Goal: Task Accomplishment & Management: Use online tool/utility

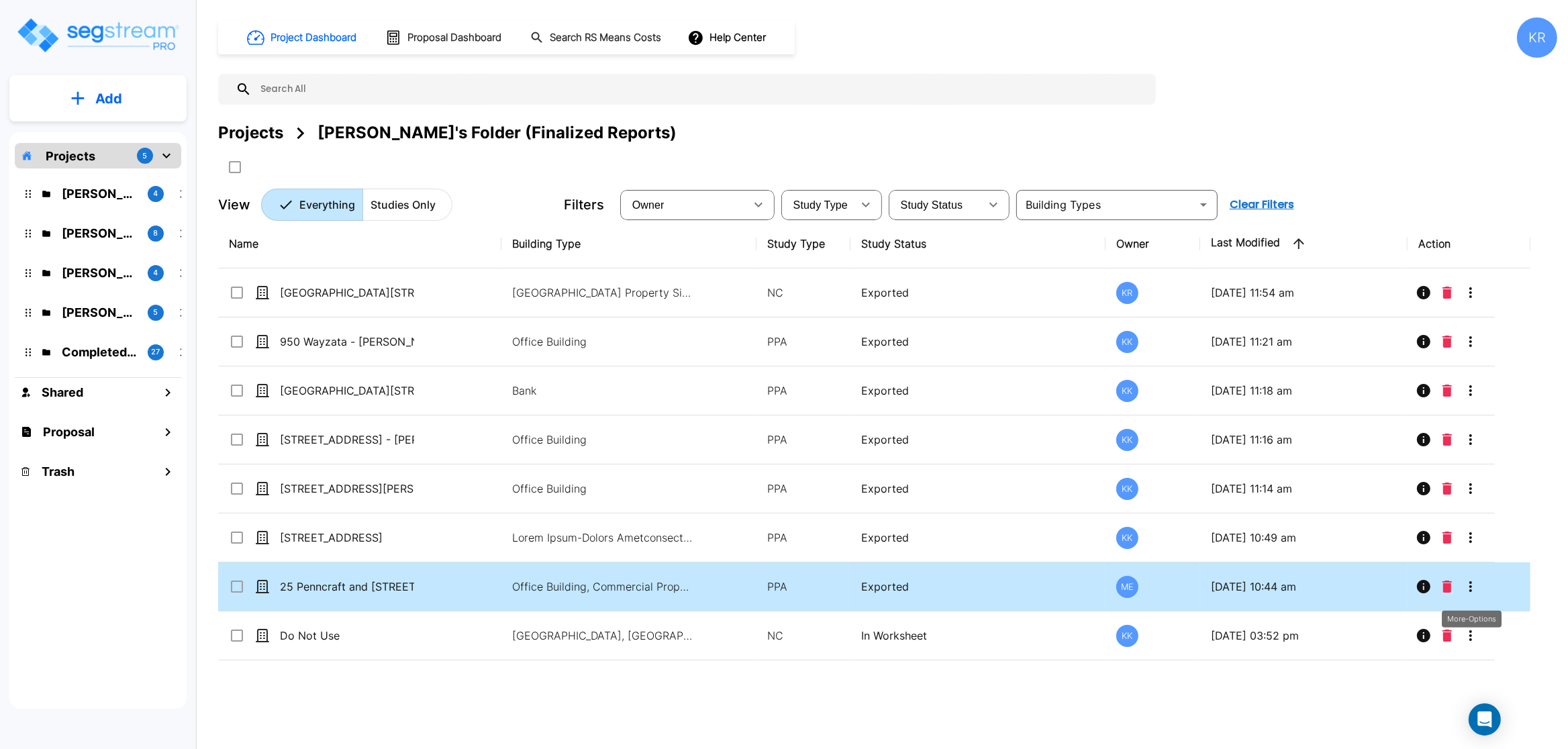
click at [1476, 594] on icon "More-Options" at bounding box center [1471, 586] width 16 height 16
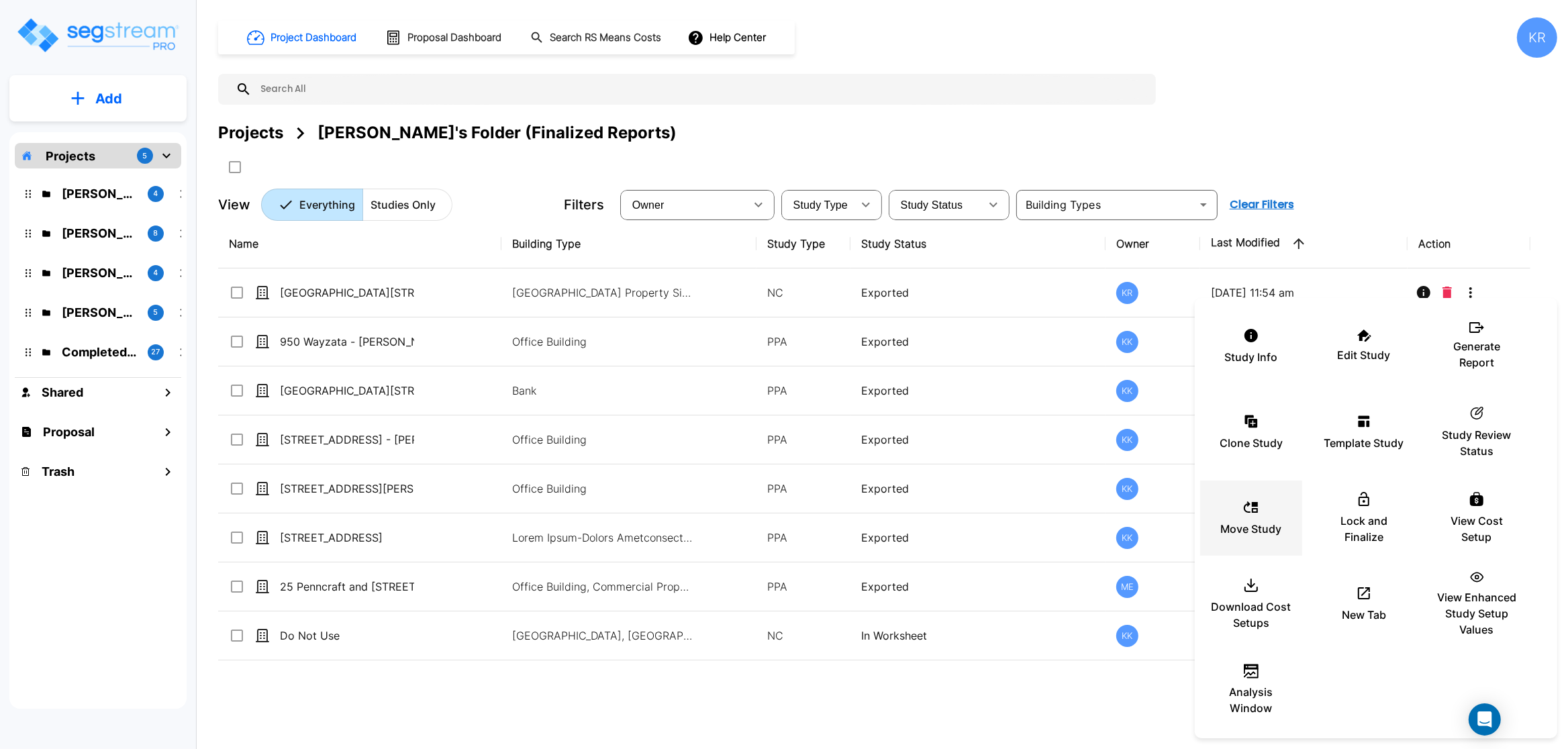
click at [1242, 506] on div "Move Study" at bounding box center [1251, 517] width 80 height 67
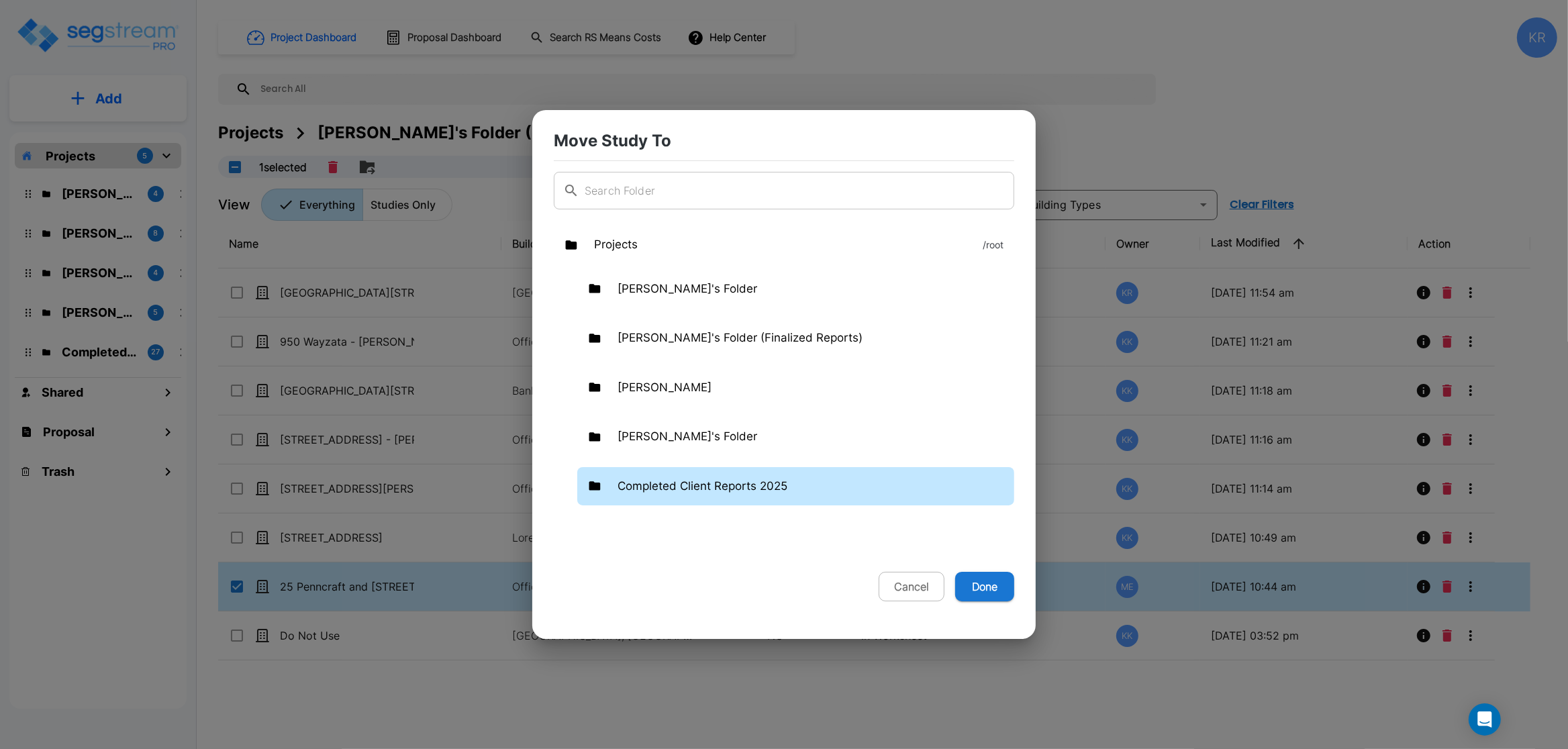
click at [722, 483] on p "Completed Client Reports 2025" at bounding box center [702, 487] width 170 height 17
click at [974, 583] on button "Done" at bounding box center [985, 586] width 59 height 30
checkbox input "false"
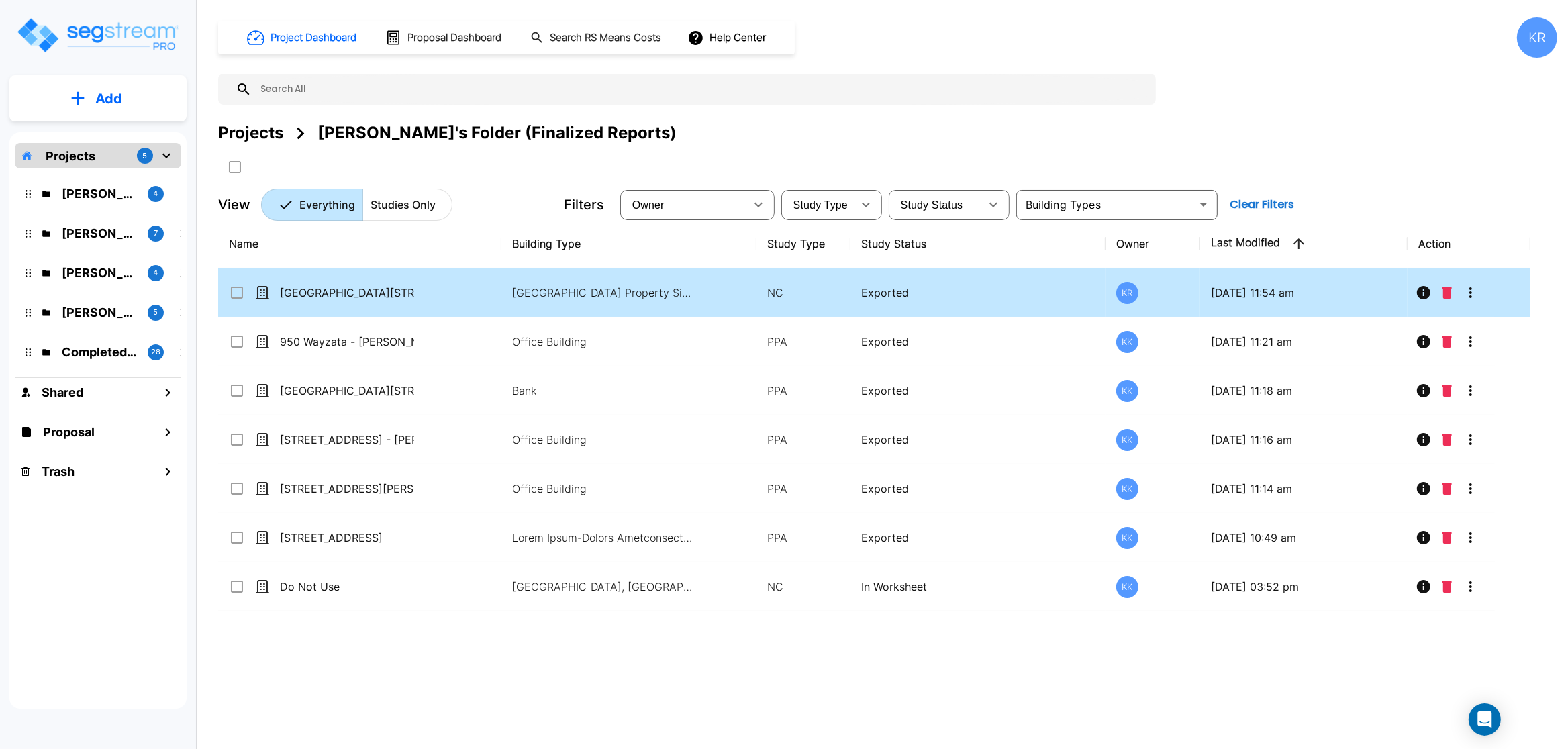
click at [1471, 294] on icon "More-Options" at bounding box center [1470, 293] width 3 height 10
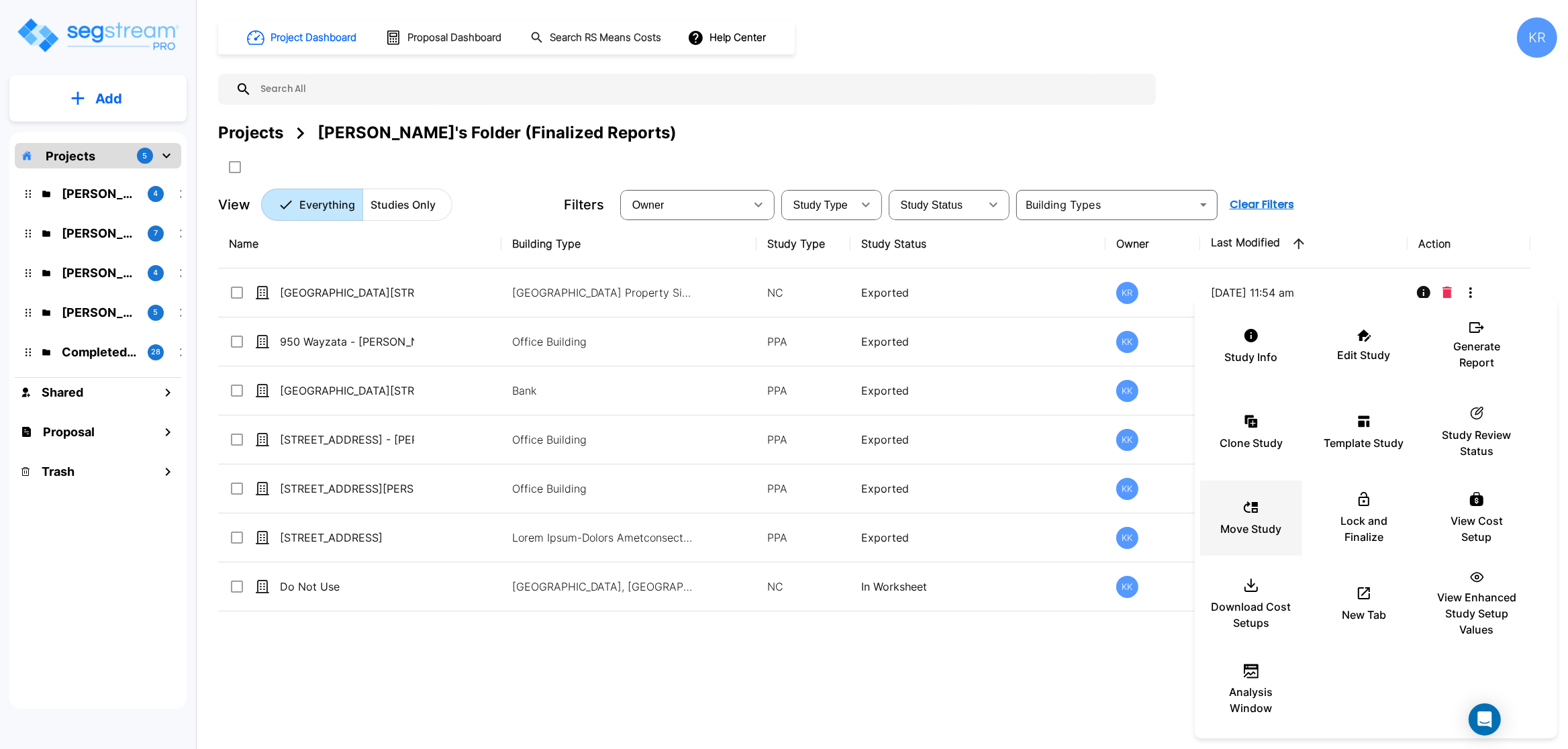
click at [1249, 505] on icon at bounding box center [1251, 506] width 14 height 11
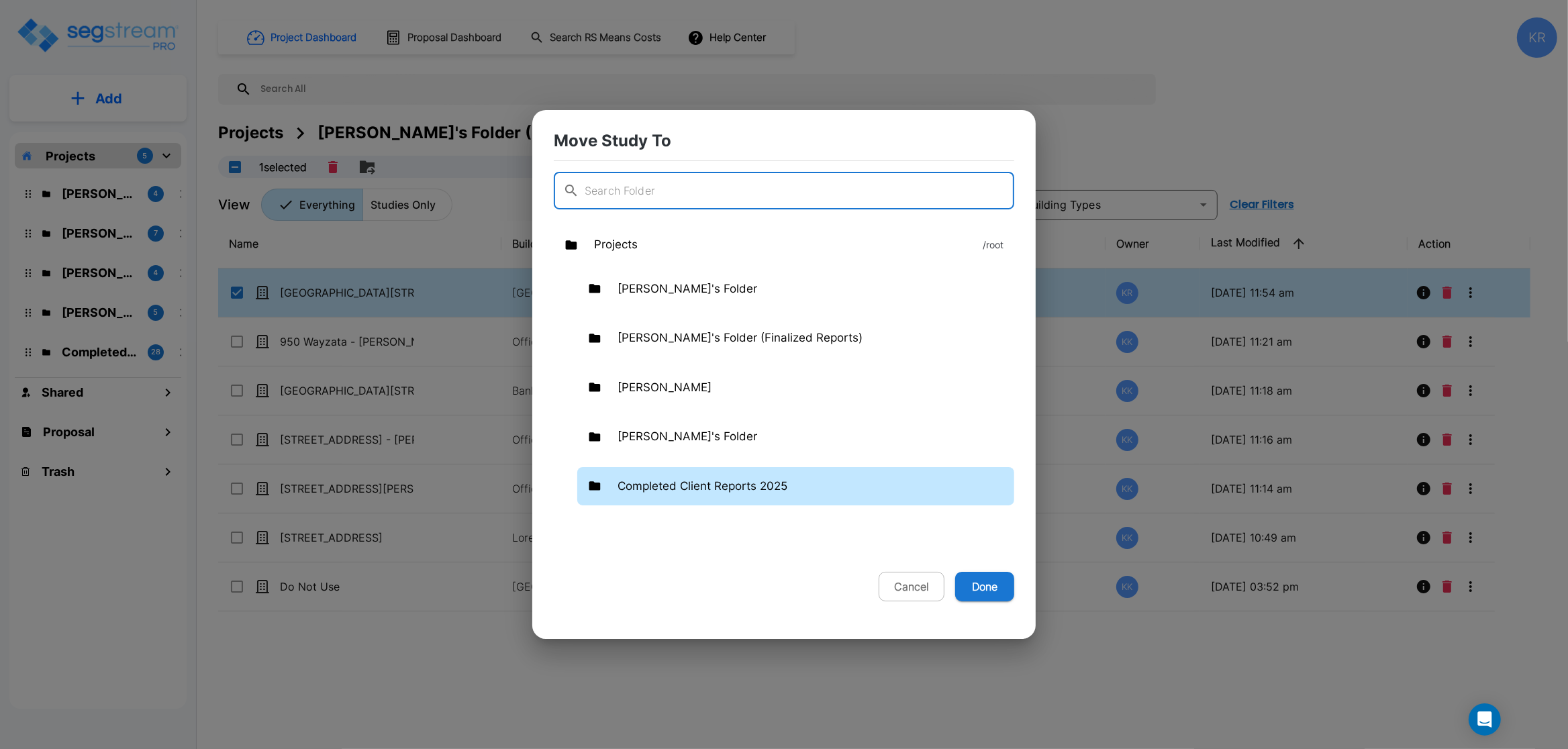
click at [624, 479] on p "Completed Client Reports 2025" at bounding box center [702, 487] width 170 height 17
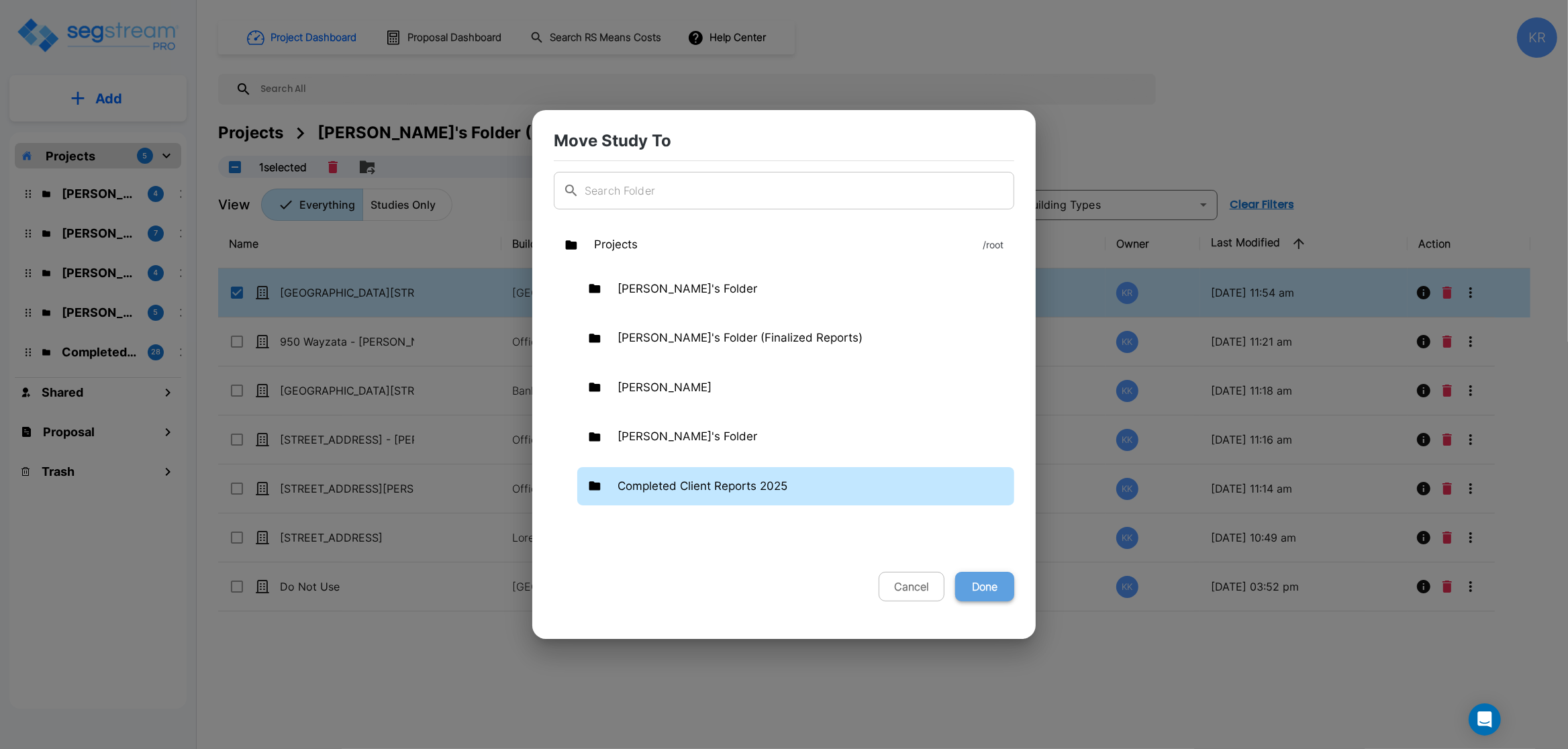
click at [973, 580] on button "Done" at bounding box center [985, 586] width 59 height 30
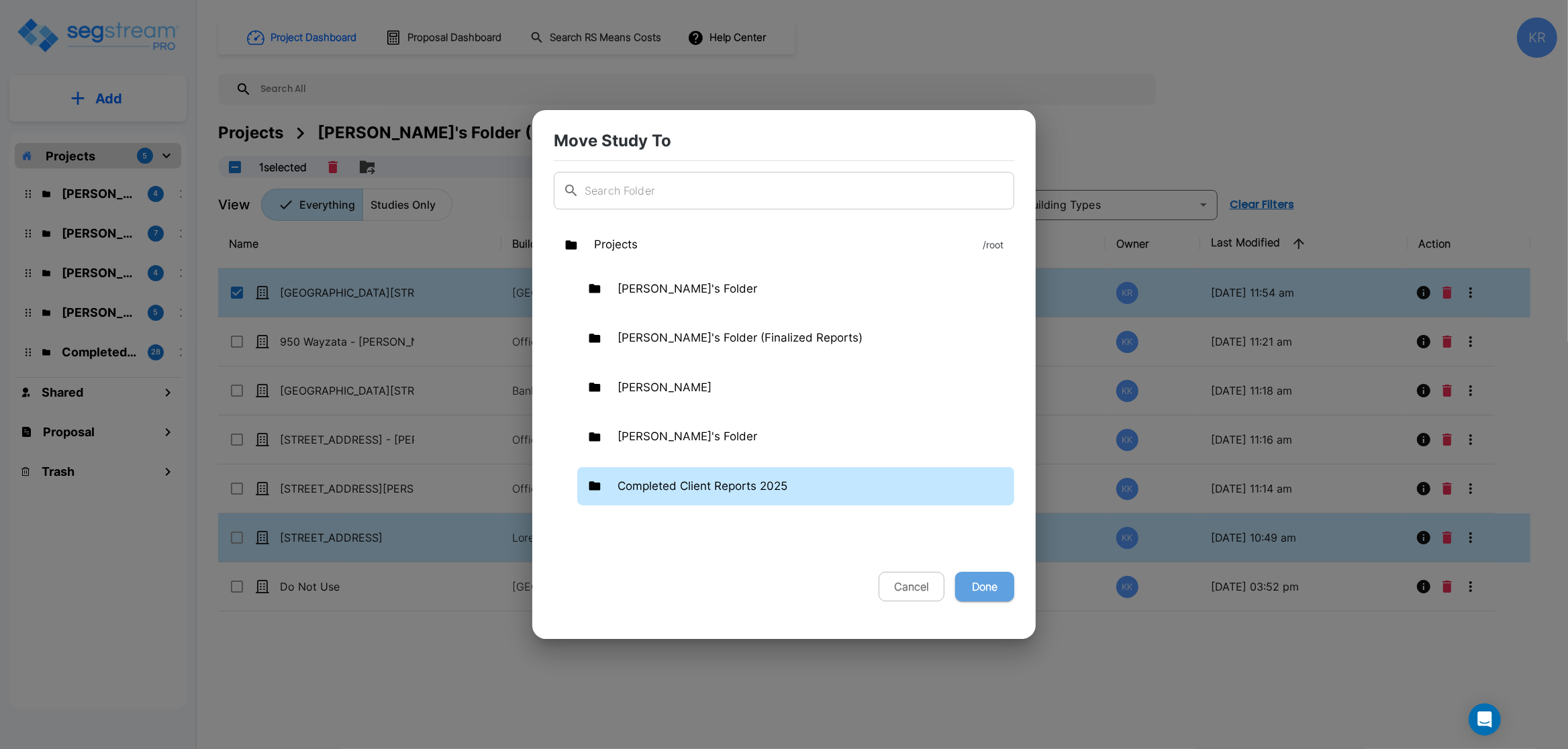
checkbox input "false"
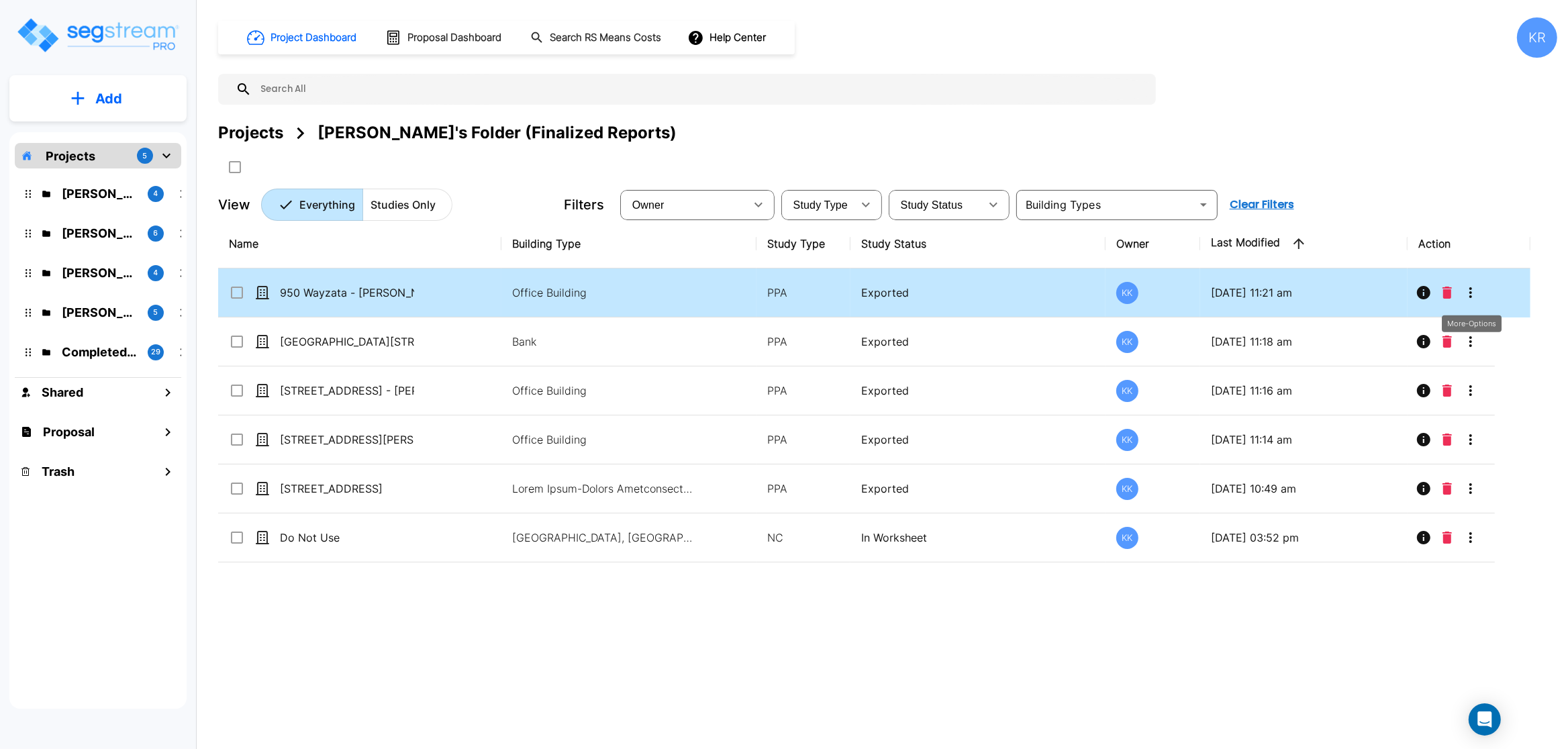
click at [1471, 295] on icon "More-Options" at bounding box center [1470, 293] width 3 height 10
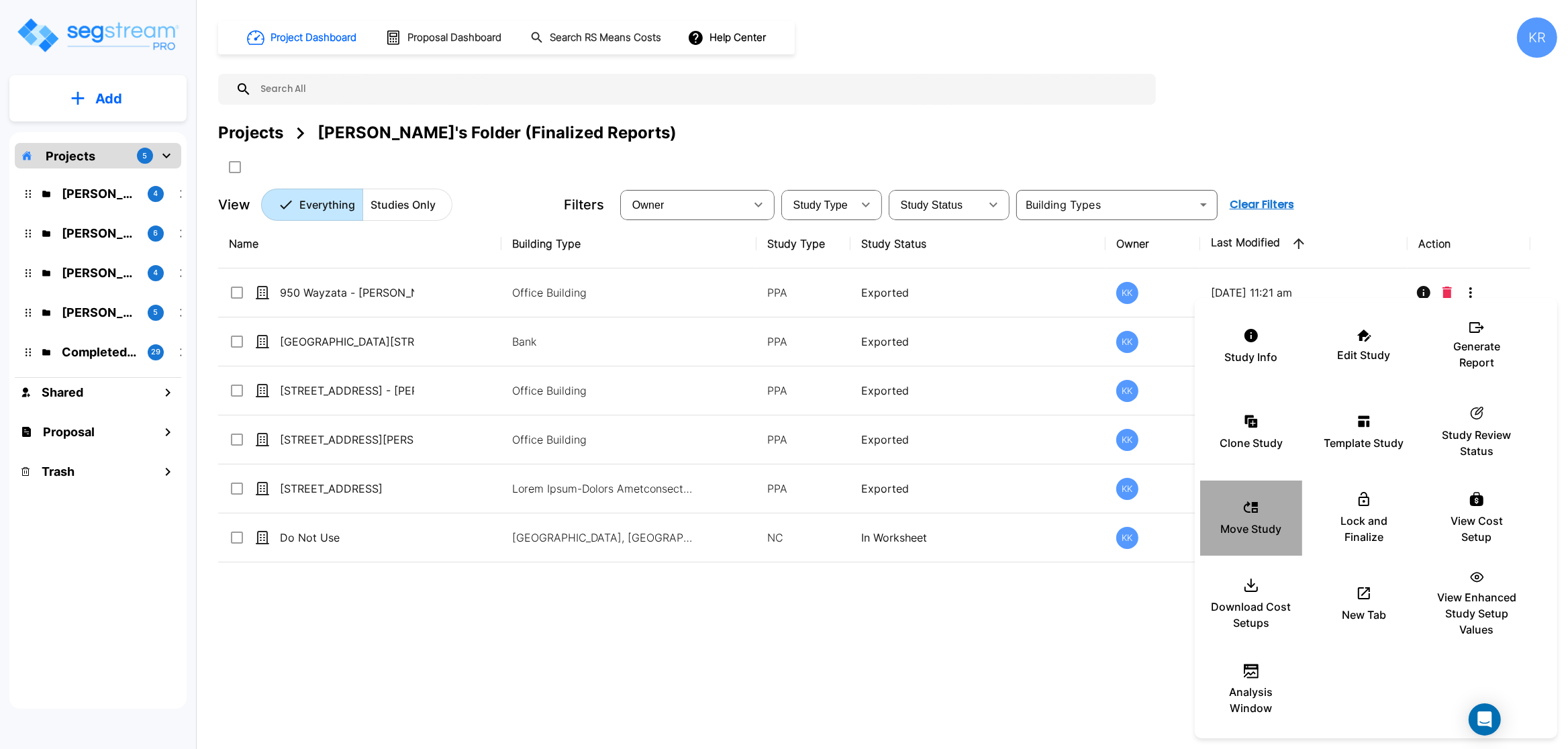
click at [1244, 520] on div "Move Study" at bounding box center [1251, 517] width 80 height 67
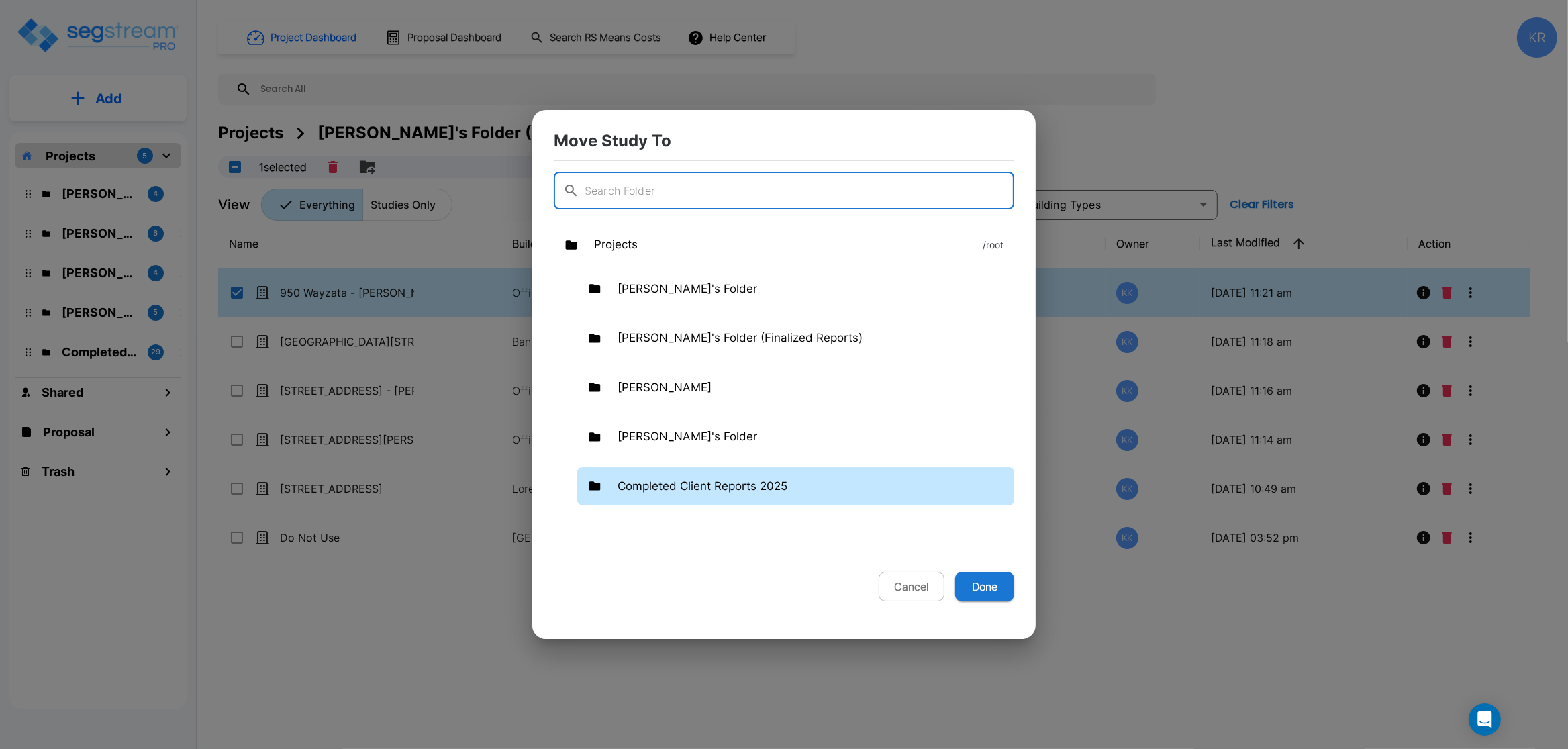
click at [714, 485] on p "Completed Client Reports 2025" at bounding box center [702, 487] width 170 height 17
click at [1003, 587] on button "Done" at bounding box center [985, 586] width 59 height 30
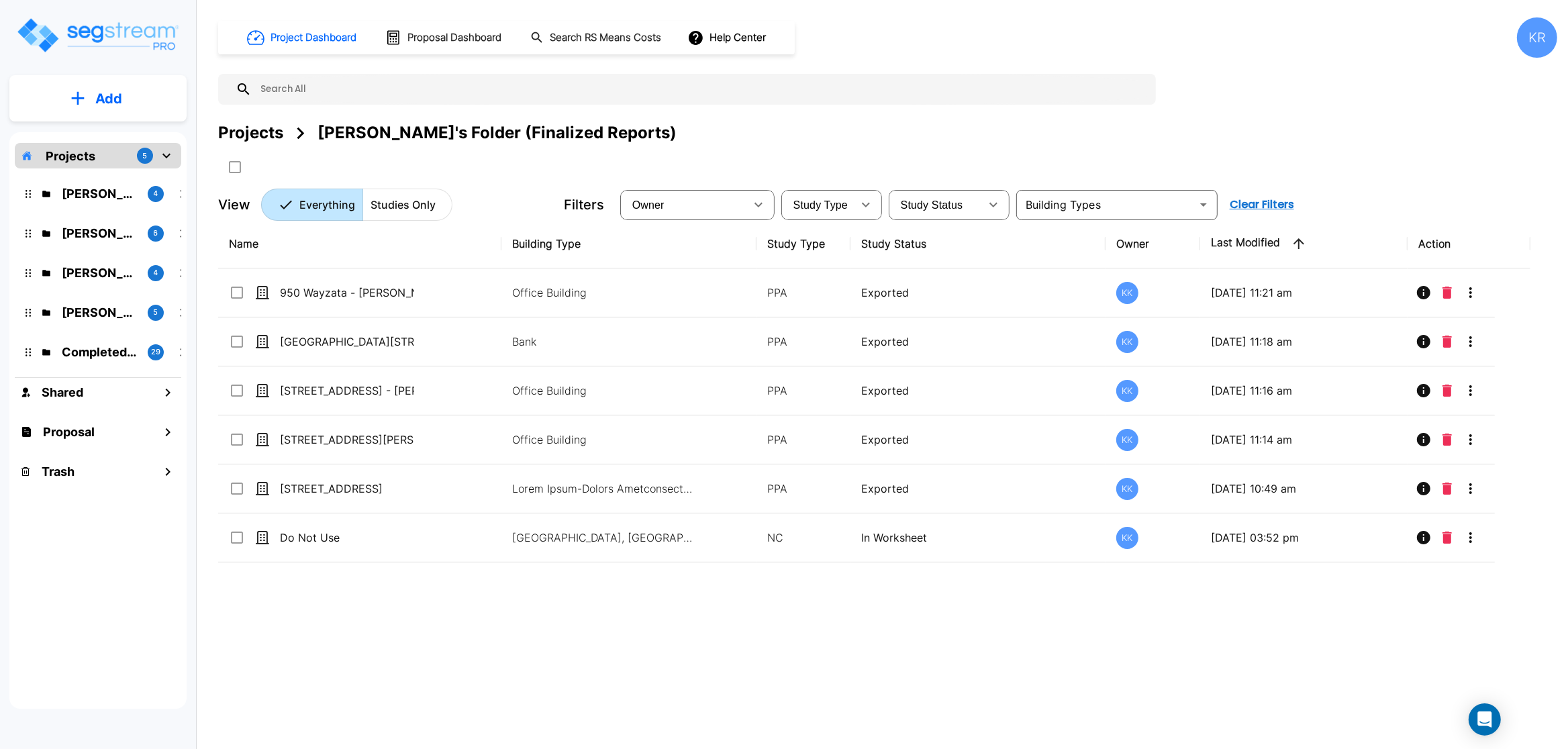
checkbox input "false"
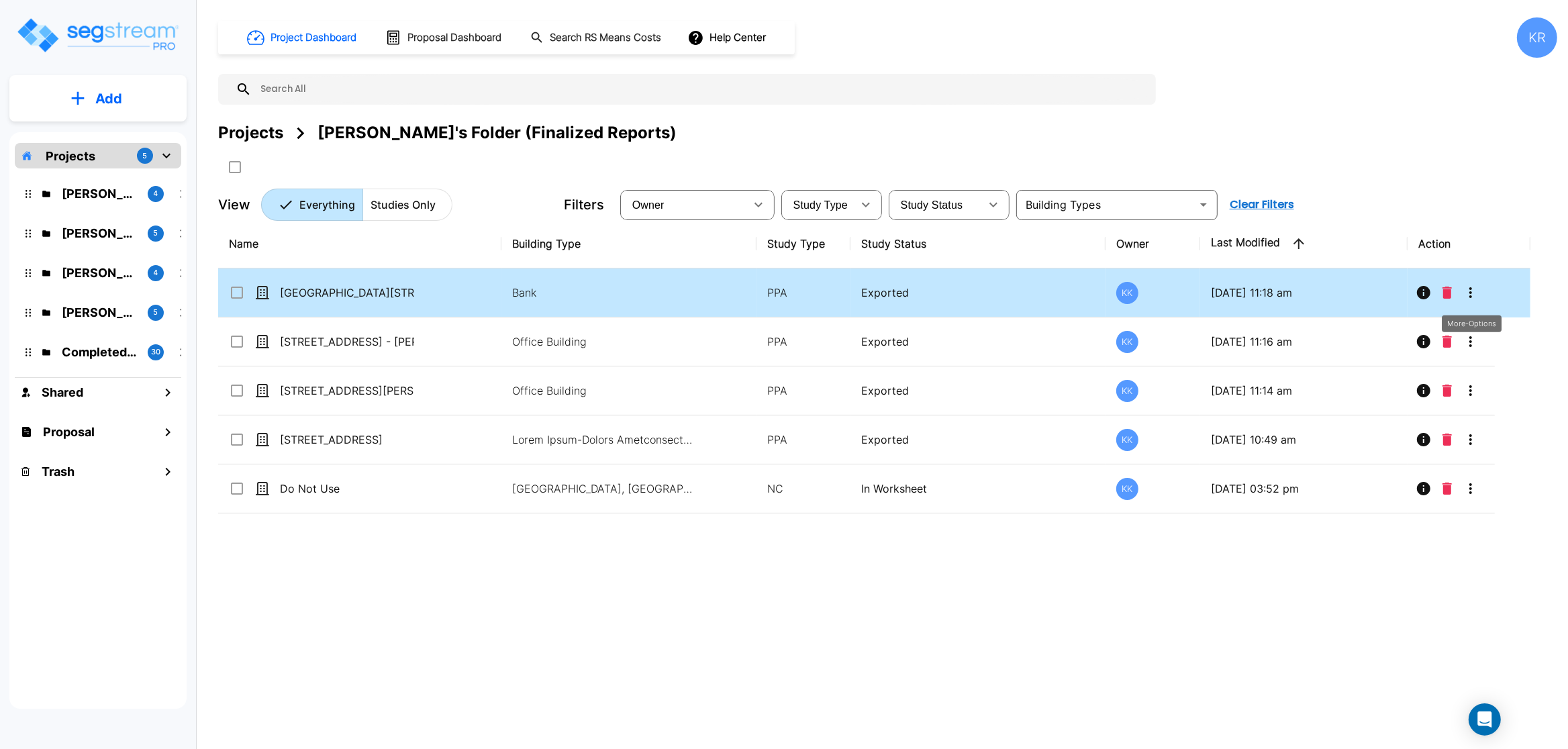
click at [1469, 296] on icon "More-Options" at bounding box center [1471, 292] width 16 height 16
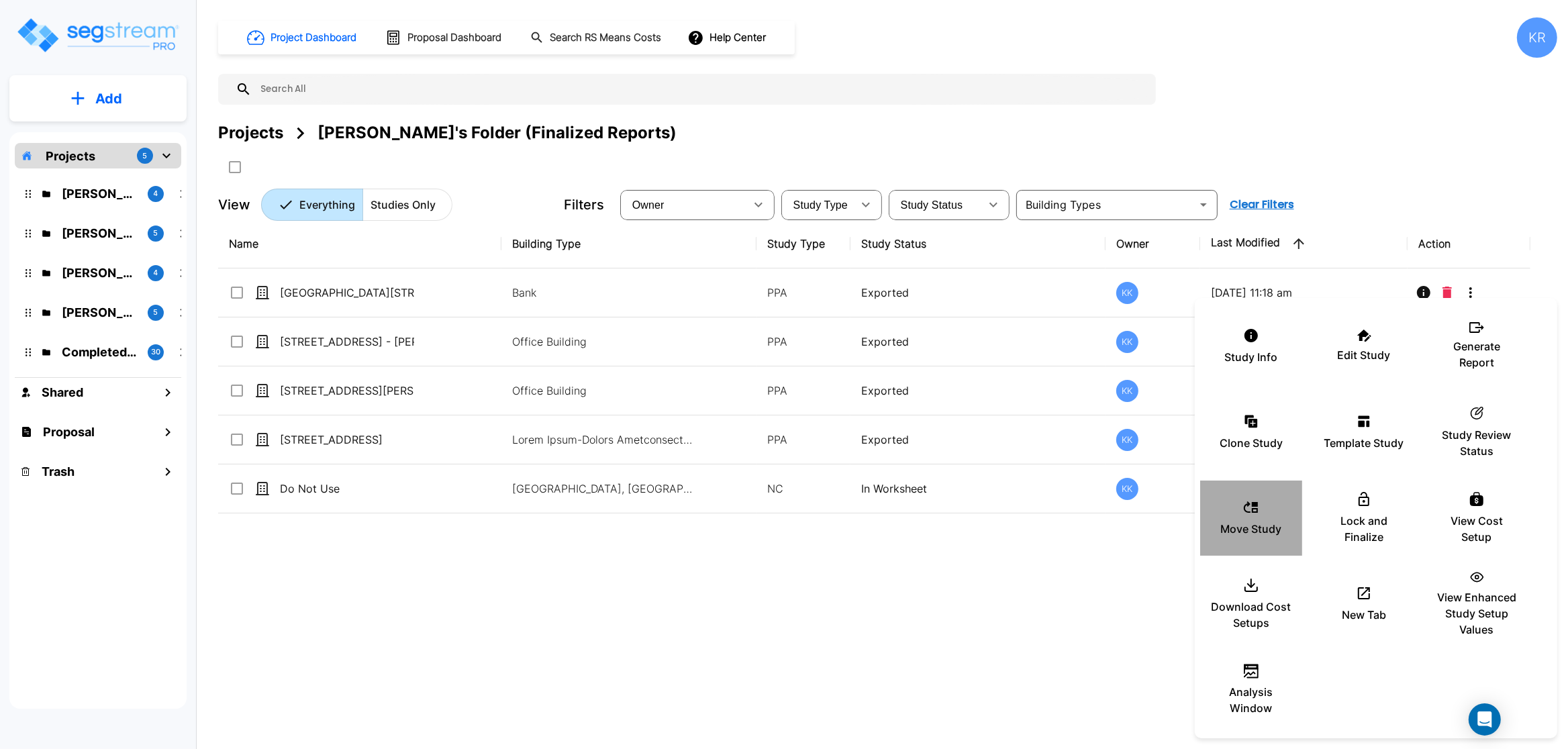
click at [1247, 524] on p "Move Study" at bounding box center [1251, 529] width 61 height 16
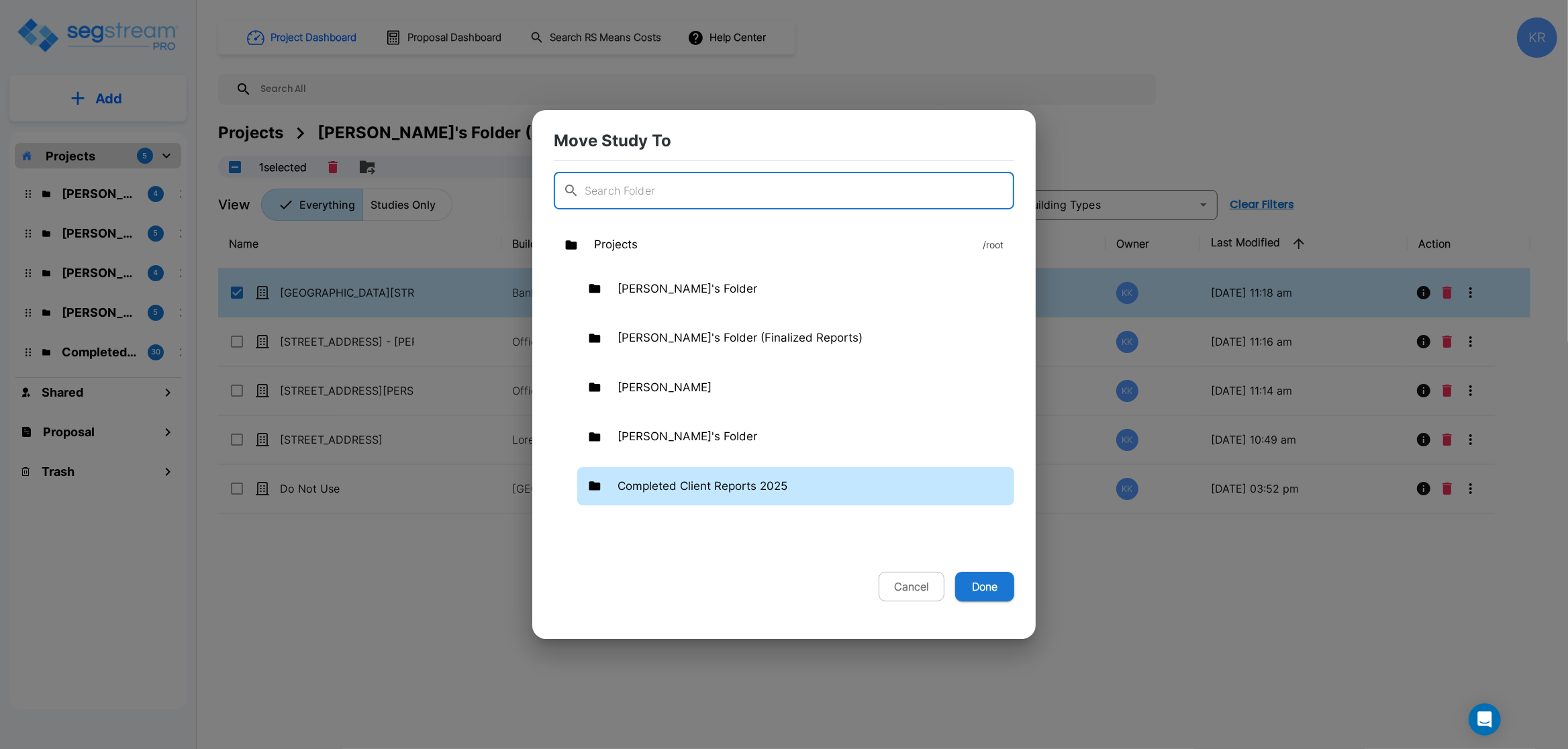
click at [751, 475] on div "Completed Client Reports 2025" at bounding box center [796, 486] width 437 height 39
click at [990, 579] on button "Done" at bounding box center [985, 586] width 59 height 30
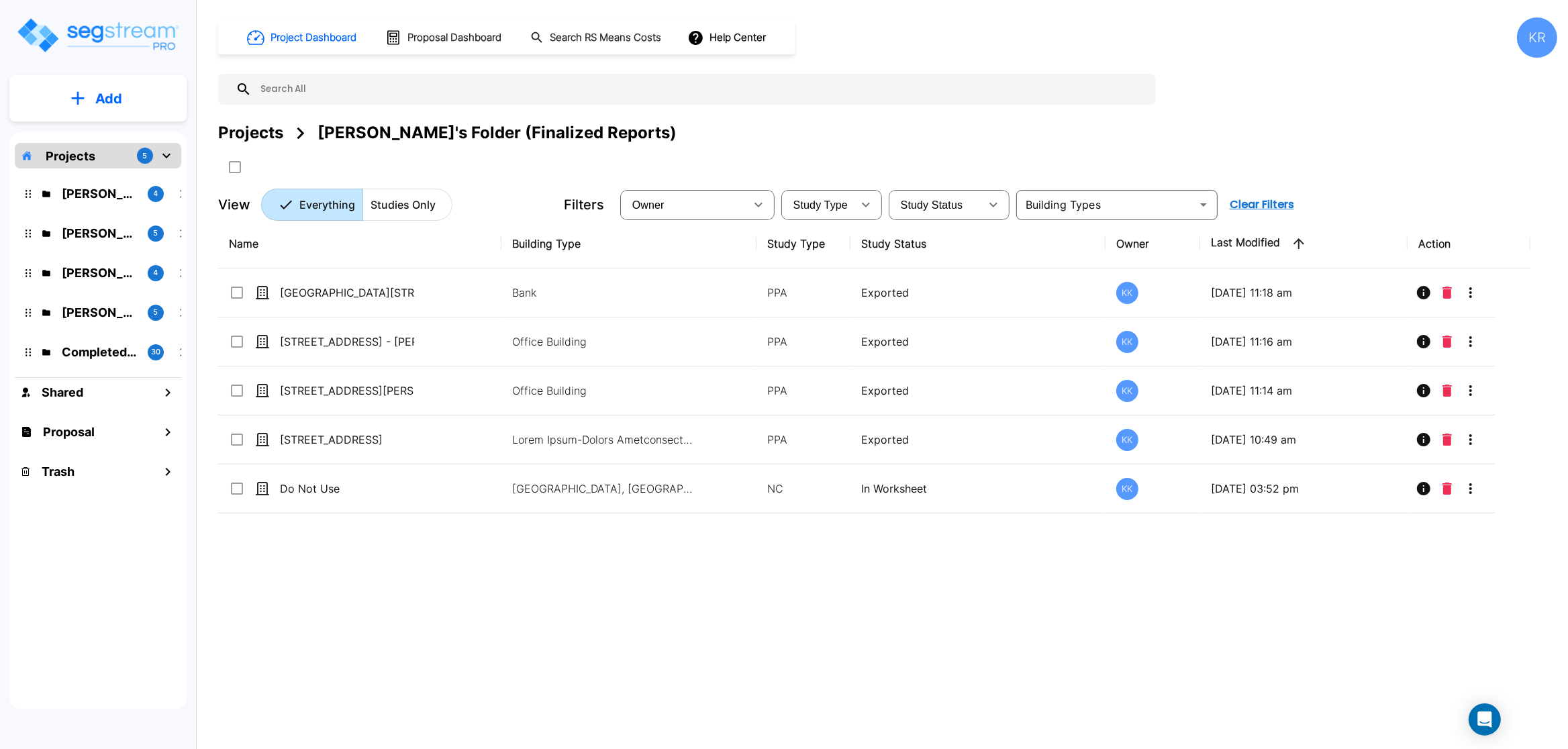
checkbox input "false"
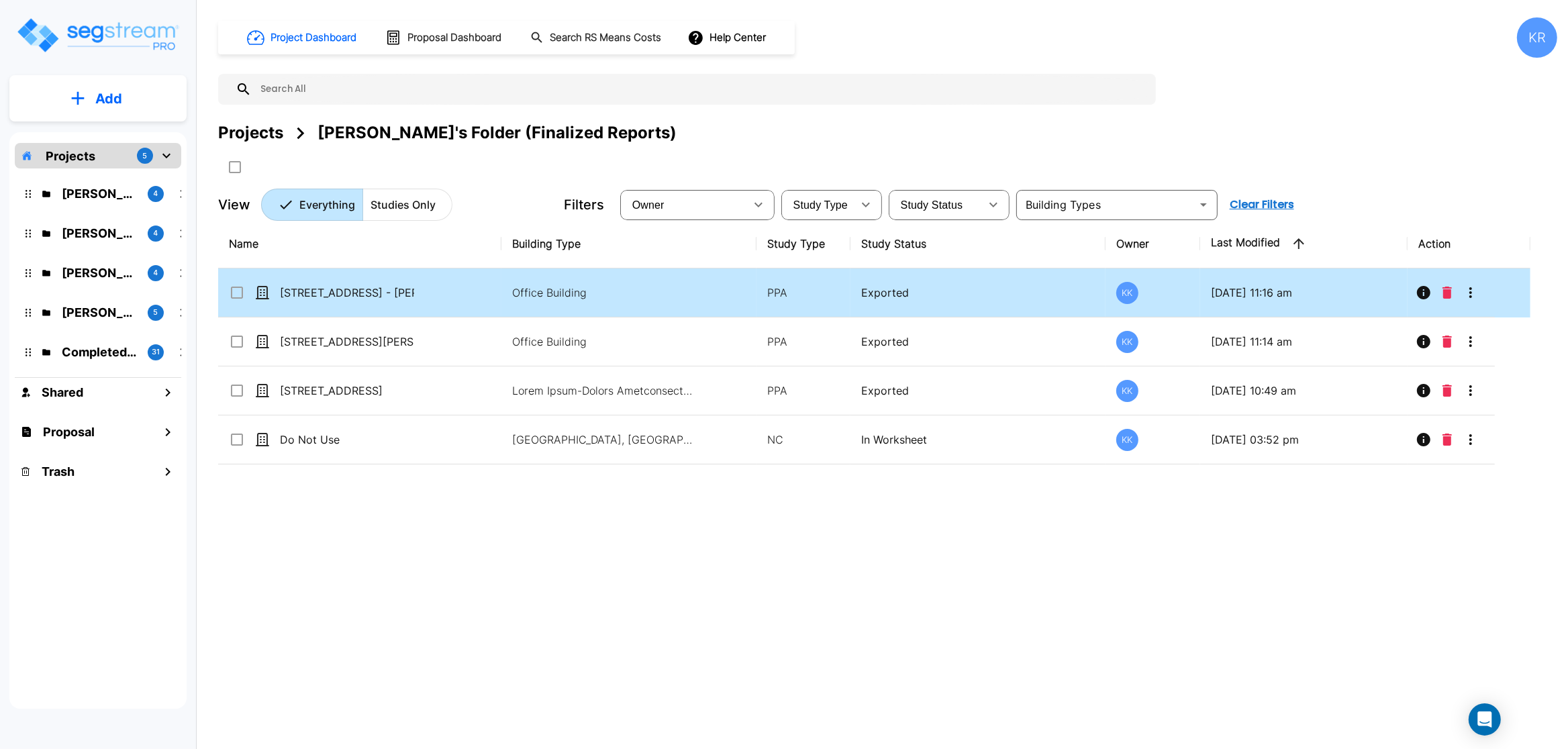
click at [1474, 296] on icon "More-Options" at bounding box center [1471, 292] width 16 height 16
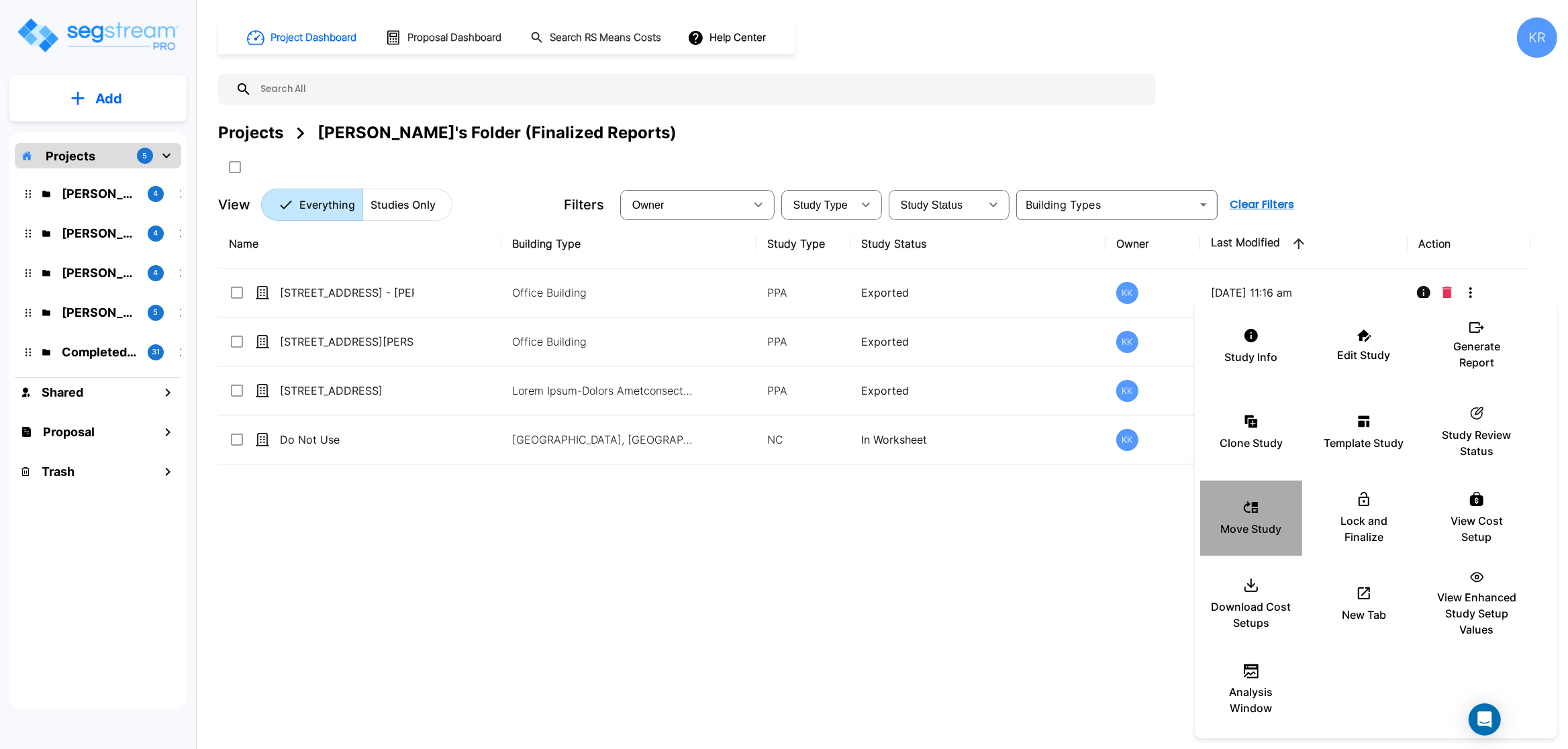
click at [1270, 513] on div "Move Study" at bounding box center [1251, 517] width 80 height 67
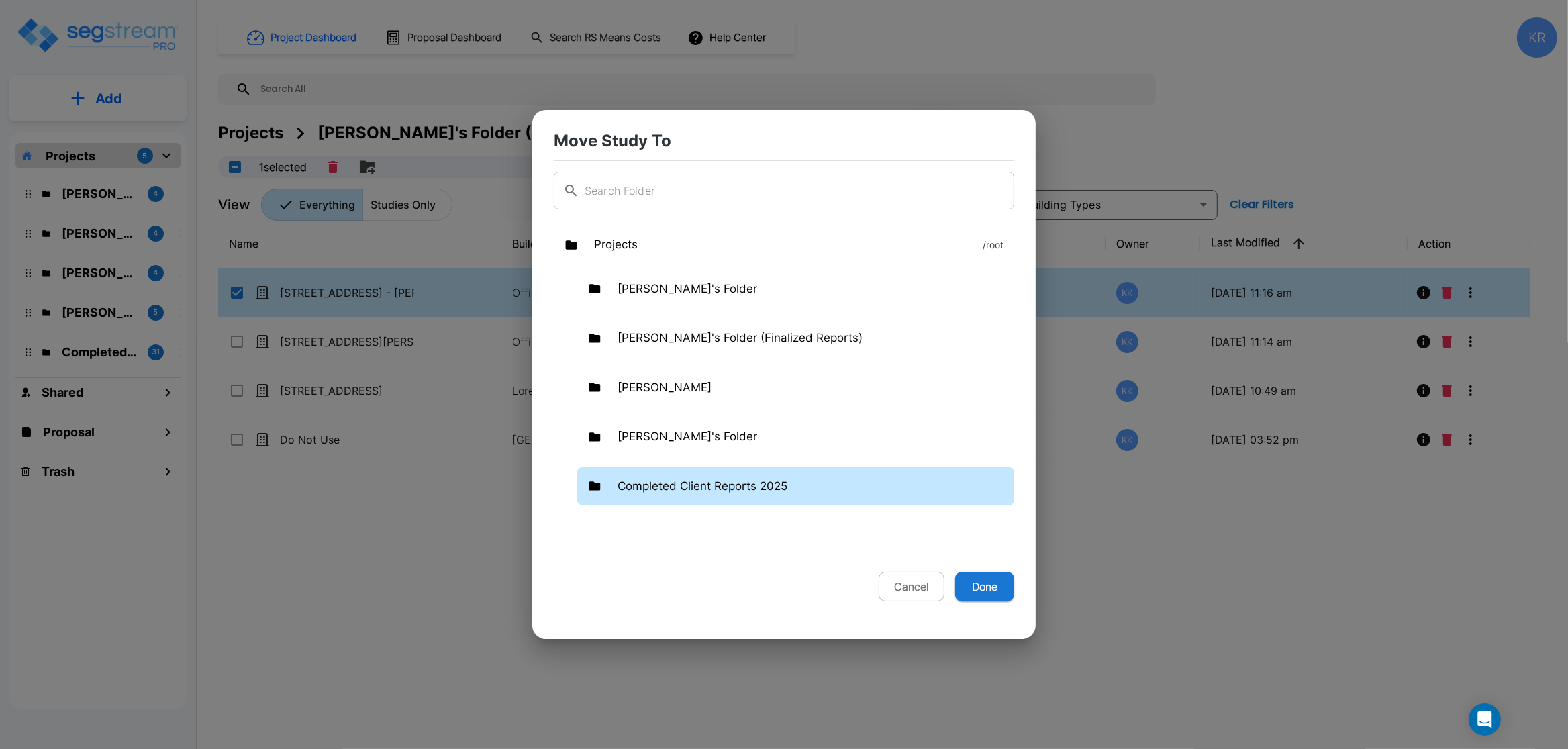
drag, startPoint x: 700, startPoint y: 476, endPoint x: 778, endPoint y: 503, distance: 82.5
click at [700, 475] on div "Completed Client Reports 2025" at bounding box center [796, 486] width 437 height 39
click at [989, 582] on button "Done" at bounding box center [985, 586] width 59 height 30
checkbox input "false"
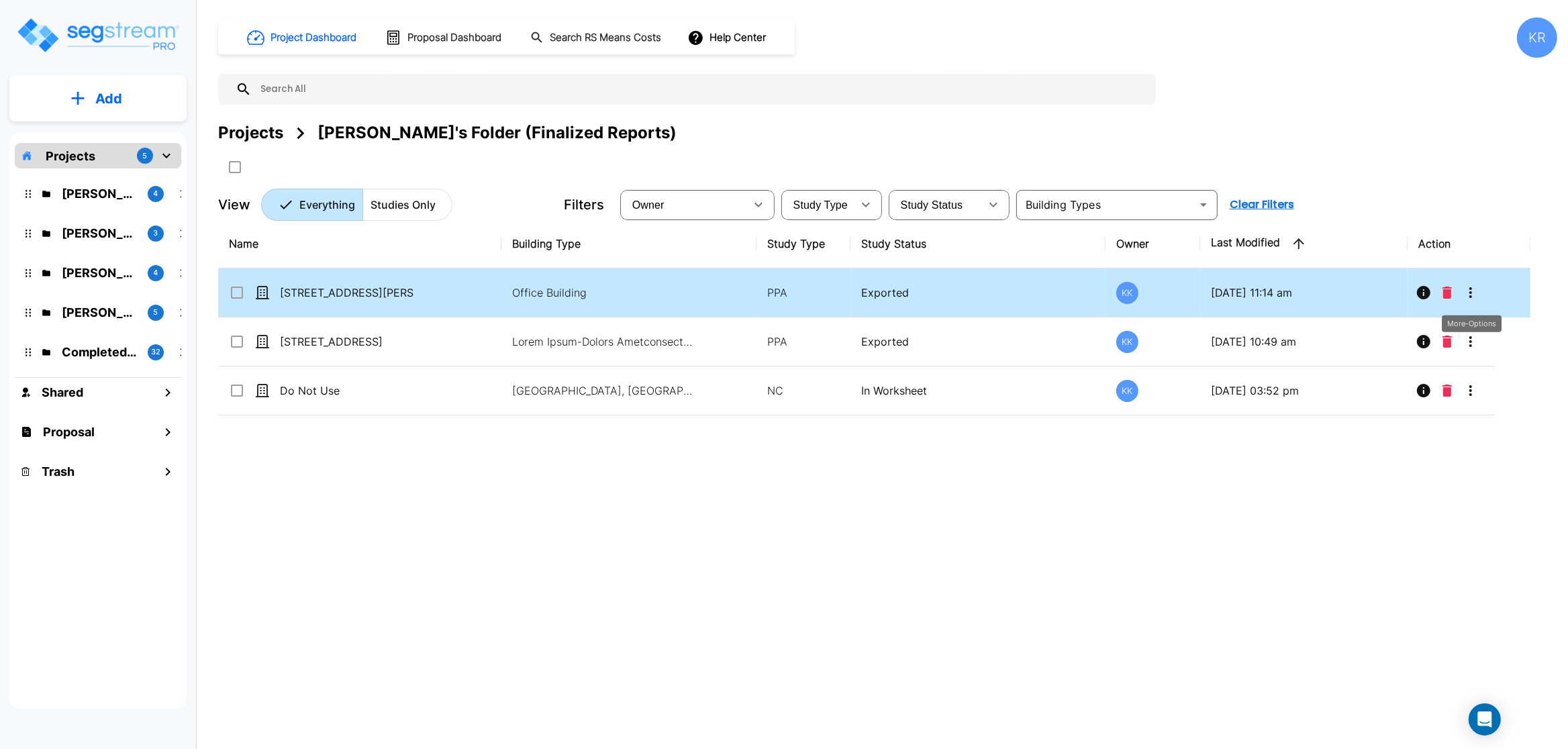
click at [1476, 301] on icon "More-Options" at bounding box center [1471, 292] width 16 height 16
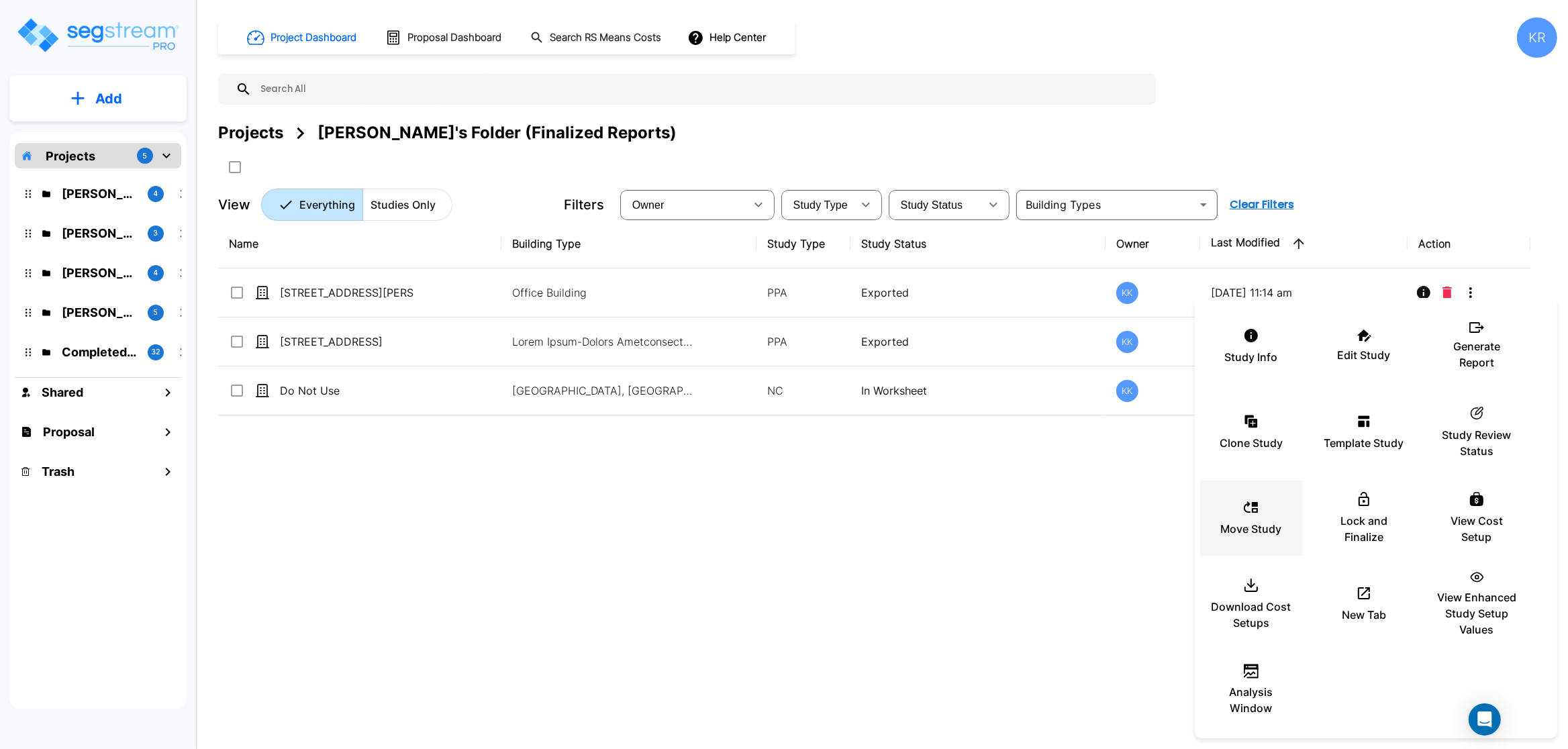
click at [1262, 516] on div "Move Study" at bounding box center [1251, 517] width 80 height 67
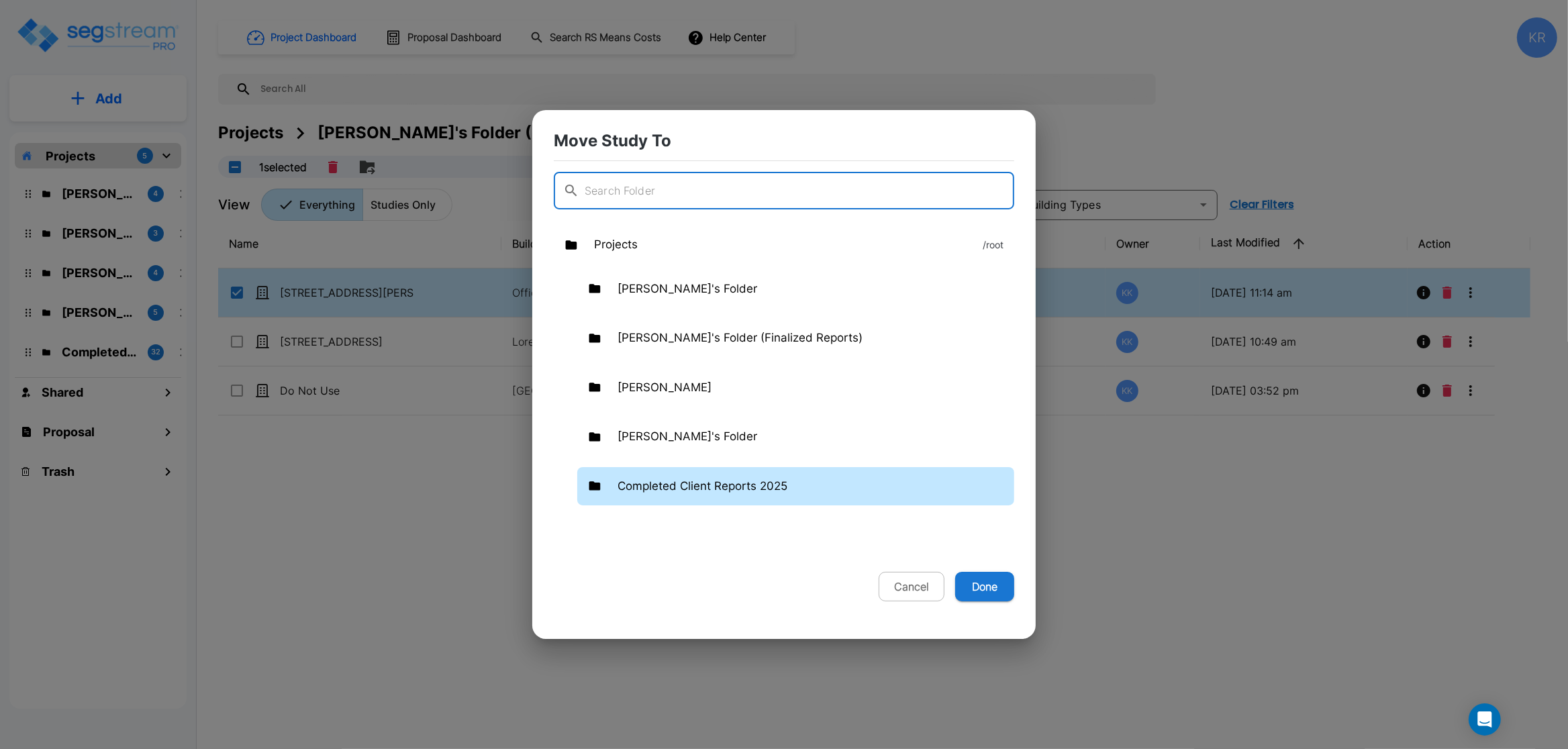
click at [742, 487] on p "Completed Client Reports 2025" at bounding box center [702, 487] width 170 height 17
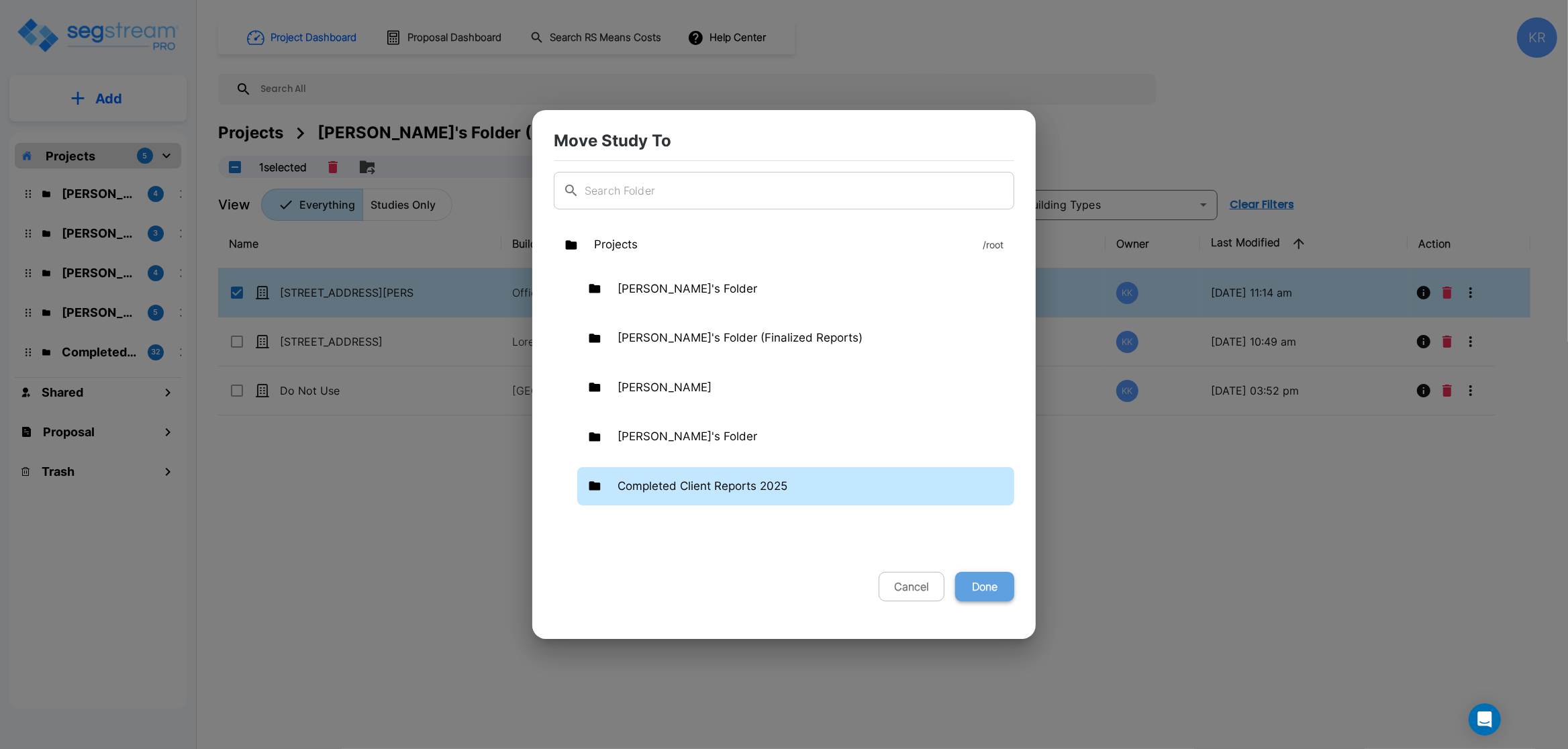
click at [979, 580] on button "Done" at bounding box center [985, 586] width 59 height 30
checkbox input "false"
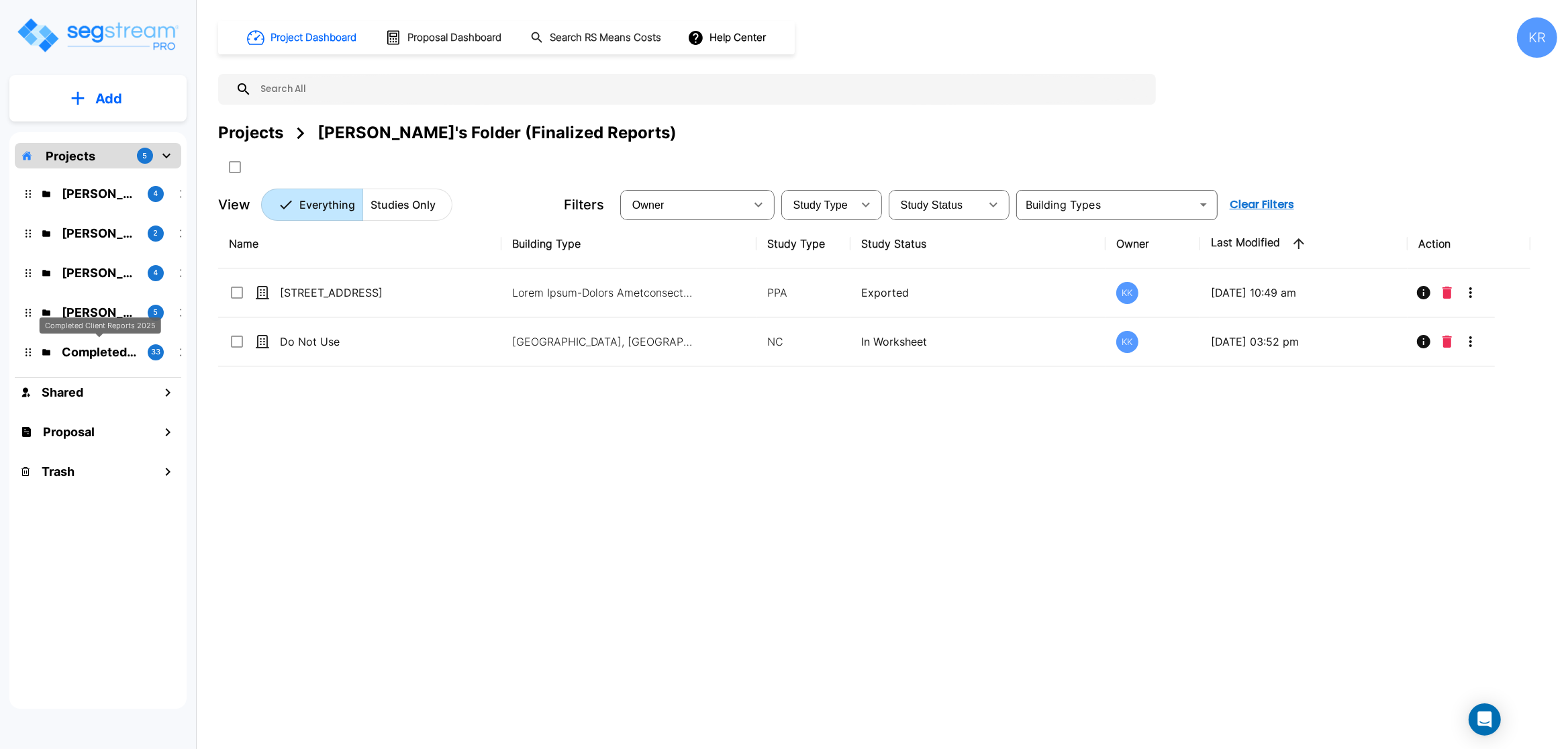
click at [86, 343] on p "Completed Client Reports 2025" at bounding box center [100, 351] width 75 height 18
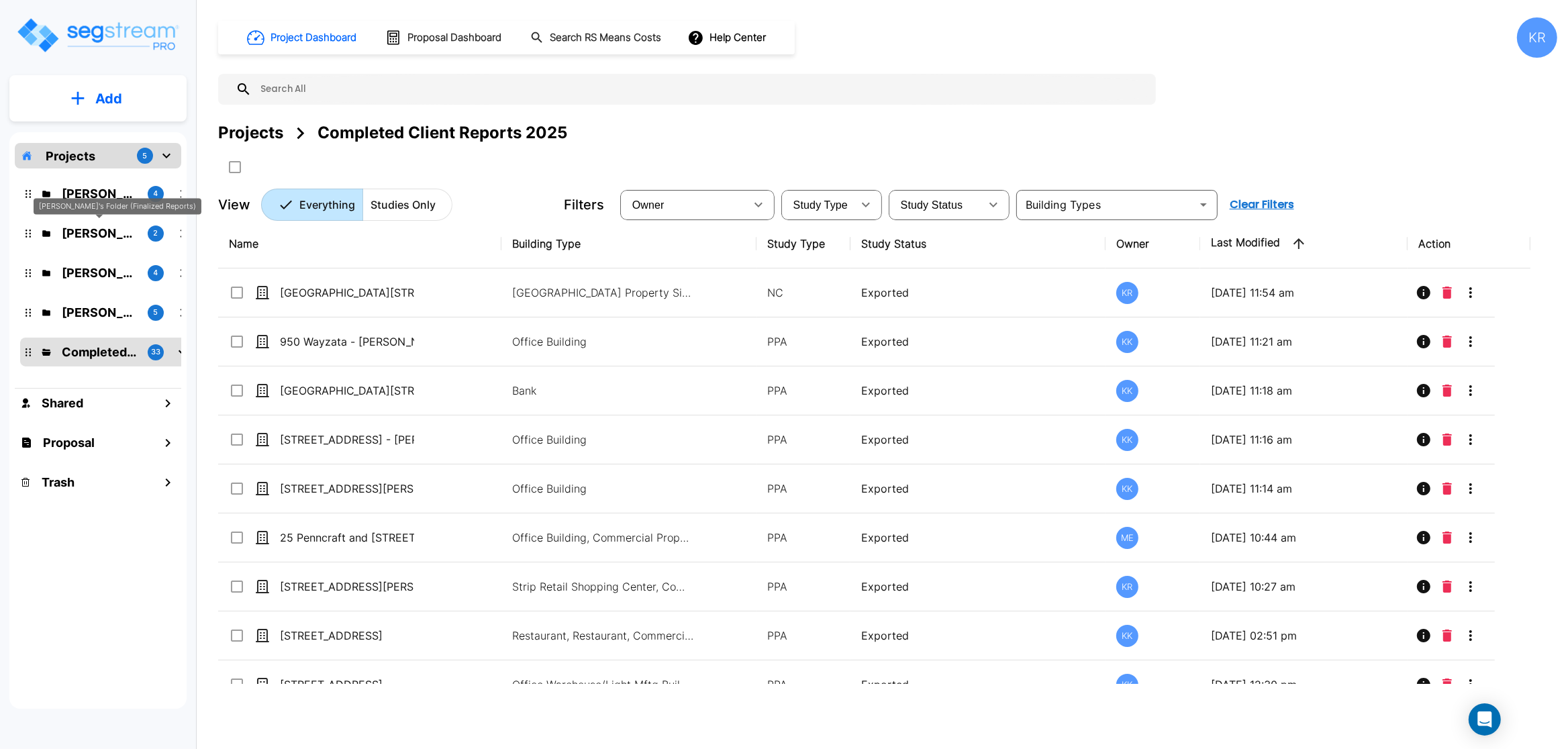
click at [77, 204] on div "[PERSON_NAME]'s Folder (Finalized Reports)" at bounding box center [117, 205] width 168 height 17
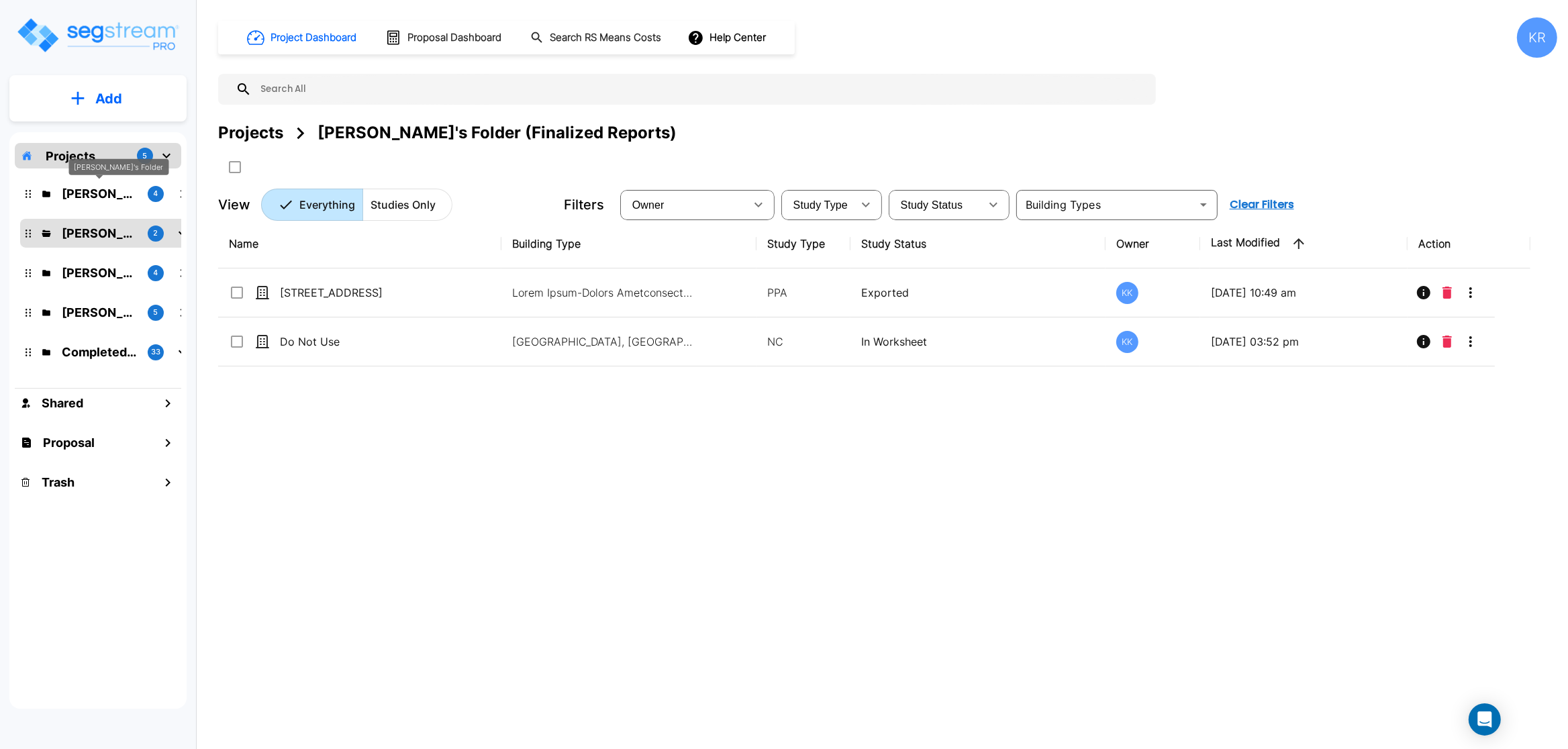
click at [85, 191] on p "Karina's Folder" at bounding box center [100, 193] width 75 height 18
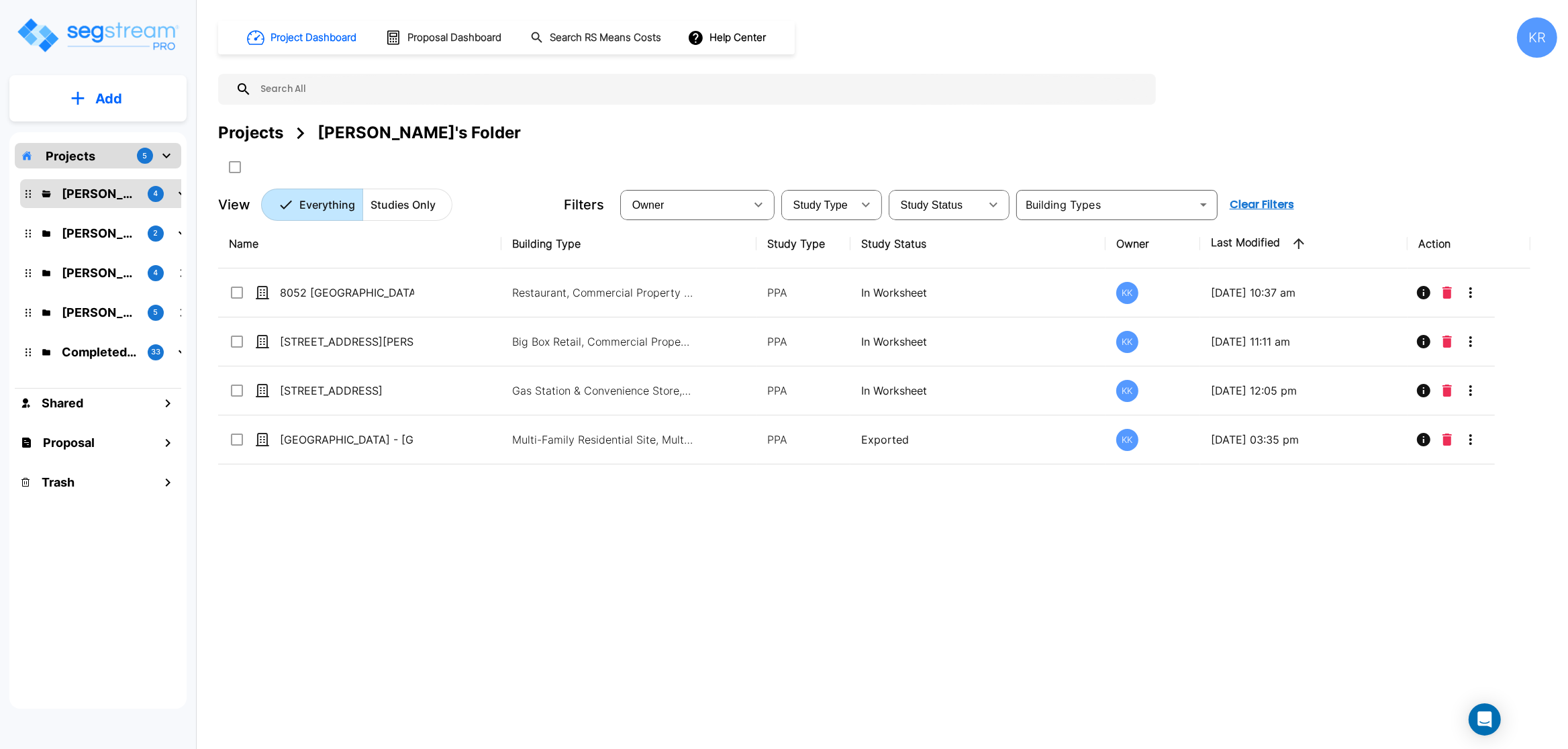
drag, startPoint x: 1037, startPoint y: 461, endPoint x: 1300, endPoint y: 481, distance: 263.8
click at [1261, 464] on tbody "8052 Upland Bend Restaurant, Commercial Property Site PPA In Worksheet KK 10/14…" at bounding box center [874, 366] width 1313 height 196
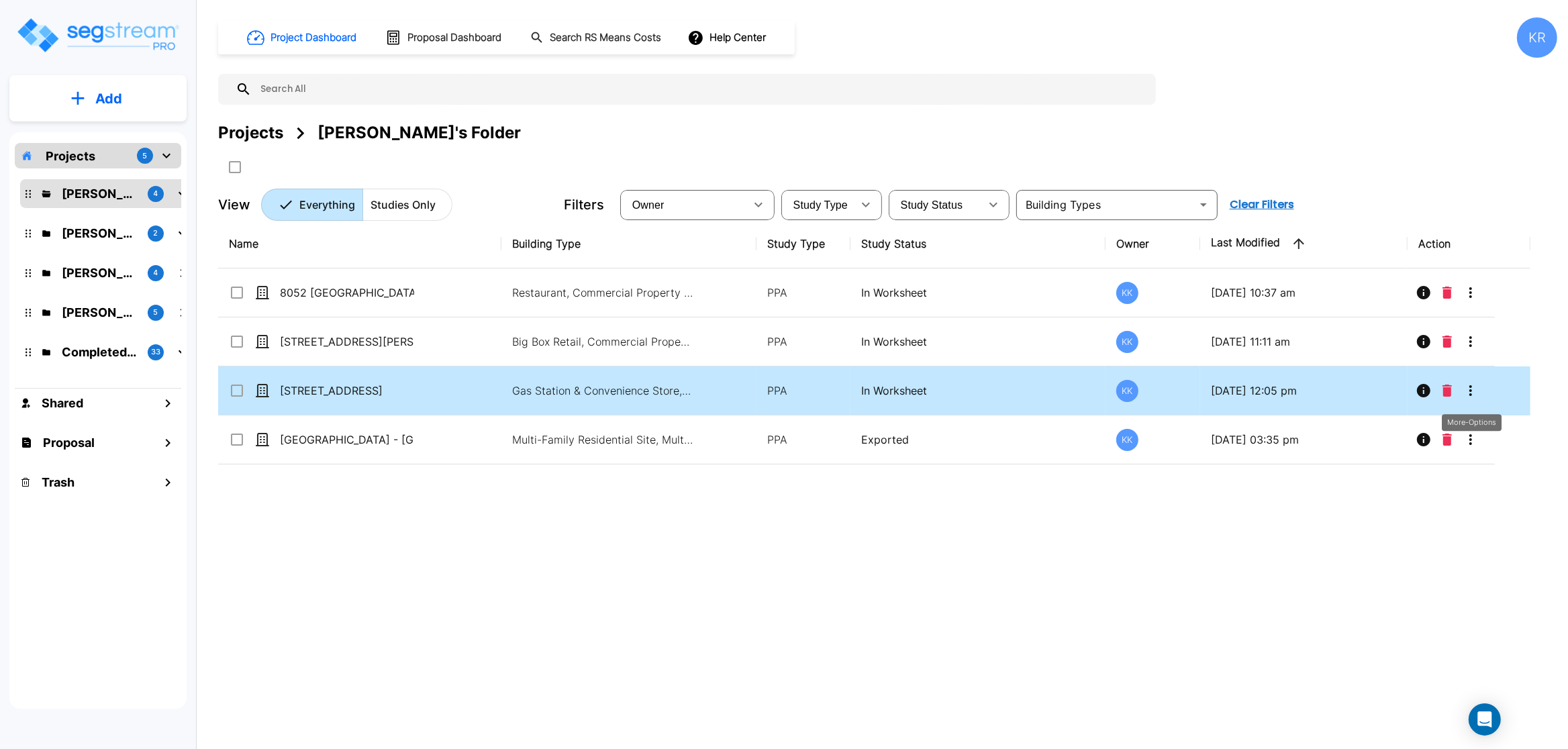
click at [1472, 392] on icon "More-Options" at bounding box center [1470, 391] width 3 height 10
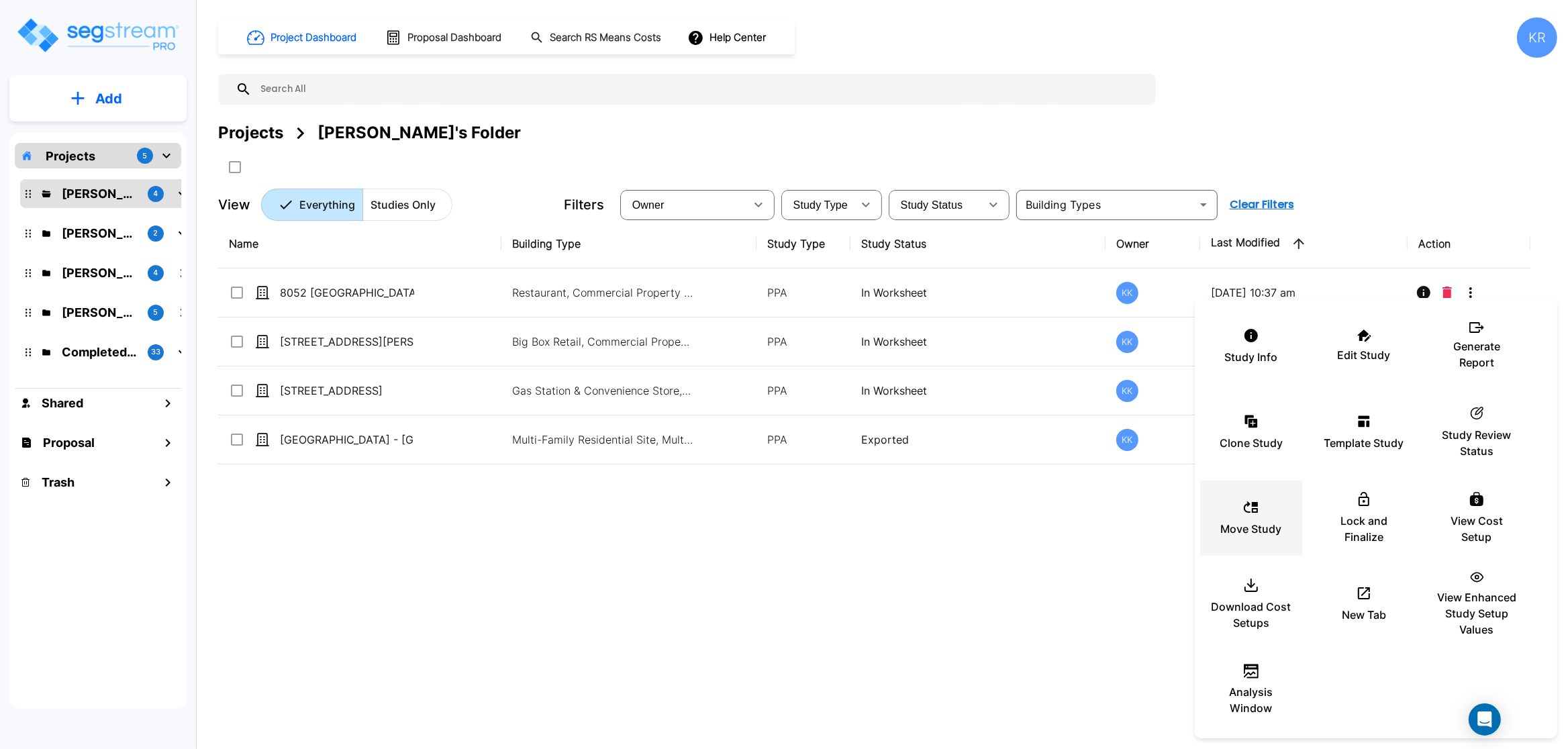
click at [1242, 514] on div "Move Study" at bounding box center [1251, 517] width 80 height 67
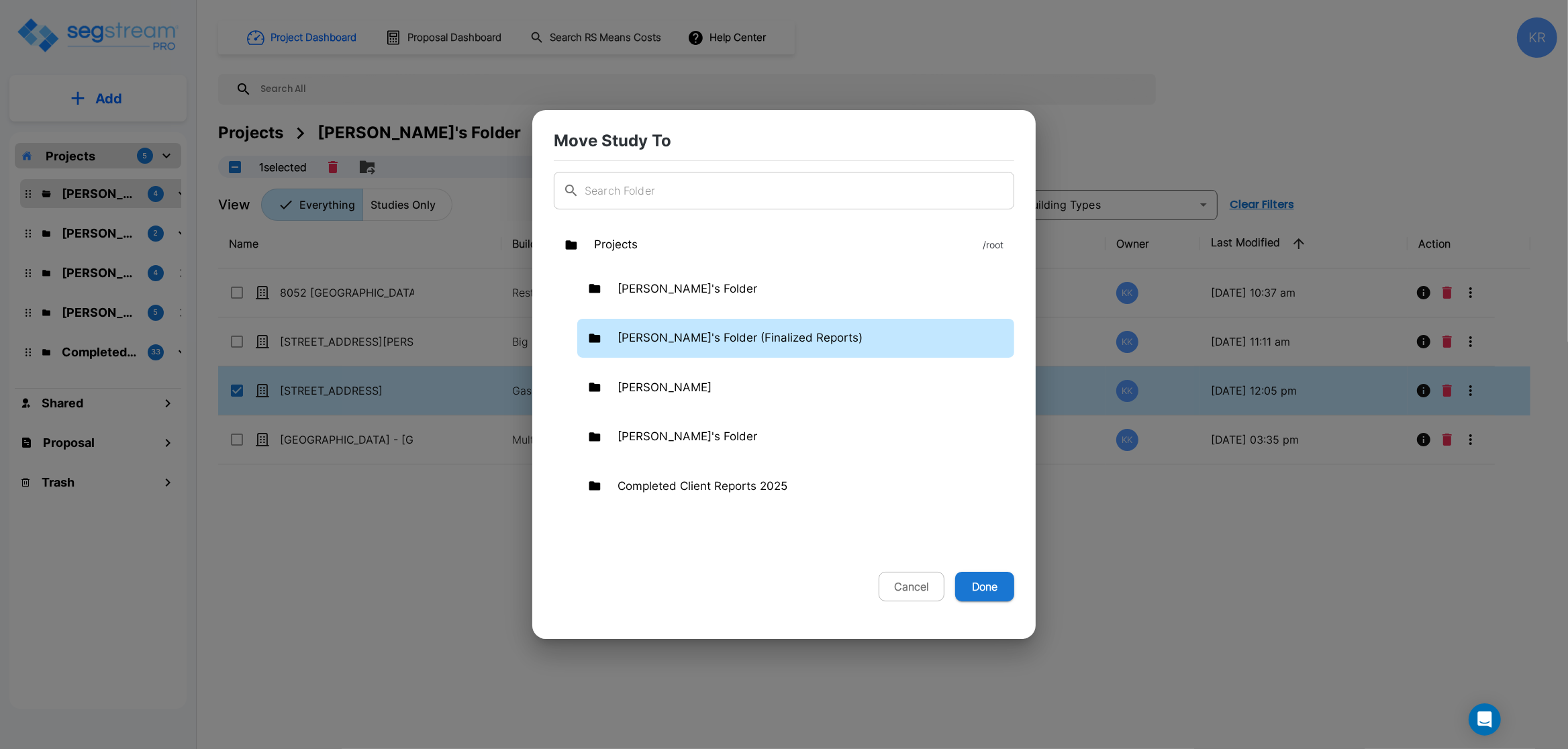
click at [666, 339] on p "[PERSON_NAME]'s Folder (Finalized Reports)" at bounding box center [740, 338] width 245 height 17
click at [984, 589] on button "Done" at bounding box center [985, 586] width 59 height 30
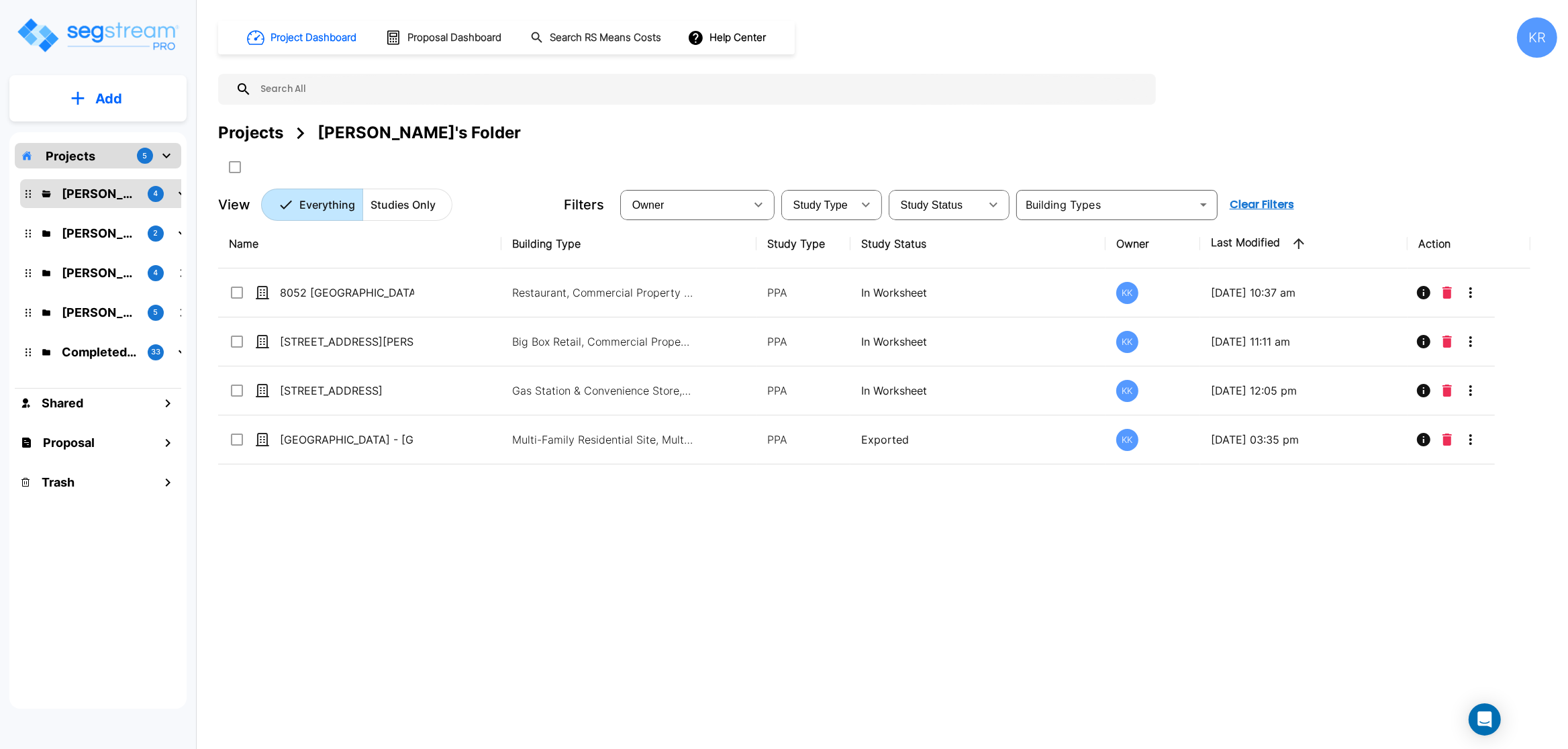
checkbox input "false"
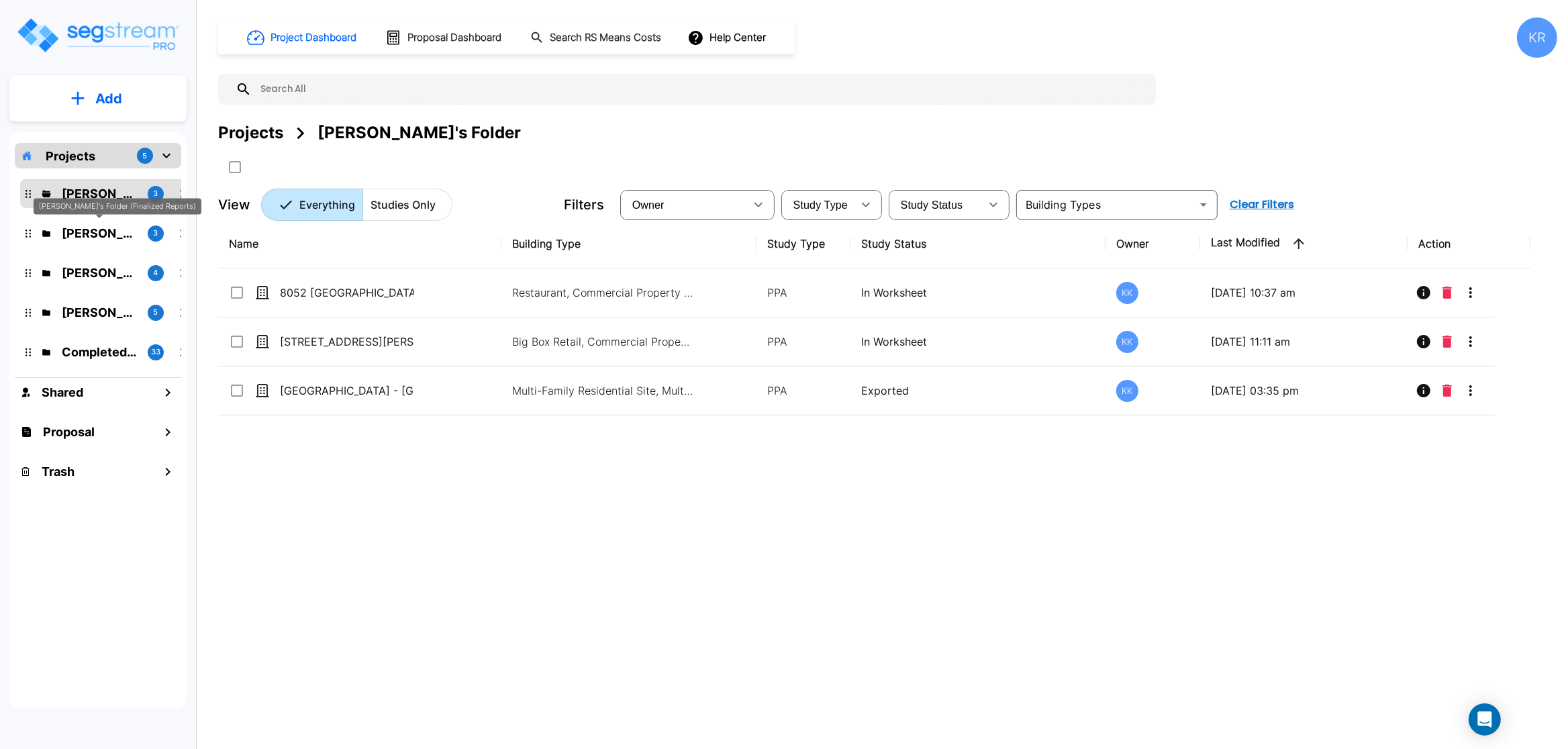
click at [103, 235] on p "[PERSON_NAME]'s Folder (Finalized Reports)" at bounding box center [100, 232] width 75 height 18
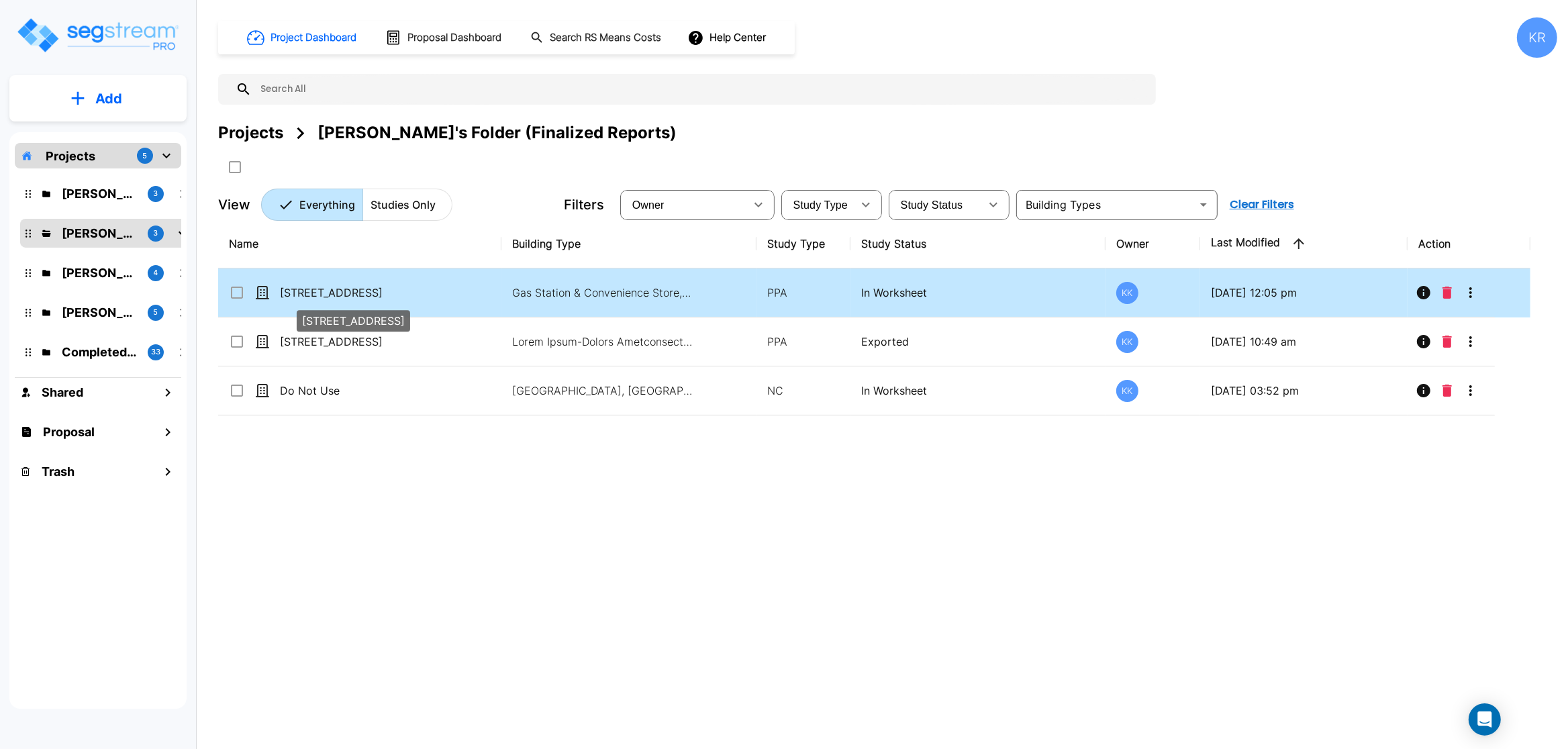
click at [402, 297] on p "[STREET_ADDRESS]" at bounding box center [347, 292] width 135 height 16
checkbox input "true"
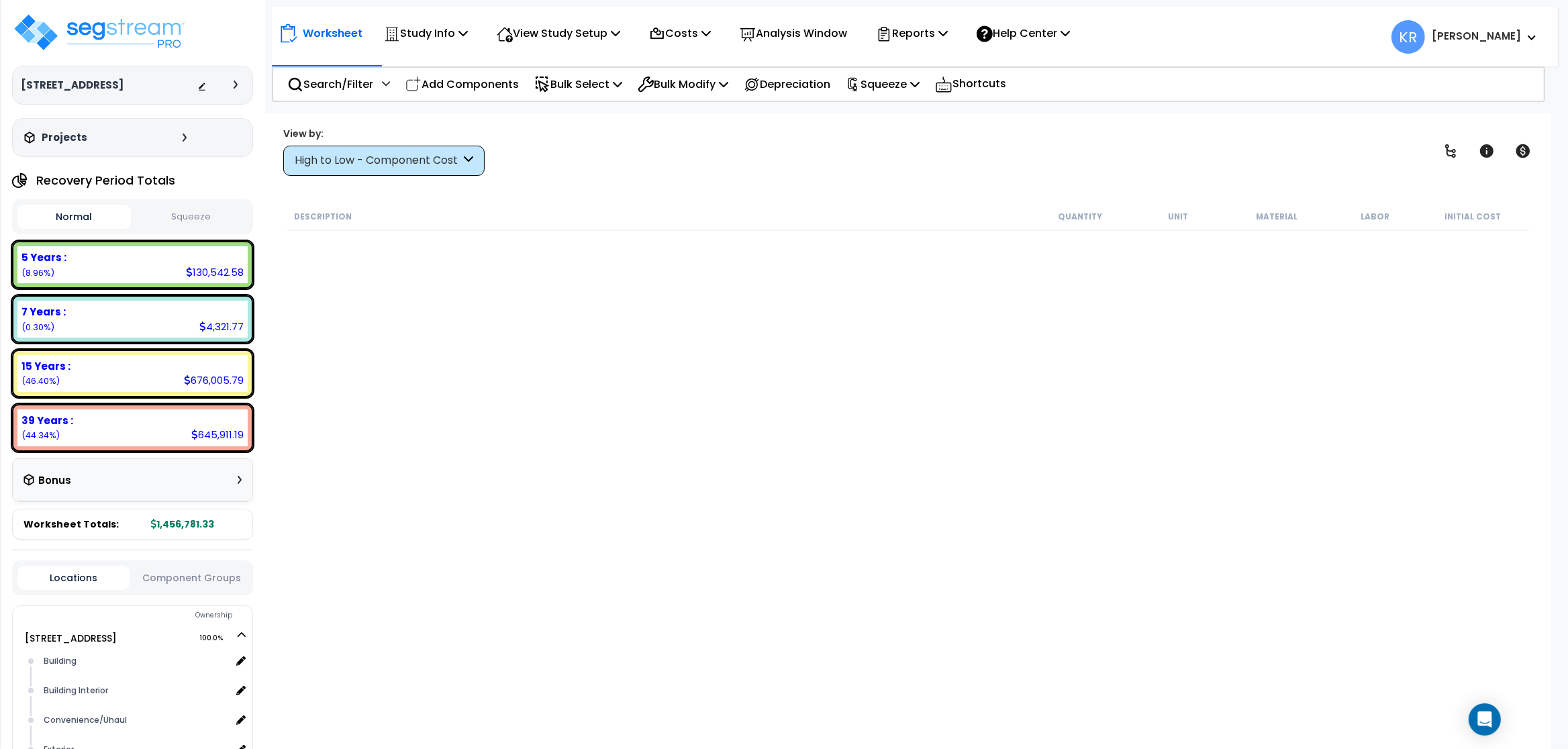
click at [415, 160] on div "High to Low - Component Cost" at bounding box center [378, 161] width 166 height 16
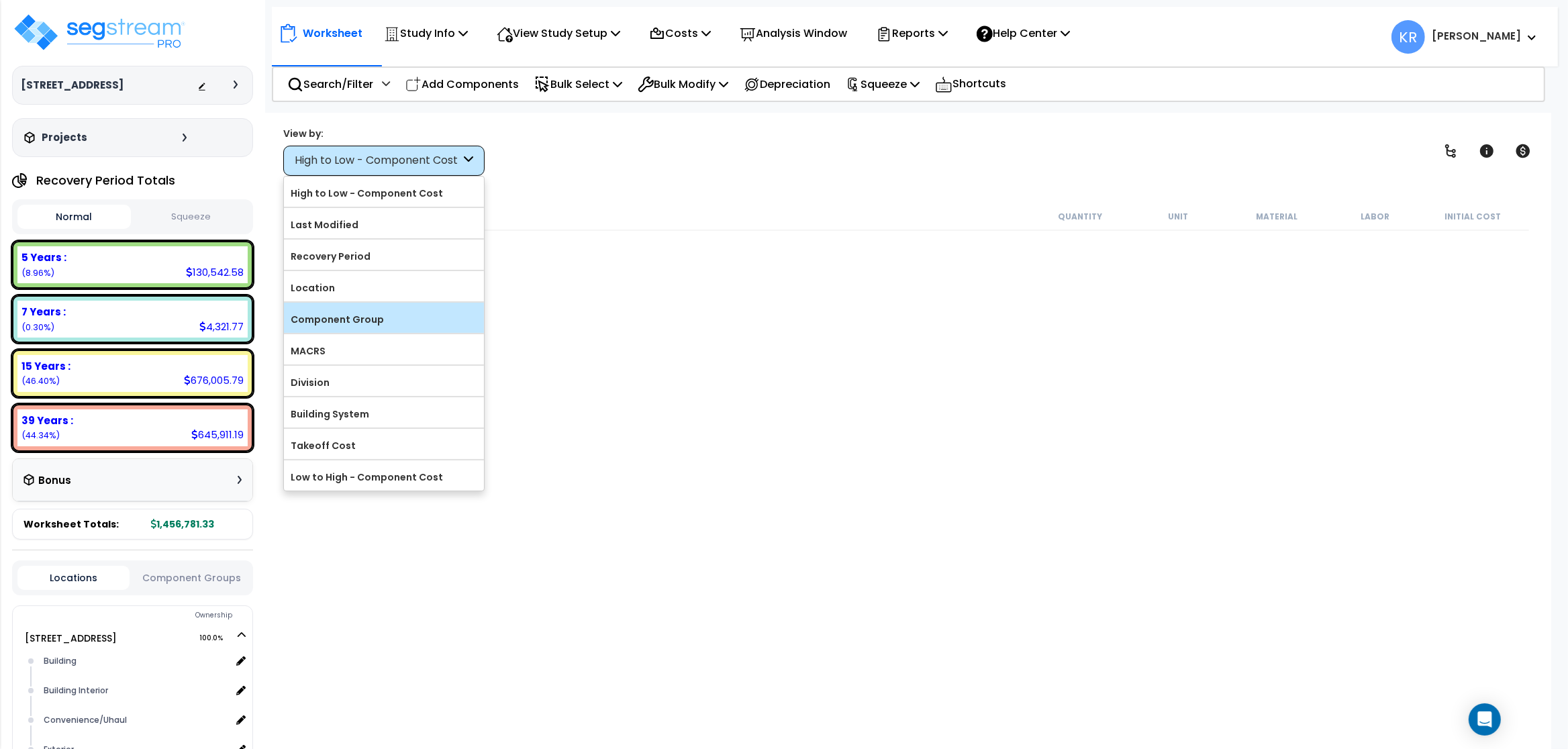
click at [361, 325] on label "Component Group" at bounding box center [384, 319] width 200 height 20
click at [0, 0] on input "Component Group" at bounding box center [0, 0] width 0 height 0
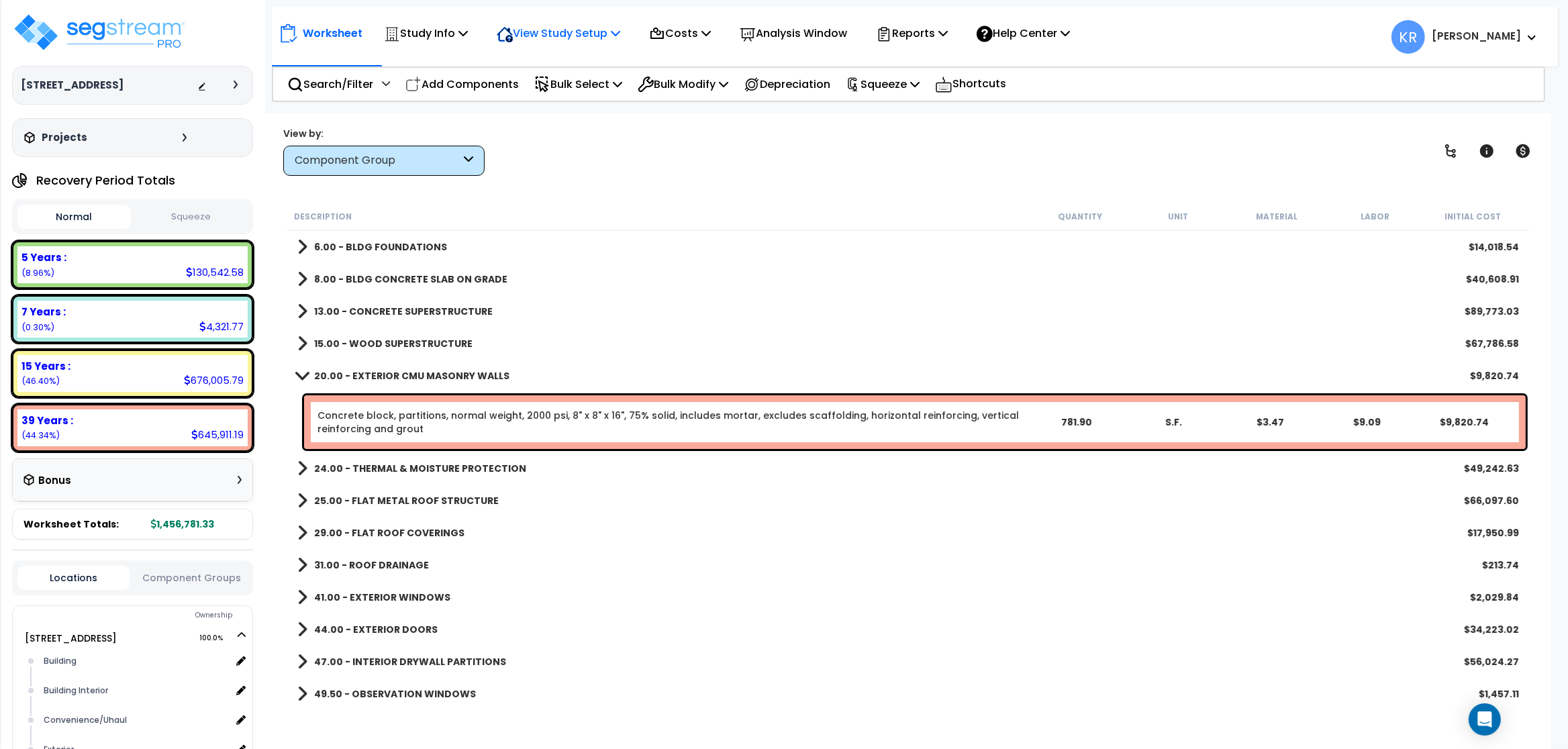
click at [547, 36] on p "View Study Setup" at bounding box center [558, 33] width 123 height 18
click at [426, 32] on p "Study Info" at bounding box center [426, 33] width 84 height 18
click at [545, 30] on p "View Study Setup" at bounding box center [558, 33] width 123 height 18
click at [654, 22] on div "Costs Indirect Costs Direct Costs" at bounding box center [680, 33] width 77 height 31
click at [711, 27] on p "Costs" at bounding box center [679, 33] width 62 height 18
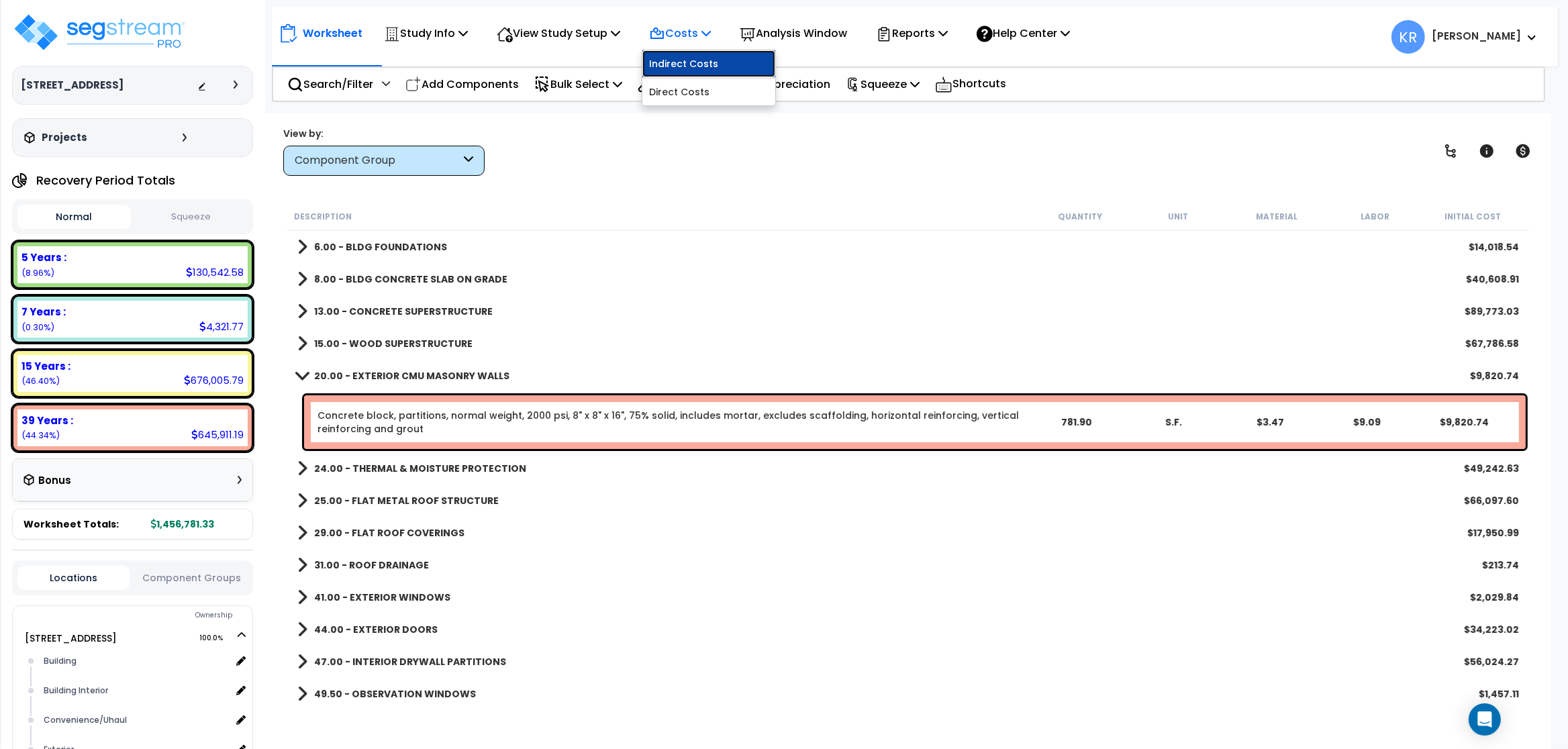
click at [679, 62] on link "Indirect Costs" at bounding box center [709, 64] width 133 height 27
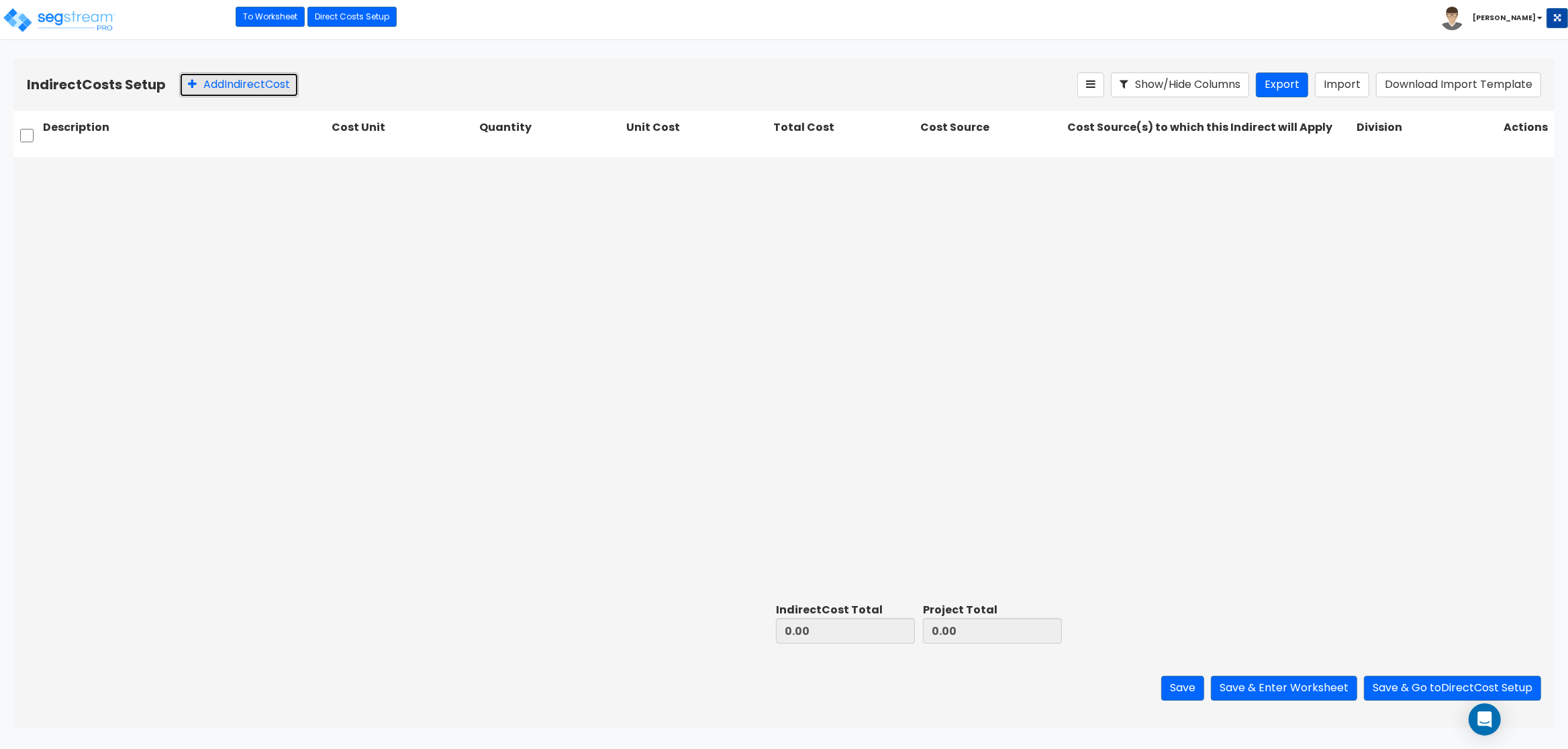
click at [234, 81] on button "Add Indirect Cost" at bounding box center [239, 85] width 120 height 24
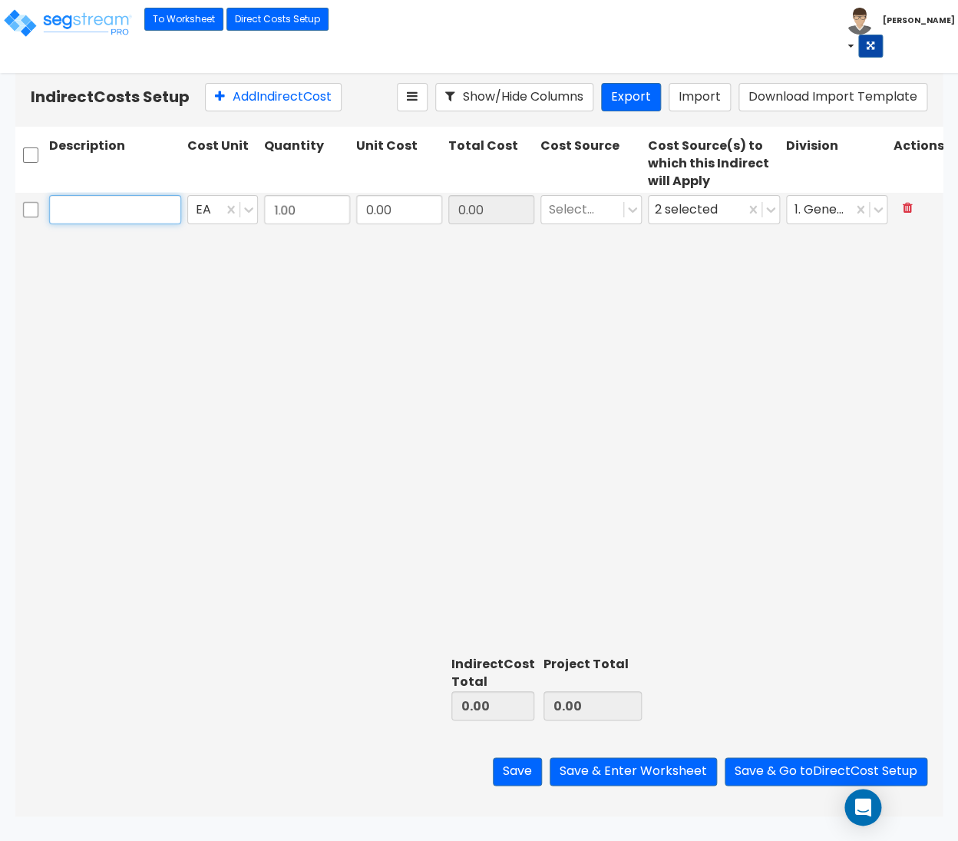
click at [143, 212] on input "text" at bounding box center [115, 209] width 132 height 29
paste input "Architect"
type input "Architect"
click at [245, 214] on icon at bounding box center [248, 209] width 15 height 15
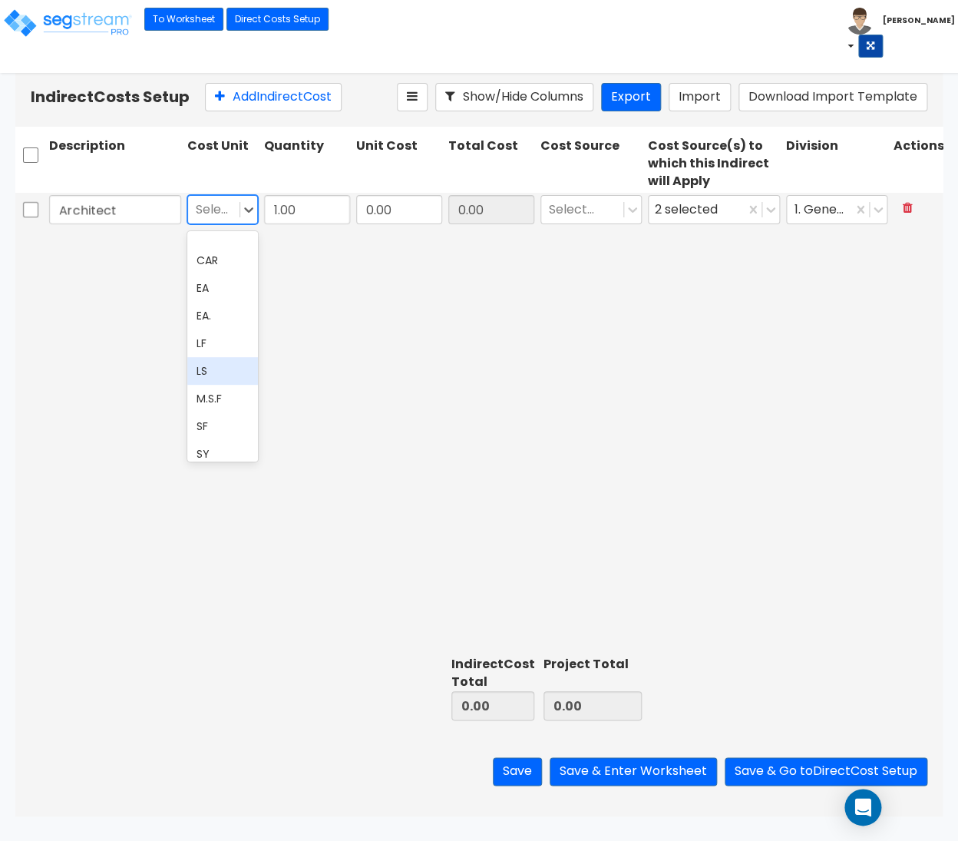
click at [226, 365] on div "LS" at bounding box center [222, 371] width 71 height 28
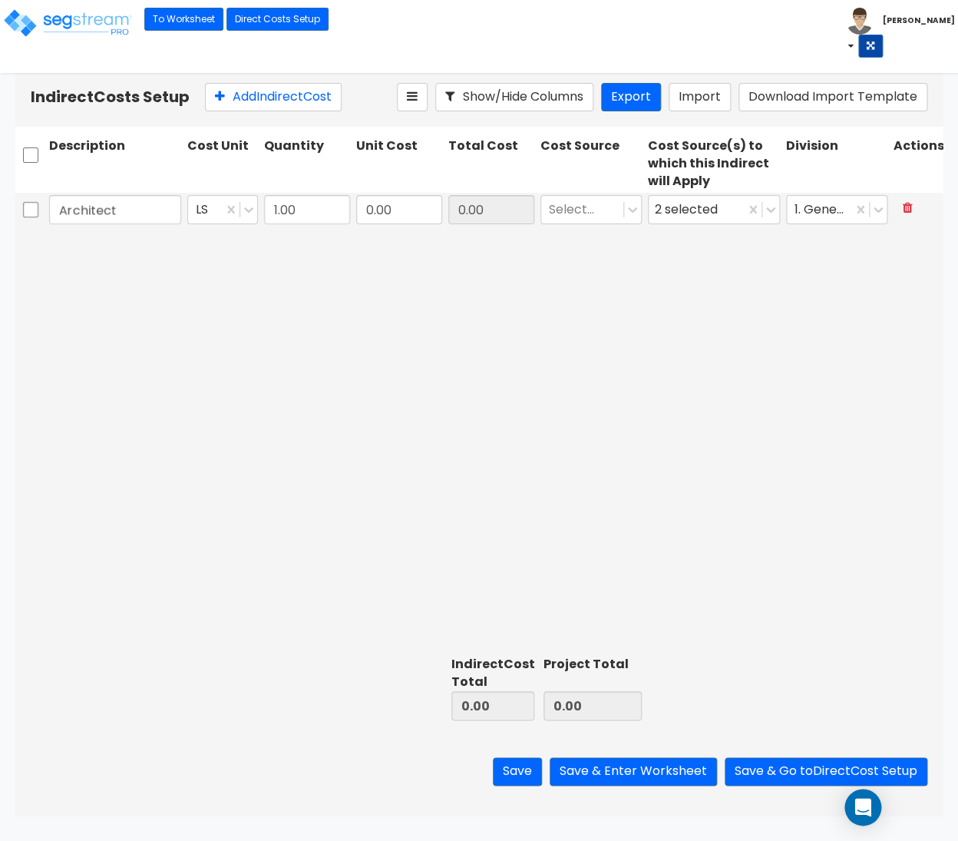
drag, startPoint x: 336, startPoint y: 230, endPoint x: 353, endPoint y: 223, distance: 18.2
click at [352, 226] on div "Architect LS 1.00 0.00 0.00 Select... 2 selected 1. General Requirements" at bounding box center [478, 420] width 927 height 457
click at [481, 211] on input "0.00" at bounding box center [491, 209] width 86 height 29
click at [502, 211] on input "0.00" at bounding box center [491, 209] width 86 height 29
drag, startPoint x: 403, startPoint y: 210, endPoint x: 455, endPoint y: 210, distance: 52.2
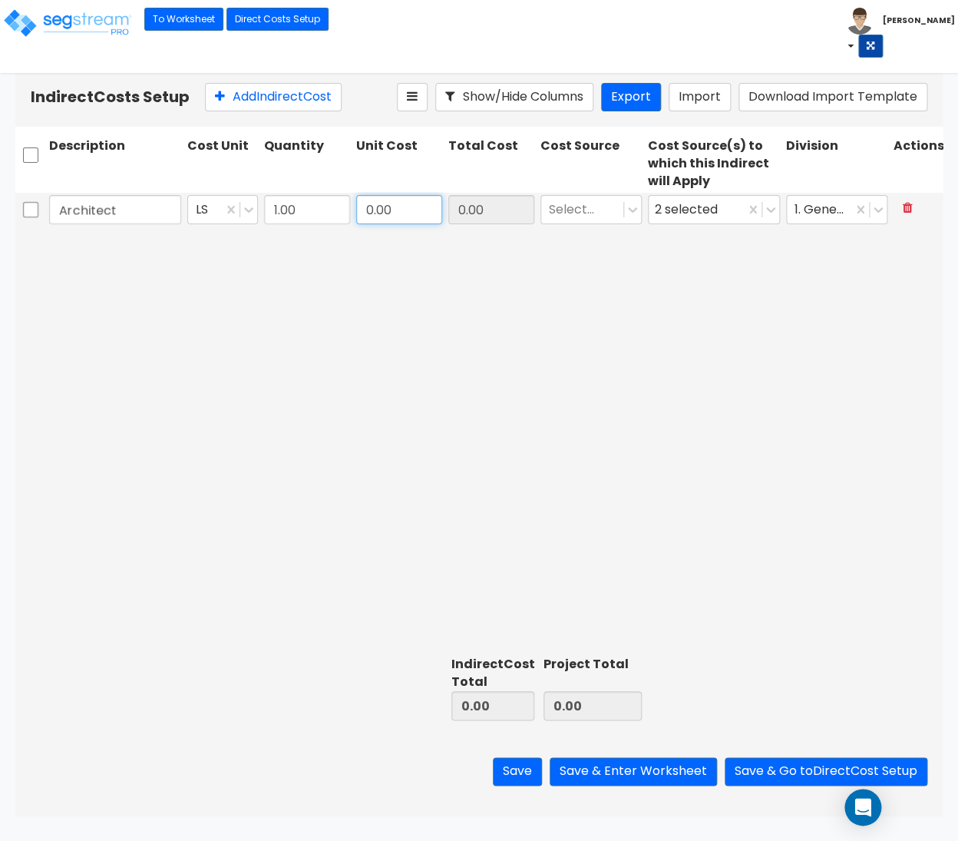
click at [442, 210] on input "0.00" at bounding box center [399, 209] width 86 height 29
paste input "122,235.84"
type input "122,235.84"
click at [572, 204] on div at bounding box center [582, 210] width 67 height 21
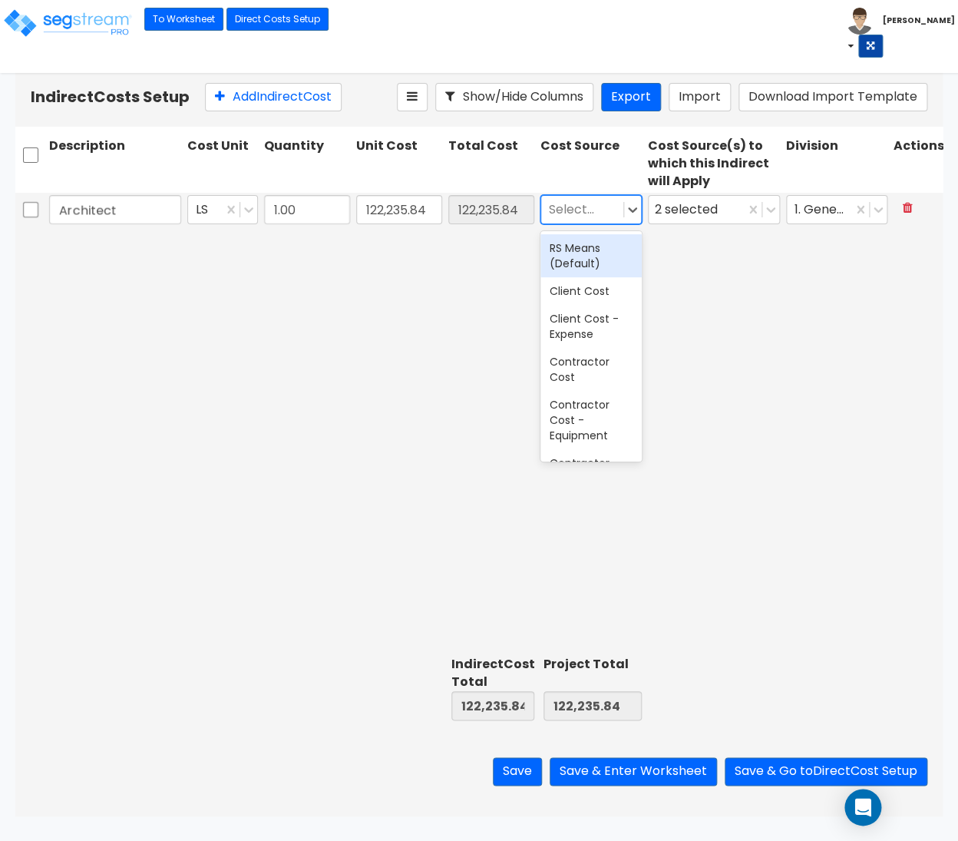
click at [593, 264] on div "RS Means (Default)" at bounding box center [590, 255] width 101 height 43
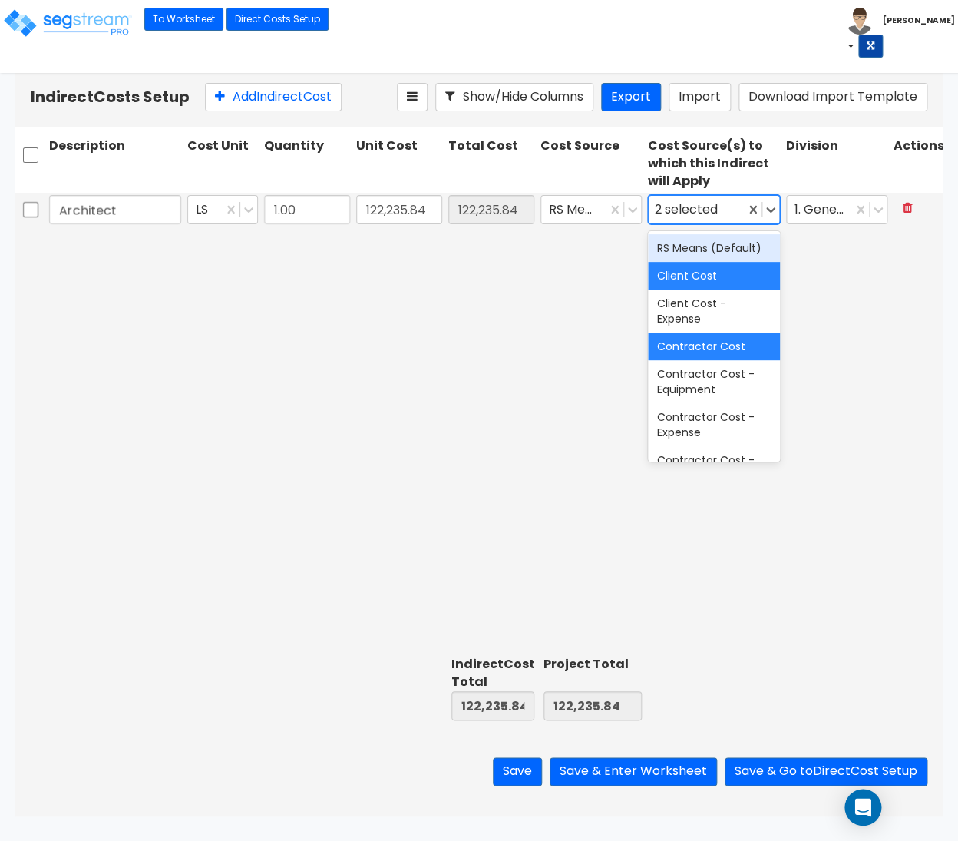
click at [701, 214] on div "2 selected" at bounding box center [689, 210] width 69 height 24
click at [689, 244] on div "RS Means (Default)" at bounding box center [714, 248] width 132 height 28
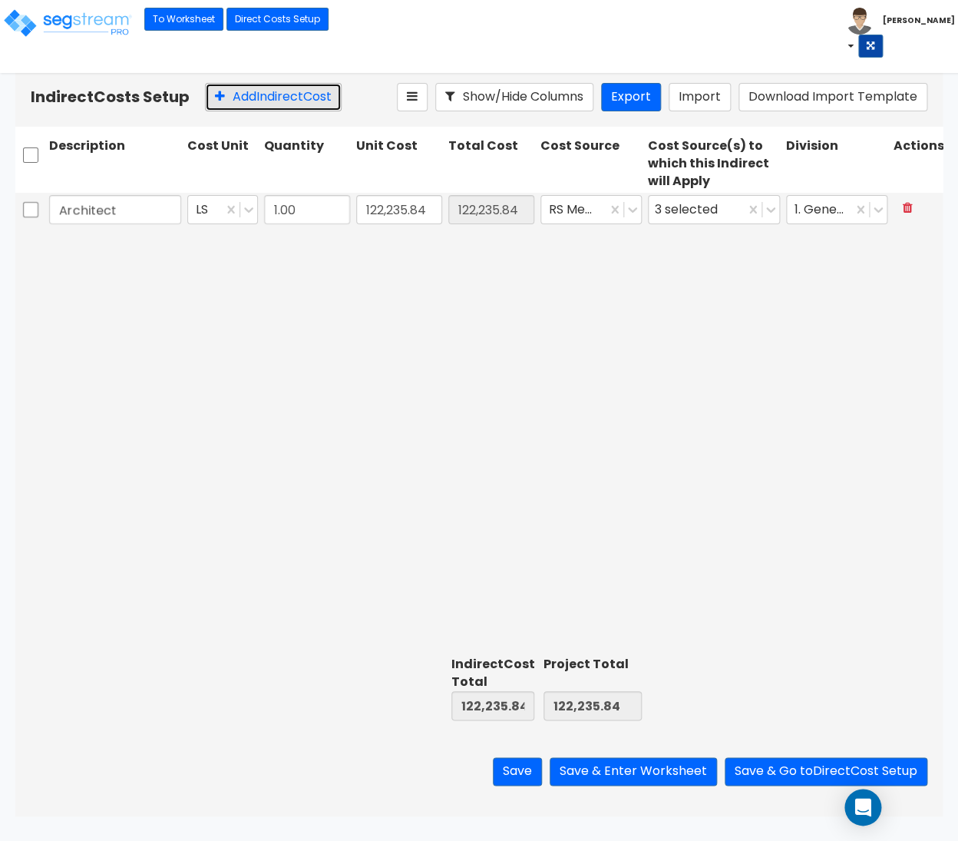
click at [256, 97] on button "Add Indirect Cost" at bounding box center [273, 97] width 137 height 28
click at [258, 97] on button "Add Indirect Cost" at bounding box center [273, 97] width 137 height 28
click at [263, 97] on button "Add Indirect Cost" at bounding box center [273, 97] width 137 height 28
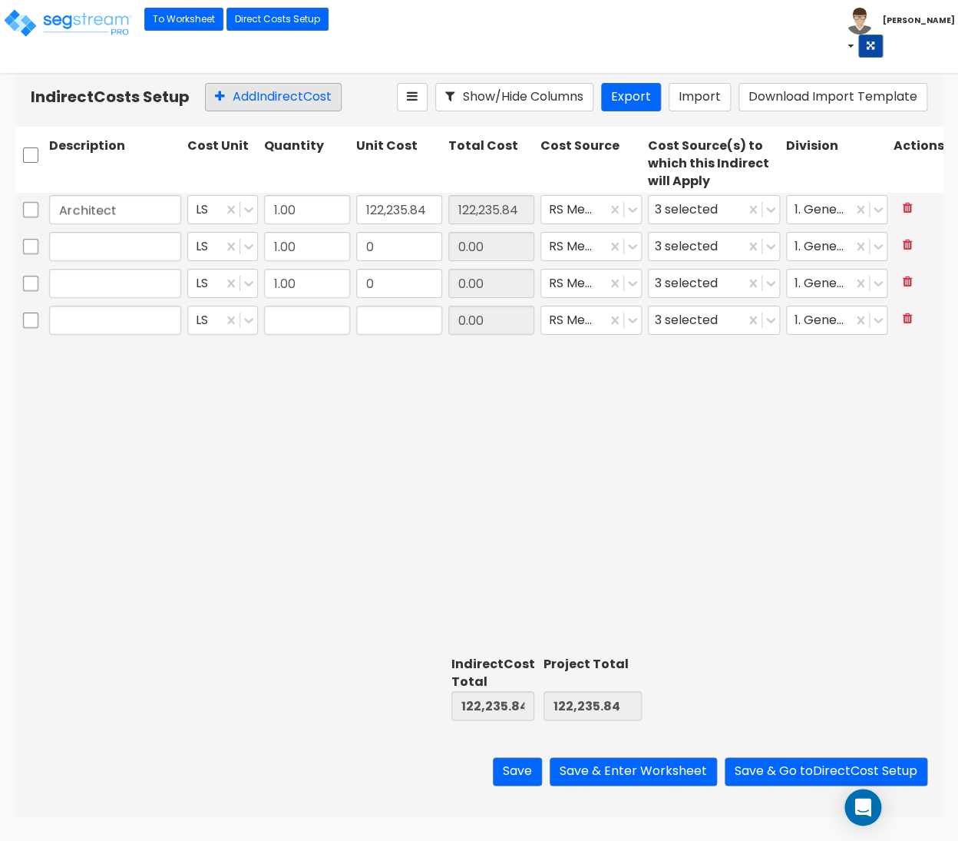
type input "1.00"
type input "0"
click at [264, 98] on button "Add Indirect Cost" at bounding box center [273, 97] width 137 height 28
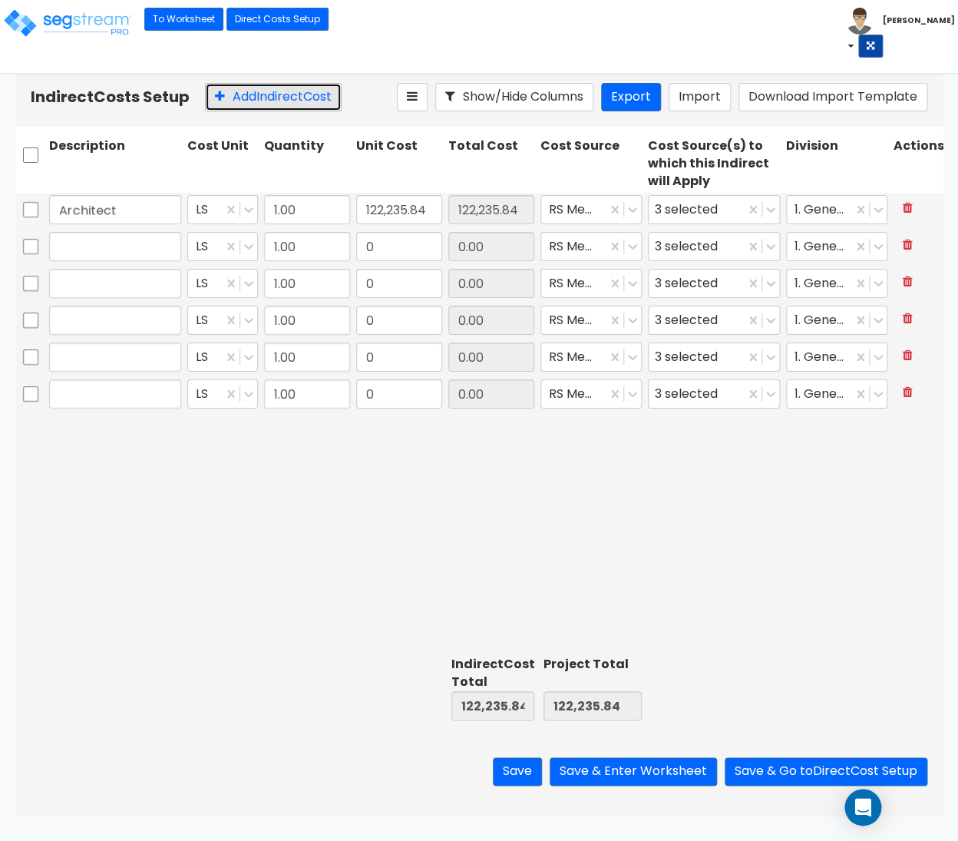
click at [264, 98] on button "Add Indirect Cost" at bounding box center [273, 97] width 137 height 28
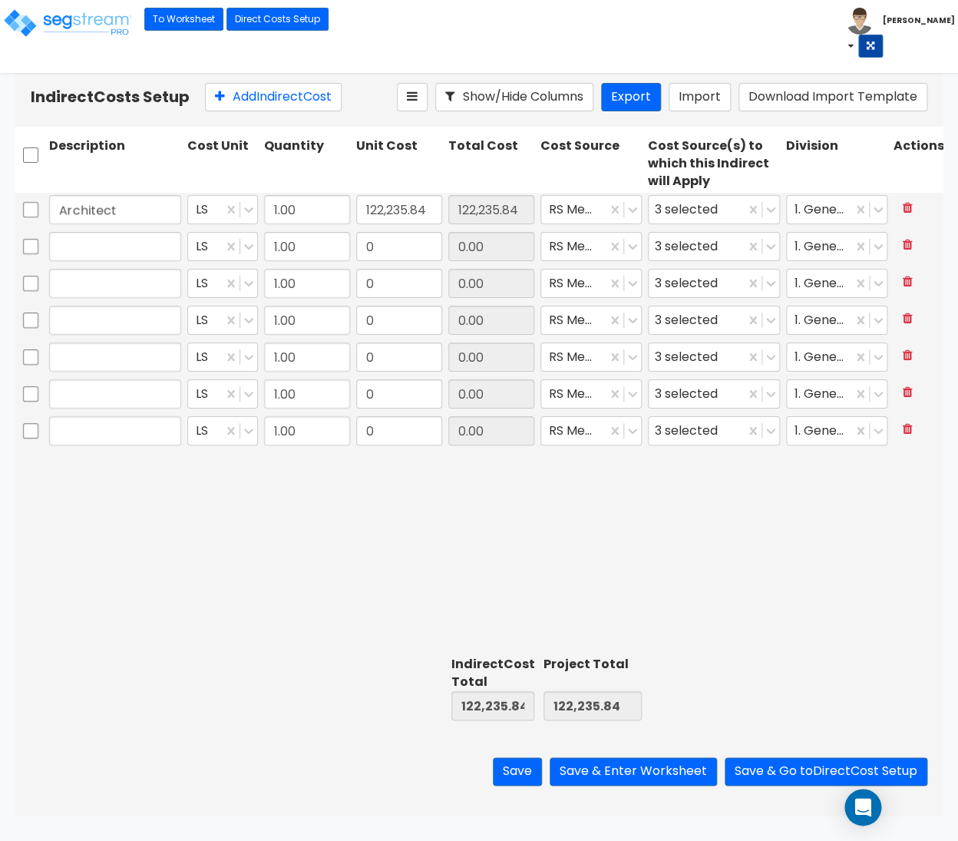
click at [80, 263] on div at bounding box center [115, 246] width 138 height 35
click at [79, 250] on input "text" at bounding box center [115, 246] width 132 height 29
paste input "Engineering"
type input "Engineering"
click at [85, 283] on input "text" at bounding box center [115, 283] width 132 height 29
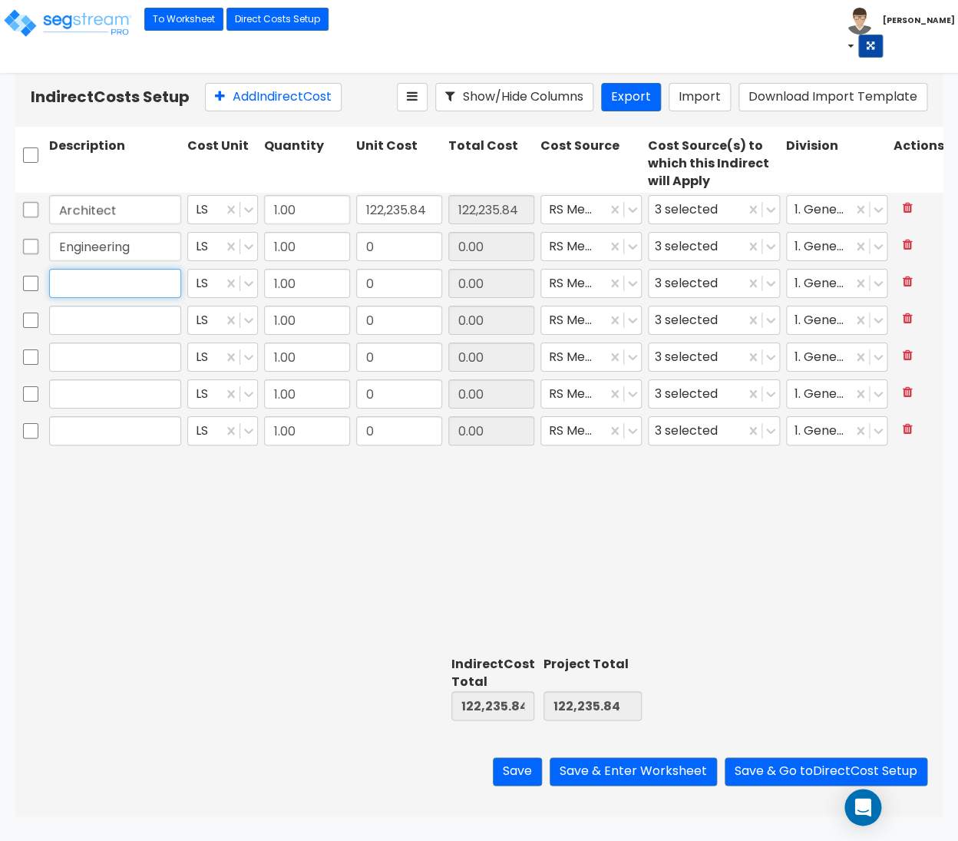
paste input "General Construction Manager"
type input "General Construction Manager"
drag, startPoint x: 93, startPoint y: 319, endPoint x: 118, endPoint y: 304, distance: 29.6
click at [99, 318] on input "text" at bounding box center [115, 320] width 132 height 29
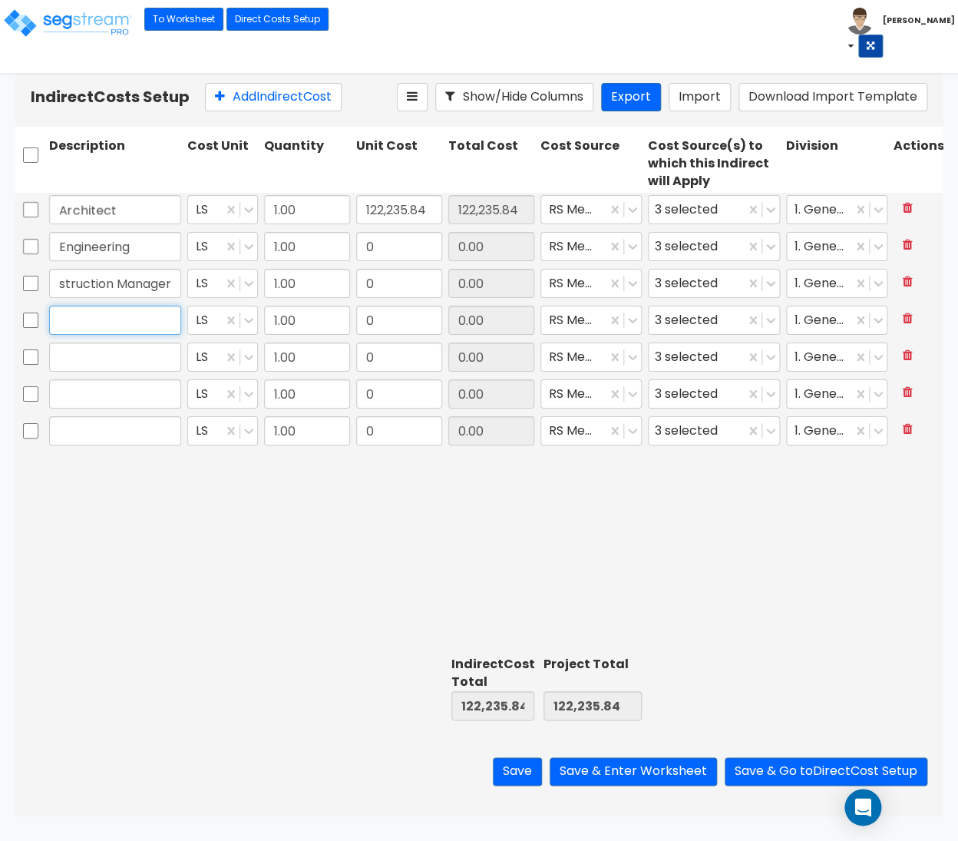
paste input "Overhead and Profit"
type input "Overhead and Profit"
click at [76, 363] on input "text" at bounding box center [115, 356] width 132 height 29
paste input "Bond"
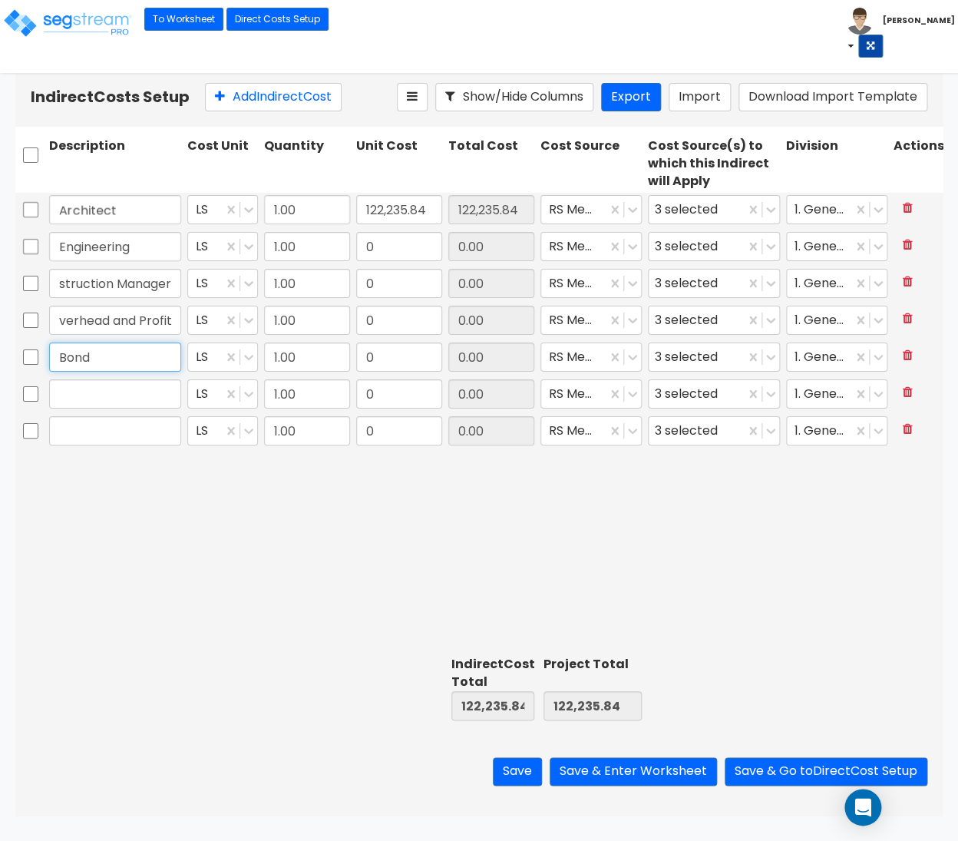
type input "Bond"
click at [121, 369] on input "Bond" at bounding box center [115, 356] width 132 height 29
click at [124, 388] on input "text" at bounding box center [115, 393] width 132 height 29
paste input "Permits"
type input "Permits"
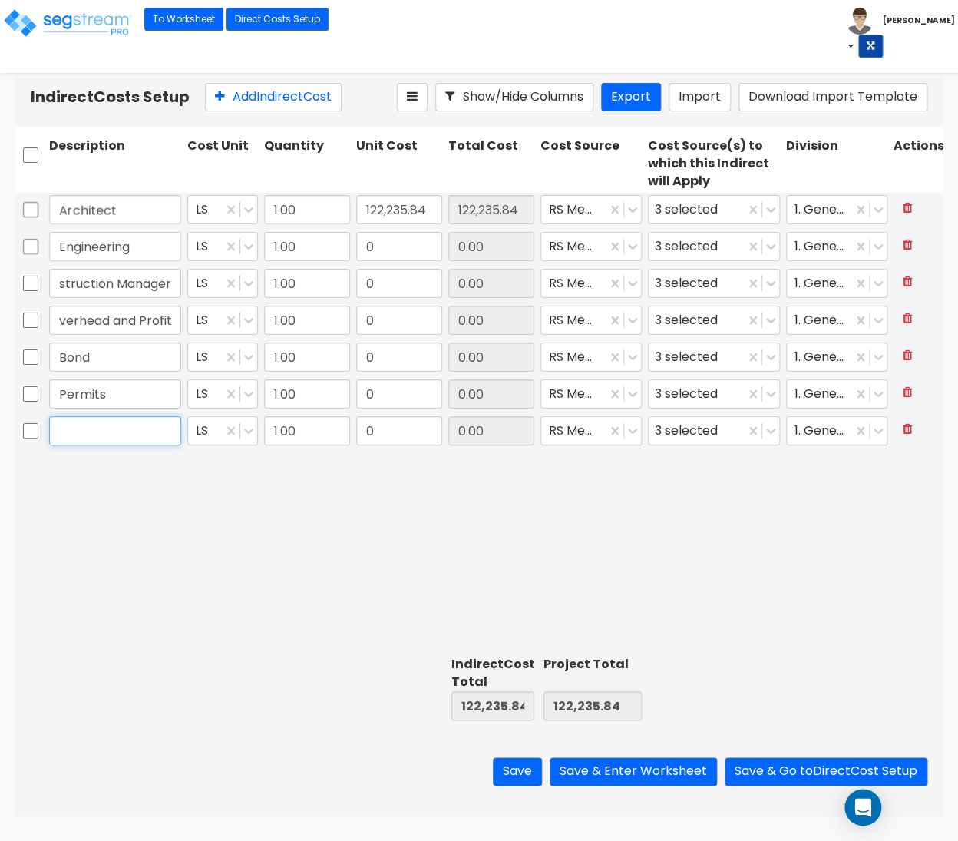
click at [121, 434] on input "text" at bounding box center [115, 430] width 132 height 29
paste input "Other"
type input "Other"
drag, startPoint x: 373, startPoint y: 241, endPoint x: 384, endPoint y: 226, distance: 18.7
click at [367, 232] on input "0" at bounding box center [399, 246] width 86 height 29
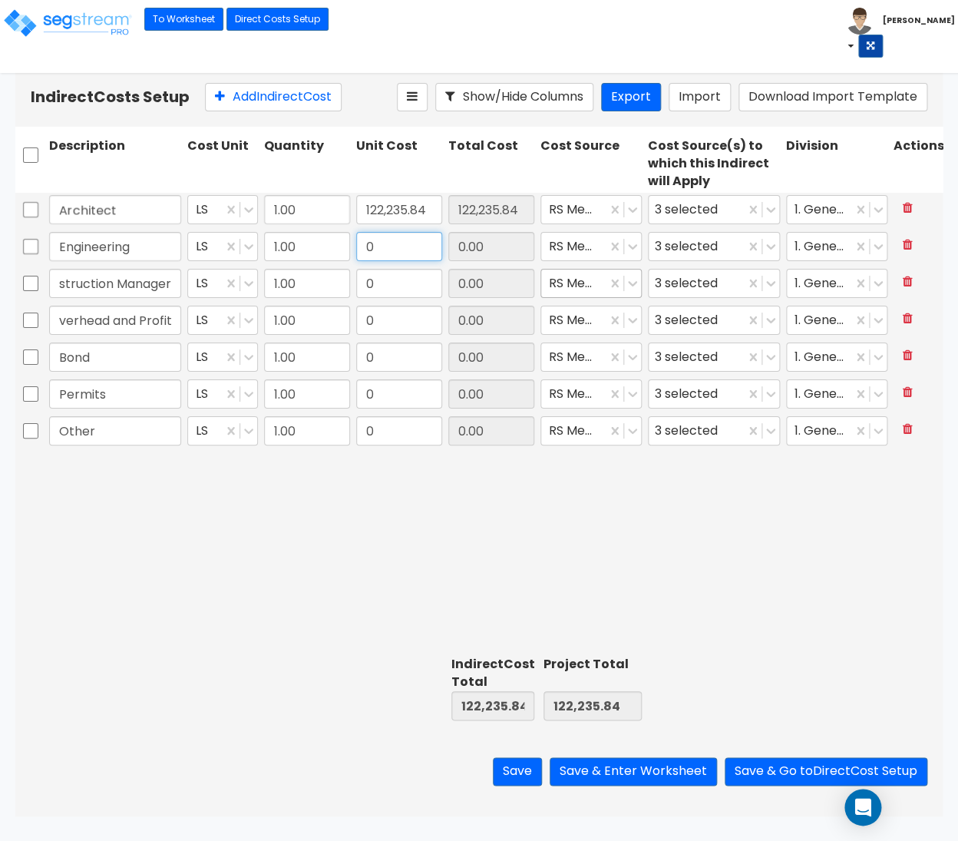
paste input "38,198.7"
type input "38,198.70"
drag, startPoint x: 391, startPoint y: 281, endPoint x: 410, endPoint y: 282, distance: 18.5
click at [409, 285] on input "0" at bounding box center [399, 283] width 86 height 29
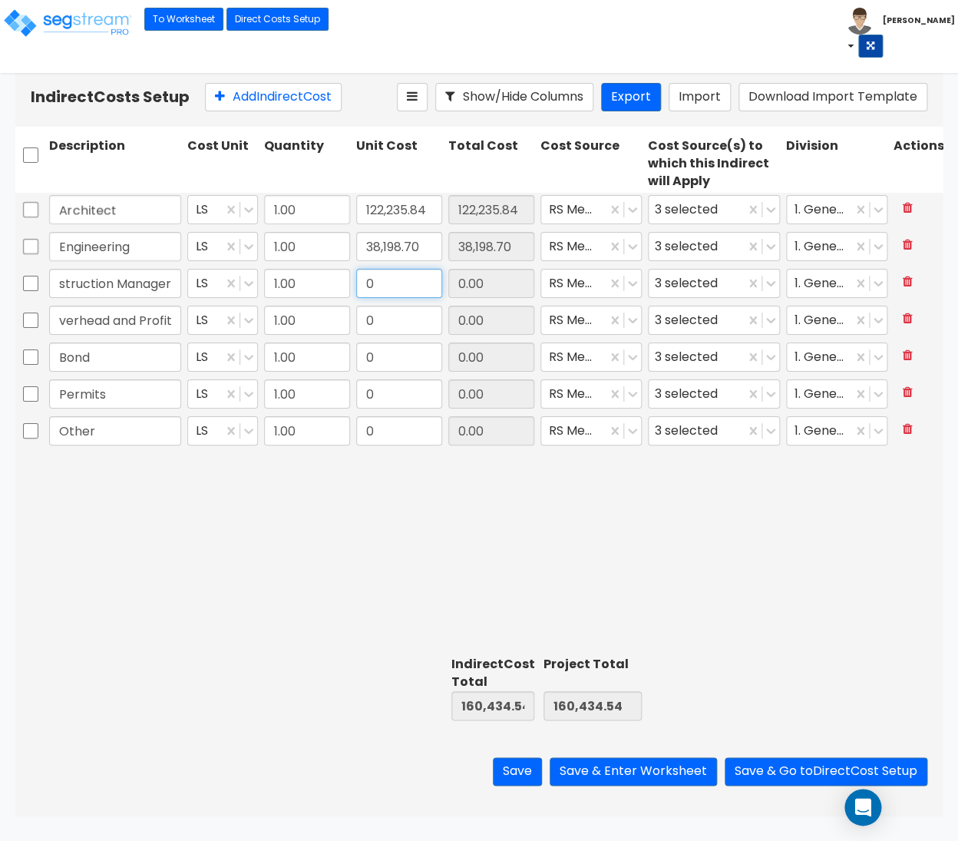
paste input "30,558.96"
type input "30,558.96"
click at [375, 314] on input "0" at bounding box center [399, 320] width 86 height 29
drag, startPoint x: 385, startPoint y: 329, endPoint x: 299, endPoint y: 309, distance: 88.3
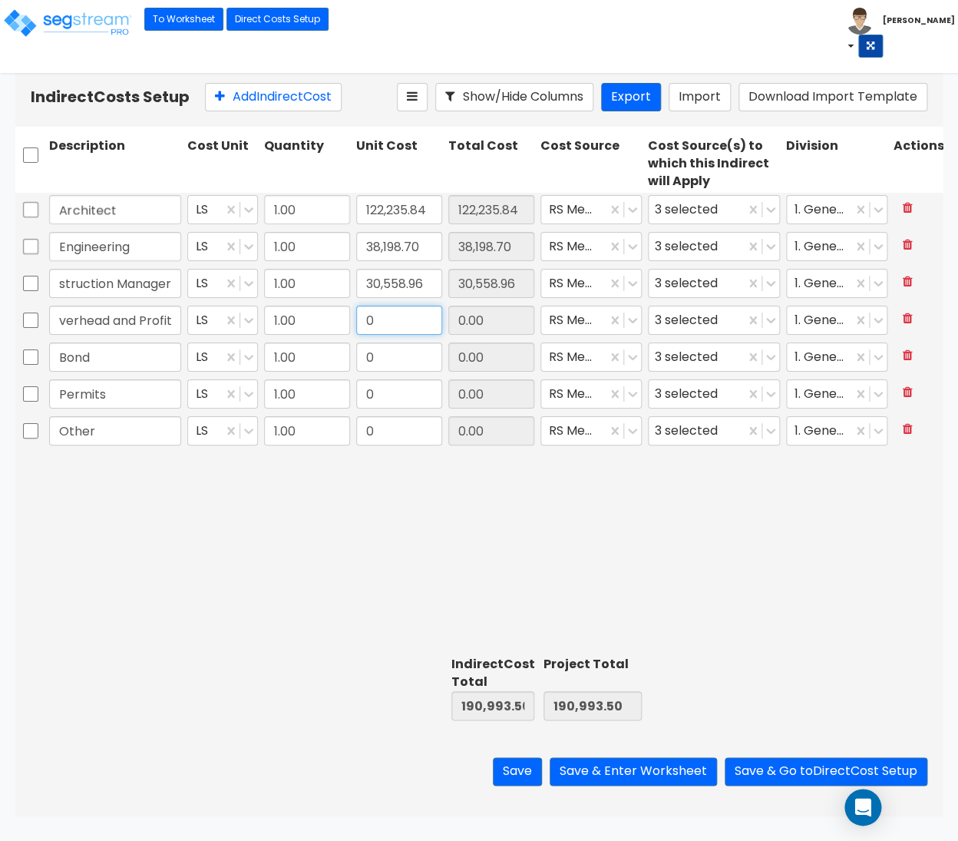
click at [356, 309] on input "0" at bounding box center [399, 320] width 86 height 29
paste input "76,397.4"
type input "76,397.40"
drag, startPoint x: 373, startPoint y: 354, endPoint x: 405, endPoint y: 355, distance: 32.3
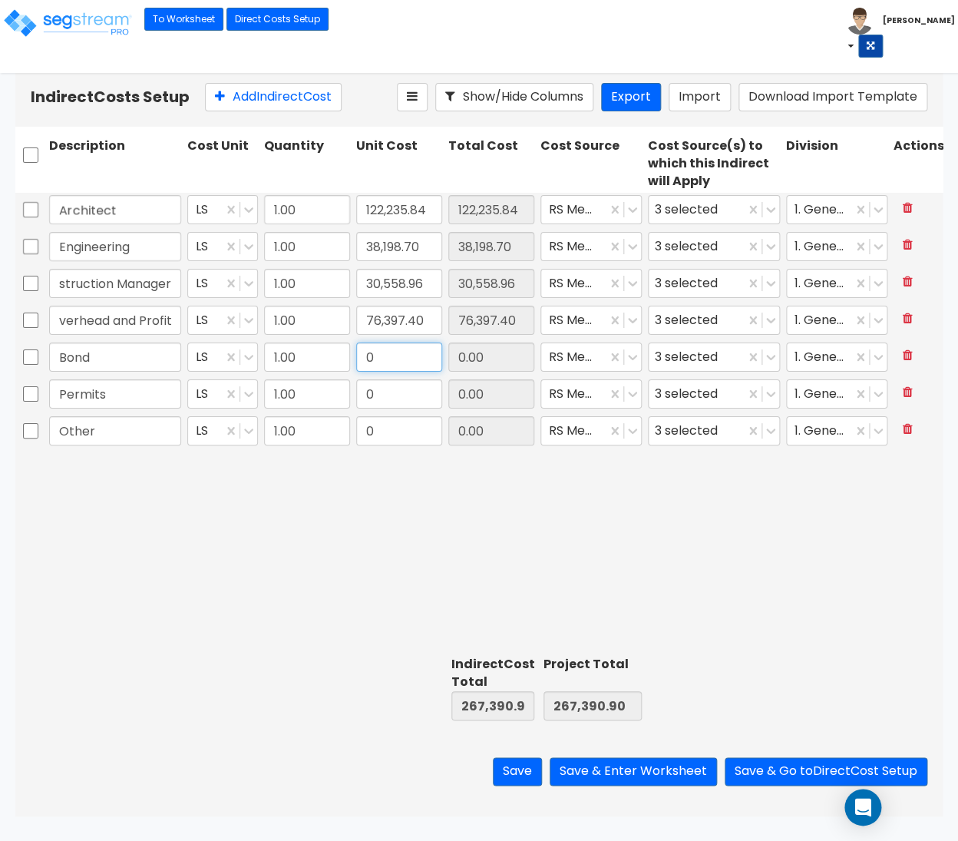
click at [405, 355] on input "0" at bounding box center [399, 356] width 86 height 29
paste input "22,919.22"
type input "22,919.22"
click at [391, 396] on input "0" at bounding box center [399, 393] width 86 height 29
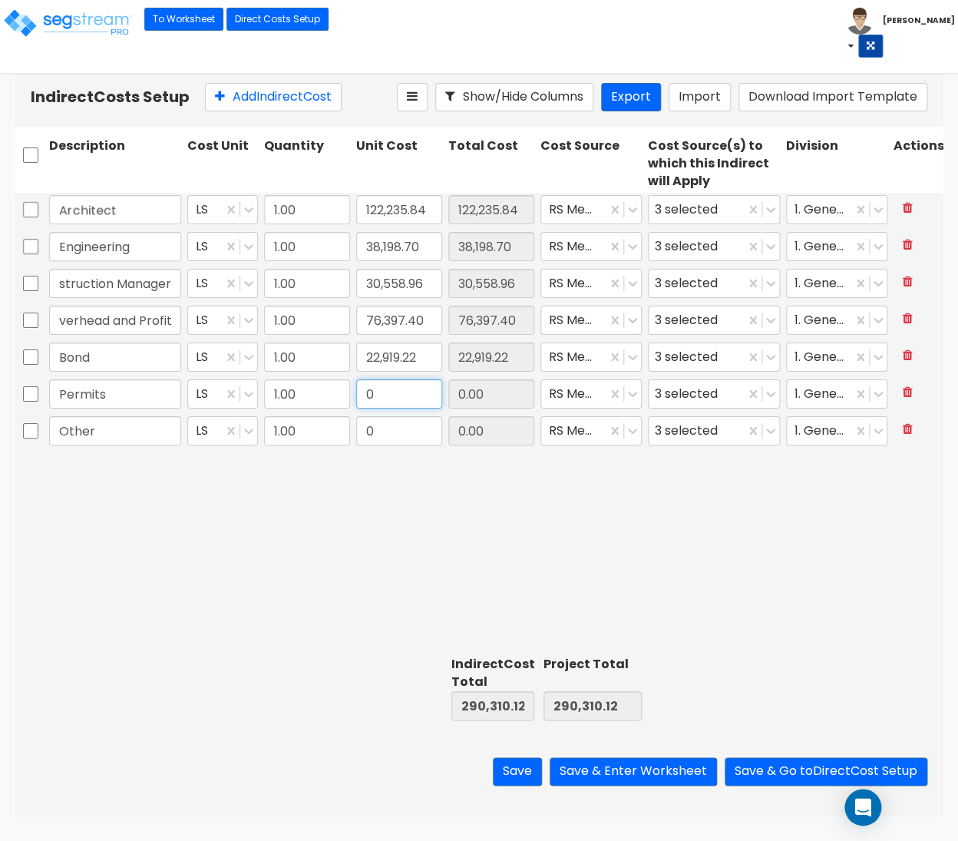
paste input "22,919.22"
type input "22,919.22"
click at [387, 433] on input "0" at bounding box center [399, 430] width 86 height 29
paste input "15,279.48"
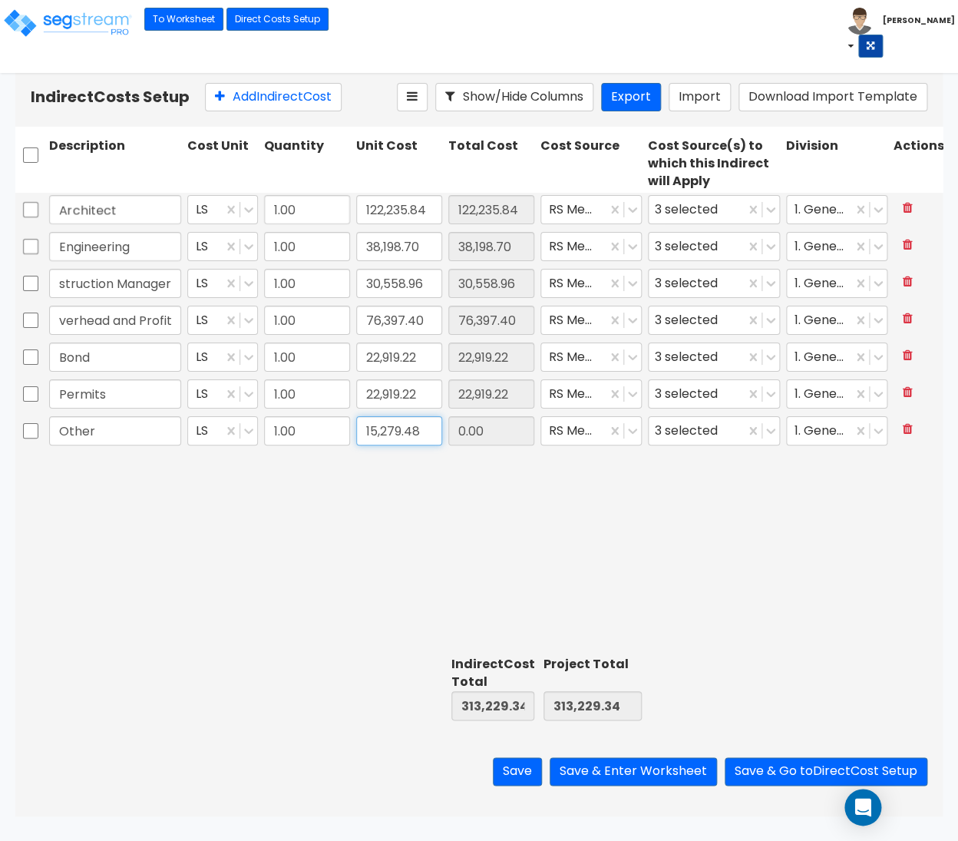
type input "15,279.48"
click at [436, 486] on div "Architect LS 1.00 122,235.84 122,235.84 RS Means (Default) 3 selected 1. Genera…" at bounding box center [478, 420] width 927 height 457
click at [609, 766] on button "Save & Enter Worksheet" at bounding box center [633, 771] width 167 height 28
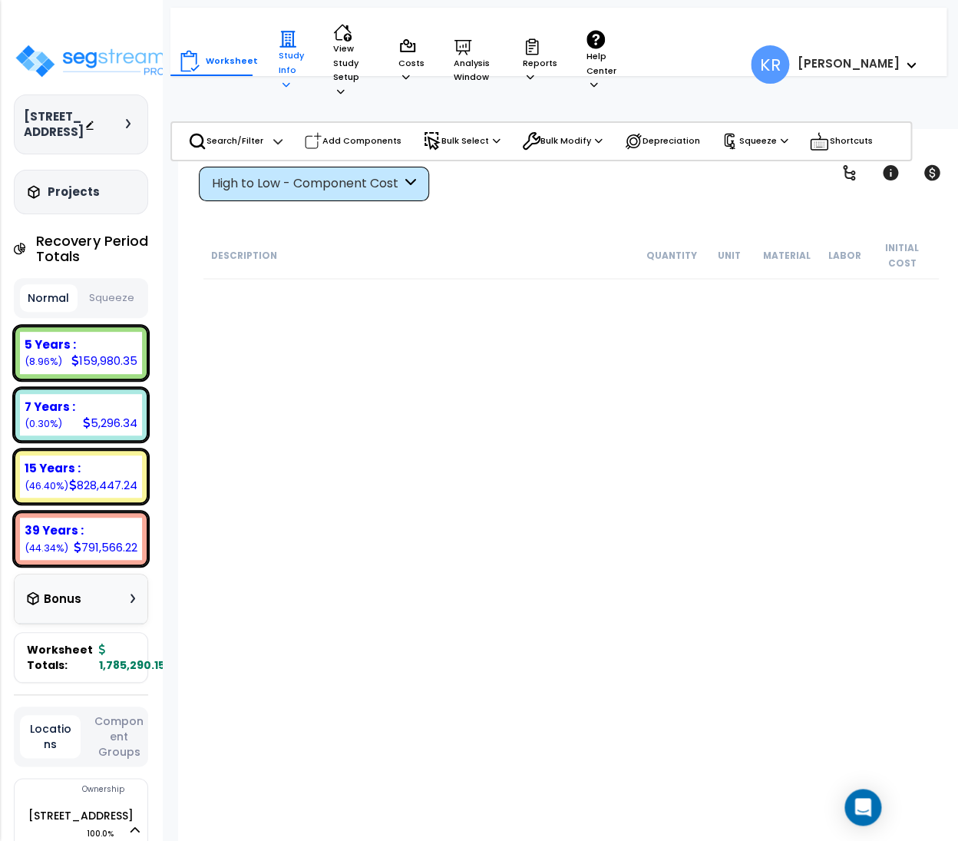
click at [288, 45] on p "Study Info" at bounding box center [291, 60] width 25 height 61
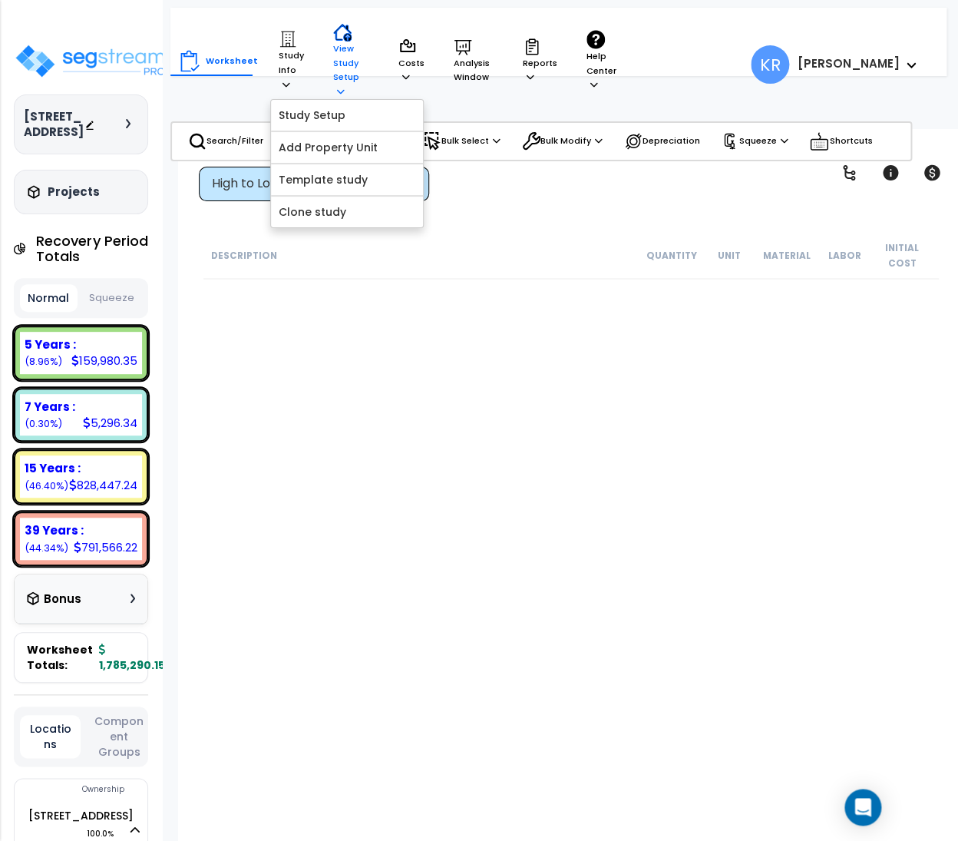
click at [337, 35] on icon at bounding box center [342, 32] width 18 height 18
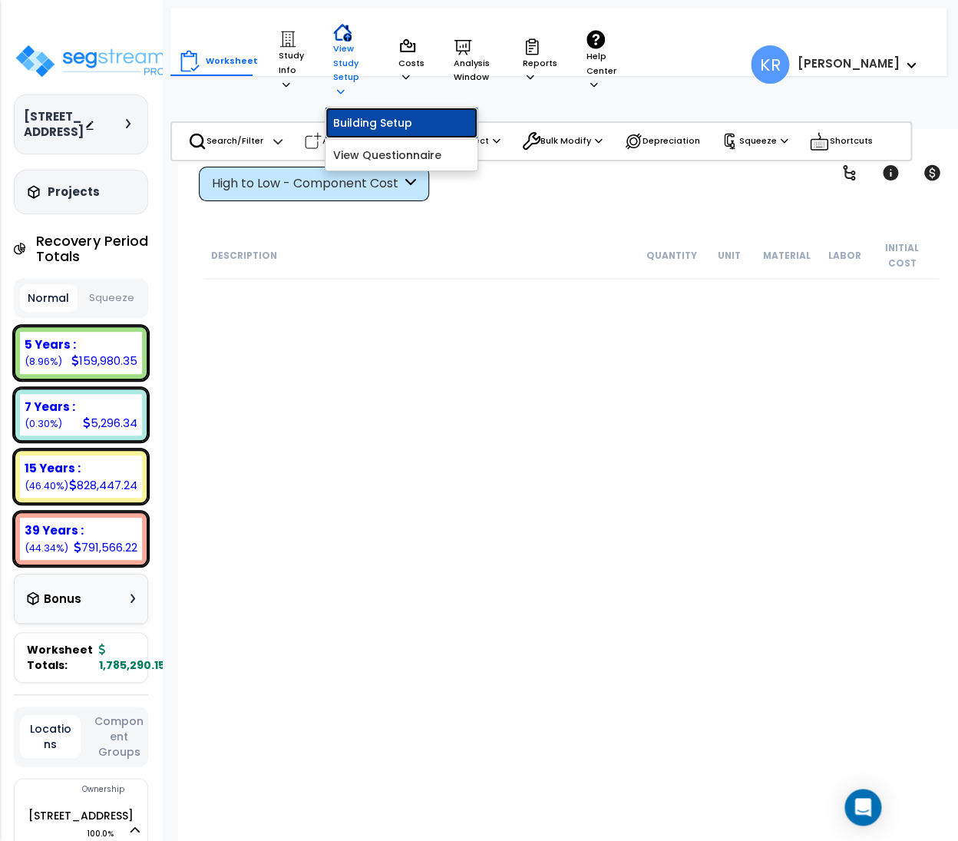
click at [368, 107] on link "Building Setup" at bounding box center [401, 122] width 152 height 31
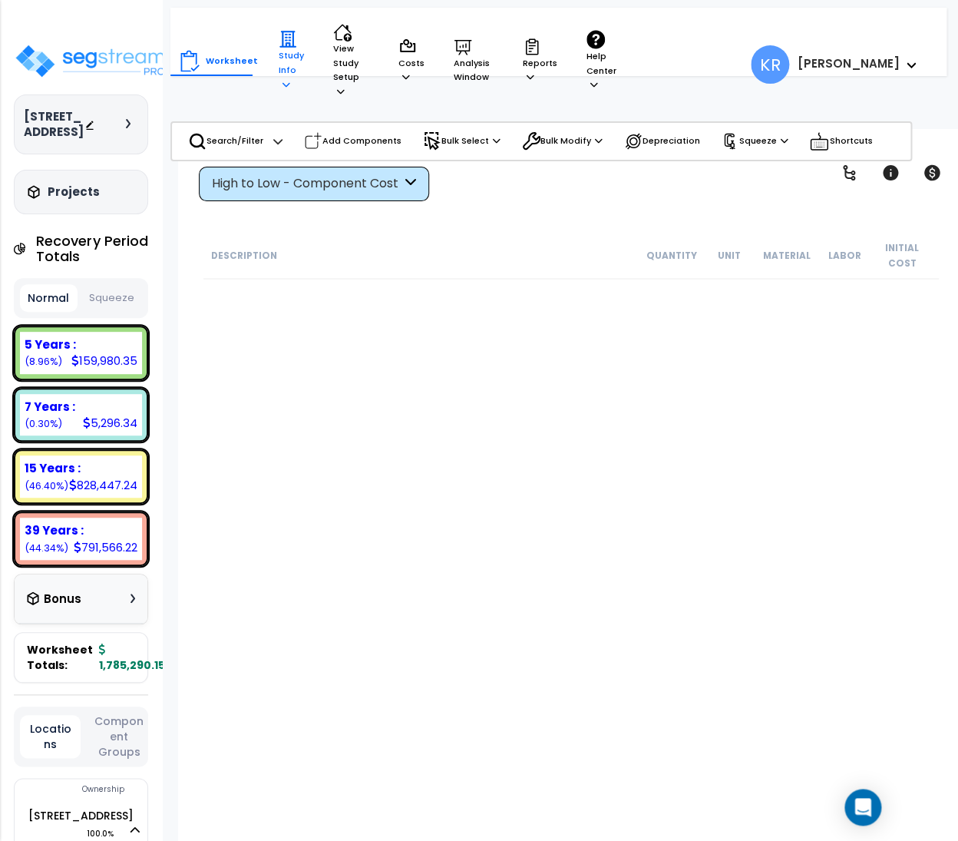
click at [286, 35] on icon at bounding box center [288, 39] width 18 height 18
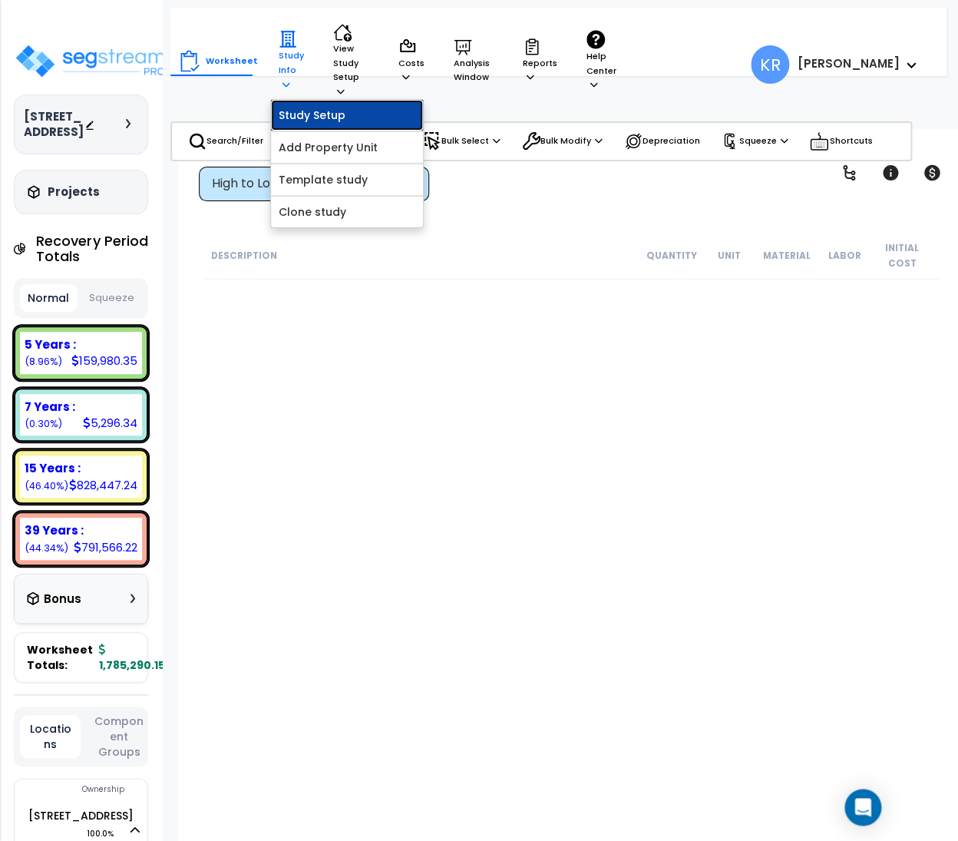
click at [325, 110] on link "Study Setup" at bounding box center [347, 115] width 152 height 31
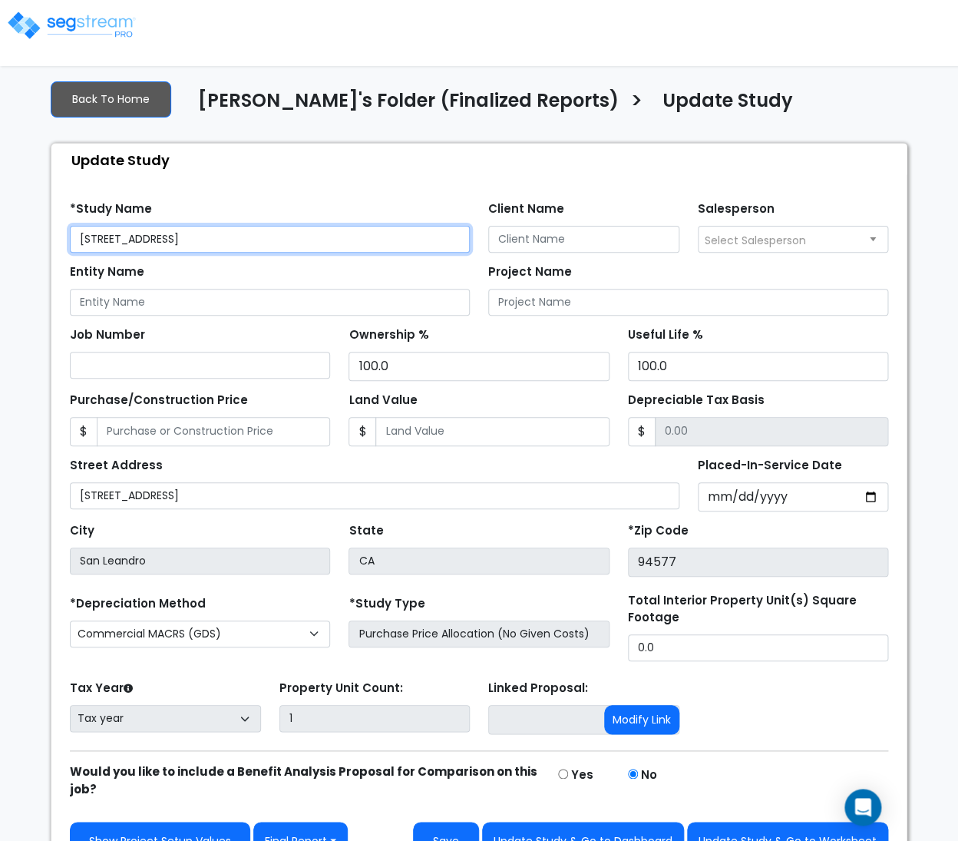
drag, startPoint x: 223, startPoint y: 249, endPoint x: -57, endPoint y: 204, distance: 283.7
click at [70, 226] on input "[STREET_ADDRESS]" at bounding box center [270, 239] width 400 height 27
paste input "reet"
type input "[STREET_ADDRESS]"
click at [519, 164] on div "Update Study" at bounding box center [482, 160] width 847 height 33
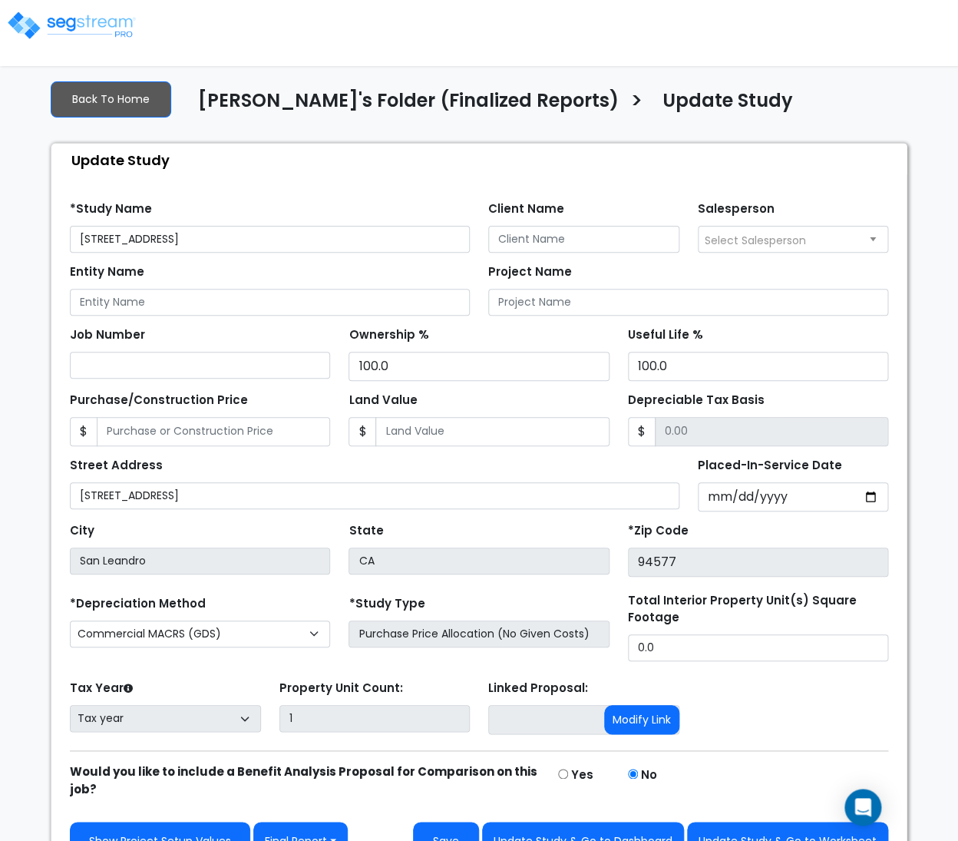
drag, startPoint x: 326, startPoint y: 25, endPoint x: 534, endPoint y: 196, distance: 268.9
click at [331, 25] on div at bounding box center [479, 28] width 958 height 45
click at [538, 243] on input "Client Name" at bounding box center [583, 239] width 191 height 27
paste input "[PERSON_NAME]"
type input "[PERSON_NAME]"
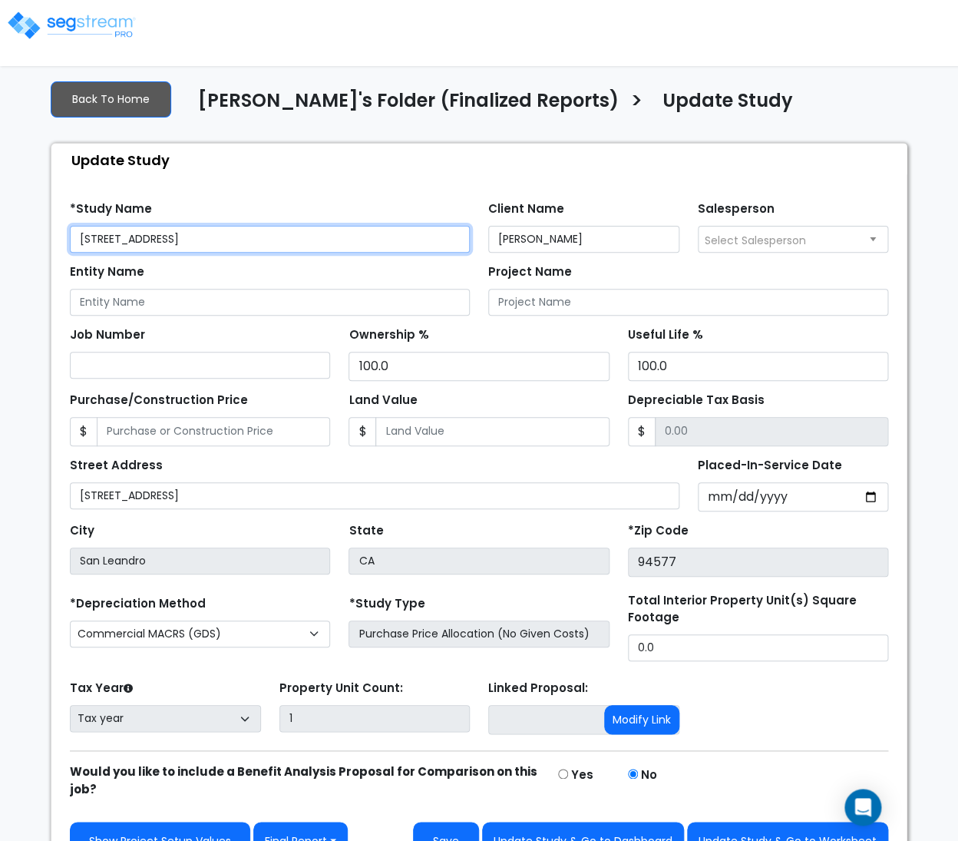
drag, startPoint x: 218, startPoint y: 238, endPoint x: -48, endPoint y: 214, distance: 266.7
click at [70, 226] on input "[STREET_ADDRESS]" at bounding box center [270, 239] width 400 height 27
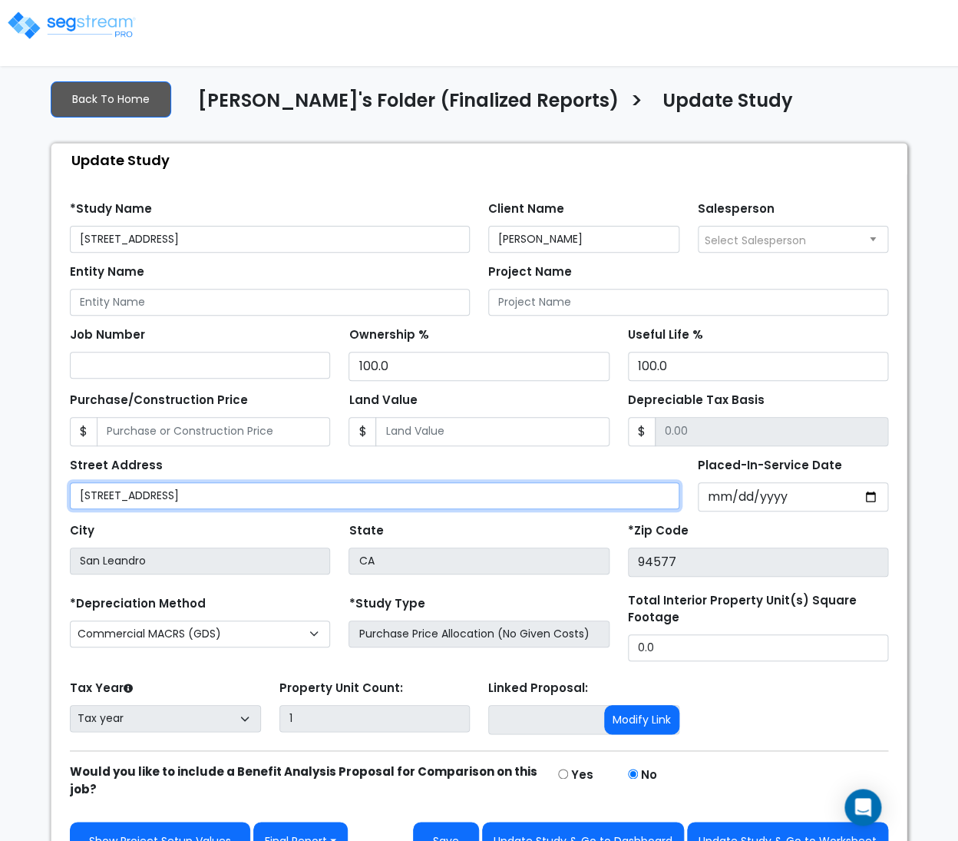
drag, startPoint x: 194, startPoint y: 506, endPoint x: -46, endPoint y: 472, distance: 242.6
click at [70, 482] on input "[STREET_ADDRESS]" at bounding box center [374, 495] width 609 height 27
paste input "reet"
type input "[STREET_ADDRESS]"
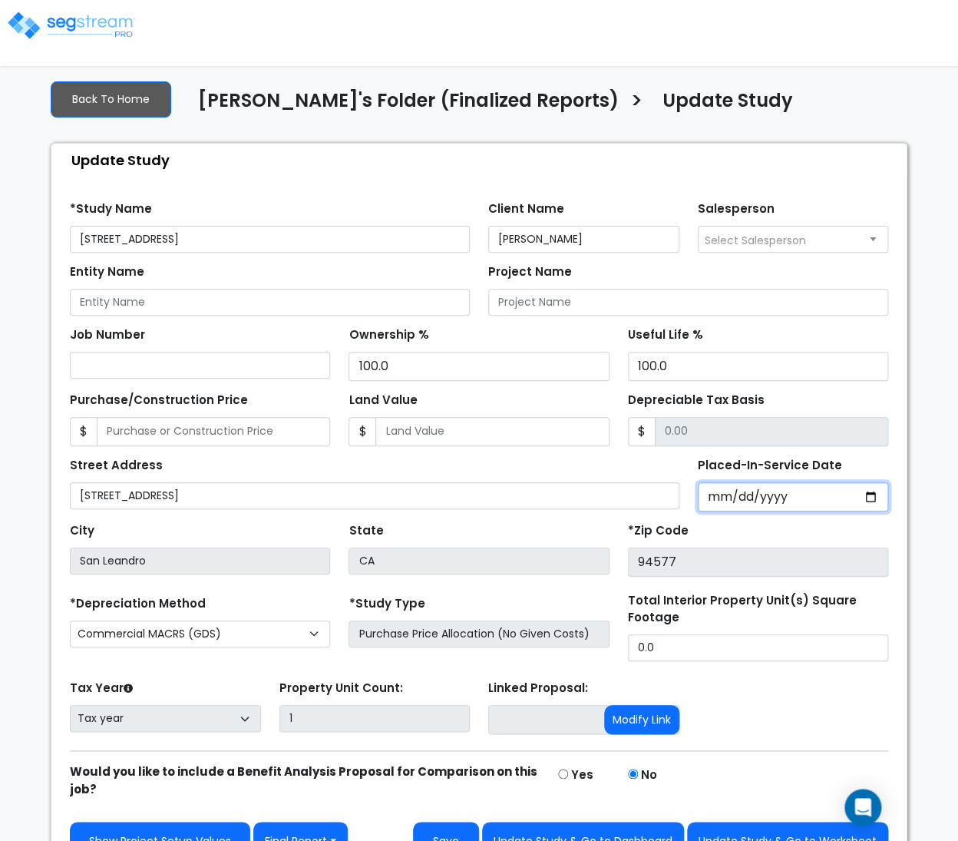
drag, startPoint x: 718, startPoint y: 503, endPoint x: 726, endPoint y: 480, distance: 24.3
click at [720, 503] on input "Placed-In-Service Date" at bounding box center [793, 496] width 191 height 29
type input "2025-03-31"
select select "2025"
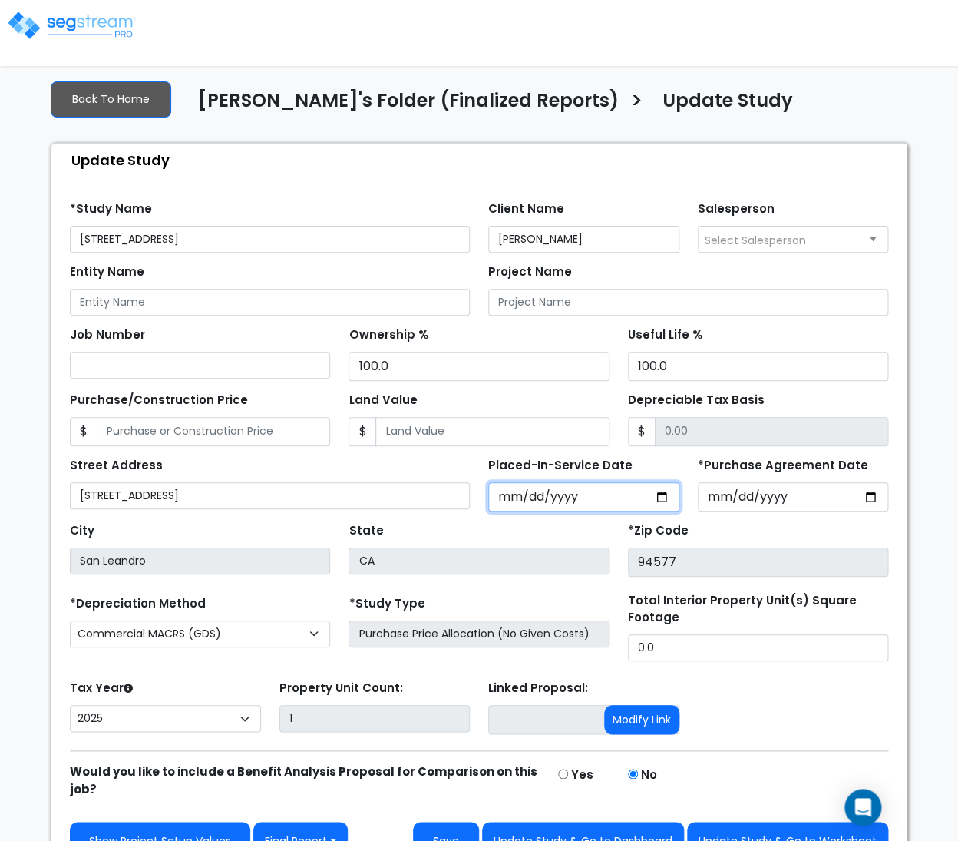
drag, startPoint x: 630, startPoint y: 491, endPoint x: 620, endPoint y: 496, distance: 11.0
click at [628, 492] on input "2025-03-31" at bounding box center [583, 496] width 191 height 29
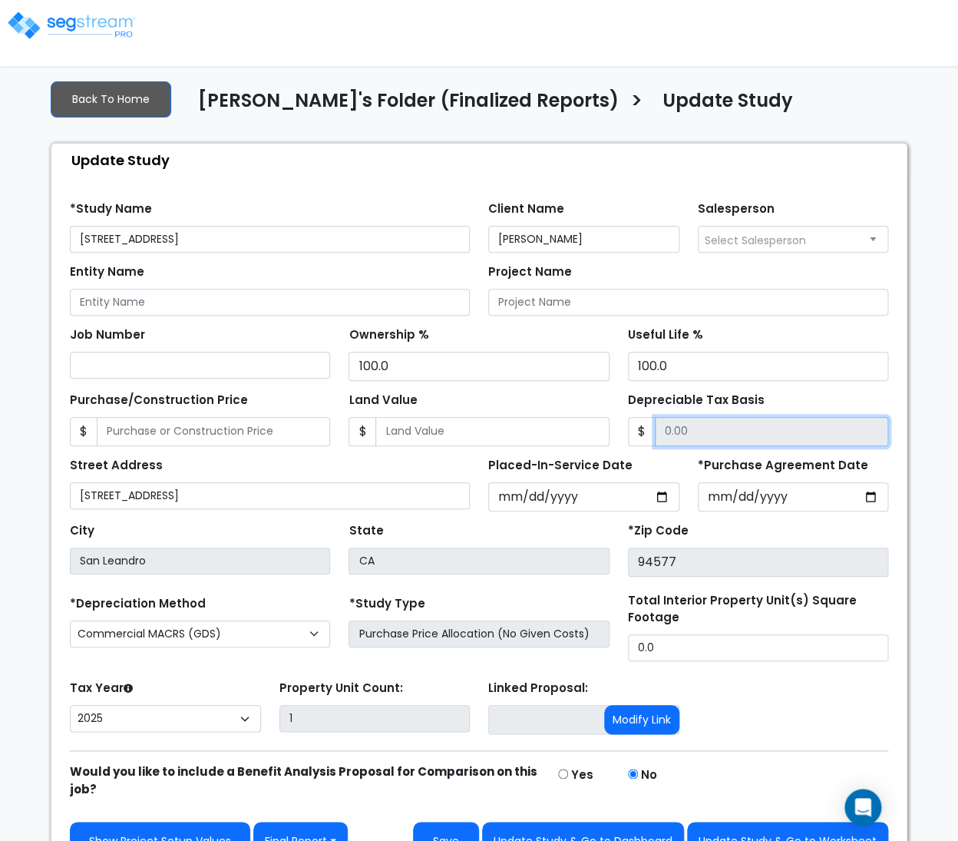
click at [692, 441] on input "Depreciable Tax Basis" at bounding box center [771, 431] width 233 height 29
click at [734, 438] on input "Depreciable Tax Basis" at bounding box center [771, 431] width 233 height 29
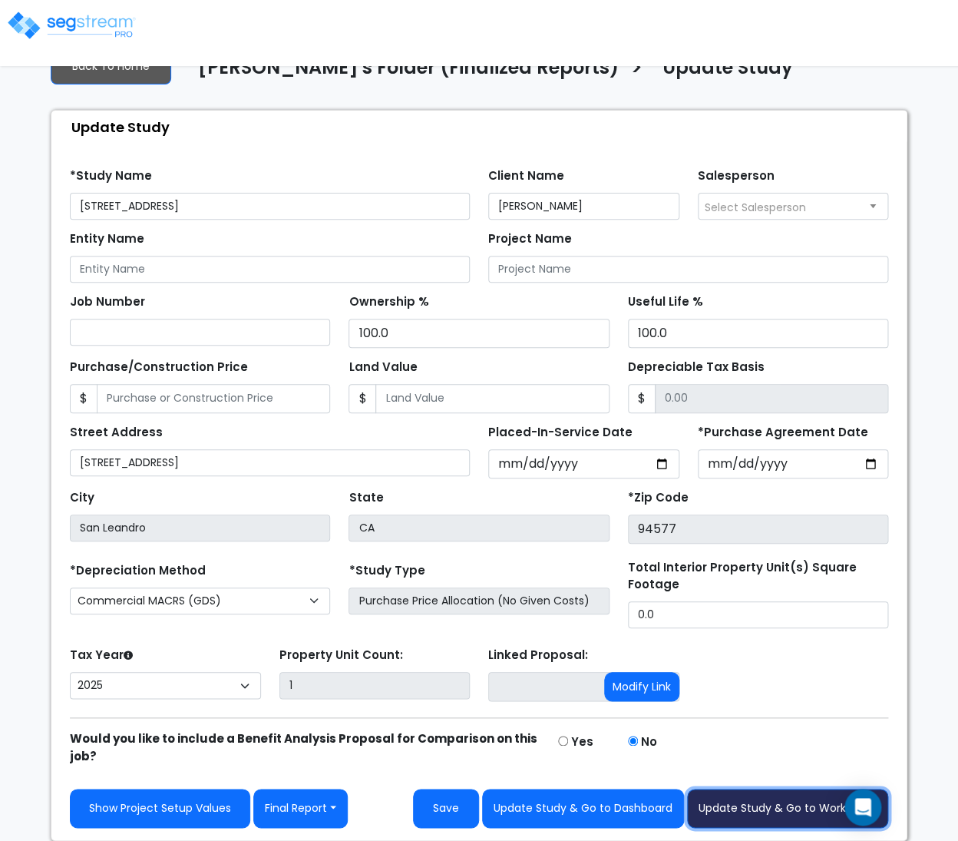
click at [768, 807] on button "Update Study & Go to Worksheet" at bounding box center [787, 807] width 201 height 39
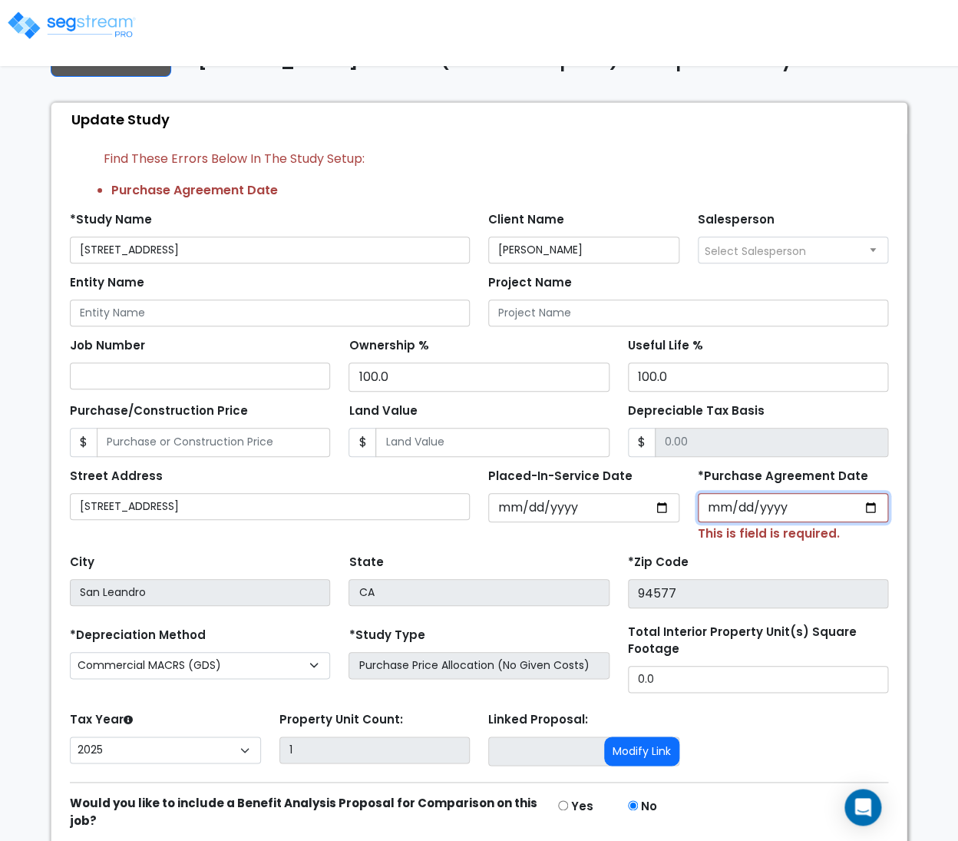
click at [732, 522] on input "*Purchase Agreement Date" at bounding box center [793, 507] width 191 height 29
type input "2025-03-31"
click at [576, 520] on input "2025-03-31" at bounding box center [583, 507] width 191 height 29
click at [543, 517] on input "2025-03-31" at bounding box center [583, 507] width 191 height 29
click at [533, 515] on input "Placed-In-Service Date" at bounding box center [583, 507] width 191 height 29
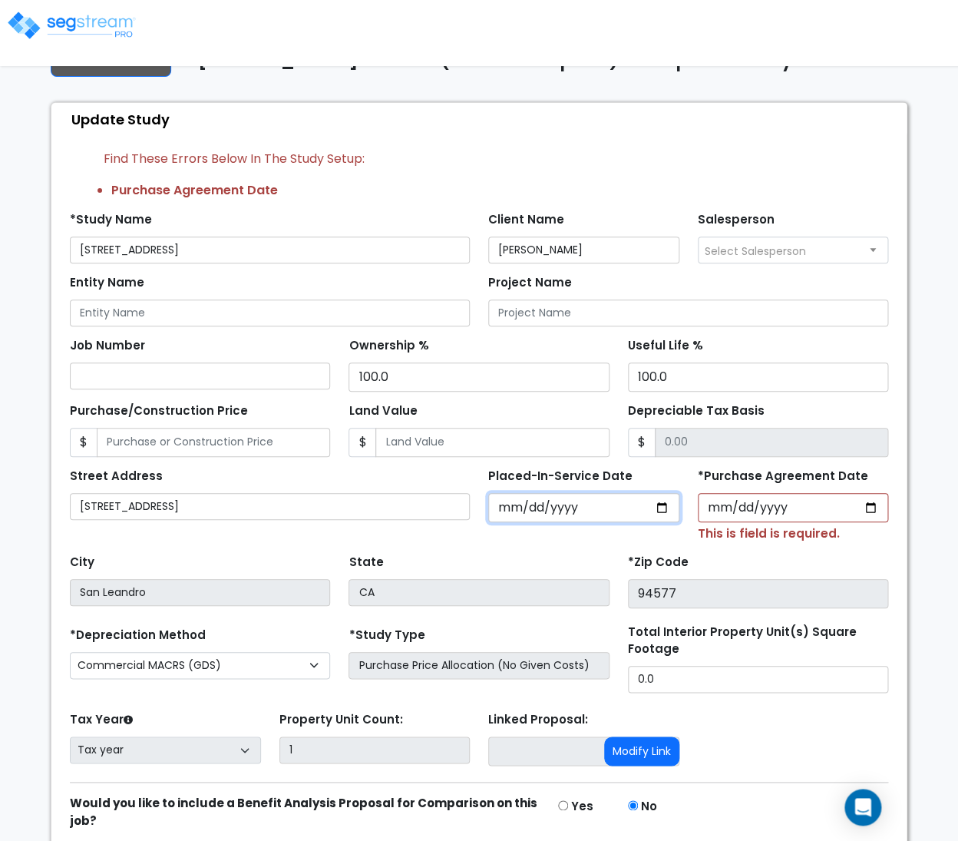
scroll to position [114, 0]
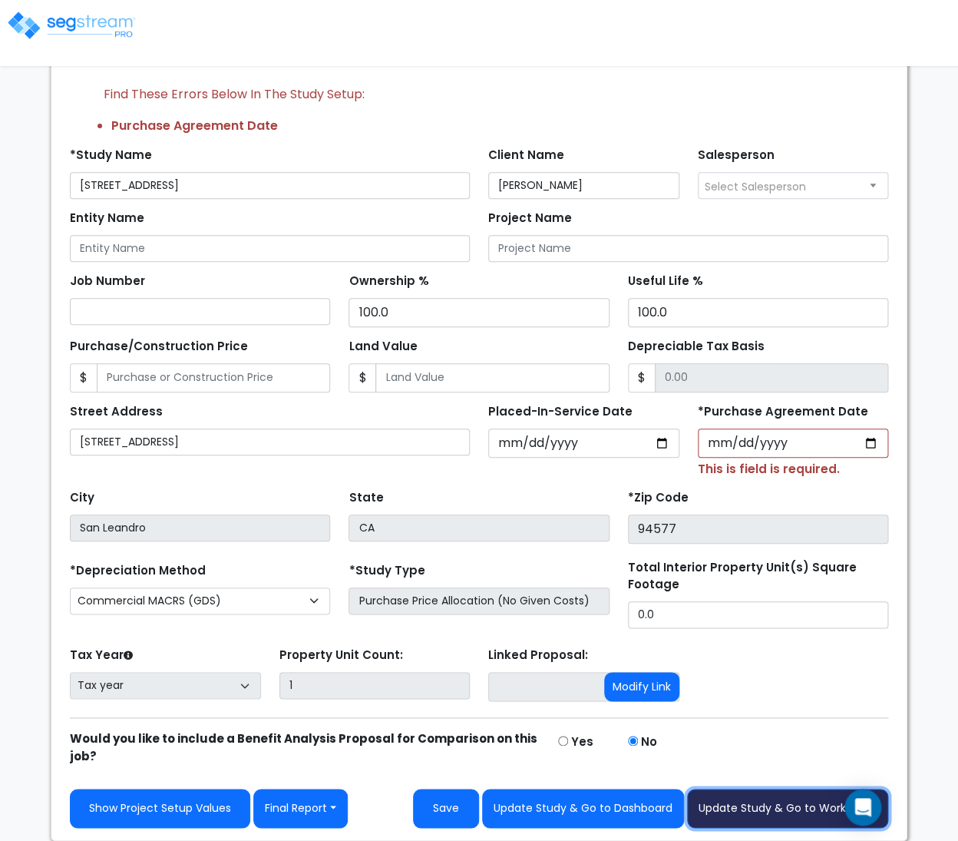
click at [761, 804] on button "Update Study & Go to Worksheet" at bounding box center [787, 807] width 201 height 39
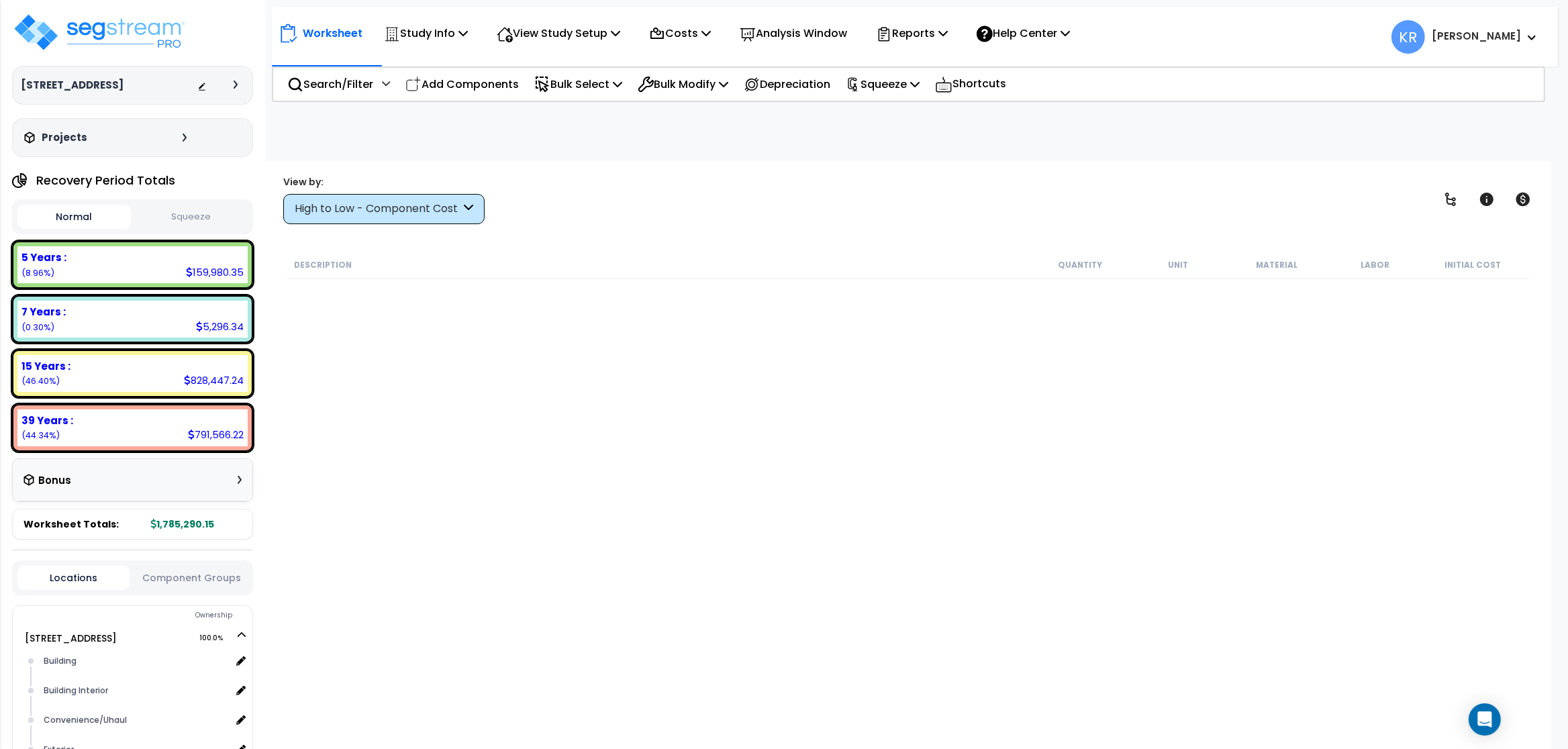
click at [354, 220] on div "High to Low - Component Cost" at bounding box center [384, 209] width 201 height 31
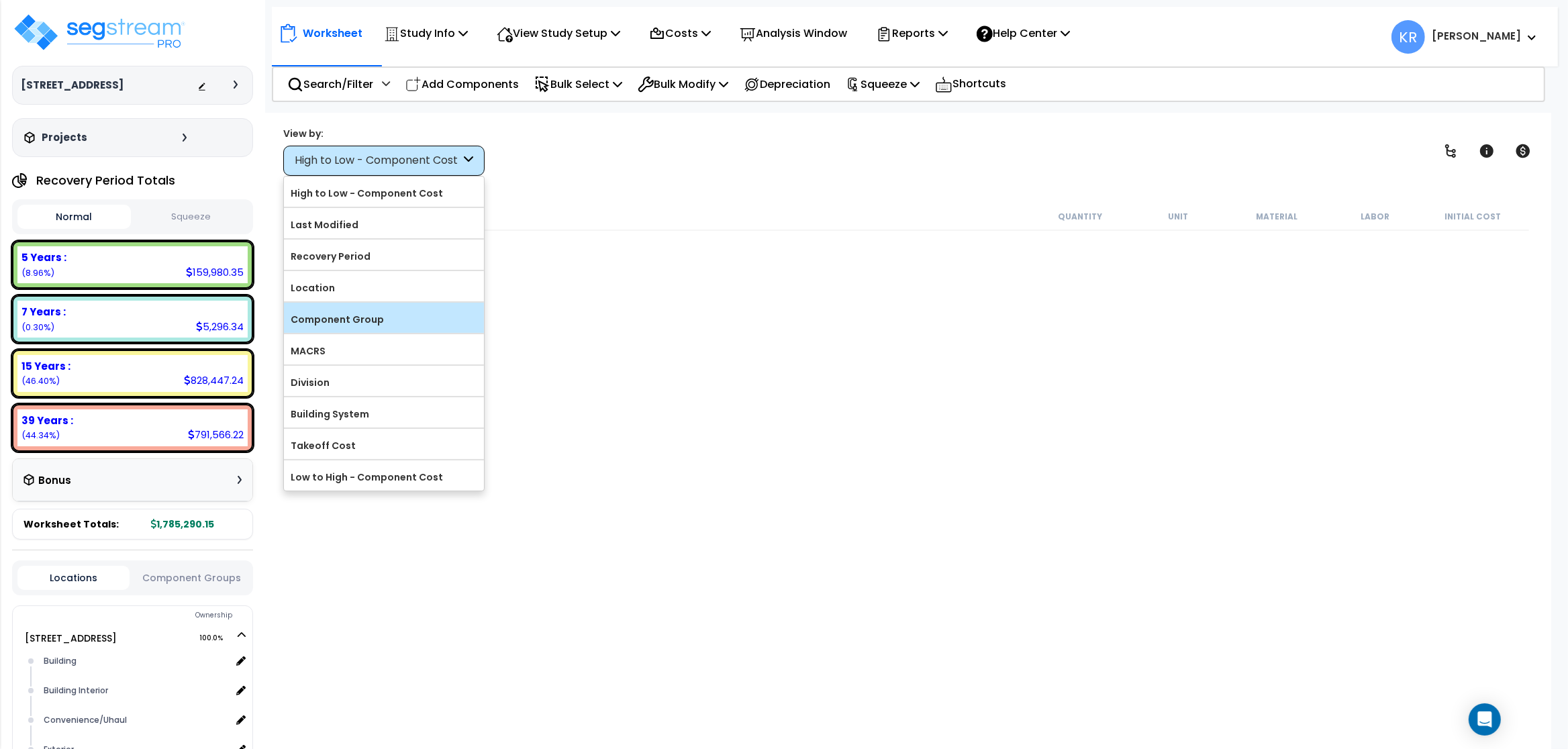
click at [385, 325] on label "Component Group" at bounding box center [384, 319] width 200 height 20
click at [0, 0] on input "Component Group" at bounding box center [0, 0] width 0 height 0
click at [388, 308] on div "Component Group" at bounding box center [384, 317] width 200 height 31
click at [359, 316] on label "Component Group" at bounding box center [384, 319] width 200 height 20
click at [0, 0] on input "Component Group" at bounding box center [0, 0] width 0 height 0
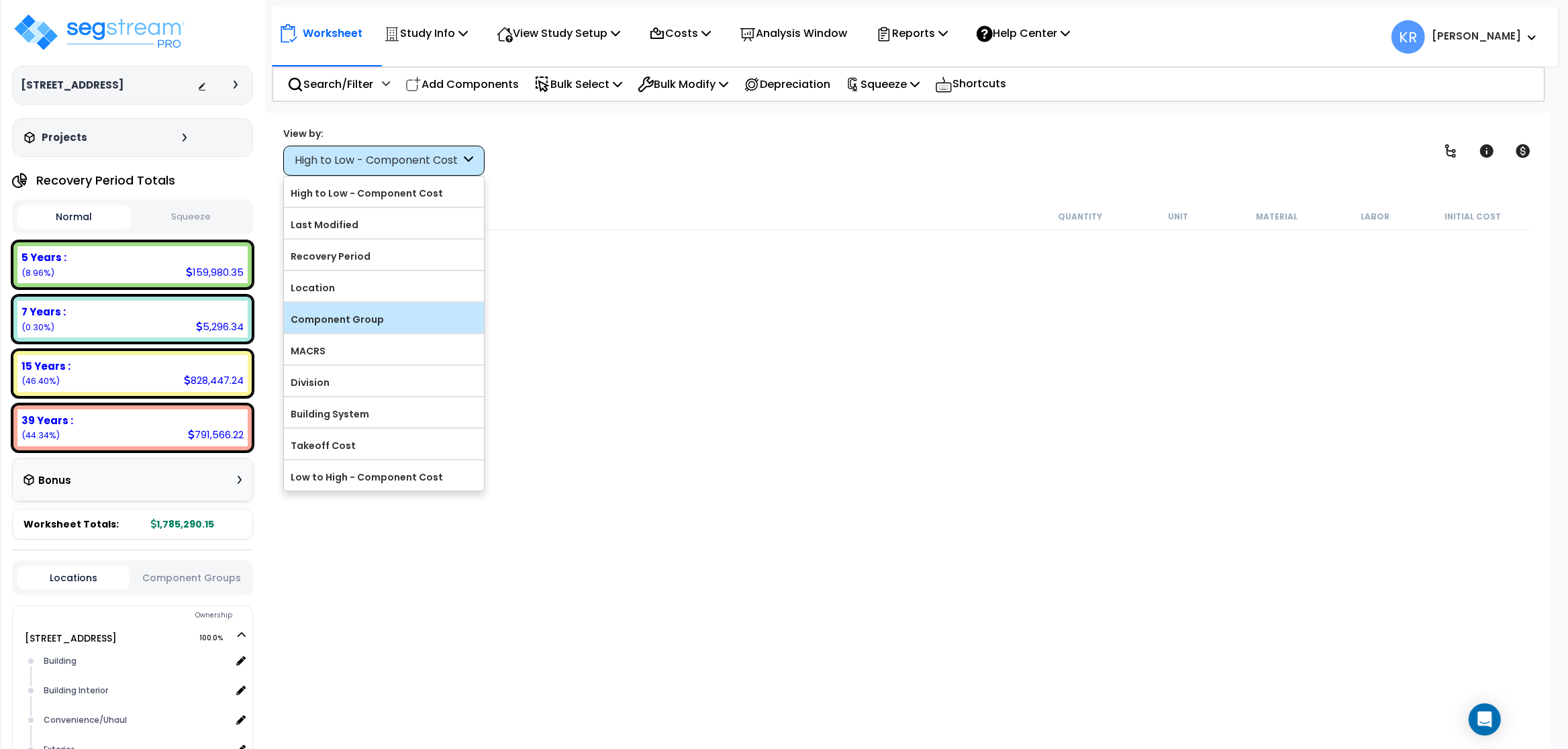
click at [375, 322] on label "Component Group" at bounding box center [384, 319] width 200 height 20
click at [0, 0] on input "Component Group" at bounding box center [0, 0] width 0 height 0
click at [648, 302] on div "Description Quantity Unit Material Labor Initial Cost" at bounding box center [908, 454] width 1246 height 502
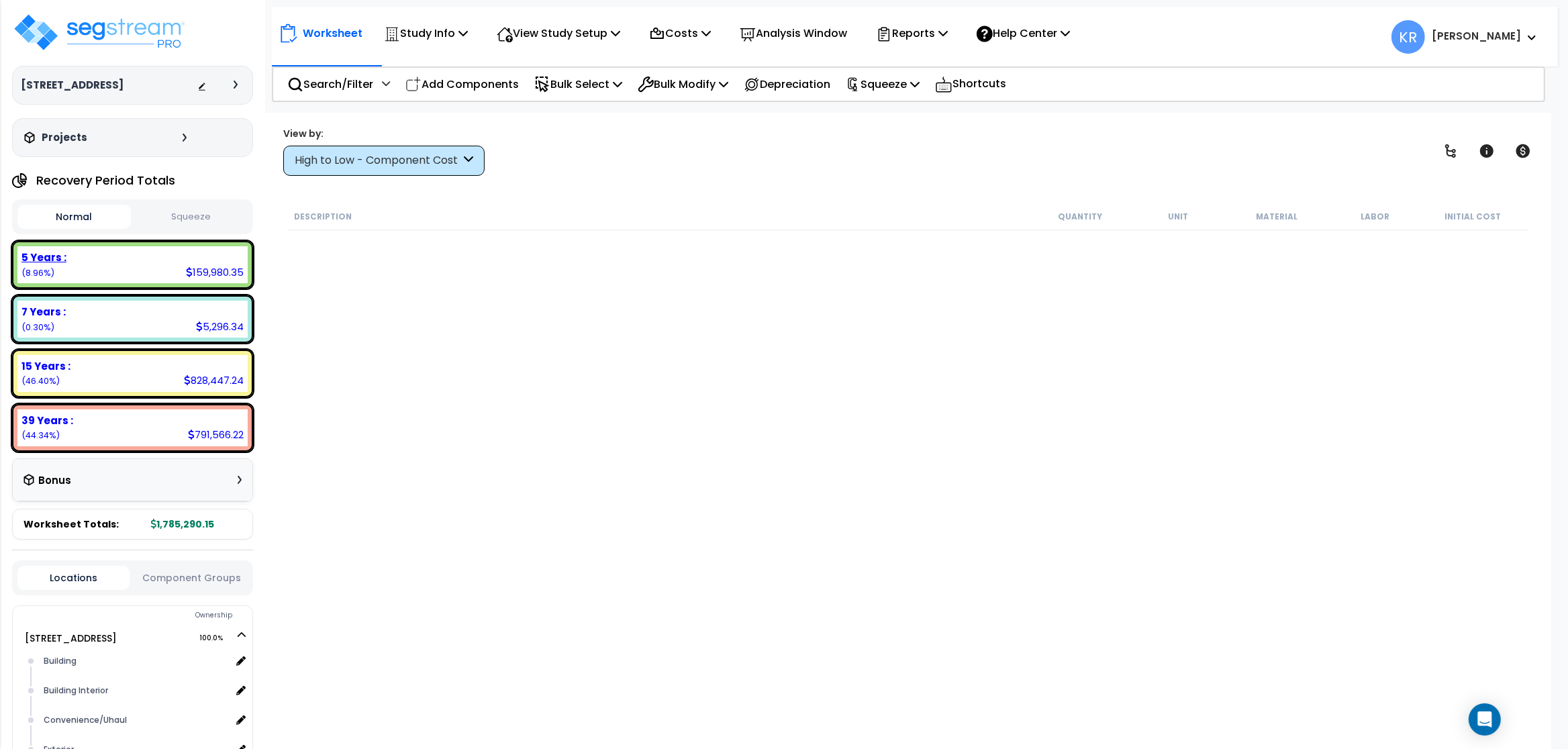
click at [137, 270] on div "5 Years : 159,980.35 (8.96%)" at bounding box center [132, 265] width 230 height 37
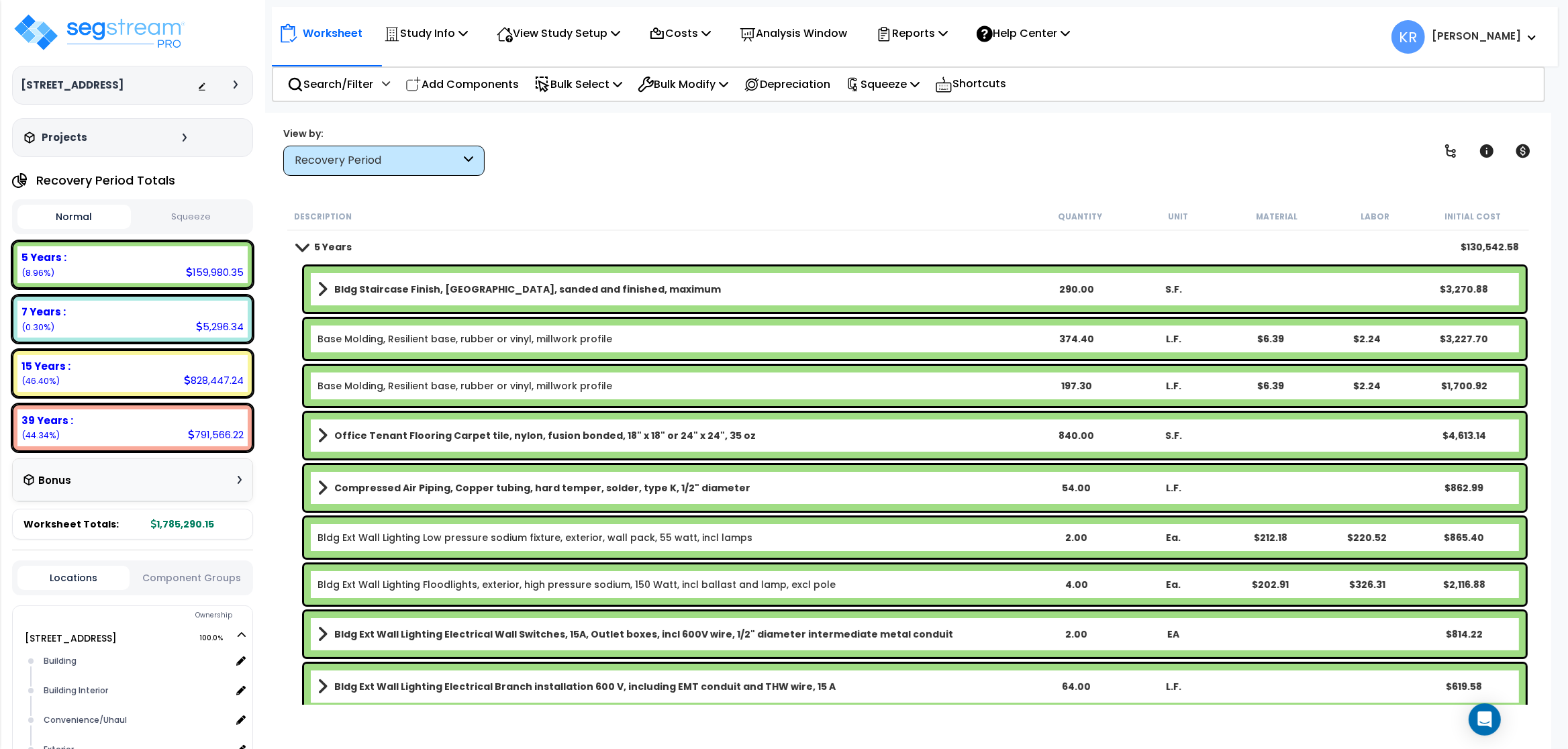
click at [336, 156] on div "Recovery Period" at bounding box center [378, 161] width 166 height 16
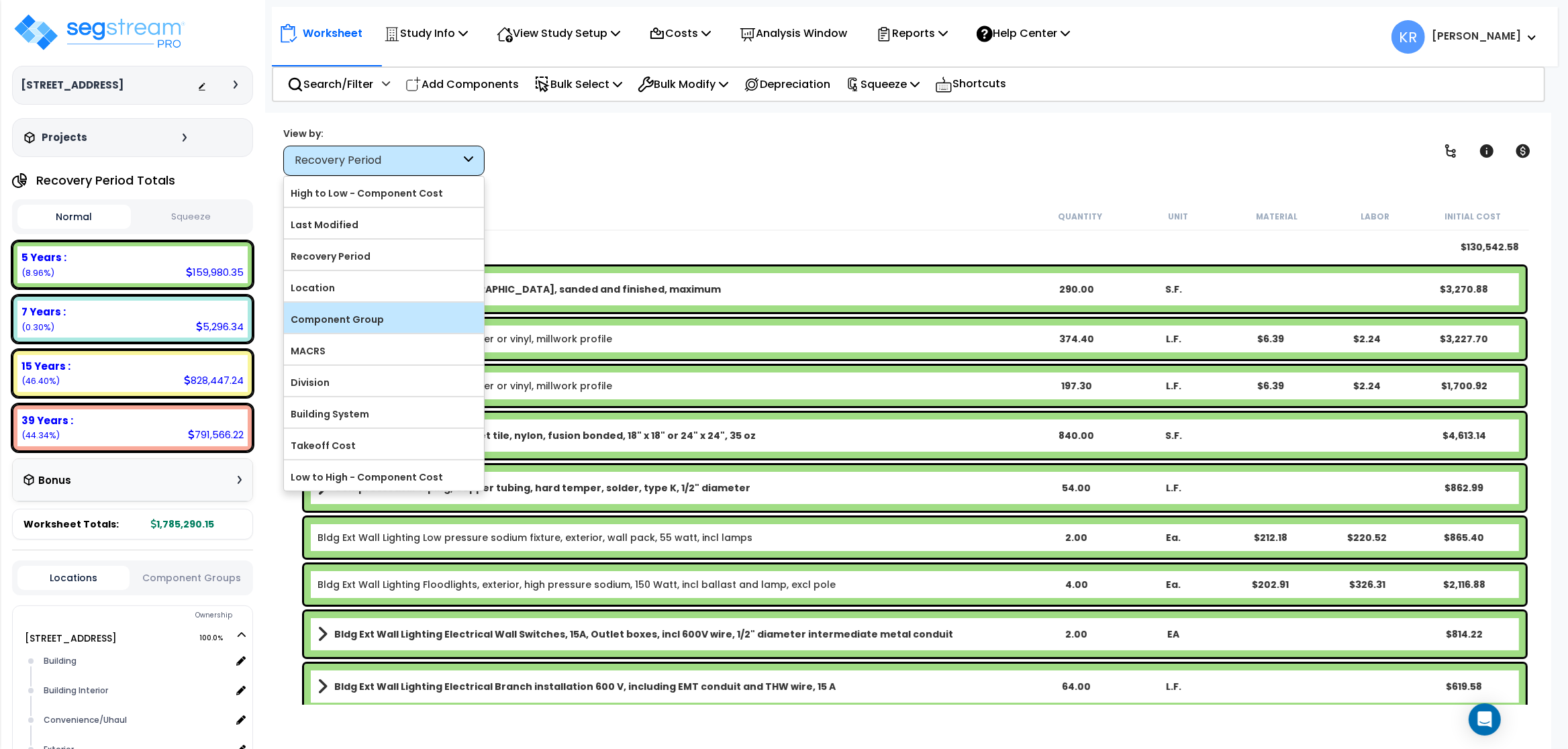
click at [328, 317] on label "Component Group" at bounding box center [384, 319] width 200 height 20
click at [0, 0] on input "Component Group" at bounding box center [0, 0] width 0 height 0
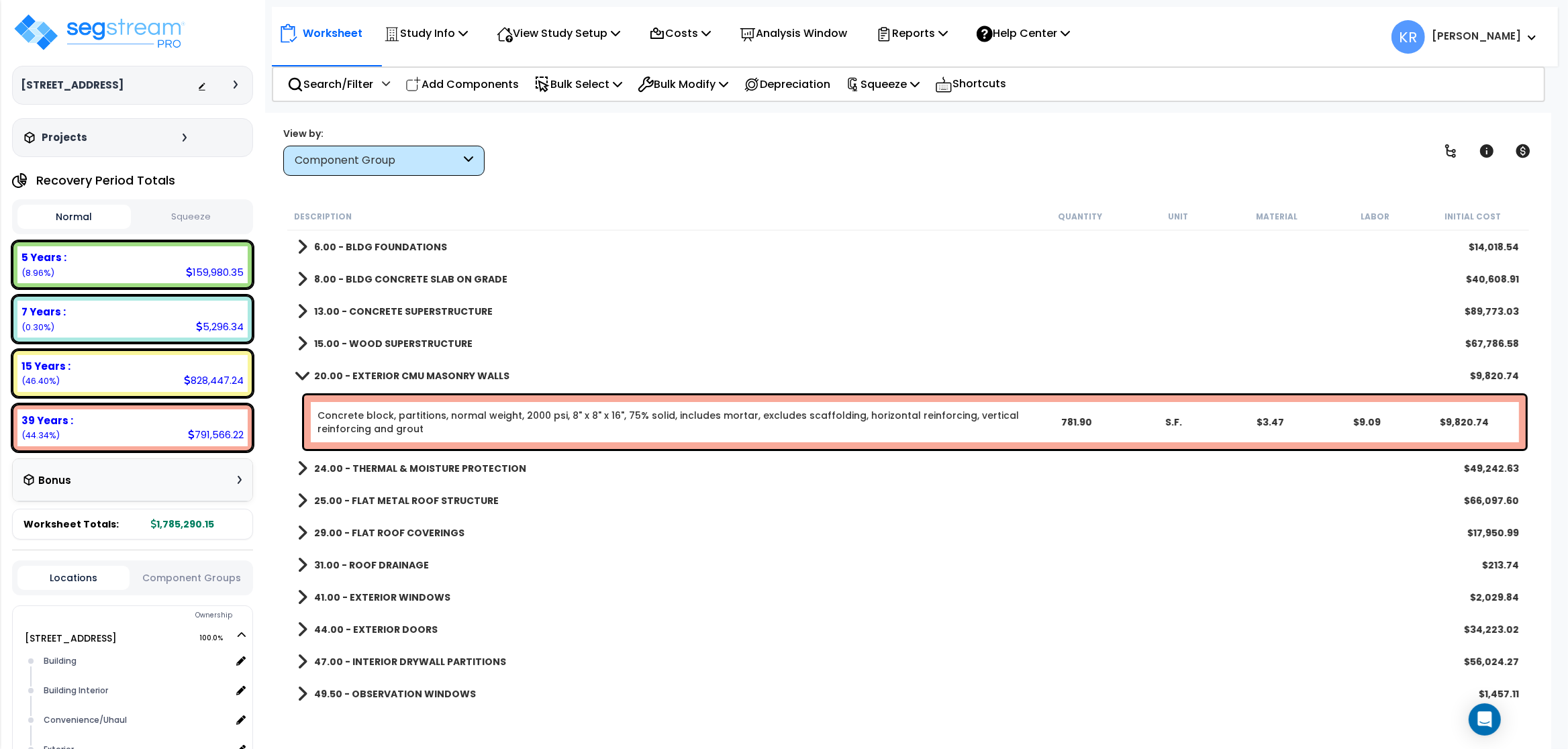
click at [366, 245] on b "6.00 - BLDG FOUNDATIONS" at bounding box center [380, 246] width 133 height 13
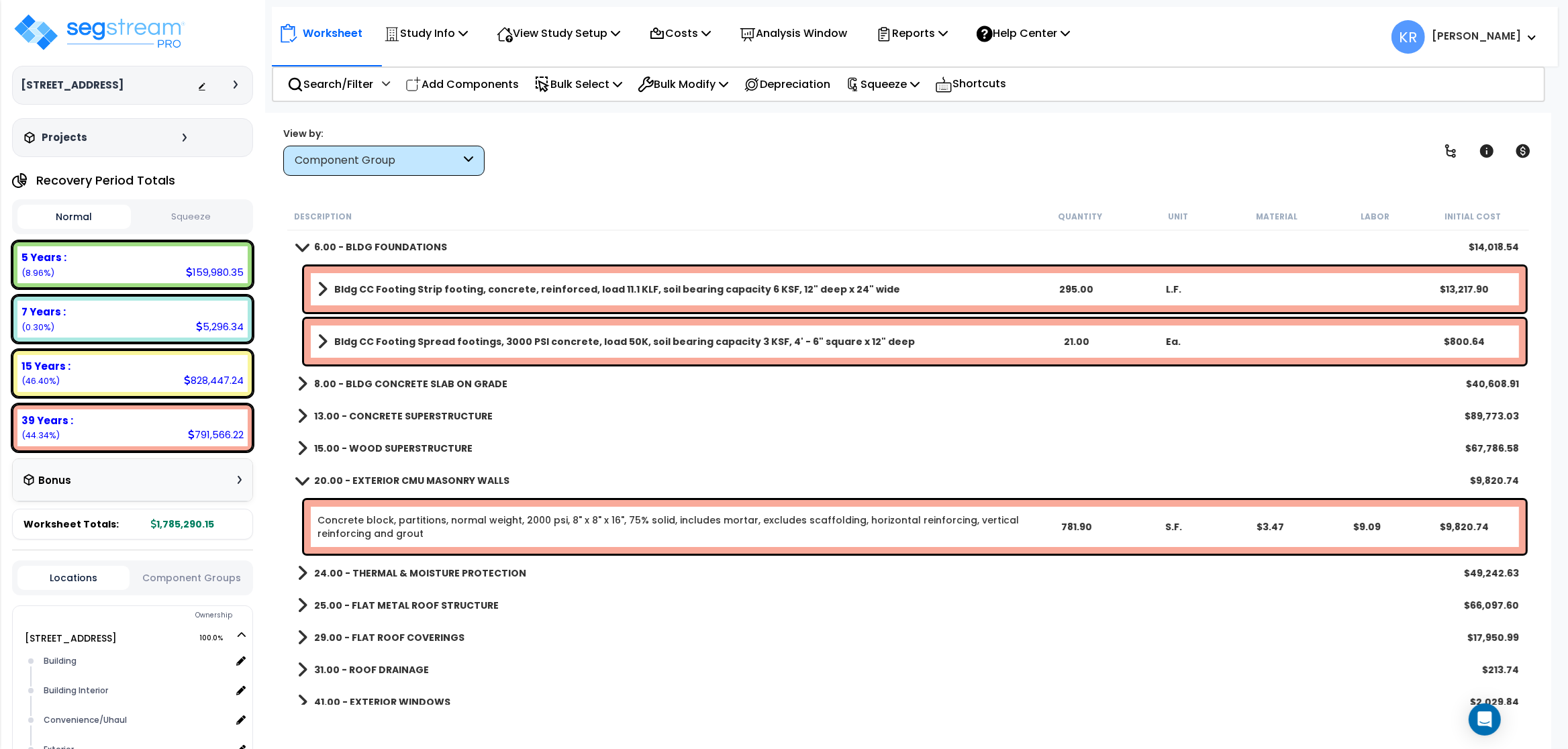
click at [359, 244] on b "6.00 - BLDG FOUNDATIONS" at bounding box center [380, 246] width 133 height 13
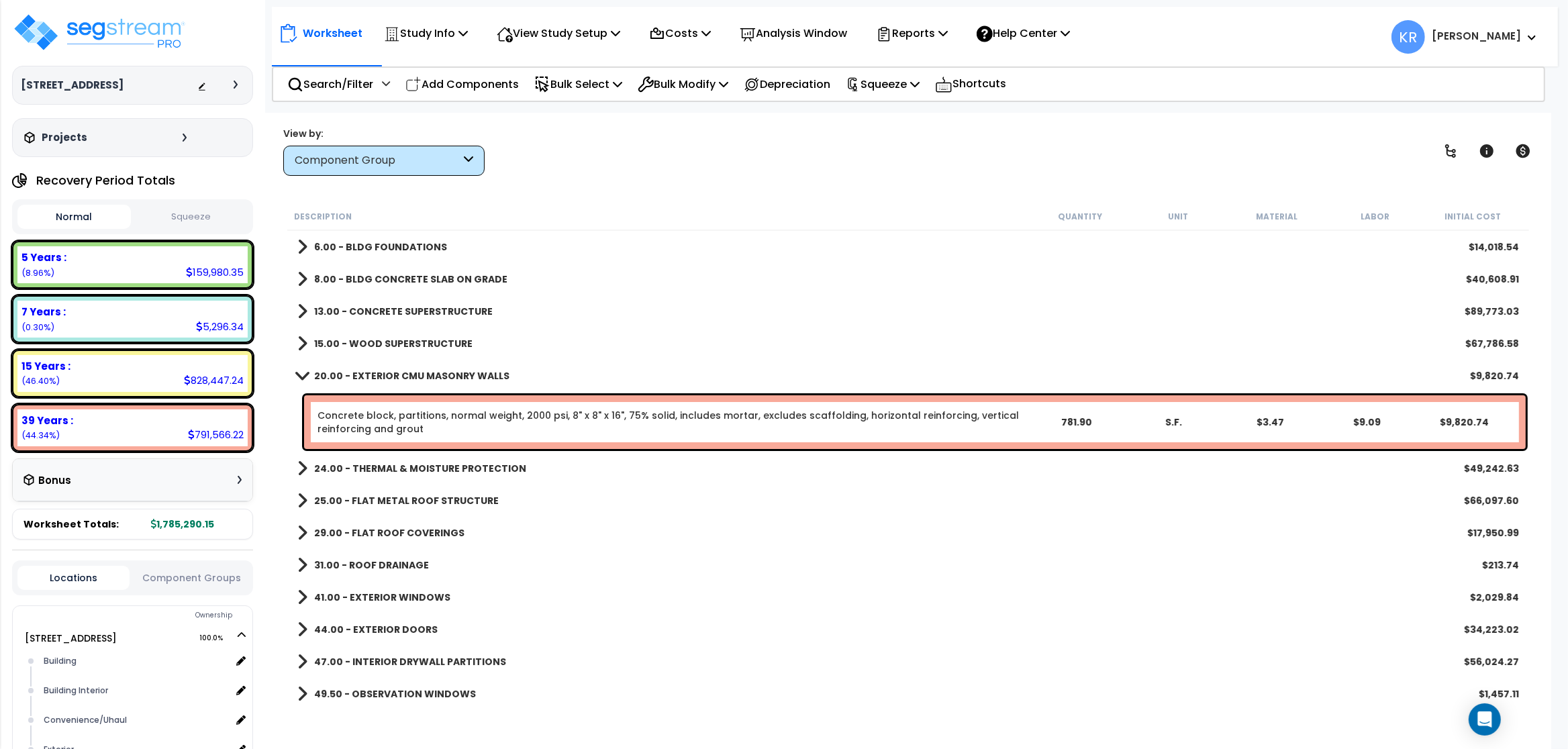
click at [366, 281] on b "8.00 - BLDG CONCRETE SLAB ON GRADE" at bounding box center [410, 279] width 193 height 13
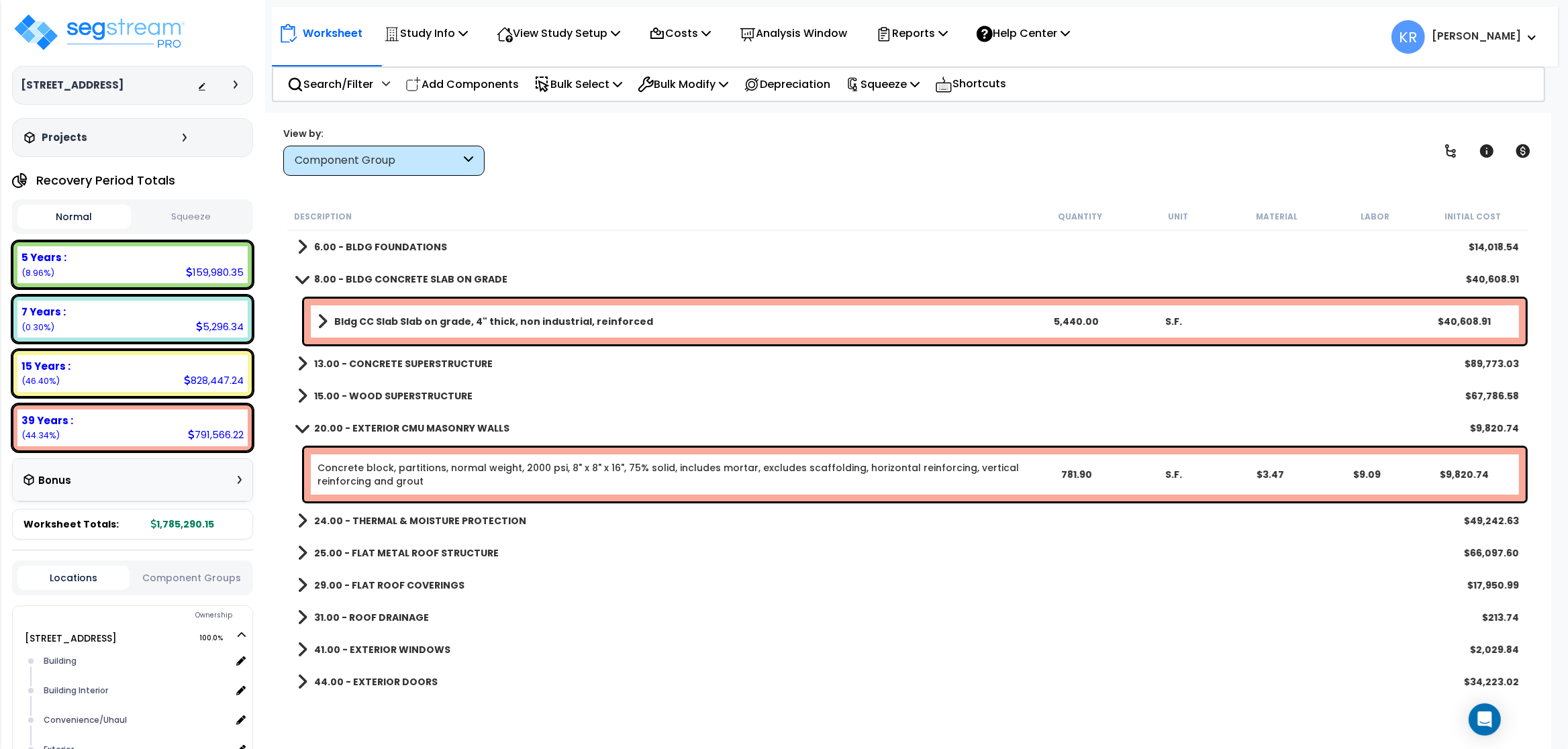
click at [366, 281] on b "8.00 - BLDG CONCRETE SLAB ON GRADE" at bounding box center [410, 279] width 193 height 13
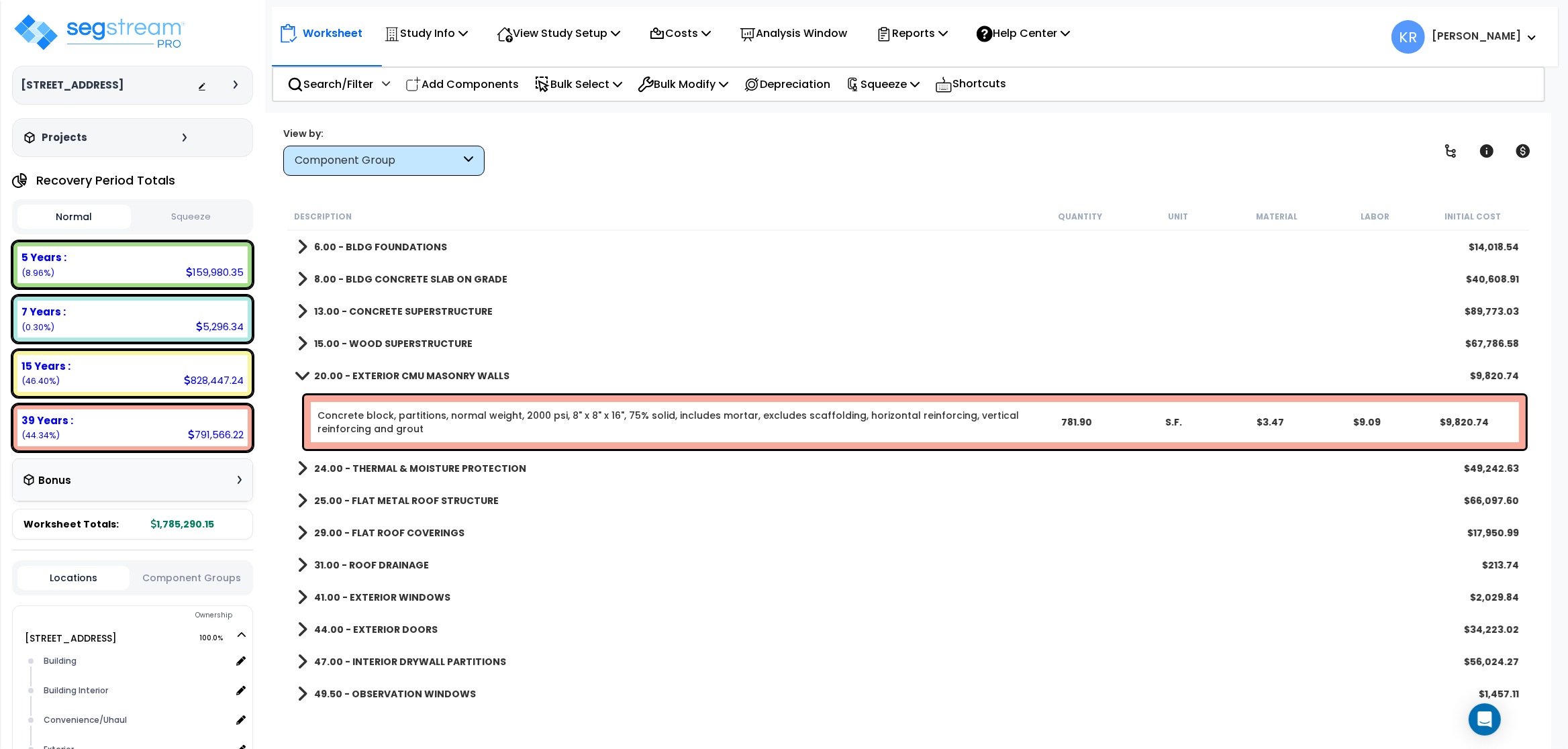
click at [366, 309] on b "13.00 - CONCRETE SUPERSTRUCTURE" at bounding box center [403, 310] width 178 height 13
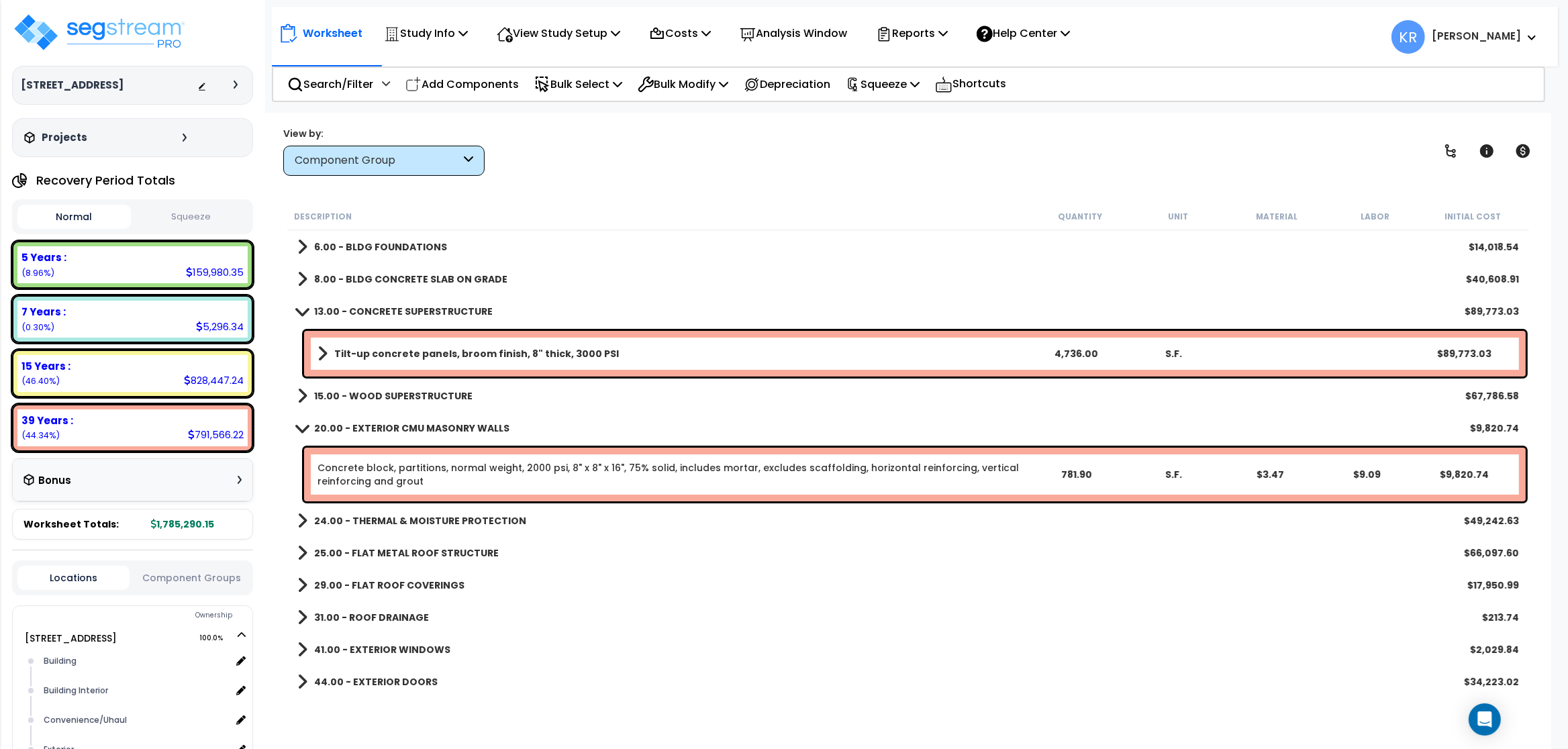
click at [366, 308] on b "13.00 - CONCRETE SUPERSTRUCTURE" at bounding box center [403, 310] width 178 height 13
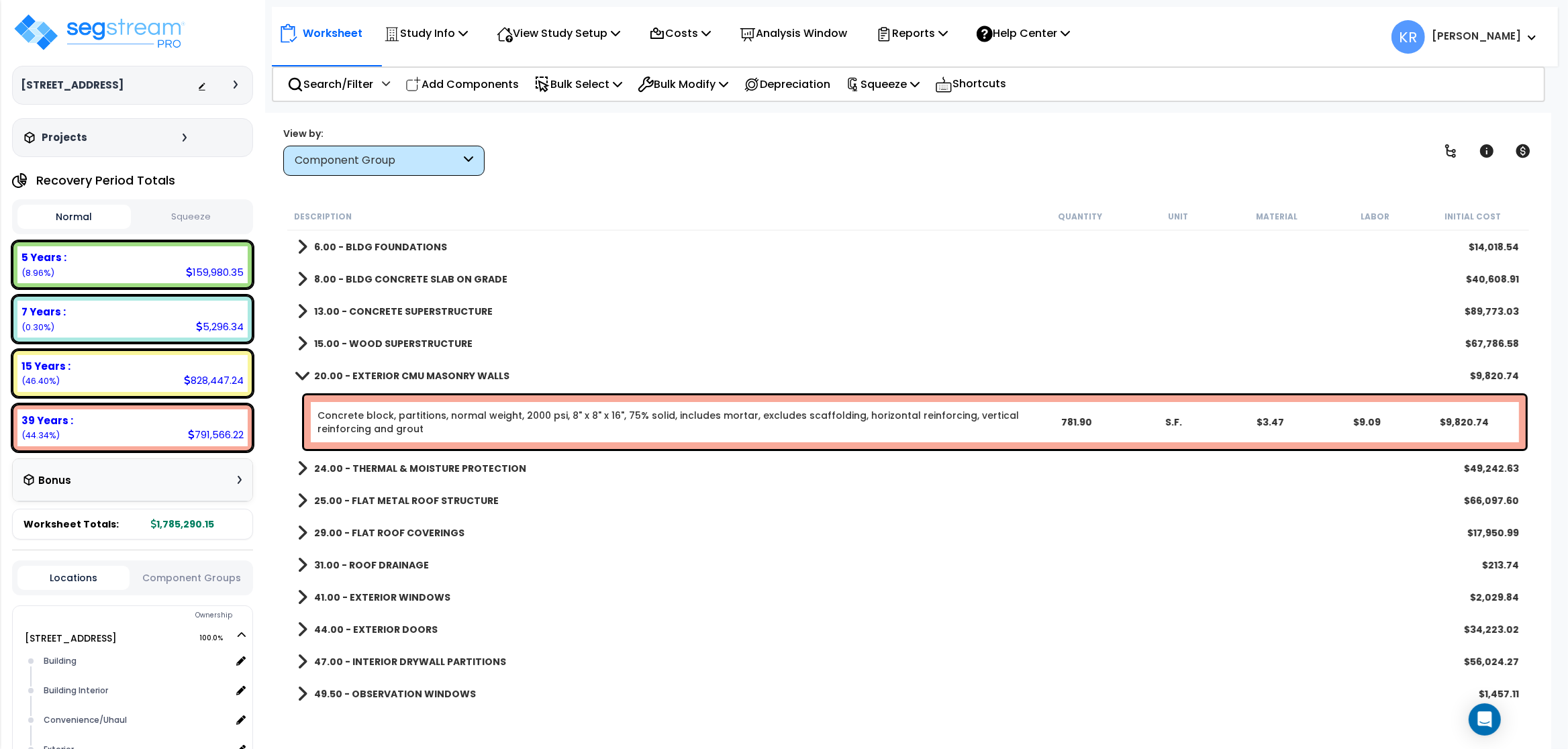
click at [373, 337] on b "15.00 - WOOD SUPERSTRUCTURE" at bounding box center [393, 343] width 158 height 13
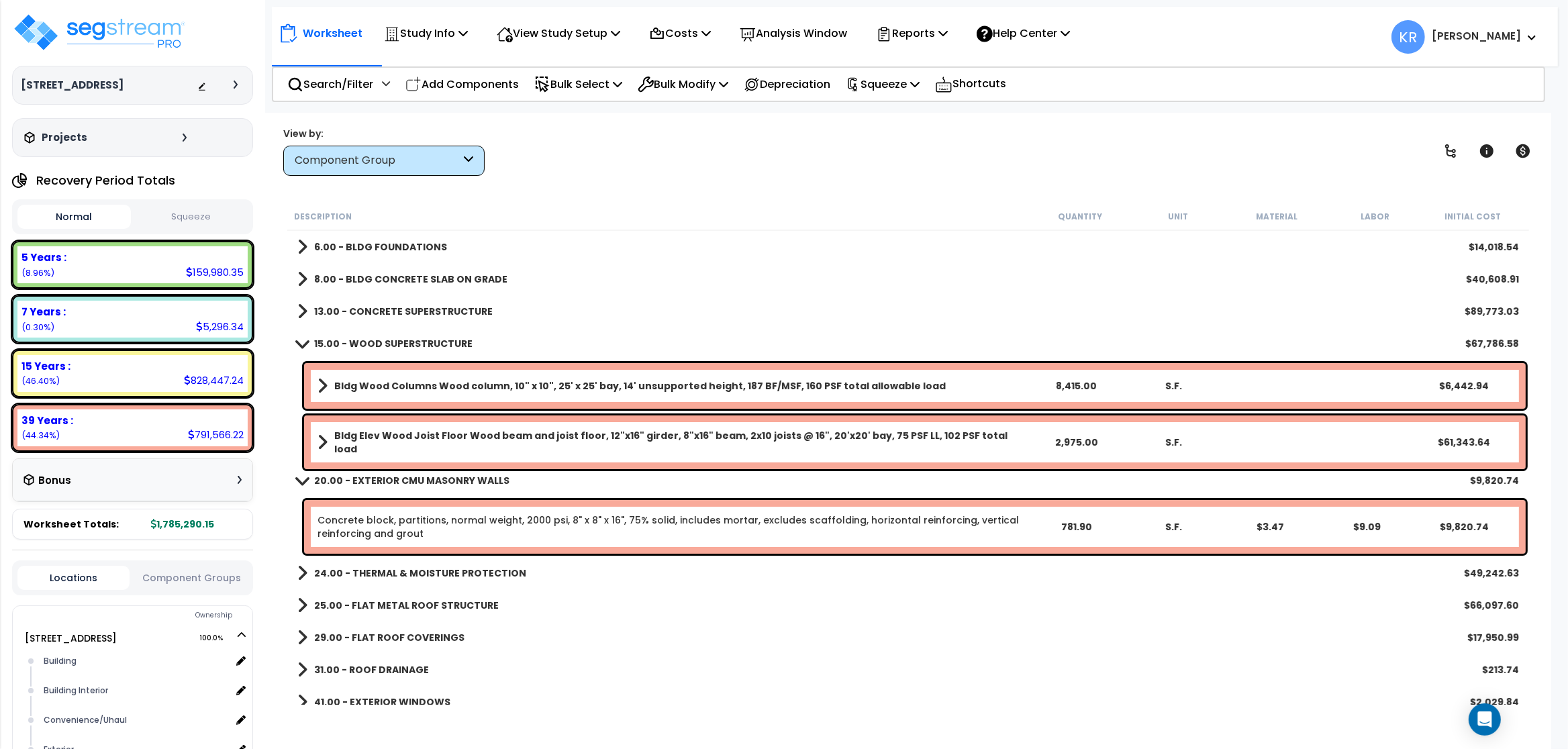
click at [373, 337] on b "15.00 - WOOD SUPERSTRUCTURE" at bounding box center [393, 343] width 158 height 13
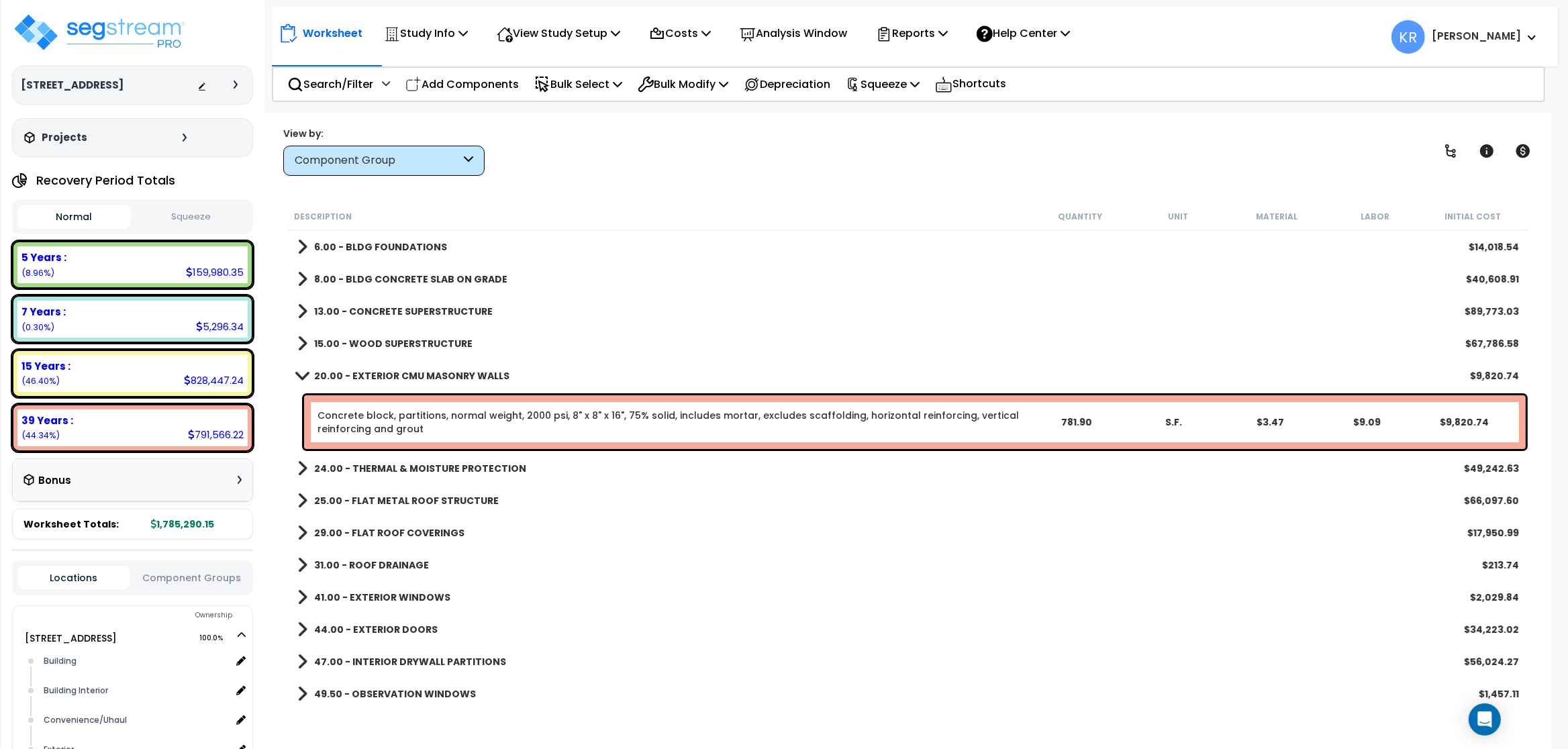
click at [359, 408] on div "Concrete block, partitions, normal weight, 2000 psi, 8" x 8" x 16", 75% solid, …" at bounding box center [915, 421] width 1222 height 53
click at [362, 408] on div "Concrete block, partitions, normal weight, 2000 psi, 8" x 8" x 16", 75% solid, …" at bounding box center [915, 421] width 1222 height 53
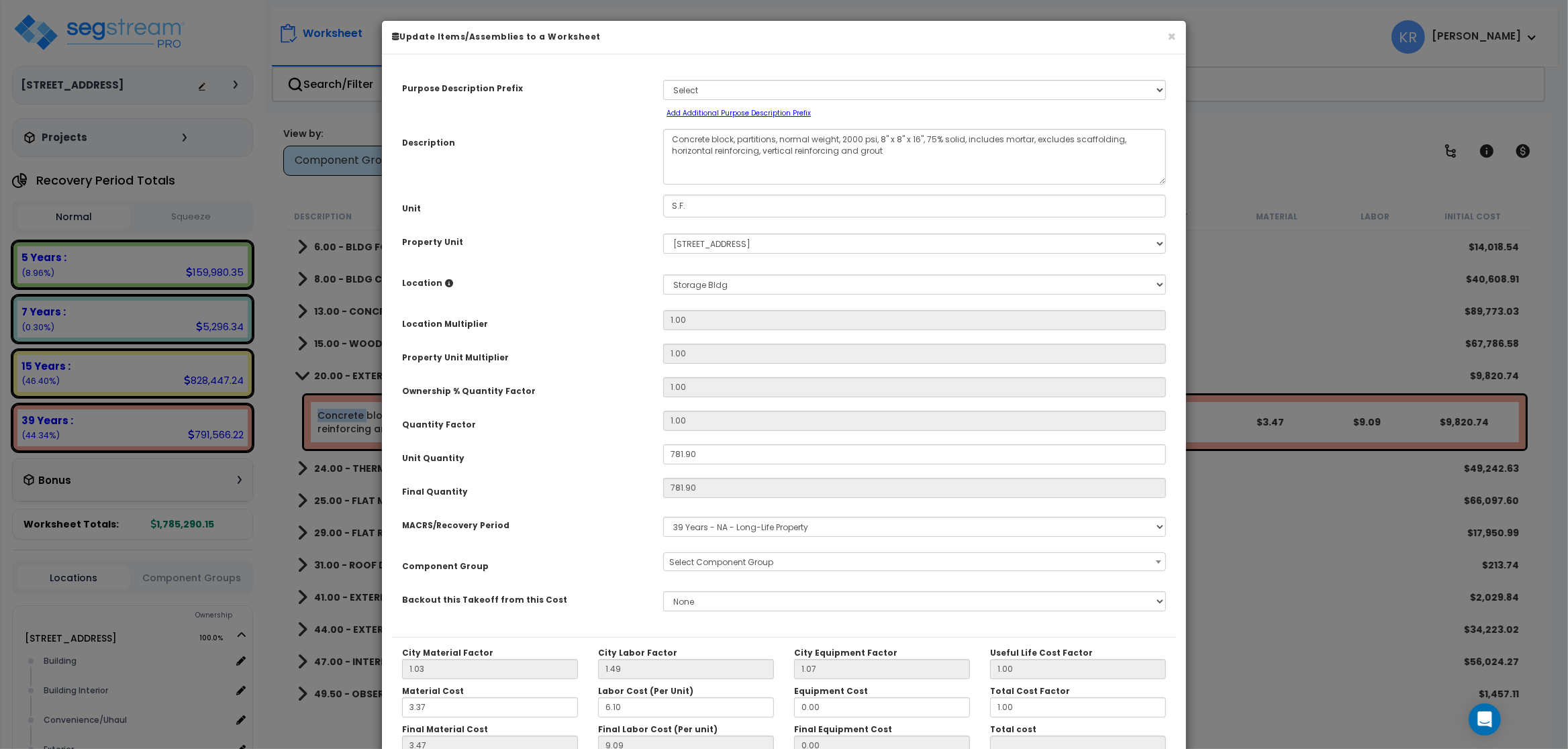
select select "56857"
select select "3666"
click option "15 Years - 00.3 - Land Improvements" at bounding box center [0, 0] width 0 height 0
click at [721, 563] on span "Select Component Group" at bounding box center [721, 561] width 104 height 11
type input "awn"
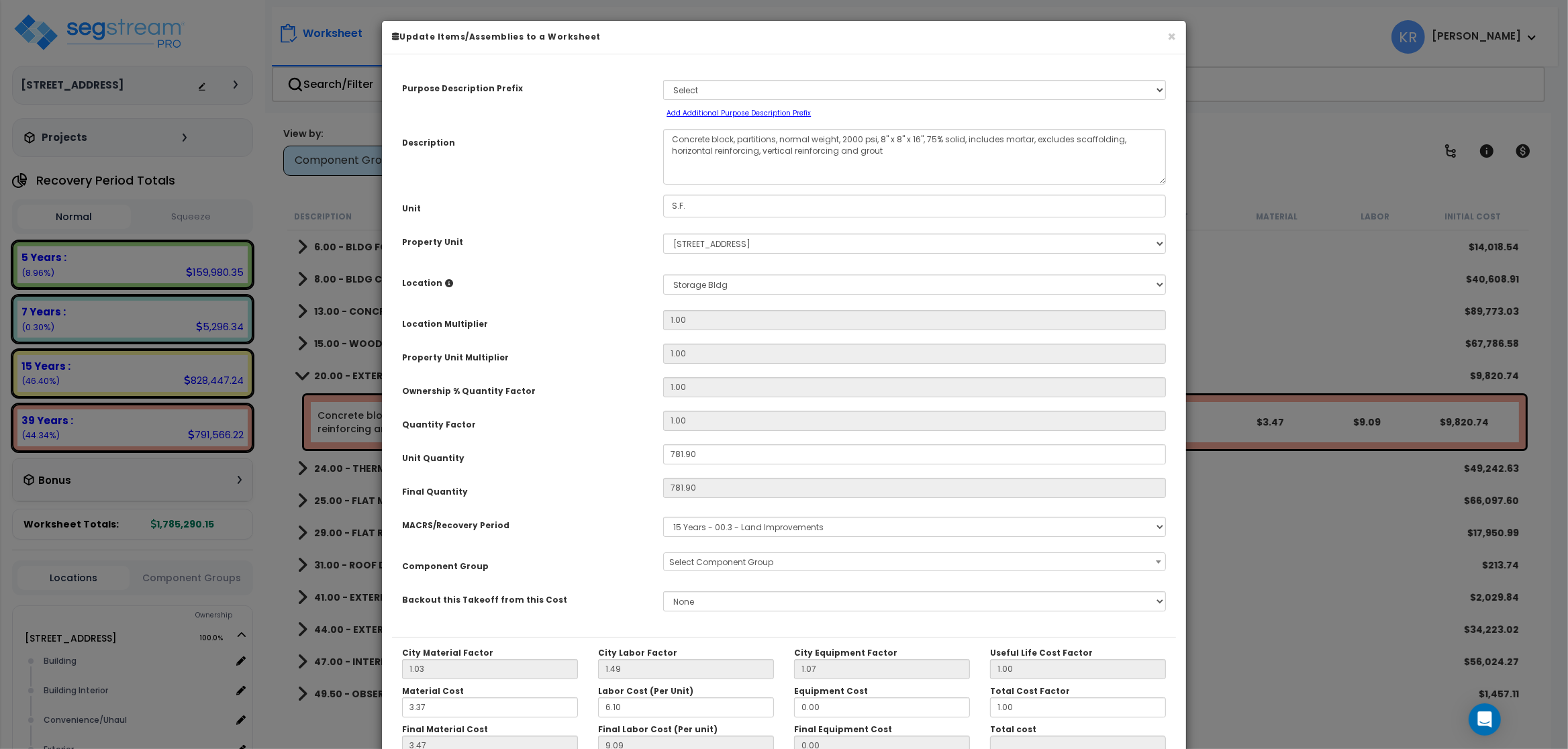
click at [744, 527] on select "Select MACRS/Recovery Period 5 Years - 57.0 - Distributive Trades & Services 5 …" at bounding box center [914, 526] width 503 height 20
click at [663, 517] on select "Select MACRS/Recovery Period 5 Years - 57.0 - Distributive Trades & Services 5 …" at bounding box center [914, 526] width 503 height 20
select select "3667"
click option "5 Years - 57.0 - Distributive Trades & Services" at bounding box center [0, 0] width 0 height 0
click at [705, 561] on span "Select Component Group" at bounding box center [721, 561] width 104 height 11
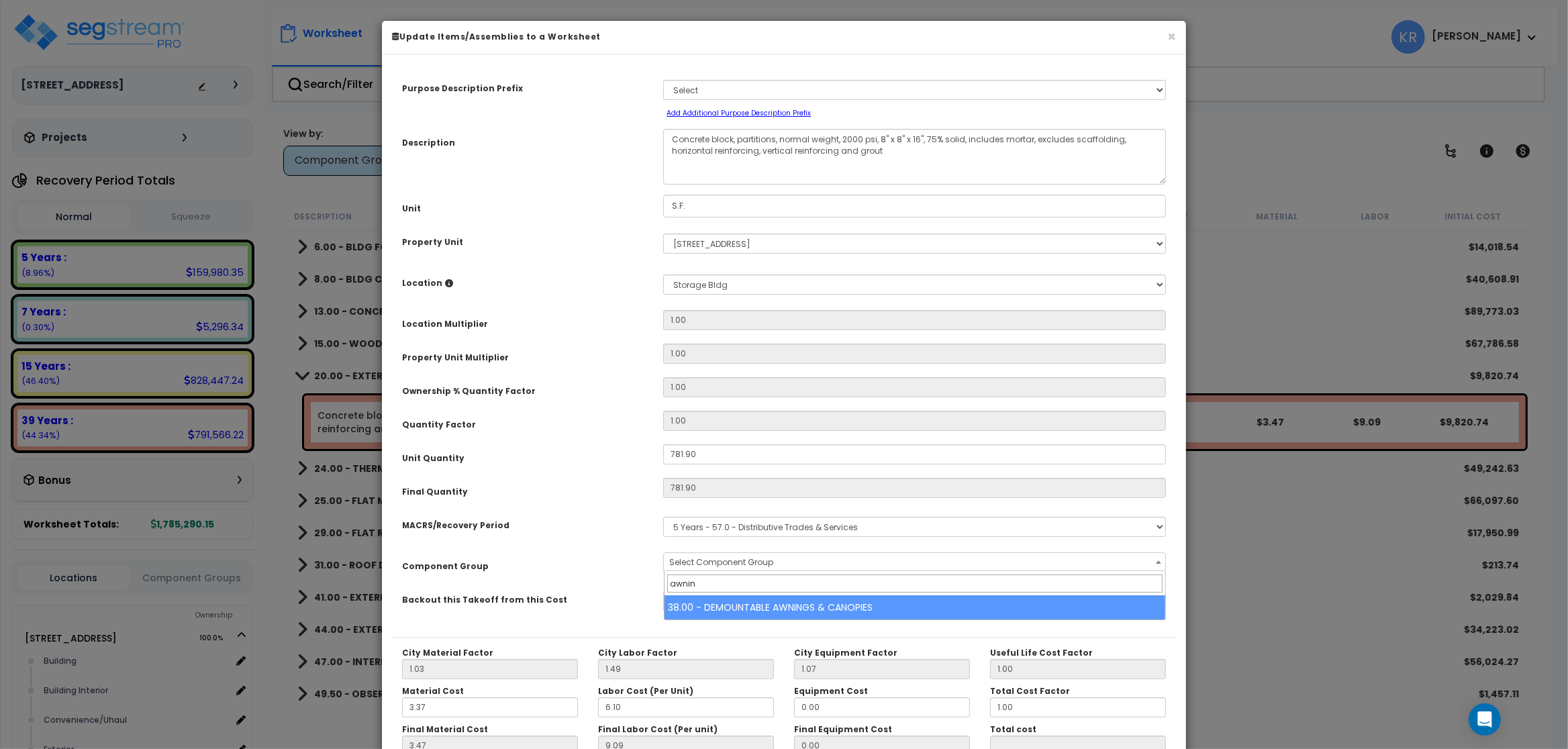
type input "awnin"
select select "56864"
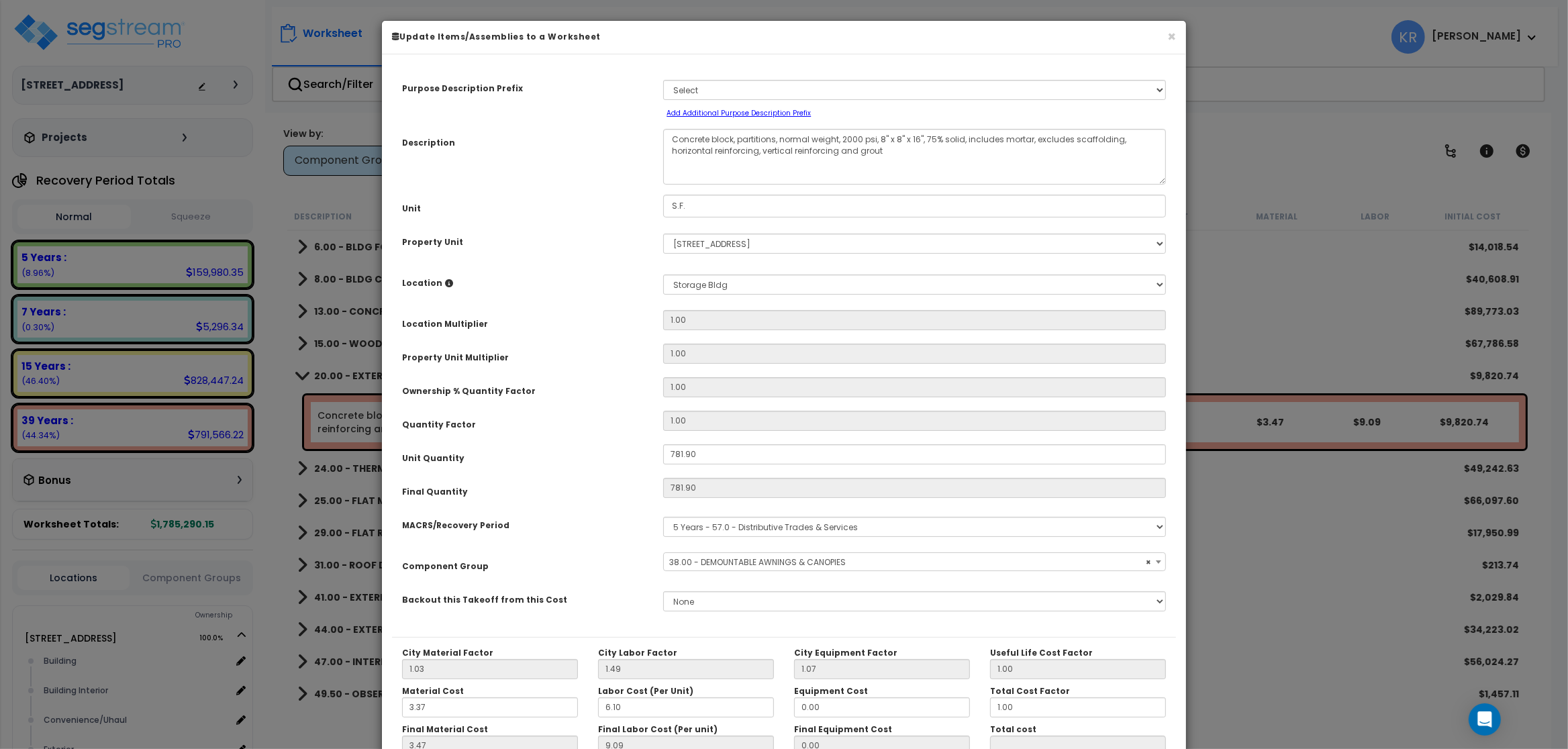
scroll to position [120, 0]
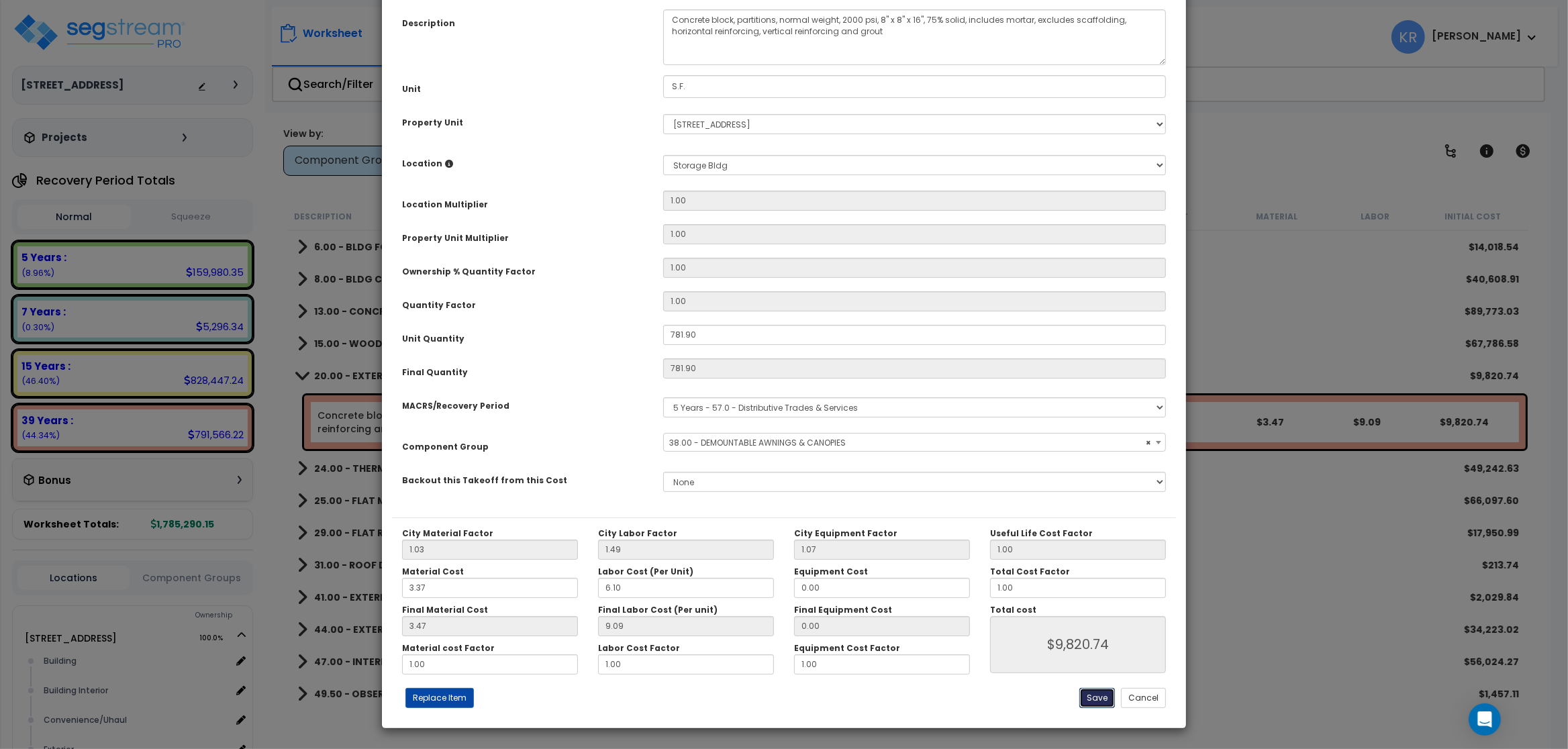
click at [837, 690] on button "Save" at bounding box center [1097, 697] width 36 height 20
type input "9820.74"
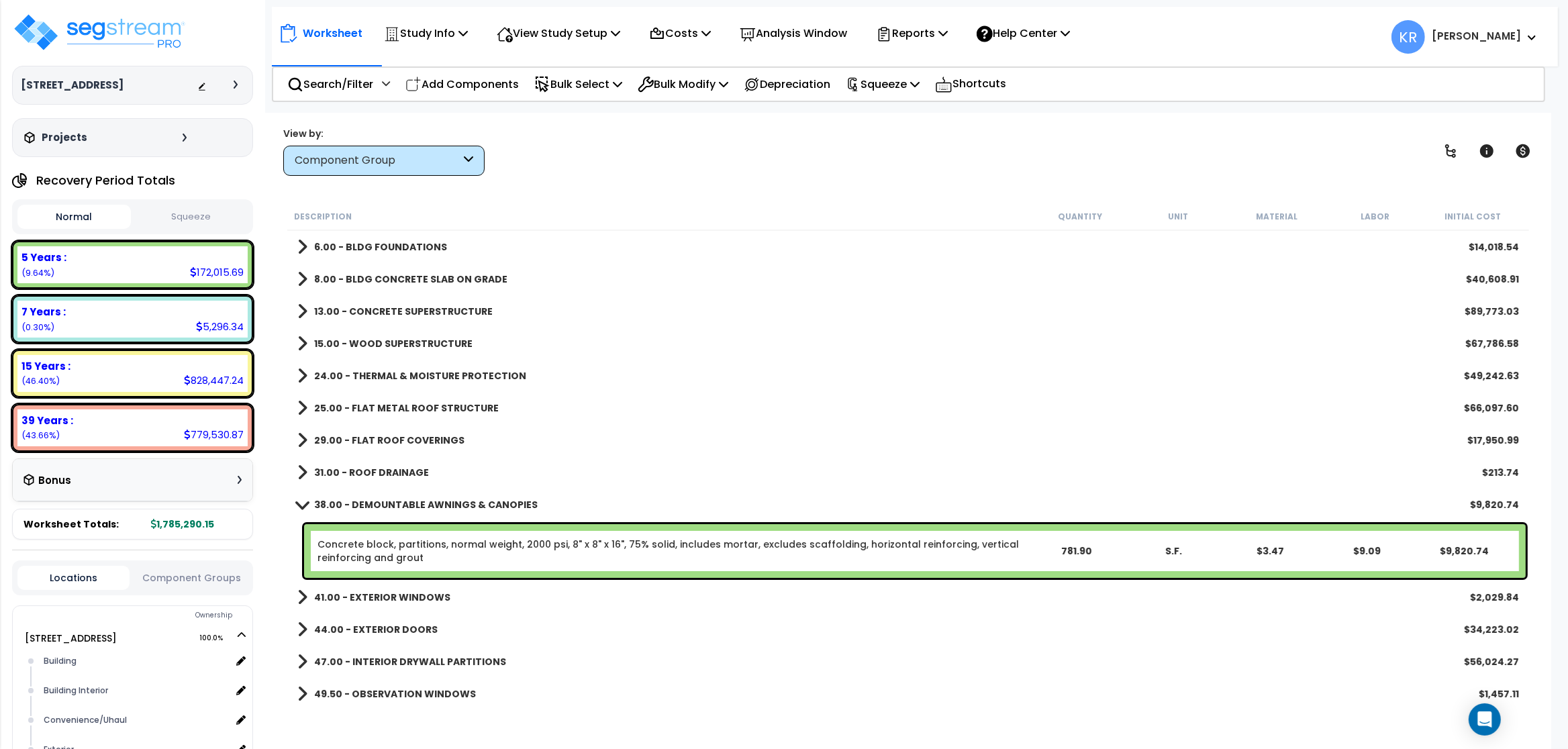
click at [400, 406] on b "25.00 - FLAT METAL ROOF STRUCTURE" at bounding box center [406, 407] width 185 height 13
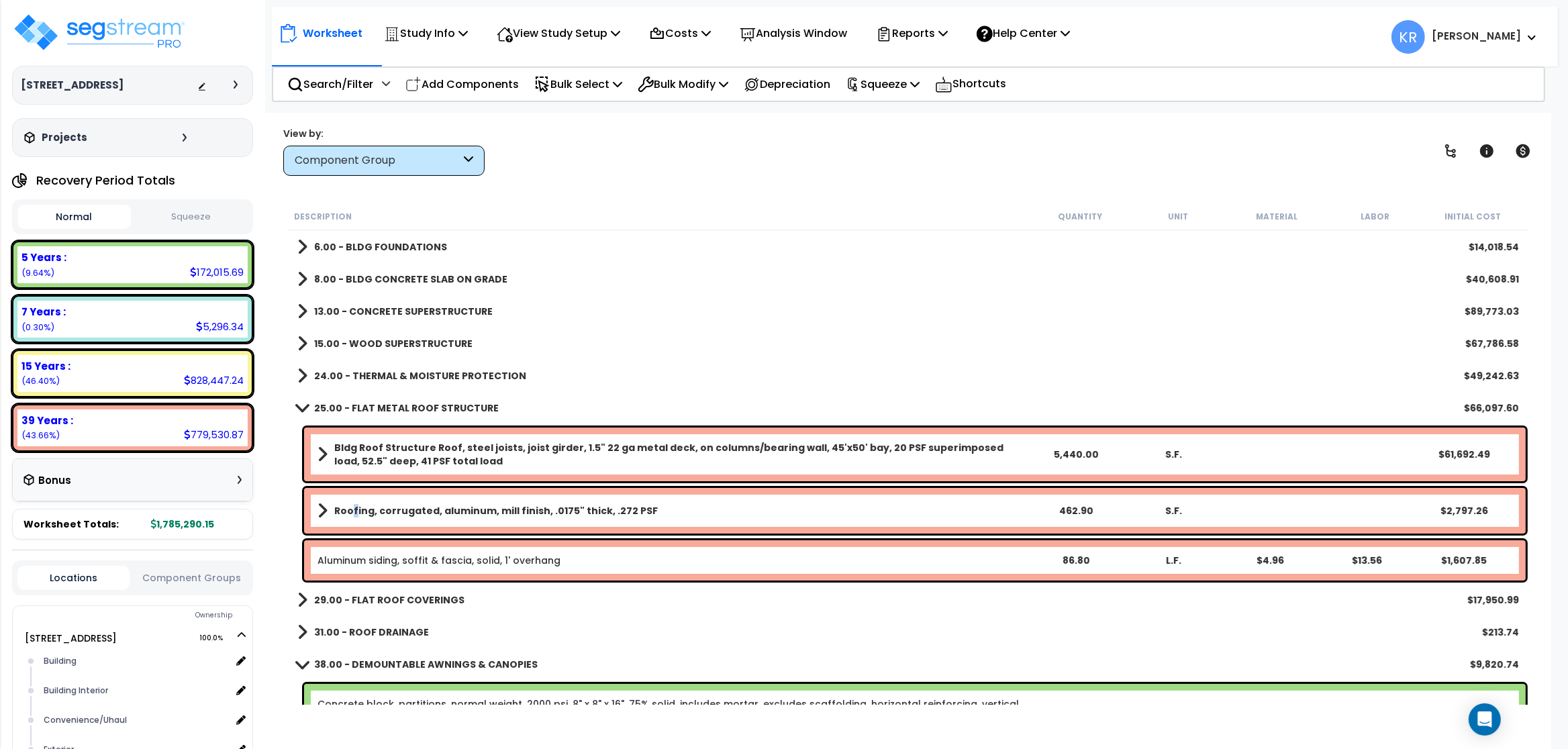
click at [354, 502] on link "Roofing, corrugated, aluminum, mill finish, .0175" thick, .272 PSF" at bounding box center [672, 510] width 710 height 18
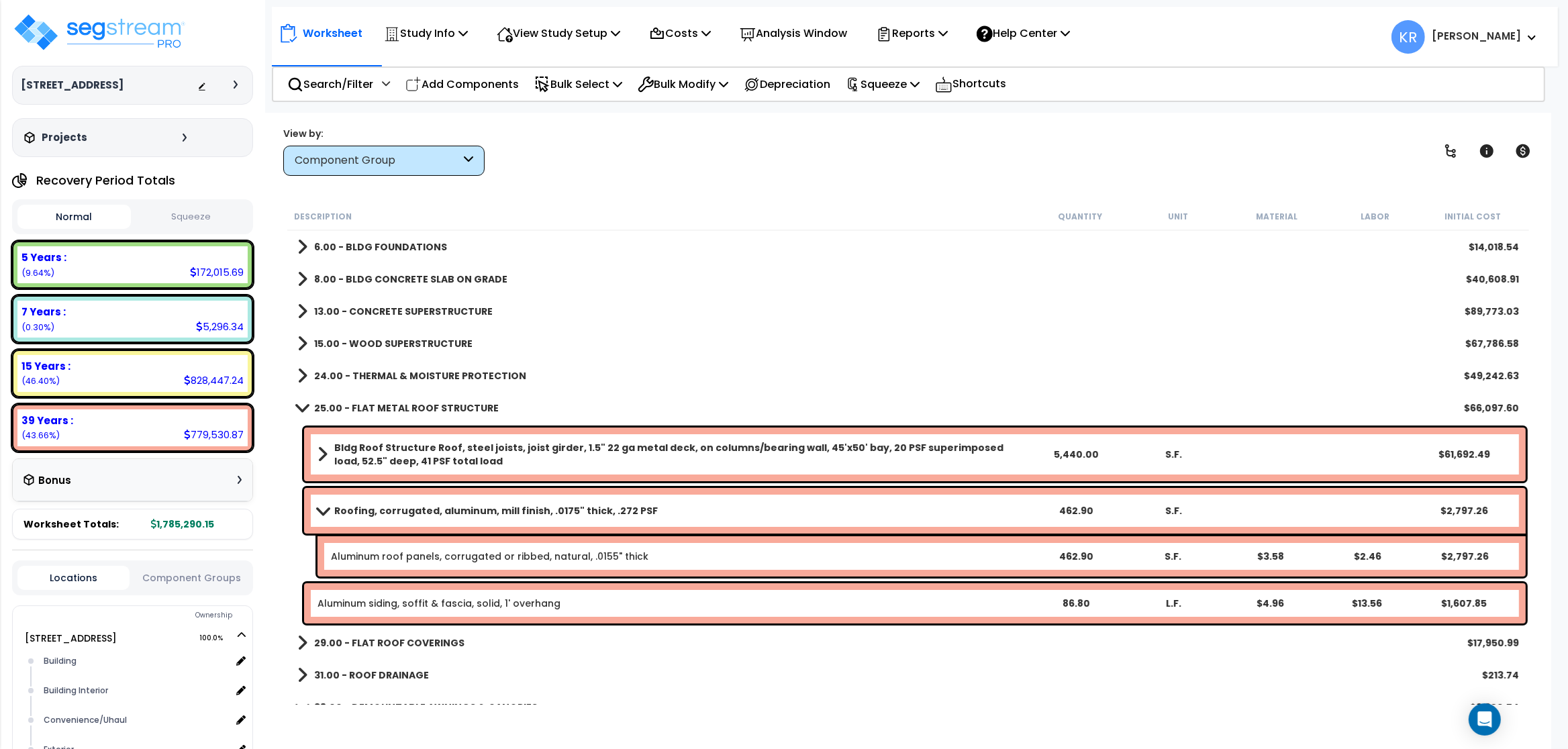
click at [354, 502] on link "Roofing, corrugated, aluminum, mill finish, .0175" thick, .272 PSF" at bounding box center [672, 510] width 710 height 18
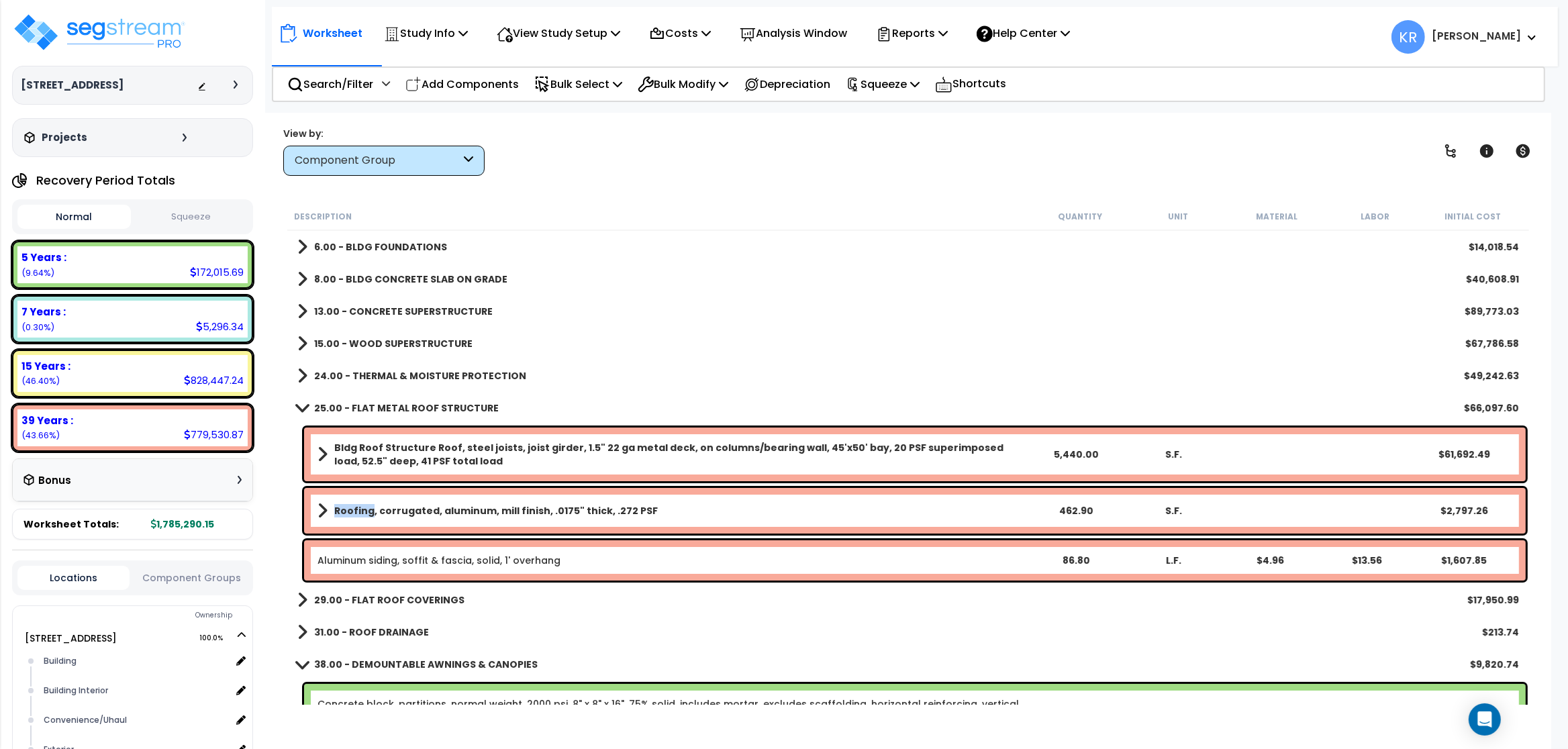
click at [354, 502] on link "Roofing, corrugated, aluminum, mill finish, .0175" thick, .272 PSF" at bounding box center [672, 510] width 710 height 18
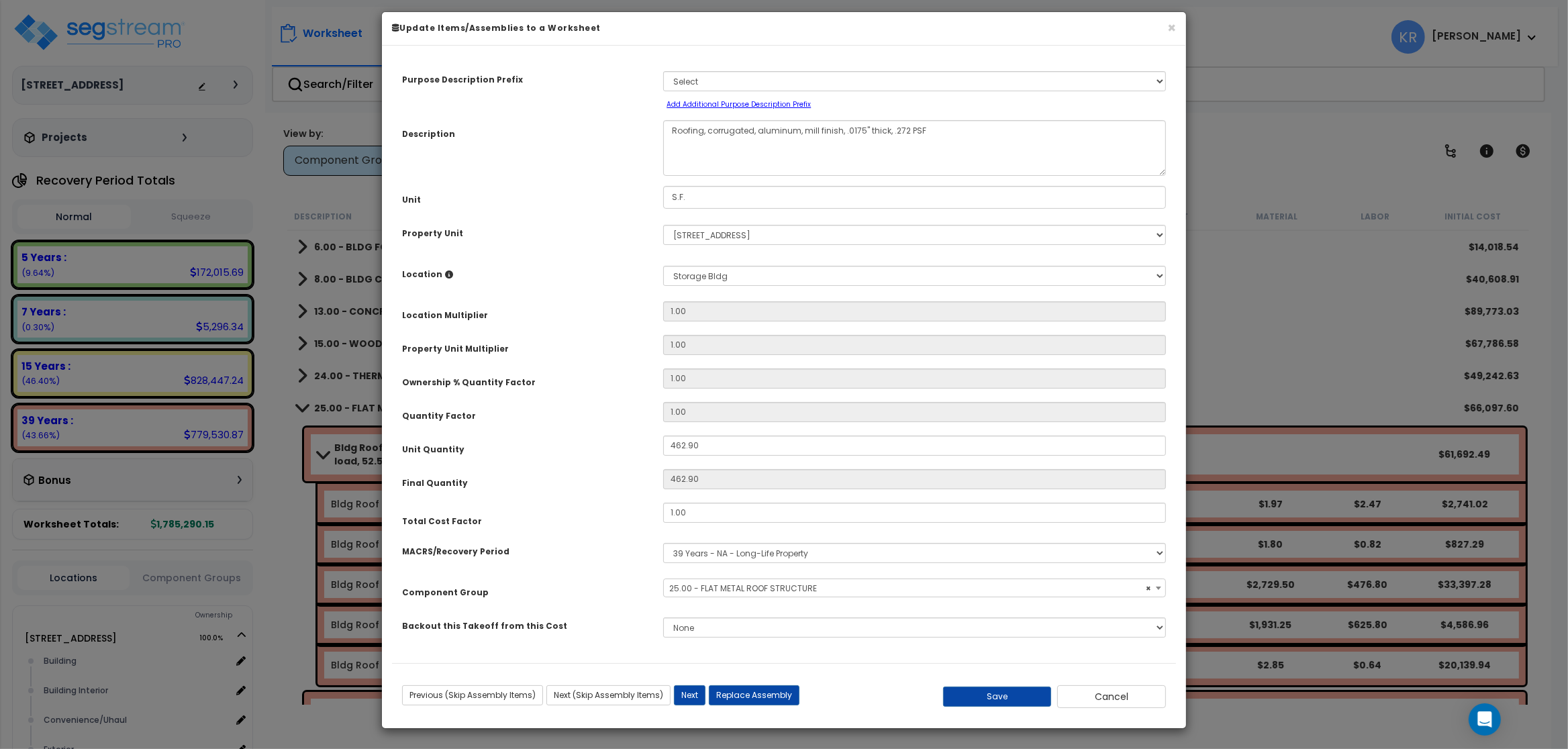
select select "56849"
click at [663, 543] on select "Select MACRS/Recovery Period 5 Years - 57.0 - Distributive Trades & Services 5 …" at bounding box center [914, 552] width 503 height 20
select select "3667"
click option "5 Years - 57.0 - Distributive Trades & Services" at bounding box center [0, 0] width 0 height 0
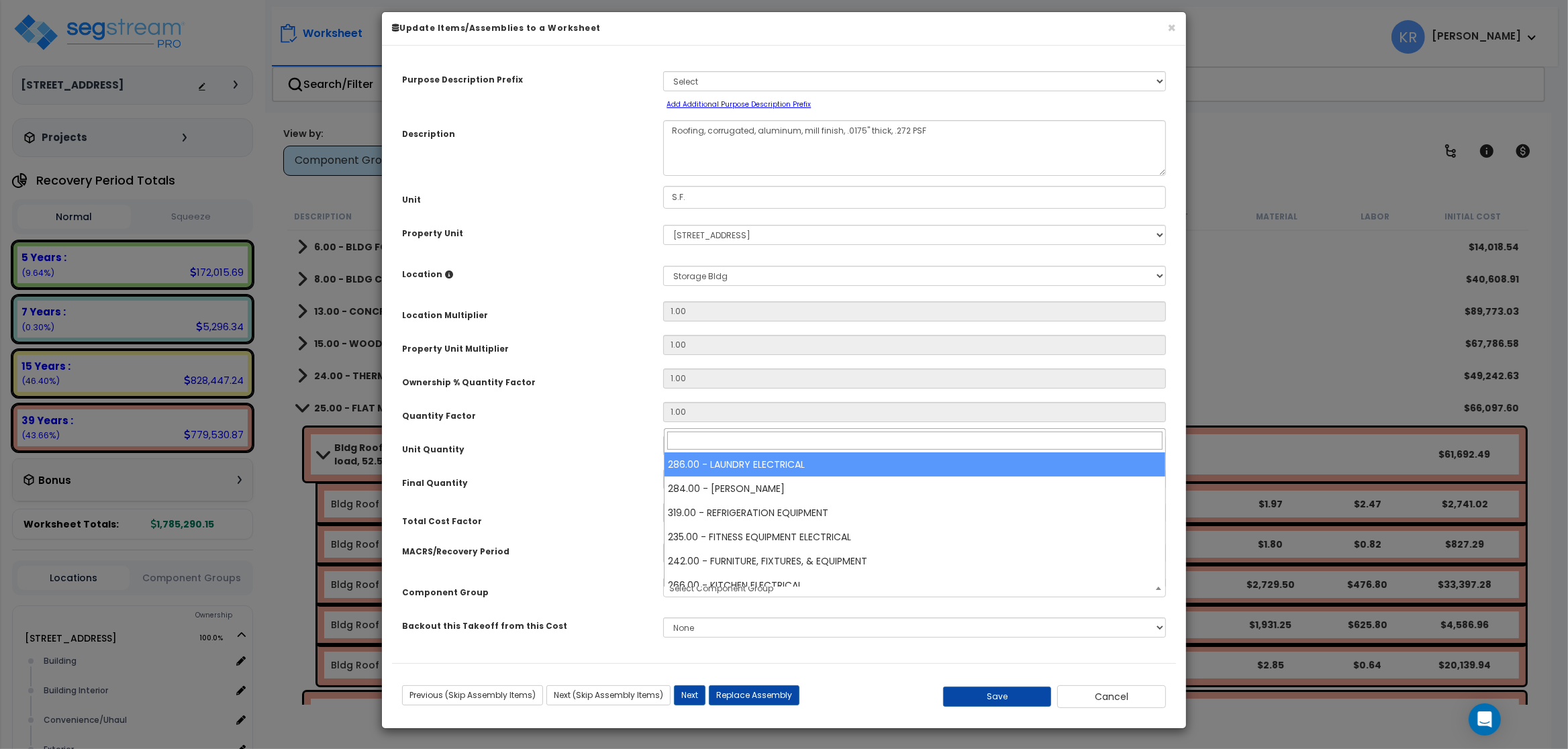
click at [699, 593] on span "Select Component Group" at bounding box center [721, 587] width 104 height 11
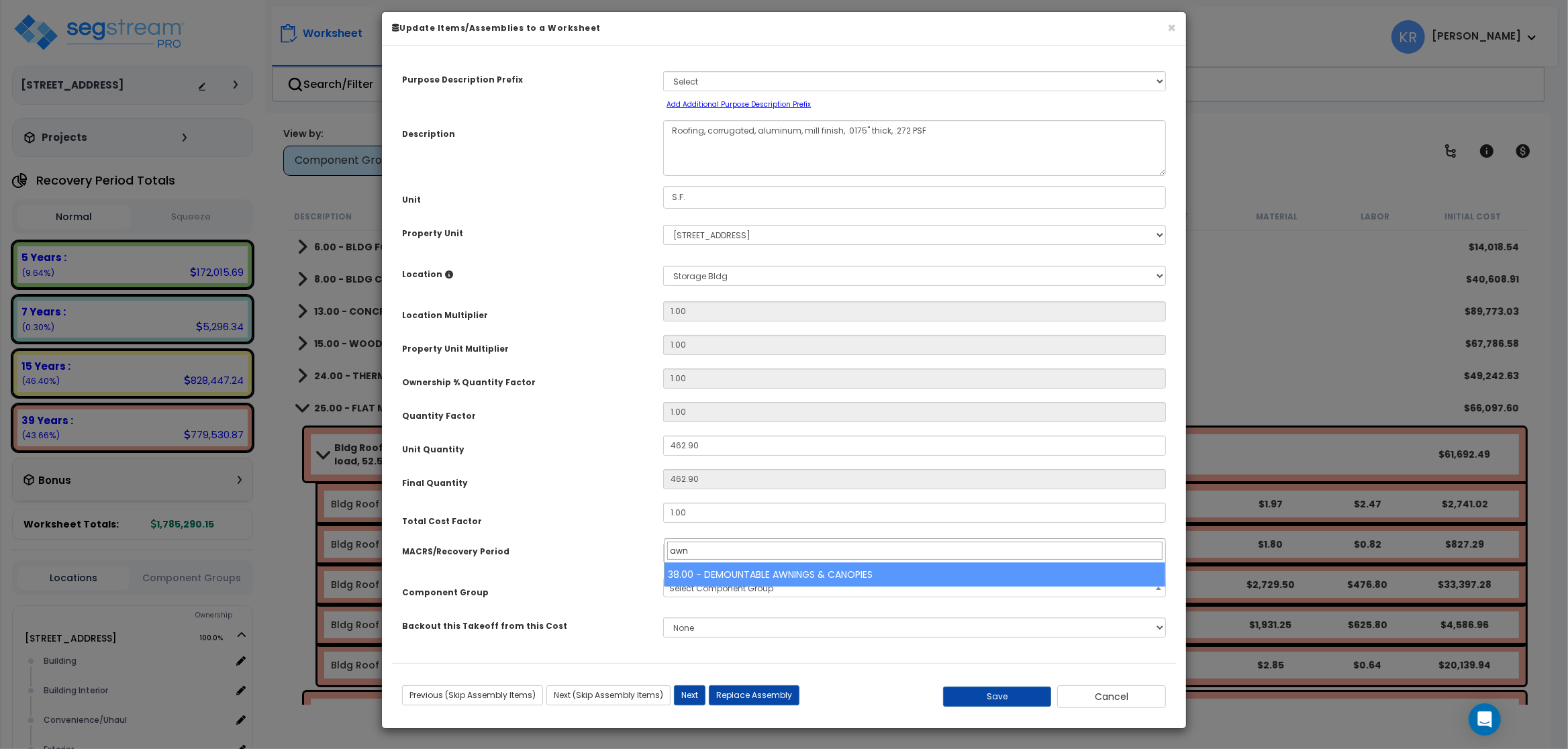
type input "awn"
select select "56864"
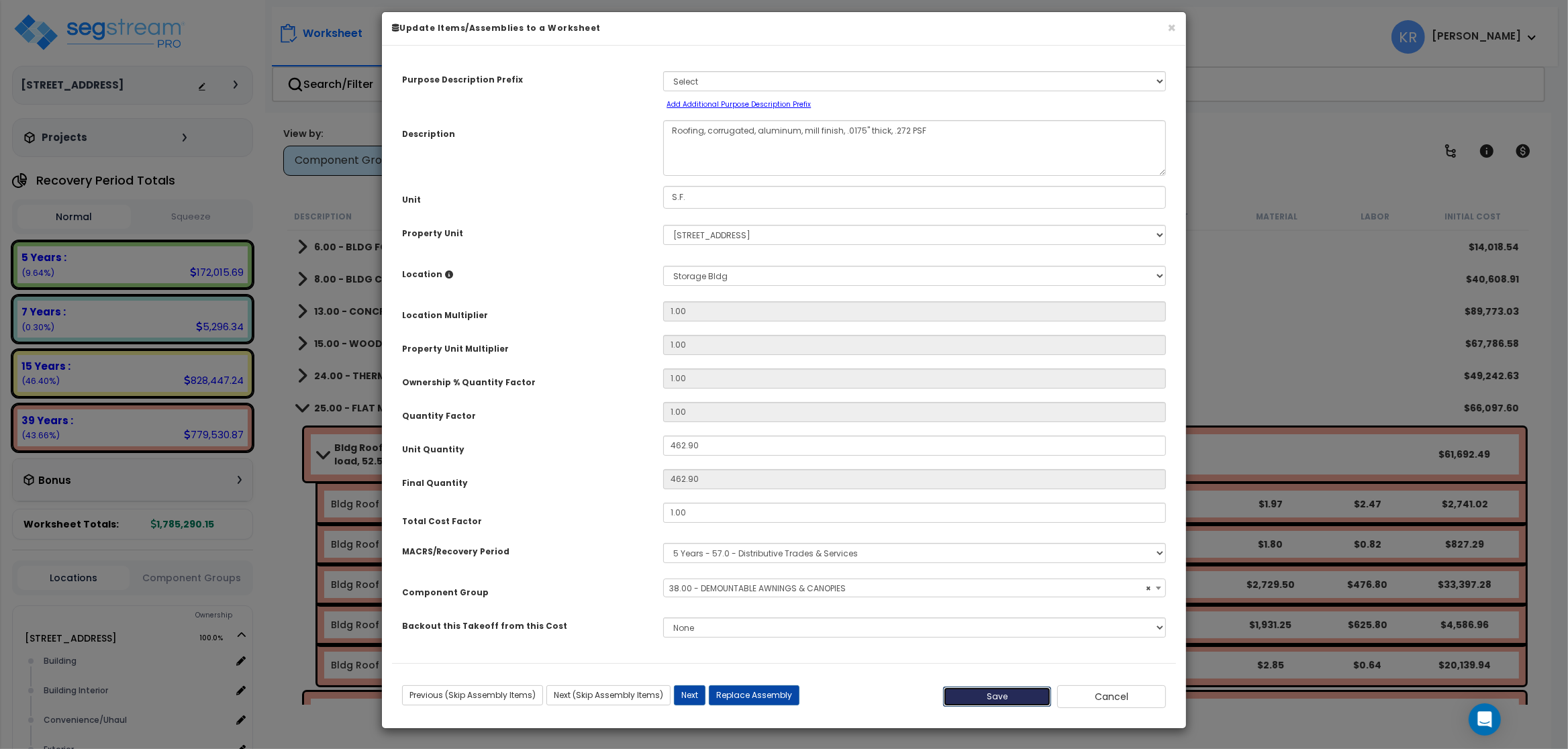
click at [837, 706] on button "Save" at bounding box center [997, 696] width 108 height 20
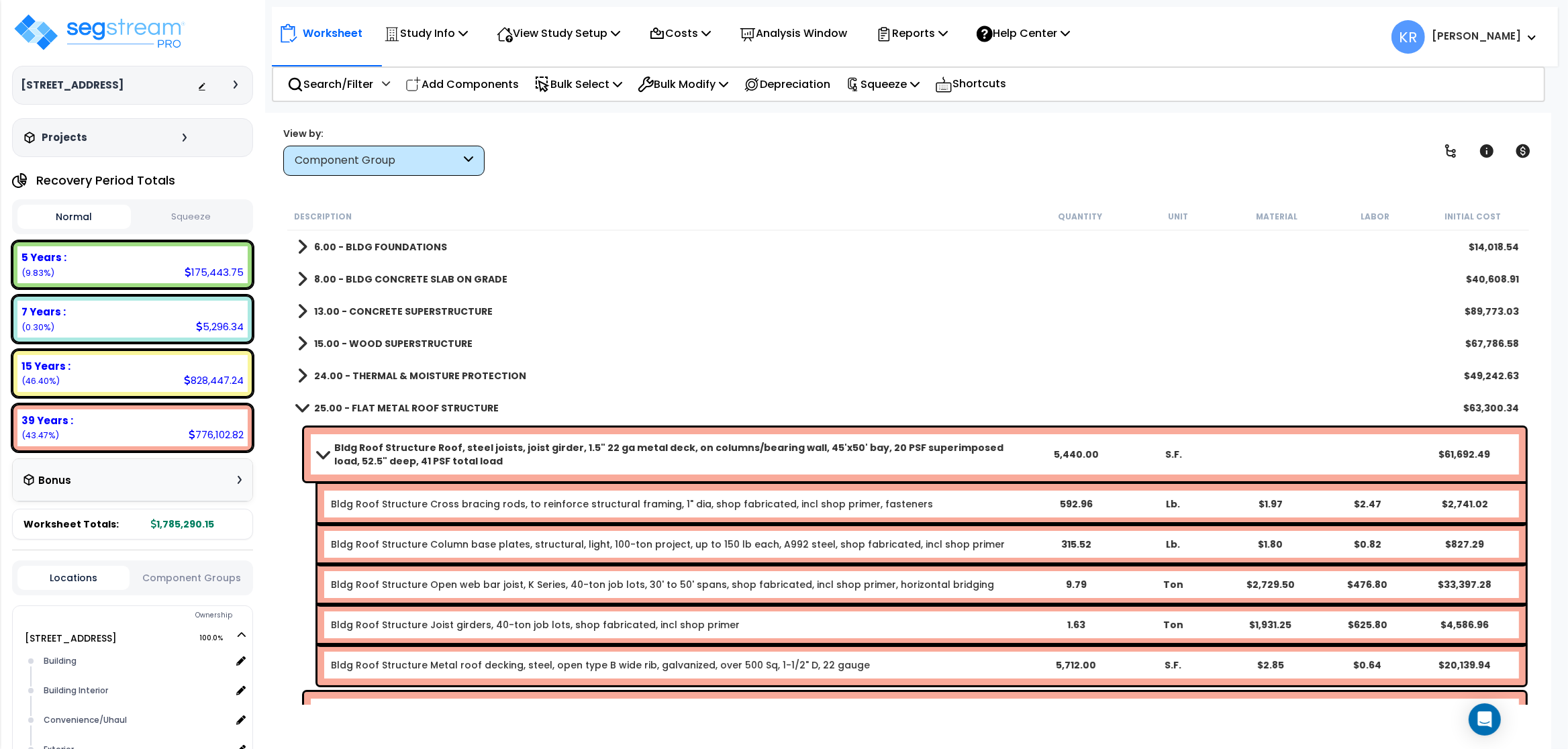
click at [346, 409] on b "25.00 - FLAT METAL ROOF STRUCTURE" at bounding box center [406, 407] width 185 height 13
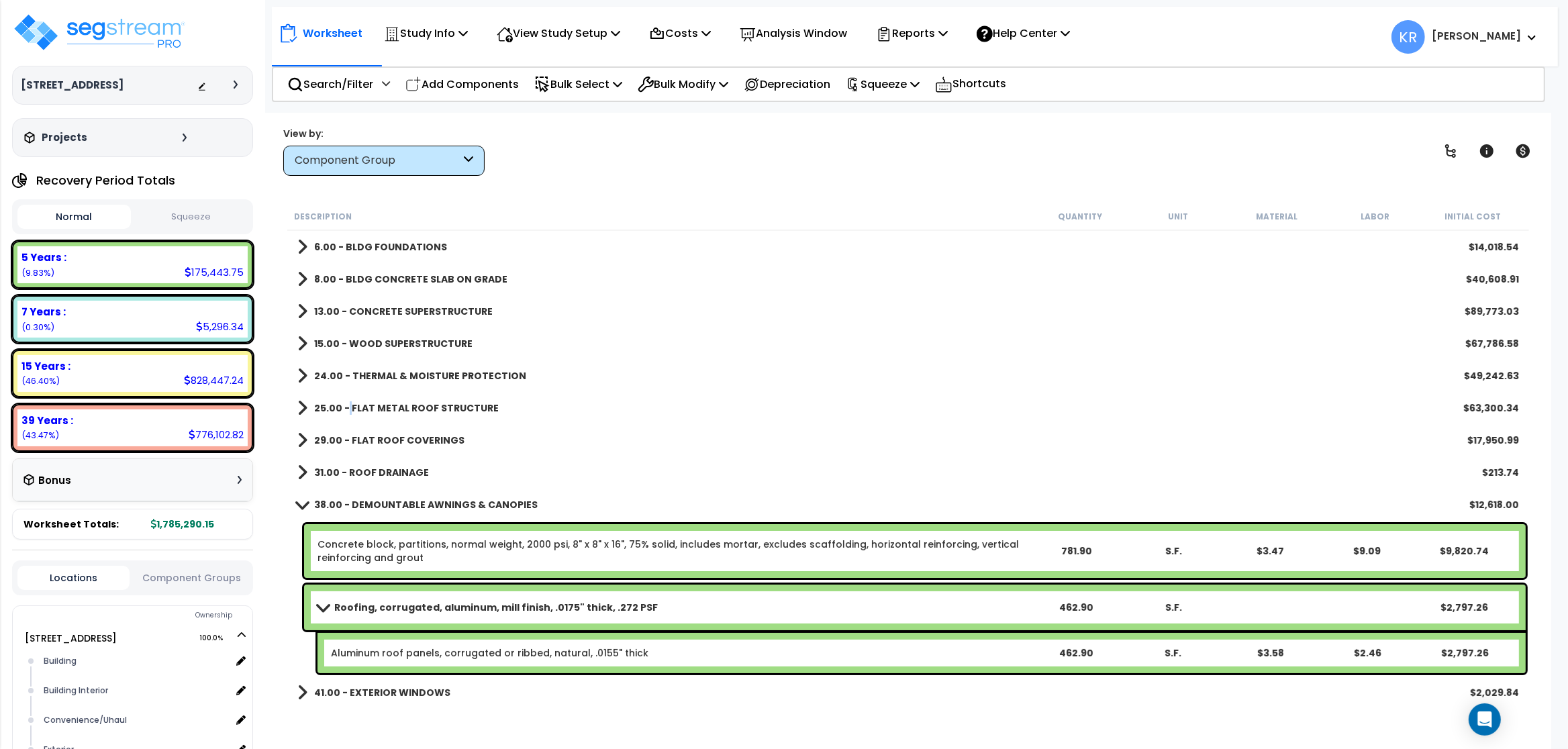
click at [349, 410] on b "25.00 - FLAT METAL ROOF STRUCTURE" at bounding box center [406, 407] width 185 height 13
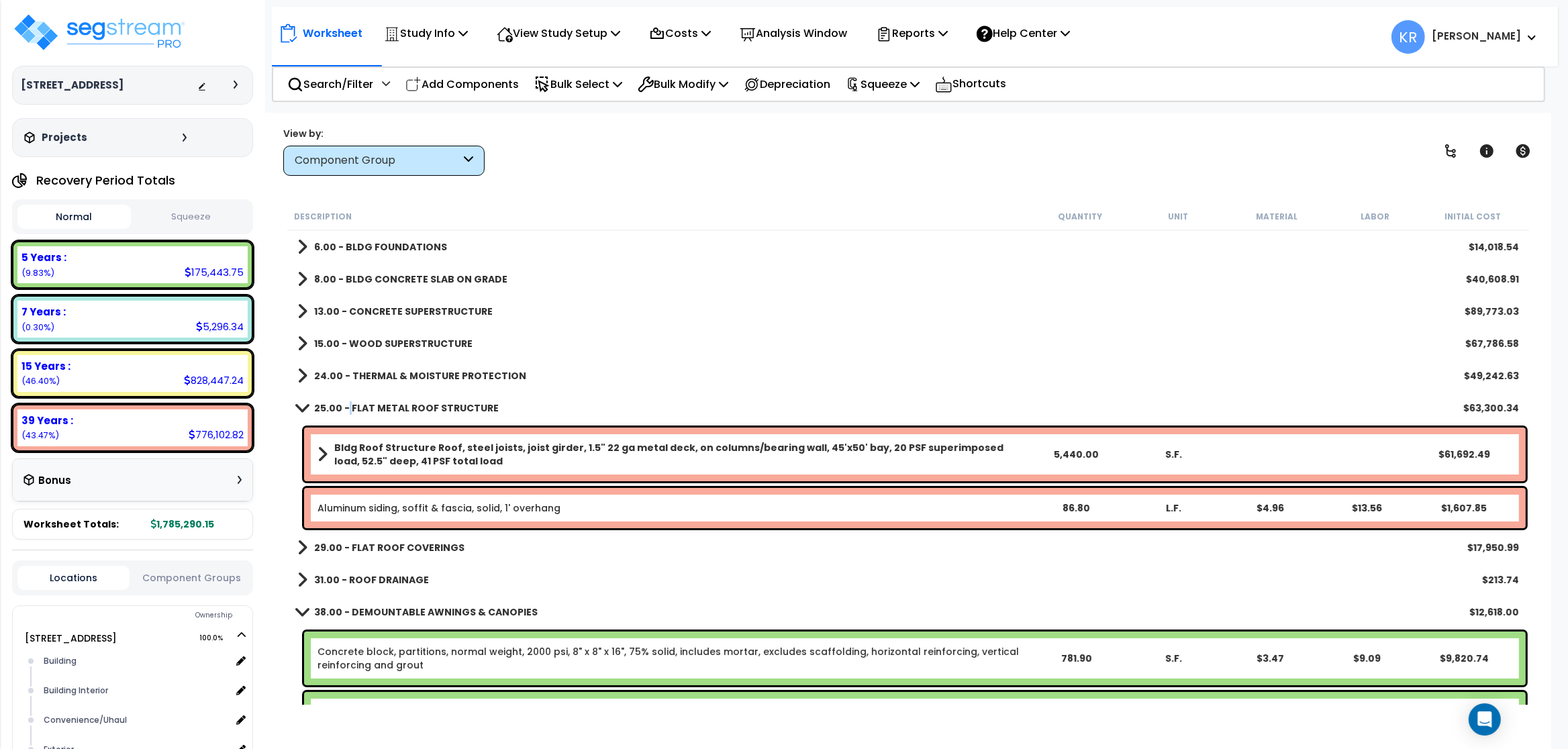
click at [303, 412] on span at bounding box center [302, 408] width 18 height 10
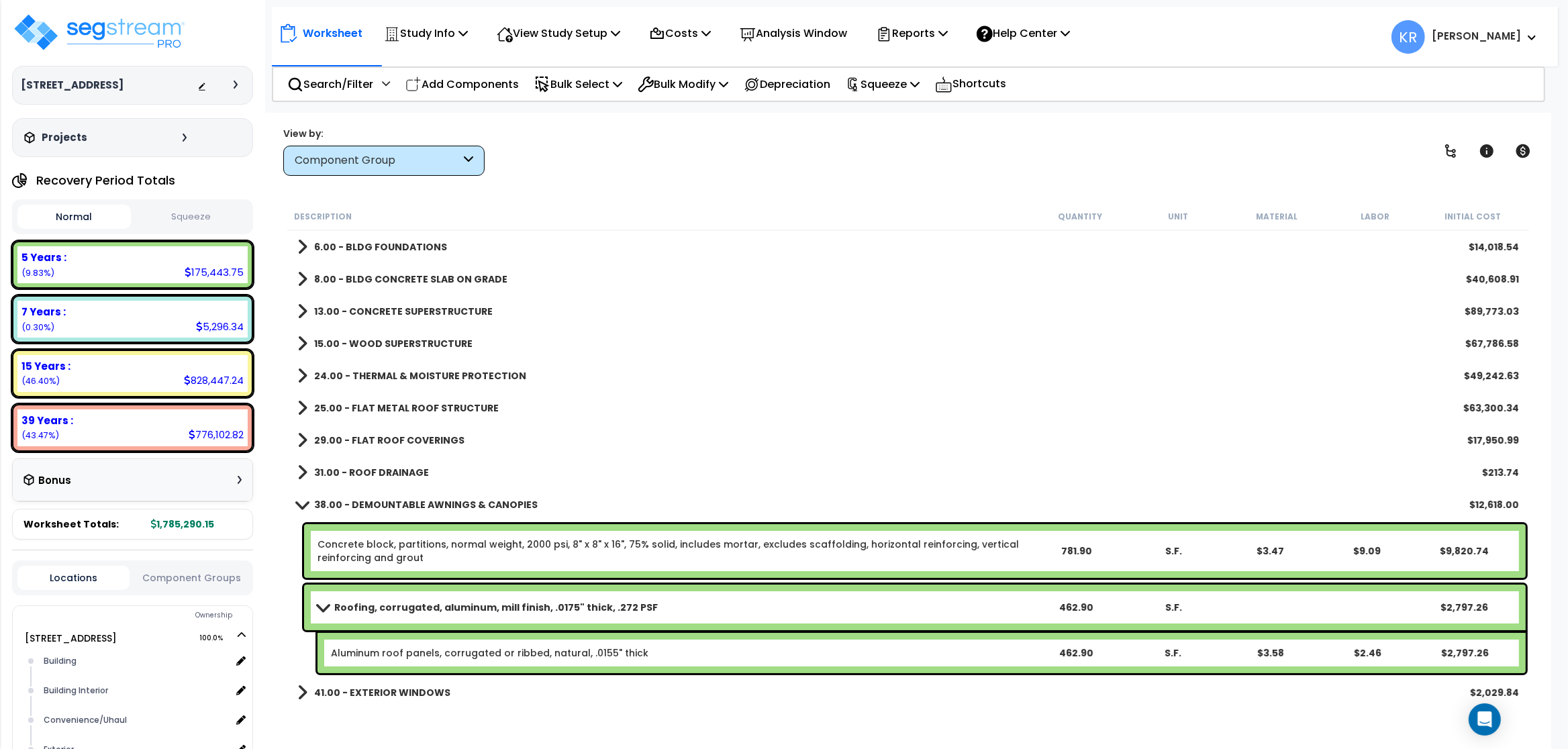
click at [317, 438] on b "29.00 - FLAT ROOF COVERINGS" at bounding box center [389, 440] width 150 height 13
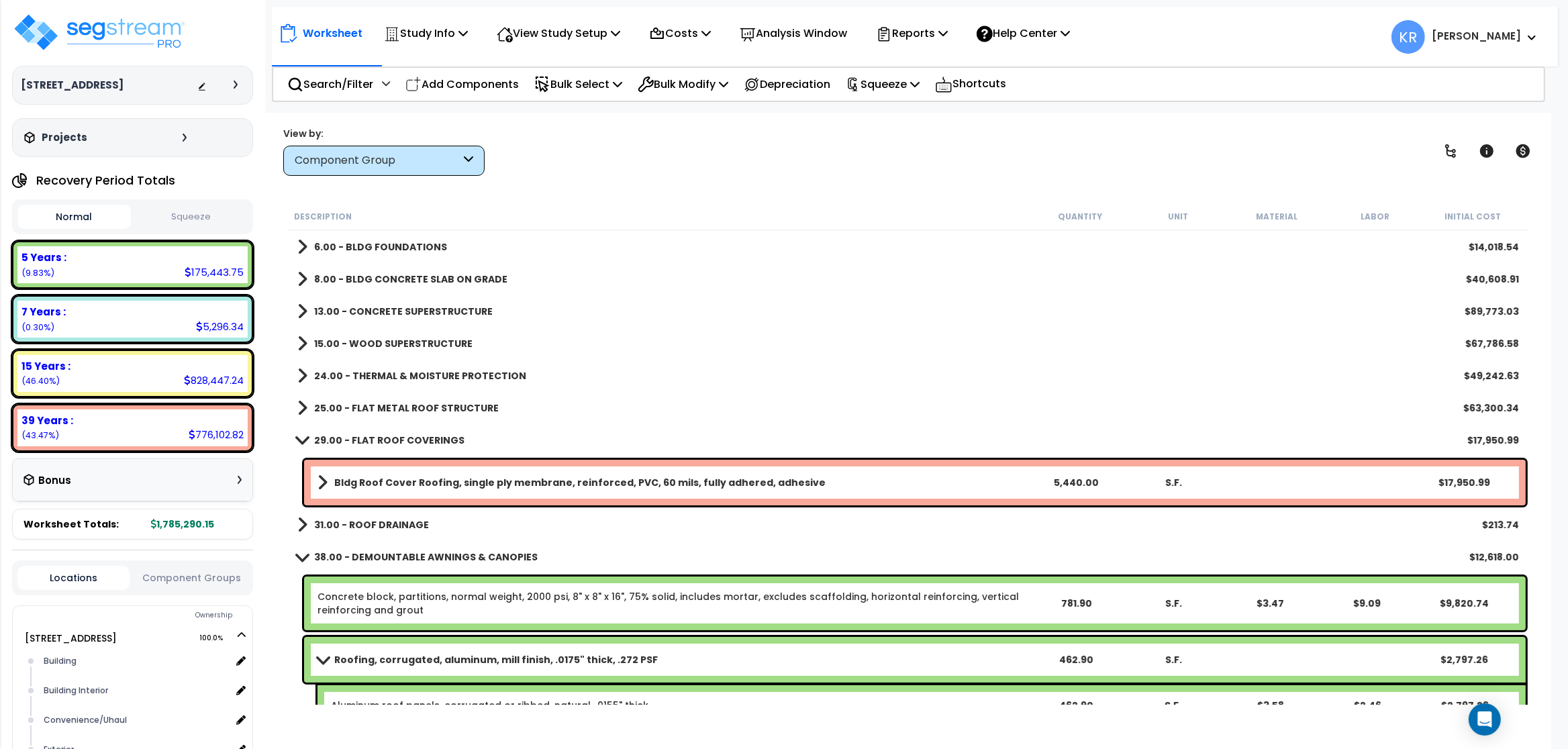
click at [318, 438] on b "29.00 - FLAT ROOF COVERINGS" at bounding box center [389, 440] width 150 height 13
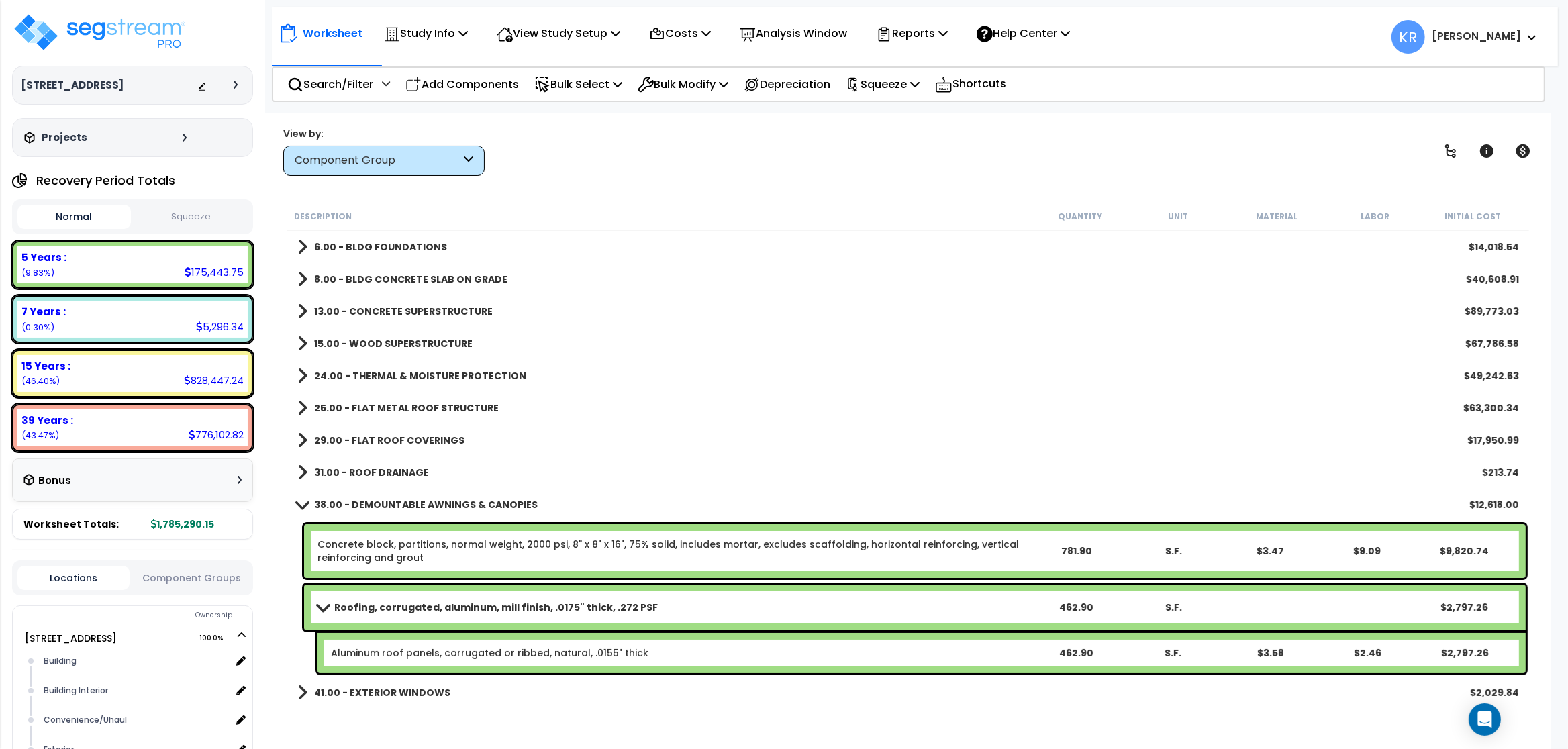
click at [324, 467] on b "31.00 - ROOF DRAINAGE" at bounding box center [371, 472] width 115 height 13
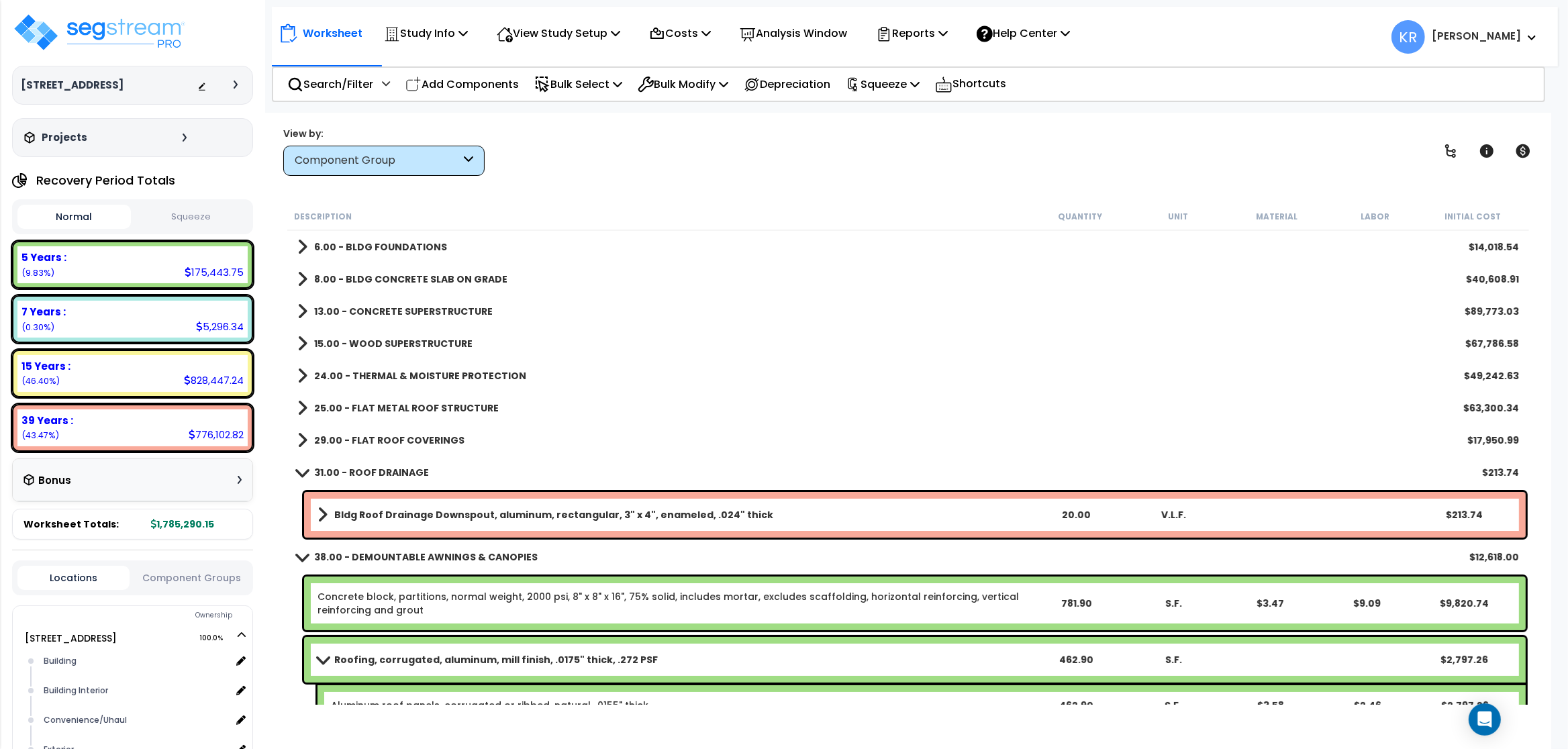
click at [330, 466] on link "31.00 - ROOF DRAINAGE" at bounding box center [363, 472] width 131 height 18
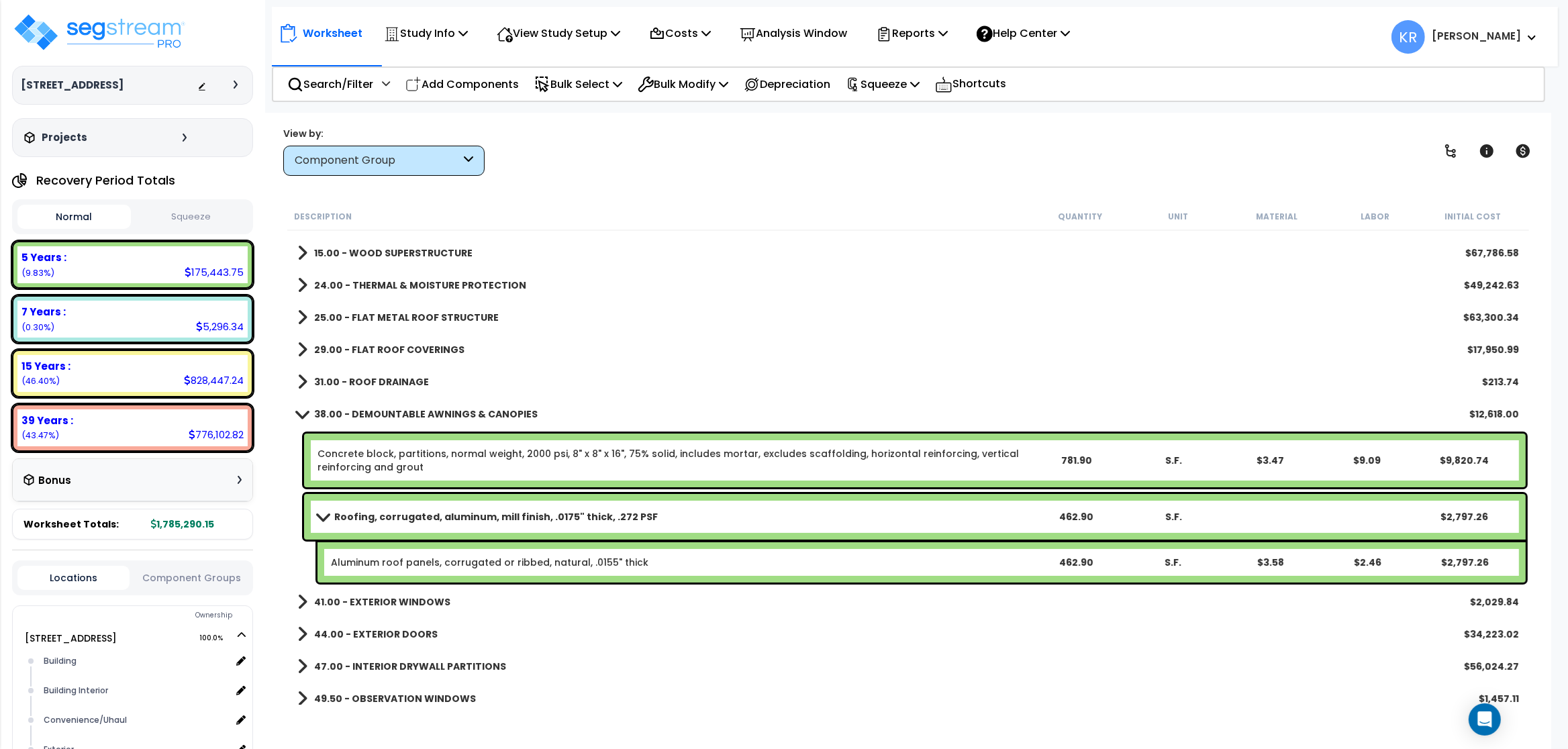
scroll to position [161, 0]
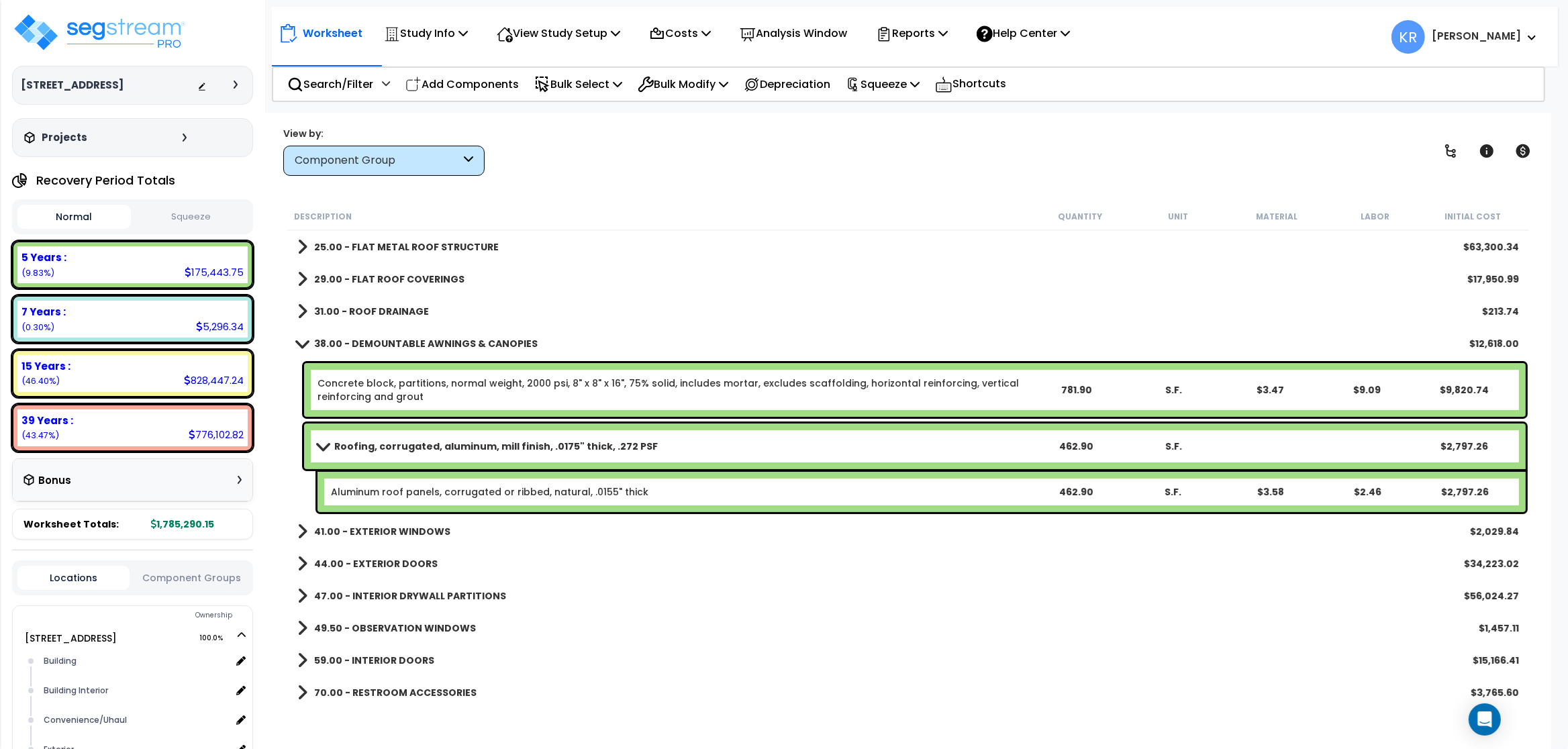
click at [321, 443] on span at bounding box center [322, 446] width 18 height 10
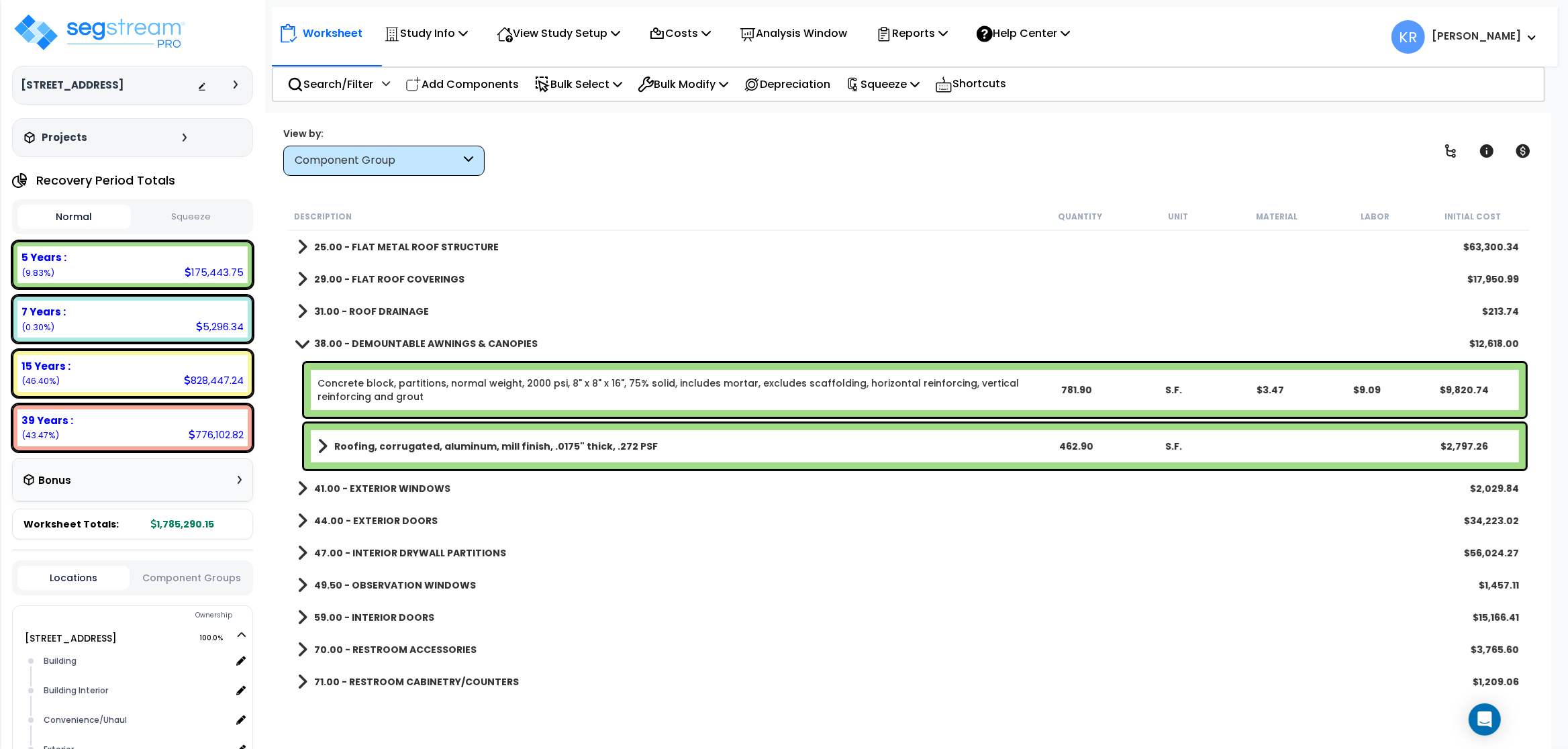
click at [345, 489] on b "41.00 - EXTERIOR WINDOWS" at bounding box center [382, 488] width 136 height 13
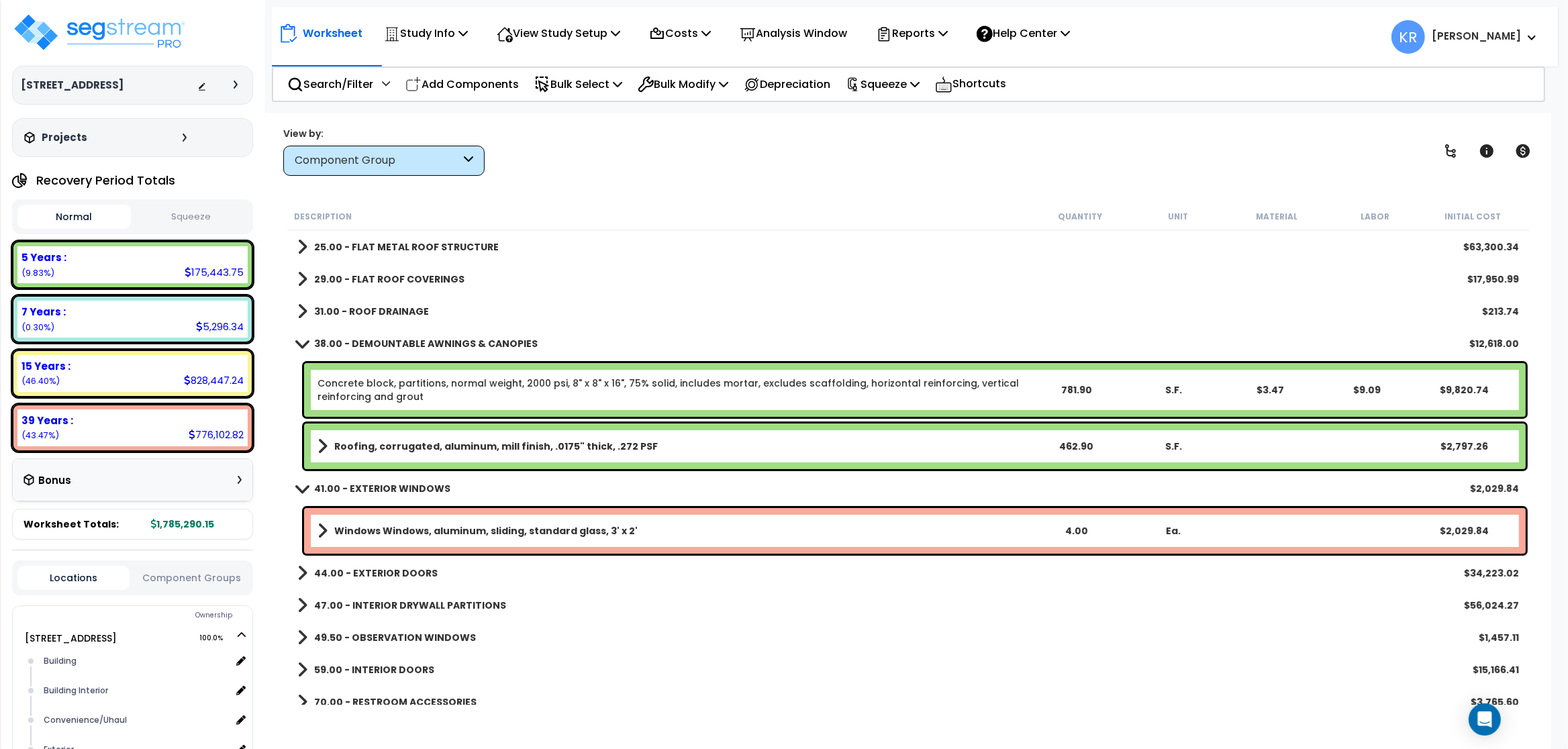
click at [345, 489] on b "41.00 - EXTERIOR WINDOWS" at bounding box center [382, 488] width 136 height 13
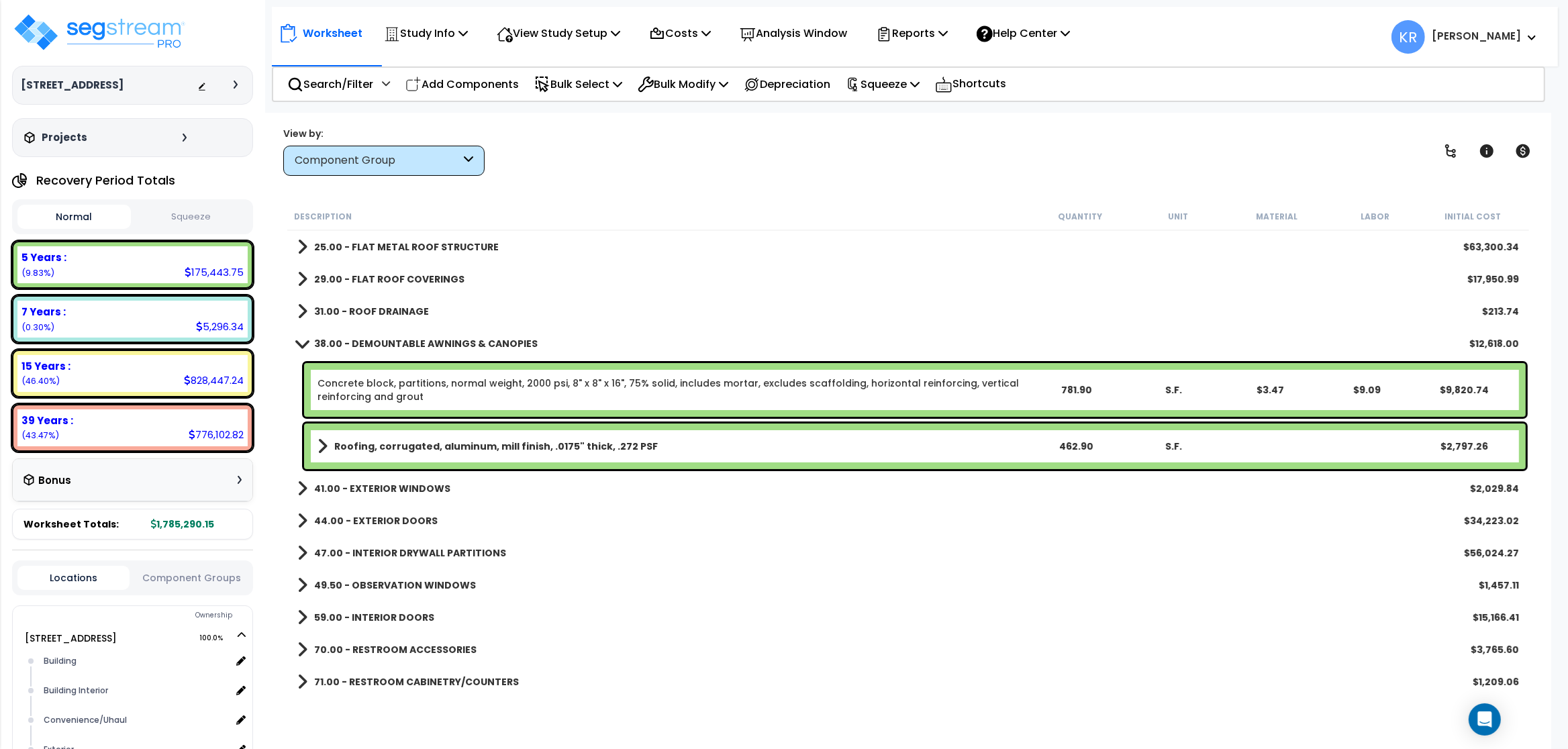
click at [349, 521] on b "44.00 - EXTERIOR DOORS" at bounding box center [375, 520] width 123 height 13
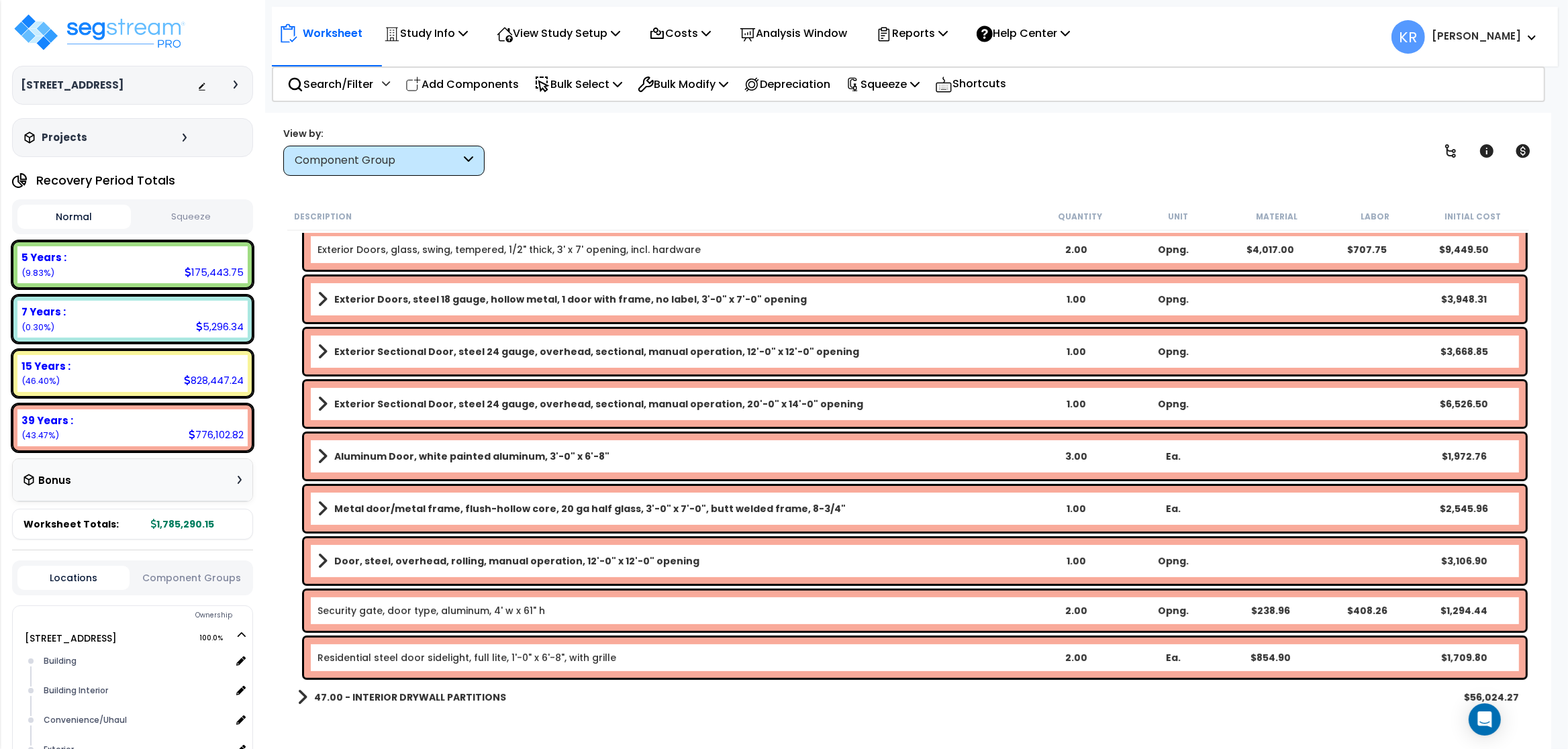
scroll to position [483, 0]
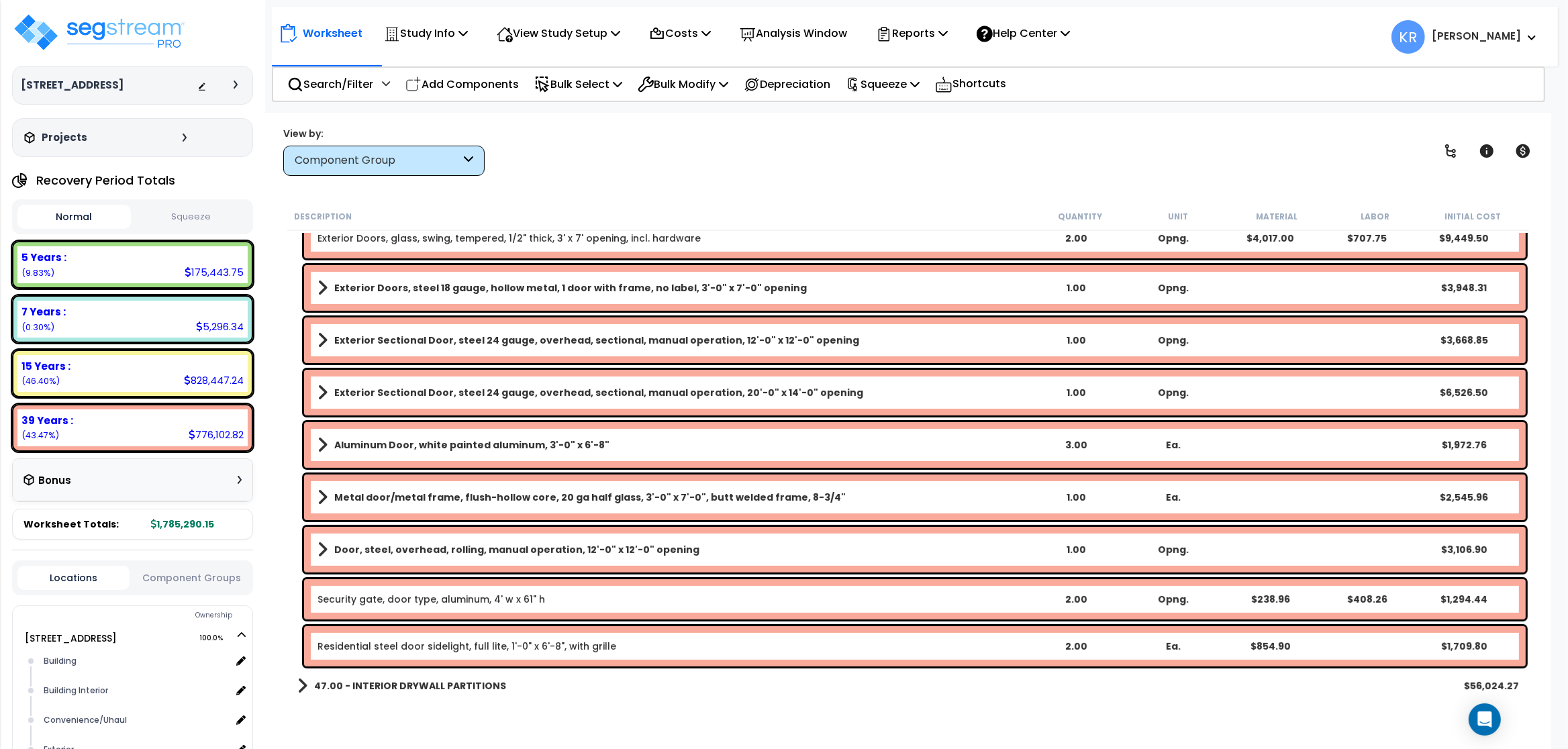
click at [450, 593] on link "Security gate, door type, aluminum, 4' w x 61" h" at bounding box center [431, 599] width 227 height 13
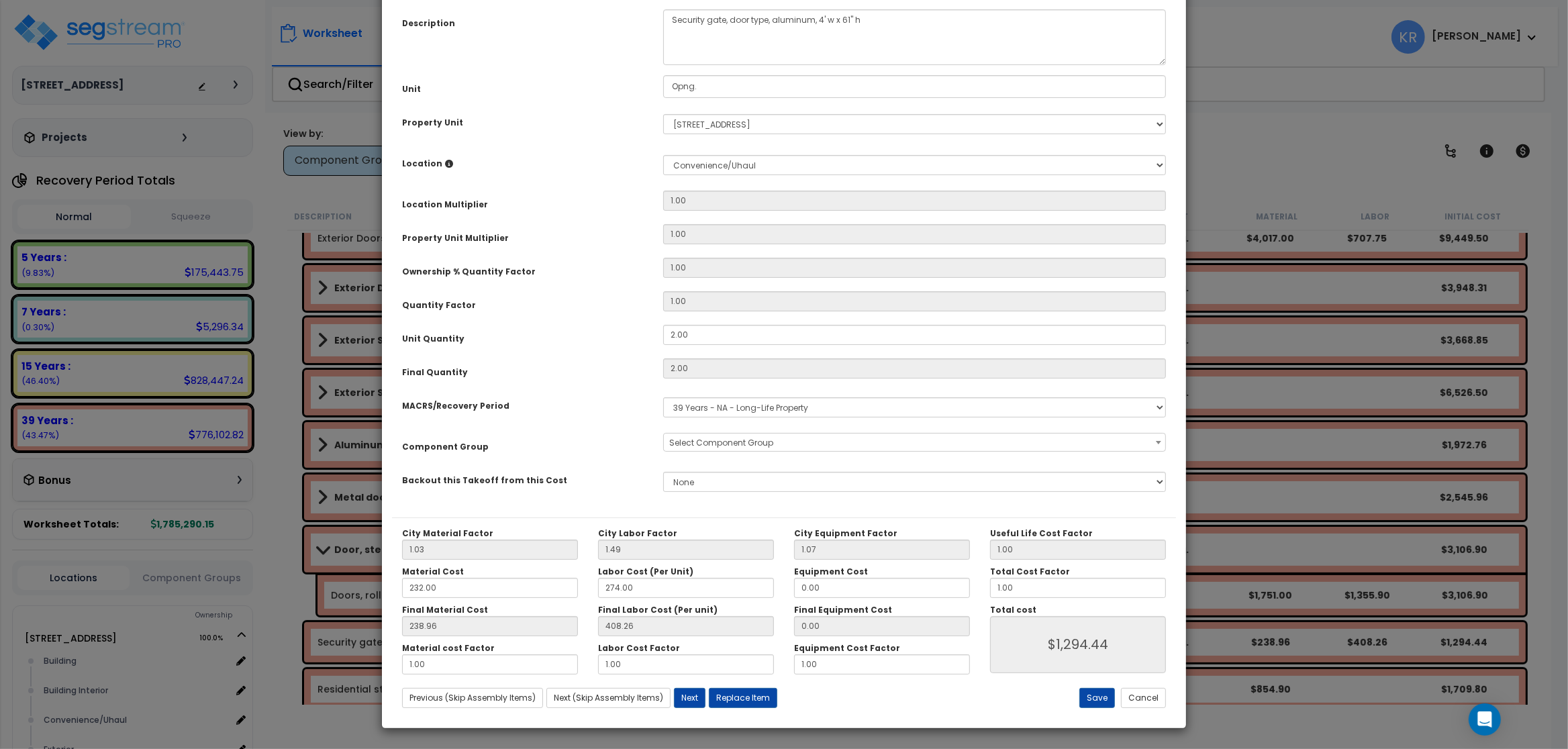
select select "56868"
click at [663, 397] on select "Select MACRS/Recovery Period 5 Years - 57.0 - Distributive Trades & Services 5 …" at bounding box center [914, 406] width 503 height 20
select select "3667"
click option "5 Years - 57.0 - Distributive Trades & Services" at bounding box center [0, 0] width 0 height 0
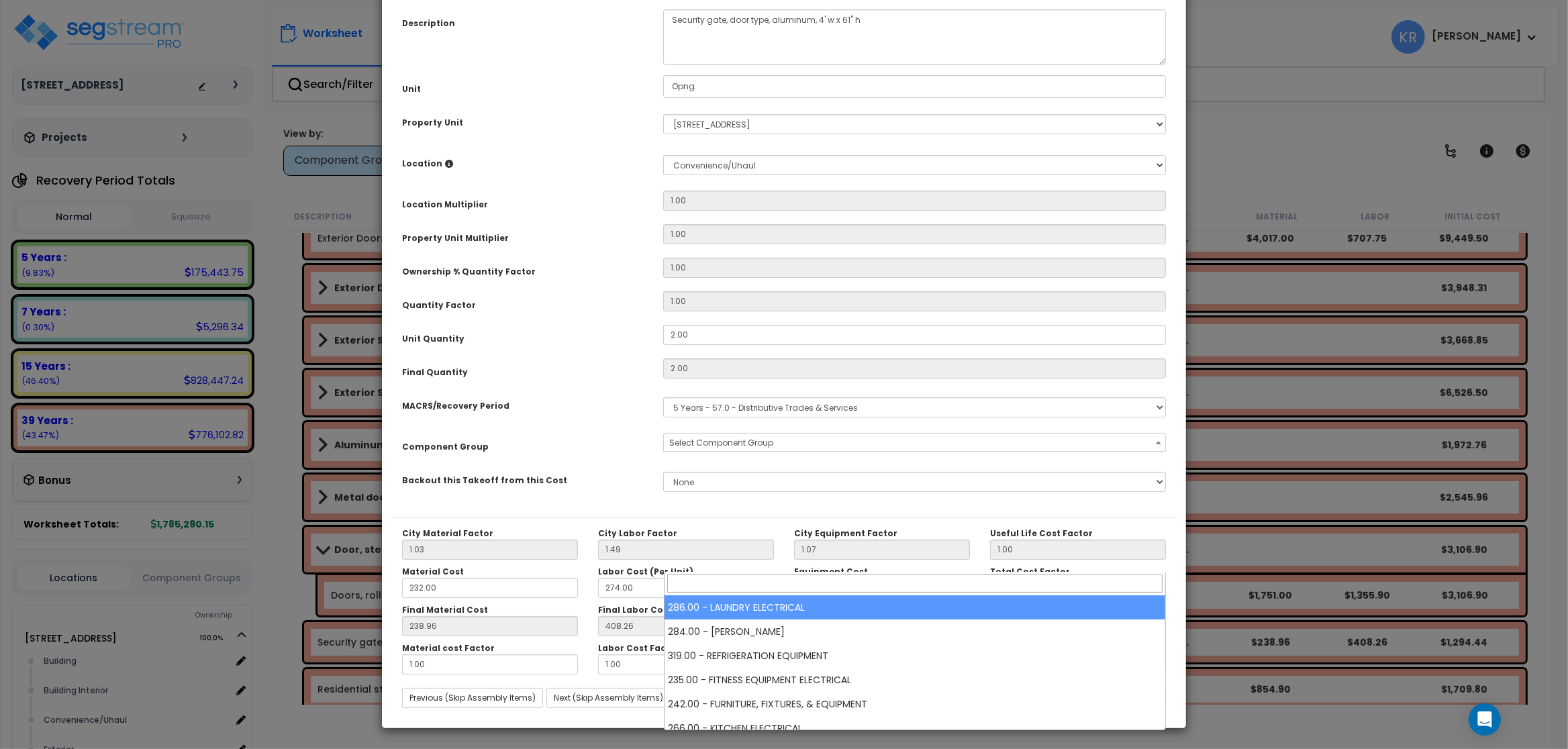
click at [742, 448] on span "Select Component Group" at bounding box center [721, 442] width 104 height 11
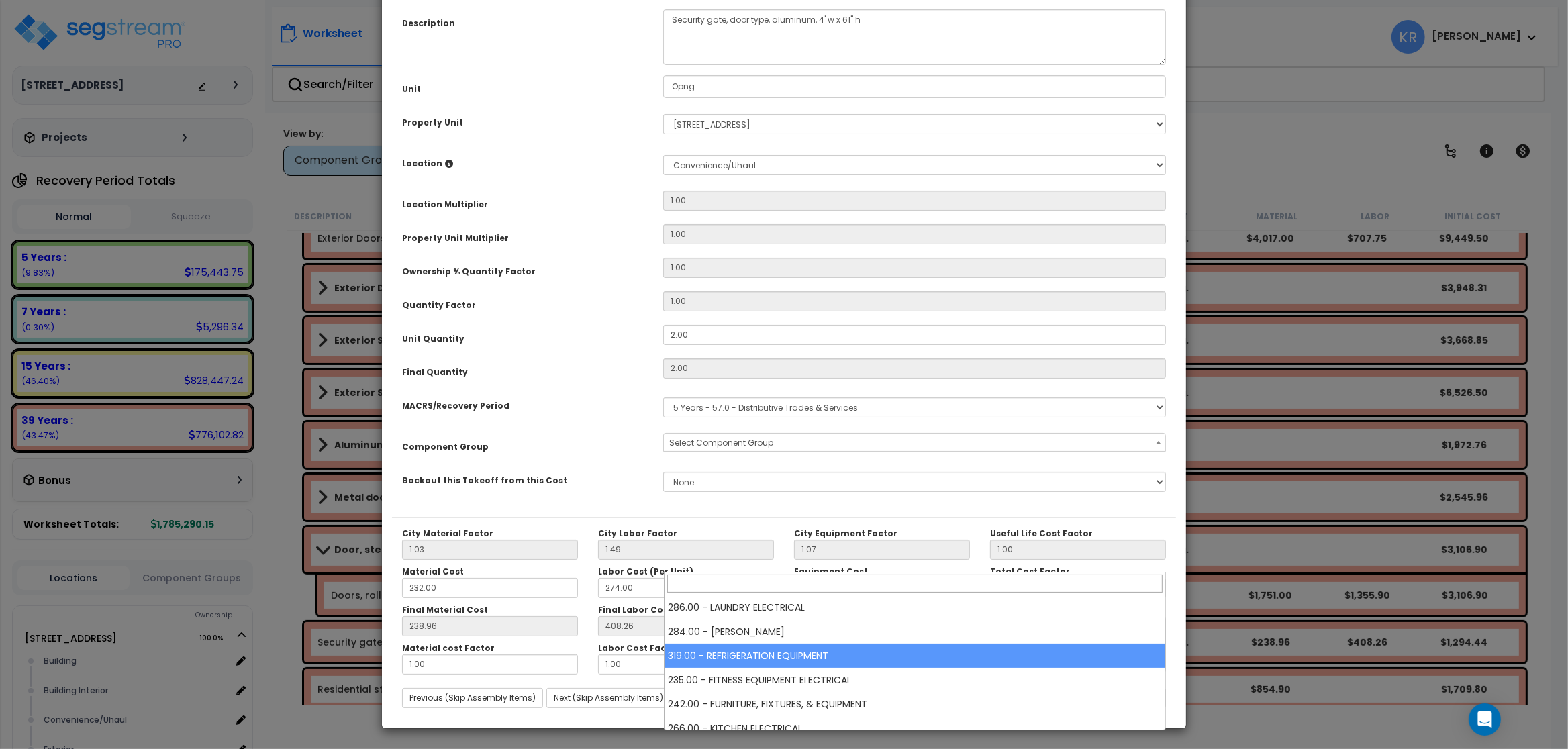
select select "56810"
click at [764, 452] on span "× 319.00 - REFRIGERATION EQUIPMENT" at bounding box center [914, 442] width 501 height 18
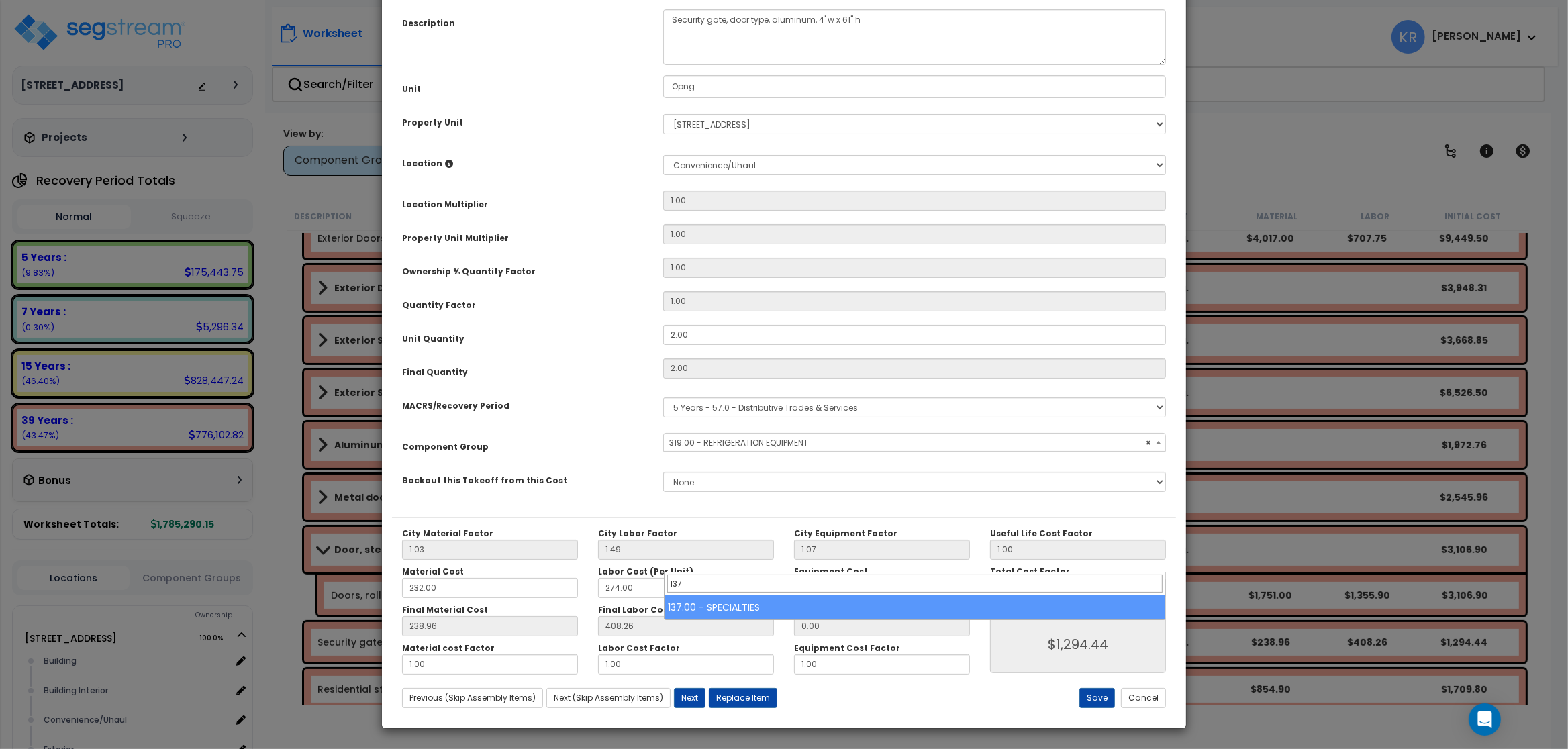
type input "137"
select select "57255"
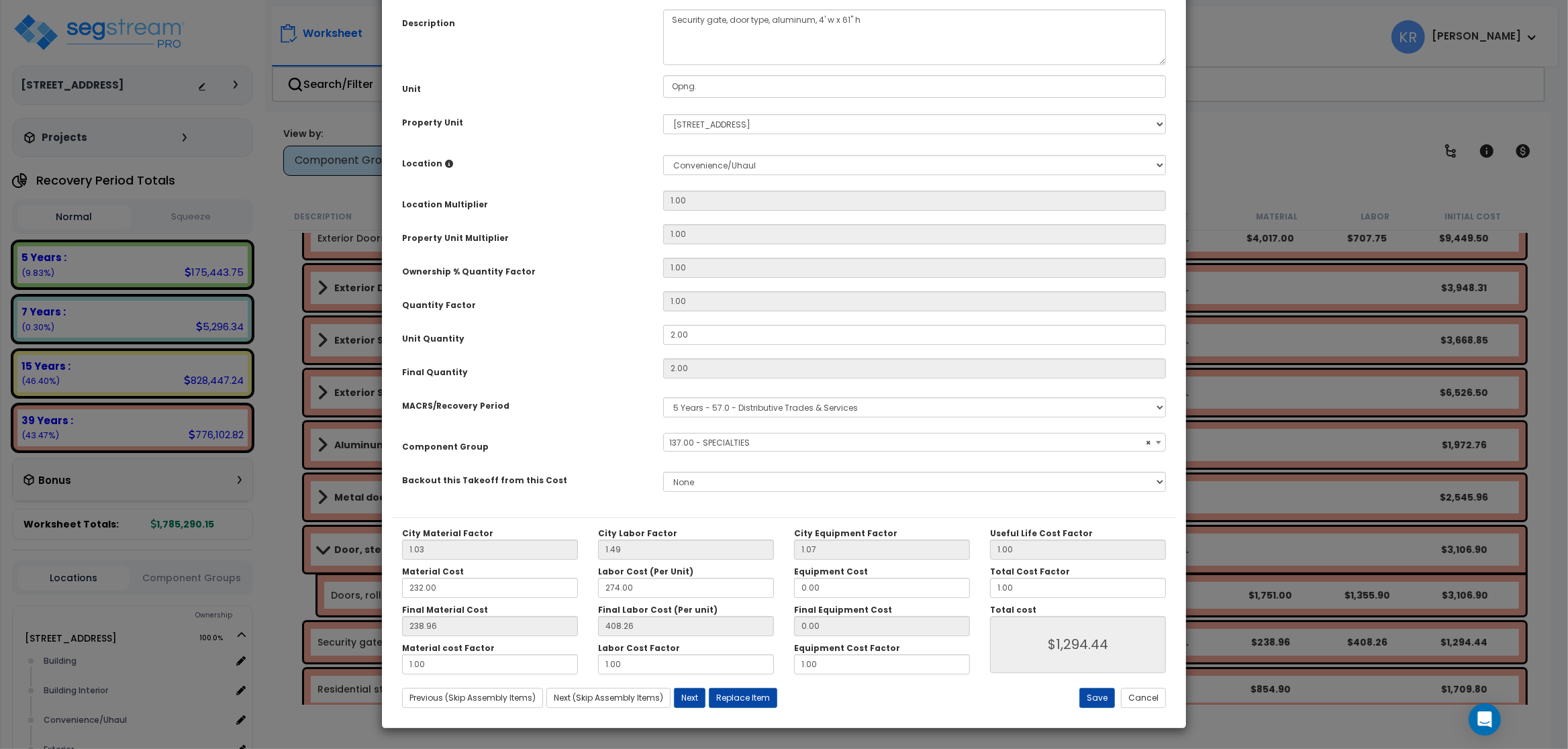
scroll to position [120, 0]
click at [837, 700] on button "Save" at bounding box center [1097, 697] width 36 height 20
type input "1294.44"
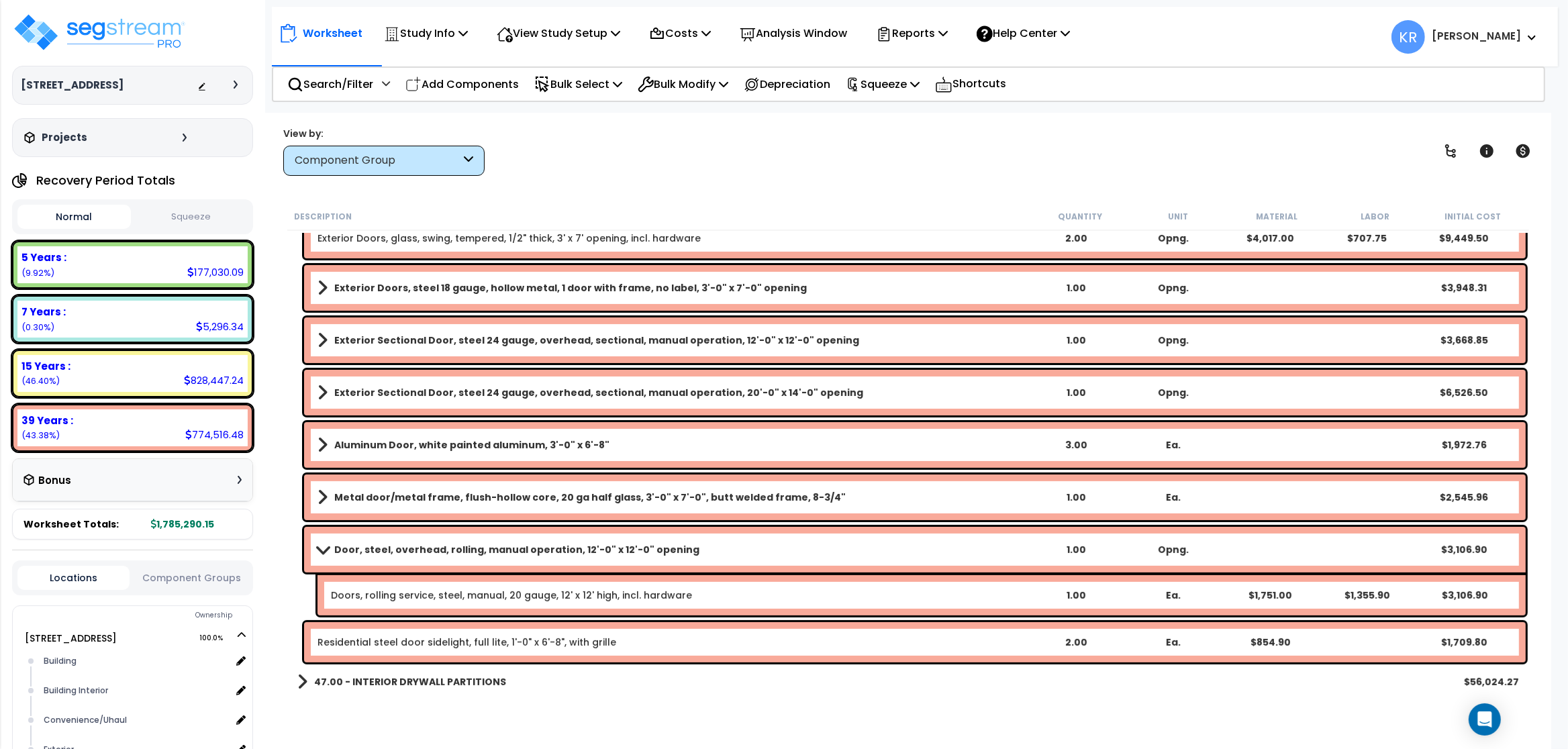
click at [317, 547] on span at bounding box center [322, 550] width 18 height 10
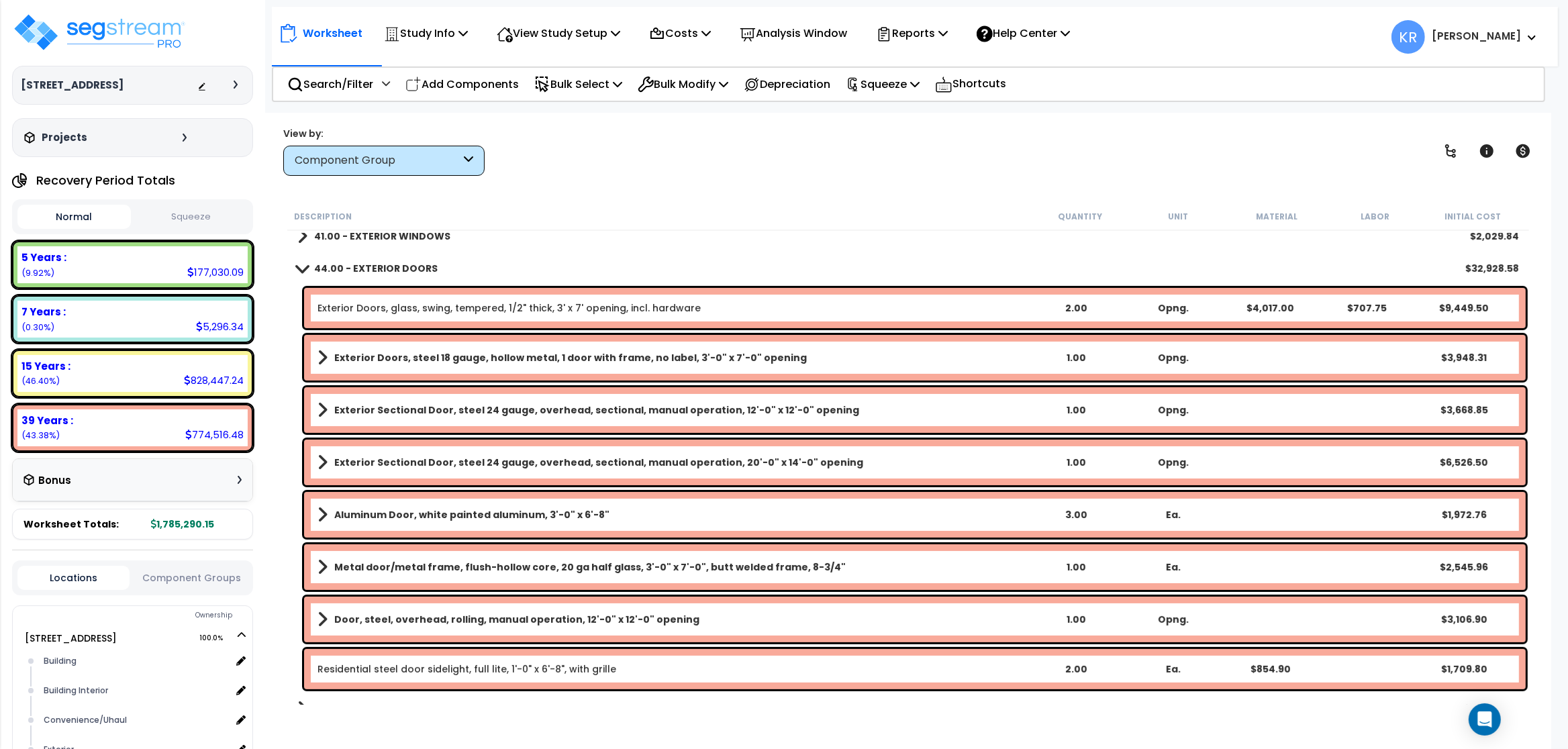
scroll to position [403, 0]
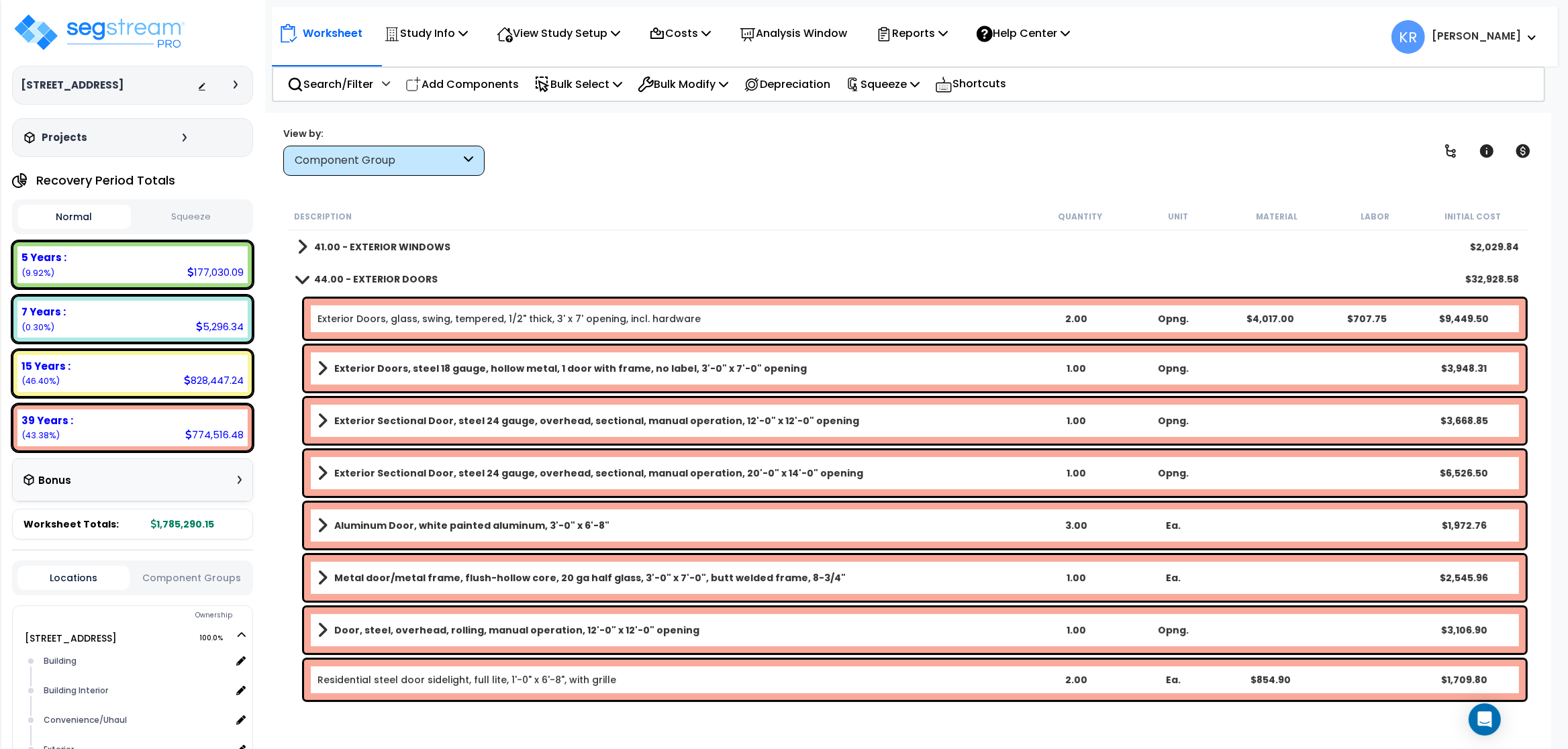
click at [301, 275] on span at bounding box center [302, 279] width 18 height 10
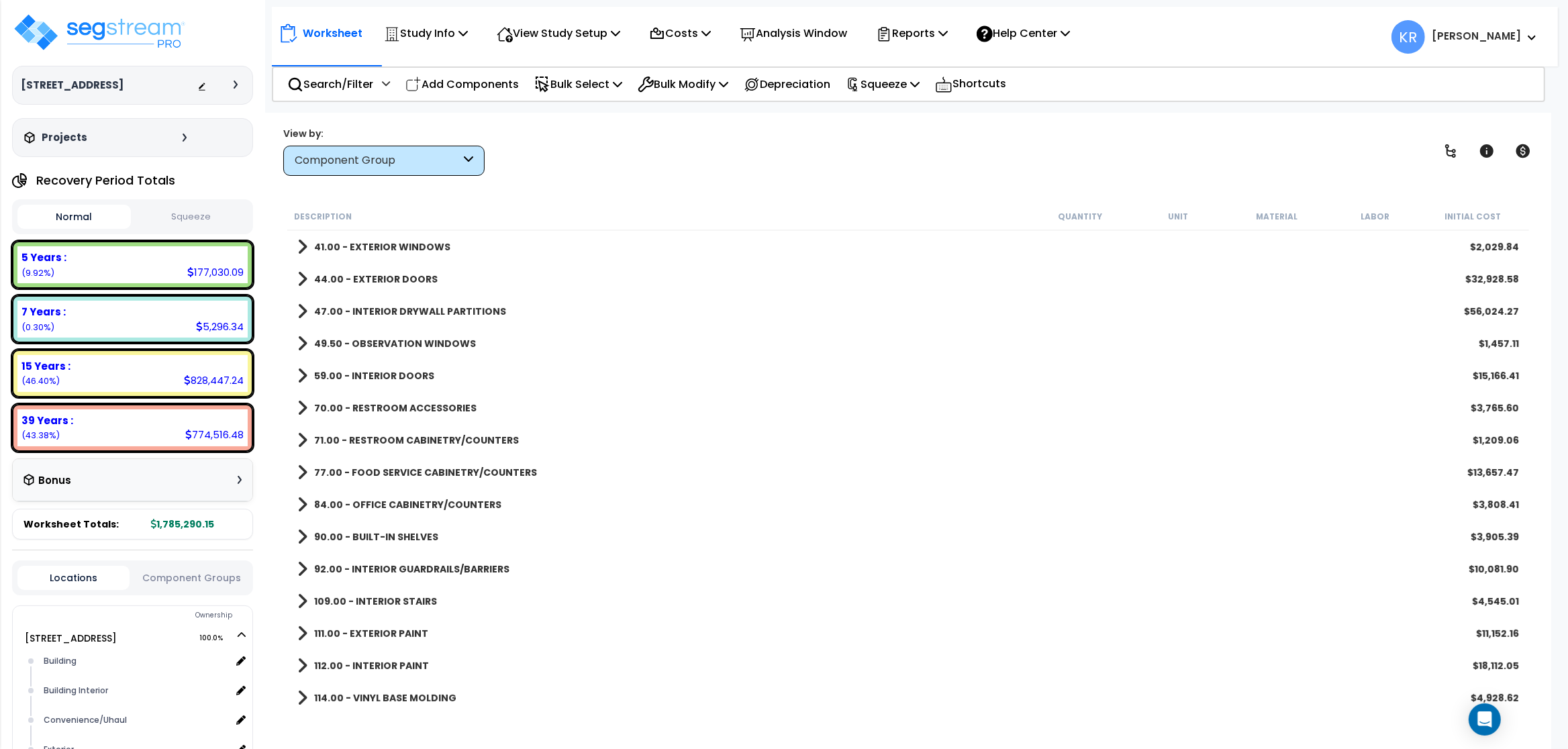
click at [342, 311] on b "47.00 - INTERIOR DRYWALL PARTITIONS" at bounding box center [410, 310] width 192 height 13
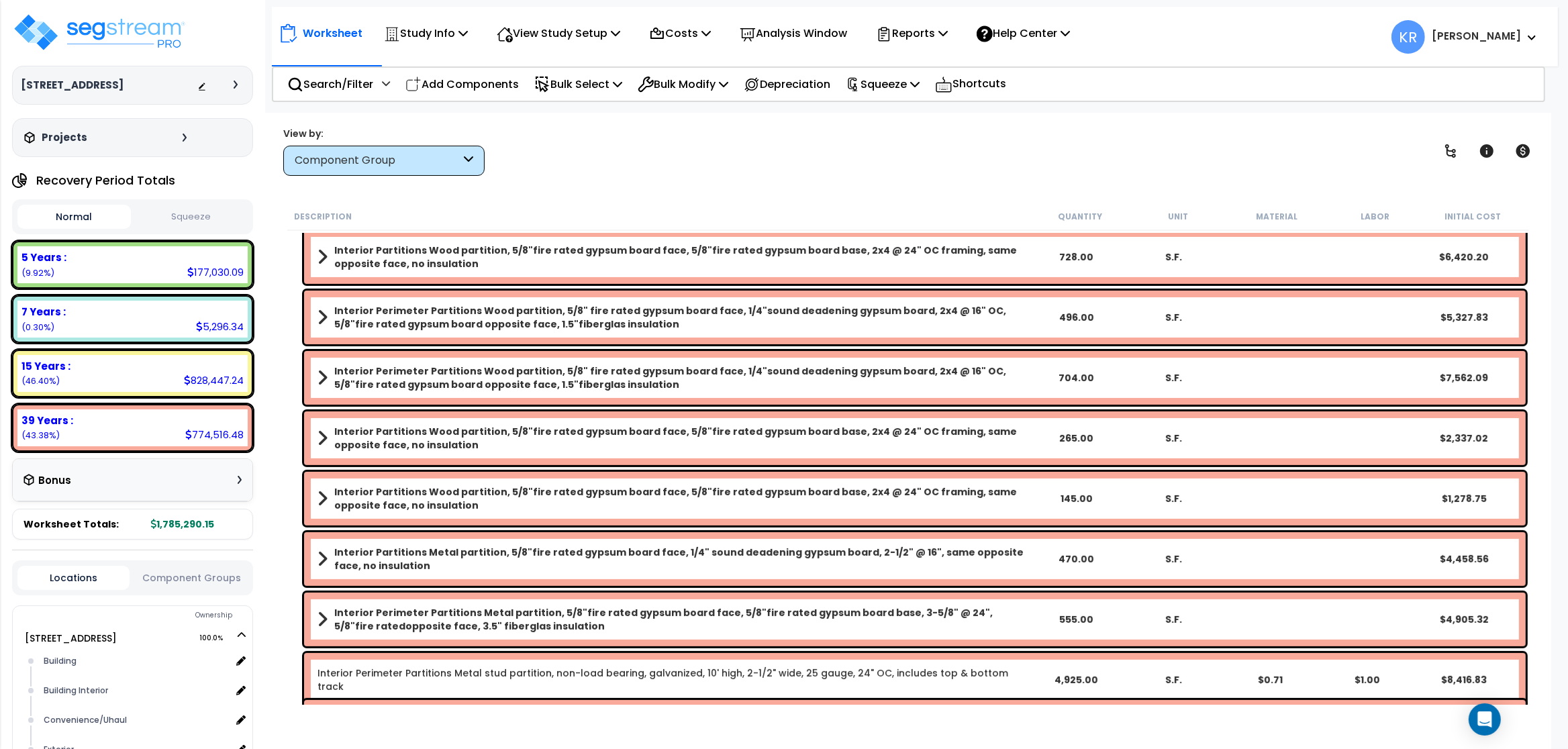
scroll to position [322, 0]
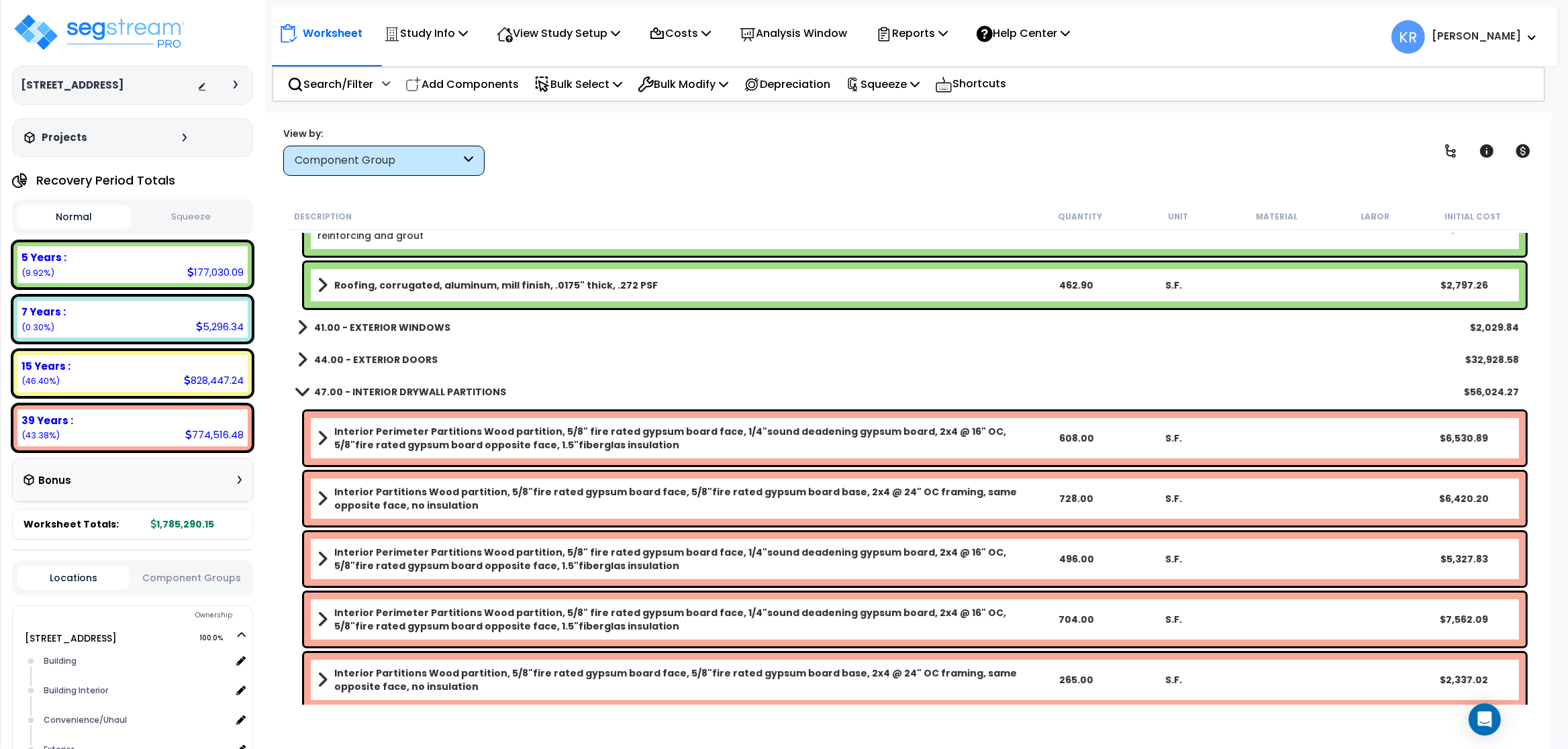
click at [317, 392] on b "47.00 - INTERIOR DRYWALL PARTITIONS" at bounding box center [410, 392] width 192 height 13
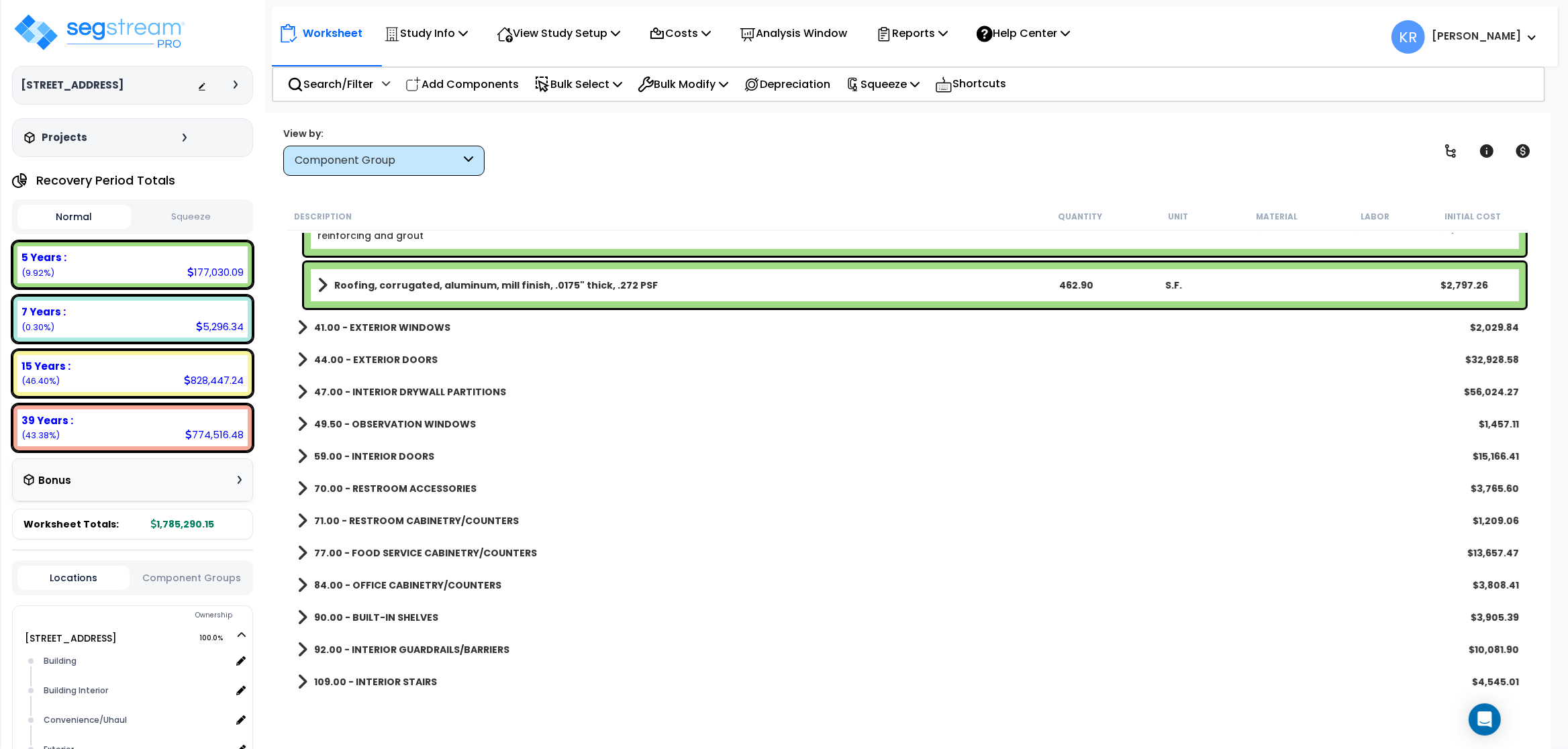
click at [331, 421] on b "49.50 - OBSERVATION WINDOWS" at bounding box center [394, 423] width 162 height 13
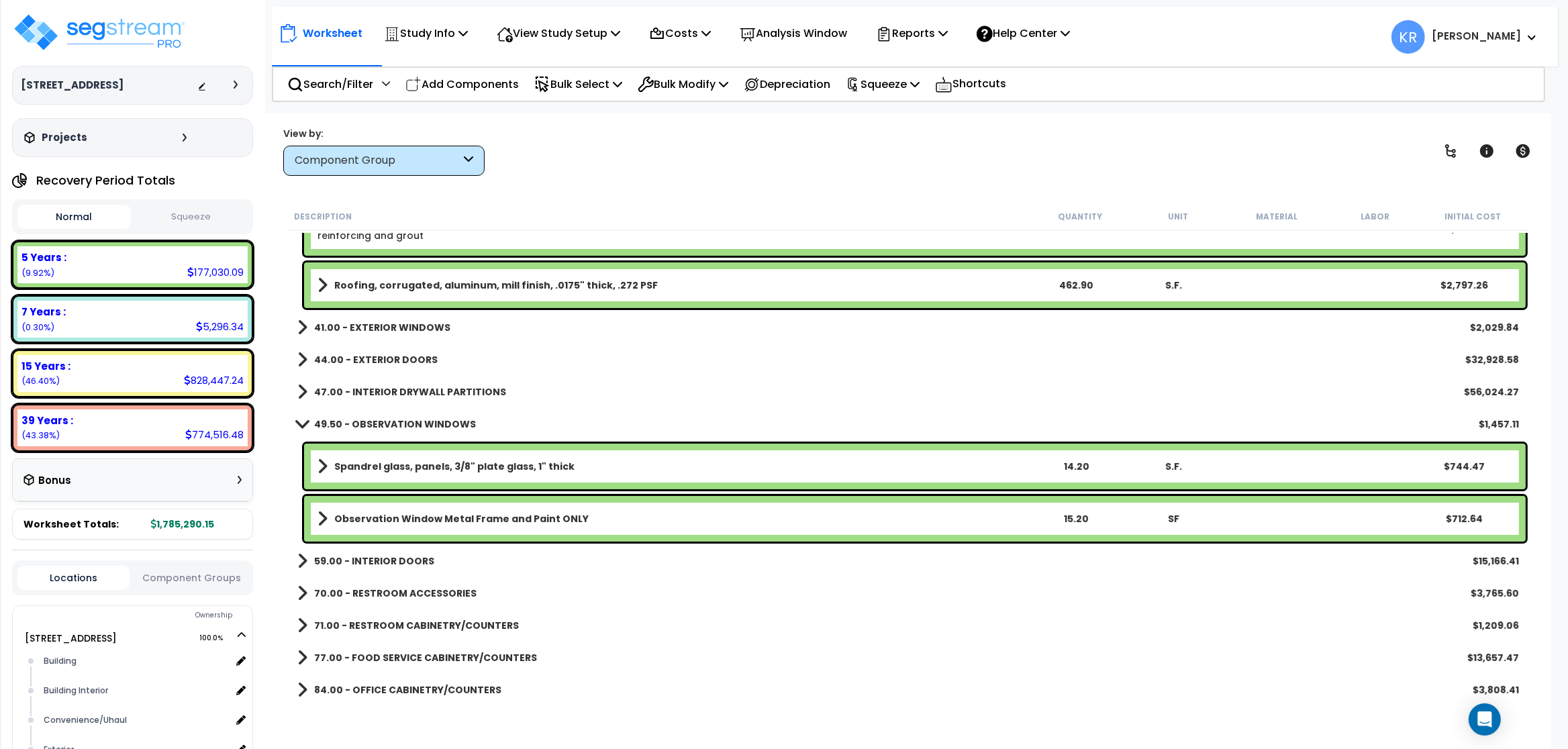
click at [333, 420] on b "49.50 - OBSERVATION WINDOWS" at bounding box center [394, 423] width 162 height 13
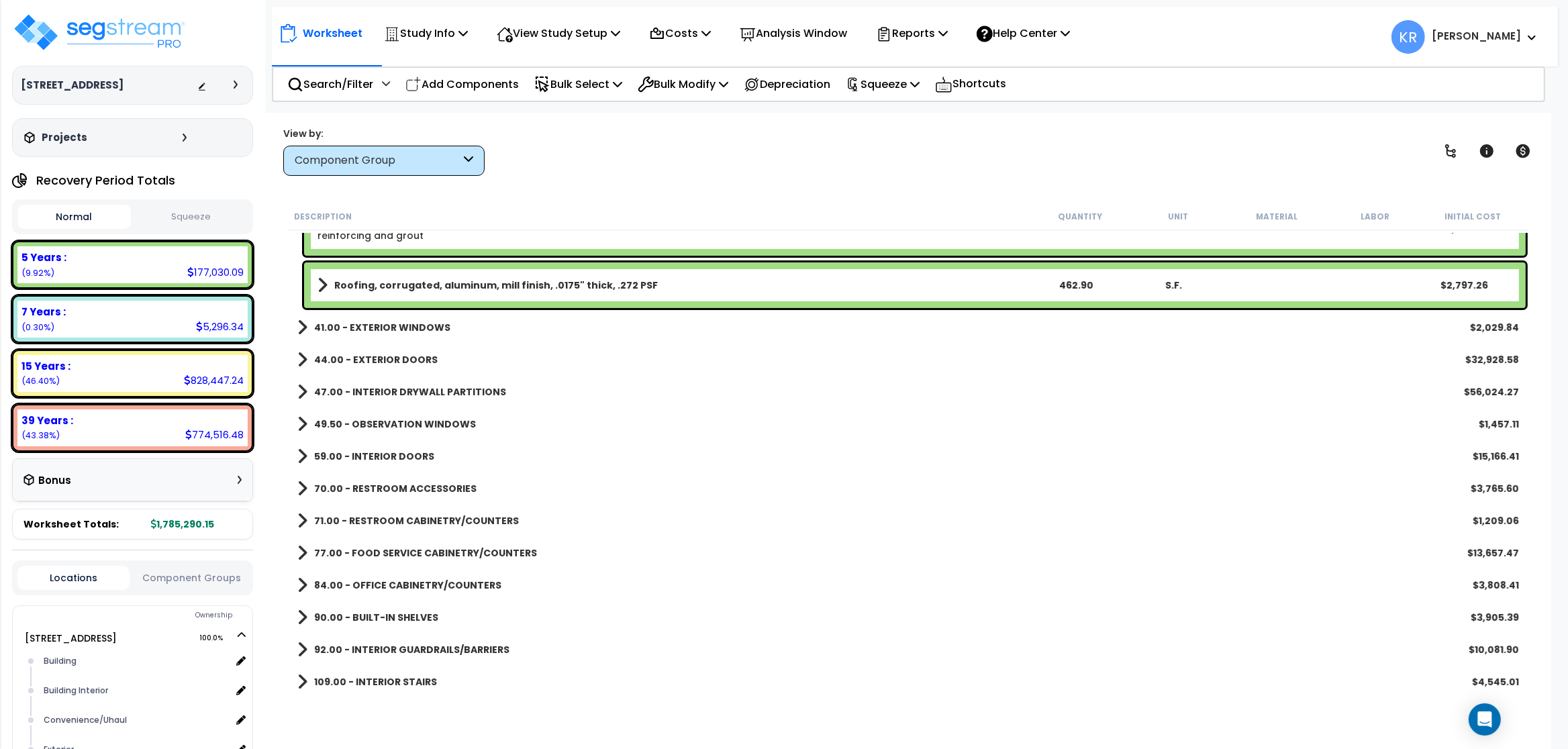
click at [330, 452] on b "59.00 - INTERIOR DOORS" at bounding box center [373, 455] width 120 height 13
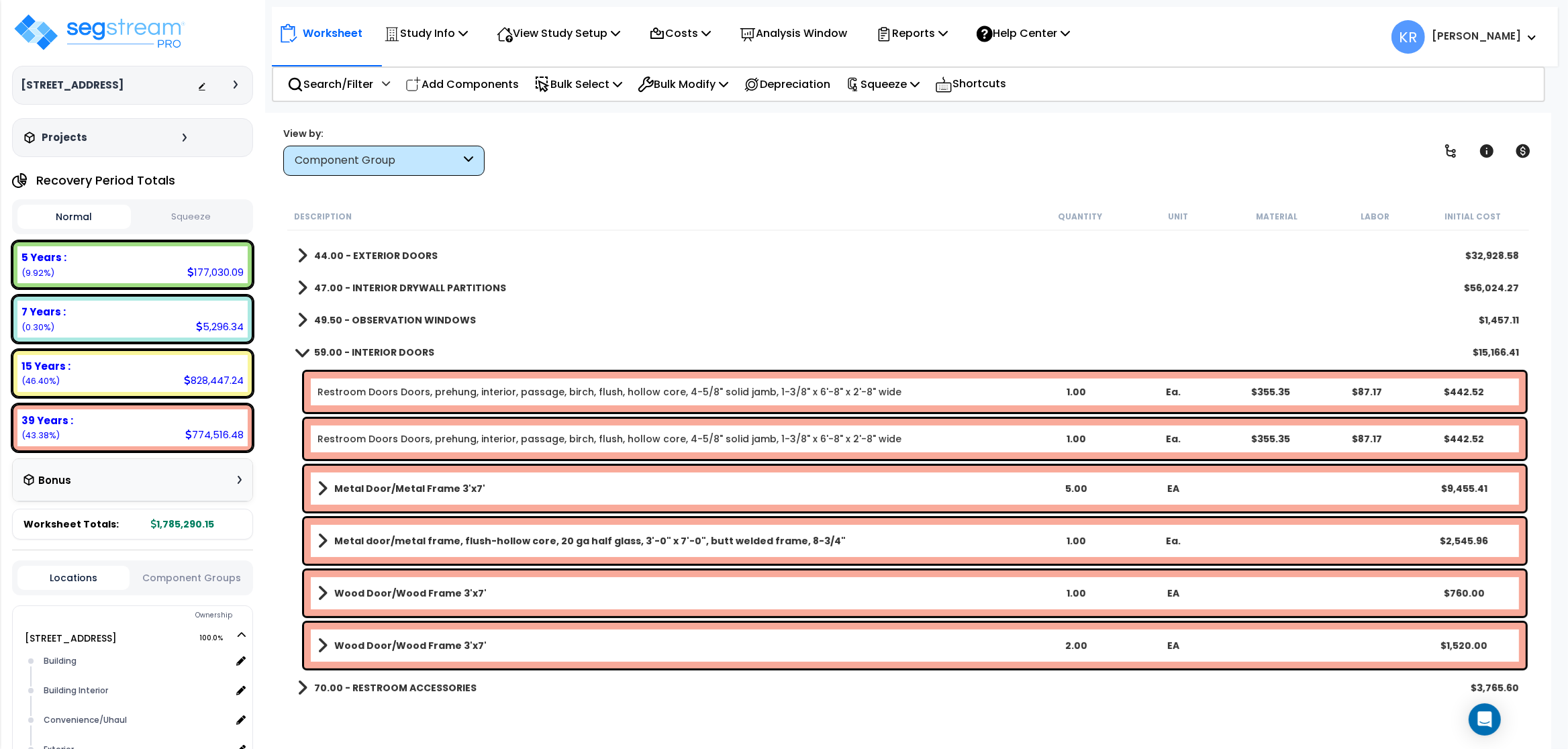
scroll to position [403, 0]
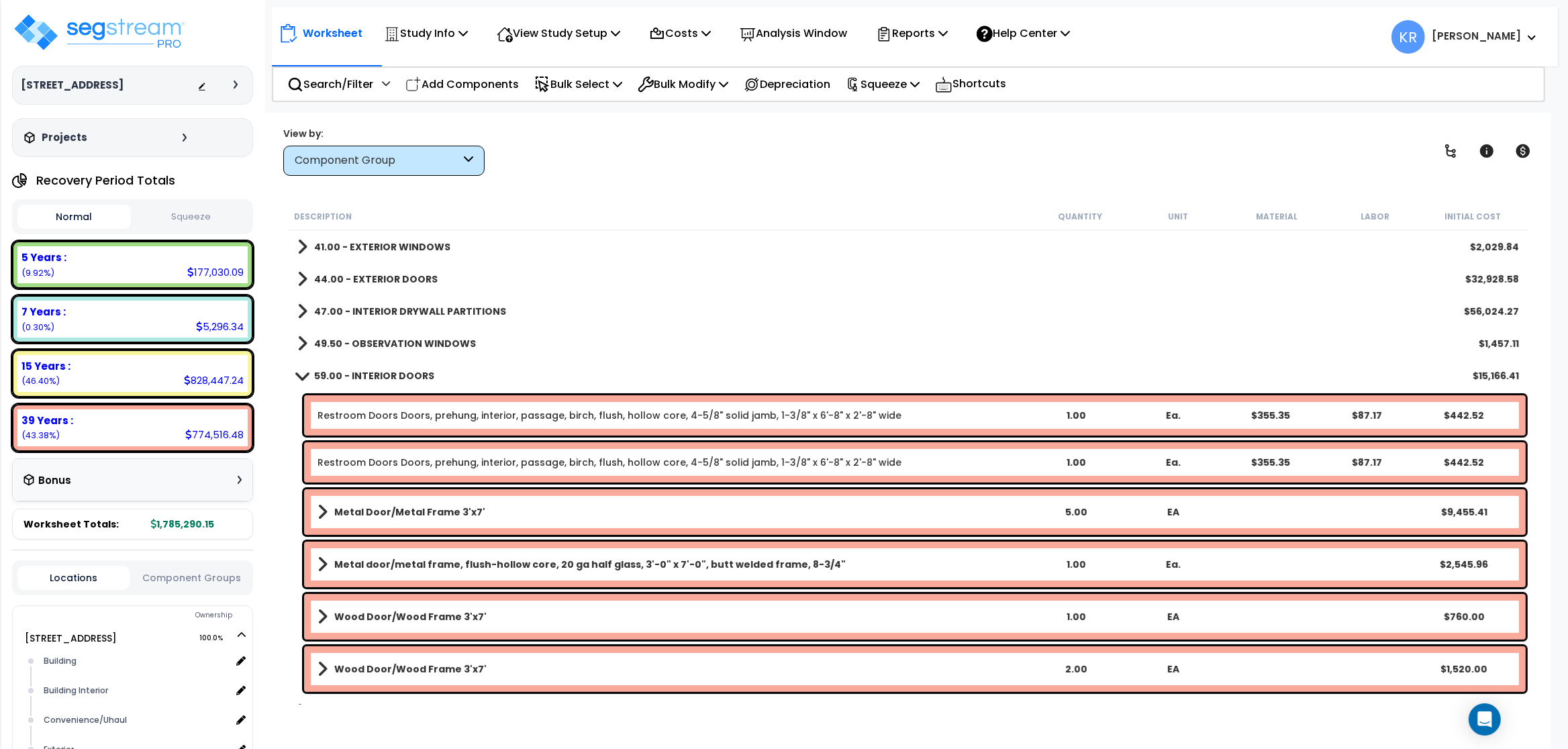
click at [328, 371] on b "59.00 - INTERIOR DOORS" at bounding box center [373, 375] width 120 height 13
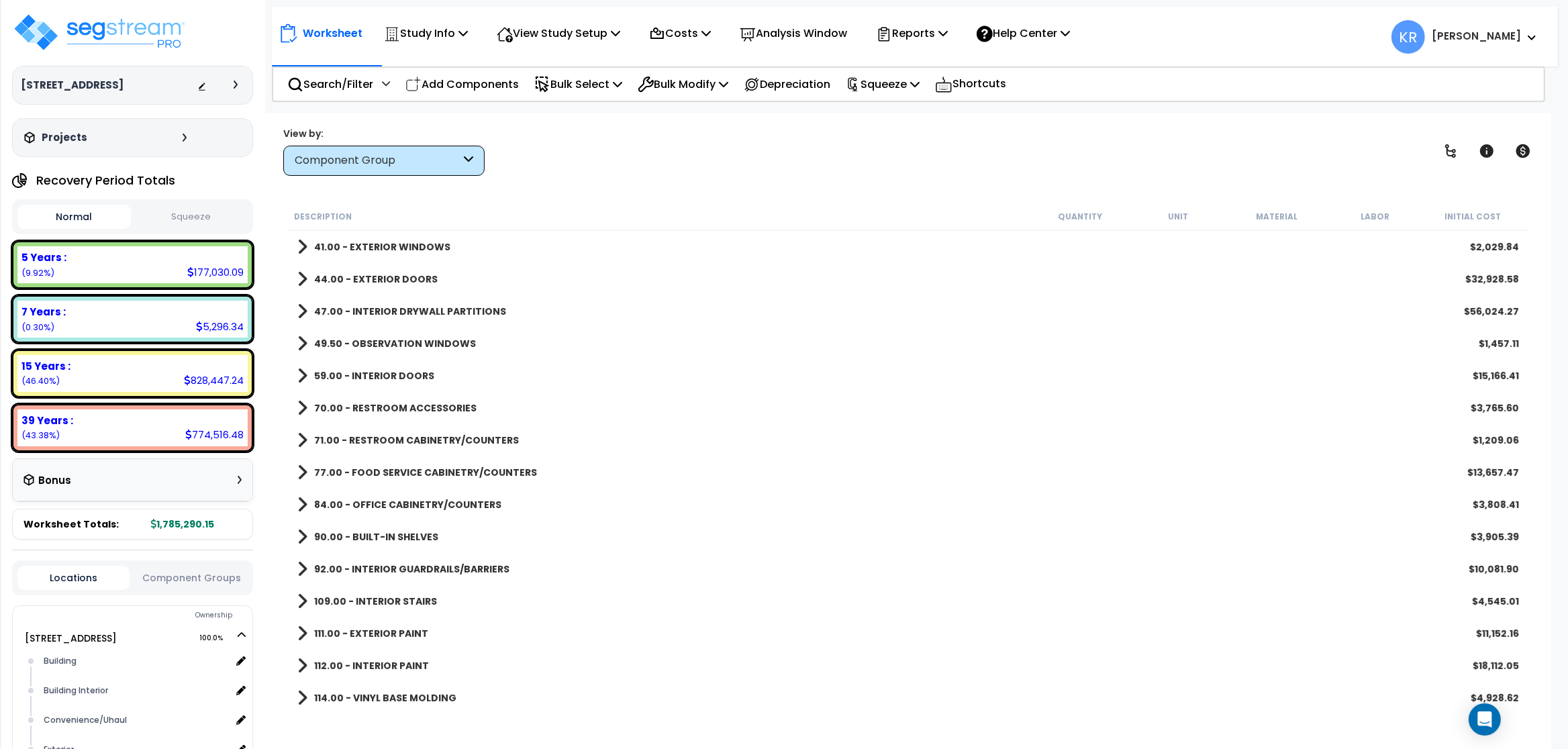
click at [335, 412] on b "70.00 - RESTROOM ACCESSORIES" at bounding box center [395, 407] width 163 height 13
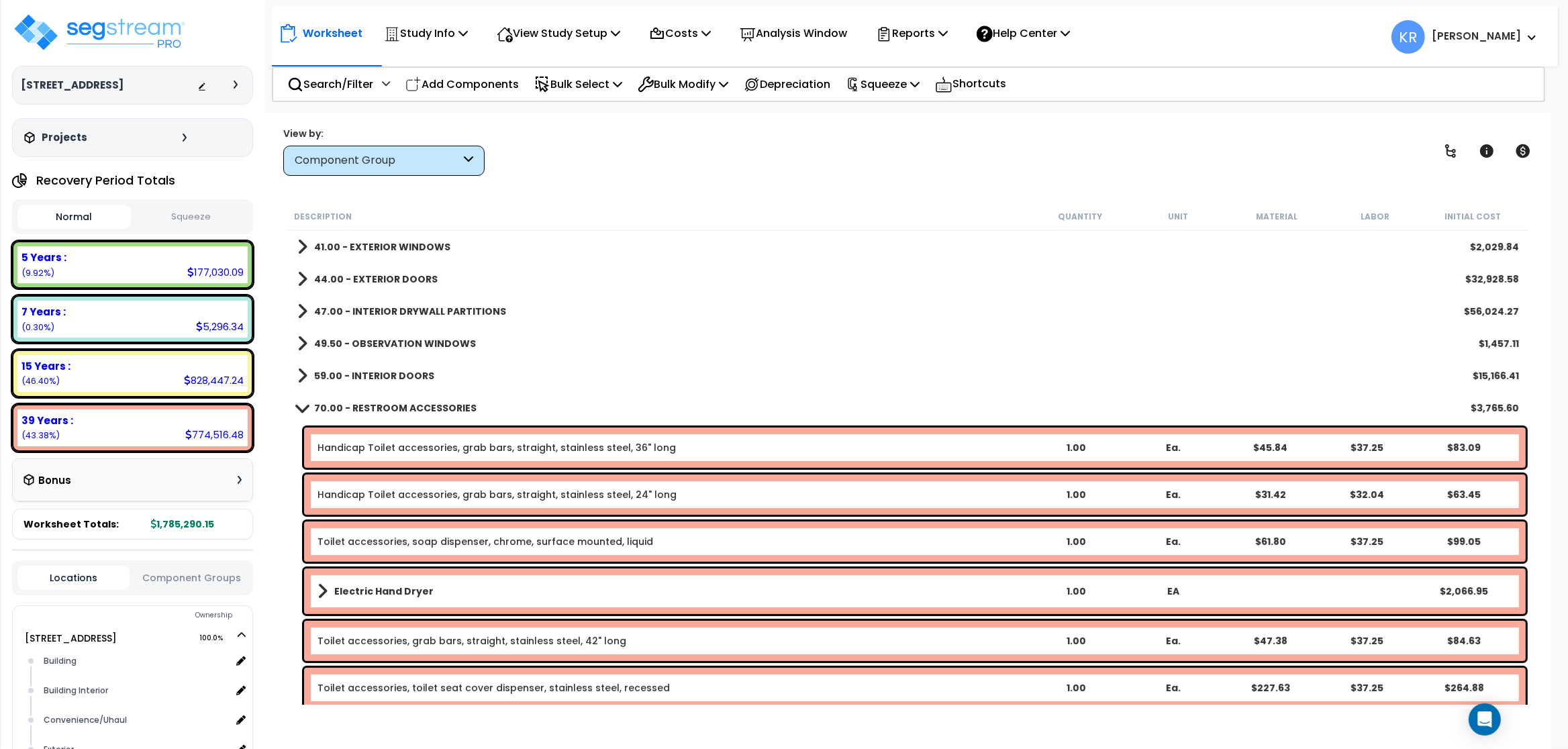
click at [336, 403] on b "70.00 - RESTROOM ACCESSORIES" at bounding box center [395, 407] width 163 height 13
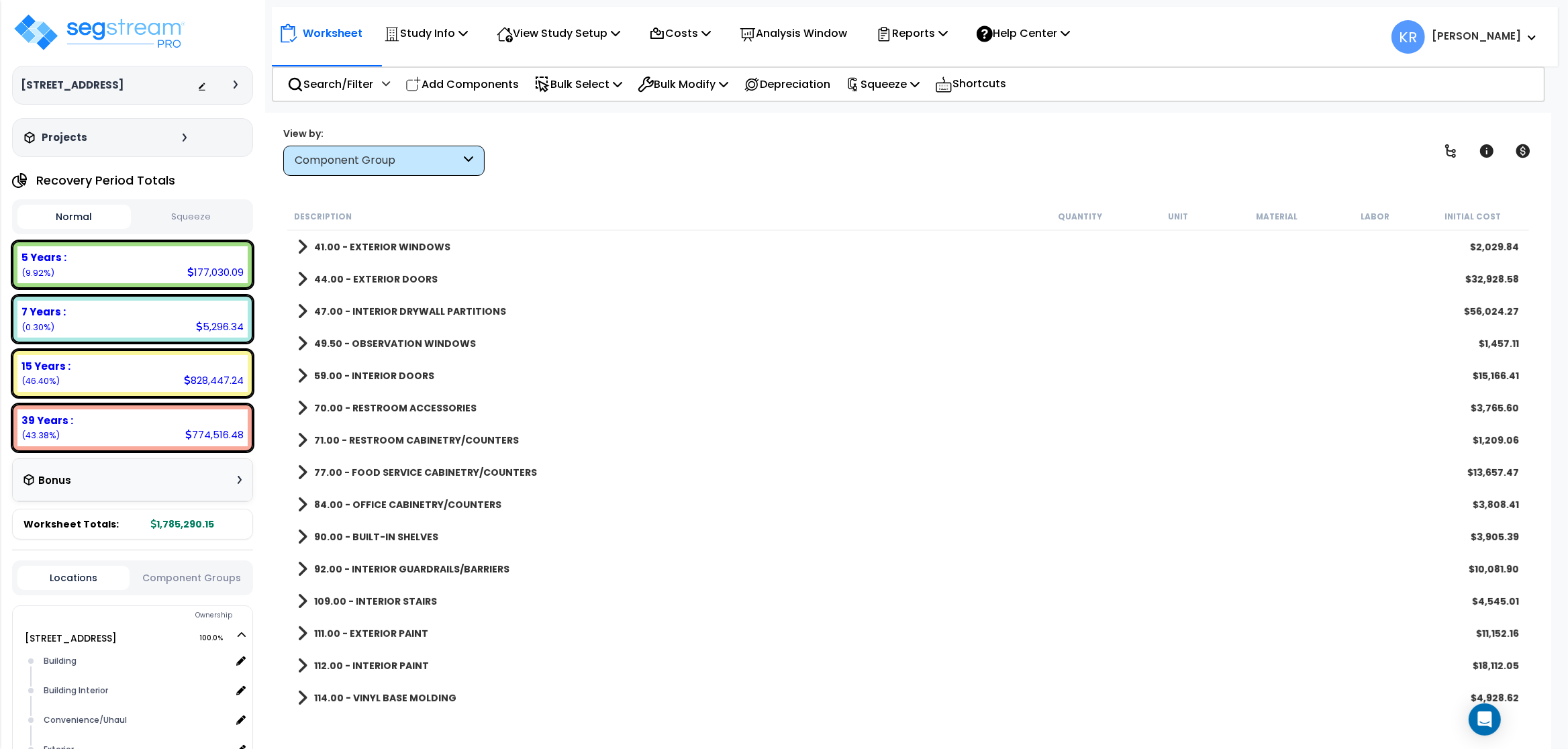
click at [343, 432] on link "71.00 - RESTROOM CABINETRY/COUNTERS" at bounding box center [408, 440] width 221 height 18
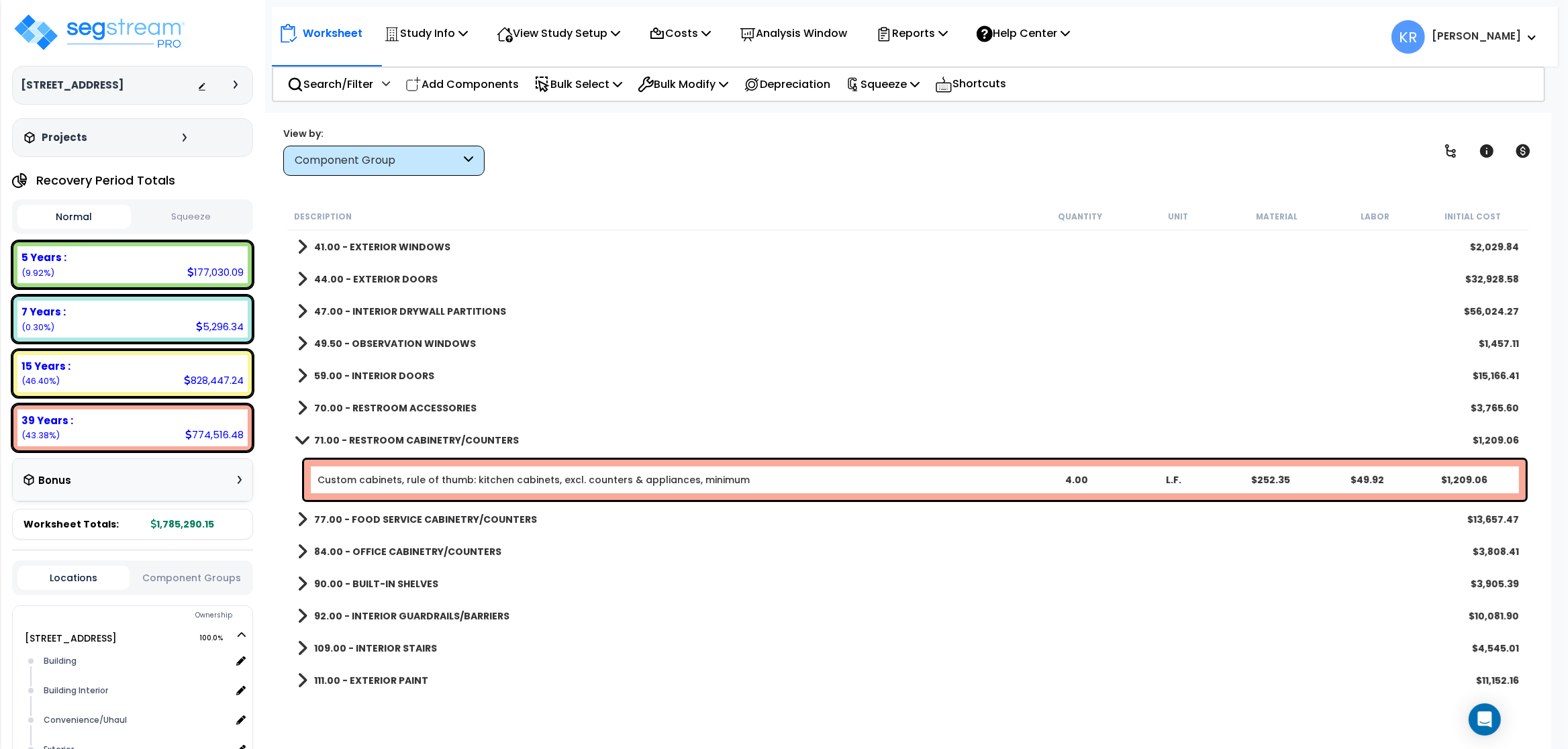
click at [326, 440] on b "71.00 - RESTROOM CABINETRY/COUNTERS" at bounding box center [416, 440] width 205 height 13
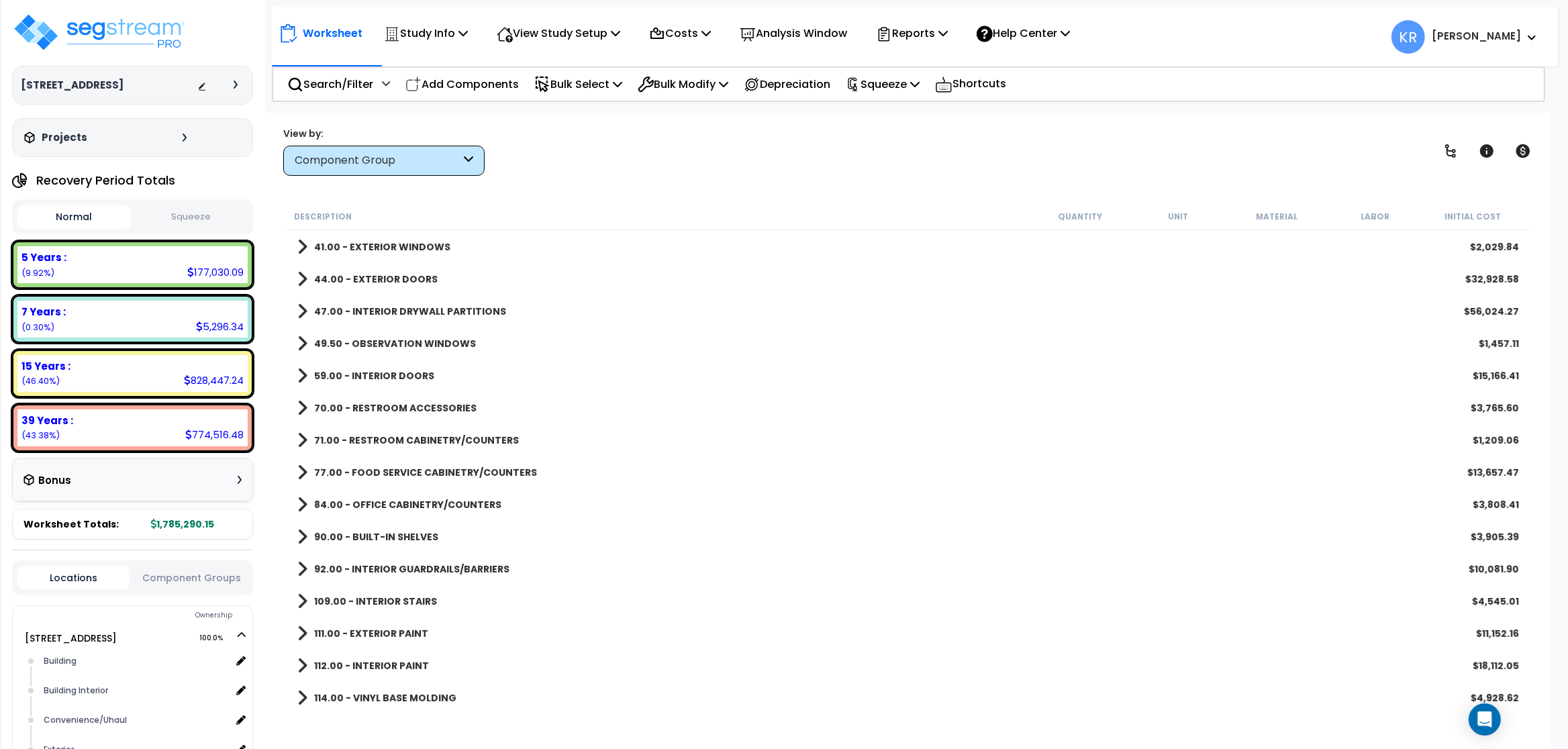
click at [338, 470] on b "77.00 - FOOD SERVICE CABINETRY/COUNTERS" at bounding box center [425, 472] width 223 height 13
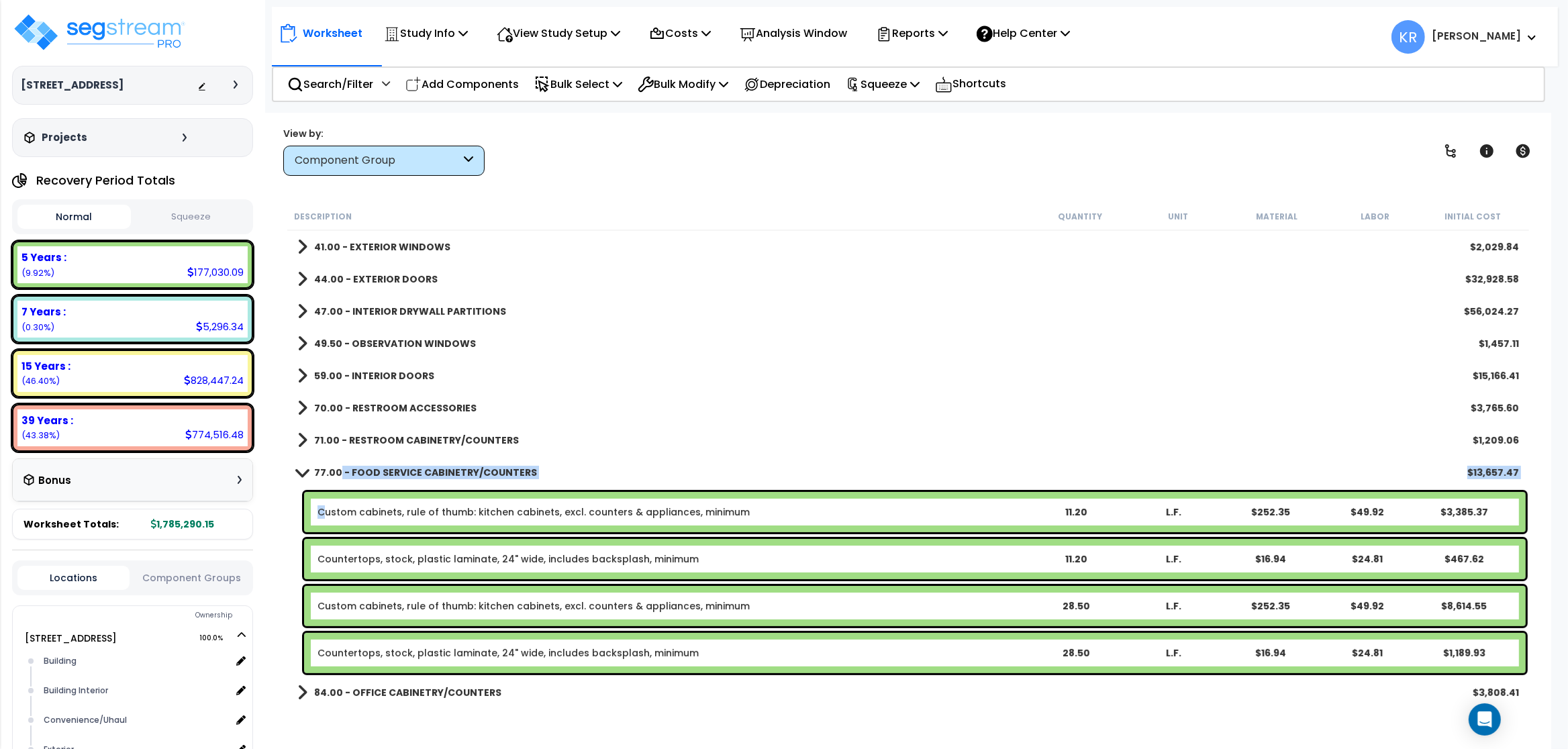
click at [326, 512] on link "Custom cabinets, rule of thumb: kitchen cabinets, excl. counters & appliances, …" at bounding box center [533, 511] width 432 height 13
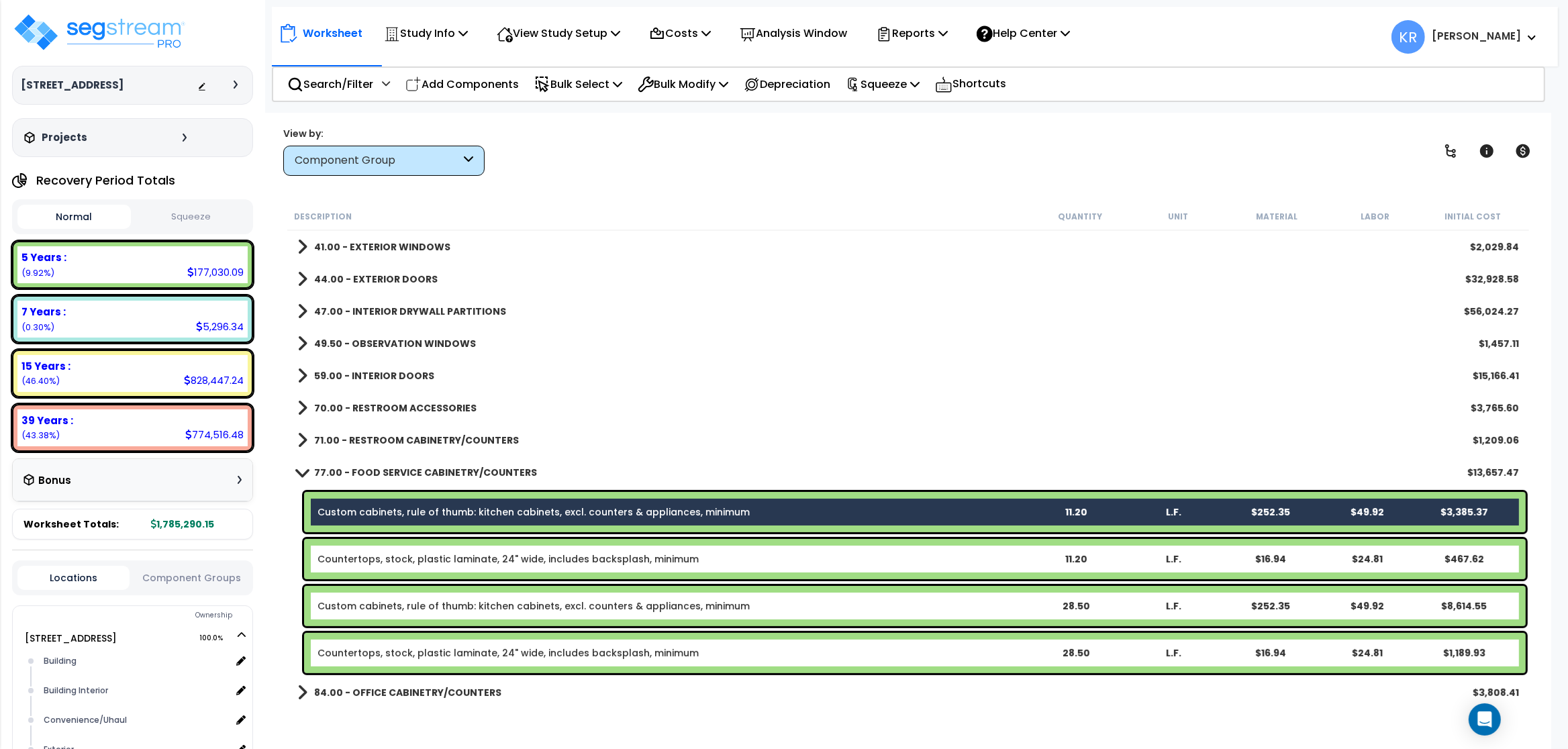
click at [332, 559] on link "Countertops, stock, plastic laminate, 24" wide, includes backsplash, minimum" at bounding box center [508, 558] width 381 height 13
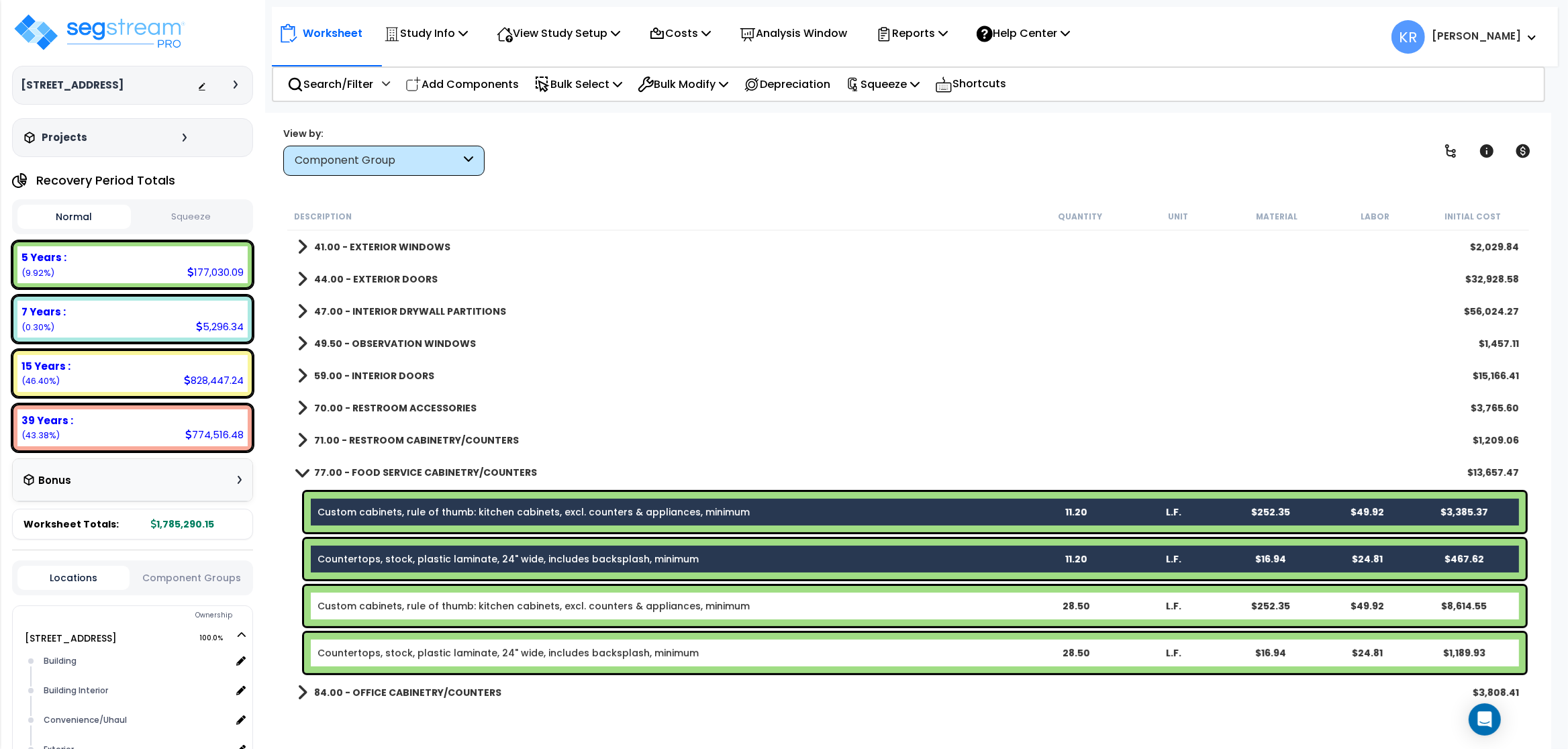
click at [342, 601] on link "Custom cabinets, rule of thumb: kitchen cabinets, excl. counters & appliances, …" at bounding box center [533, 605] width 432 height 13
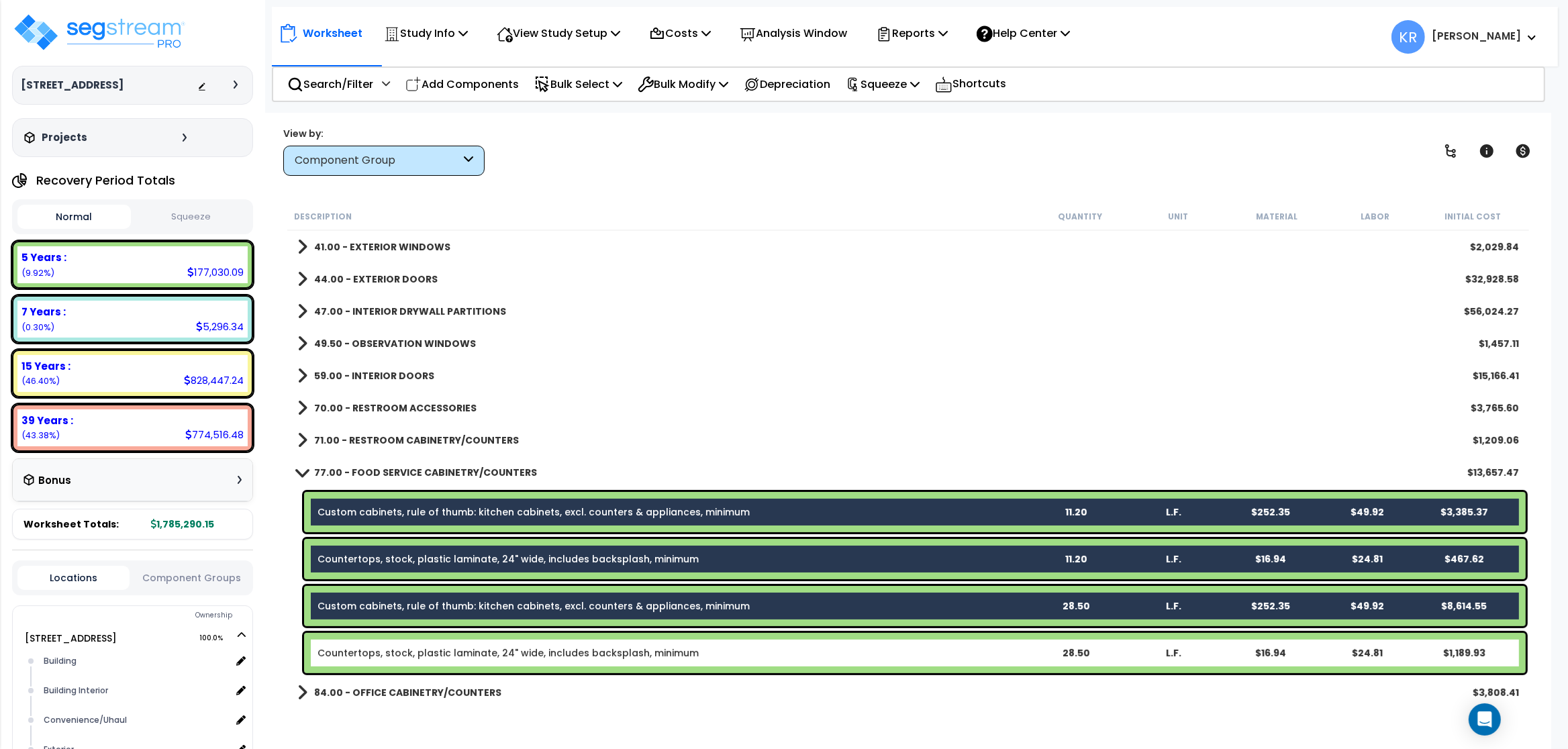
click at [348, 648] on link "Countertops, stock, plastic laminate, 24" wide, includes backsplash, minimum" at bounding box center [508, 652] width 381 height 13
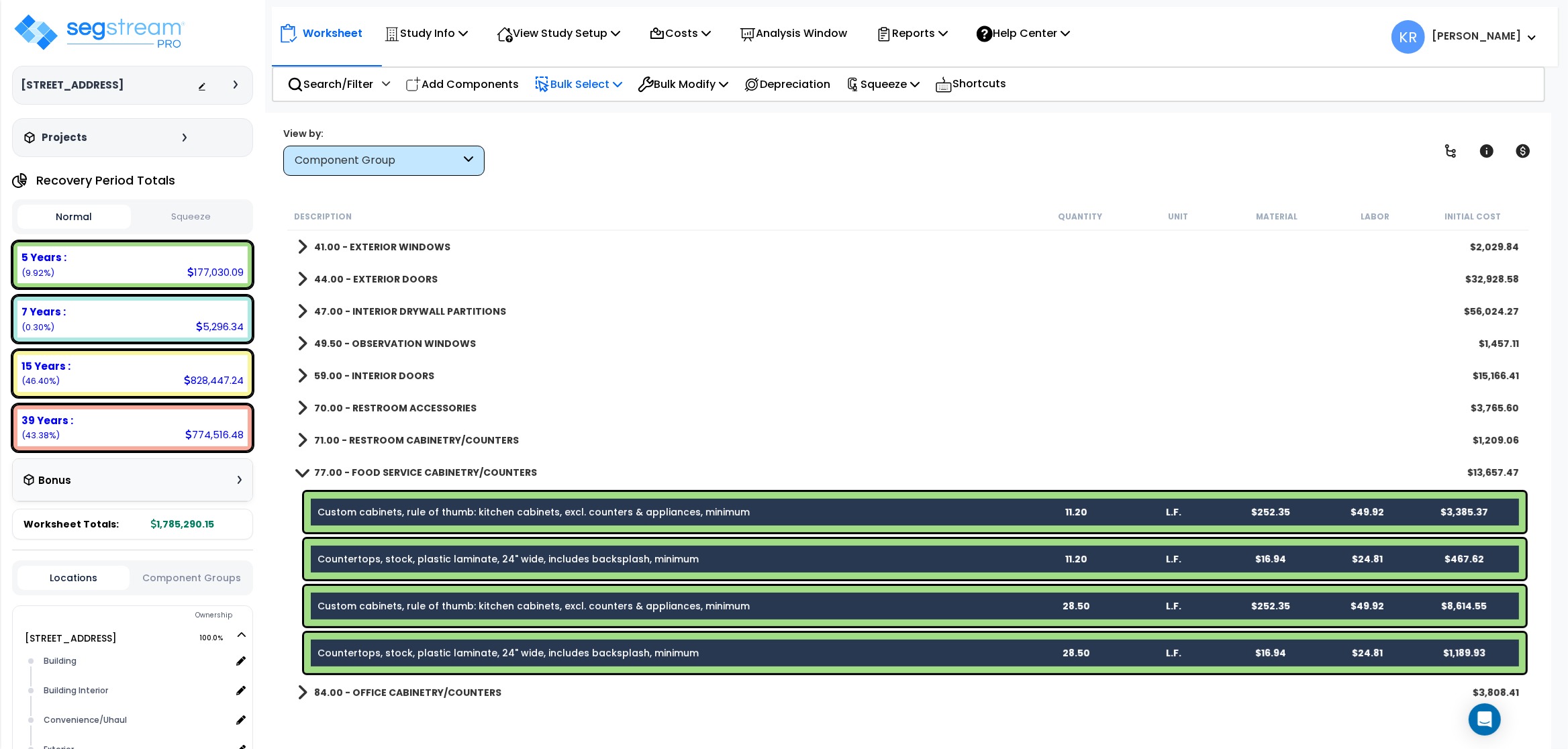
click at [608, 82] on p "Bulk Select" at bounding box center [578, 84] width 88 height 18
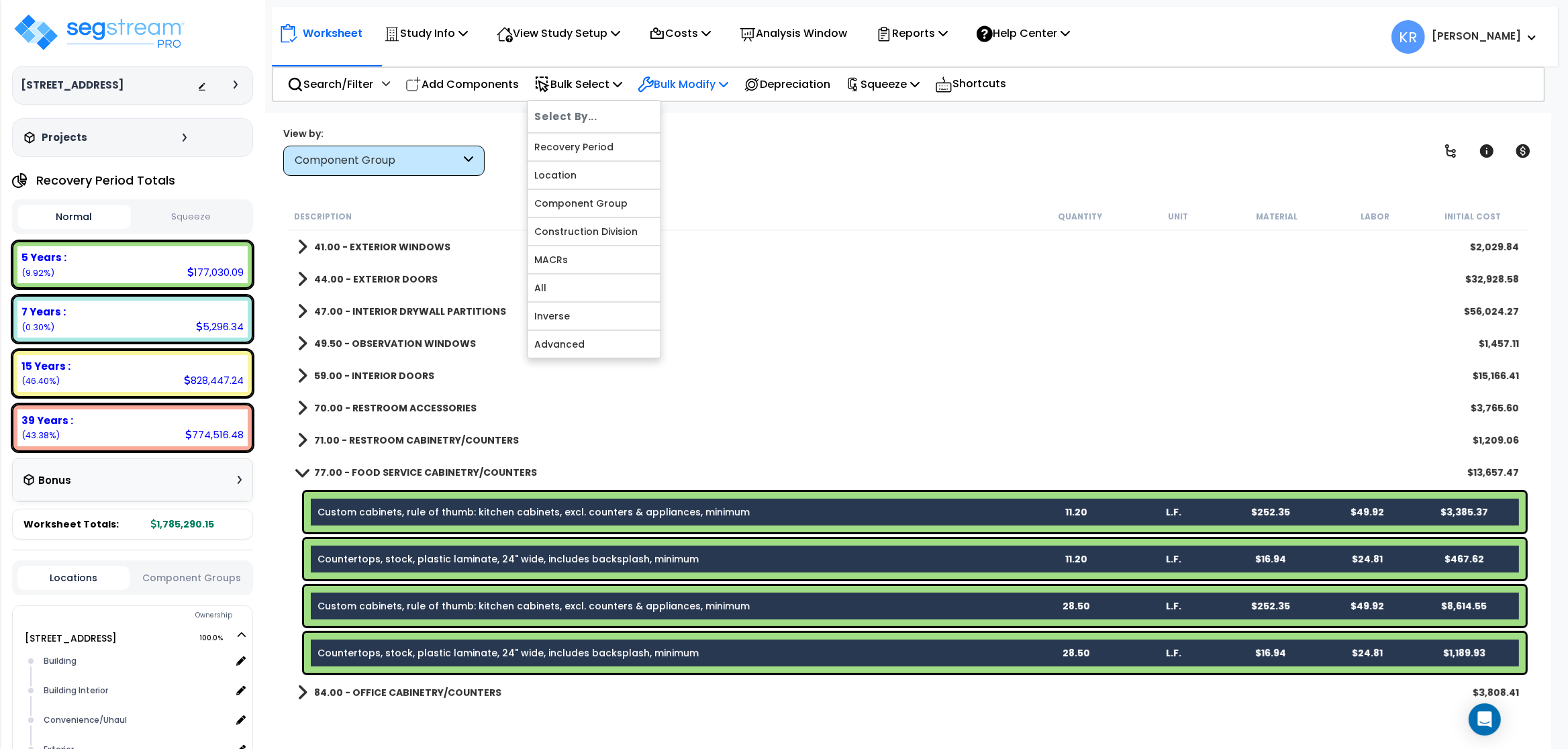
click at [678, 87] on p "Bulk Modify" at bounding box center [683, 84] width 91 height 18
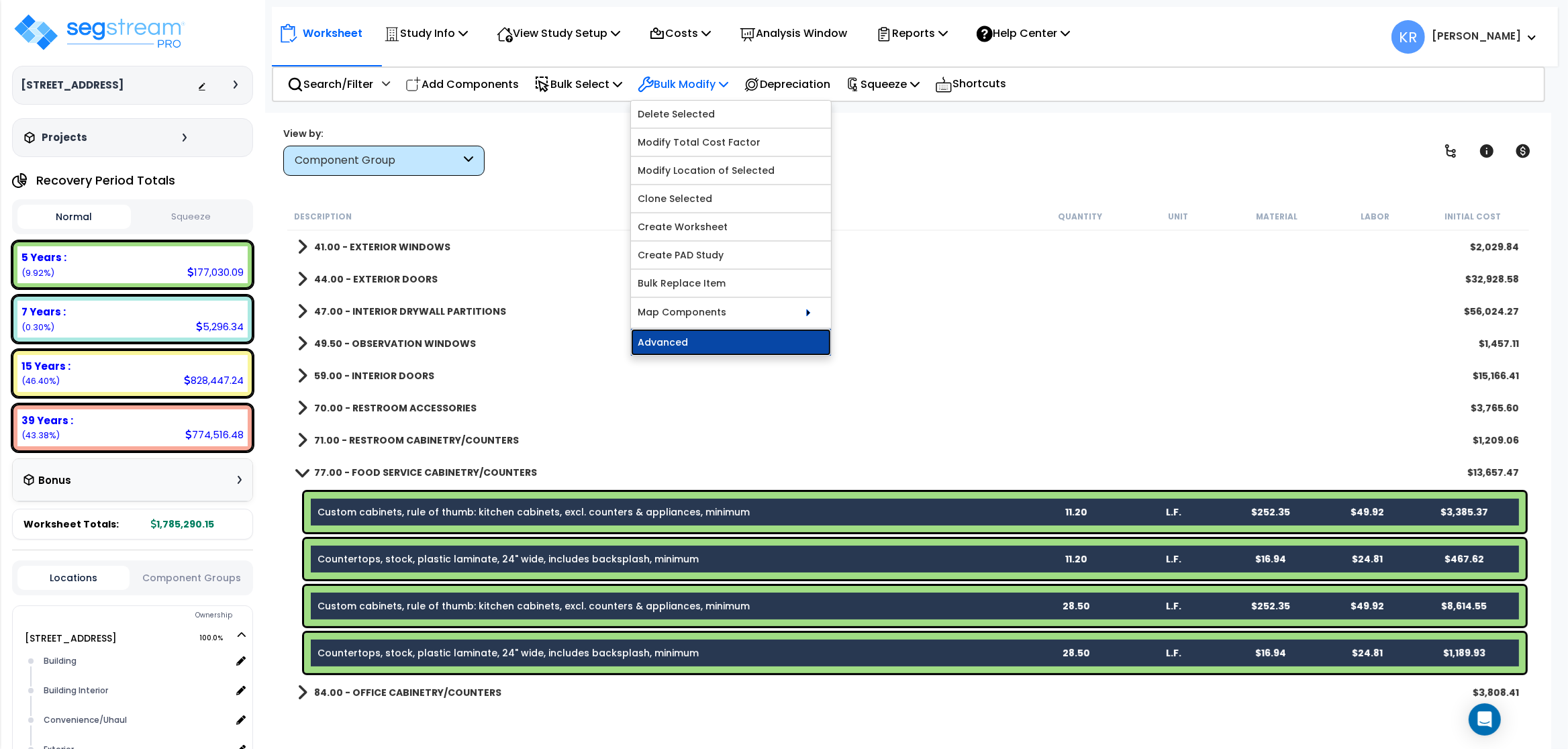
click at [677, 348] on link "Advanced" at bounding box center [731, 342] width 200 height 27
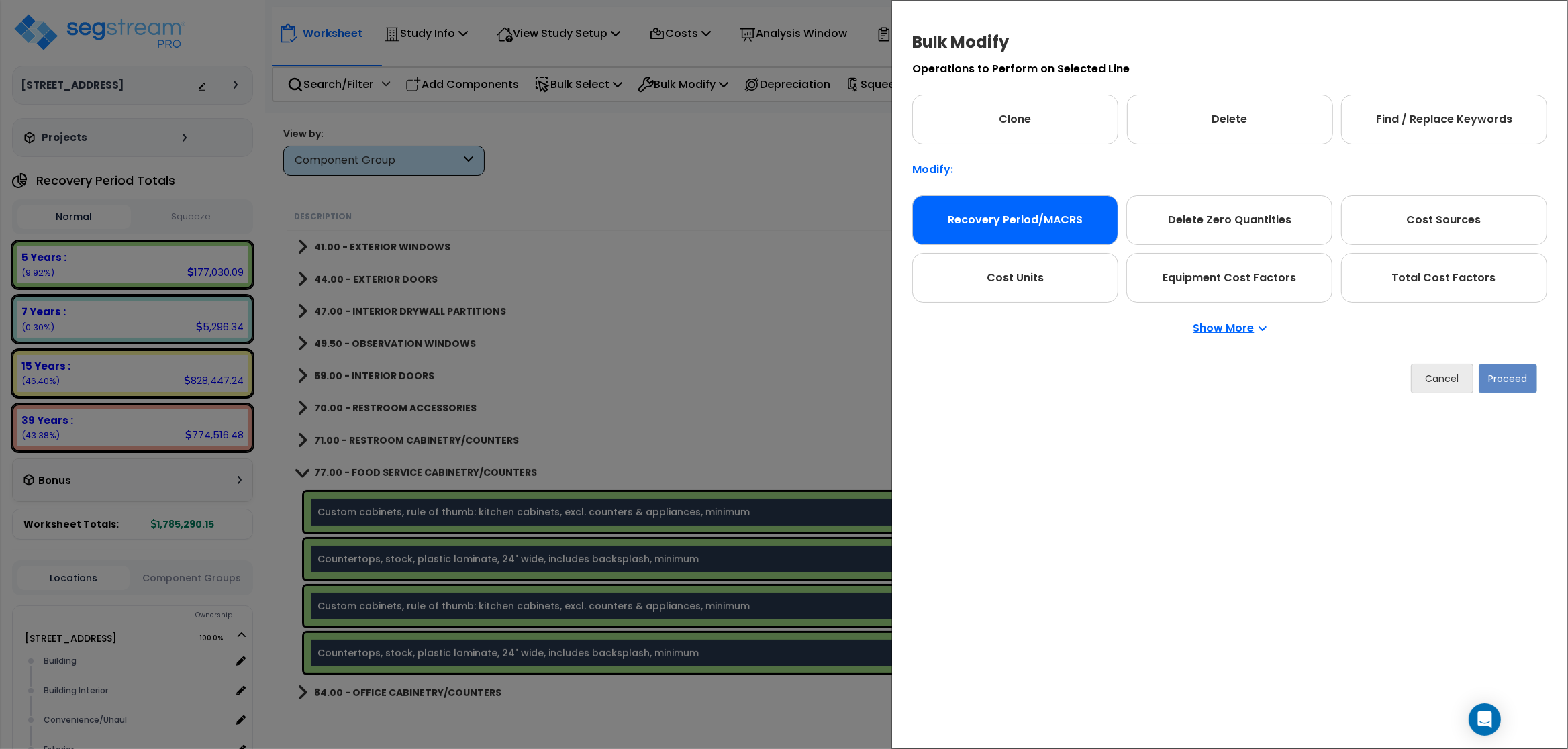
click at [837, 221] on div "Recovery Period/MACRS" at bounding box center [1015, 219] width 206 height 50
click at [837, 383] on button "Proceed" at bounding box center [1508, 378] width 59 height 30
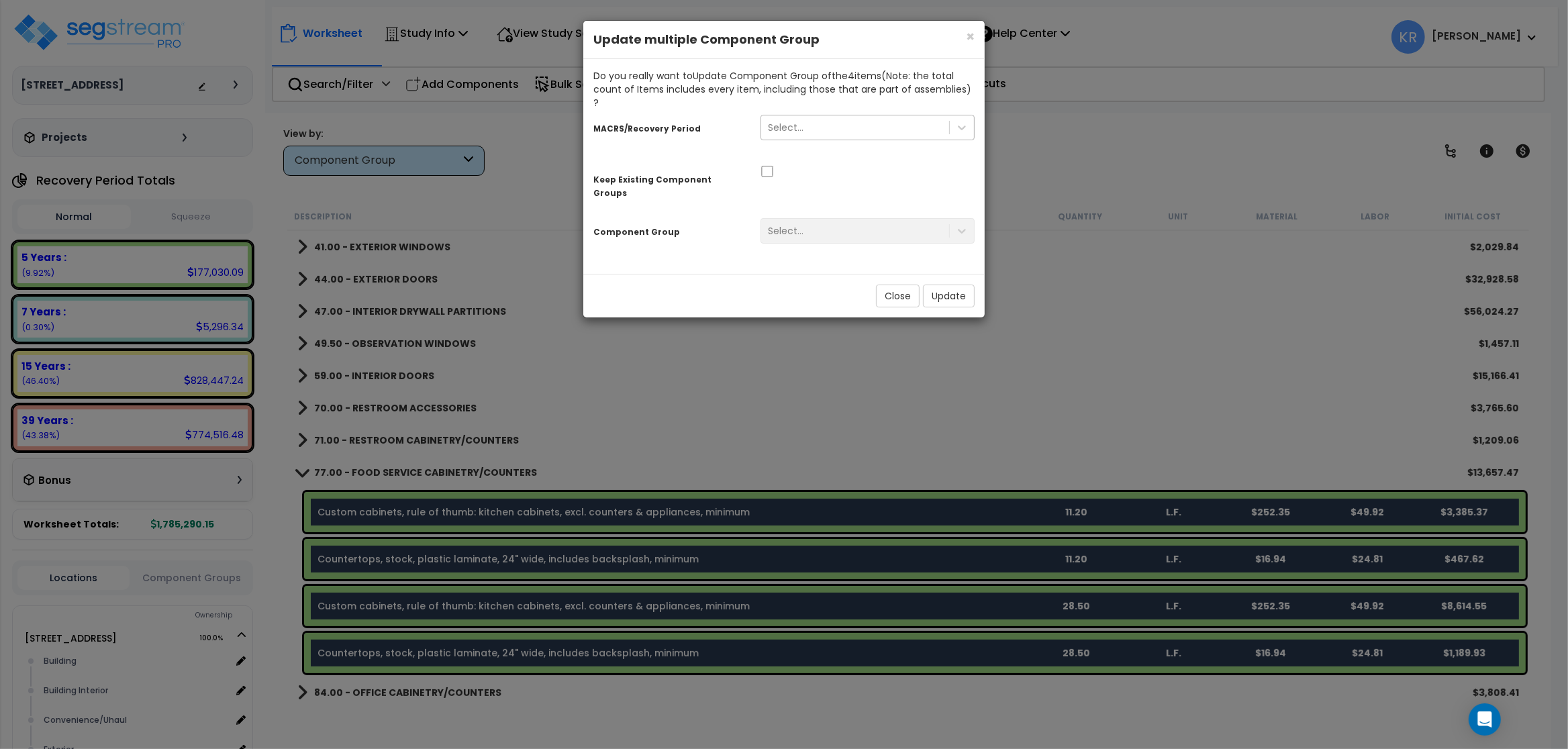
click at [812, 122] on div "Select..." at bounding box center [868, 131] width 234 height 38
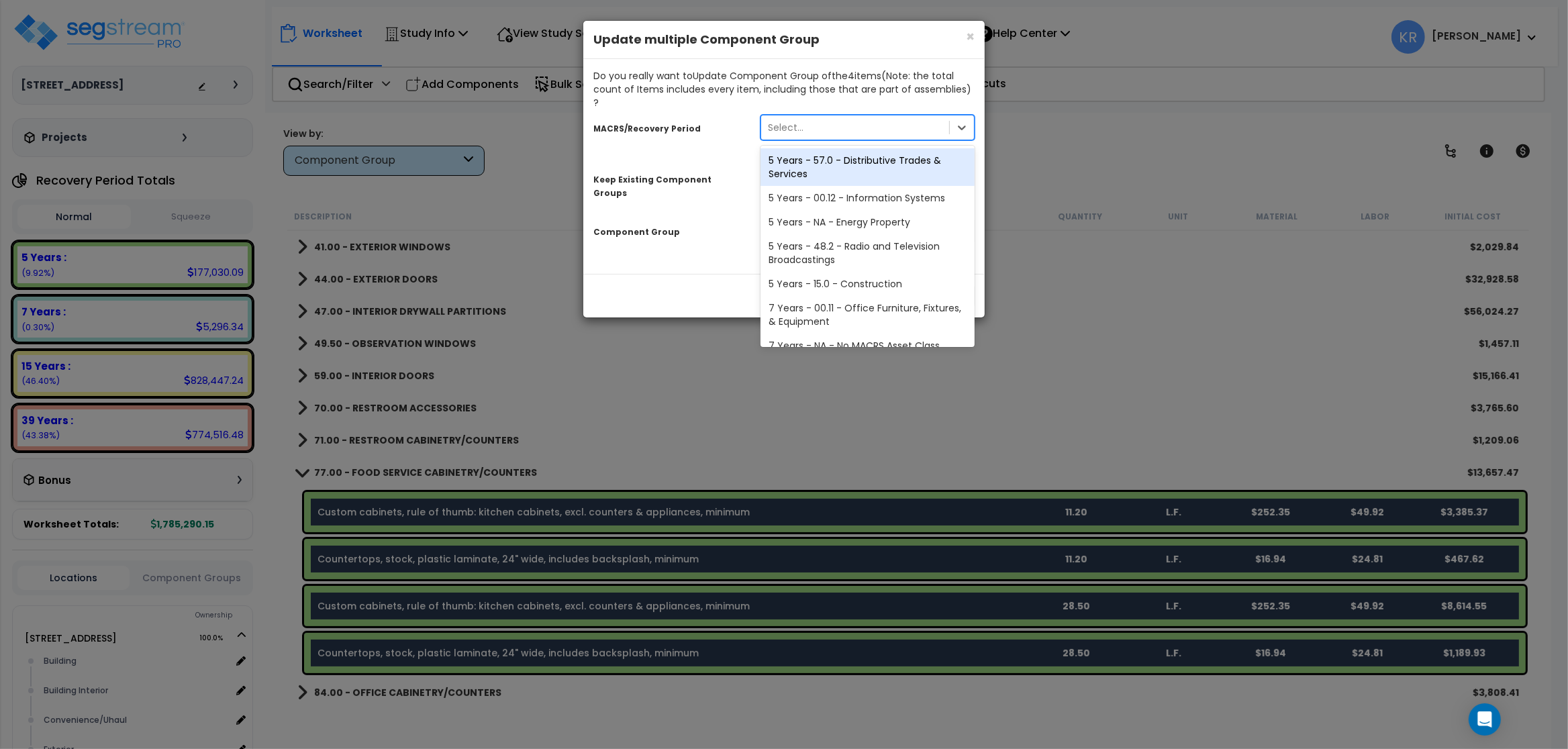
click at [813, 117] on div "Select..." at bounding box center [854, 128] width 188 height 22
click at [811, 149] on div "5 Years - 57.0 - Distributive Trades & Services" at bounding box center [868, 167] width 214 height 38
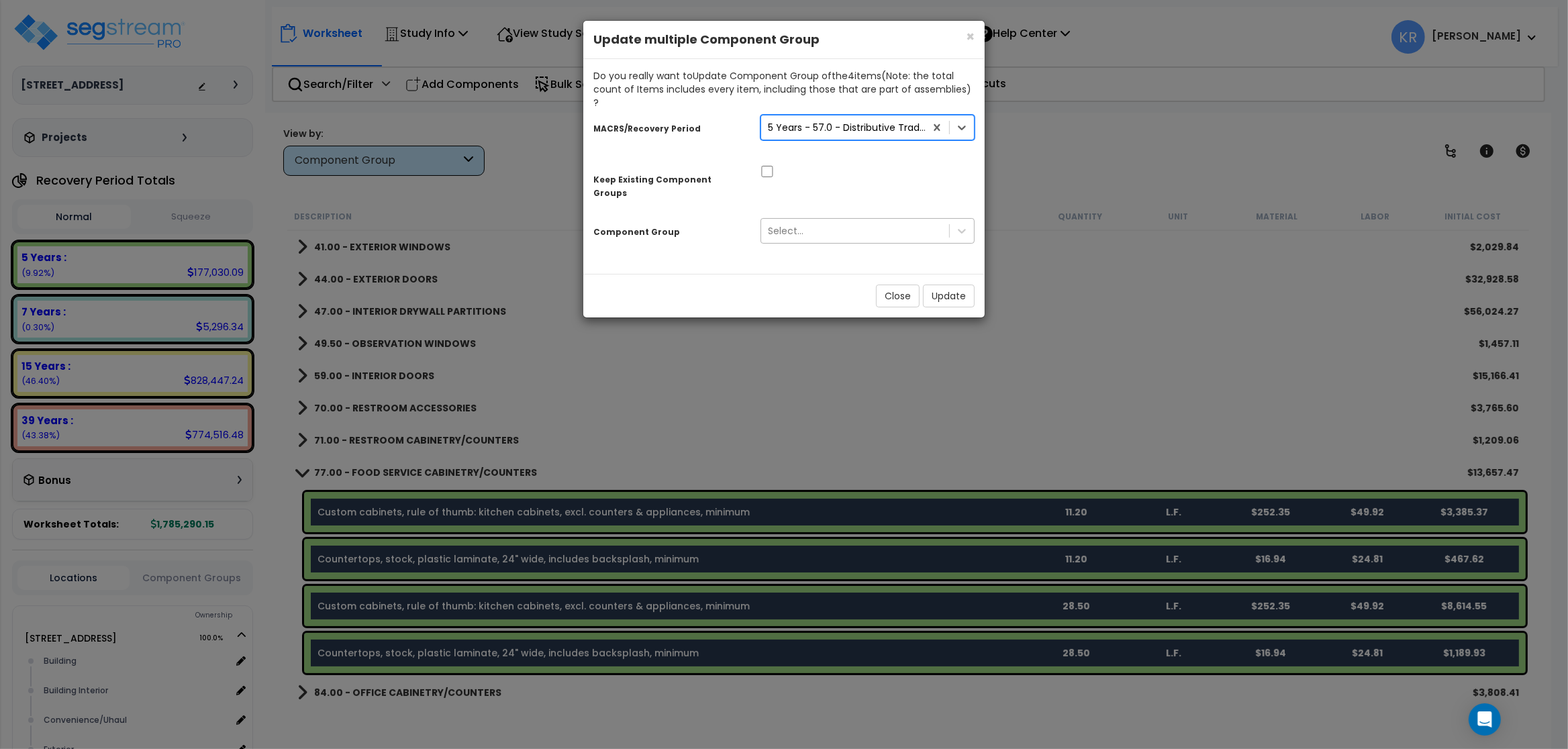
click at [798, 224] on div "Select..." at bounding box center [785, 230] width 36 height 13
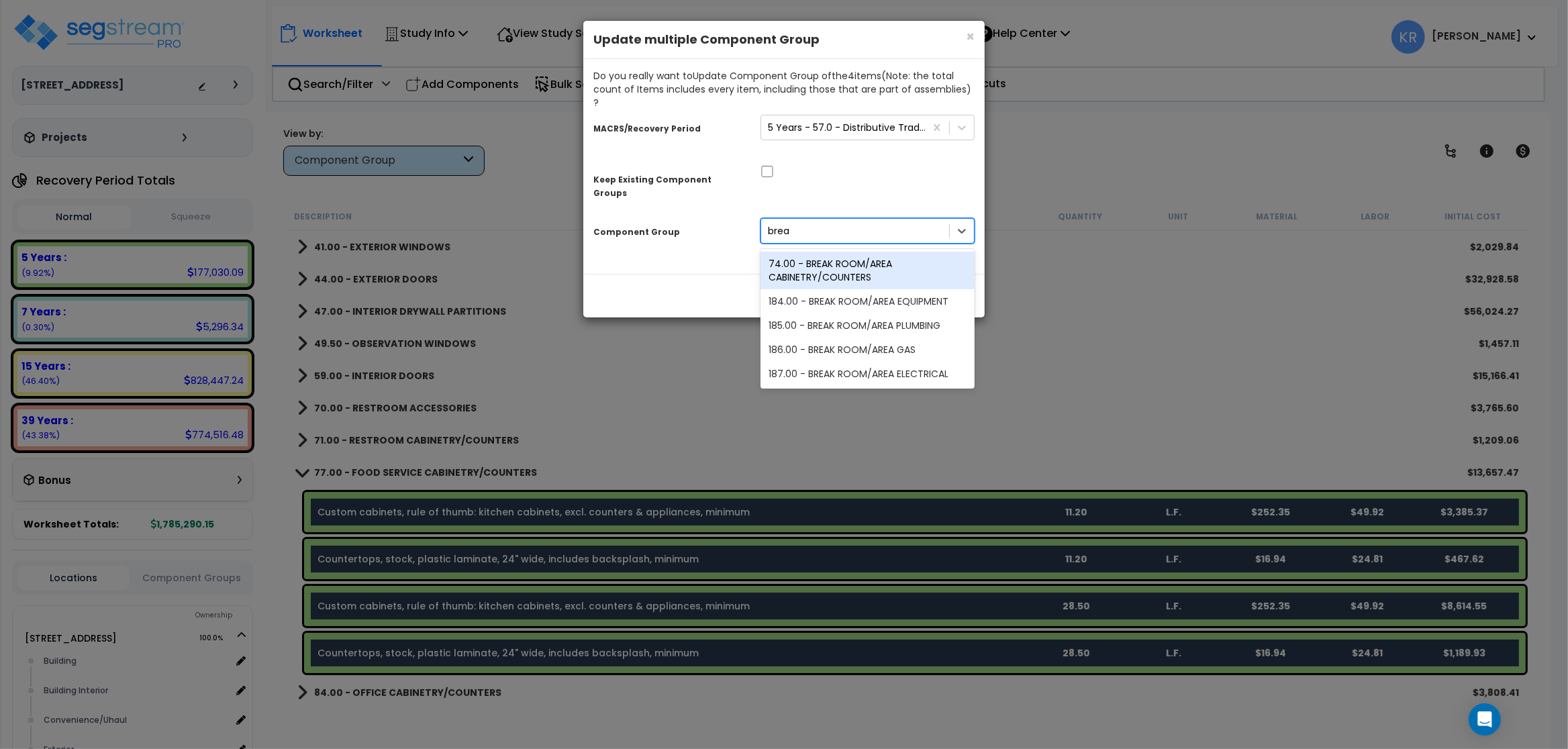
type input "break"
click at [837, 252] on div "74.00 - BREAK ROOM/AREA CABINETRY/COUNTERS" at bounding box center [868, 270] width 214 height 38
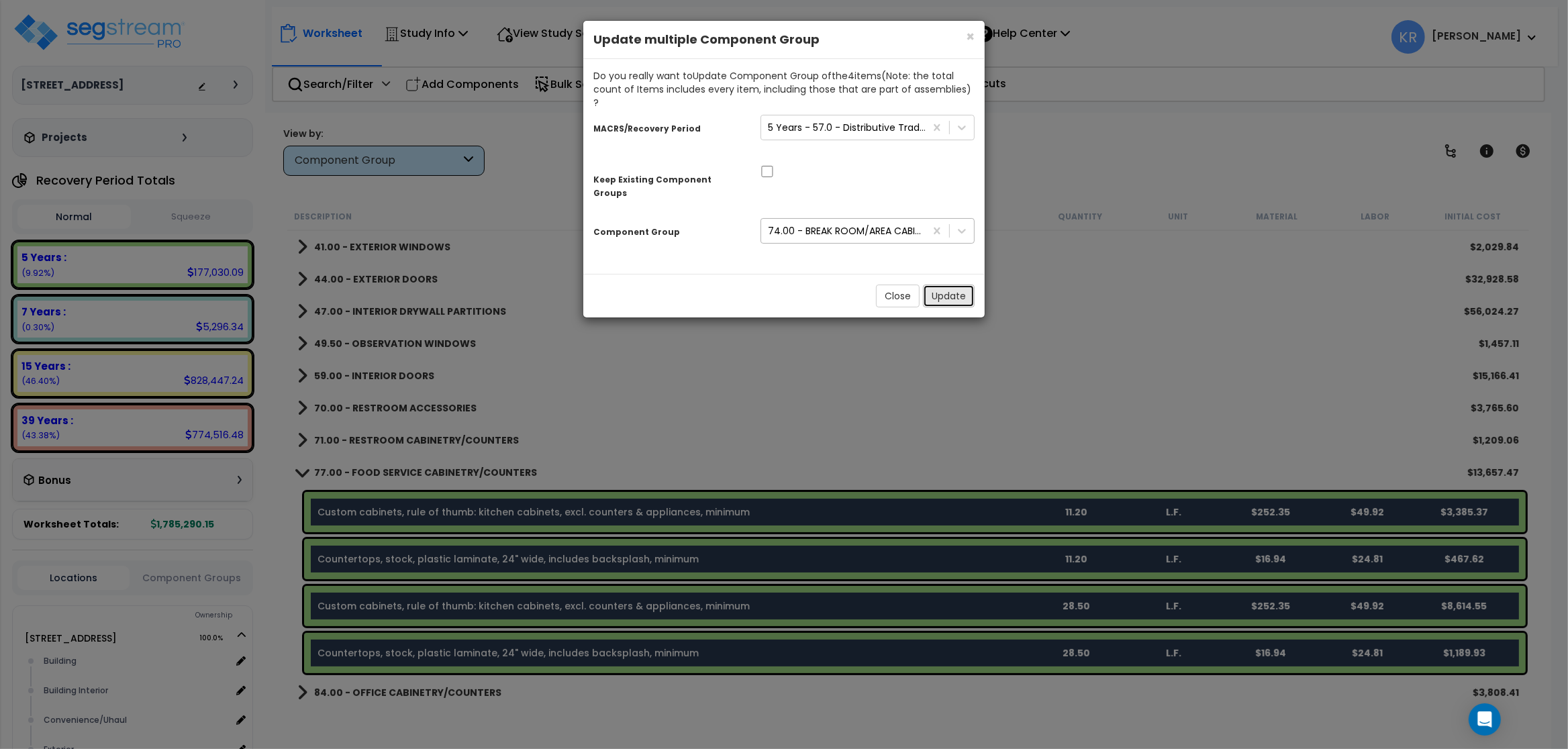
click at [837, 284] on button "Update" at bounding box center [948, 295] width 52 height 23
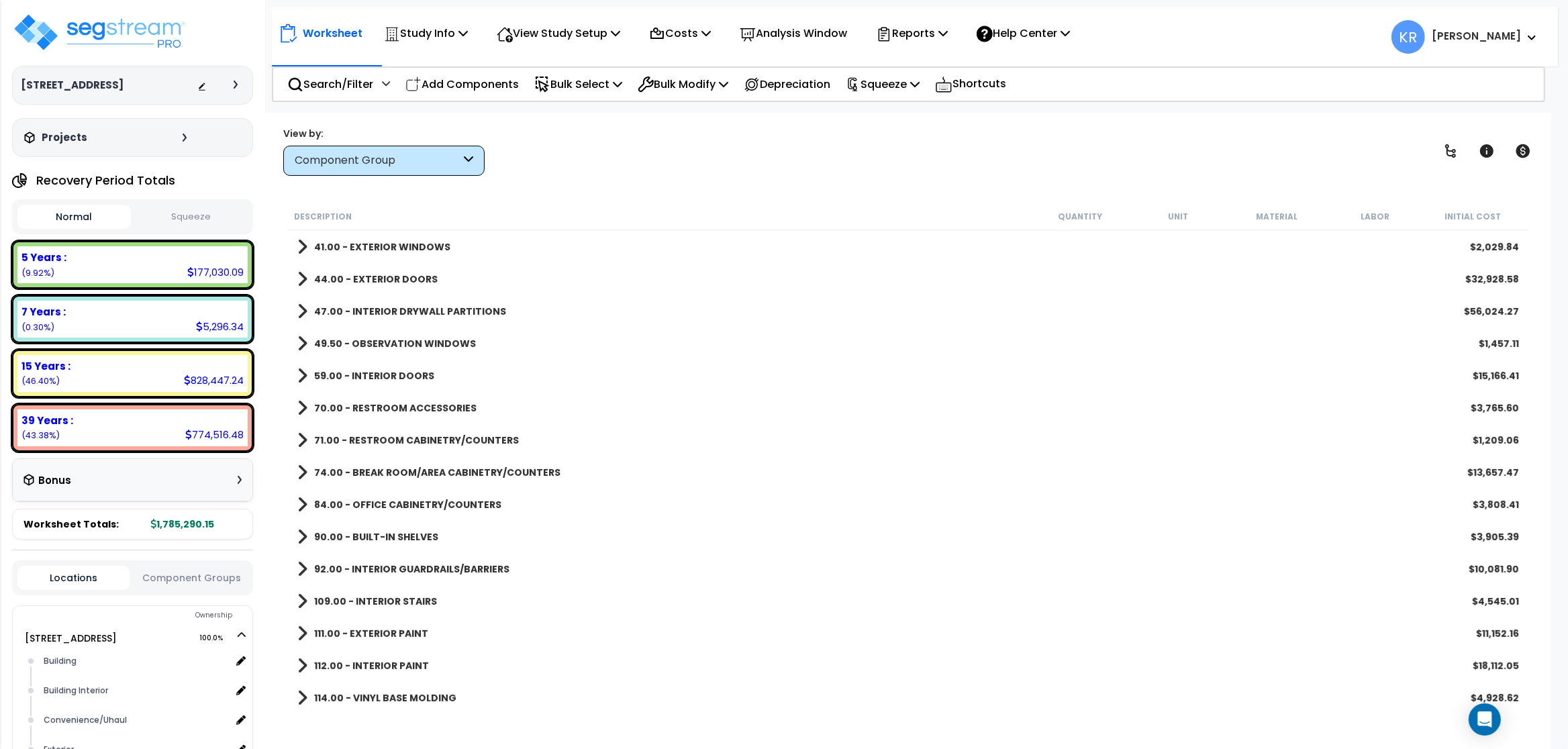
click at [375, 502] on b "84.00 - OFFICE CABINETRY/COUNTERS" at bounding box center [408, 504] width 187 height 13
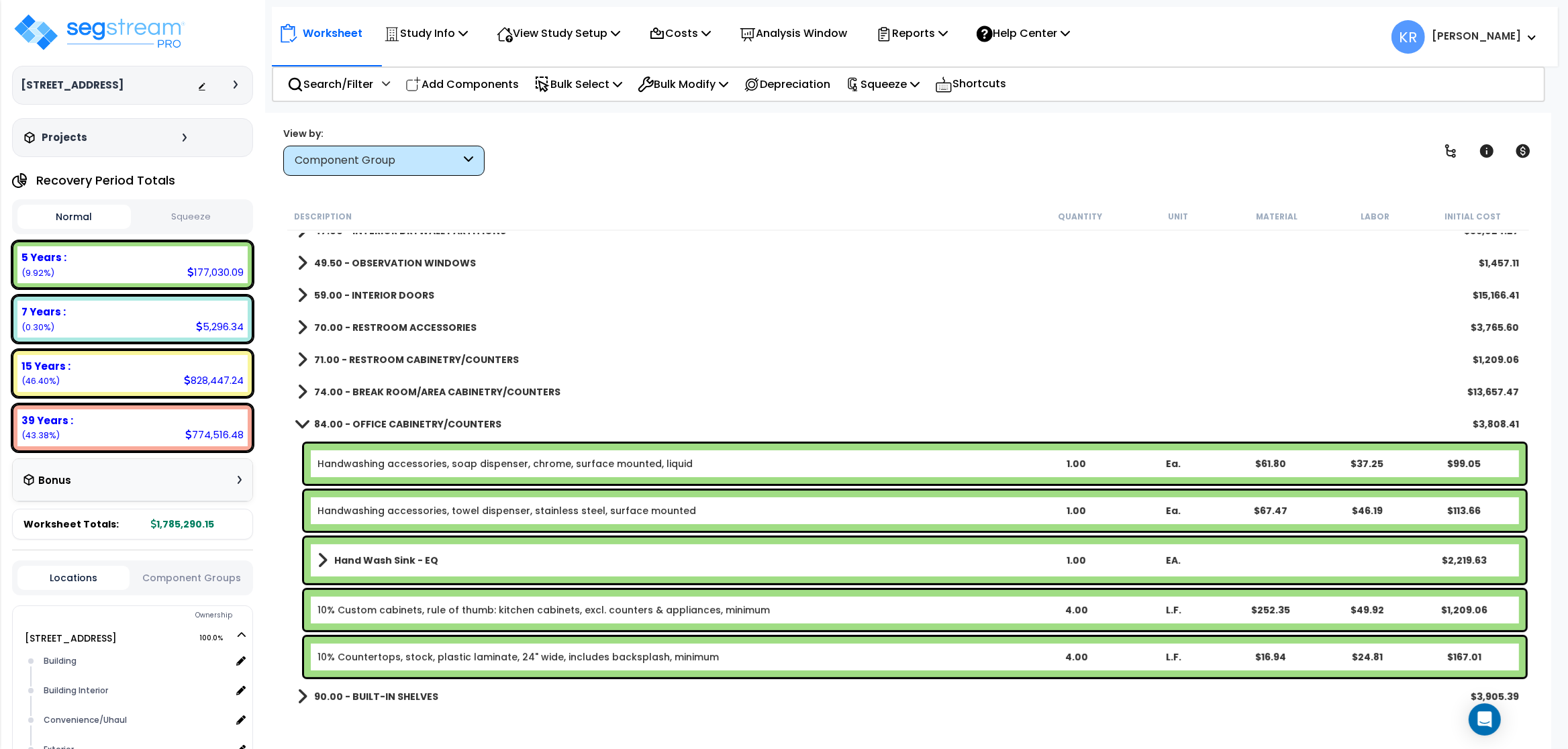
scroll to position [564, 0]
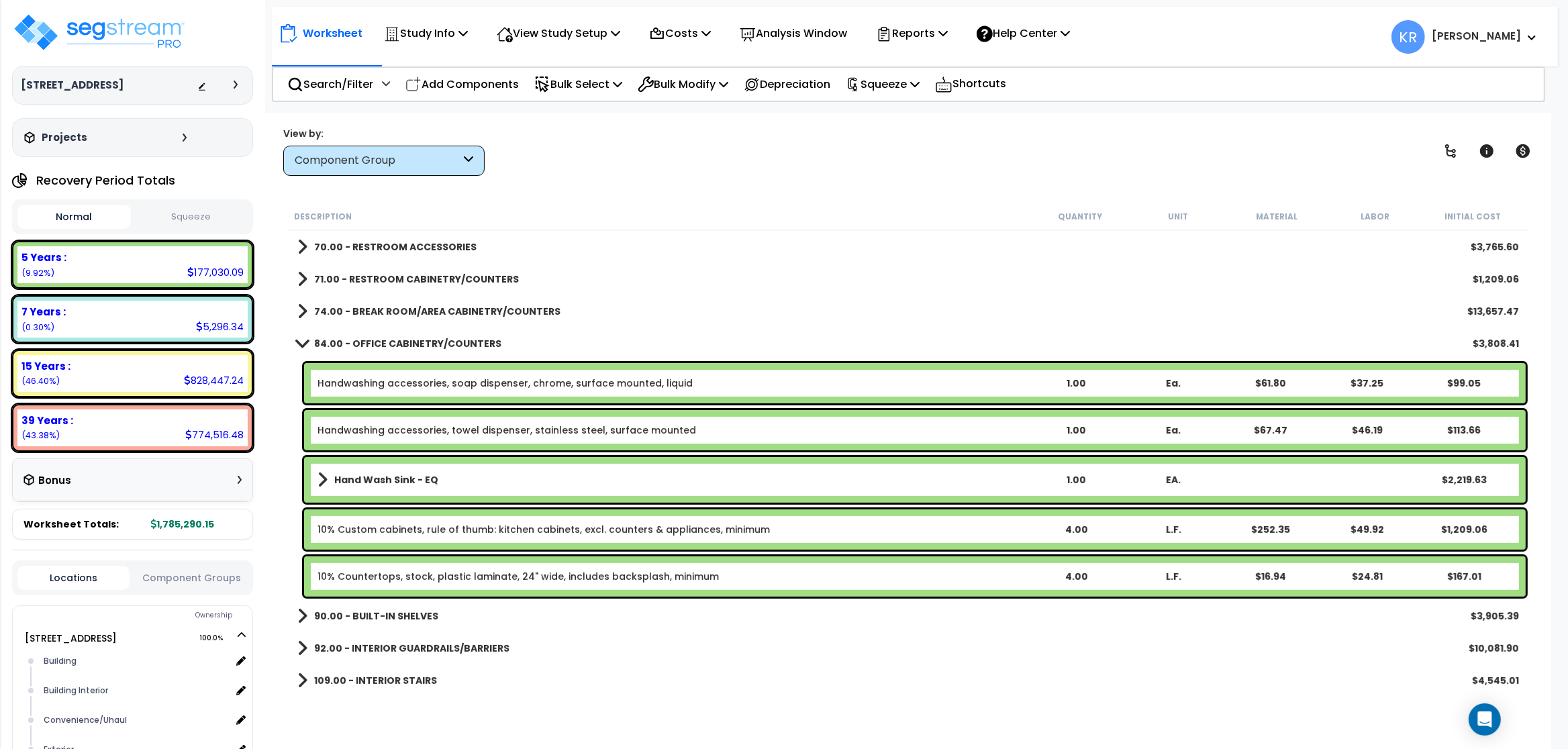
click at [390, 529] on link "10% Custom cabinets, rule of thumb: kitchen cabinets, excl. counters & applianc…" at bounding box center [543, 529] width 452 height 13
click at [392, 529] on link "10% Custom cabinets, rule of thumb: kitchen cabinets, excl. counters & applianc…" at bounding box center [543, 529] width 452 height 13
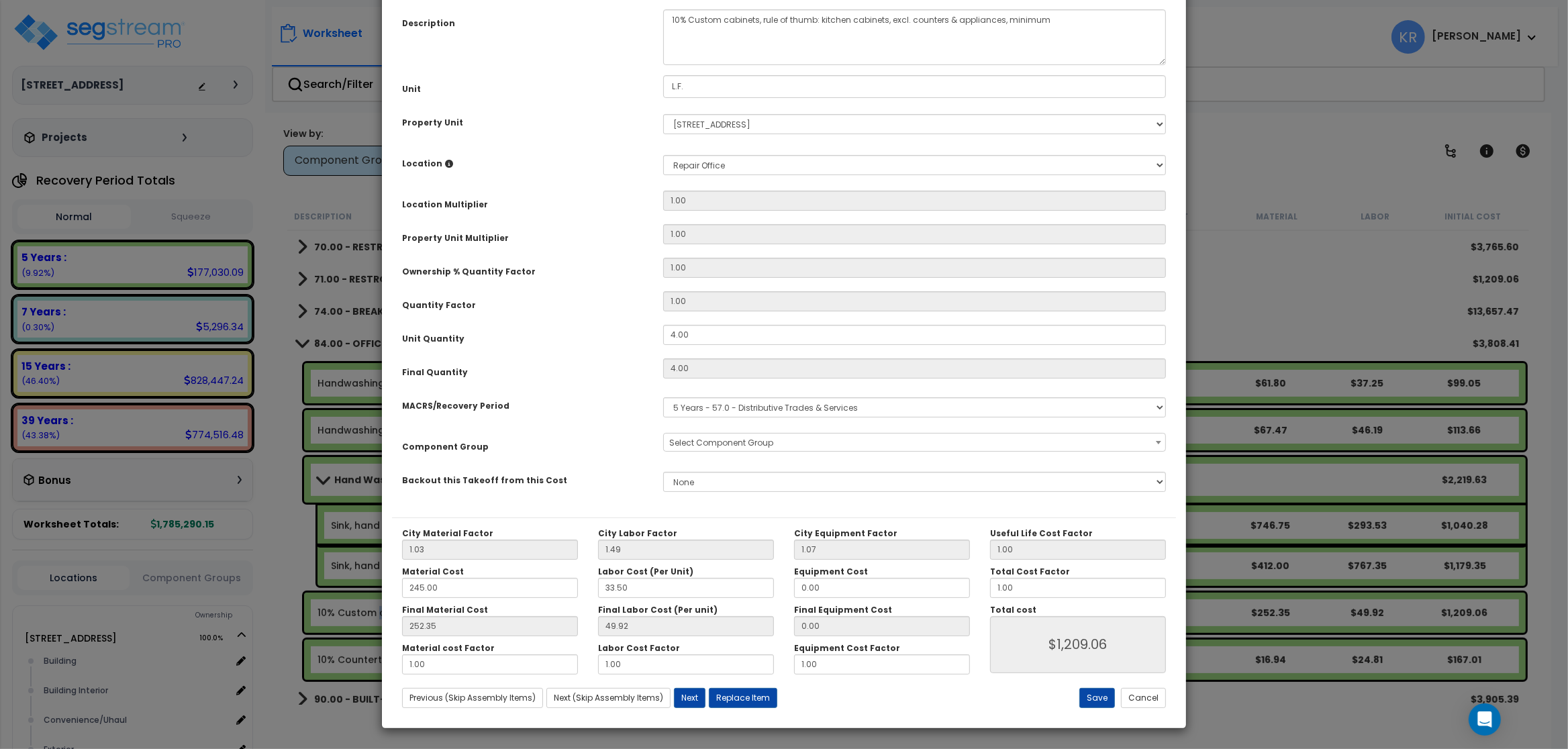
select select "56904"
drag, startPoint x: 694, startPoint y: 140, endPoint x: 492, endPoint y: 111, distance: 204.1
click at [663, 65] on textarea "10% Custom cabinets, rule of thumb: kitchen cabinets, excl. counters & applianc…" at bounding box center [914, 38] width 503 height 56
type textarea "Custom cabinets, rule of thumb: kitchen cabinets, excl. counters & appliances, …"
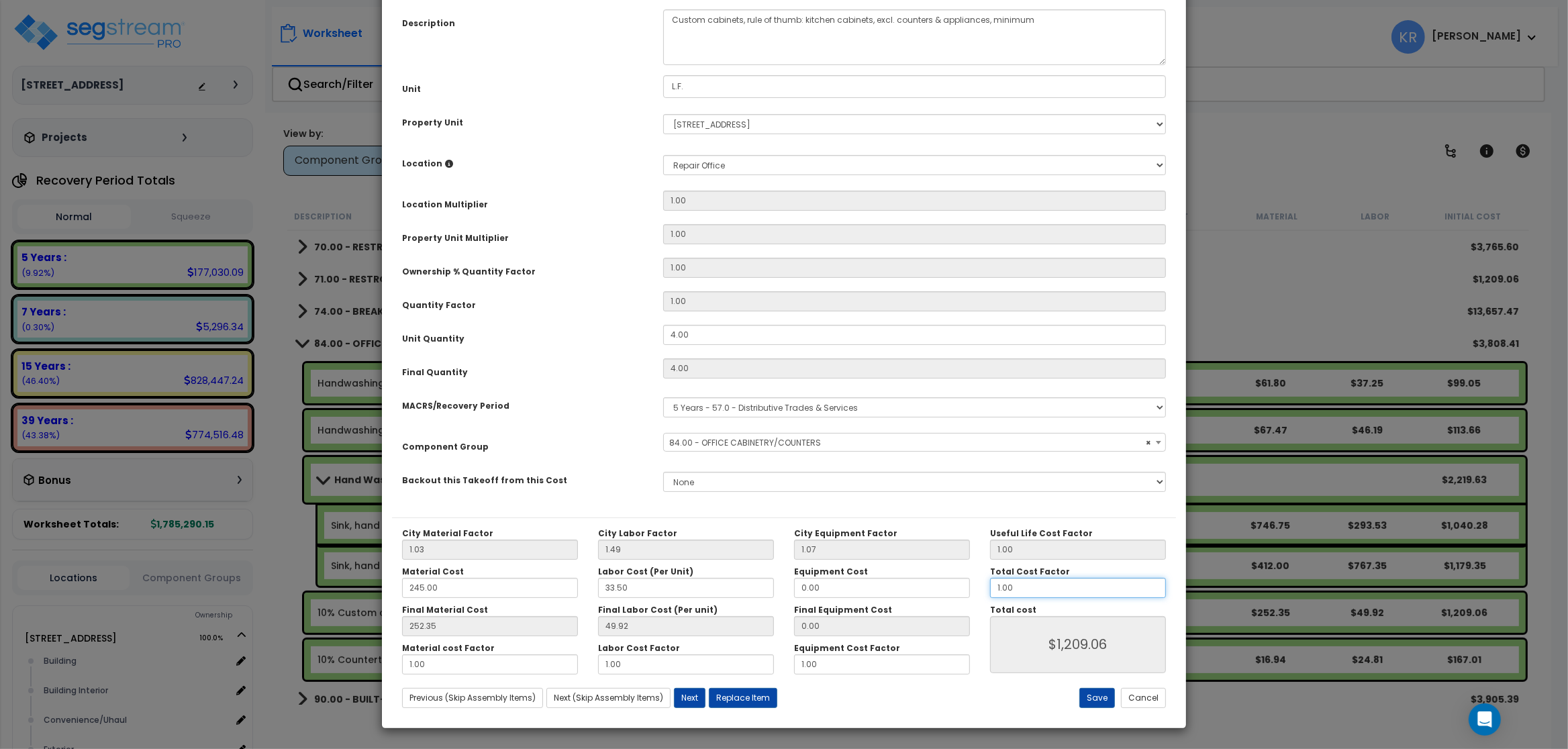
click at [837, 591] on input "1.00" at bounding box center [1077, 587] width 176 height 20
drag, startPoint x: 1034, startPoint y: 590, endPoint x: 929, endPoint y: 576, distance: 105.9
click at [837, 578] on input "1.00" at bounding box center [1077, 587] width 176 height 20
type input "49.91"
type input "."
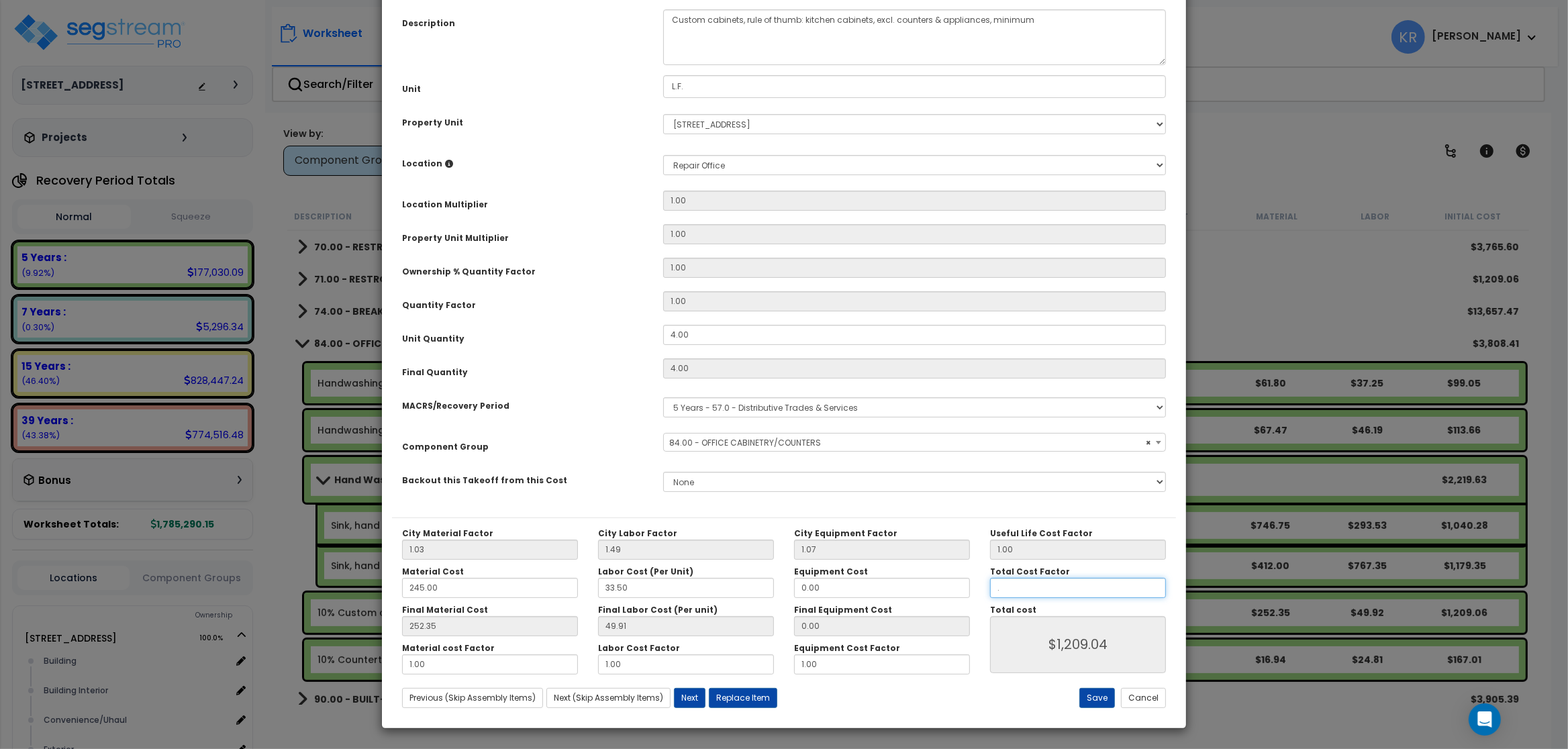
type input "$0.00"
type input ".5"
type input "$604.52"
click at [837, 703] on button "Save" at bounding box center [1097, 697] width 36 height 20
type input "0.50"
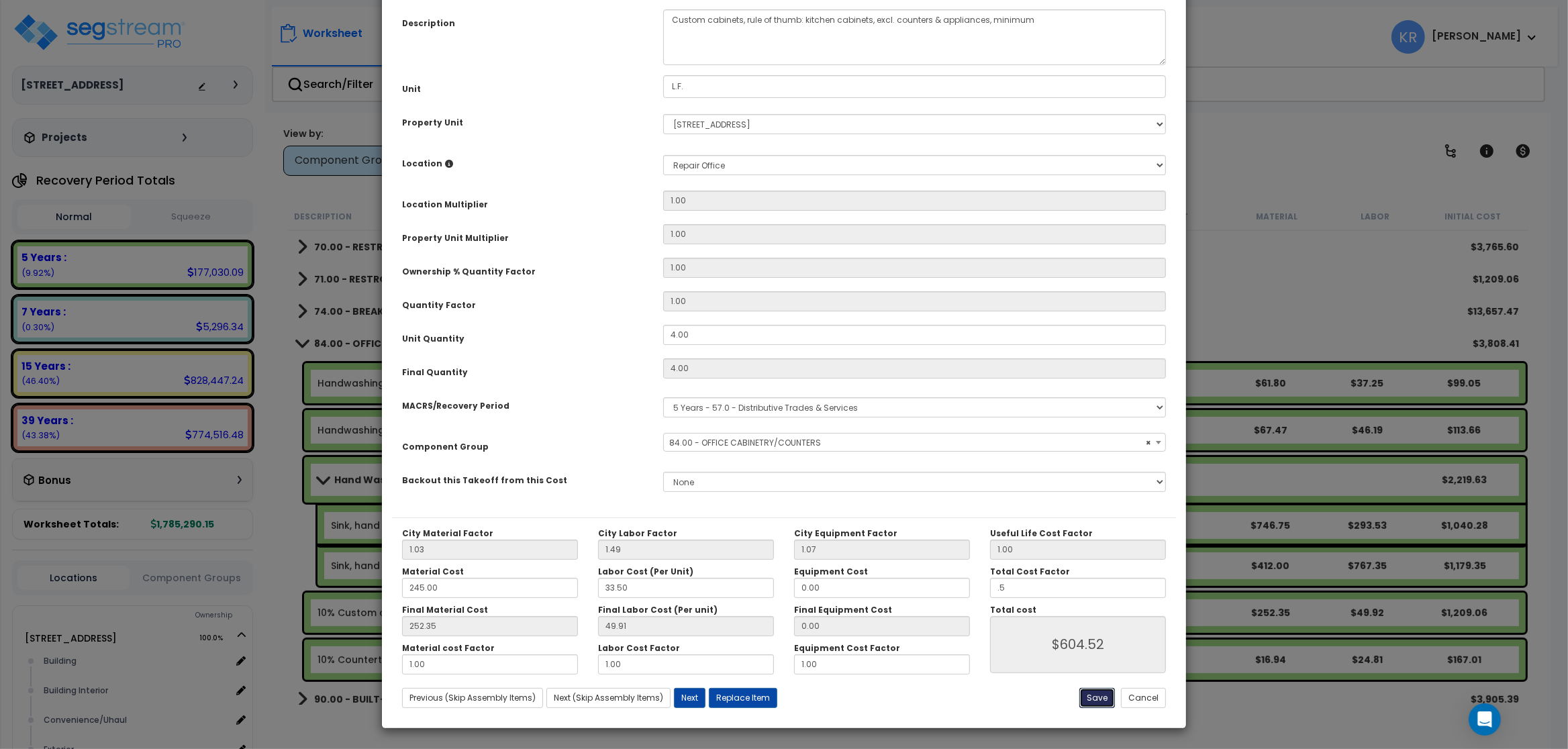
type input "604.52"
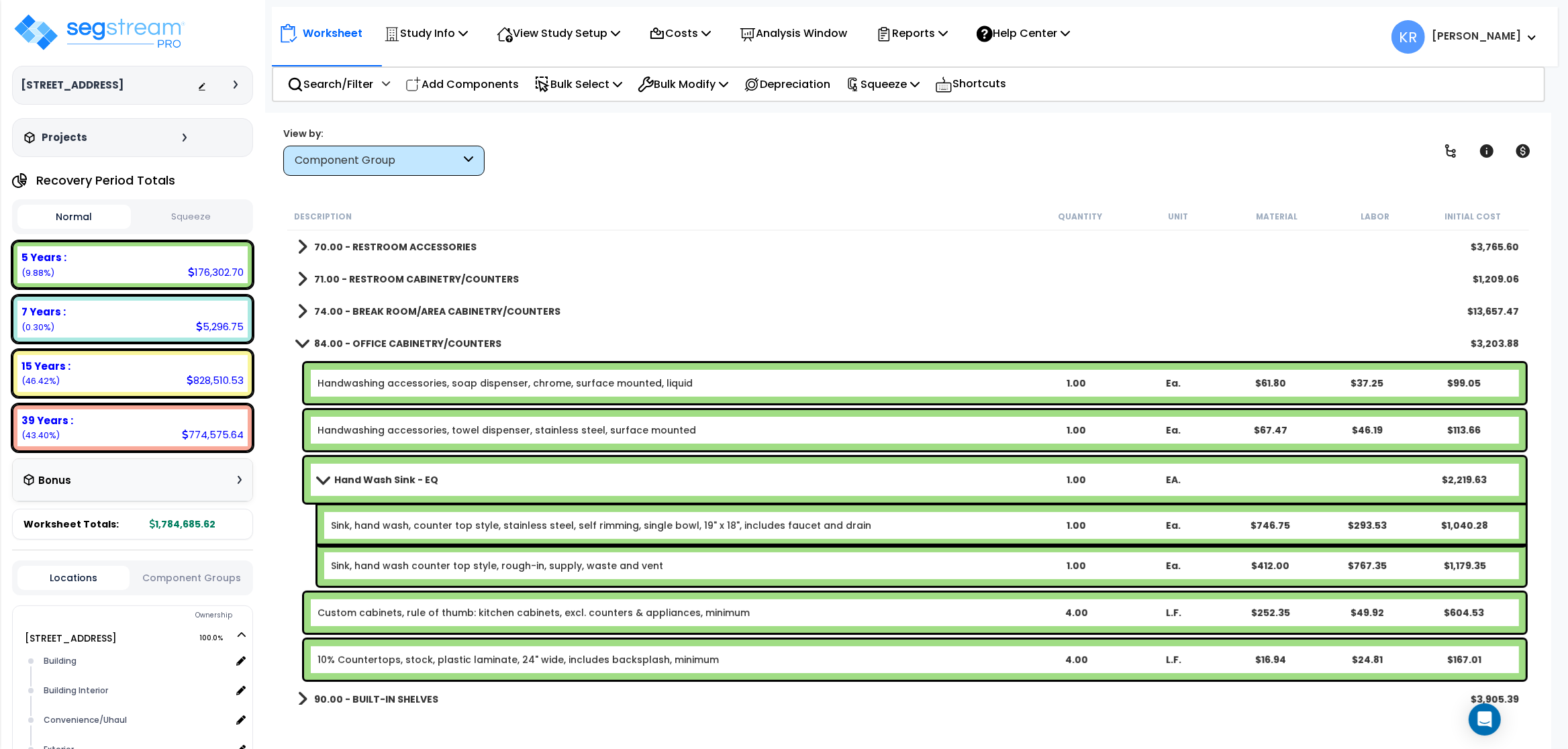
click at [368, 662] on link "10% Countertops, stock, plastic laminate, 24" wide, includes backsplash, minimum" at bounding box center [518, 659] width 401 height 13
click at [379, 662] on link "10% Countertops, stock, plastic laminate, 24" wide, includes backsplash, minimum" at bounding box center [518, 659] width 401 height 13
click at [329, 657] on link "10% Countertops, stock, plastic laminate, 24" wide, includes backsplash, minimum" at bounding box center [518, 659] width 401 height 13
click at [328, 657] on link "10% Countertops, stock, plastic laminate, 24" wide, includes backsplash, minimum" at bounding box center [518, 659] width 401 height 13
click at [329, 657] on link "10% Countertops, stock, plastic laminate, 24" wide, includes backsplash, minimum" at bounding box center [518, 659] width 401 height 13
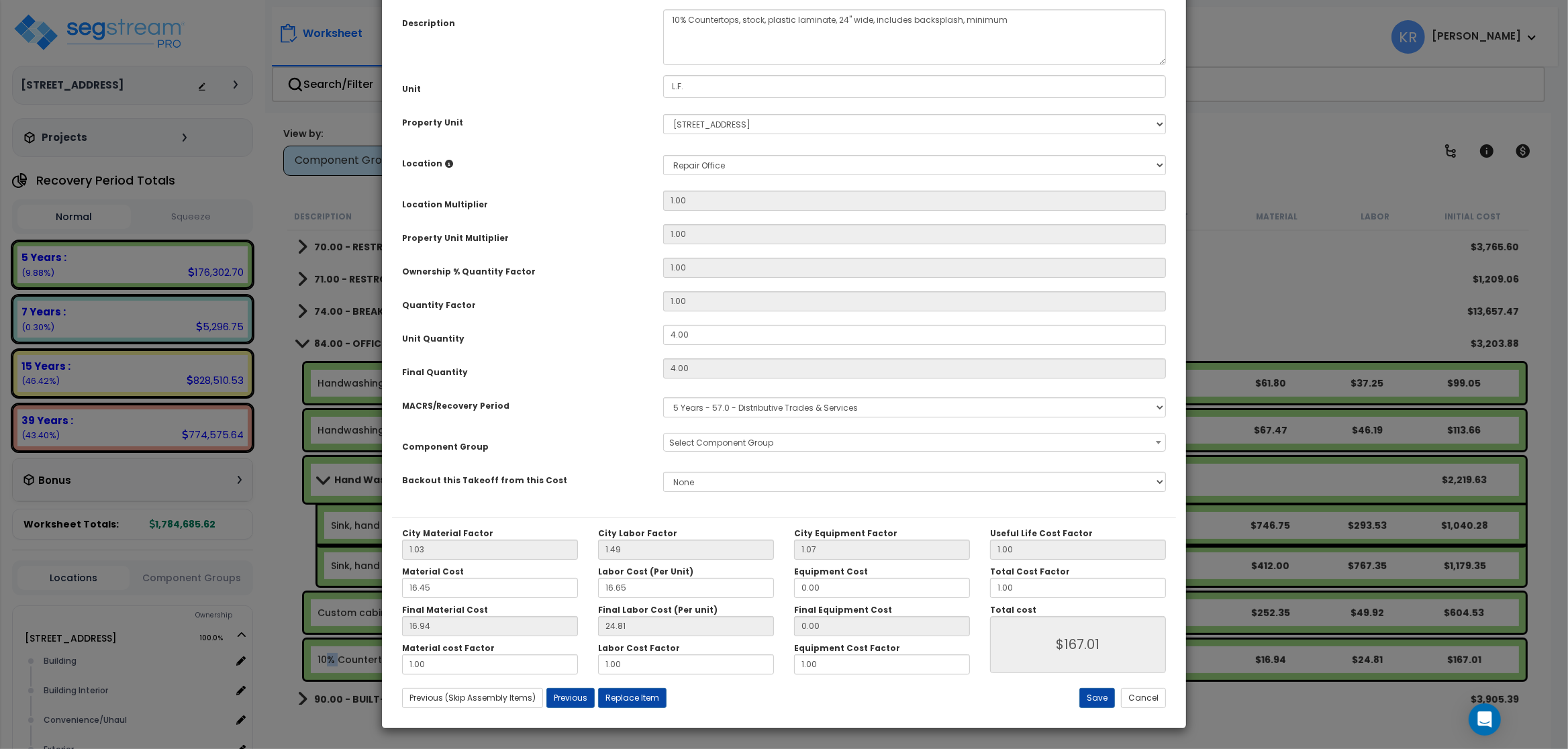
select select "56904"
drag, startPoint x: 691, startPoint y: 142, endPoint x: 558, endPoint y: 122, distance: 134.5
click at [663, 65] on textarea "10% Countertops, stock, plastic laminate, 24" wide, includes backsplash, minimum" at bounding box center [914, 38] width 503 height 56
type textarea "Countertops, stock, plastic laminate, 24" wide, includes backsplash, minimum"
click at [837, 598] on input "1.00" at bounding box center [1077, 587] width 176 height 20
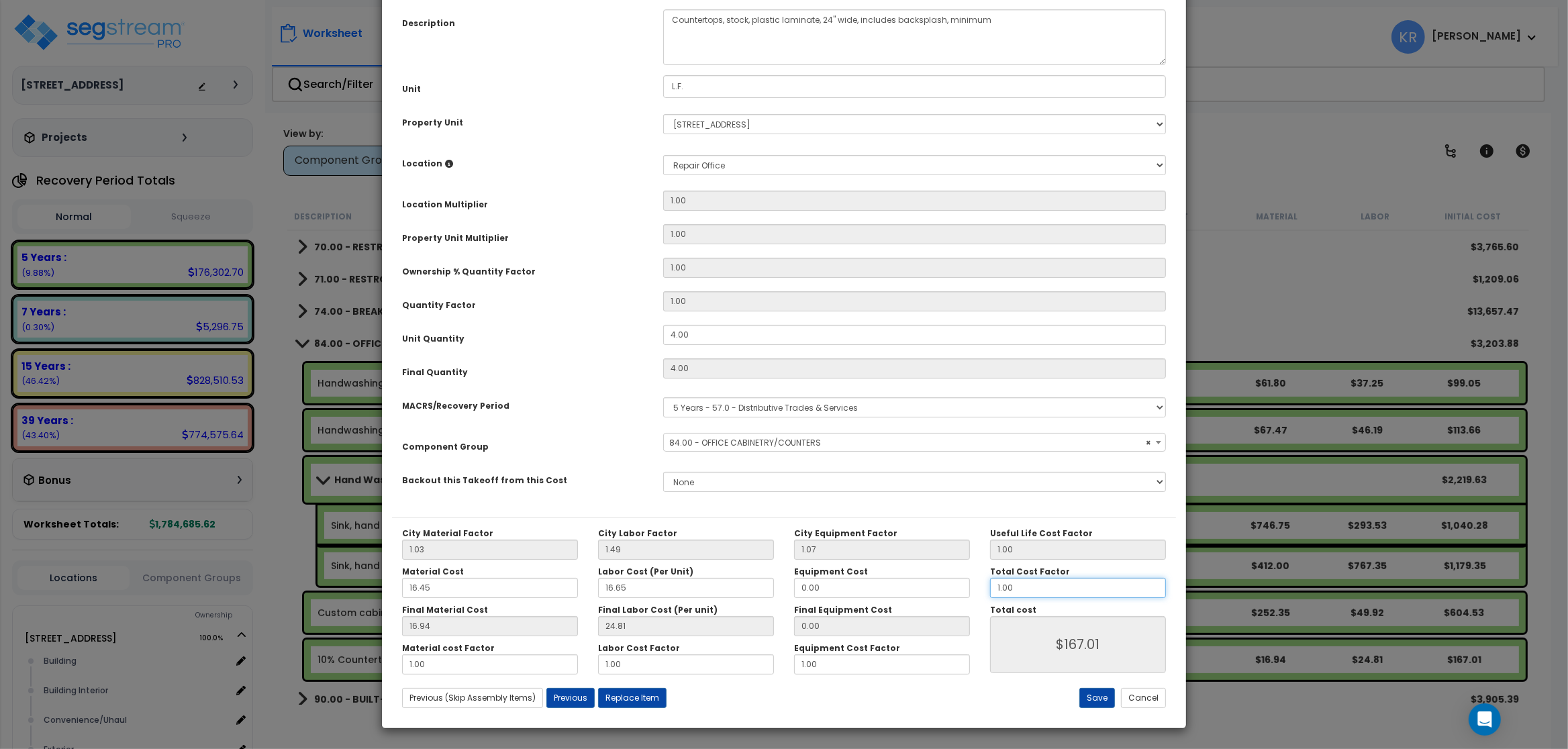
drag, startPoint x: 969, startPoint y: 718, endPoint x: 938, endPoint y: 711, distance: 31.8
click at [837, 598] on input "1.00" at bounding box center [1077, 587] width 176 height 20
type input "$167.00"
type input "."
type input "$0.00"
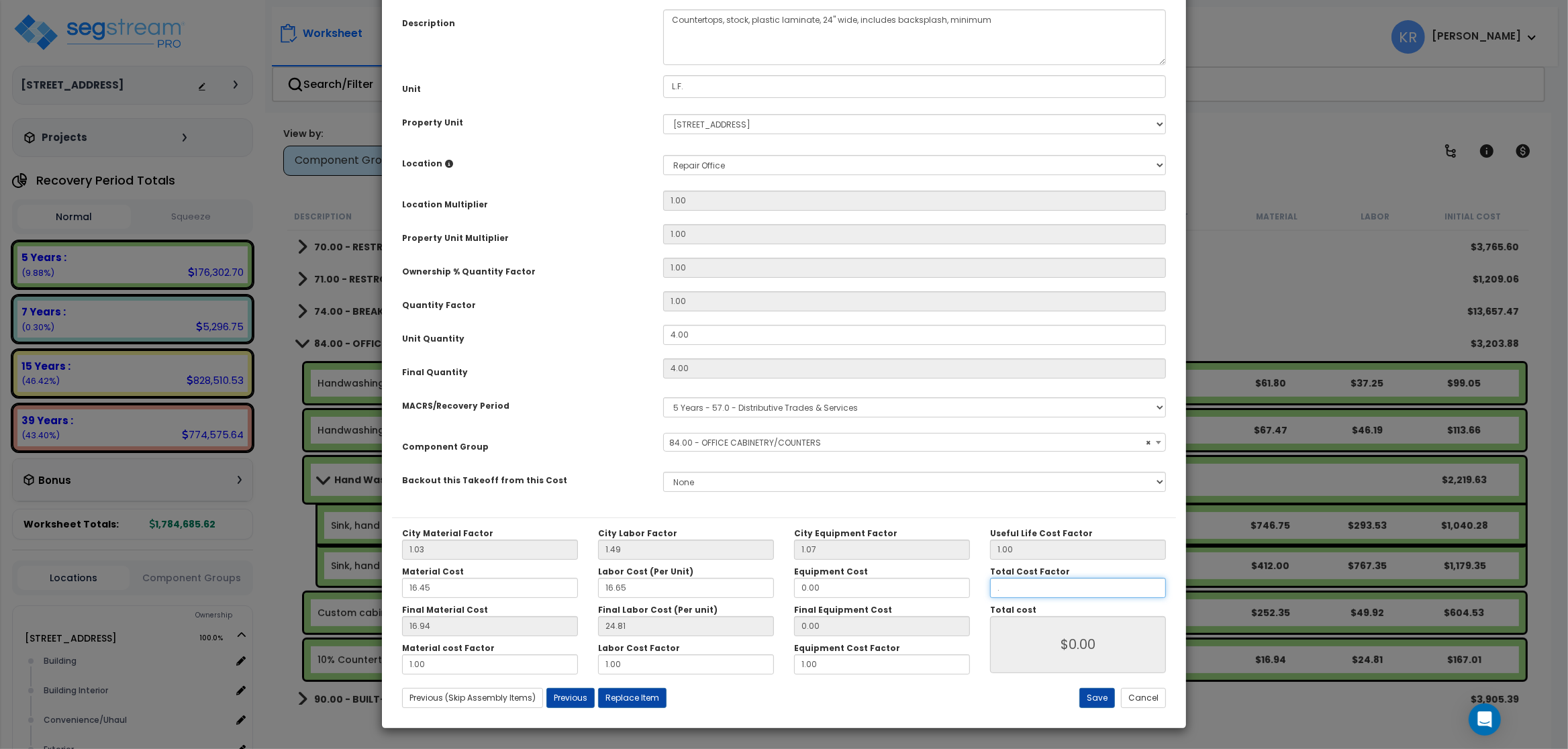
type input ".5"
type input "$83.50"
drag, startPoint x: 1105, startPoint y: 695, endPoint x: 1009, endPoint y: 673, distance: 98.5
click at [837, 695] on button "Save" at bounding box center [1097, 697] width 36 height 20
type input "0.50"
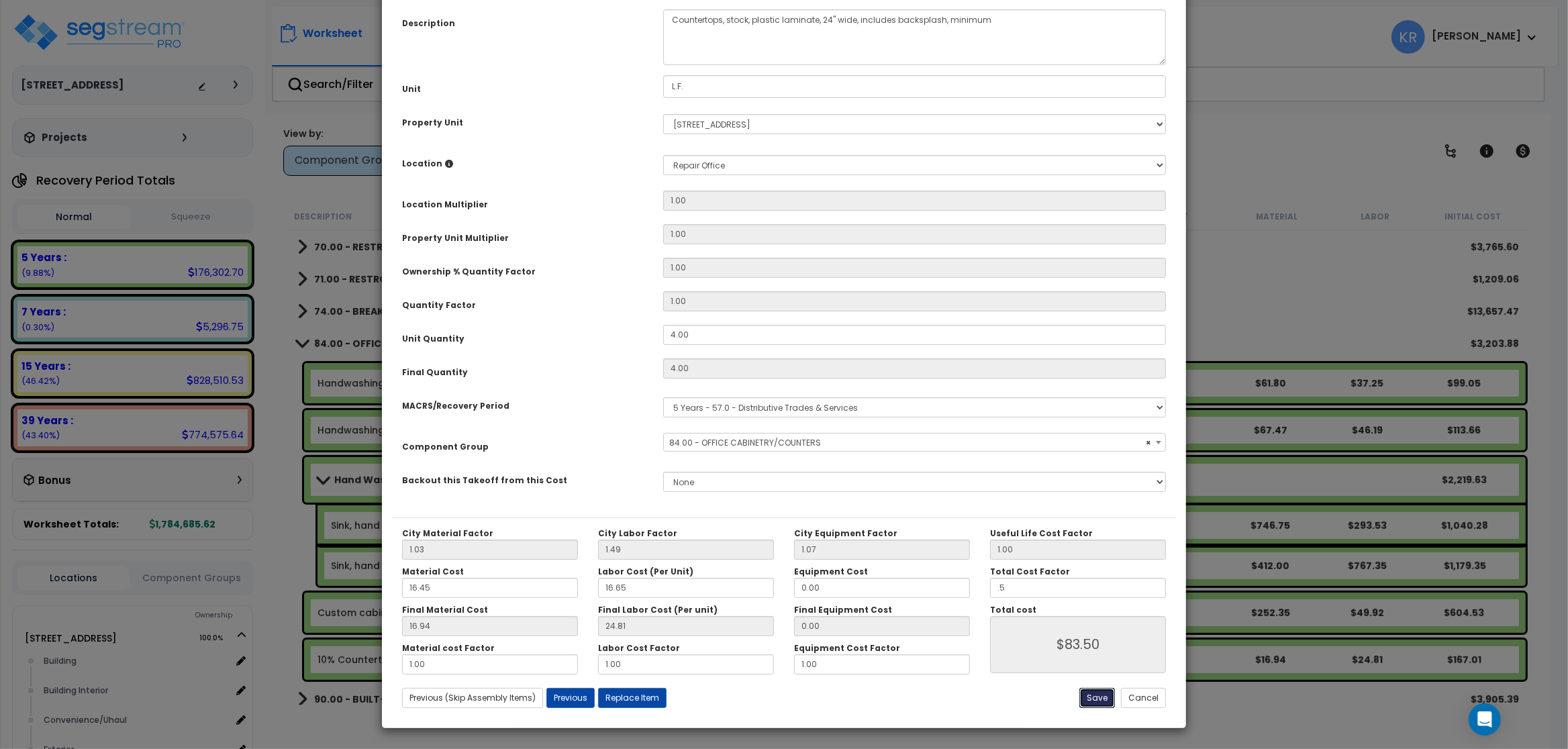
type input "83.50"
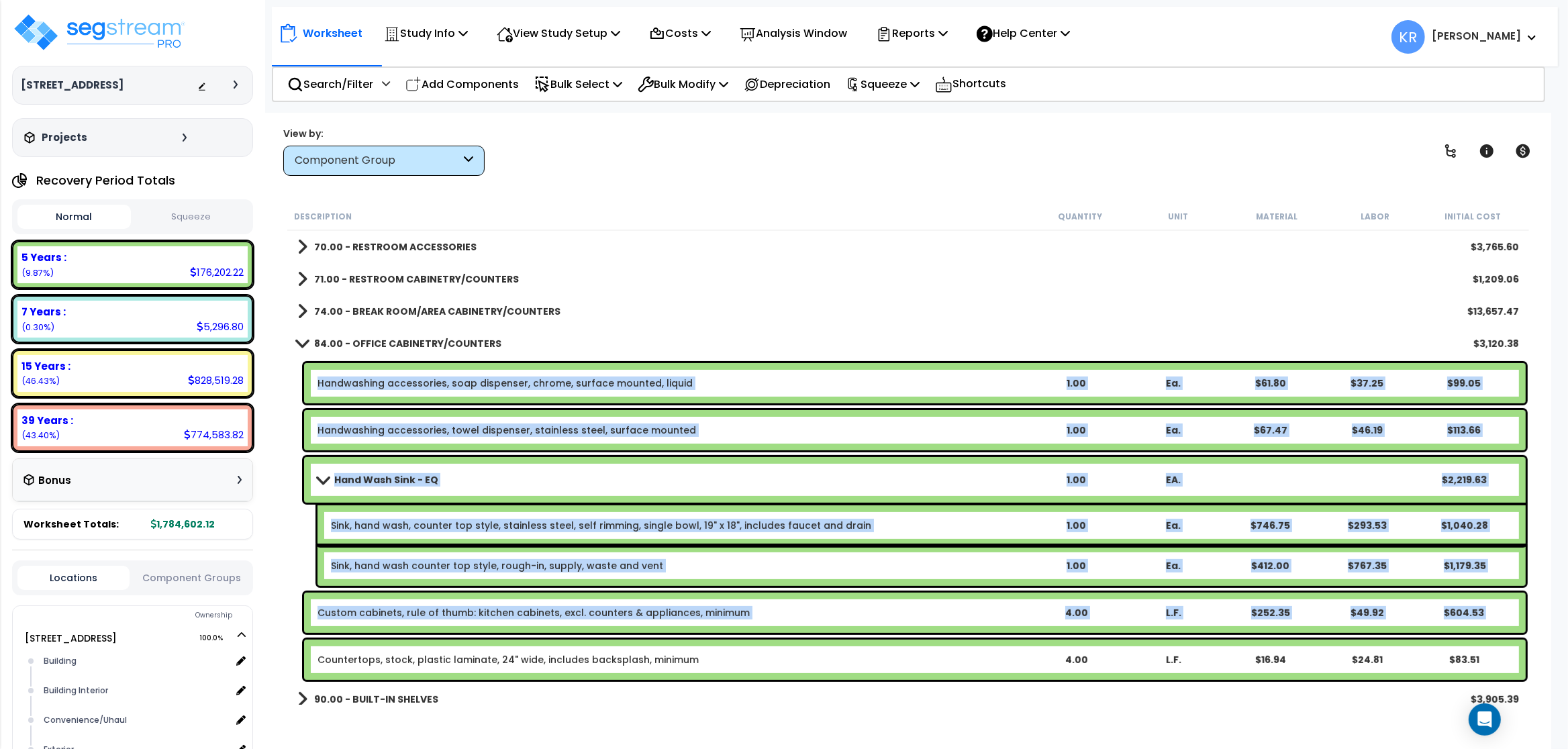
click at [345, 385] on link "Handwashing accessories, soap dispenser, chrome, surface mounted, liquid" at bounding box center [505, 383] width 375 height 13
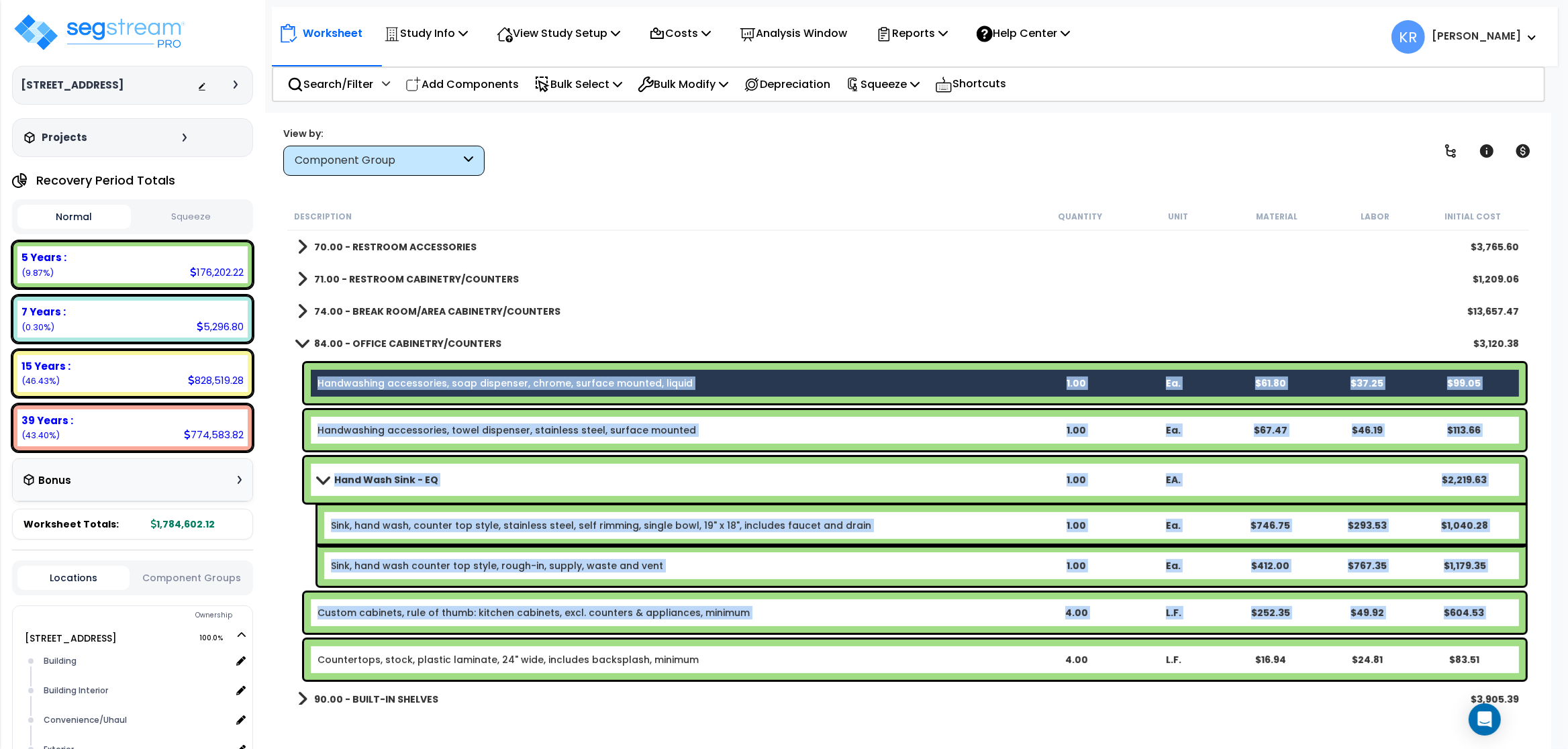
click at [363, 427] on link "Handwashing accessories, towel dispenser, stainless steel, surface mounted" at bounding box center [506, 429] width 379 height 13
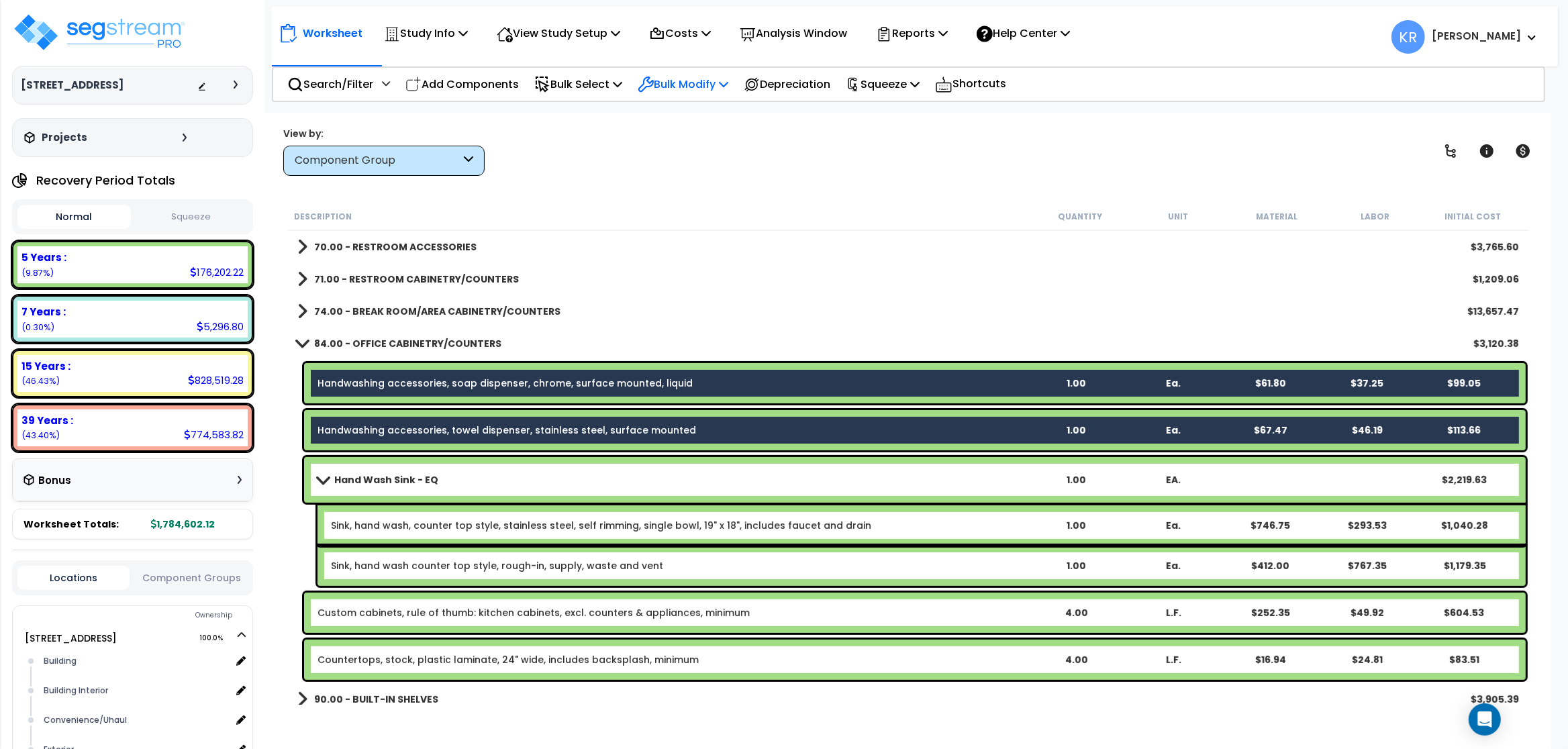
click at [693, 80] on p "Bulk Modify" at bounding box center [683, 84] width 91 height 18
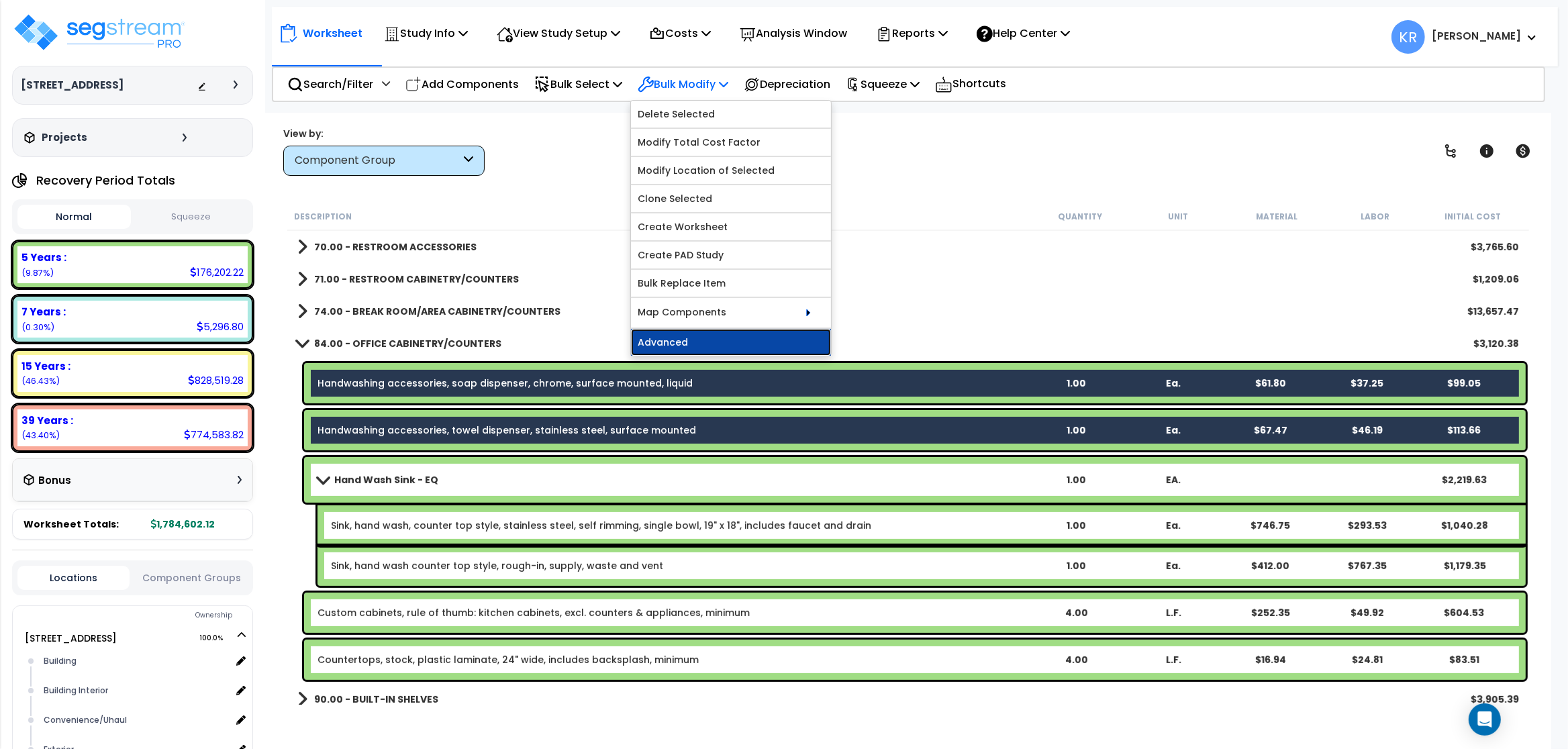
click at [691, 342] on link "Advanced" at bounding box center [731, 342] width 200 height 27
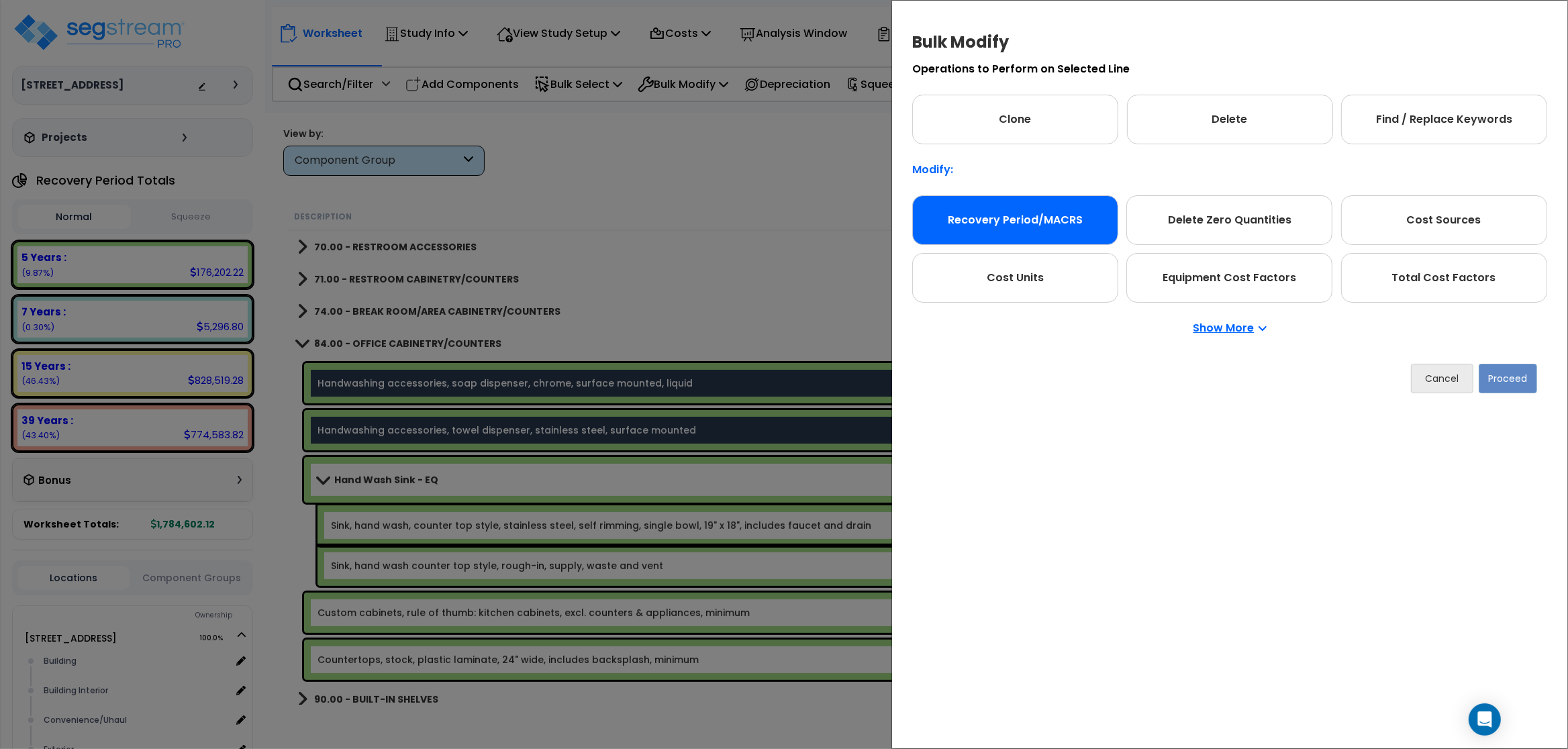
click at [837, 215] on div "Recovery Period/MACRS" at bounding box center [1015, 219] width 206 height 50
click at [837, 372] on button "Proceed" at bounding box center [1508, 378] width 59 height 30
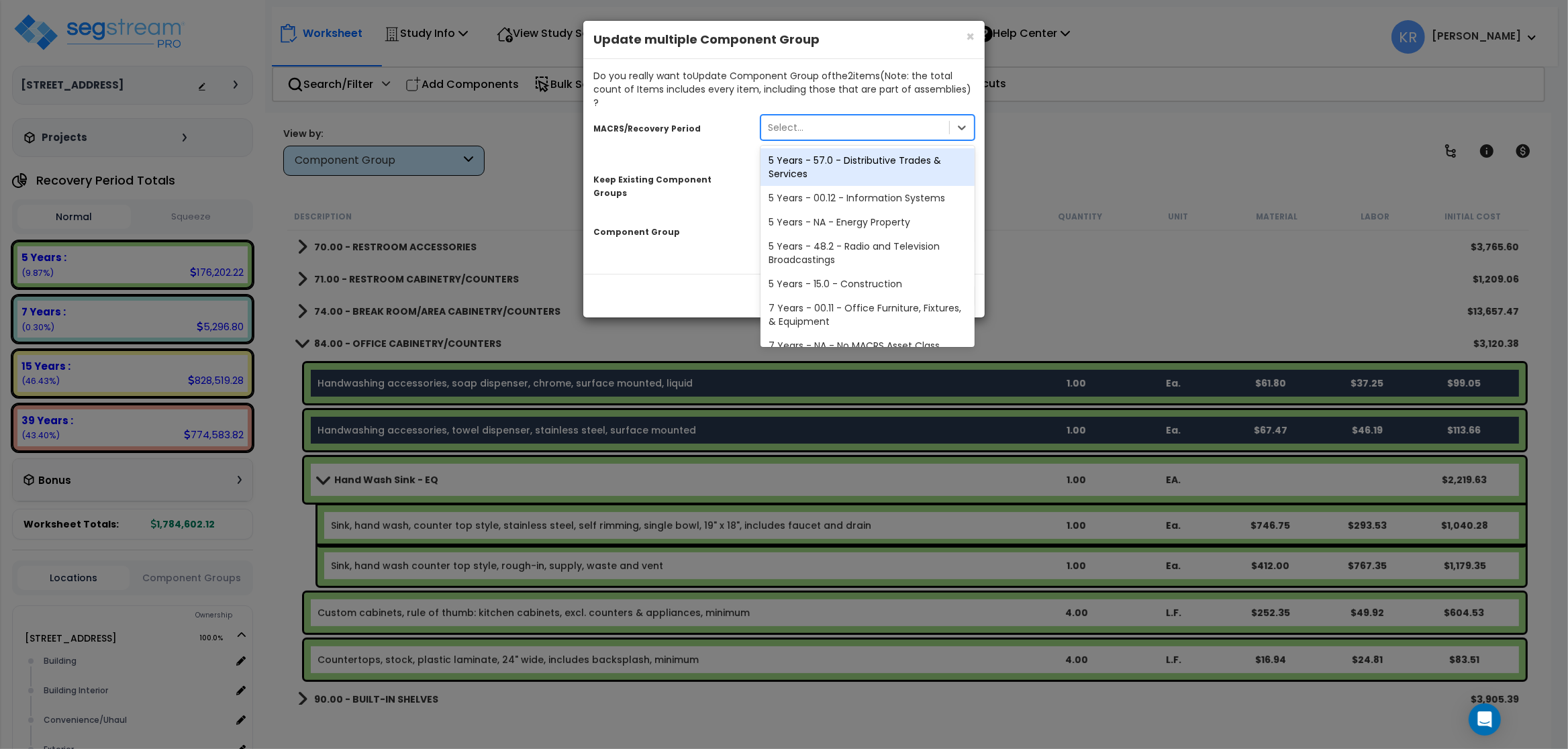
click at [815, 121] on div "Select..." at bounding box center [854, 128] width 188 height 22
click at [802, 153] on div "5 Years - 57.0 - Distributive Trades & Services" at bounding box center [868, 167] width 214 height 38
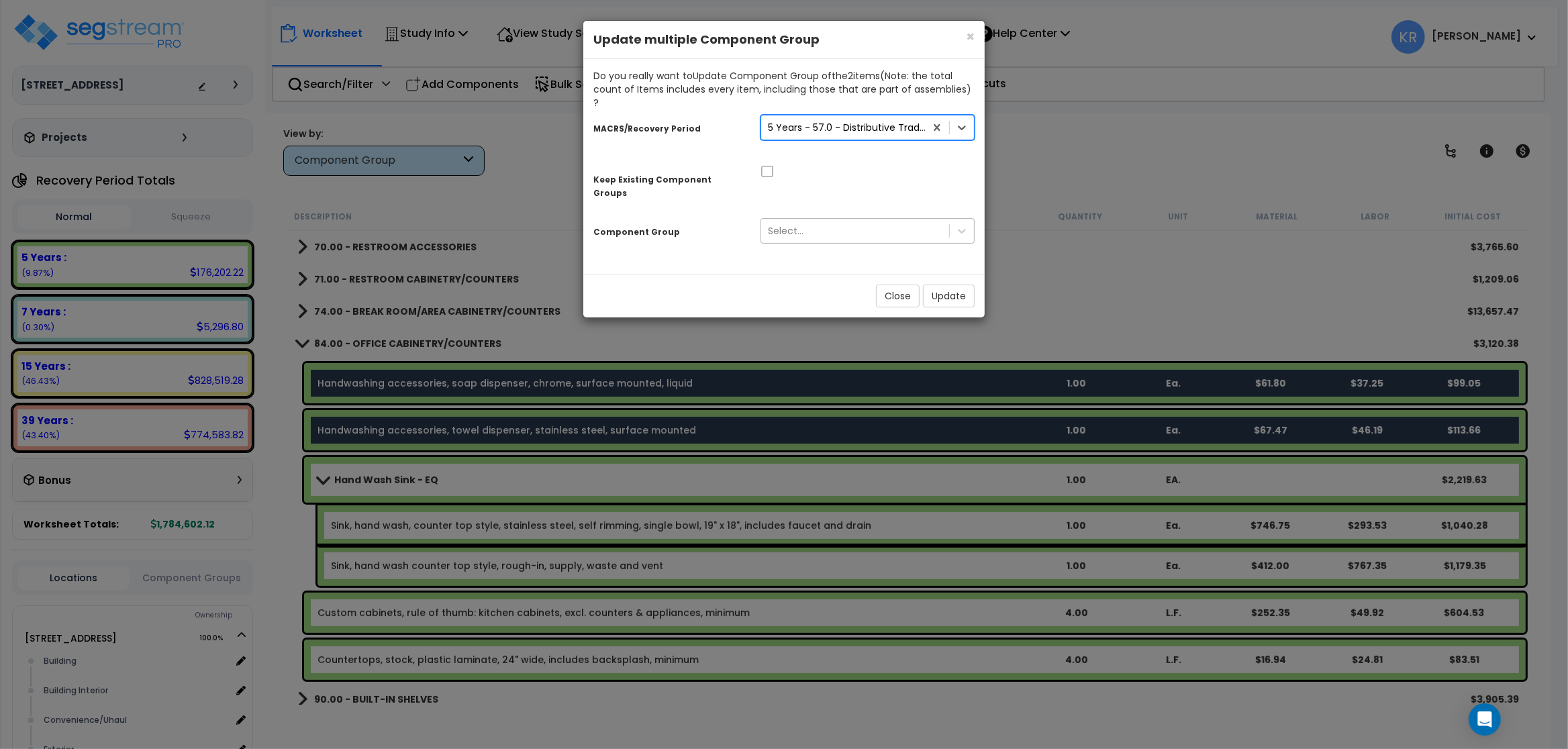
click at [784, 224] on div "Select..." at bounding box center [785, 230] width 36 height 13
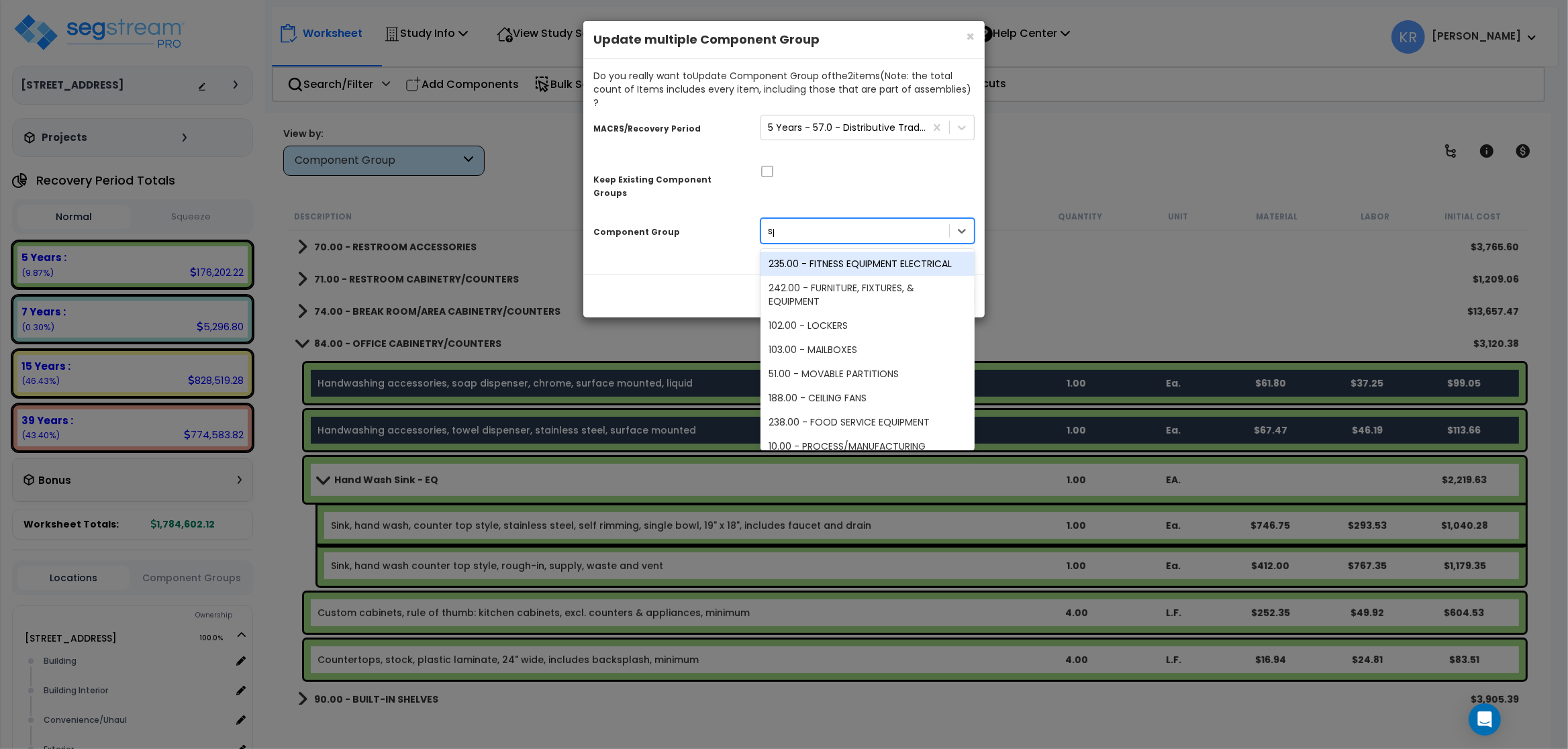
type input "spe"
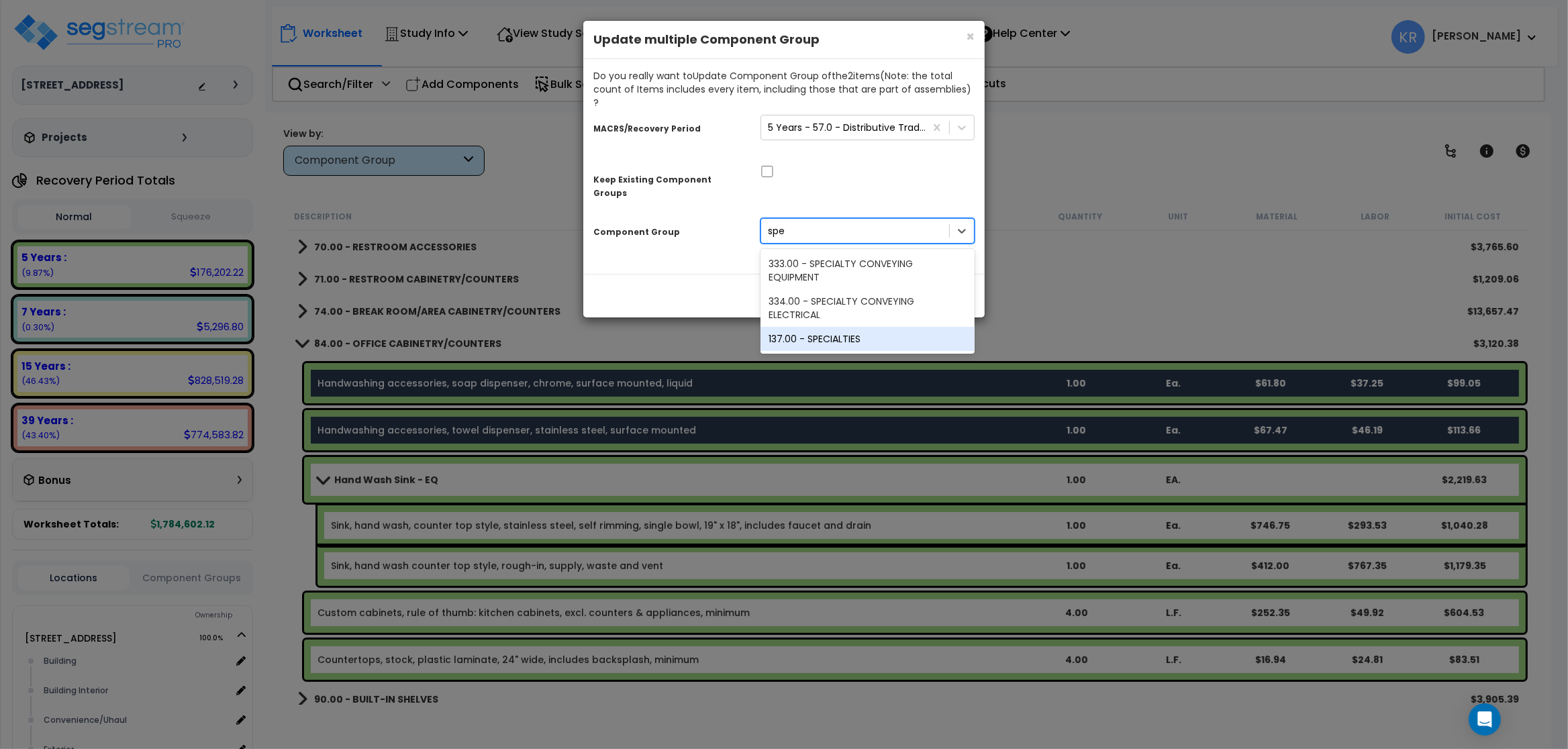
click at [809, 327] on div "137.00 - SPECIALTIES" at bounding box center [868, 339] width 214 height 24
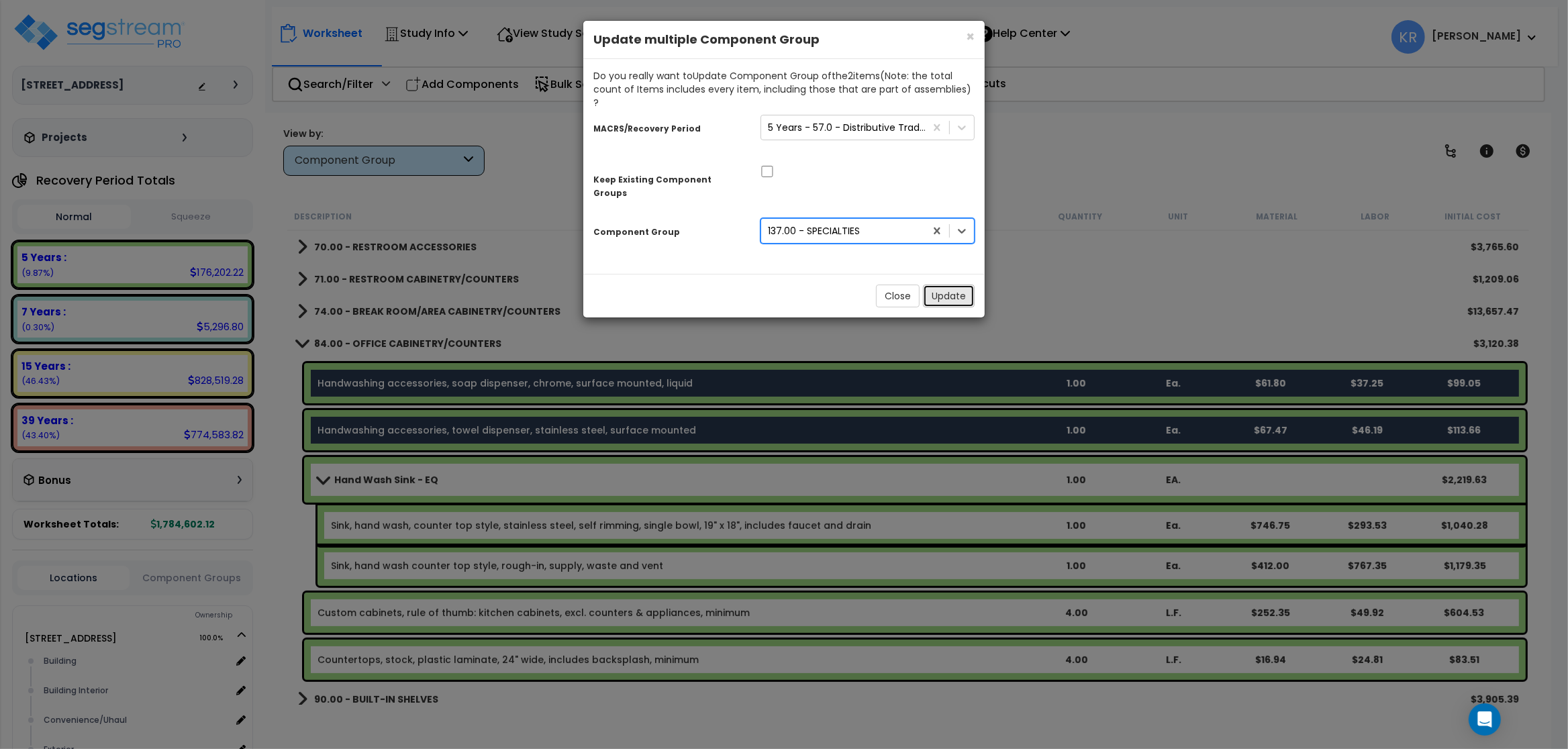
click at [837, 284] on button "Update" at bounding box center [948, 295] width 52 height 23
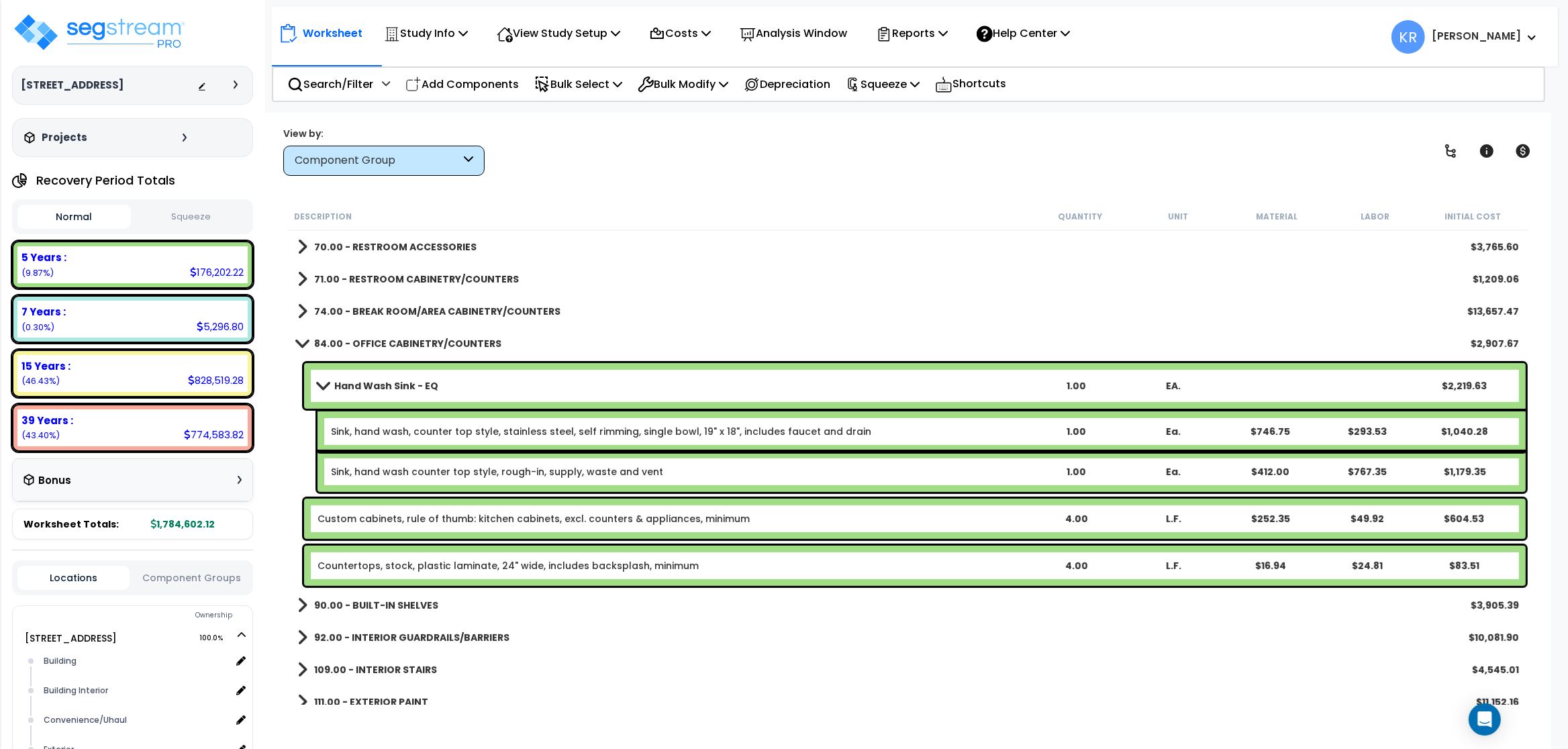
click at [355, 346] on b "84.00 - OFFICE CABINETRY/COUNTERS" at bounding box center [408, 343] width 187 height 13
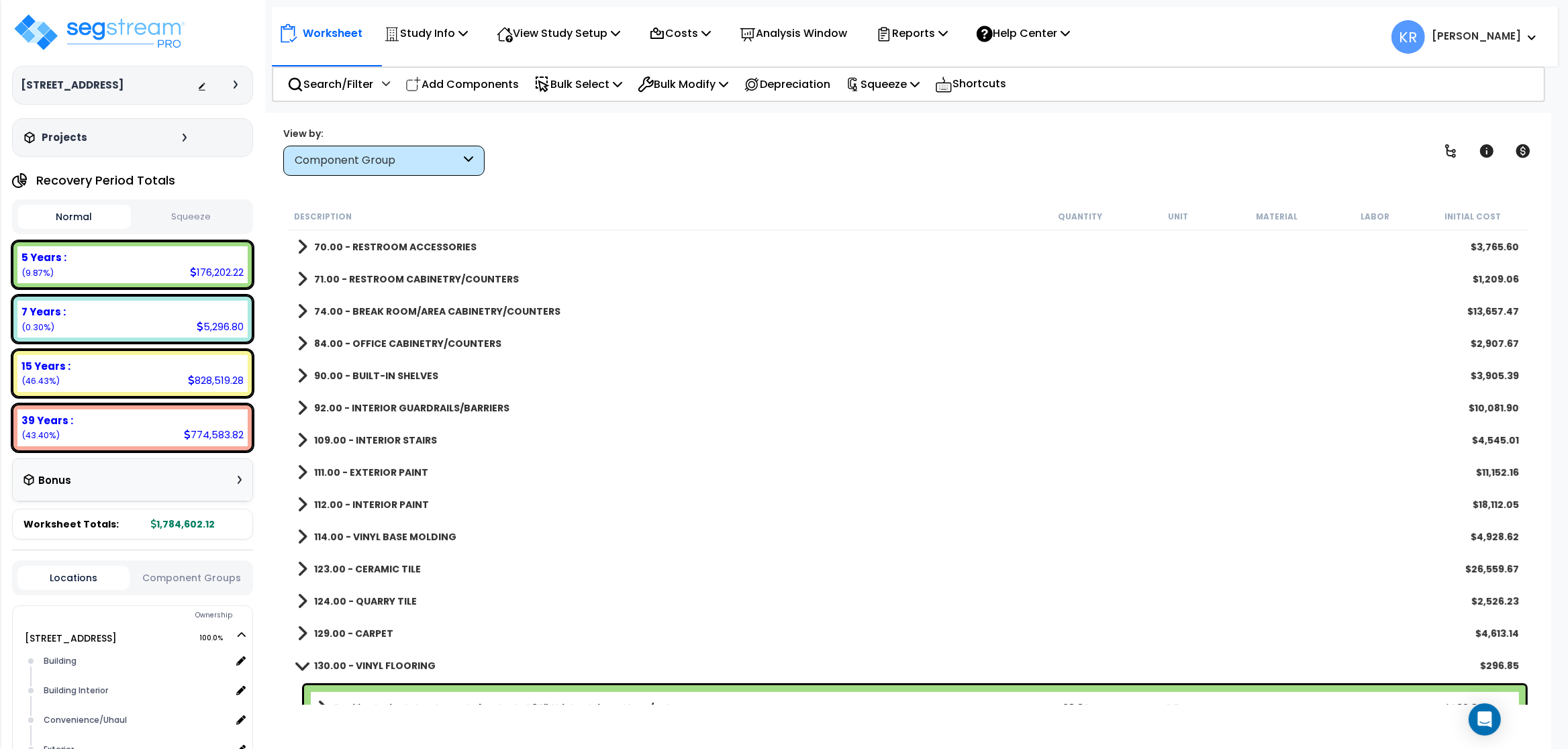
click at [378, 371] on b "90.00 - BUILT-IN SHELVES" at bounding box center [376, 375] width 124 height 13
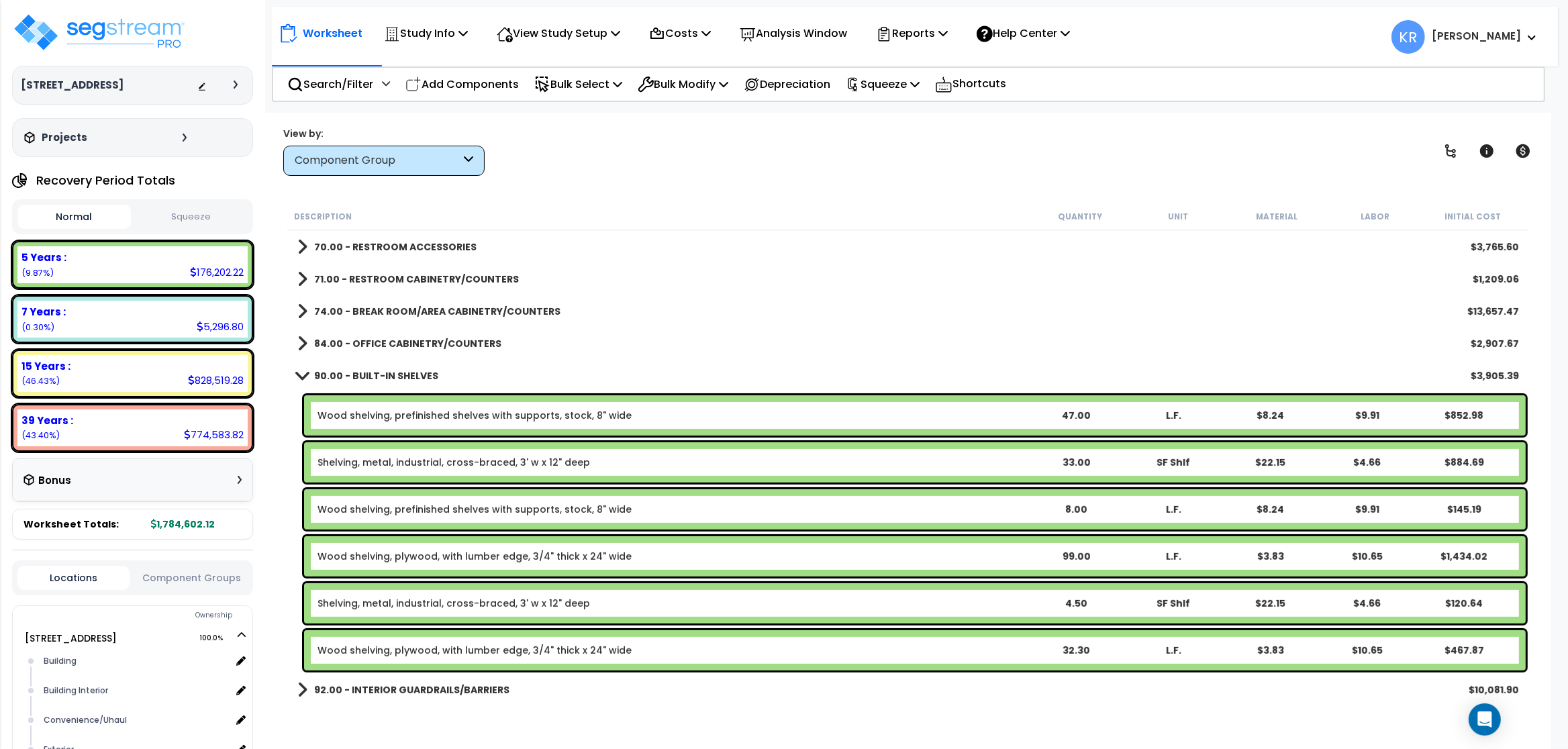
click at [380, 371] on b "90.00 - BUILT-IN SHELVES" at bounding box center [376, 375] width 124 height 13
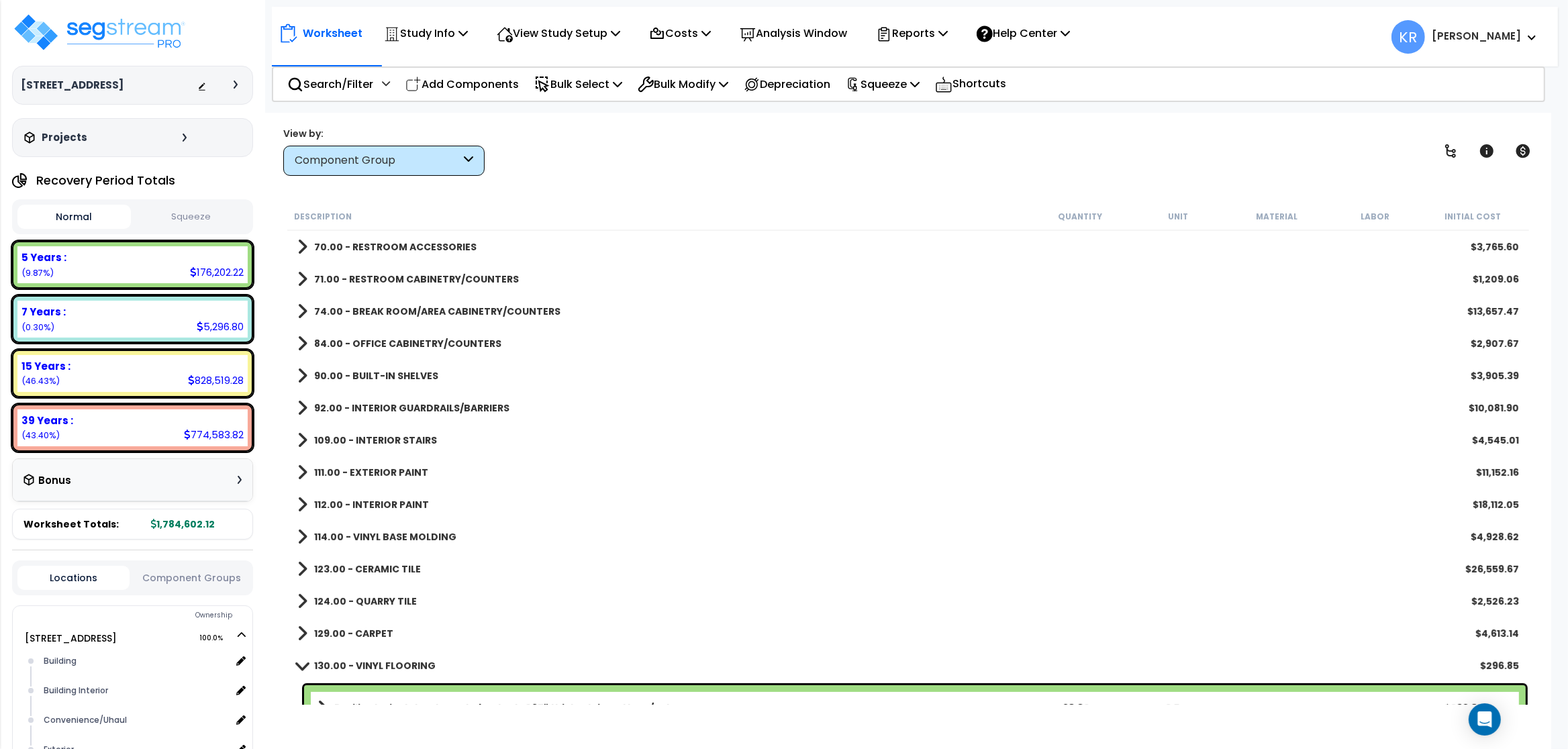
click at [386, 401] on link "92.00 - INTERIOR GUARDRAILS/BARRIERS" at bounding box center [403, 407] width 213 height 18
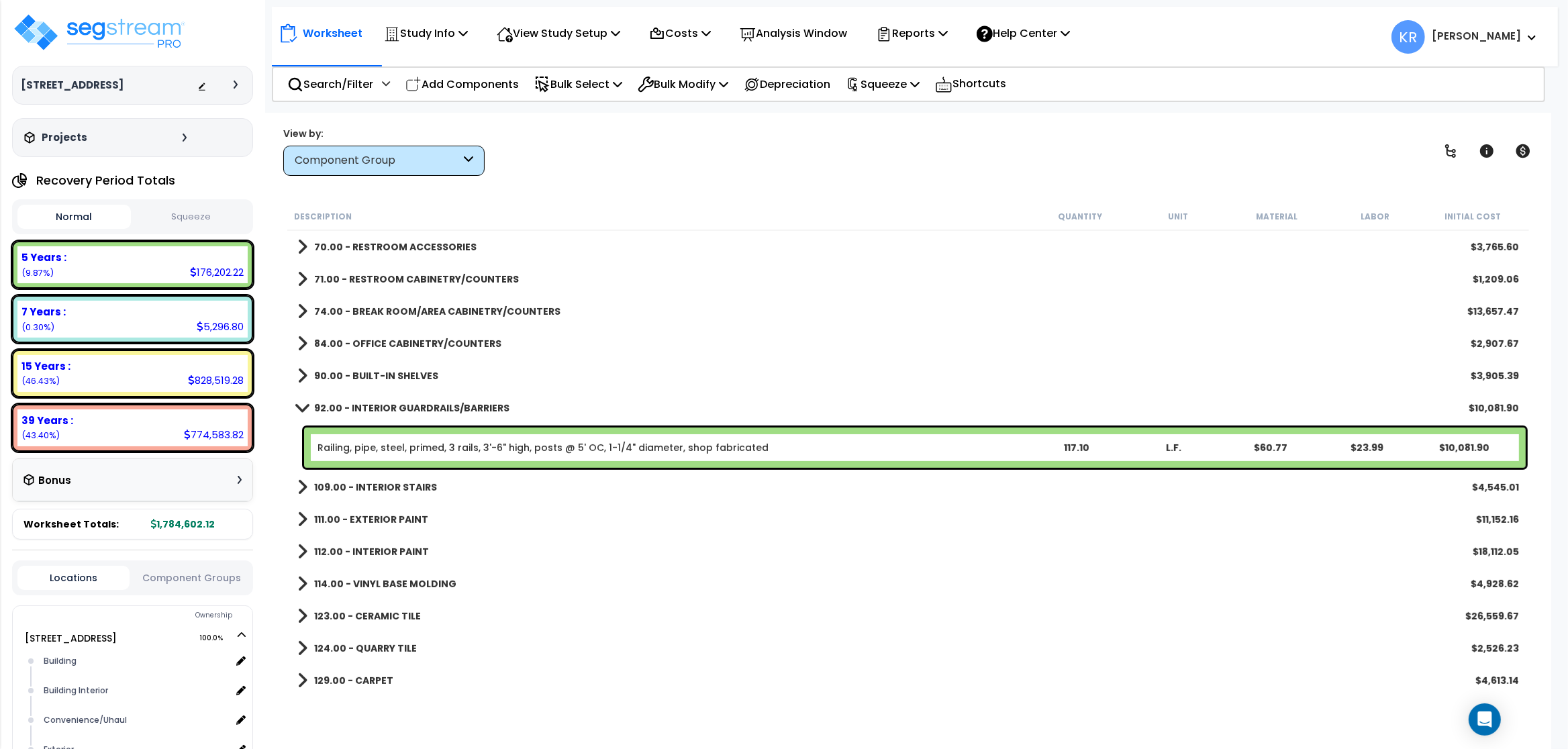
click at [386, 401] on link "92.00 - INTERIOR GUARDRAILS/BARRIERS" at bounding box center [403, 407] width 213 height 18
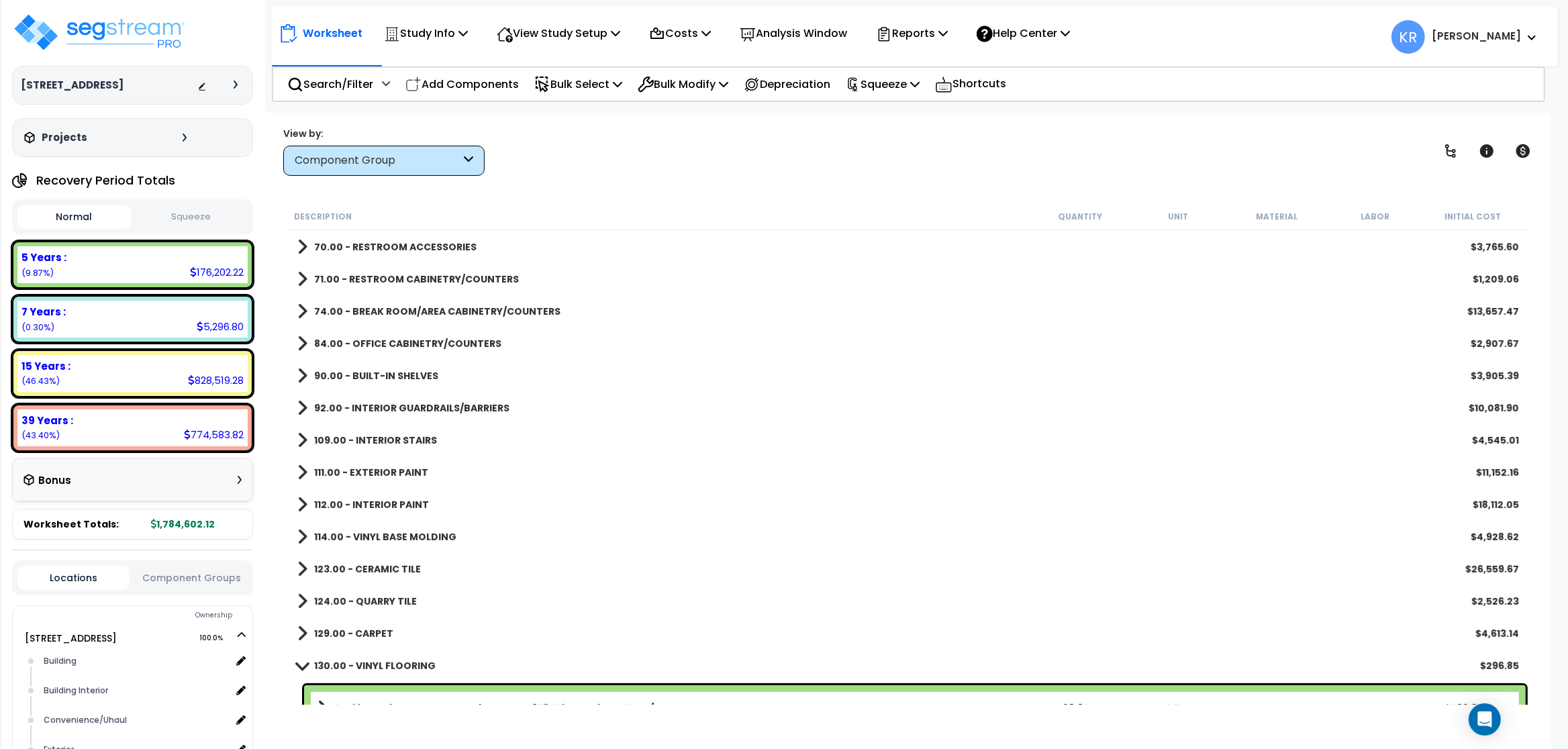
click at [386, 401] on link "92.00 - INTERIOR GUARDRAILS/BARRIERS" at bounding box center [403, 407] width 213 height 18
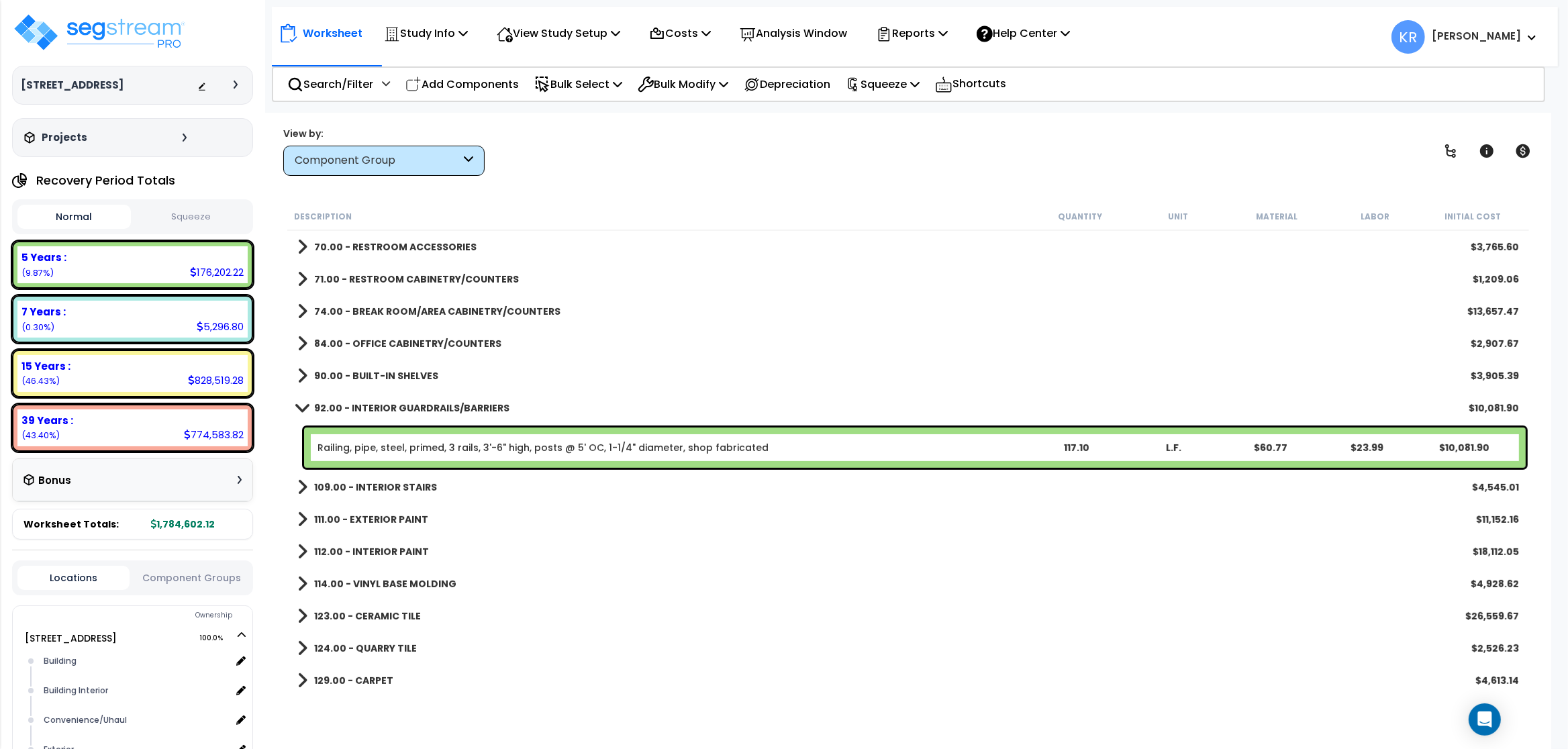
click at [449, 446] on link "Railing, pipe, steel, primed, 3 rails, 3'-6" high, posts @ 5' OC, 1-1/4" diamet…" at bounding box center [543, 447] width 451 height 13
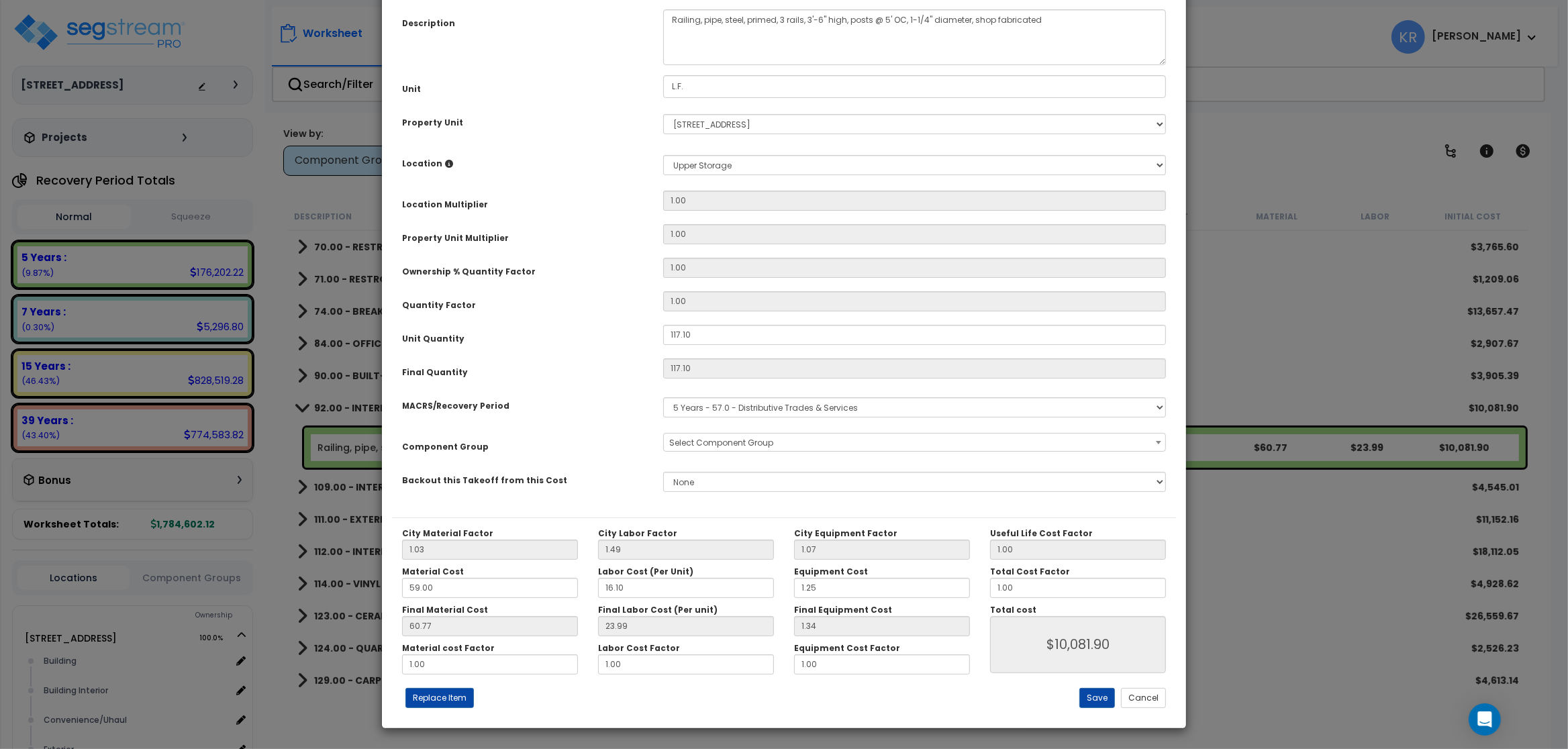
select select "56912"
click at [663, 397] on select "Select MACRS/Recovery Period 5 Years - 57.0 - Distributive Trades & Services 5 …" at bounding box center [914, 406] width 503 height 20
select select "3669"
click option "39 Years - NA - Long-Life Property" at bounding box center [0, 0] width 0 height 0
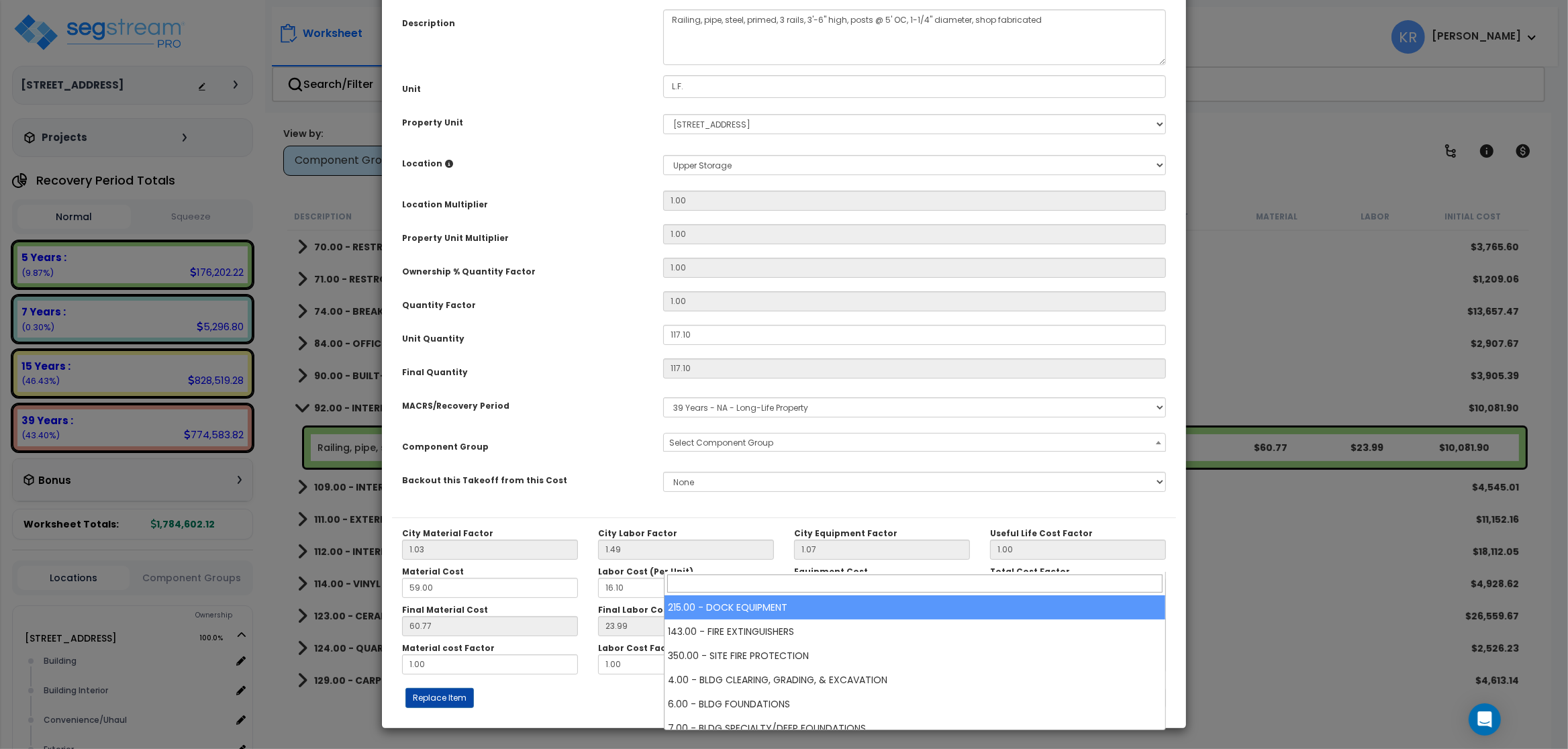
click at [702, 448] on span "Select Component Group" at bounding box center [721, 442] width 104 height 11
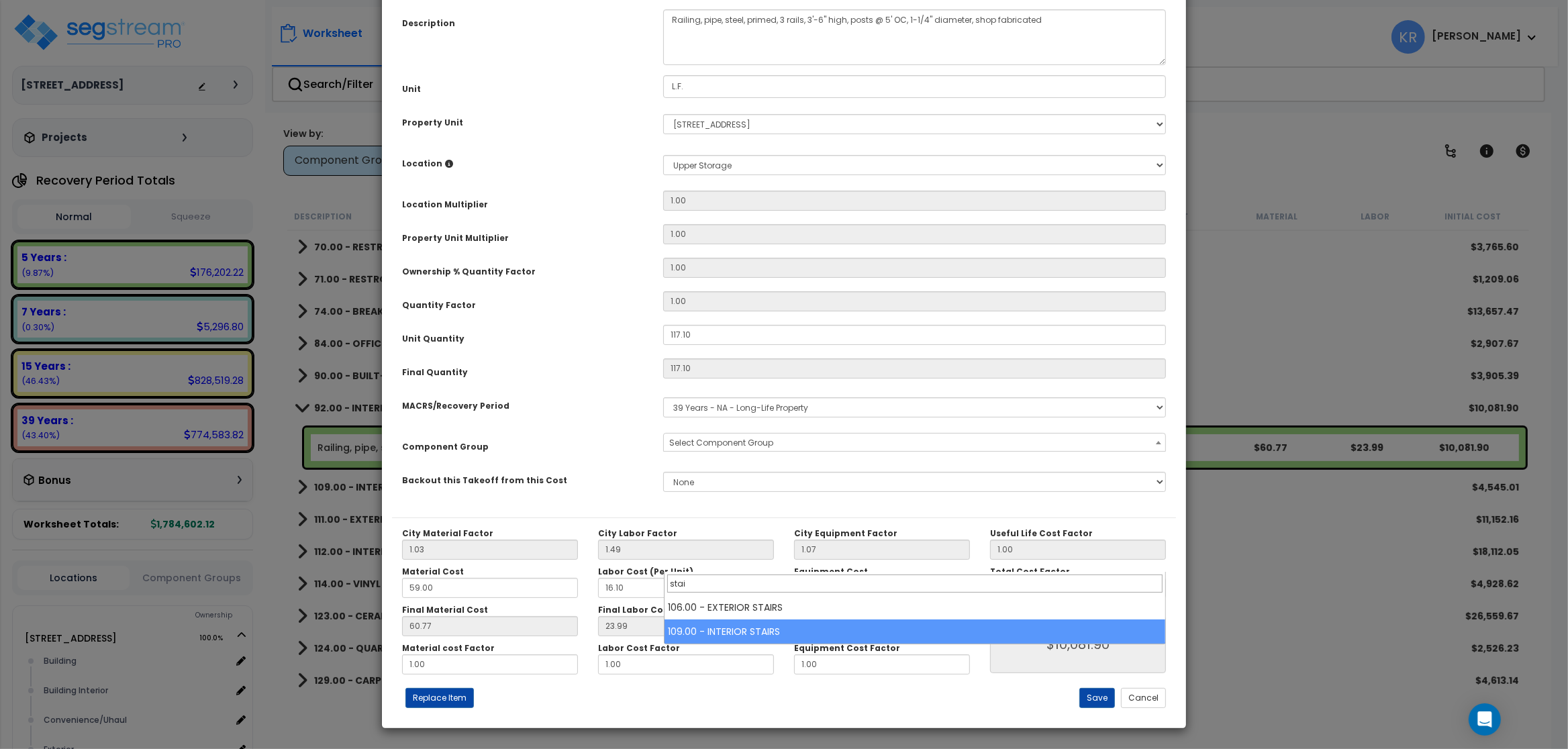
type input "stai"
select select "56924"
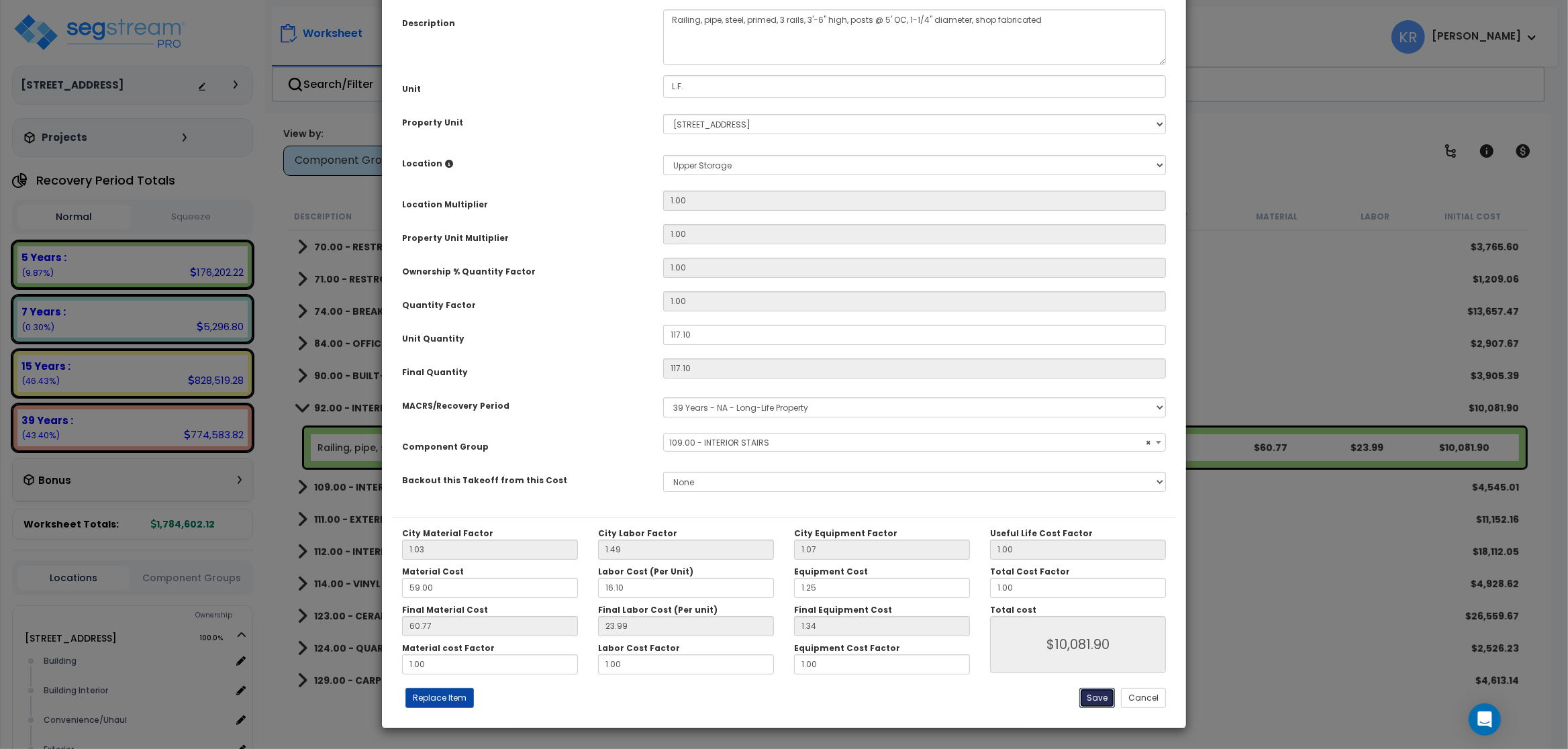
click at [837, 694] on button "Save" at bounding box center [1097, 697] width 36 height 20
type input "10081.90"
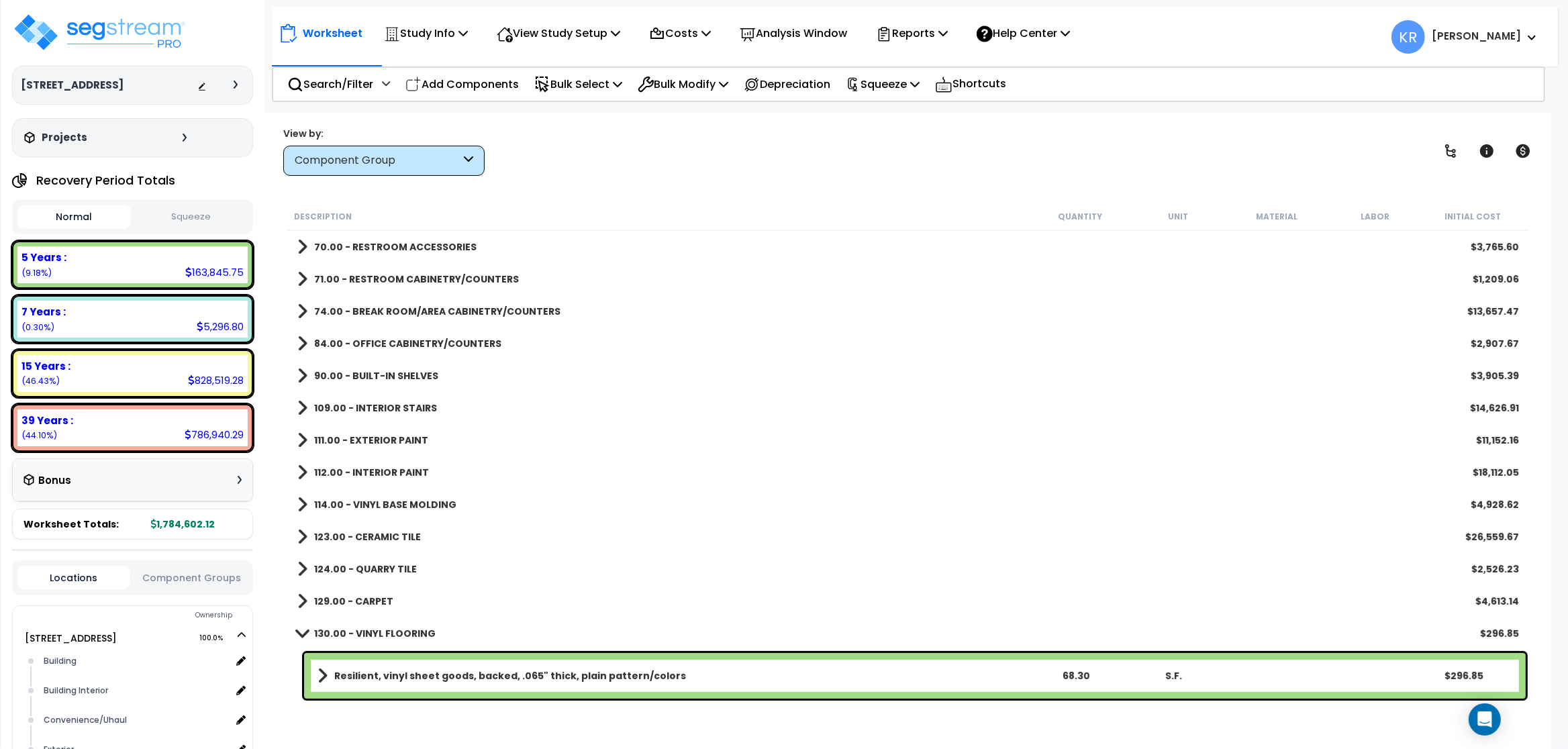
click at [403, 410] on b "109.00 - INTERIOR STAIRS" at bounding box center [375, 407] width 122 height 13
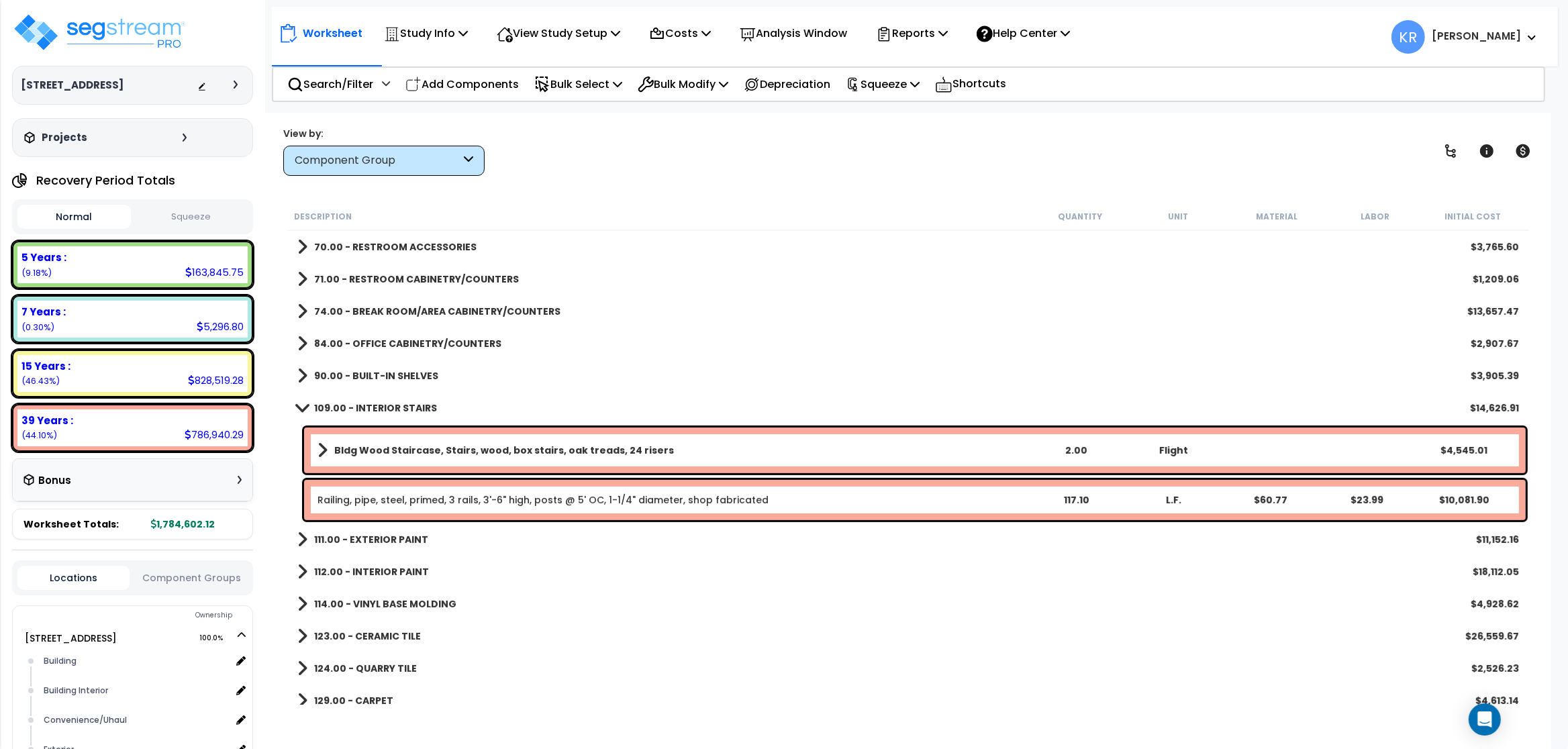
click at [406, 408] on b "109.00 - INTERIOR STAIRS" at bounding box center [375, 407] width 122 height 13
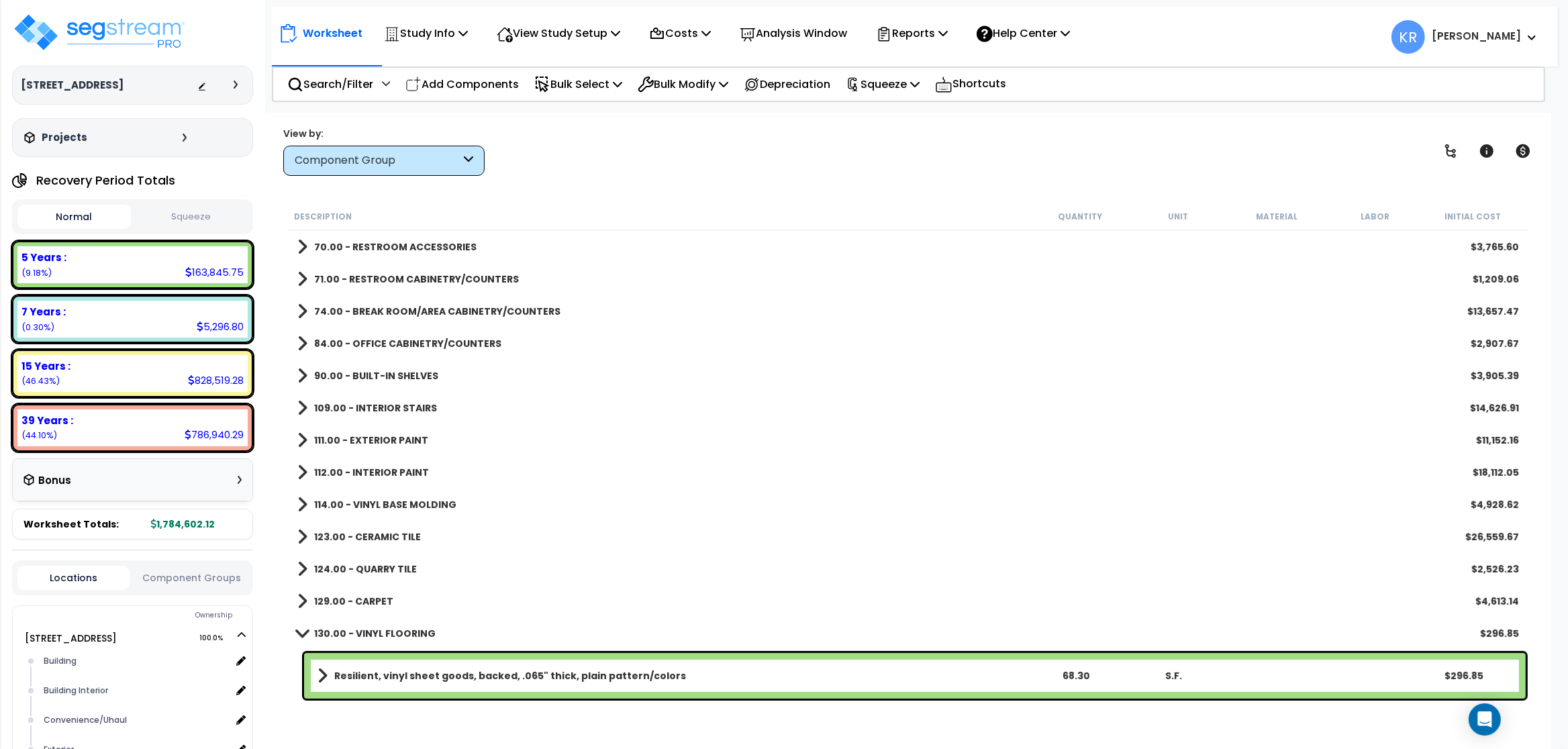
click at [393, 437] on b "111.00 - EXTERIOR PAINT" at bounding box center [371, 440] width 114 height 13
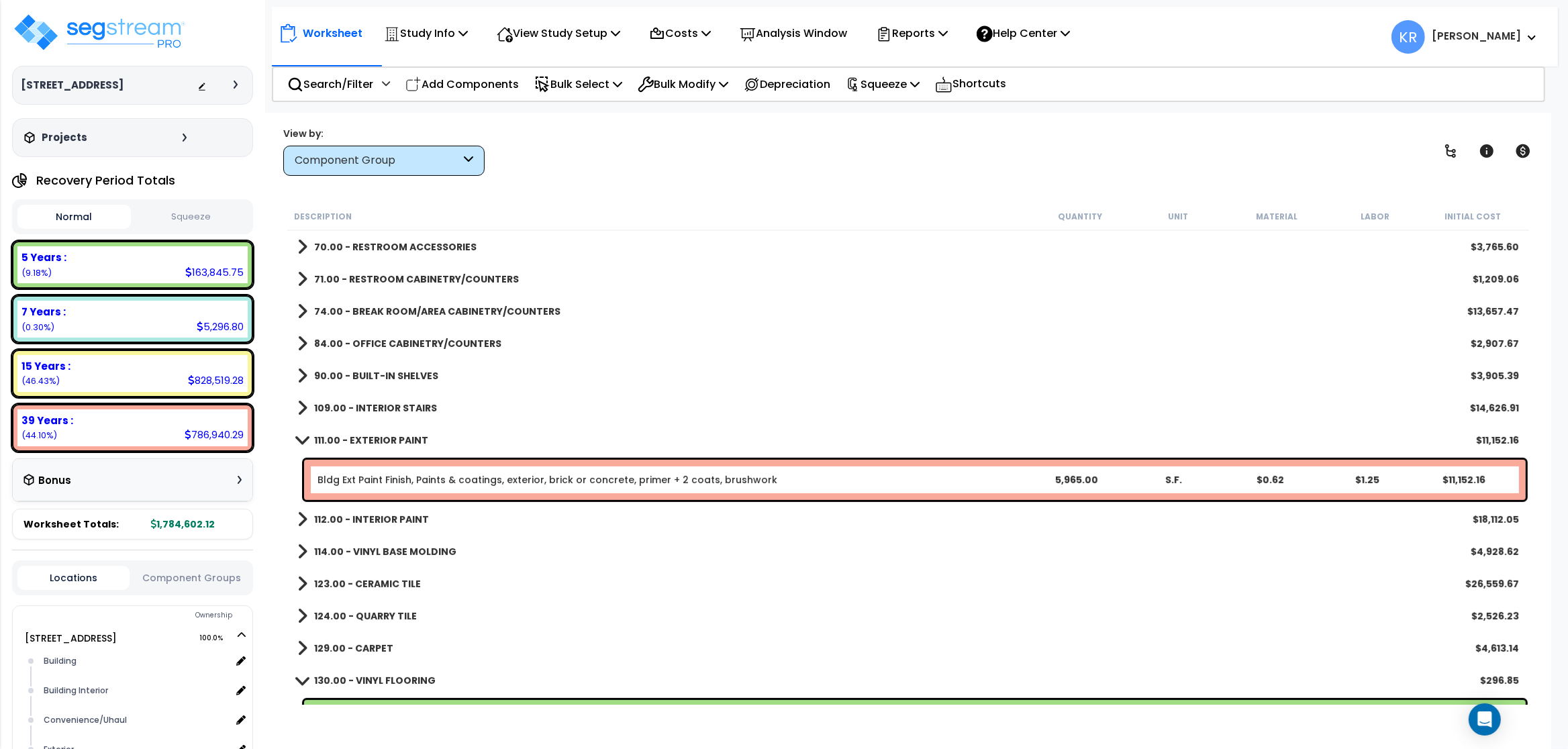
click at [396, 437] on b "111.00 - EXTERIOR PAINT" at bounding box center [371, 440] width 114 height 13
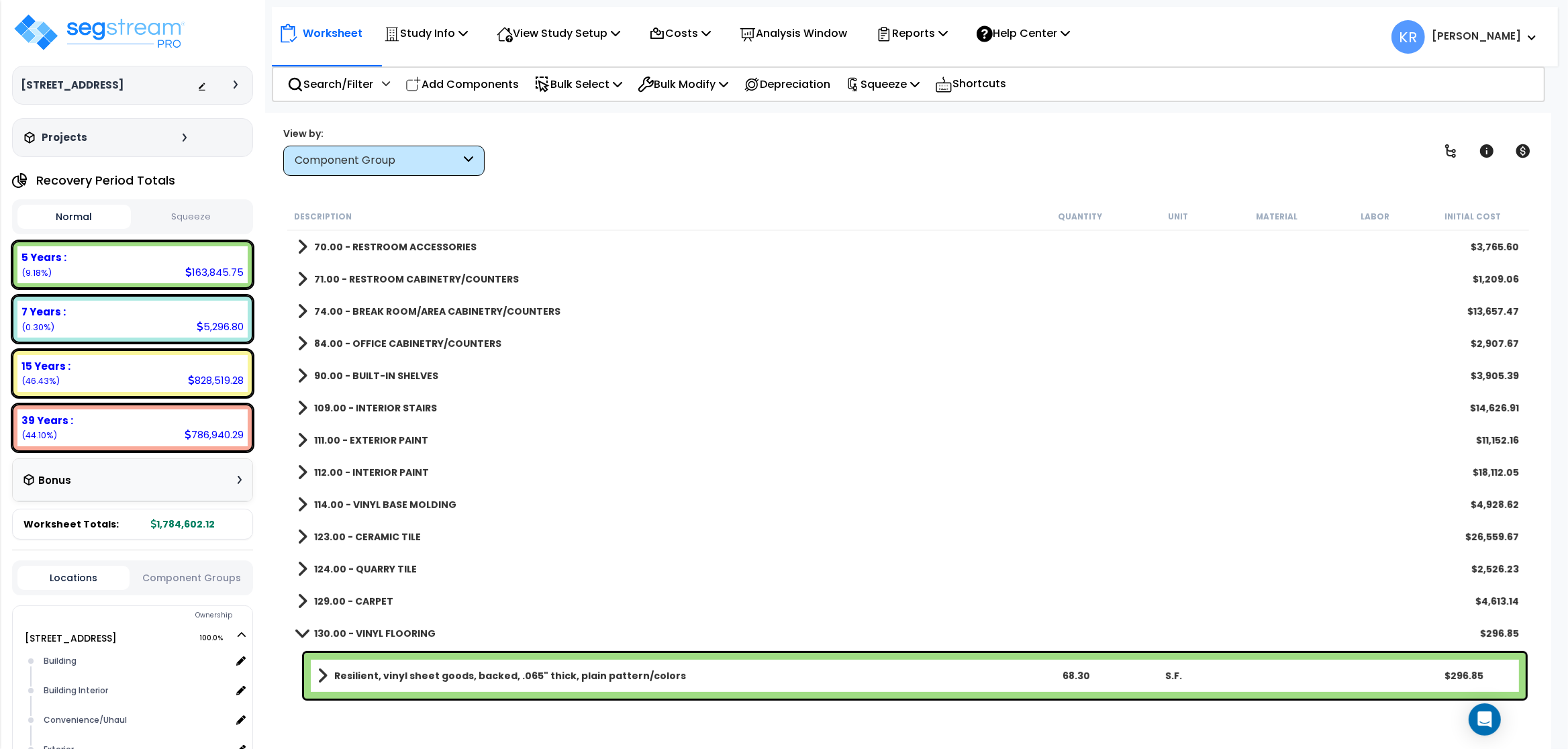
click at [390, 468] on b "112.00 - INTERIOR PAINT" at bounding box center [371, 472] width 115 height 13
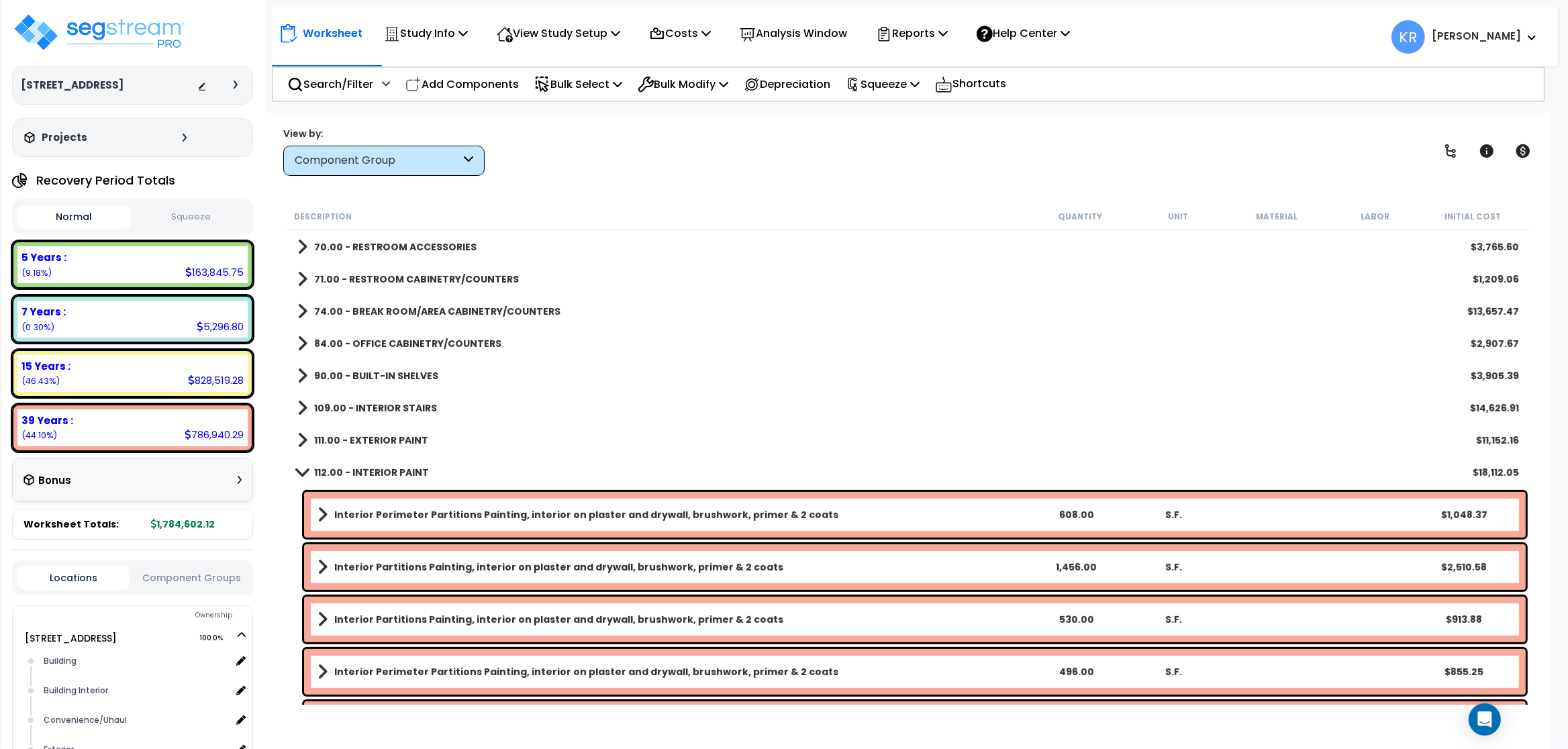
click at [394, 468] on b "112.00 - INTERIOR PAINT" at bounding box center [371, 472] width 115 height 13
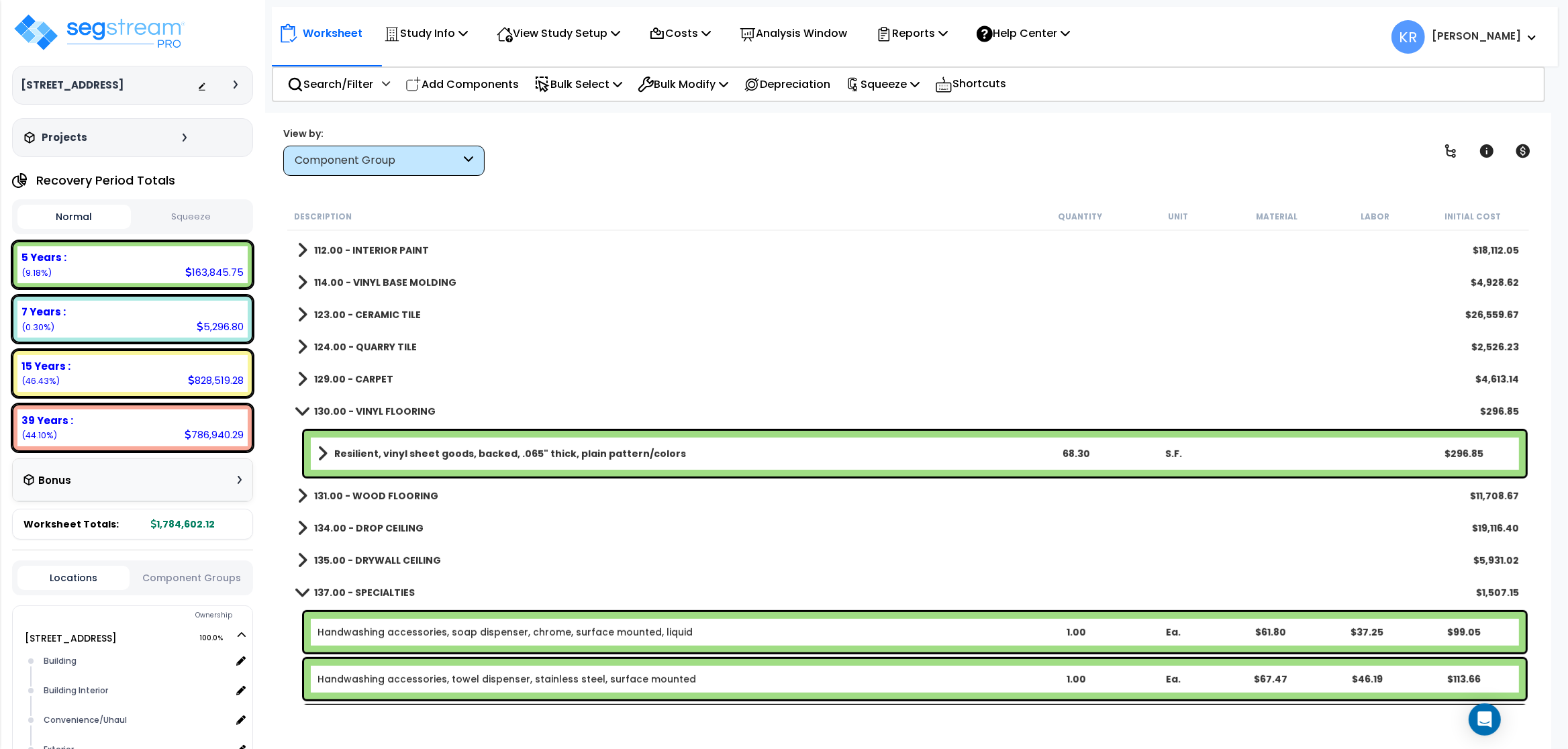
scroll to position [805, 0]
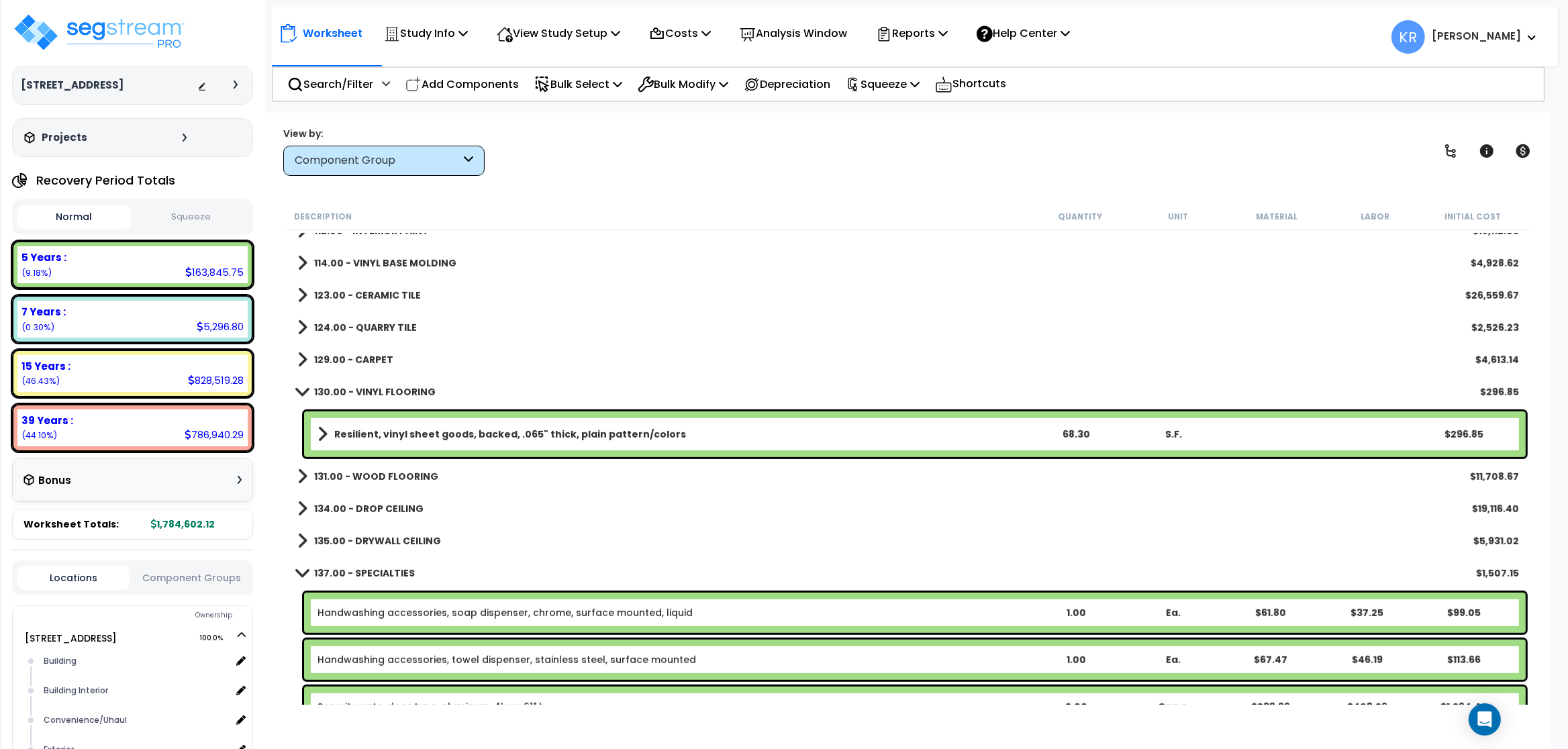
click at [420, 264] on b "114.00 - VINYL BASE MOLDING" at bounding box center [385, 262] width 143 height 13
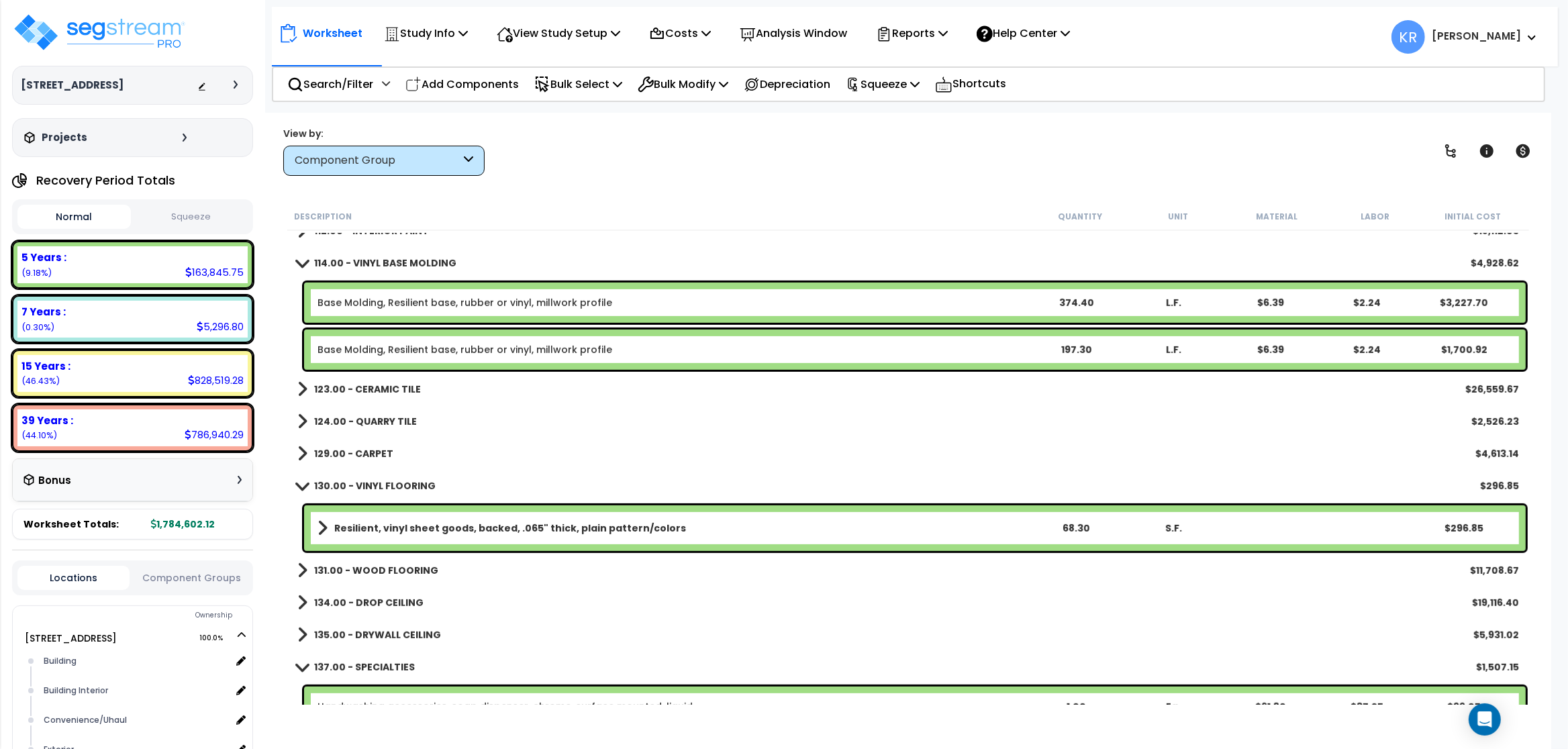
click at [422, 261] on b "114.00 - VINYL BASE MOLDING" at bounding box center [385, 262] width 143 height 13
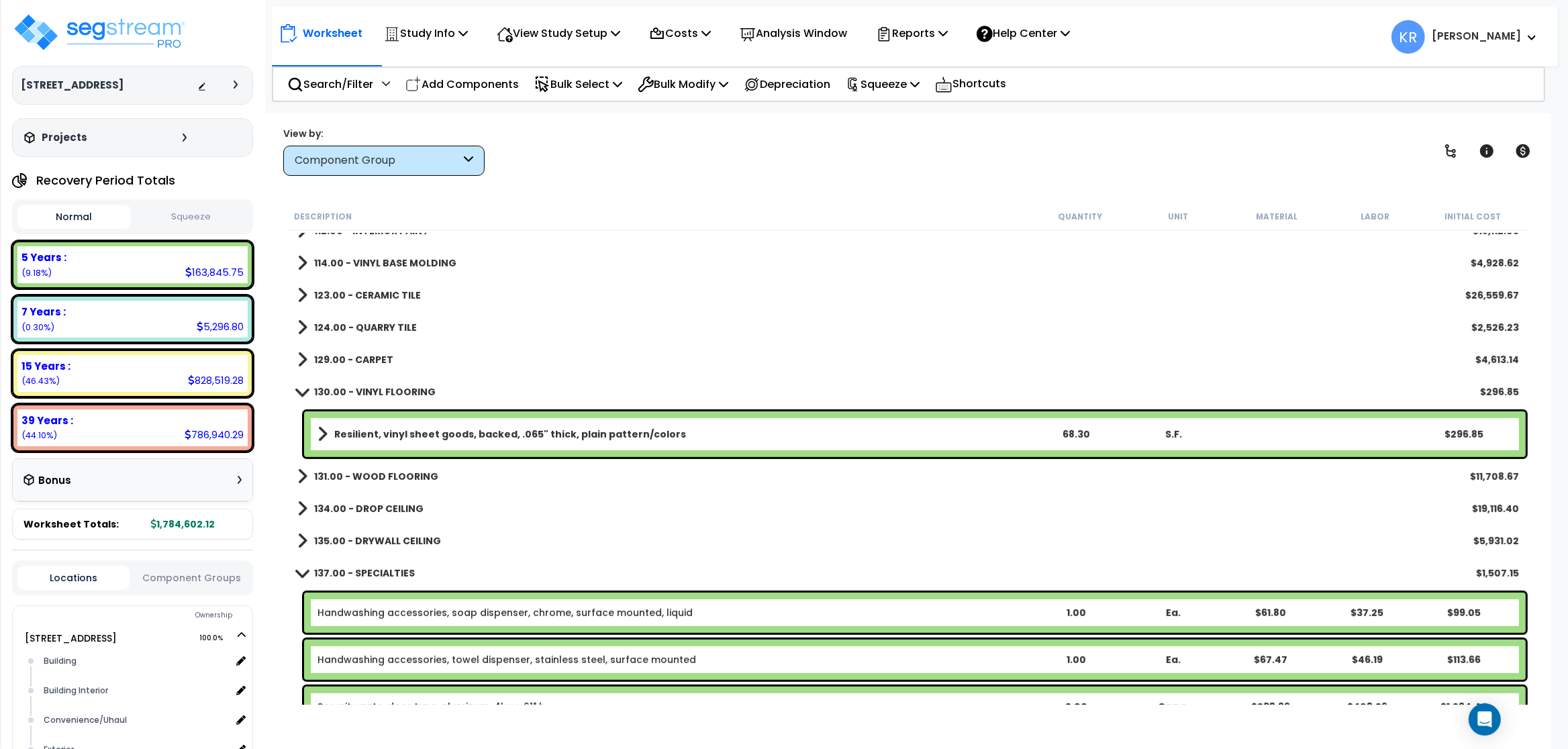
click at [406, 292] on b "123.00 - CERAMIC TILE" at bounding box center [367, 295] width 107 height 13
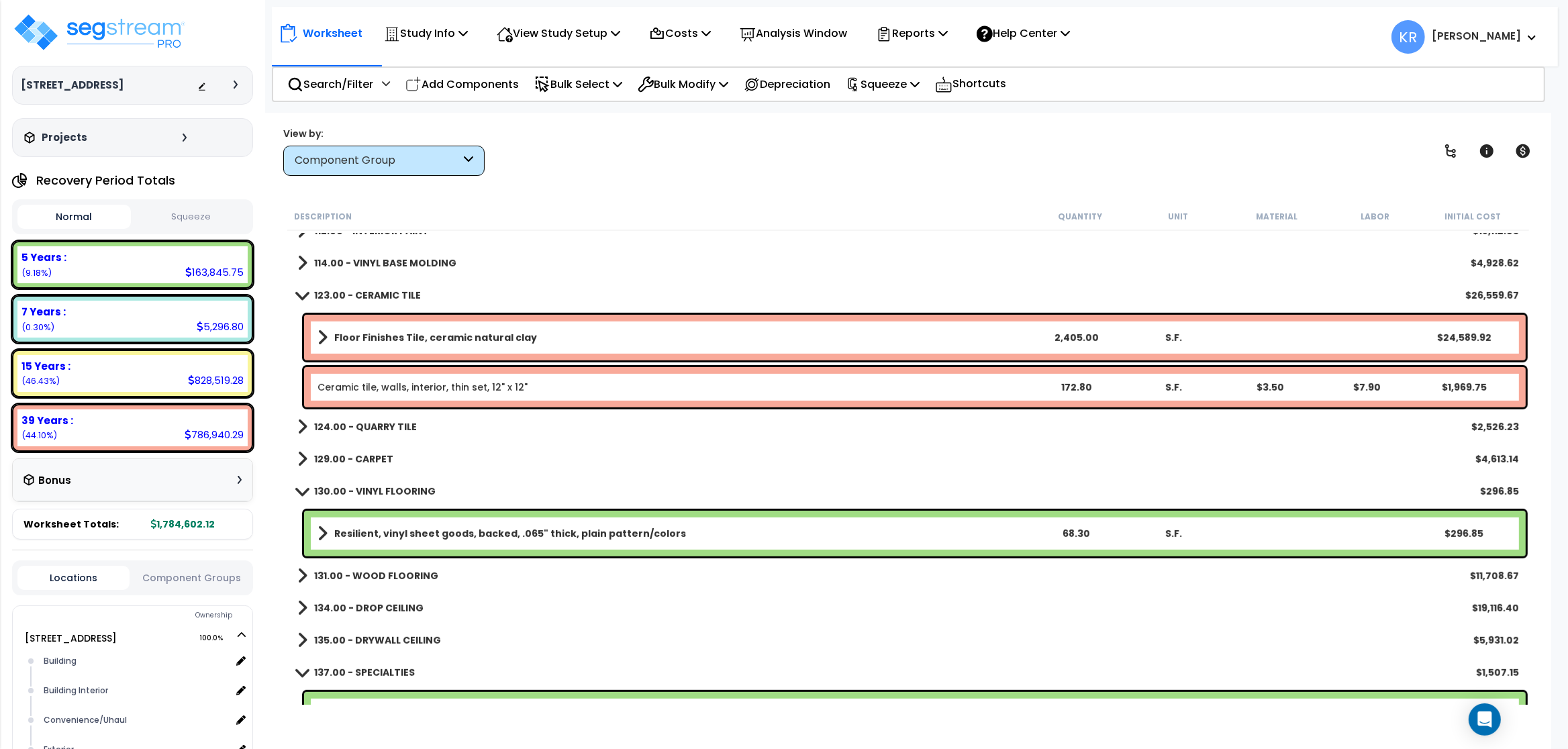
click at [406, 291] on b "123.00 - CERAMIC TILE" at bounding box center [367, 295] width 107 height 13
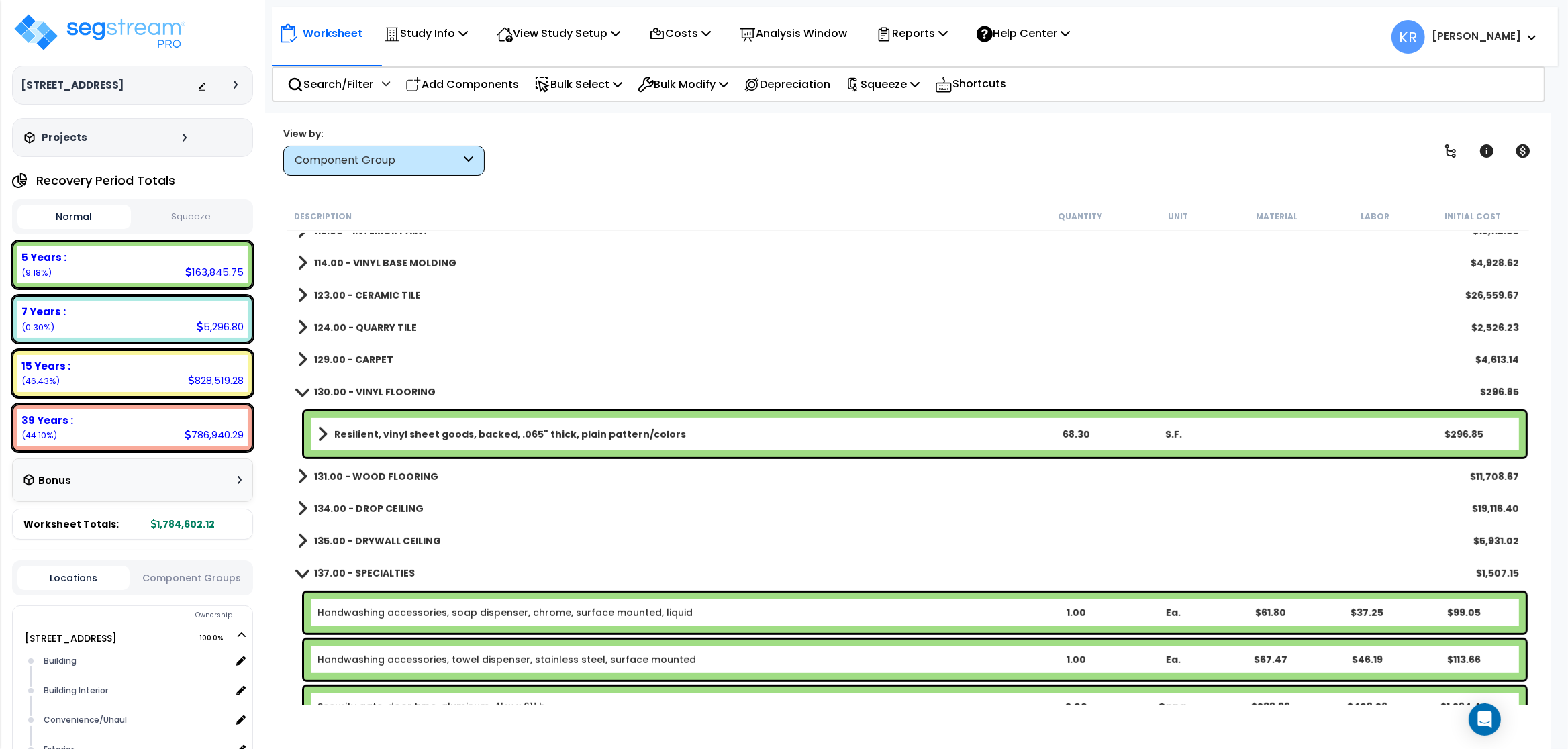
click at [396, 325] on b "124.00 - QUARRY TILE" at bounding box center [365, 327] width 102 height 13
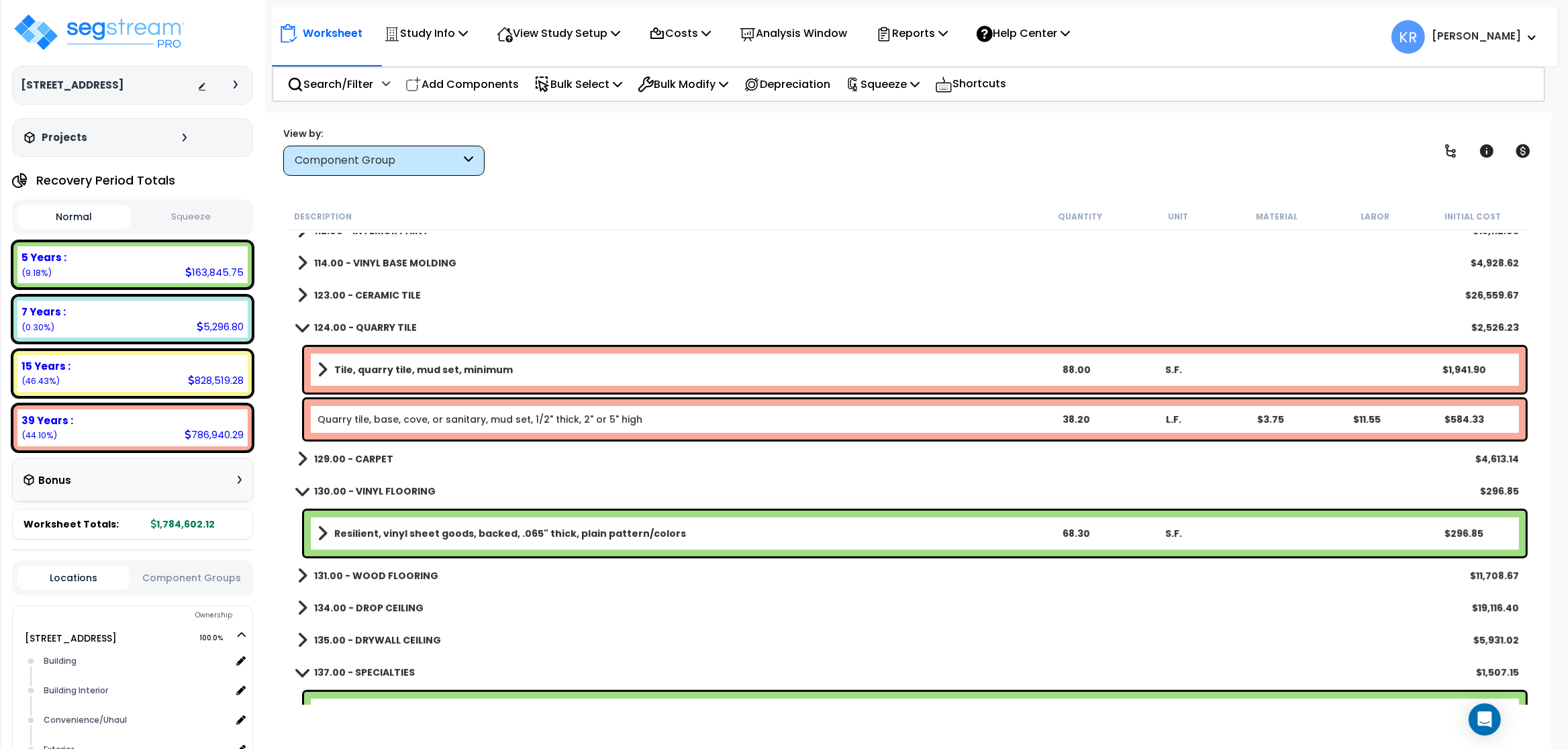
click at [396, 322] on b "124.00 - QUARRY TILE" at bounding box center [365, 327] width 102 height 13
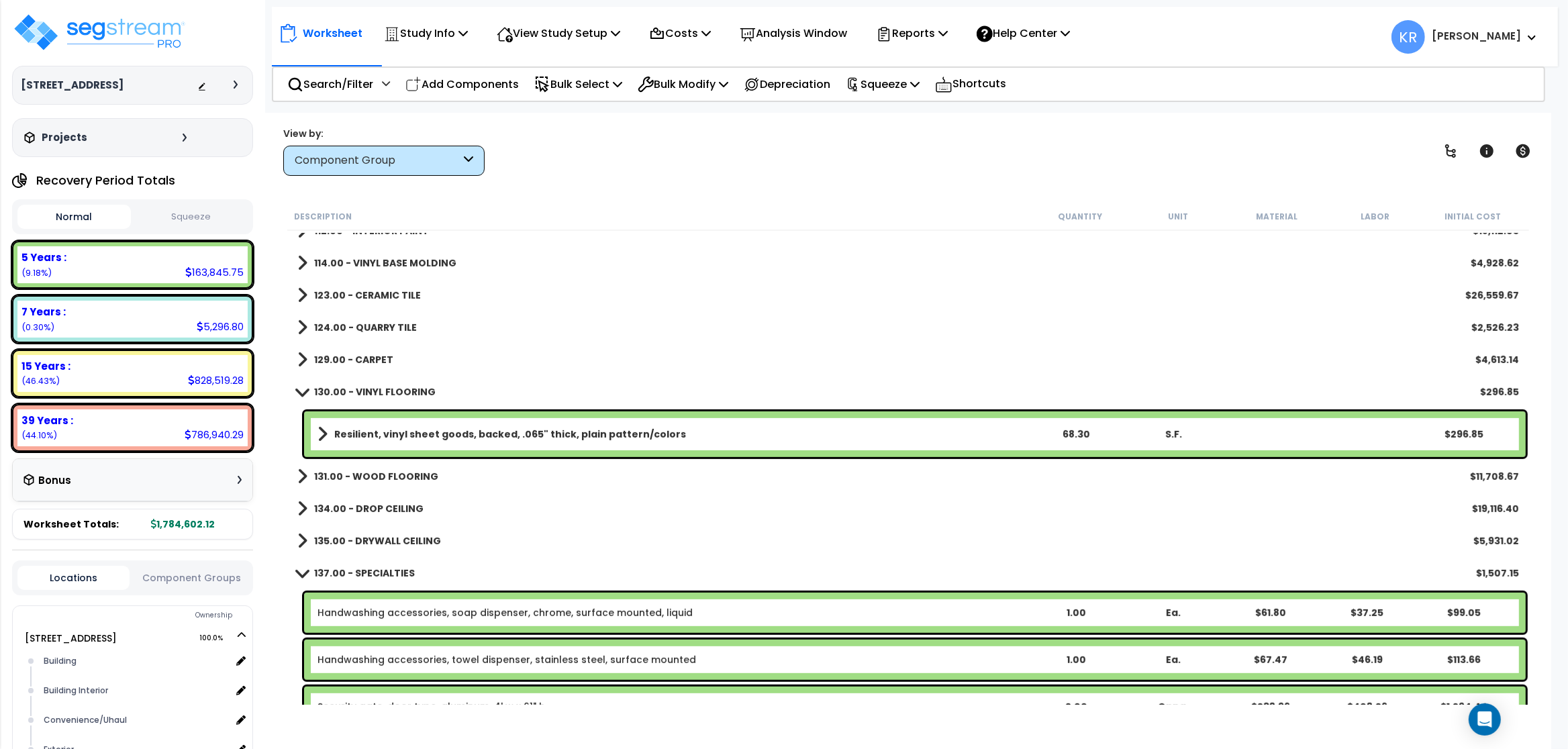
click at [388, 358] on b "129.00 - CARPET" at bounding box center [353, 359] width 80 height 13
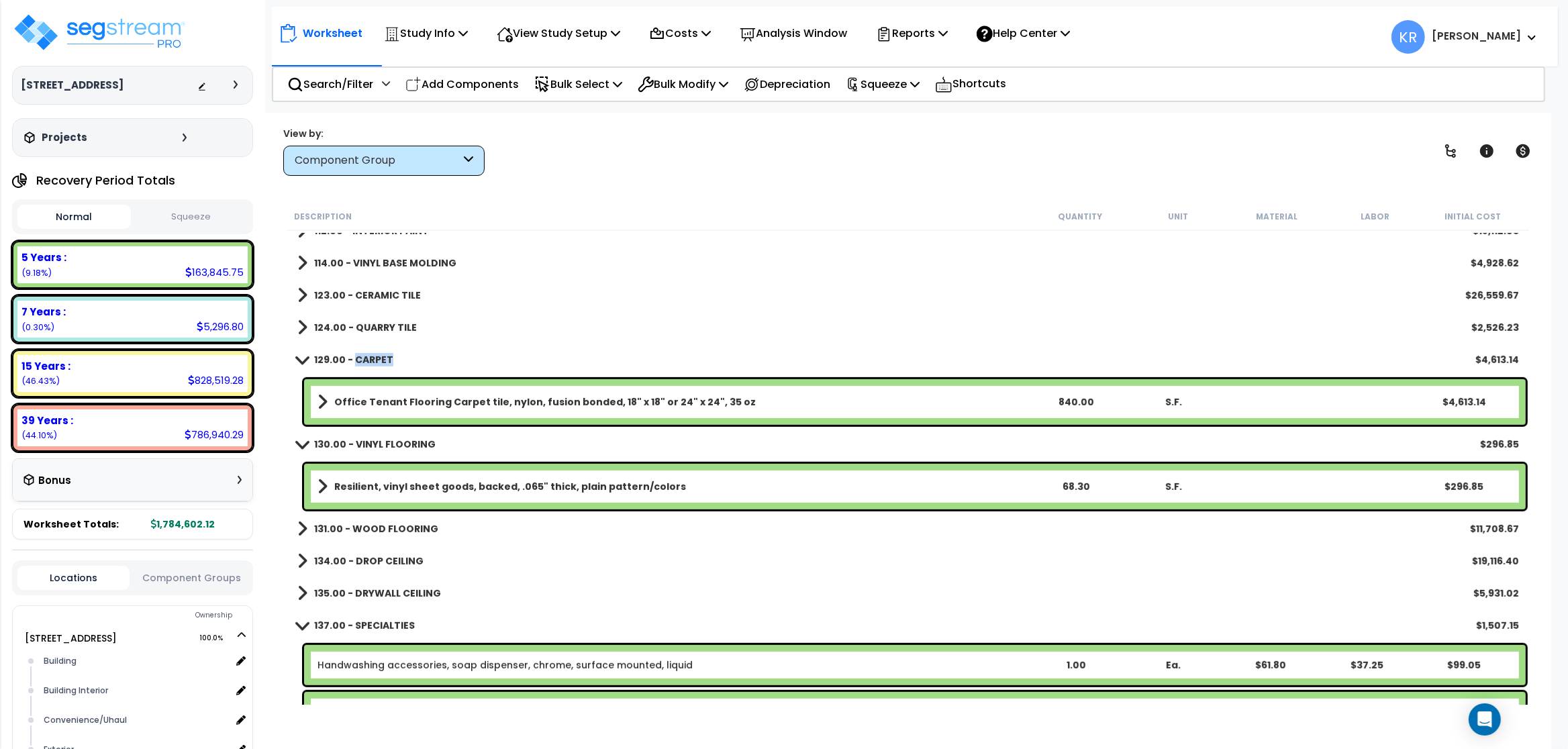
click at [389, 357] on b "129.00 - CARPET" at bounding box center [353, 359] width 80 height 13
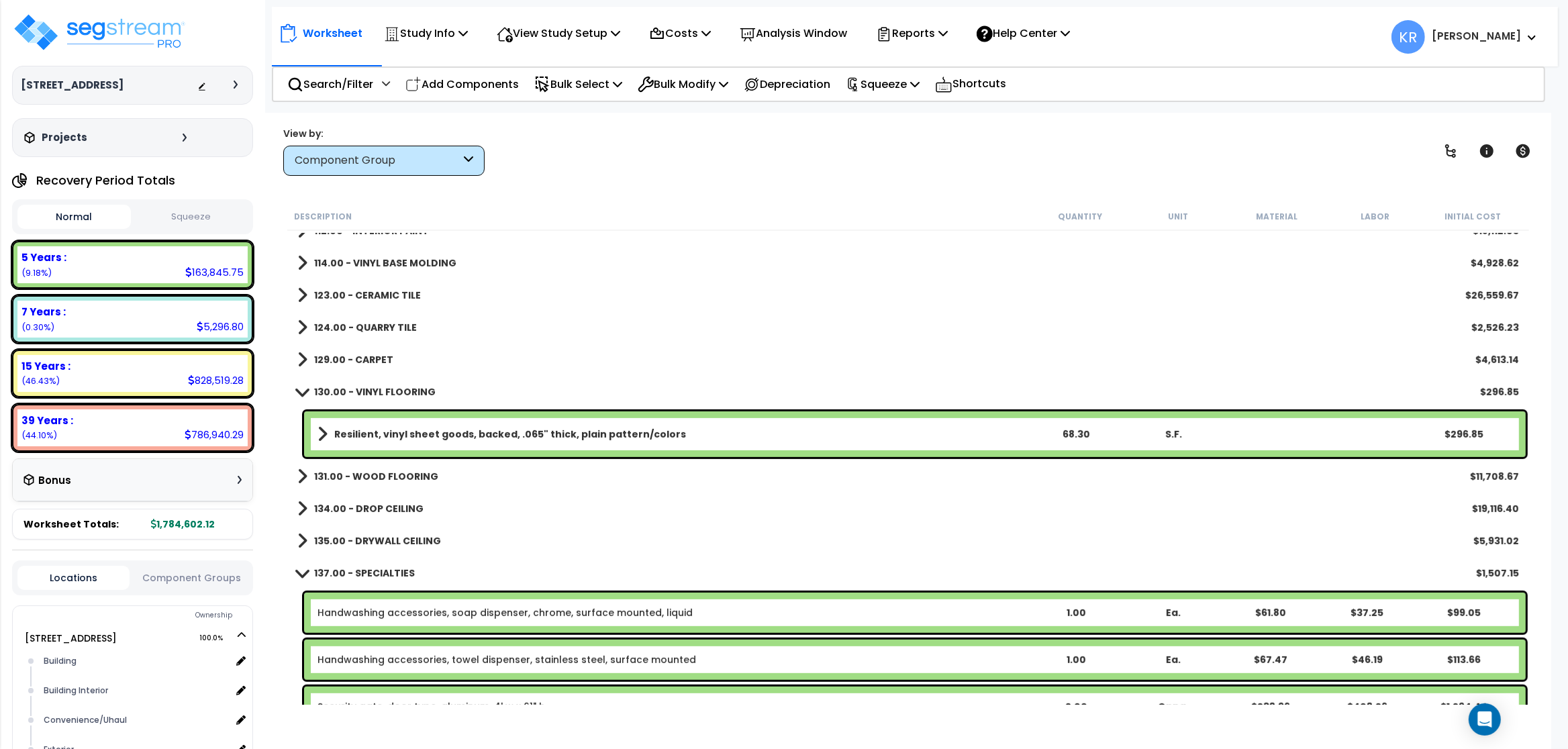
click at [390, 357] on div "129.00 - CARPET $4,613.14" at bounding box center [908, 359] width 1235 height 32
click at [392, 389] on b "130.00 - VINYL FLOORING" at bounding box center [374, 392] width 122 height 13
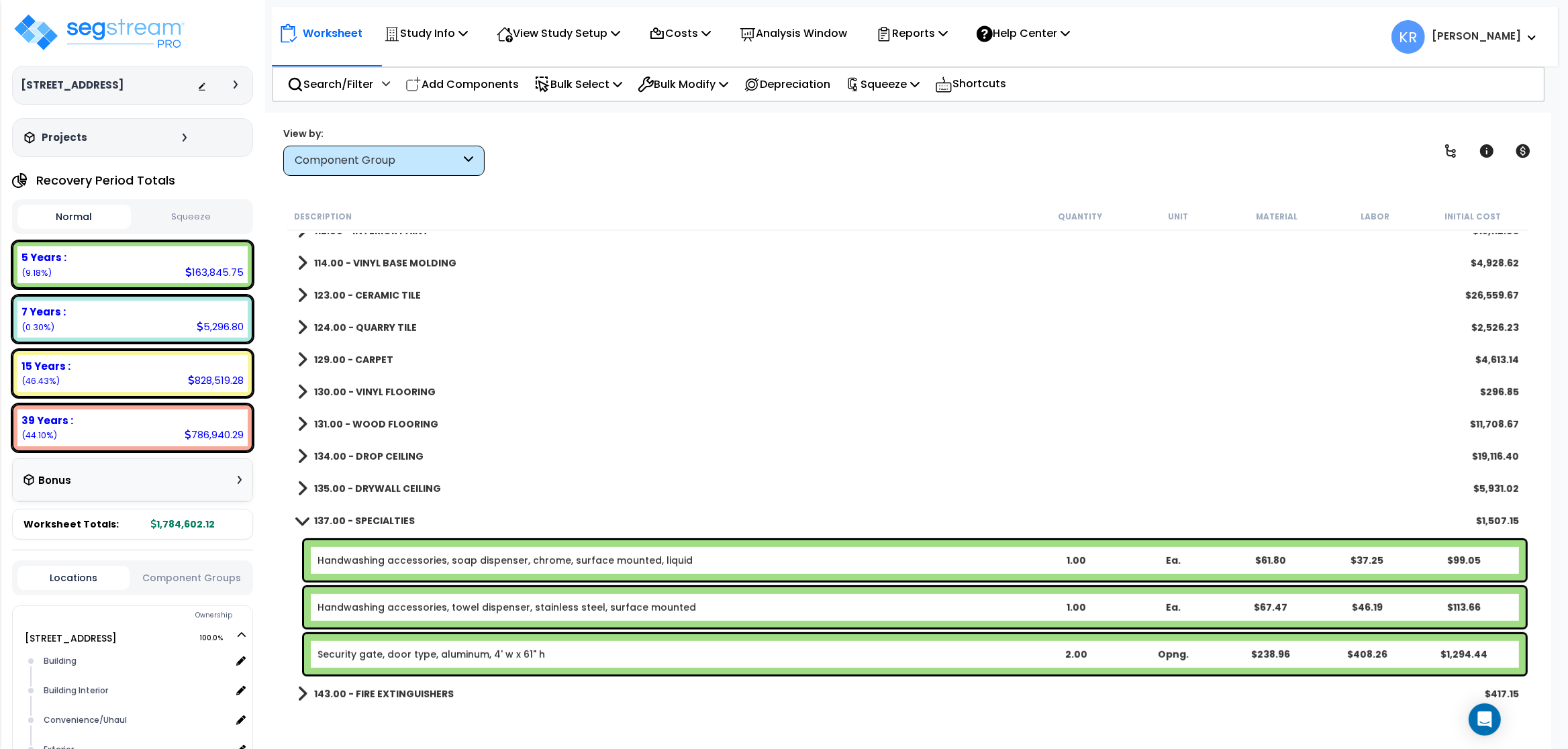
click at [395, 388] on b "130.00 - VINYL FLOORING" at bounding box center [374, 392] width 122 height 13
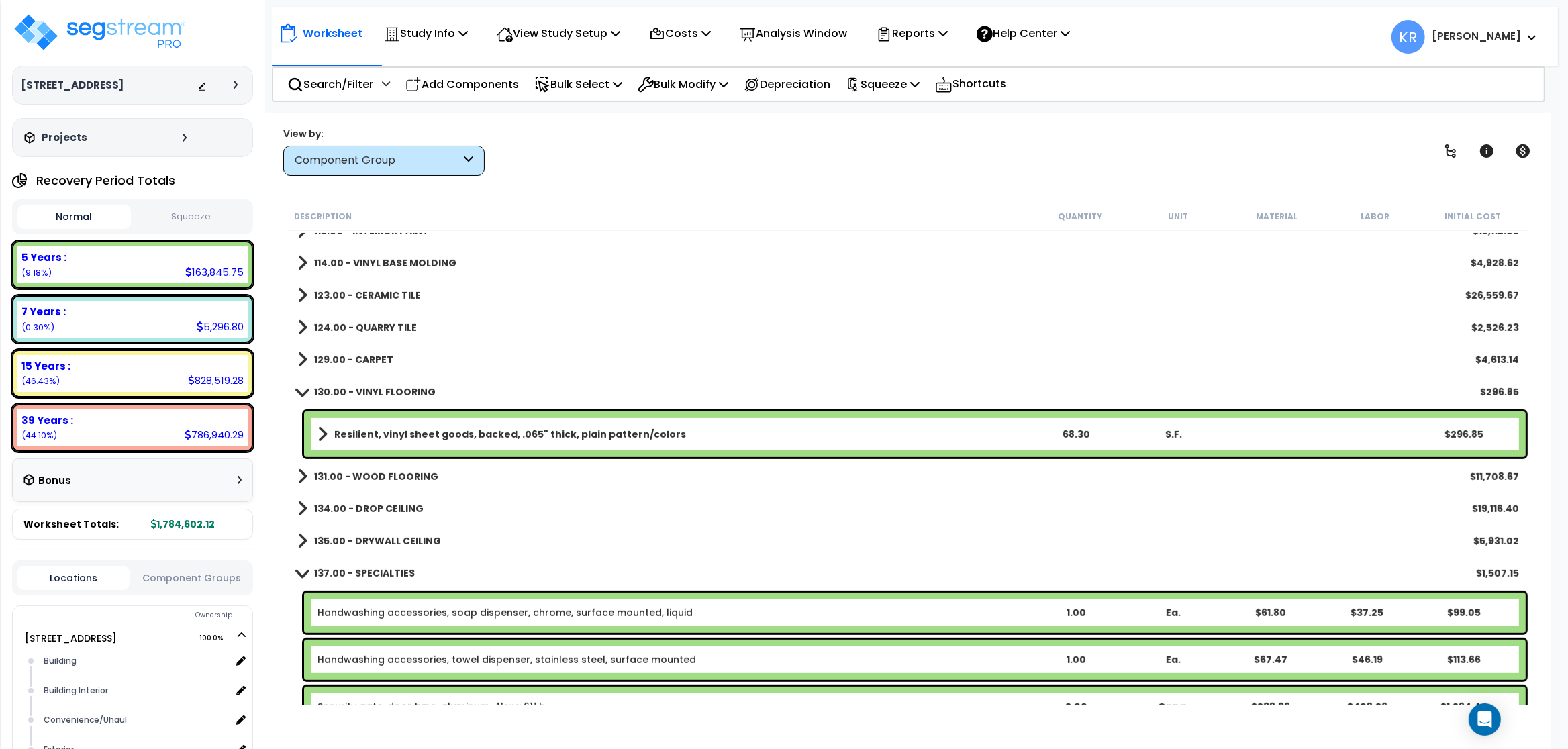
click at [396, 385] on b "130.00 - VINYL FLOORING" at bounding box center [374, 392] width 122 height 13
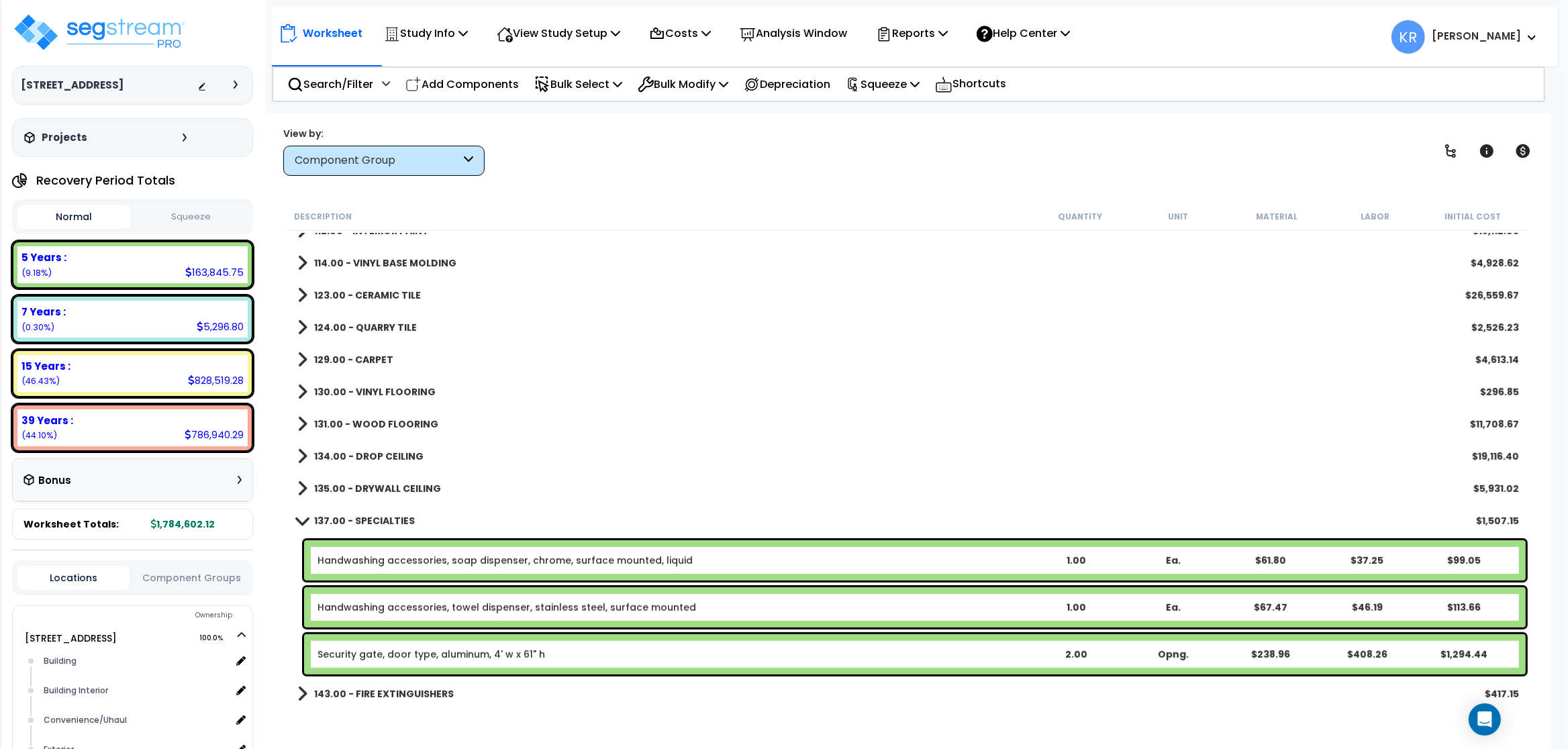
click at [379, 420] on b "131.00 - WOOD FLOORING" at bounding box center [376, 423] width 124 height 13
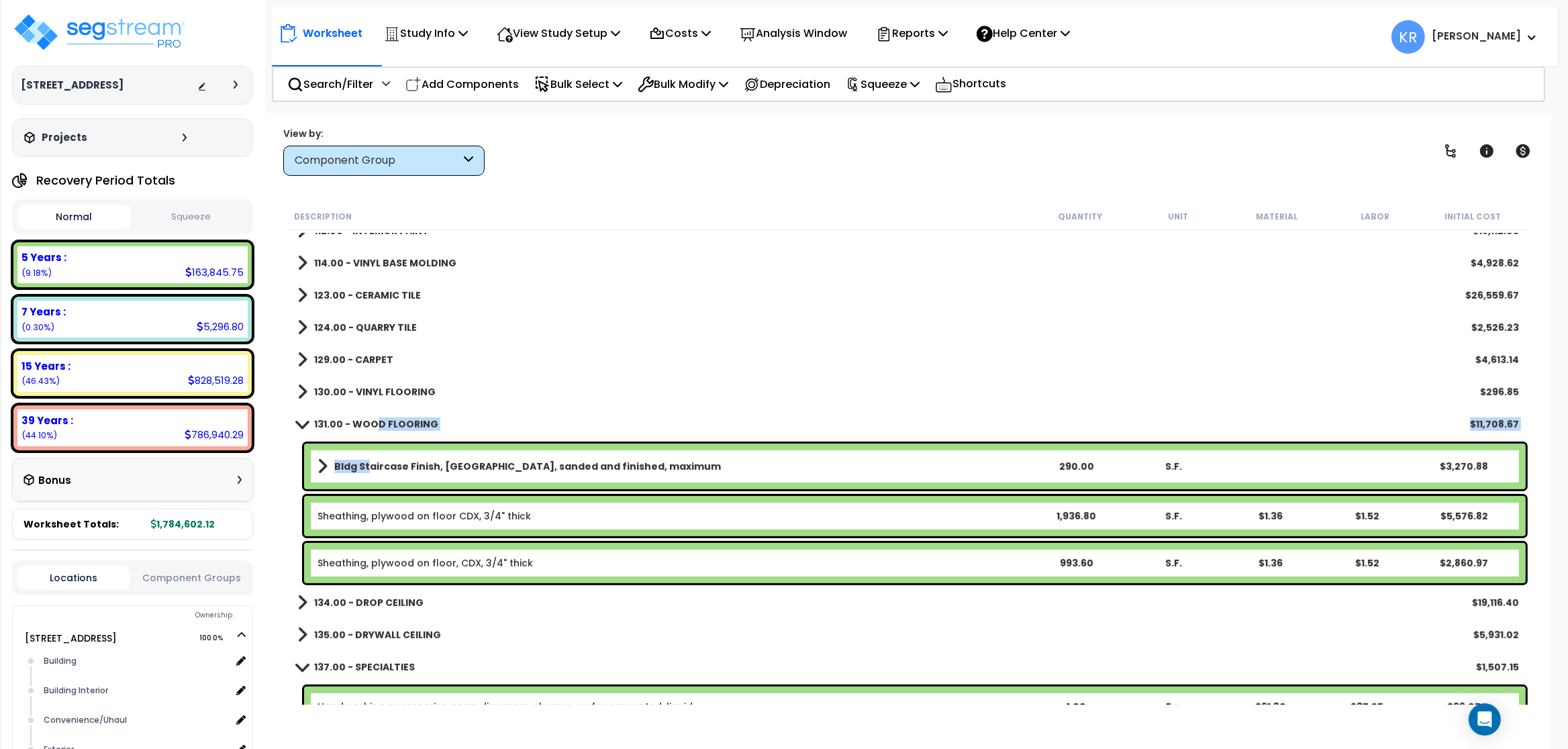
click at [369, 468] on b "Bldg Staircase Finish, Oak strip, sanded and finished, maximum" at bounding box center [527, 466] width 387 height 13
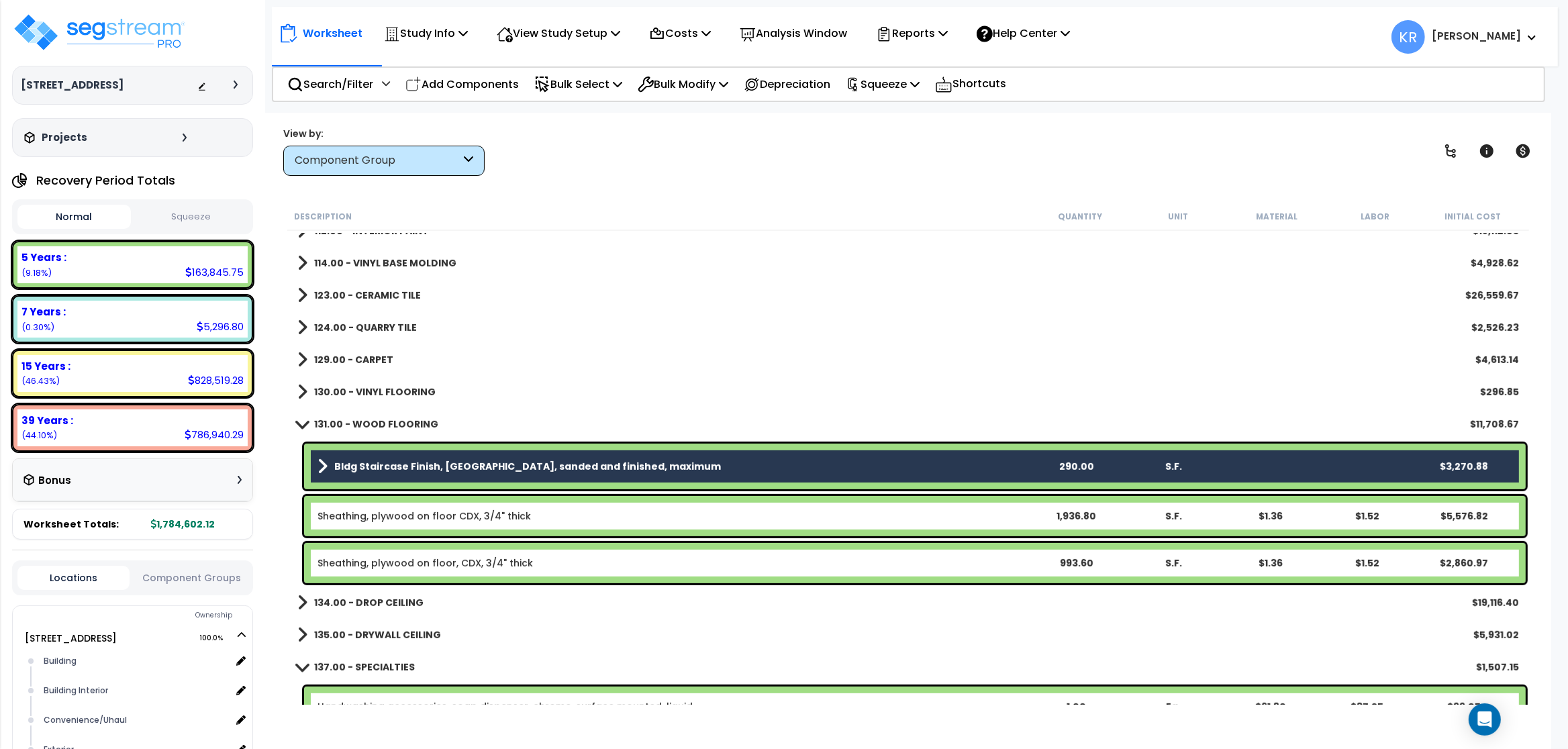
click at [368, 507] on div "Sheathing, plywood on floor CDX, 3/4" thick 1,936.80 S.F. $1.36 $1.52 $5,576.82" at bounding box center [915, 516] width 1222 height 40
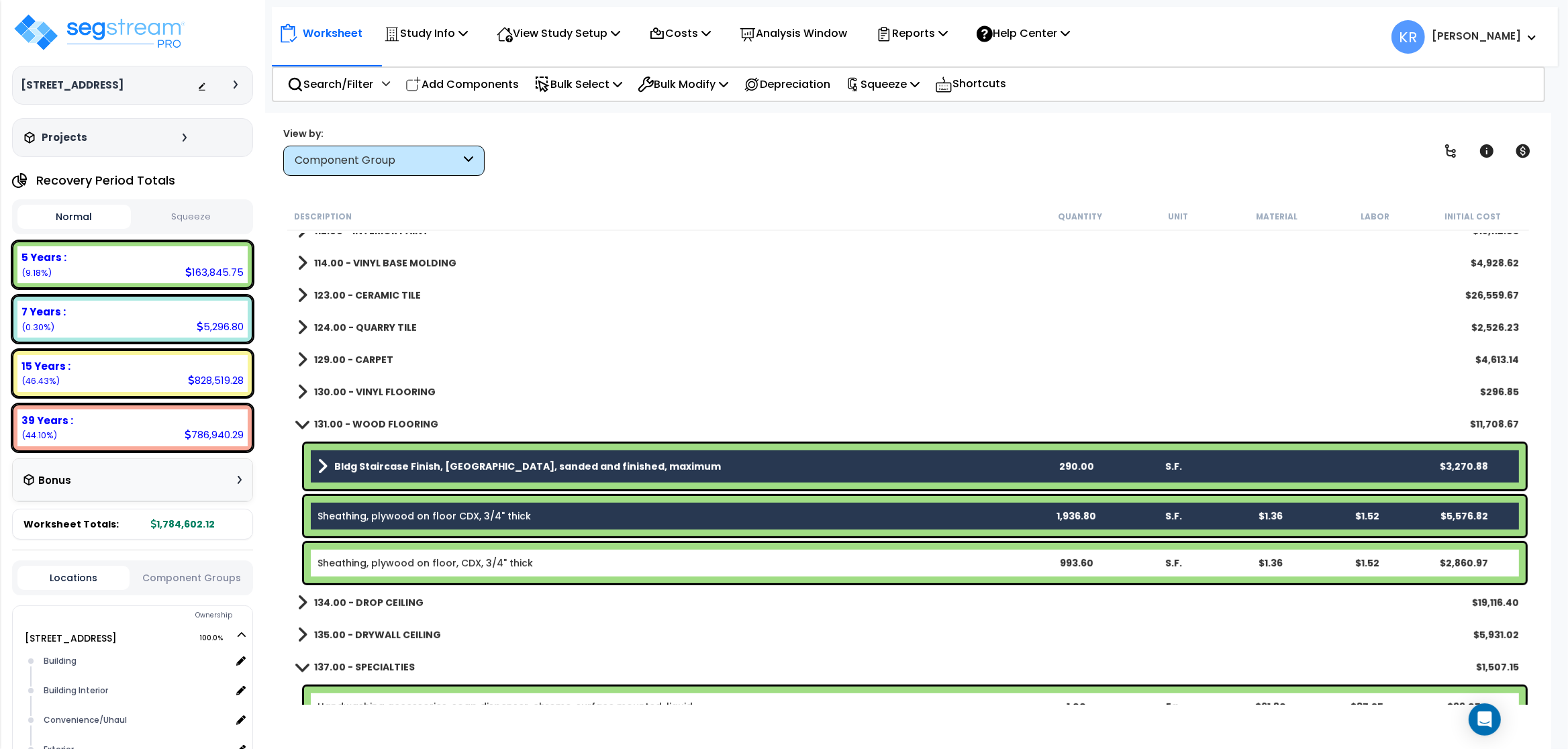
click at [408, 557] on link "Sheathing, plywood on floor, CDX, 3/4" thick" at bounding box center [425, 562] width 215 height 13
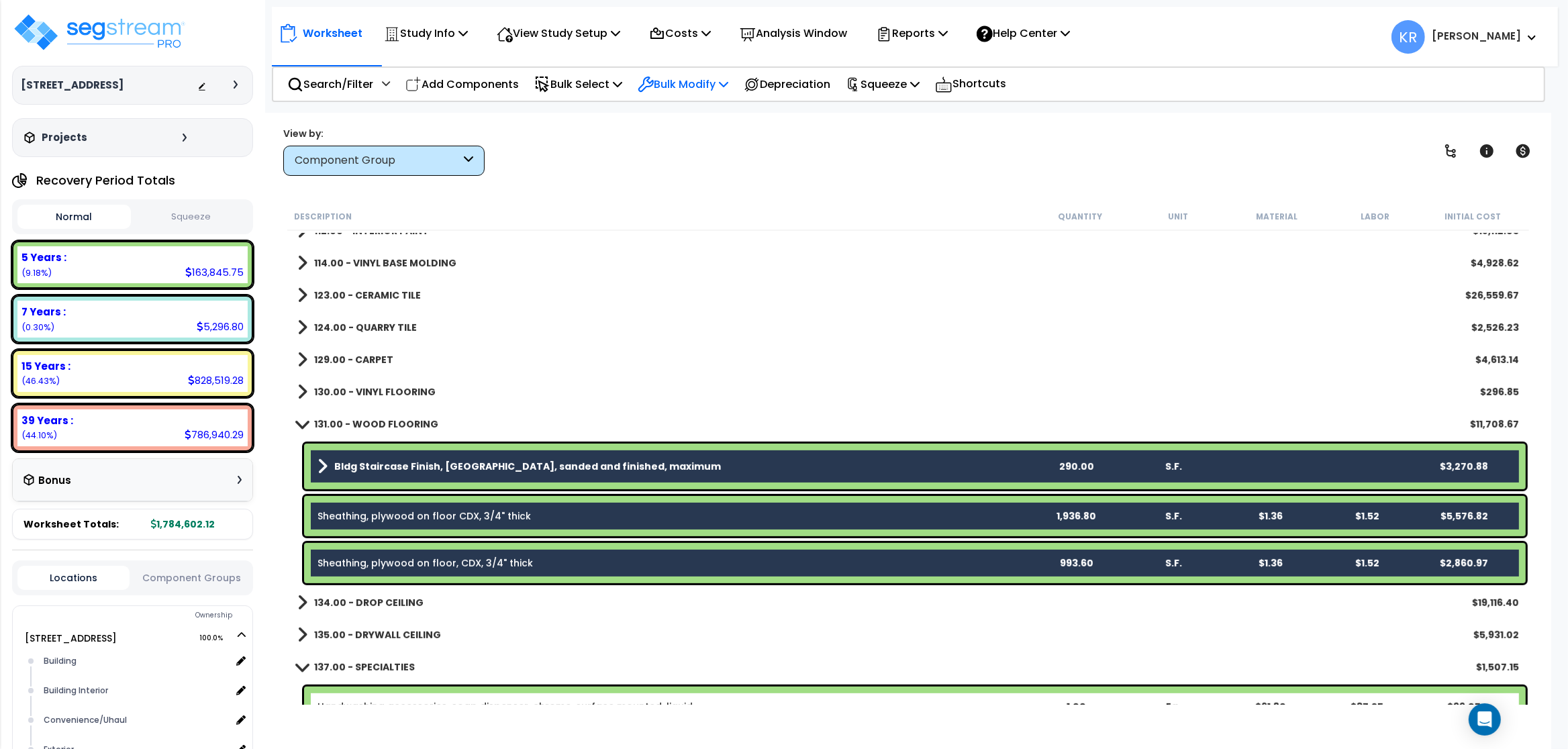
click at [679, 83] on p "Bulk Modify" at bounding box center [683, 84] width 91 height 18
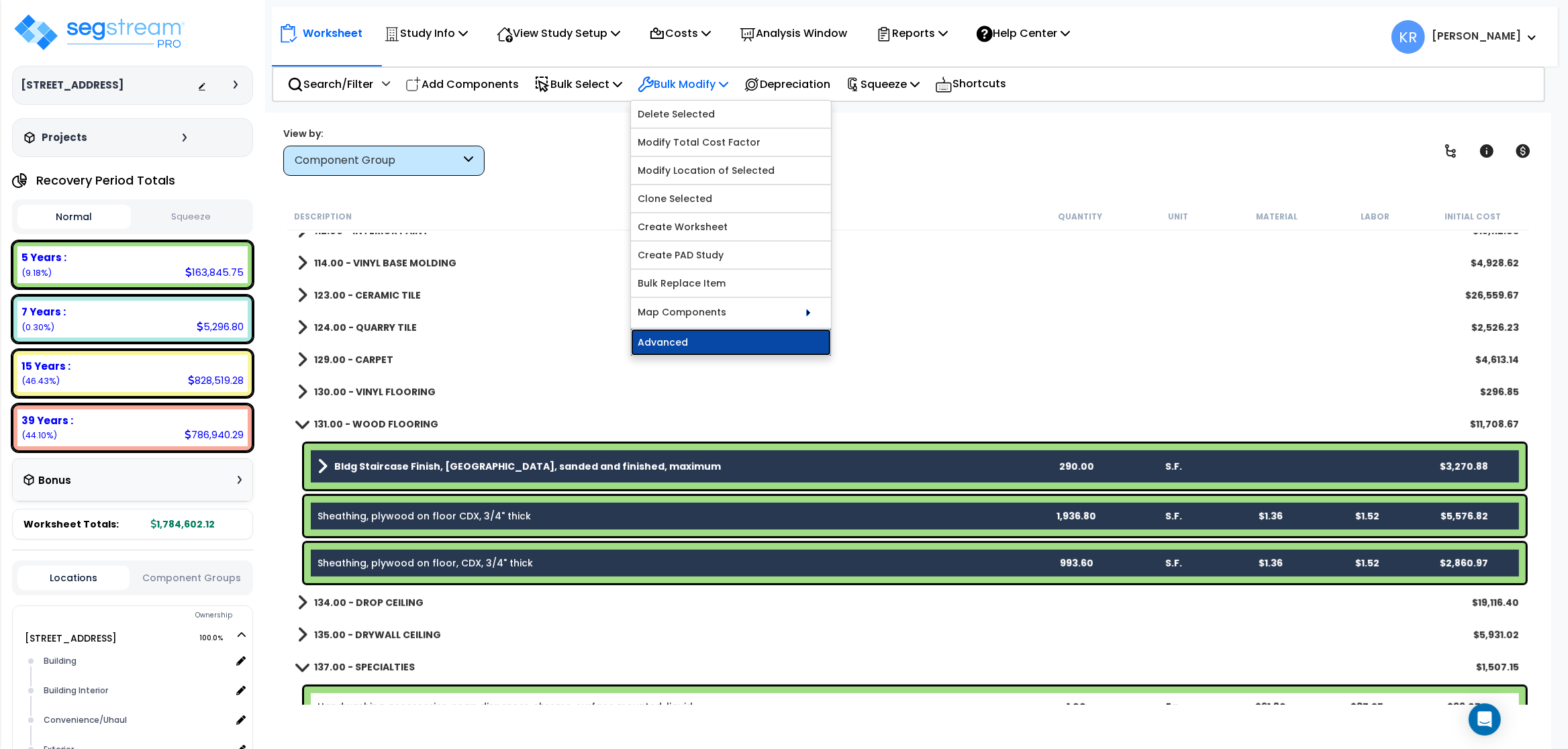
click at [675, 349] on link "Advanced" at bounding box center [731, 342] width 200 height 27
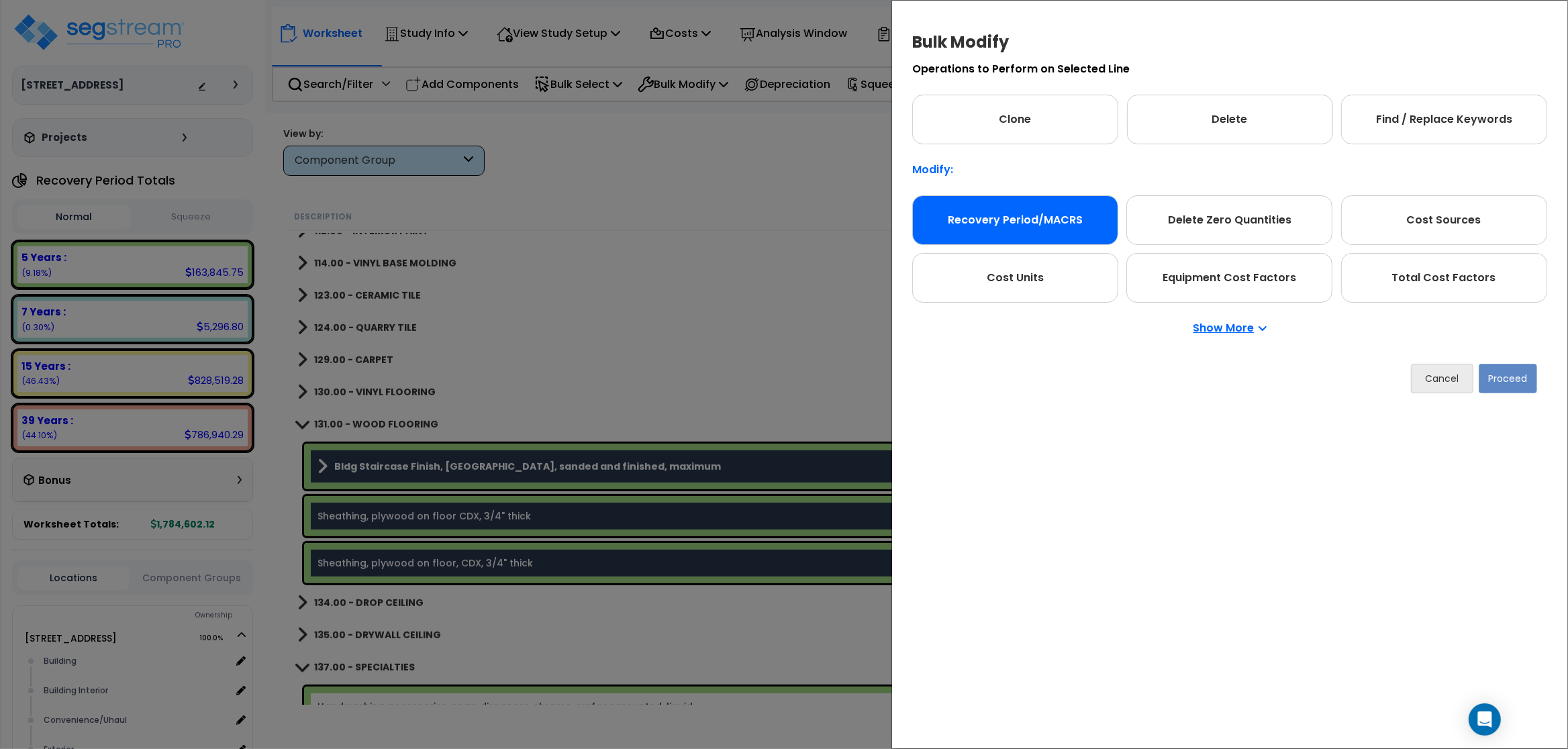
click at [837, 222] on div "Recovery Period/MACRS" at bounding box center [1015, 219] width 206 height 50
click at [837, 378] on button "Proceed" at bounding box center [1508, 378] width 59 height 30
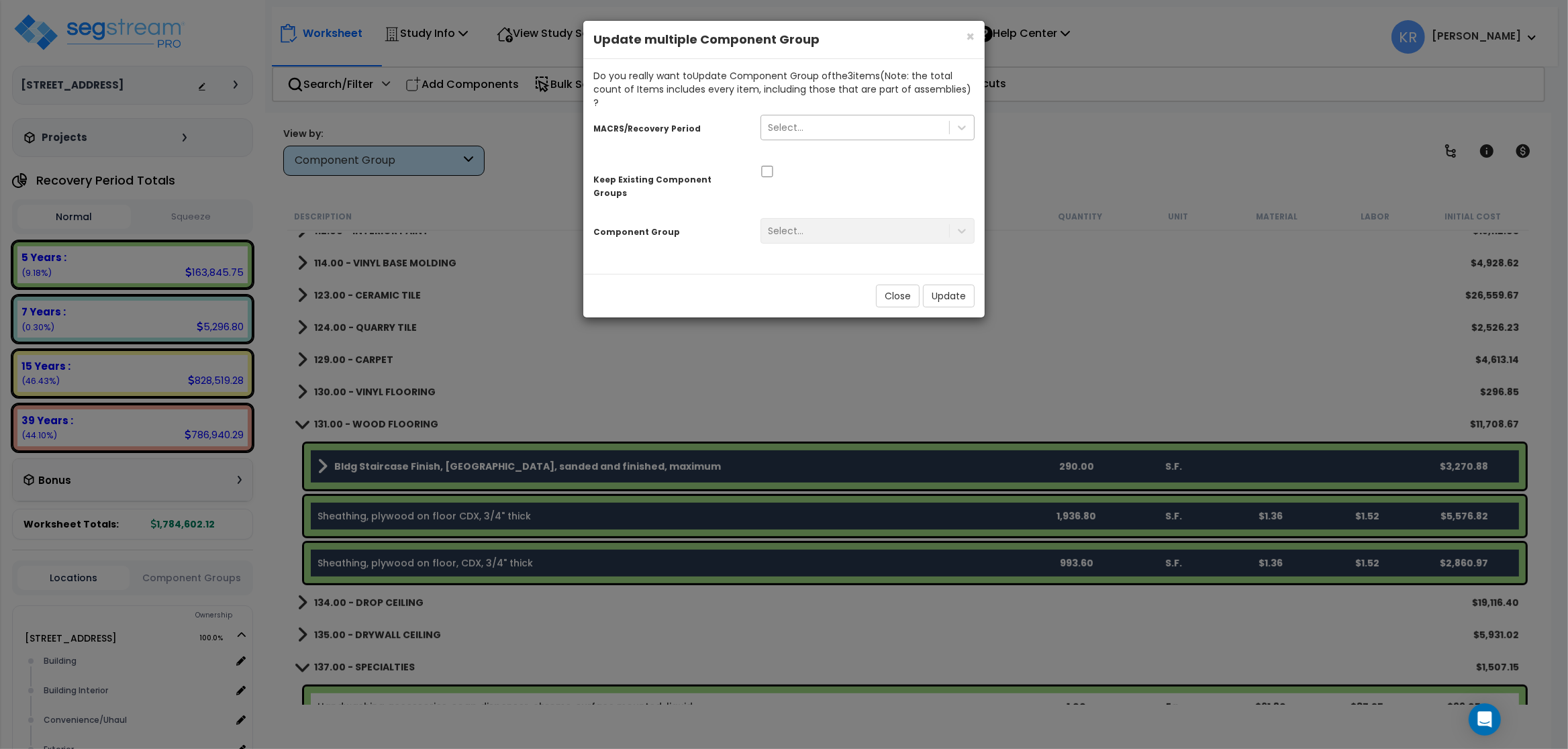
click at [796, 121] on div "Select..." at bounding box center [785, 127] width 36 height 13
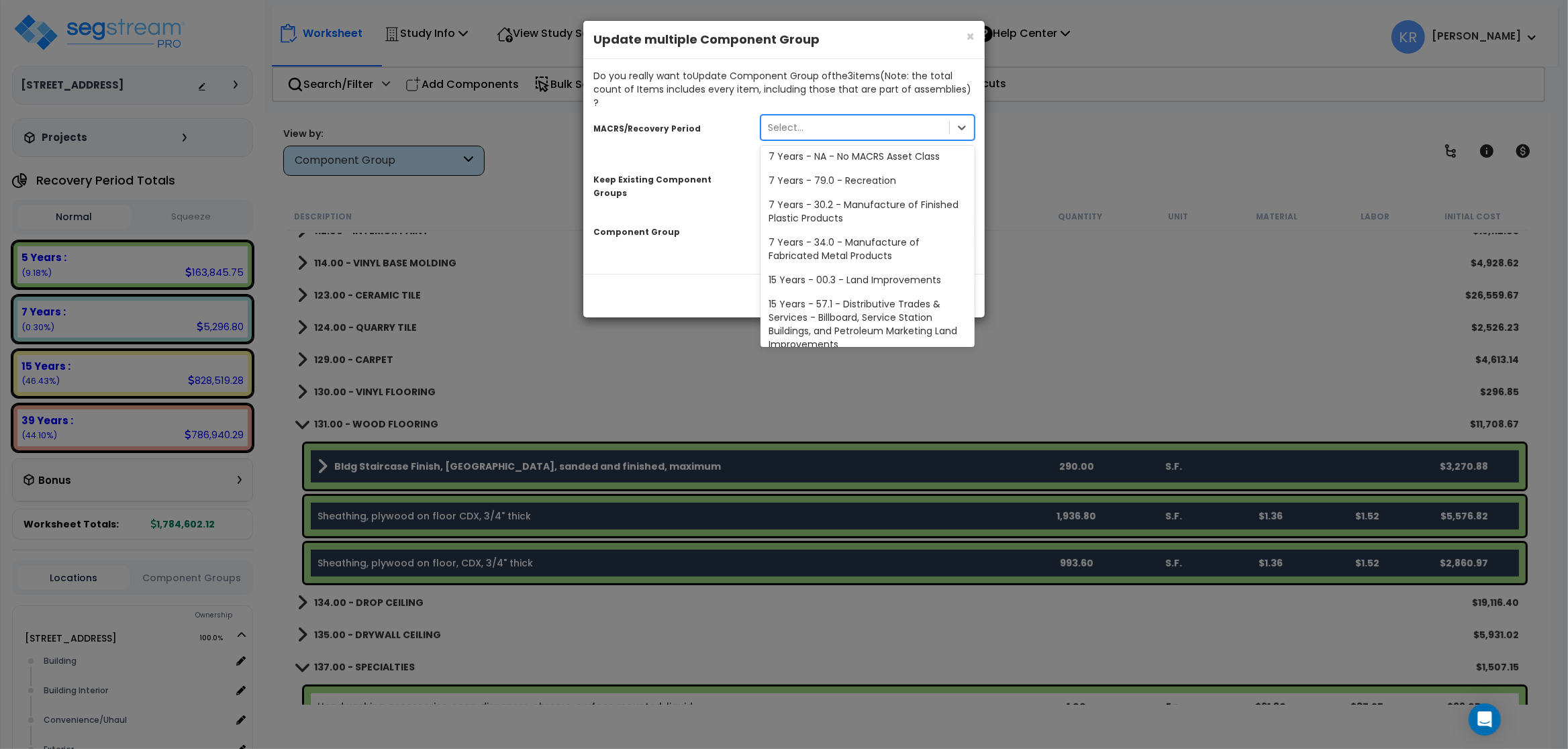
scroll to position [241, 0]
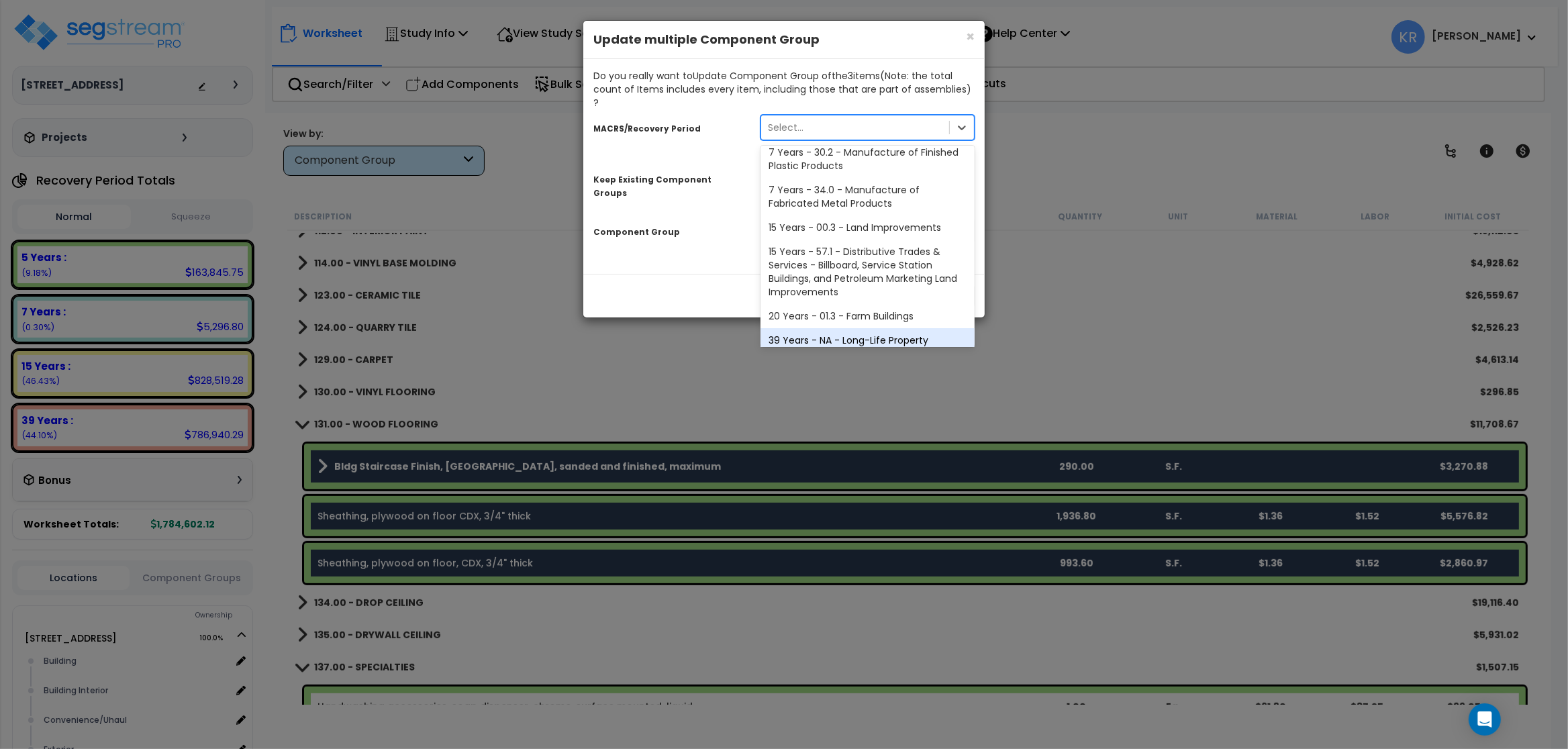
click at [837, 328] on div "39 Years - NA - Long-Life Property" at bounding box center [868, 340] width 214 height 24
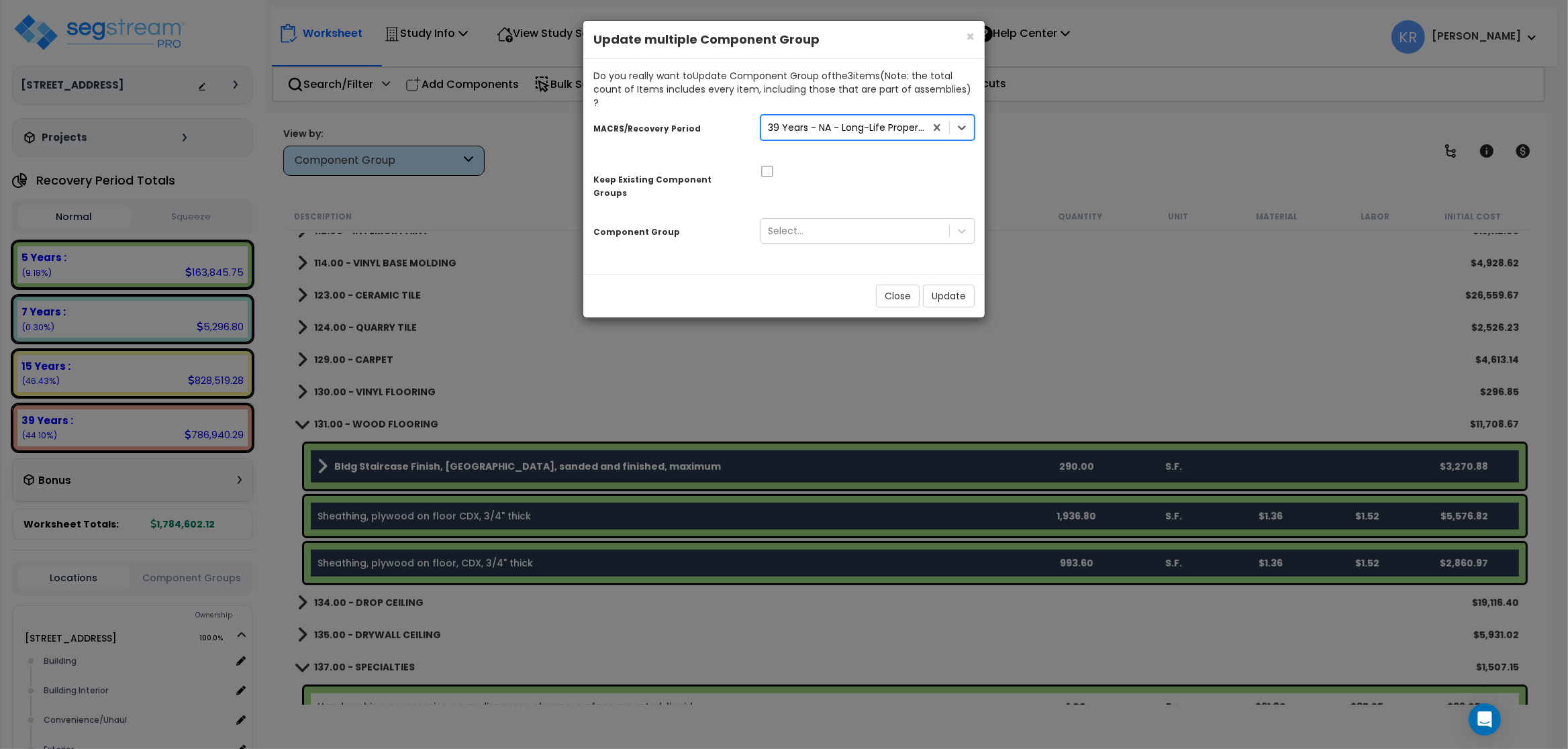
click at [812, 121] on div "39 Years - NA - Long-Life Property" at bounding box center [847, 127] width 158 height 13
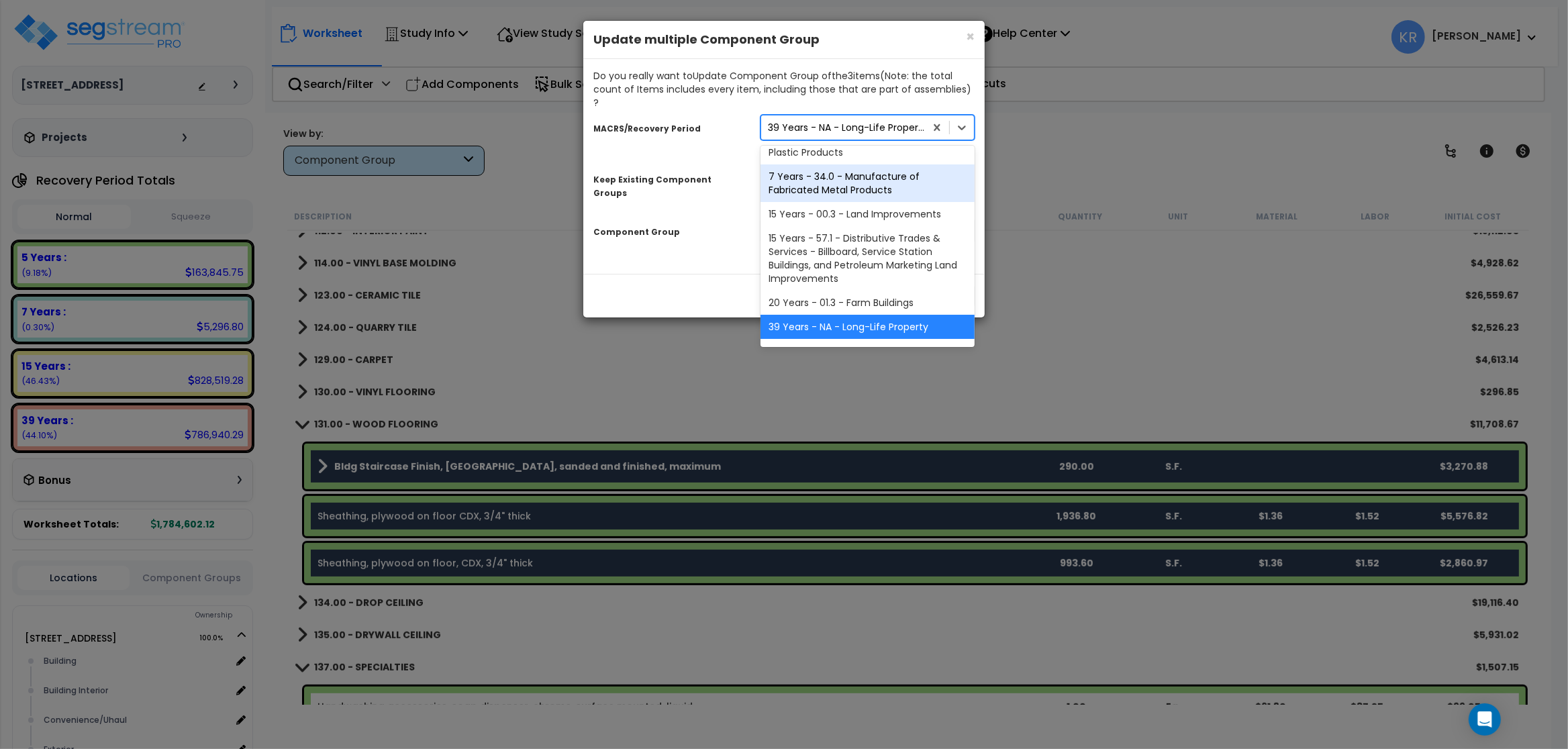
scroll to position [274, 0]
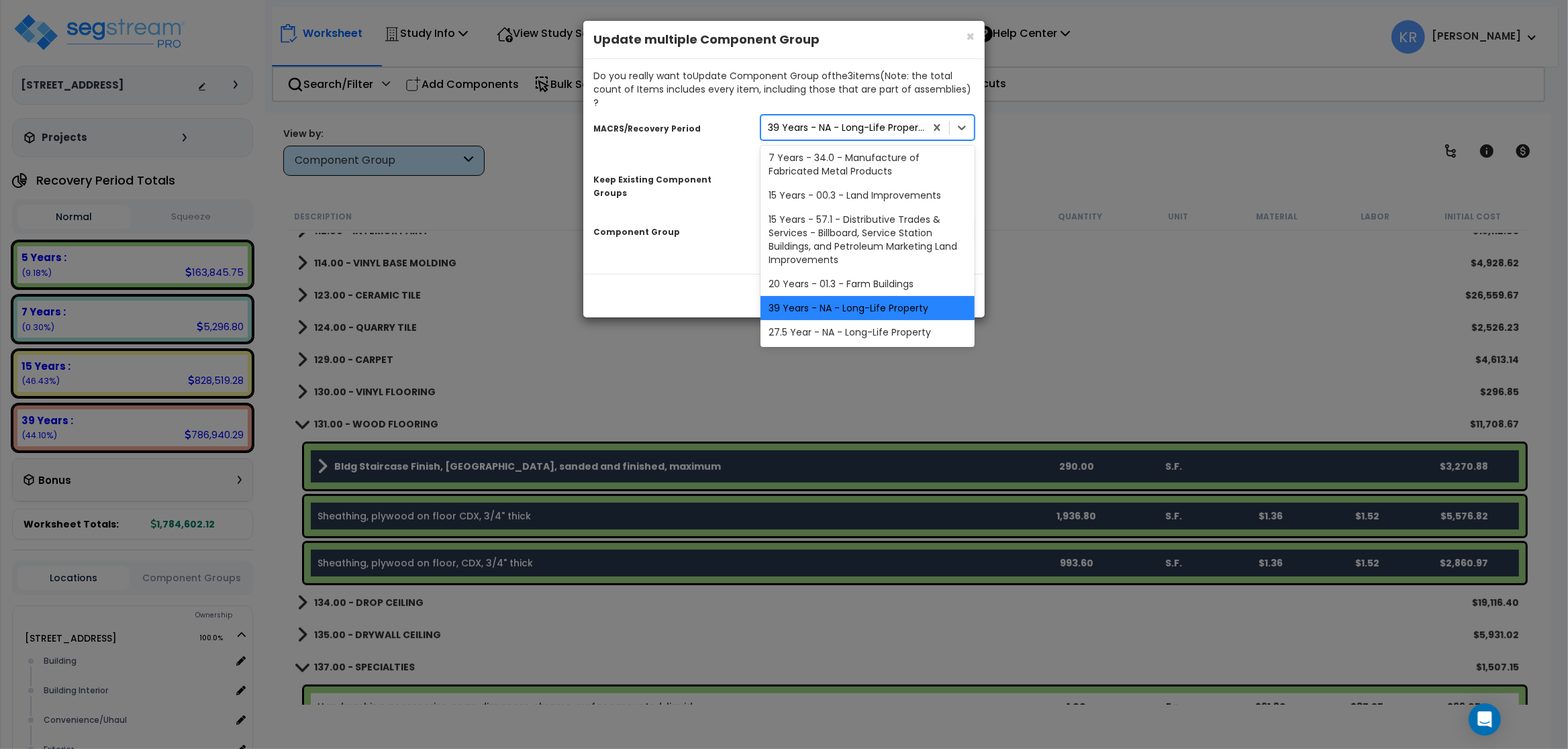
click at [837, 296] on div "39 Years - NA - Long-Life Property" at bounding box center [868, 309] width 214 height 24
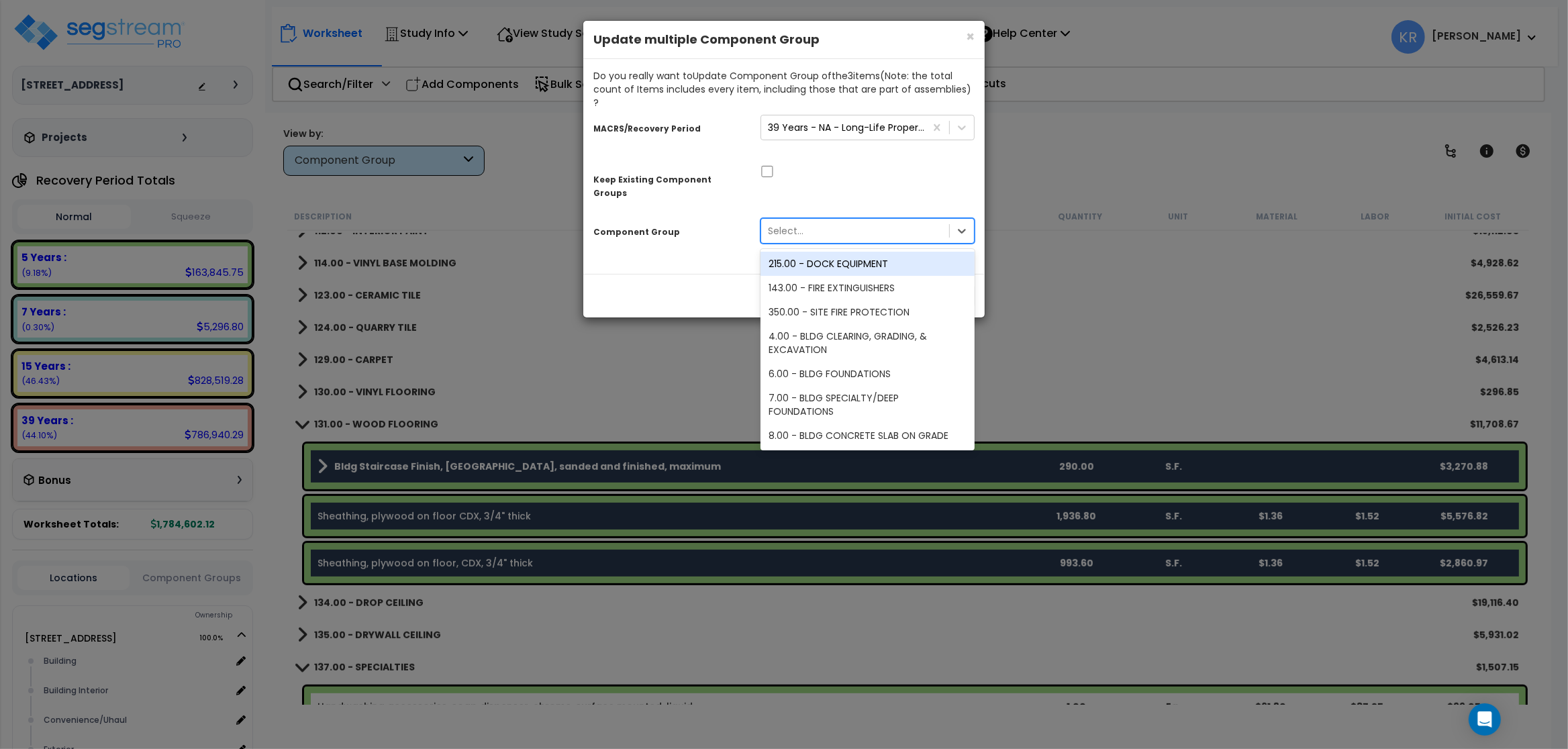
click at [782, 224] on div "Select..." at bounding box center [785, 230] width 36 height 13
type input "woo"
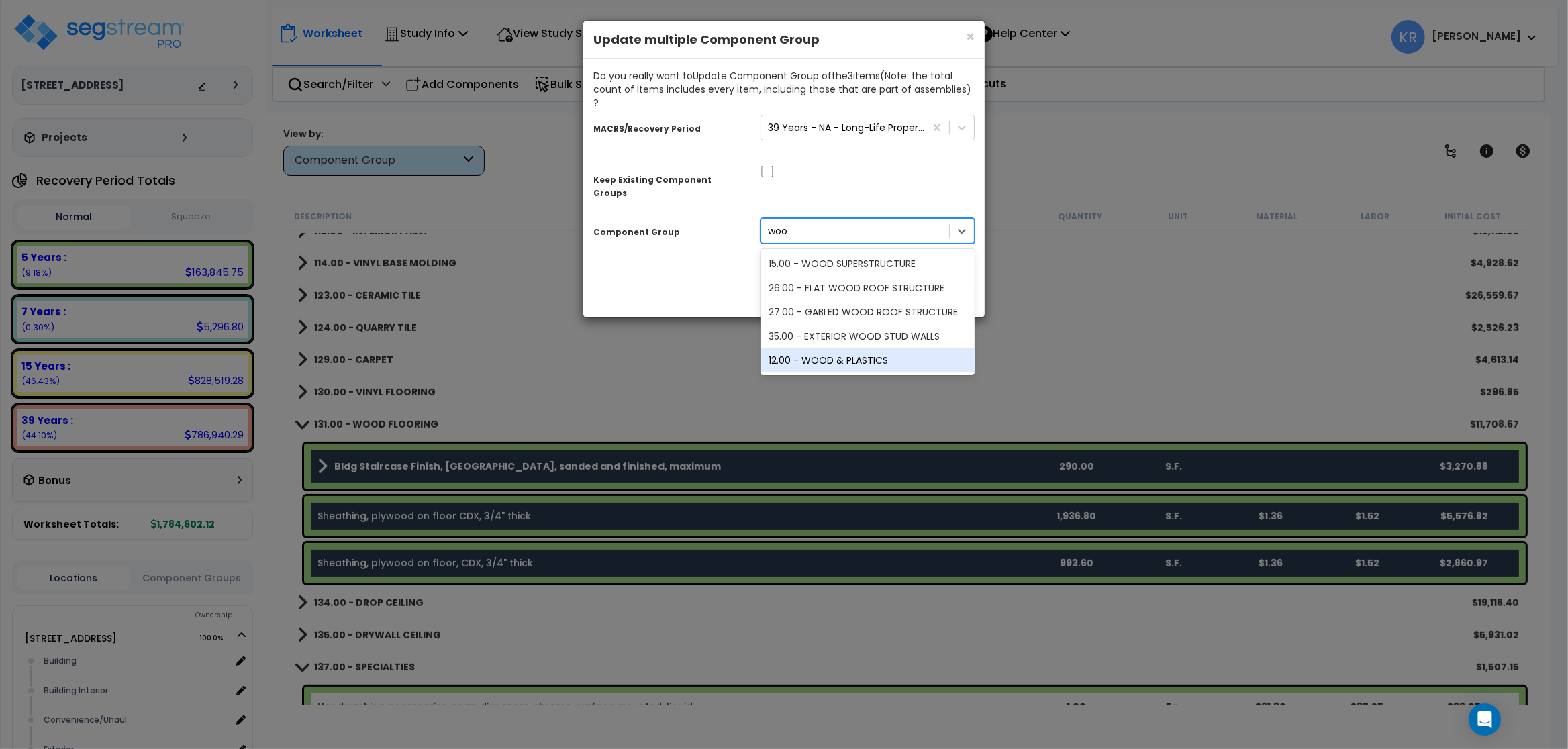
click at [837, 348] on div "12.00 - WOOD & PLASTICS" at bounding box center [868, 360] width 214 height 24
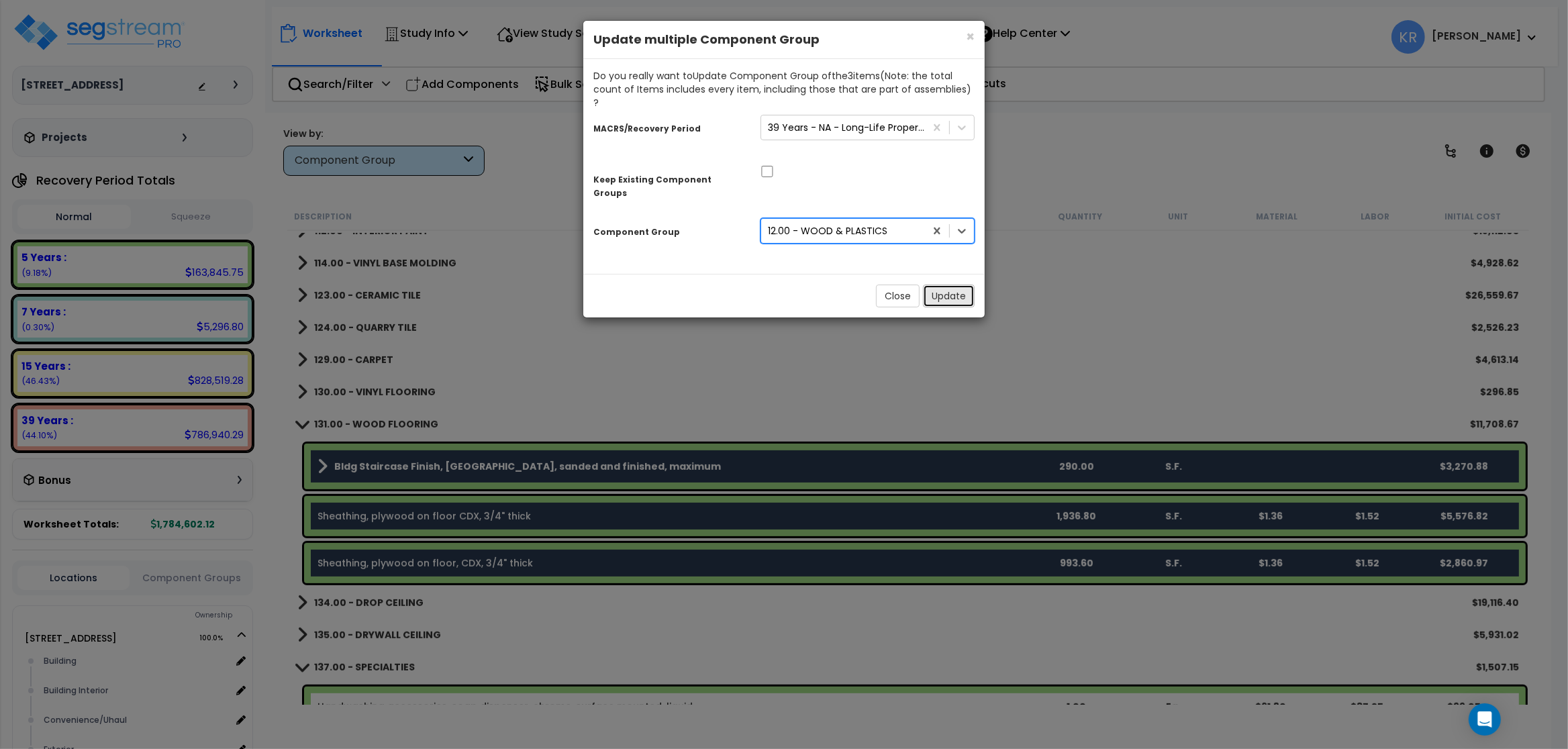
click at [837, 284] on button "Update" at bounding box center [948, 295] width 52 height 23
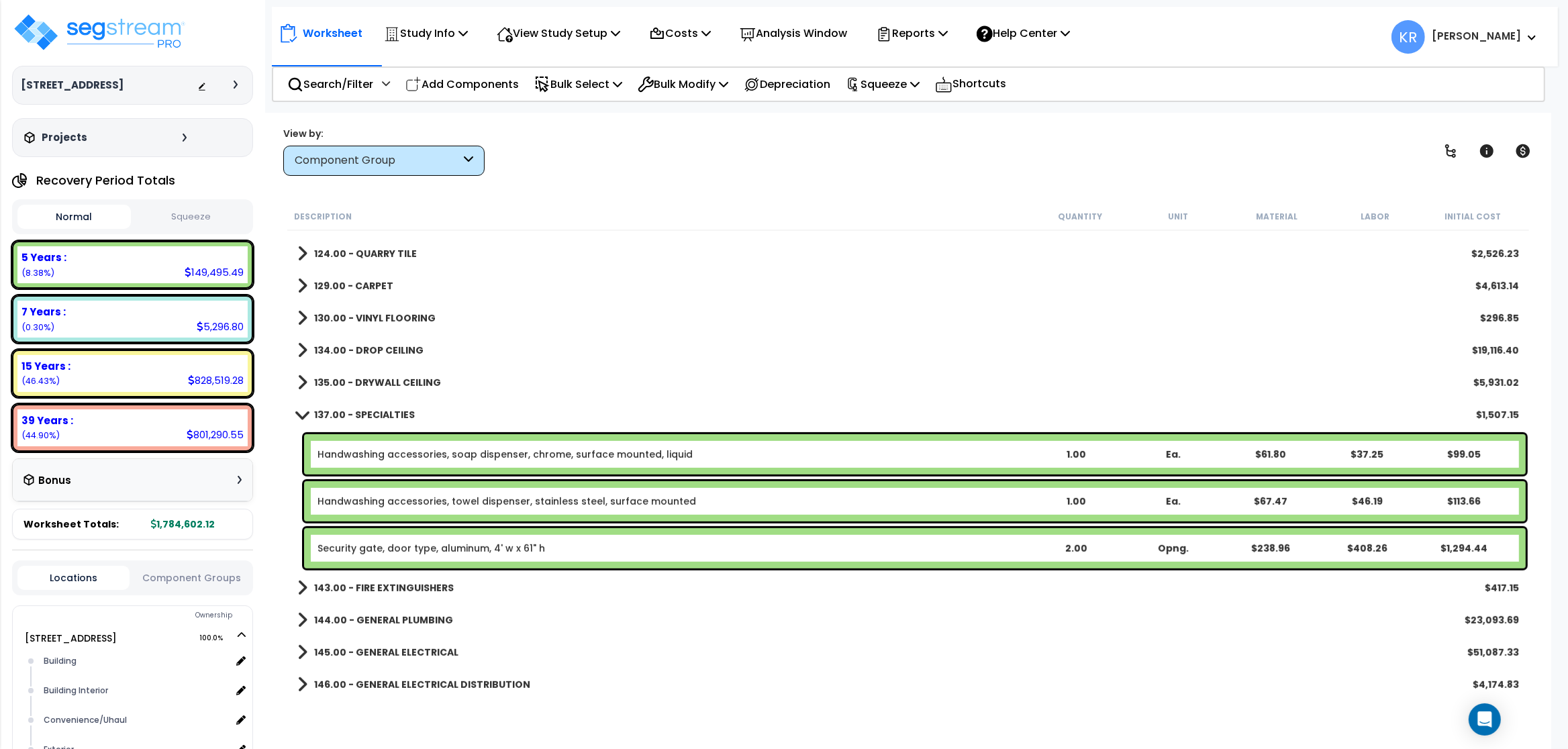
scroll to position [966, 0]
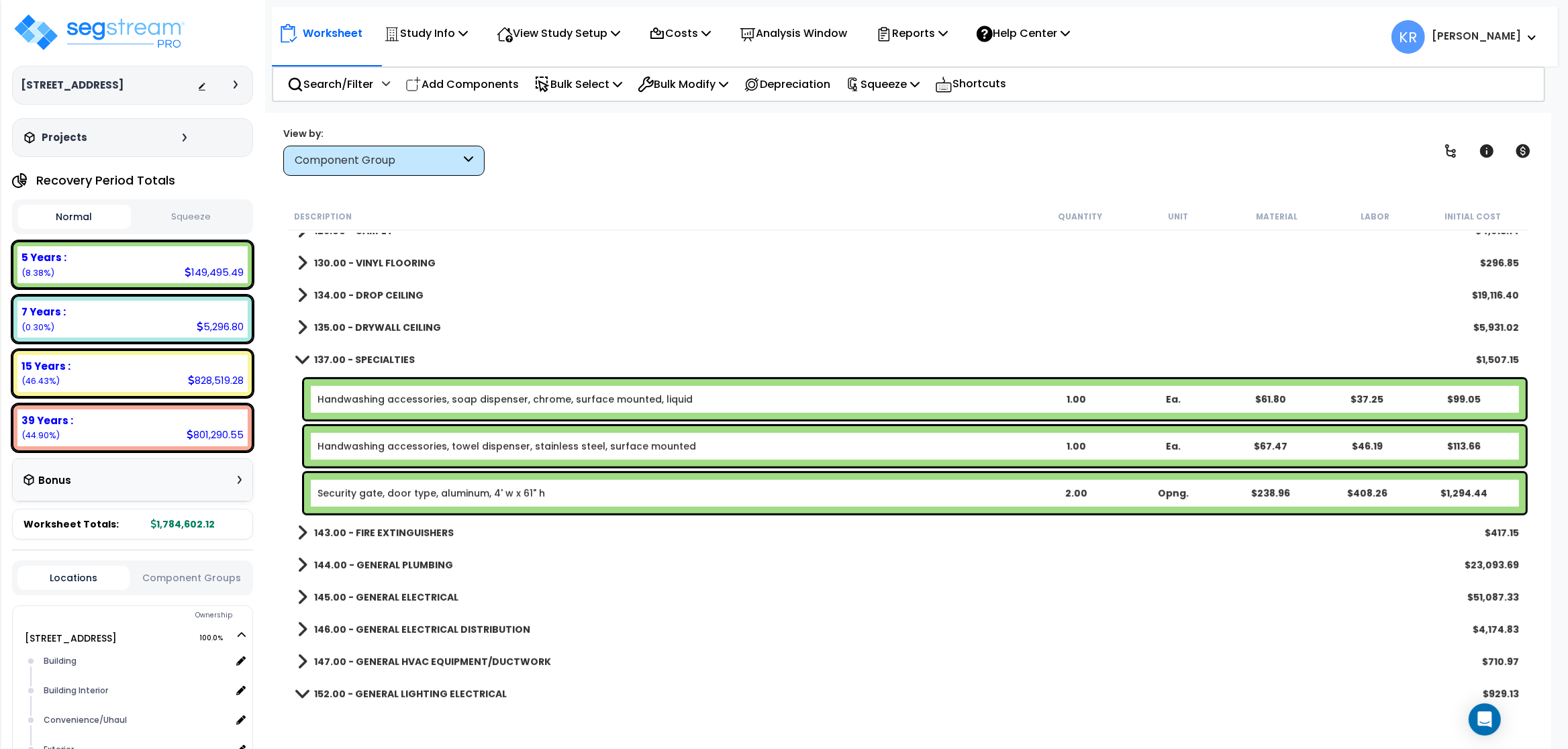
click at [350, 351] on link "137.00 - SPECIALTIES" at bounding box center [356, 359] width 117 height 18
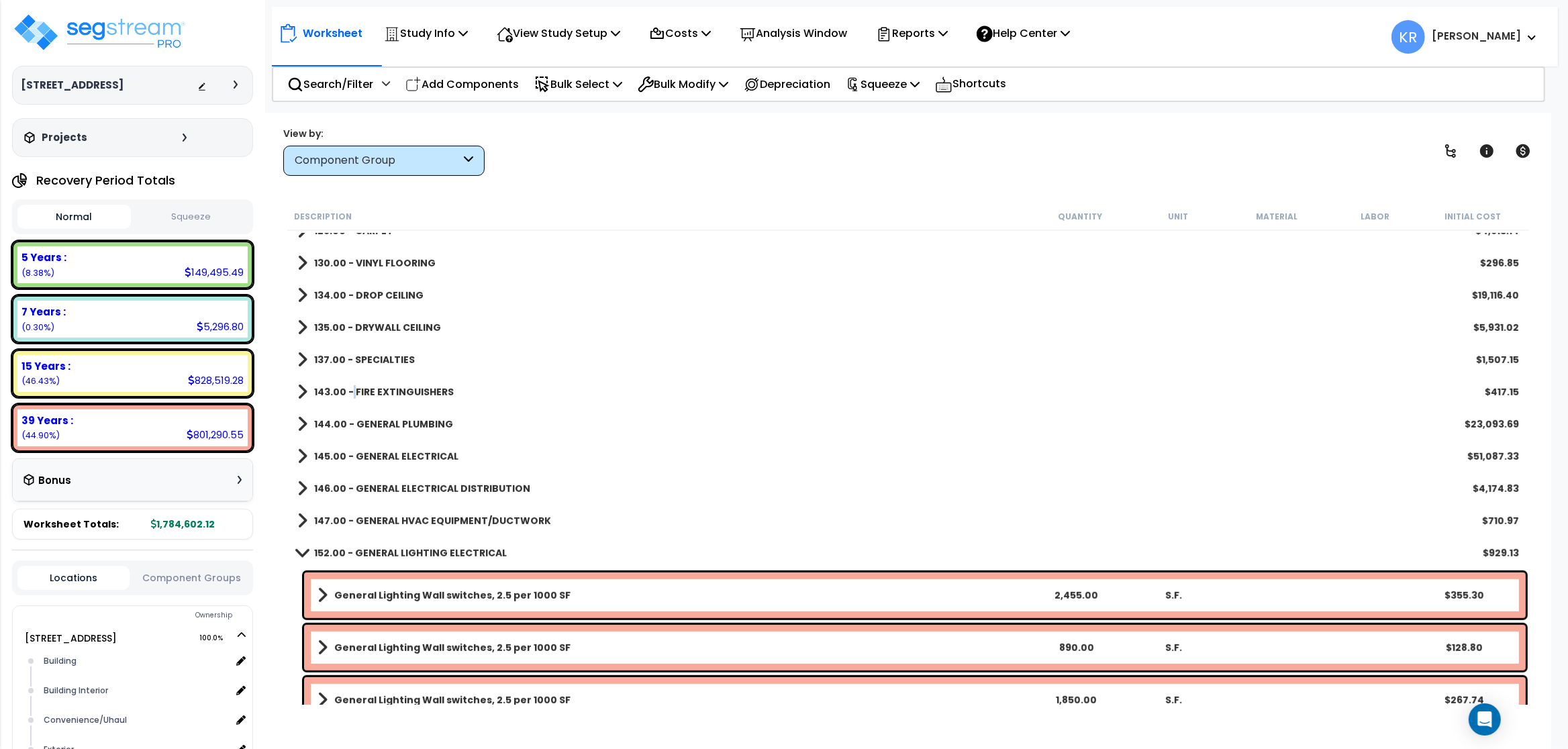
click at [353, 388] on b "143.00 - FIRE EXTINGUISHERS" at bounding box center [384, 392] width 140 height 13
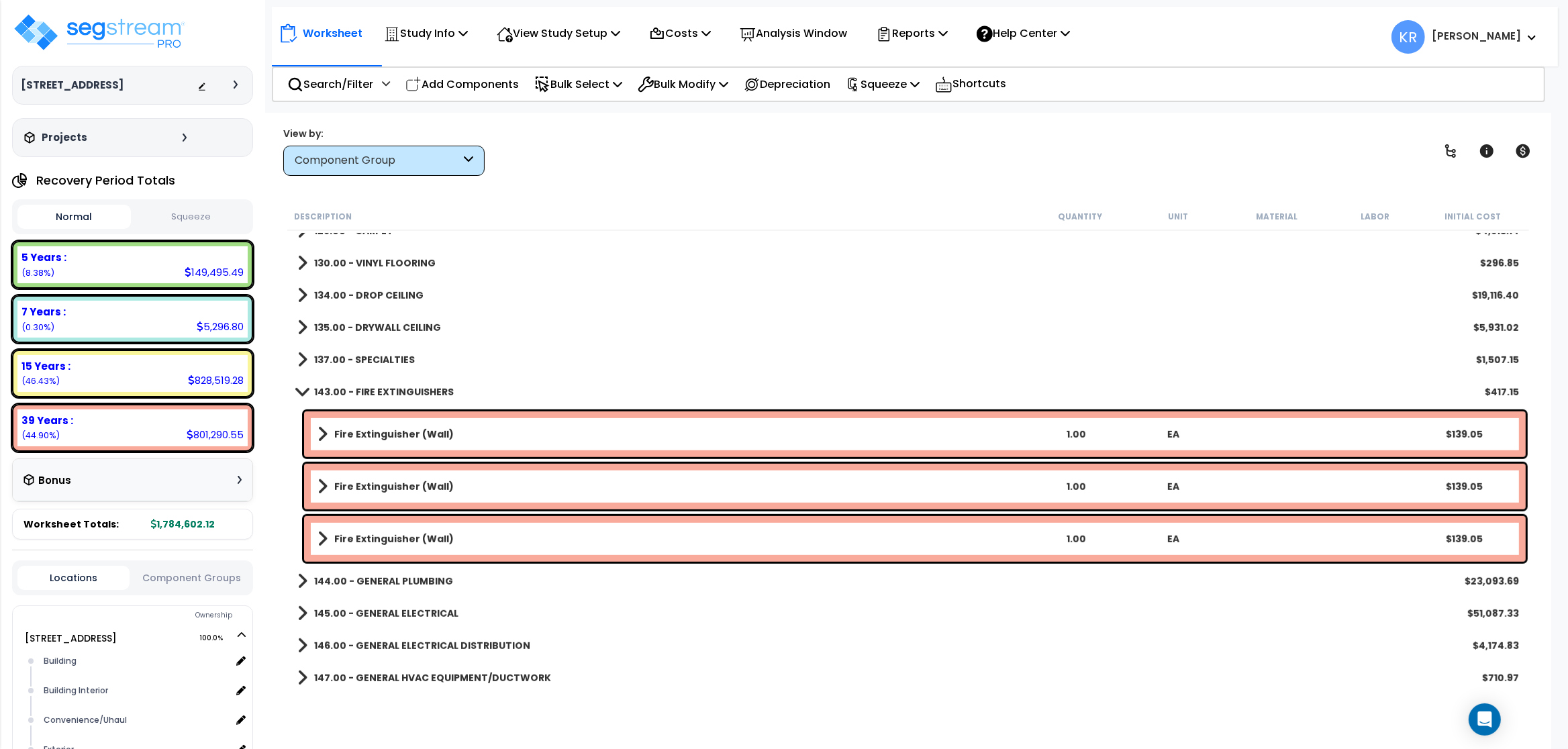
click at [362, 386] on b "143.00 - FIRE EXTINGUISHERS" at bounding box center [384, 392] width 140 height 13
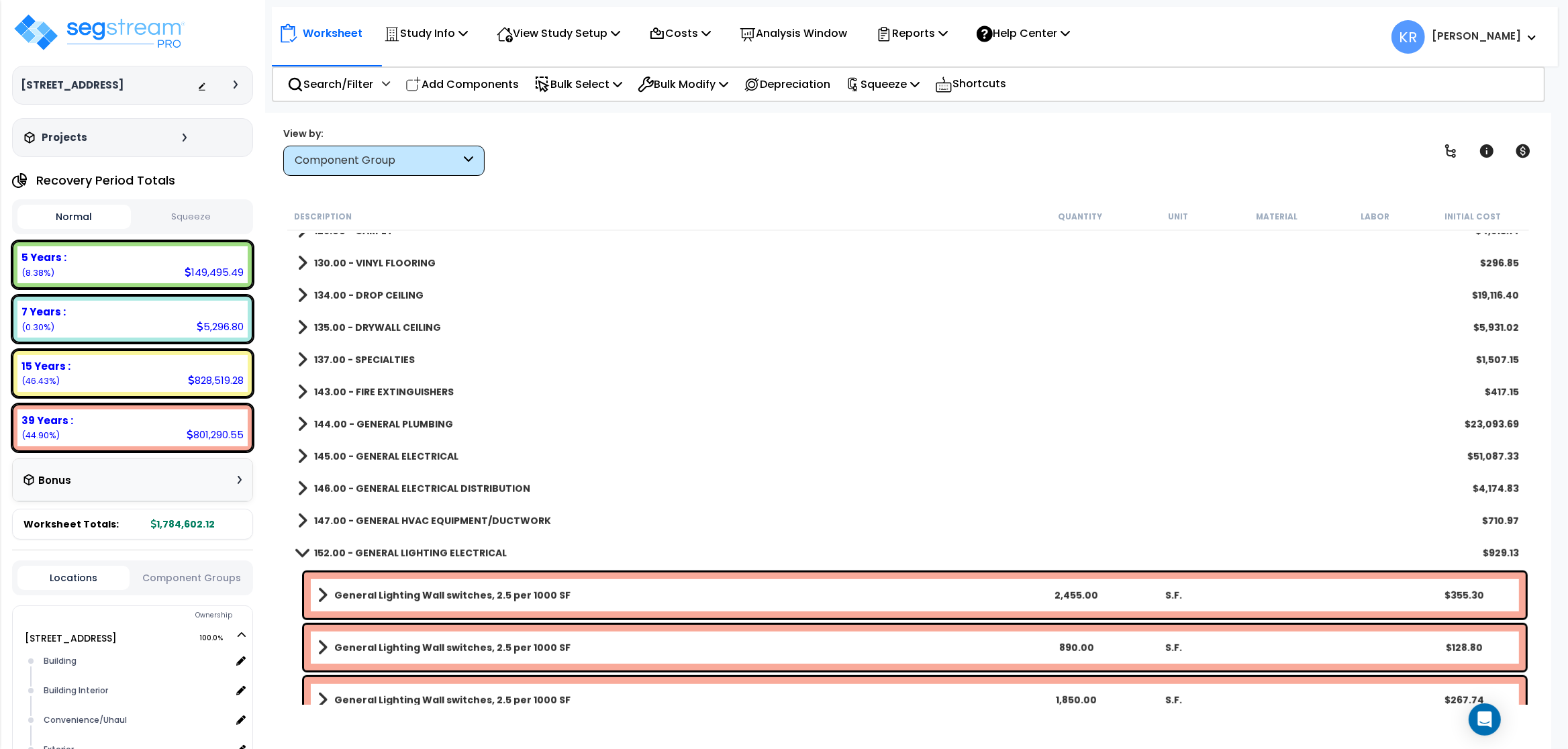
click at [370, 421] on b "144.00 - GENERAL PLUMBING" at bounding box center [383, 423] width 139 height 13
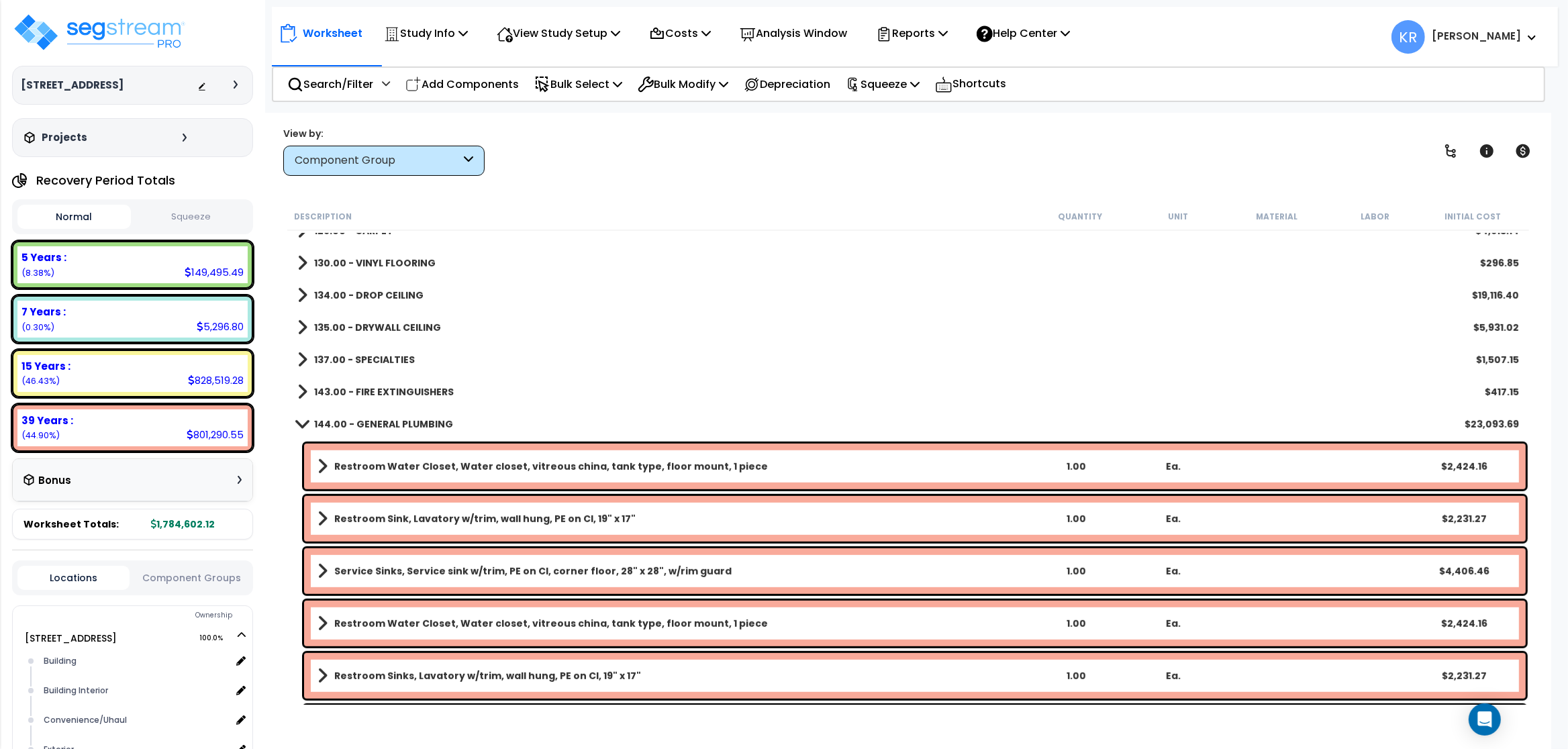
click at [373, 419] on b "144.00 - GENERAL PLUMBING" at bounding box center [383, 423] width 139 height 13
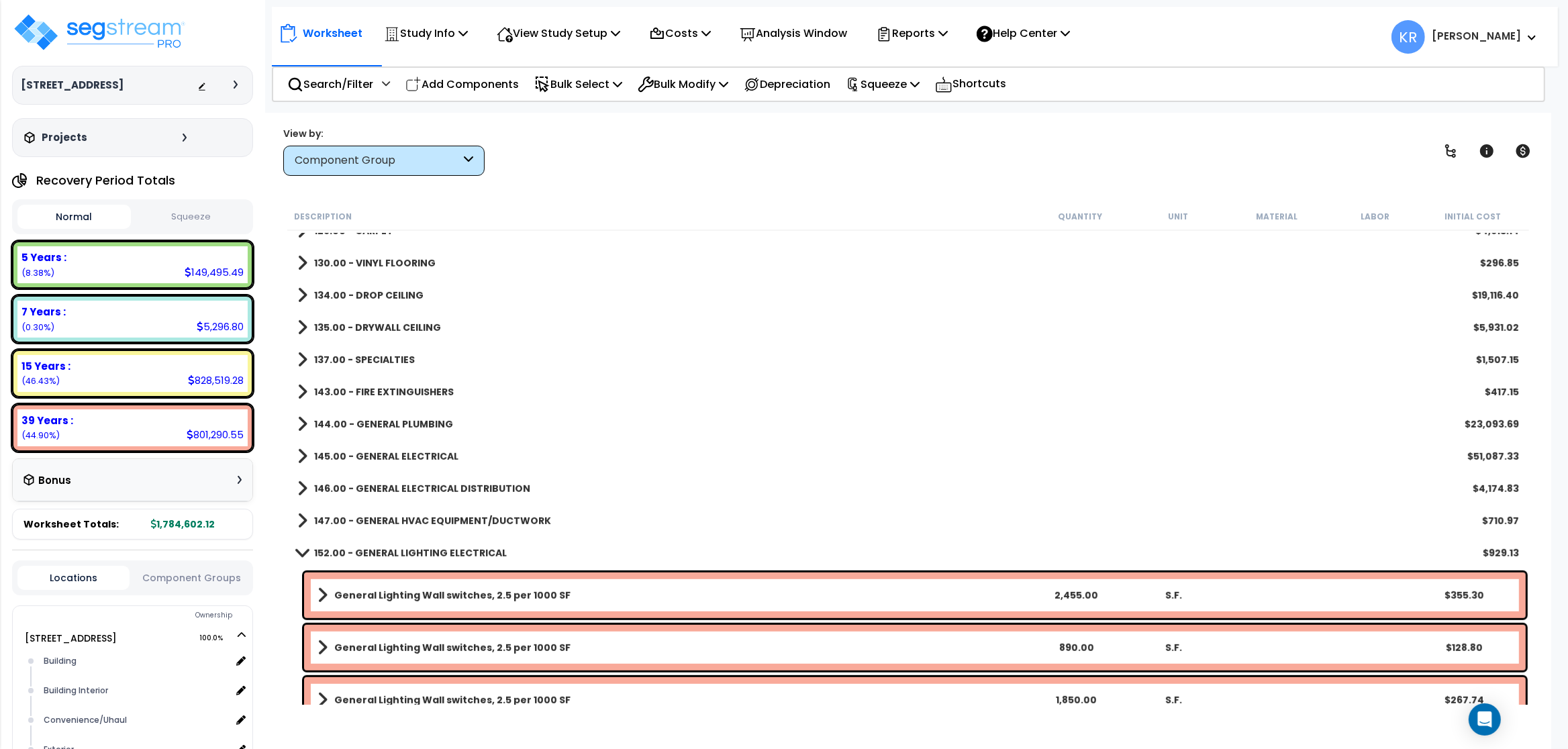
click at [381, 452] on b "145.00 - GENERAL ELECTRICAL" at bounding box center [386, 455] width 144 height 13
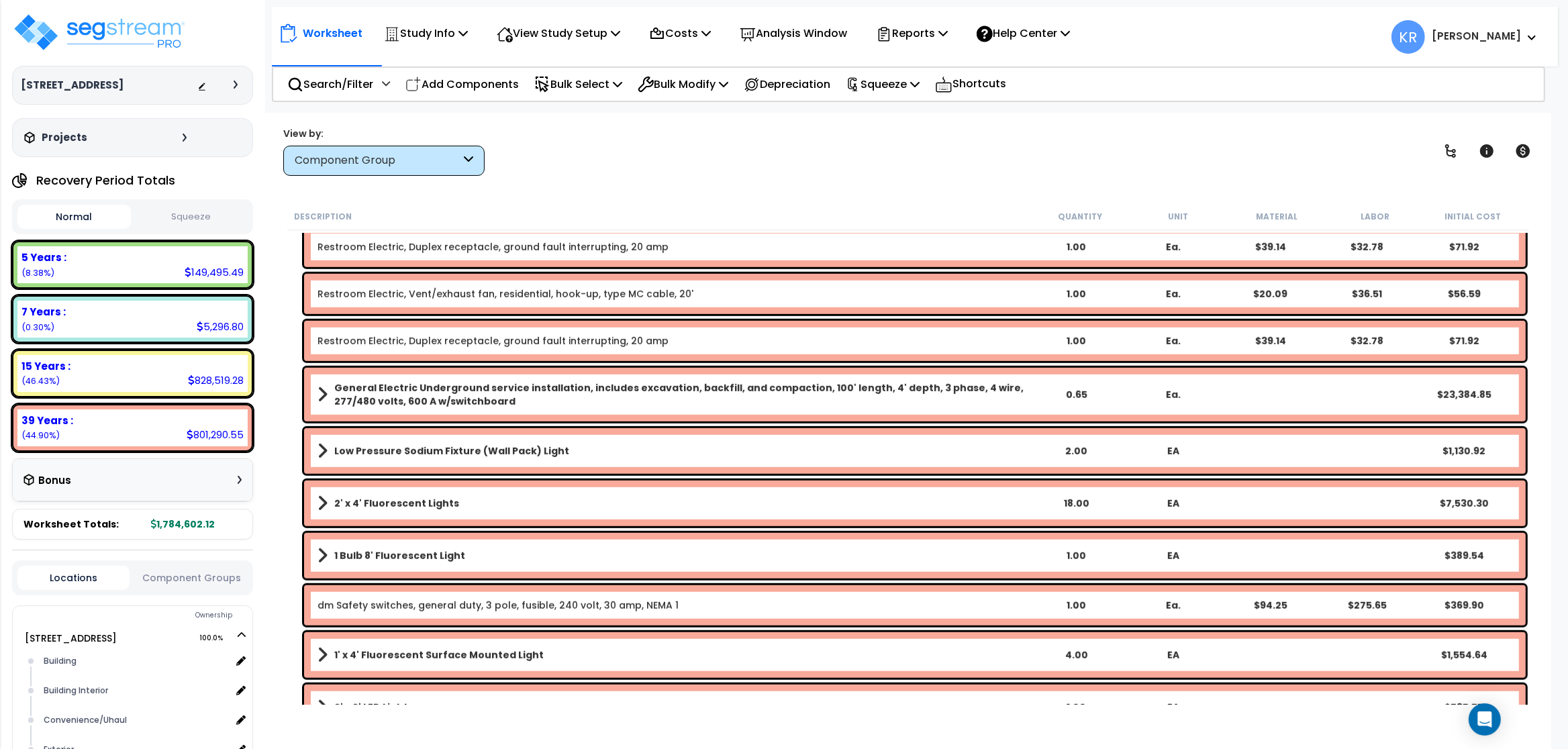
scroll to position [1288, 0]
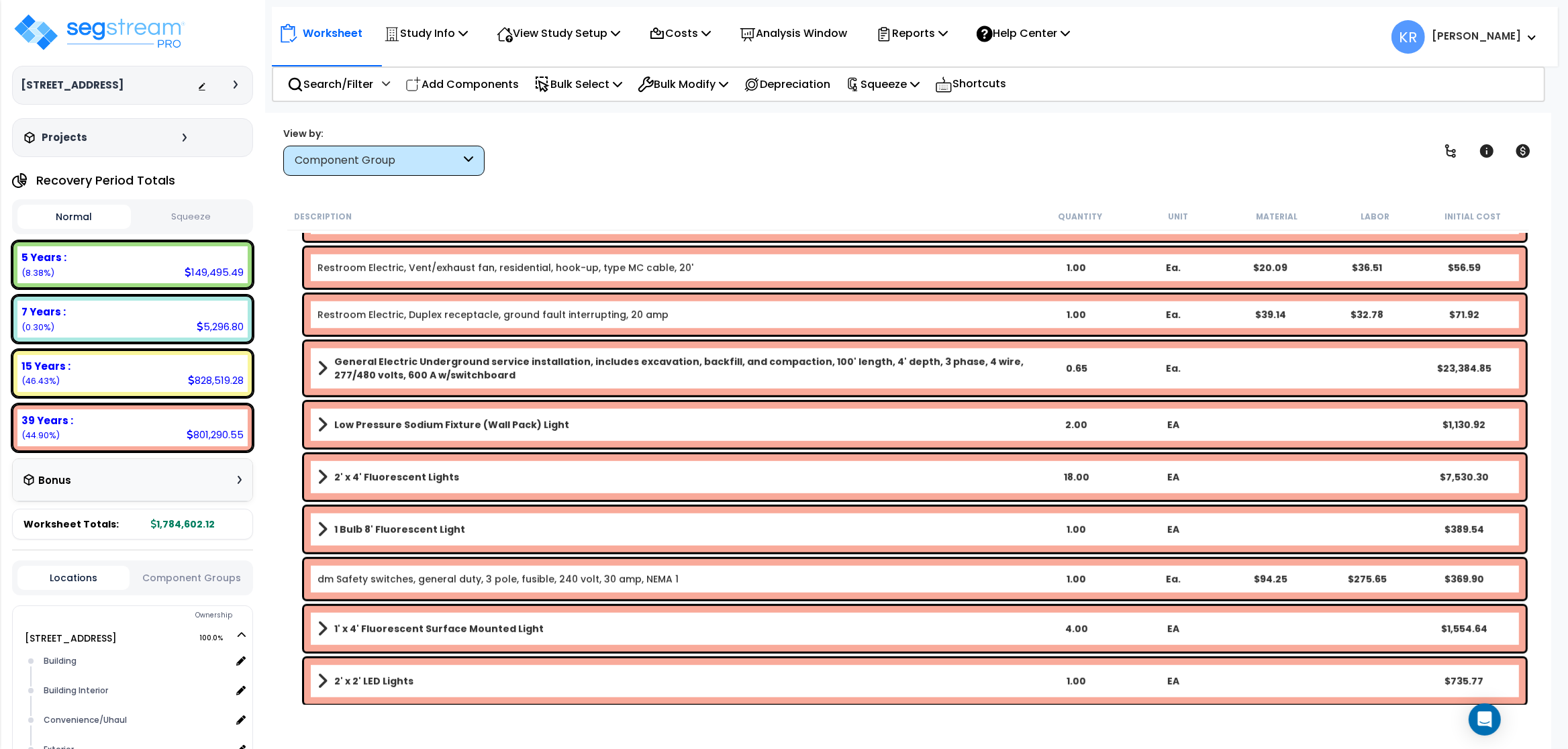
click at [358, 423] on b "Low Pressure Sodium Fixture (Wall Pack) Light" at bounding box center [451, 424] width 235 height 13
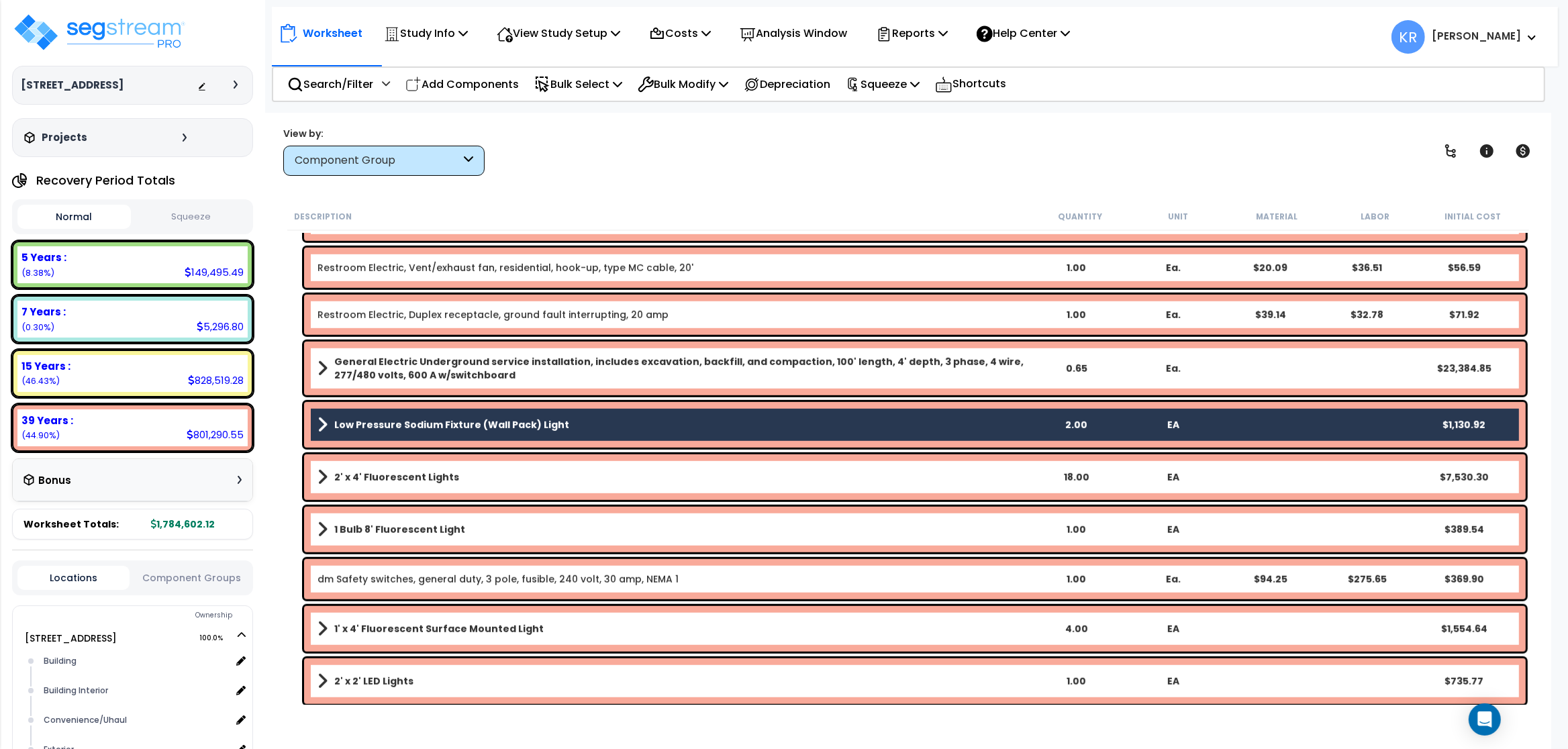
click at [385, 478] on b "2' x 4' Fluorescent Lights" at bounding box center [396, 476] width 125 height 13
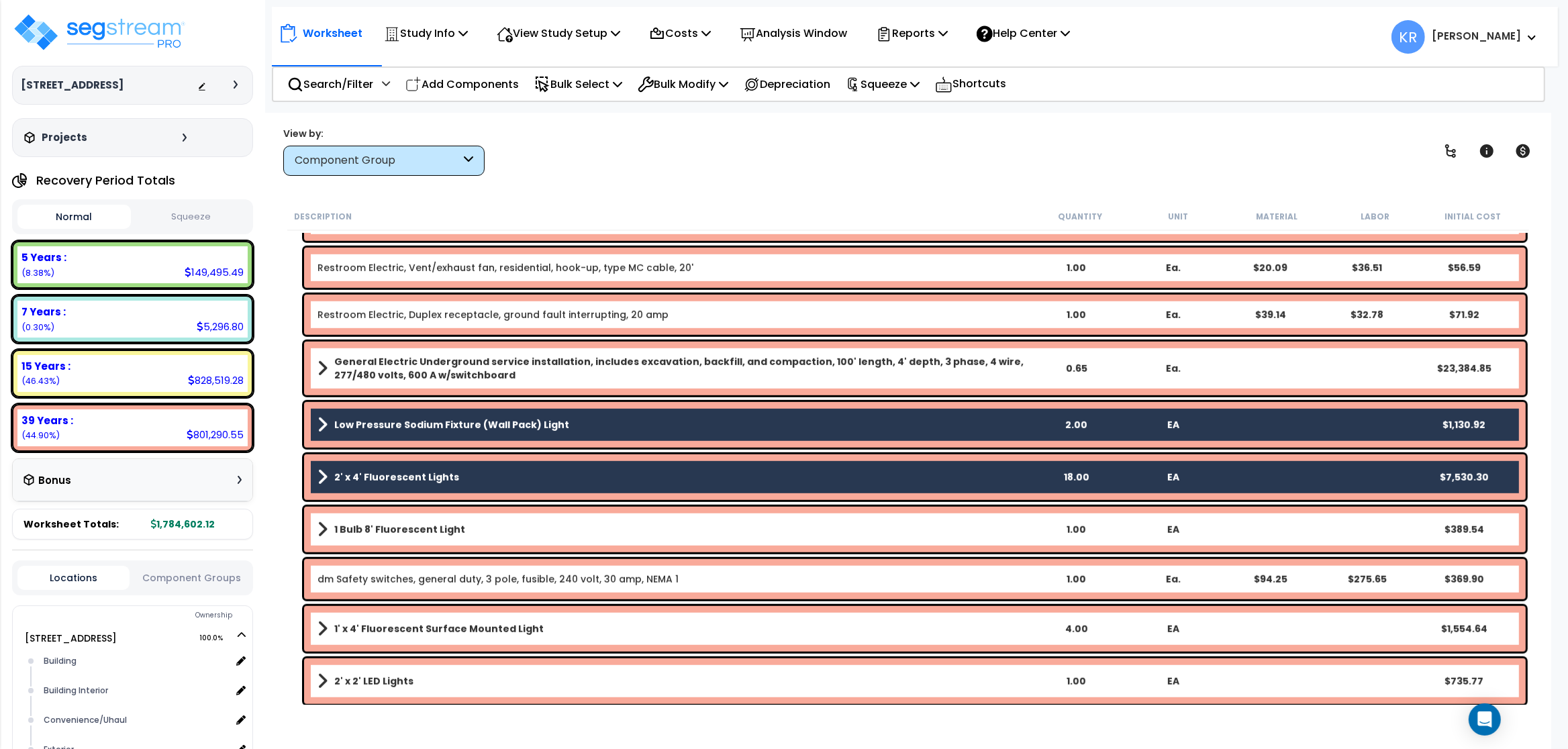
click at [386, 525] on b "1 Bulb 8' Fluorescent Light" at bounding box center [400, 529] width 131 height 13
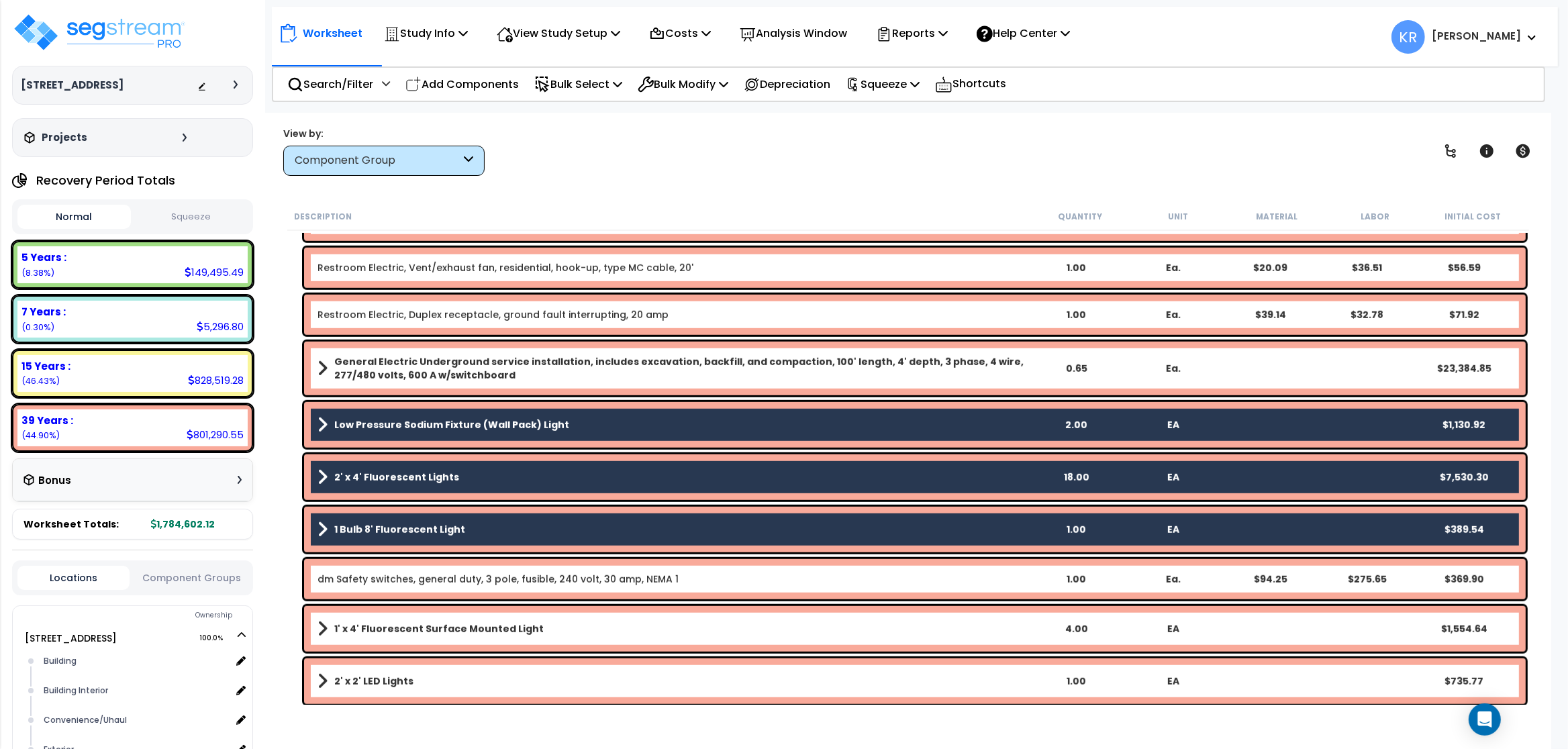
drag, startPoint x: 394, startPoint y: 630, endPoint x: 393, endPoint y: 655, distance: 25.0
click at [395, 630] on b "1' x 4' Fluorescent Surface Mounted Light" at bounding box center [438, 628] width 209 height 13
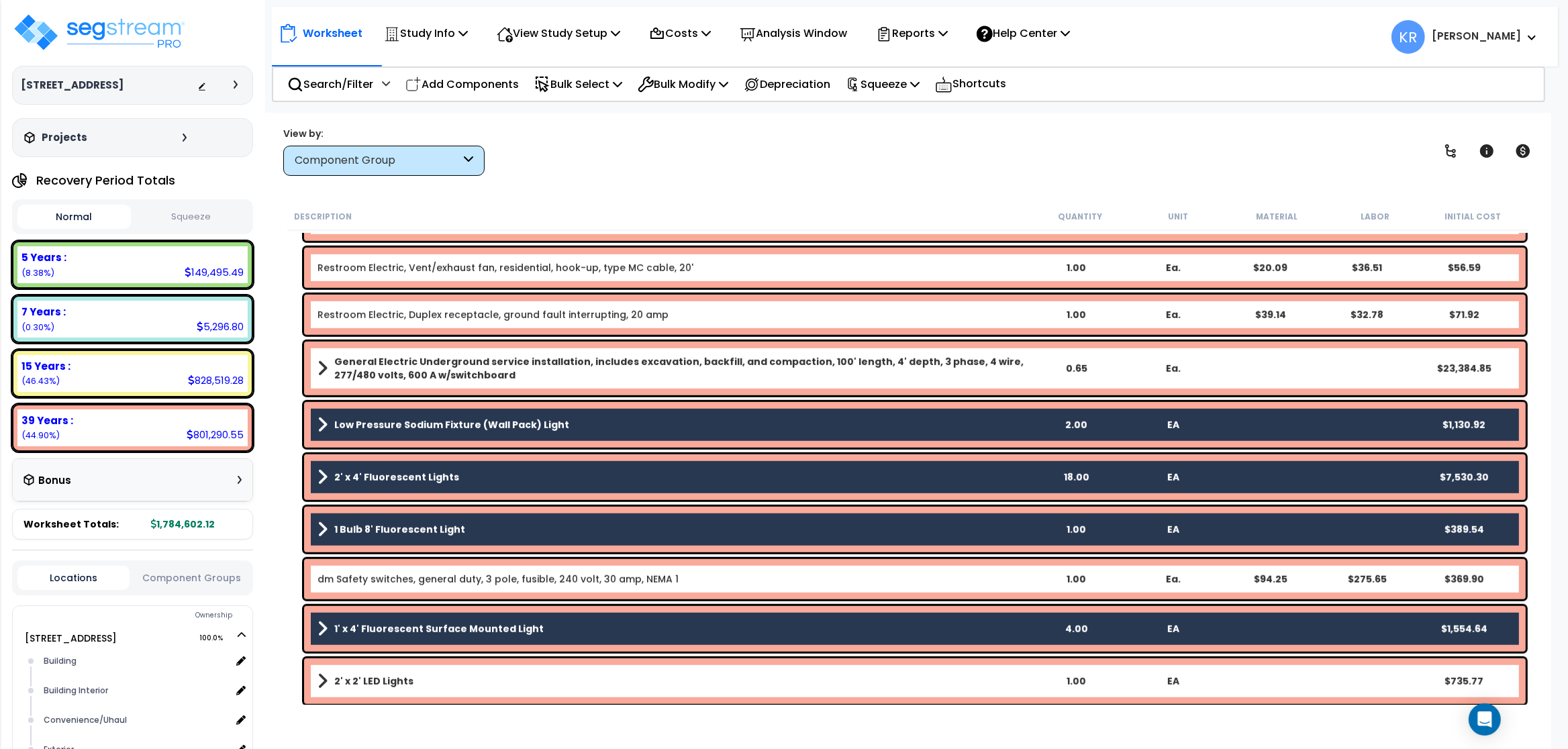
click at [392, 678] on b "2' x 2' LED Lights" at bounding box center [373, 680] width 80 height 13
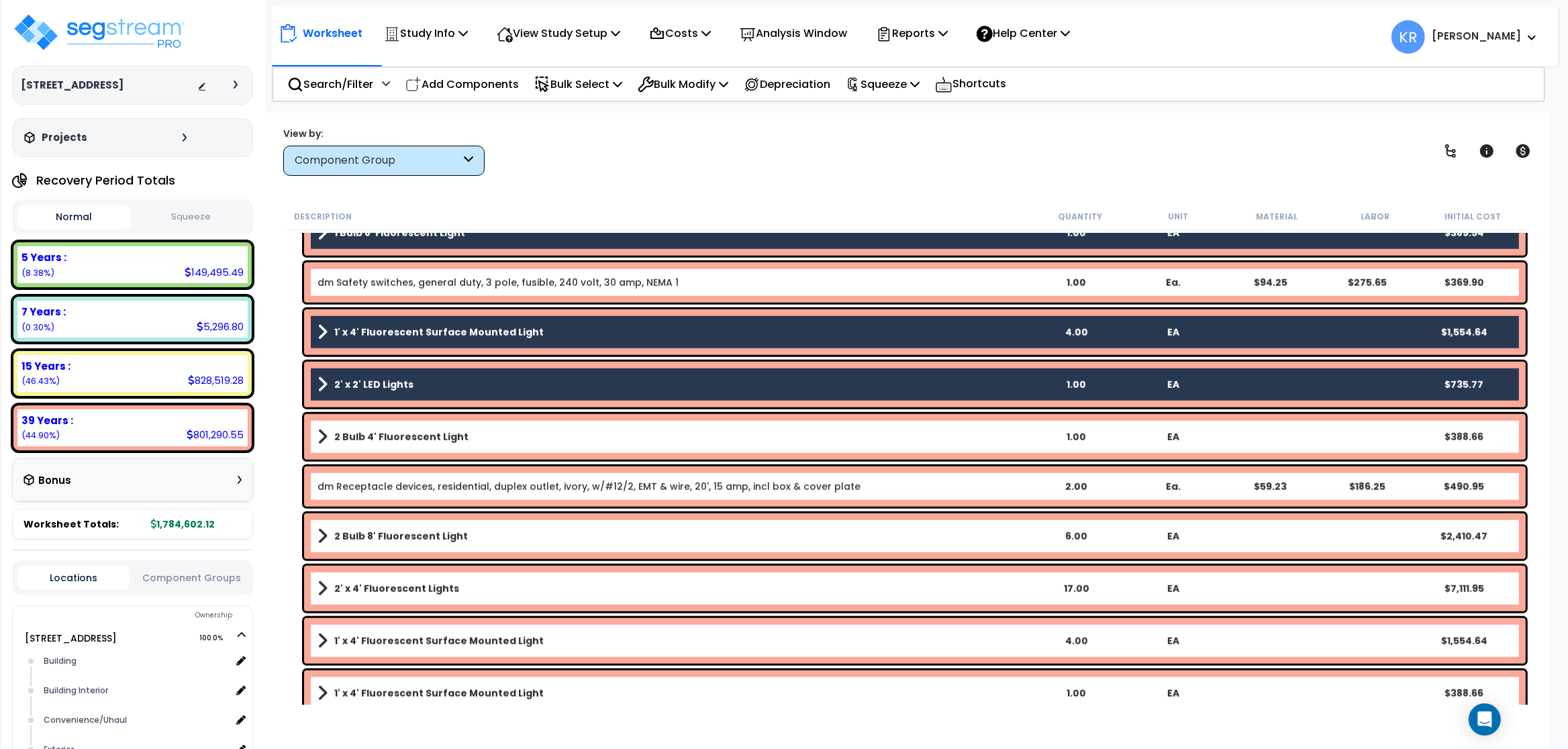
scroll to position [1610, 0]
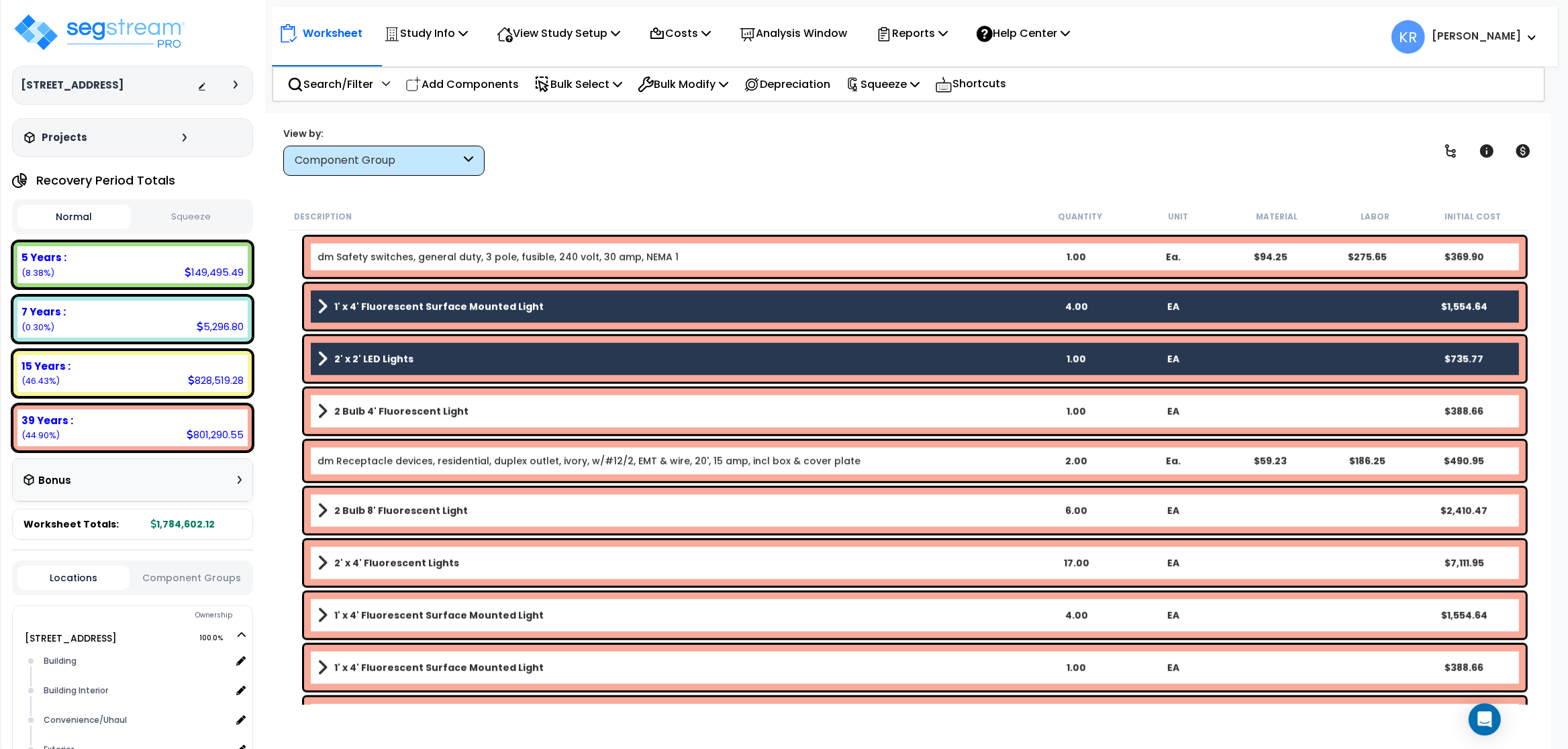
click at [395, 410] on b "2 Bulb 4' Fluorescent Light" at bounding box center [401, 411] width 135 height 13
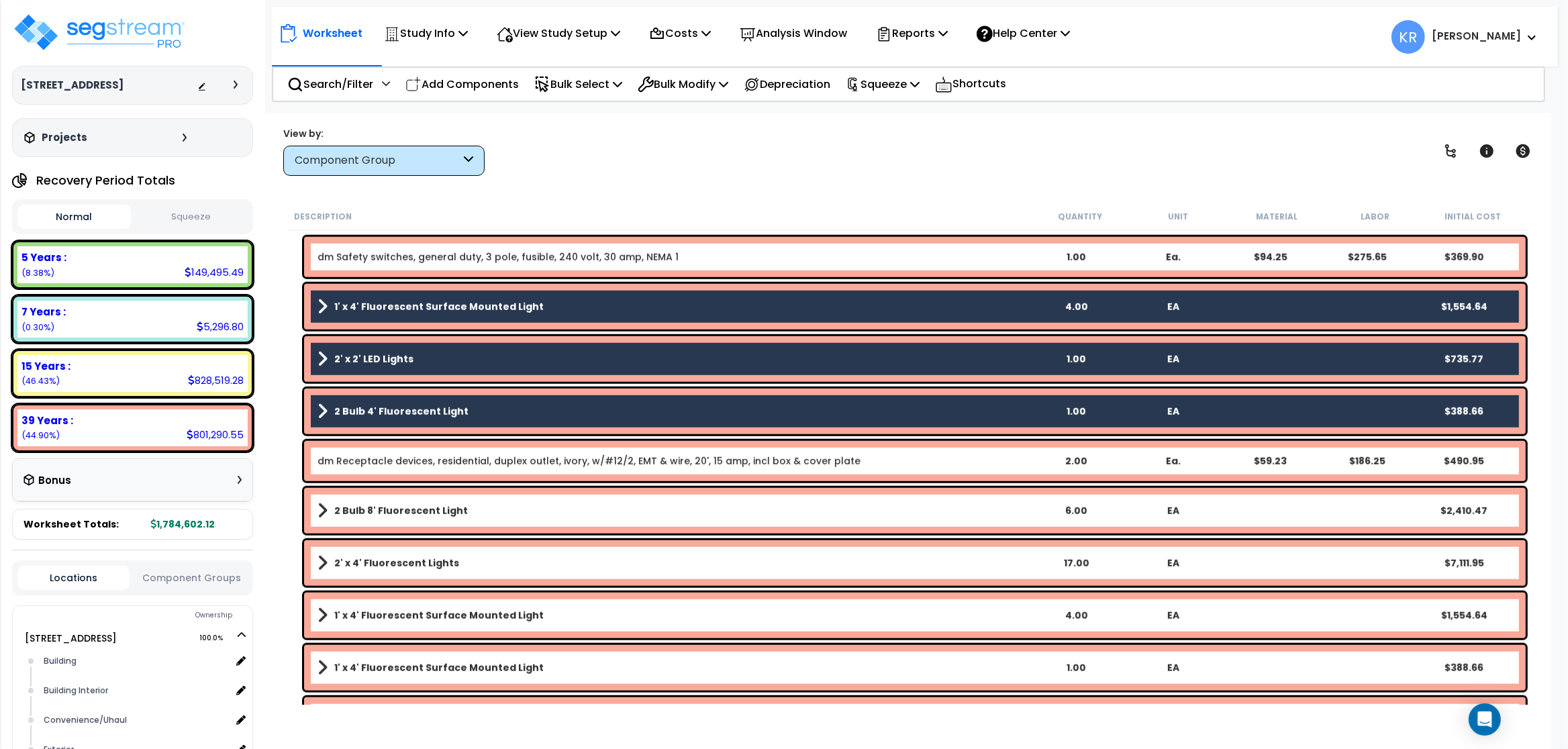
click at [401, 518] on link "2 Bulb 8' Fluorescent Light" at bounding box center [672, 510] width 710 height 18
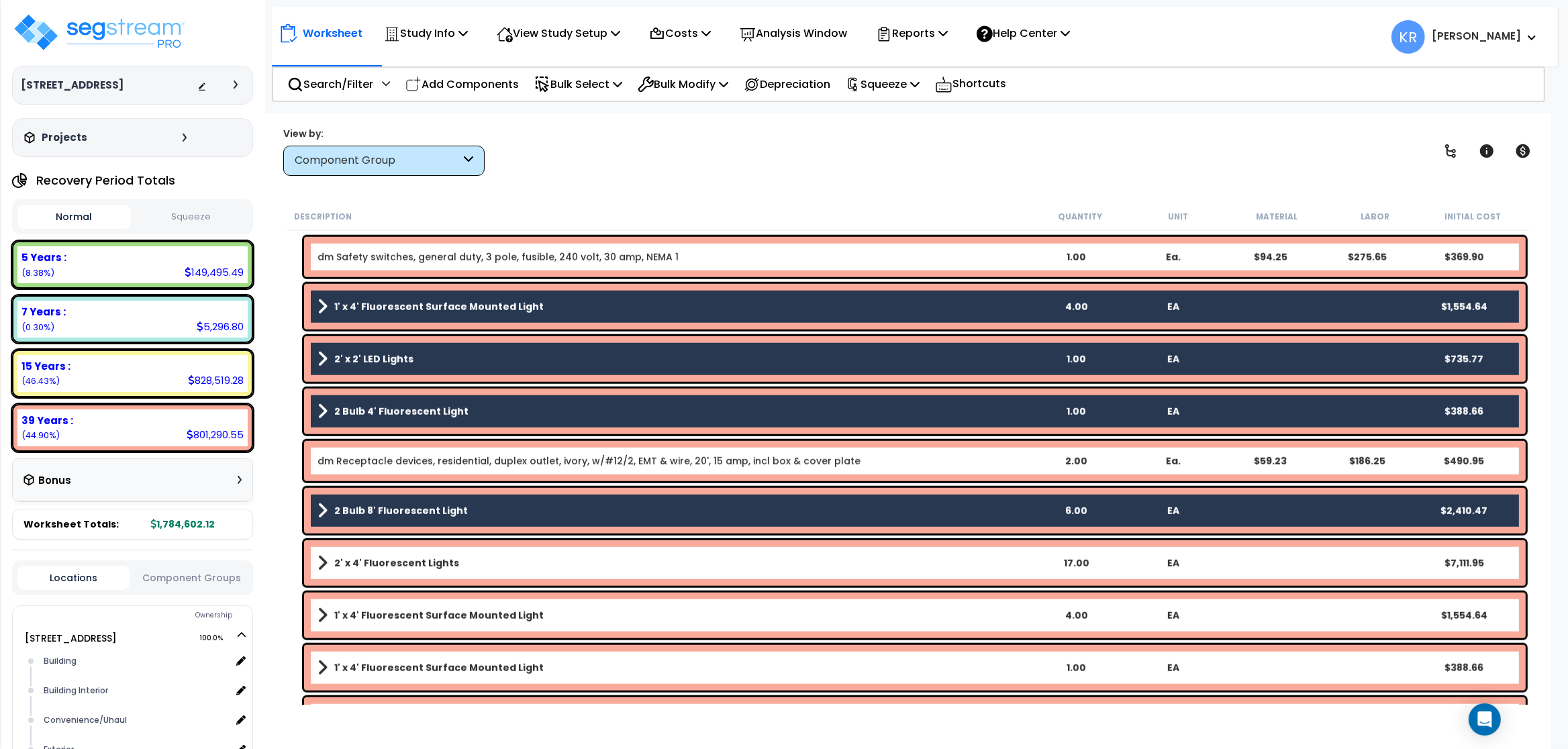
drag, startPoint x: 397, startPoint y: 556, endPoint x: 402, endPoint y: 599, distance: 43.3
click at [397, 556] on link "2' x 4' Fluorescent Lights" at bounding box center [672, 562] width 710 height 18
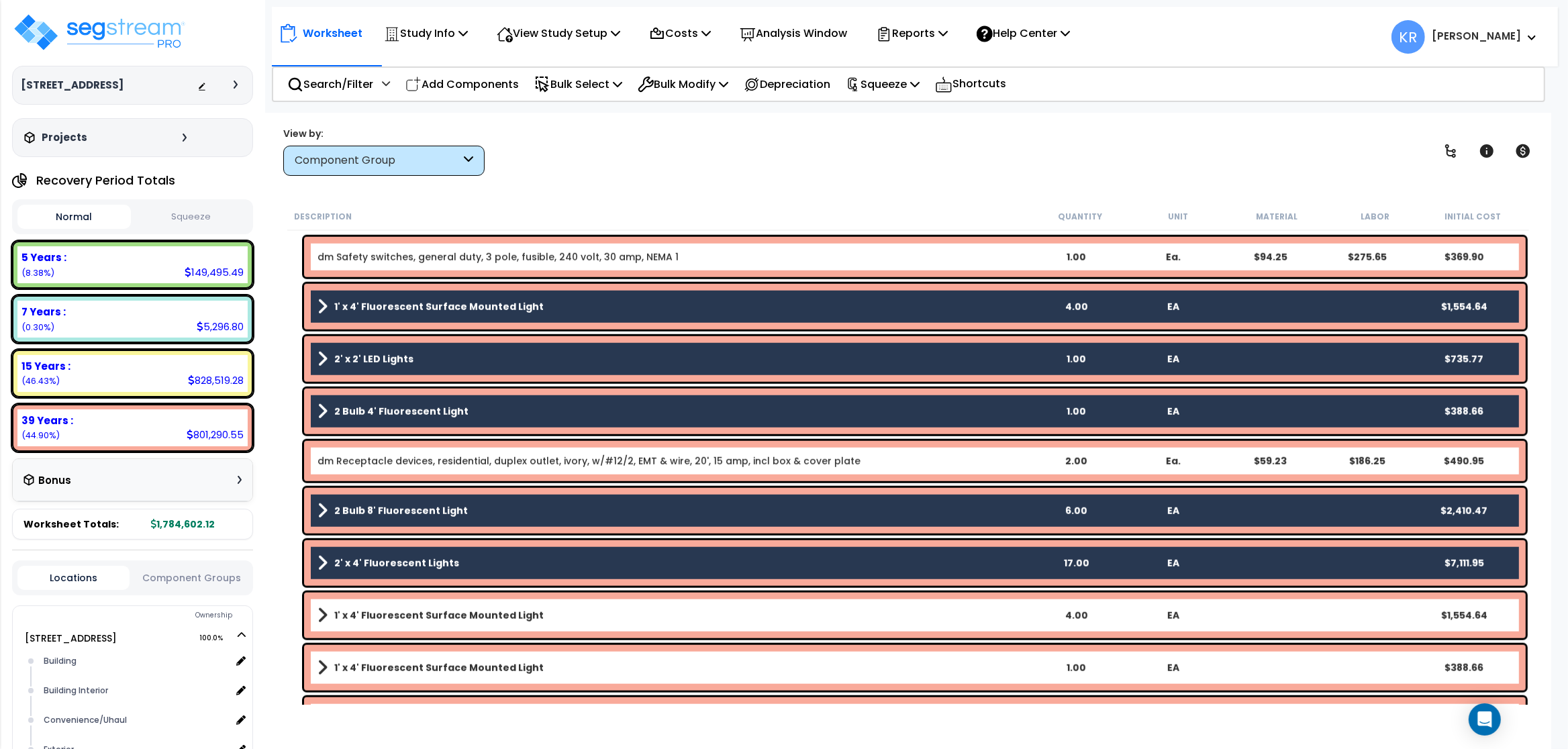
drag, startPoint x: 405, startPoint y: 603, endPoint x: 415, endPoint y: 637, distance: 35.4
click at [405, 604] on div "1' x 4' Fluorescent Surface Mounted Light 4.00 EA $1,554.64" at bounding box center [915, 615] width 1222 height 45
click at [446, 621] on b "1' x 4' Fluorescent Surface Mounted Light" at bounding box center [438, 614] width 209 height 13
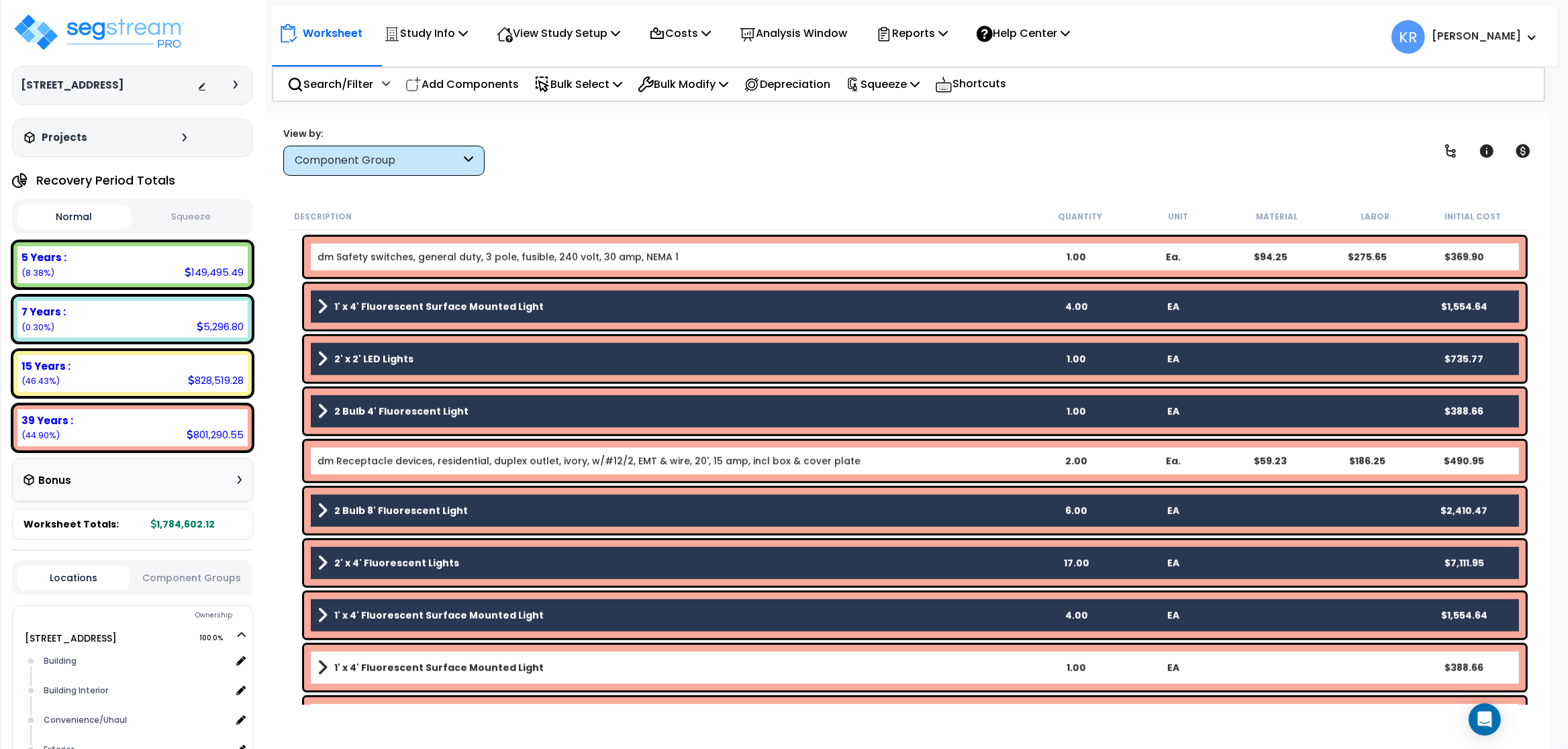
click at [463, 670] on b "1' x 4' Fluorescent Surface Mounted Light" at bounding box center [438, 667] width 209 height 13
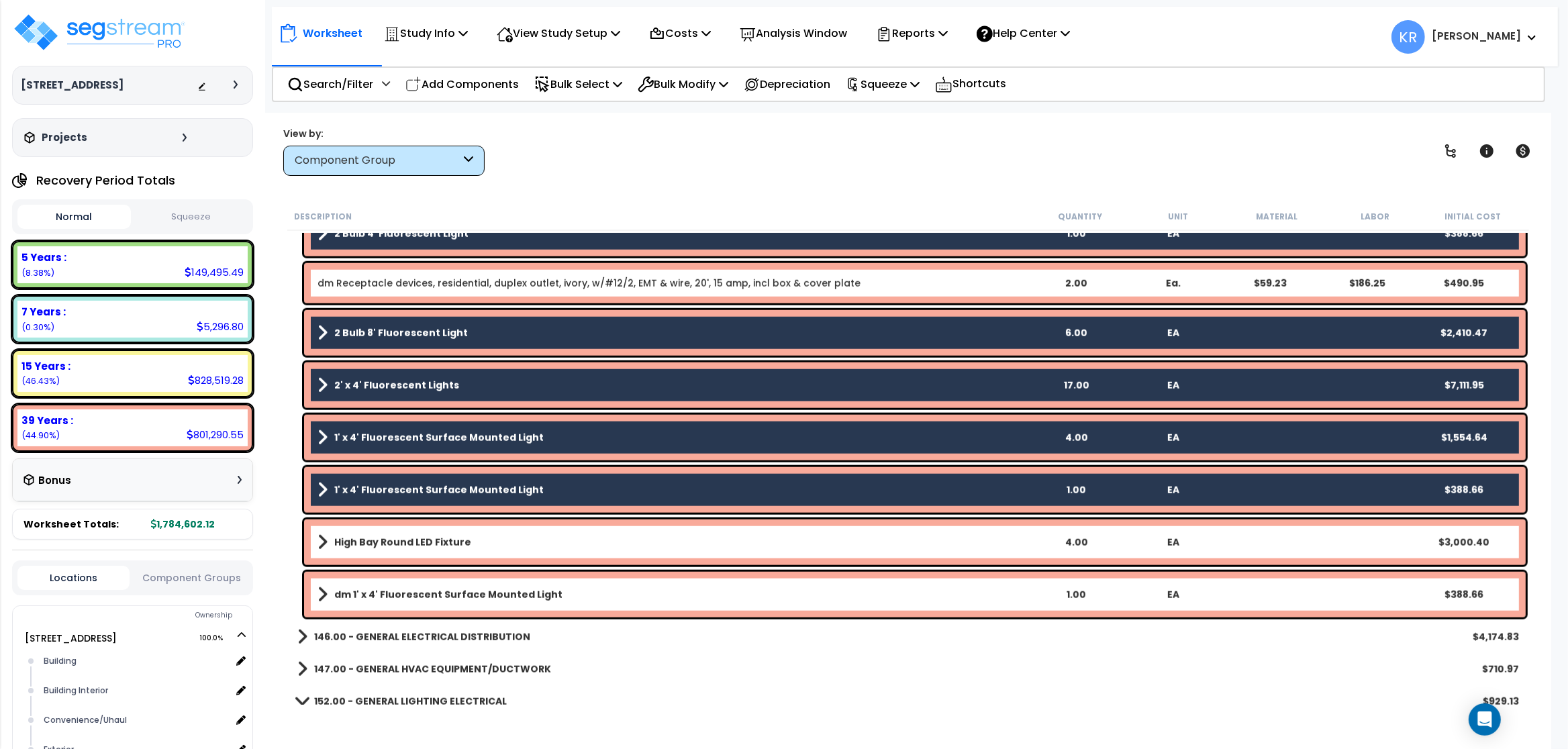
scroll to position [1852, 0]
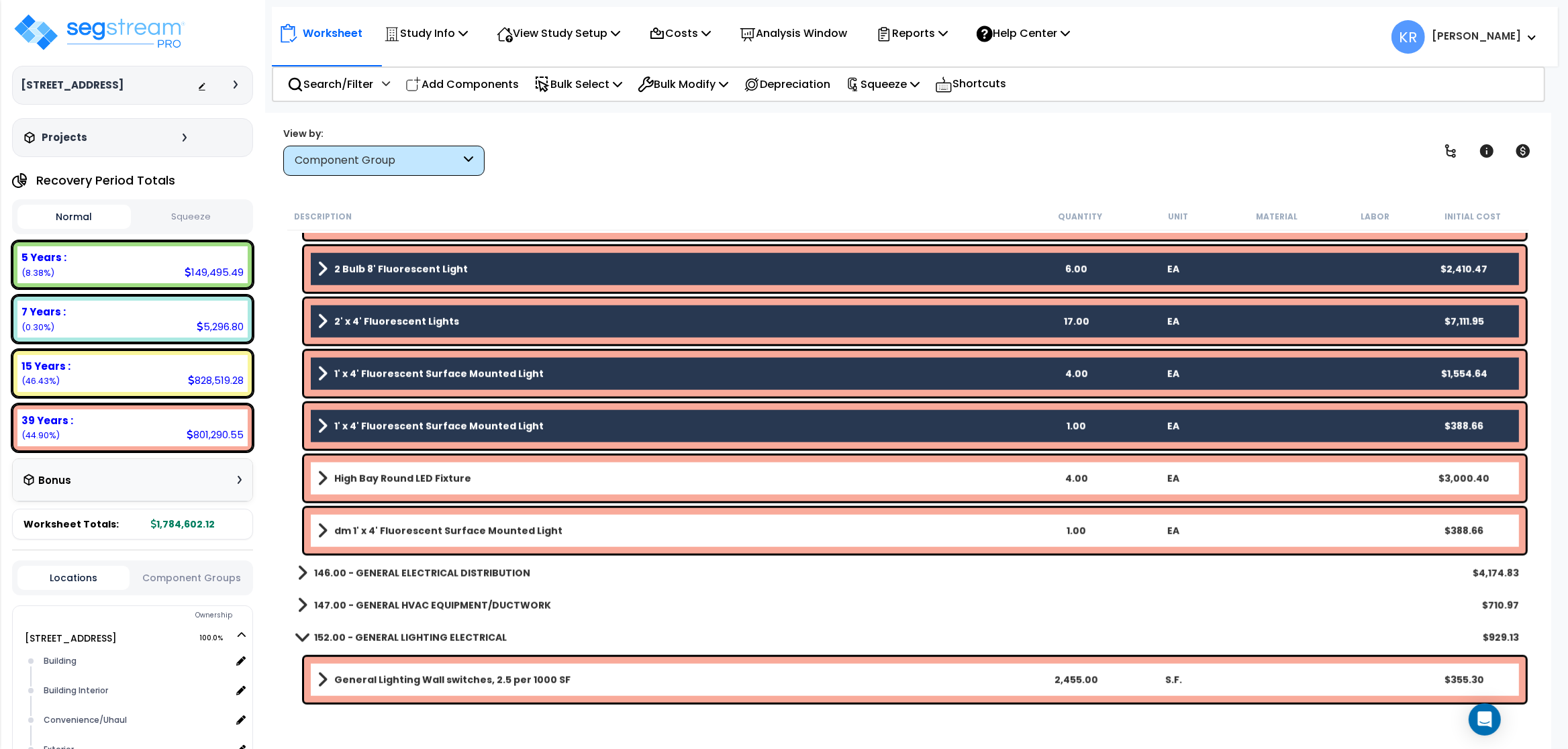
click at [454, 475] on b "High Bay Round LED Fixture" at bounding box center [402, 478] width 137 height 13
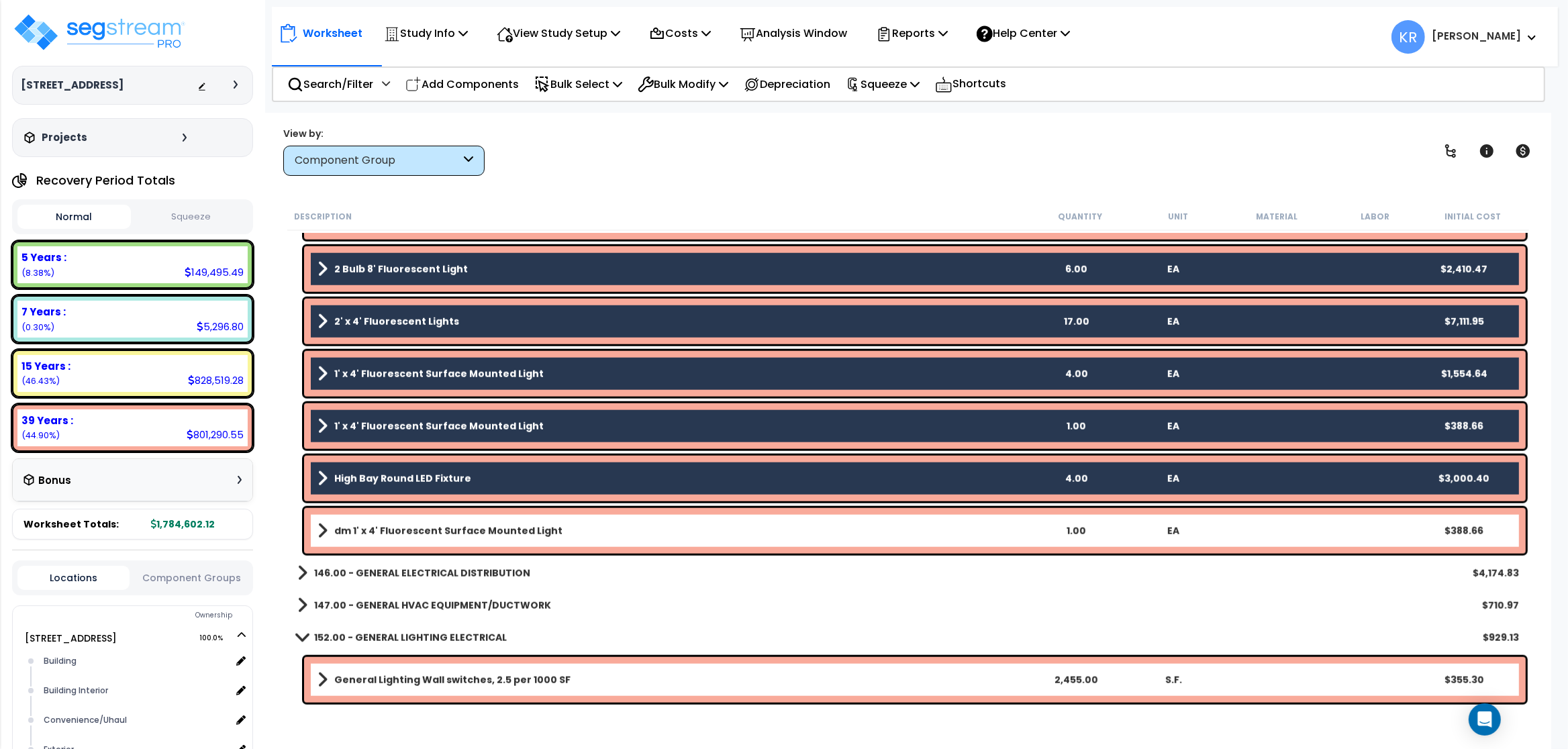
click at [476, 531] on b "dm 1' x 4' Fluorescent Surface Mounted Light" at bounding box center [448, 530] width 228 height 13
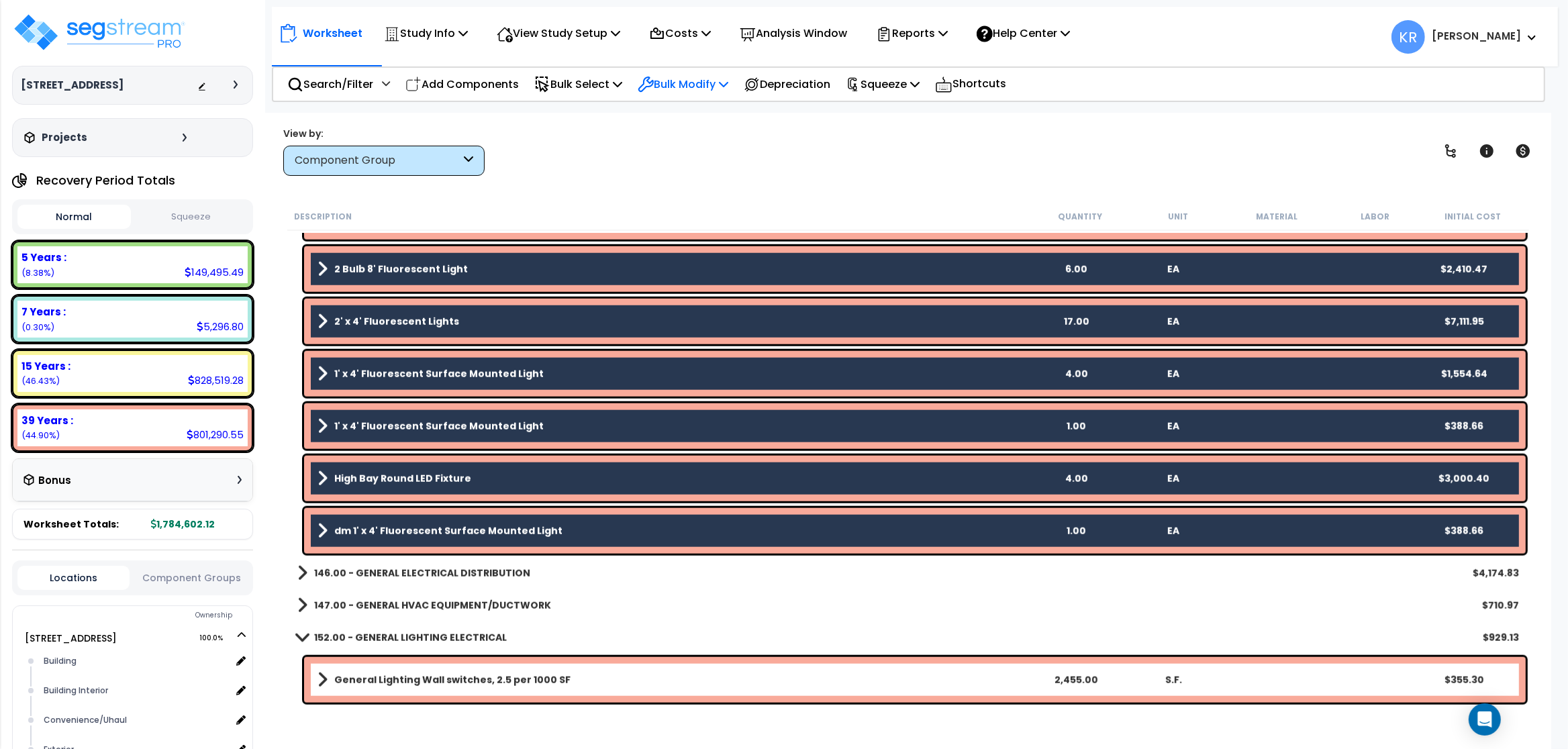
click at [698, 80] on p "Bulk Modify" at bounding box center [683, 84] width 91 height 18
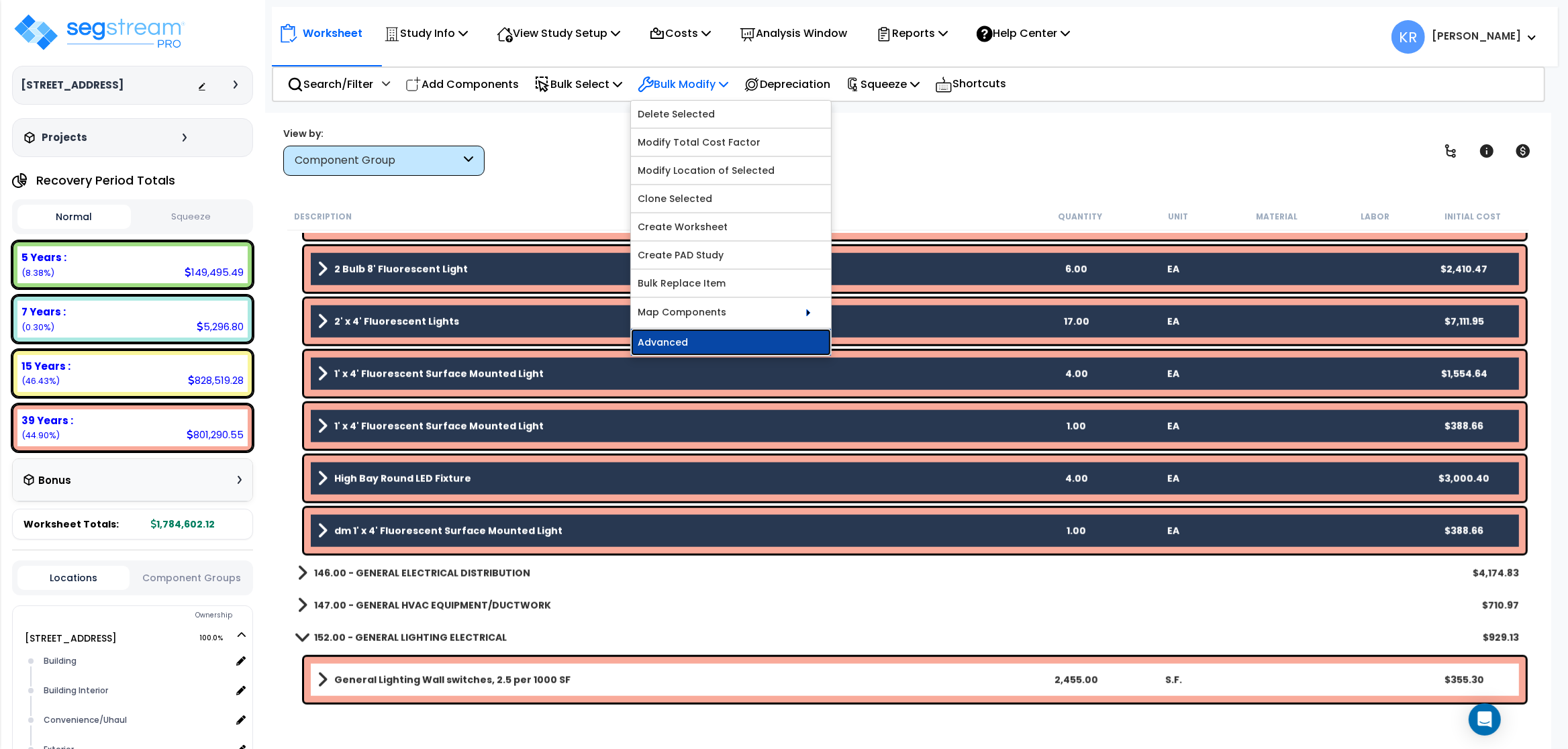
click at [689, 345] on link "Advanced" at bounding box center [731, 342] width 200 height 27
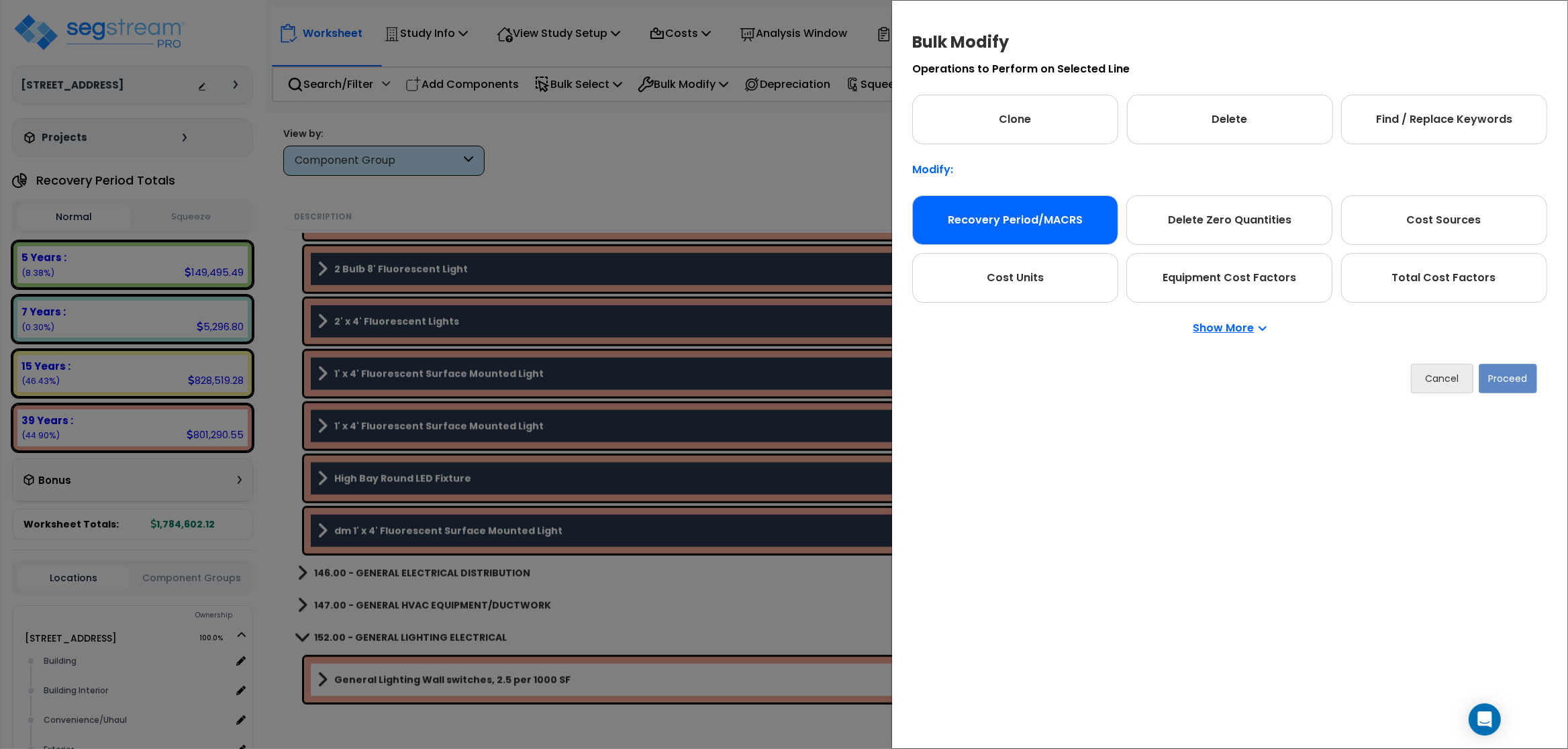
click at [837, 221] on div "Recovery Period/MACRS" at bounding box center [1015, 219] width 206 height 50
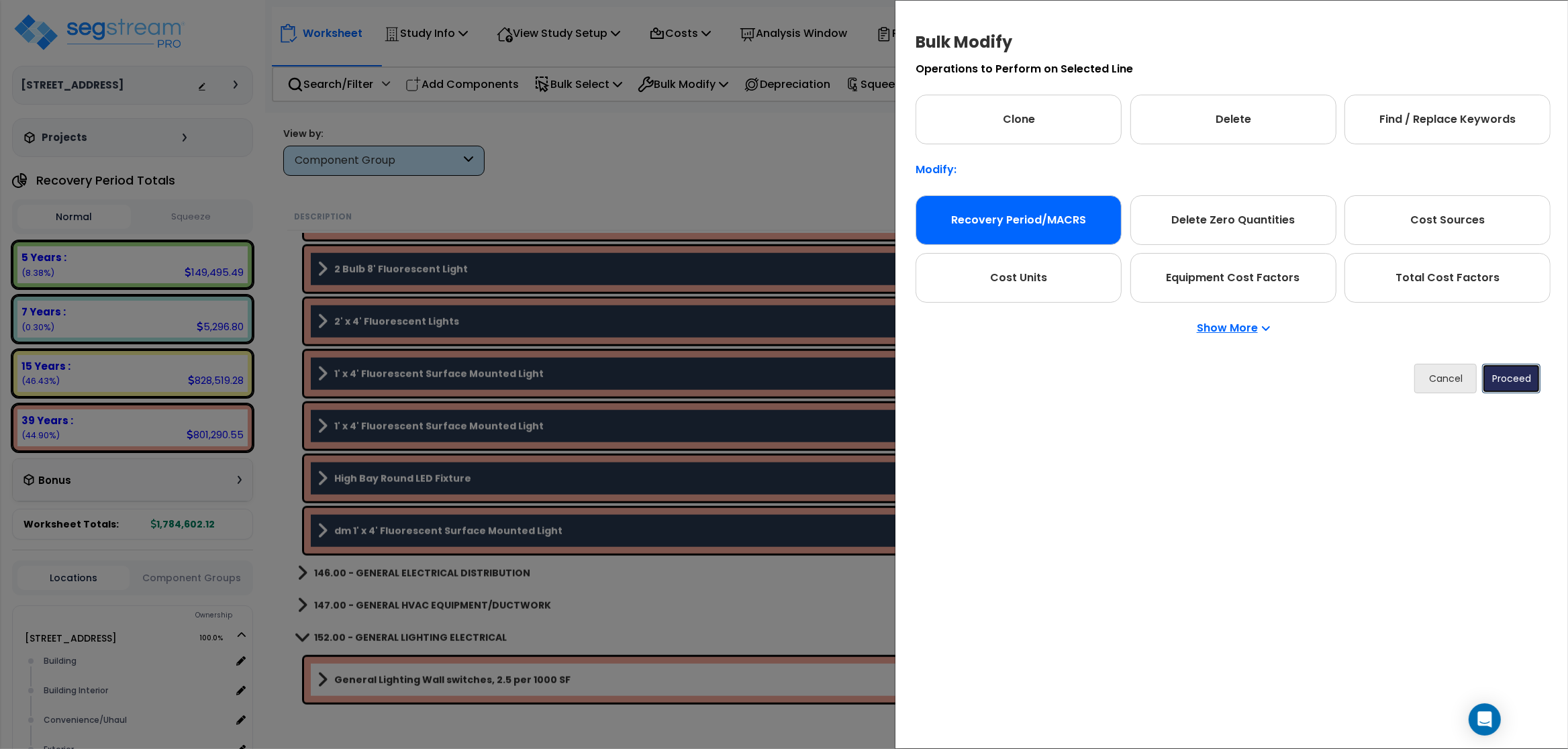
click at [837, 378] on button "Proceed" at bounding box center [1511, 378] width 59 height 30
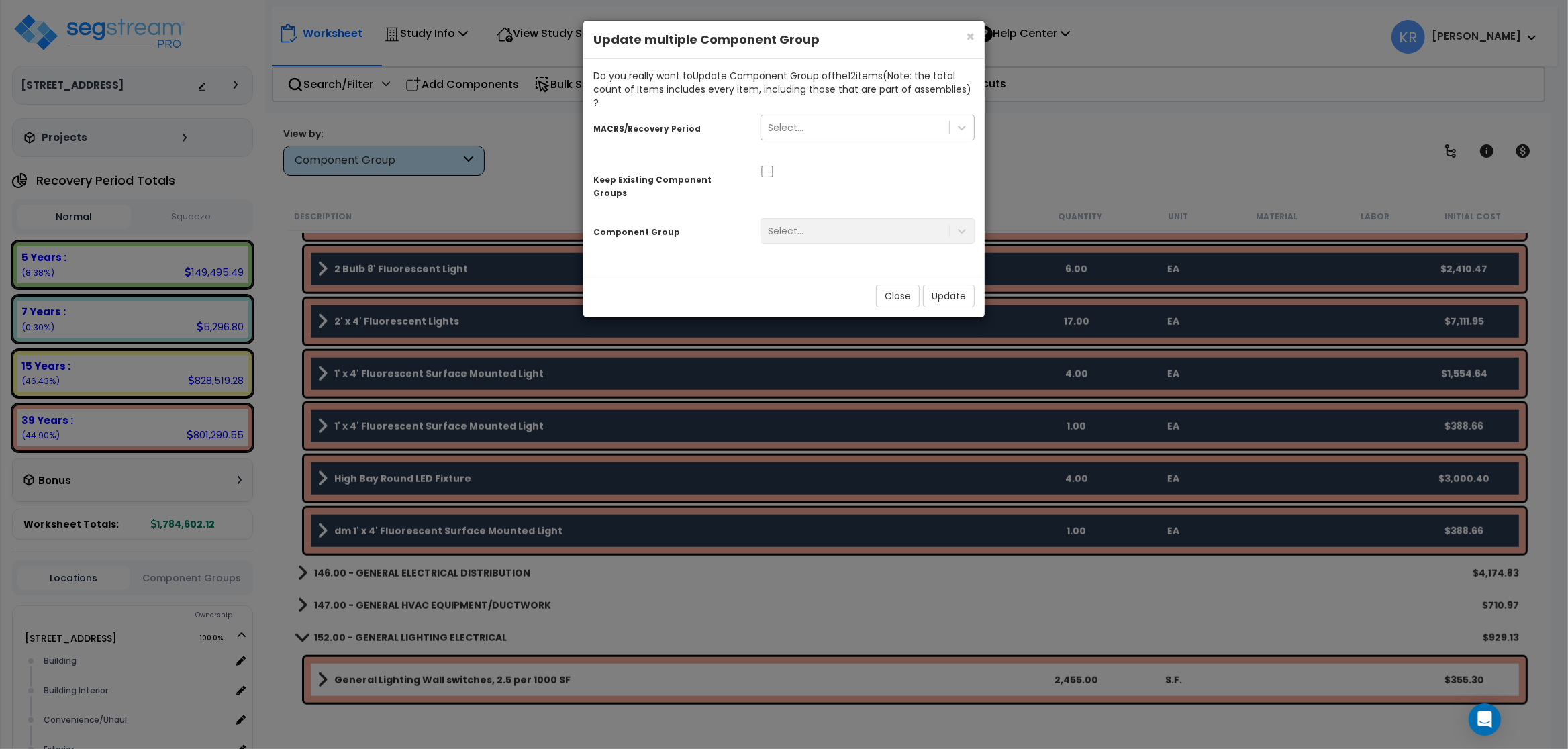
click at [784, 121] on div "Select..." at bounding box center [785, 127] width 36 height 13
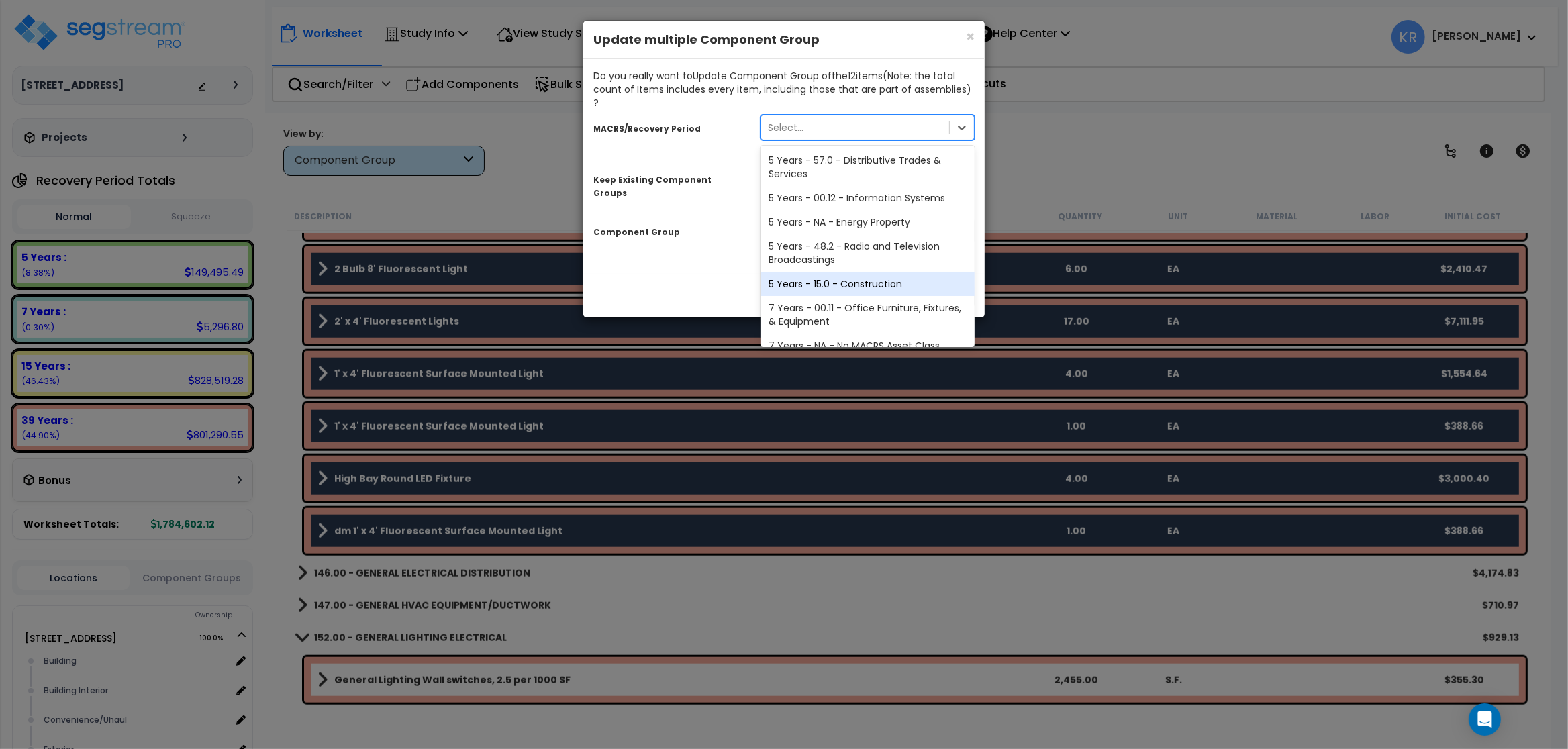
scroll to position [274, 0]
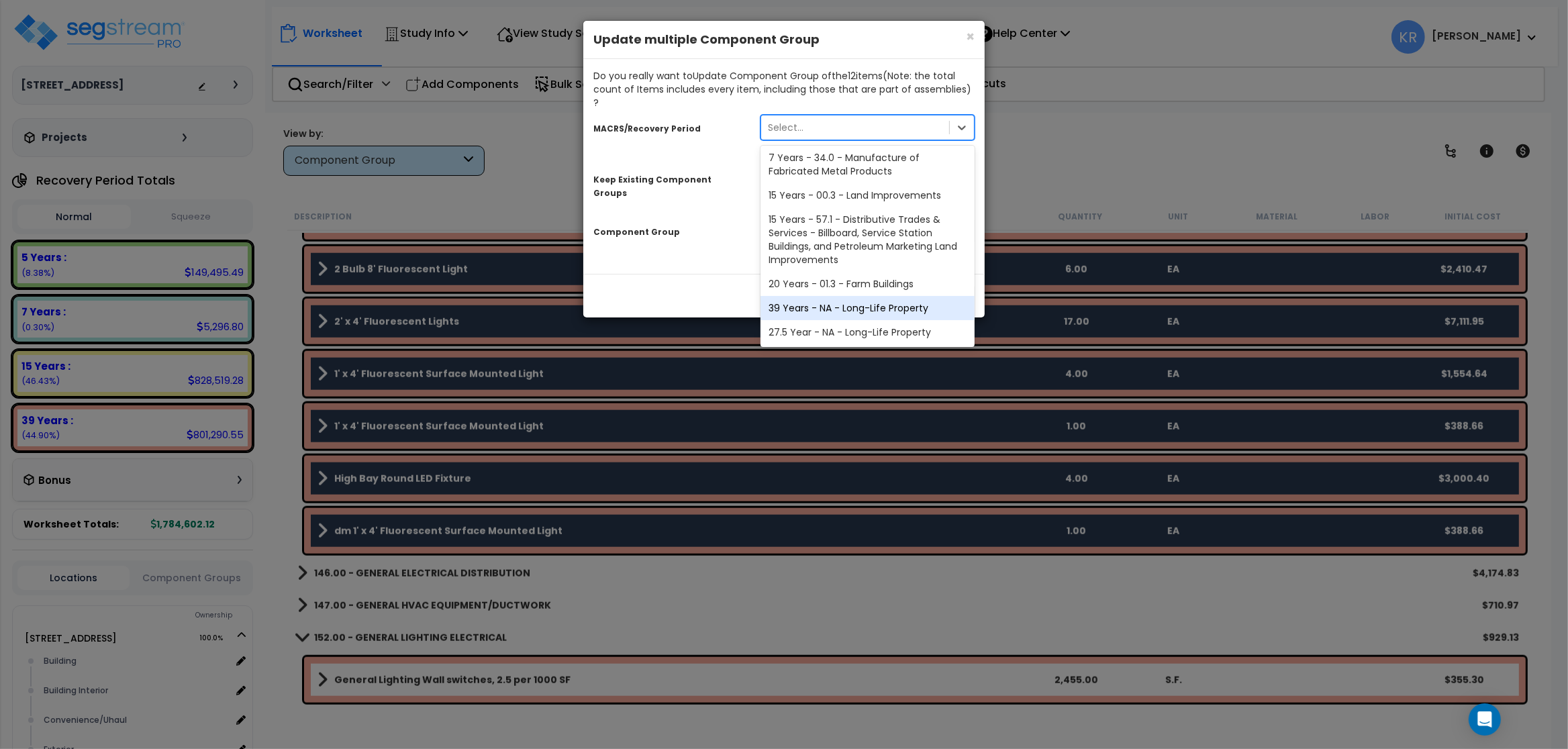
click at [837, 296] on div "39 Years - NA - Long-Life Property" at bounding box center [868, 309] width 214 height 24
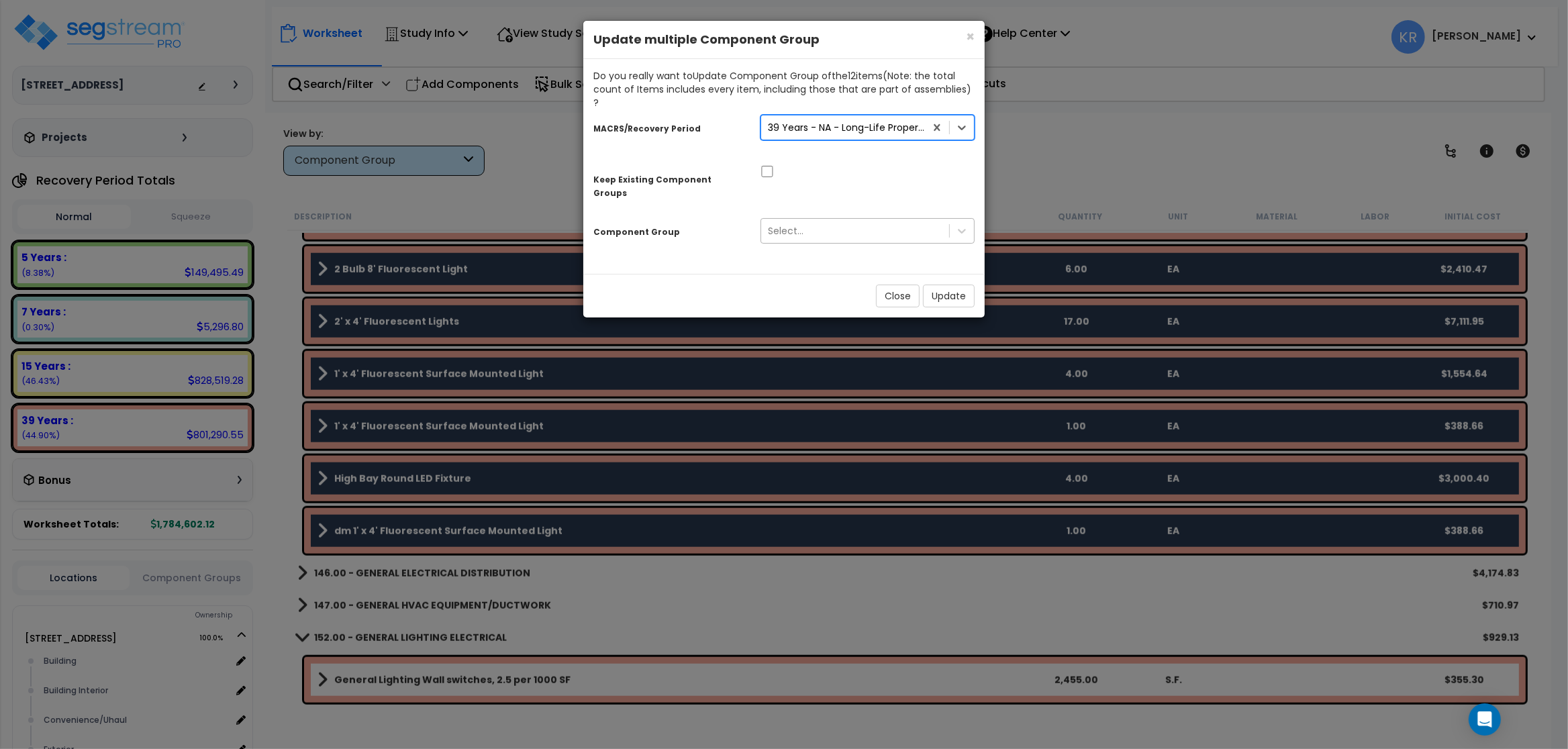
click at [795, 224] on div "Select..." at bounding box center [785, 230] width 36 height 13
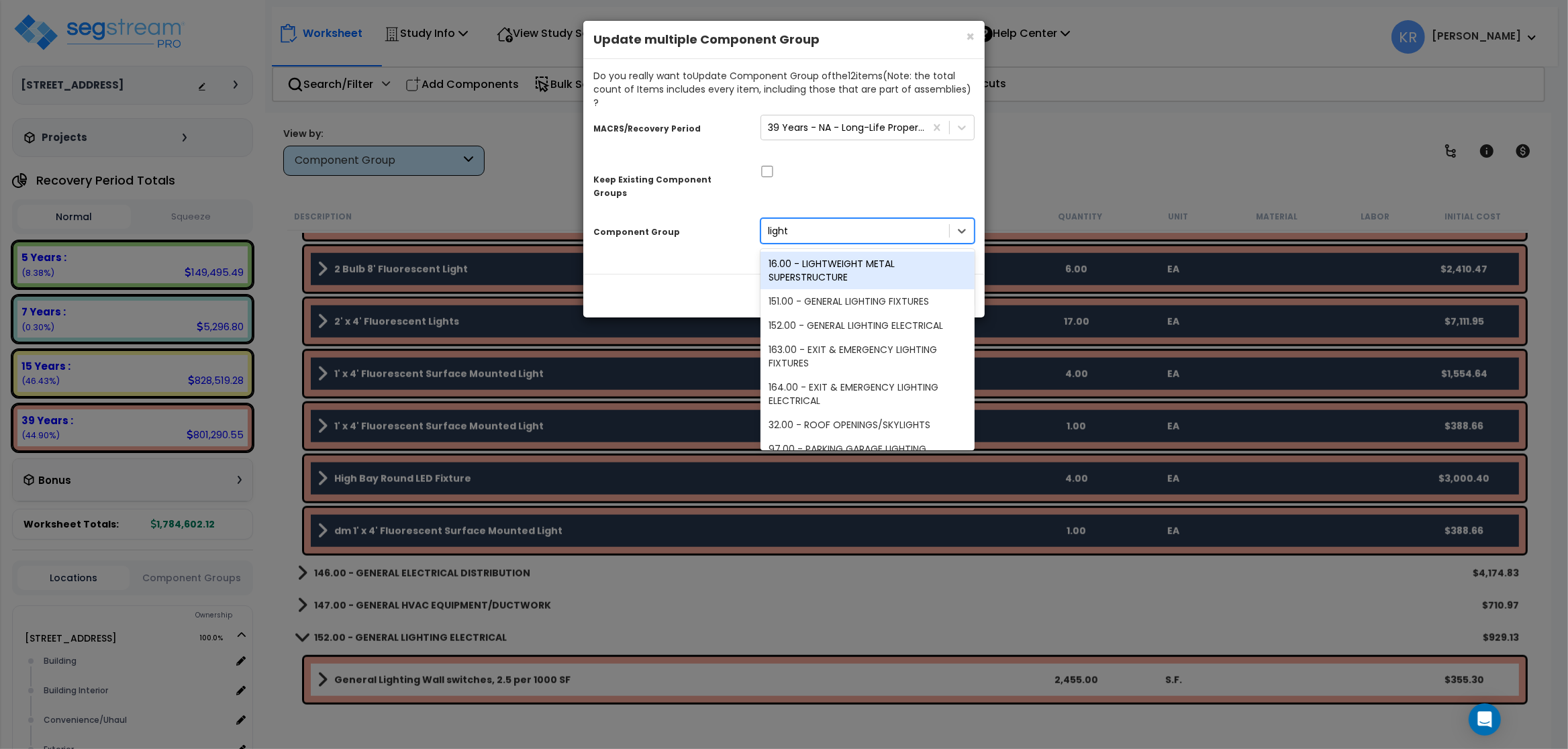
type input "lighti"
click at [837, 275] on div "152.00 - GENERAL LIGHTING ELECTRICAL" at bounding box center [868, 288] width 214 height 24
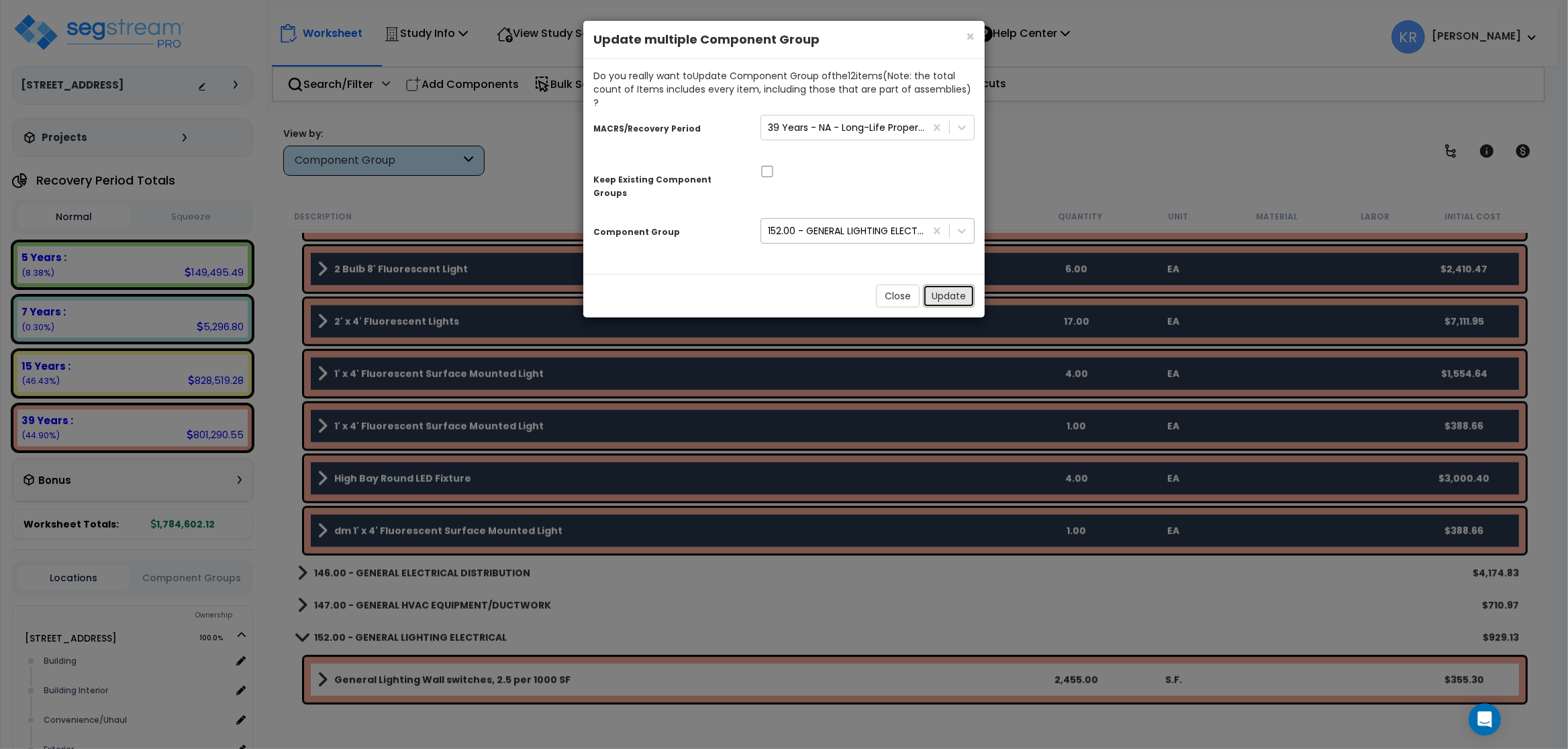
drag, startPoint x: 936, startPoint y: 266, endPoint x: 903, endPoint y: 257, distance: 34.2
click at [837, 284] on button "Update" at bounding box center [948, 295] width 52 height 23
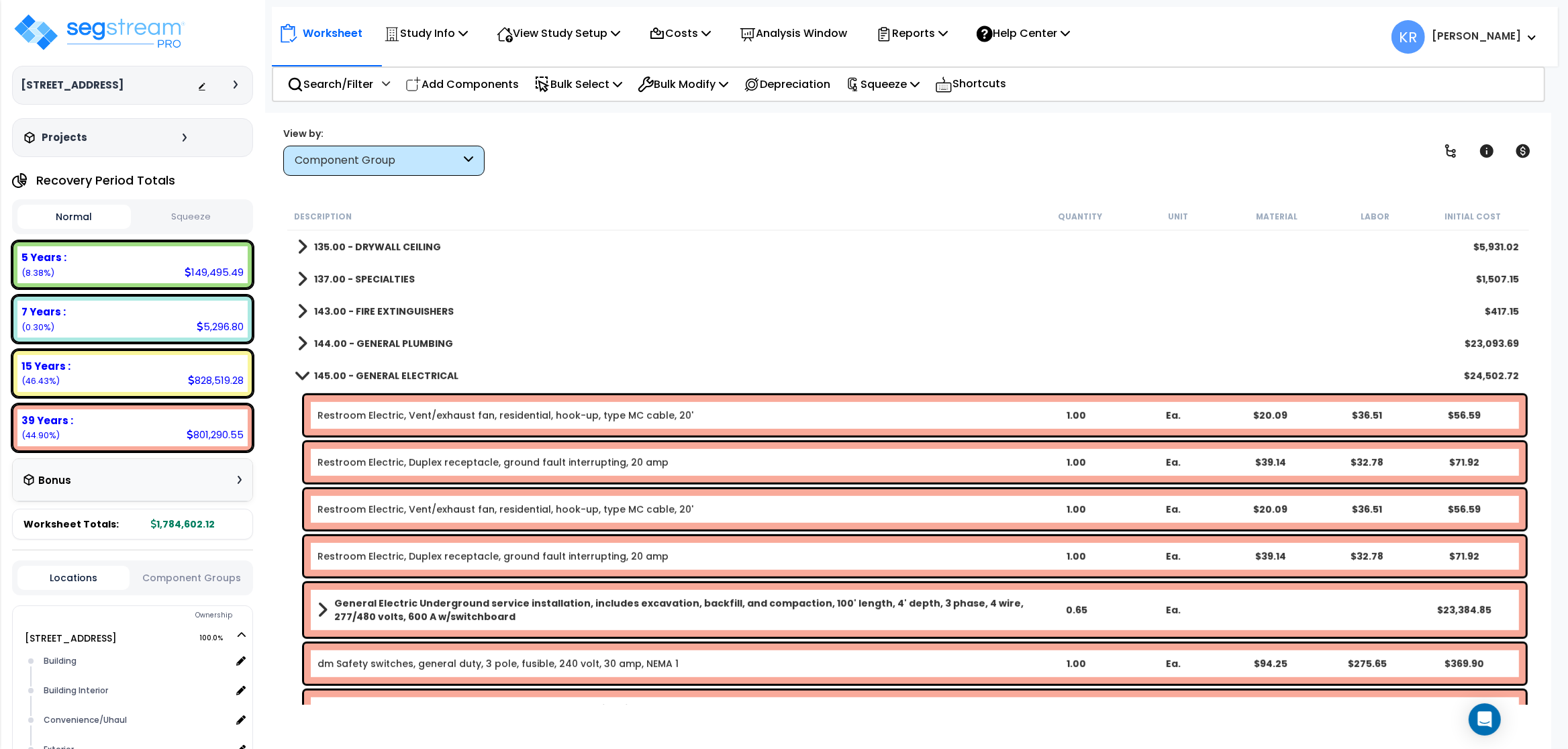
scroll to position [1127, 0]
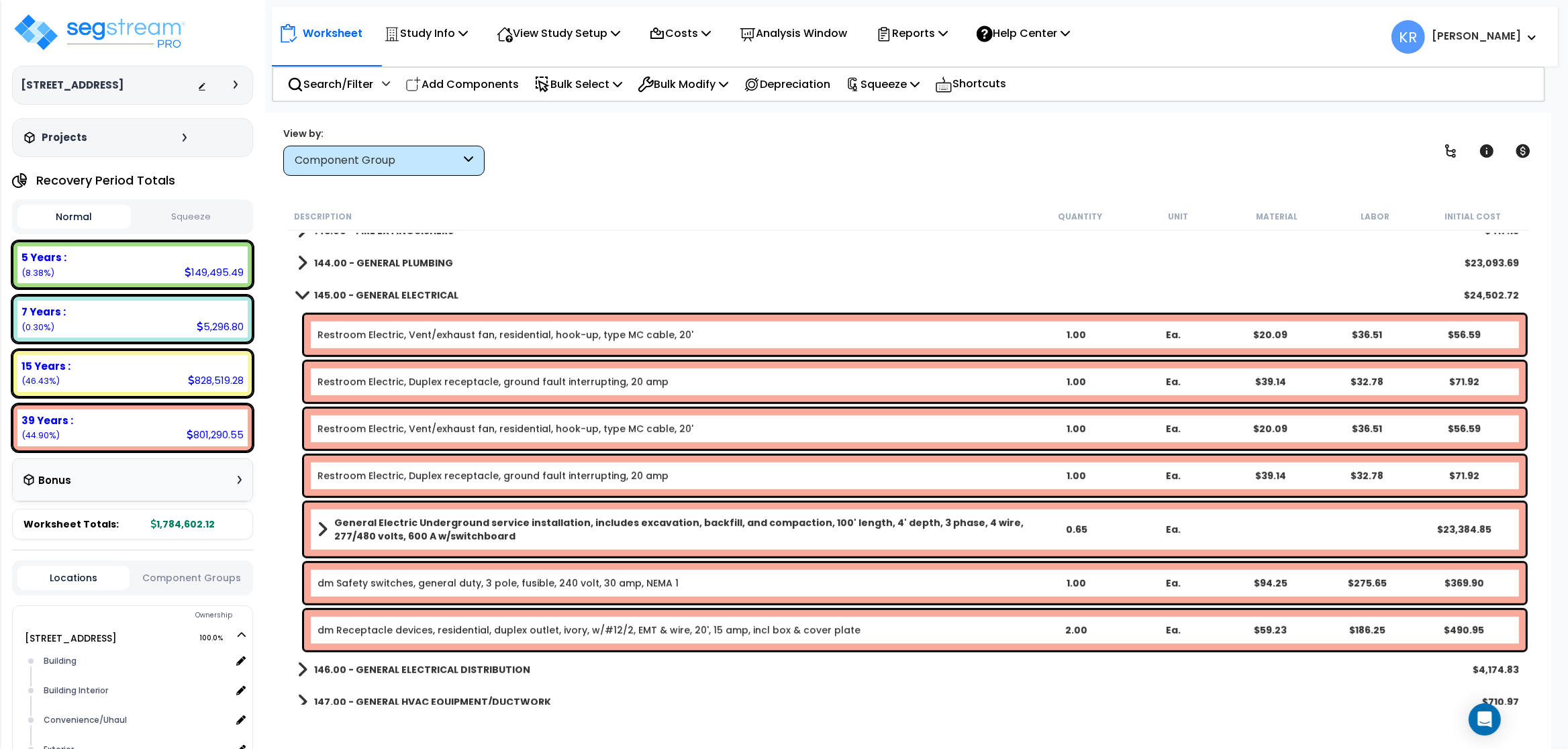
click at [335, 299] on b "145.00 - GENERAL ELECTRICAL" at bounding box center [386, 295] width 144 height 13
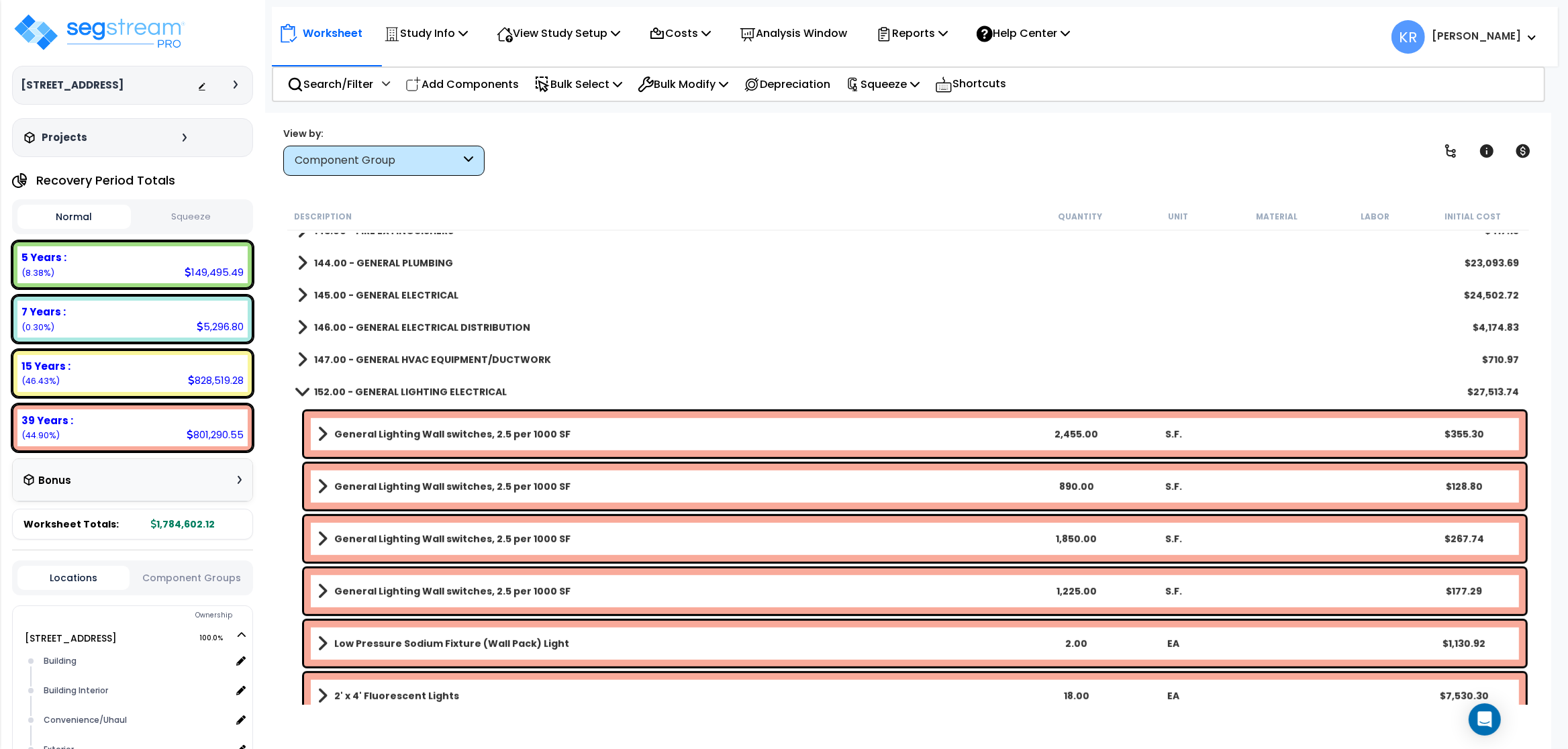
click at [363, 322] on b "146.00 - GENERAL ELECTRICAL DISTRIBUTION" at bounding box center [422, 327] width 216 height 13
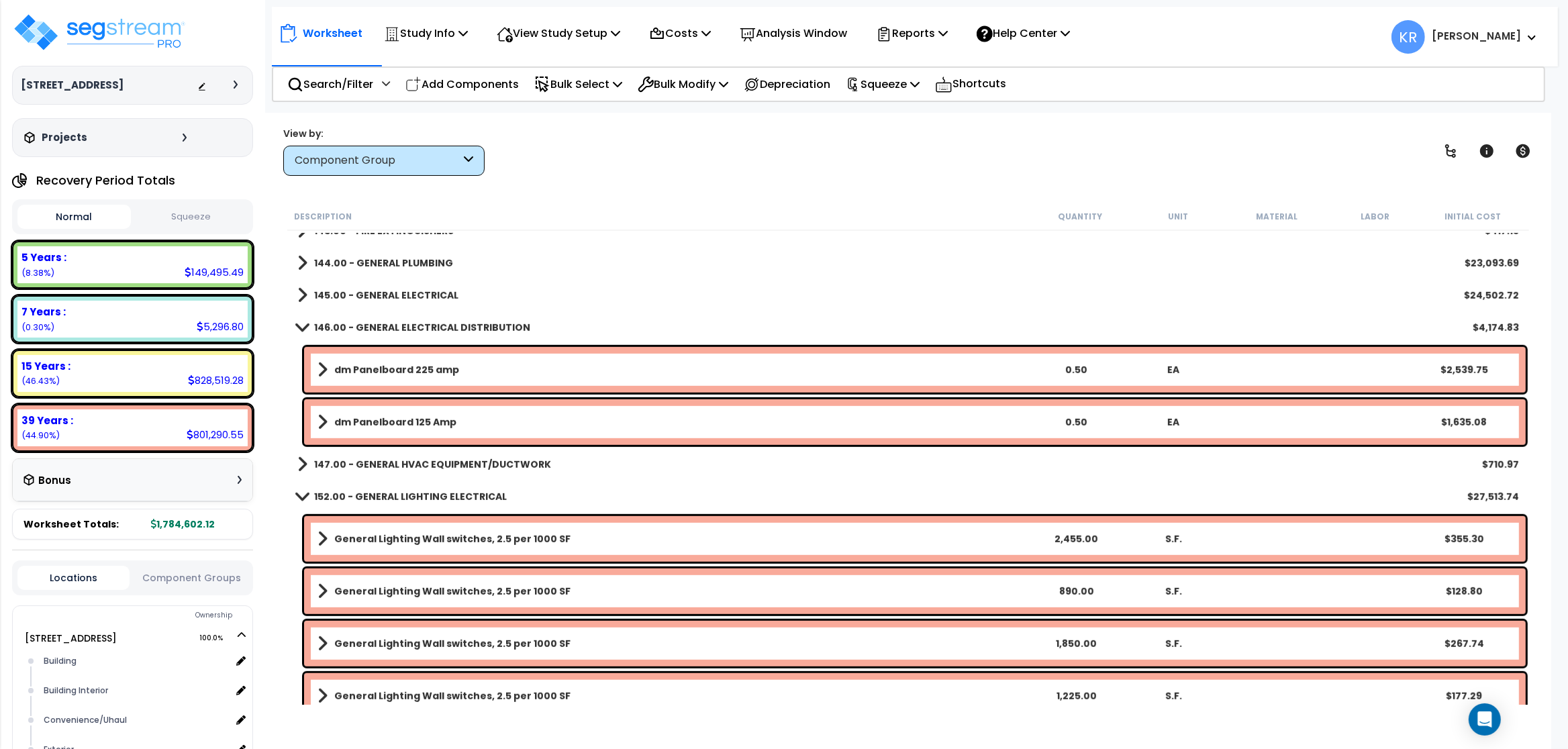
click at [363, 322] on b "146.00 - GENERAL ELECTRICAL DISTRIBUTION" at bounding box center [422, 327] width 216 height 13
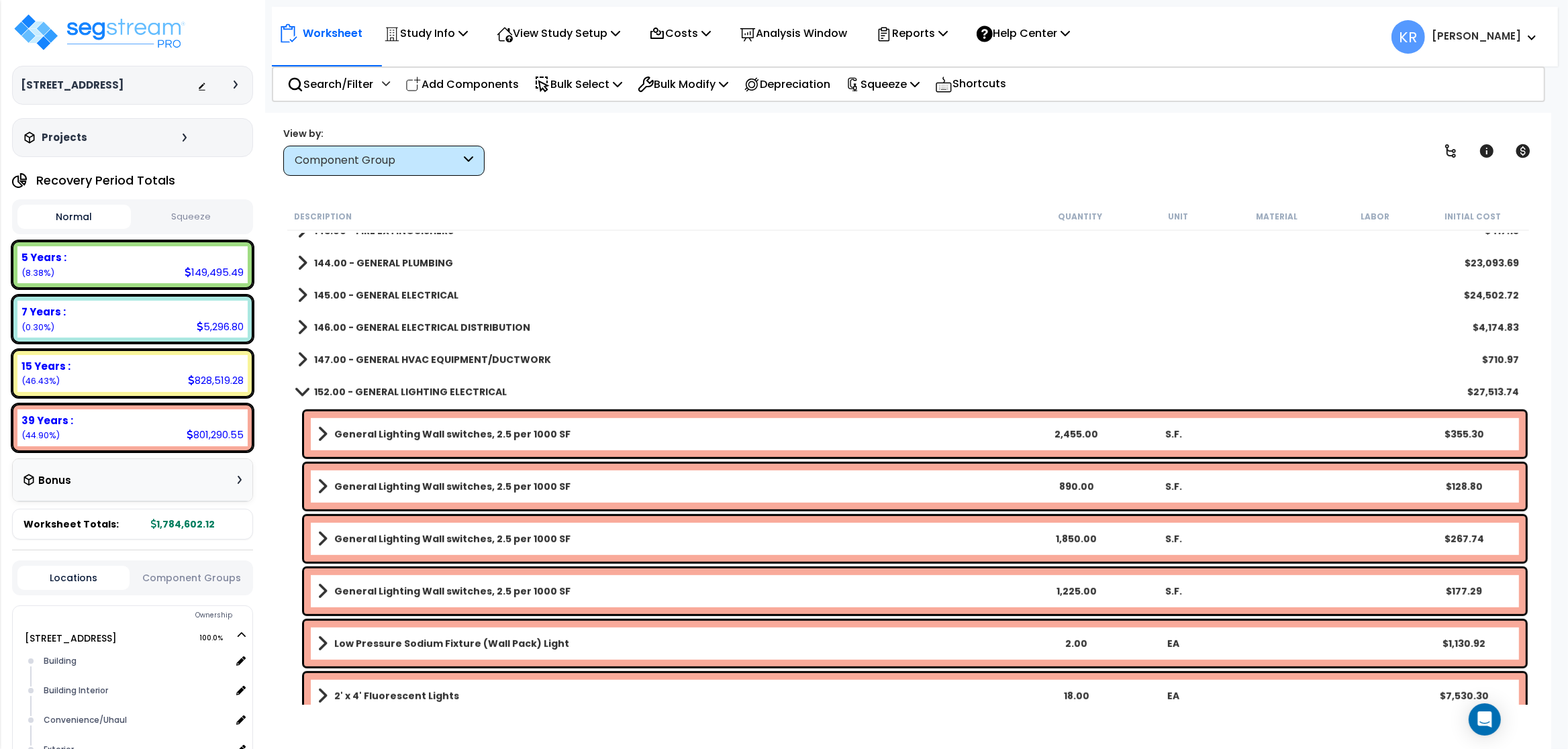
click at [366, 353] on b "147.00 - GENERAL HVAC EQUIPMENT/DUCTWORK" at bounding box center [432, 359] width 237 height 13
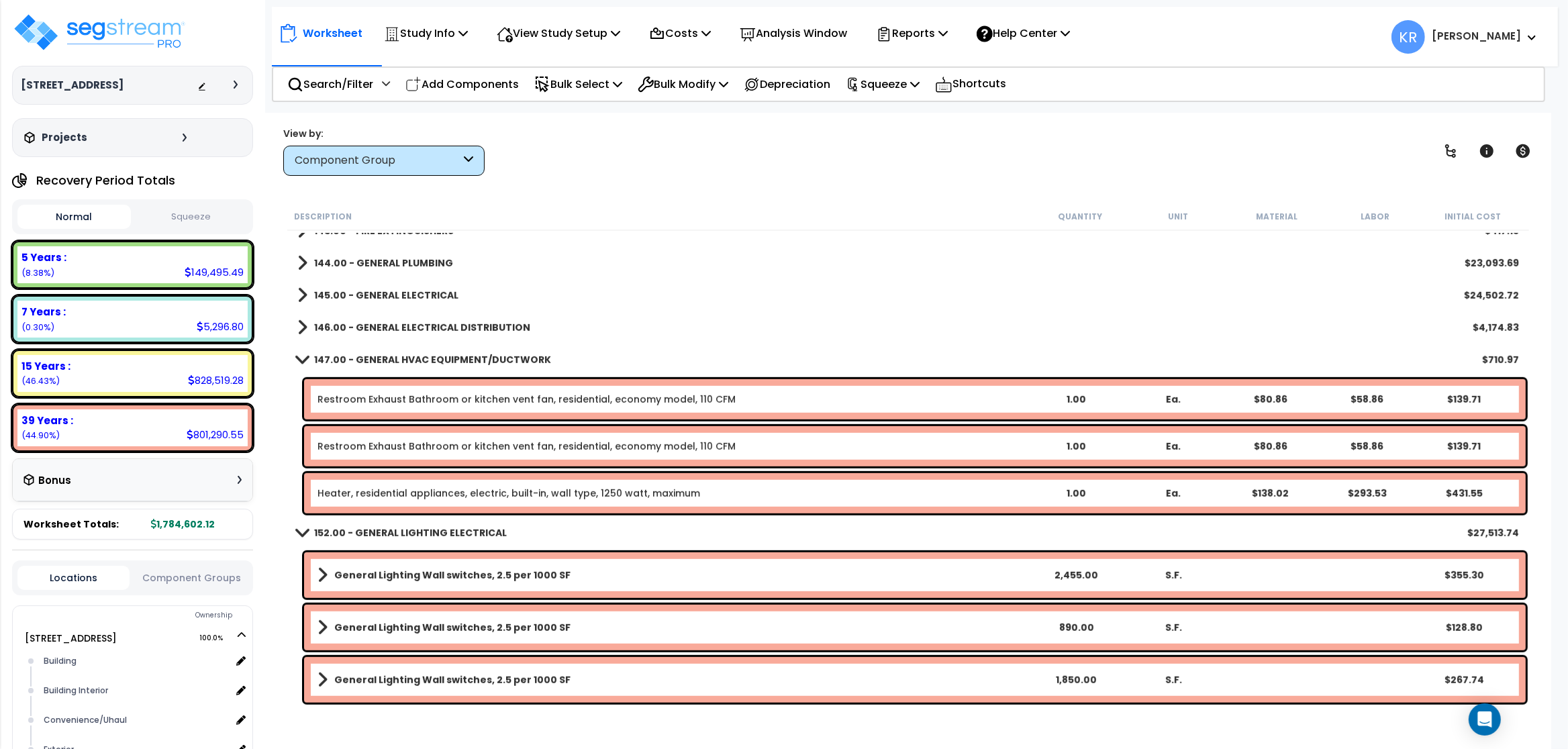
click at [370, 351] on link "147.00 - GENERAL HVAC EQUIPMENT/DUCTWORK" at bounding box center [424, 359] width 254 height 18
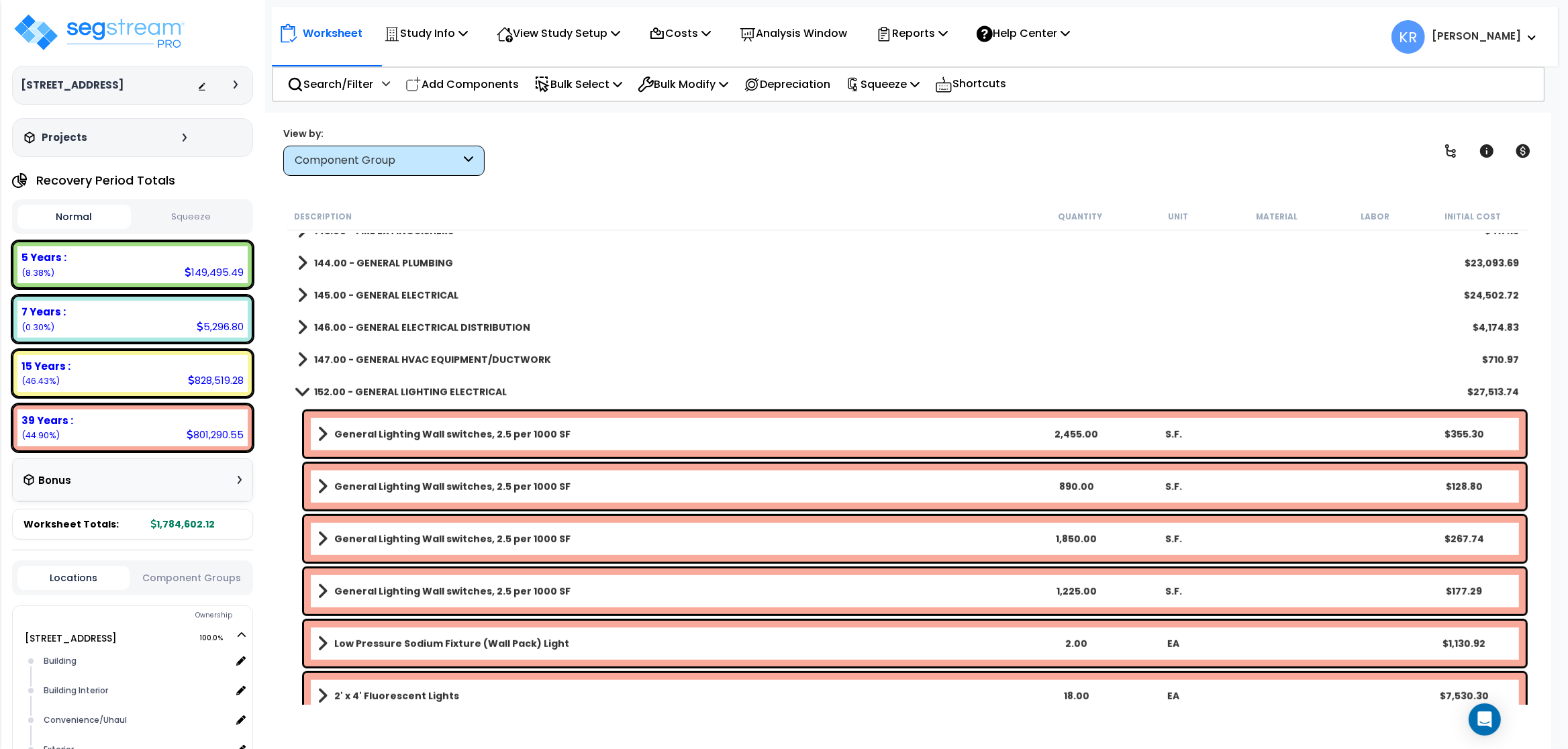
click at [366, 382] on div "152.00 - GENERAL LIGHTING ELECTRICAL $27,513.74" at bounding box center [908, 392] width 1235 height 32
click at [369, 390] on b "152.00 - GENERAL LIGHTING ELECTRICAL" at bounding box center [410, 392] width 192 height 13
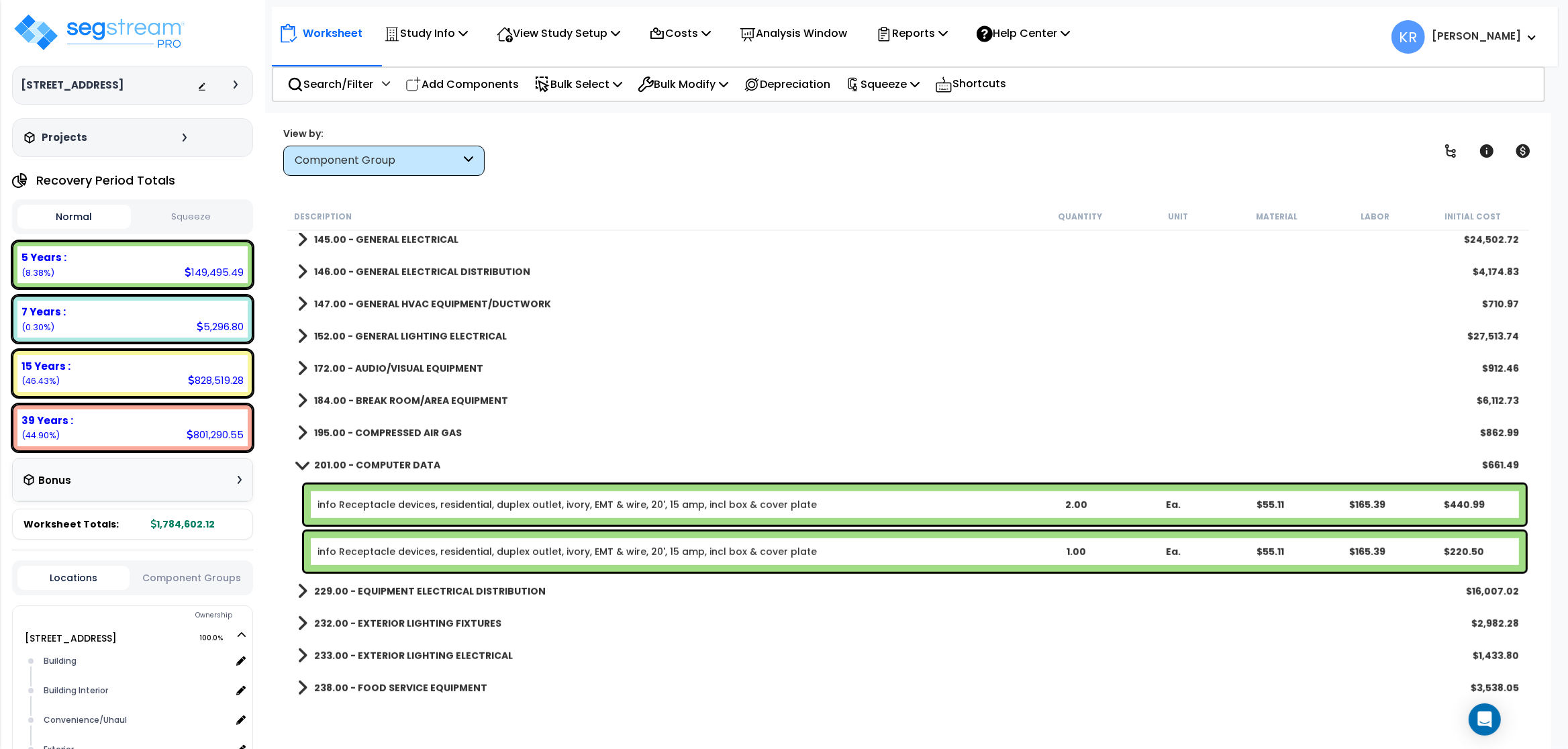
scroll to position [1208, 0]
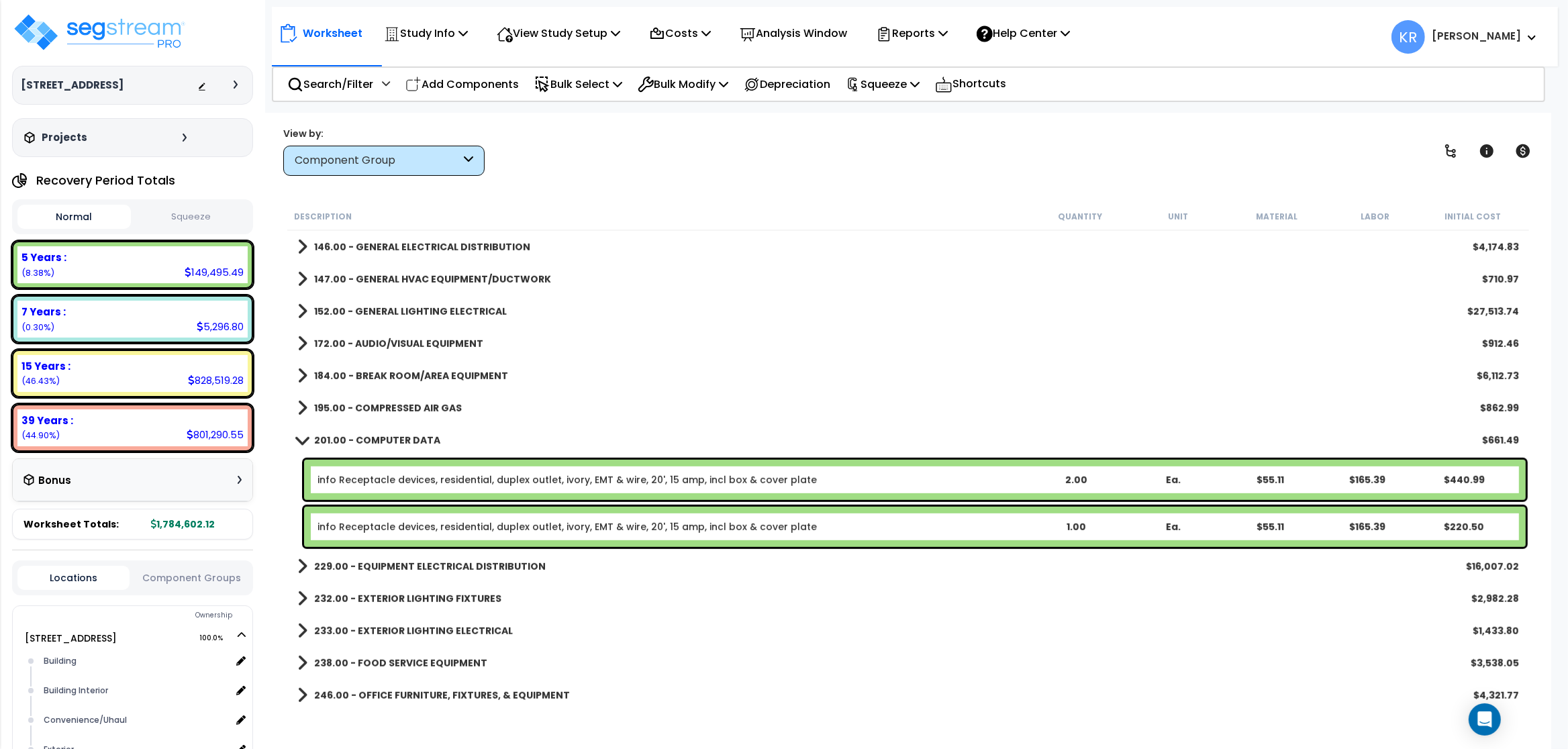
click at [381, 336] on link "172.00 - AUDIO/VISUAL EQUIPMENT" at bounding box center [390, 343] width 186 height 18
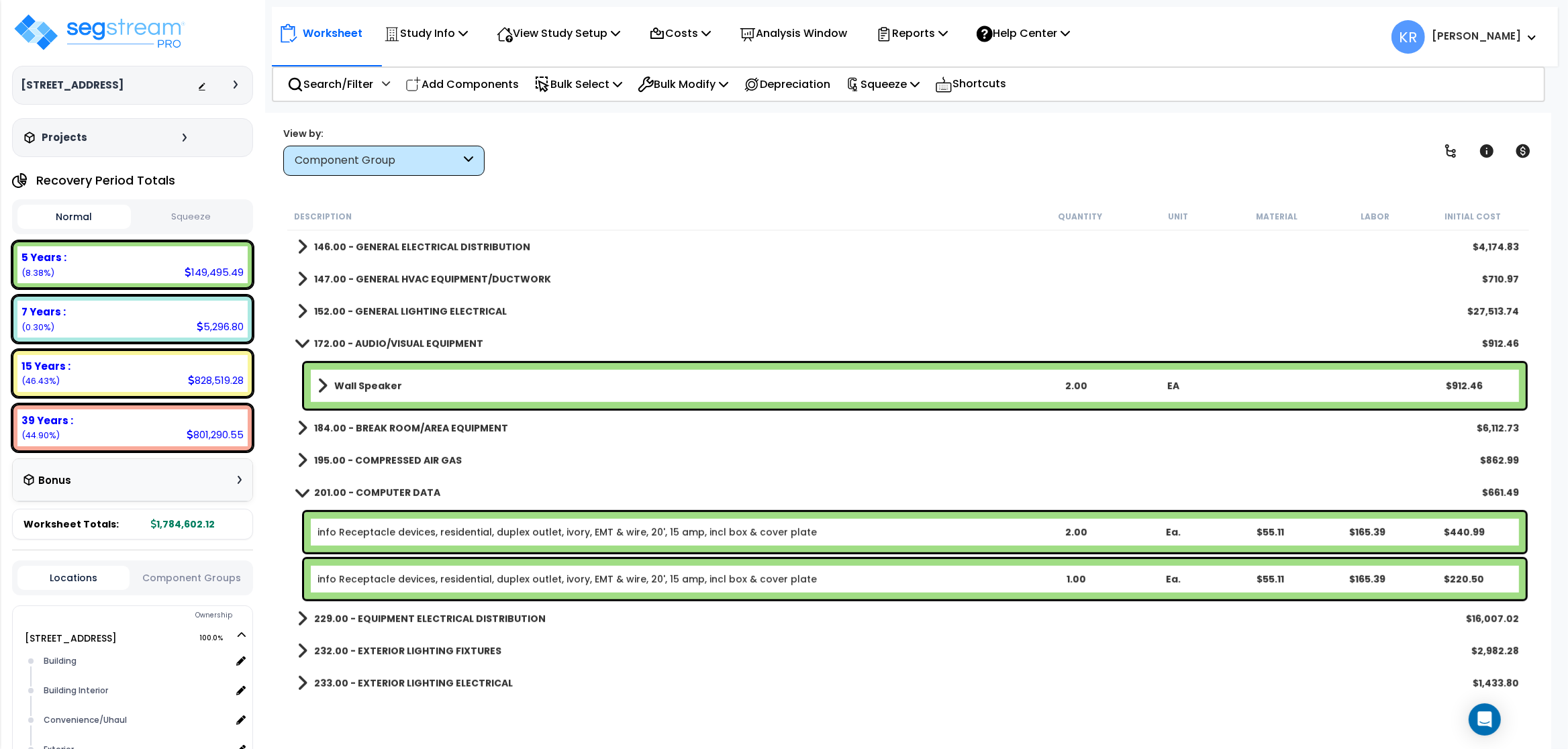
click at [383, 336] on link "172.00 - AUDIO/VISUAL EQUIPMENT" at bounding box center [390, 343] width 186 height 18
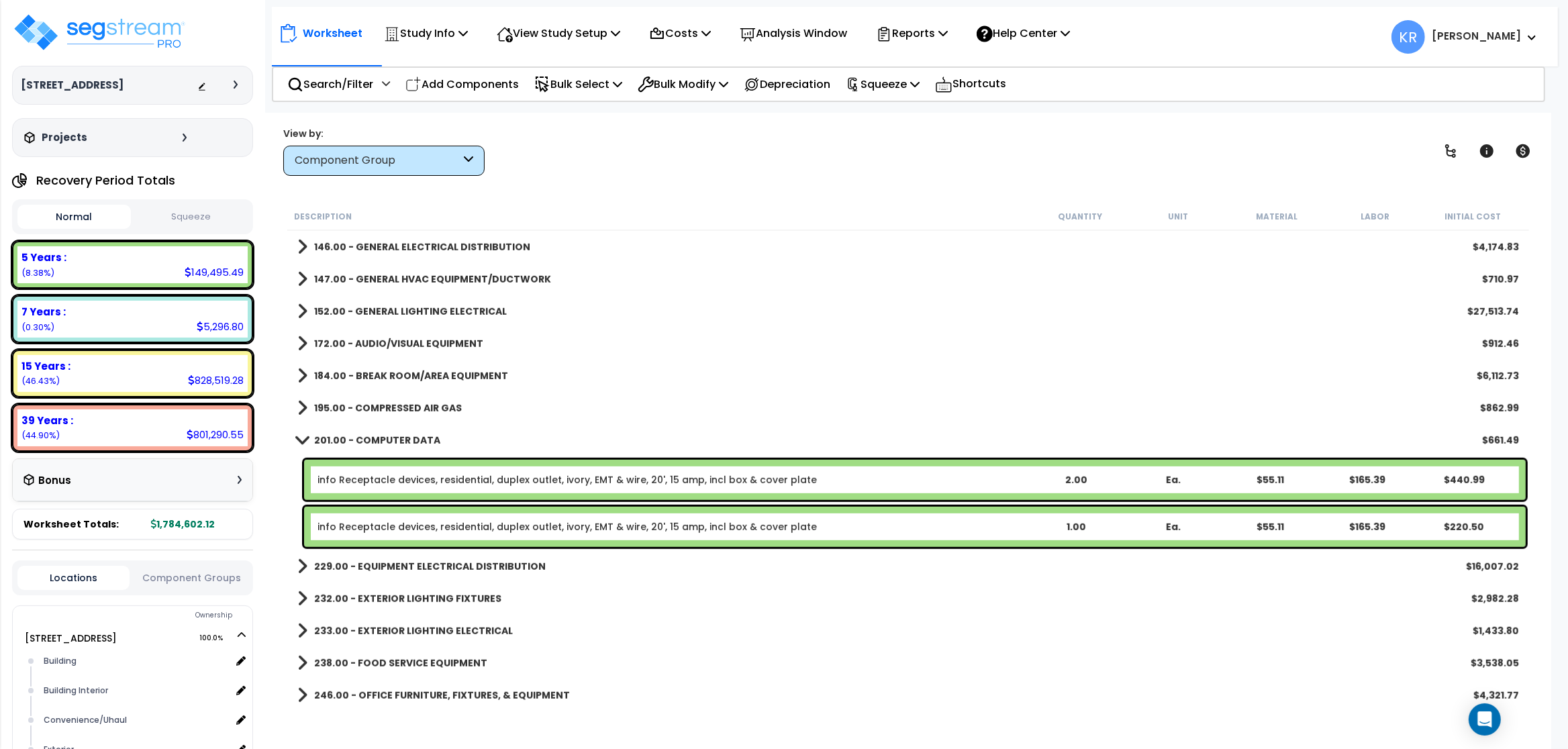
click at [376, 371] on b "184.00 - BREAK ROOM/AREA EQUIPMENT" at bounding box center [411, 375] width 194 height 13
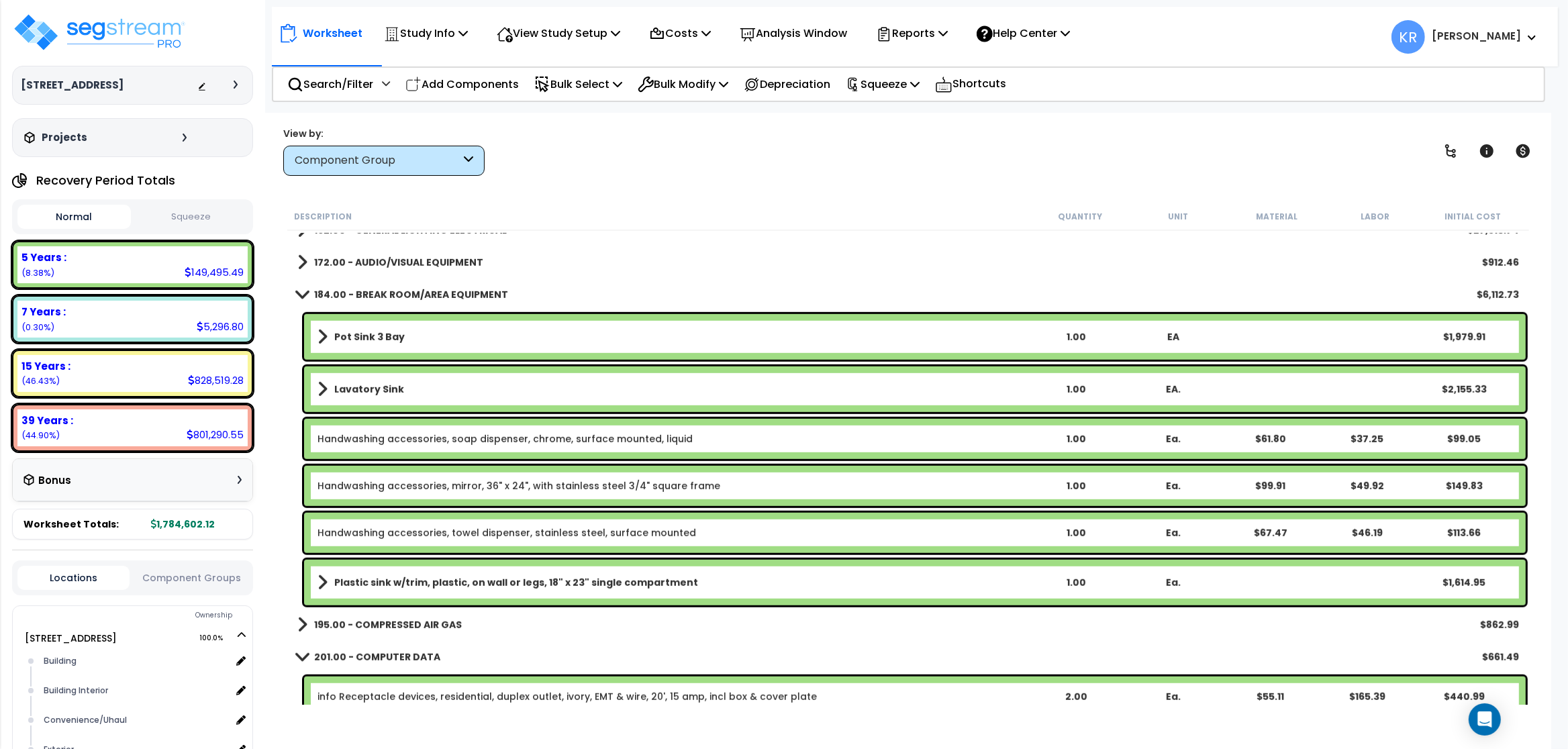
scroll to position [1288, 0]
click at [339, 296] on b "184.00 - BREAK ROOM/AREA EQUIPMENT" at bounding box center [411, 295] width 194 height 13
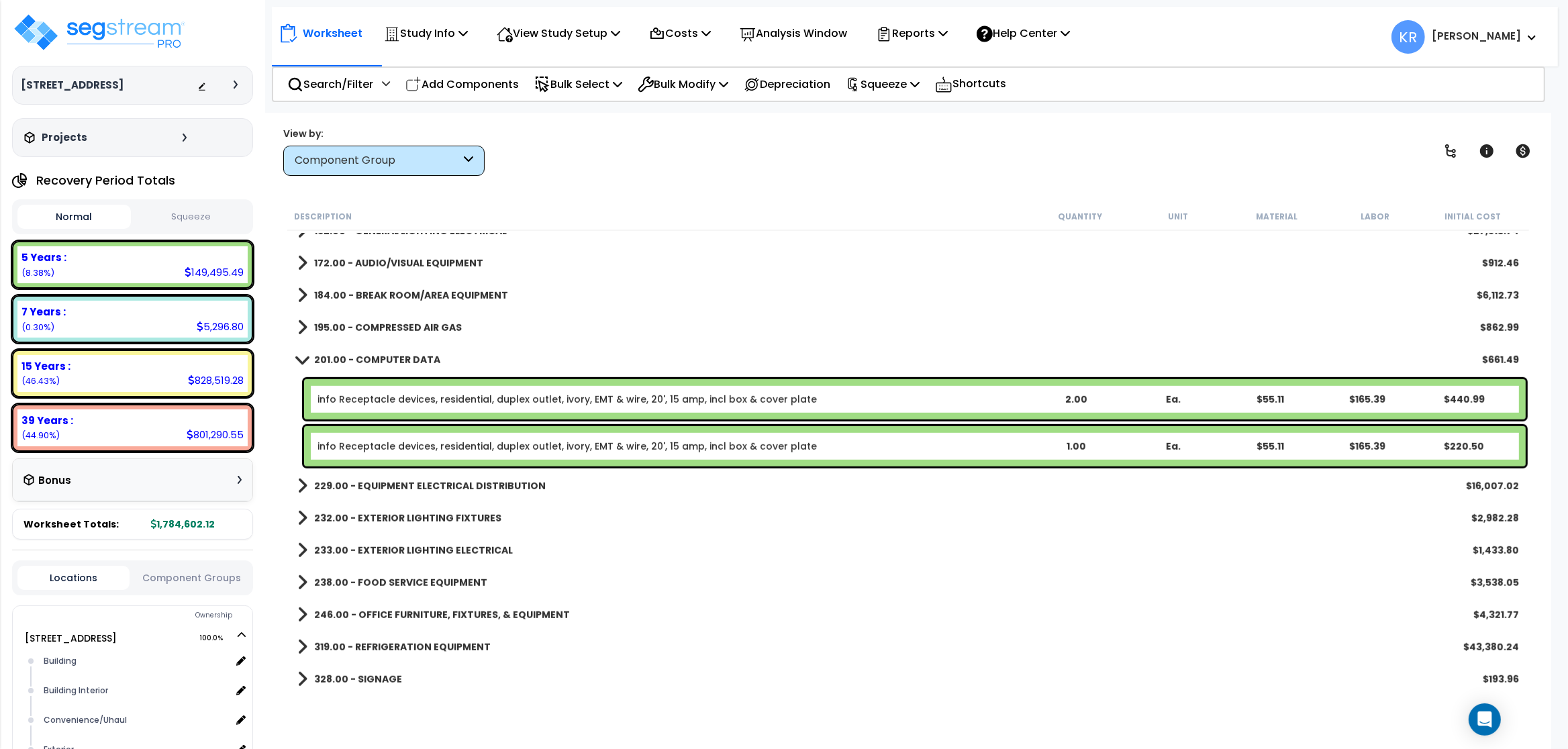
click at [370, 325] on b "195.00 - COMPRESSED AIR GAS" at bounding box center [387, 327] width 148 height 13
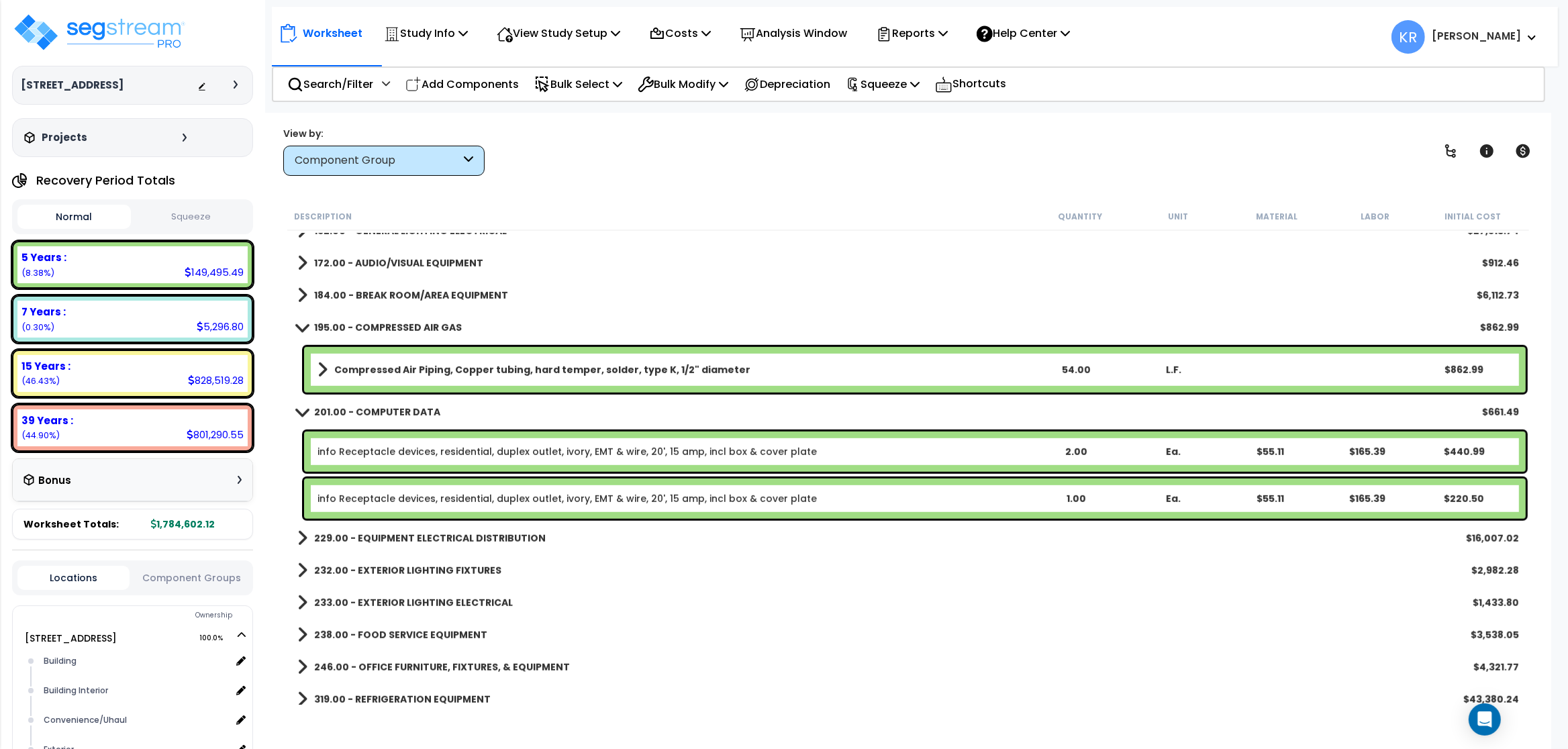
click at [371, 324] on b "195.00 - COMPRESSED AIR GAS" at bounding box center [387, 327] width 148 height 13
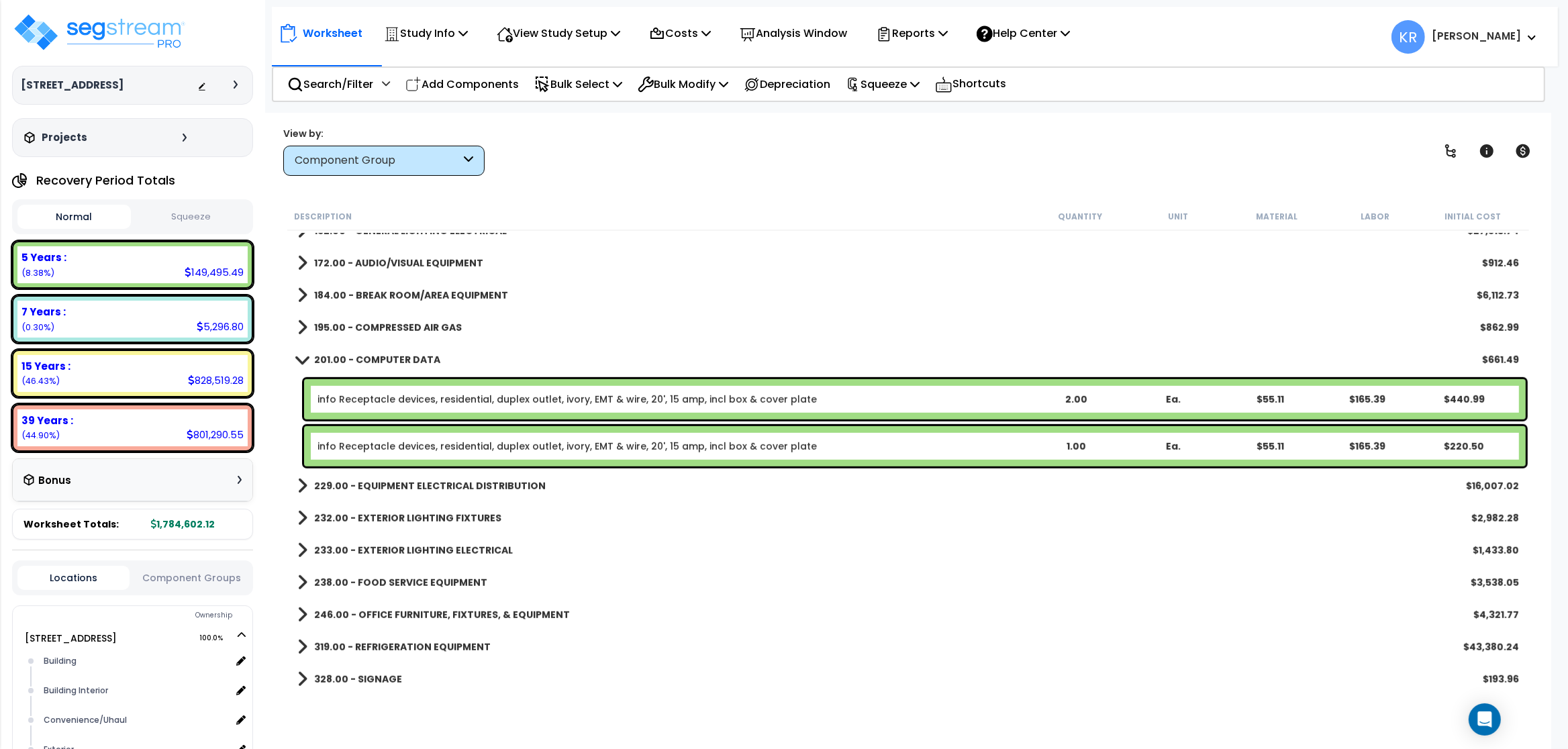
click at [368, 355] on b "201.00 - COMPUTER DATA" at bounding box center [377, 359] width 126 height 13
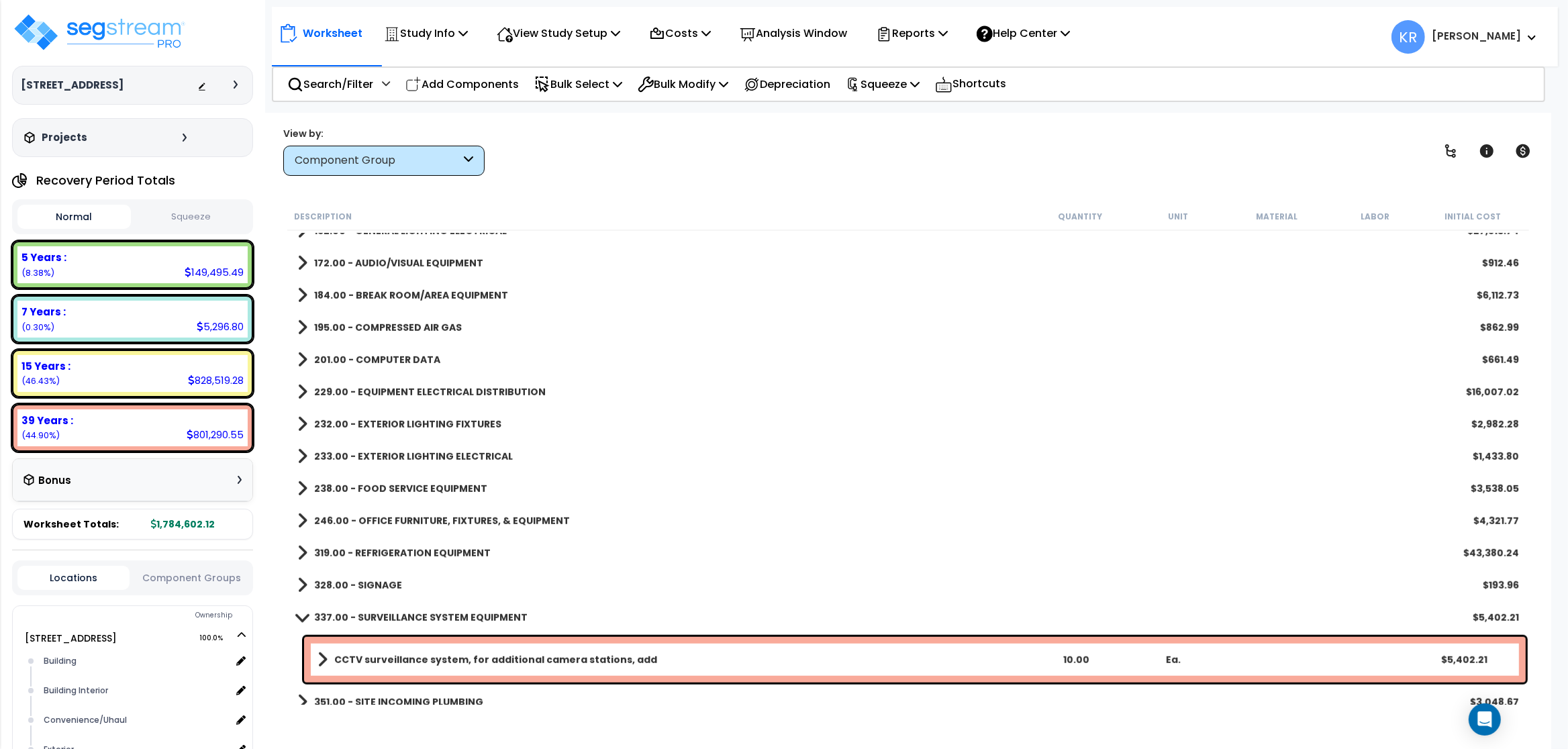
click at [373, 386] on b "229.00 - EQUIPMENT ELECTRICAL DISTRIBUTION" at bounding box center [429, 392] width 232 height 13
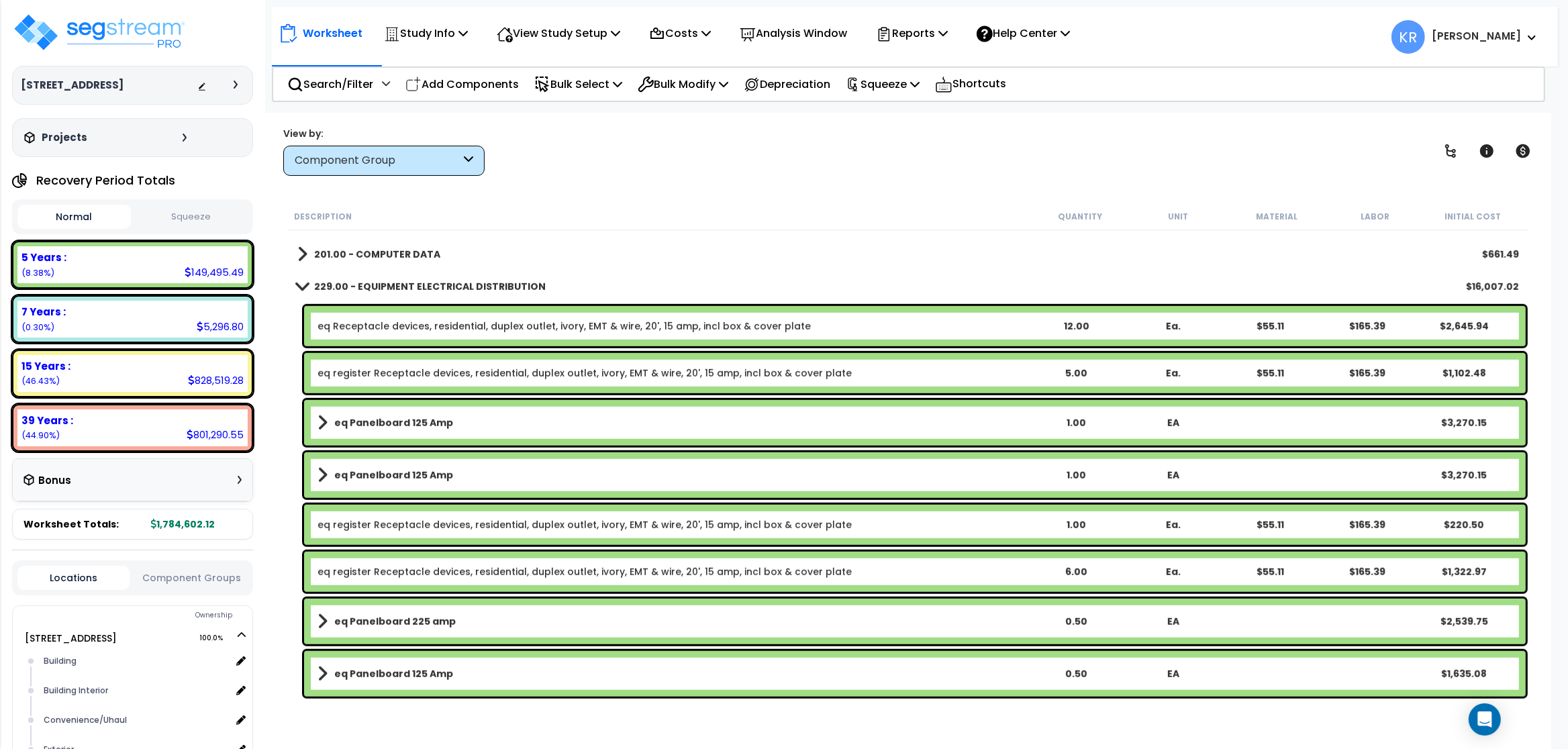
scroll to position [1369, 0]
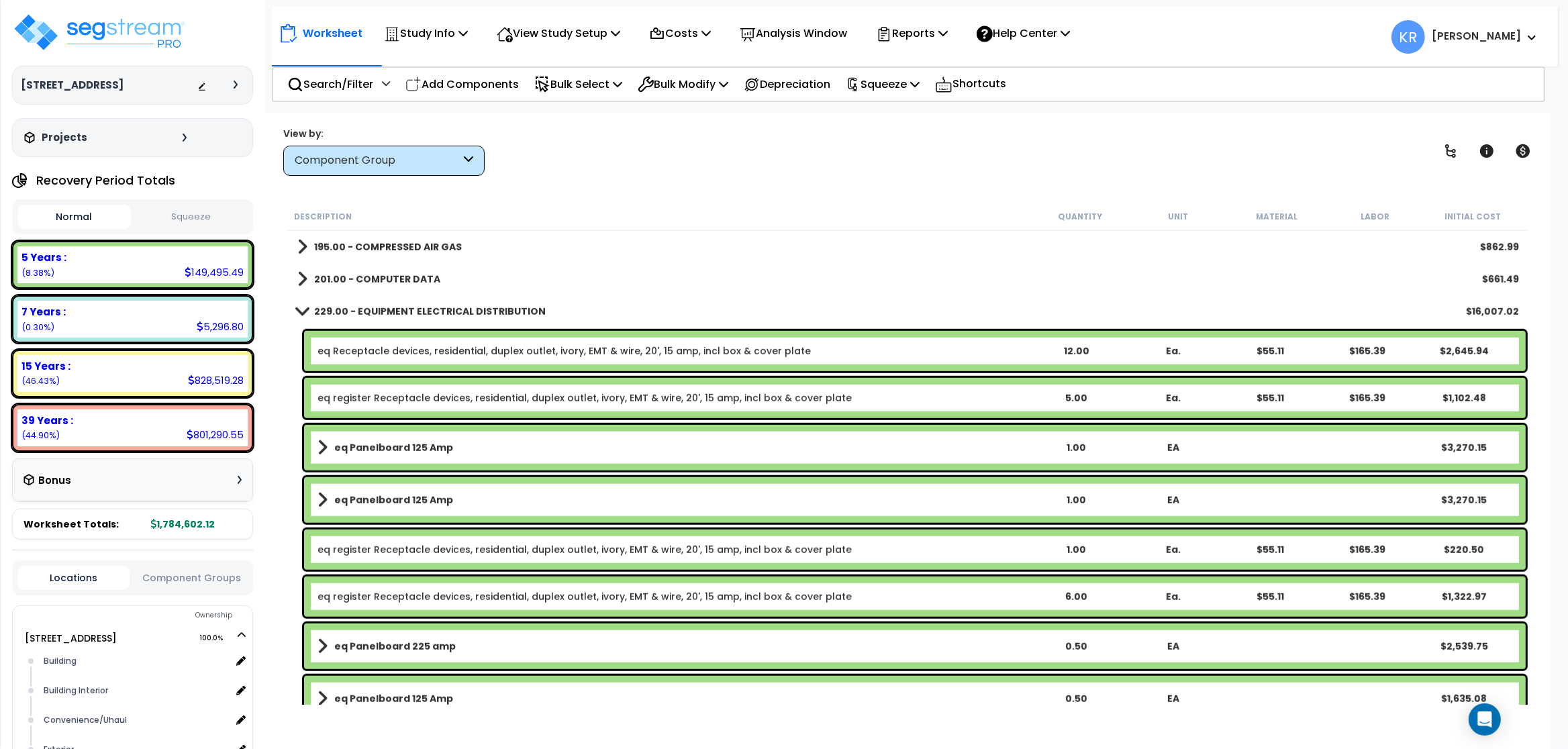
click at [371, 313] on b "229.00 - EQUIPMENT ELECTRICAL DISTRIBUTION" at bounding box center [429, 310] width 232 height 13
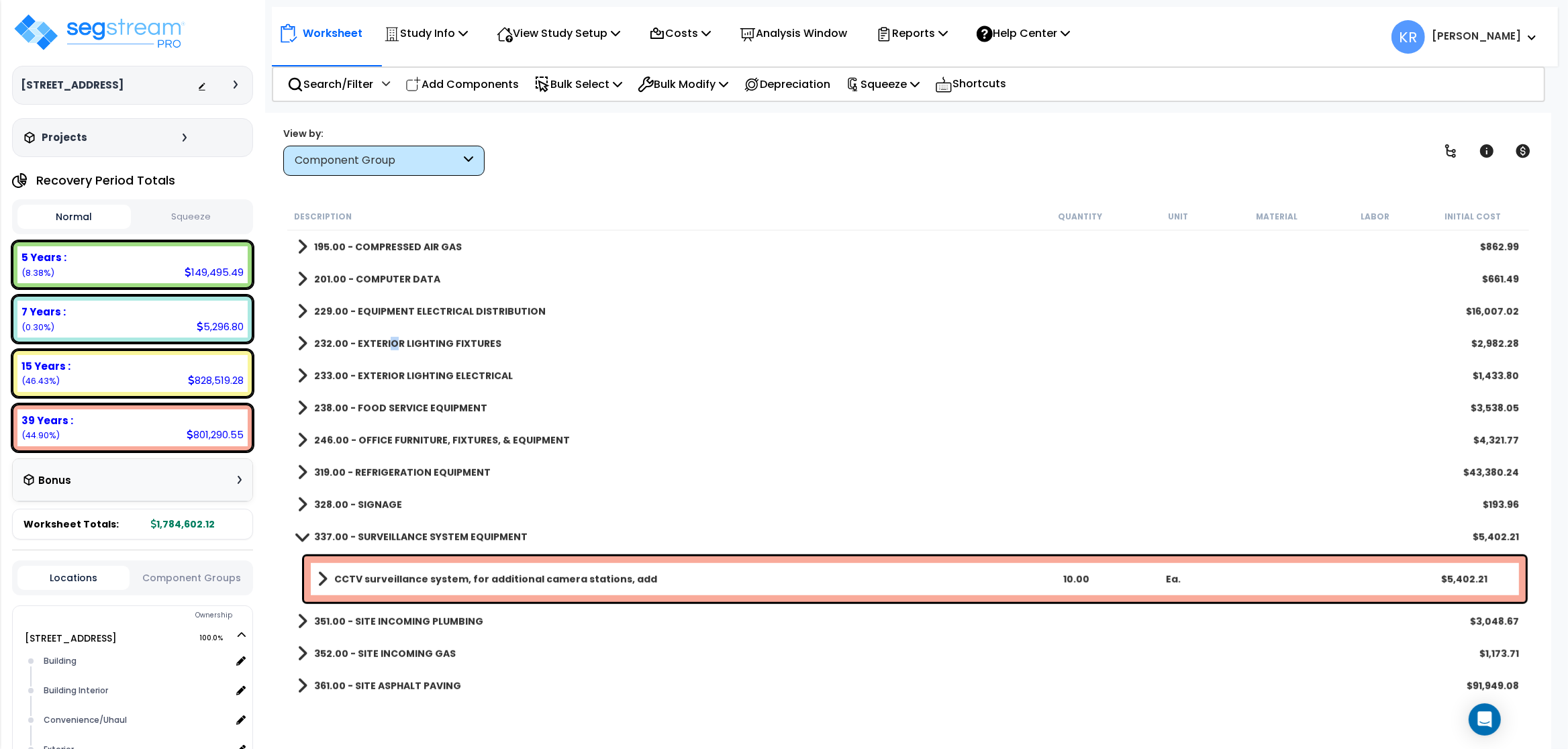
click at [392, 345] on b "232.00 - EXTERIOR LIGHTING FIXTURES" at bounding box center [408, 343] width 187 height 13
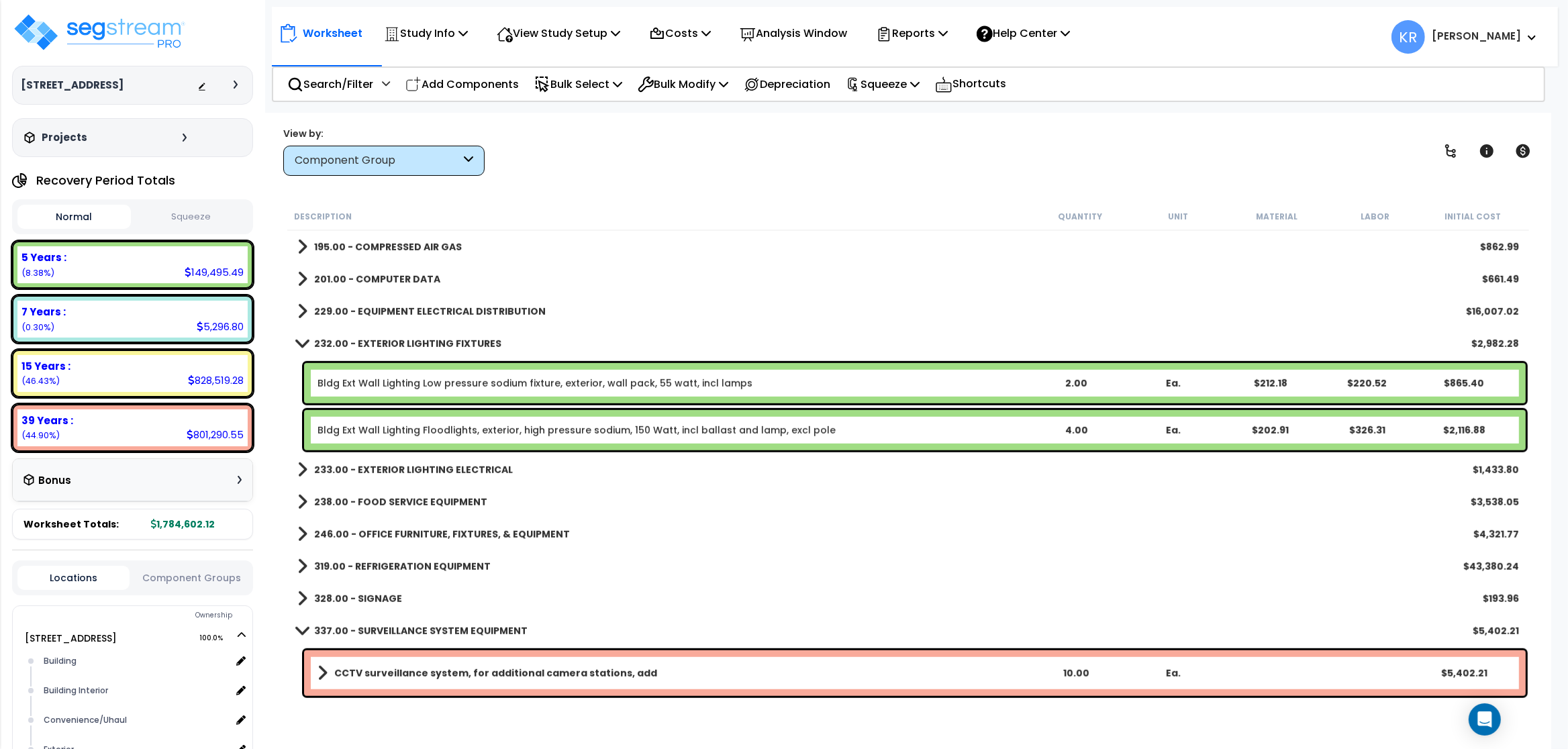
click at [373, 389] on link "Bldg Ext Wall Lighting Low pressure sodium fixture, exterior, wall pack, 55 wat…" at bounding box center [534, 383] width 435 height 13
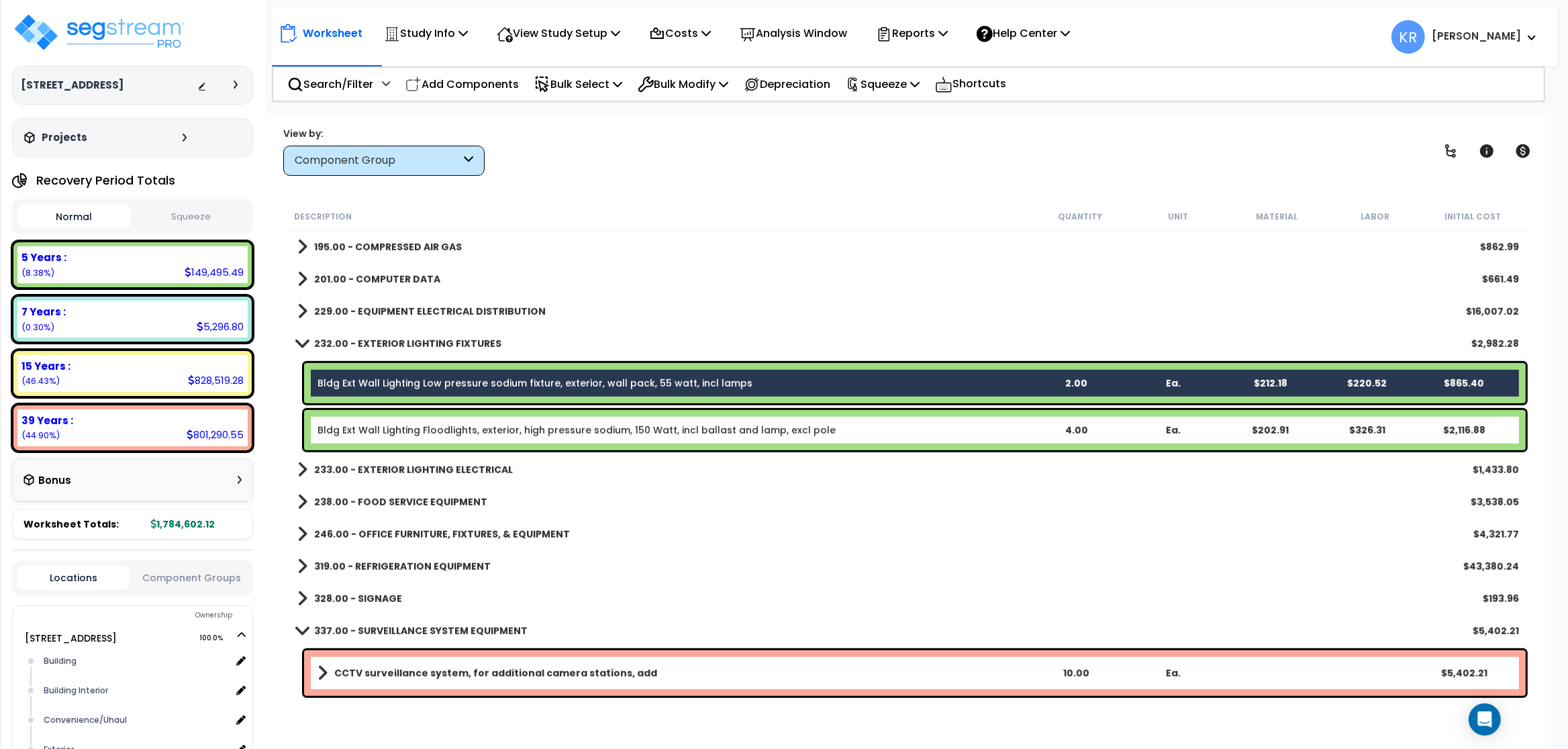
click at [374, 423] on div "Bldg Ext Wall Lighting Floodlights, exterior, high pressure sodium, 150 Watt, i…" at bounding box center [915, 430] width 1222 height 40
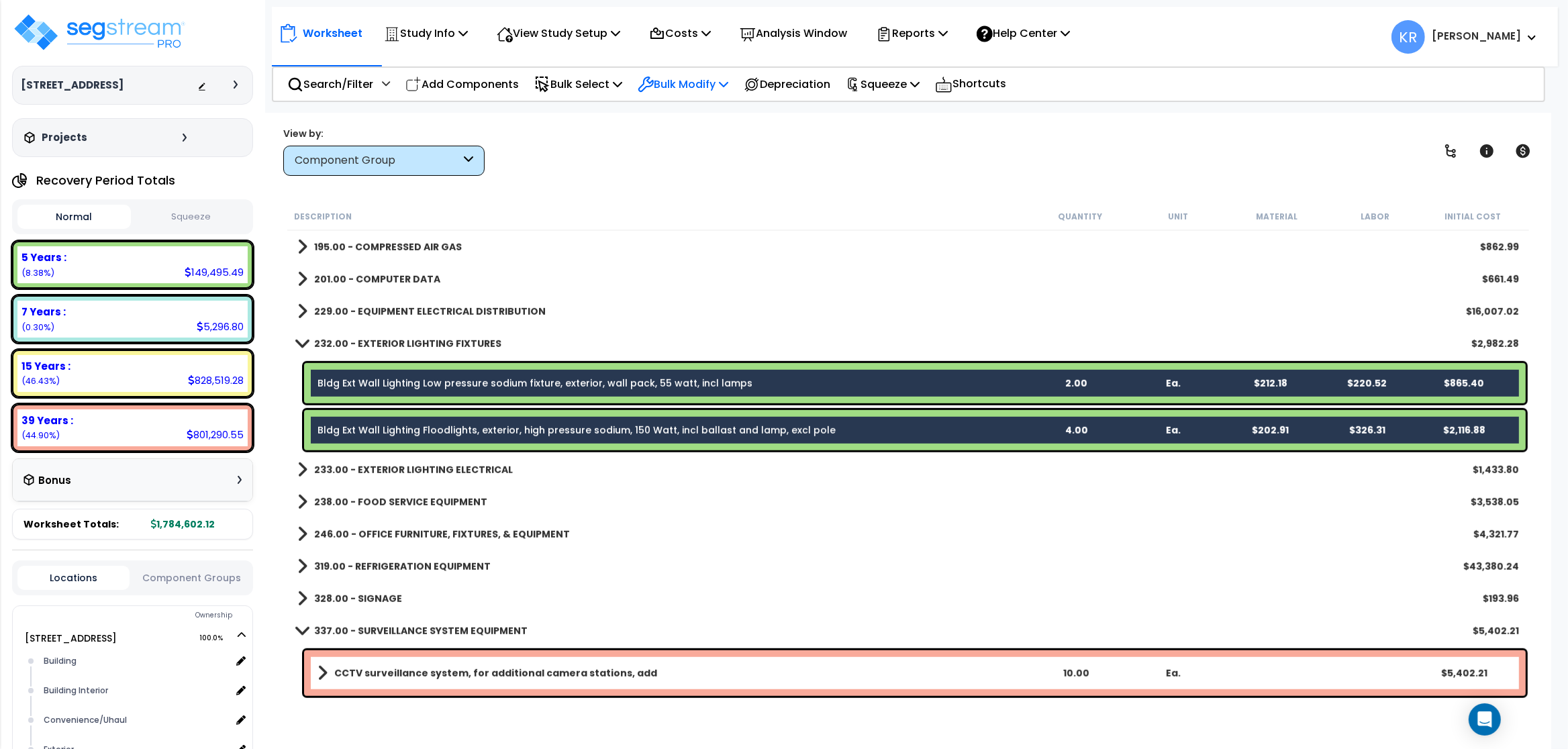
click at [687, 77] on p "Bulk Modify" at bounding box center [683, 84] width 91 height 18
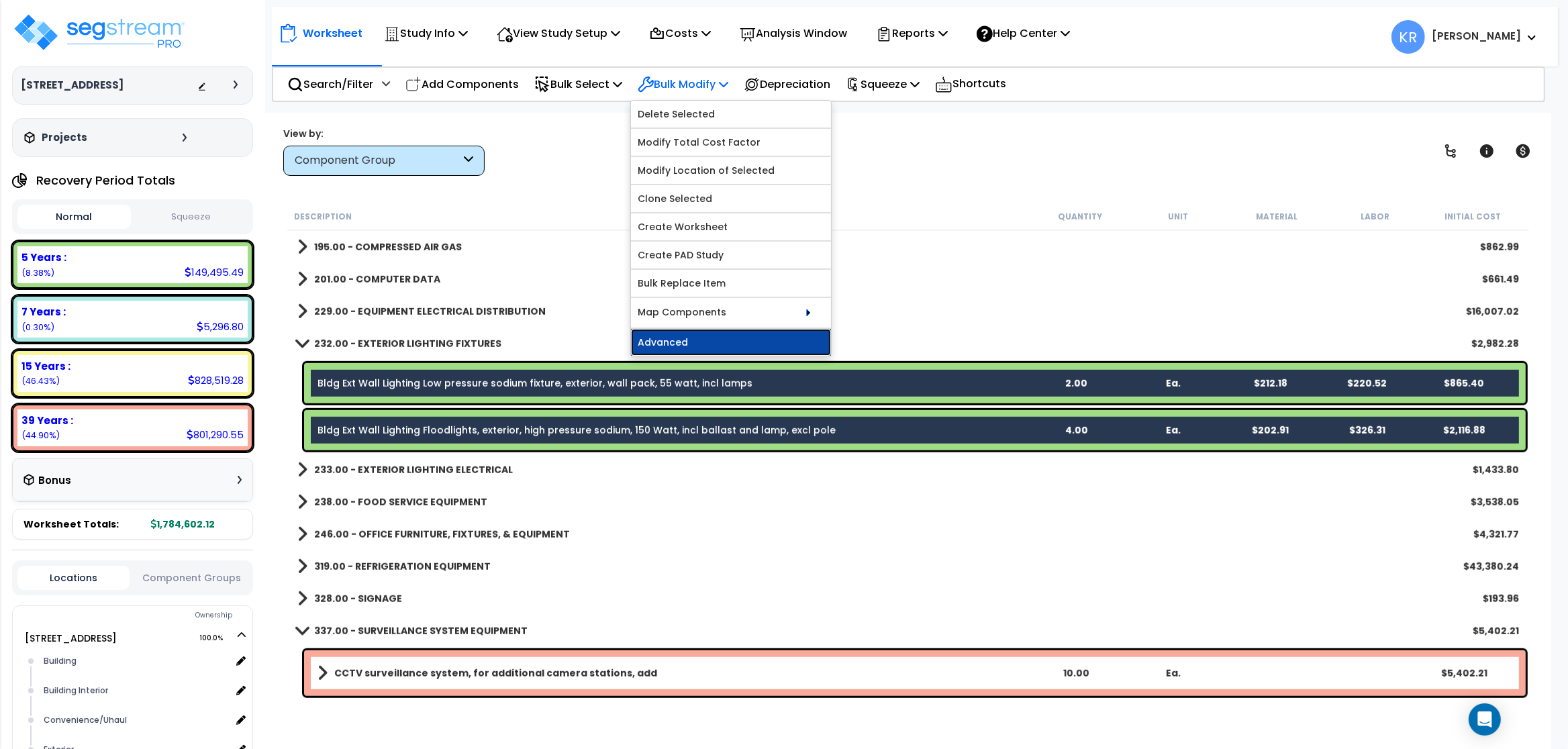
click at [691, 344] on link "Advanced" at bounding box center [731, 342] width 200 height 27
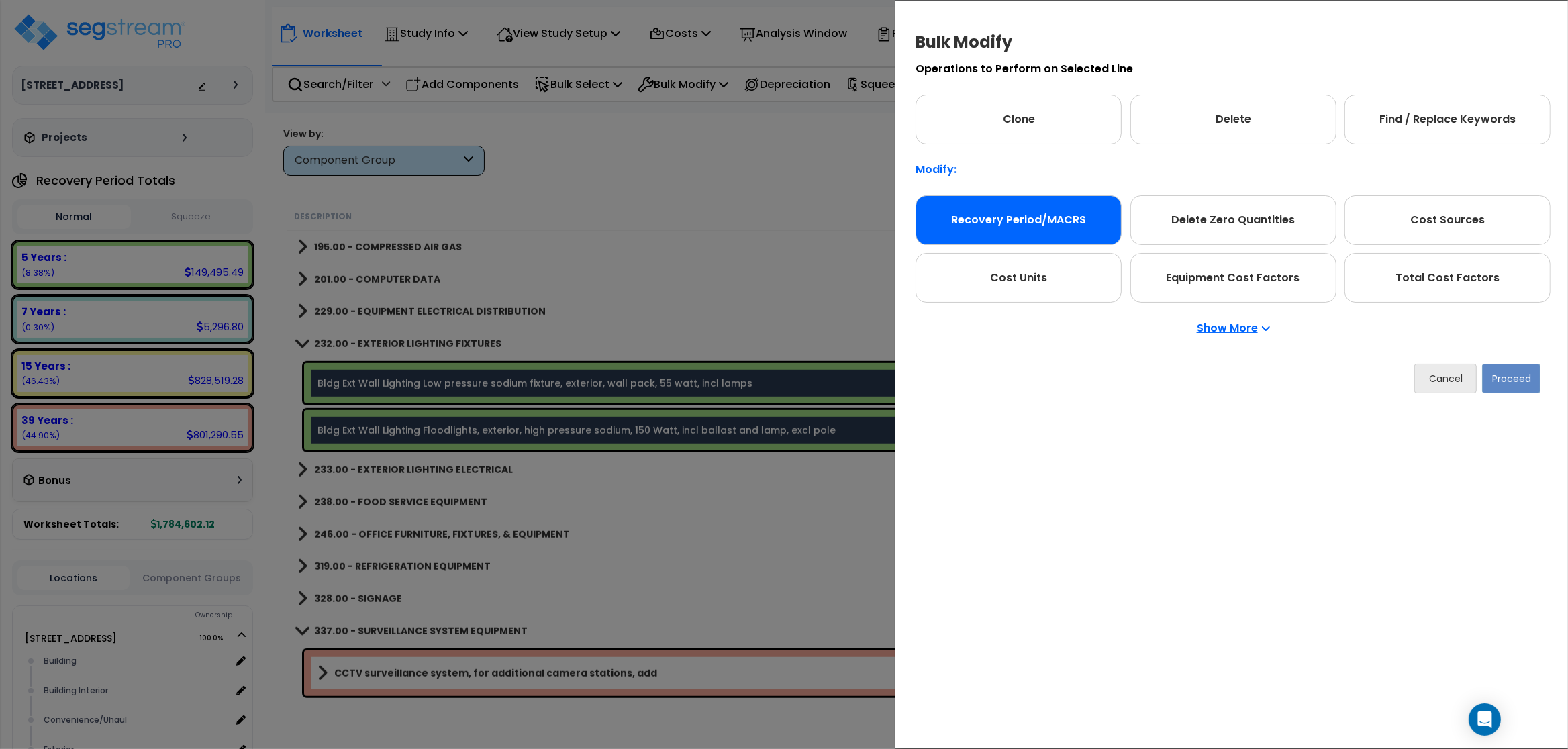
click at [837, 218] on div "Recovery Period/MACRS" at bounding box center [1019, 219] width 206 height 50
click at [837, 385] on button "Proceed" at bounding box center [1511, 378] width 59 height 30
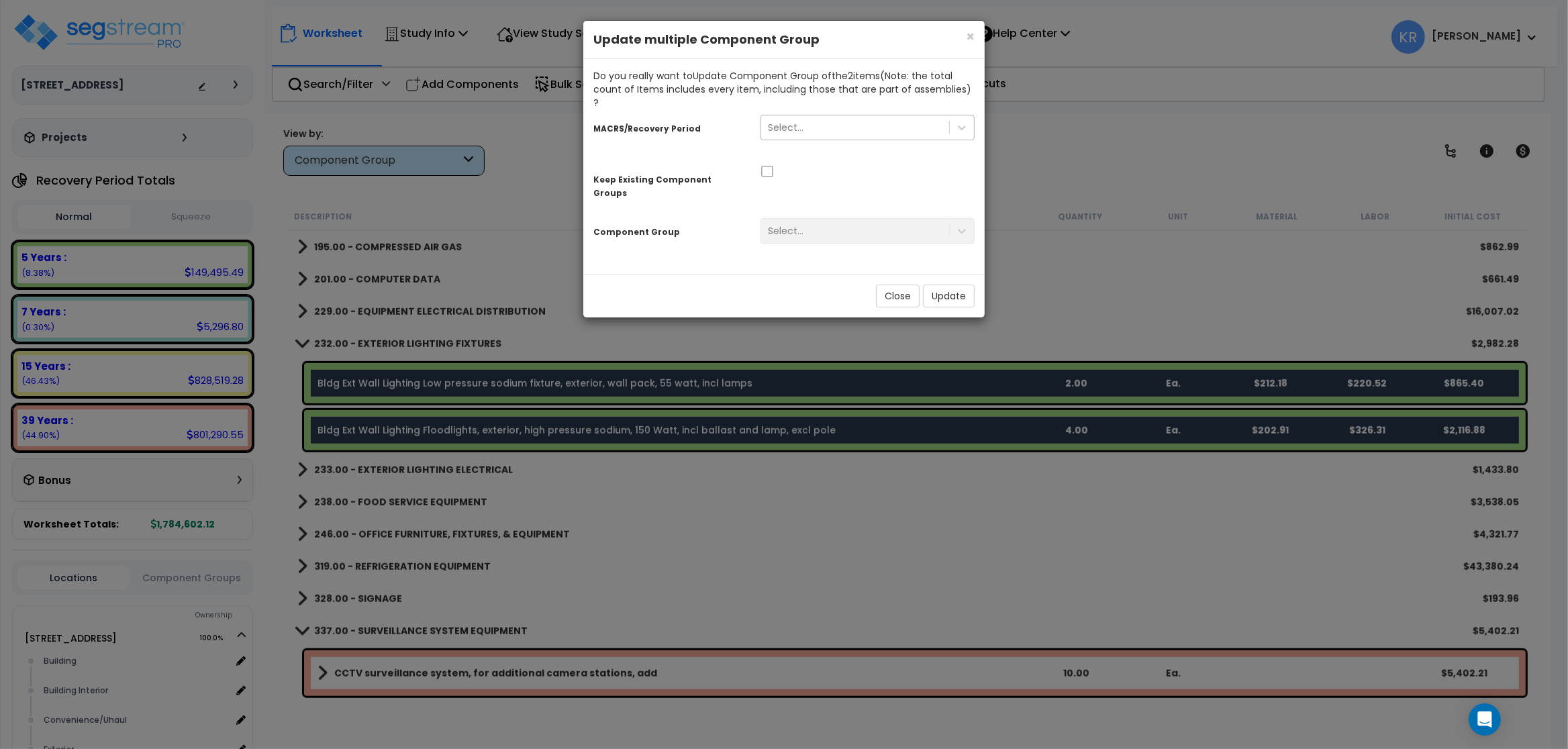
click at [809, 117] on div "Select..." at bounding box center [854, 128] width 188 height 22
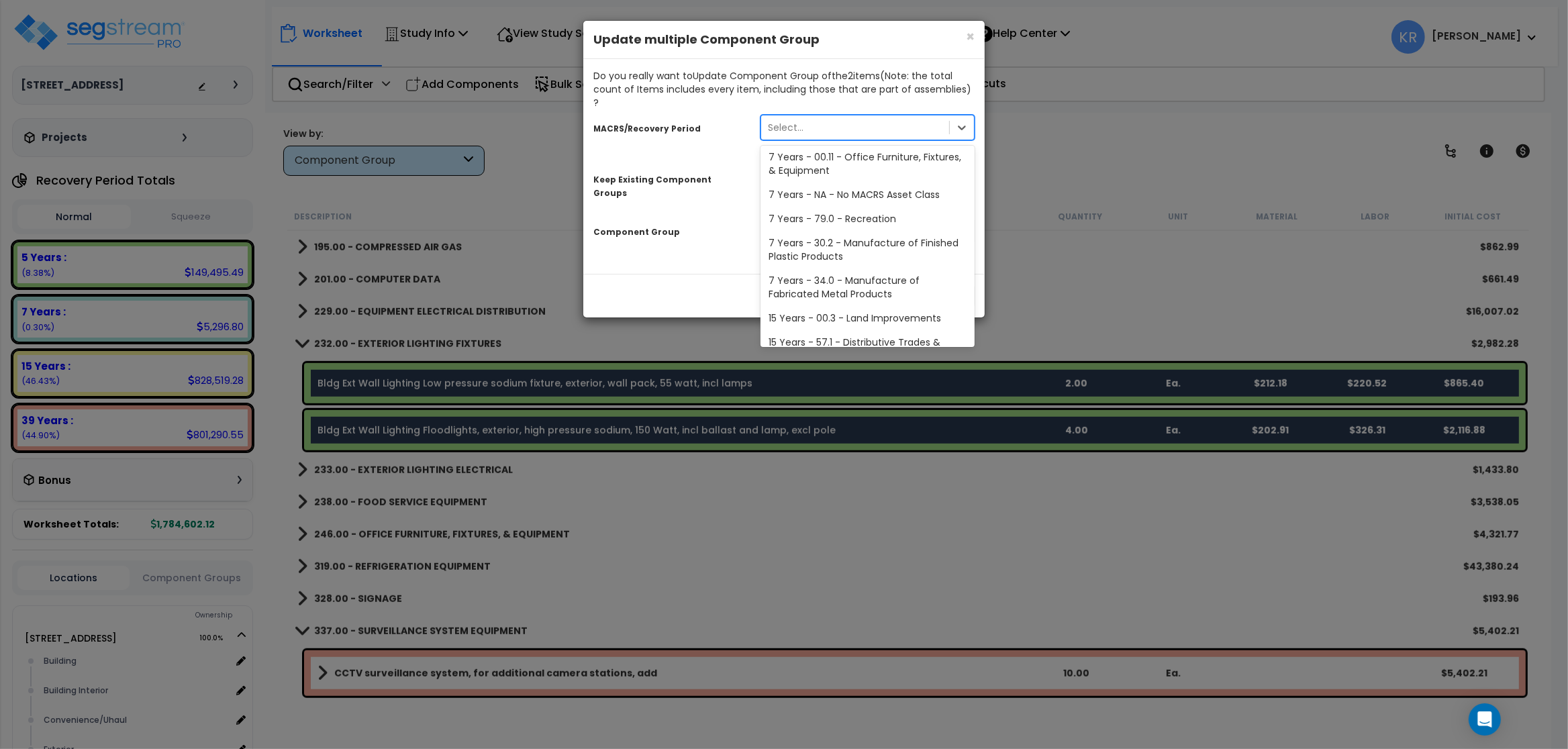
scroll to position [274, 0]
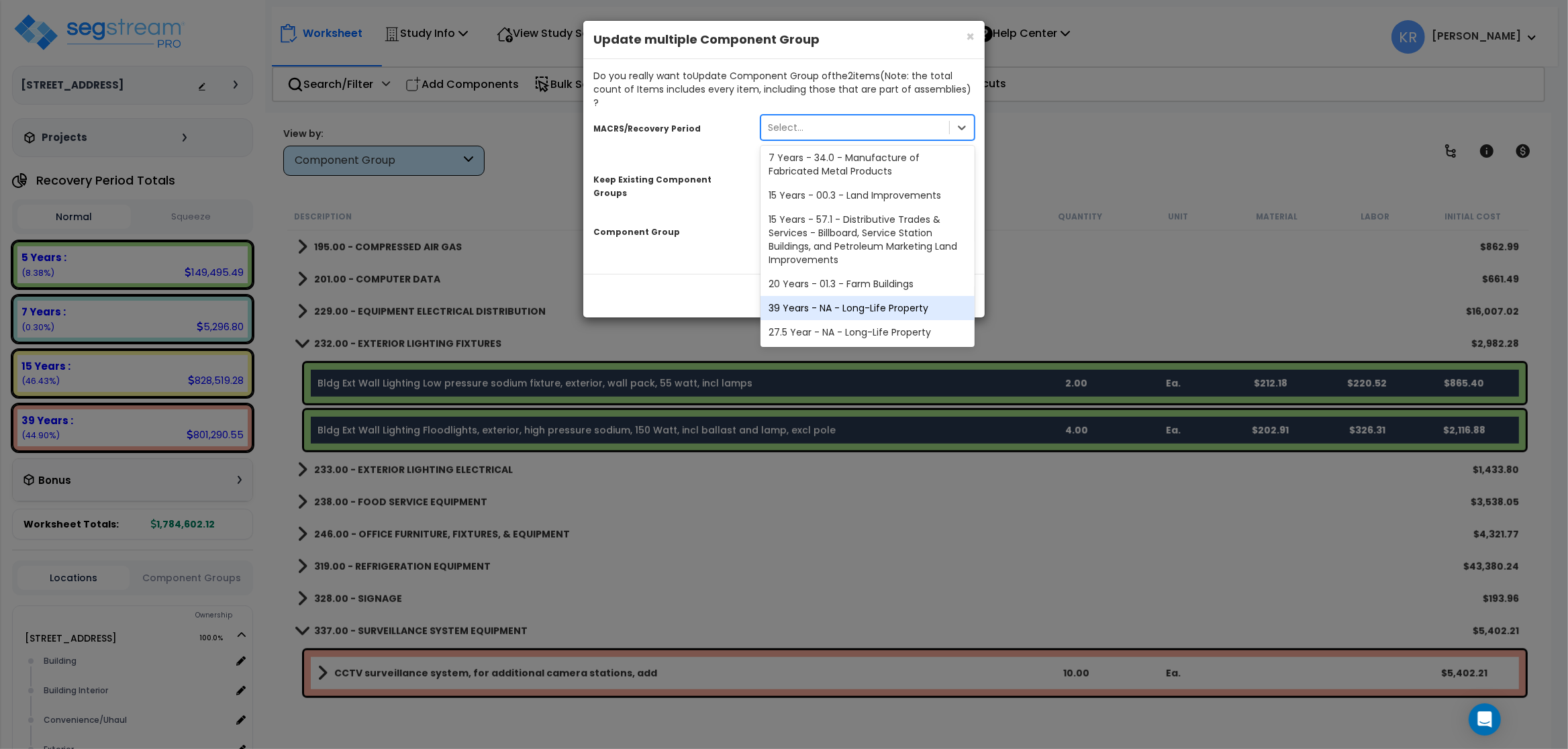
click at [837, 296] on div "39 Years - NA - Long-Life Property" at bounding box center [868, 309] width 214 height 24
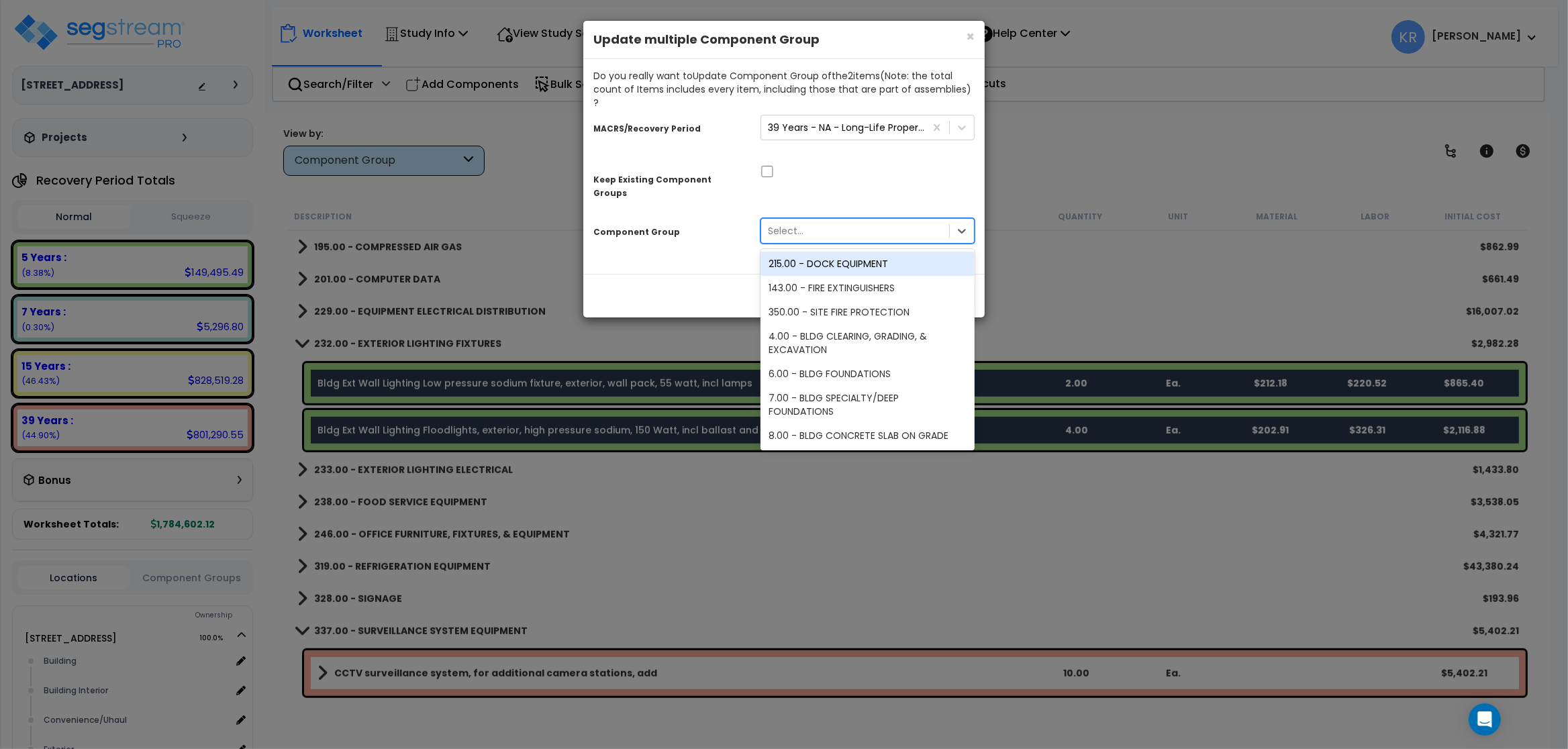
click at [798, 220] on div "Select..." at bounding box center [854, 231] width 188 height 22
type input "lighting"
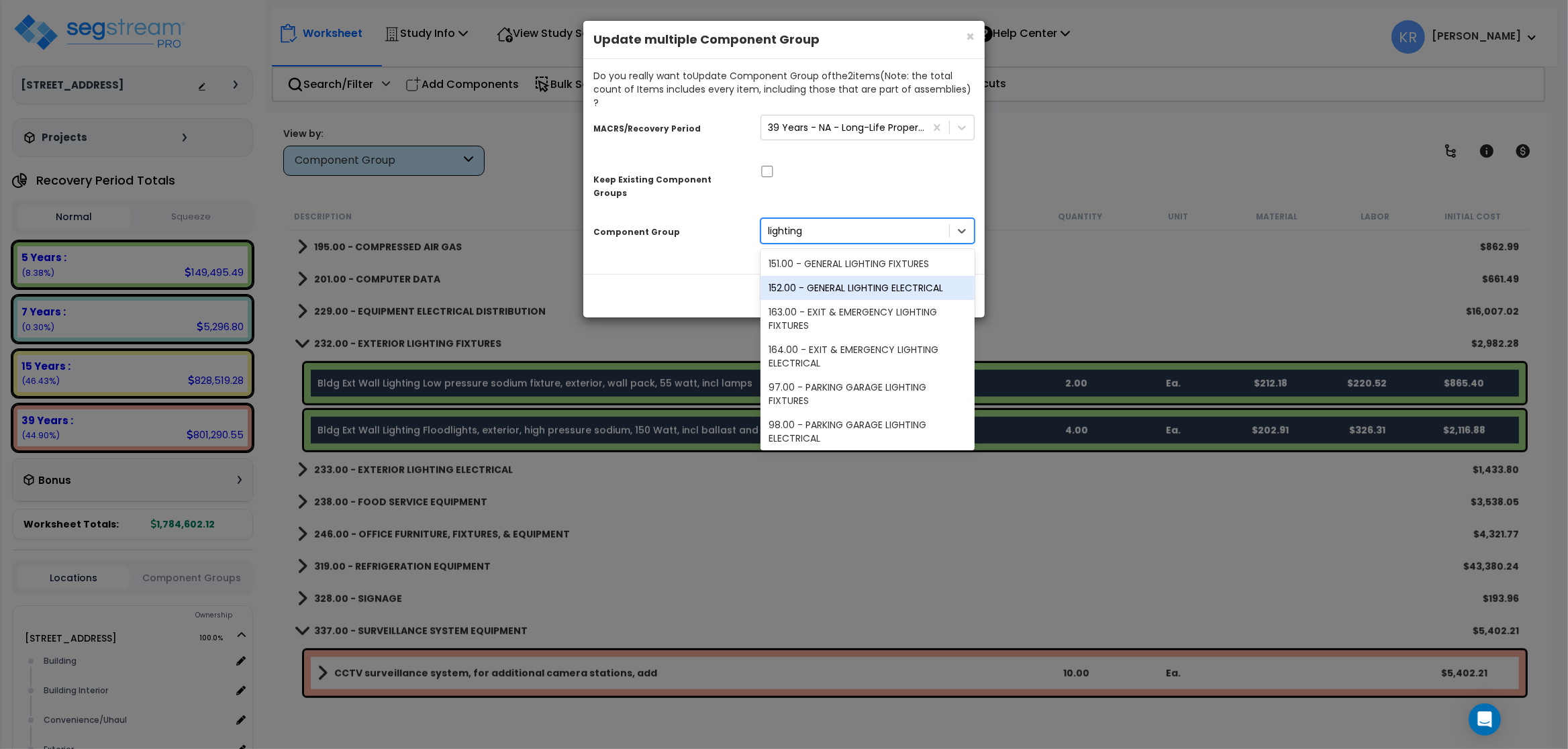
click at [837, 275] on div "152.00 - GENERAL LIGHTING ELECTRICAL" at bounding box center [868, 288] width 214 height 24
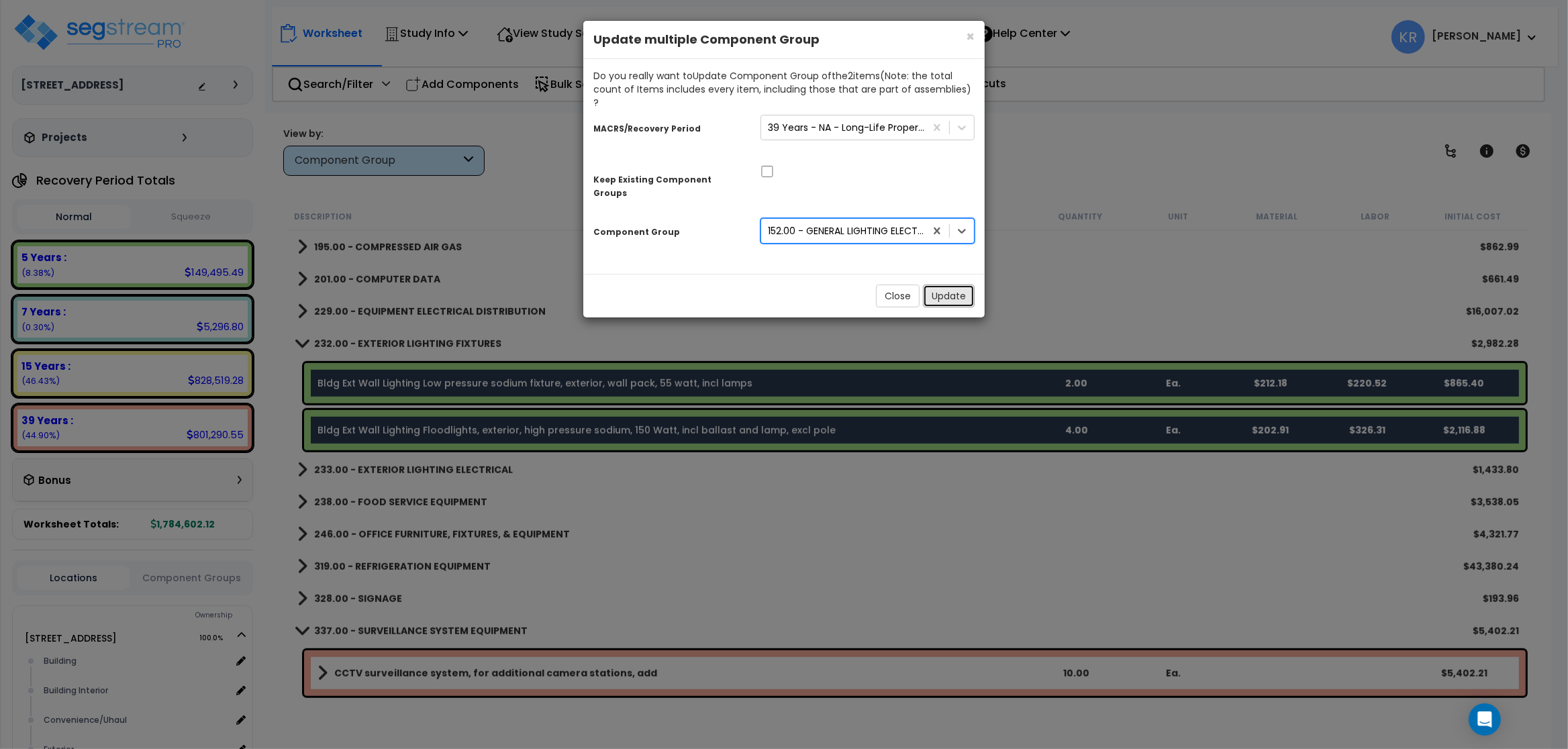
drag, startPoint x: 940, startPoint y: 268, endPoint x: 858, endPoint y: 259, distance: 82.5
click at [837, 284] on button "Update" at bounding box center [948, 295] width 52 height 23
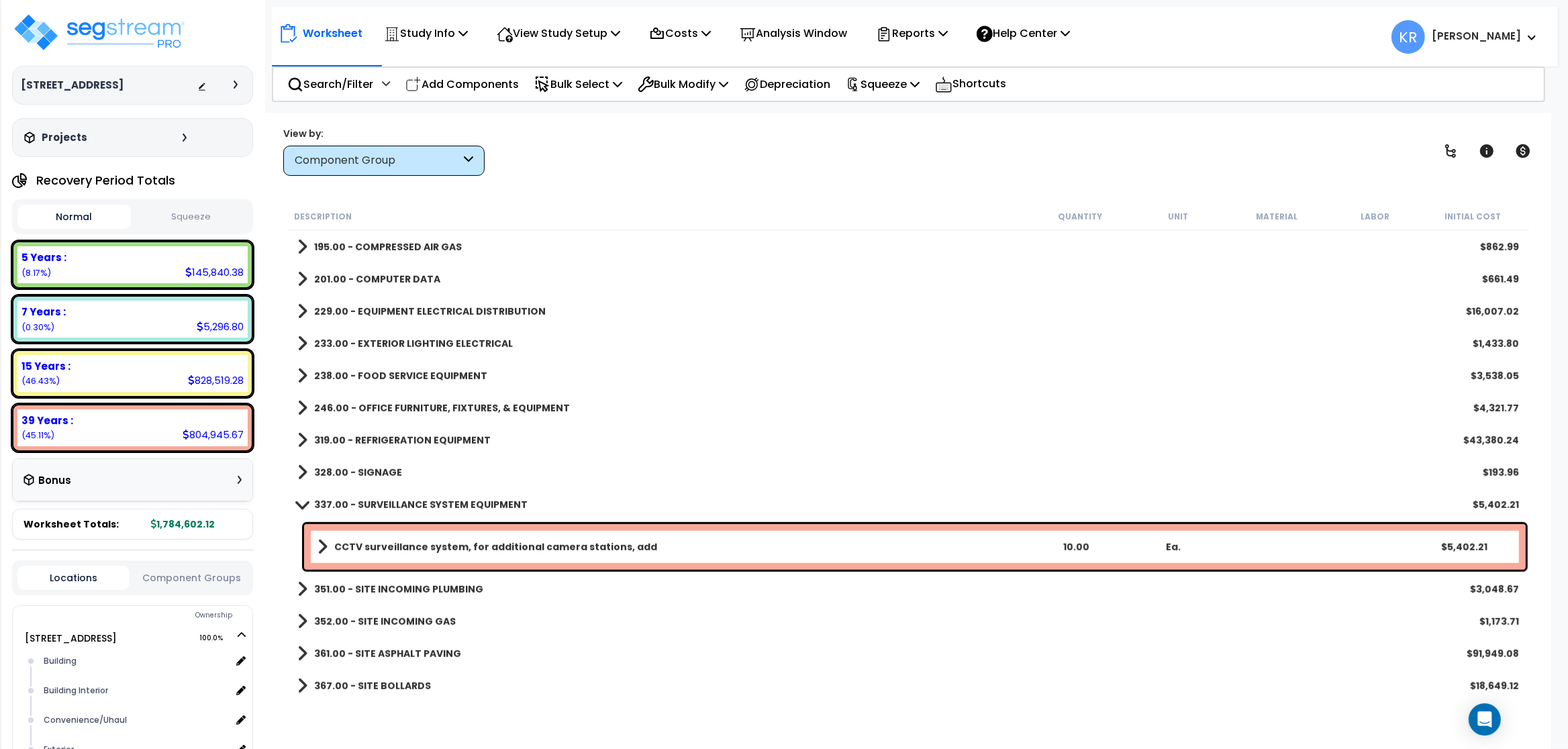
click at [377, 436] on b "319.00 - REFRIGERATION EQUIPMENT" at bounding box center [402, 440] width 177 height 13
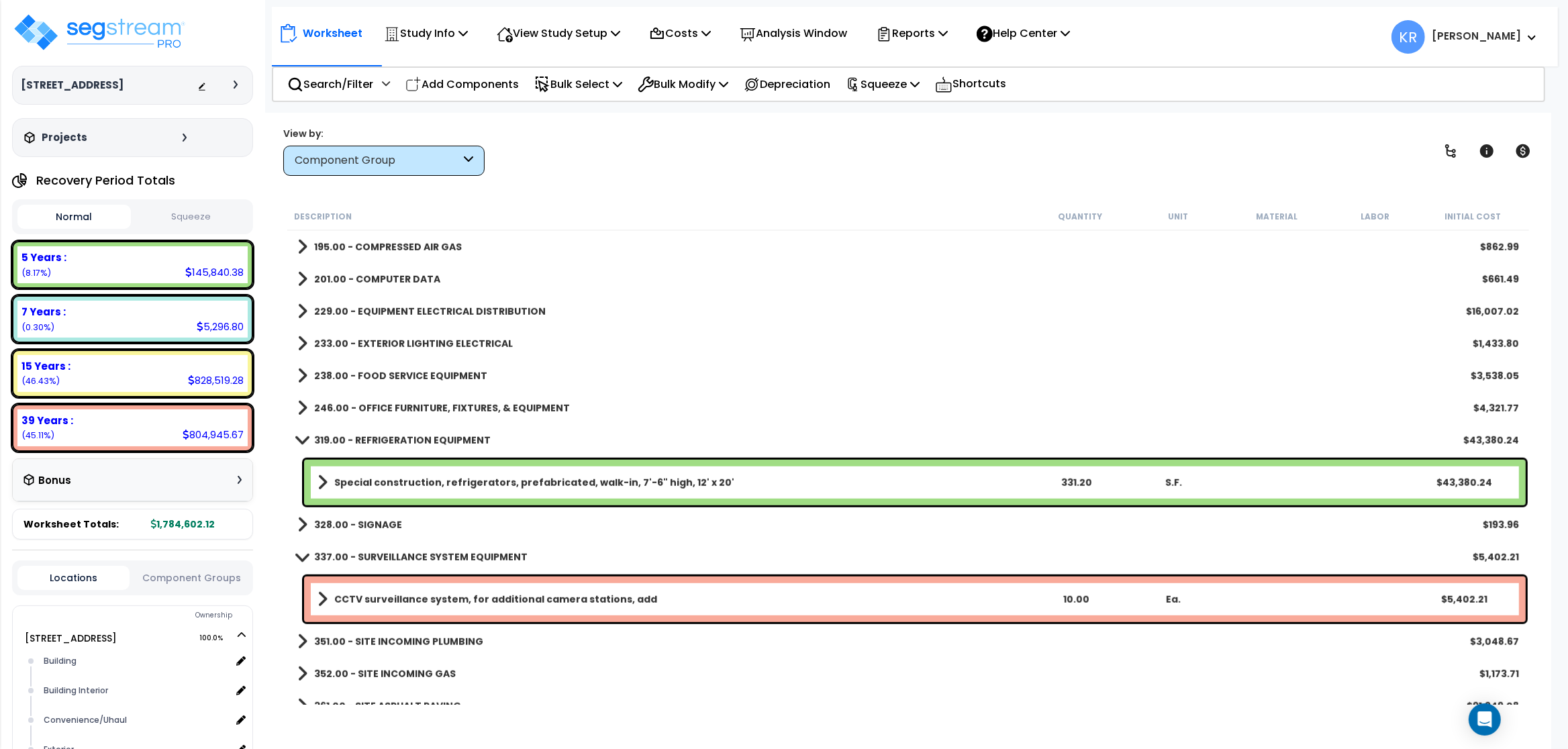
click at [386, 433] on link "319.00 - REFRIGERATION EQUIPMENT" at bounding box center [394, 440] width 193 height 18
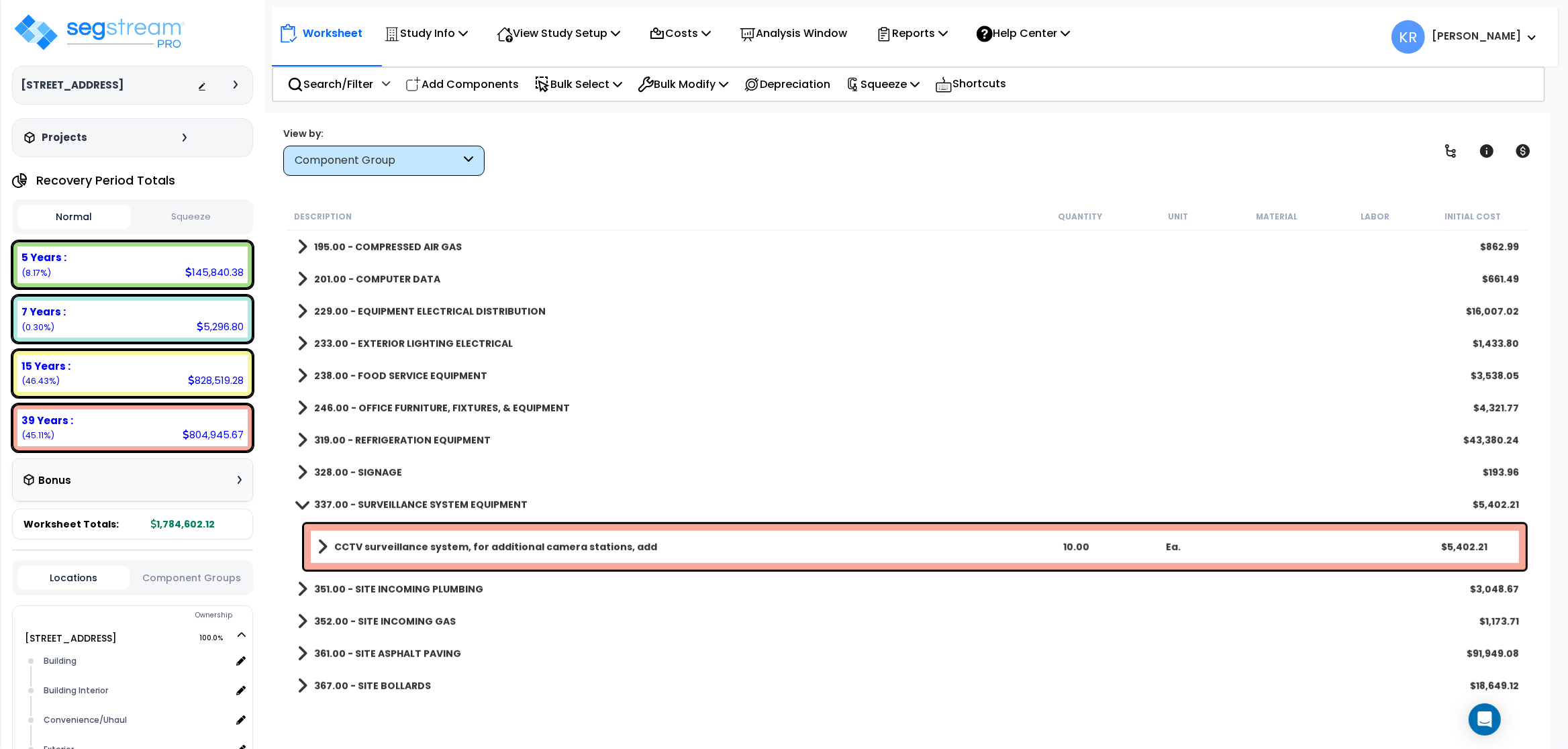
click at [388, 413] on b "246.00 - OFFICE FURNITURE, FIXTURES, & EQUIPMENT" at bounding box center [442, 407] width 255 height 13
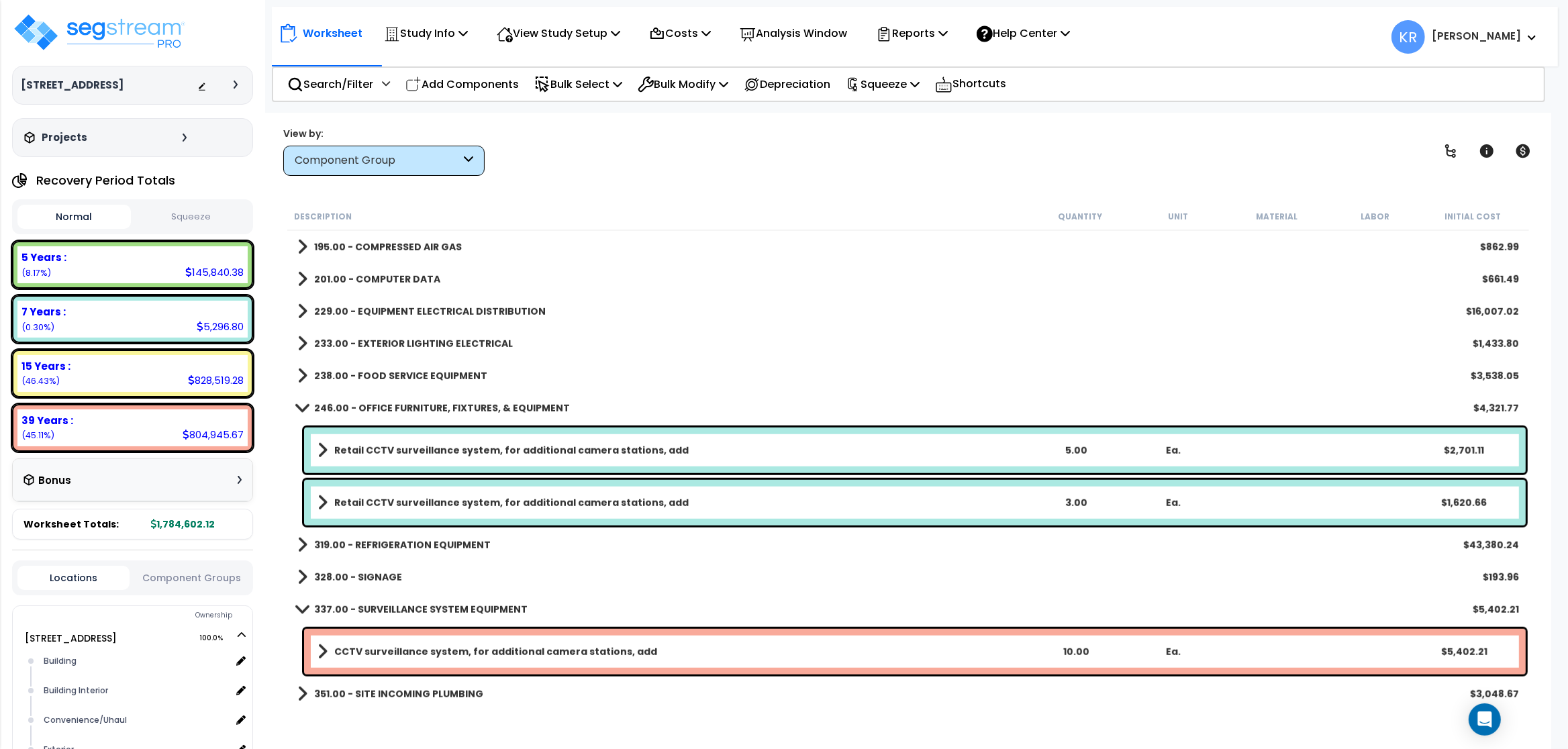
click at [422, 446] on b "Retail CCTV surveillance system, for additional camera stations, add" at bounding box center [511, 449] width 354 height 13
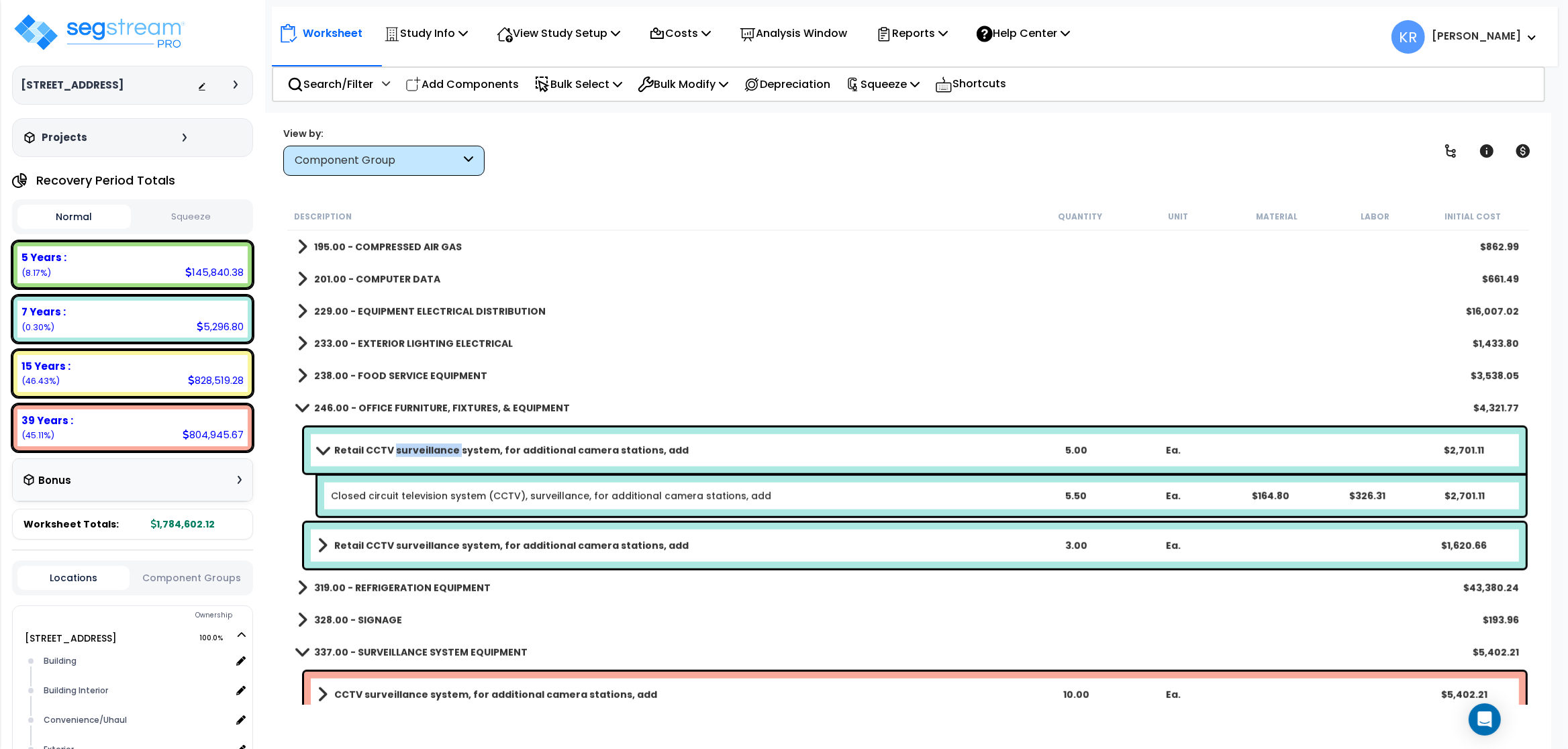
click at [422, 445] on b "Retail CCTV surveillance system, for additional camera stations, add" at bounding box center [511, 449] width 354 height 13
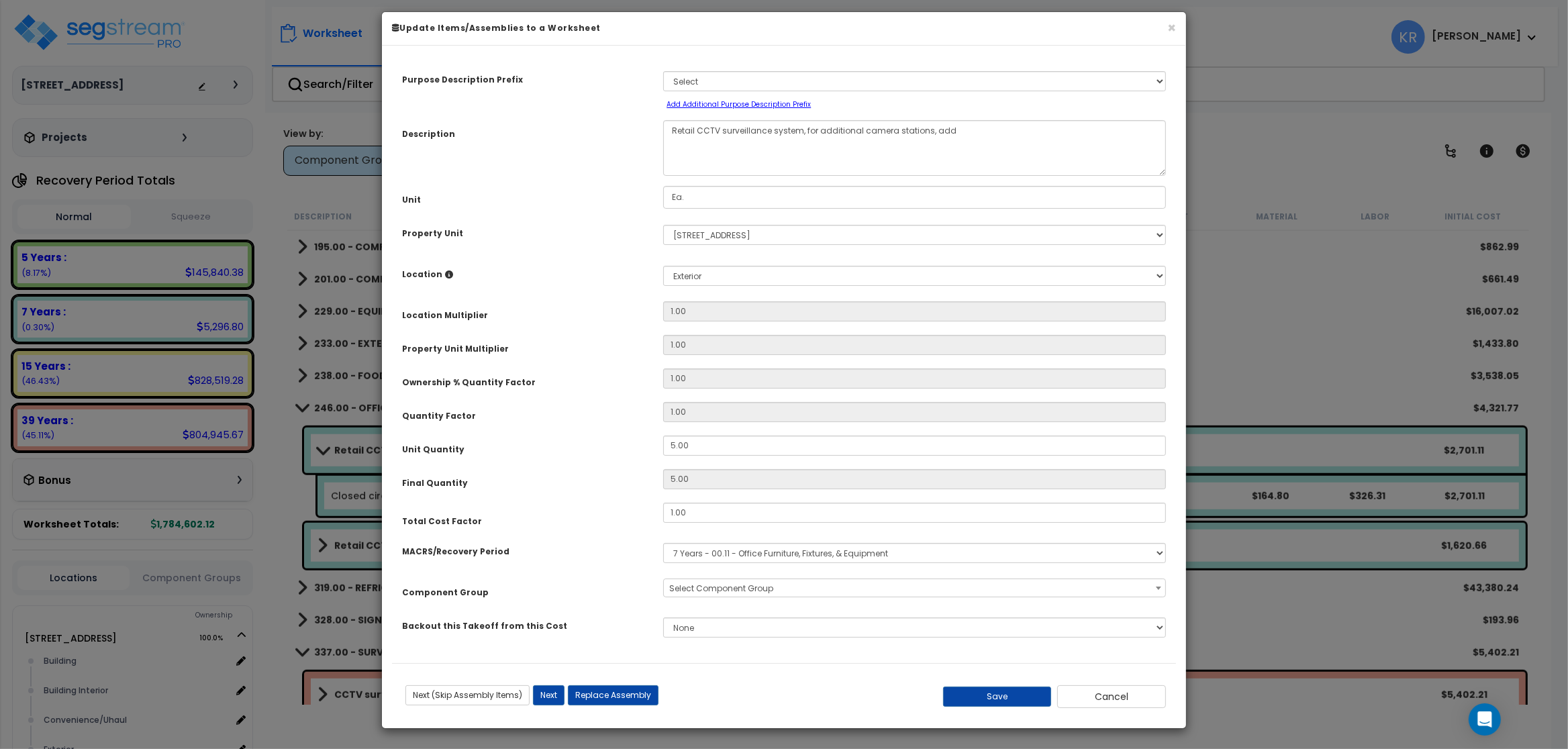
select select "57047"
click at [663, 543] on select "Select MACRS/Recovery Period 5 Years - 57.0 - Distributive Trades & Services 5 …" at bounding box center [914, 552] width 503 height 20
select select "3668"
click option "5 Years - 00.12 - Information Systems" at bounding box center [0, 0] width 0 height 0
click at [727, 593] on span "Select Component Group" at bounding box center [721, 587] width 104 height 11
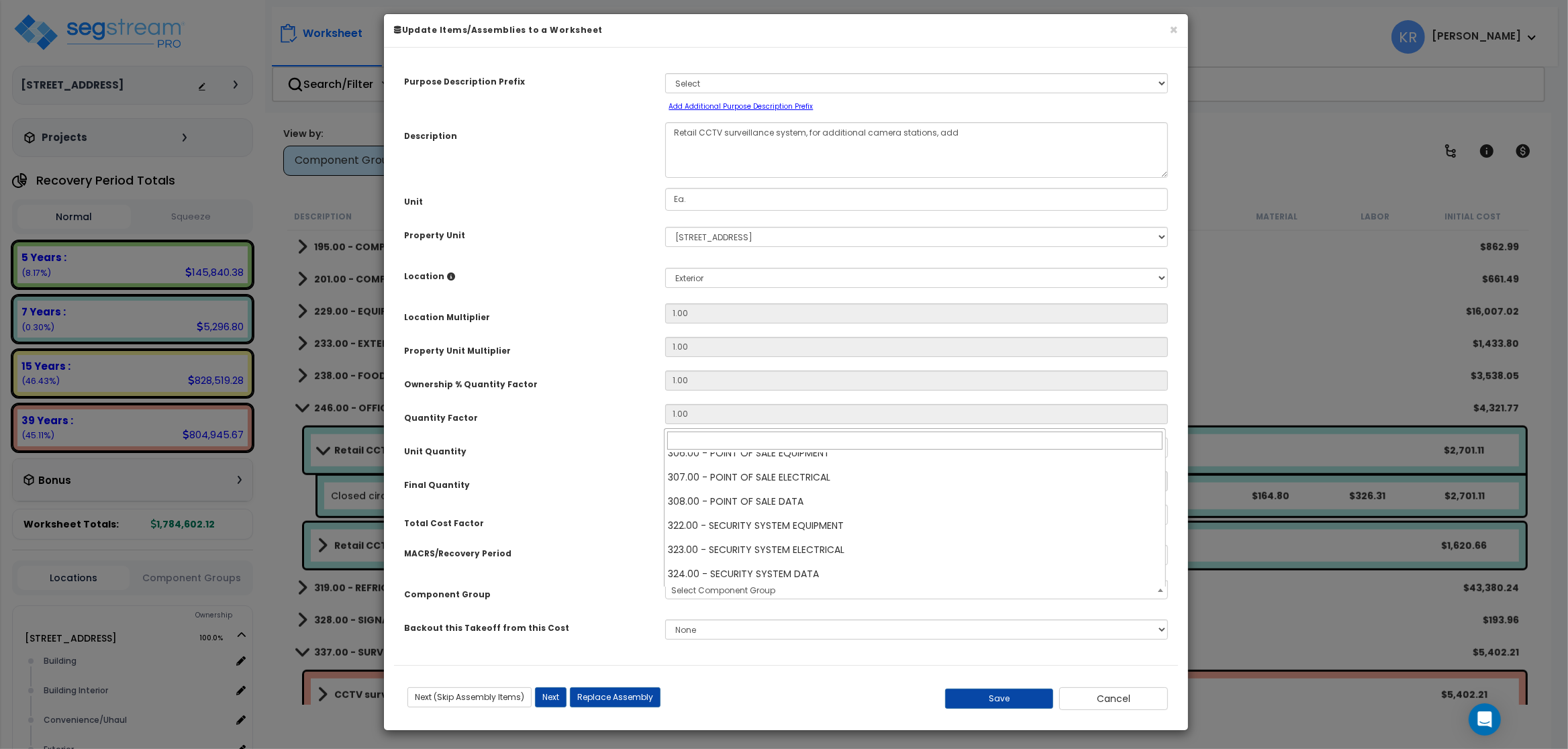
scroll to position [403, 0]
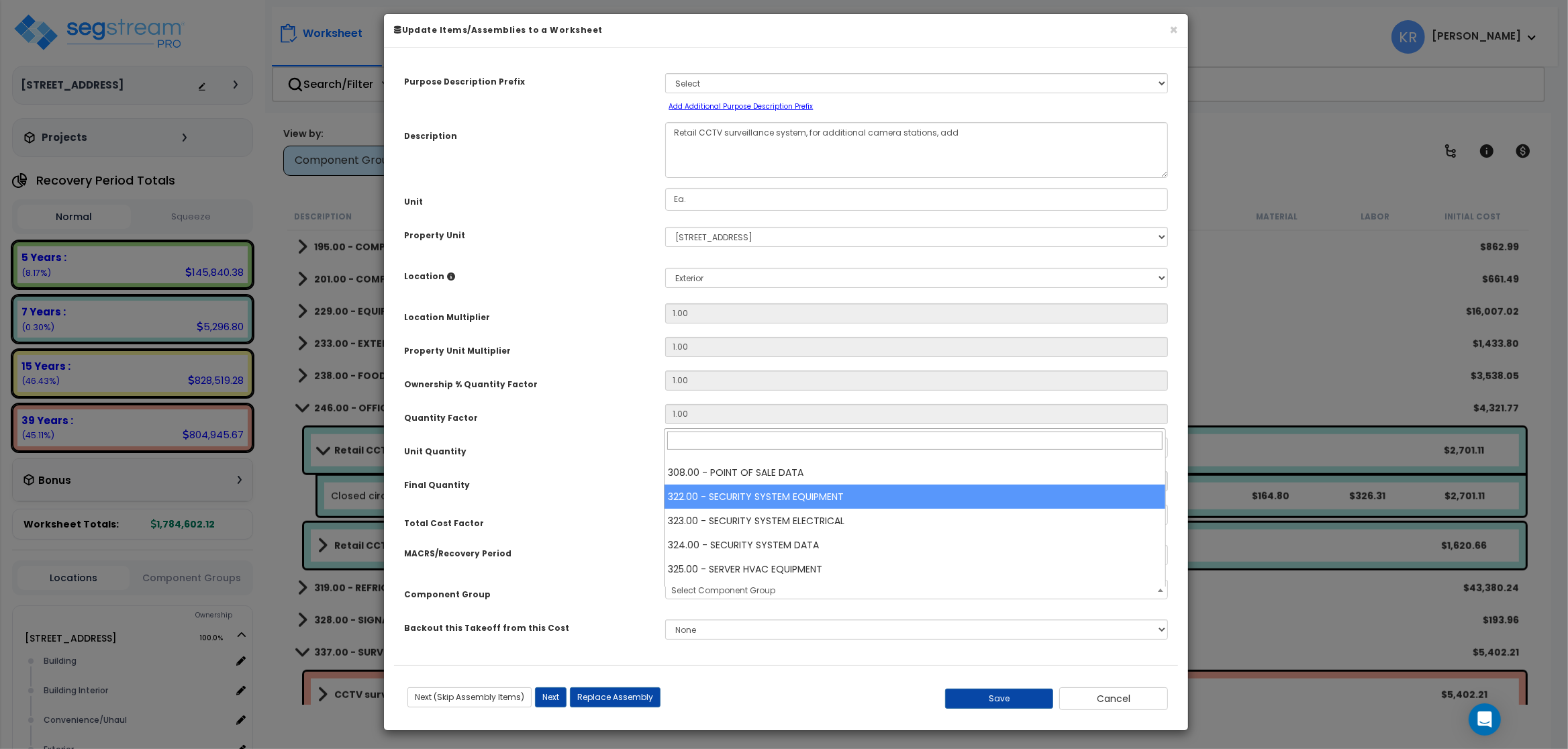
select select "57113"
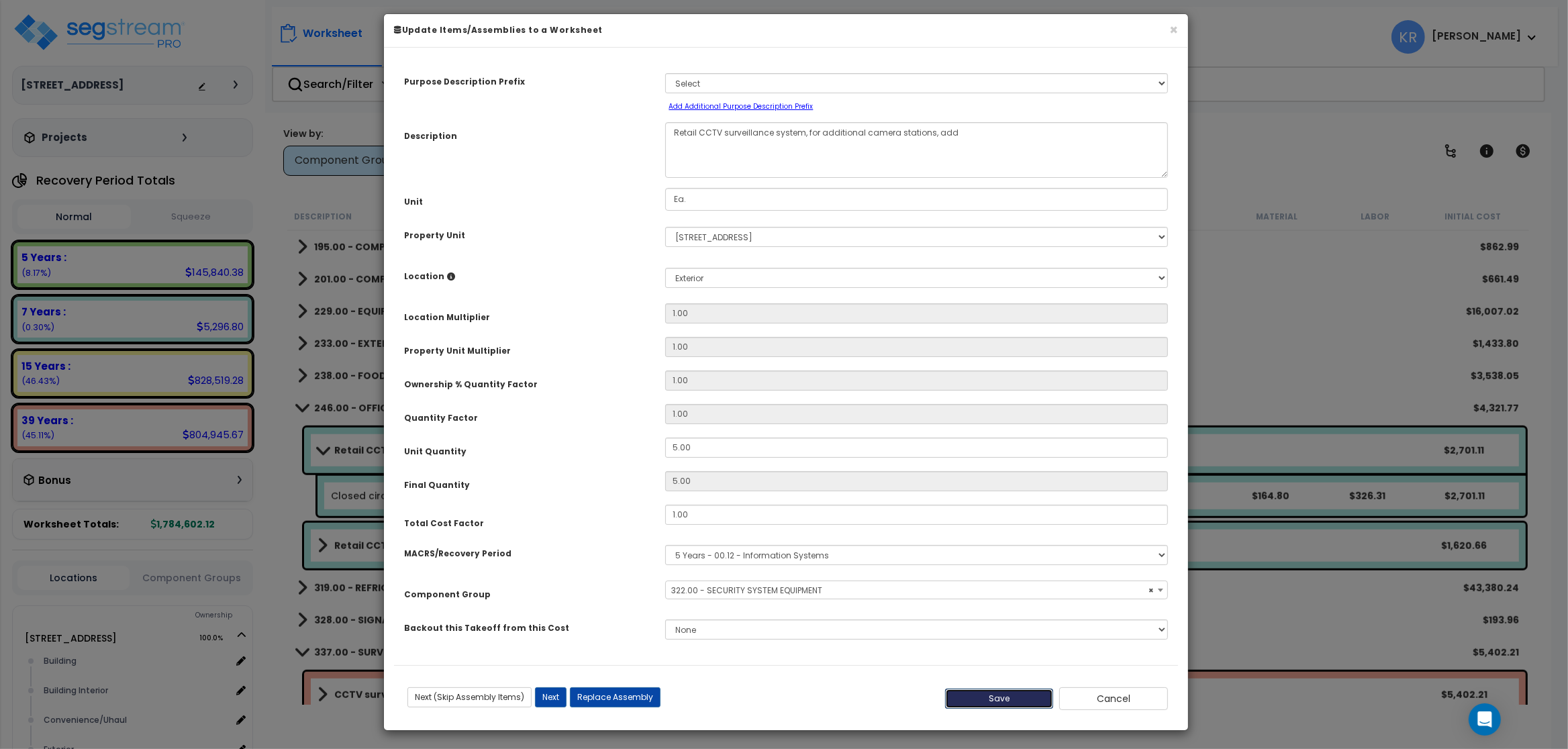
click at [837, 706] on button "Save" at bounding box center [1000, 698] width 108 height 20
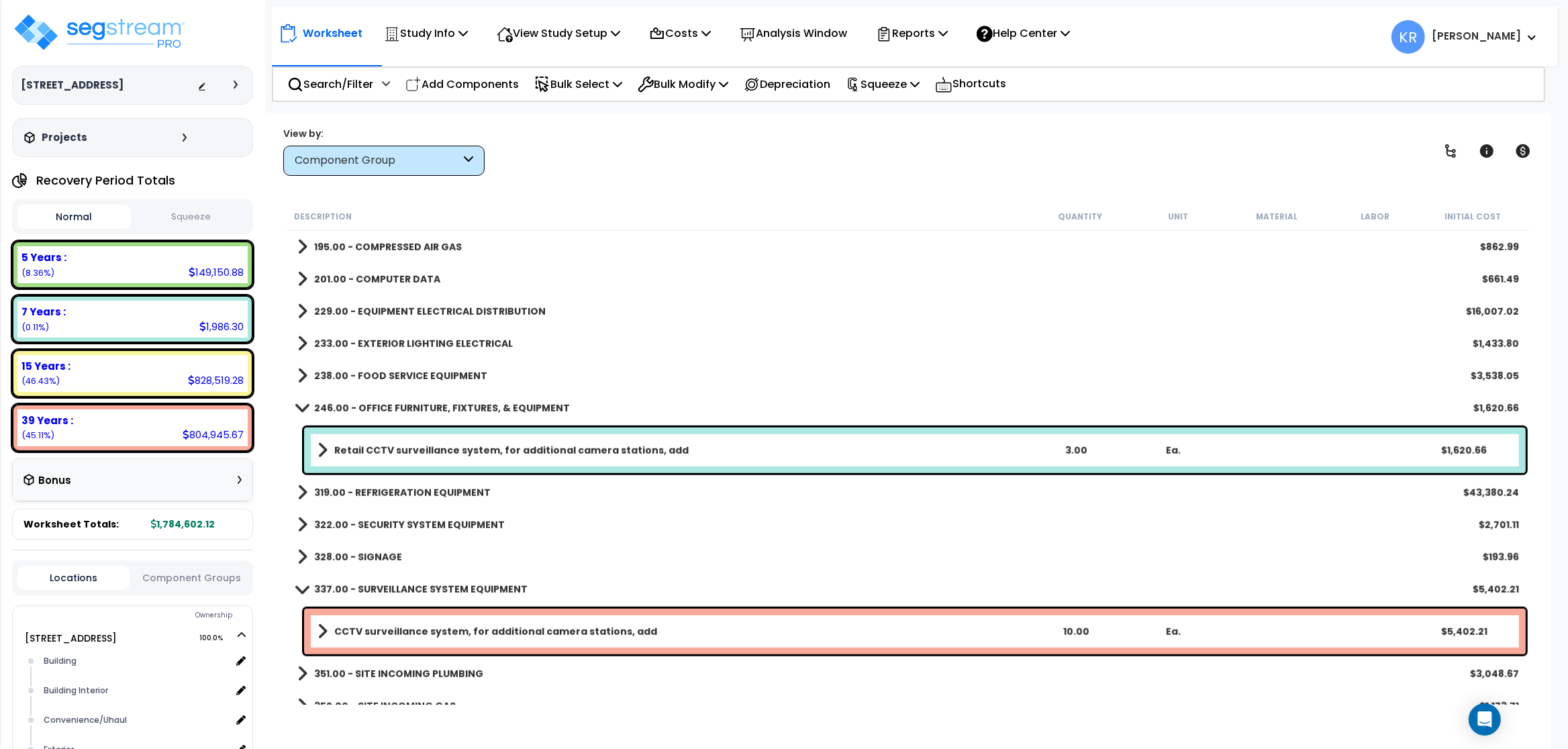
click at [390, 454] on b "Retail CCTV surveillance system, for additional camera stations, add" at bounding box center [511, 449] width 354 height 13
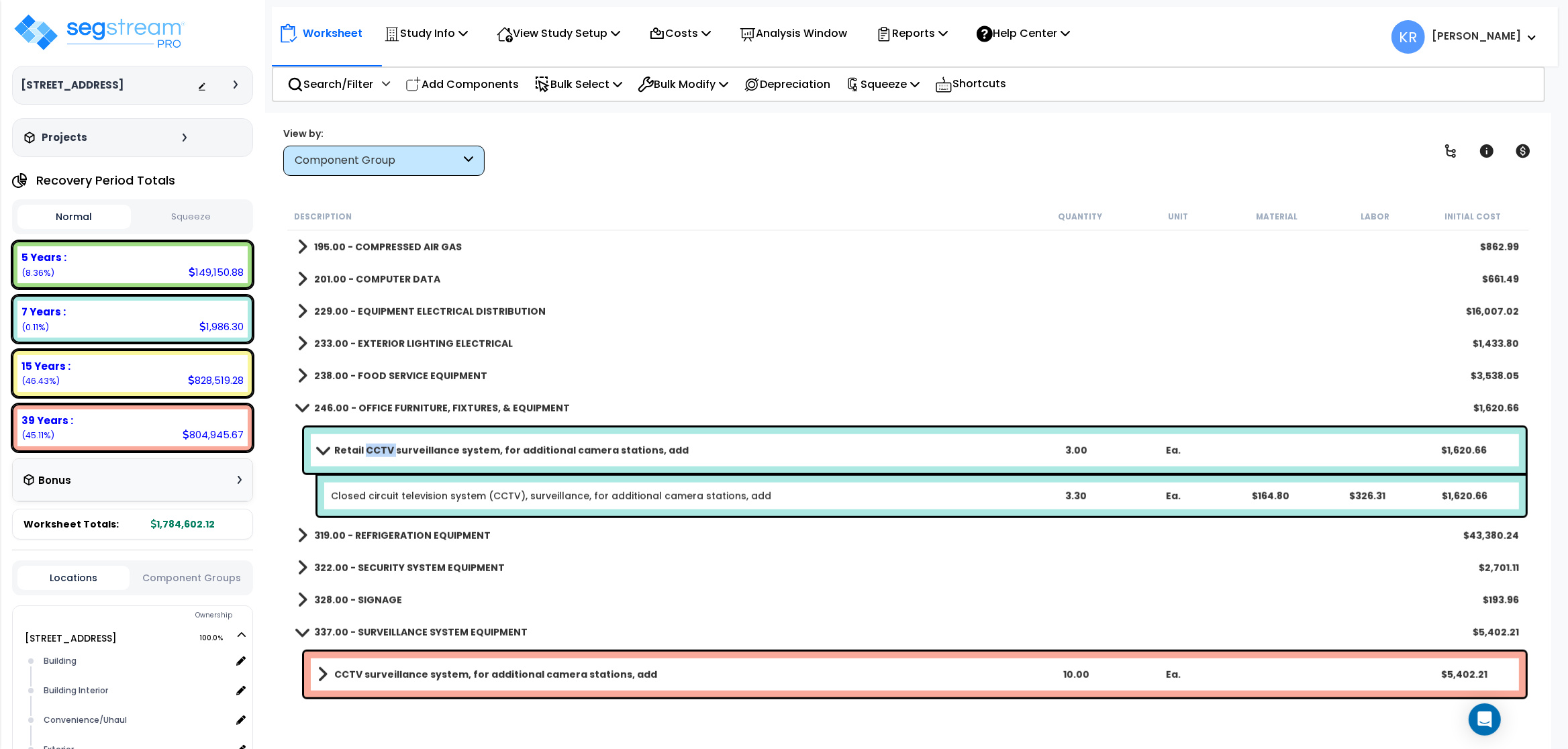
click at [390, 454] on b "Retail CCTV surveillance system, for additional camera stations, add" at bounding box center [511, 449] width 354 height 13
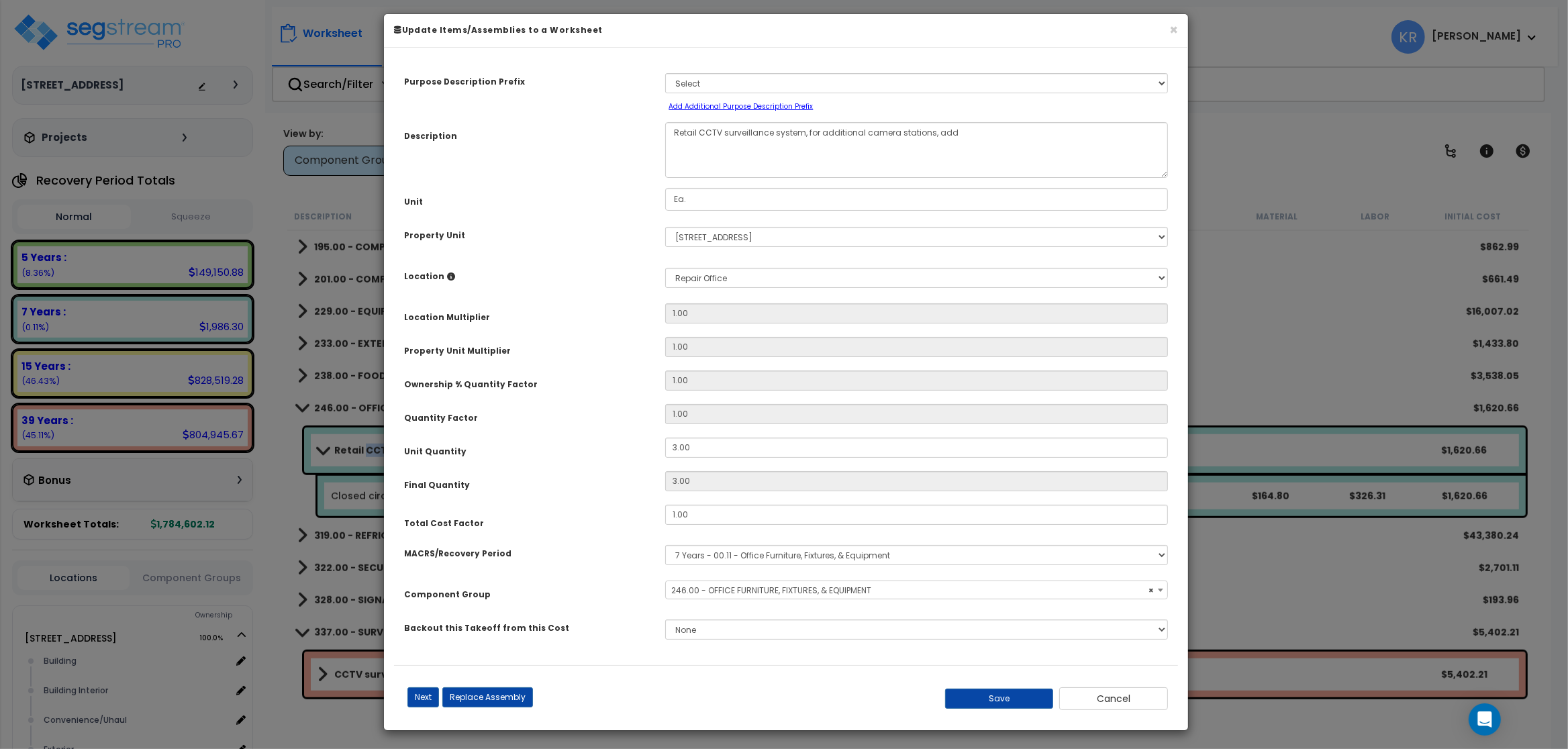
select select "57047"
click at [666, 544] on select "Select MACRS/Recovery Period 5 Years - 57.0 - Distributive Trades & Services 5 …" at bounding box center [916, 554] width 503 height 20
select select "3667"
click option "5 Years - 57.0 - Distributive Trades & Services" at bounding box center [0, 0] width 0 height 0
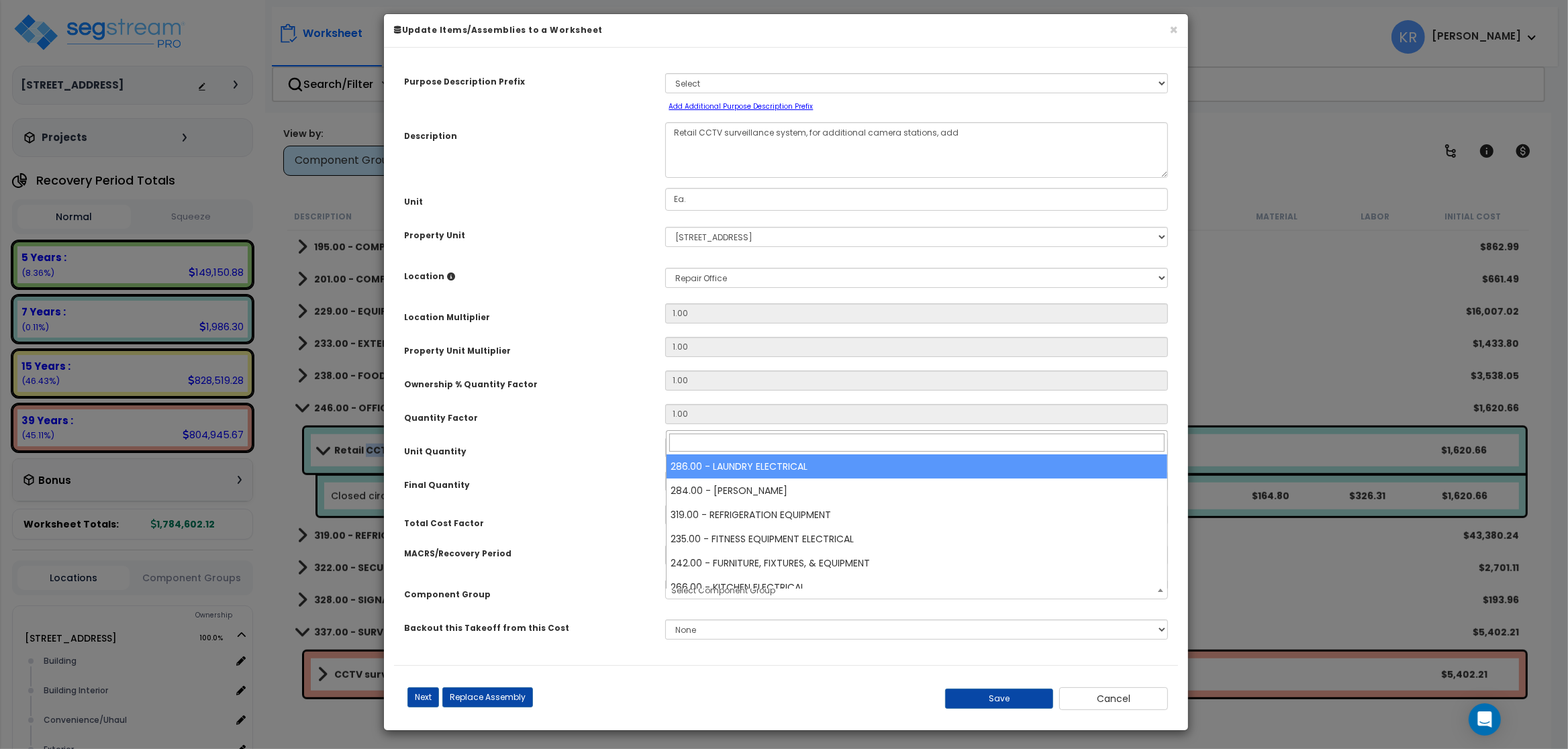
click at [721, 593] on span "Select Component Group" at bounding box center [916, 590] width 501 height 18
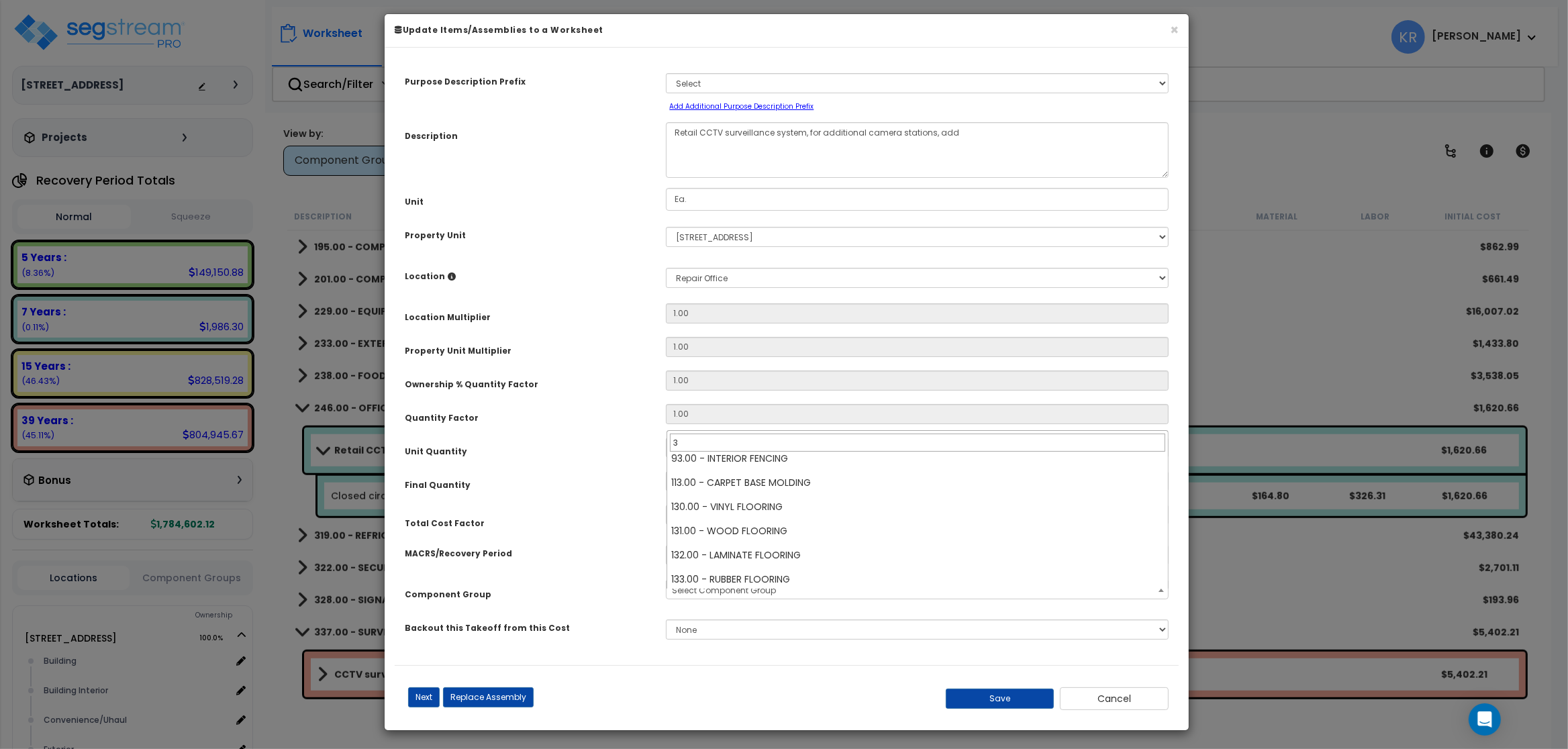
scroll to position [0, 0]
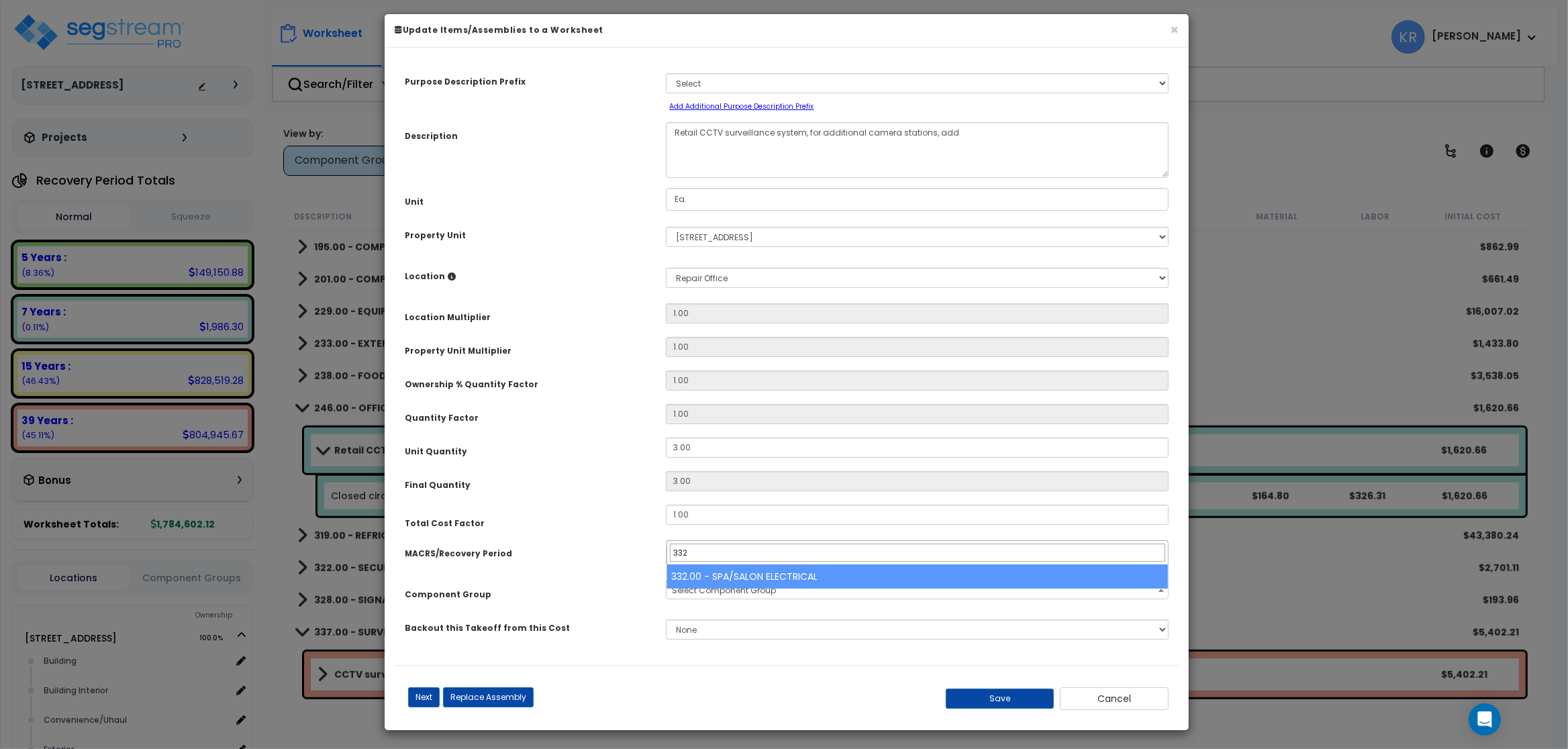
drag, startPoint x: 698, startPoint y: 546, endPoint x: 602, endPoint y: 537, distance: 96.4
click at [670, 544] on input "332" at bounding box center [917, 552] width 495 height 18
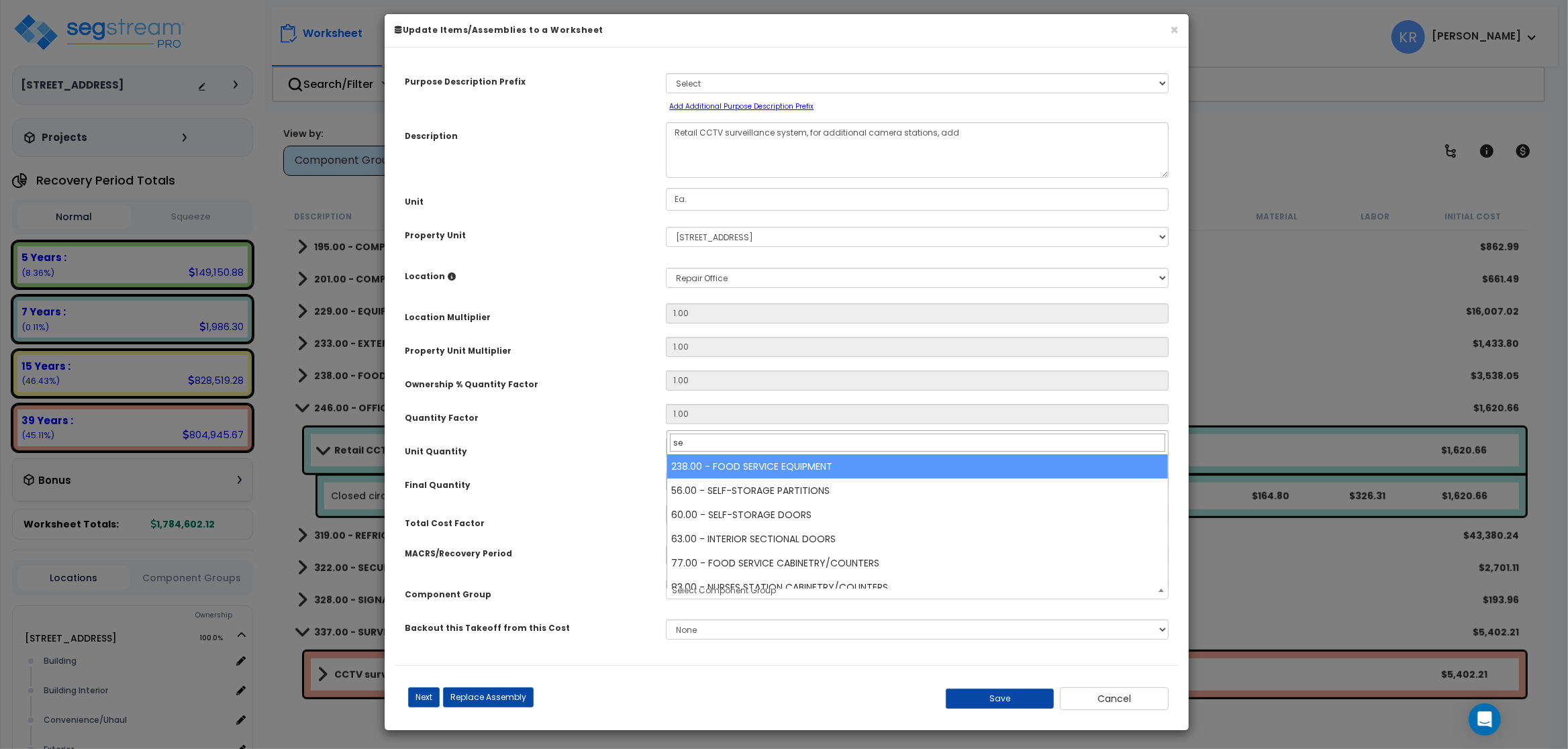
type input "s"
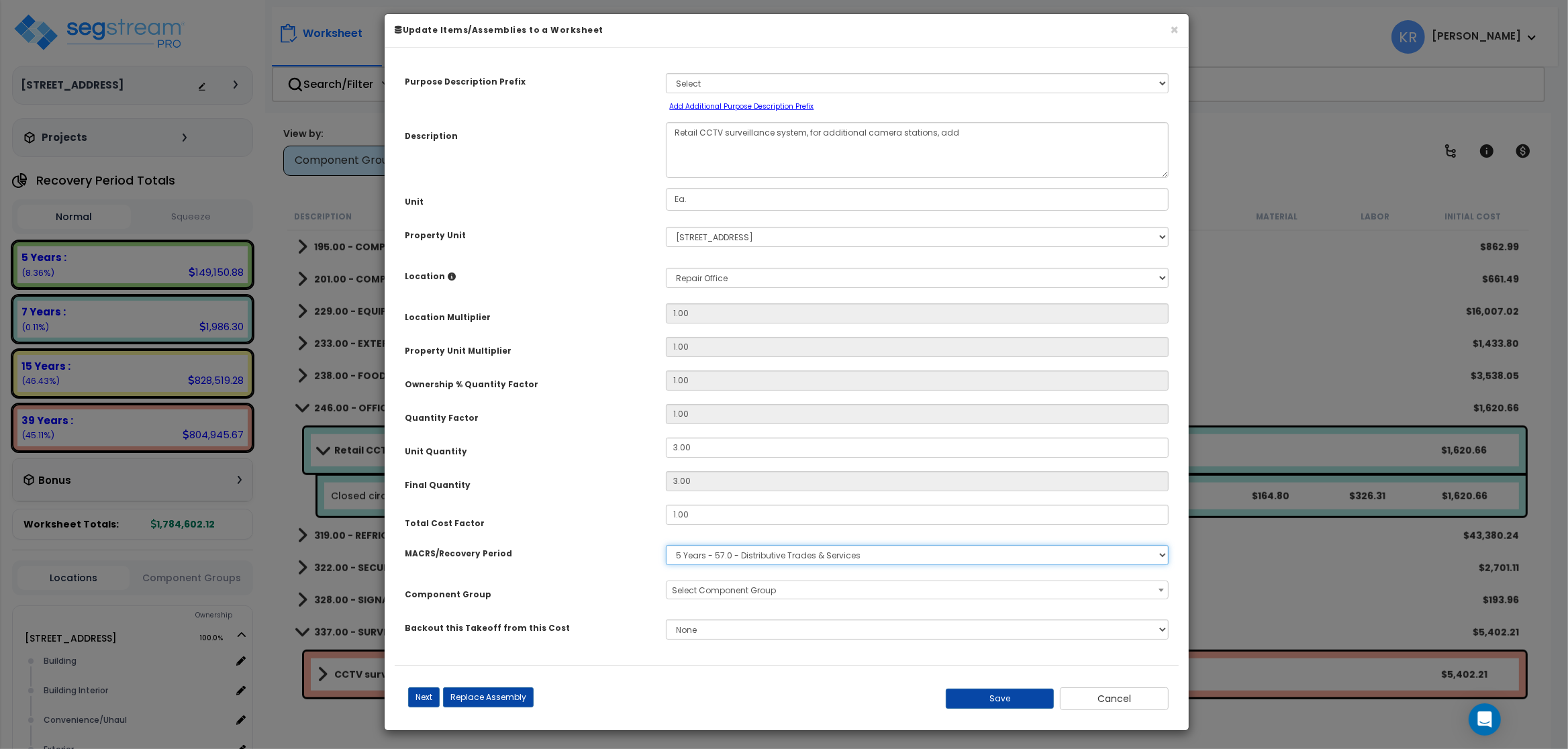
click at [666, 544] on select "Select MACRS/Recovery Period 5 Years - 57.0 - Distributive Trades & Services 5 …" at bounding box center [916, 554] width 503 height 20
select select "3668"
click option "5 Years - 00.12 - Information Systems" at bounding box center [0, 0] width 0 height 0
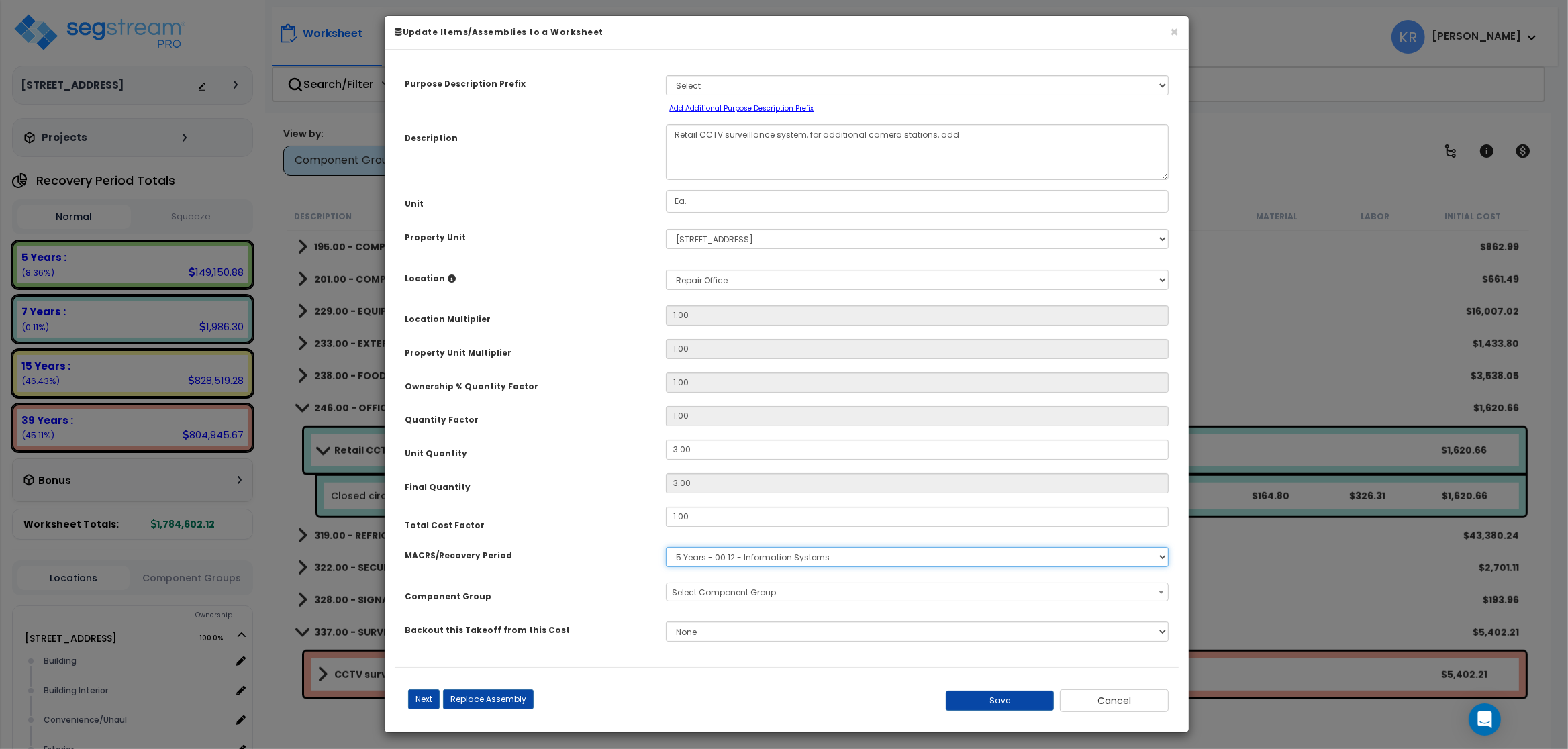
scroll to position [9, 0]
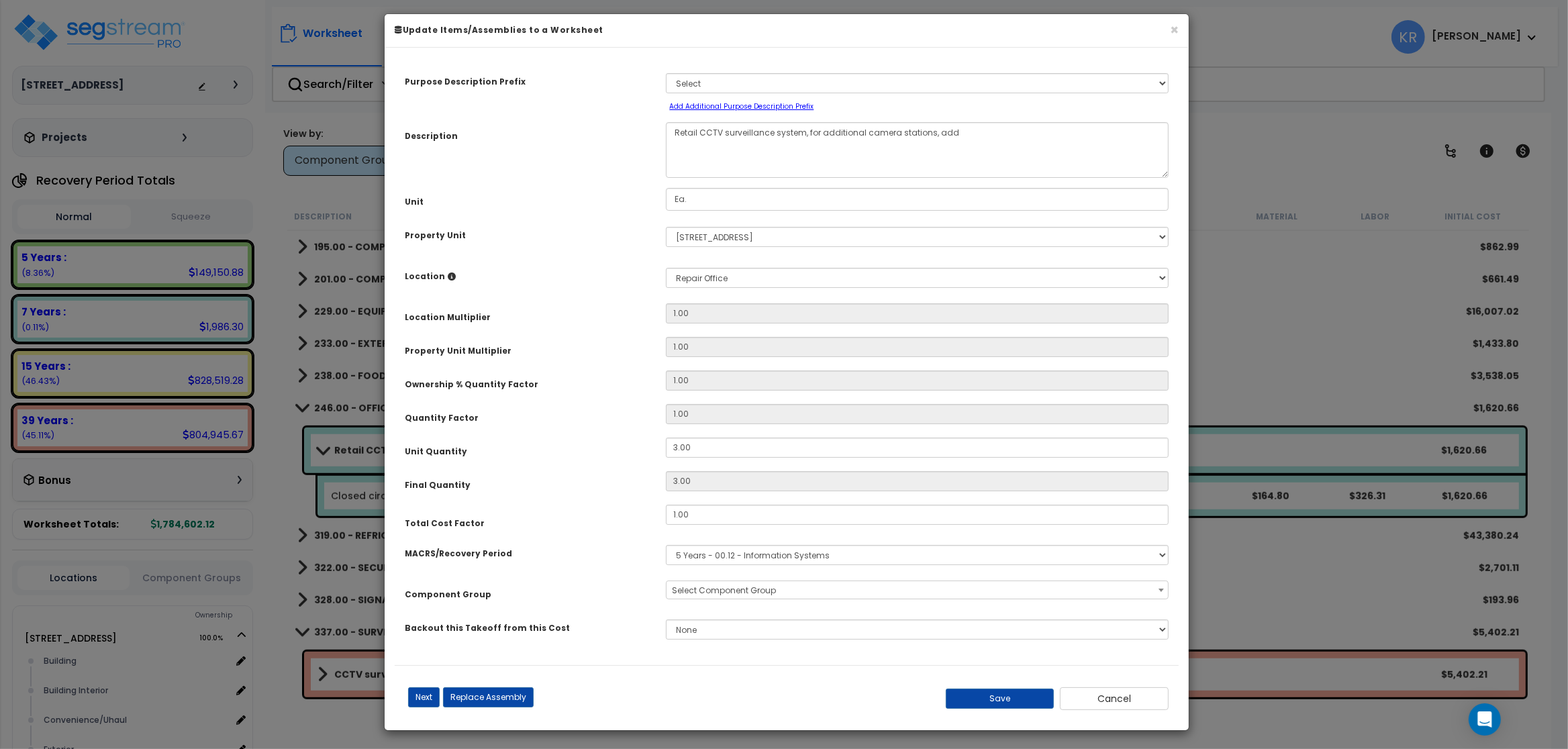
click at [735, 590] on span "Select Component Group" at bounding box center [723, 590] width 104 height 11
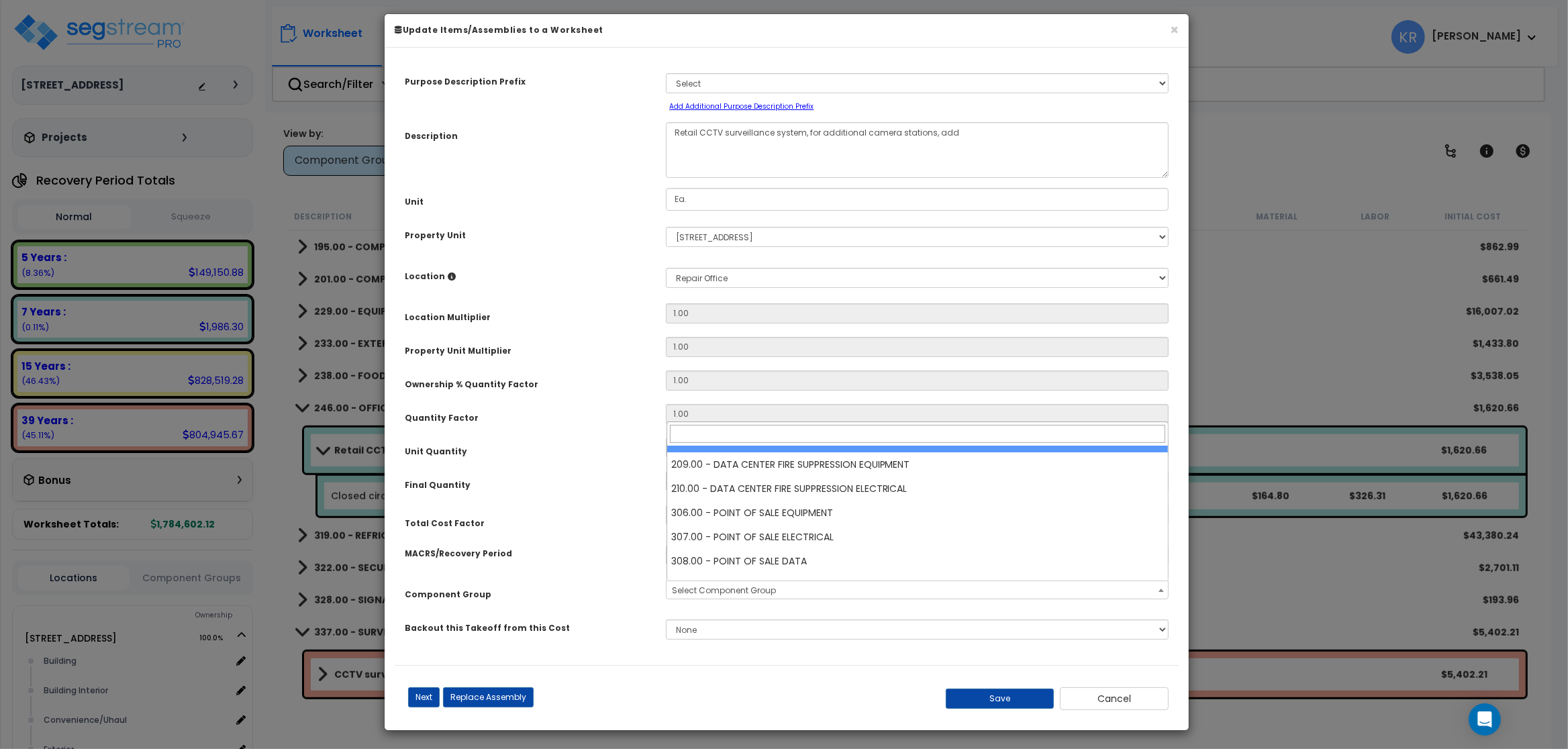
scroll to position [403, 0]
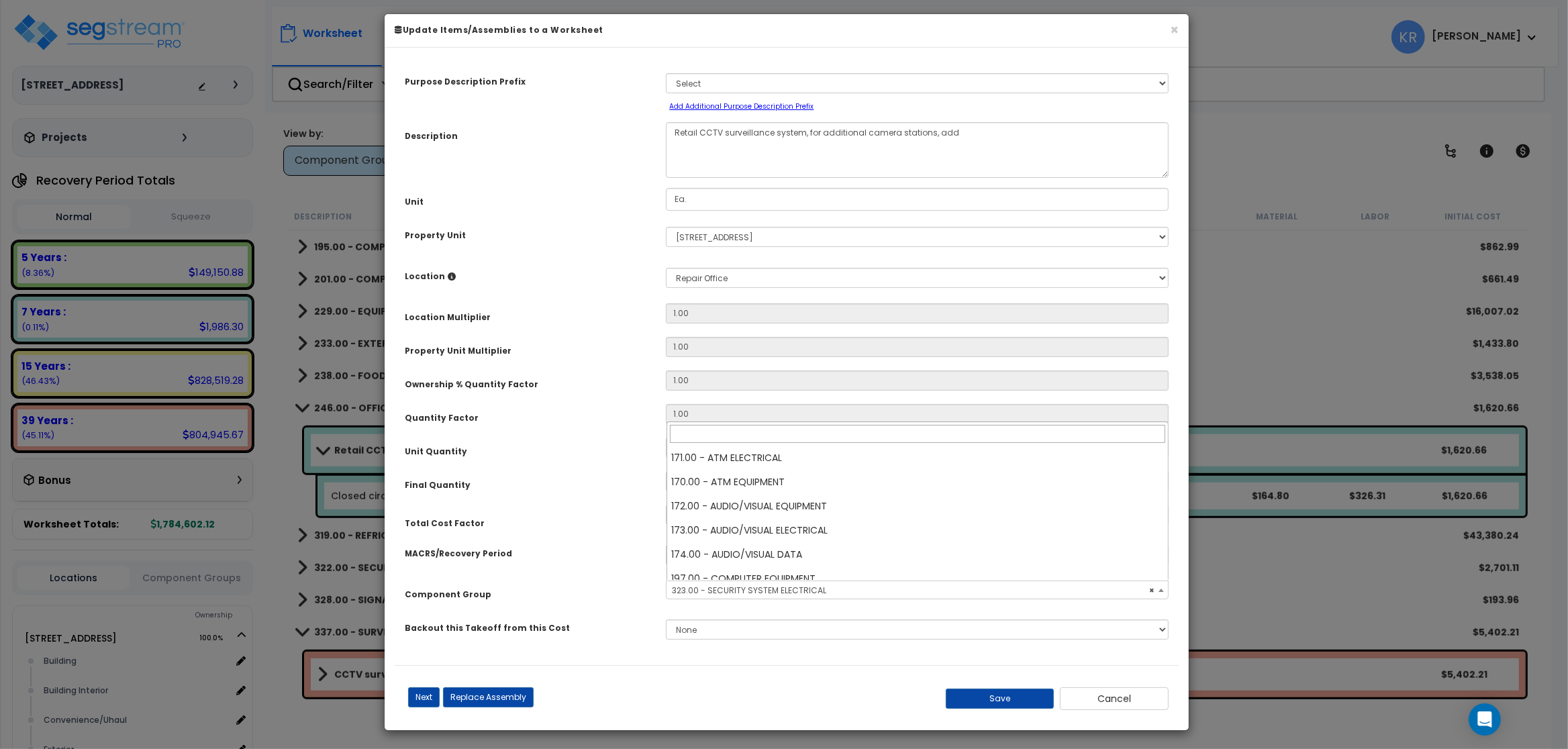
click at [714, 593] on span "× 323.00 - SECURITY SYSTEM ELECTRICAL" at bounding box center [916, 590] width 501 height 18
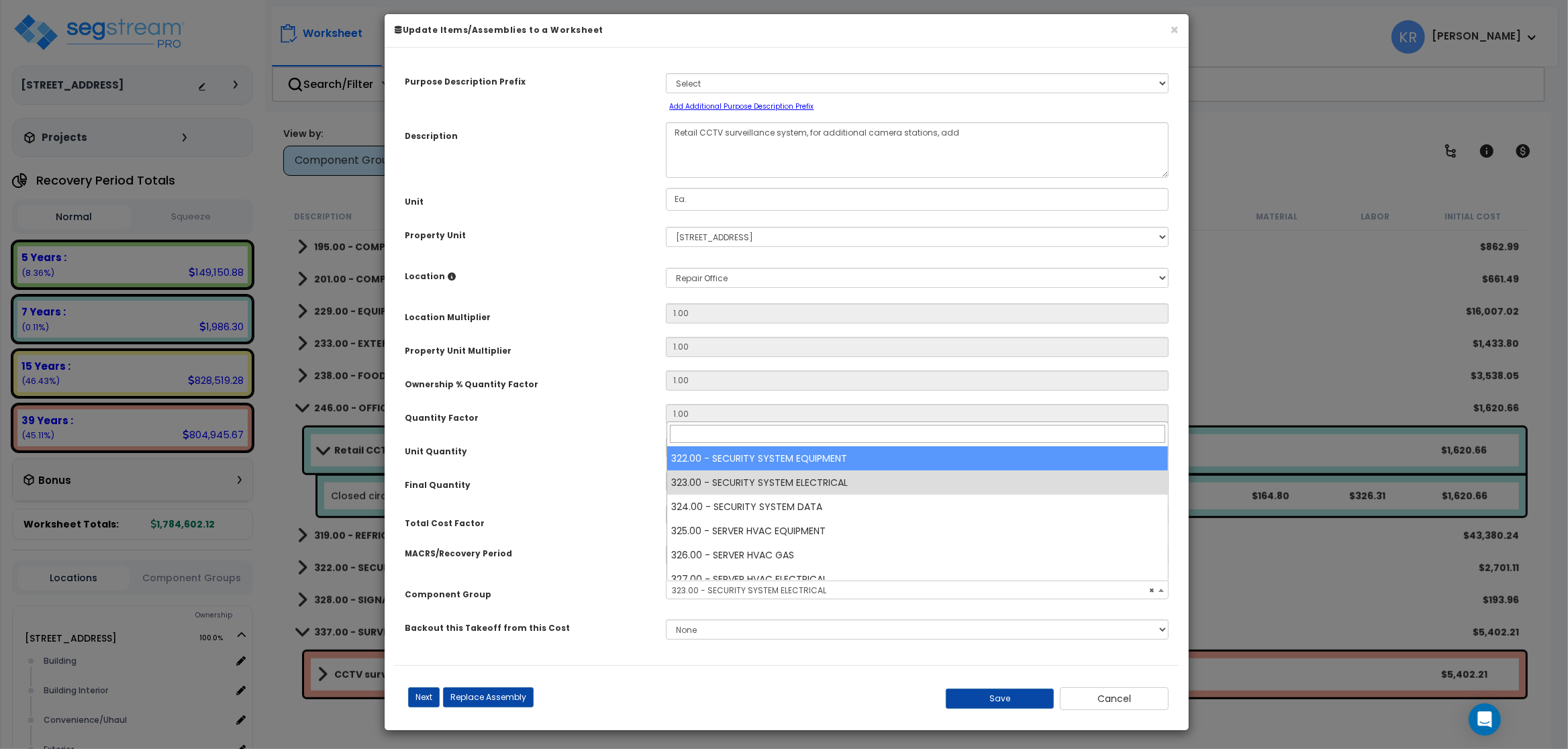
select select "57113"
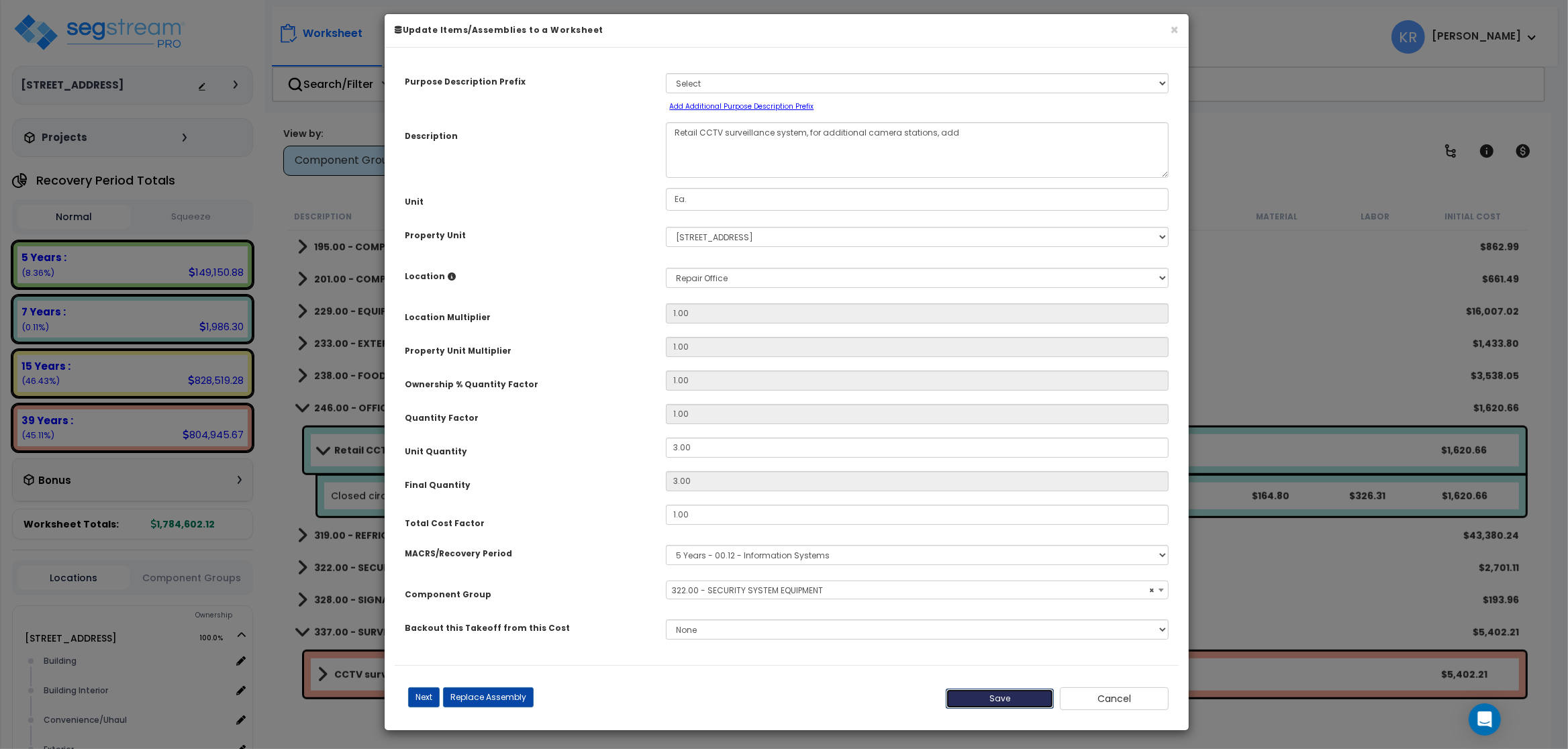
click at [837, 698] on button "Save" at bounding box center [1000, 698] width 108 height 20
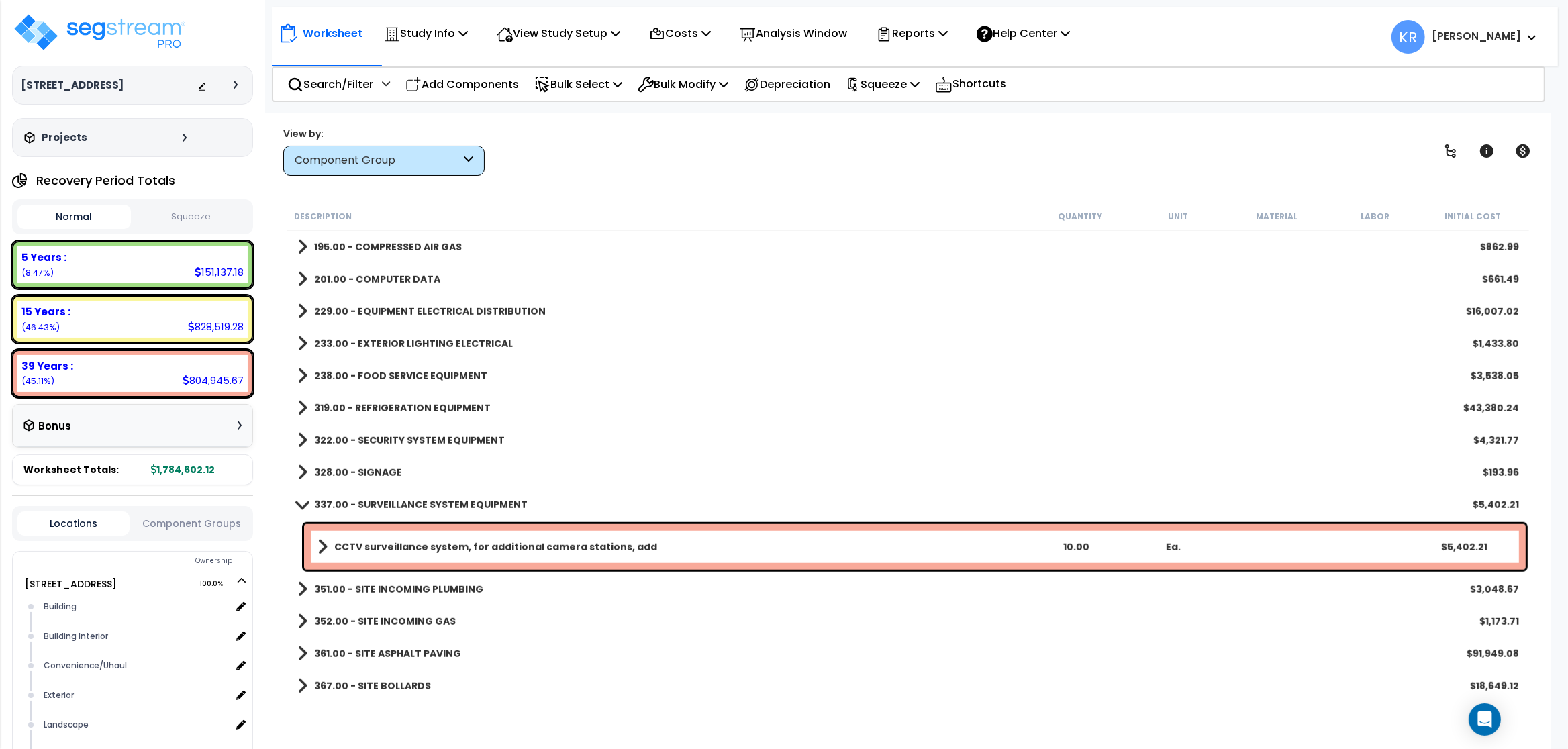
click at [372, 434] on b "322.00 - SECURITY SYSTEM EQUIPMENT" at bounding box center [409, 440] width 191 height 13
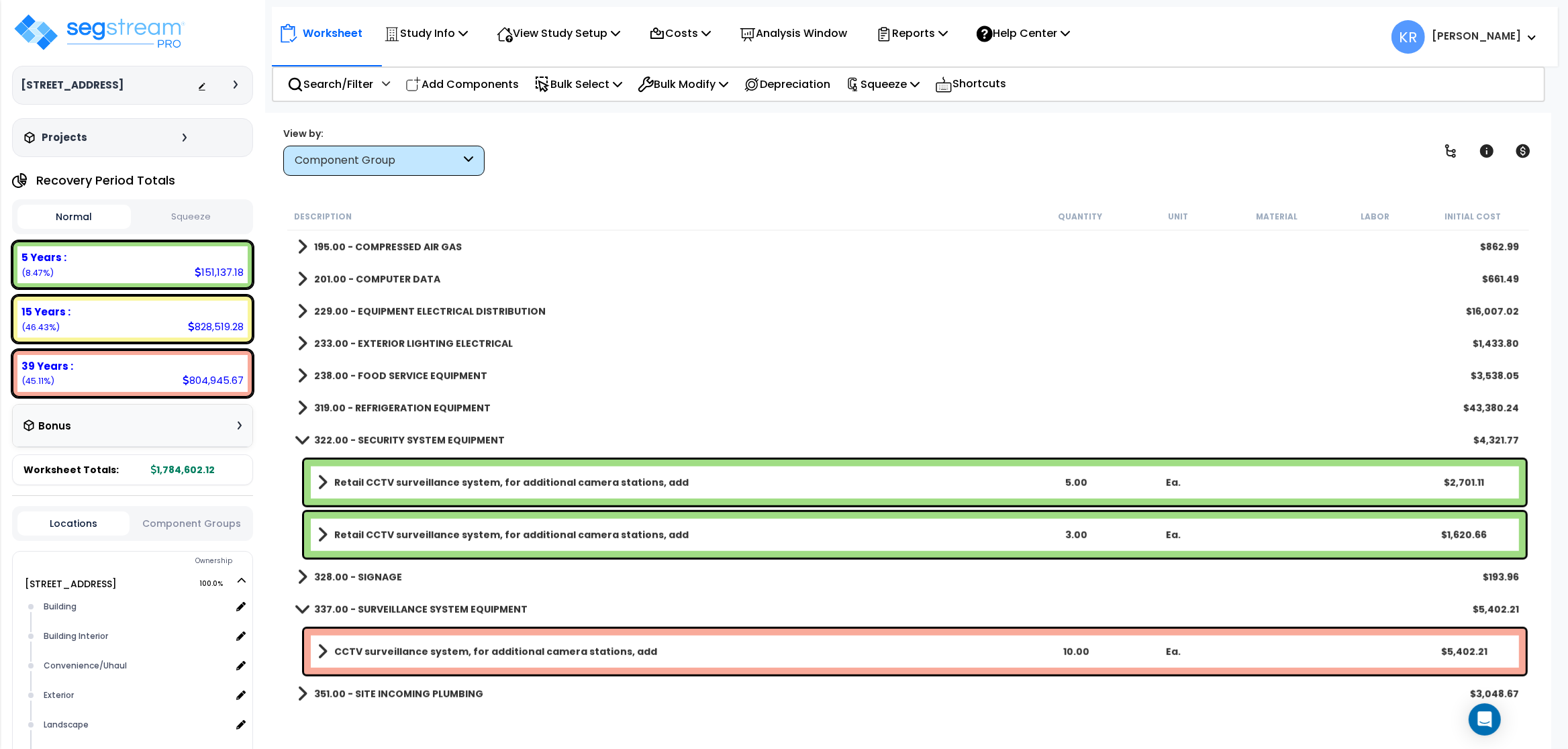
click at [372, 434] on b "322.00 - SECURITY SYSTEM EQUIPMENT" at bounding box center [409, 440] width 191 height 13
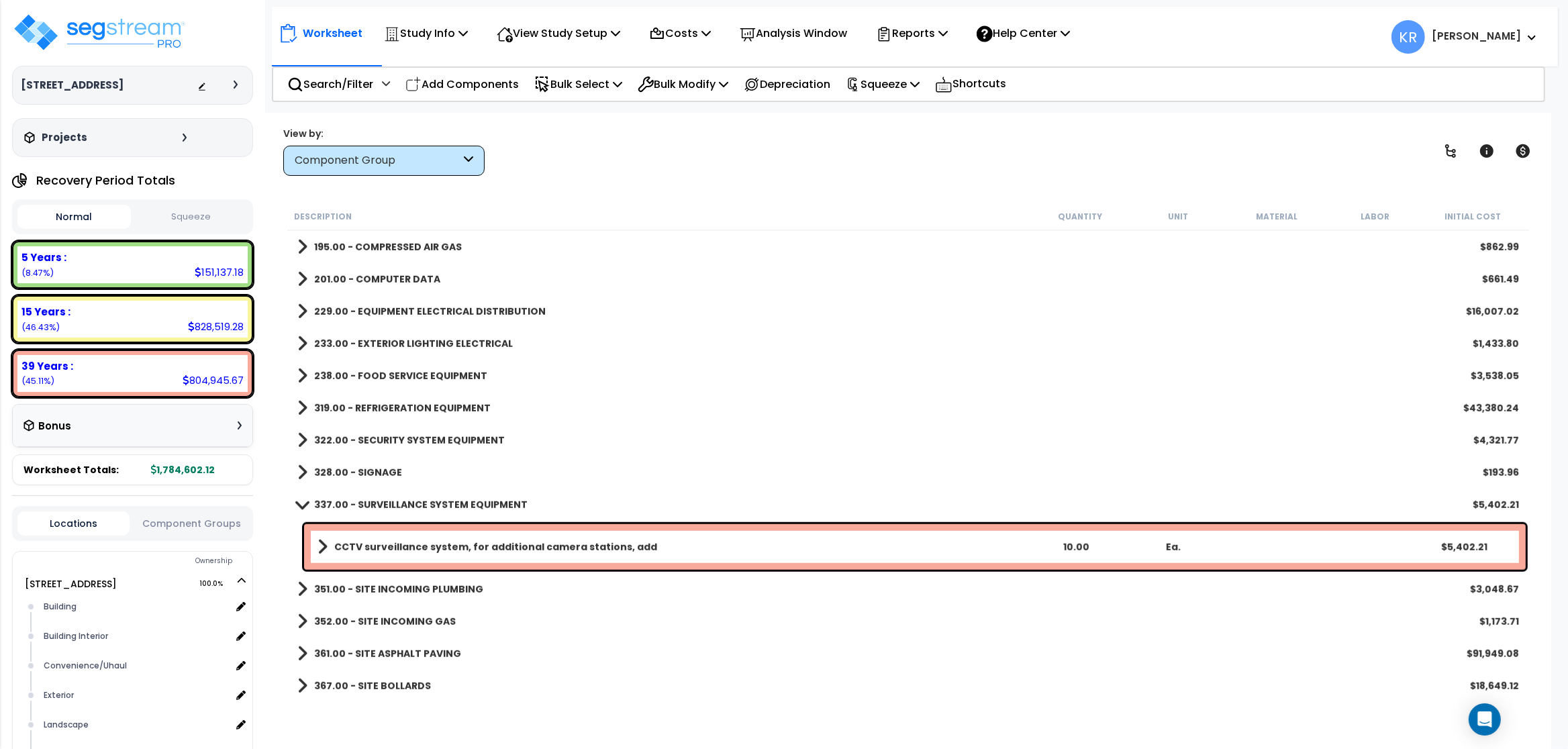
click at [373, 470] on b "328.00 - SIGNAGE" at bounding box center [358, 472] width 88 height 13
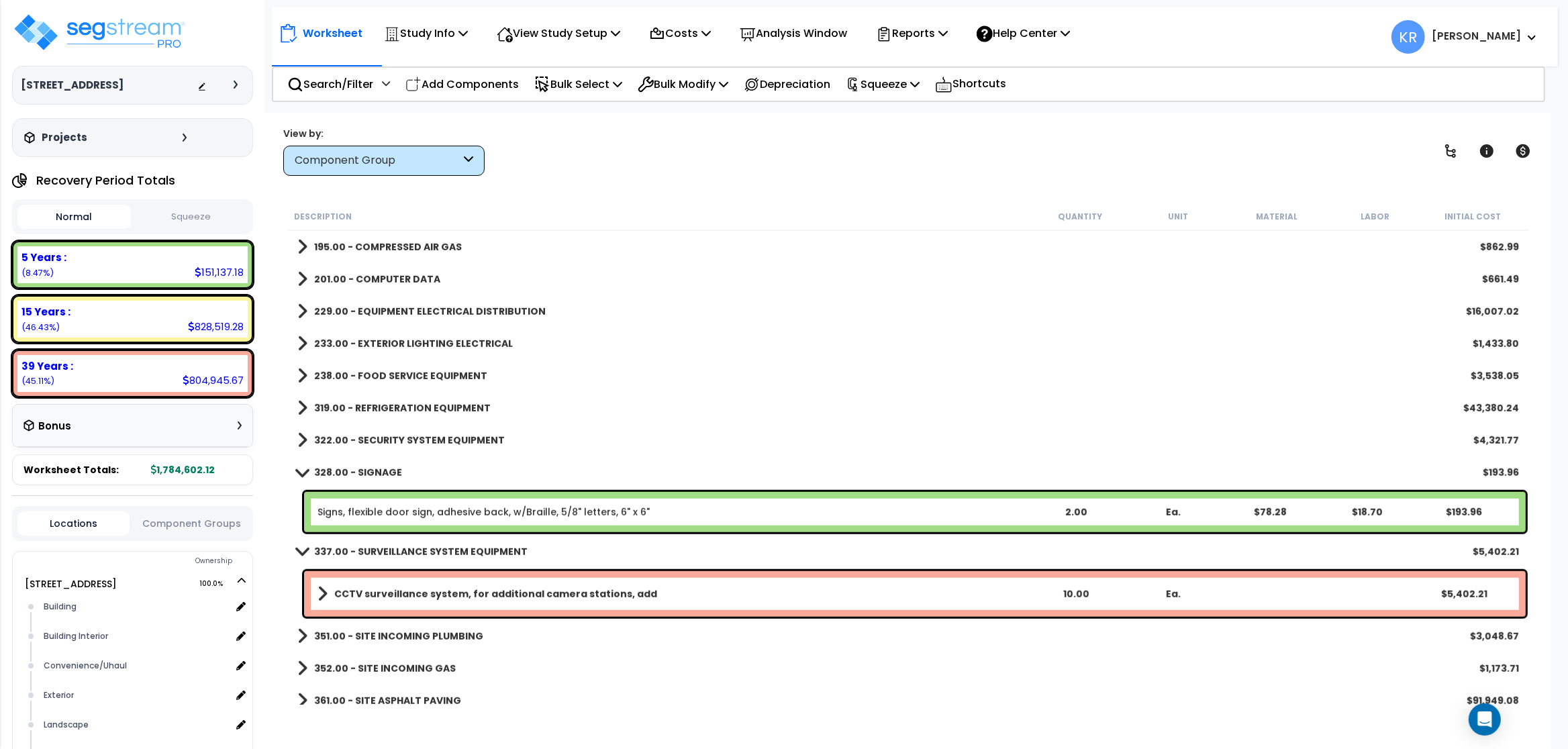
click at [374, 465] on link "328.00 - SIGNAGE" at bounding box center [350, 472] width 105 height 18
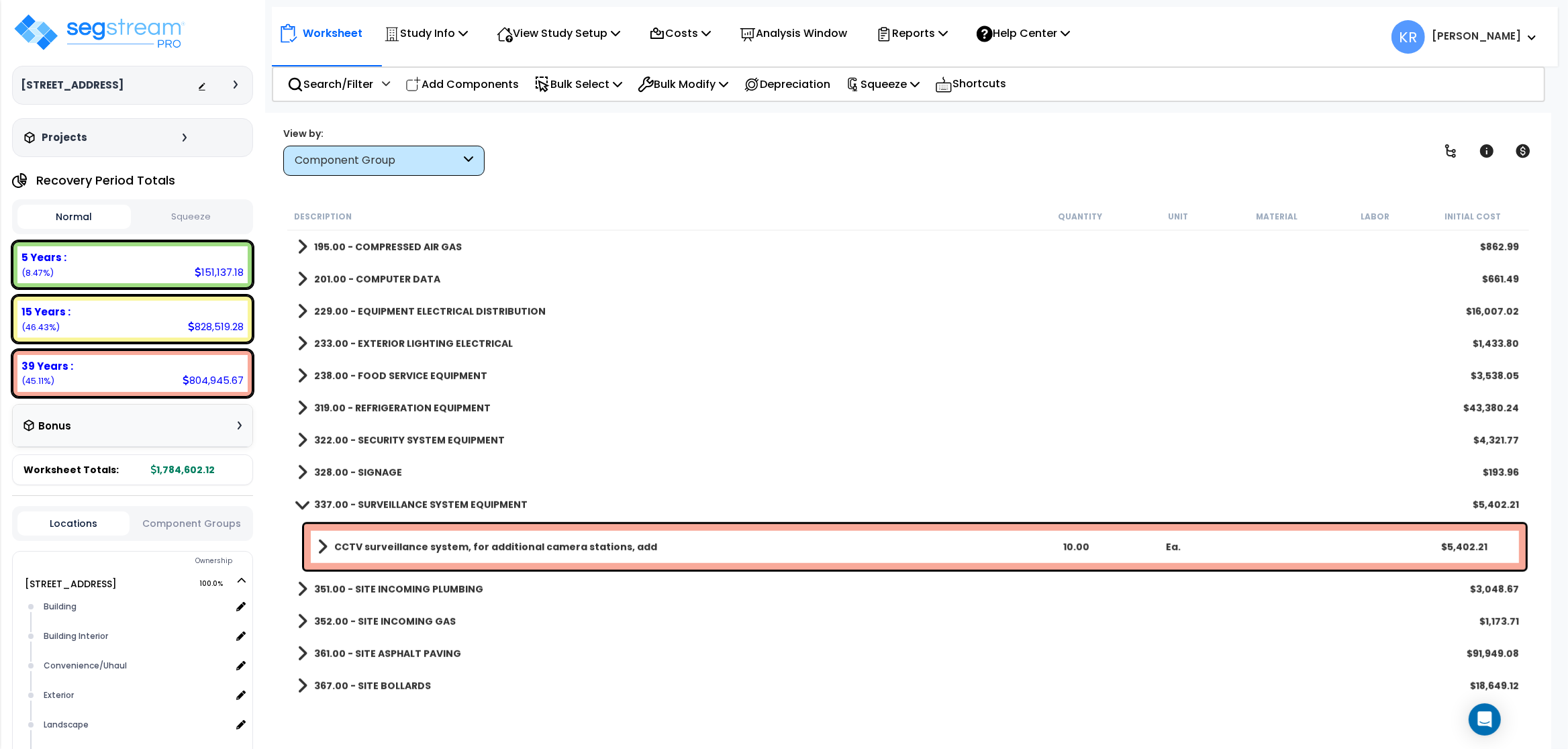
click at [359, 538] on link "CCTV surveillance system, for additional camera stations, add" at bounding box center [672, 546] width 710 height 18
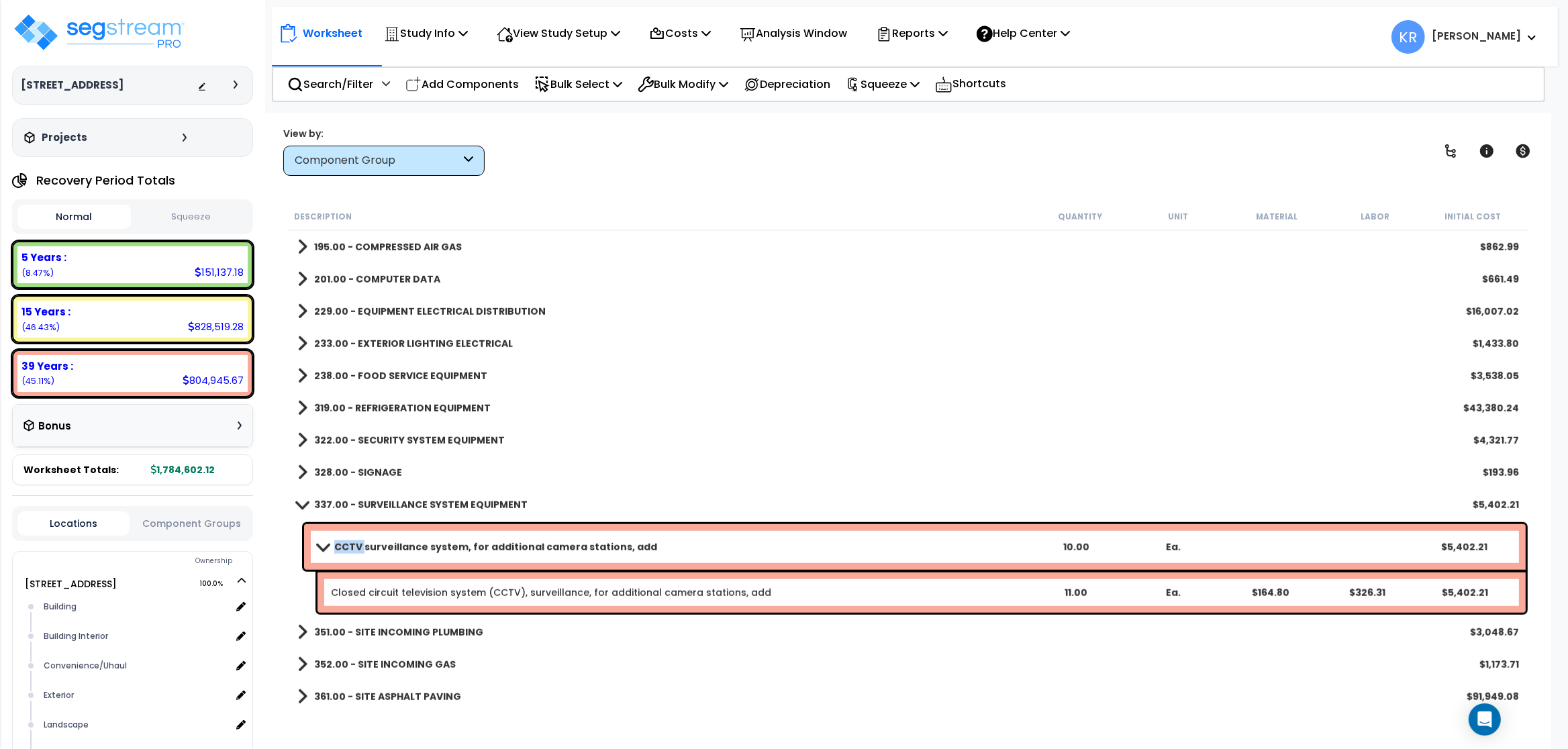
click at [359, 538] on link "CCTV surveillance system, for additional camera stations, add" at bounding box center [672, 546] width 710 height 18
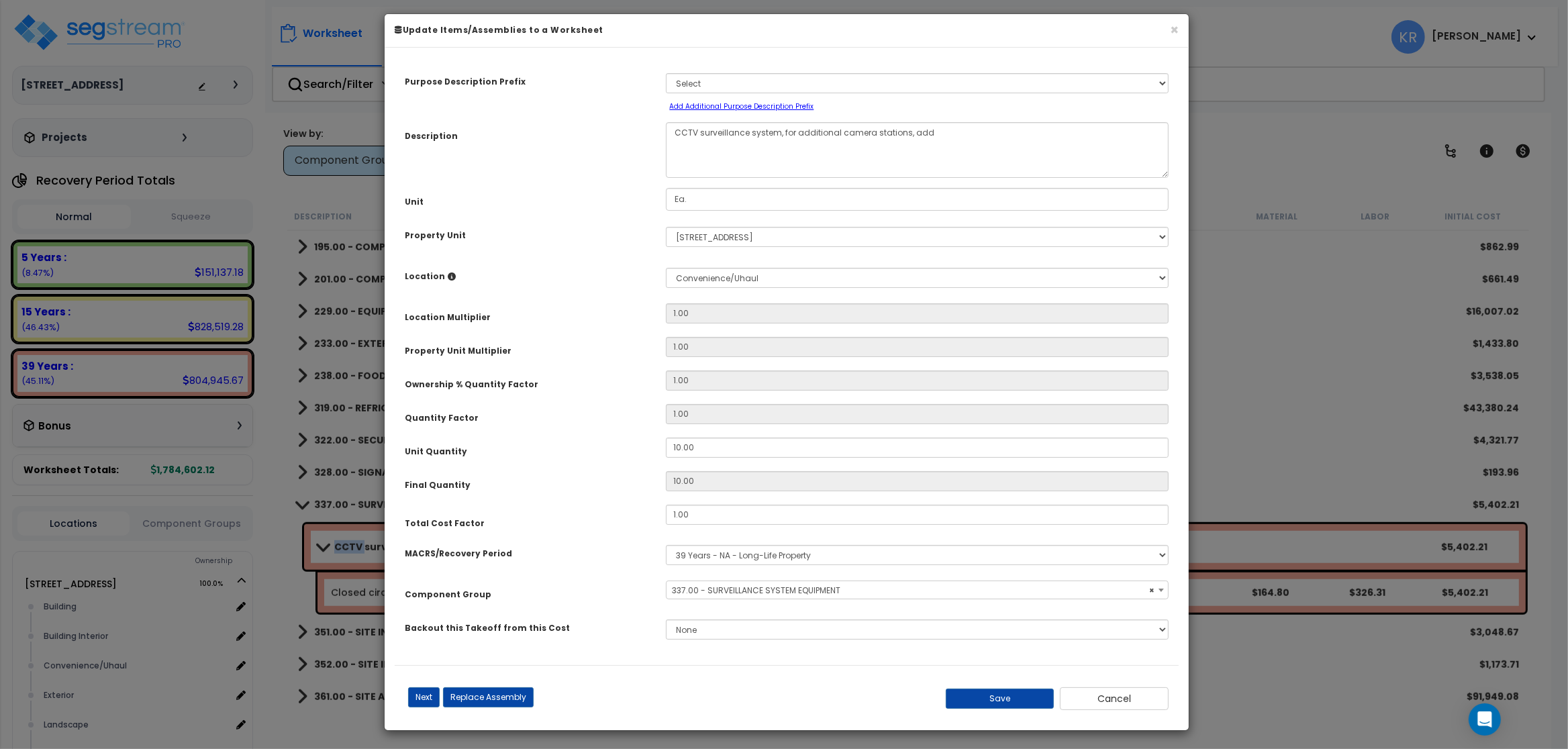
select select "57126"
click at [666, 544] on select "Select MACRS/Recovery Period 5 Years - 57.0 - Distributive Trades & Services 5 …" at bounding box center [916, 554] width 503 height 20
select select "3668"
click option "5 Years - 00.12 - Information Systems" at bounding box center [0, 0] width 0 height 0
click at [735, 594] on span "Select Component Group" at bounding box center [723, 590] width 104 height 11
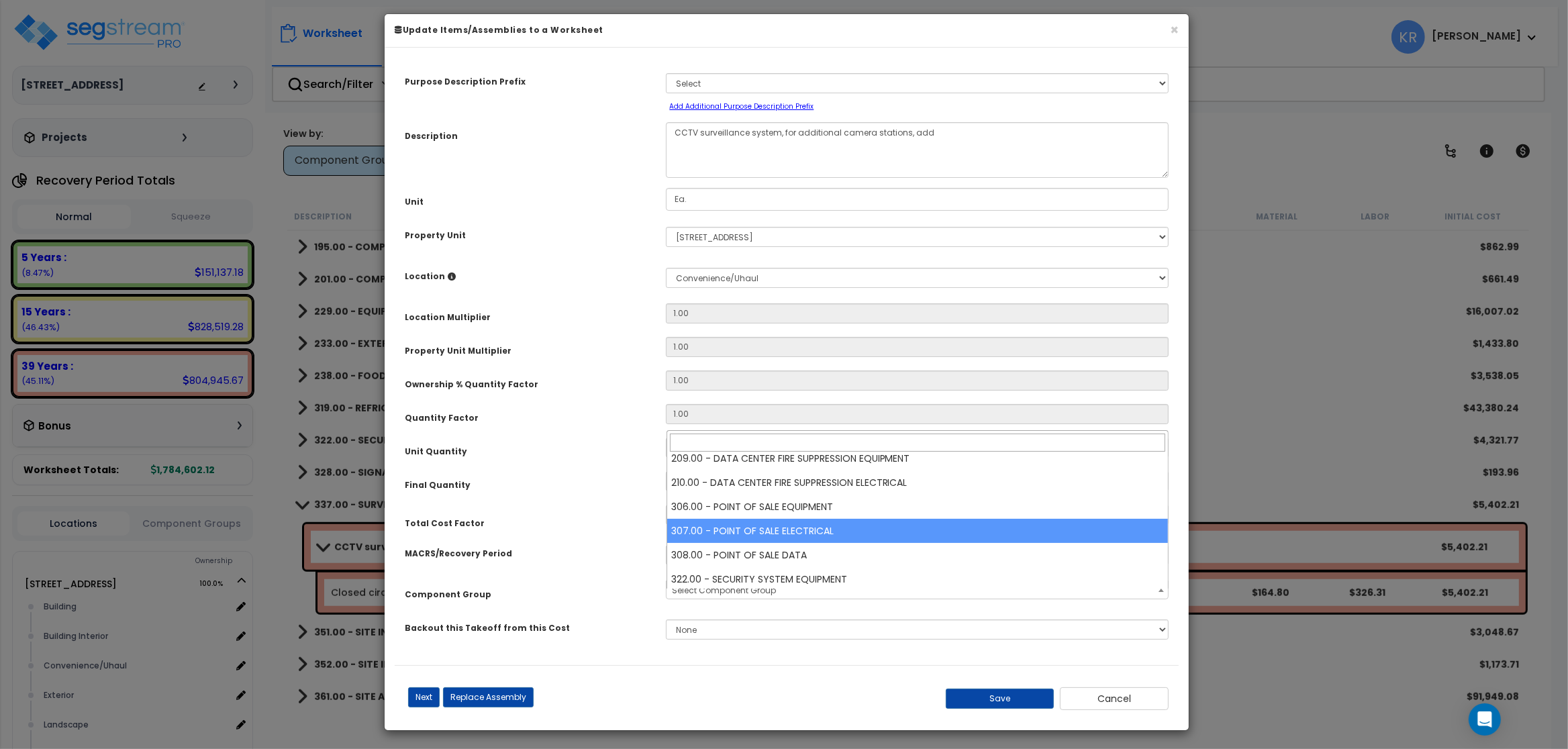
scroll to position [403, 0]
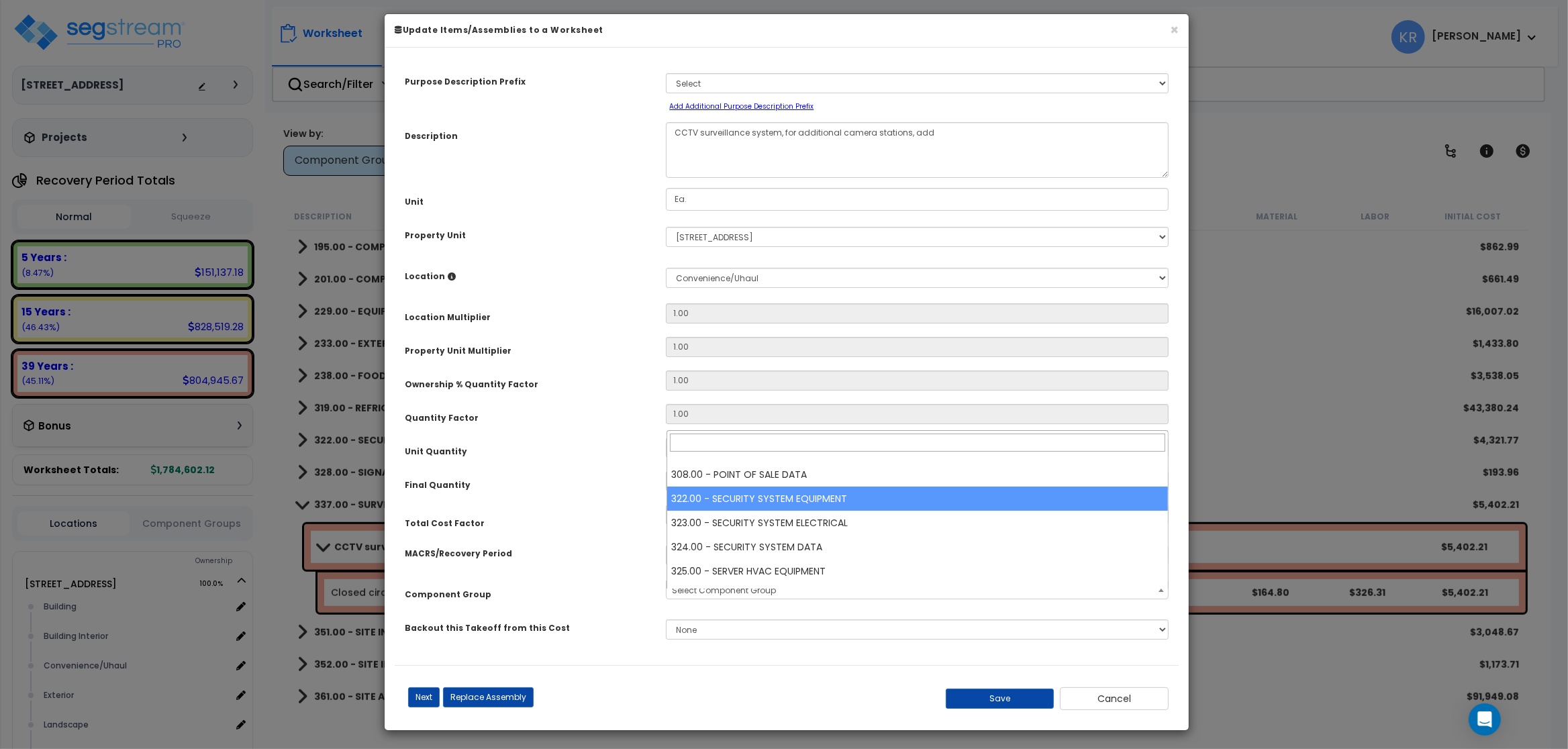
select select "57113"
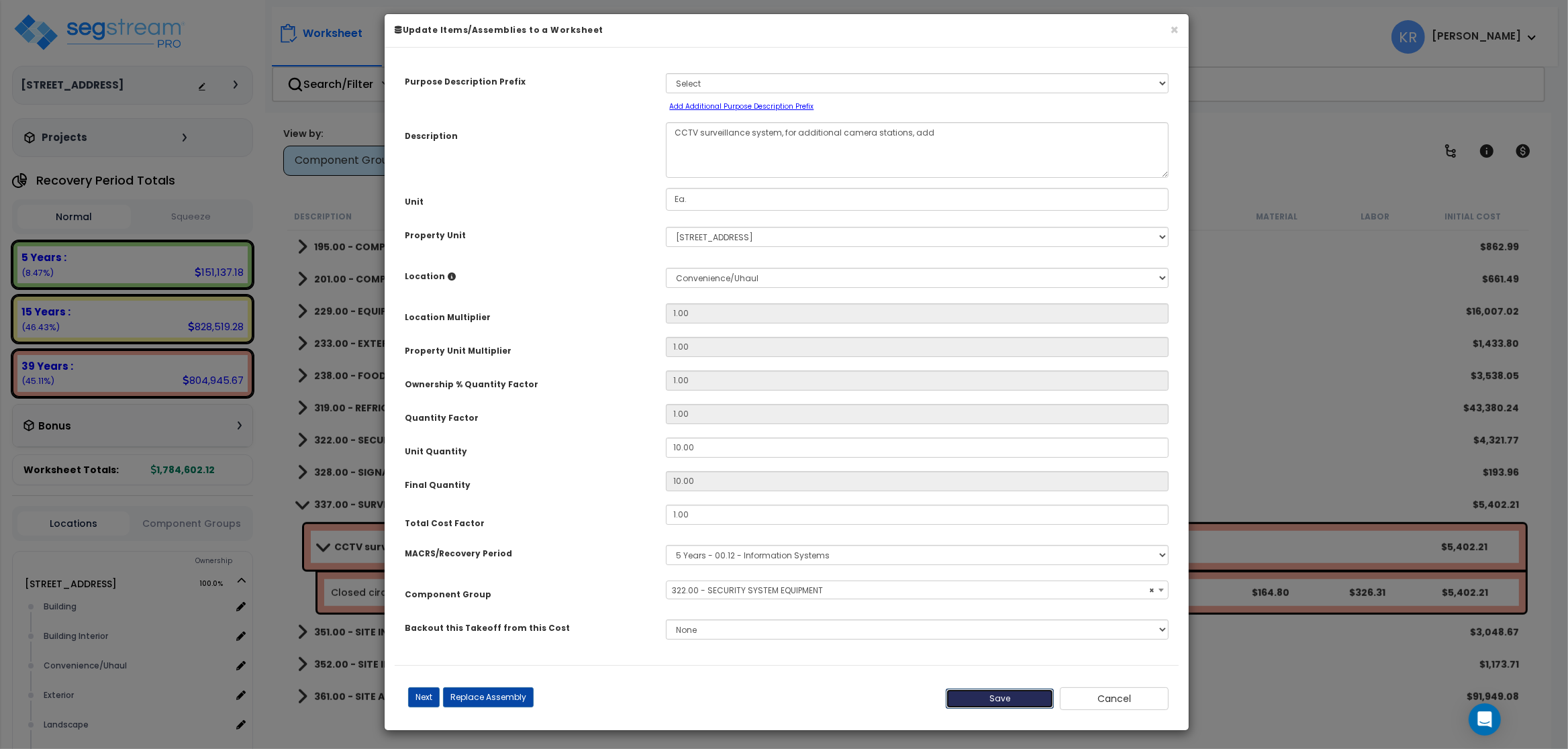
click at [837, 705] on button "Save" at bounding box center [1000, 698] width 108 height 20
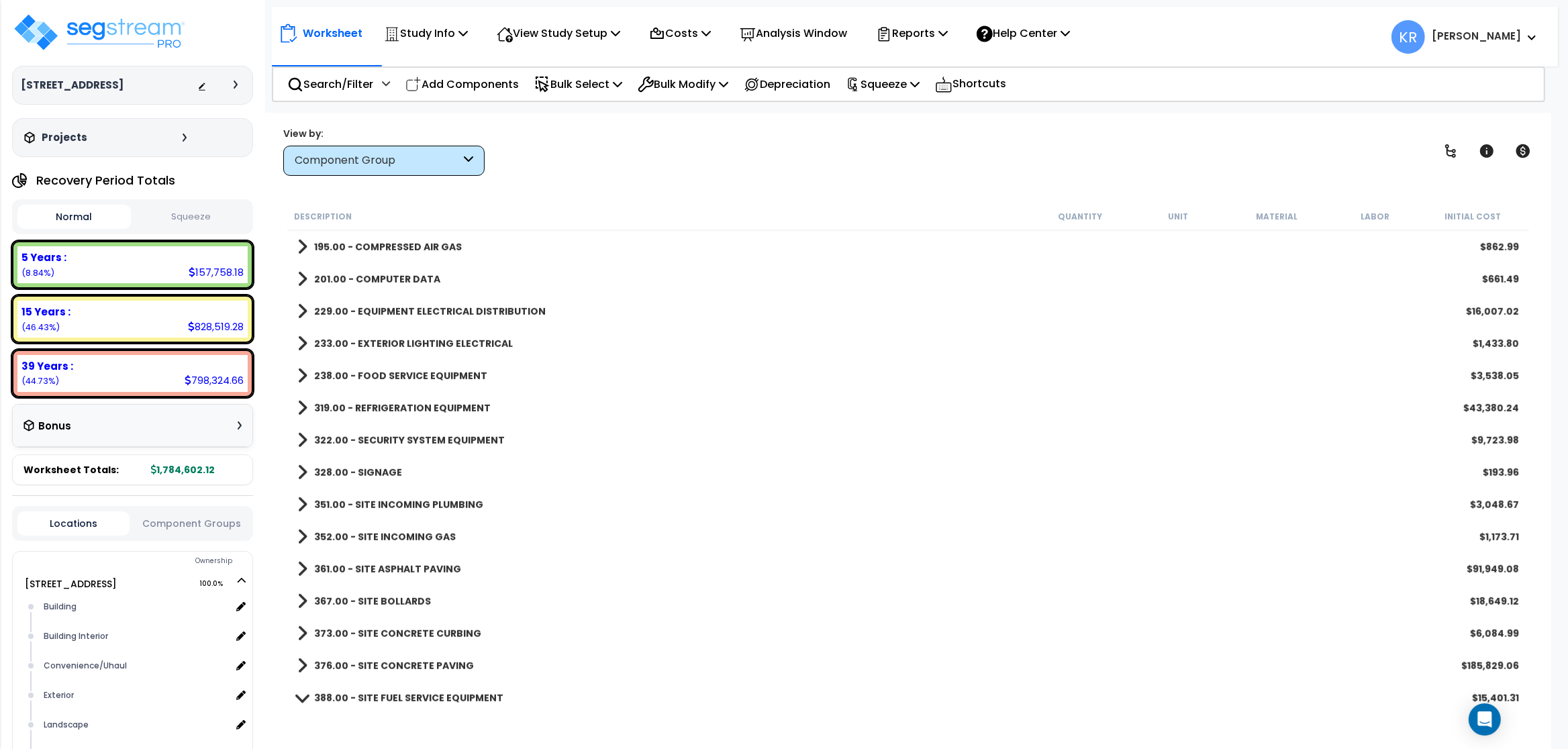
click at [374, 510] on b "351.00 - SITE INCOMING PLUMBING" at bounding box center [398, 504] width 169 height 13
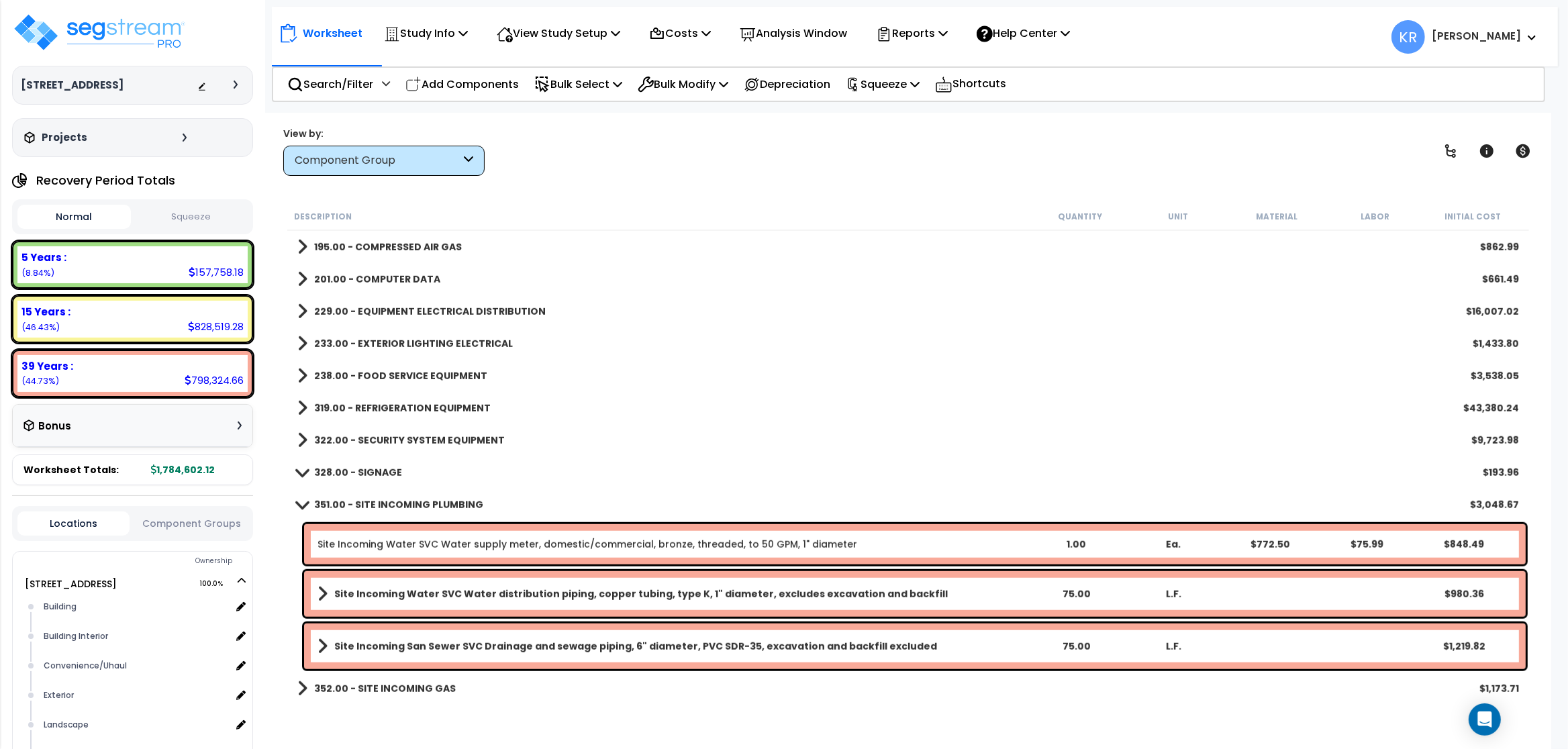
scroll to position [1449, 0]
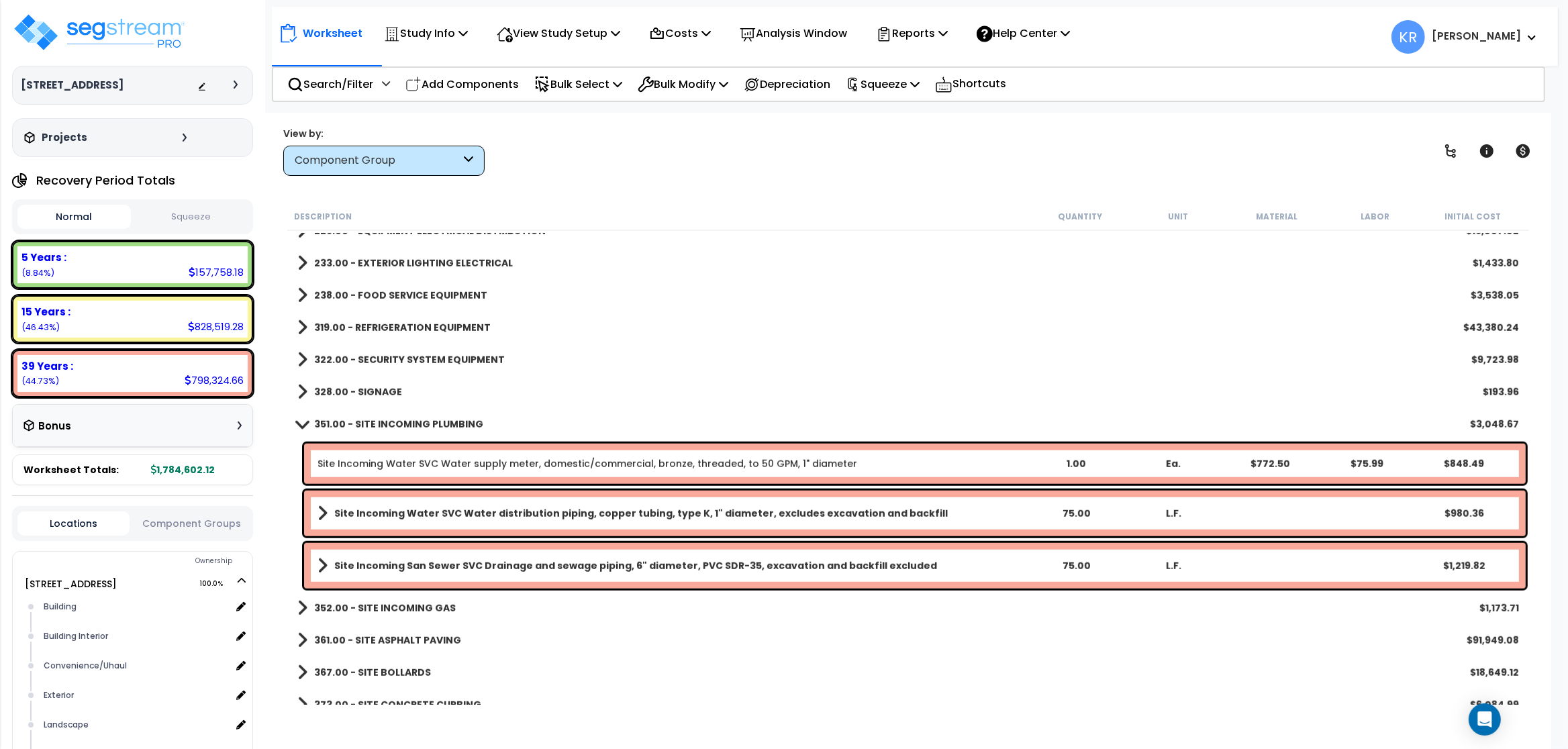
click at [378, 427] on b "351.00 - SITE INCOMING PLUMBING" at bounding box center [398, 423] width 169 height 13
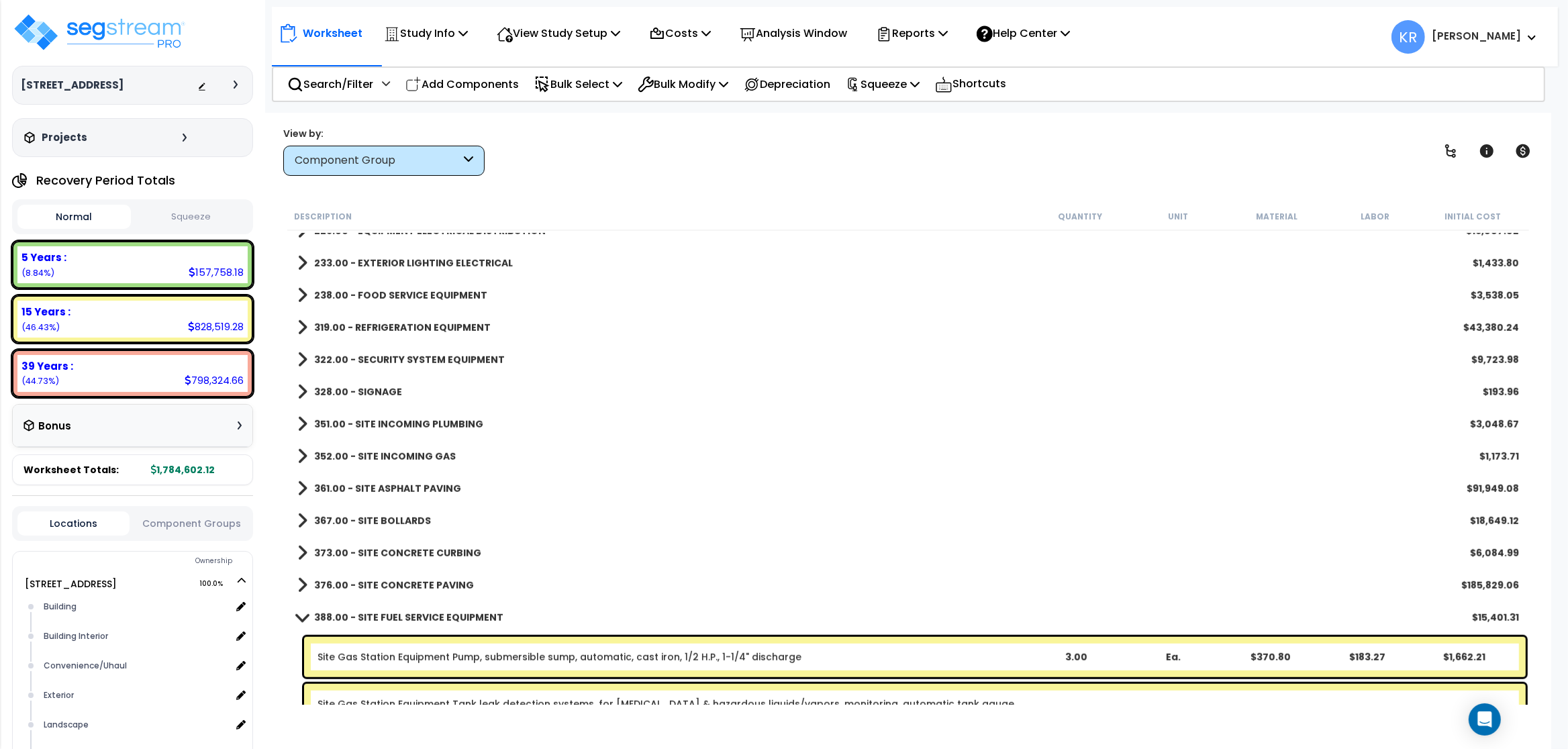
click at [380, 455] on b "352.00 - SITE INCOMING GAS" at bounding box center [385, 455] width 142 height 13
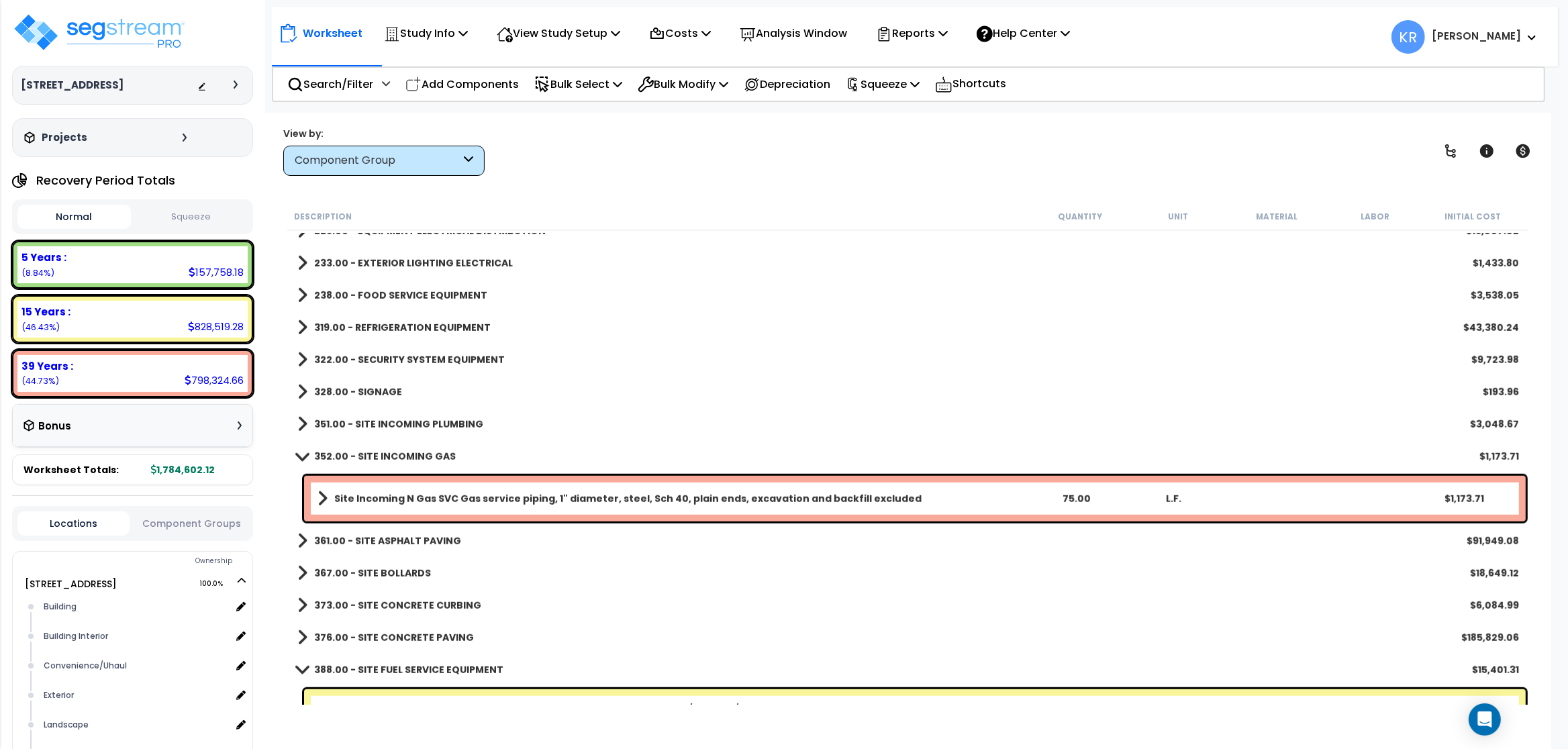
click at [380, 455] on b "352.00 - SITE INCOMING GAS" at bounding box center [385, 455] width 142 height 13
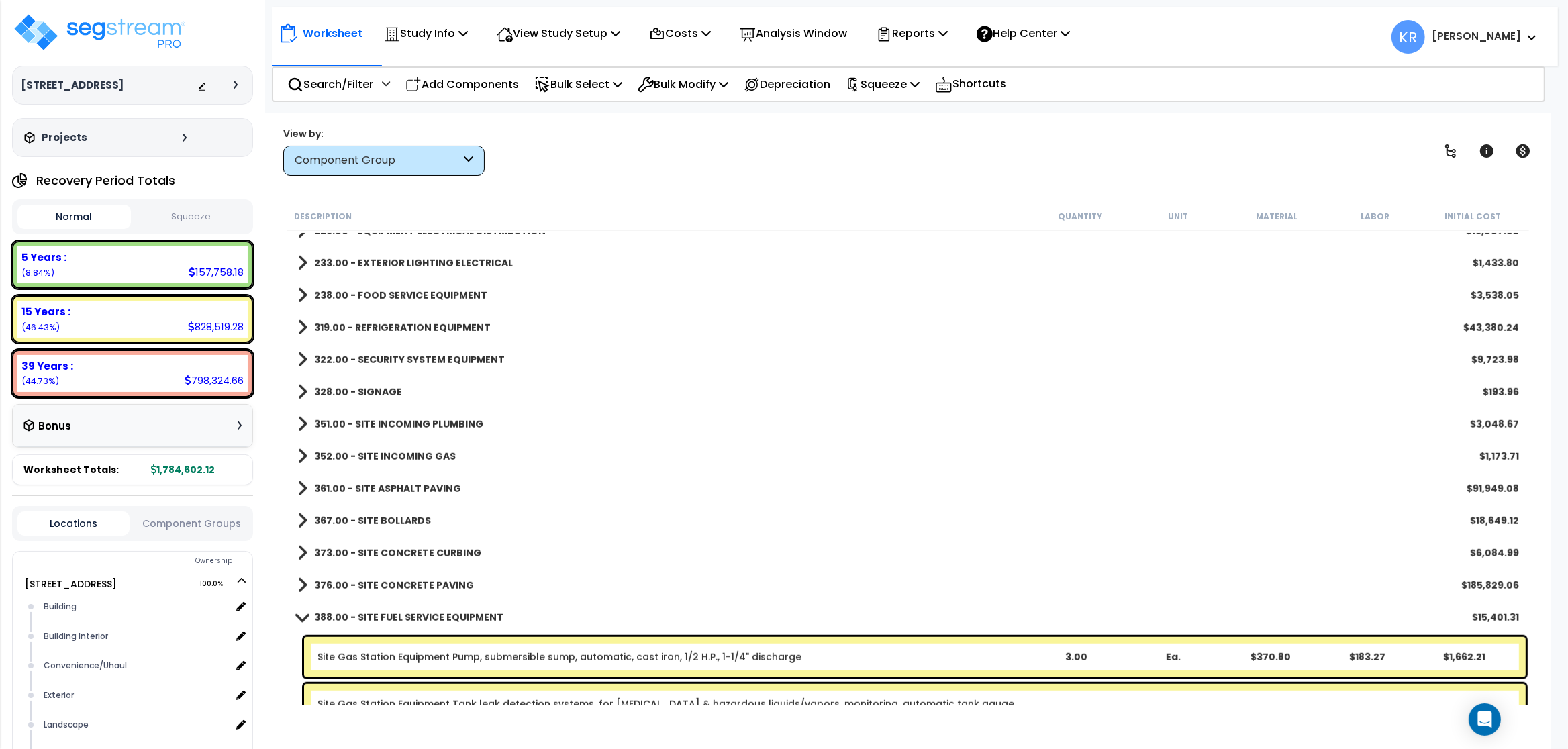
click at [395, 487] on b "361.00 - SITE ASPHALT PAVING" at bounding box center [387, 488] width 147 height 13
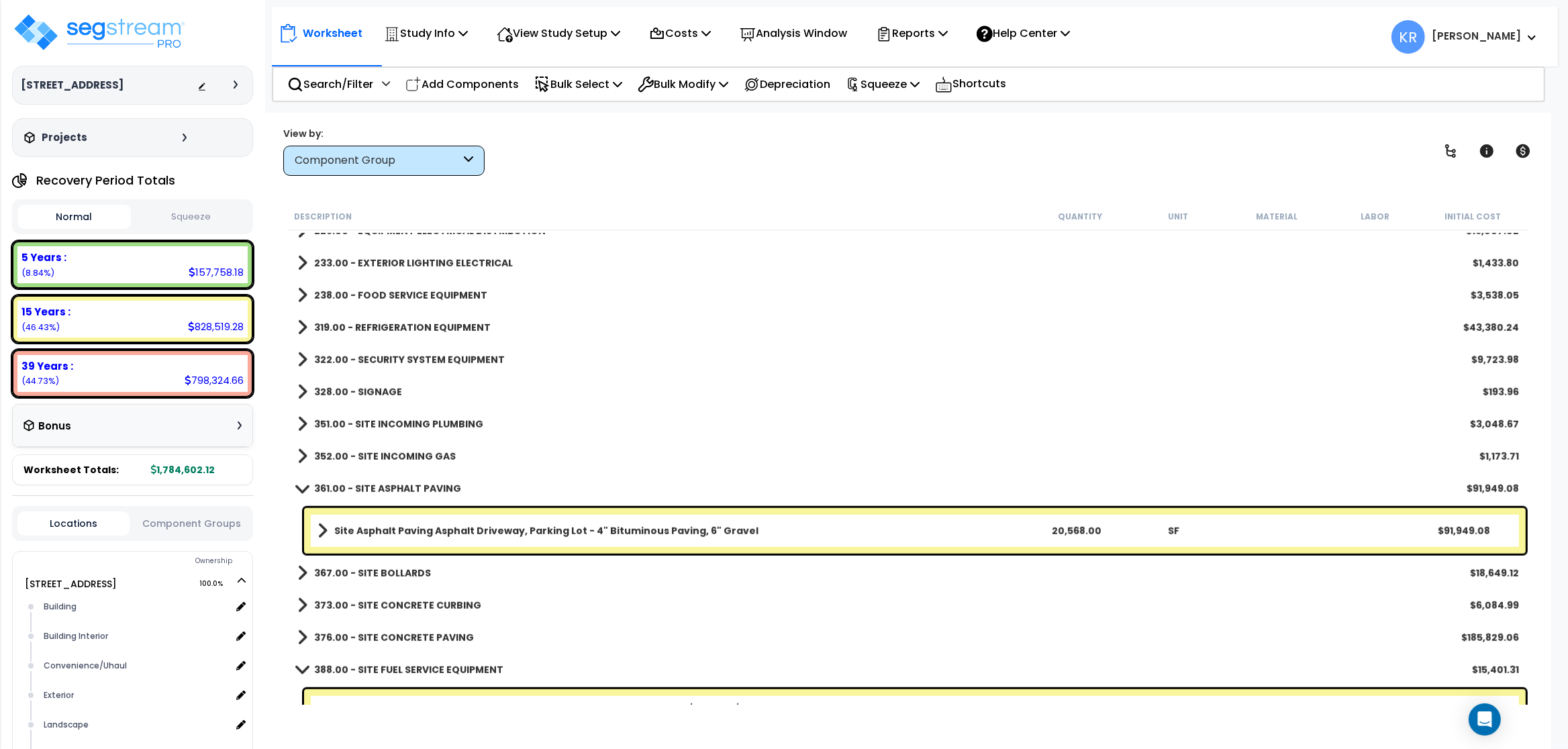
click at [395, 487] on b "361.00 - SITE ASPHALT PAVING" at bounding box center [387, 488] width 147 height 13
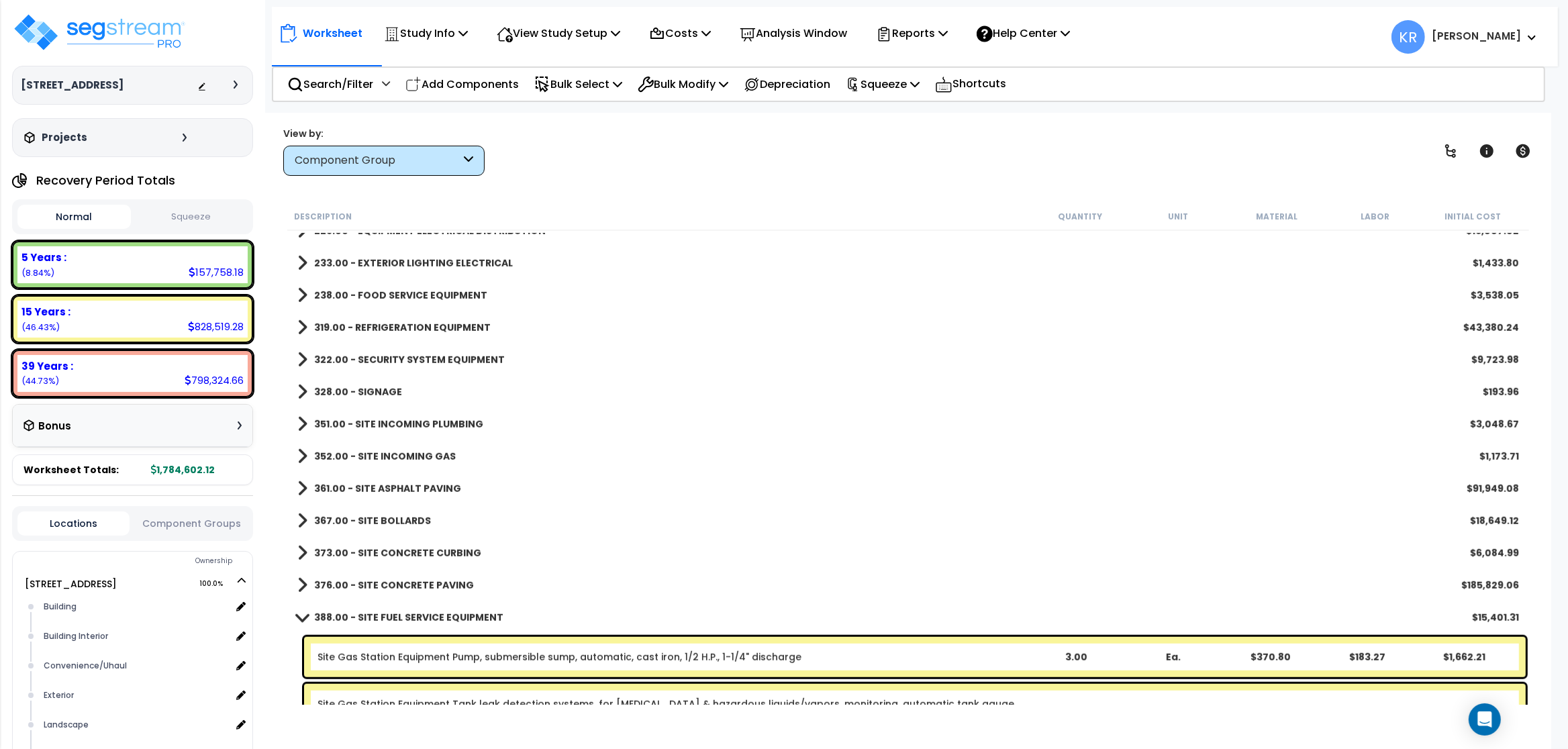
click at [375, 517] on b "367.00 - SITE BOLLARDS" at bounding box center [373, 520] width 117 height 13
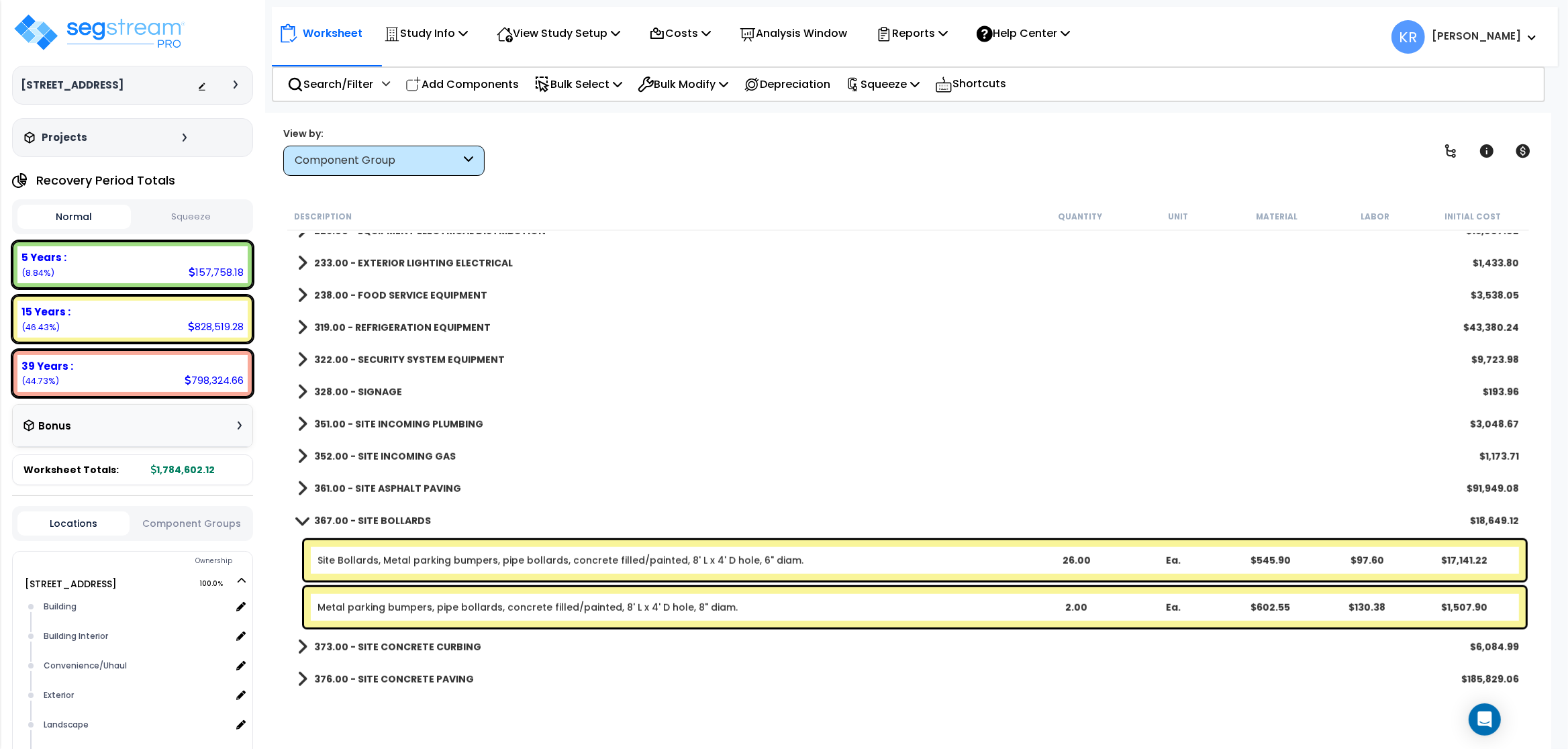
click at [375, 517] on b "367.00 - SITE BOLLARDS" at bounding box center [373, 520] width 117 height 13
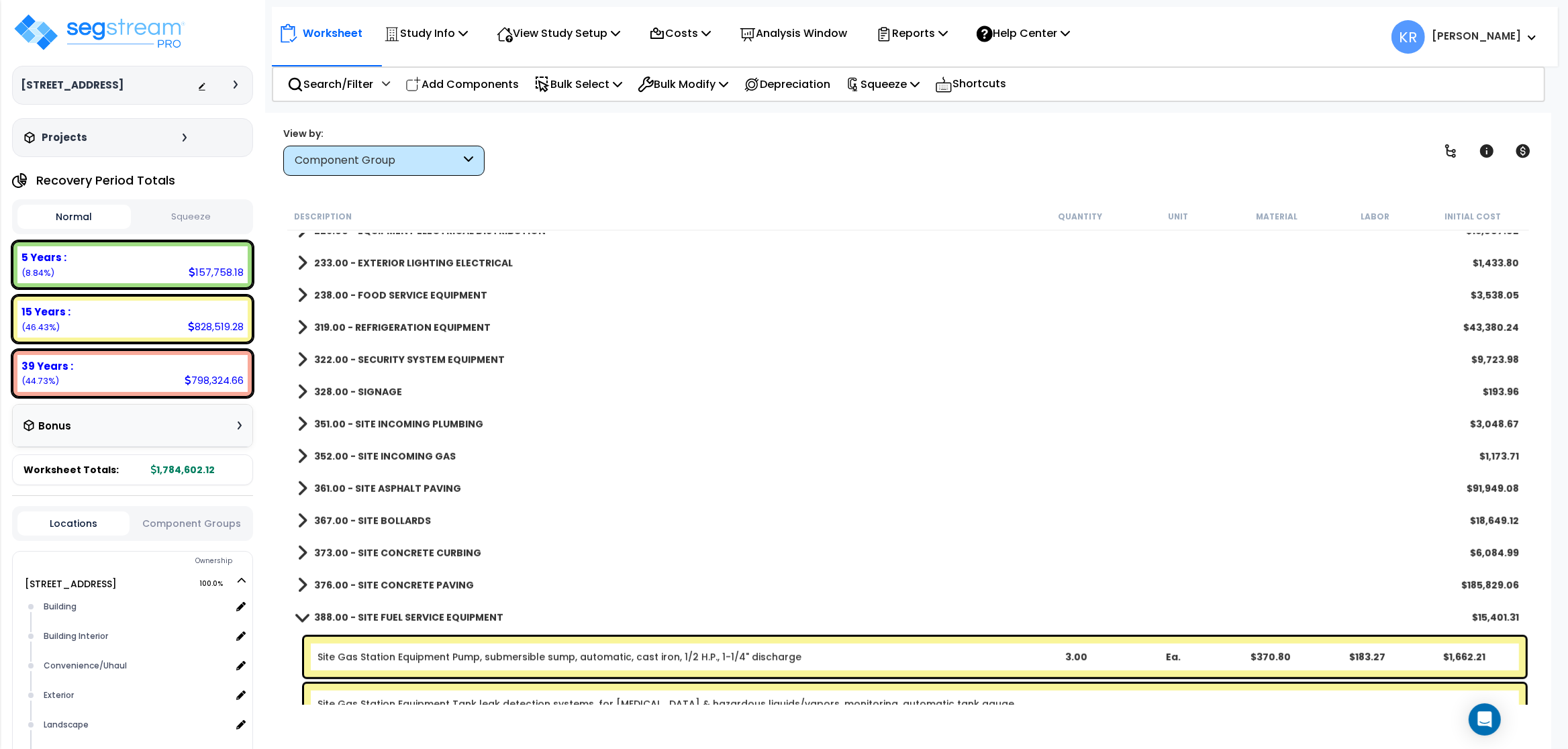
click at [398, 546] on b "373.00 - SITE CONCRETE CURBING" at bounding box center [397, 552] width 167 height 13
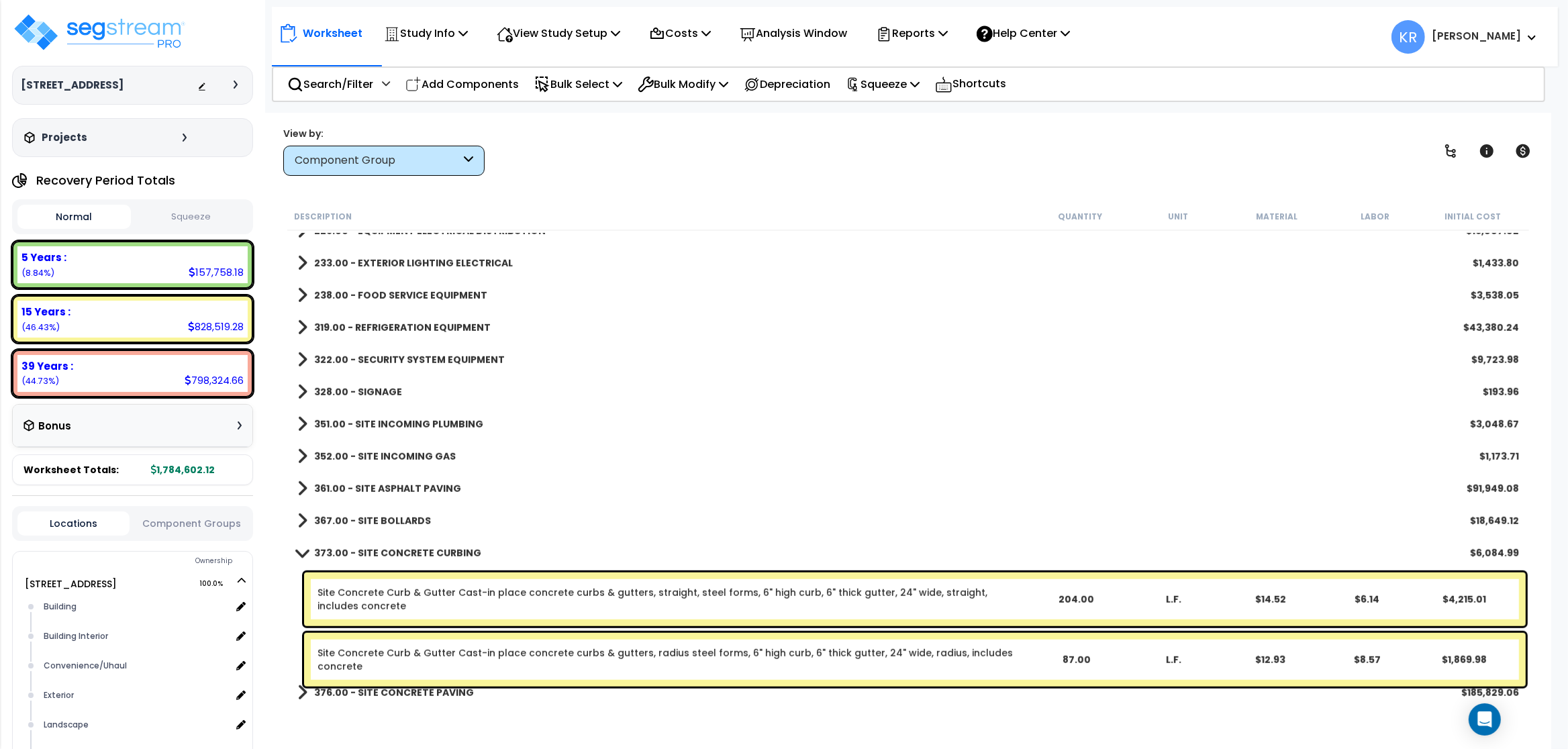
click at [399, 545] on link "373.00 - SITE CONCRETE CURBING" at bounding box center [389, 552] width 184 height 18
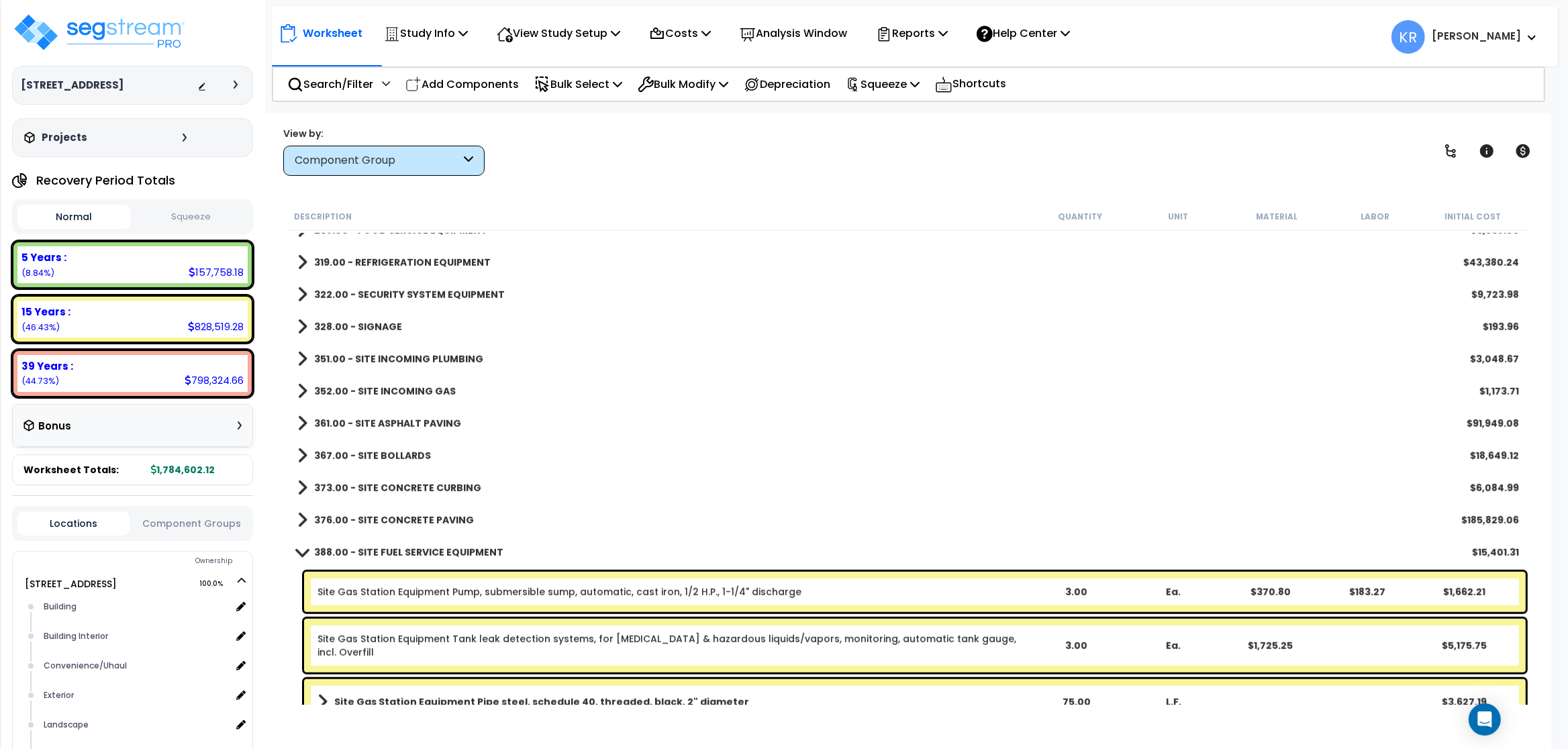
scroll to position [1529, 0]
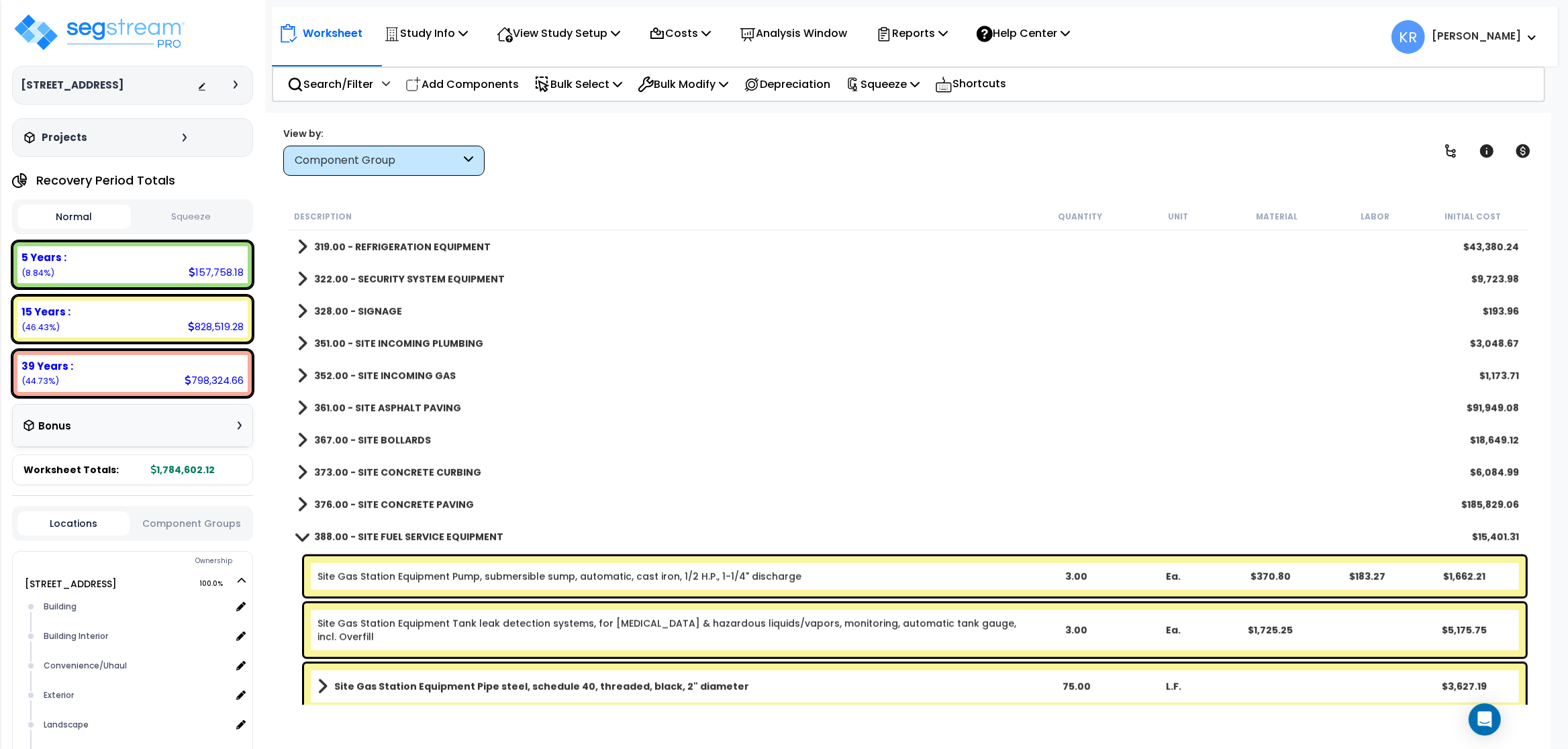
click at [403, 503] on b "376.00 - SITE CONCRETE PAVING" at bounding box center [394, 504] width 160 height 13
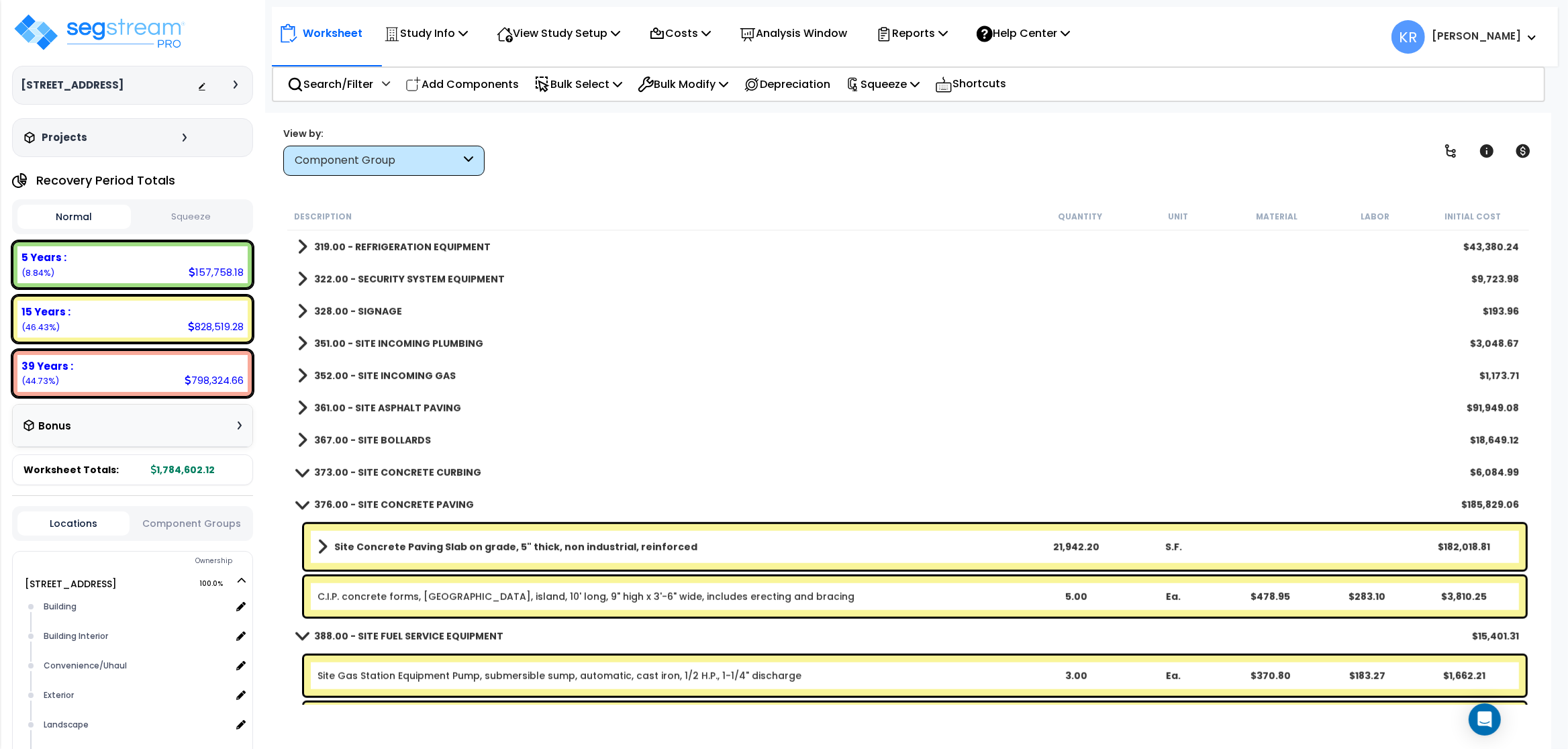
click at [412, 496] on link "376.00 - SITE CONCRETE PAVING" at bounding box center [386, 503] width 177 height 18
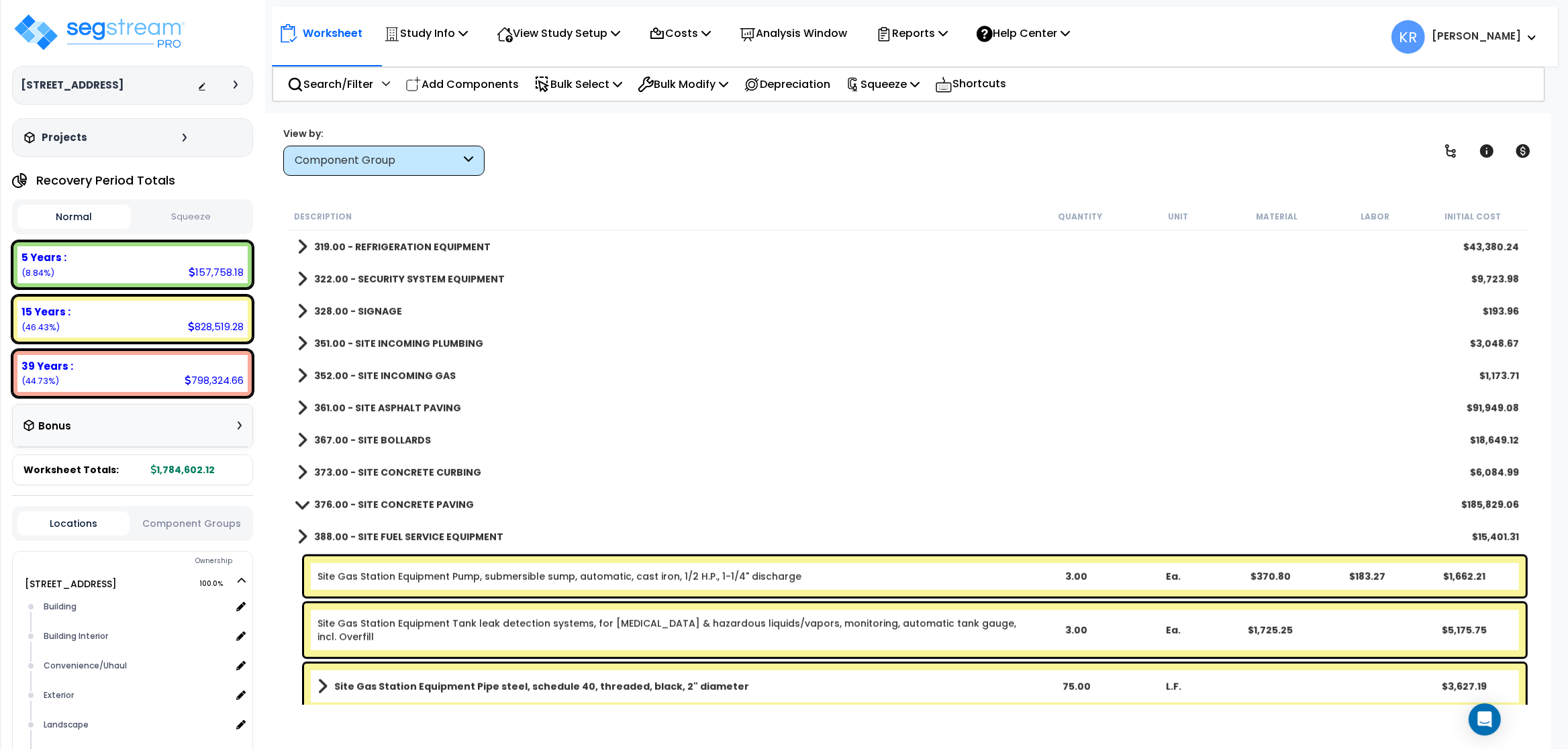
click at [396, 537] on b "388.00 - SITE FUEL SERVICE EQUIPMENT" at bounding box center [408, 536] width 189 height 13
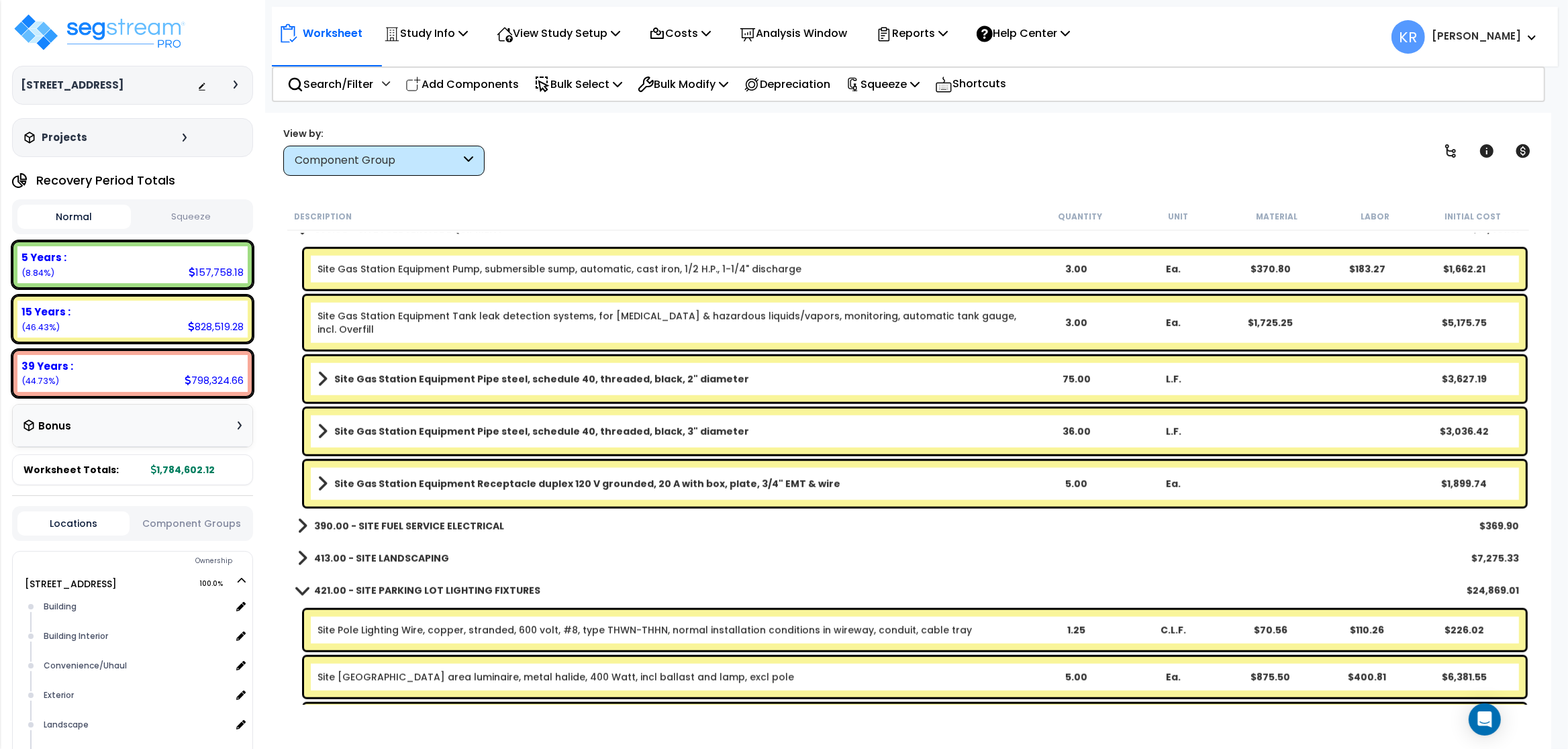
scroll to position [1852, 0]
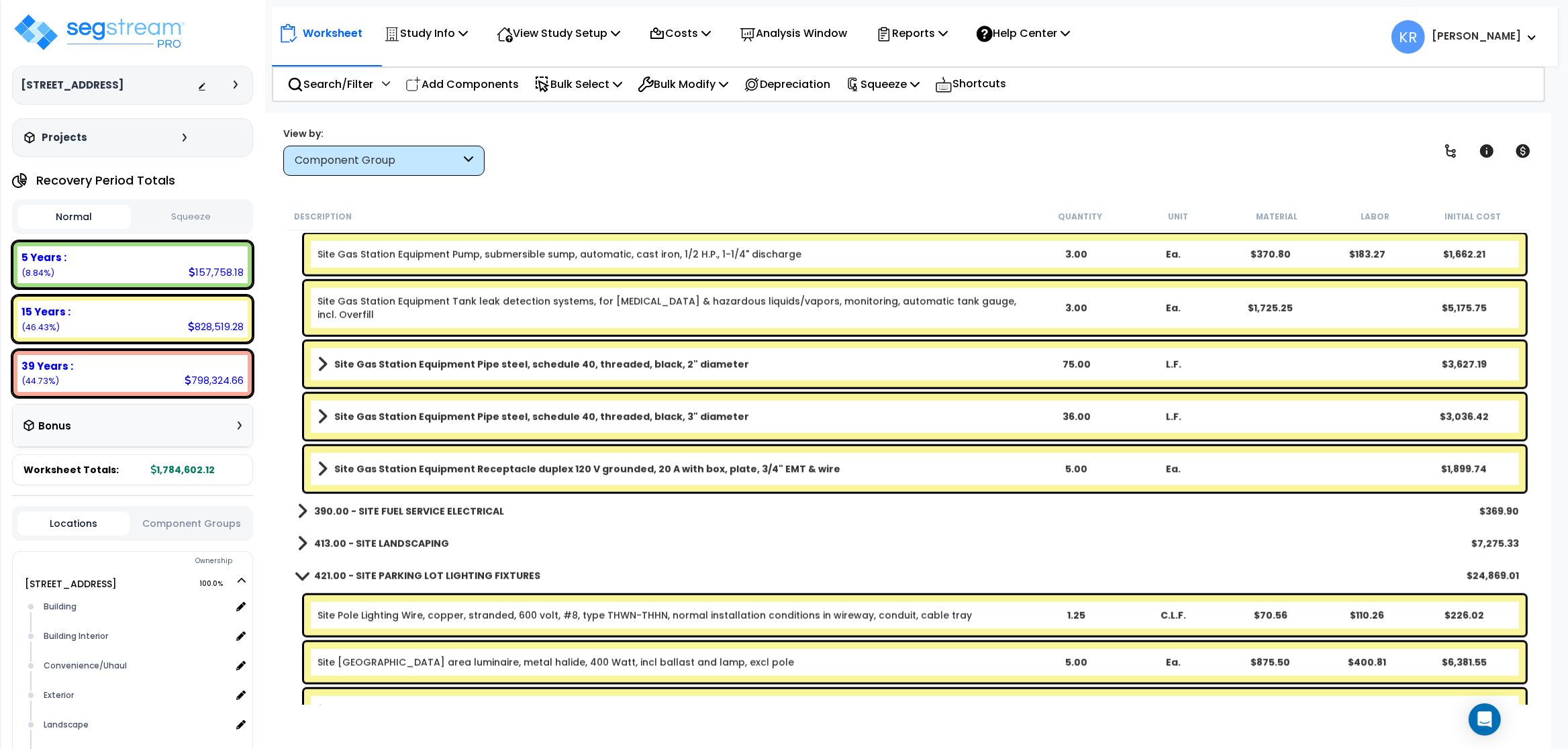
click at [408, 505] on b "390.00 - SITE FUEL SERVICE ELECTRICAL" at bounding box center [408, 510] width 190 height 13
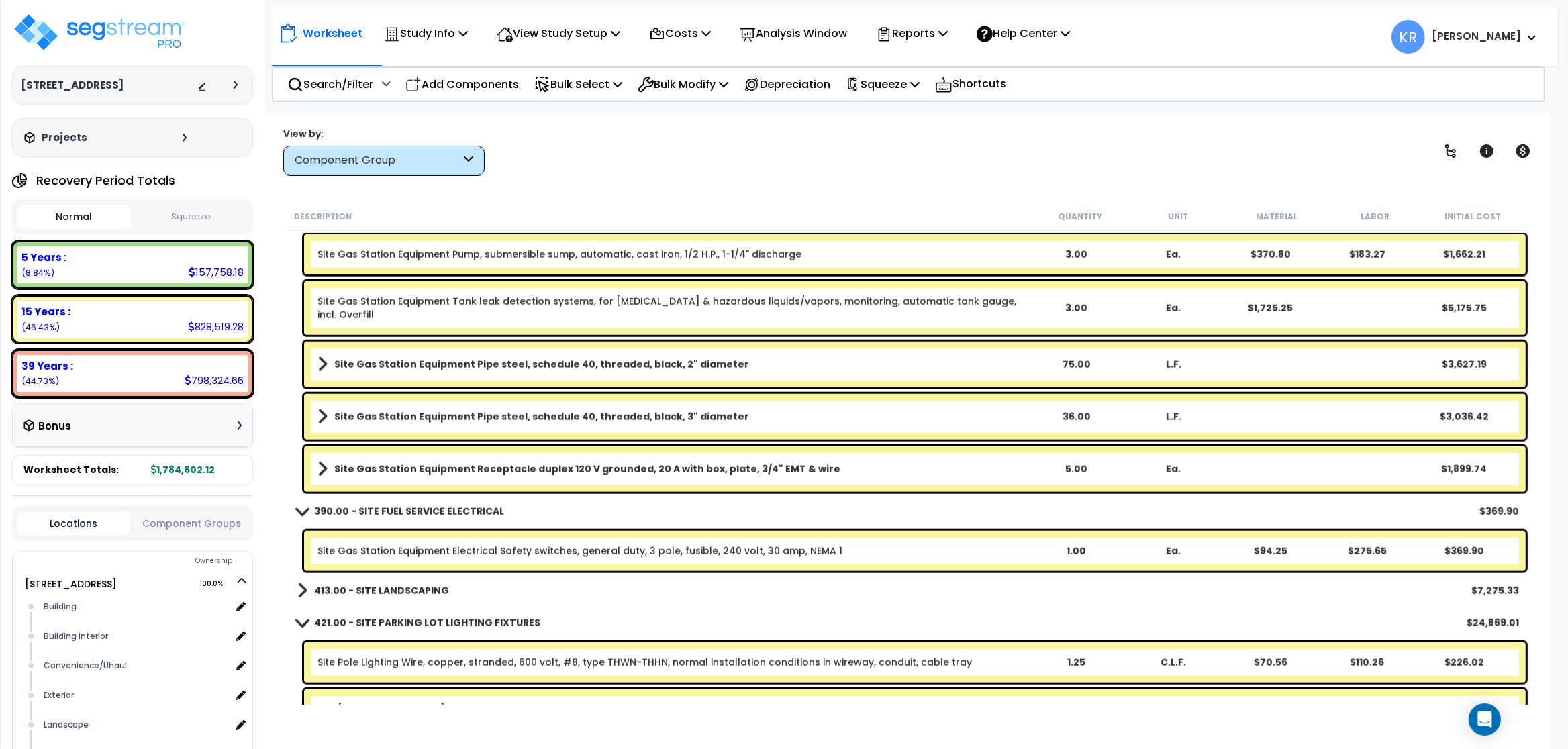
click at [410, 505] on b "390.00 - SITE FUEL SERVICE ELECTRICAL" at bounding box center [408, 510] width 190 height 13
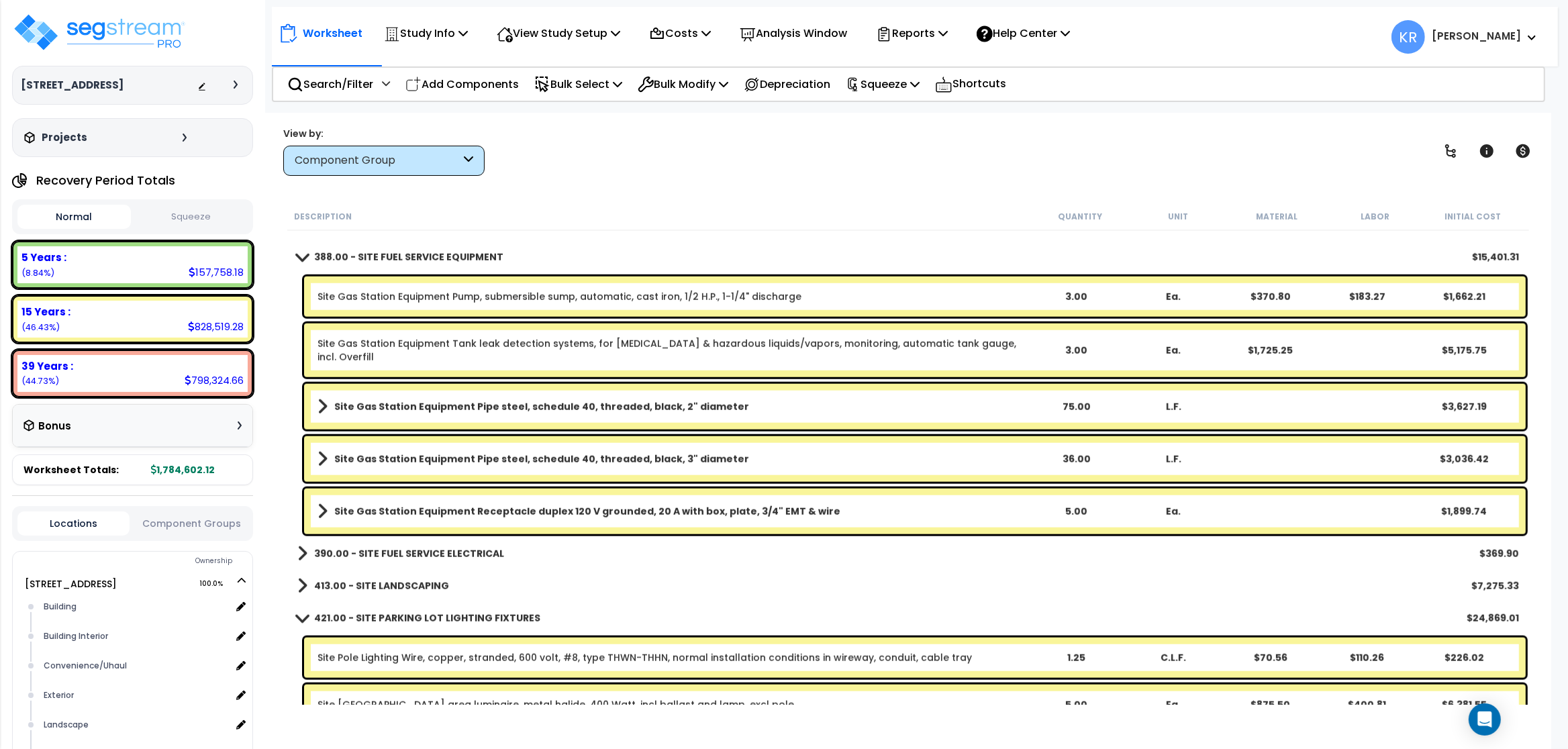
scroll to position [1690, 0]
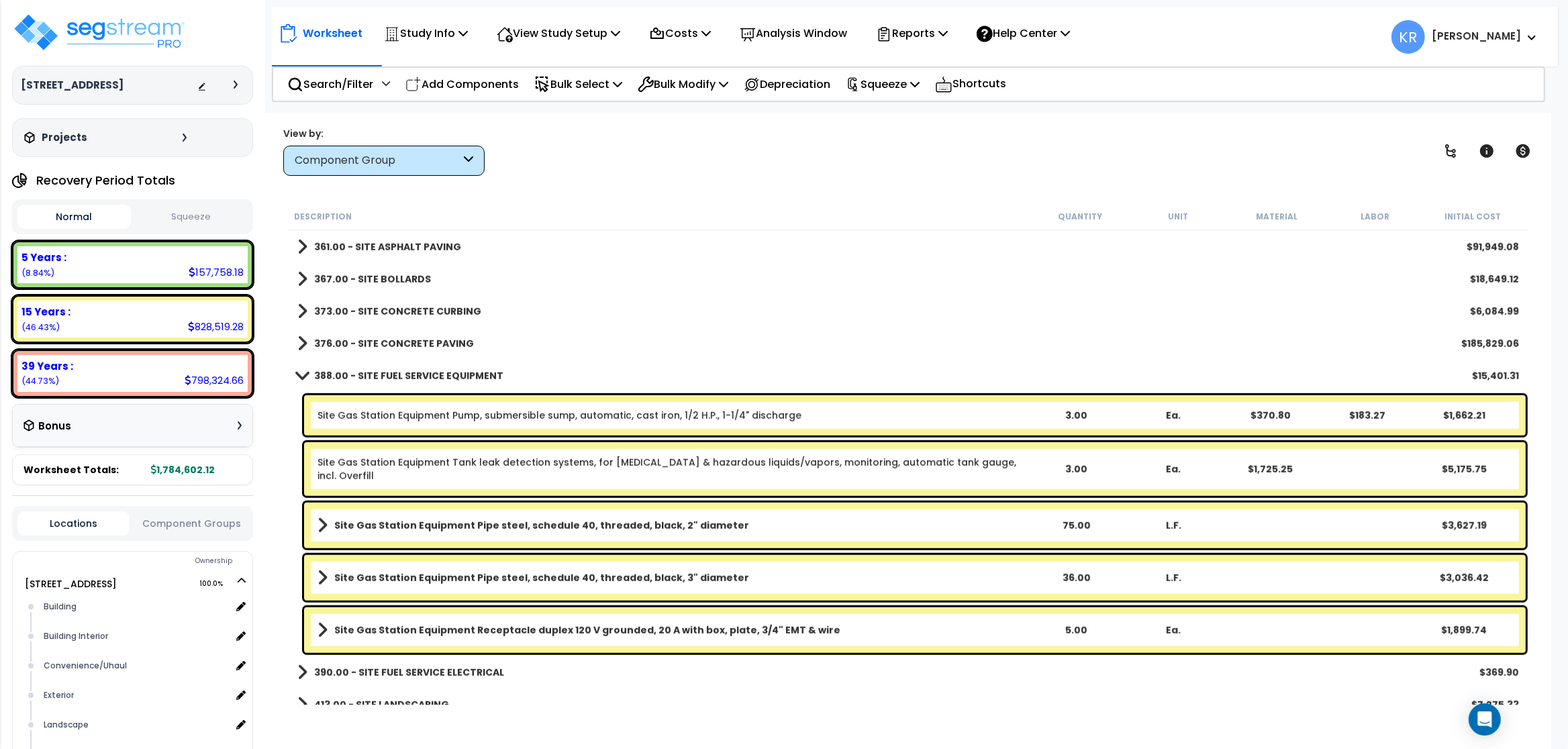
click at [309, 372] on span at bounding box center [302, 376] width 18 height 10
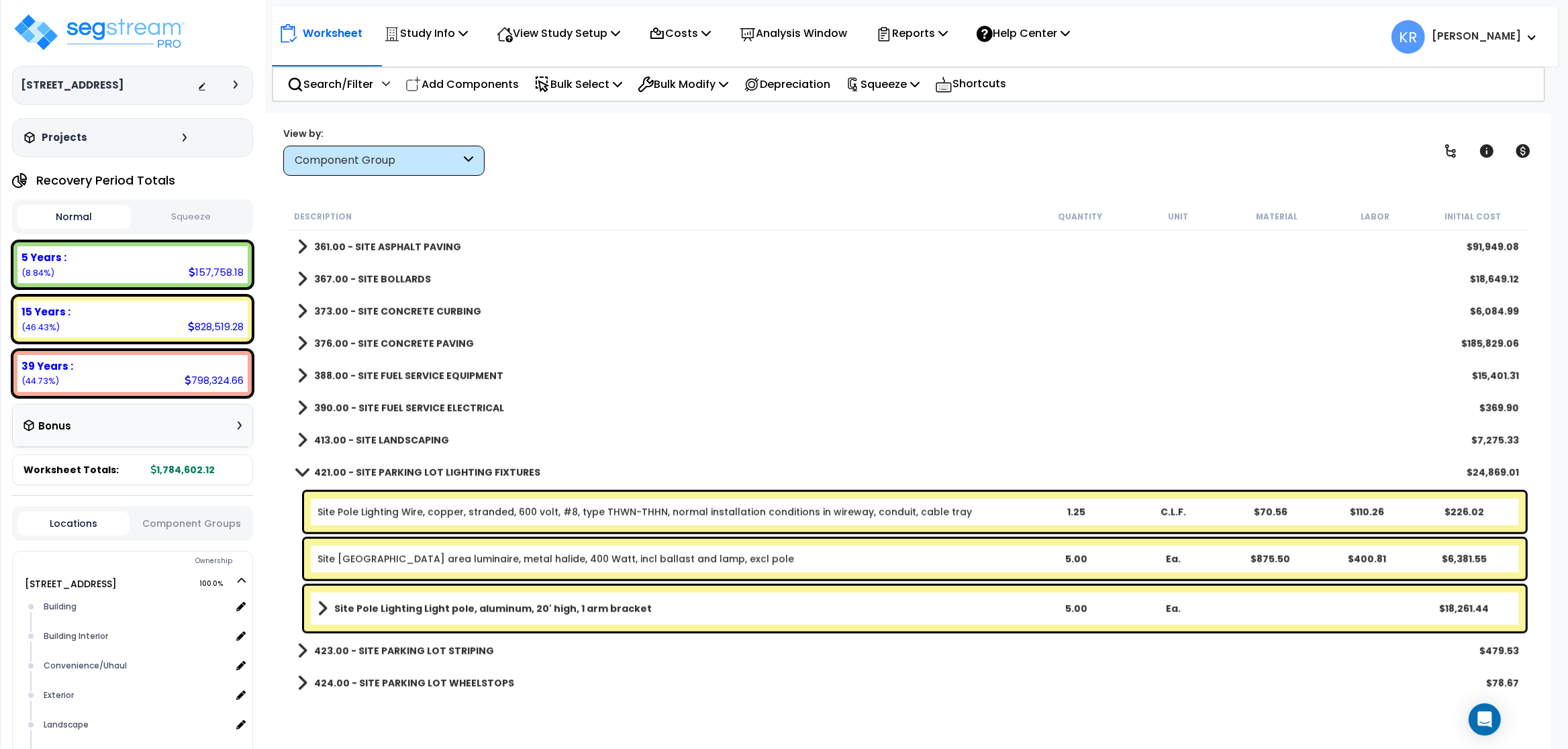
click at [379, 469] on b "421.00 - SITE PARKING LOT LIGHTING FIXTURES" at bounding box center [427, 472] width 226 height 13
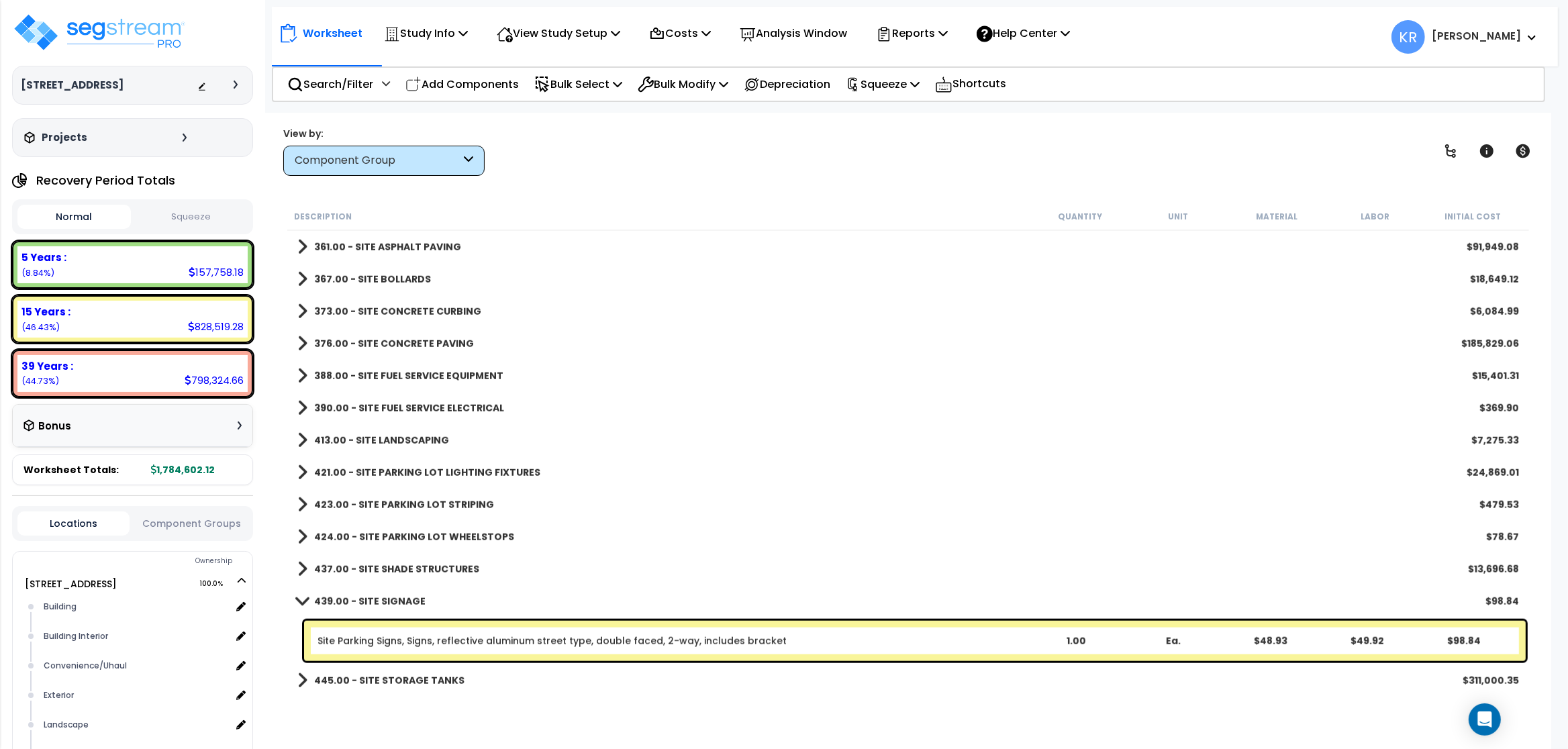
click at [379, 493] on div "423.00 - SITE PARKING LOT STRIPING $479.53" at bounding box center [908, 504] width 1235 height 32
click at [379, 500] on b "423.00 - SITE PARKING LOT STRIPING" at bounding box center [404, 504] width 180 height 13
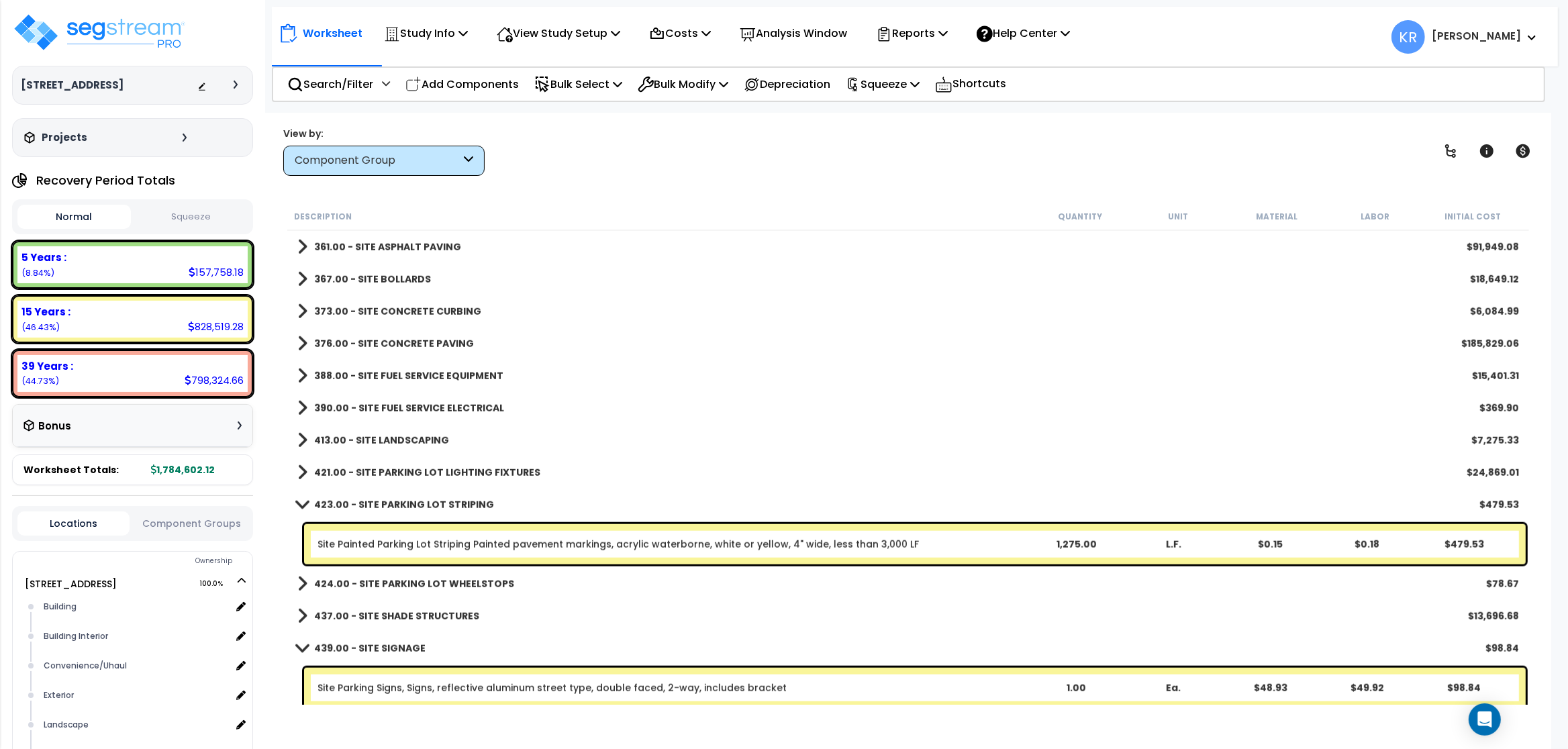
click at [381, 496] on link "423.00 - SITE PARKING LOT STRIPING" at bounding box center [395, 503] width 197 height 18
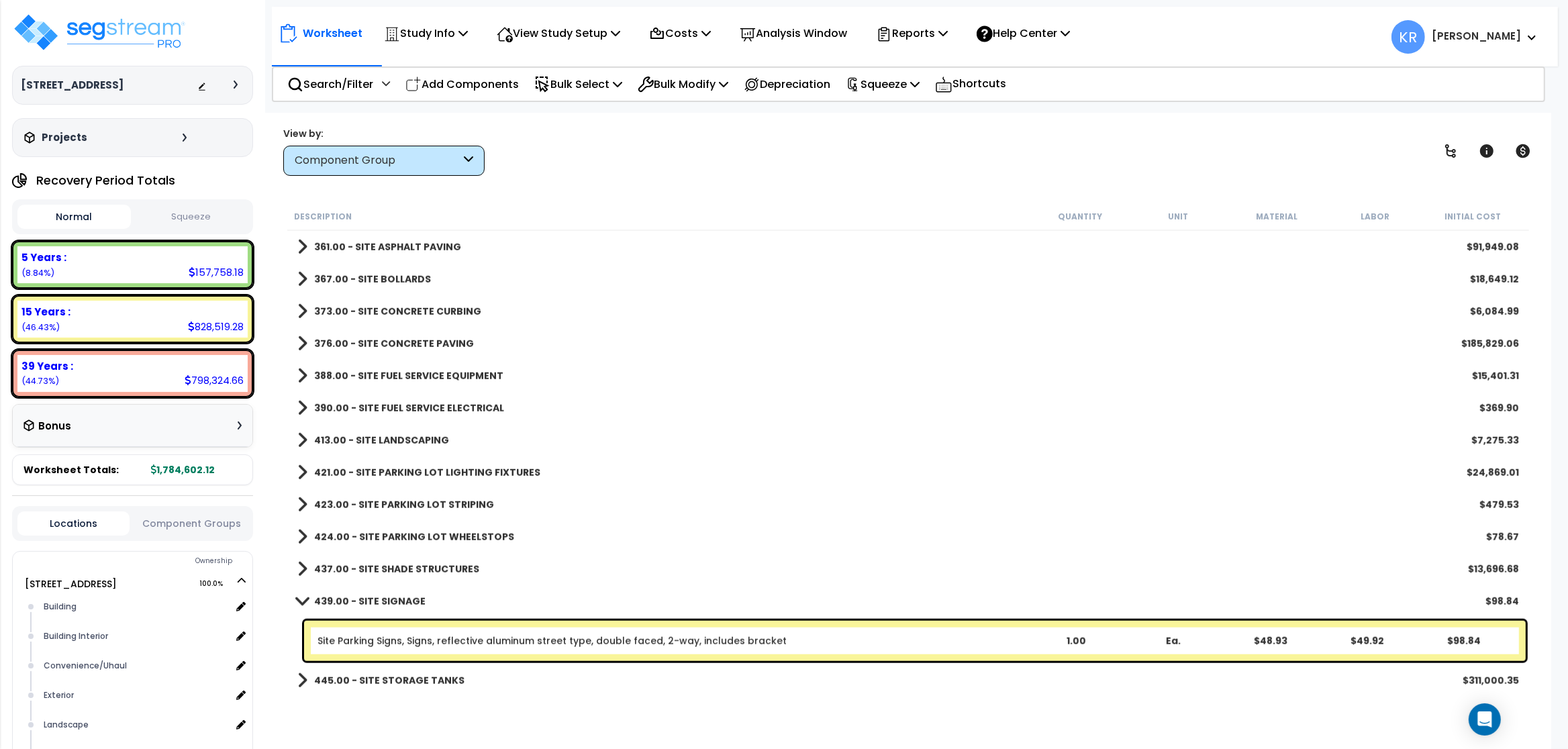
click at [383, 532] on b "424.00 - SITE PARKING LOT WHEELSTOPS" at bounding box center [414, 536] width 200 height 13
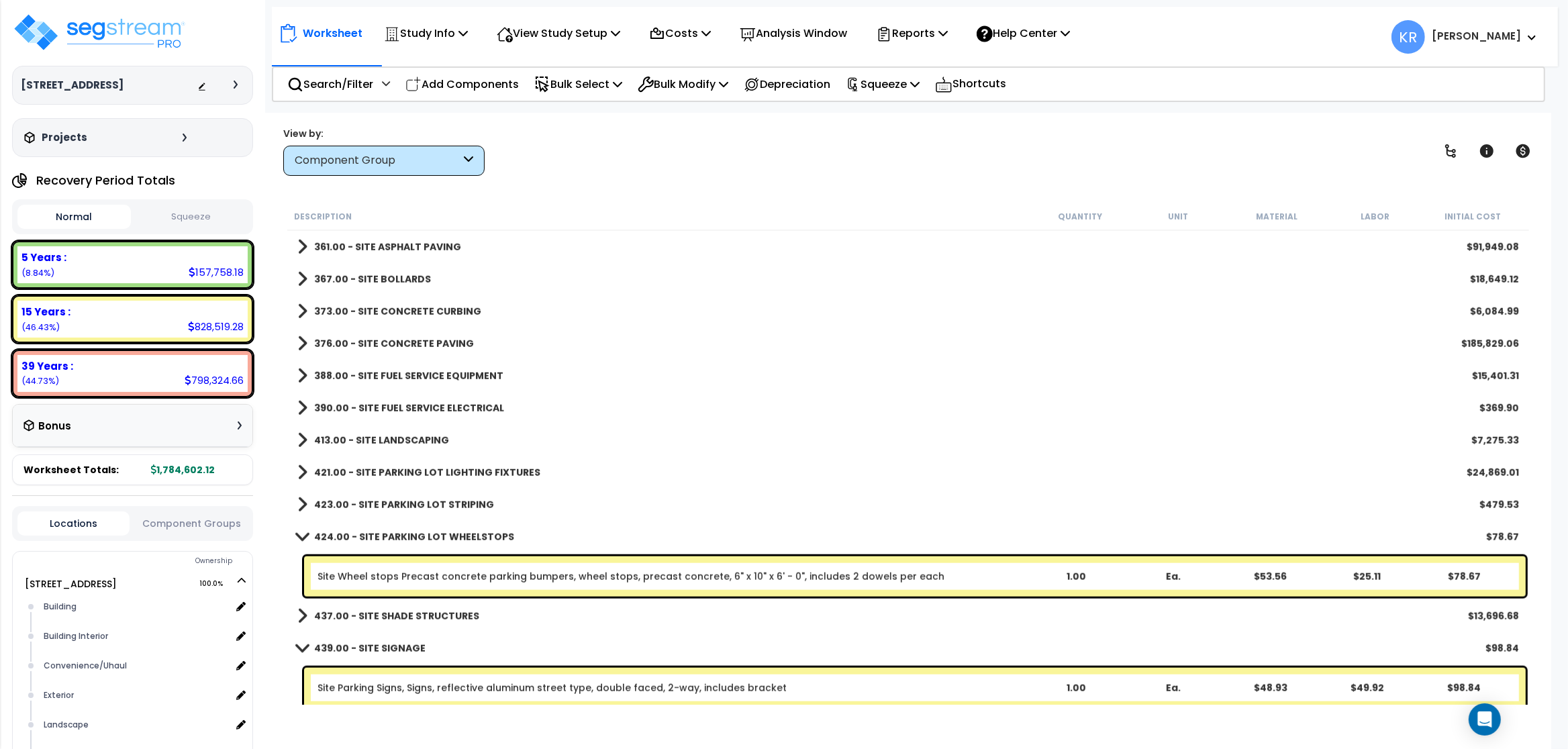
click at [388, 529] on link "424.00 - SITE PARKING LOT WHEELSTOPS" at bounding box center [406, 536] width 217 height 18
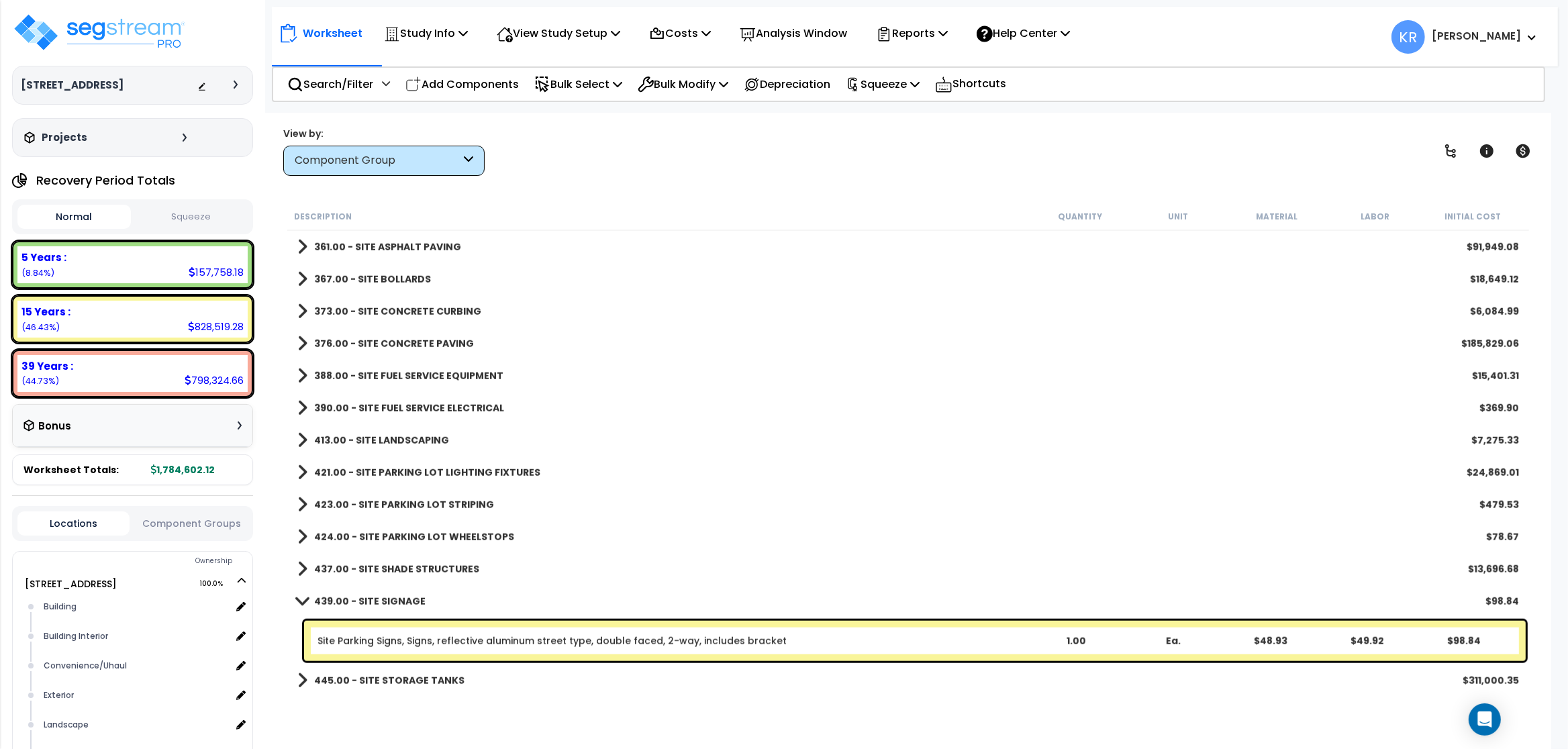
click at [383, 559] on link "437.00 - SITE SHADE STRUCTURES" at bounding box center [388, 568] width 182 height 18
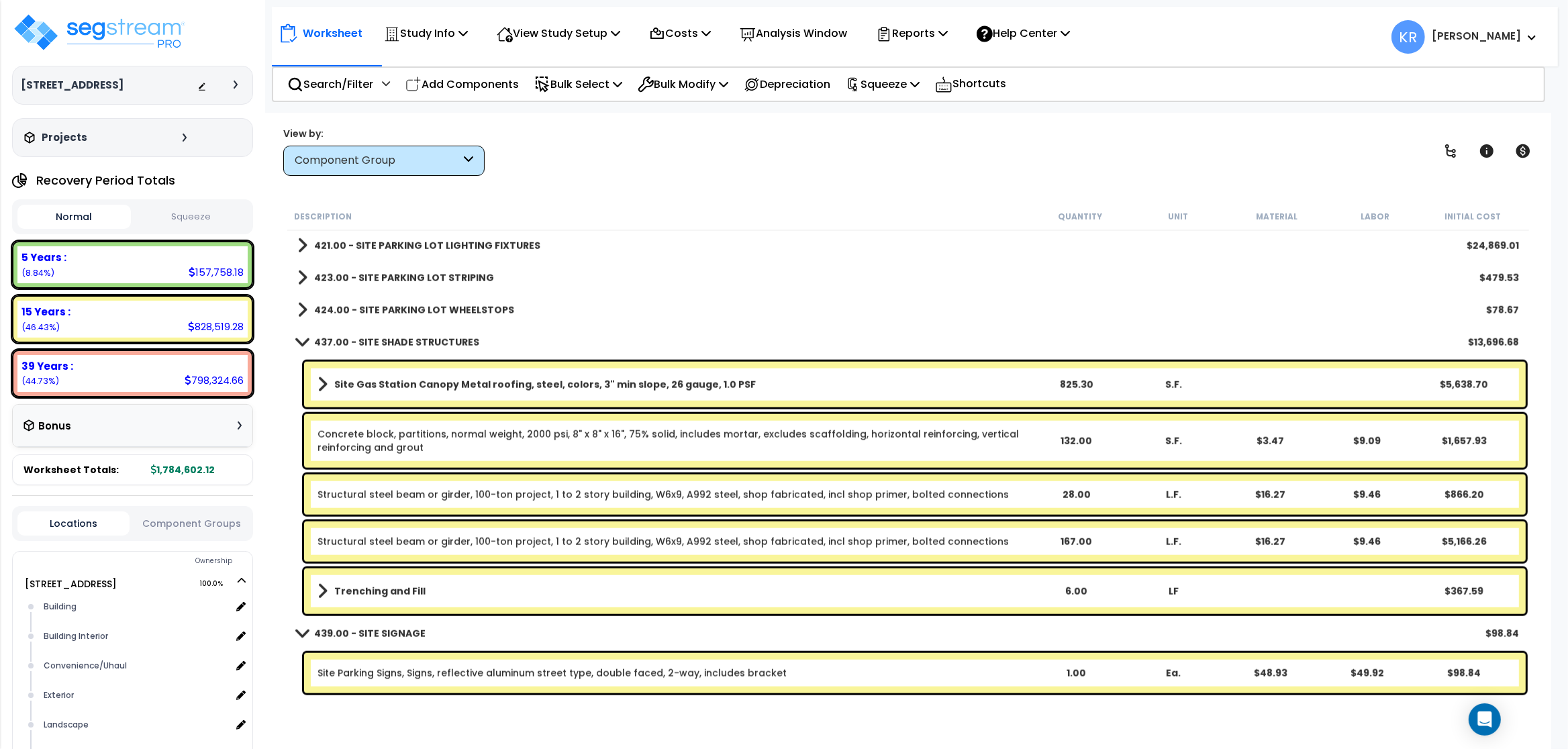
scroll to position [1932, 0]
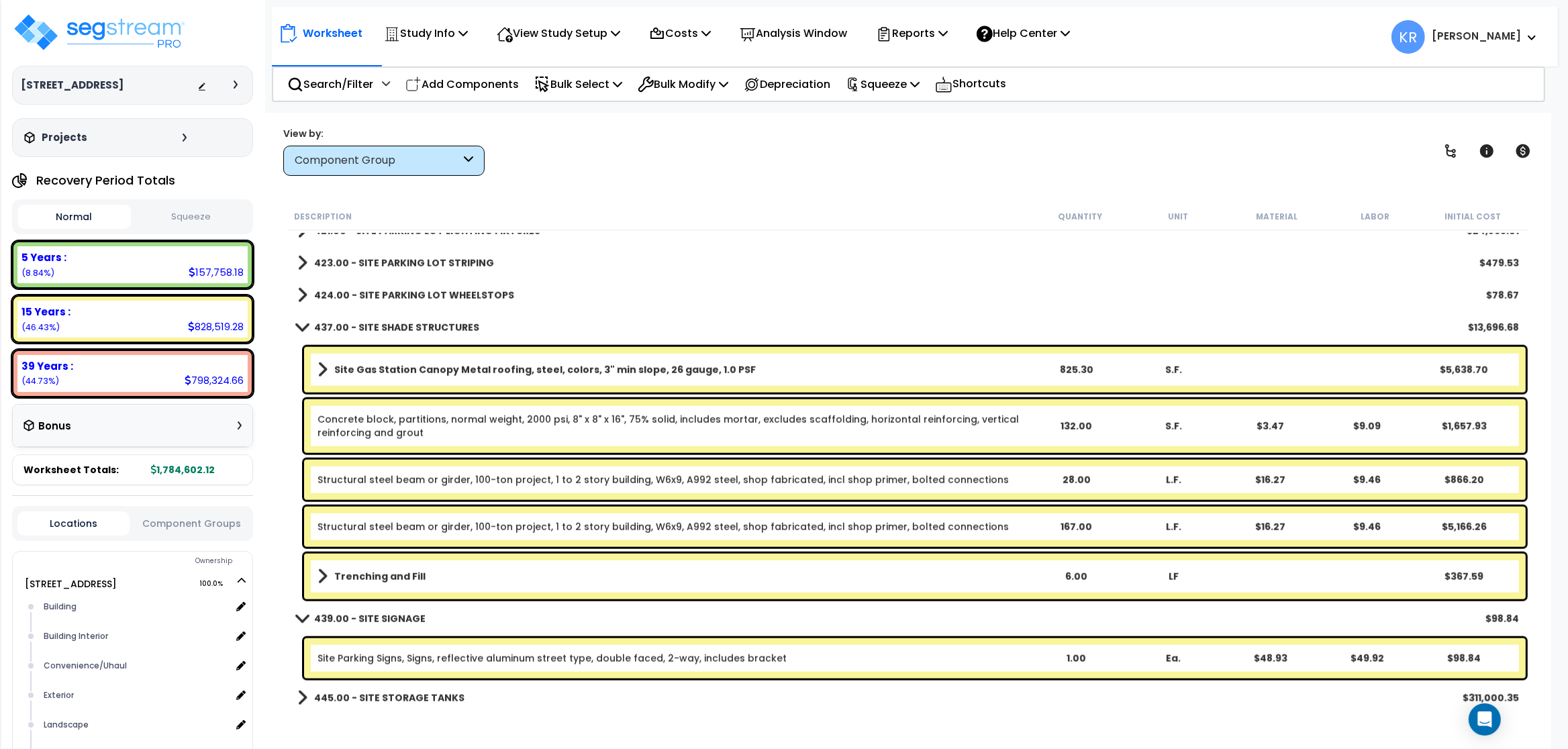
click at [386, 371] on b "Site Gas Station Canopy Metal roofing, steel, colors, 3" min slope, 26 gauge, 1…" at bounding box center [545, 369] width 422 height 13
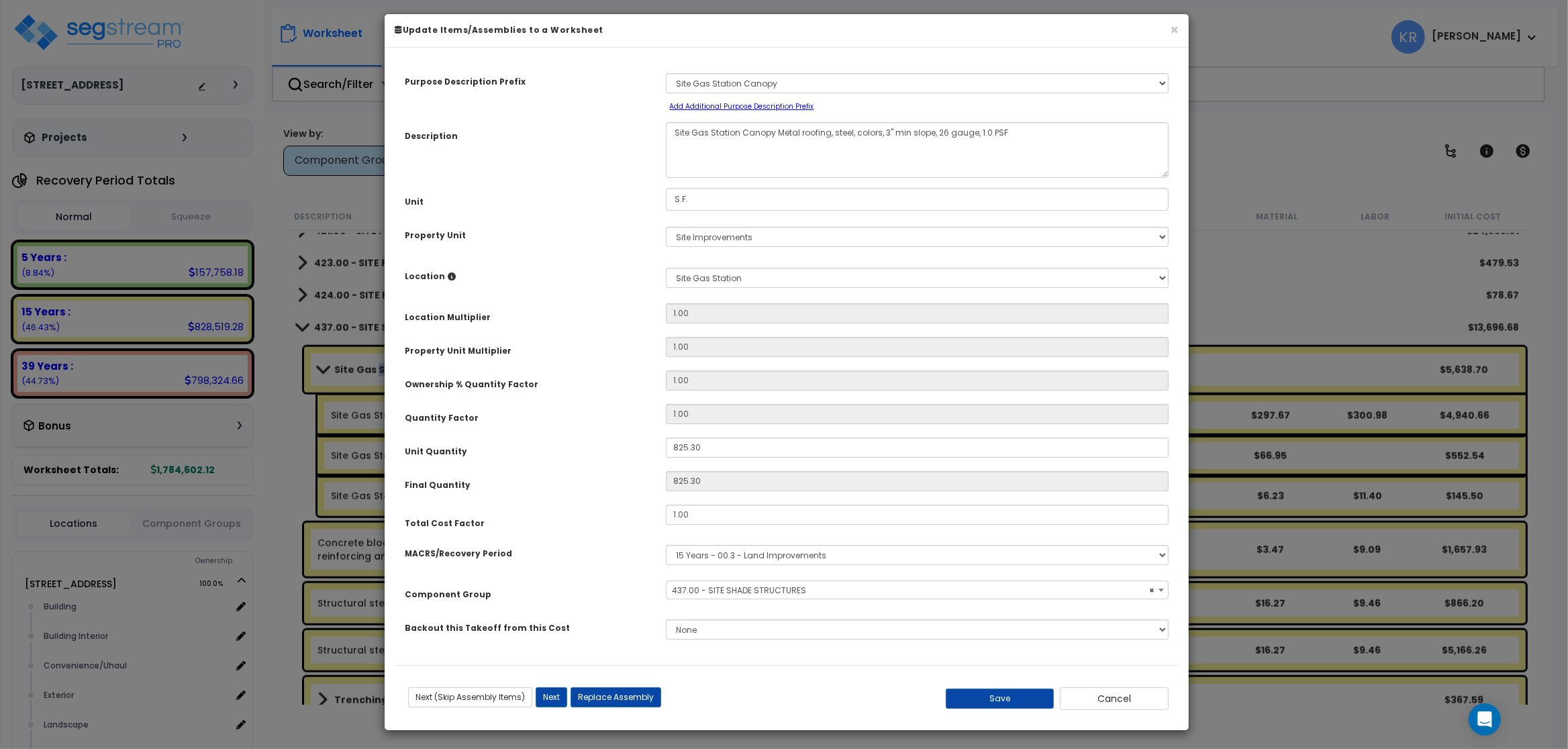
select select "57222"
click at [666, 544] on select "Select MACRS/Recovery Period 5 Years - 57.0 - Distributive Trades & Services 5 …" at bounding box center [916, 554] width 503 height 20
select select "3667"
click option "5 Years - 57.0 - Distributive Trades & Services" at bounding box center [0, 0] width 0 height 0
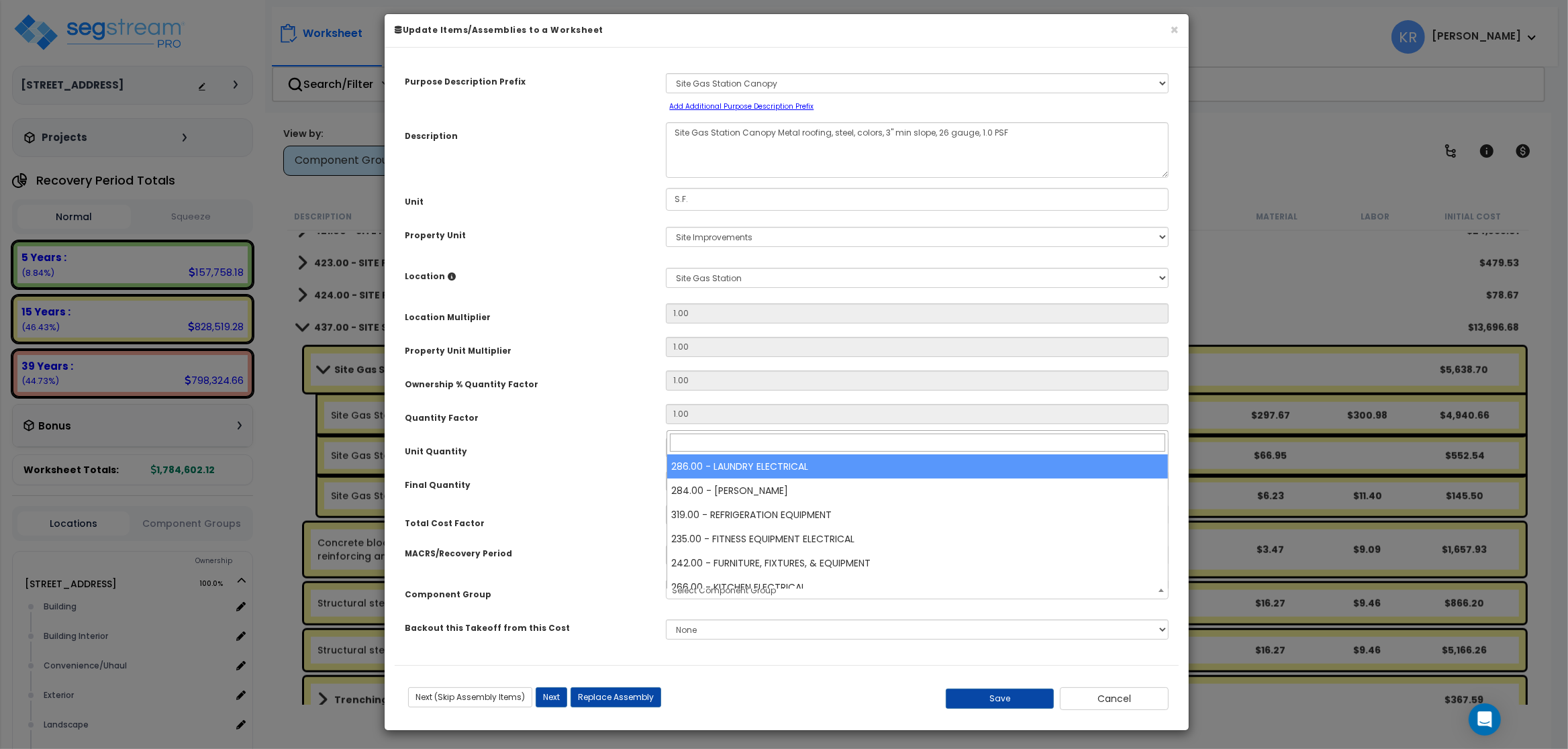
click at [704, 596] on span "Select Component Group" at bounding box center [723, 590] width 104 height 11
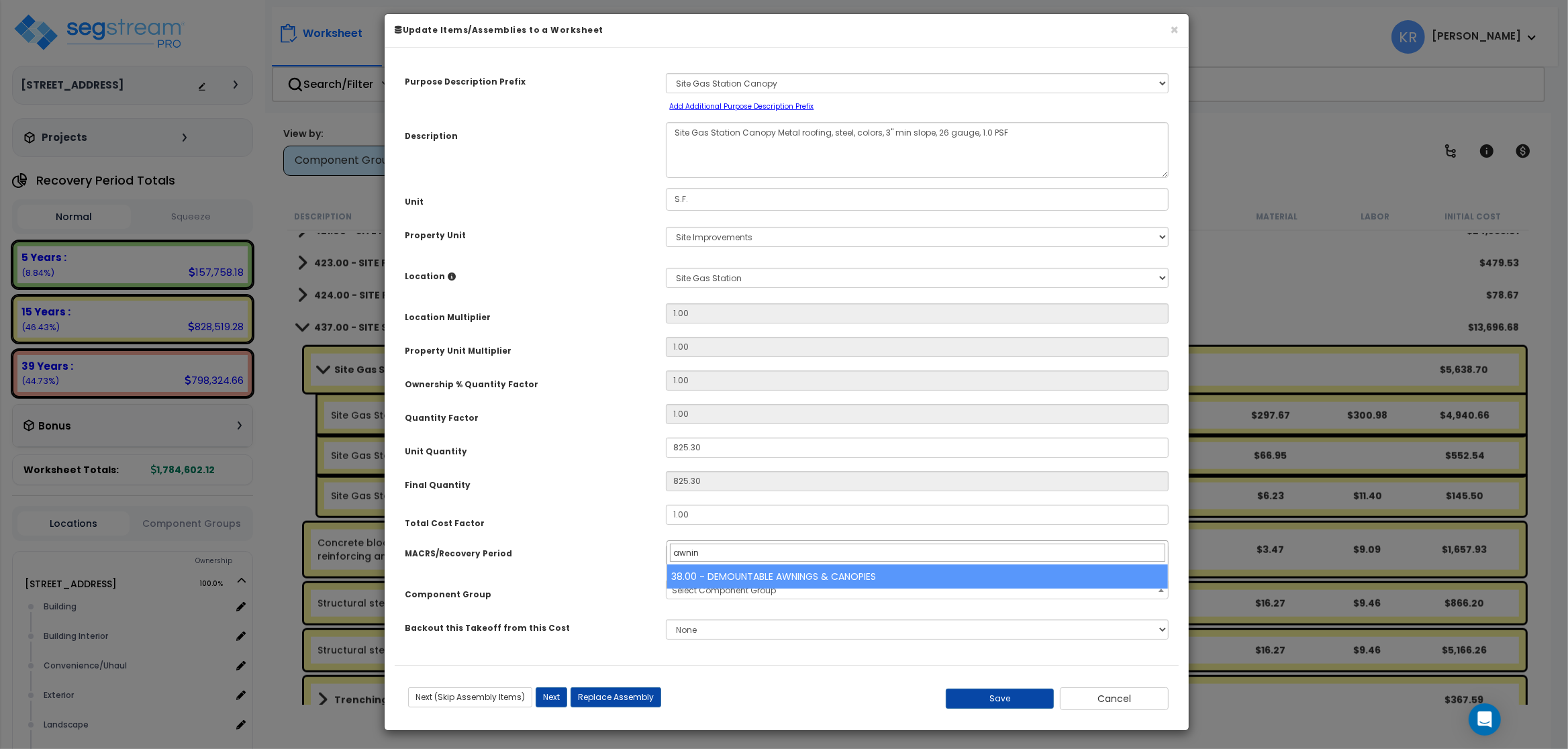
type input "awnin"
select select "56864"
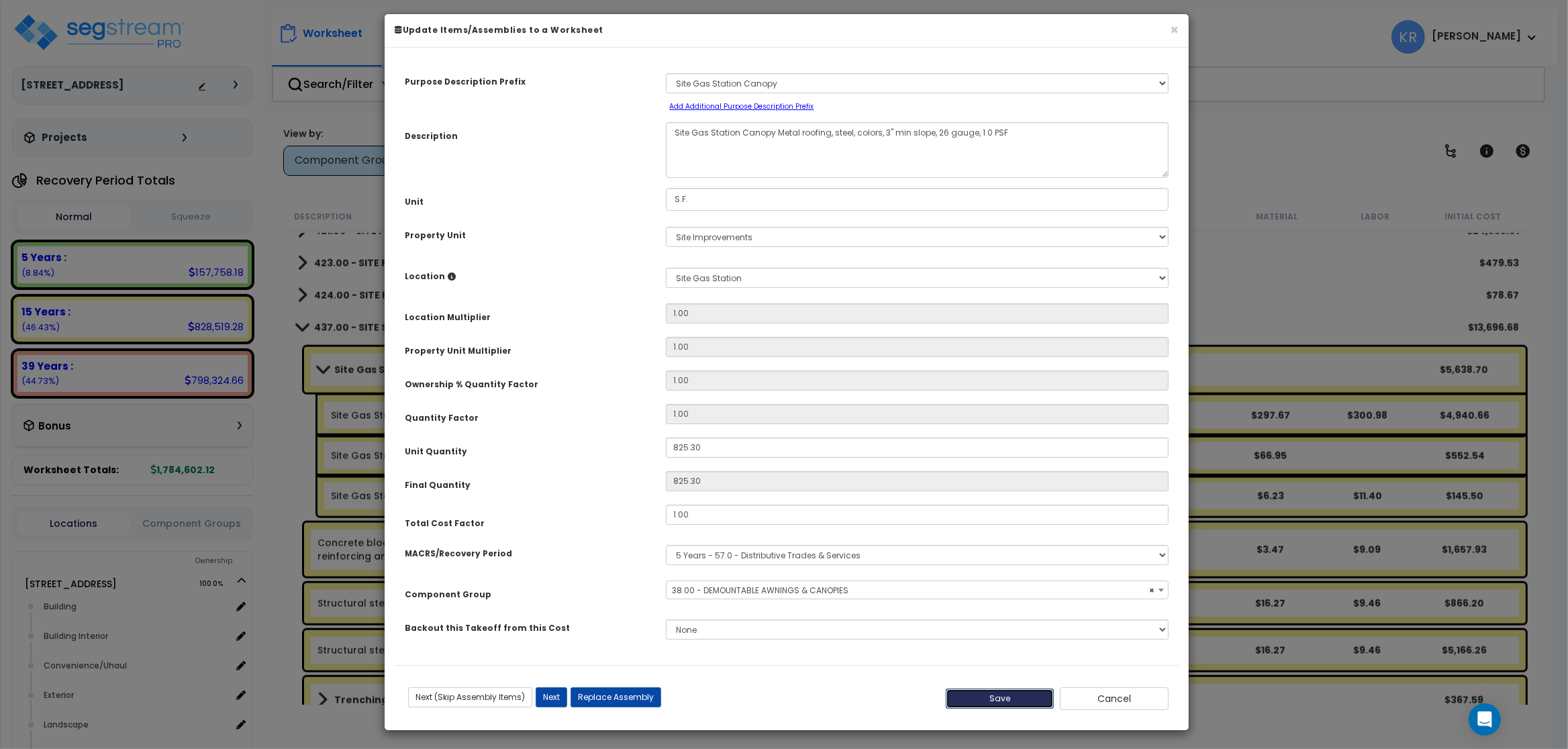
click at [837, 703] on button "Save" at bounding box center [1000, 698] width 108 height 20
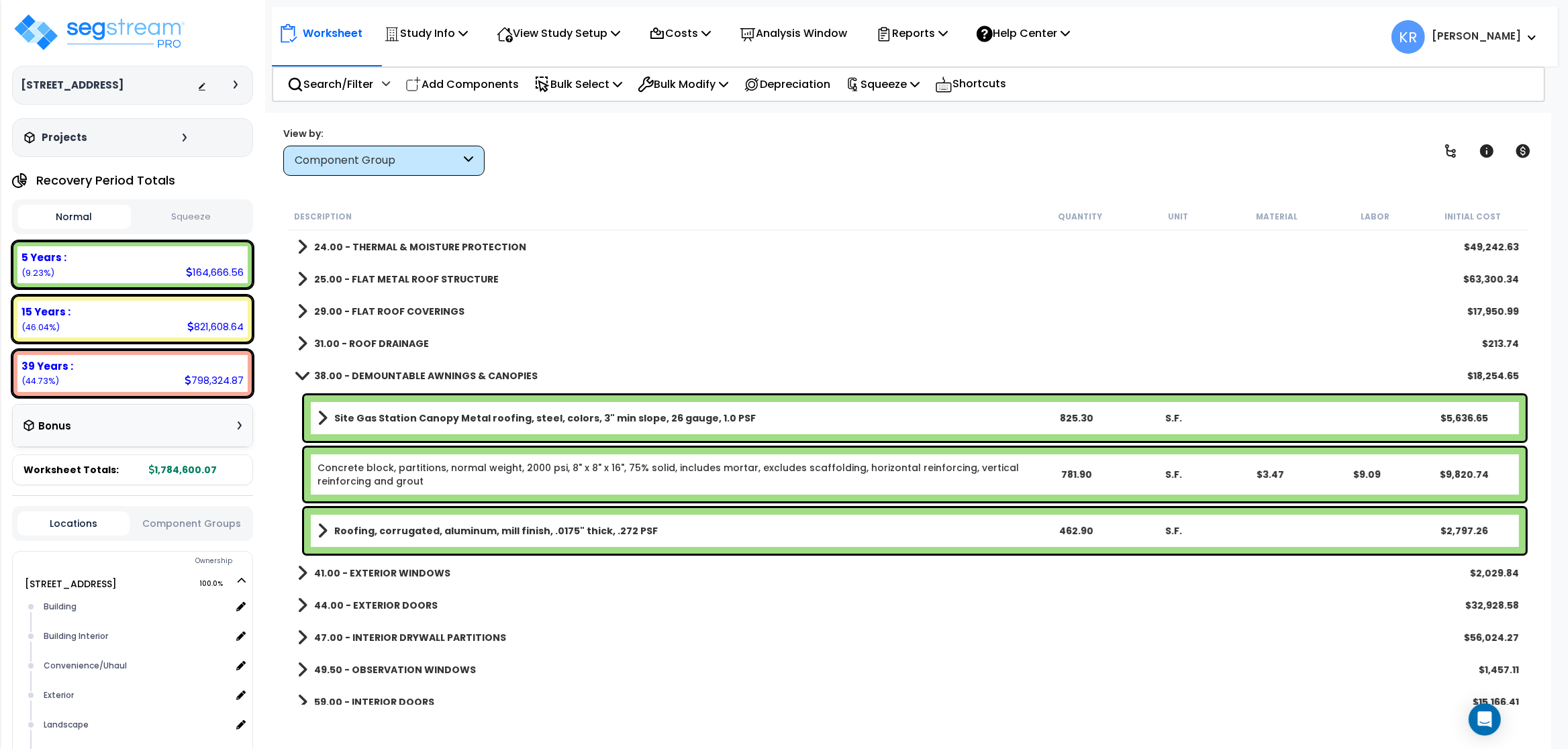
scroll to position [241, 0]
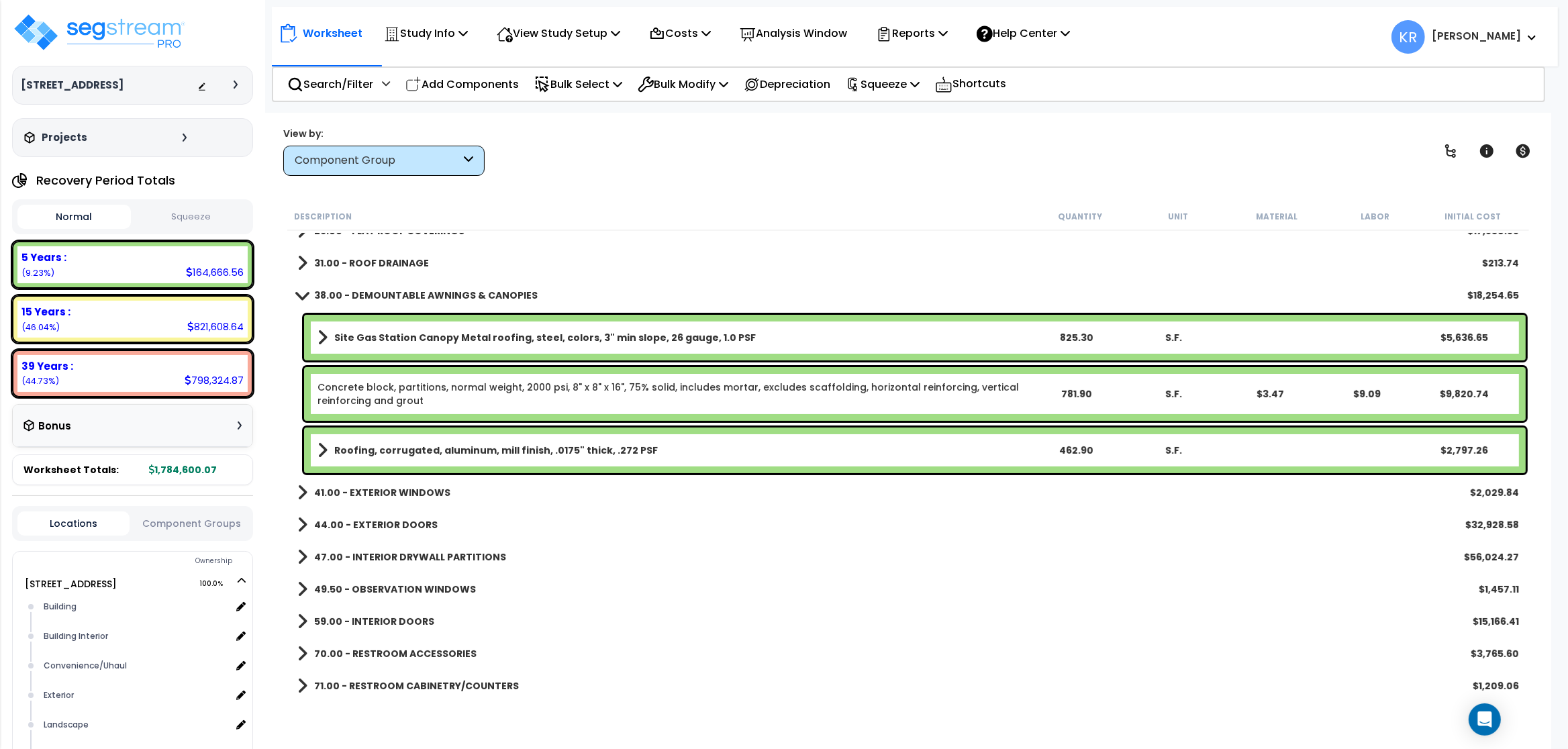
click at [398, 385] on link "Concrete block, partitions, normal weight, 2000 psi, 8" x 8" x 16", 75% solid, …" at bounding box center [672, 393] width 710 height 27
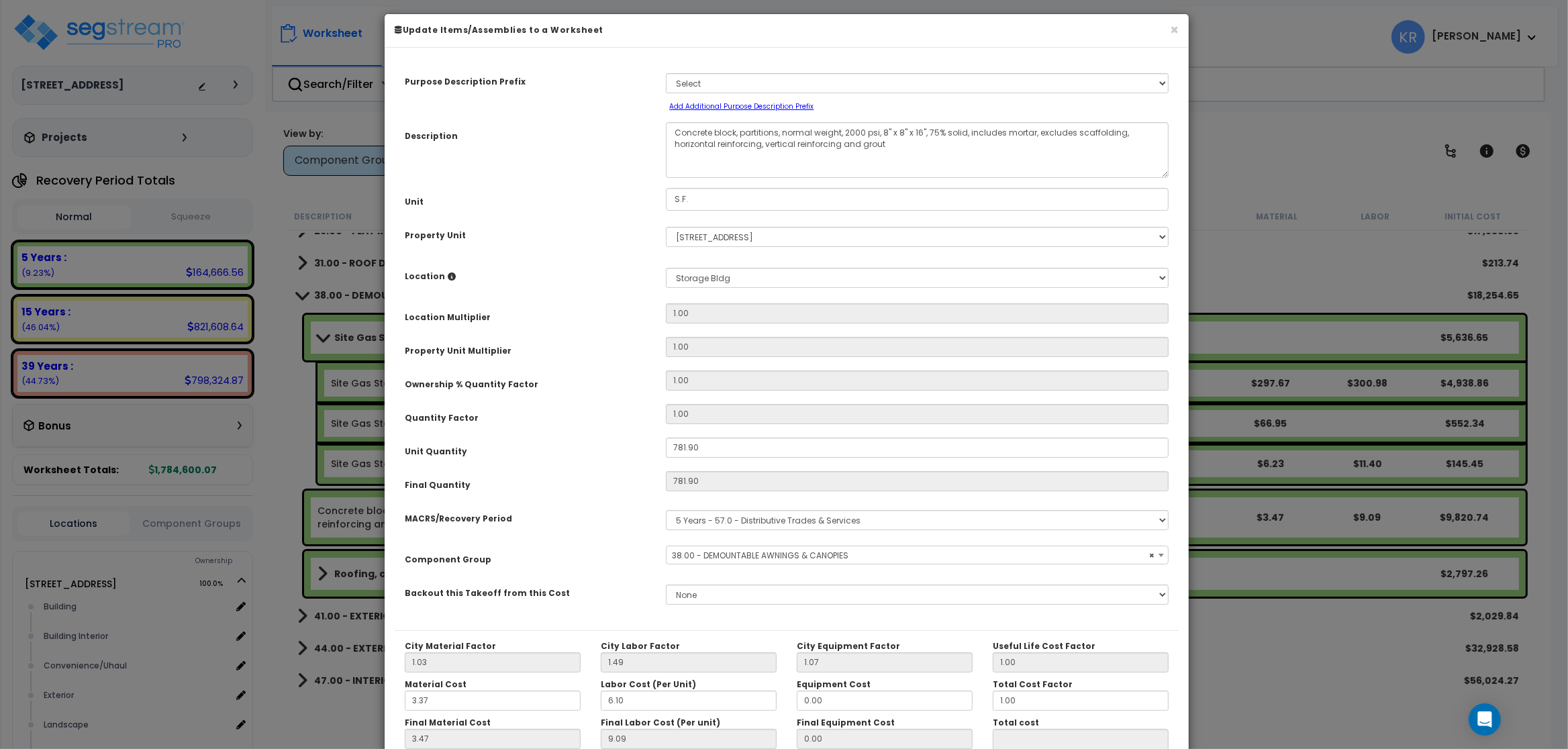
select select "56864"
click at [666, 510] on select "Select MACRS/Recovery Period 5 Years - 57.0 - Distributive Trades & Services 5 …" at bounding box center [916, 519] width 503 height 20
select select "3669"
click option "39 Years - NA - Long-Life Property" at bounding box center [0, 0] width 0 height 0
drag, startPoint x: 705, startPoint y: 570, endPoint x: 709, endPoint y: 562, distance: 8.9
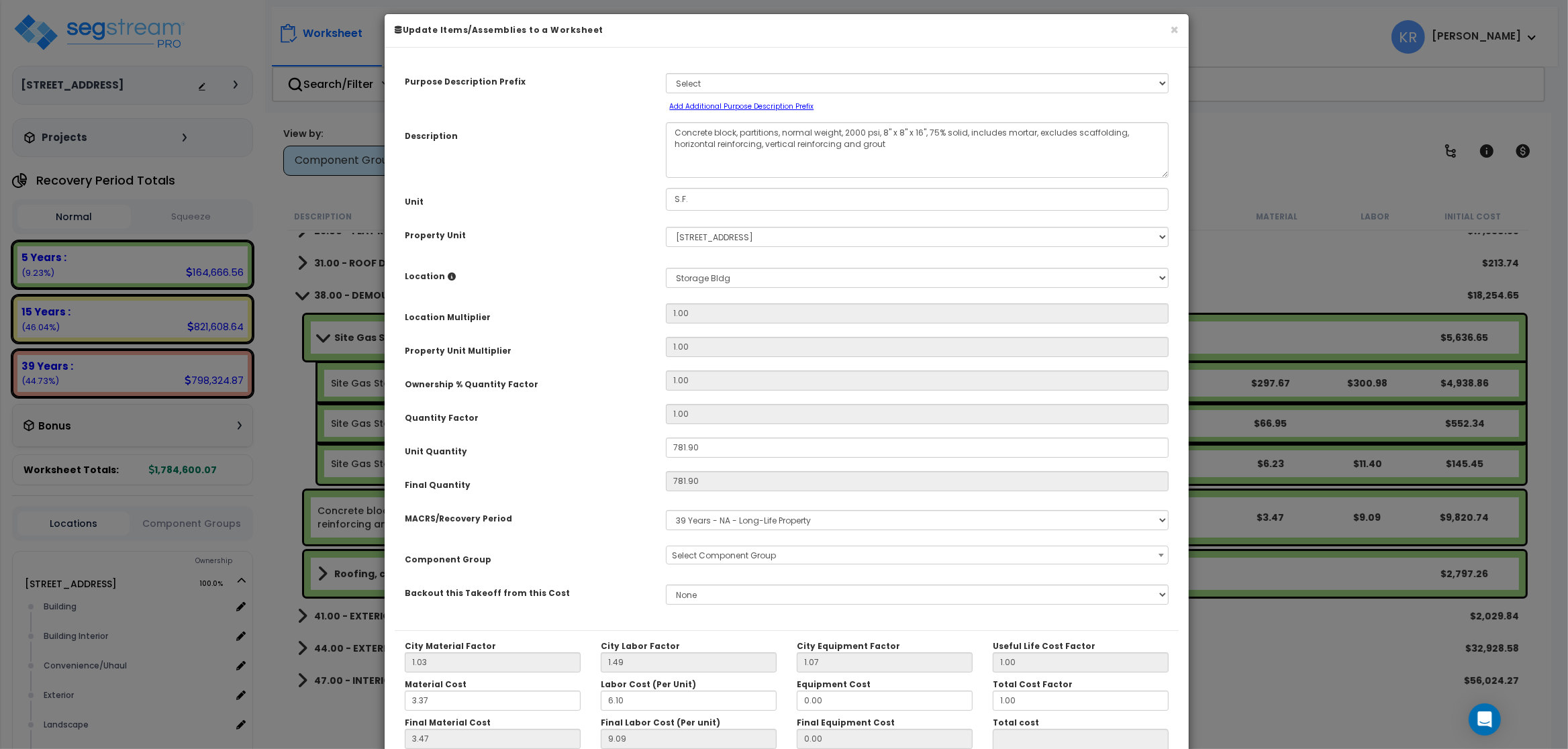
click at [708, 564] on span "Select Component Group" at bounding box center [916, 555] width 501 height 18
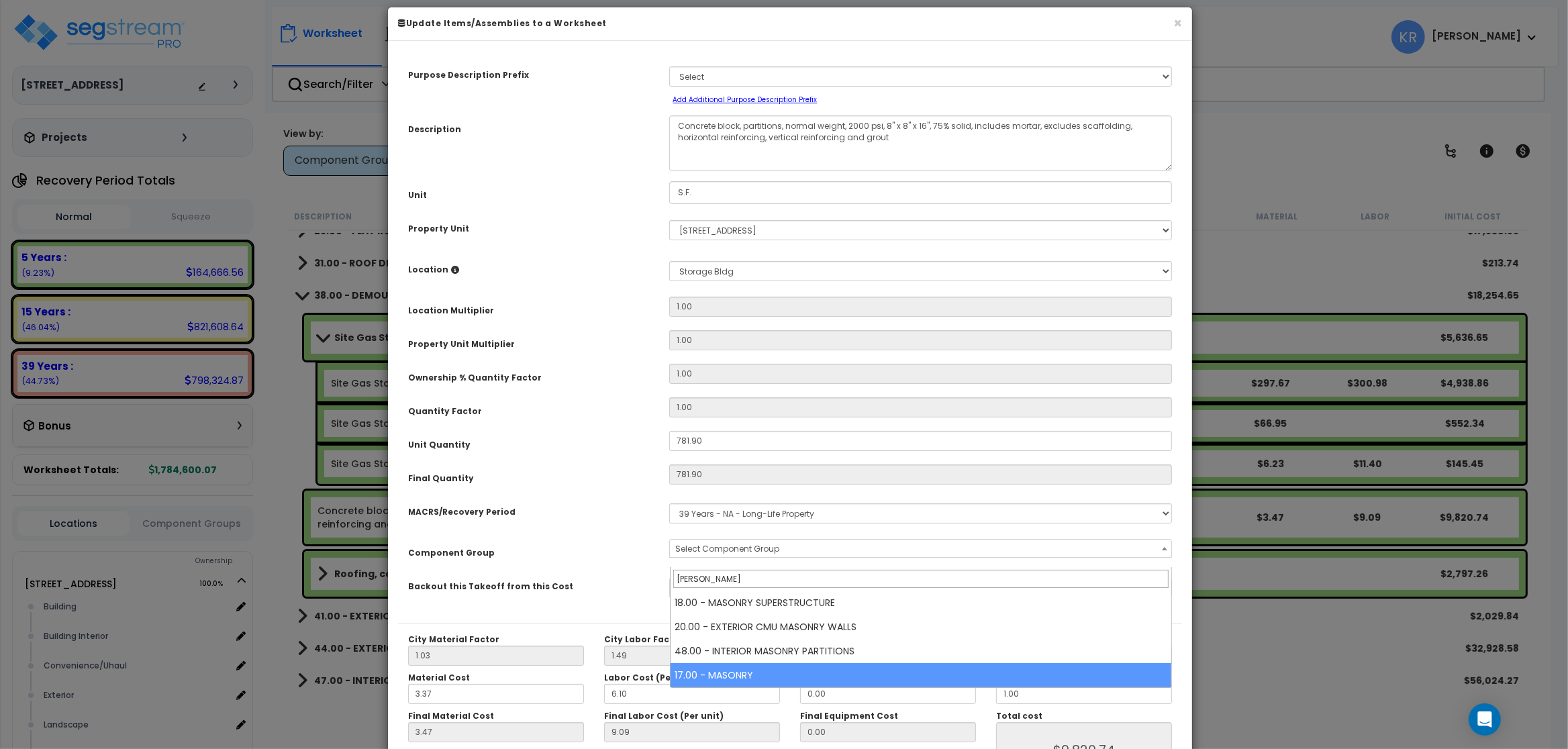
type input "mason"
select select "57246"
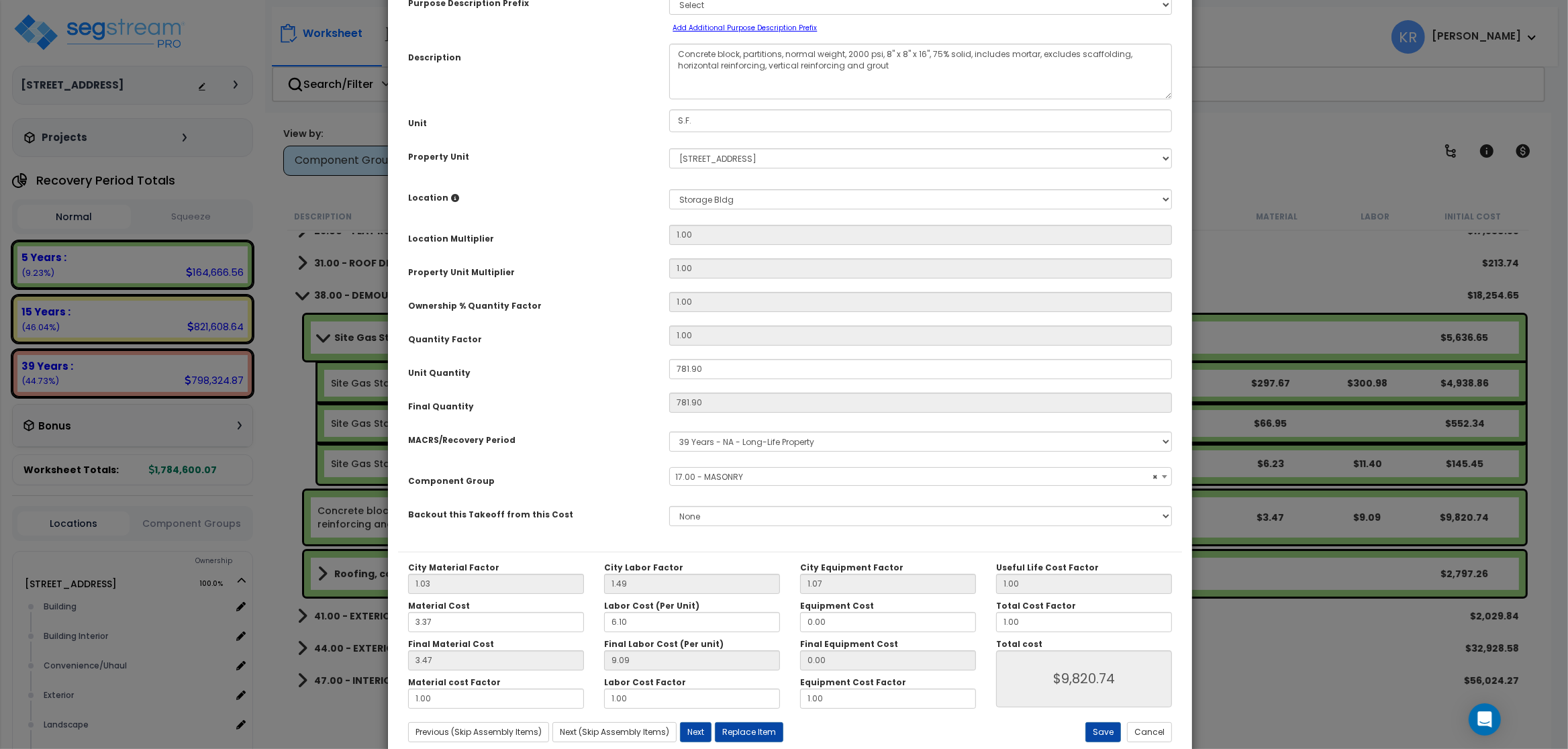
scroll to position [120, 0]
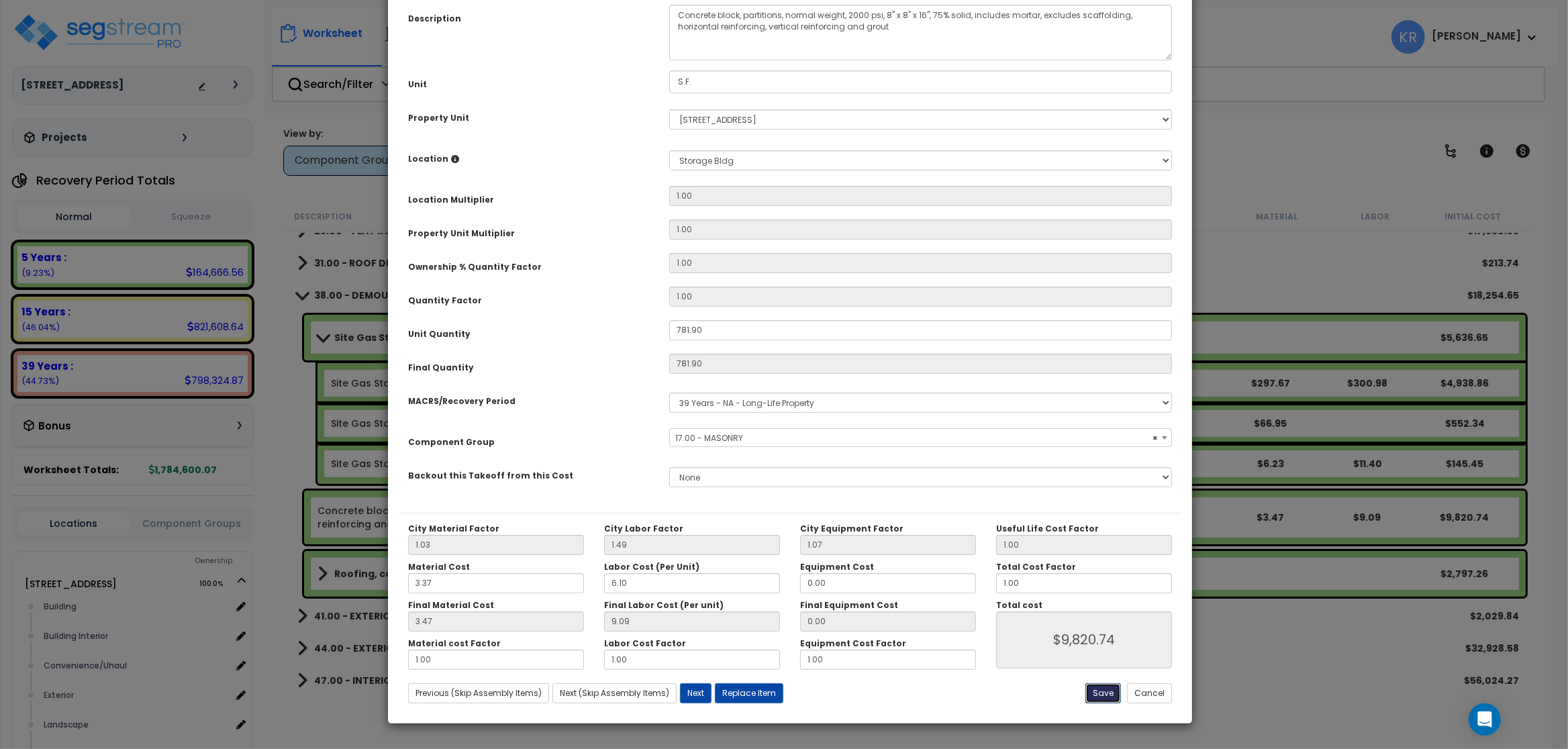
click at [837, 691] on button "Save" at bounding box center [1103, 692] width 36 height 20
type input "9820.74"
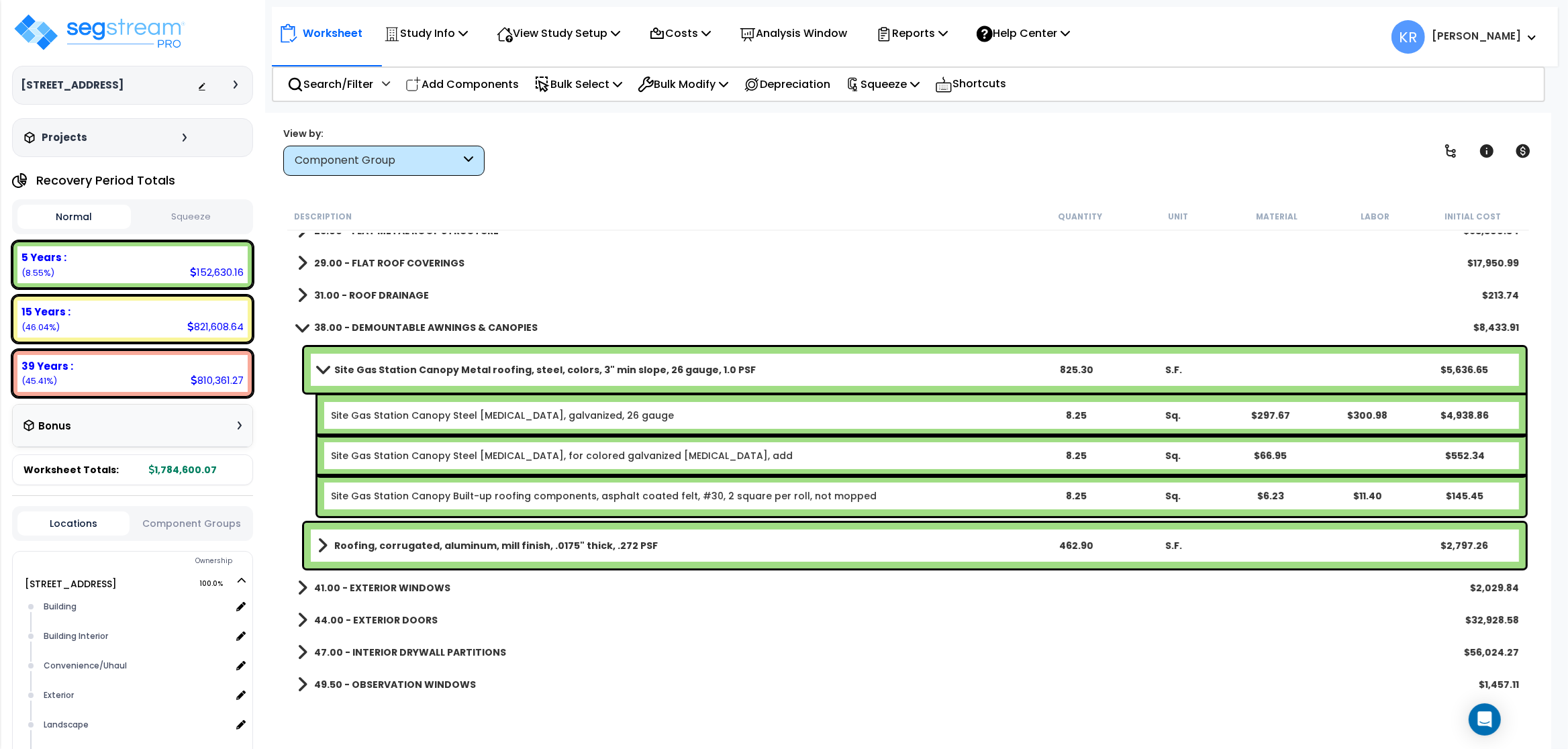
click at [379, 542] on b "Roofing, corrugated, aluminum, mill finish, .0175" thick, .272 PSF" at bounding box center [496, 544] width 324 height 13
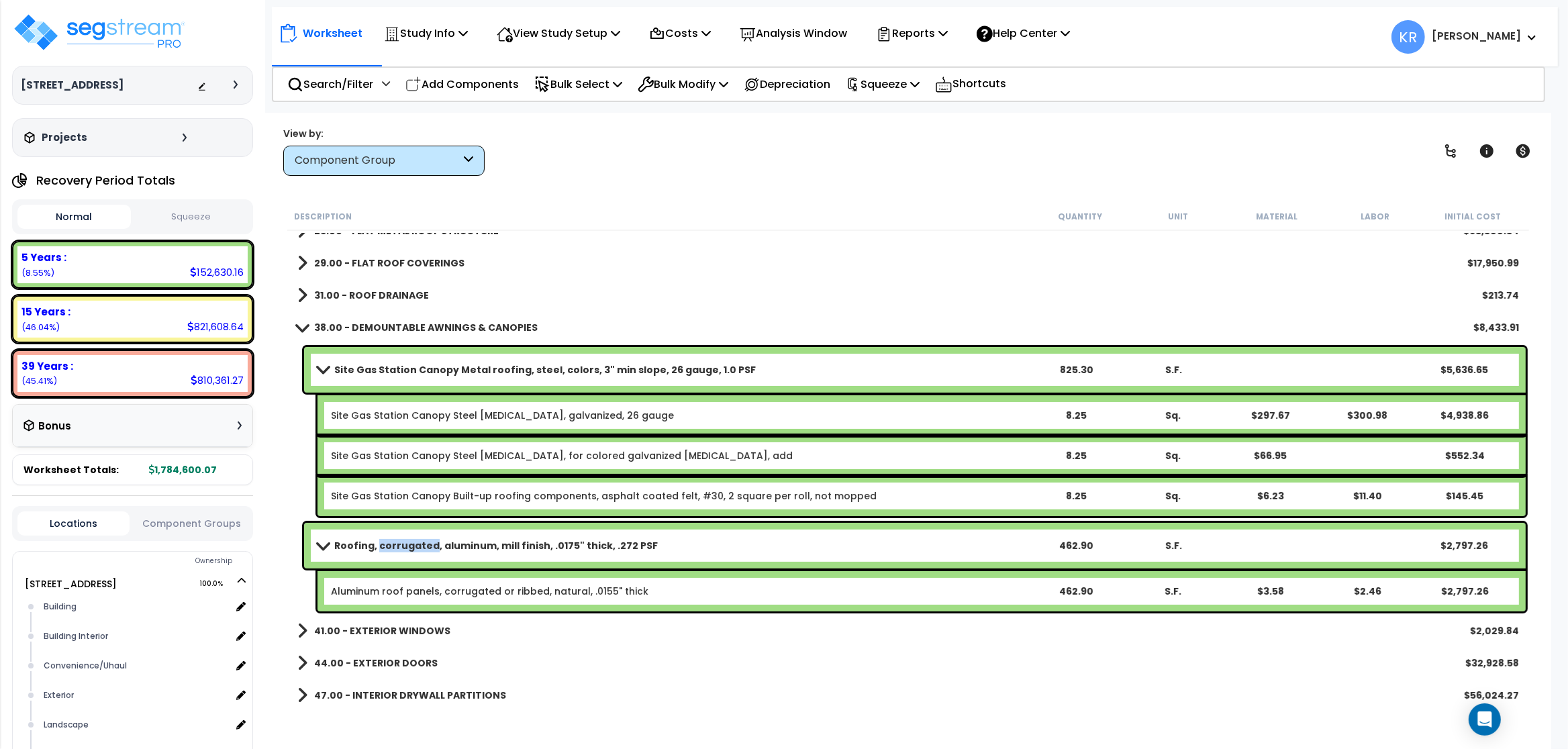
click at [379, 542] on b "Roofing, corrugated, aluminum, mill finish, .0175" thick, .272 PSF" at bounding box center [496, 544] width 324 height 13
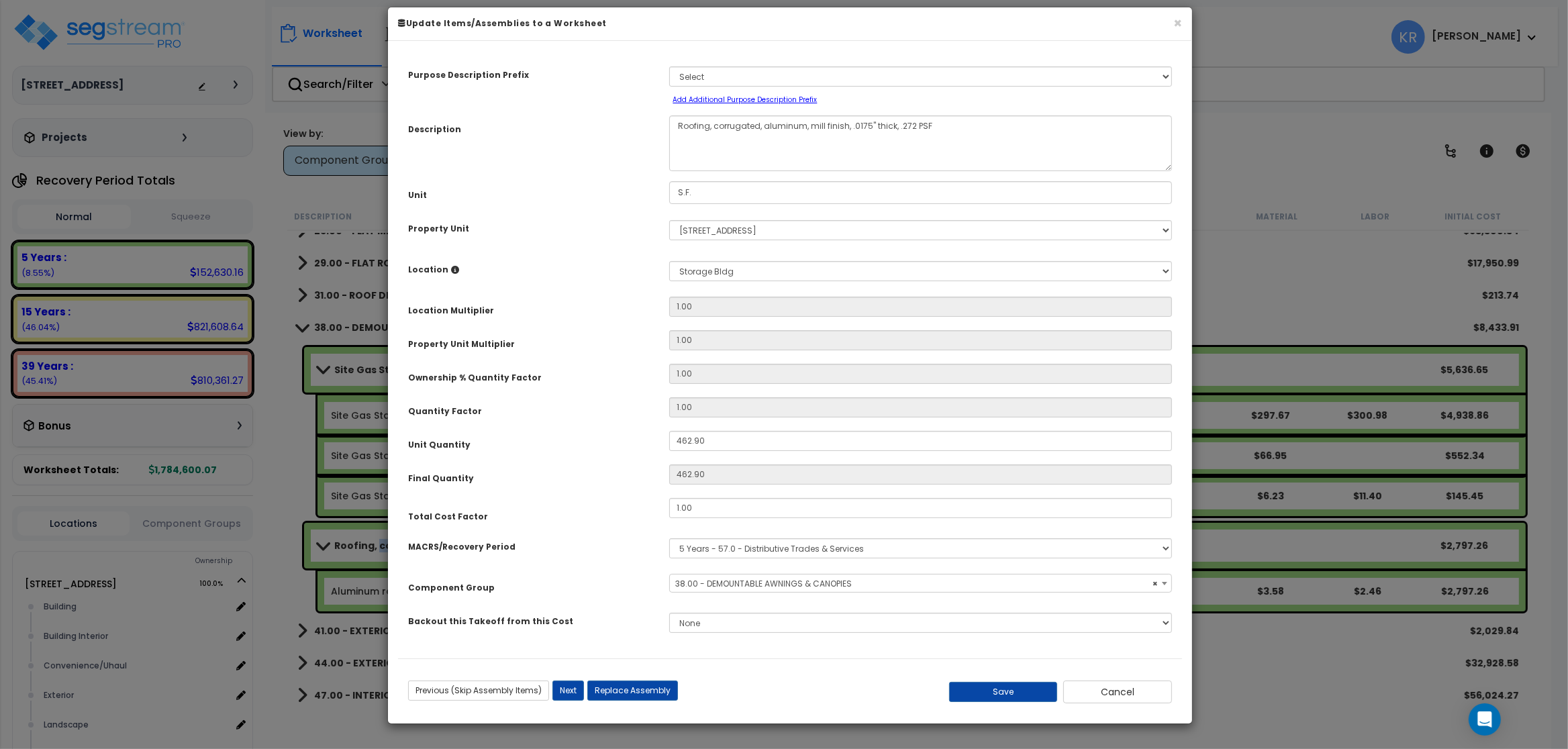
select select "56864"
click at [669, 538] on select "Select MACRS/Recovery Period 5 Years - 57.0 - Distributive Trades & Services 5 …" at bounding box center [920, 548] width 503 height 20
select select "3669"
click option "39 Years - NA - Long-Life Property" at bounding box center [0, 0] width 0 height 0
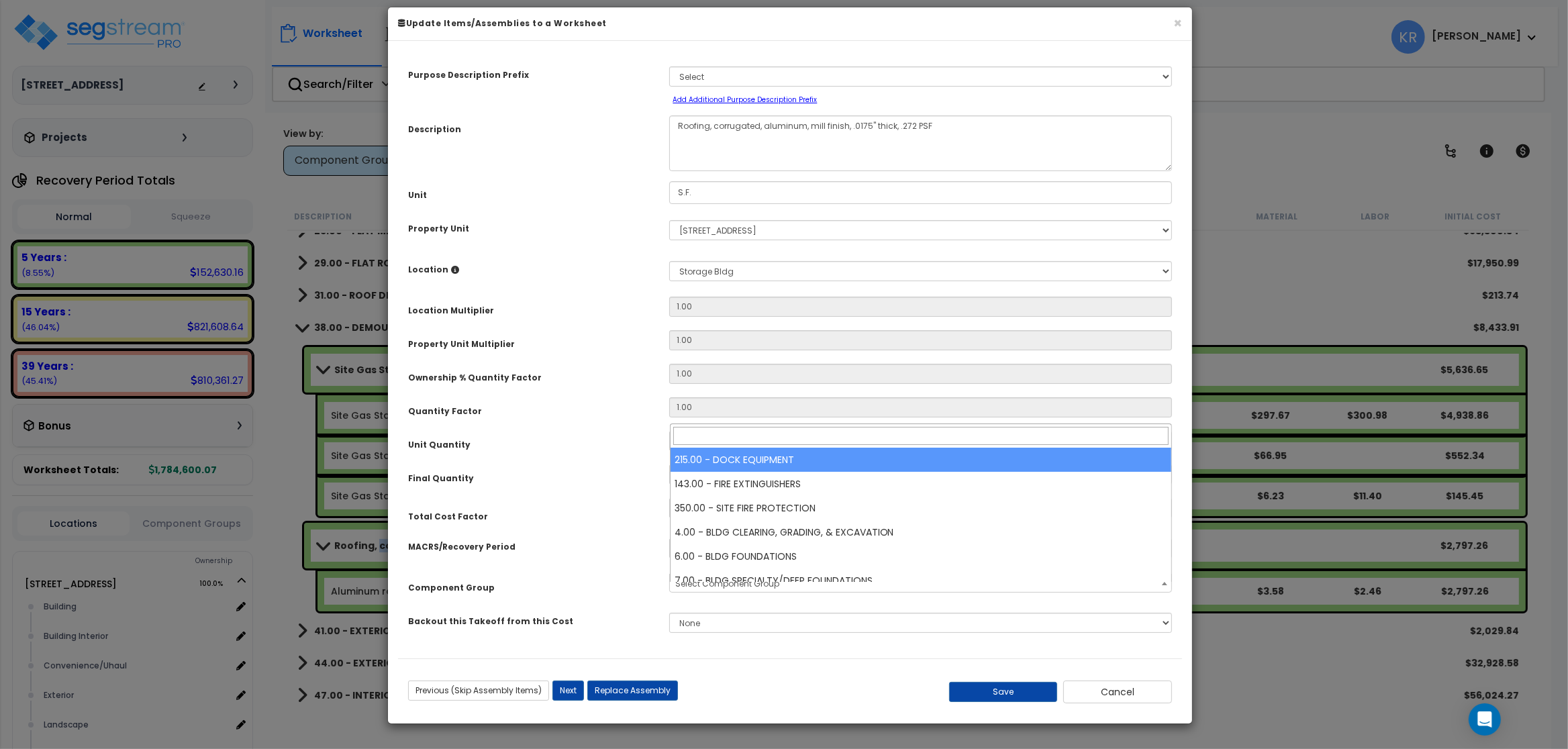
click at [701, 589] on span "Select Component Group" at bounding box center [727, 583] width 104 height 11
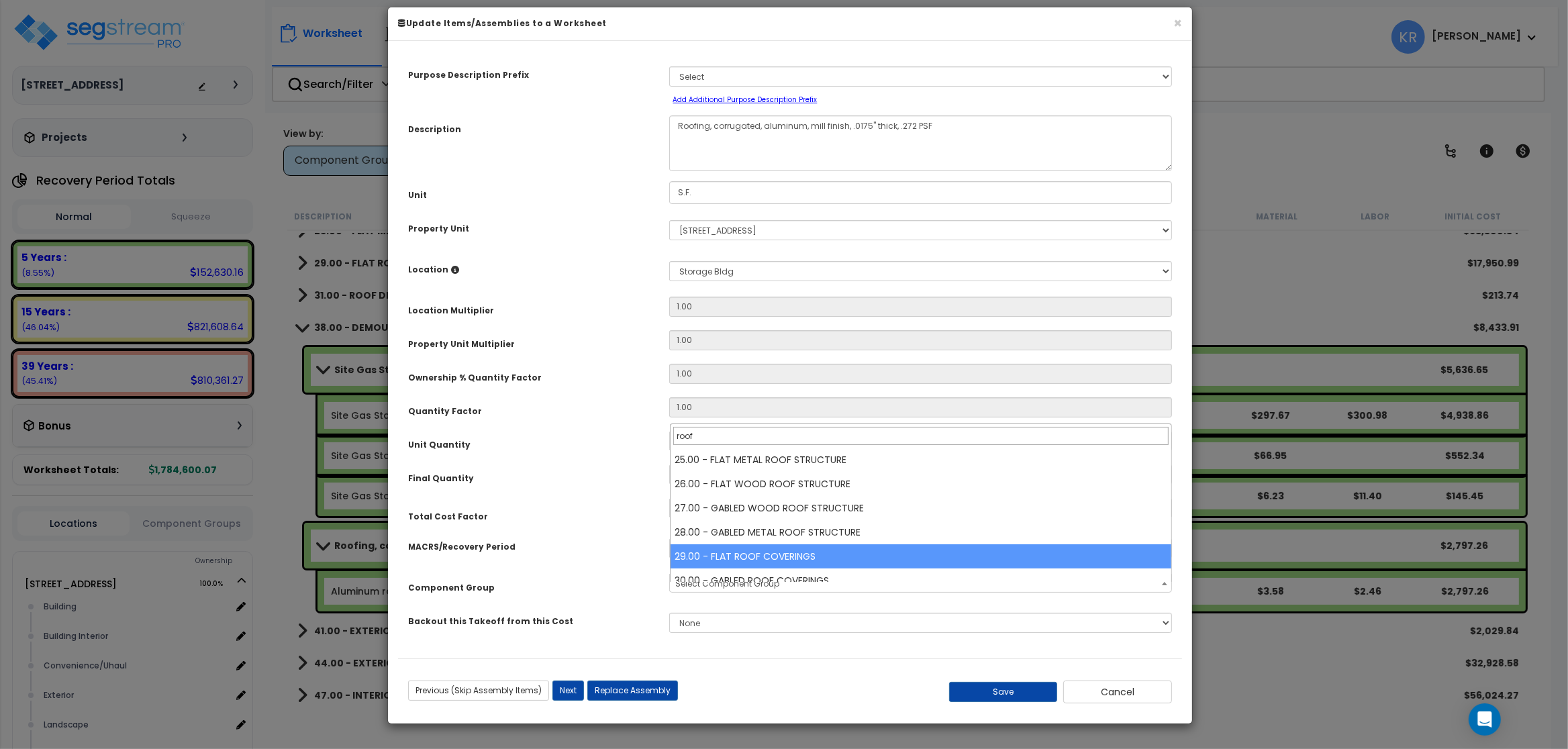
type input "roof"
select select "56853"
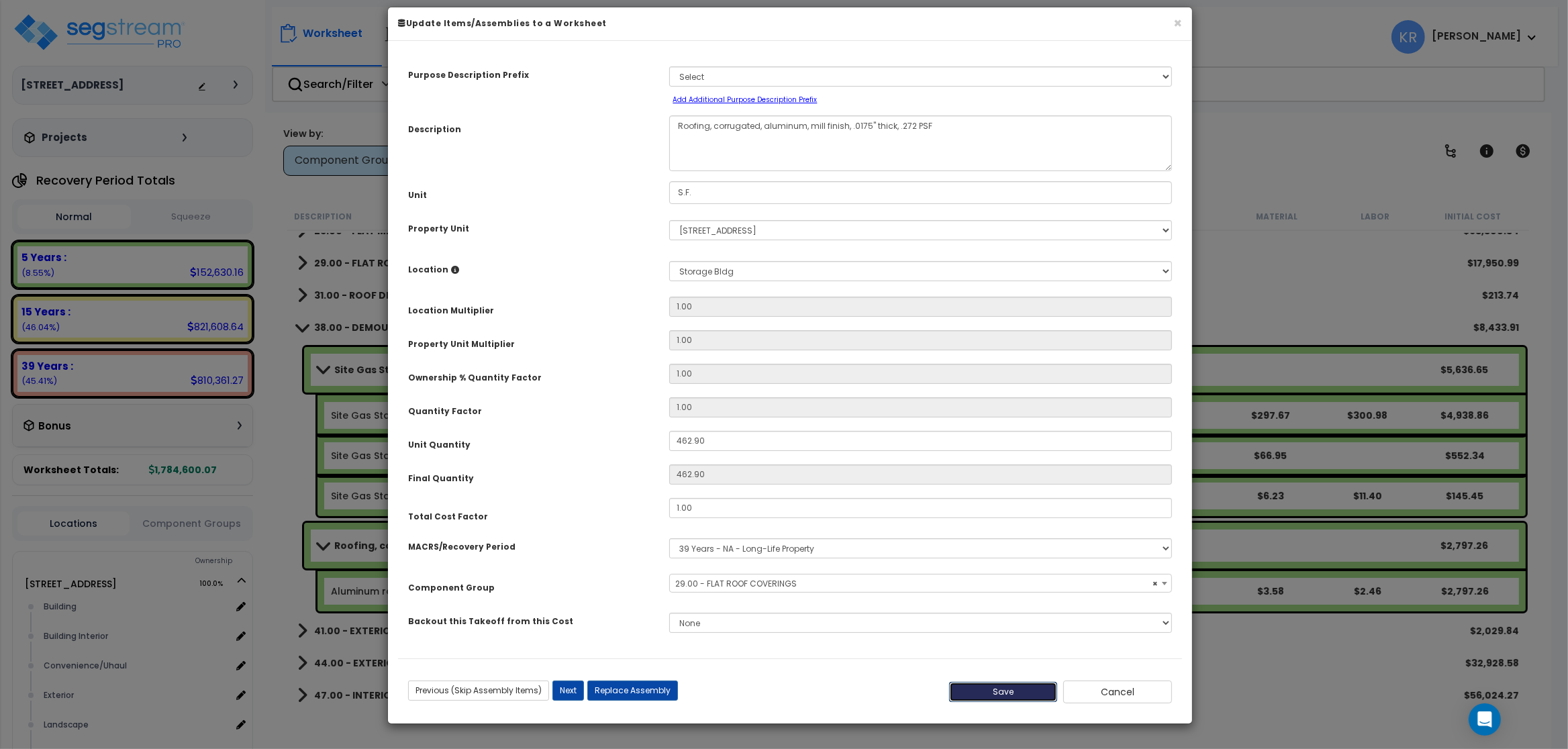
click at [837, 701] on button "Save" at bounding box center [1003, 691] width 108 height 20
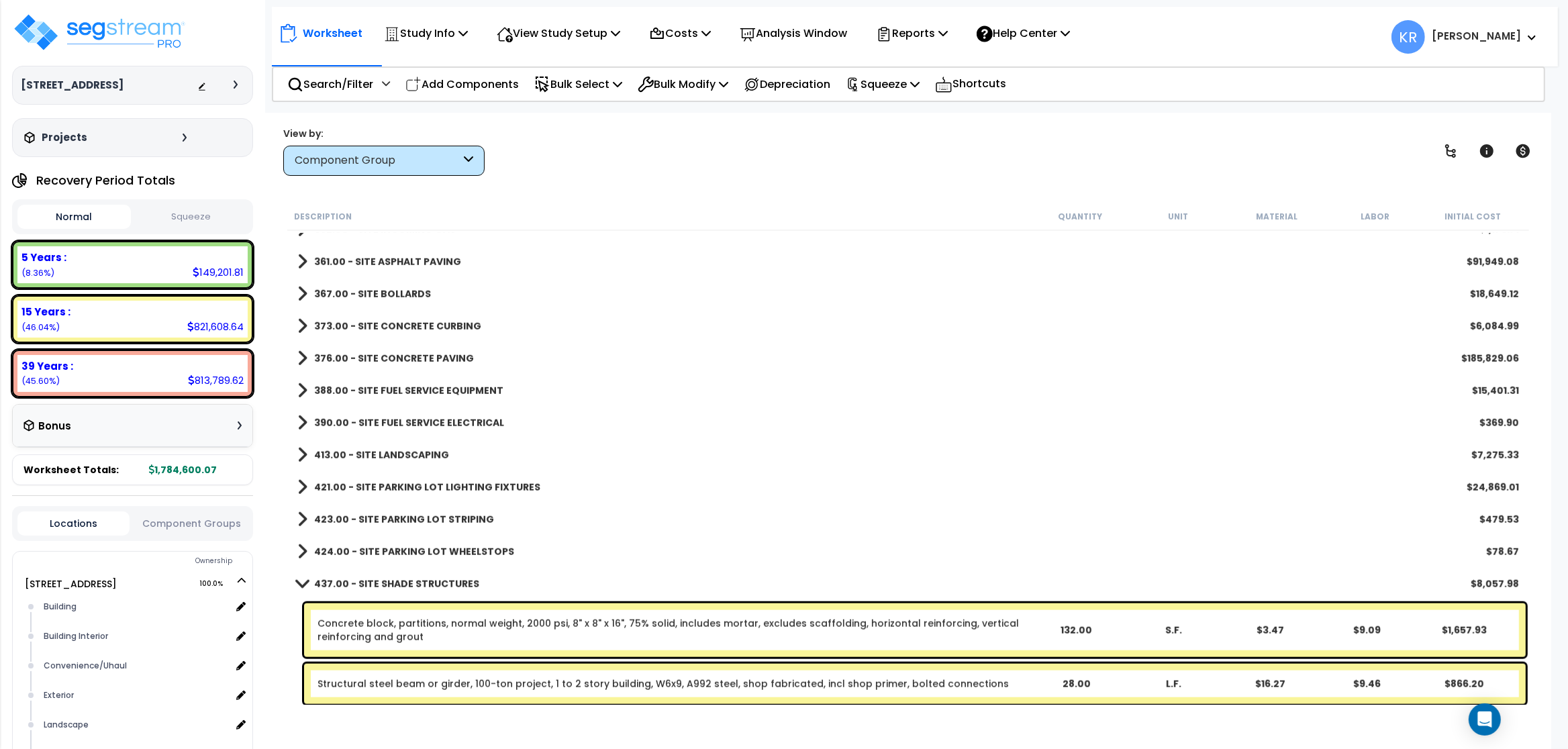
scroll to position [1932, 0]
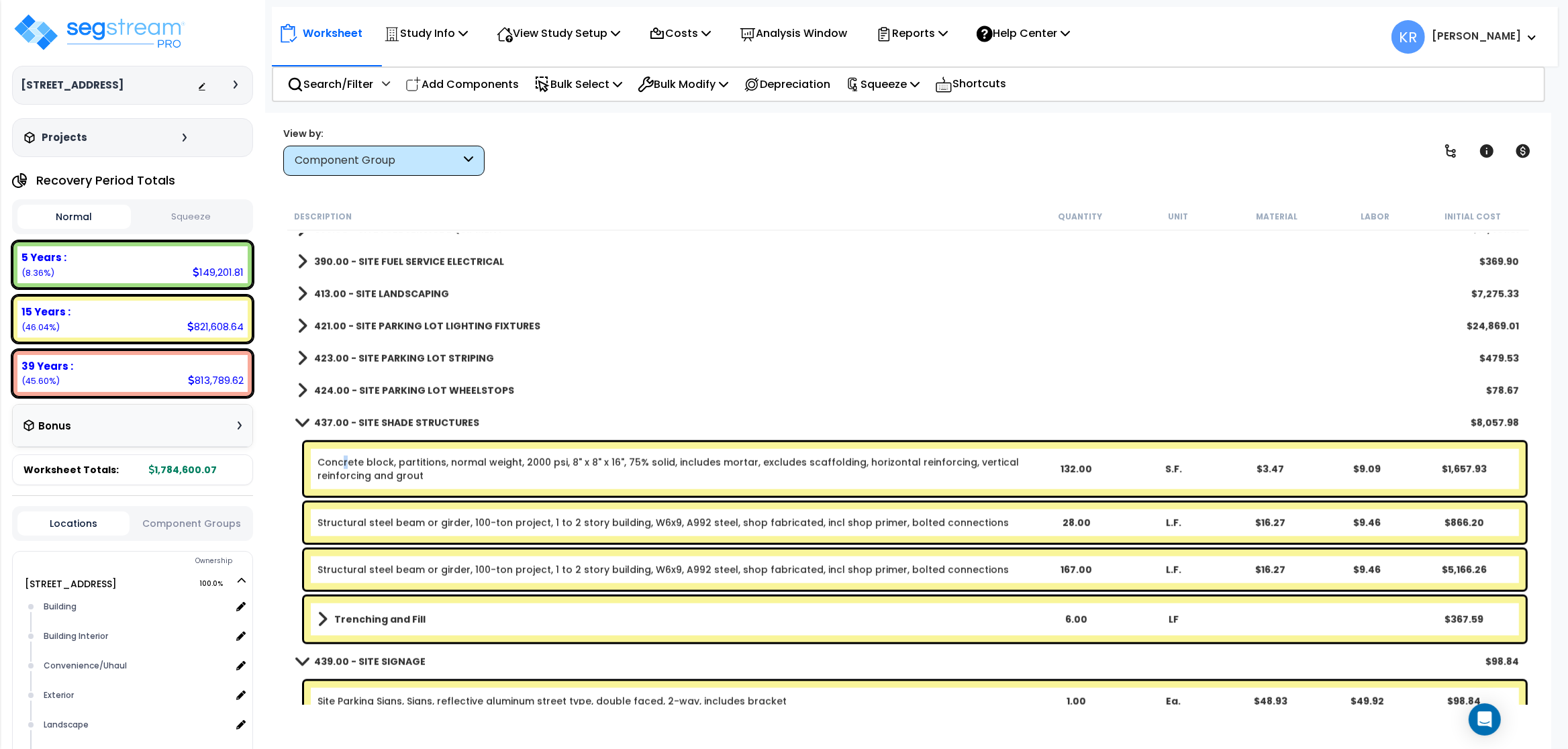
click at [345, 467] on link "Concrete block, partitions, normal weight, 2000 psi, 8" x 8" x 16", 75% solid, …" at bounding box center [672, 468] width 710 height 27
click at [328, 461] on link "Concrete block, partitions, normal weight, 2000 psi, 8" x 8" x 16", 75% solid, …" at bounding box center [672, 468] width 710 height 27
click at [332, 466] on link "Concrete block, partitions, normal weight, 2000 psi, 8" x 8" x 16", 75% solid, …" at bounding box center [672, 468] width 710 height 27
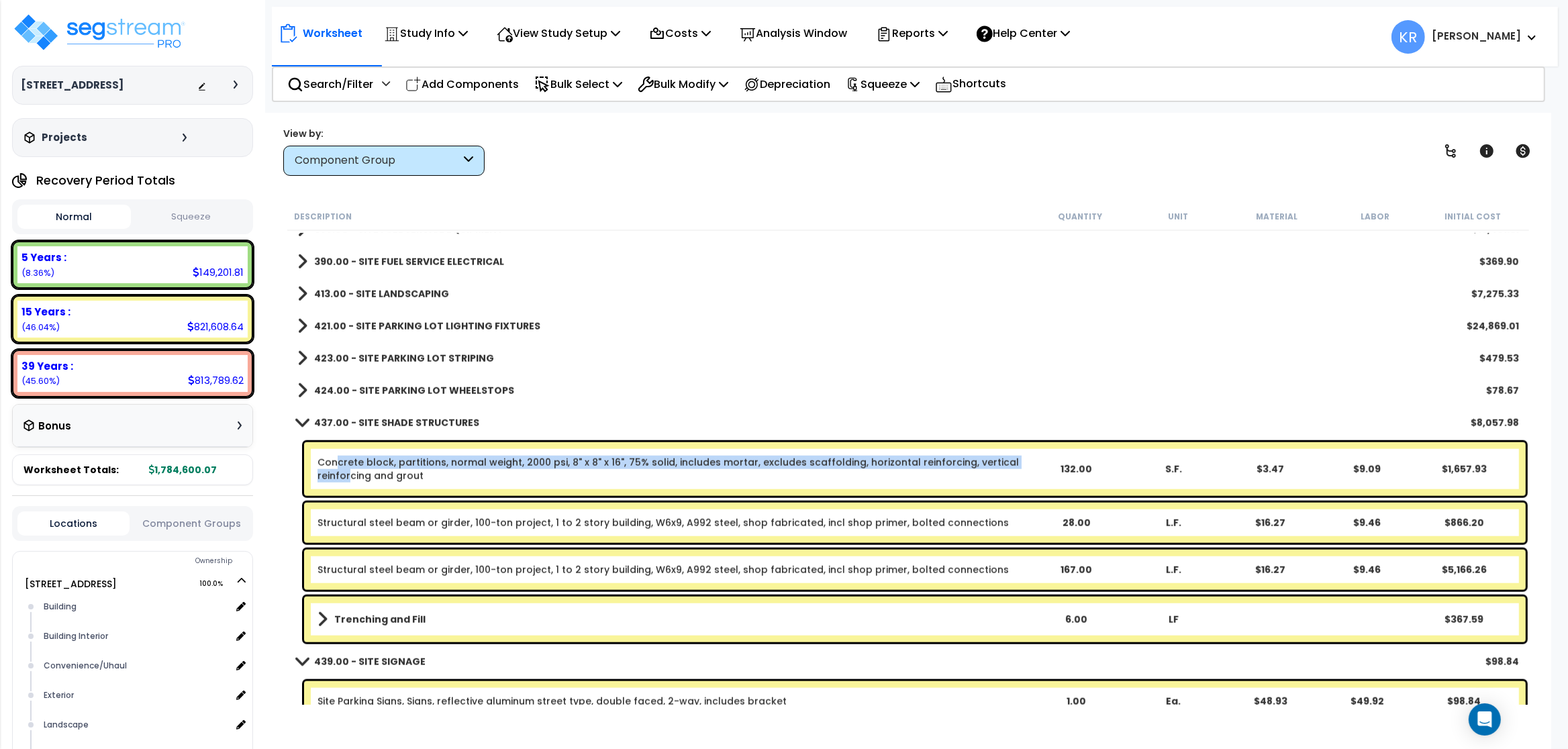
click at [348, 469] on link "Concrete block, partitions, normal weight, 2000 psi, 8" x 8" x 16", 75% solid, …" at bounding box center [672, 468] width 710 height 27
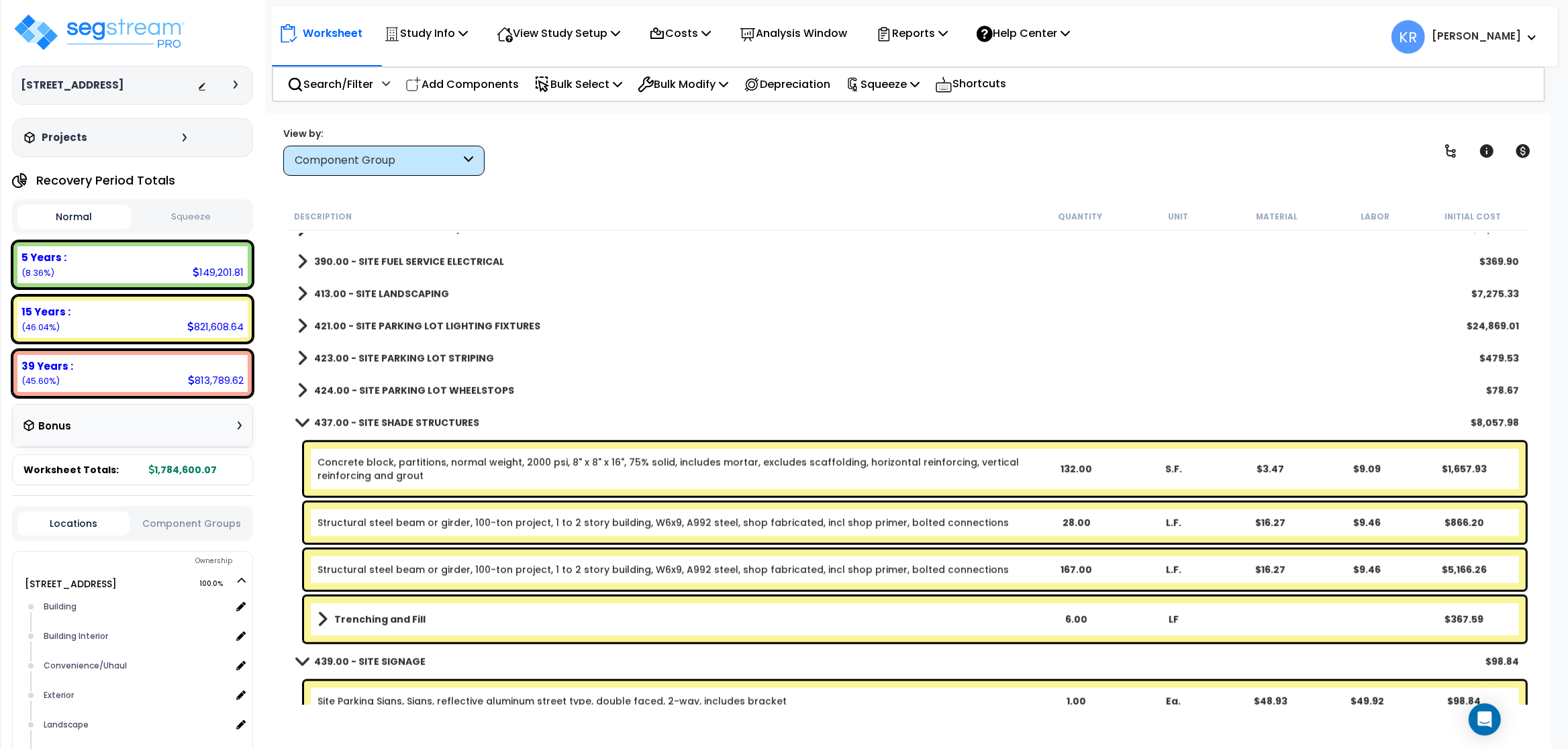
click at [345, 483] on div "Concrete block, partitions, normal weight, 2000 psi, 8" x 8" x 16", 75% solid, …" at bounding box center [915, 468] width 1222 height 53
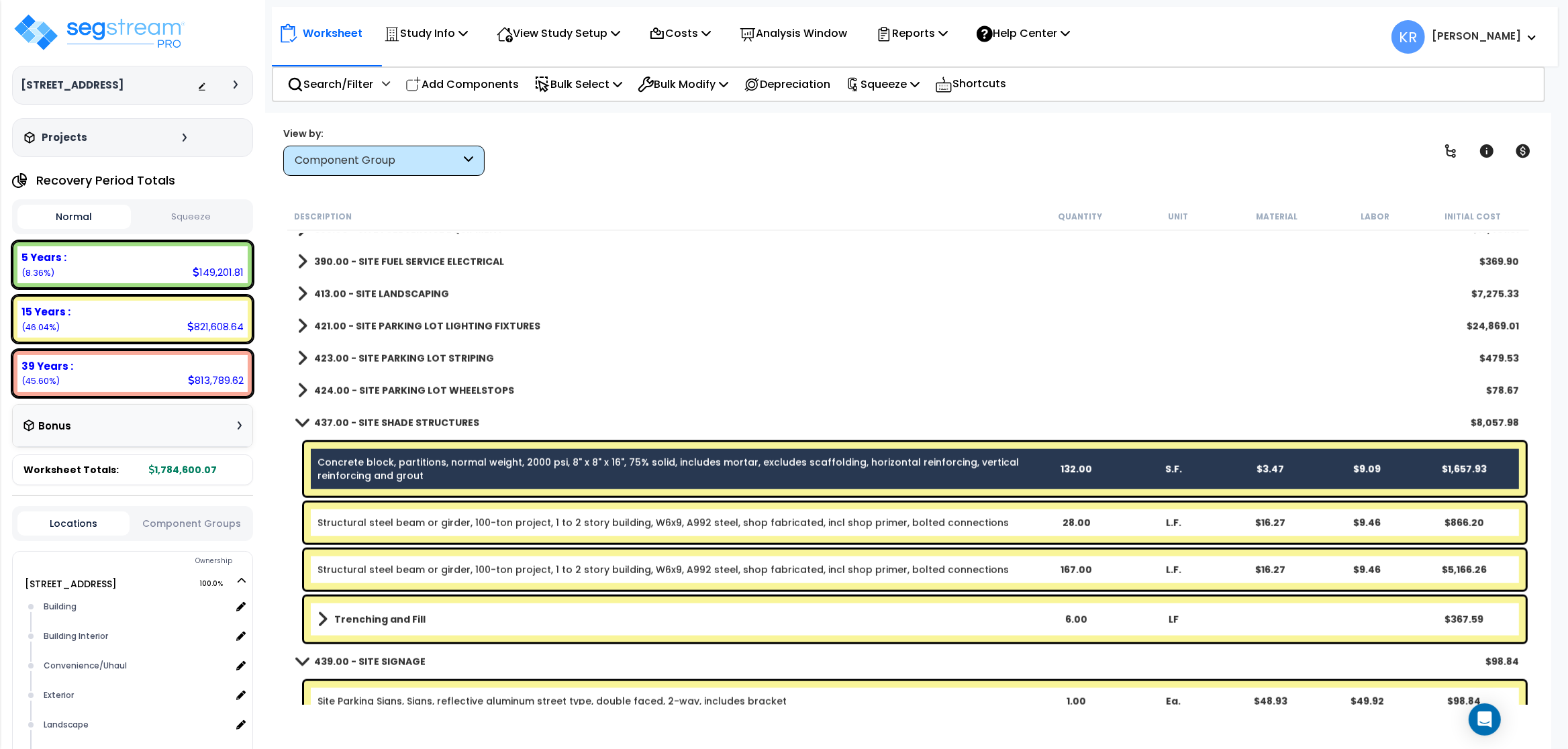
click at [386, 531] on div "Structural steel beam or girder, 100-ton project, 1 to 2 story building, W6x9, …" at bounding box center [915, 523] width 1222 height 40
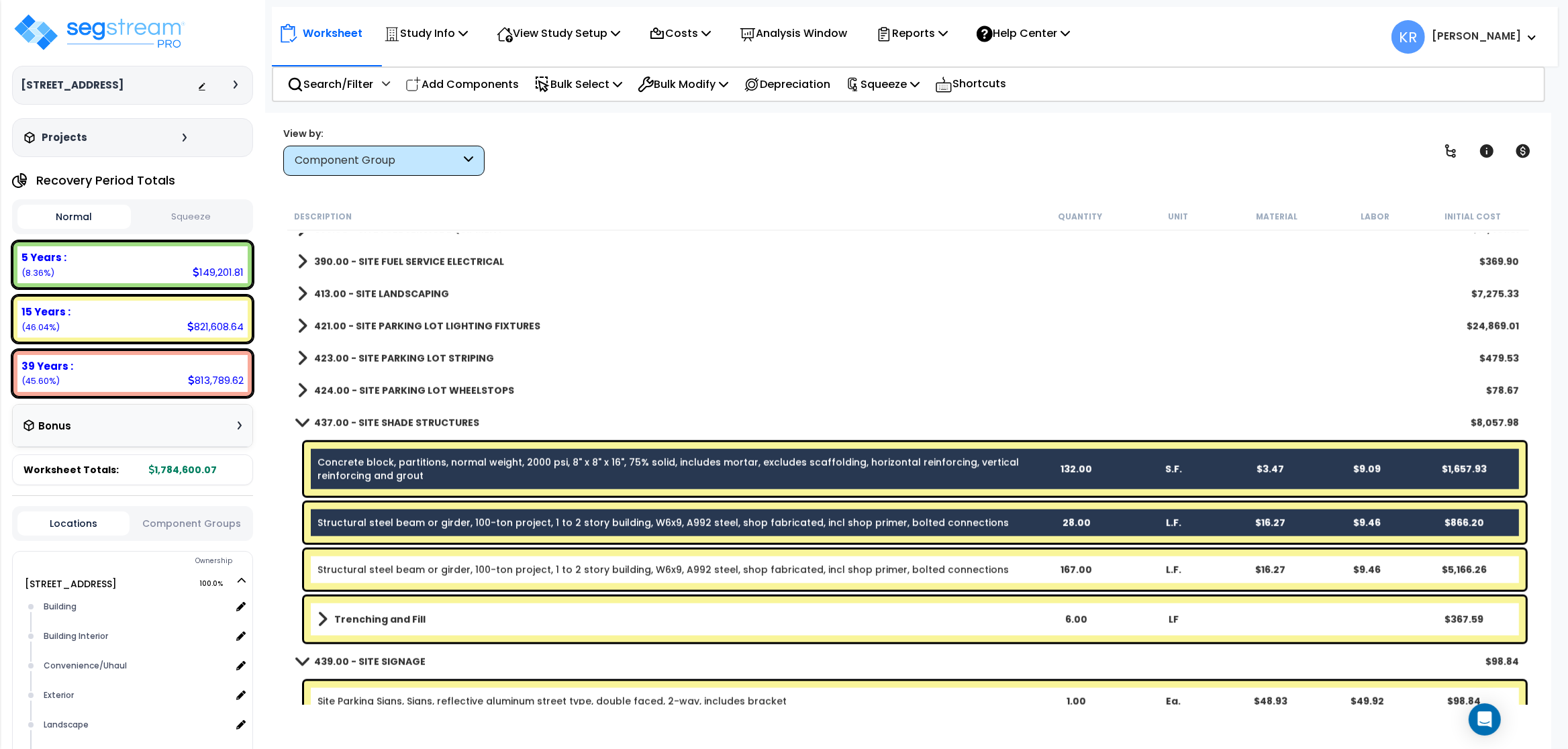
click at [395, 576] on div "Structural steel beam or girder, 100-ton project, 1 to 2 story building, W6x9, …" at bounding box center [915, 570] width 1222 height 40
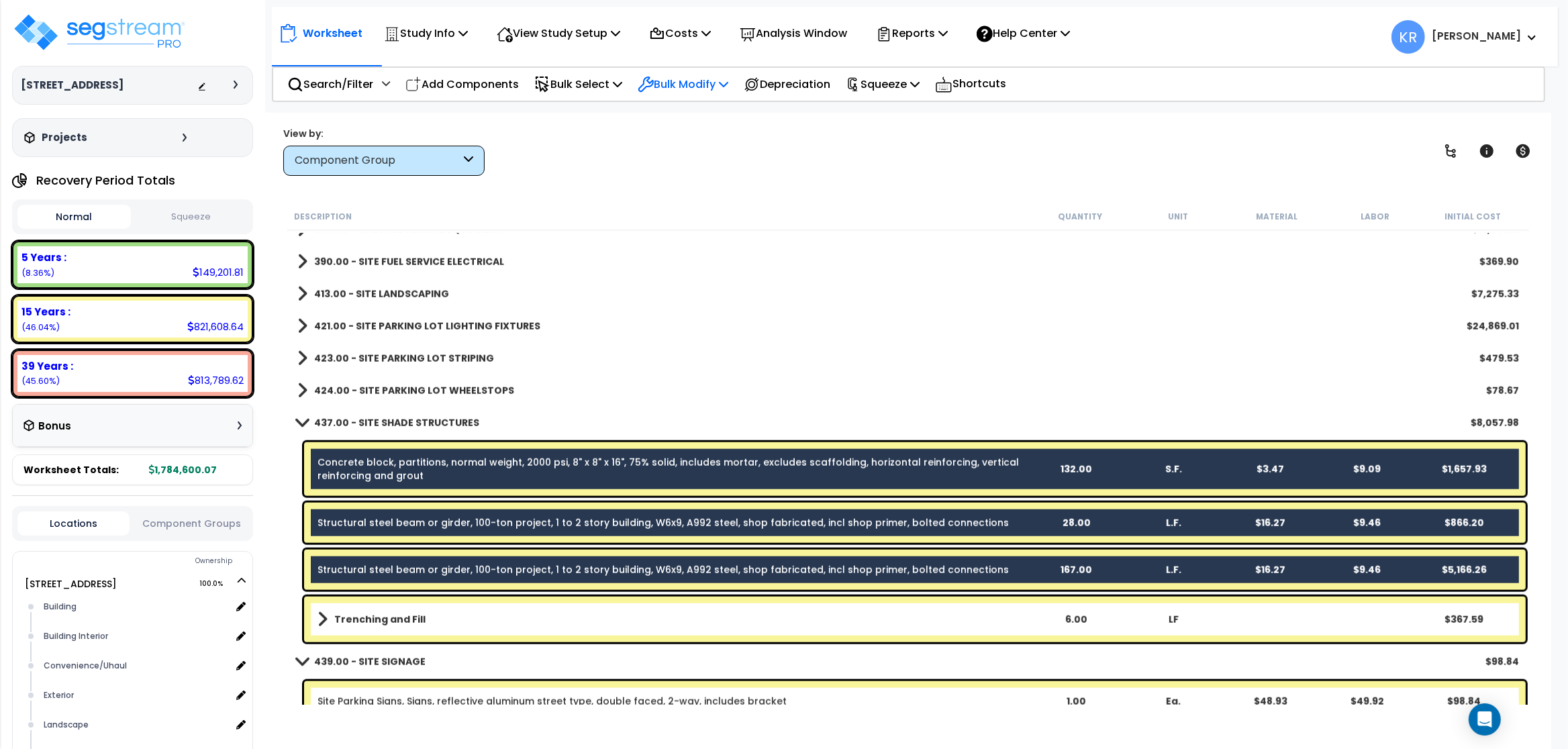
drag, startPoint x: 712, startPoint y: 81, endPoint x: 691, endPoint y: 137, distance: 59.8
click at [712, 82] on p "Bulk Modify" at bounding box center [683, 84] width 91 height 18
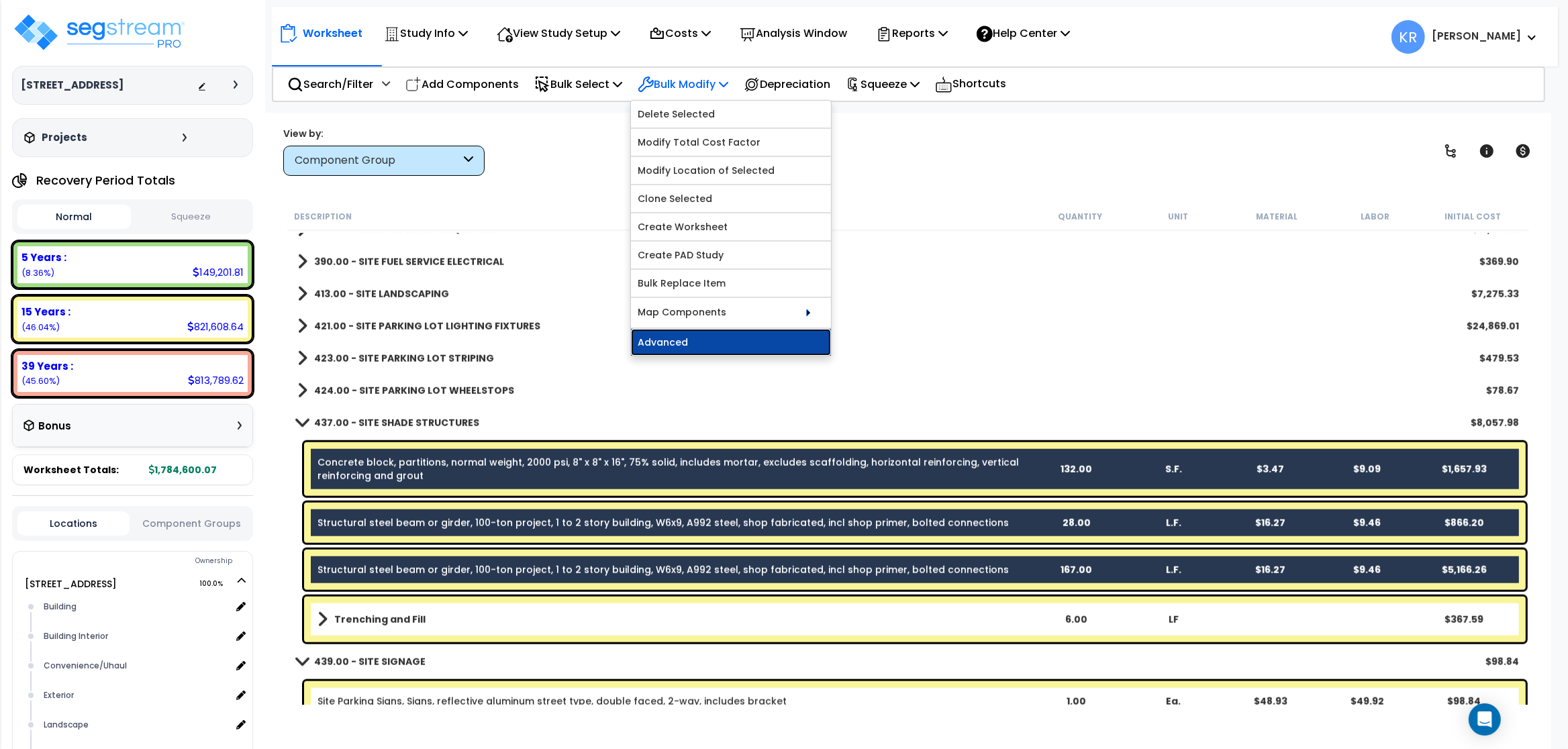
click at [669, 335] on link "Advanced" at bounding box center [731, 342] width 200 height 27
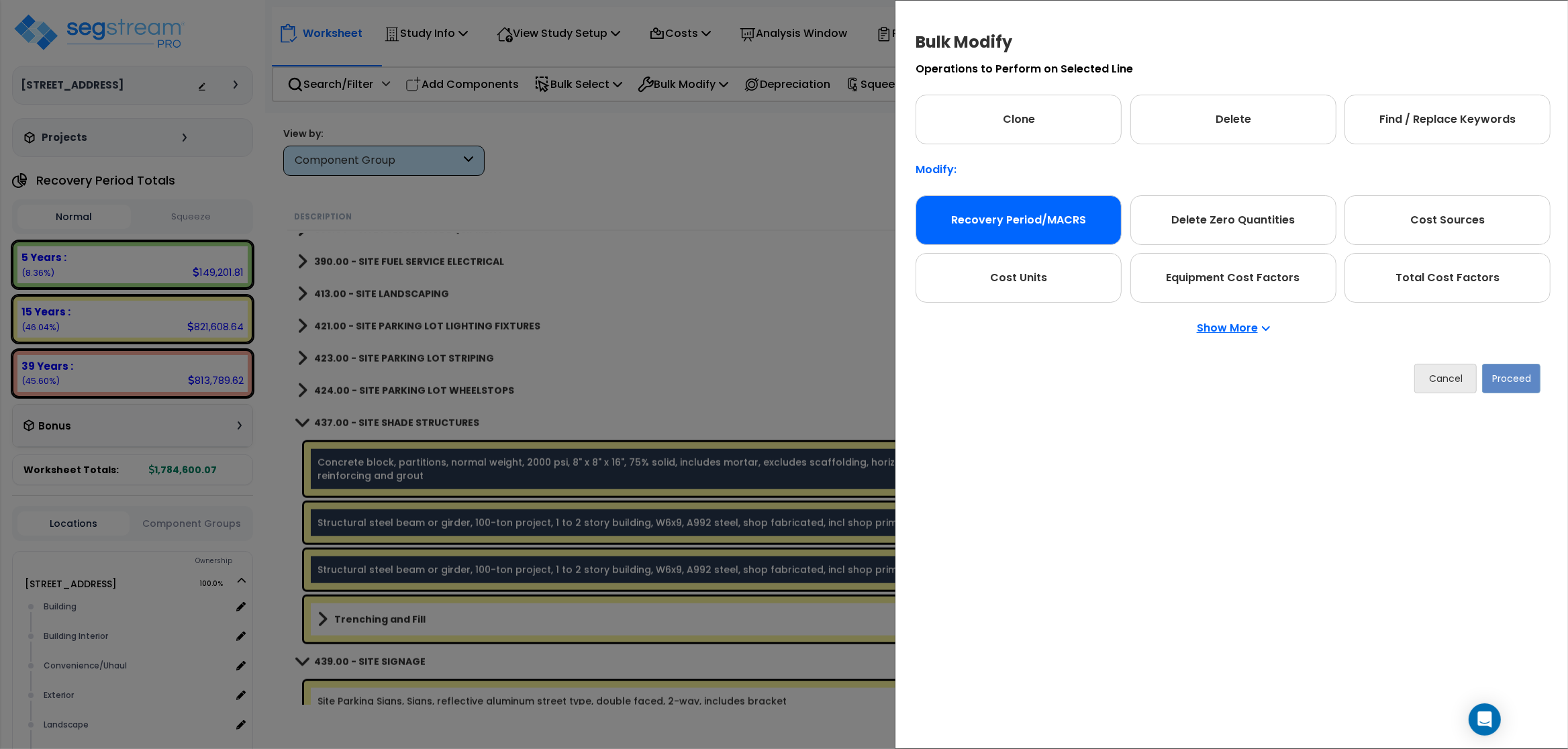
click at [837, 221] on div "Recovery Period/MACRS" at bounding box center [1019, 219] width 206 height 50
drag, startPoint x: 1523, startPoint y: 365, endPoint x: 1514, endPoint y: 376, distance: 14.2
click at [837, 376] on button "Proceed" at bounding box center [1511, 378] width 59 height 30
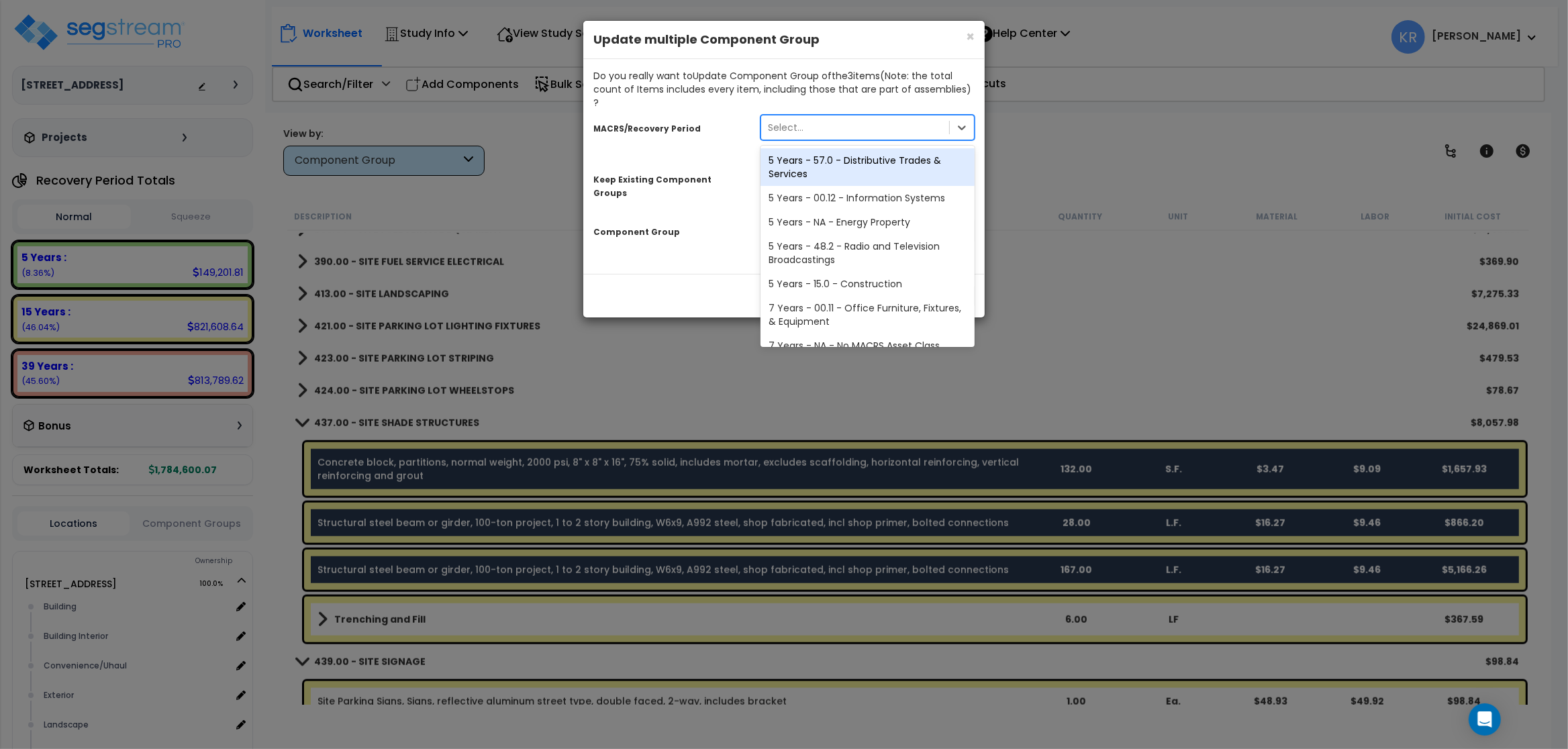
click at [818, 117] on div "Select..." at bounding box center [854, 128] width 188 height 22
click at [807, 151] on div "5 Years - 57.0 - Distributive Trades & Services" at bounding box center [868, 167] width 214 height 38
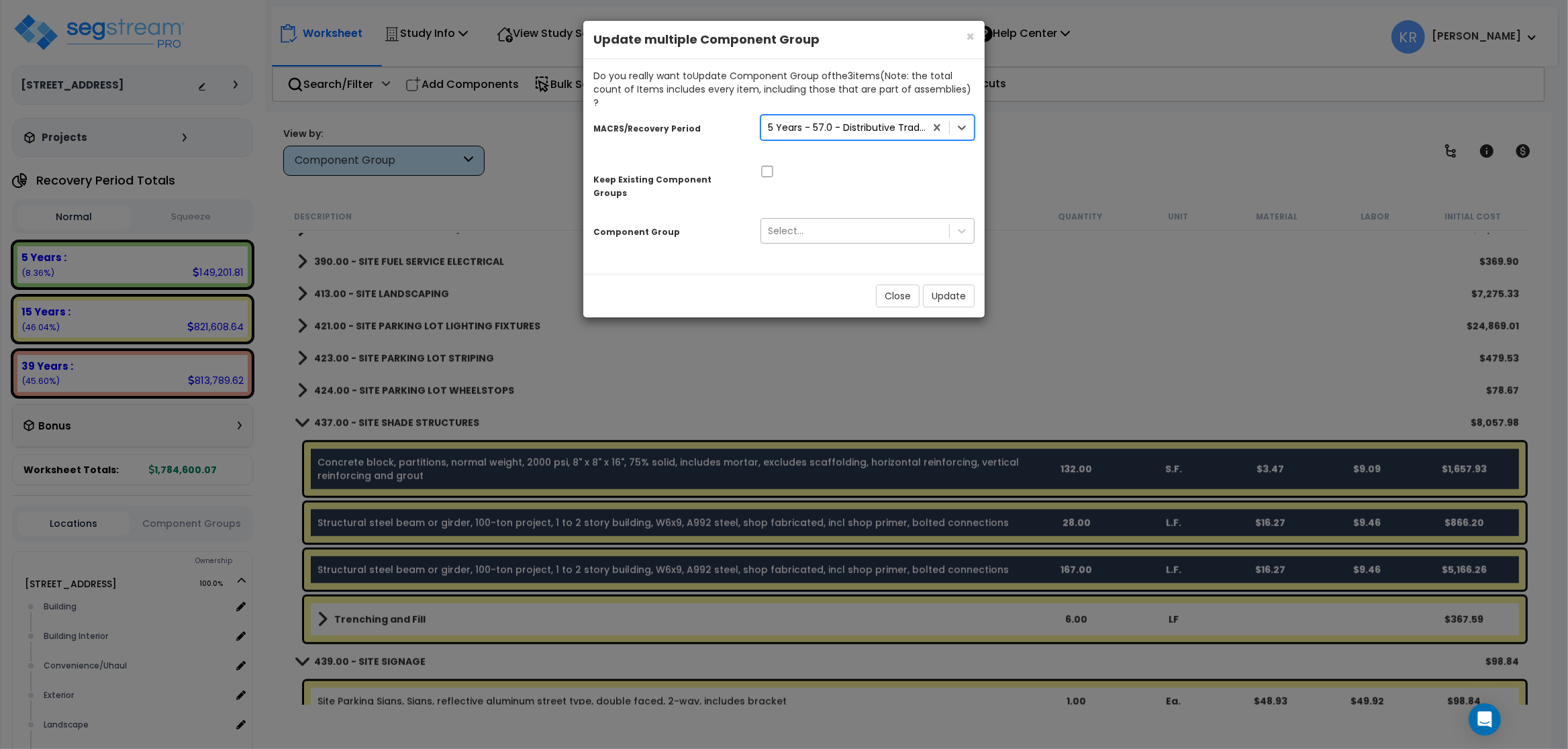
click at [799, 224] on div "Select..." at bounding box center [785, 230] width 36 height 13
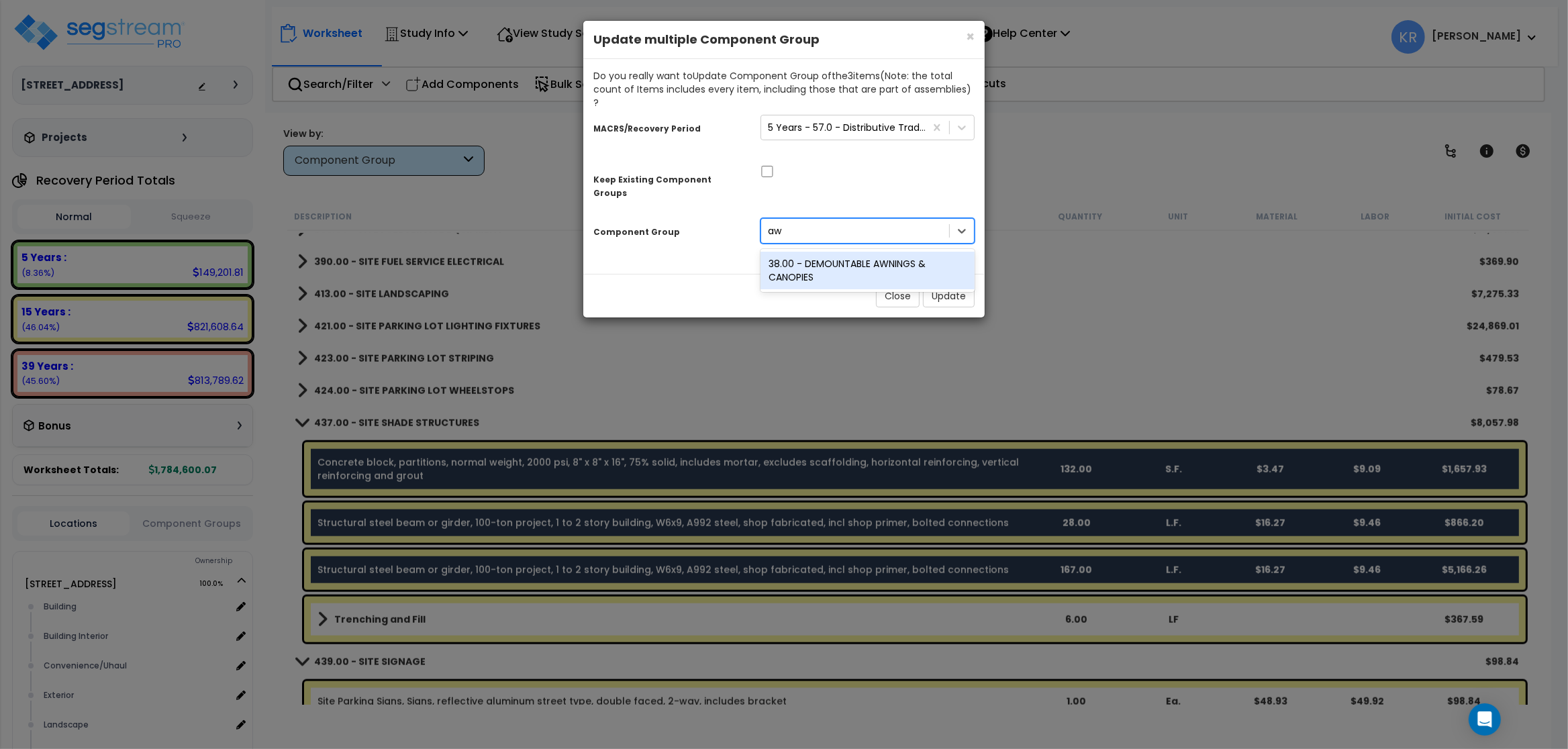
type input "awn"
click at [802, 252] on div "38.00 - DEMOUNTABLE AWNINGS & CANOPIES" at bounding box center [868, 270] width 214 height 38
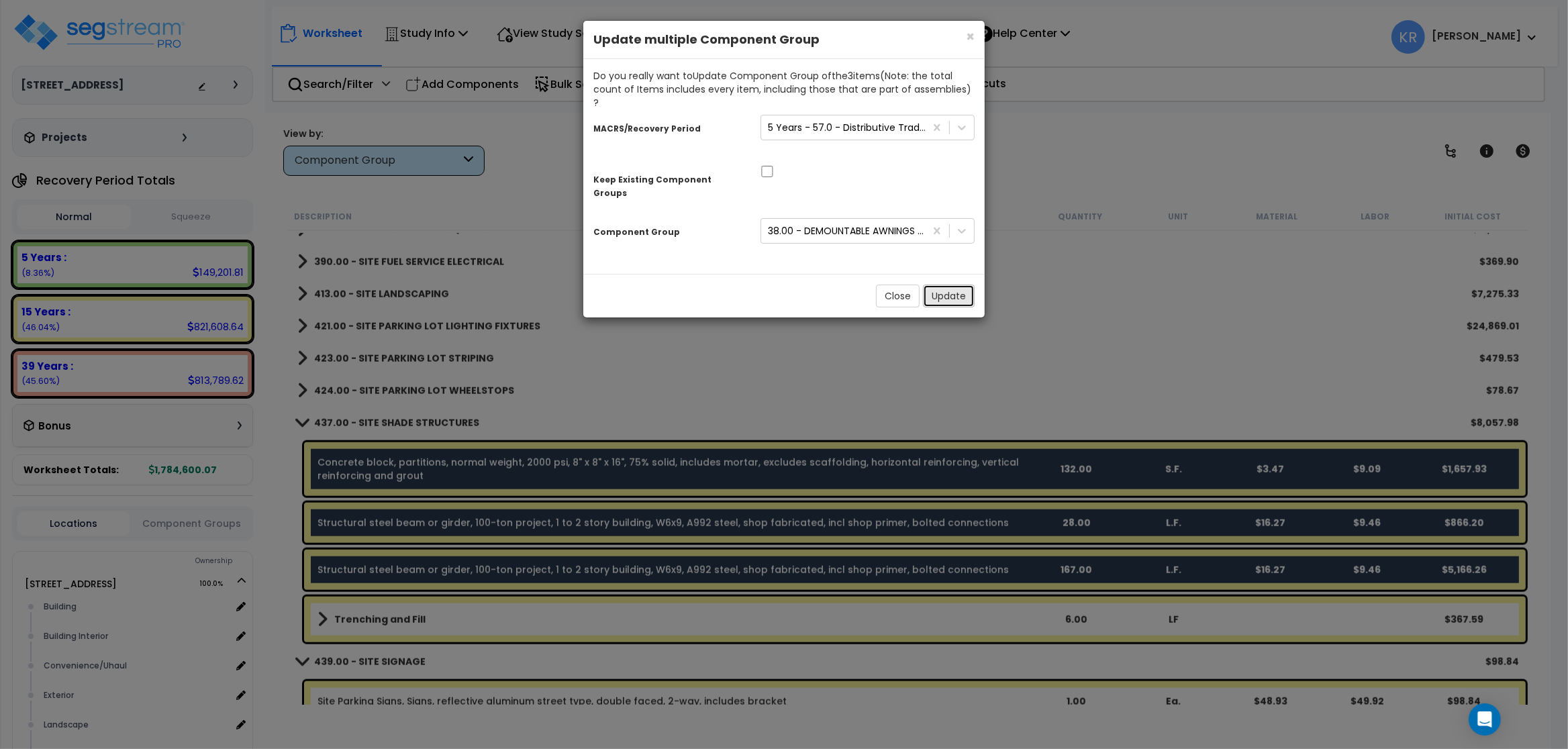
click at [837, 284] on button "Update" at bounding box center [948, 295] width 52 height 23
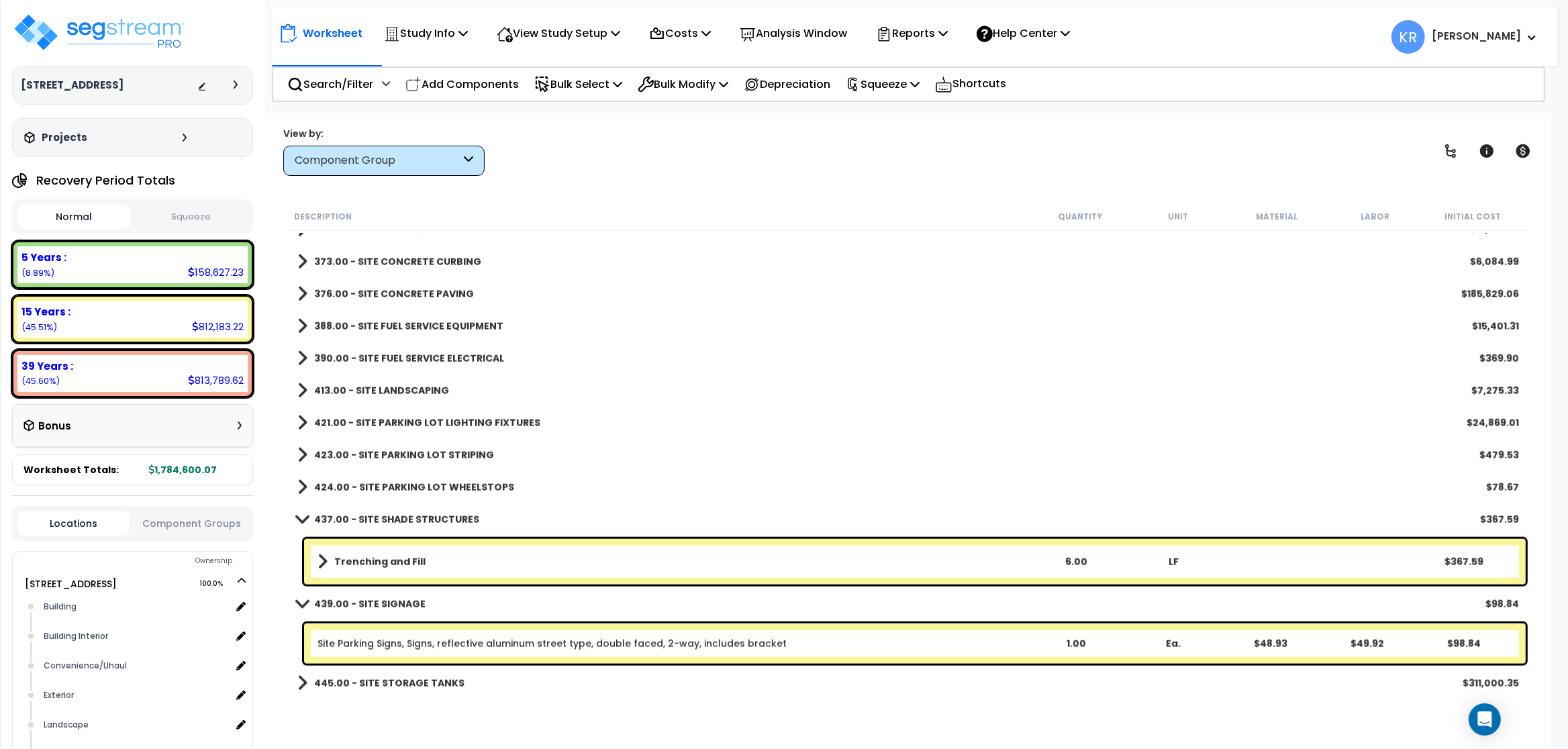
click at [427, 564] on link "Trenching and Fill" at bounding box center [672, 561] width 710 height 18
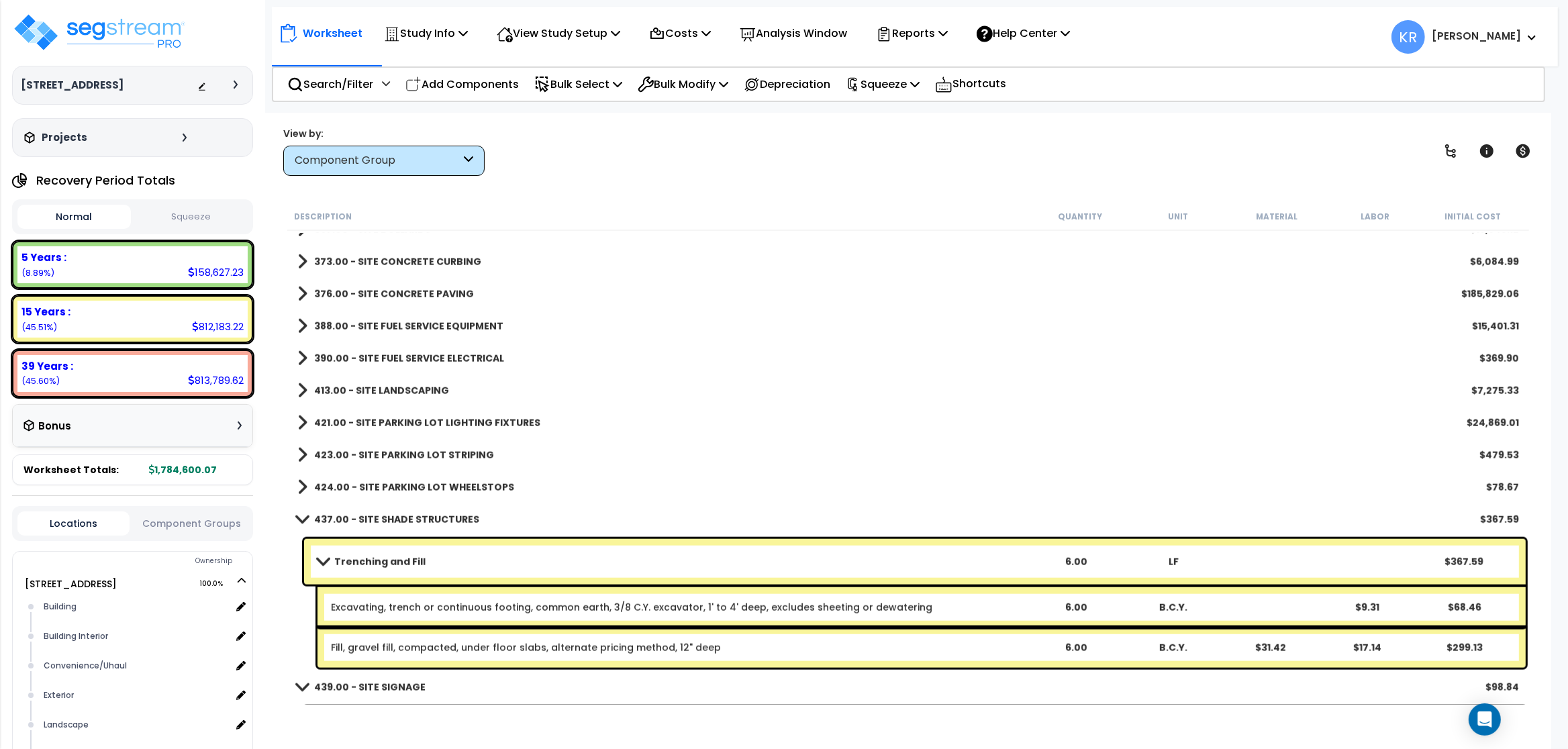
click at [427, 564] on link "Trenching and Fill" at bounding box center [672, 561] width 710 height 18
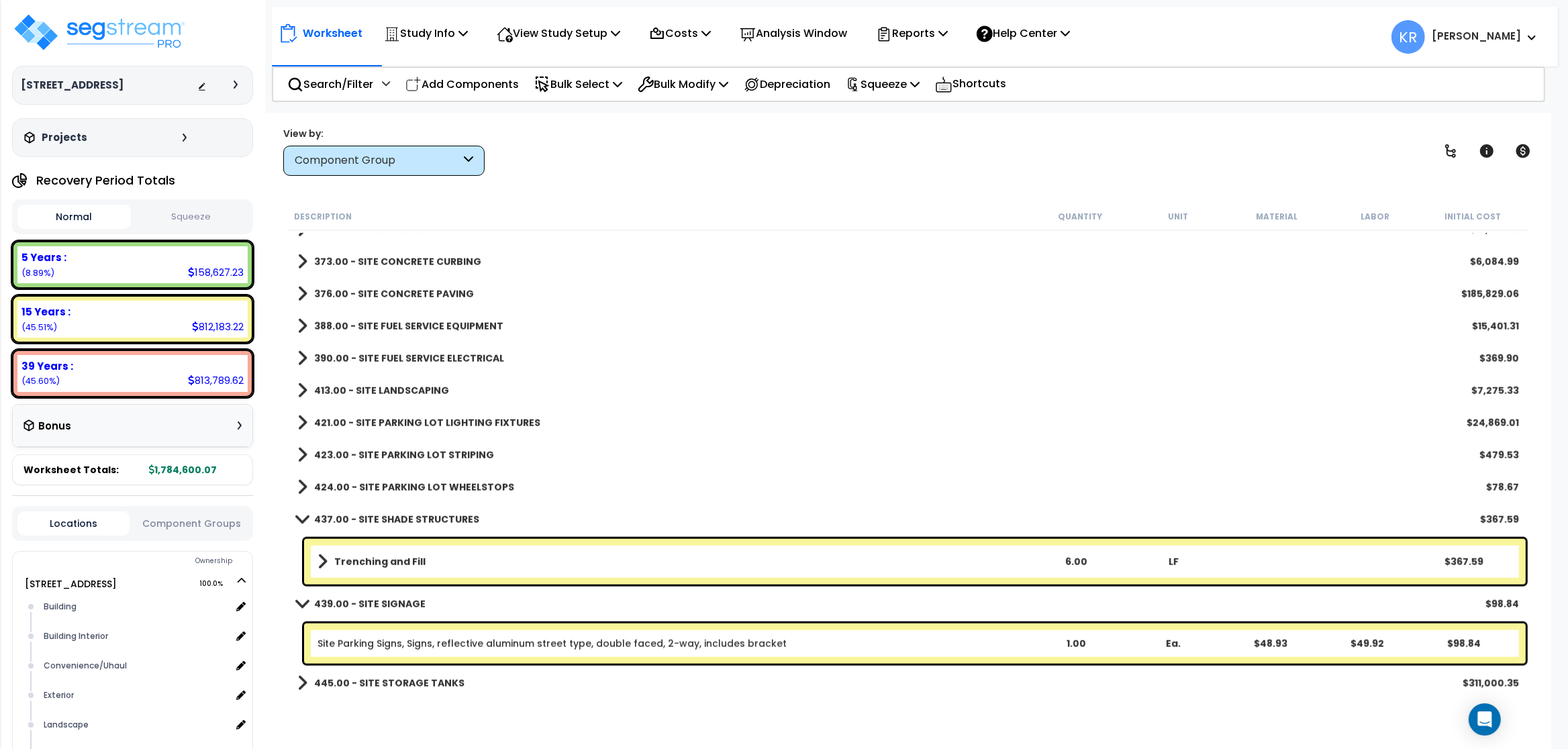
click at [398, 561] on b "Trenching and Fill" at bounding box center [380, 561] width 91 height 13
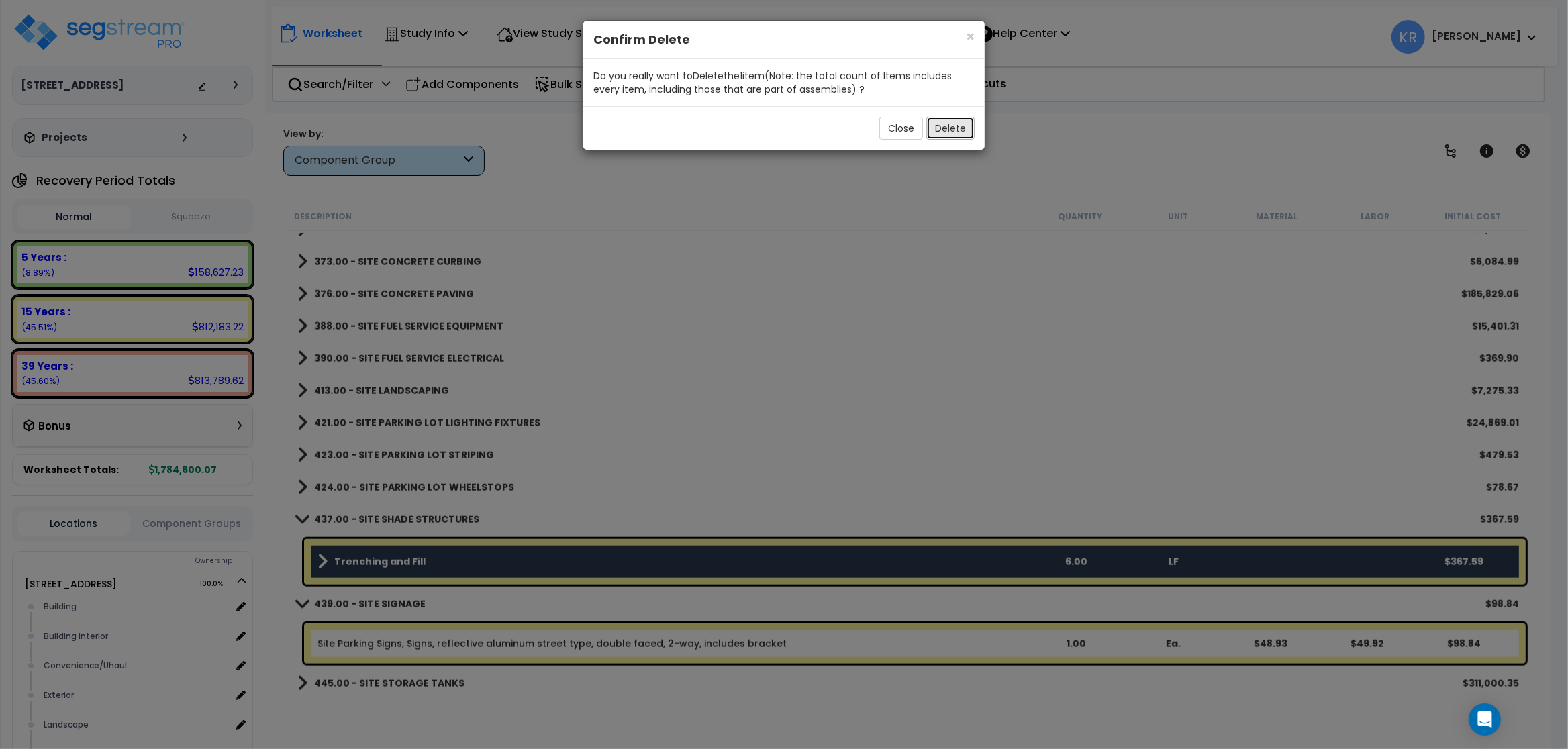
click at [837, 131] on button "Delete" at bounding box center [950, 128] width 48 height 23
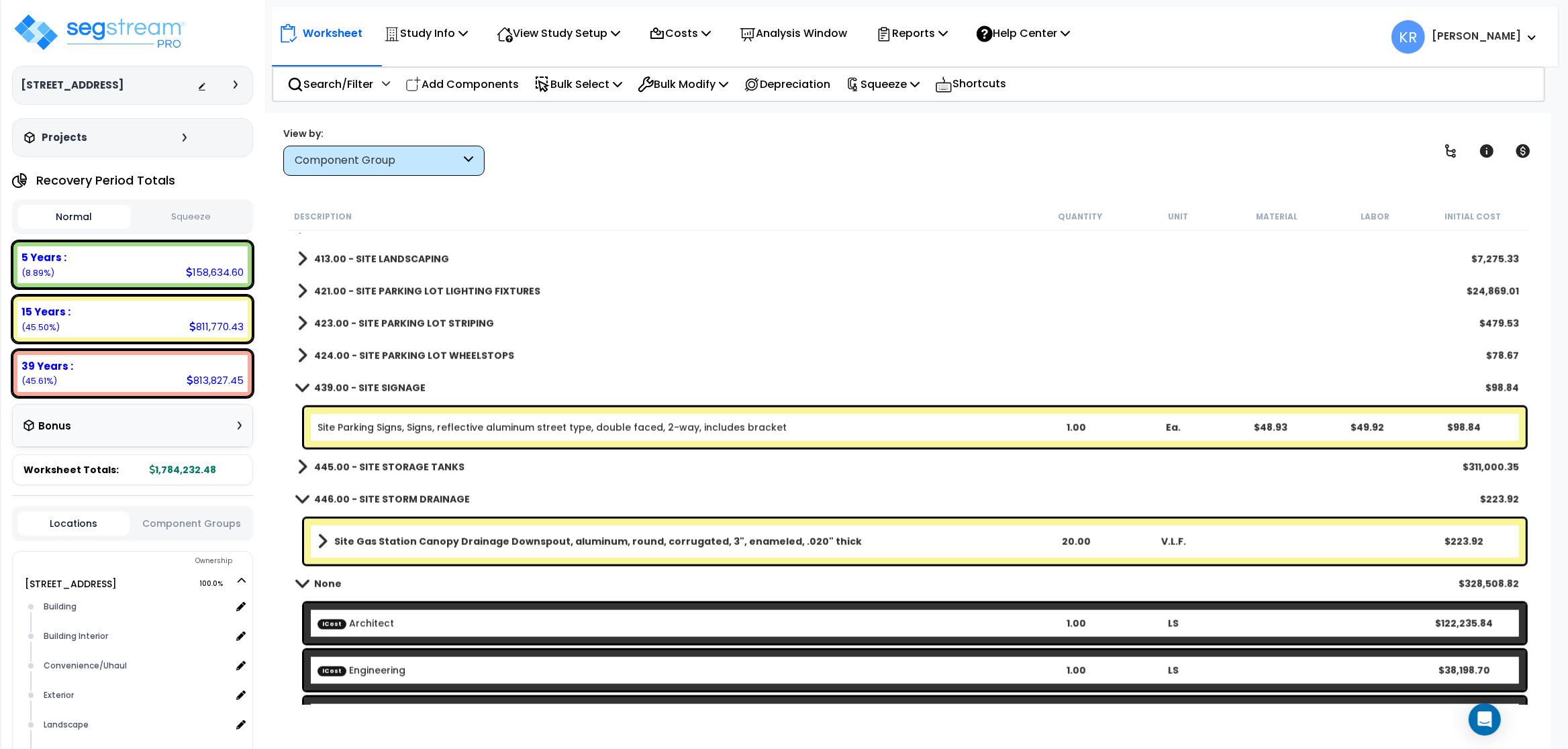
scroll to position [2093, 0]
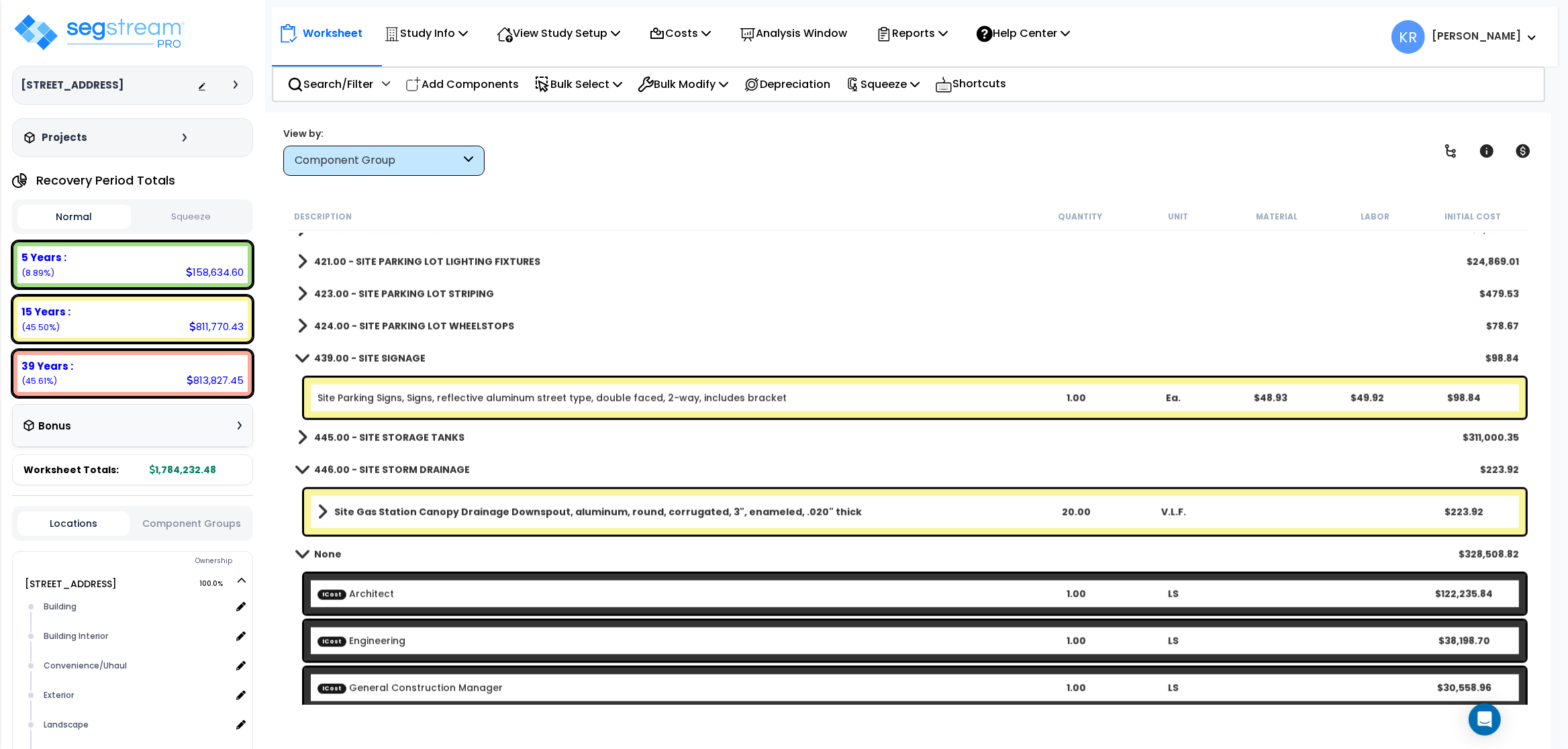
click at [316, 354] on b "439.00 - SITE SIGNAGE" at bounding box center [369, 357] width 111 height 13
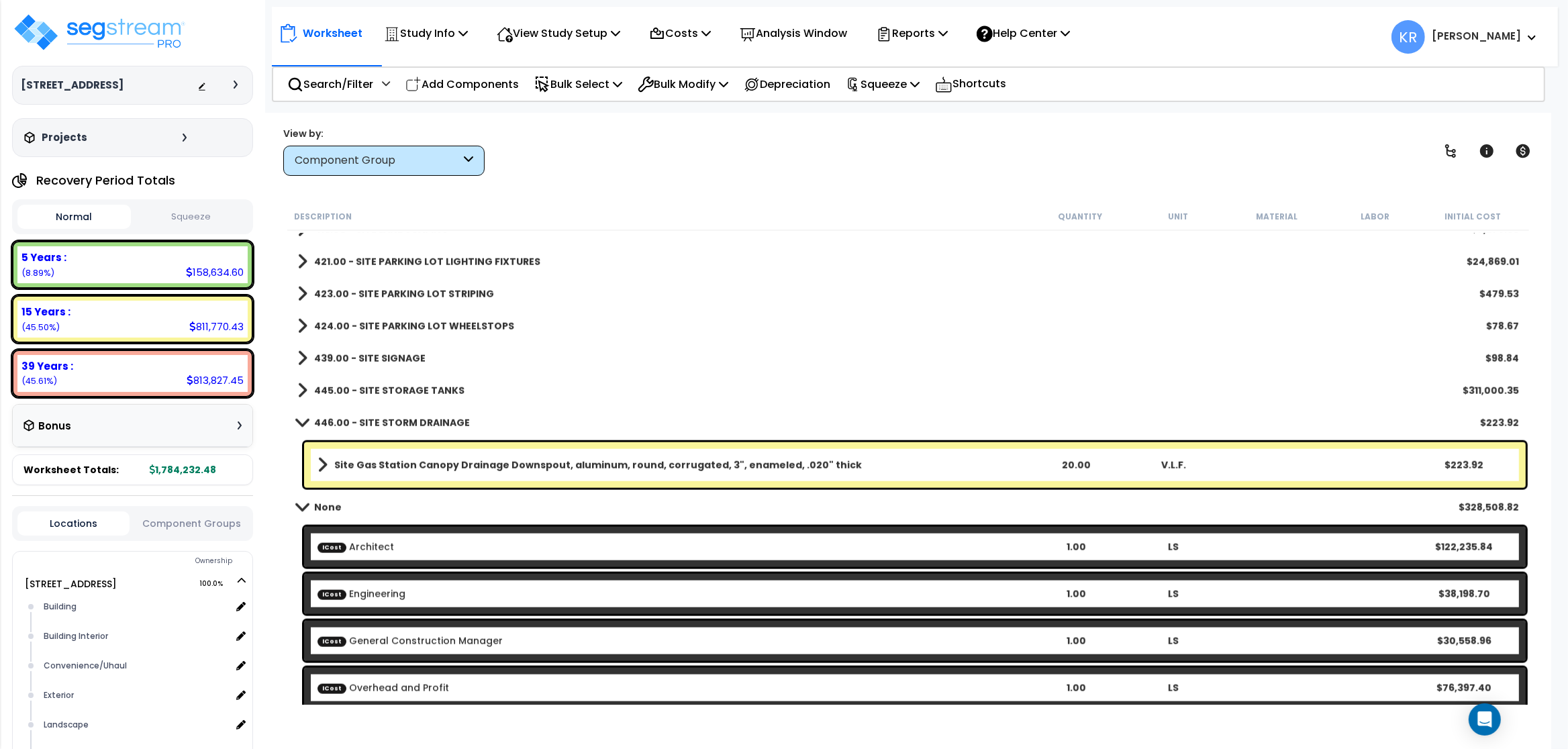
click at [366, 390] on b "445.00 - SITE STORAGE TANKS" at bounding box center [389, 390] width 150 height 13
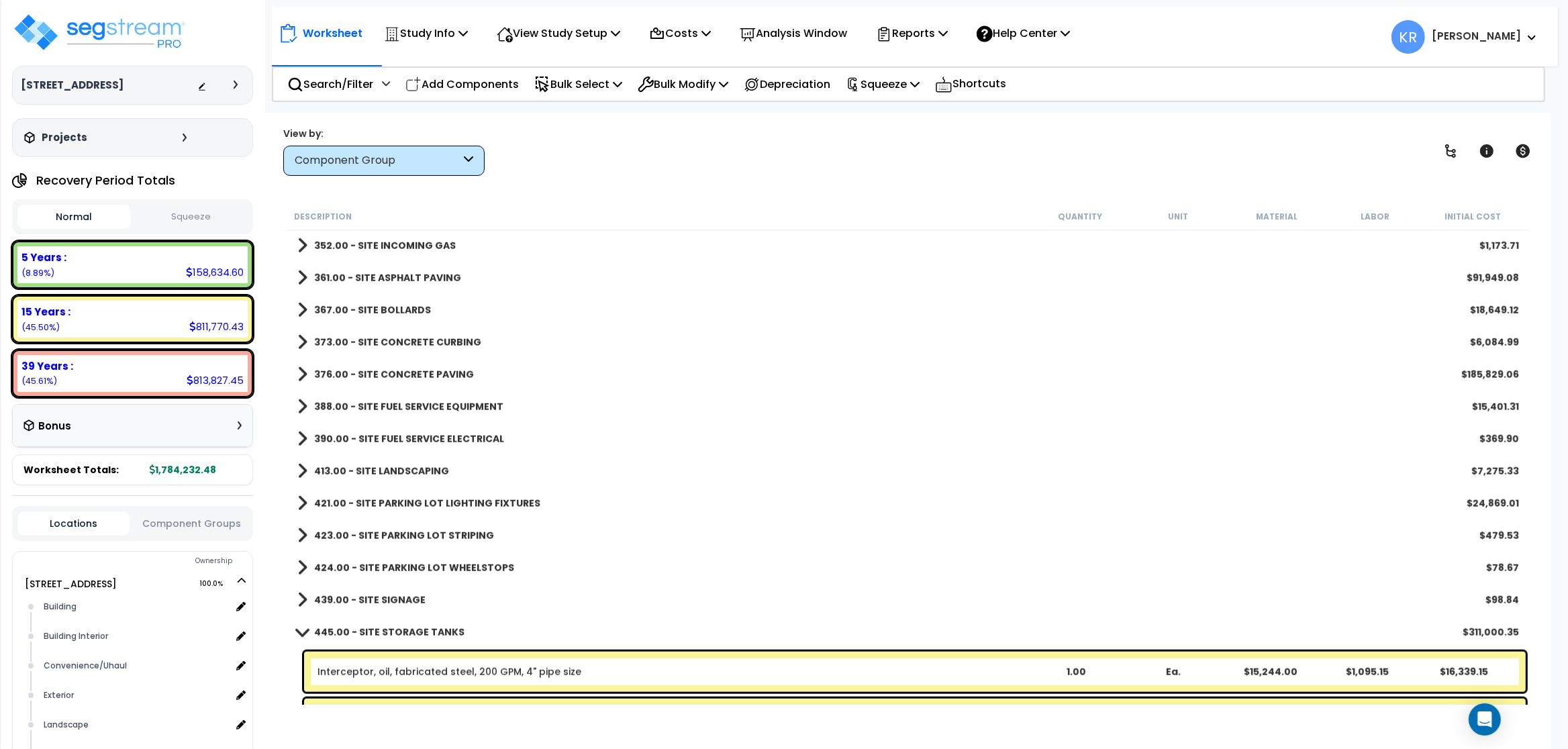
scroll to position [2013, 0]
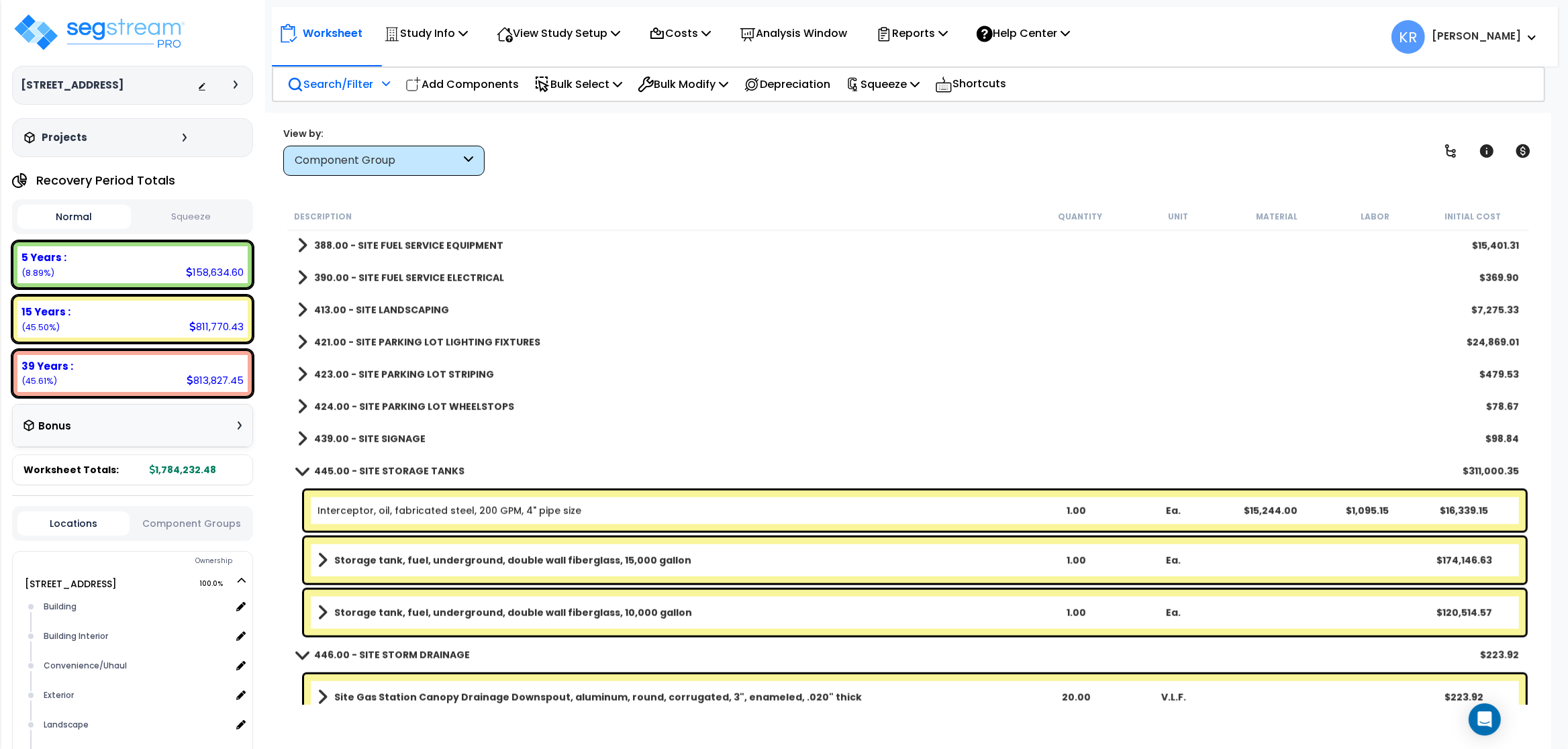
click at [352, 80] on p "Search/Filter" at bounding box center [331, 84] width 86 height 18
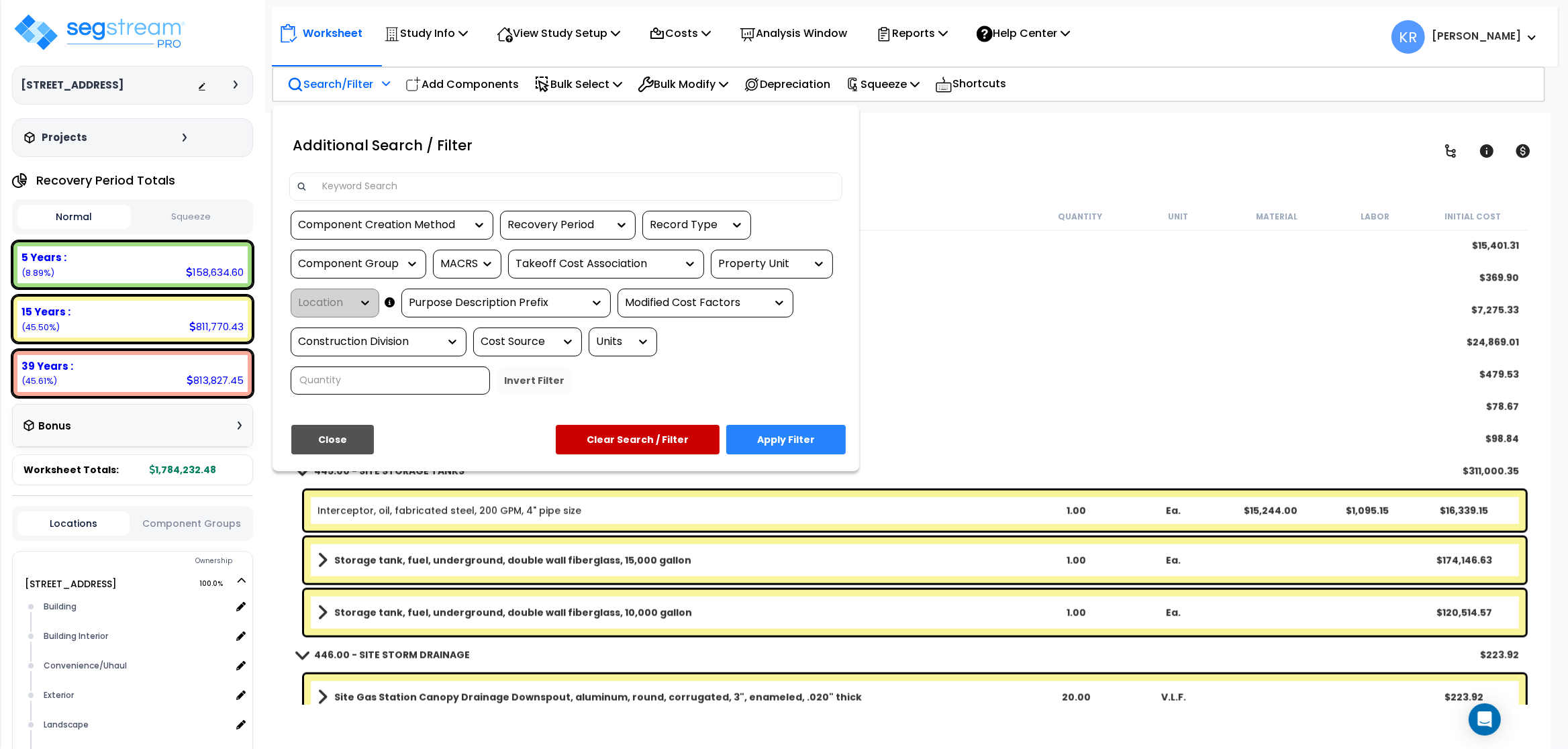
click at [380, 184] on input at bounding box center [575, 186] width 521 height 20
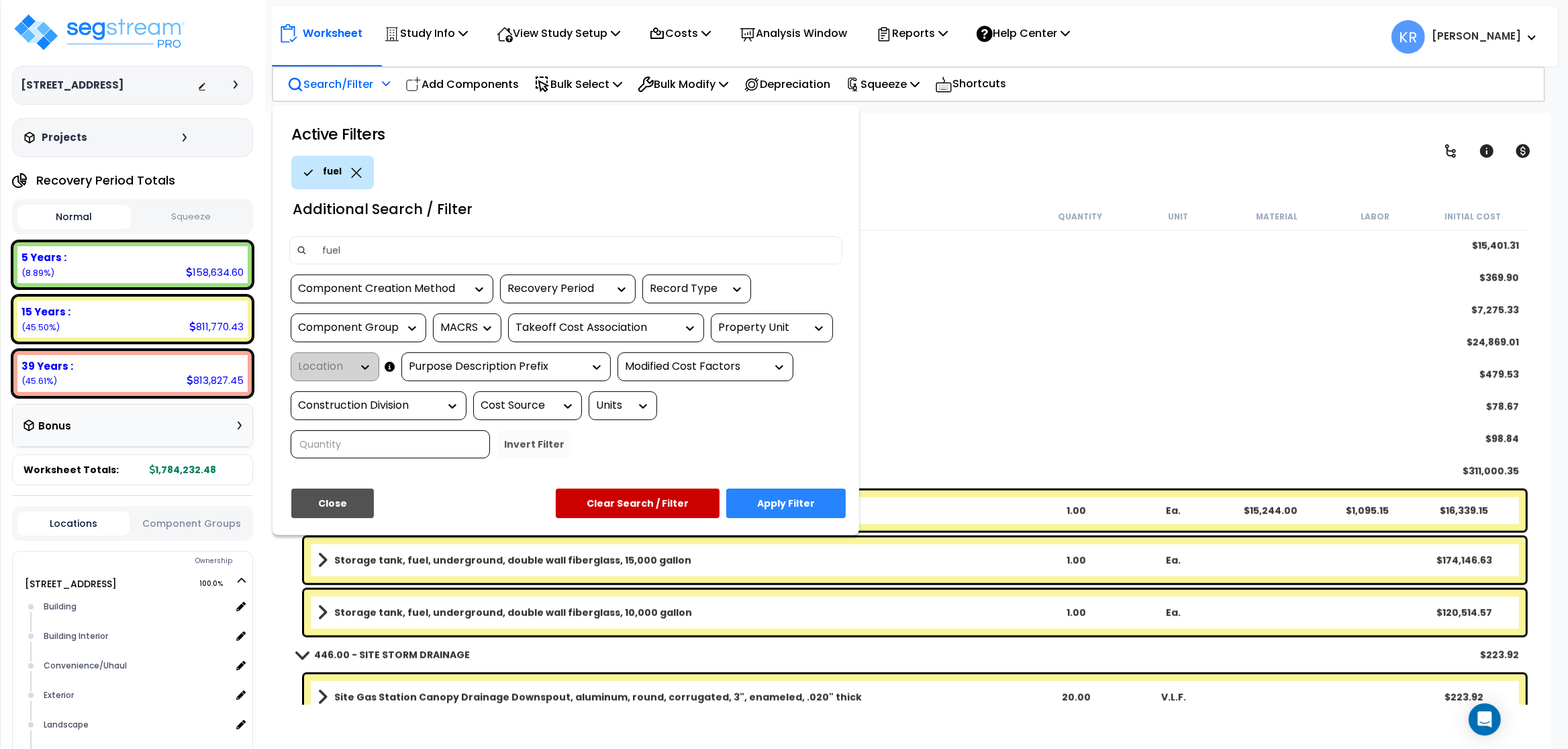
type input "fuel"
click at [778, 505] on button "Apply Filter" at bounding box center [786, 503] width 120 height 30
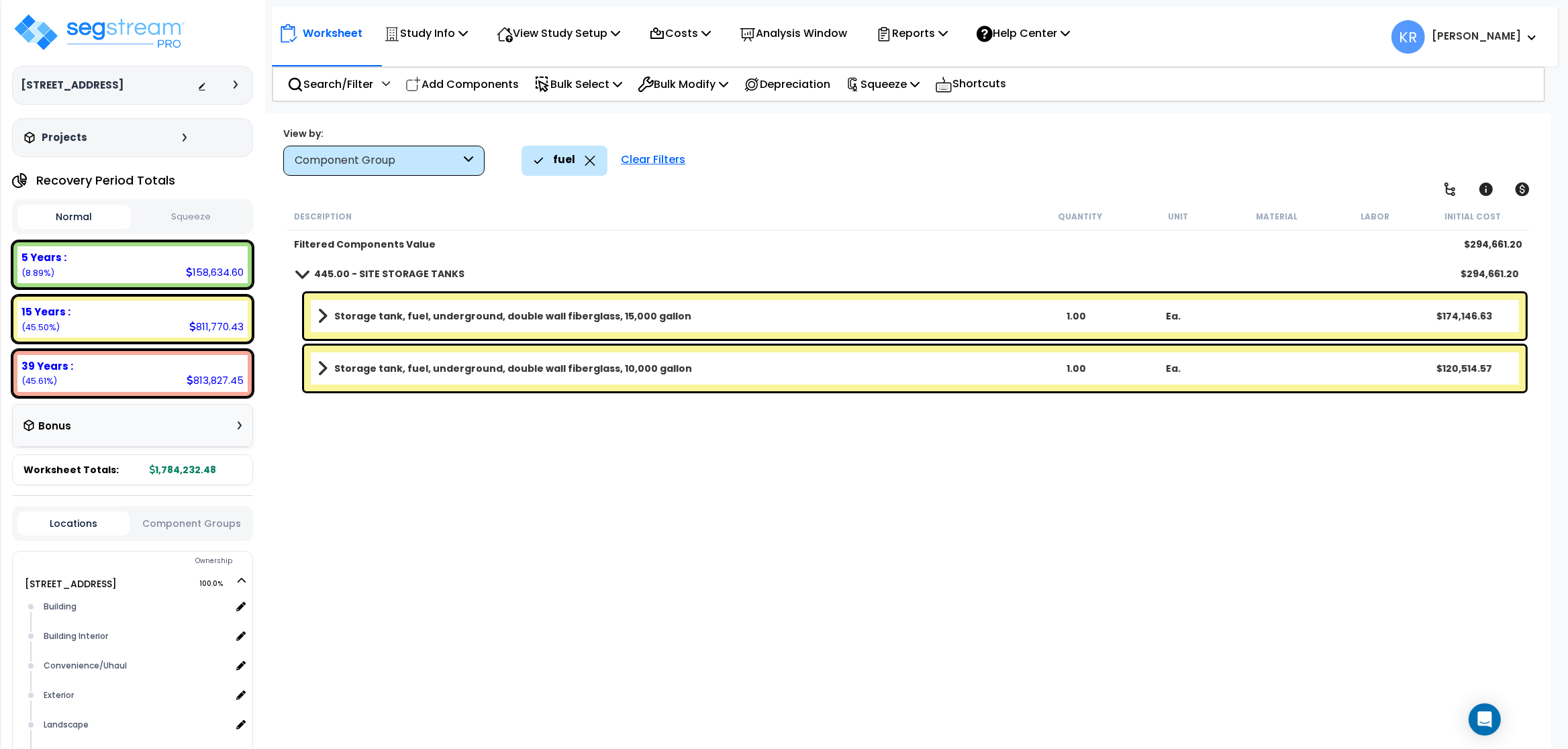
click at [334, 275] on b "445.00 - SITE STORAGE TANKS" at bounding box center [389, 274] width 150 height 13
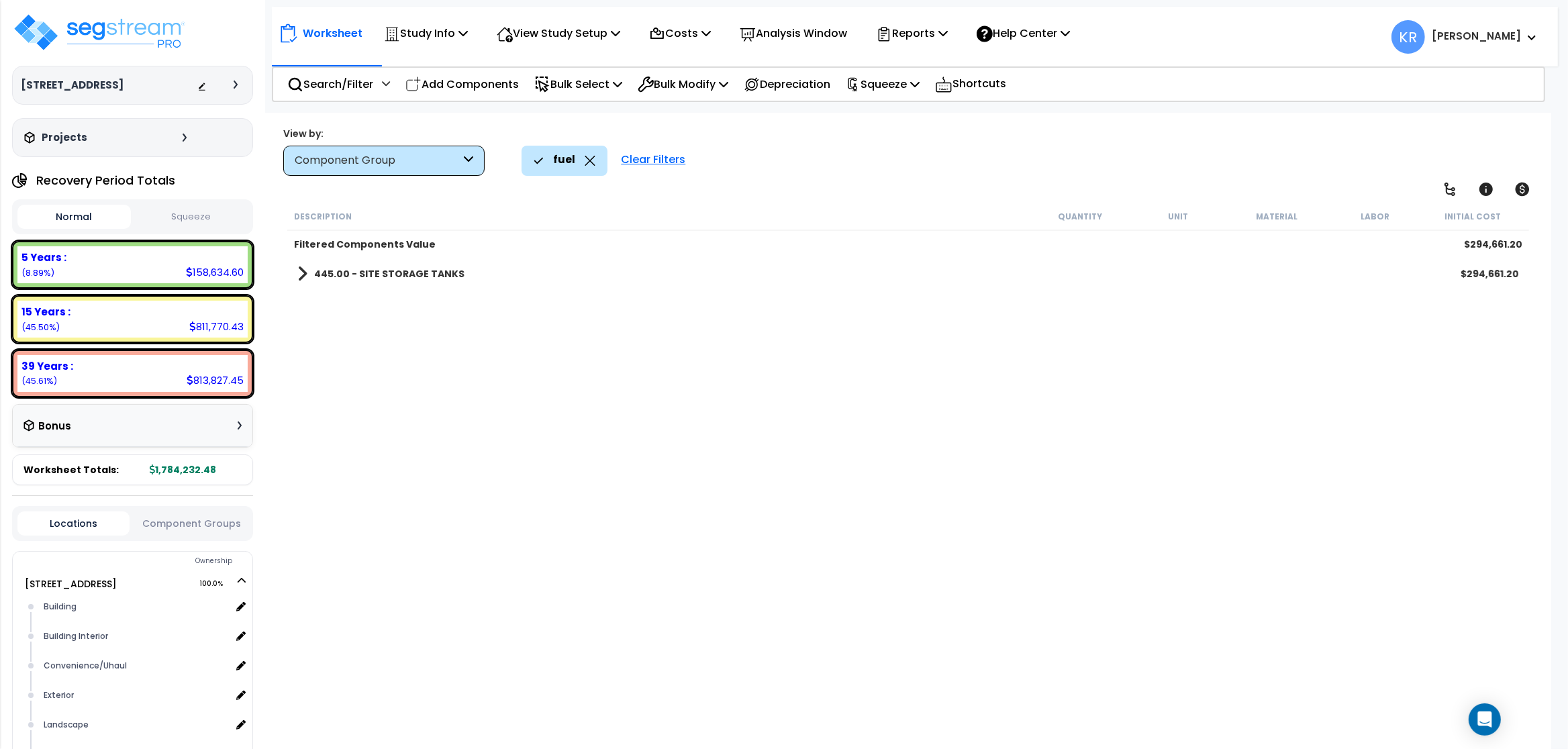
click at [334, 275] on b "445.00 - SITE STORAGE TANKS" at bounding box center [389, 274] width 150 height 13
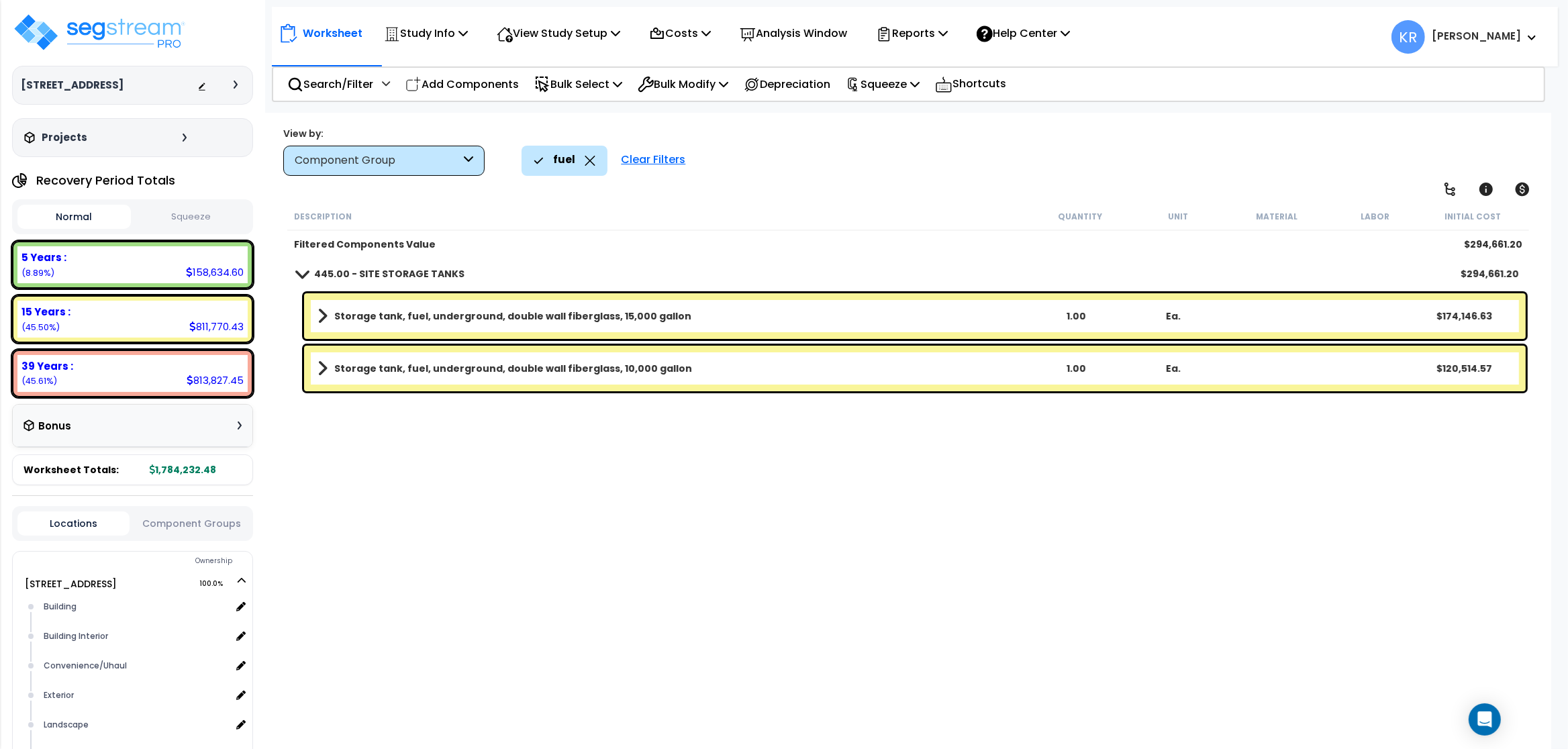
click at [657, 155] on div "Clear Filters" at bounding box center [652, 161] width 78 height 30
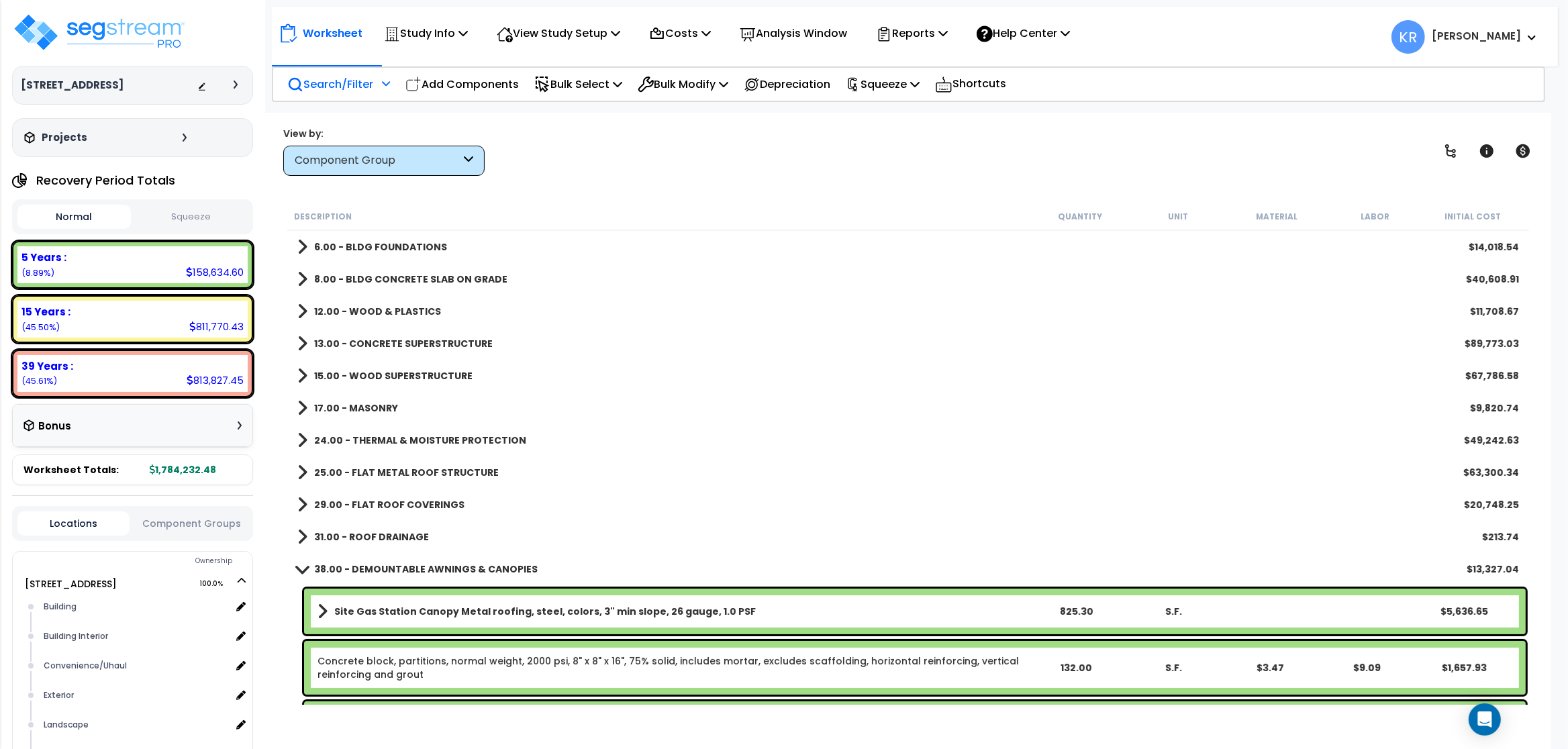
click at [346, 87] on p "Search/Filter" at bounding box center [331, 84] width 86 height 18
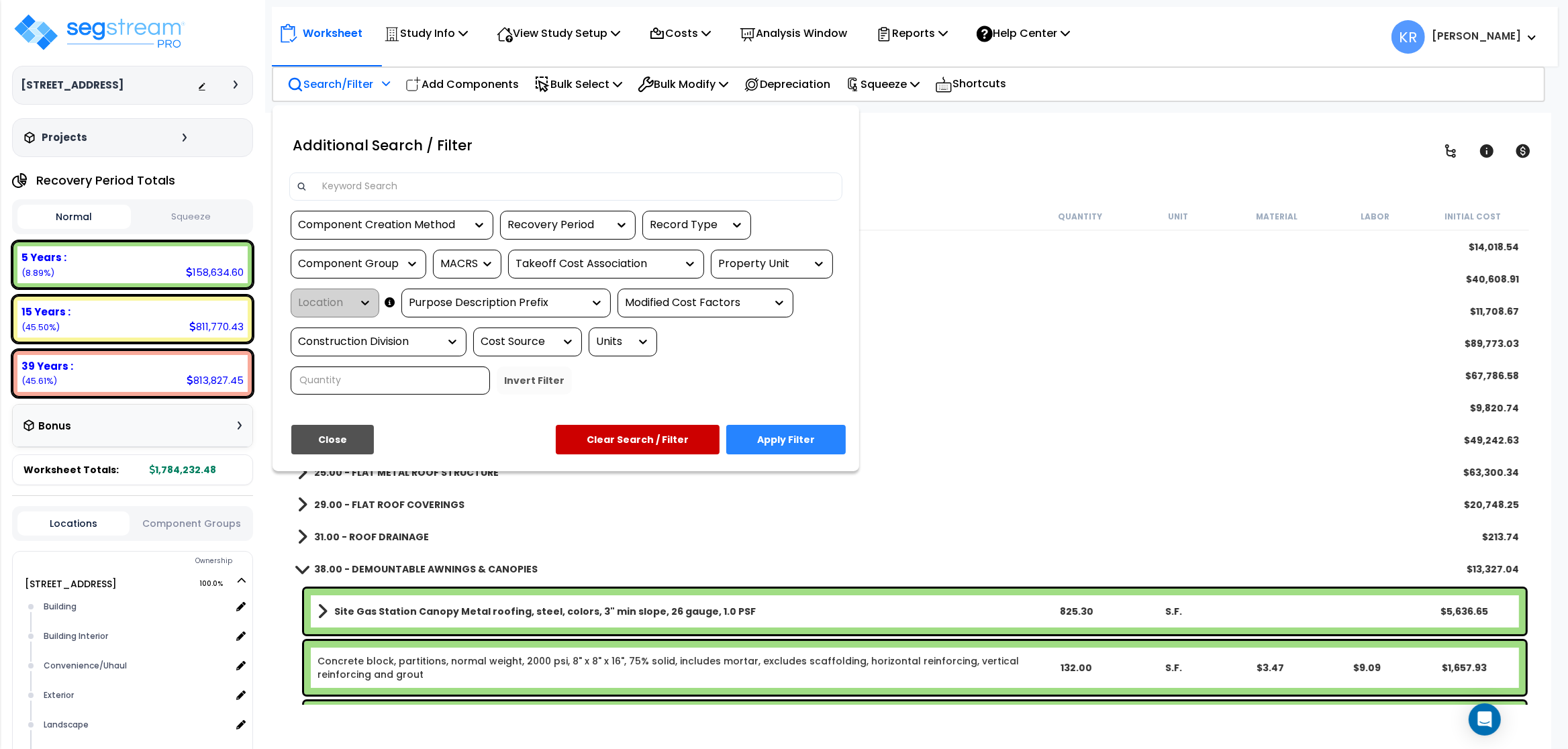
click at [365, 184] on input at bounding box center [575, 186] width 521 height 20
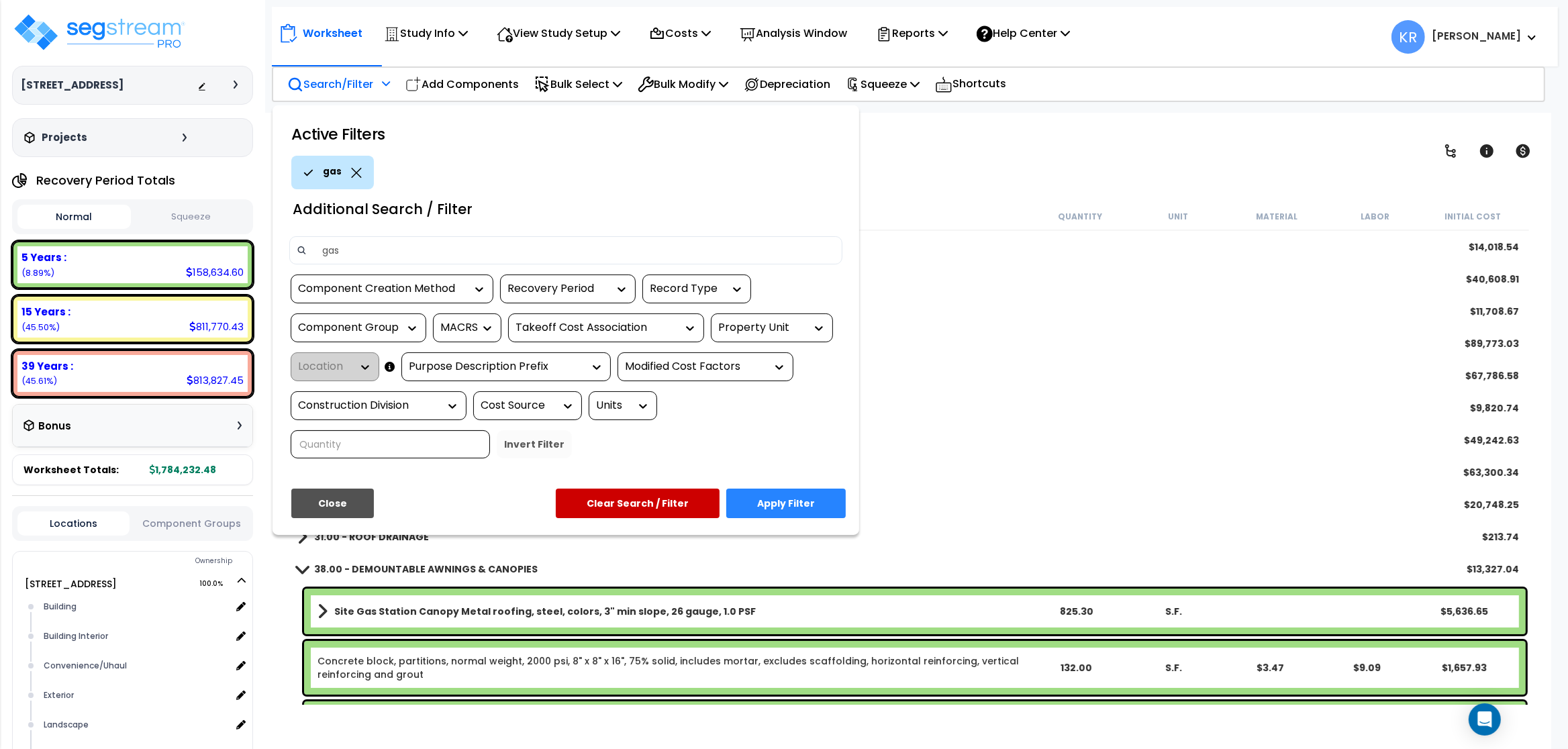
type input "gas"
click at [822, 498] on button "Apply Filter" at bounding box center [786, 503] width 120 height 30
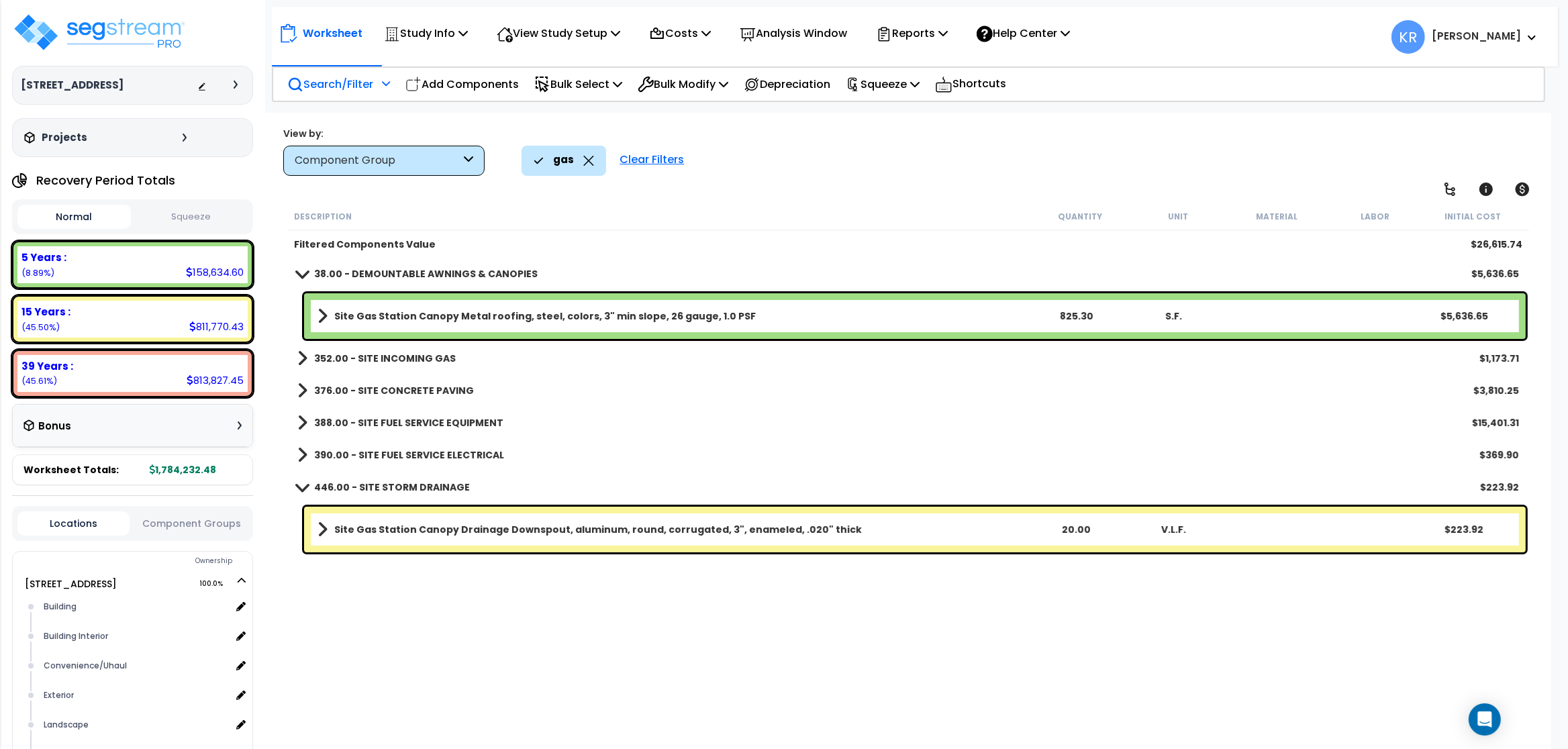
click at [422, 415] on link "388.00 - SITE FUEL SERVICE EQUIPMENT" at bounding box center [401, 422] width 206 height 18
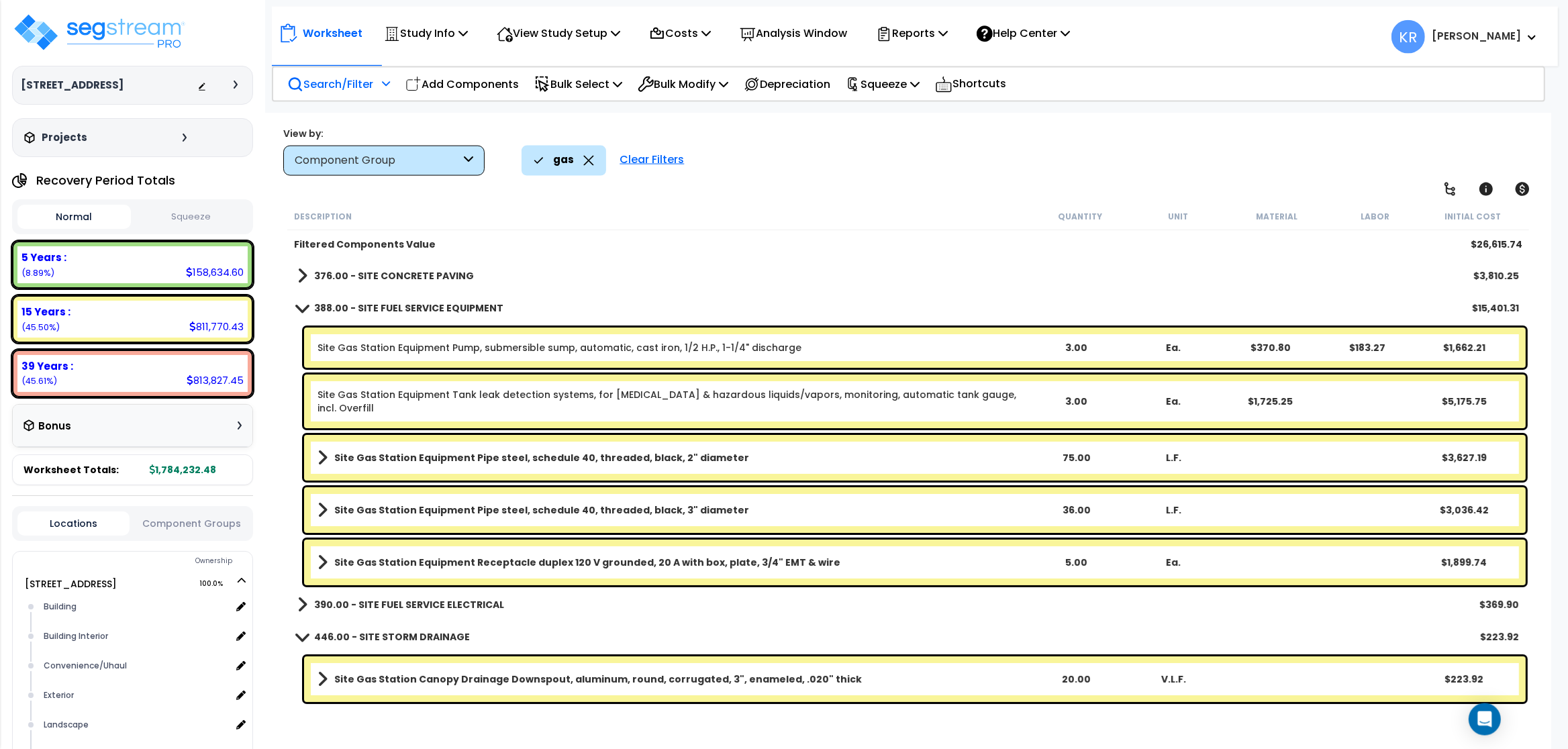
scroll to position [59, 0]
click at [377, 677] on b "Site Gas Station Canopy Drainage Downspout, aluminum, round, corrugated, 3", en…" at bounding box center [597, 678] width 527 height 13
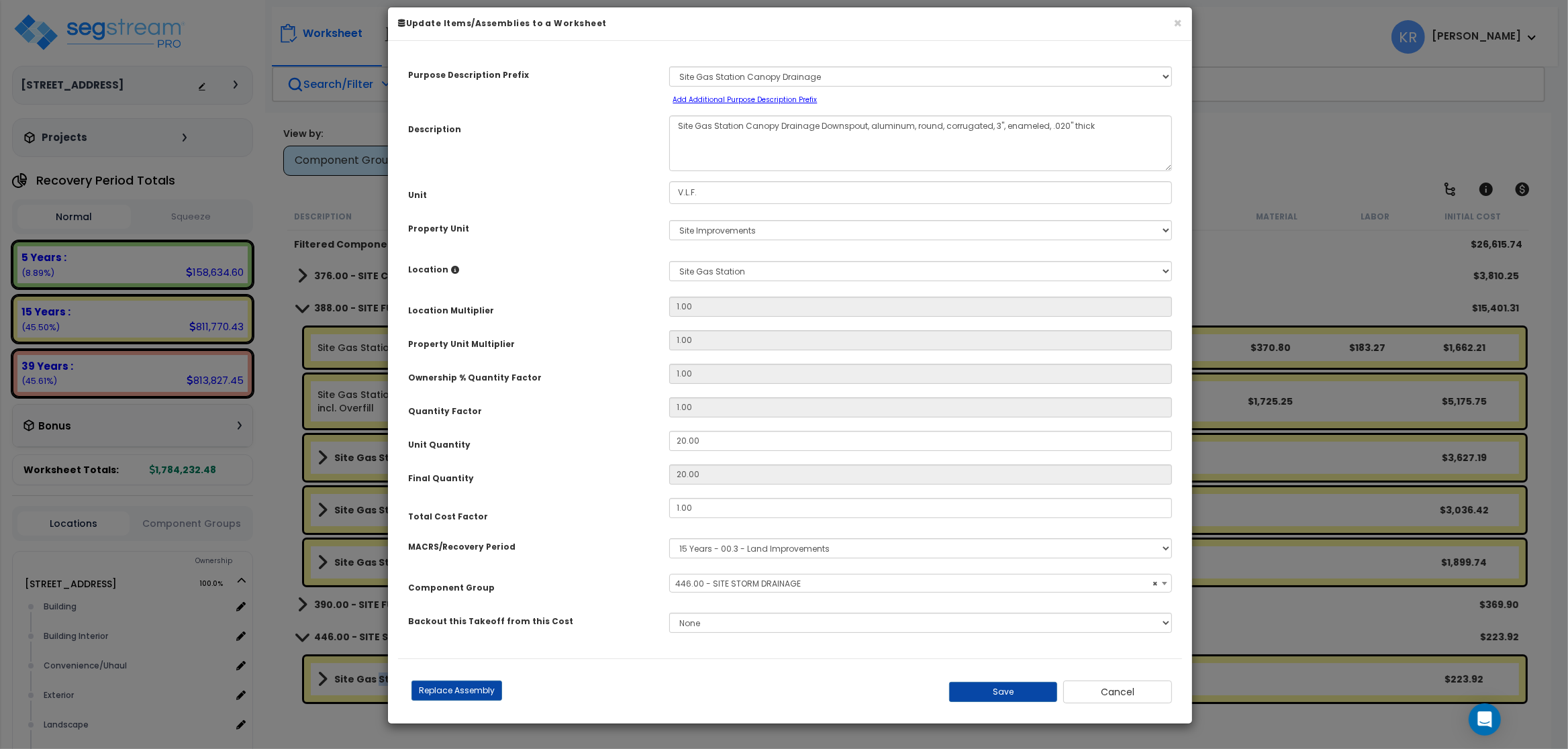
select select "57230"
click at [669, 538] on select "Select MACRS/Recovery Period 5 Years - 57.0 - Distributive Trades & Services 5 …" at bounding box center [920, 548] width 503 height 20
select select "3667"
click option "5 Years - 57.0 - Distributive Trades & Services" at bounding box center [0, 0] width 0 height 0
click at [700, 589] on span "Select Component Group" at bounding box center [727, 583] width 104 height 11
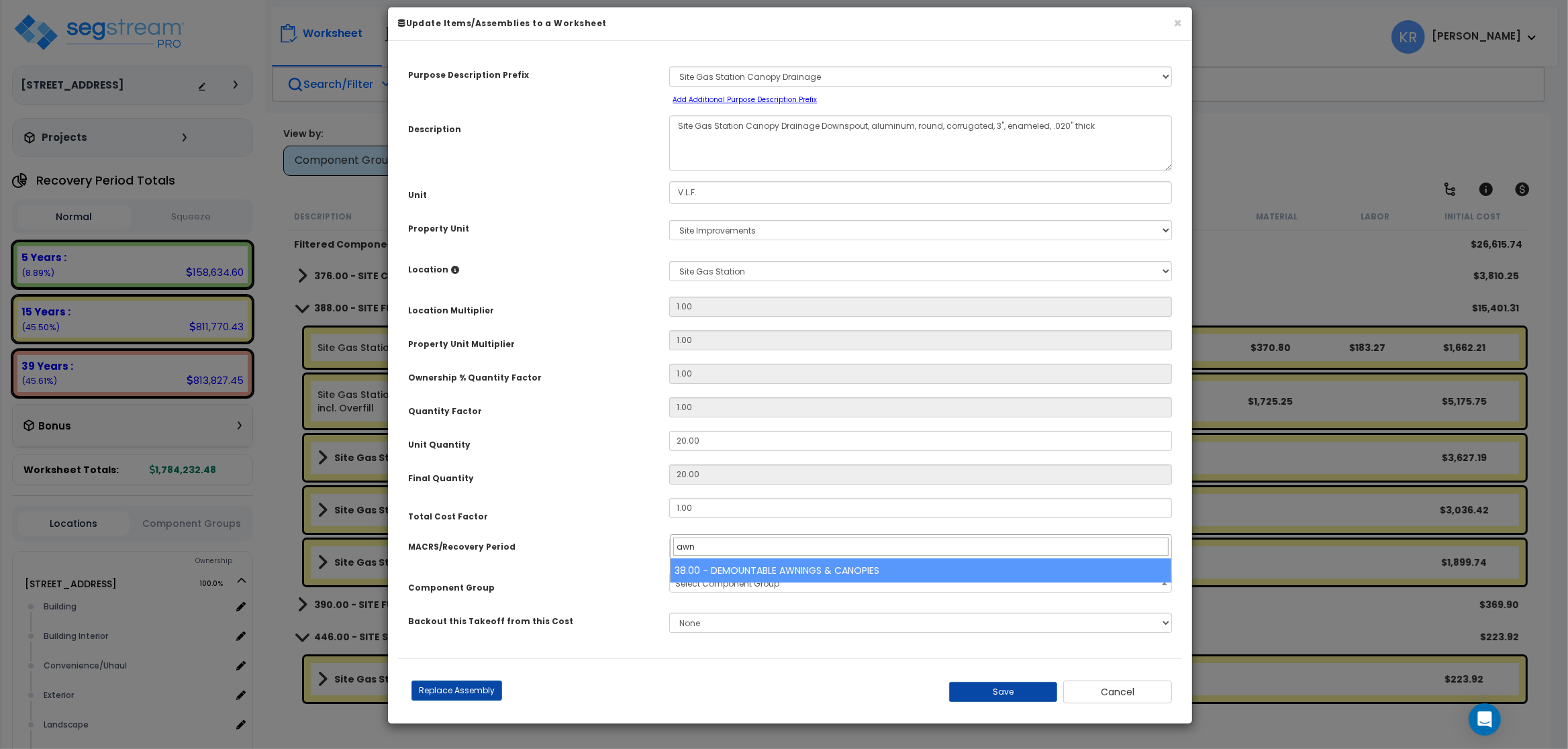
type input "awn"
select select "56864"
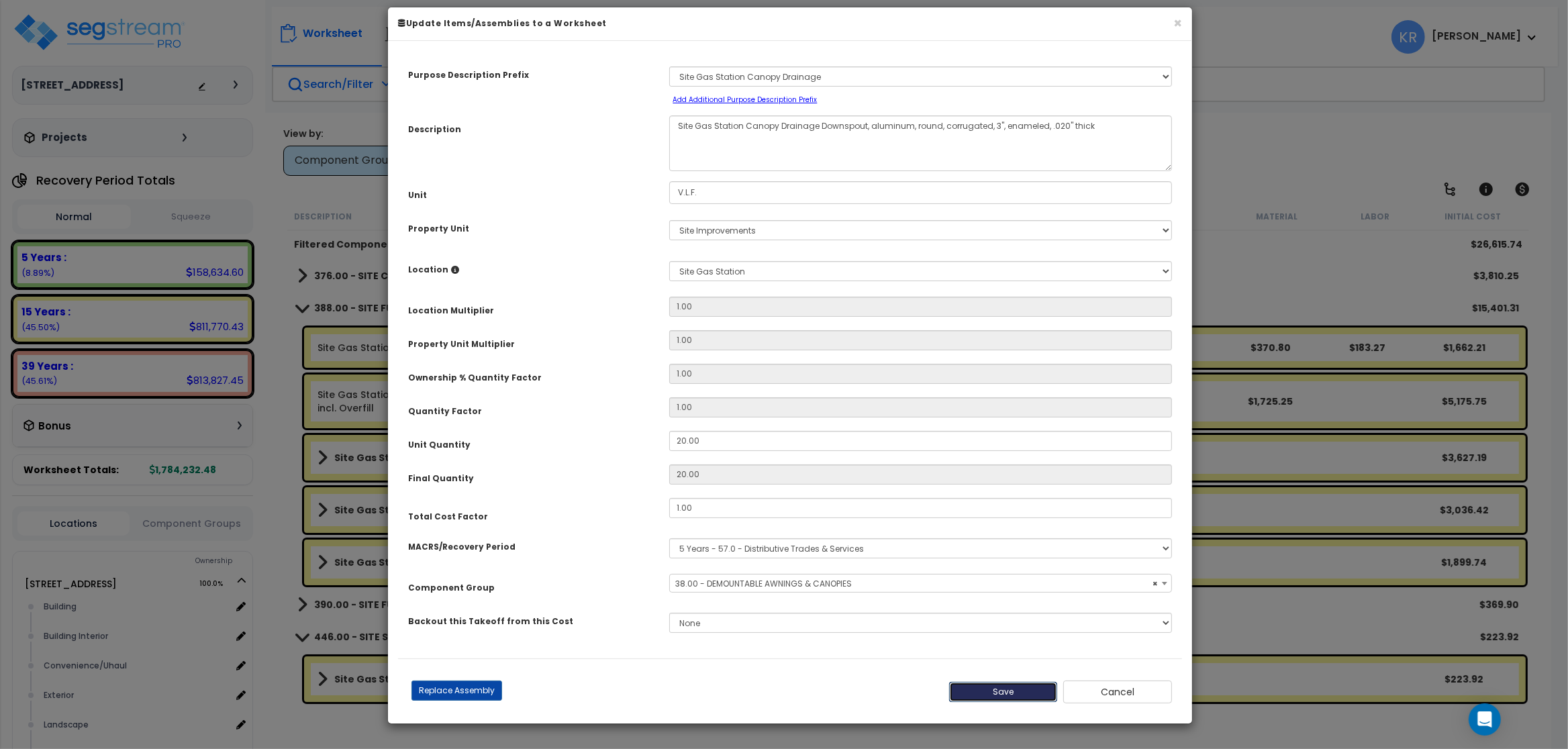
click at [837, 697] on button "Save" at bounding box center [1003, 691] width 108 height 20
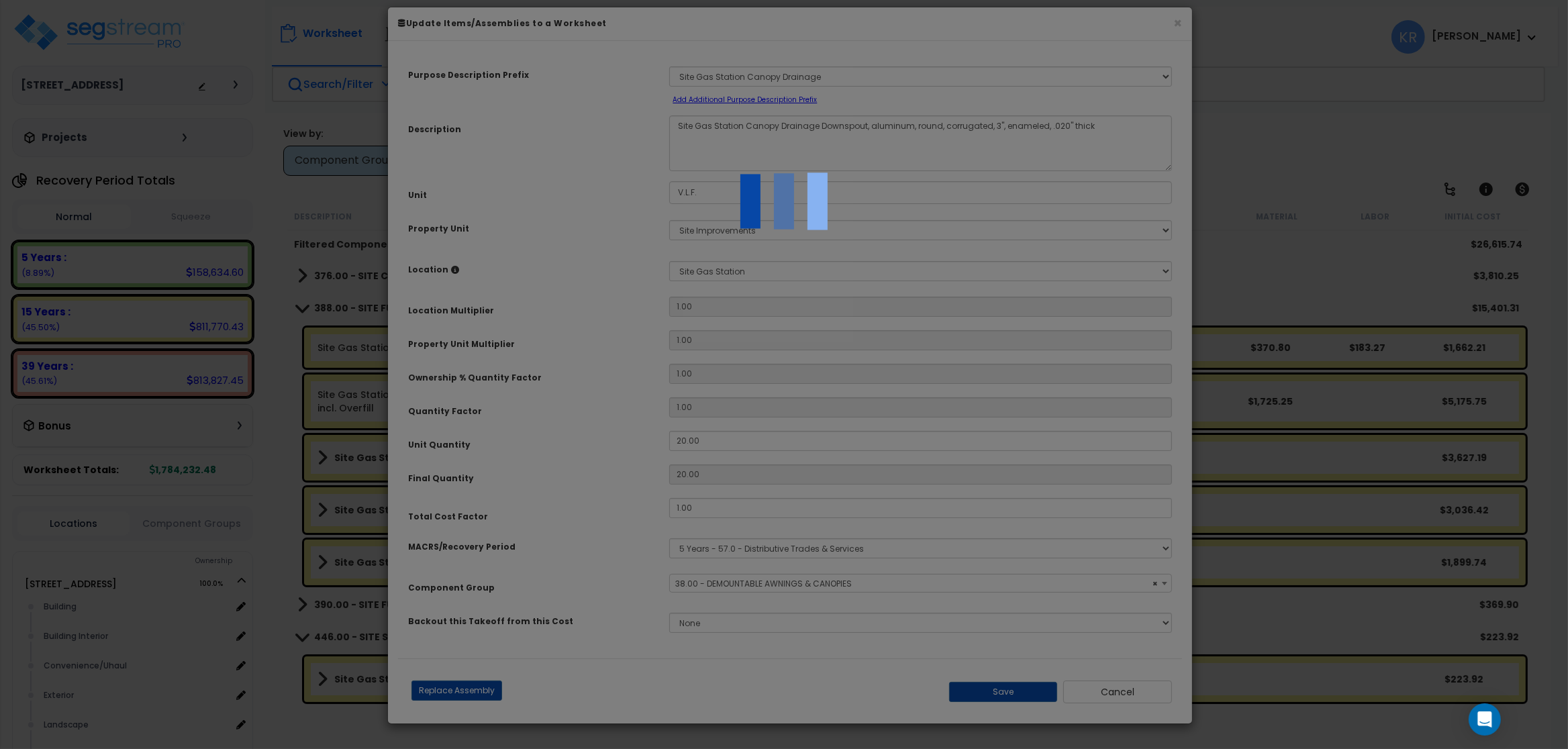
scroll to position [62, 0]
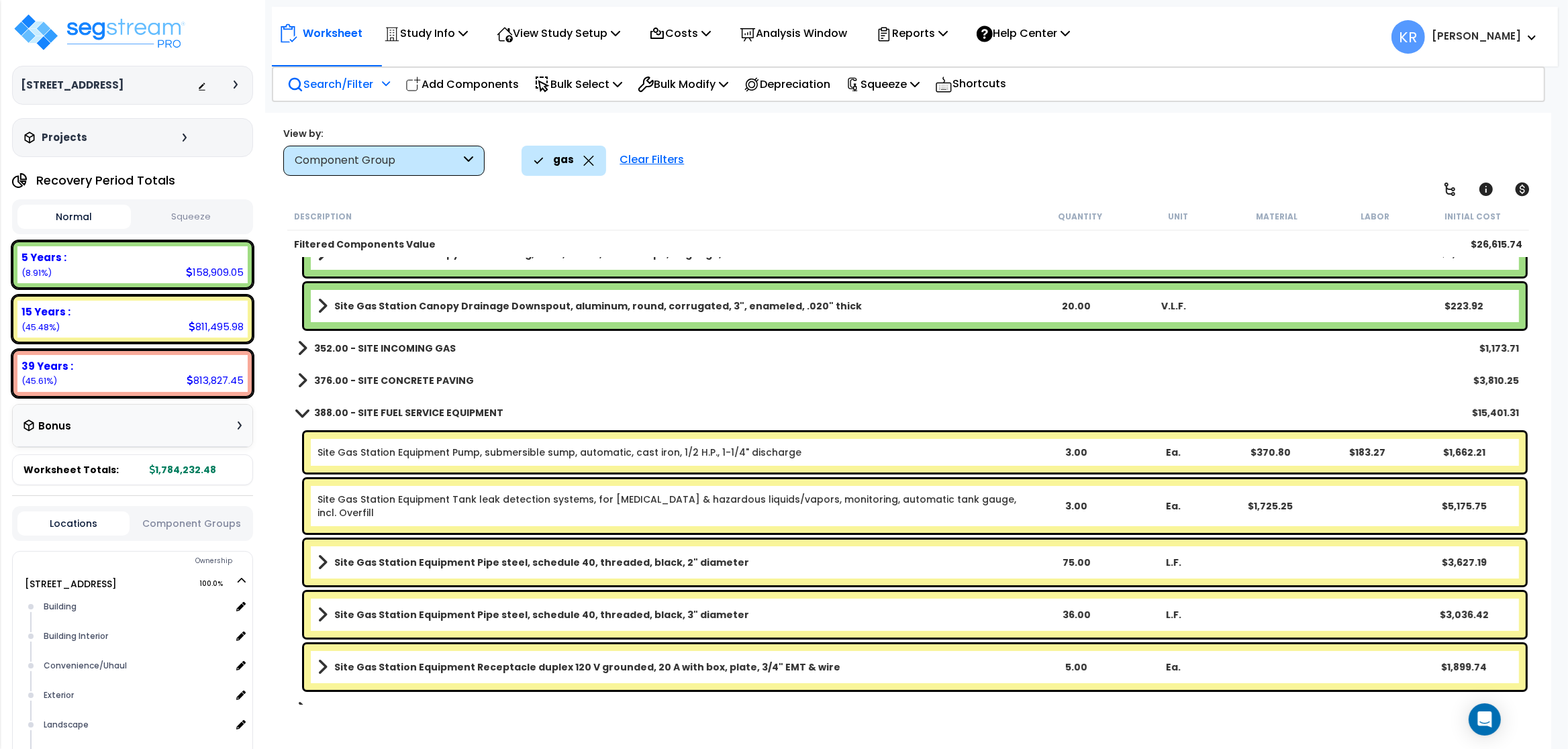
click at [648, 161] on div "Clear Filters" at bounding box center [652, 161] width 78 height 30
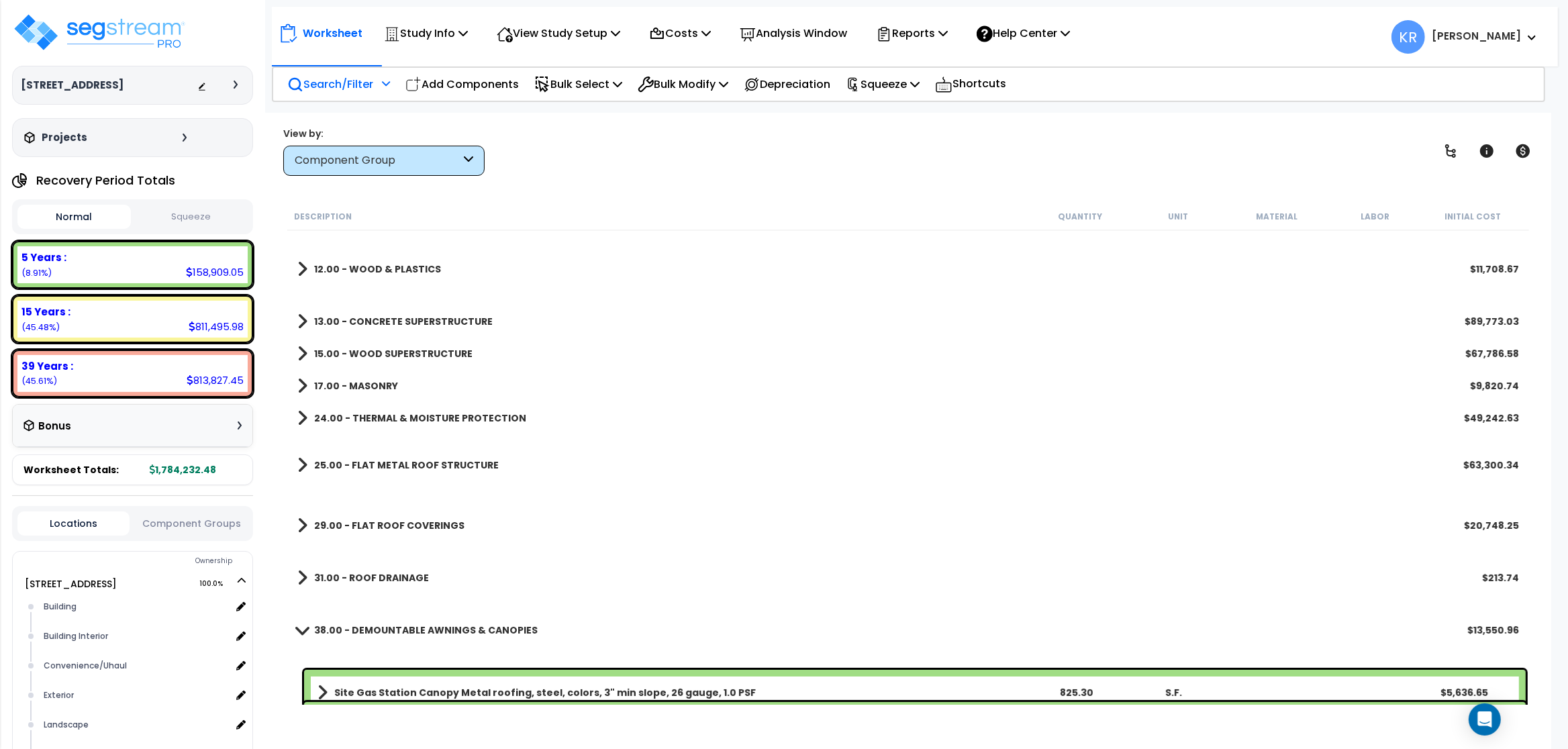
click at [371, 630] on b "38.00 - DEMOUNTABLE AWNINGS & CANOPIES" at bounding box center [426, 629] width 224 height 13
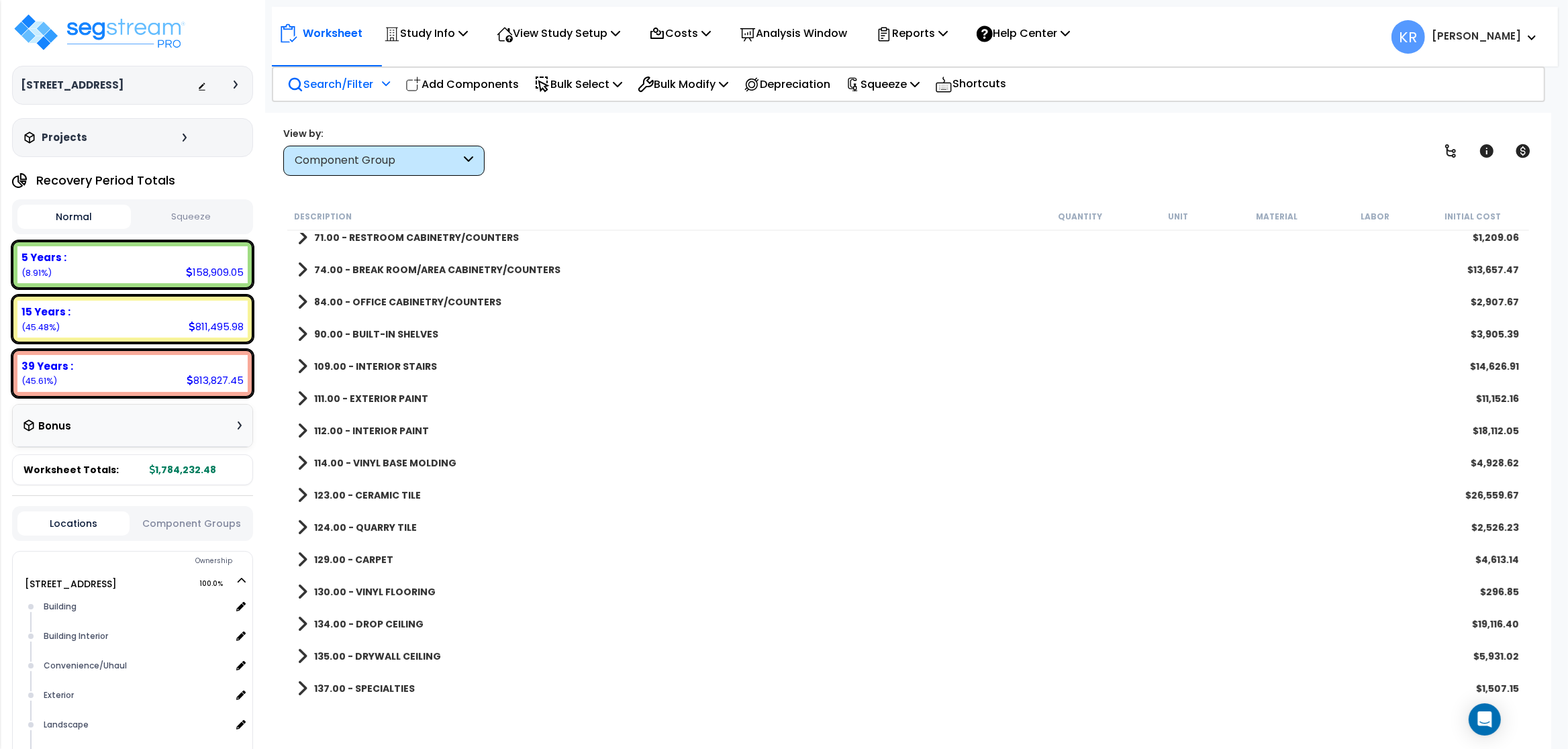
scroll to position [626, 0]
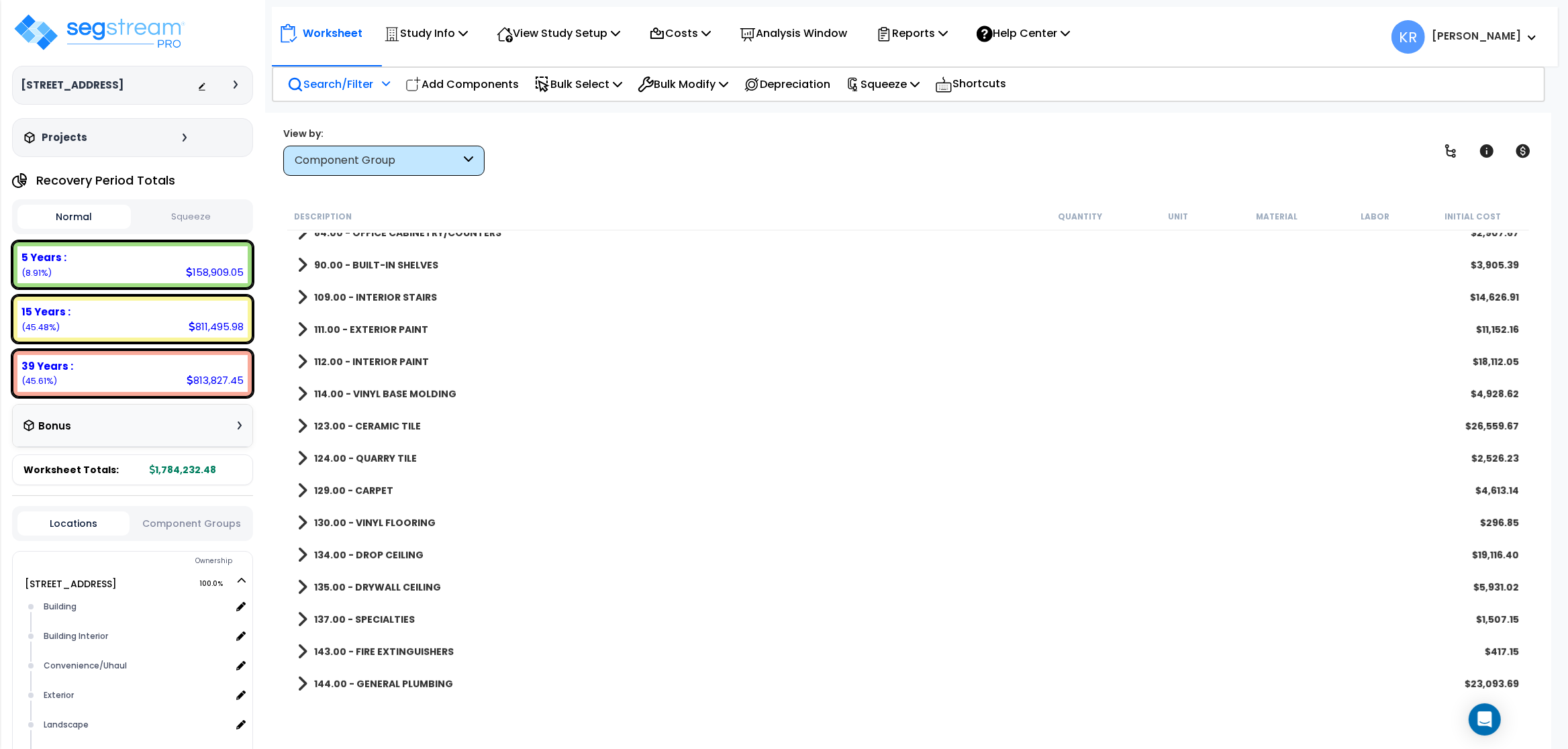
click at [373, 644] on link "143.00 - FIRE EXTINGUISHERS" at bounding box center [375, 651] width 157 height 18
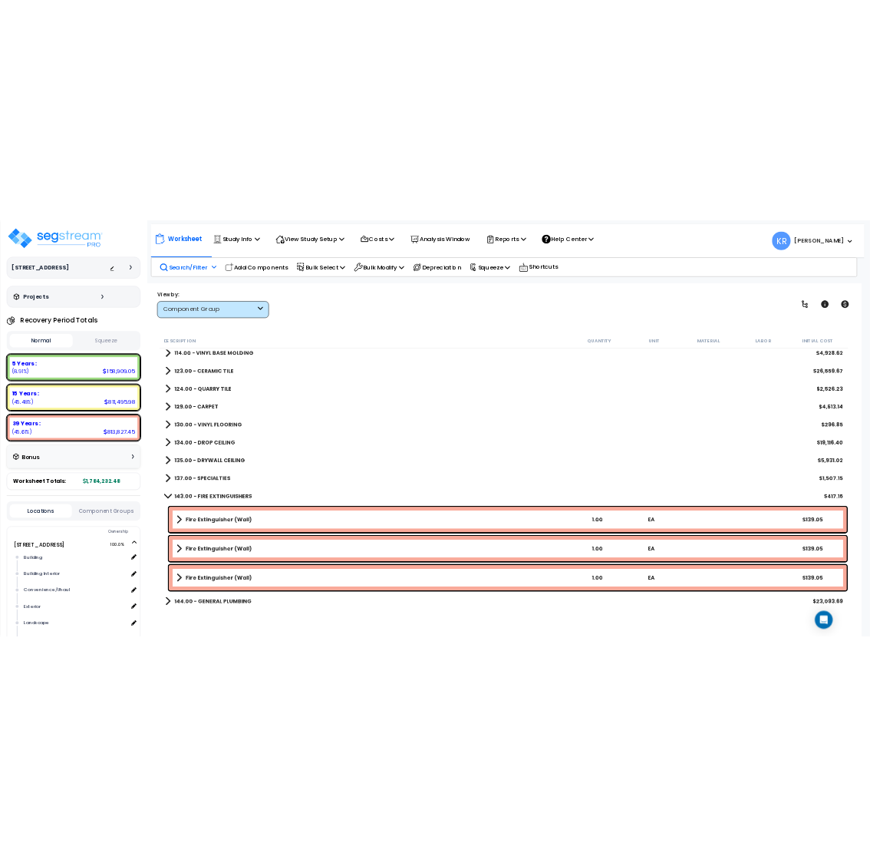
scroll to position [900, 0]
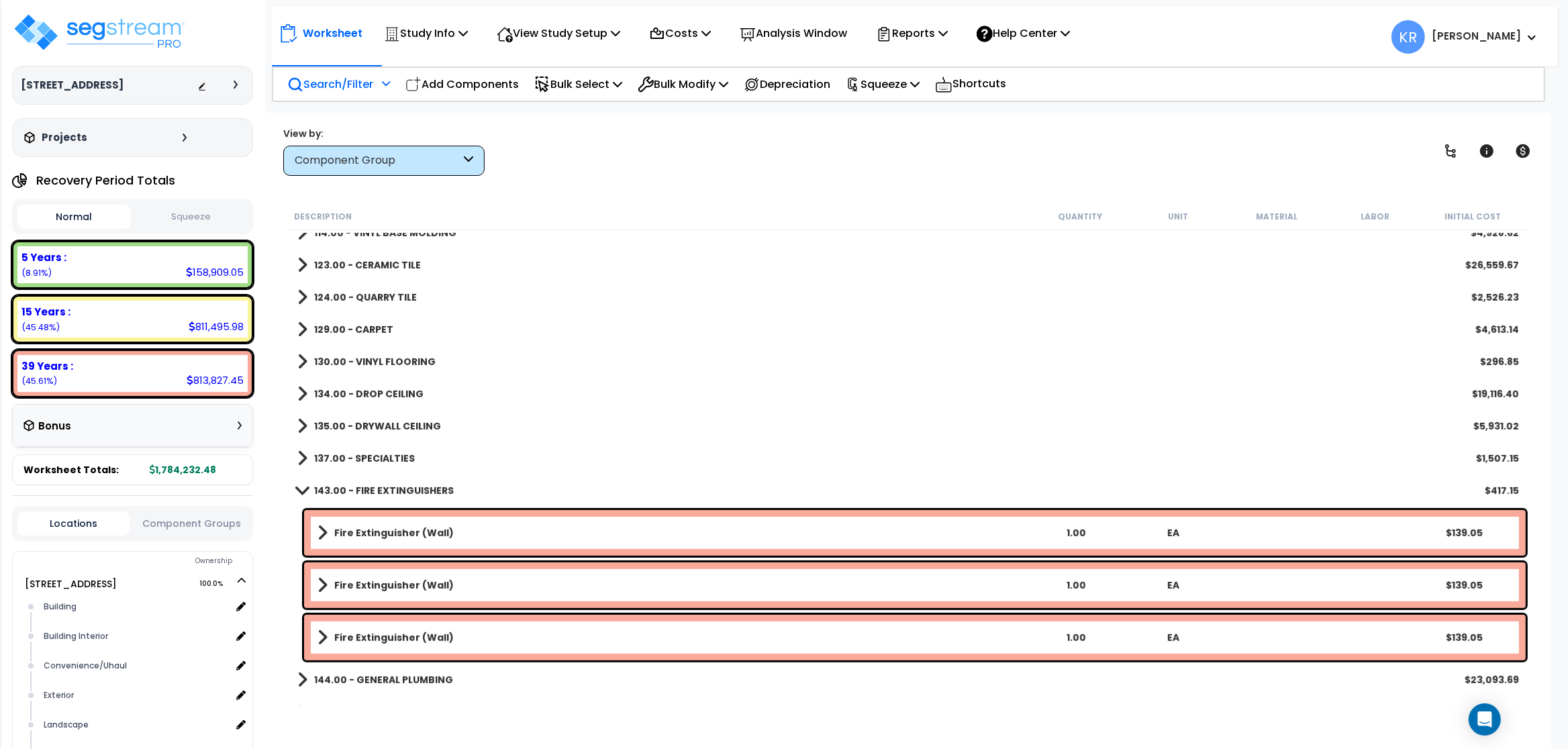
click at [388, 492] on b "143.00 - FIRE EXTINGUISHERS" at bounding box center [384, 489] width 140 height 13
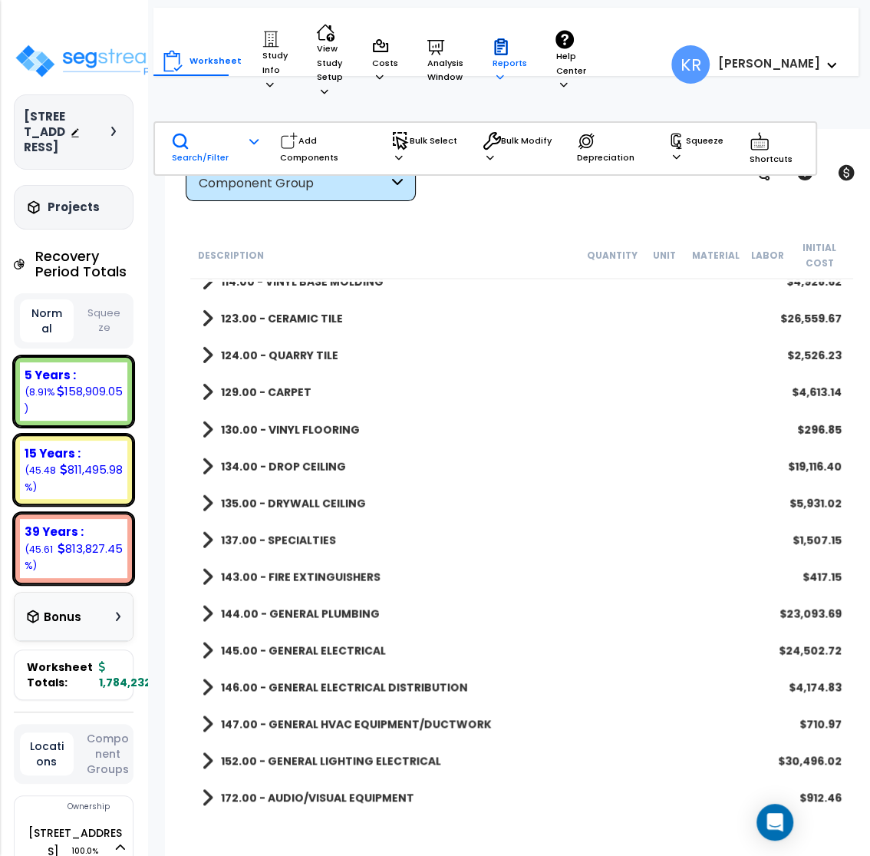
click at [498, 51] on icon at bounding box center [501, 48] width 7 height 7
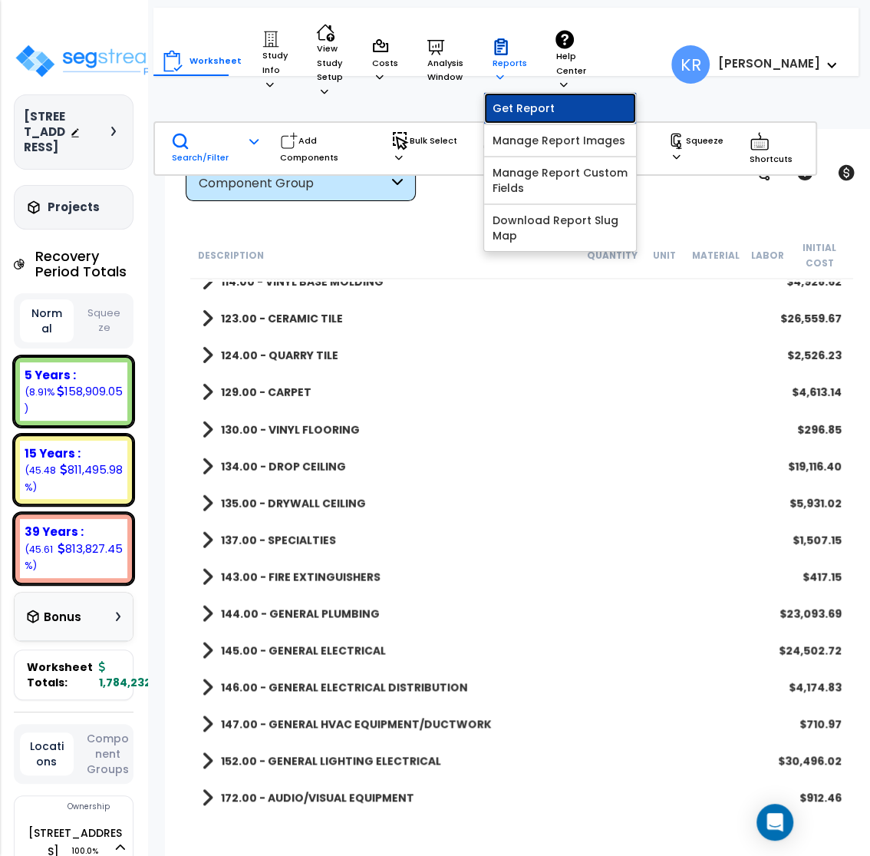
click at [530, 111] on link "Get Report" at bounding box center [560, 108] width 152 height 31
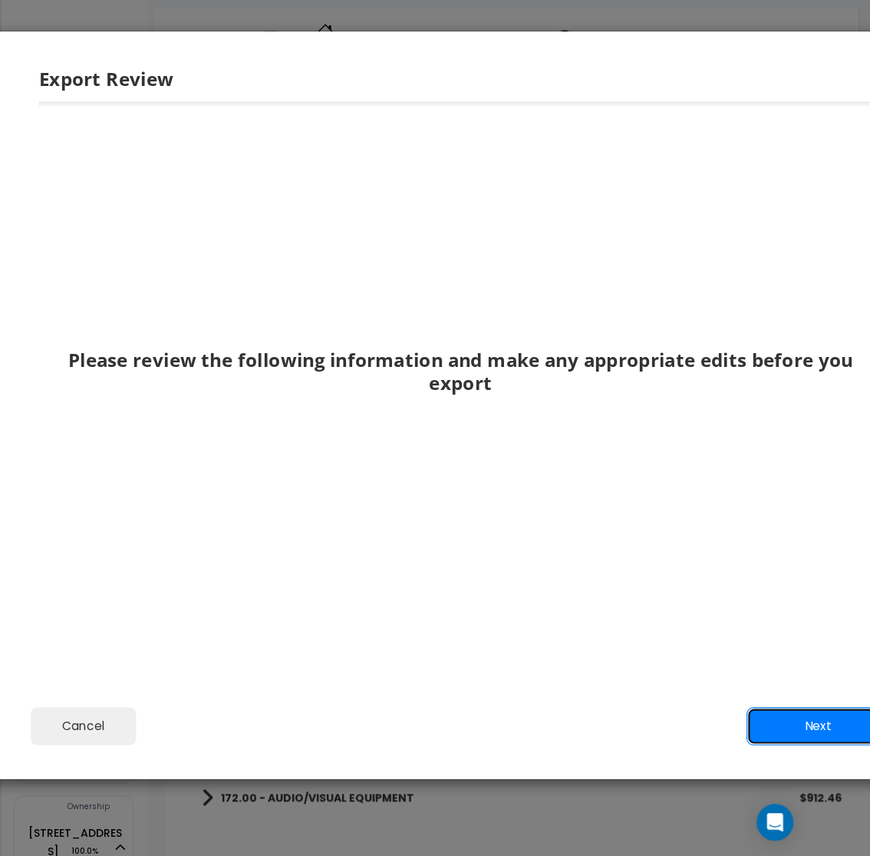
click at [801, 733] on button "Next" at bounding box center [819, 726] width 144 height 38
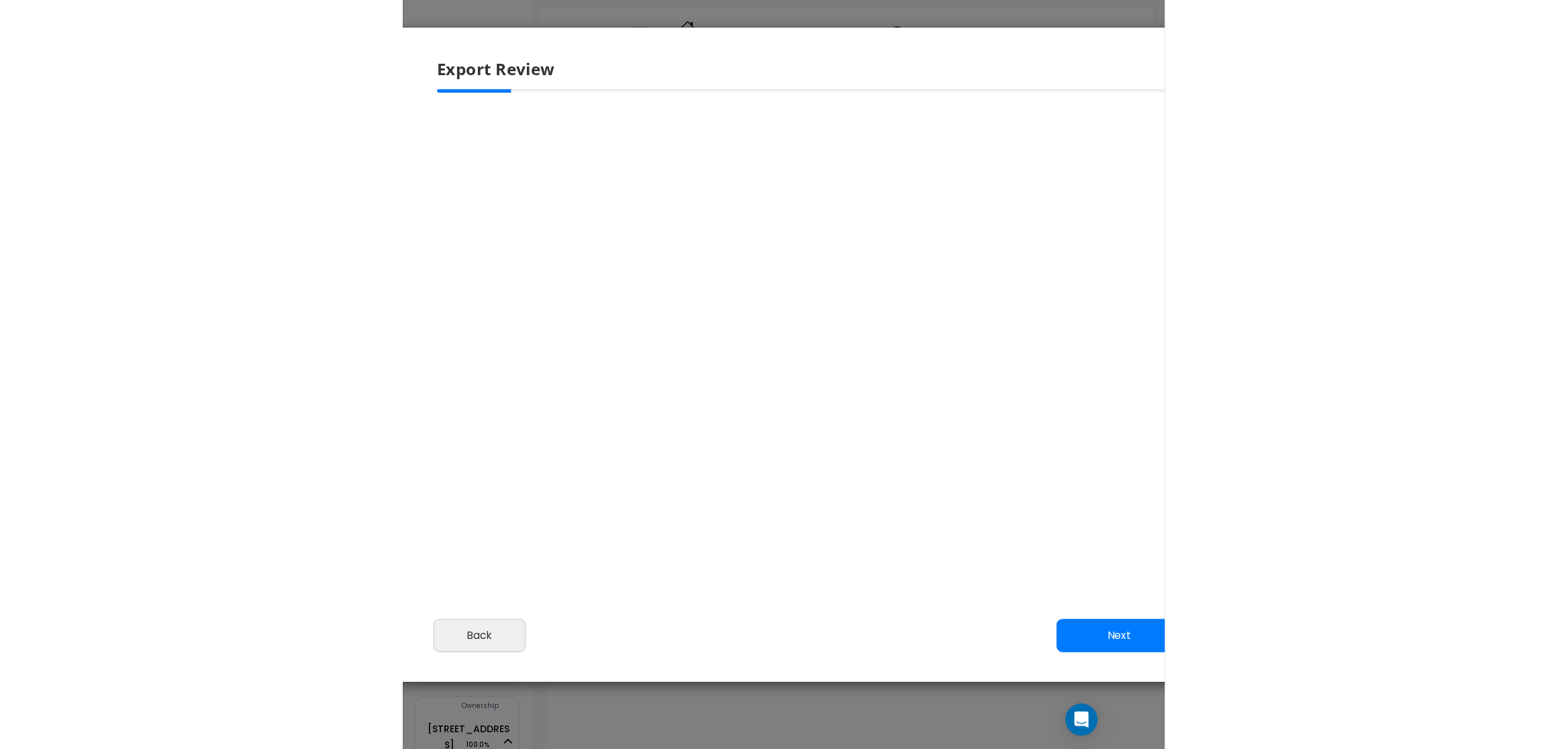
scroll to position [787, 0]
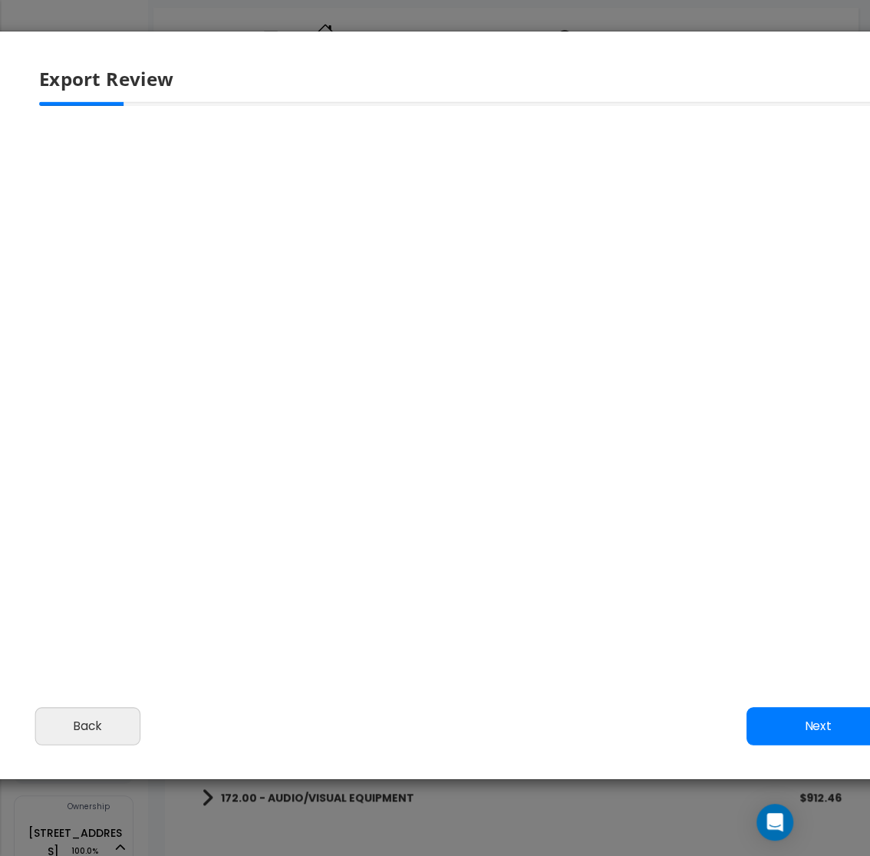
click at [811, 725] on button "Next" at bounding box center [819, 726] width 144 height 38
click at [473, 423] on div at bounding box center [461, 372] width 843 height 507
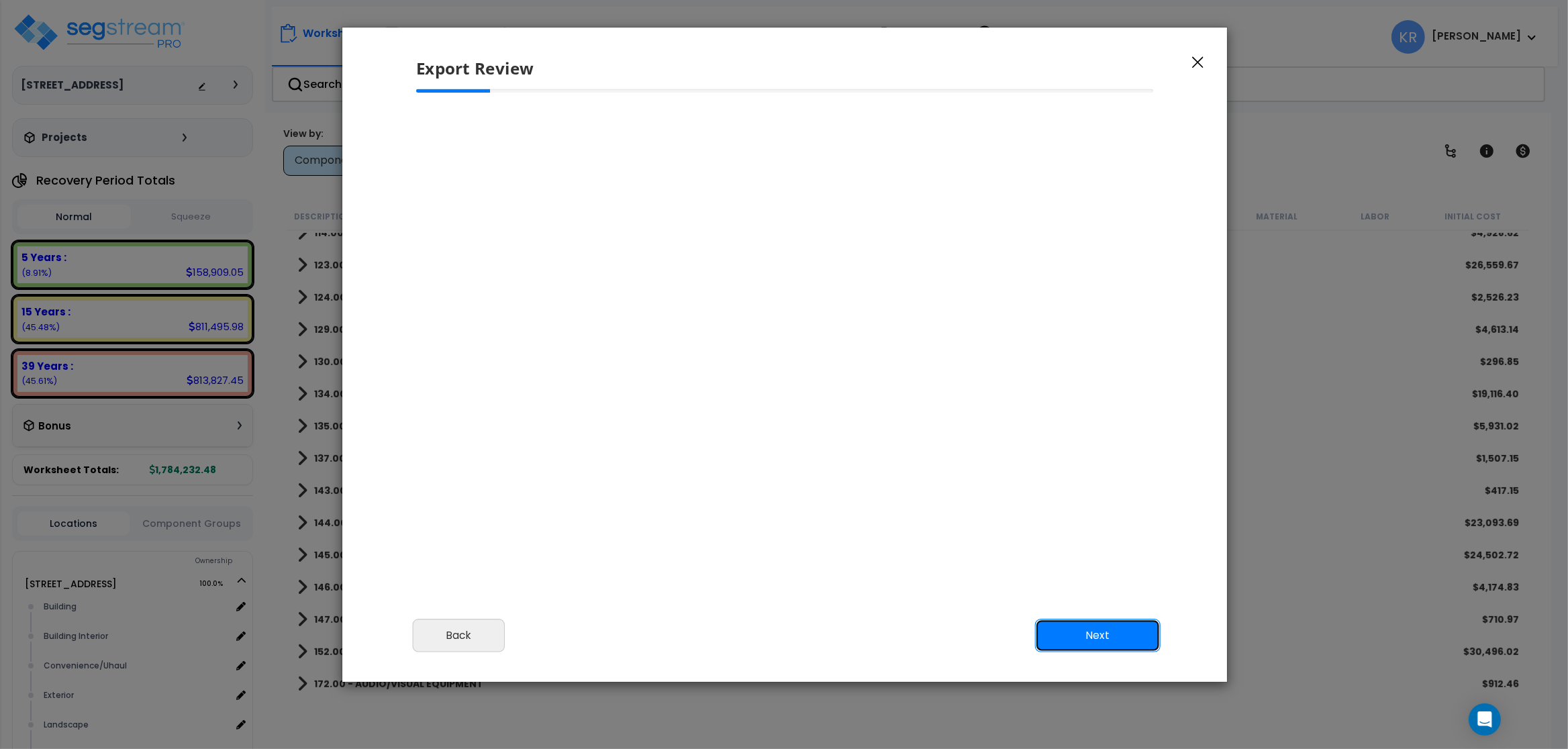
click at [761, 628] on button "Next" at bounding box center [1098, 635] width 126 height 33
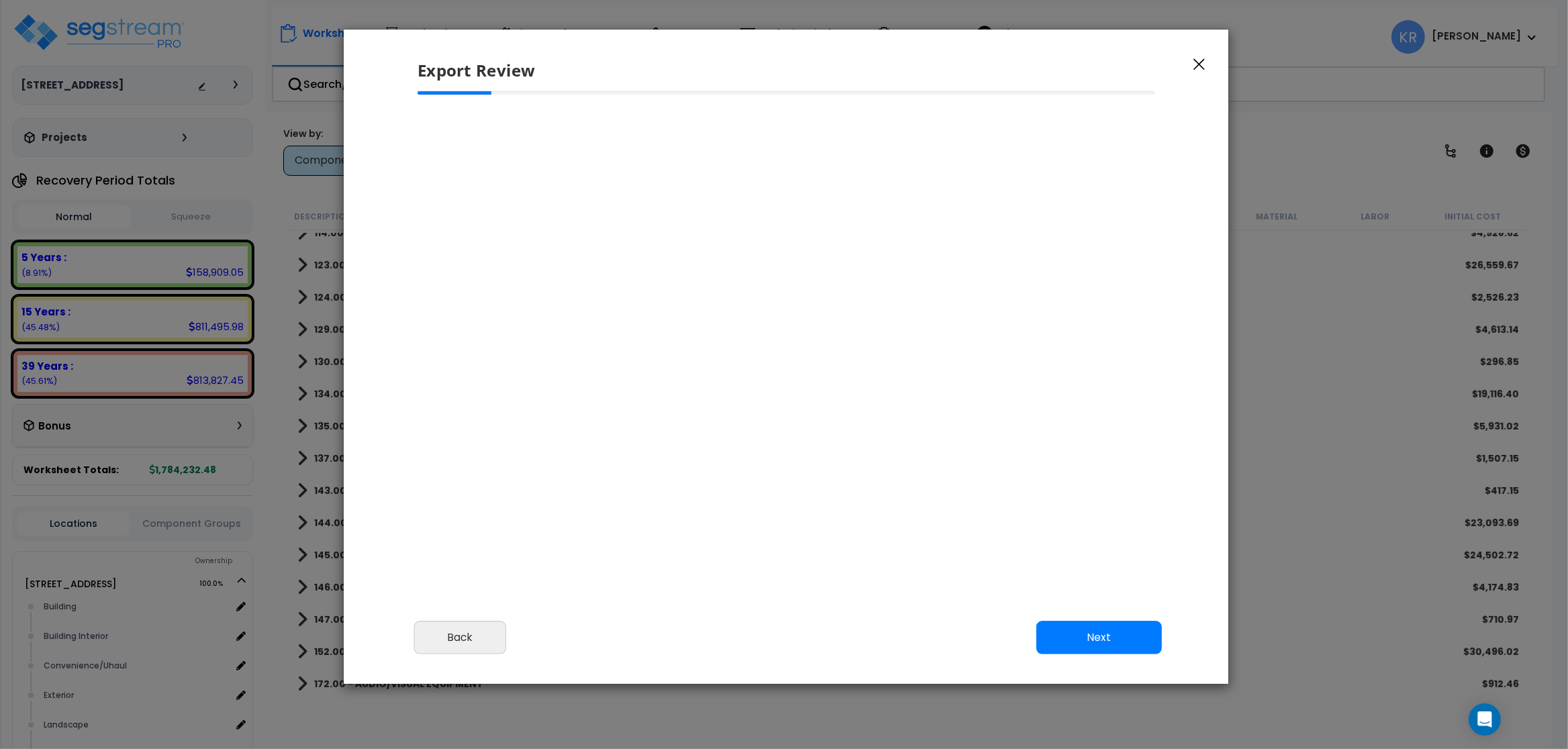
click at [761, 54] on div "Export Review" at bounding box center [786, 60] width 885 height 62
click at [761, 69] on icon "button" at bounding box center [1199, 65] width 11 height 12
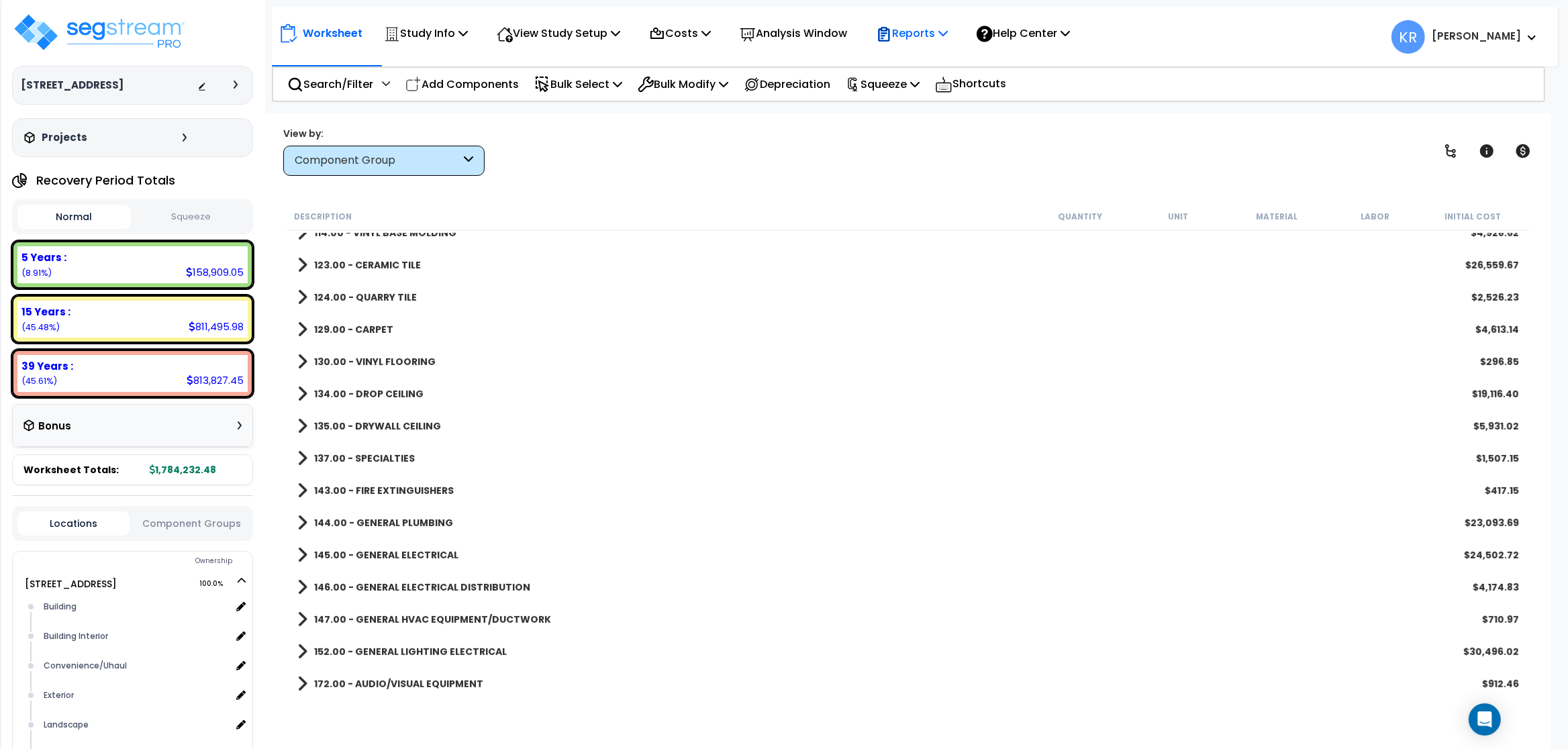
click at [761, 29] on p "Reports" at bounding box center [912, 33] width 72 height 18
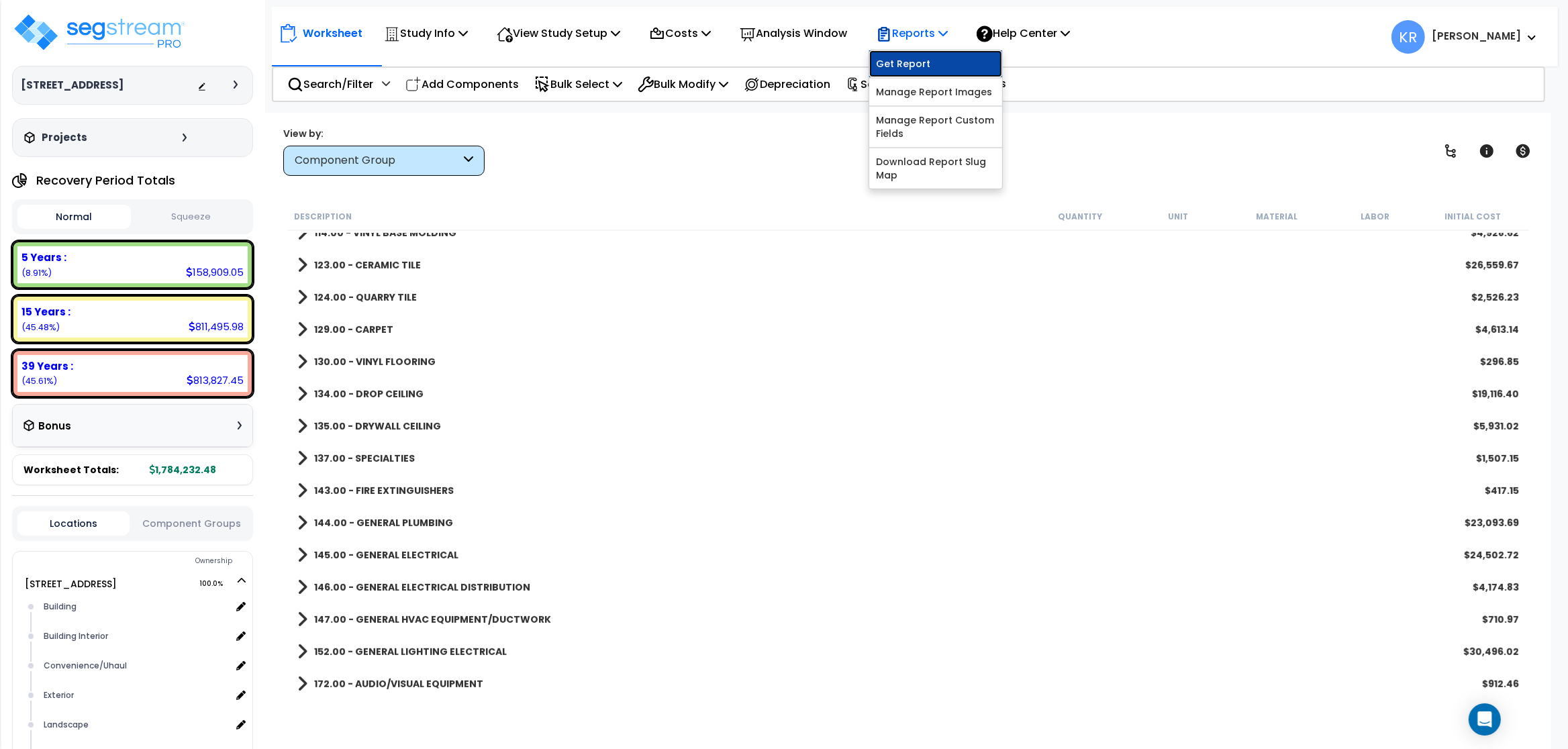
click at [761, 66] on link "Get Report" at bounding box center [936, 64] width 133 height 27
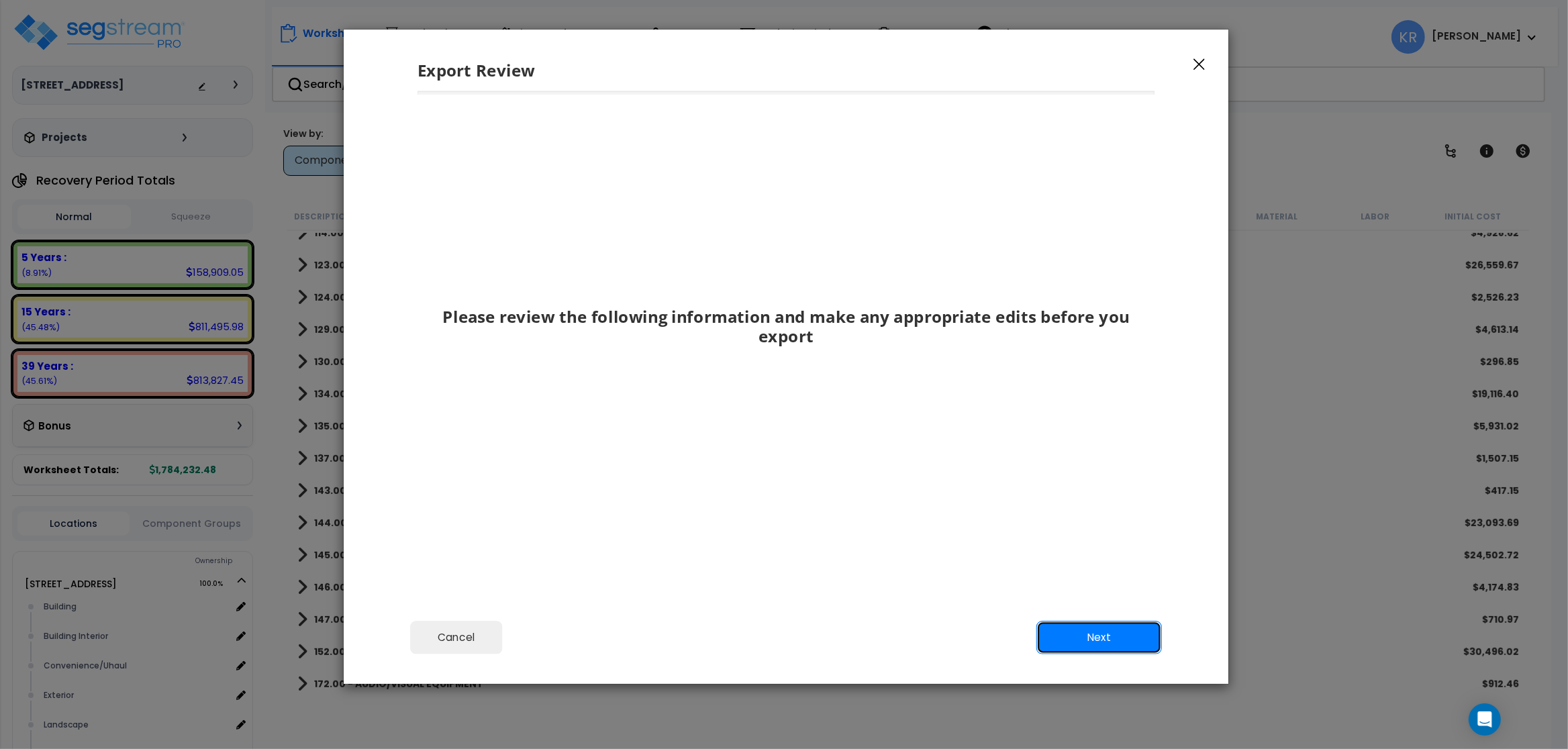
click at [761, 630] on button "Next" at bounding box center [1099, 637] width 126 height 33
click at [761, 638] on button "Next" at bounding box center [1099, 637] width 126 height 33
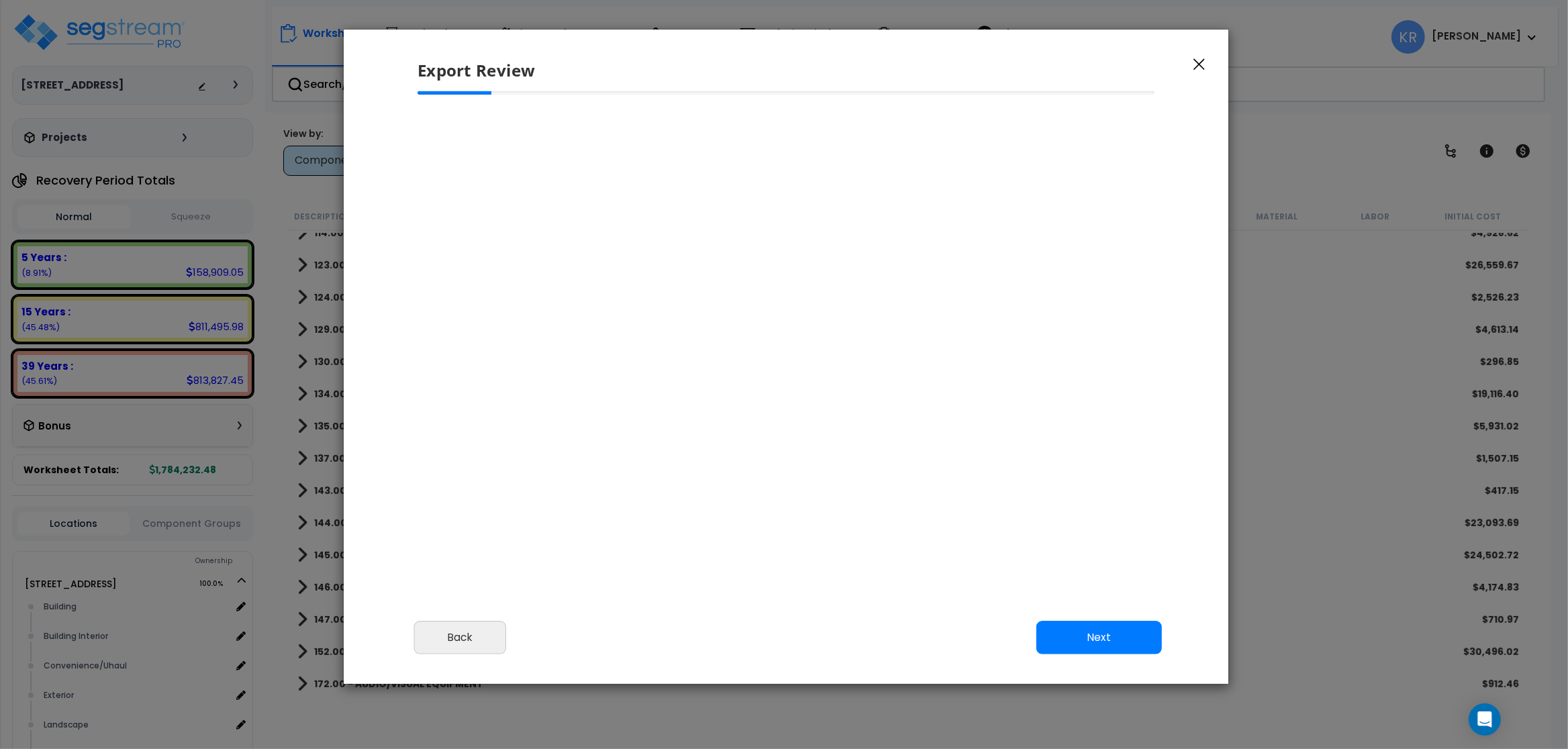
click at [761, 65] on icon "button" at bounding box center [1199, 65] width 11 height 12
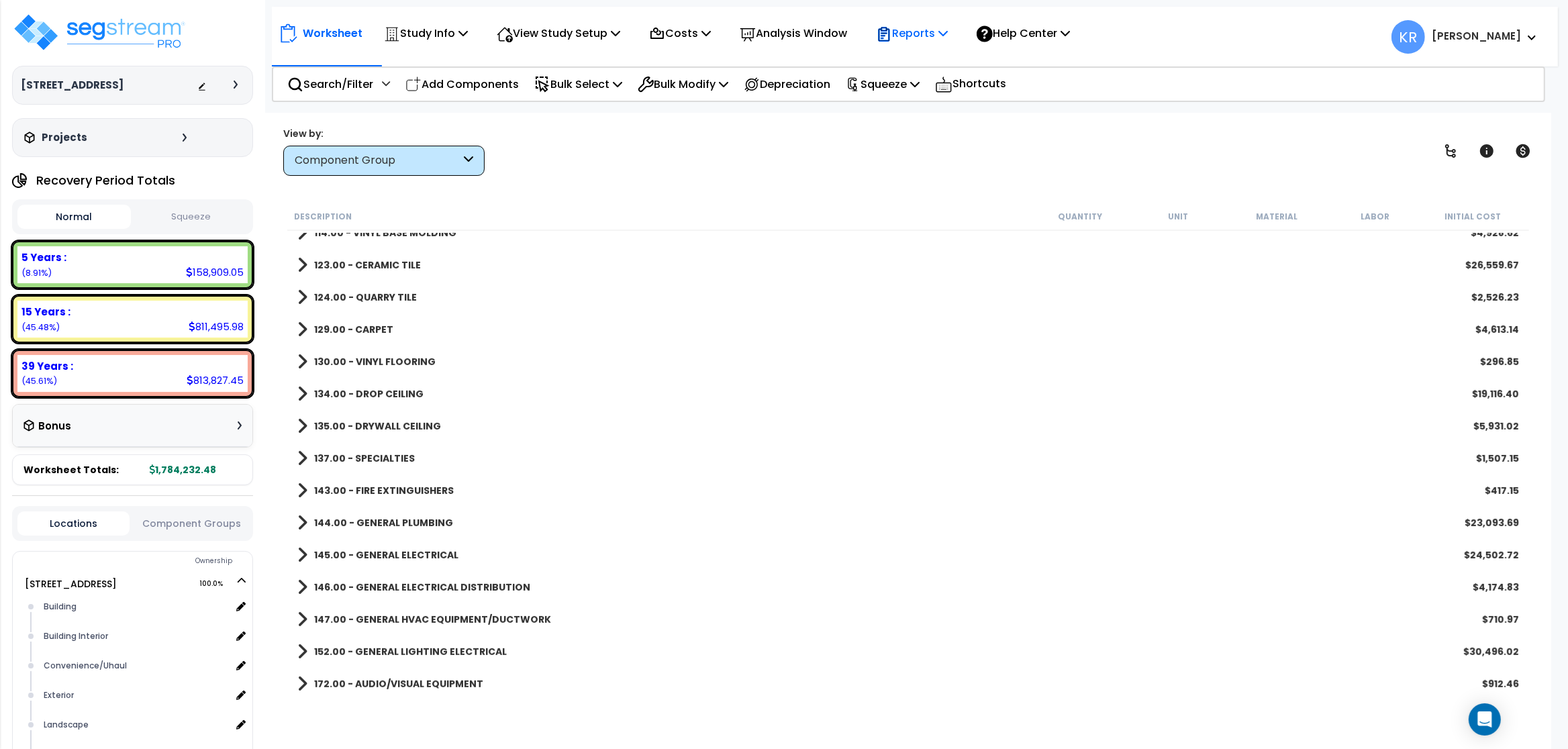
click at [761, 31] on p "Reports" at bounding box center [912, 33] width 72 height 18
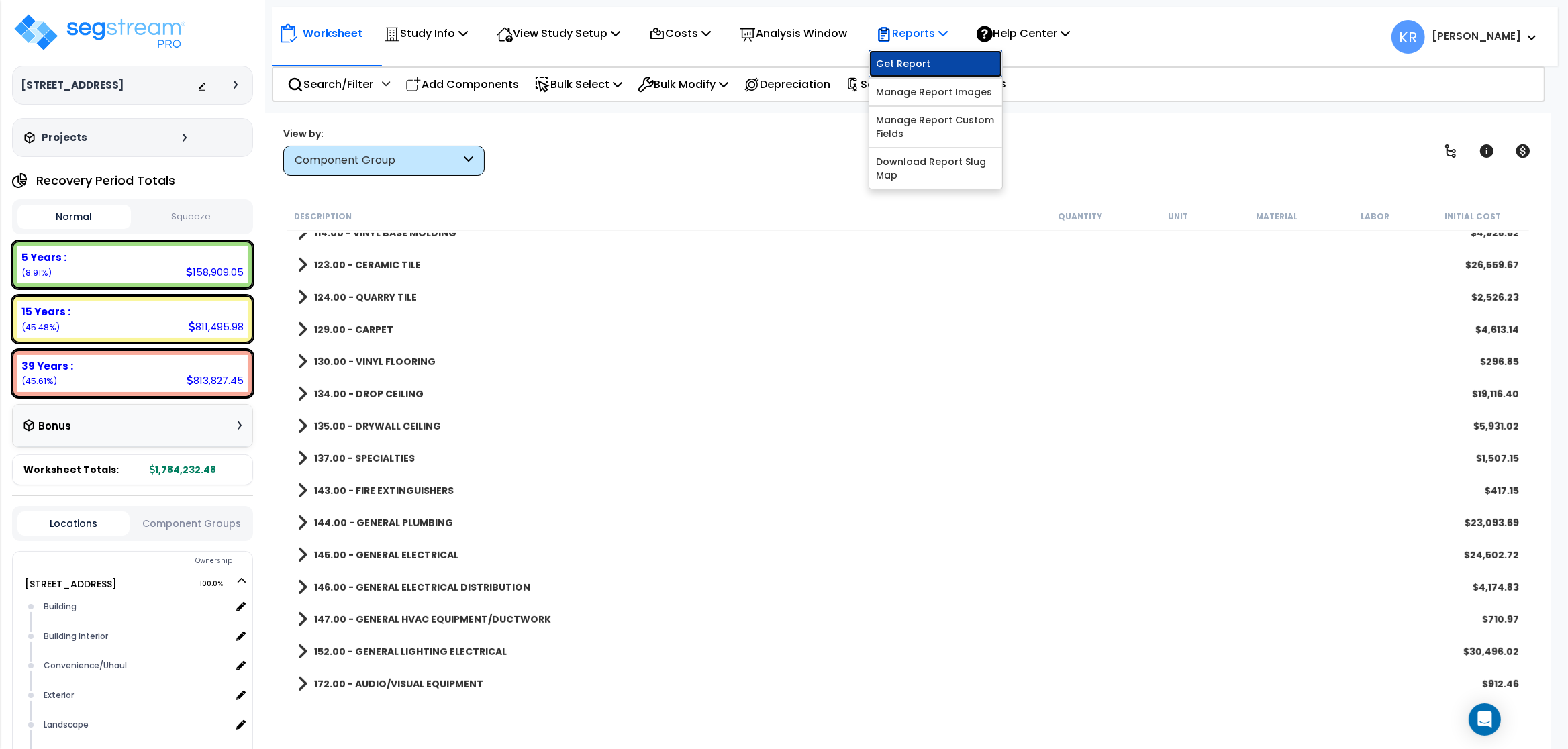
click at [761, 65] on link "Get Report" at bounding box center [936, 64] width 133 height 27
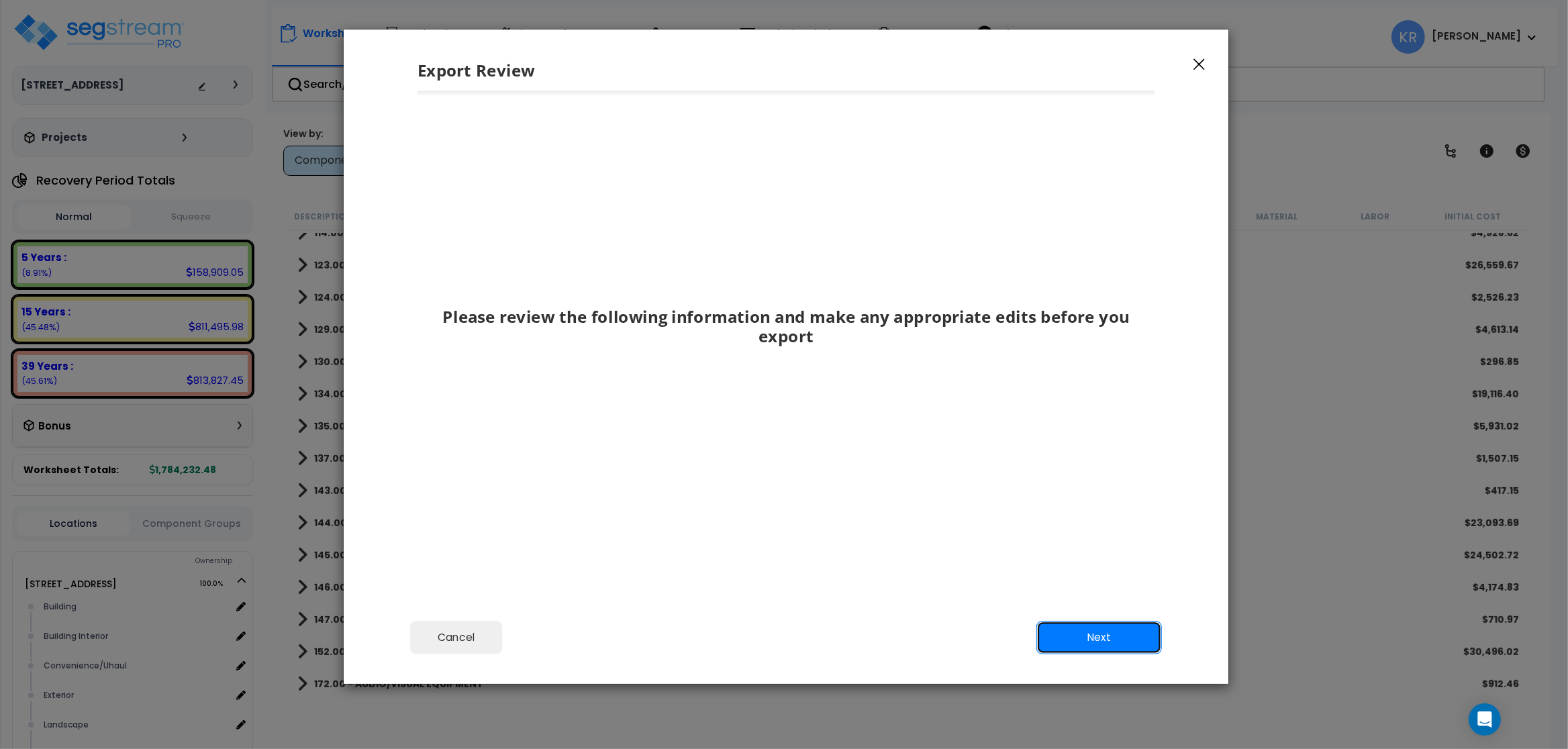
click at [761, 640] on button "Next" at bounding box center [1099, 637] width 126 height 33
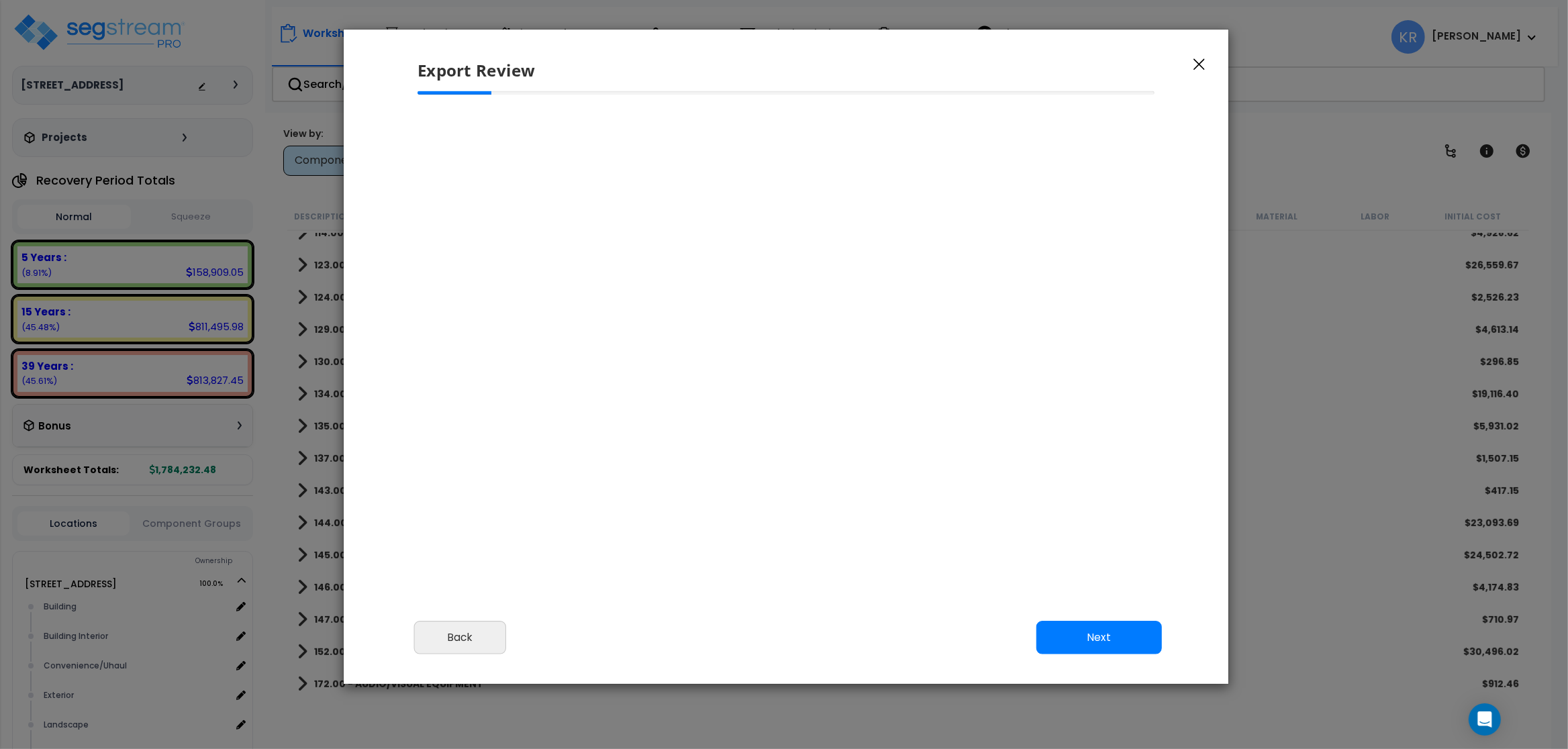
click at [761, 56] on div "Export Review" at bounding box center [786, 60] width 885 height 62
click at [761, 64] on icon "button" at bounding box center [1199, 65] width 11 height 12
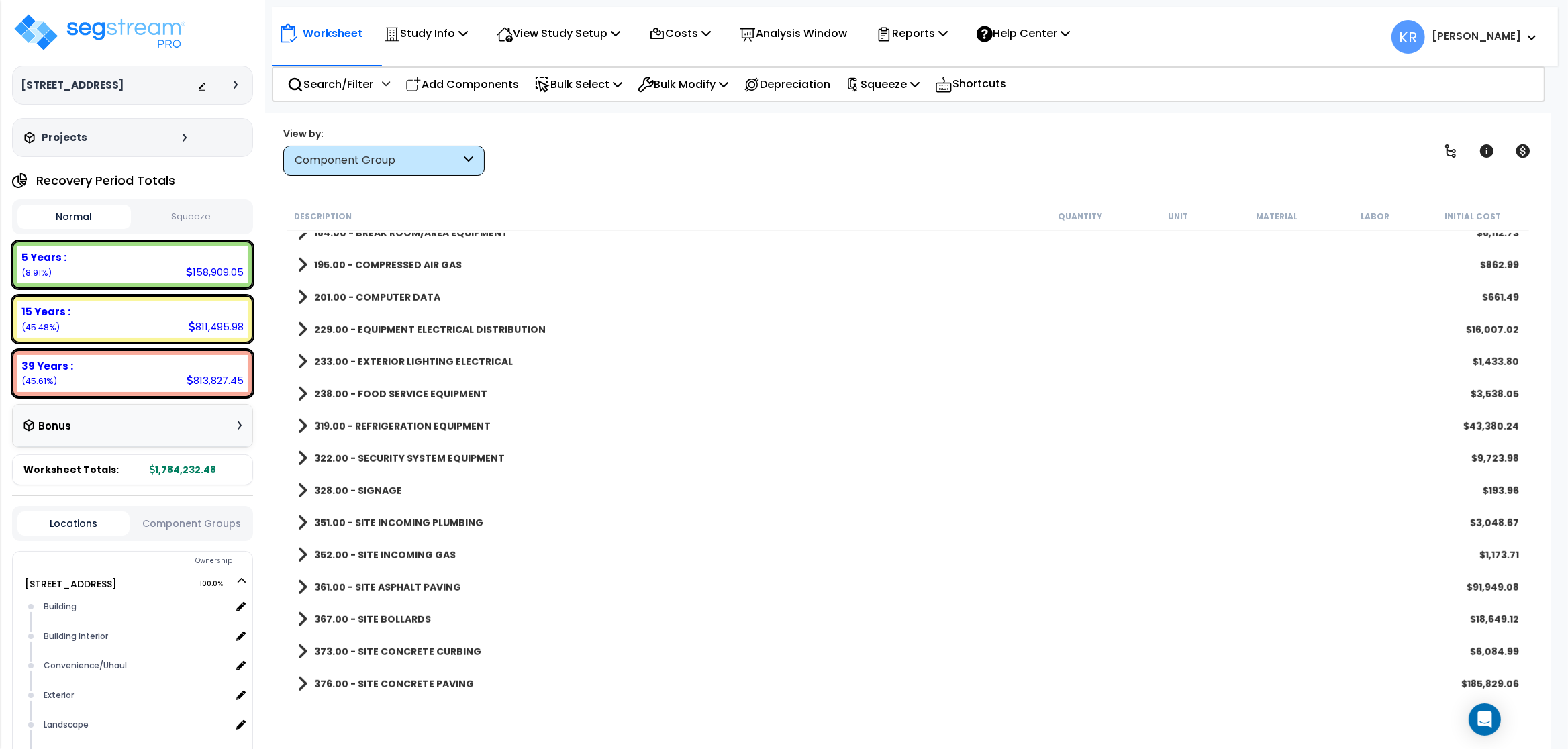
scroll to position [1592, 0]
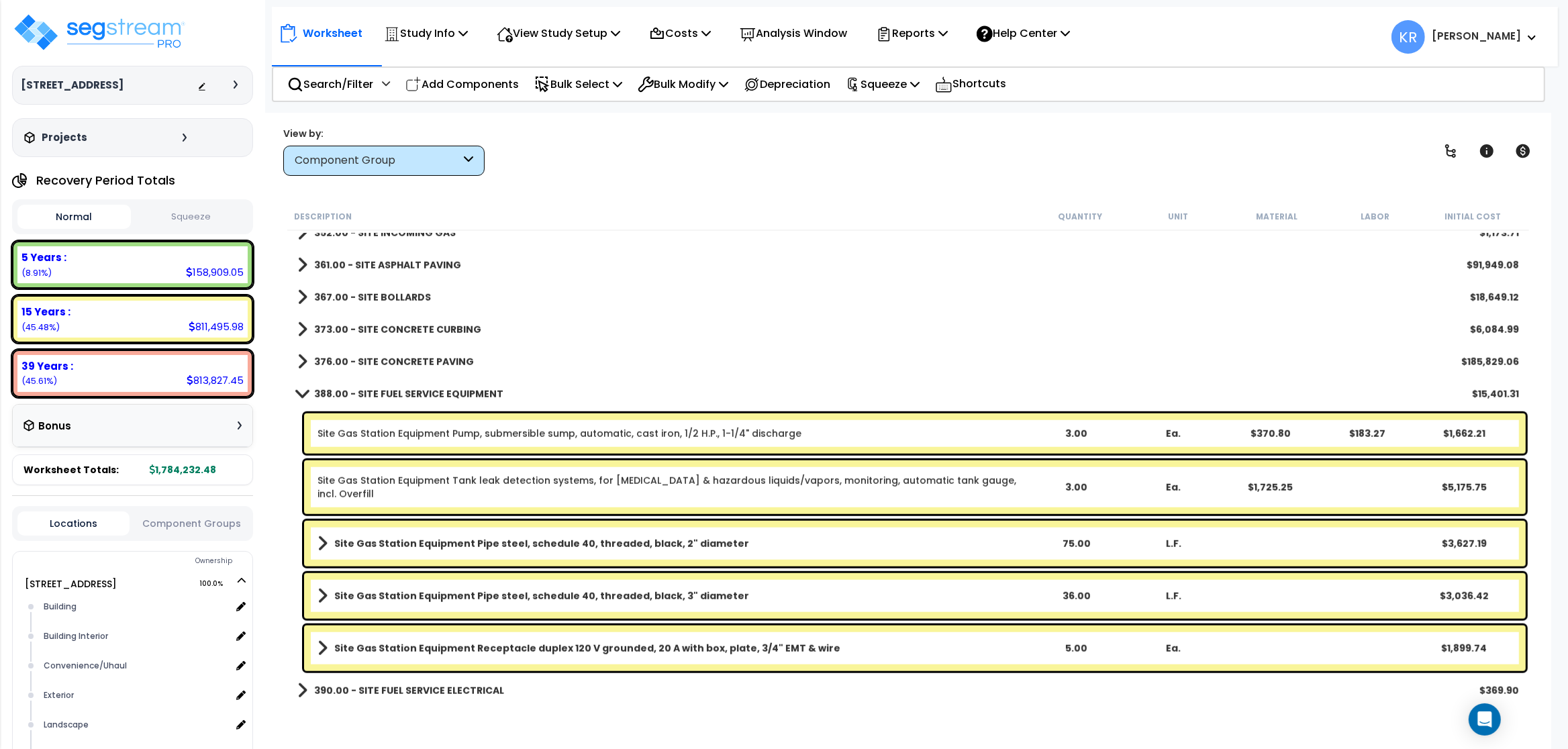
click at [349, 403] on div "388.00 - SITE FUEL SERVICE EQUIPMENT $15,401.31" at bounding box center [908, 393] width 1235 height 32
click at [354, 398] on b "388.00 - SITE FUEL SERVICE EQUIPMENT" at bounding box center [408, 393] width 189 height 13
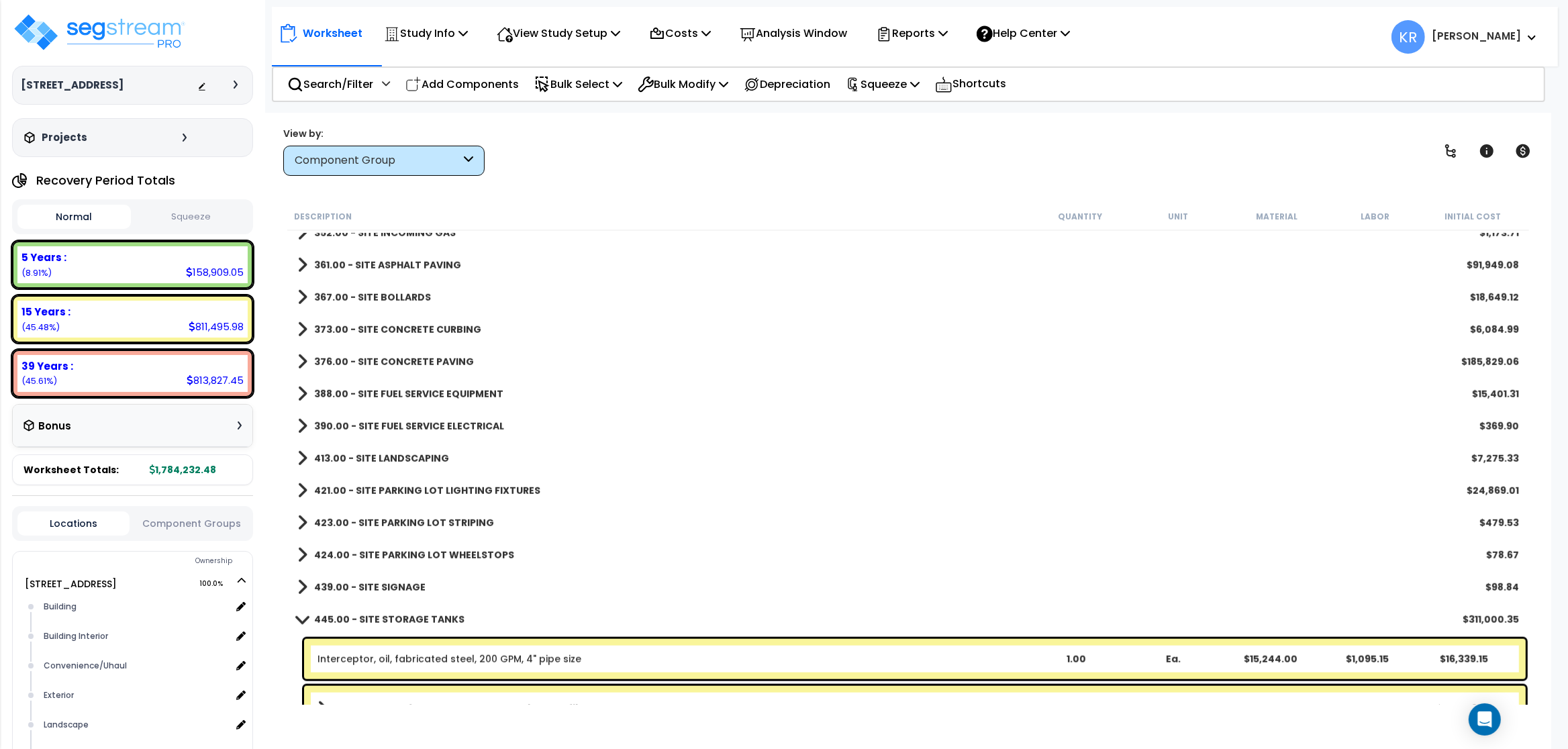
click at [363, 363] on b "376.00 - SITE CONCRETE PAVING" at bounding box center [394, 361] width 160 height 13
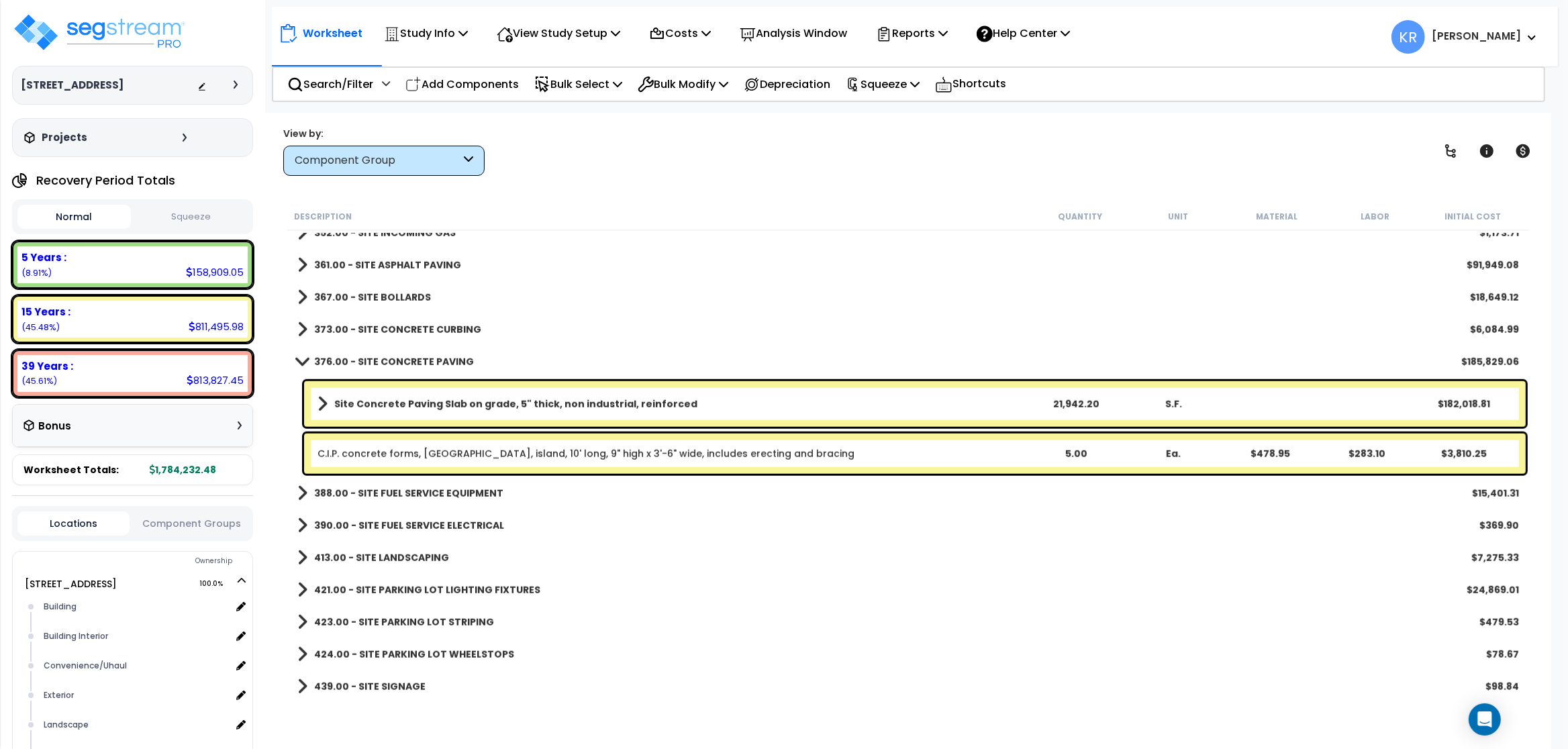
click at [380, 402] on b "Site Concrete Paving Slab on grade, 5" thick, non industrial, reinforced" at bounding box center [515, 403] width 363 height 13
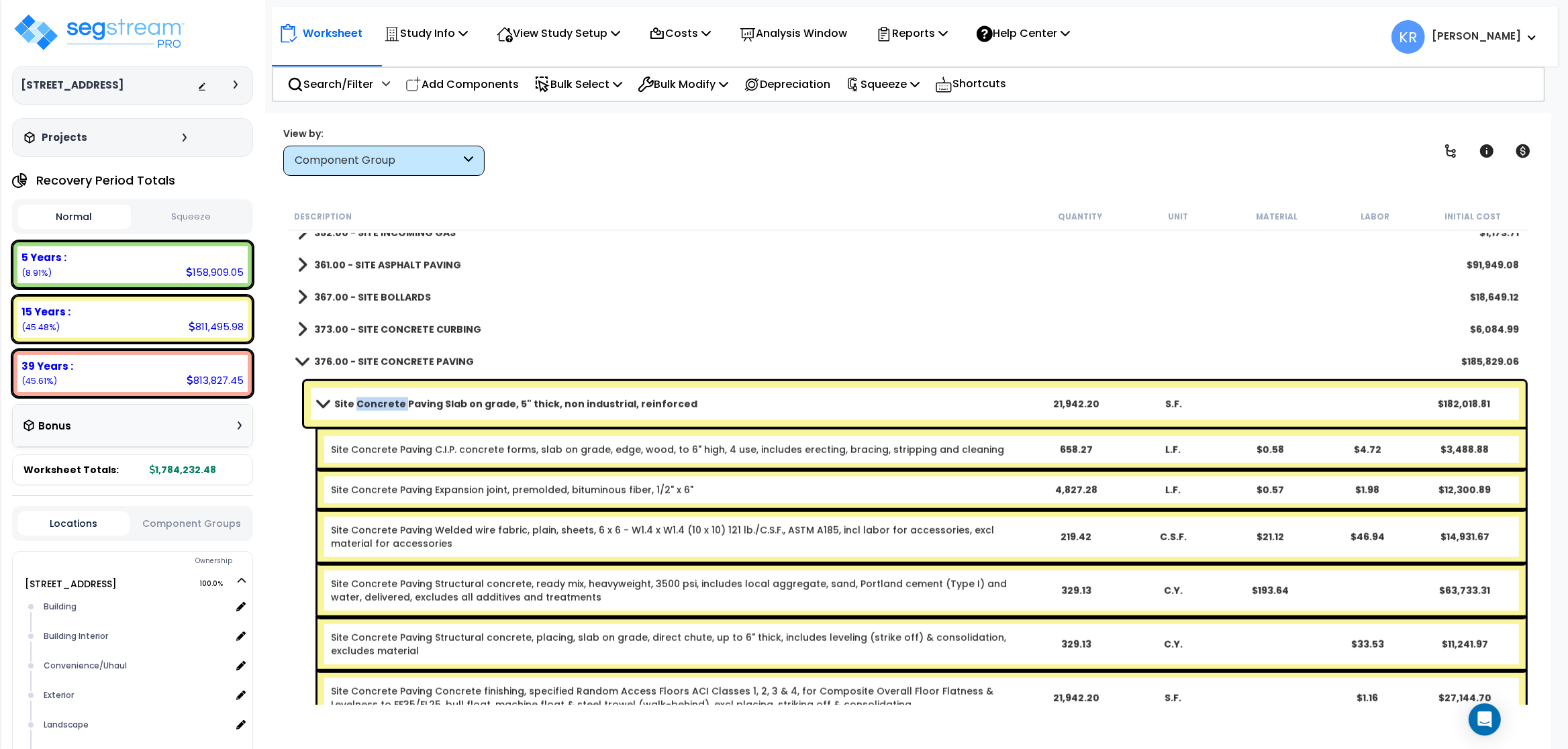
click at [380, 402] on b "Site Concrete Paving Slab on grade, 5" thick, non industrial, reinforced" at bounding box center [515, 403] width 363 height 13
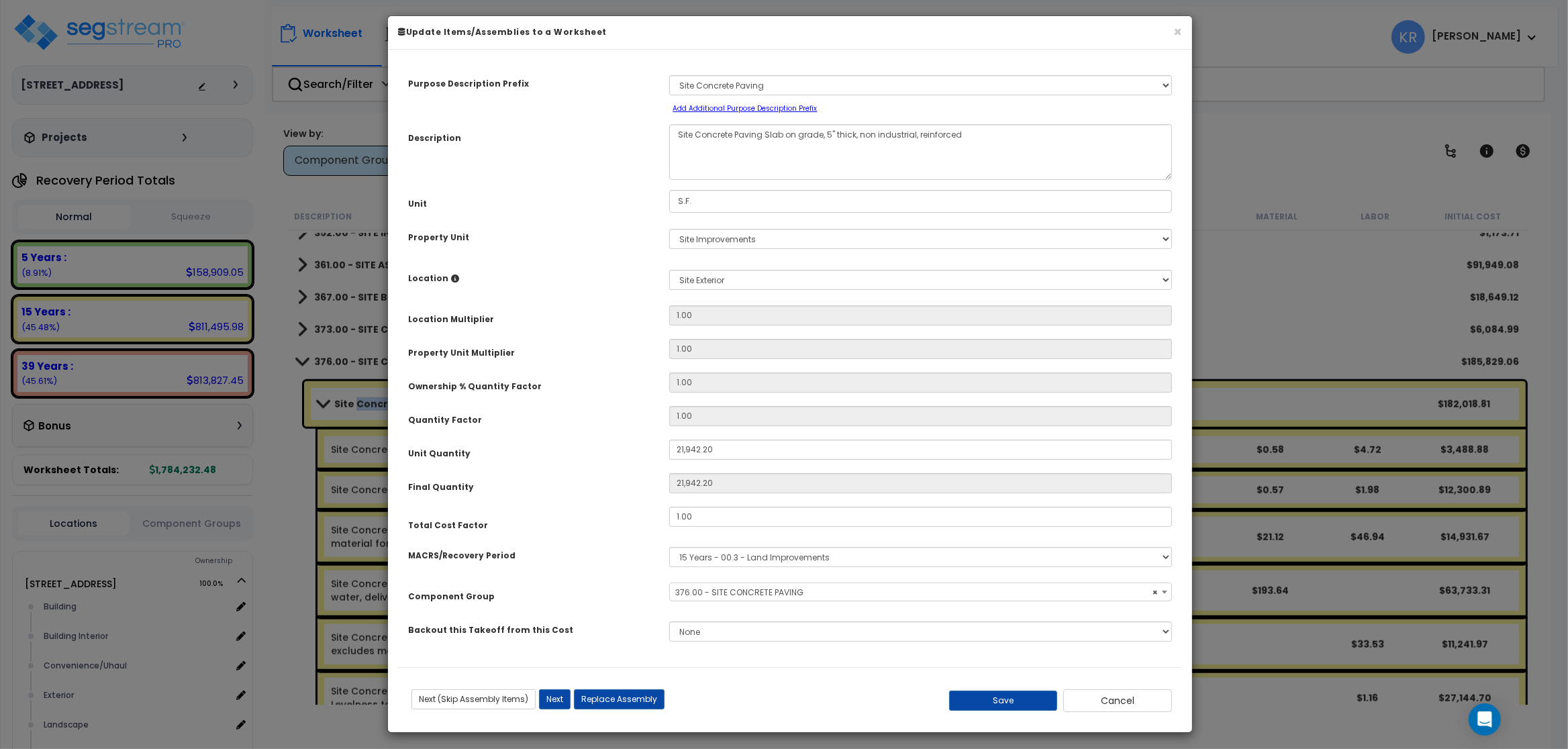
select select "57163"
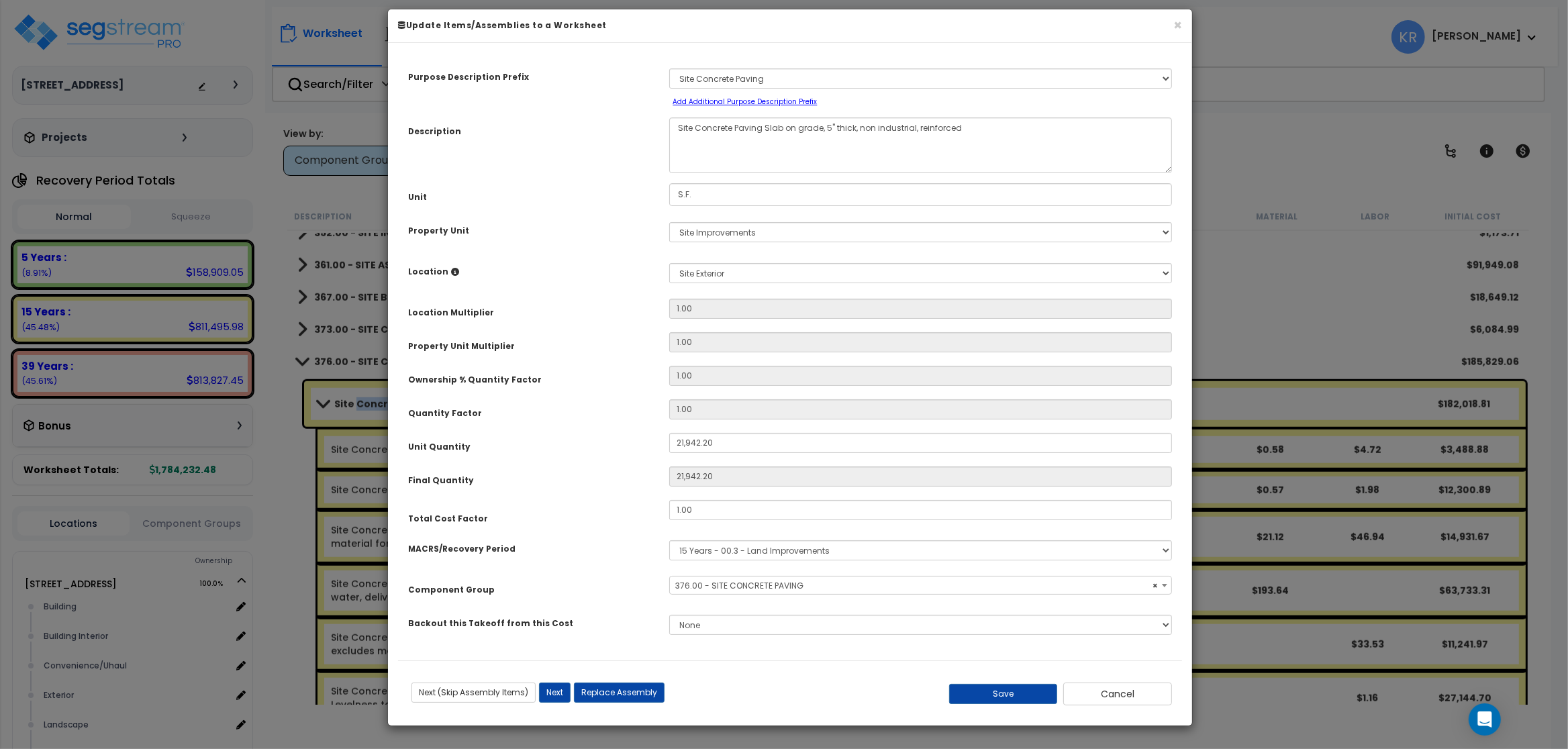
scroll to position [9, 0]
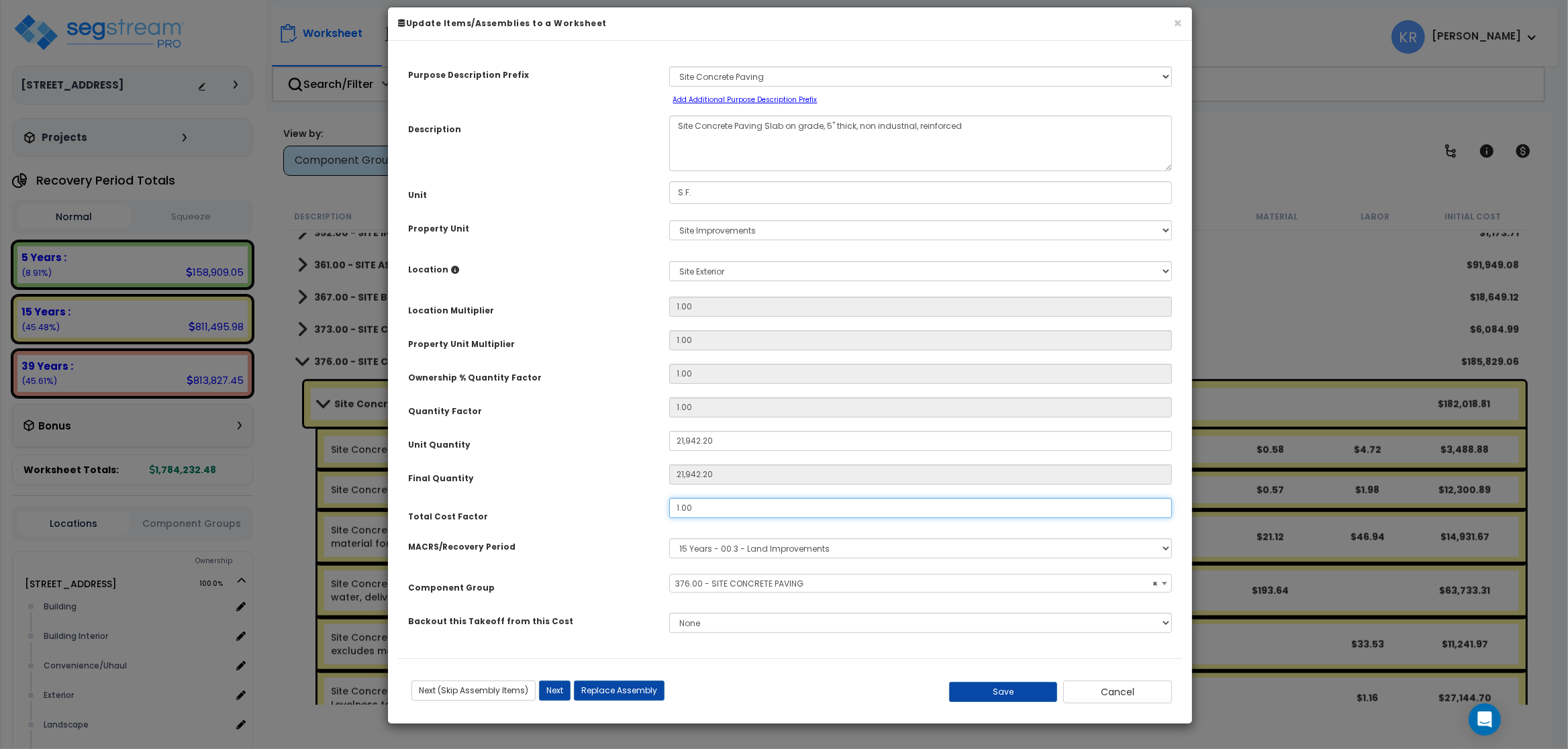
click at [717, 509] on input "1.00" at bounding box center [920, 508] width 503 height 20
type input ".7"
click at [761, 690] on button "Save" at bounding box center [1003, 691] width 108 height 20
type input "21942.20"
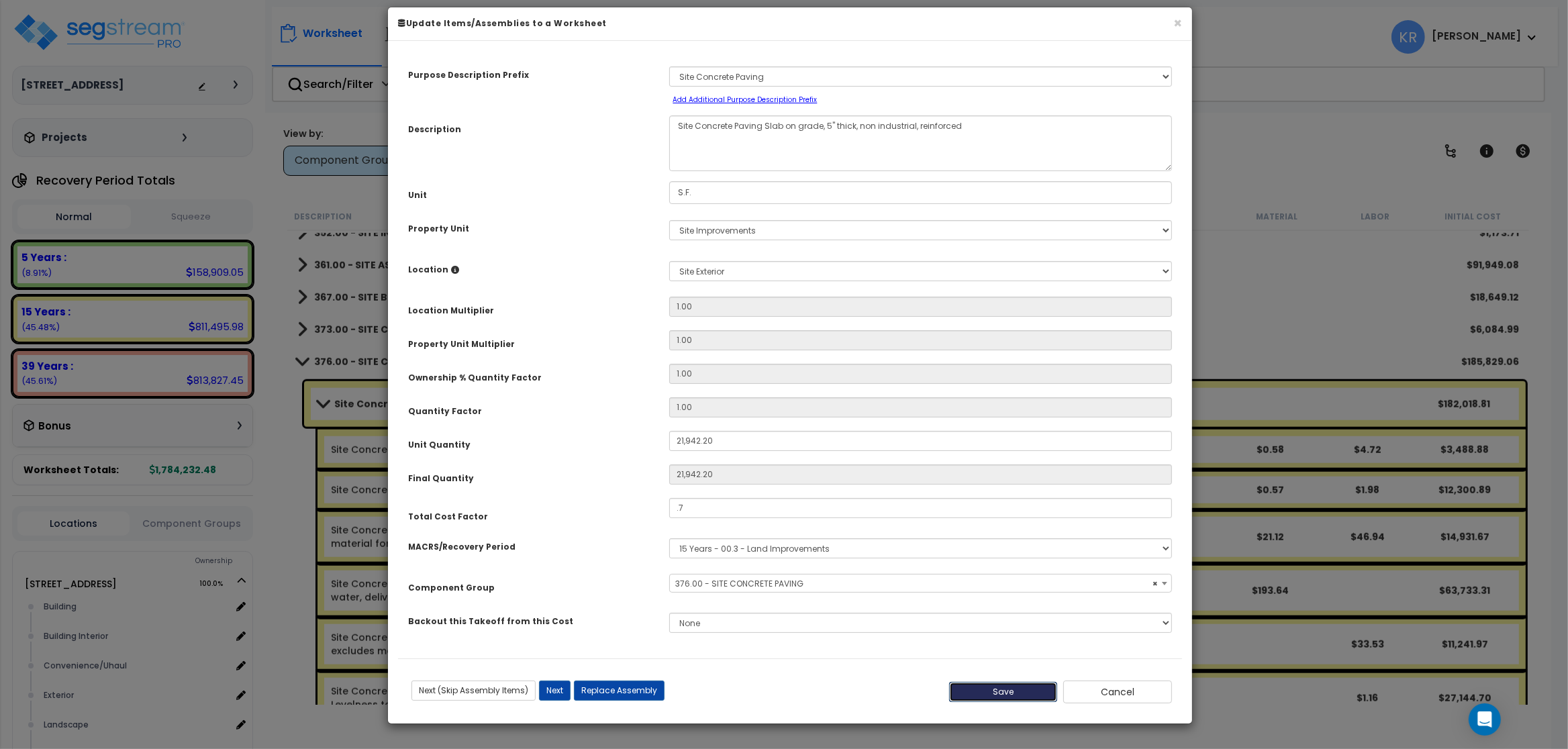
type input "0.70"
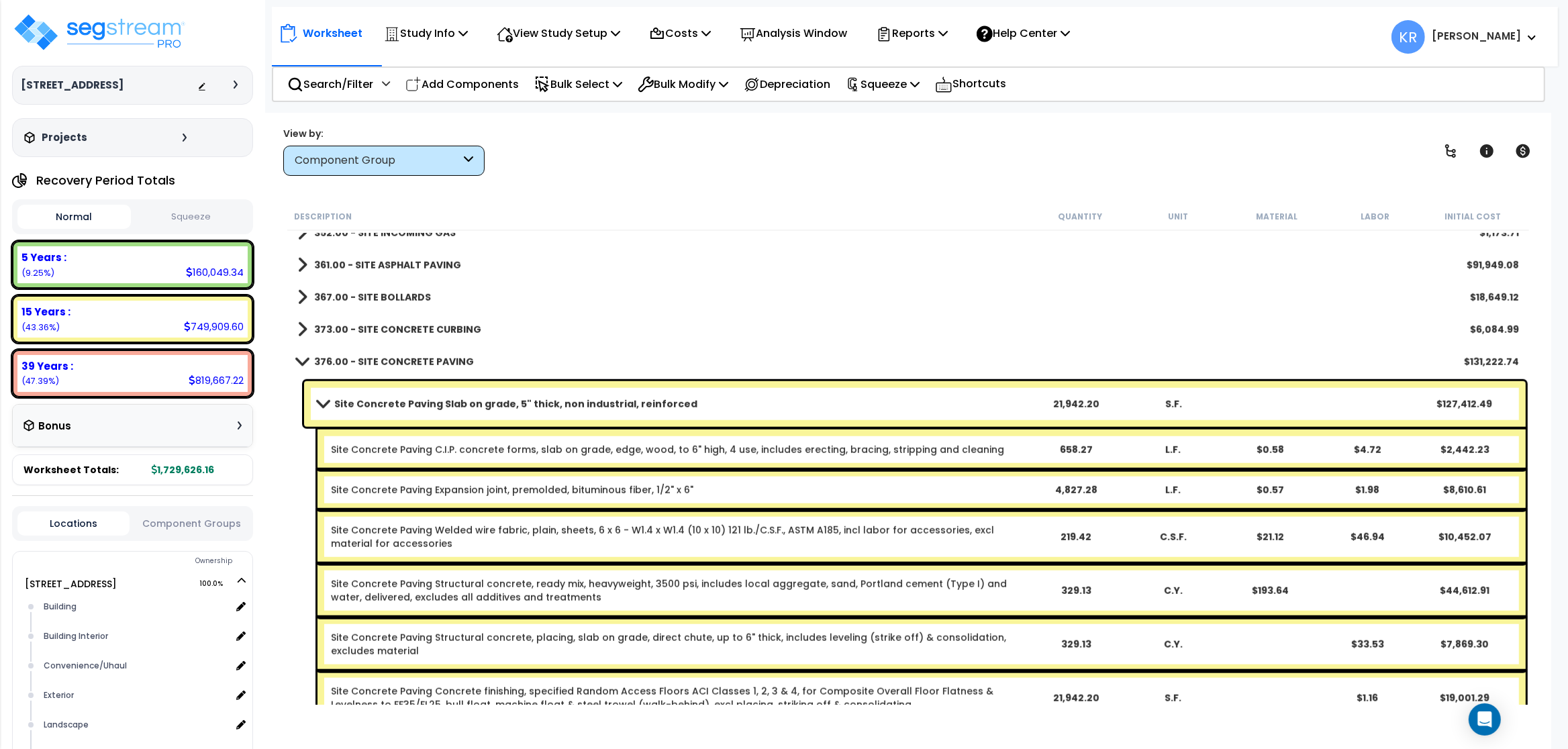
click at [366, 355] on b "376.00 - SITE CONCRETE PAVING" at bounding box center [394, 361] width 160 height 13
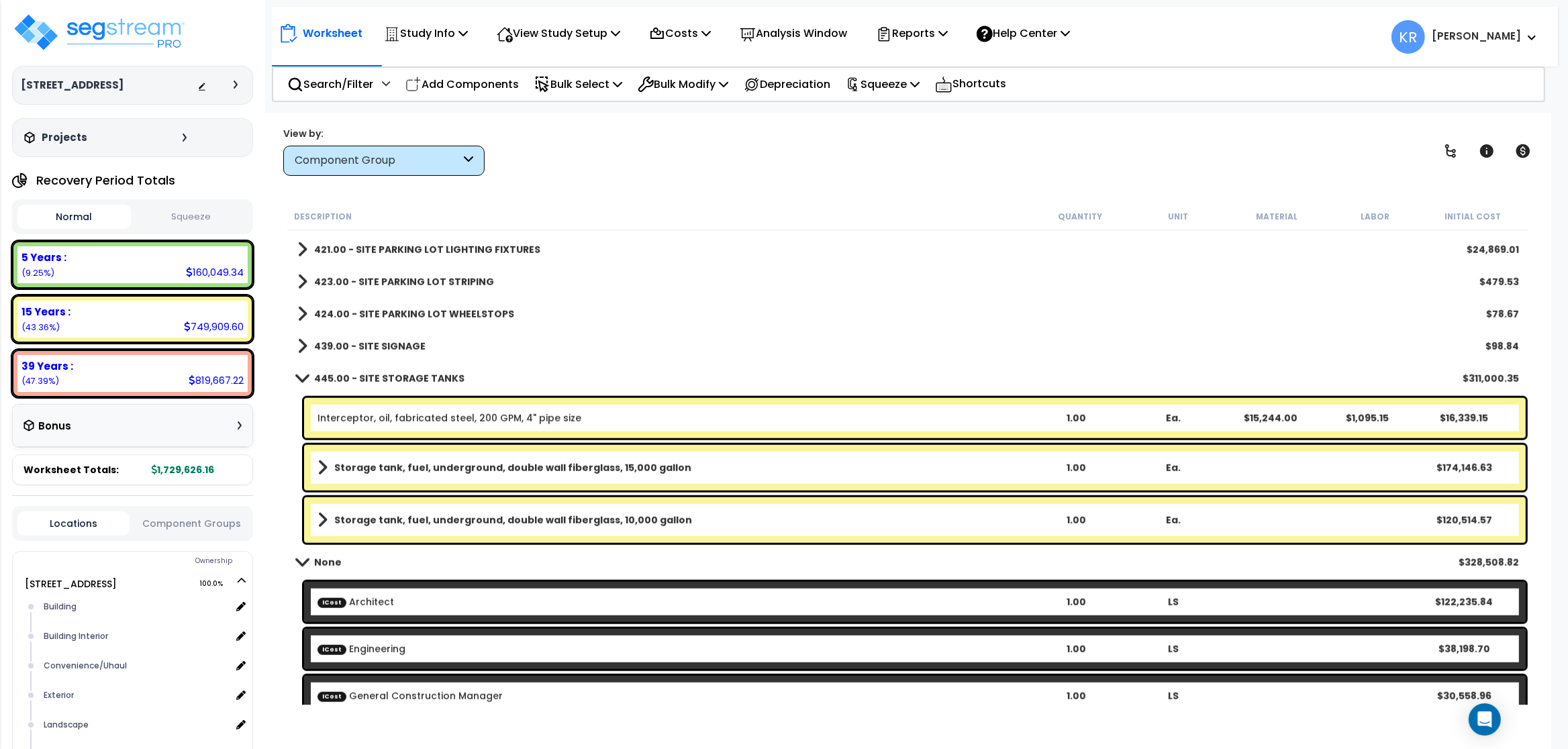
scroll to position [1834, 0]
click at [406, 468] on b "Storage tank, fuel, underground, double wall fiberglass, 15,000 gallon" at bounding box center [512, 467] width 357 height 13
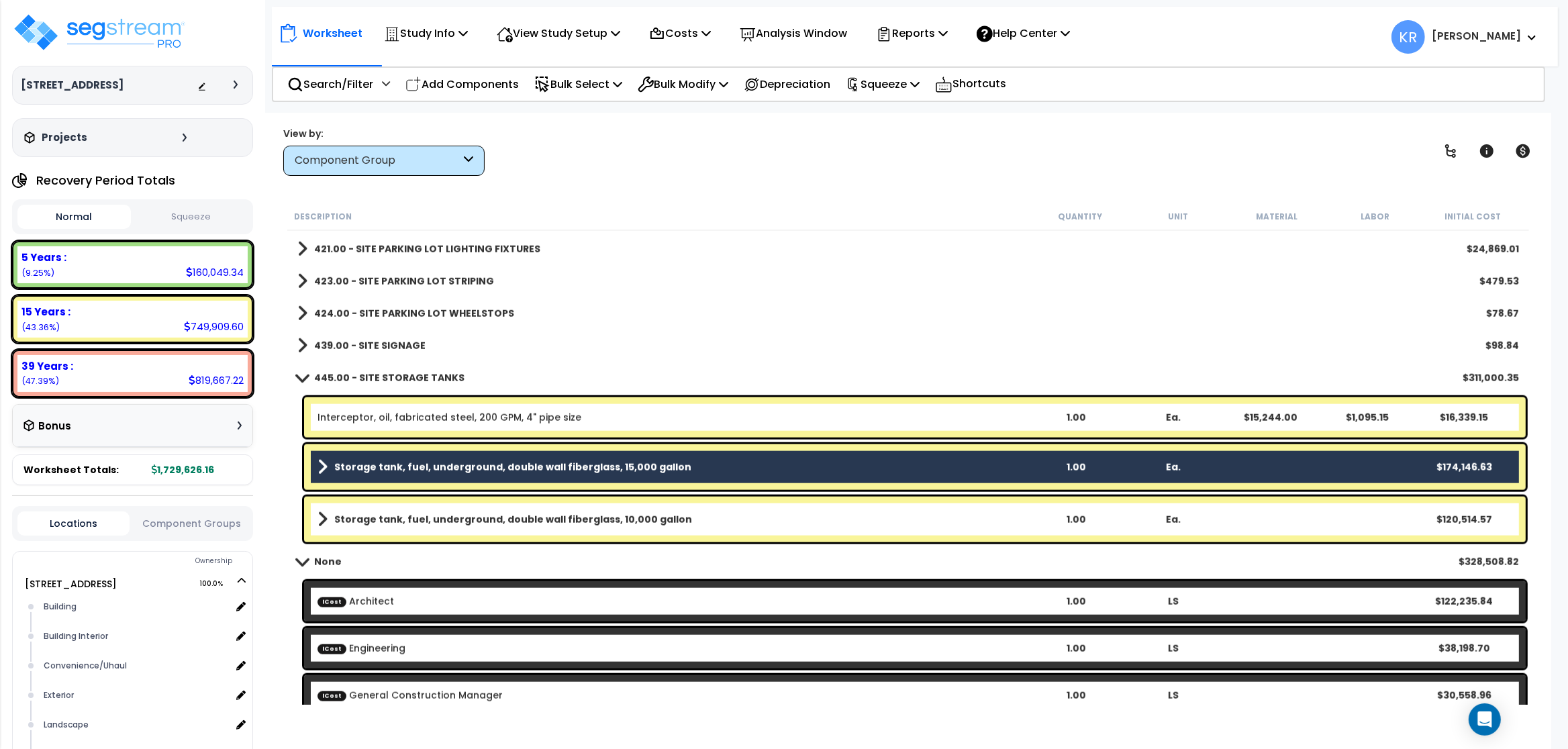
click at [412, 498] on div "Storage tank, fuel, underground, double wall fiberglass, 10,000 gallon 1.00 Ea.…" at bounding box center [915, 519] width 1222 height 45
click at [421, 512] on b "Storage tank, fuel, underground, double wall fiberglass, 10,000 gallon" at bounding box center [512, 518] width 358 height 13
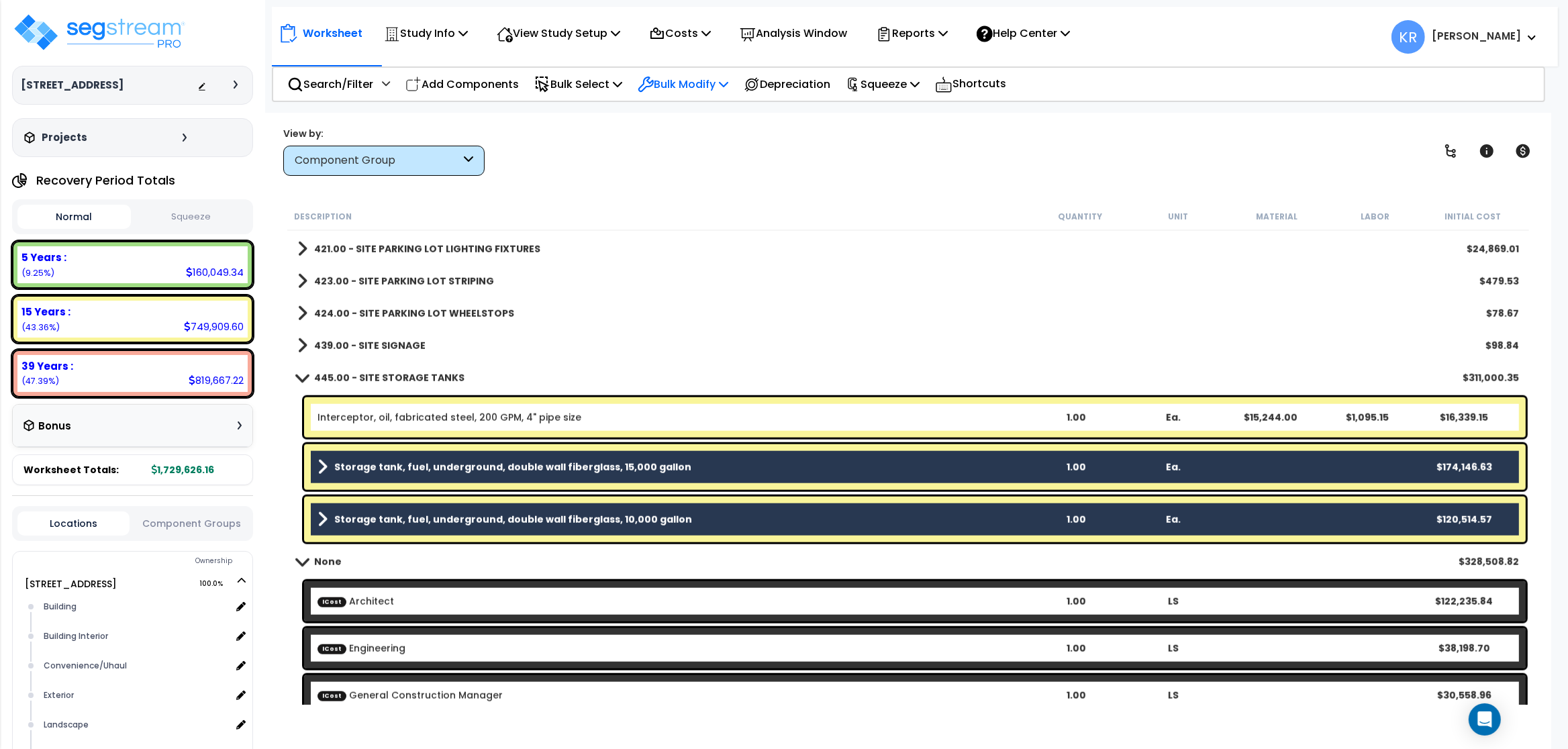
click at [687, 88] on p "Bulk Modify" at bounding box center [683, 84] width 91 height 18
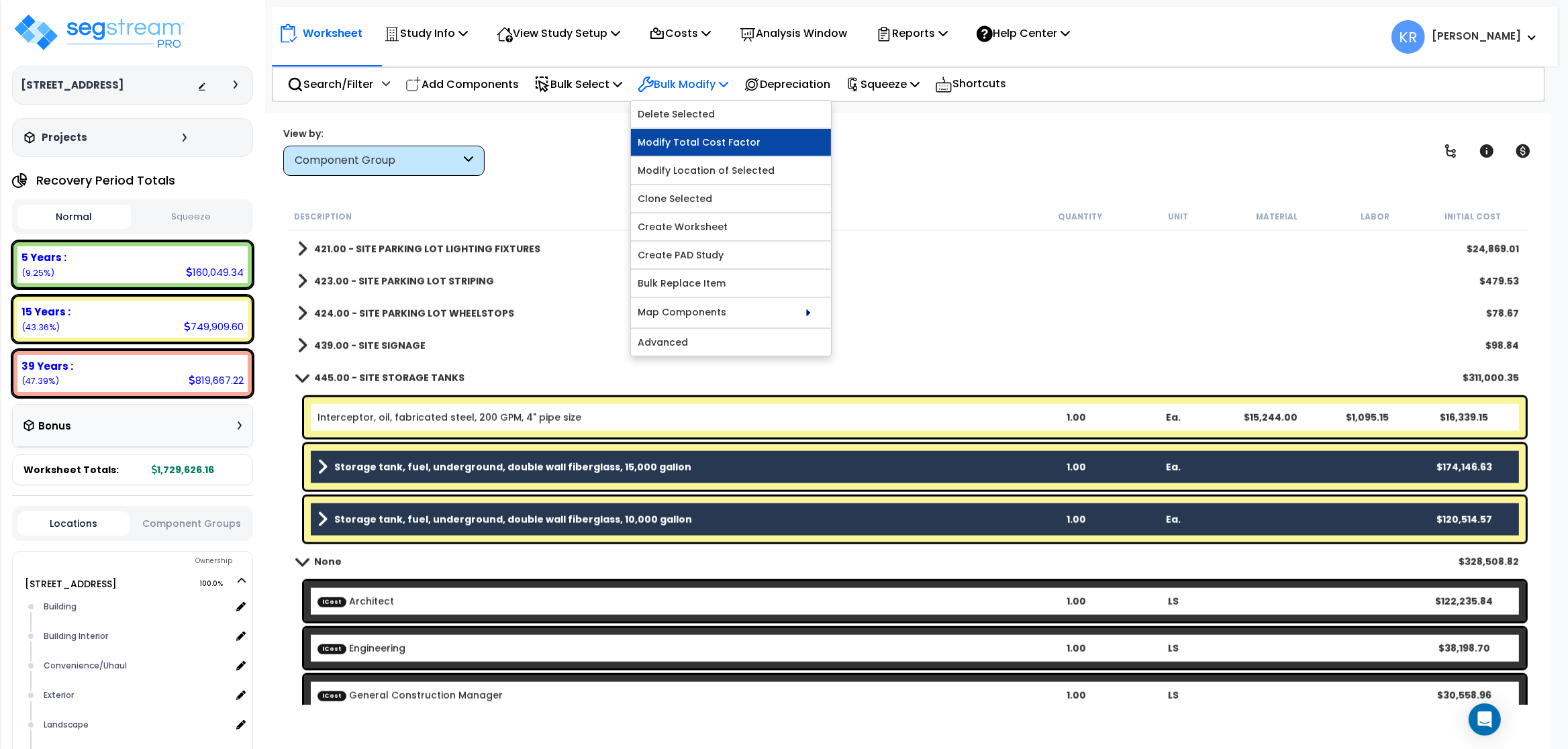
click at [706, 140] on link "Modify Total Cost Factor" at bounding box center [731, 142] width 200 height 27
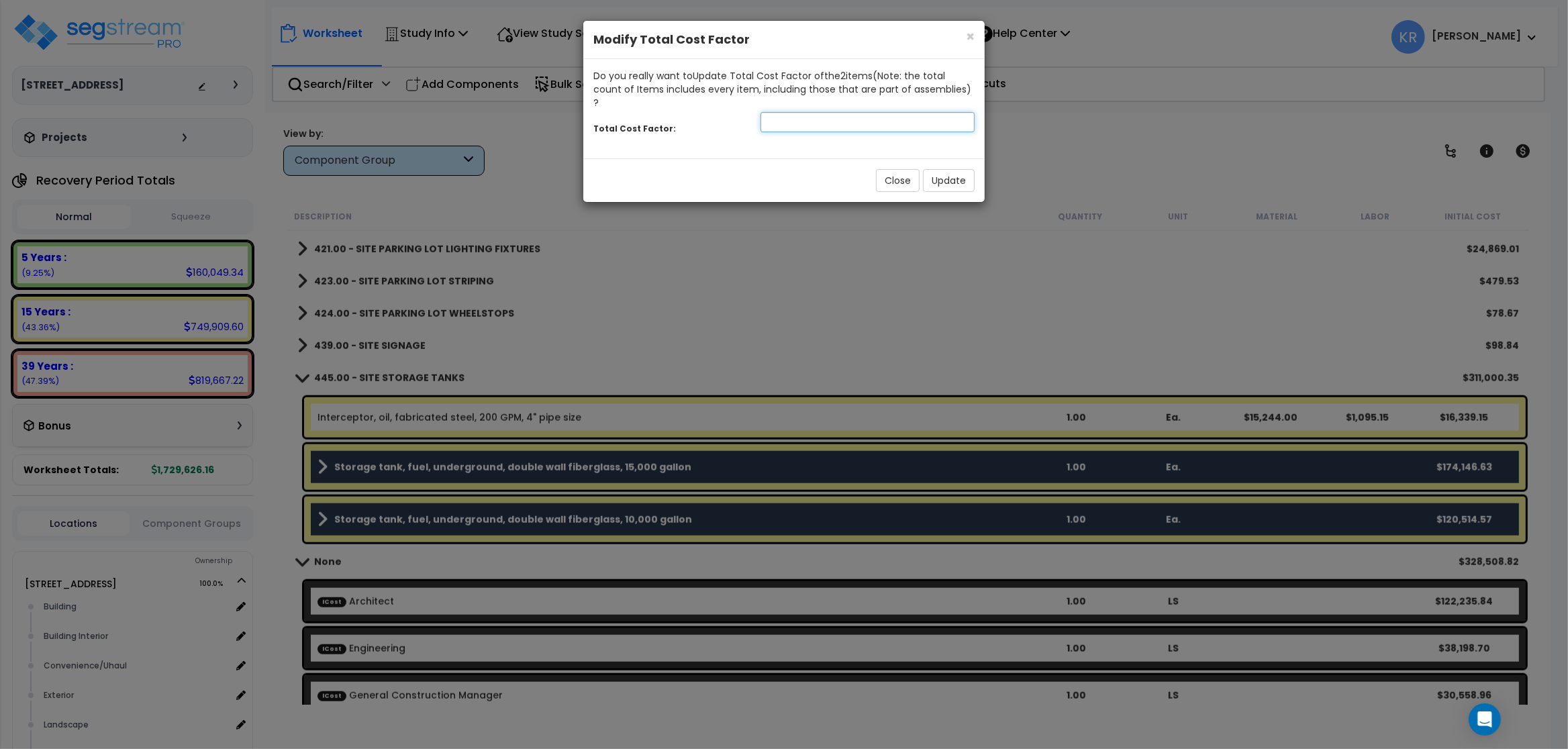
click at [761, 112] on input "number" at bounding box center [868, 121] width 214 height 20
type input ".8"
click at [761, 169] on button "Update" at bounding box center [948, 180] width 52 height 23
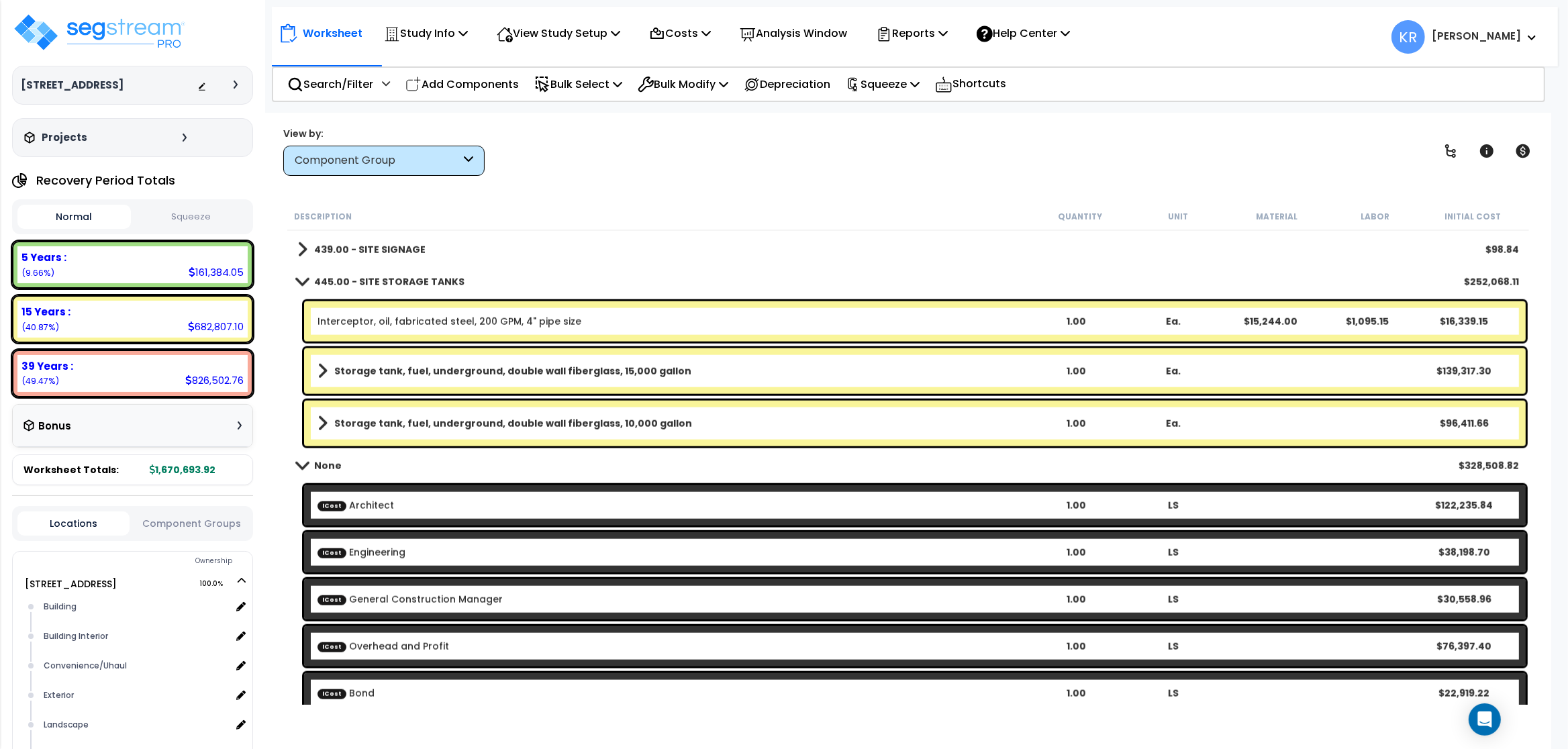
scroll to position [1914, 0]
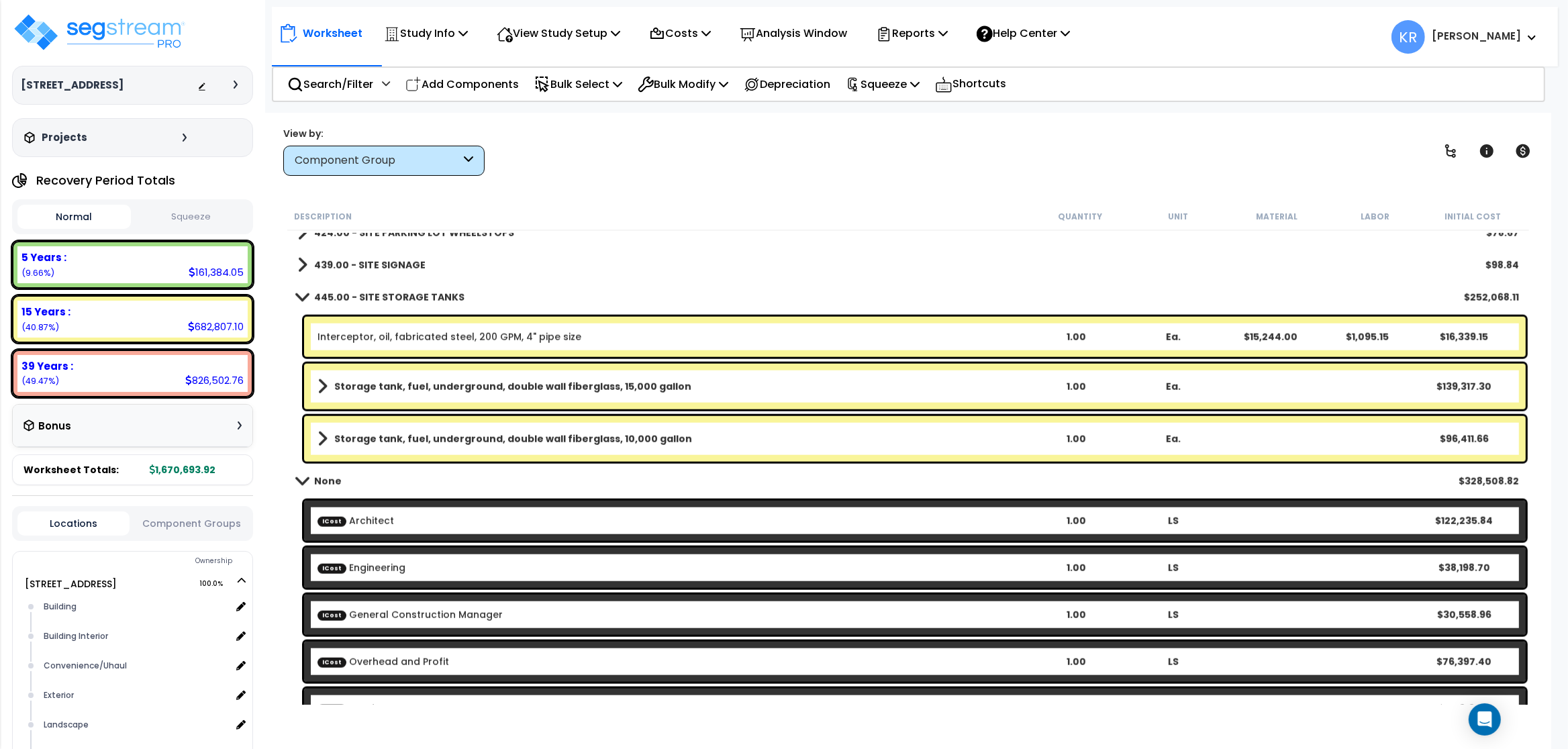
click at [366, 290] on b "445.00 - SITE STORAGE TANKS" at bounding box center [389, 296] width 150 height 13
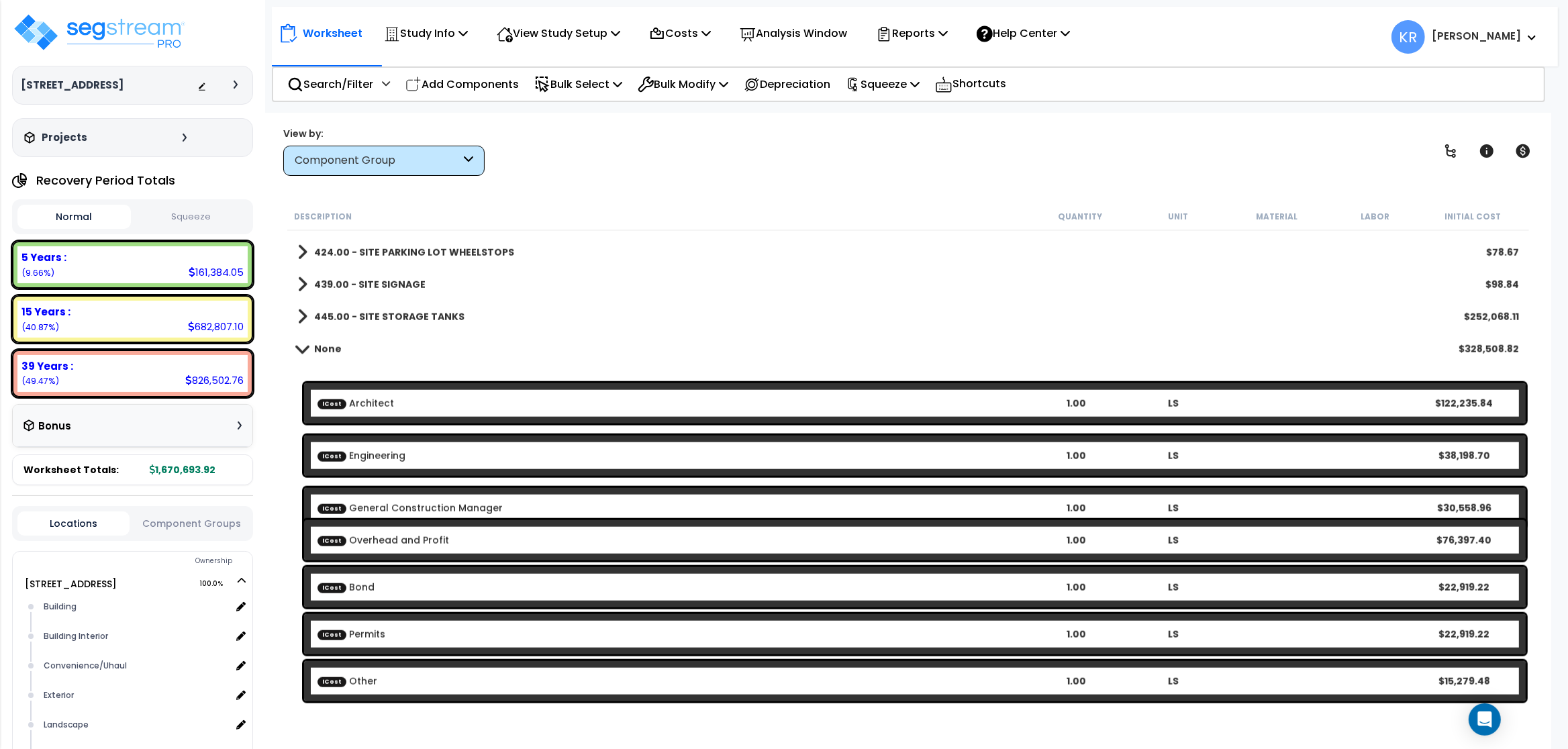
scroll to position [1894, 0]
click at [761, 84] on p "Depreciation" at bounding box center [786, 84] width 87 height 18
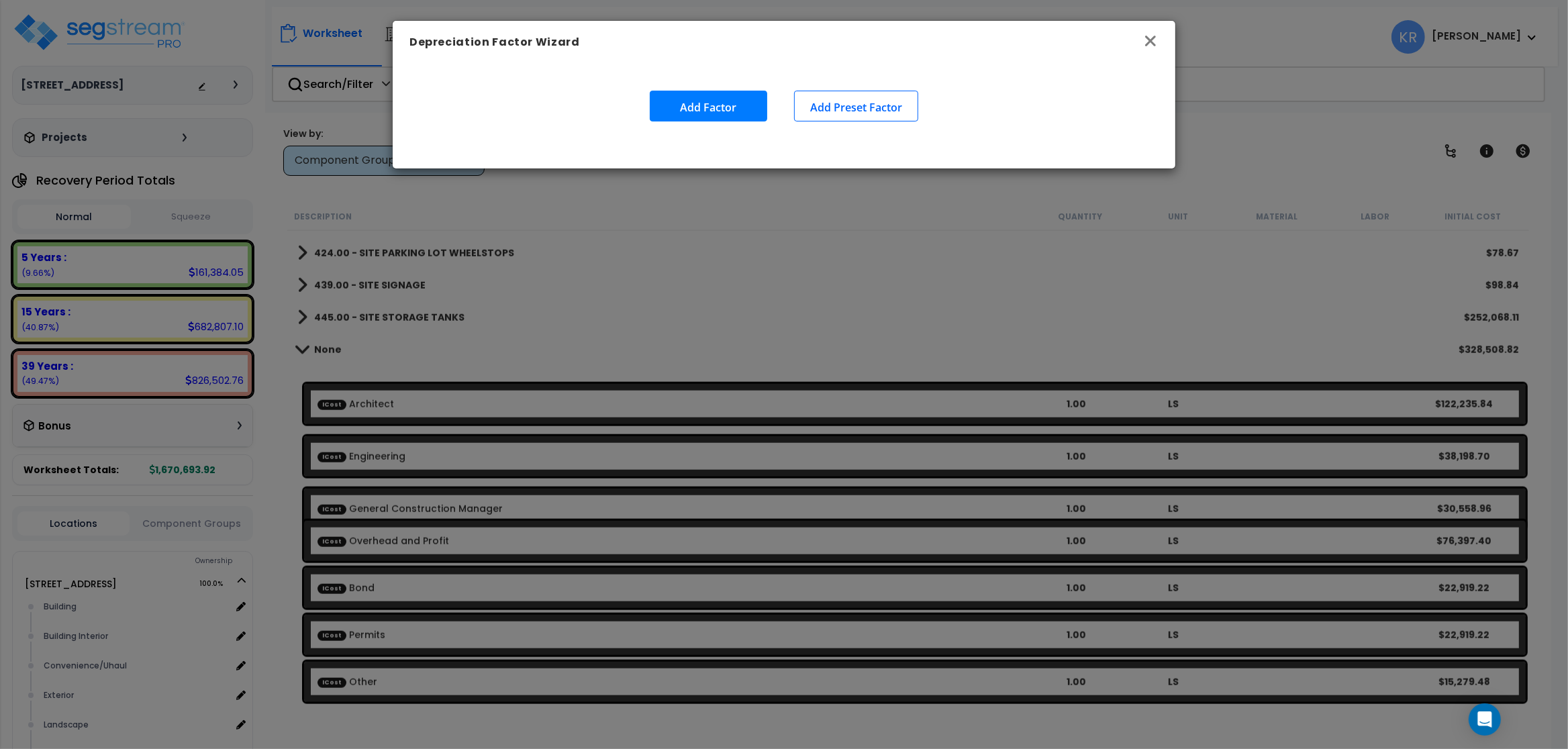
click at [761, 43] on icon "button" at bounding box center [1150, 41] width 16 height 16
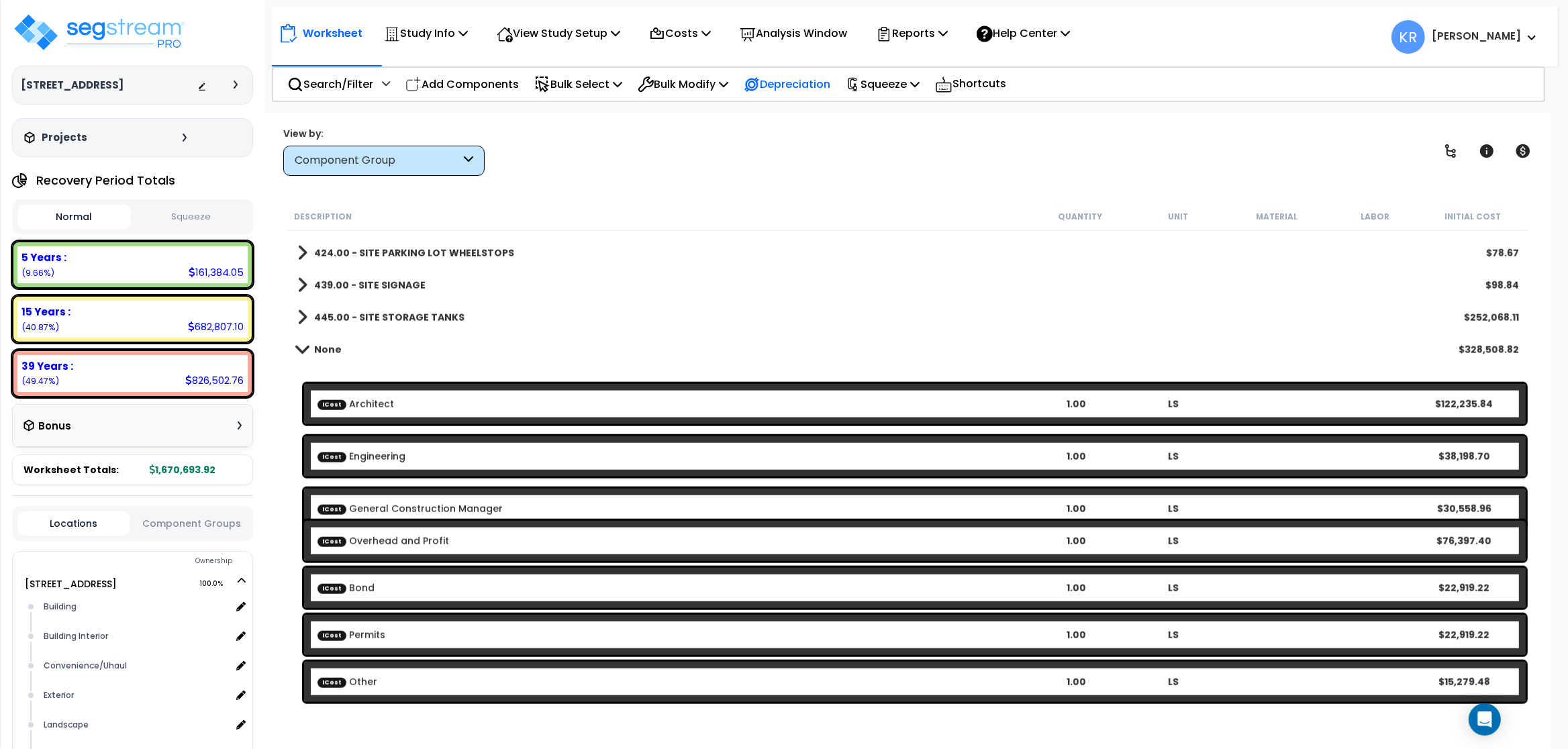
click at [761, 82] on p "Depreciation" at bounding box center [786, 84] width 87 height 18
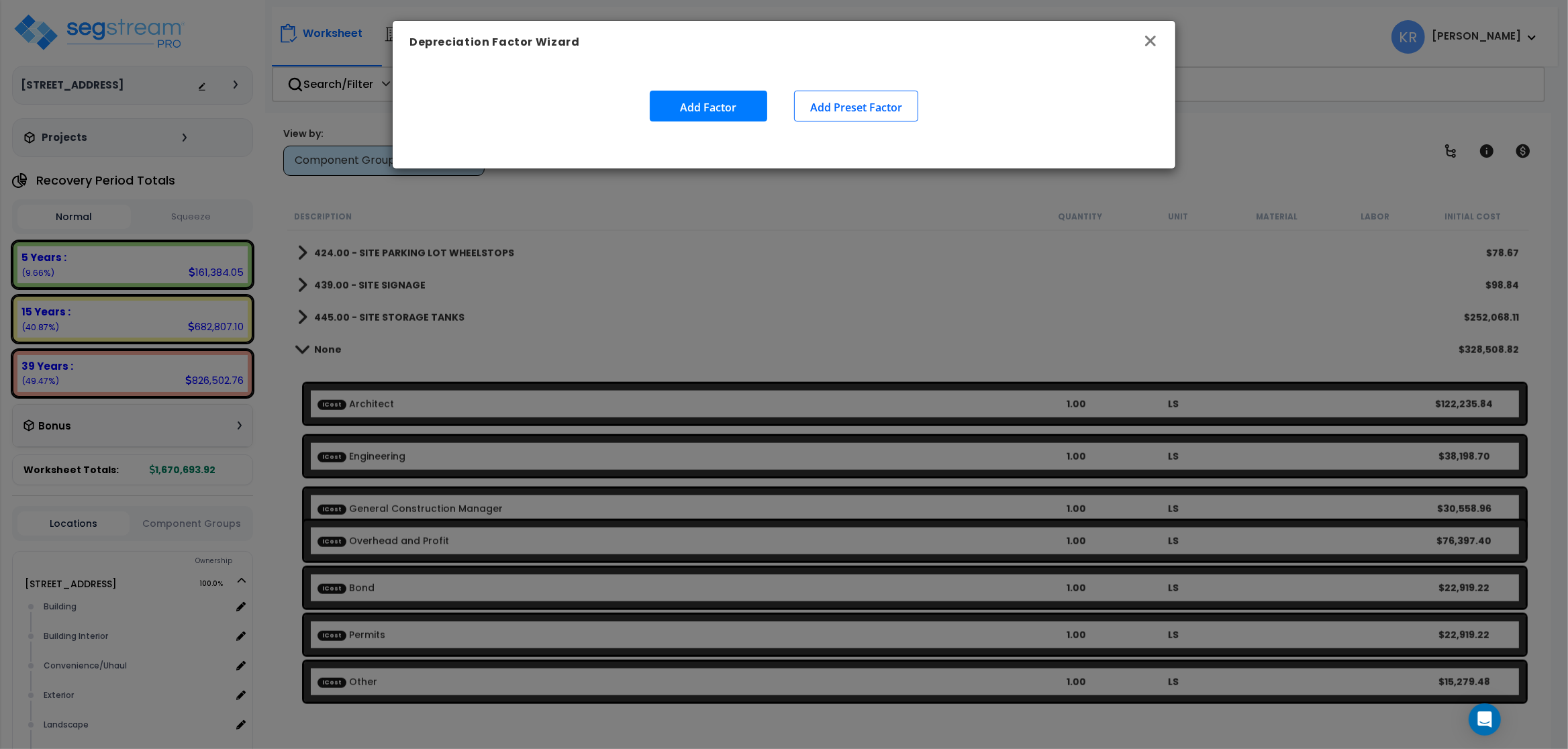
click at [761, 49] on icon "button" at bounding box center [1150, 41] width 16 height 16
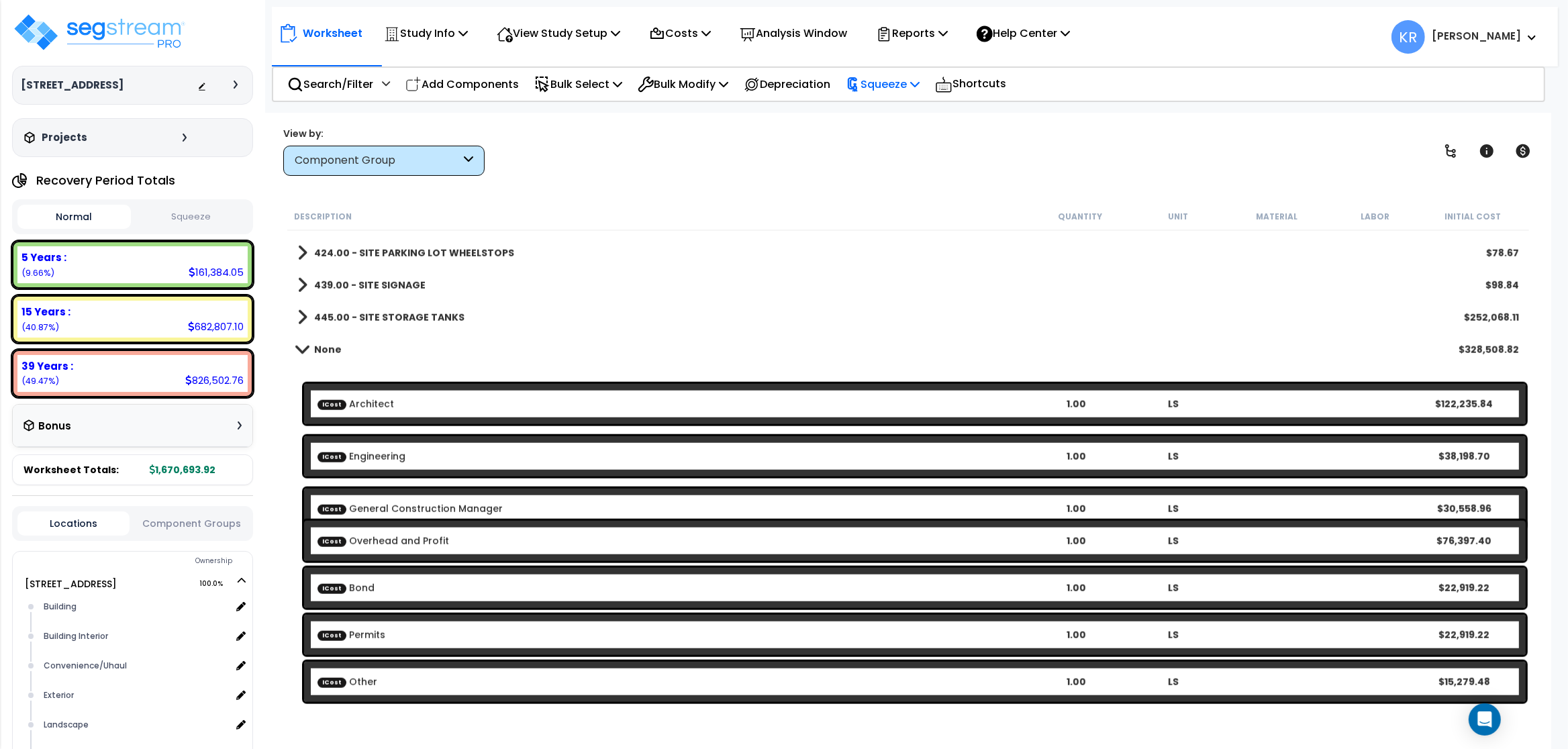
click at [761, 78] on p "Squeeze" at bounding box center [882, 84] width 73 height 18
click at [761, 113] on link "Squeeze" at bounding box center [905, 114] width 133 height 27
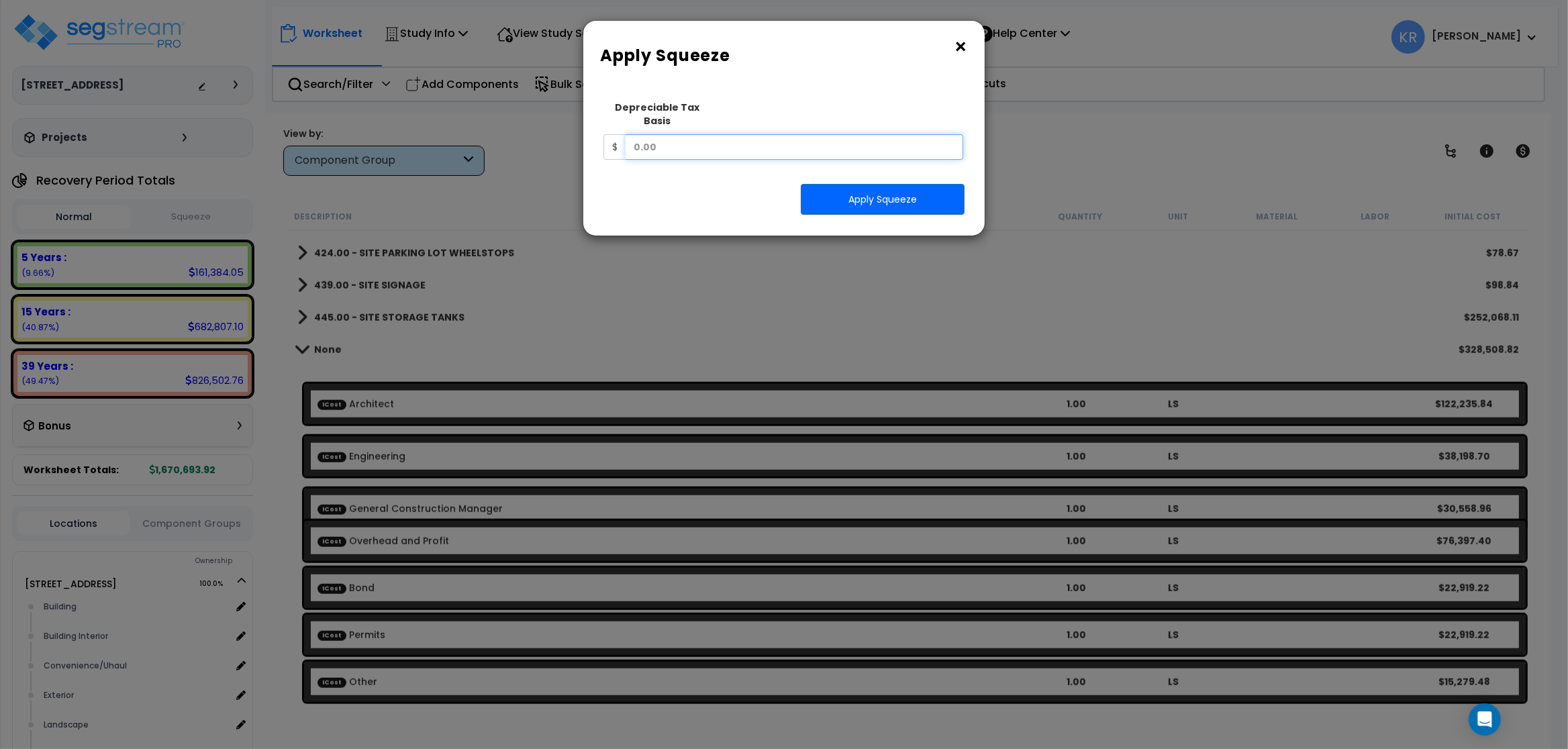
click at [635, 135] on input "text" at bounding box center [794, 147] width 338 height 25
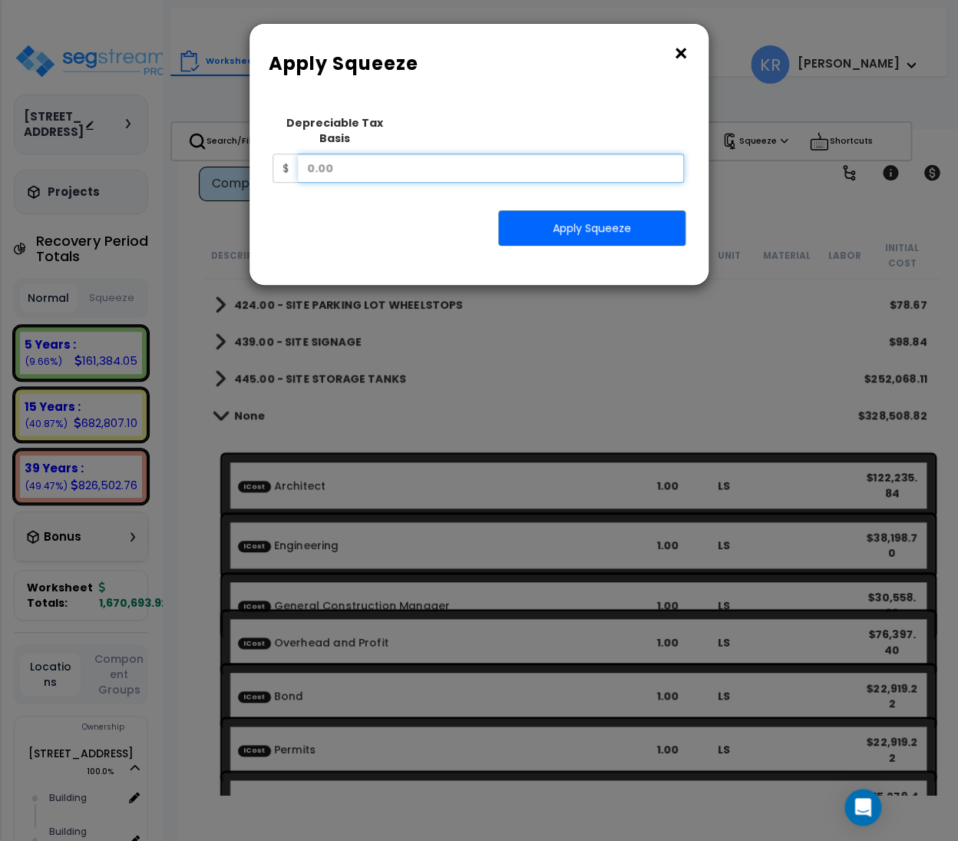
click at [529, 154] on input "text" at bounding box center [491, 168] width 386 height 29
type input "1,527,948"
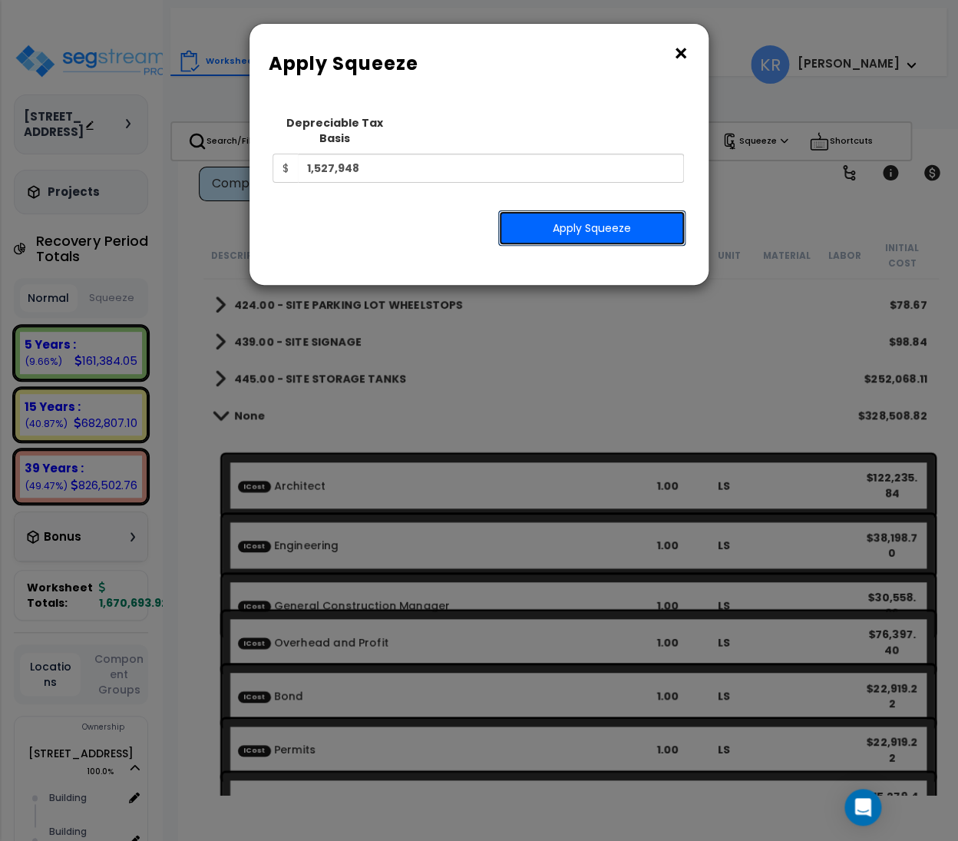
click at [594, 212] on button "Apply Squeeze" at bounding box center [591, 227] width 187 height 35
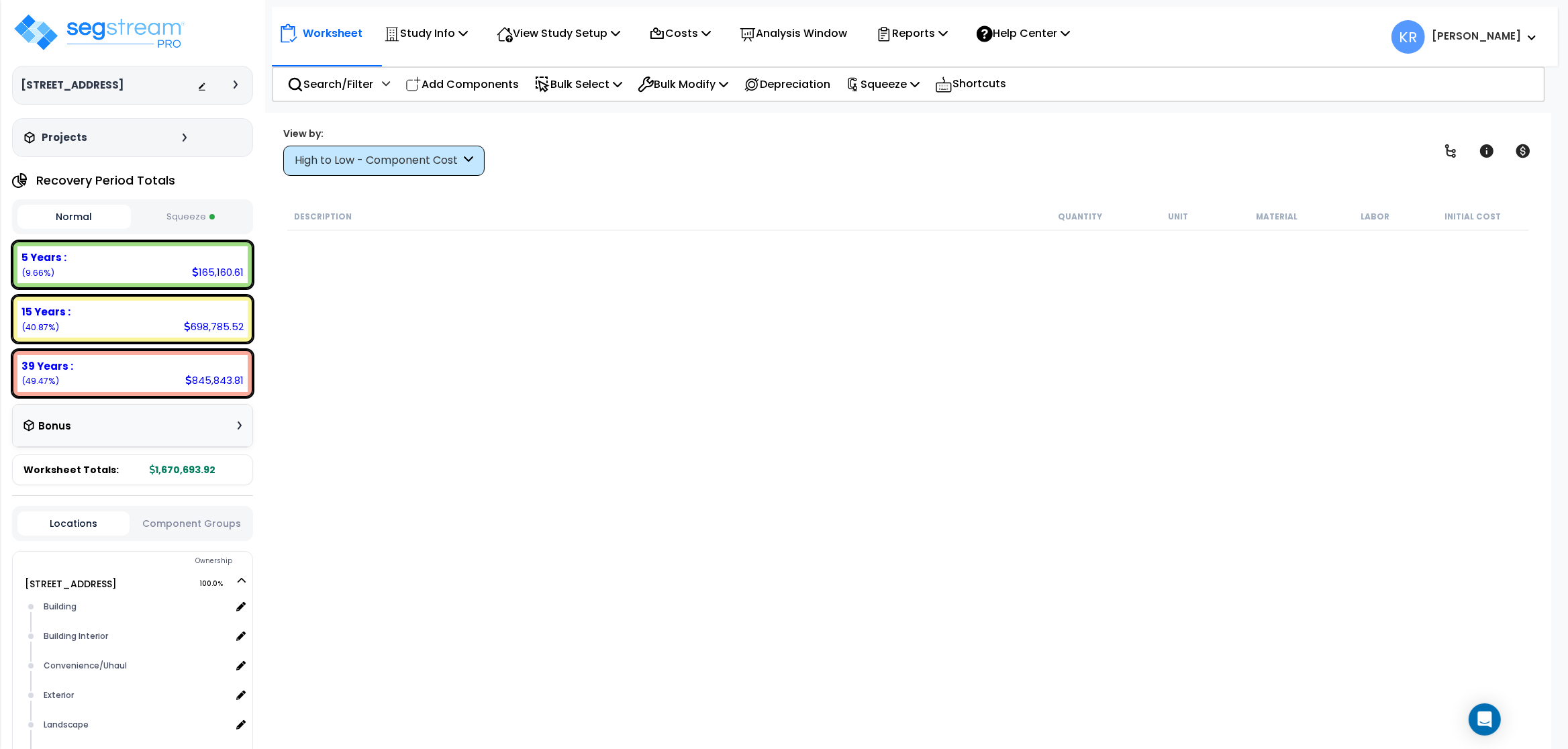
scroll to position [1883, 0]
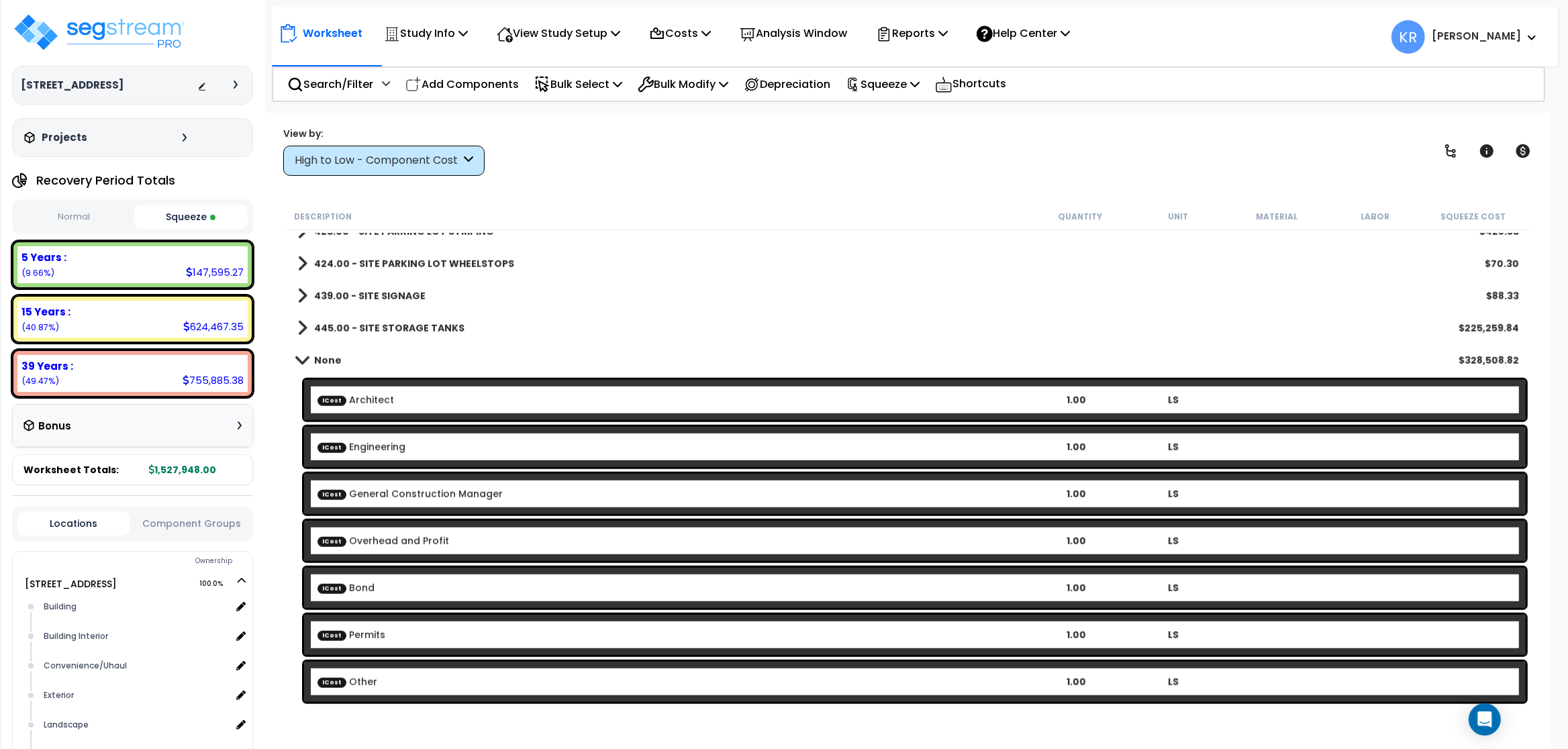
click at [302, 357] on span at bounding box center [302, 360] width 18 height 10
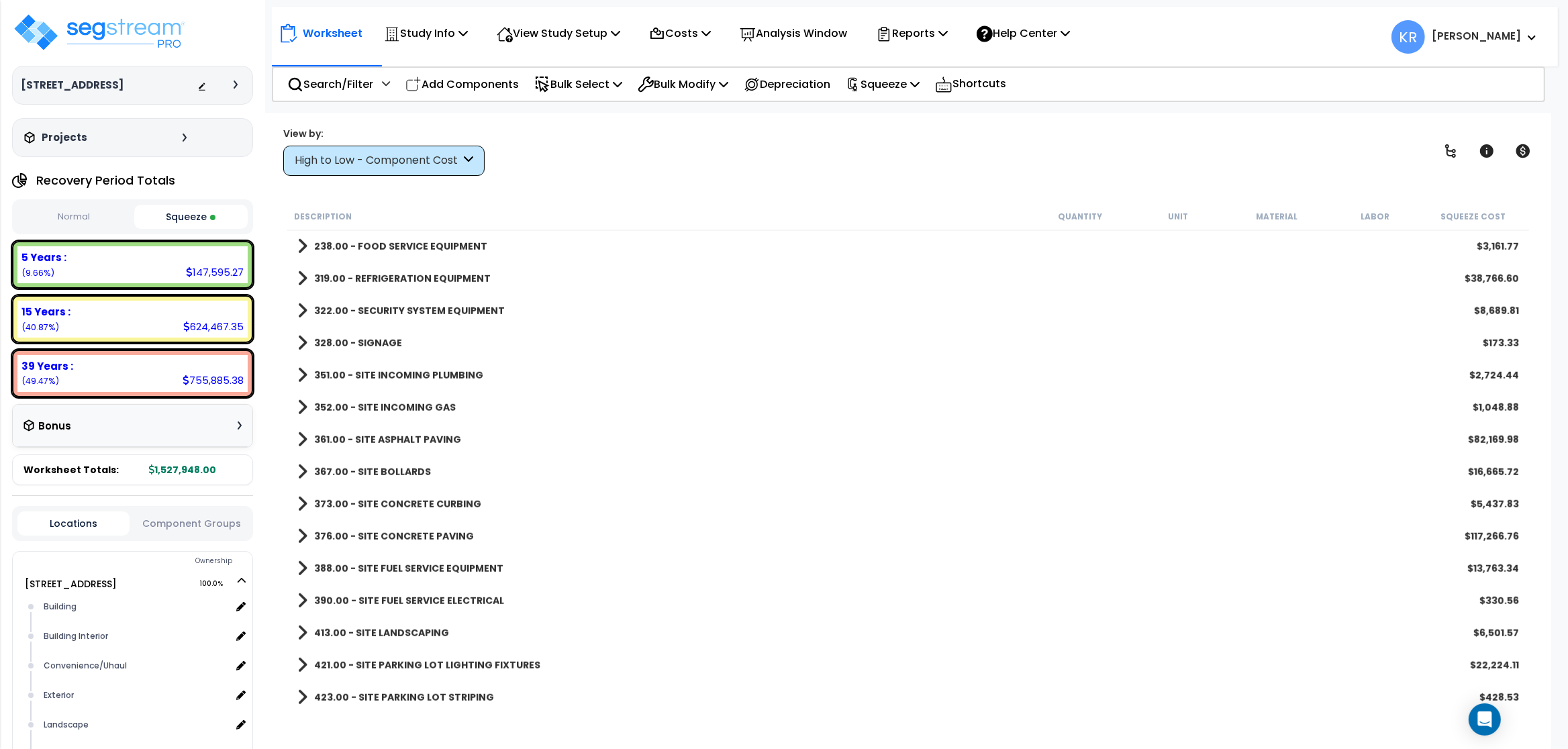
scroll to position [1152, 0]
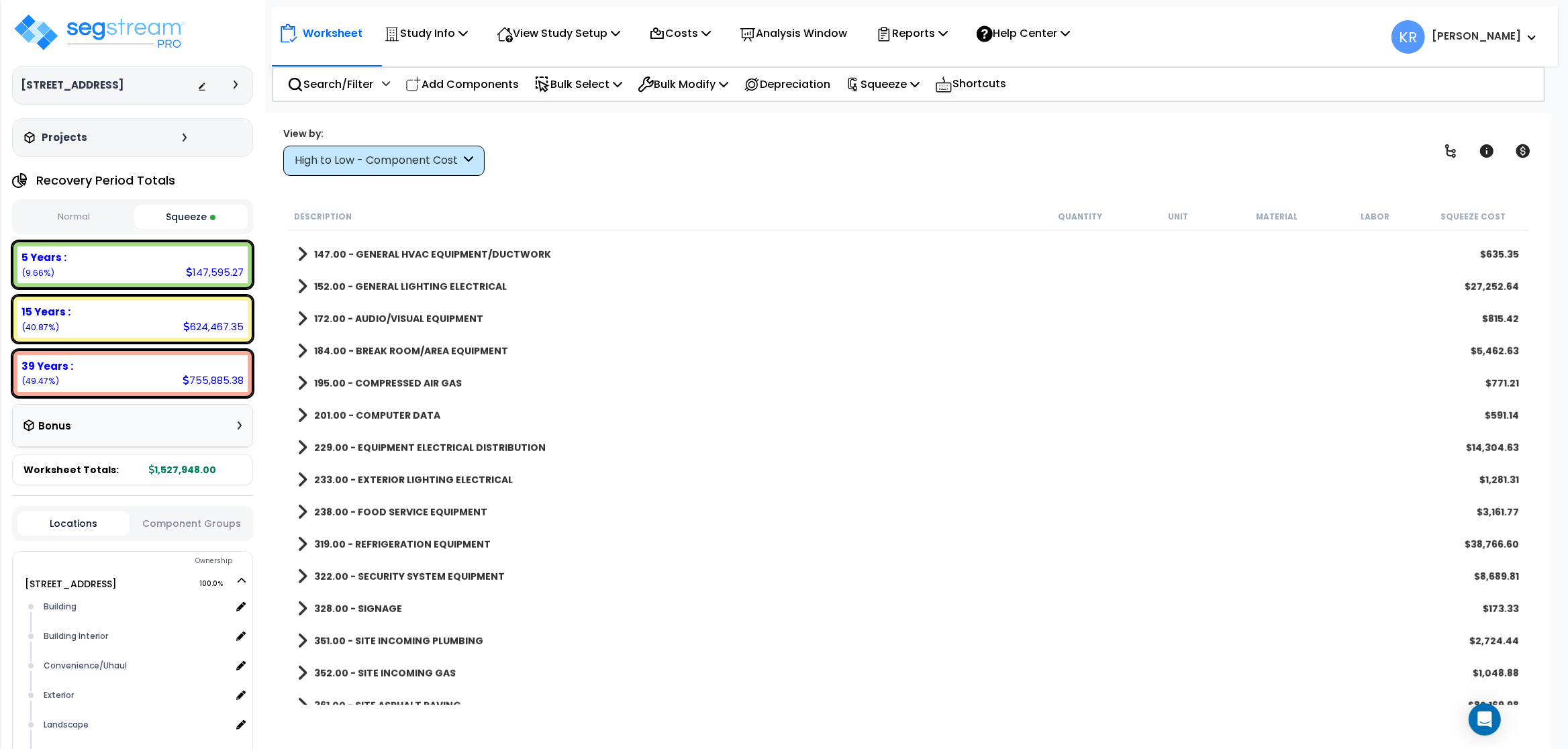
click at [161, 264] on div "5 Years :" at bounding box center [133, 257] width 222 height 14
click at [178, 262] on div "5 Years :" at bounding box center [133, 257] width 222 height 14
click at [339, 160] on div "High to Low - Component Cost" at bounding box center [378, 161] width 166 height 16
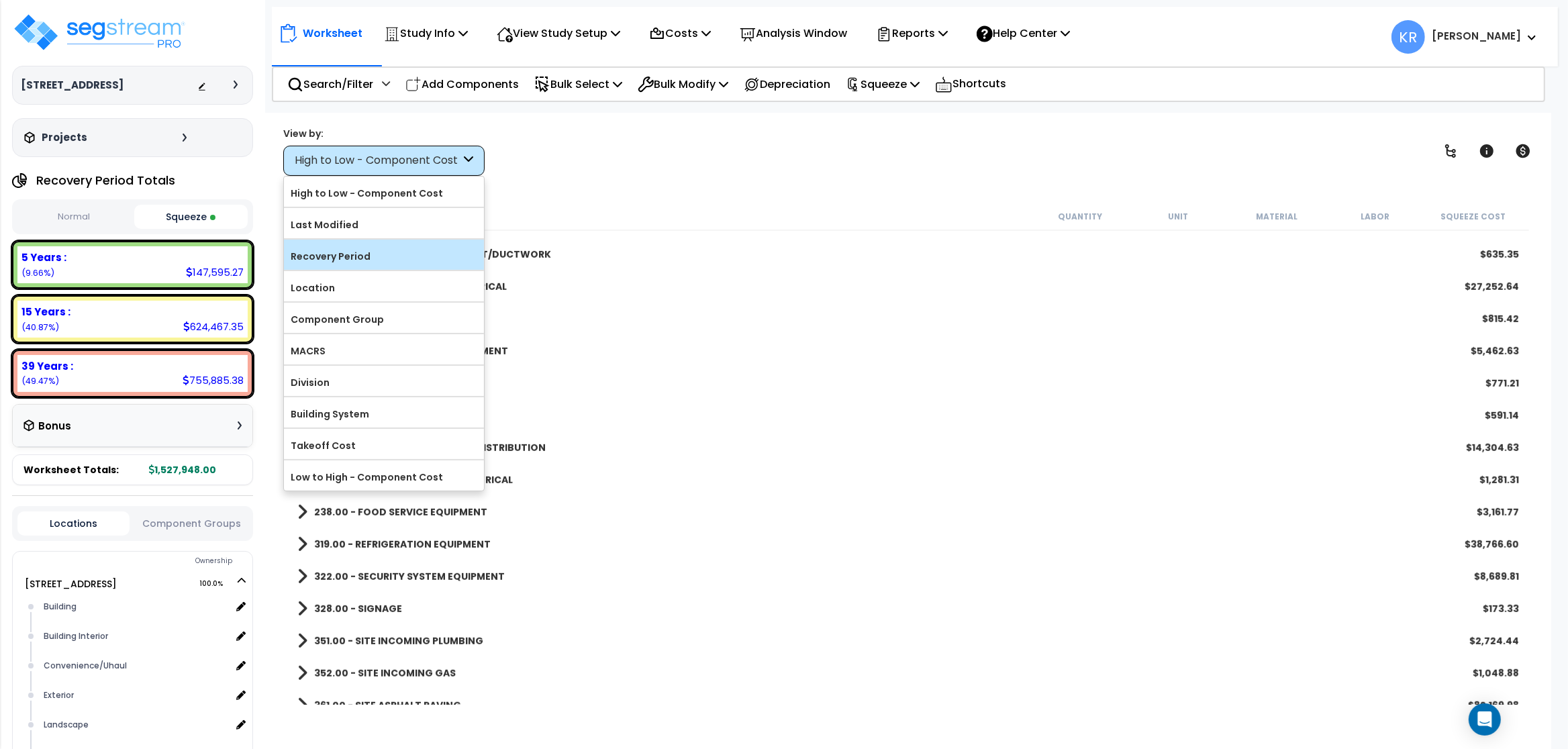
click at [353, 258] on label "Recovery Period" at bounding box center [384, 256] width 200 height 20
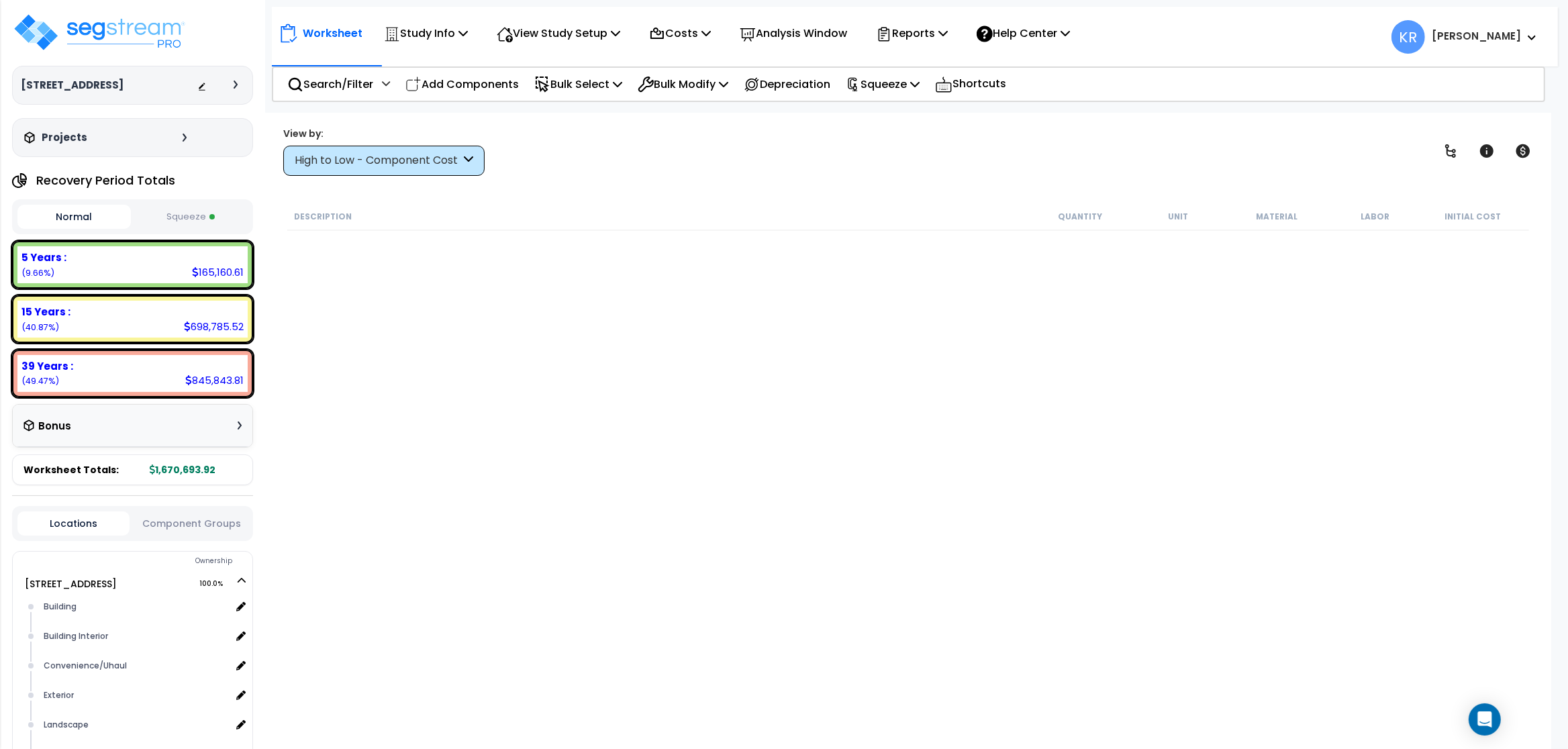
click at [182, 224] on button "Squeeze" at bounding box center [192, 217] width 114 height 24
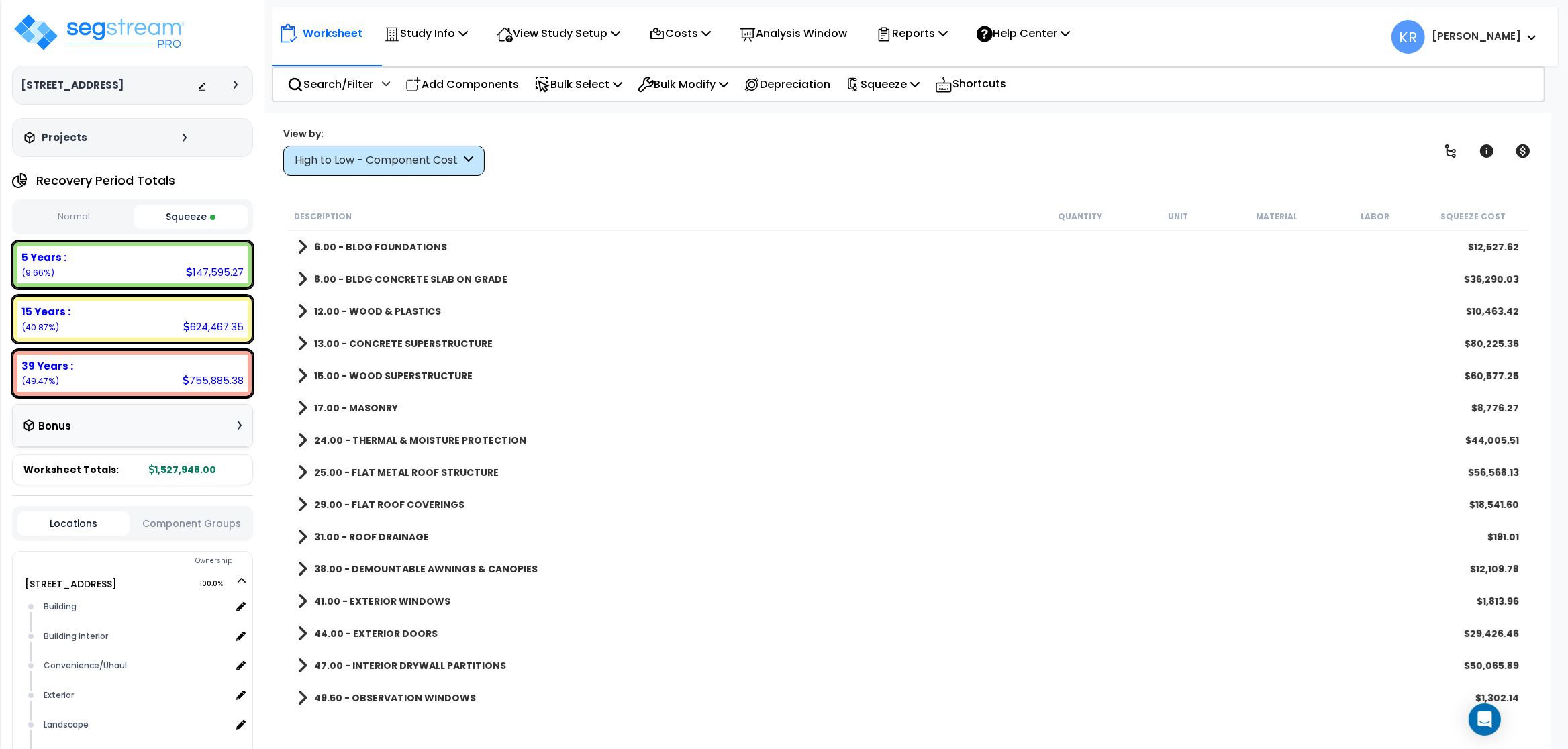
click at [160, 265] on div "5 Years : 147,595.27 (9.66%)" at bounding box center [132, 265] width 230 height 37
click at [348, 160] on div "High to Low - Component Cost" at bounding box center [378, 161] width 166 height 16
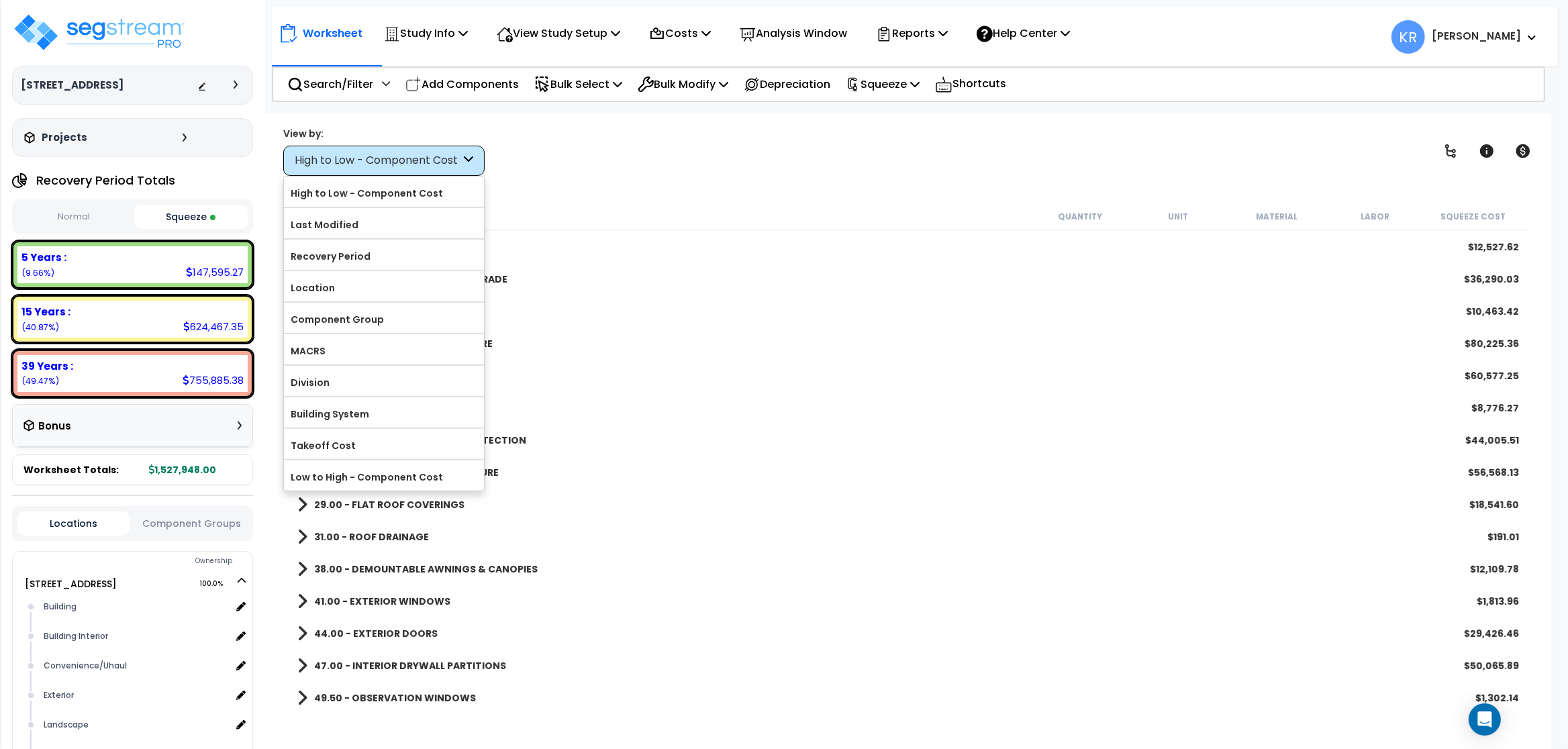
click at [348, 357] on label "MACRS" at bounding box center [384, 350] width 200 height 20
click at [0, 0] on input "MACRS" at bounding box center [0, 0] width 0 height 0
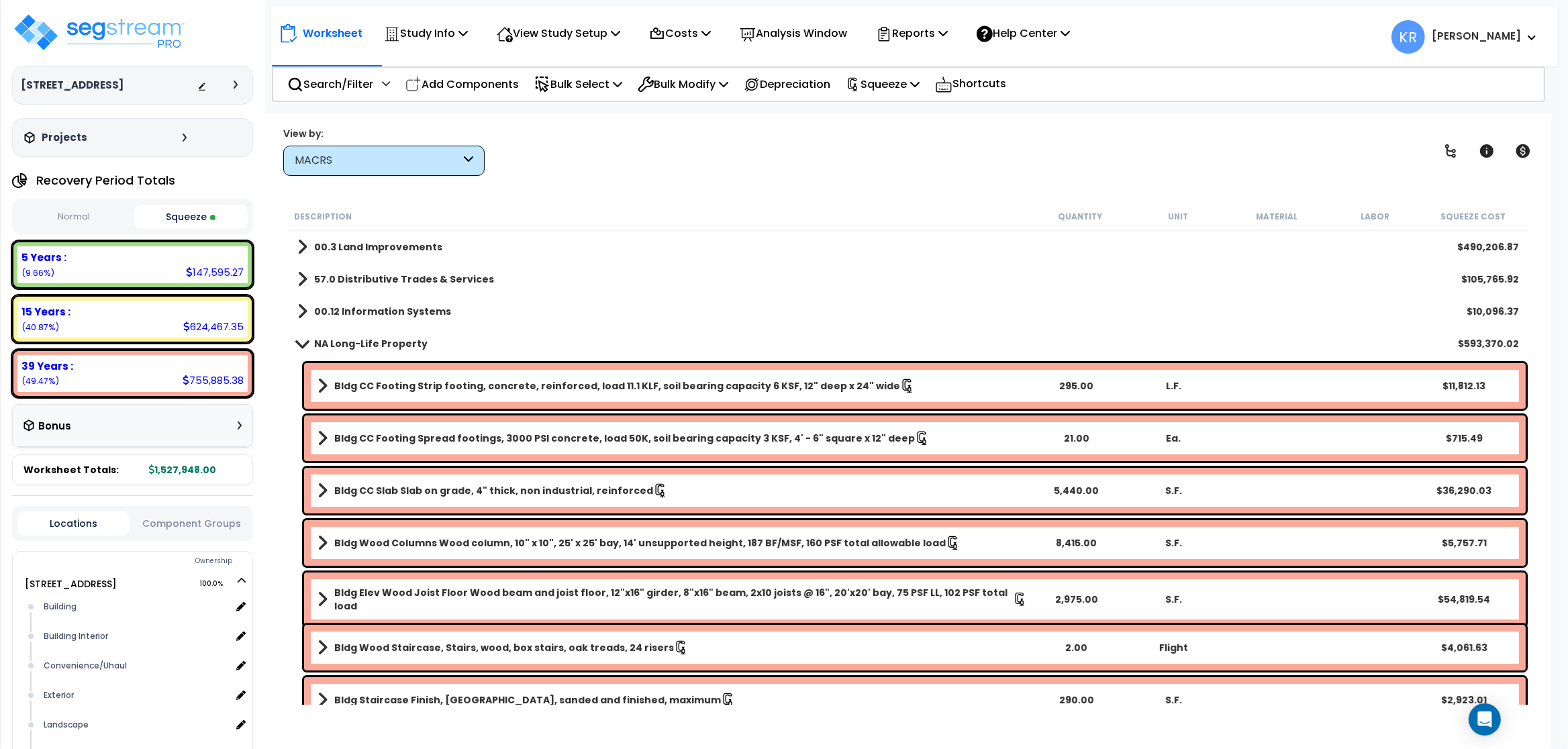
click at [342, 345] on b "NA Long-Life Property" at bounding box center [371, 343] width 114 height 13
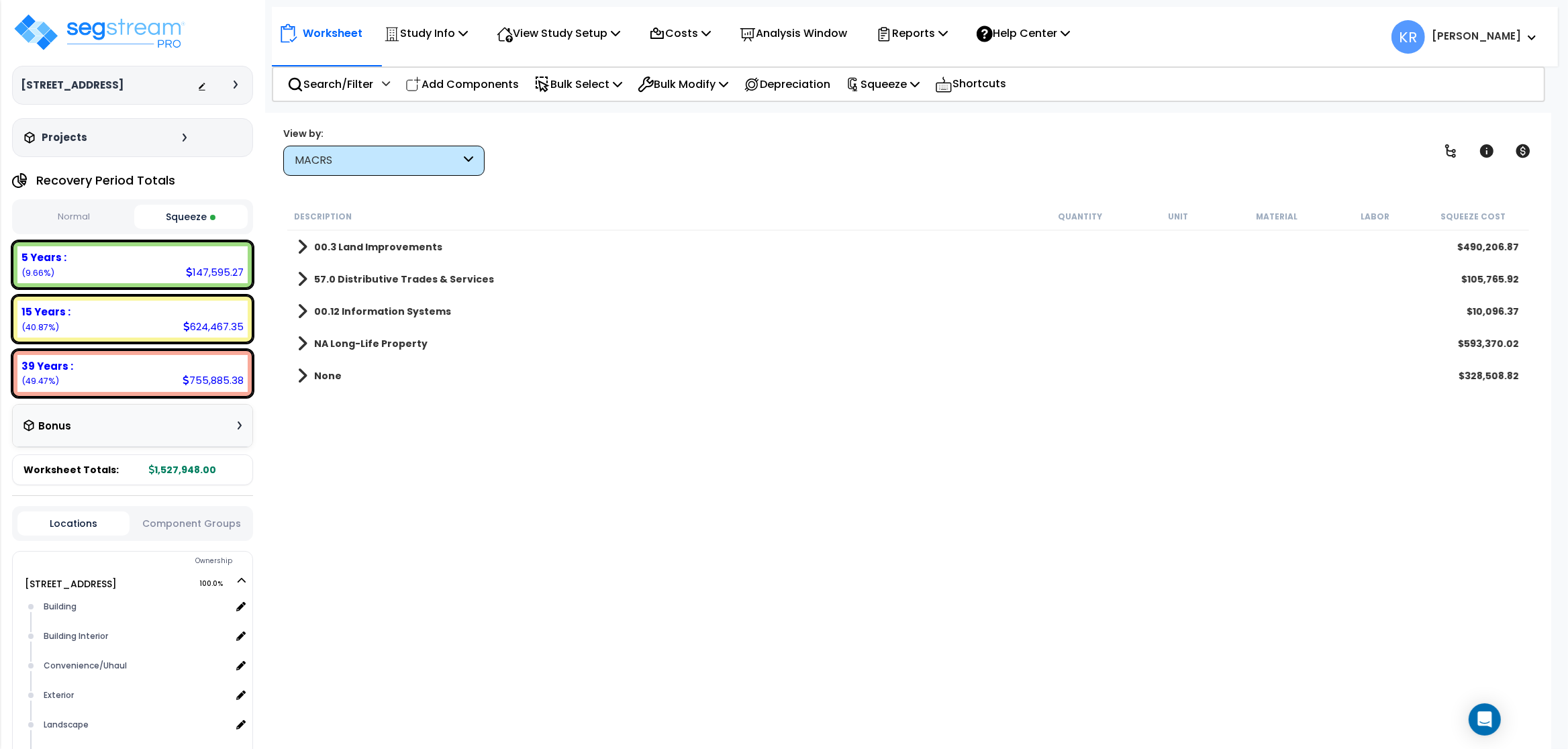
click at [365, 284] on b "57.0 Distributive Trades & Services" at bounding box center [404, 279] width 180 height 13
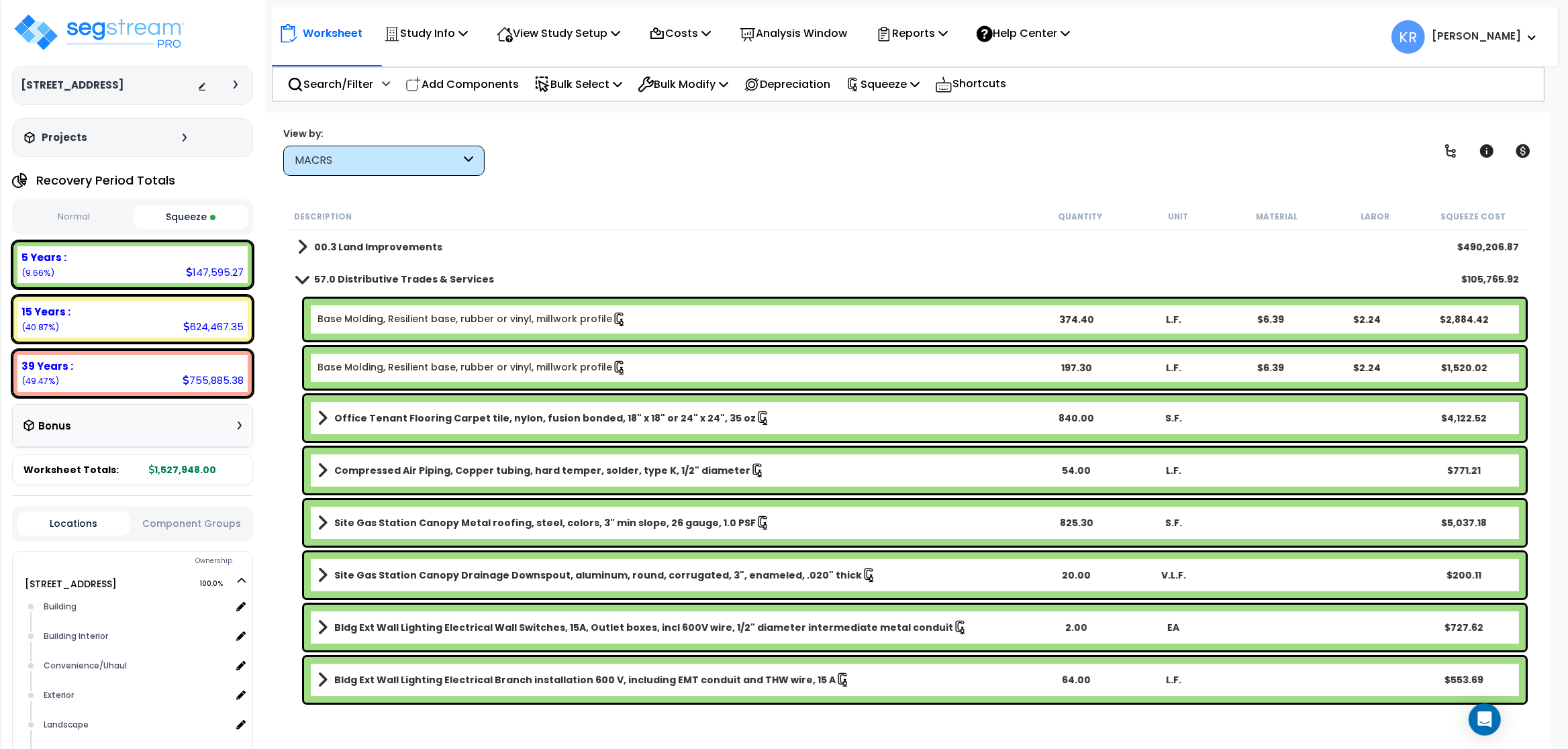
scroll to position [80, 0]
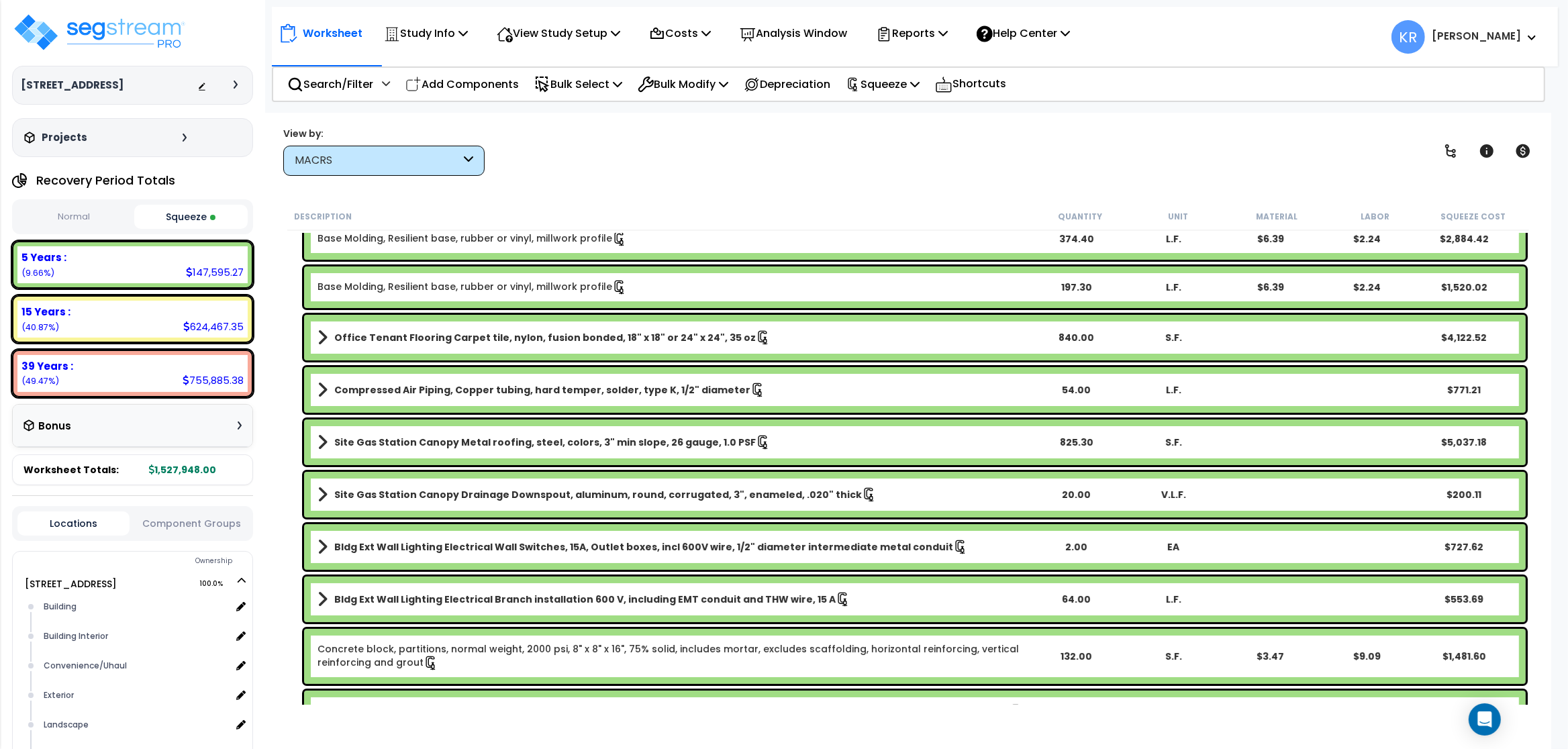
drag, startPoint x: 386, startPoint y: 604, endPoint x: 406, endPoint y: 573, distance: 36.9
click at [390, 604] on b "Bldg Ext Wall Lighting Electrical Branch installation 600 V, including EMT cond…" at bounding box center [584, 599] width 501 height 13
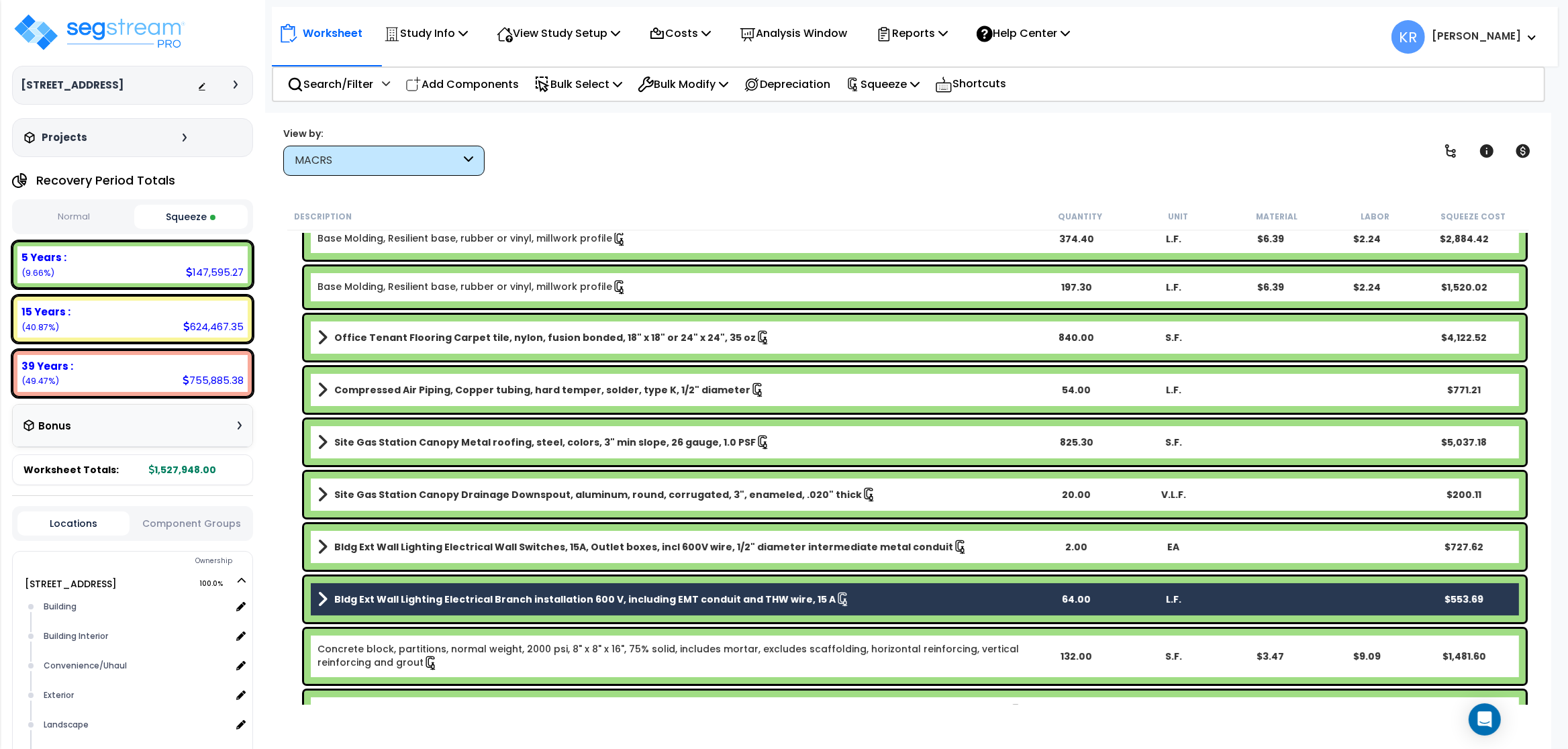
click at [406, 546] on b "Bldg Ext Wall Lighting Electrical Wall Switches, 15A, Outlet boxes, incl 600V w…" at bounding box center [644, 546] width 619 height 13
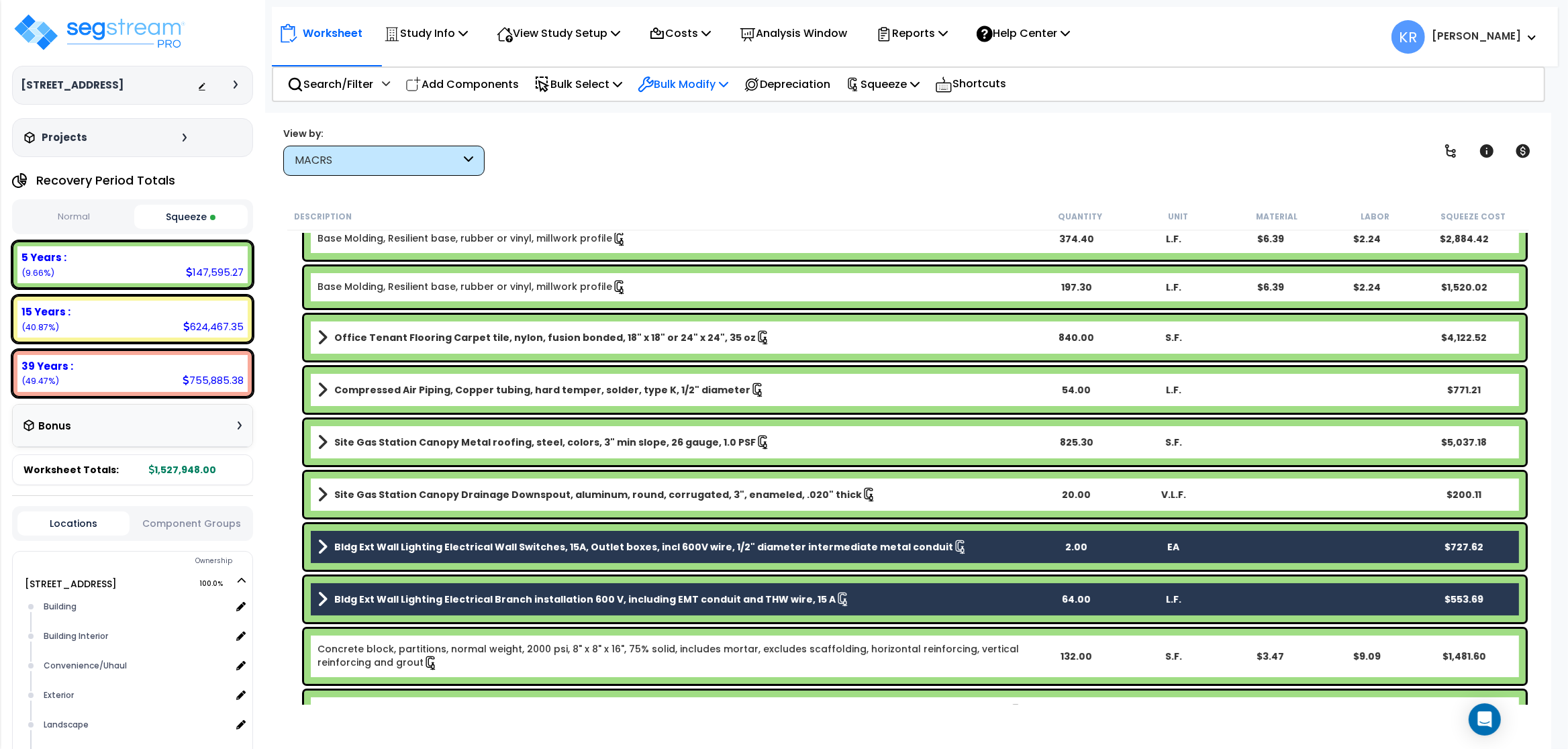
click at [712, 82] on p "Bulk Modify" at bounding box center [683, 84] width 91 height 18
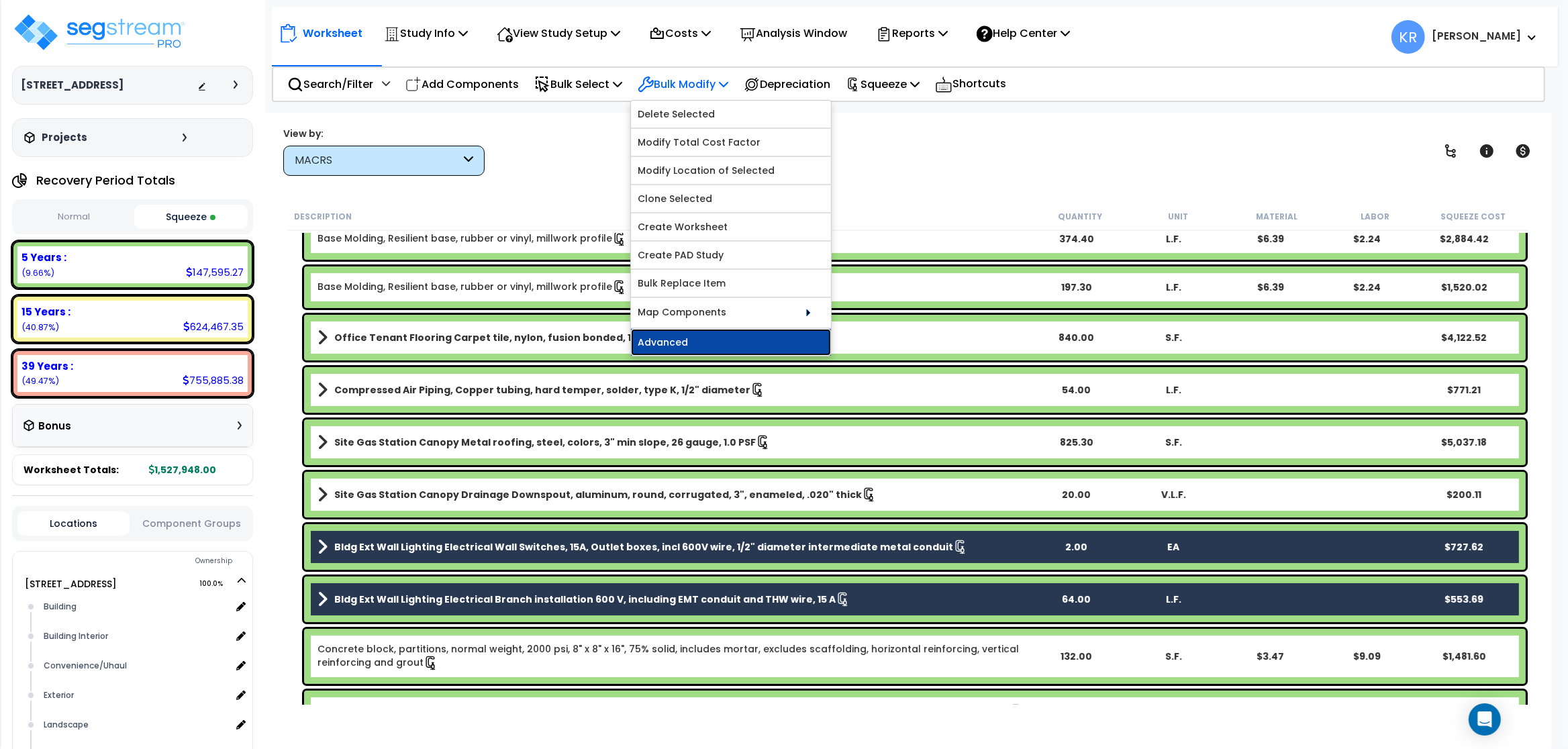
click at [683, 337] on link "Advanced" at bounding box center [731, 342] width 200 height 27
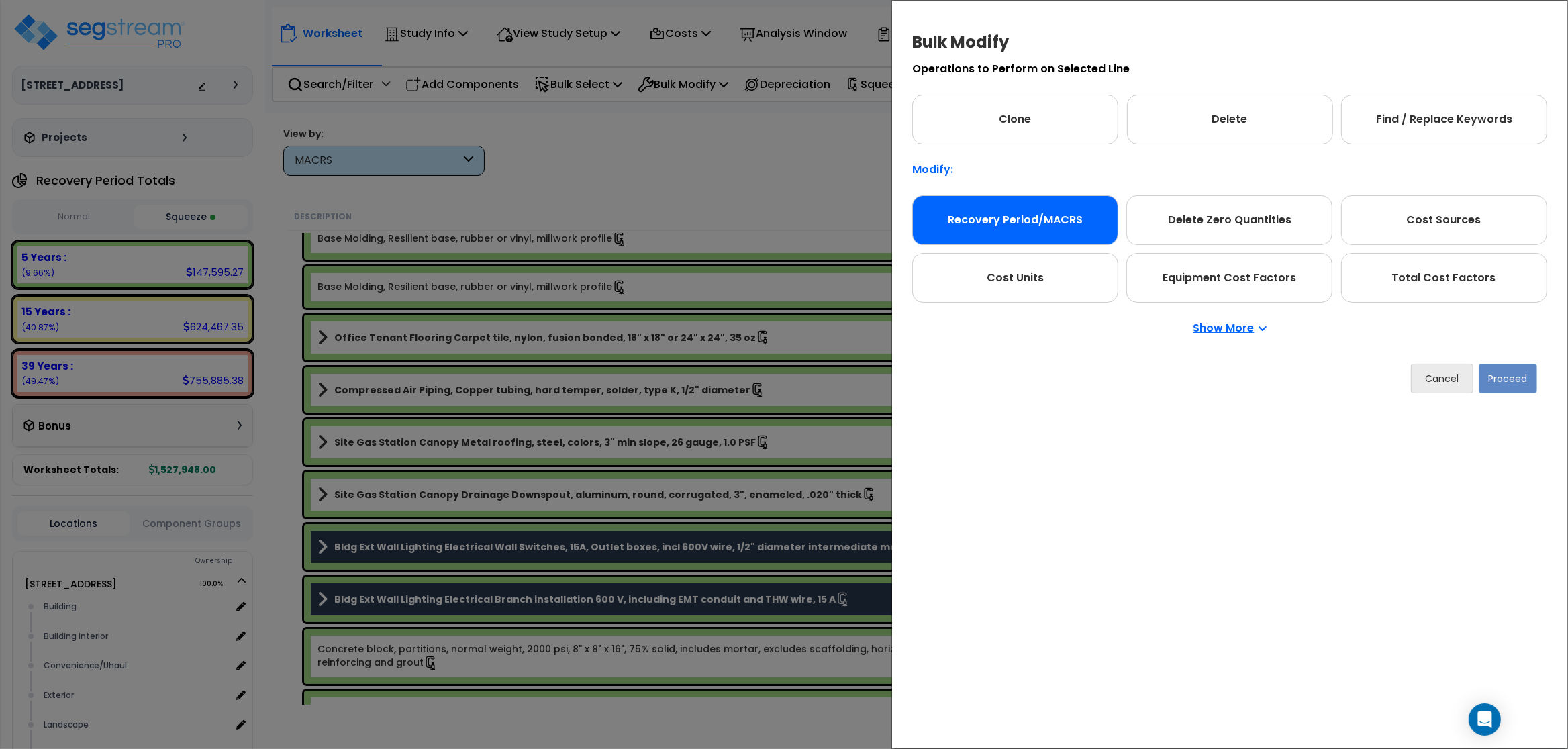
click at [837, 225] on div "Recovery Period/MACRS" at bounding box center [1015, 219] width 206 height 50
click at [837, 379] on button "Proceed" at bounding box center [1508, 378] width 59 height 30
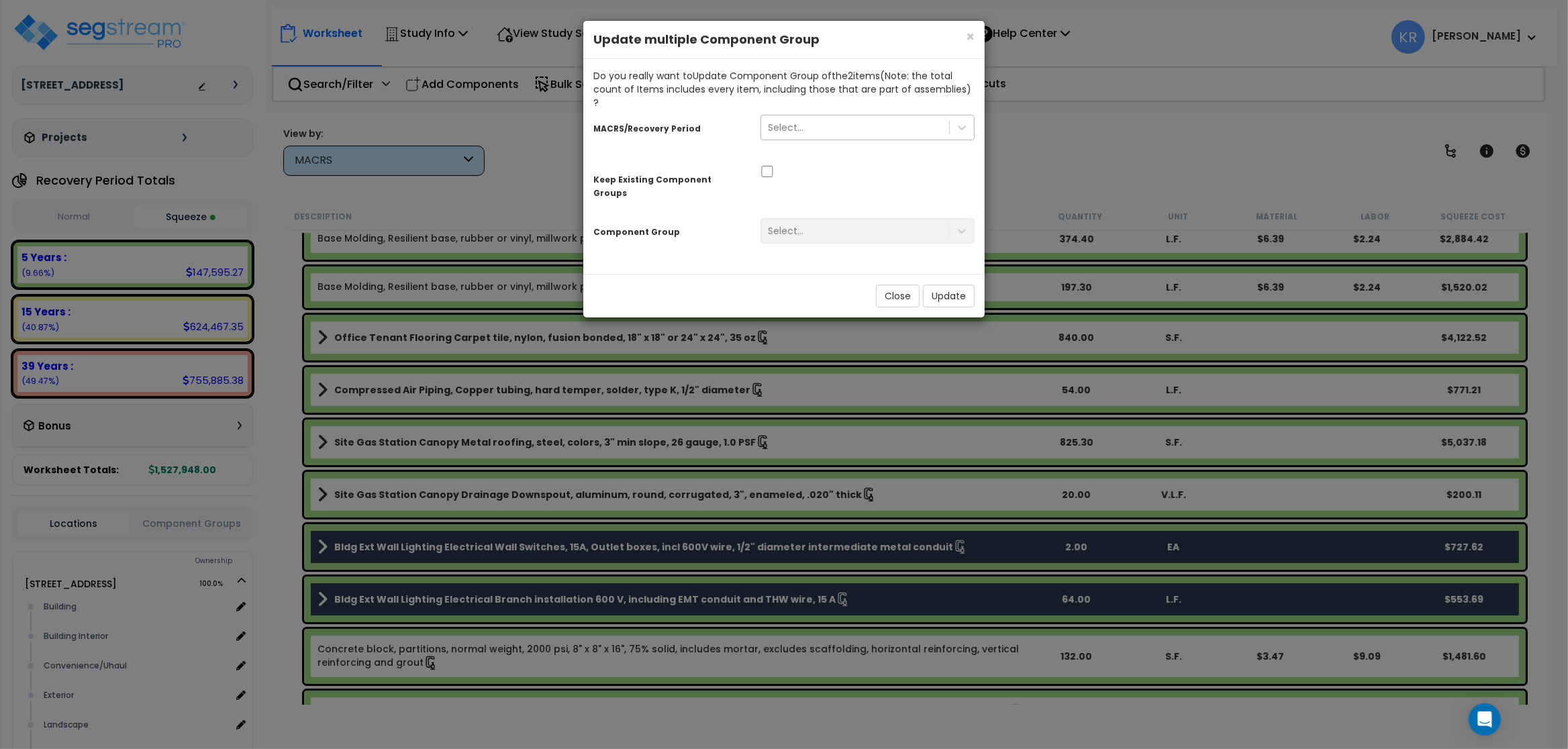
click at [796, 121] on div "Select..." at bounding box center [854, 128] width 188 height 22
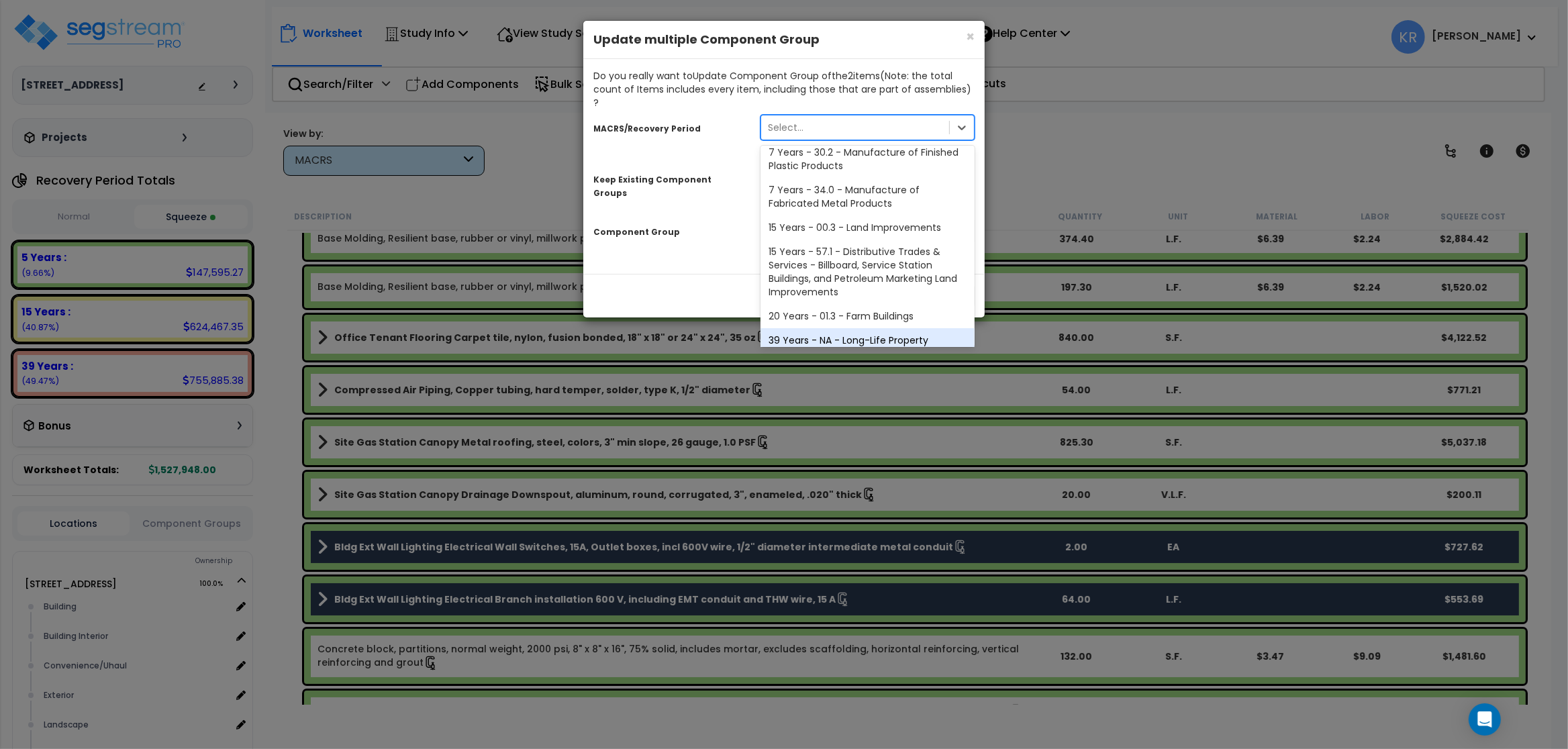
scroll to position [274, 0]
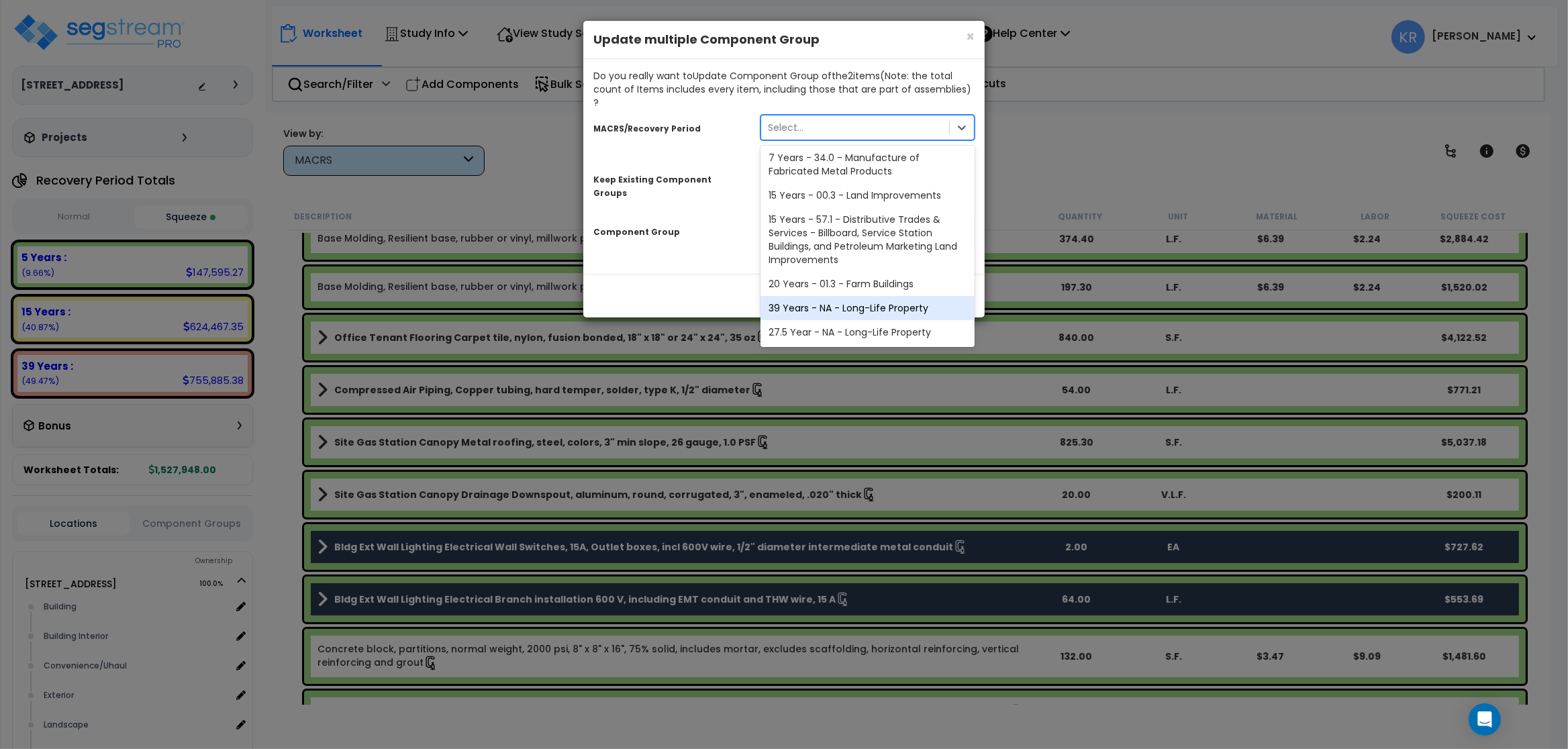
click at [836, 296] on div "39 Years - NA - Long-Life Property" at bounding box center [868, 309] width 214 height 24
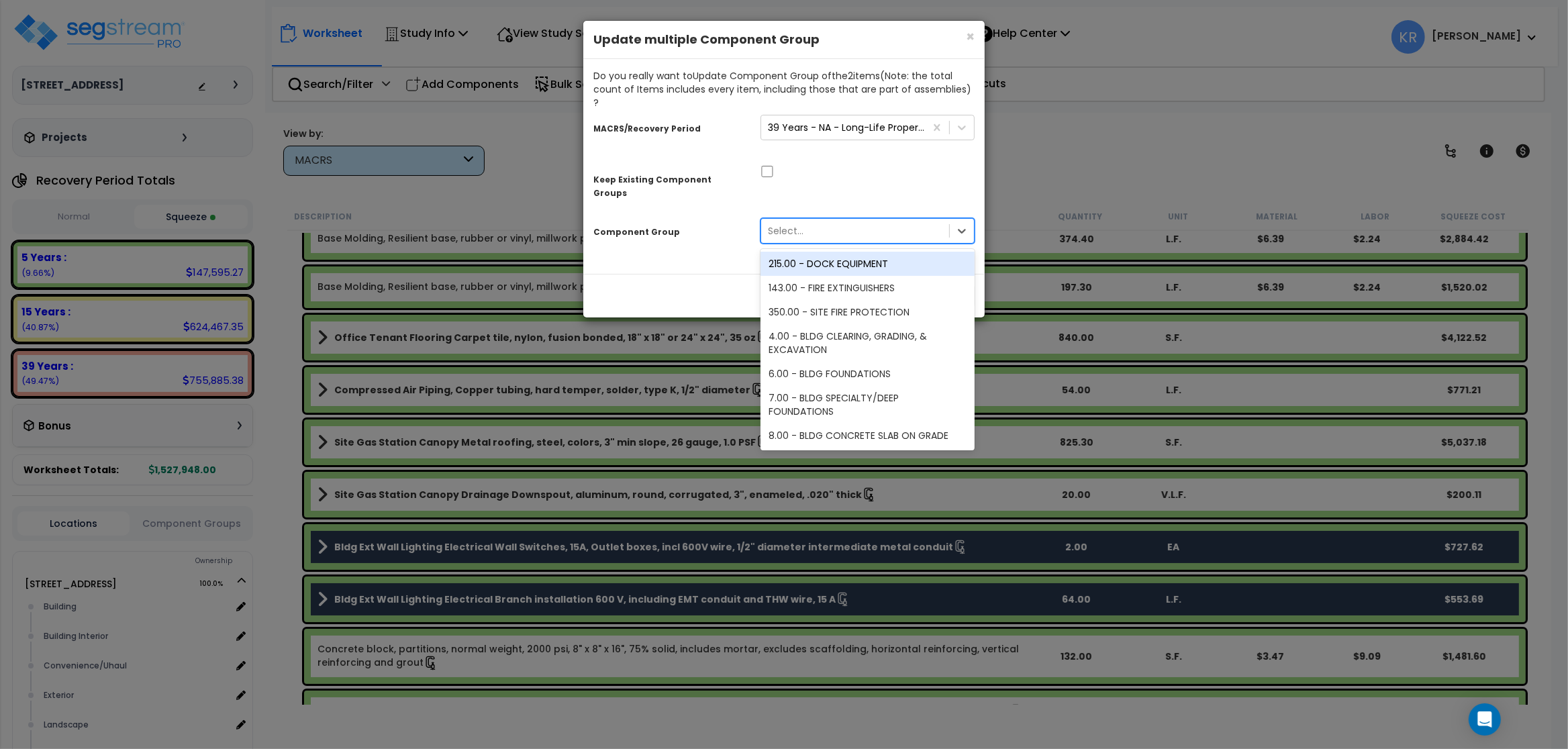
click at [798, 224] on div "Select..." at bounding box center [785, 230] width 36 height 13
type input "lightin"
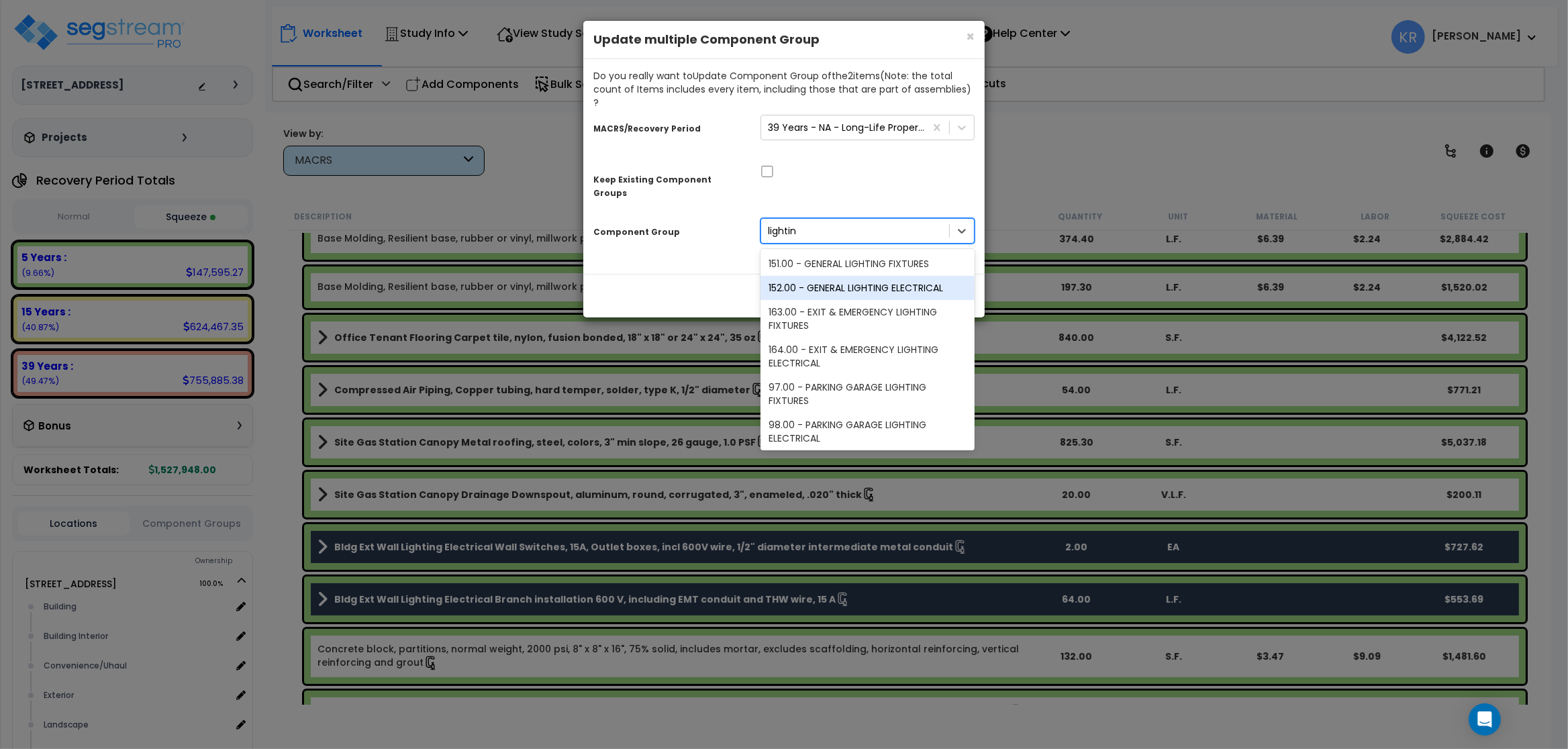
click at [837, 275] on div "152.00 - GENERAL LIGHTING ELECTRICAL" at bounding box center [868, 288] width 214 height 24
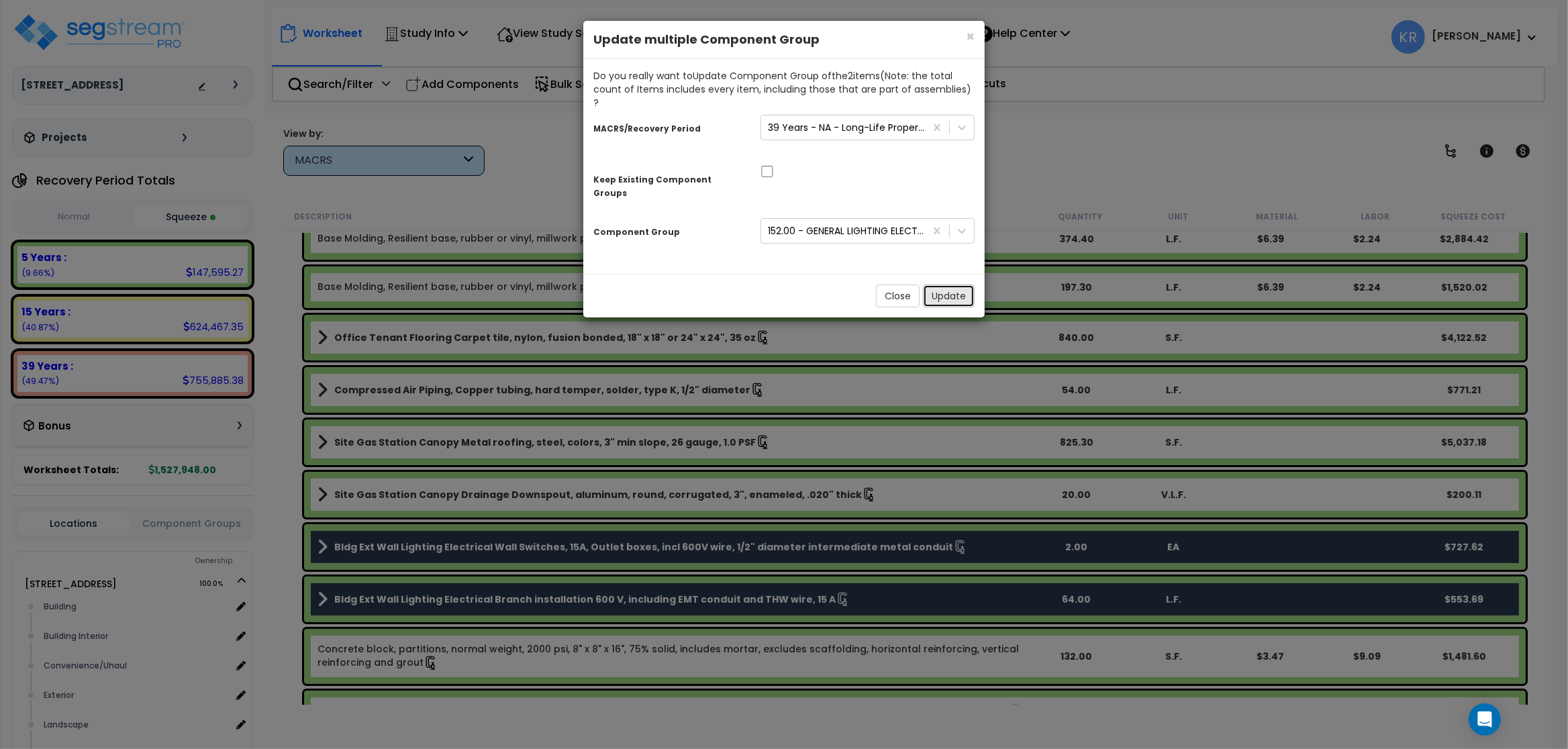
click at [837, 284] on button "Update" at bounding box center [948, 295] width 52 height 23
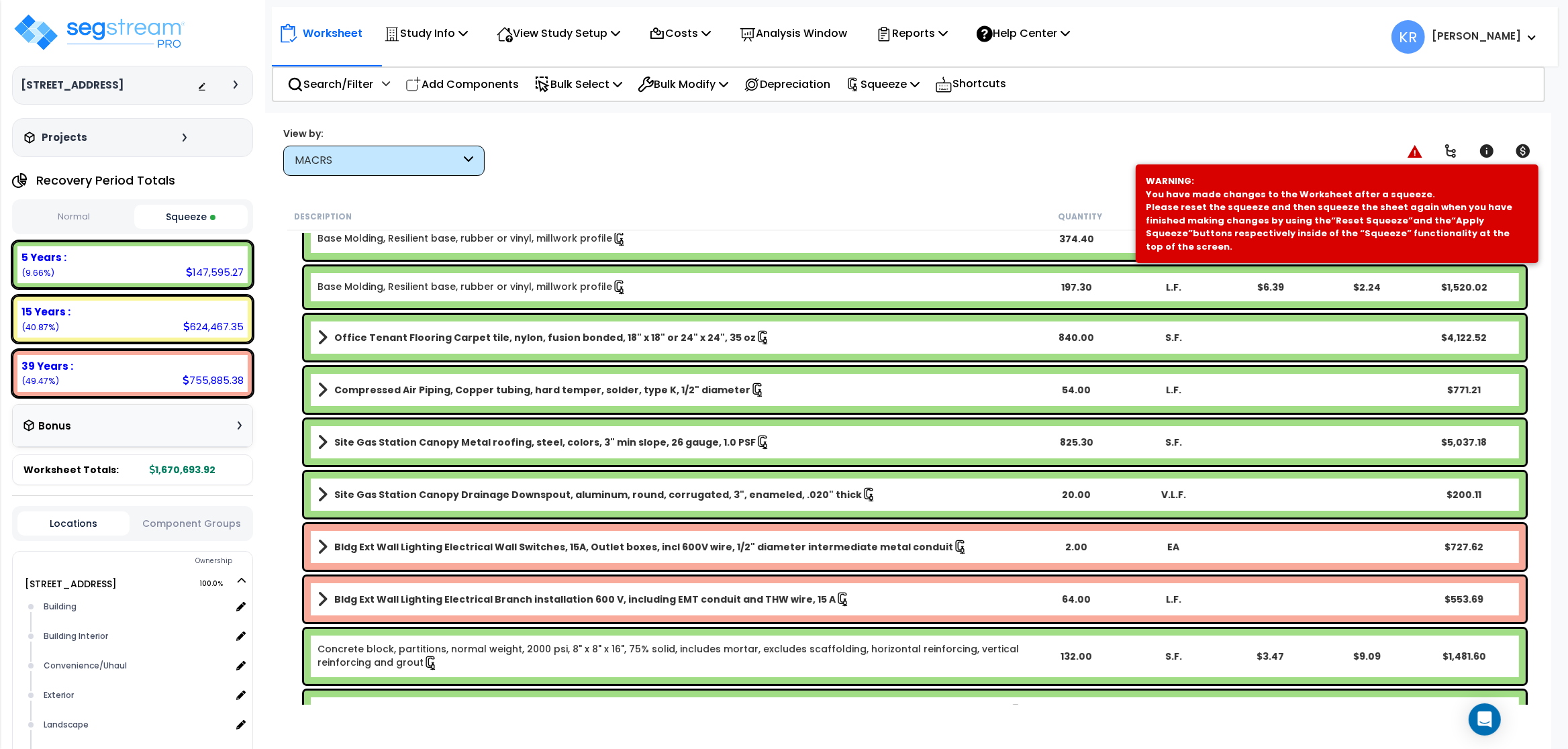
click at [202, 264] on div "5 Years :" at bounding box center [133, 257] width 222 height 14
drag, startPoint x: 909, startPoint y: 85, endPoint x: 906, endPoint y: 131, distance: 46.1
click at [837, 84] on p "Squeeze" at bounding box center [882, 84] width 73 height 18
click at [837, 144] on link "Reset Squeeze" at bounding box center [905, 146] width 133 height 27
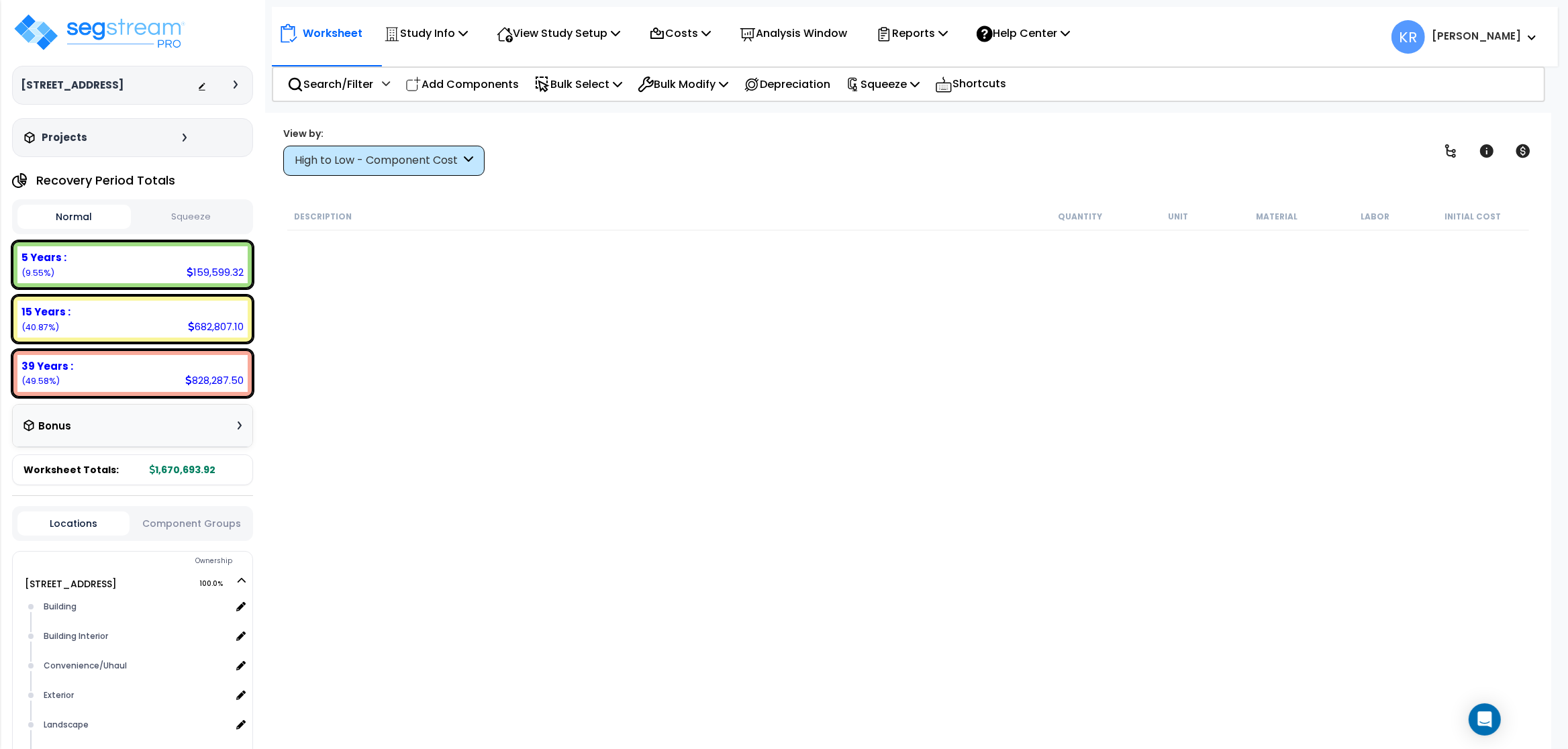
click at [348, 162] on div "High to Low - Component Cost" at bounding box center [378, 161] width 166 height 16
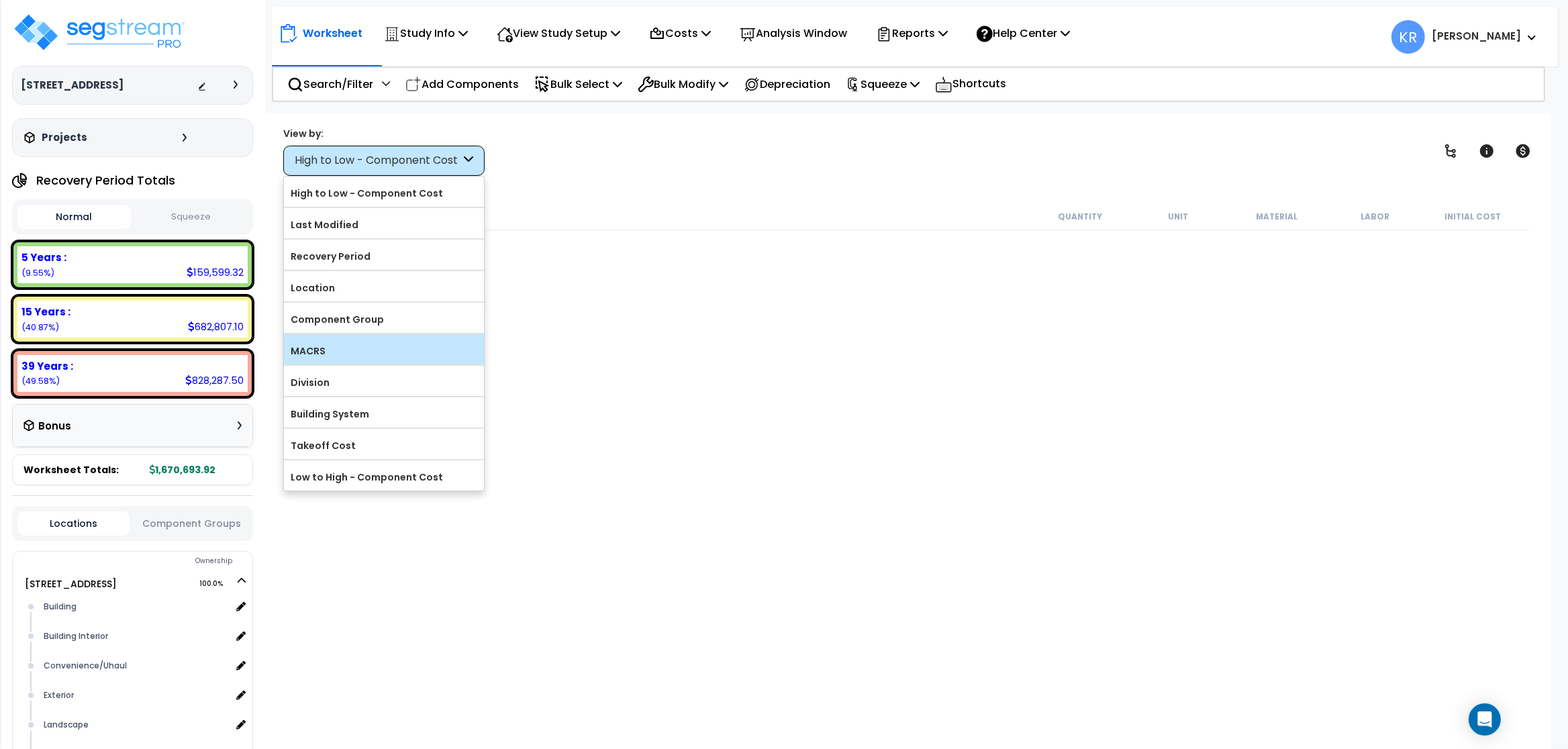
click at [351, 352] on label "MACRS" at bounding box center [384, 350] width 200 height 20
click at [0, 0] on input "MACRS" at bounding box center [0, 0] width 0 height 0
click at [170, 267] on div "5 Years : 159,599.32 (9.55%)" at bounding box center [132, 265] width 230 height 37
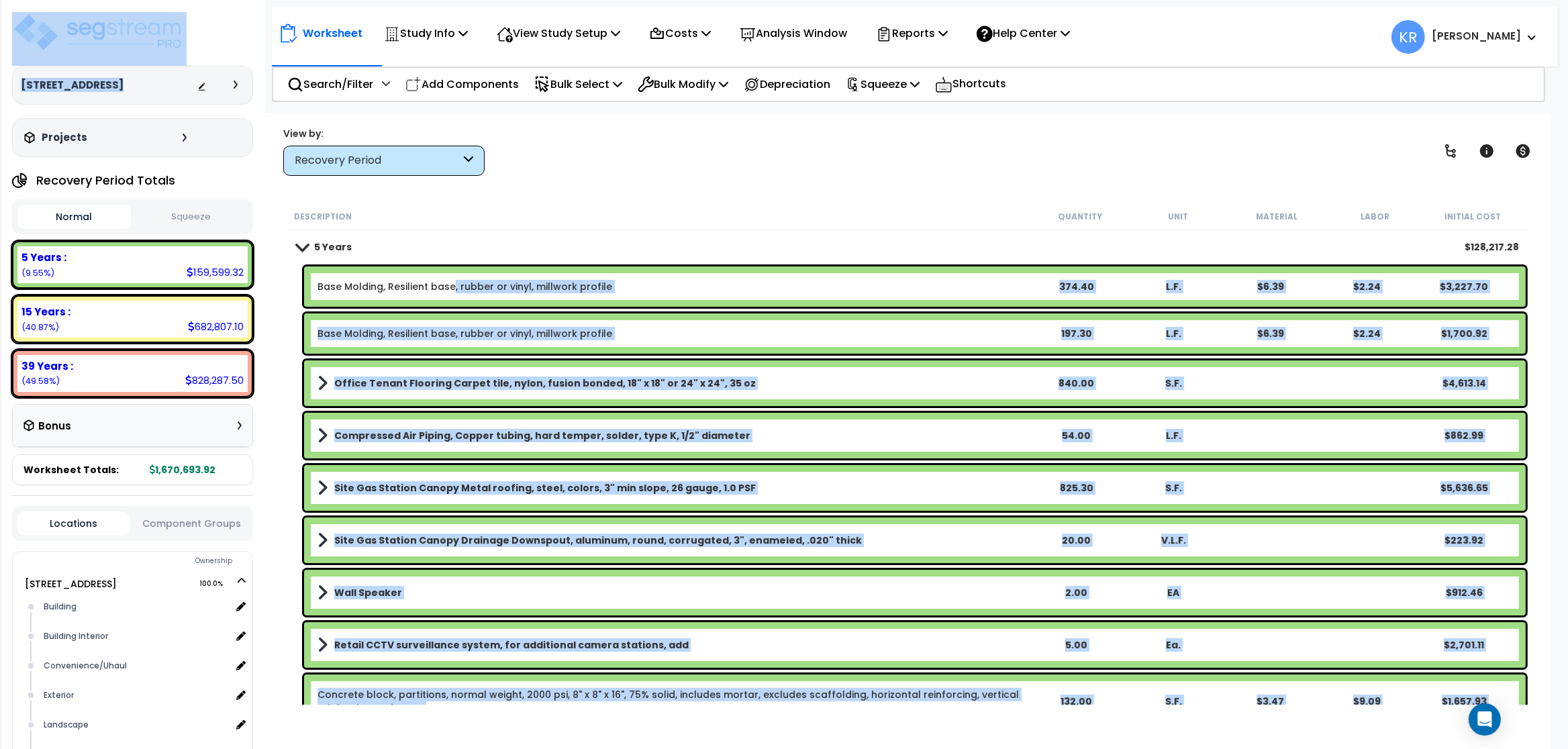
drag, startPoint x: 452, startPoint y: 288, endPoint x: 453, endPoint y: 299, distance: 11.0
click at [453, 288] on link "Base Molding, Resilient base, rubber or vinyl, millwork profile" at bounding box center [464, 286] width 295 height 13
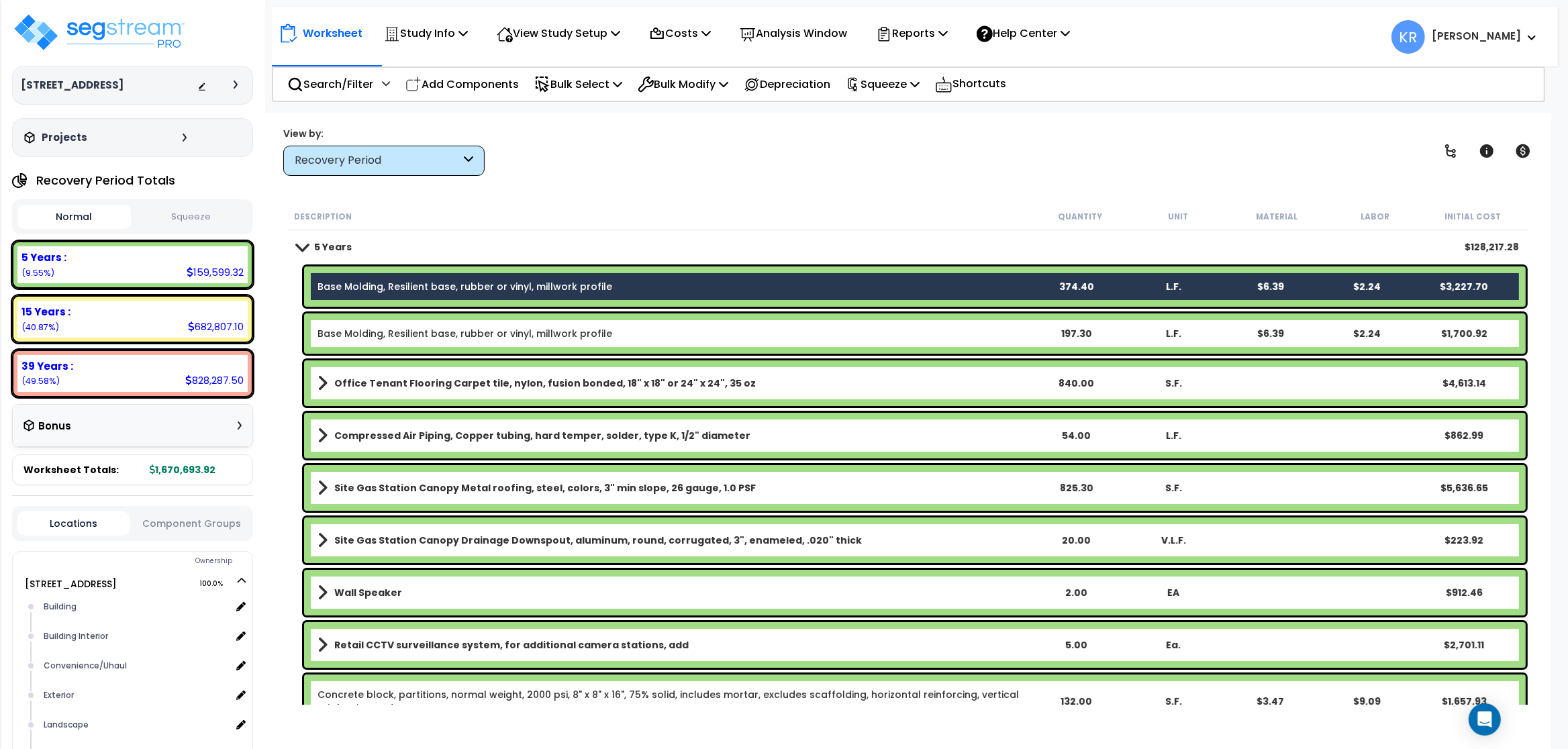
click at [456, 332] on link "Base Molding, Resilient base, rubber or vinyl, millwork profile" at bounding box center [464, 333] width 295 height 13
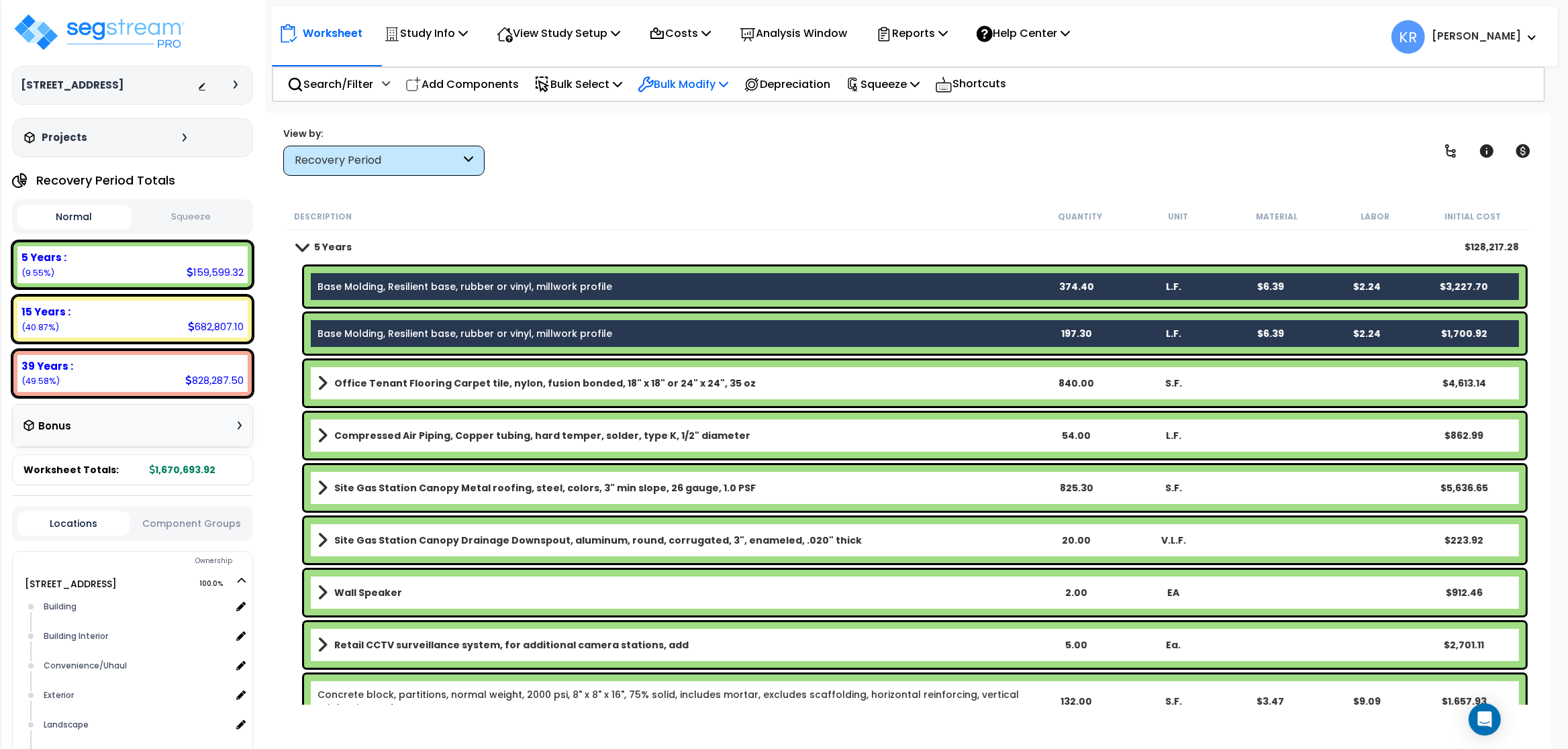
click at [712, 88] on p "Bulk Modify" at bounding box center [683, 84] width 91 height 18
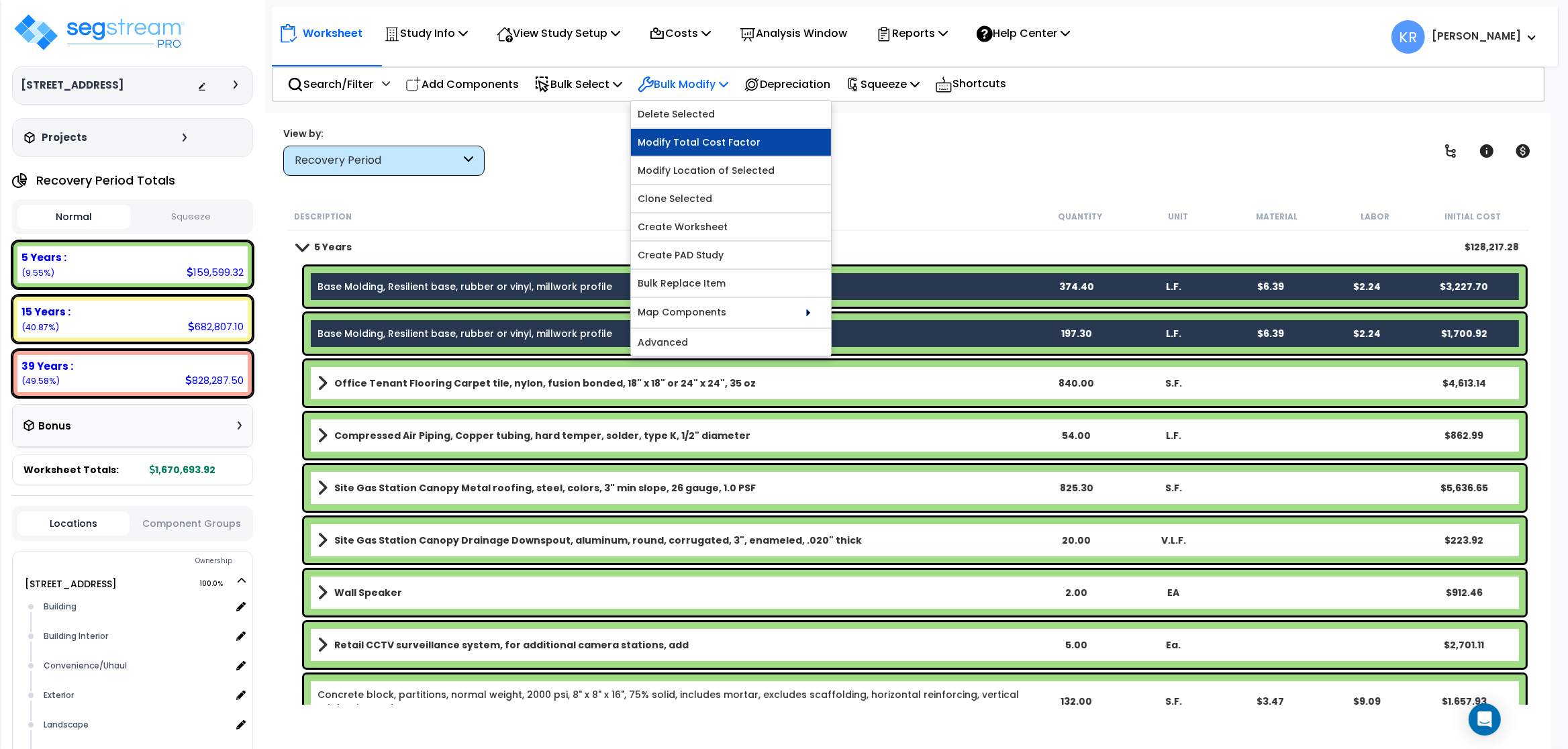
click at [738, 143] on link "Modify Total Cost Factor" at bounding box center [731, 142] width 200 height 27
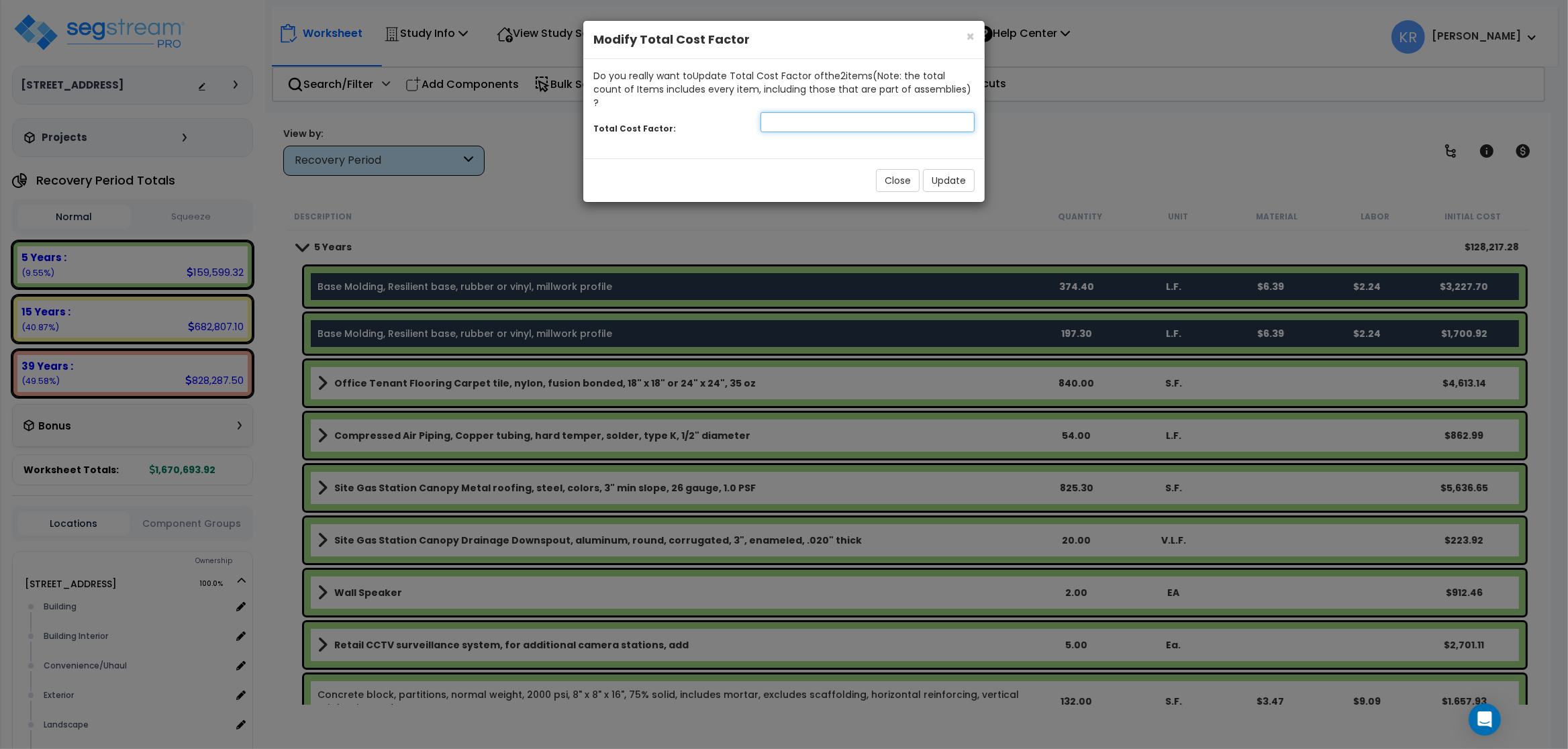
click at [802, 112] on input "number" at bounding box center [868, 121] width 214 height 20
type input ".65"
click at [940, 169] on button "Update" at bounding box center [948, 180] width 52 height 23
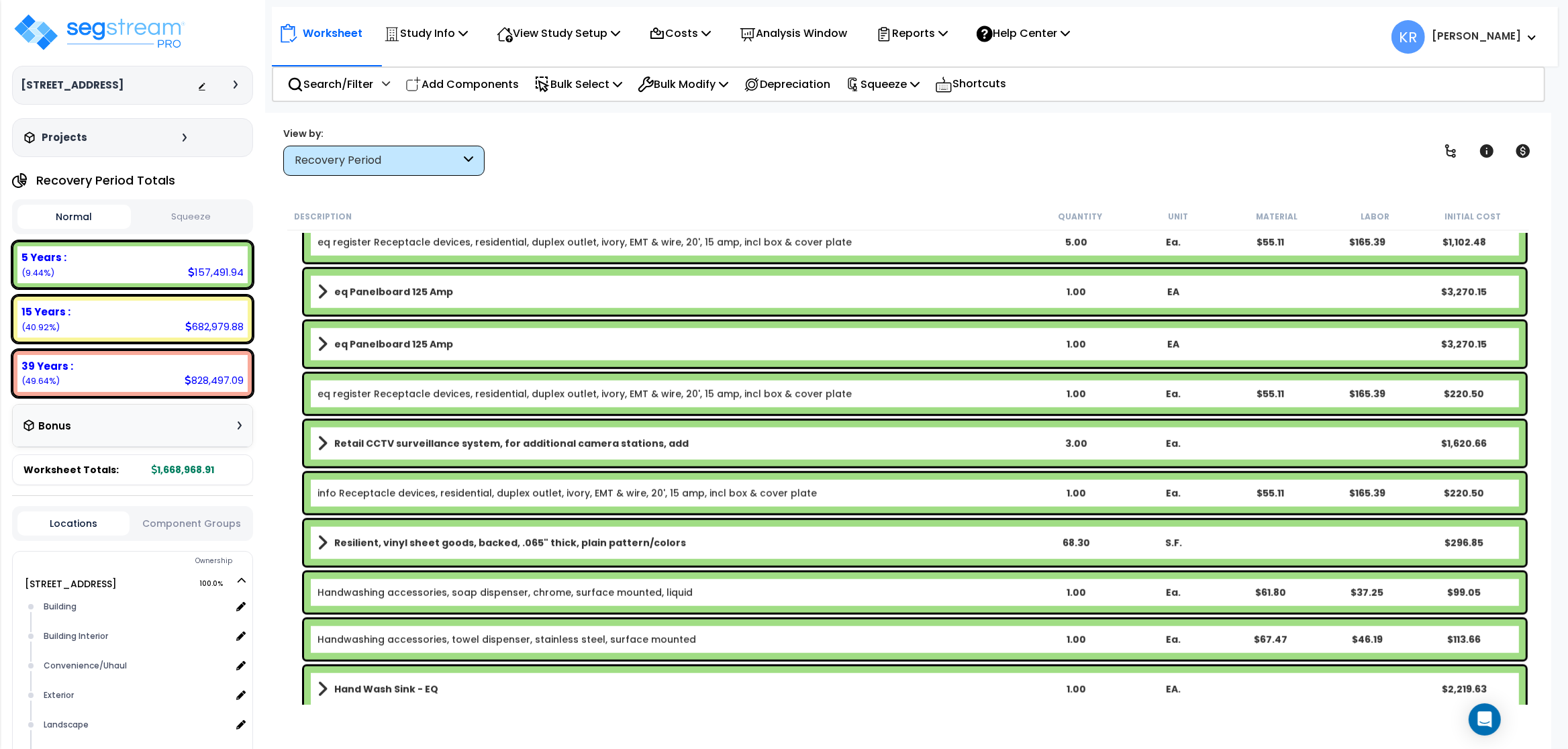
scroll to position [1852, 0]
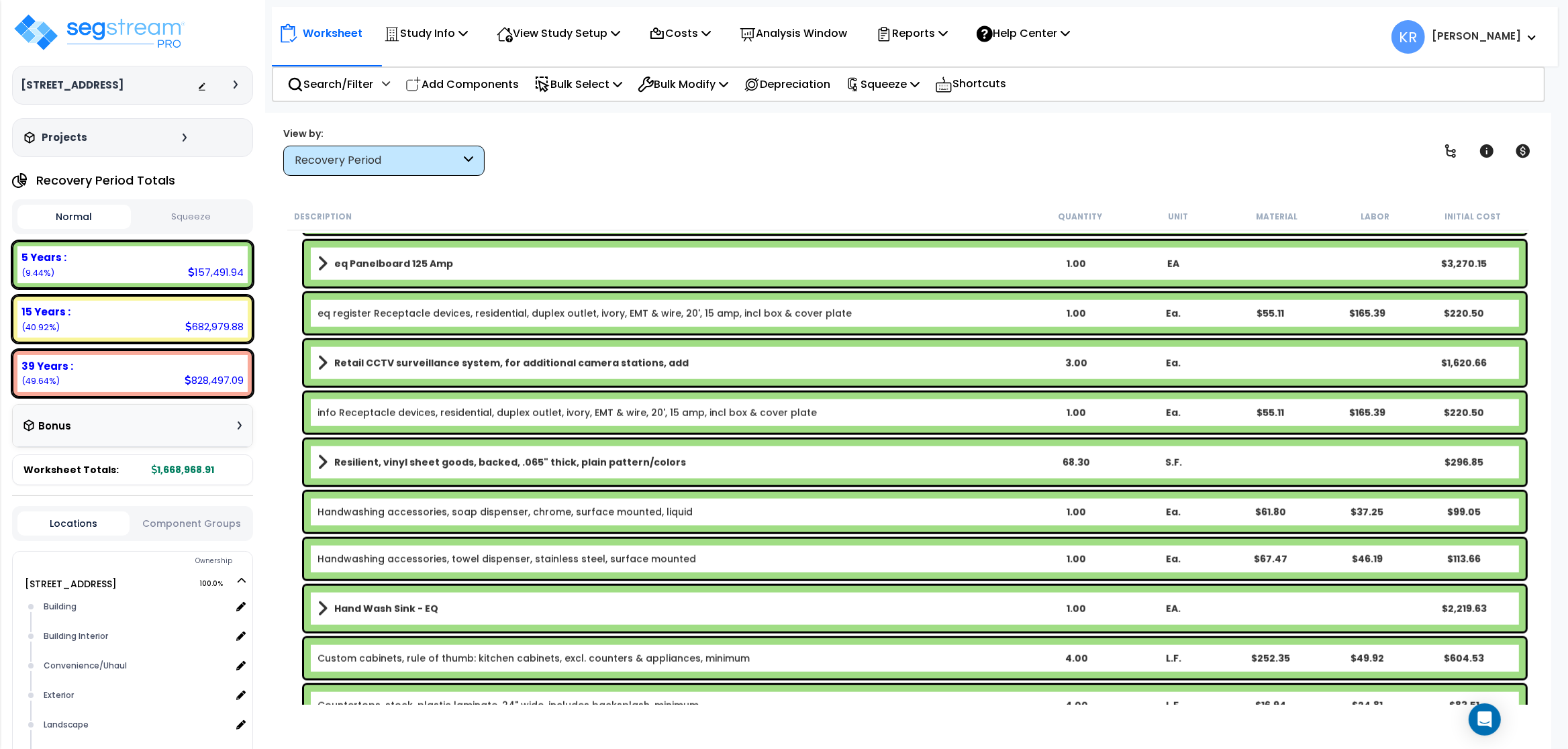
click at [613, 463] on b "Resilient, vinyl sheet goods, backed, .065" thick, plain pattern/colors" at bounding box center [510, 461] width 352 height 13
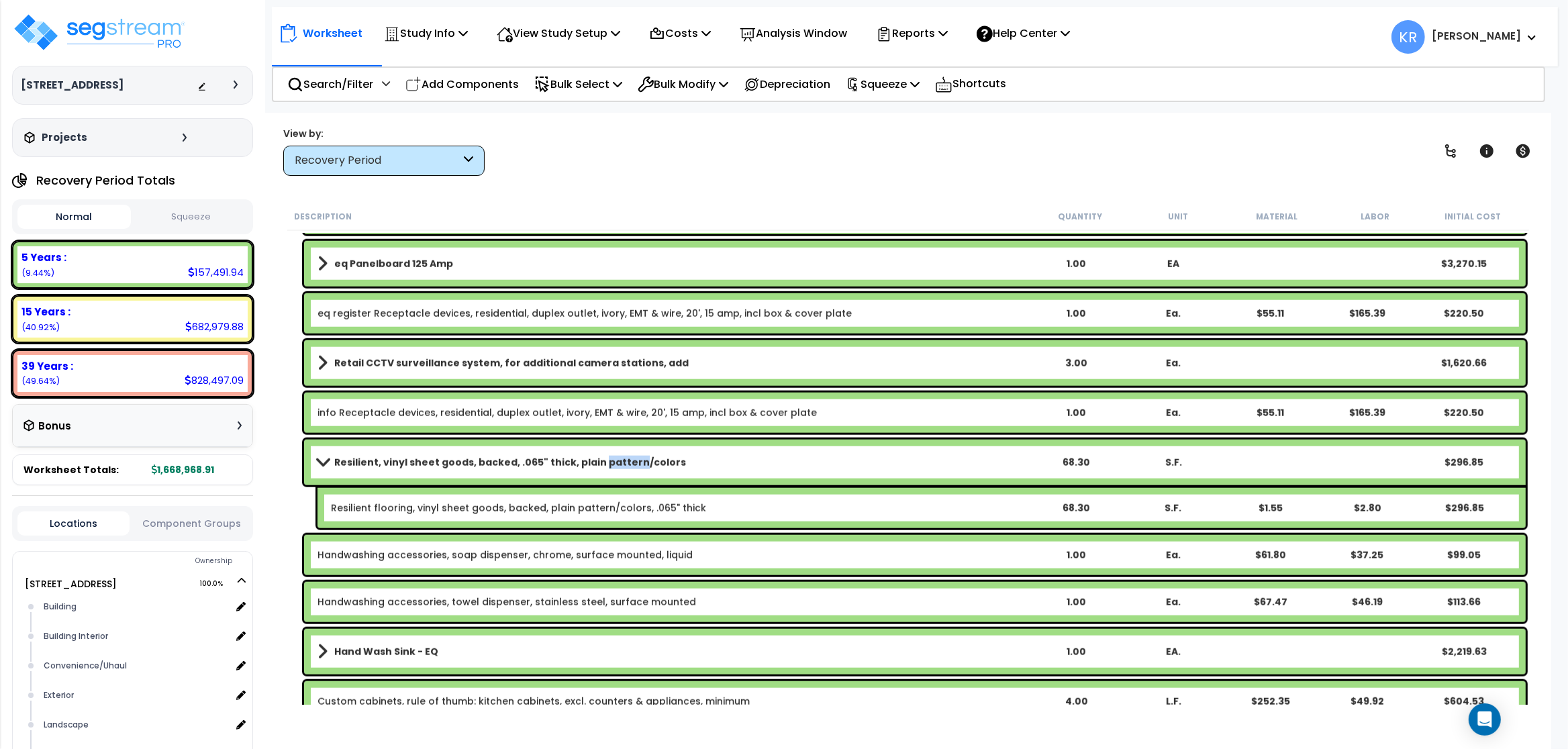
click at [613, 463] on b "Resilient, vinyl sheet goods, backed, .065" thick, plain pattern/colors" at bounding box center [510, 461] width 352 height 13
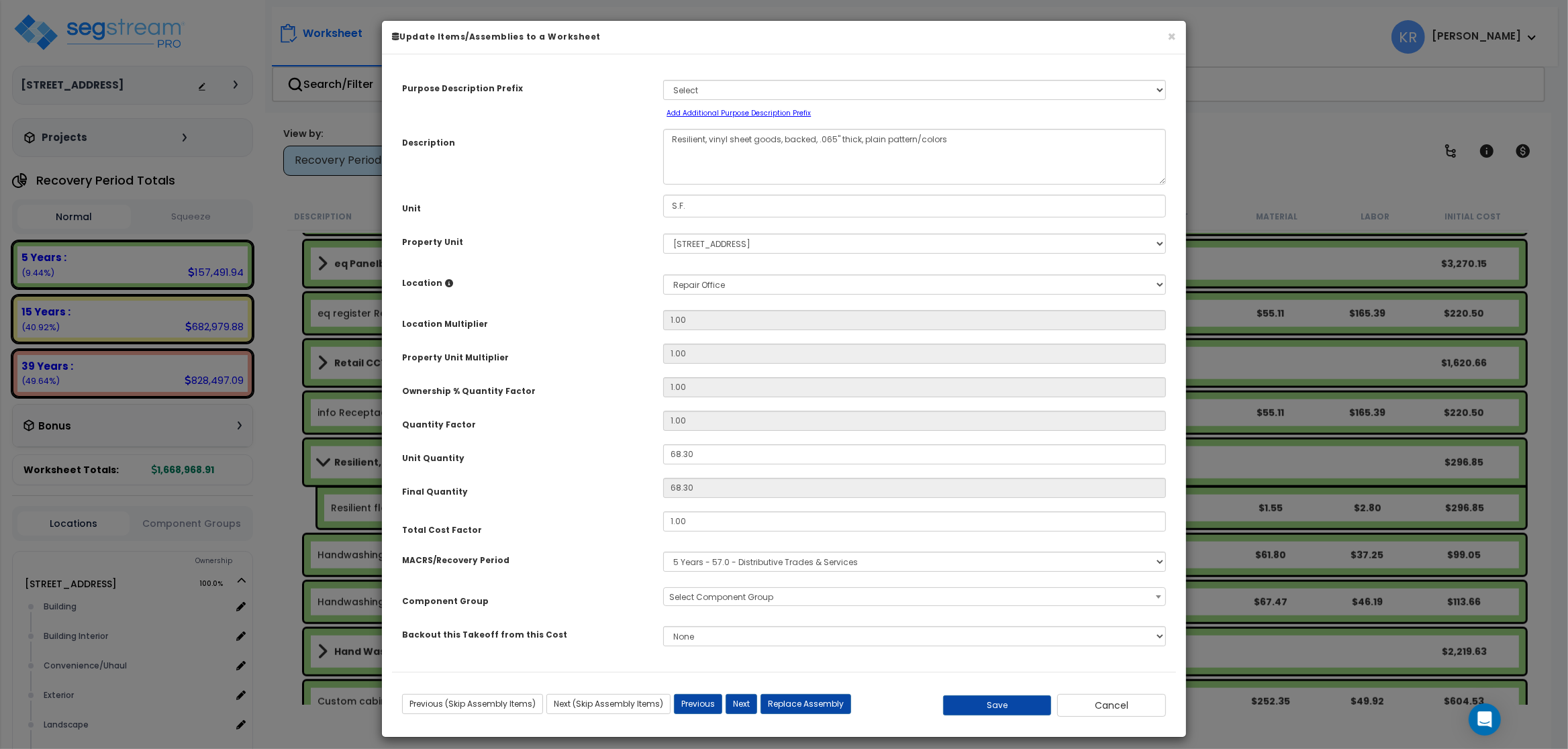
select select "56945"
click at [698, 526] on input "1.00" at bounding box center [914, 521] width 503 height 20
click at [1015, 708] on button "Save" at bounding box center [997, 704] width 108 height 20
type input "0.65"
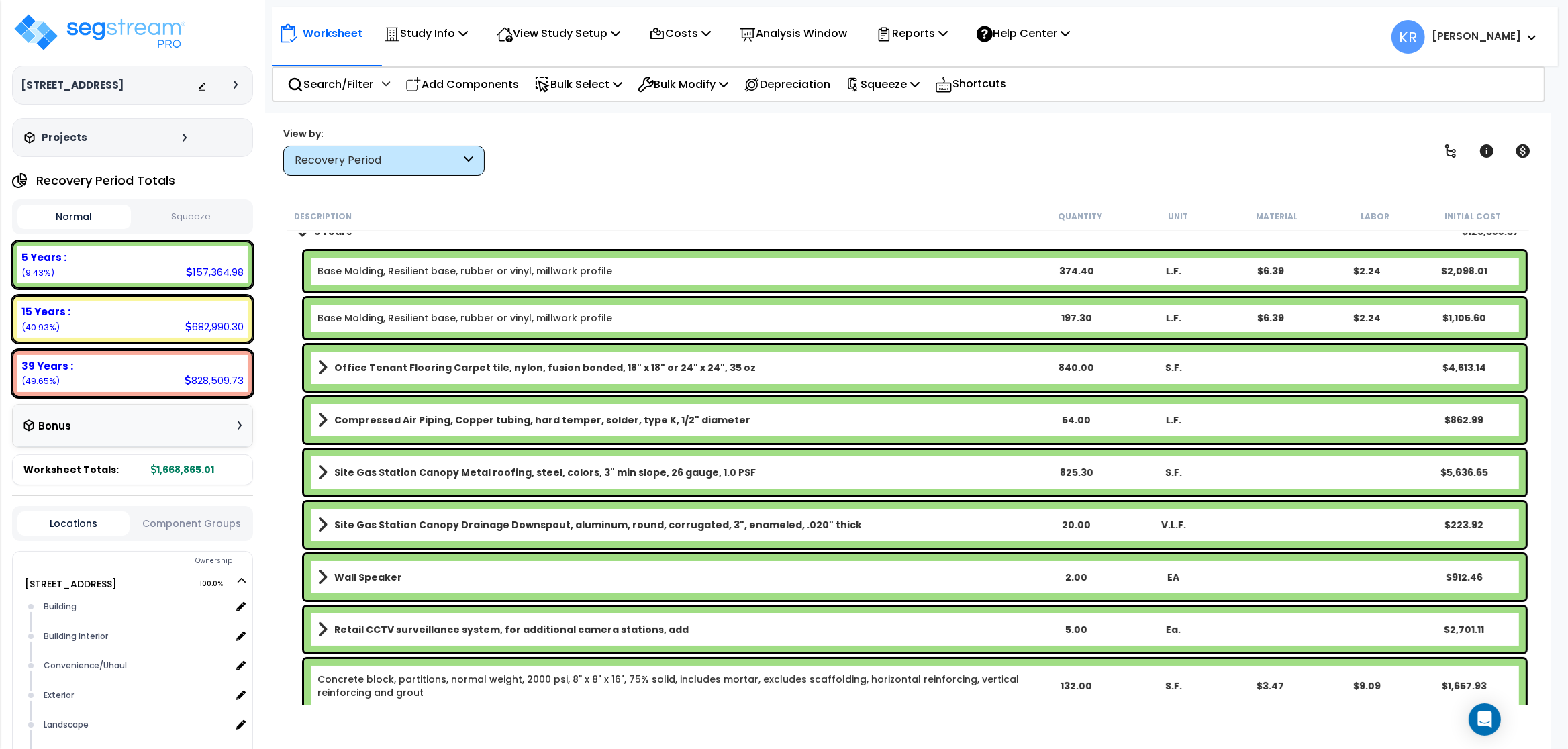
scroll to position [0, 0]
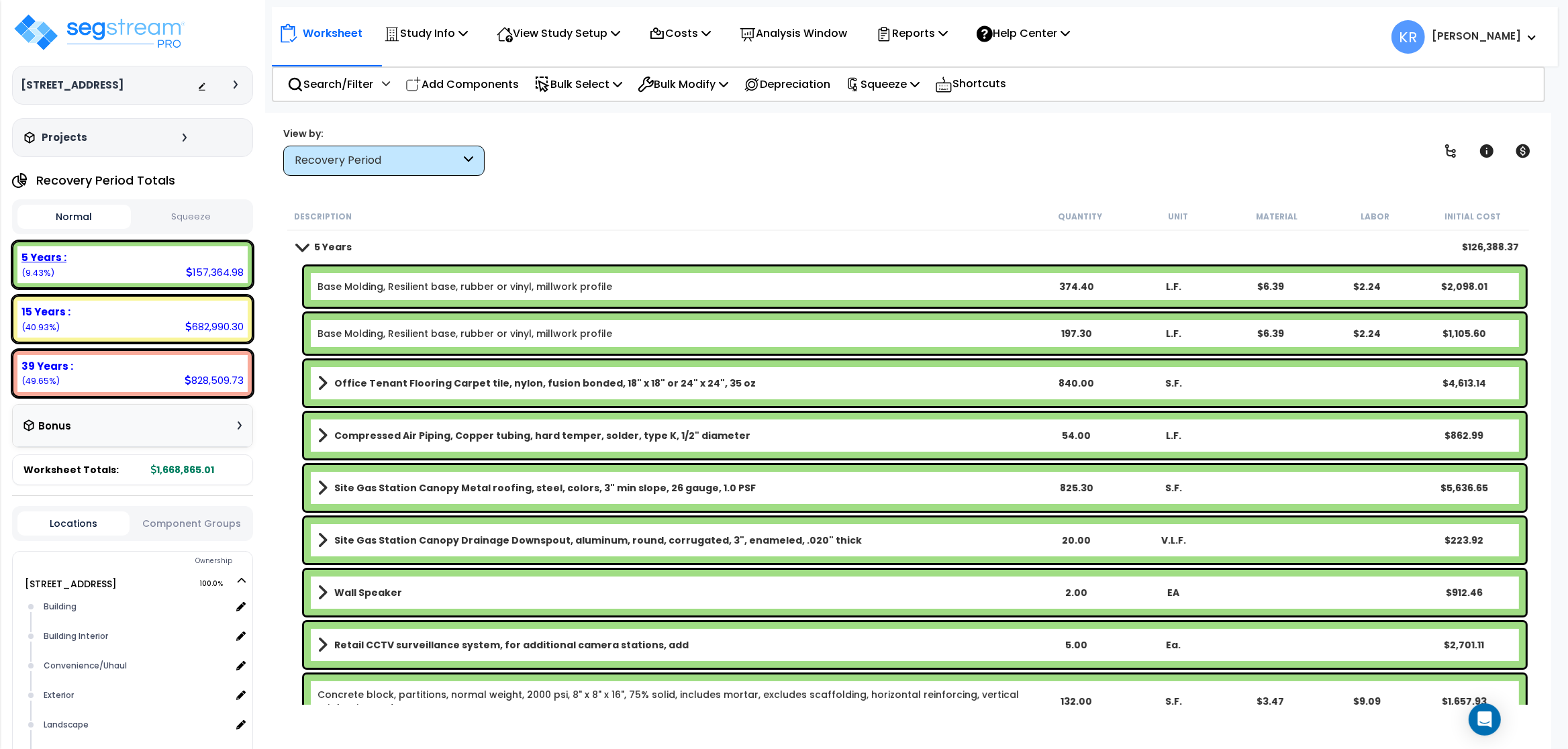
click at [204, 259] on div "5 Years :" at bounding box center [133, 257] width 222 height 14
click at [406, 160] on div "Recovery Period" at bounding box center [378, 161] width 166 height 16
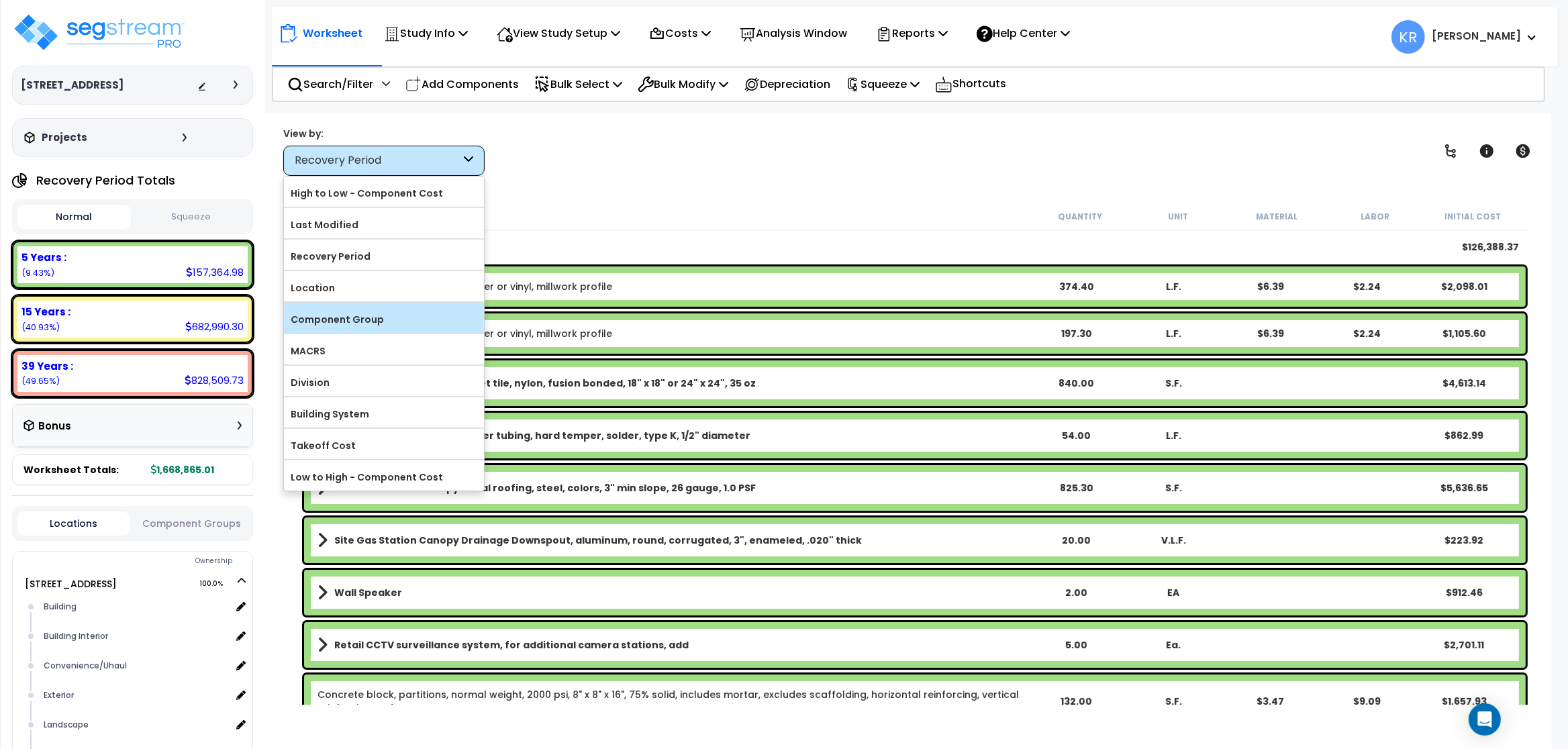
click at [368, 322] on label "Component Group" at bounding box center [384, 319] width 200 height 20
click at [0, 0] on input "Component Group" at bounding box center [0, 0] width 0 height 0
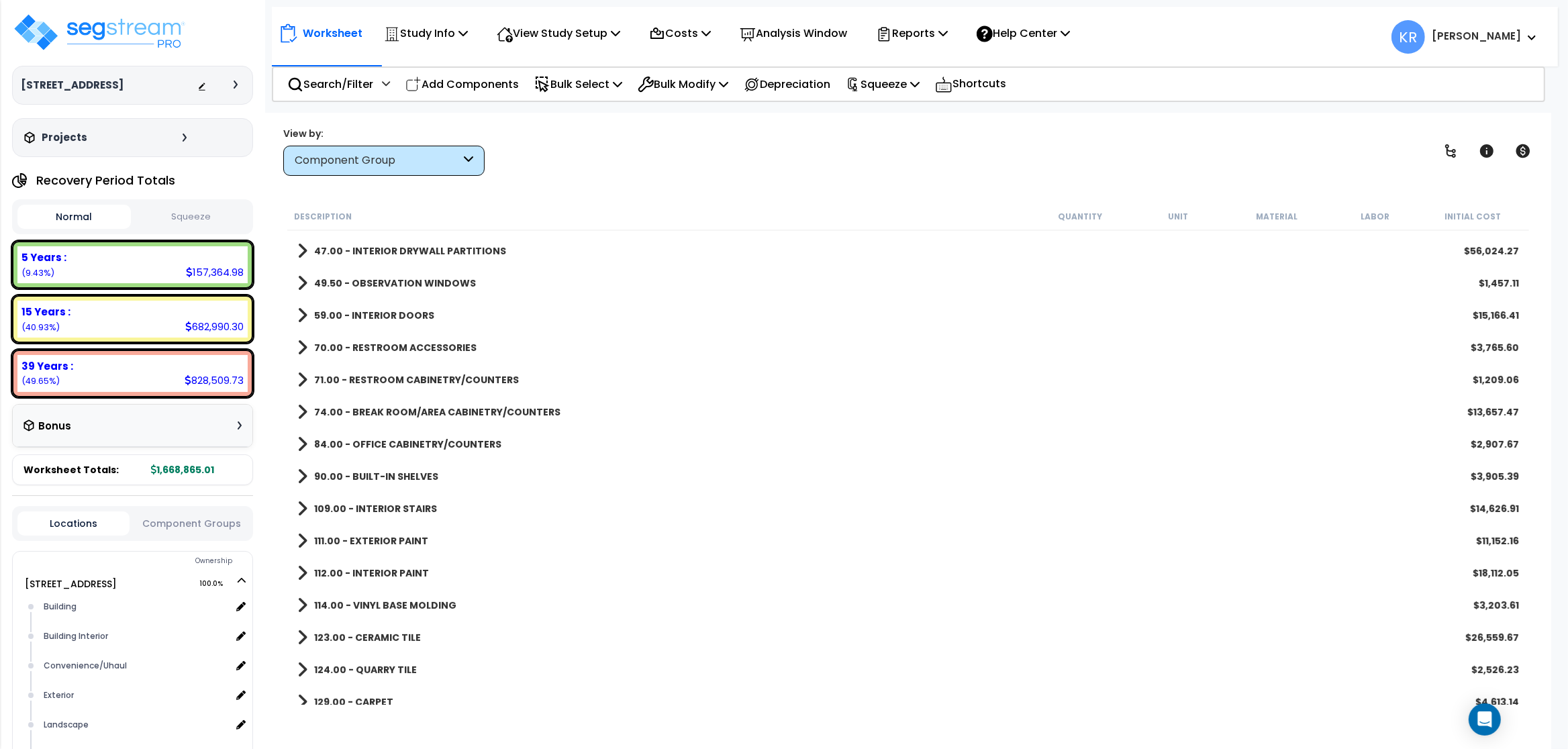
scroll to position [483, 0]
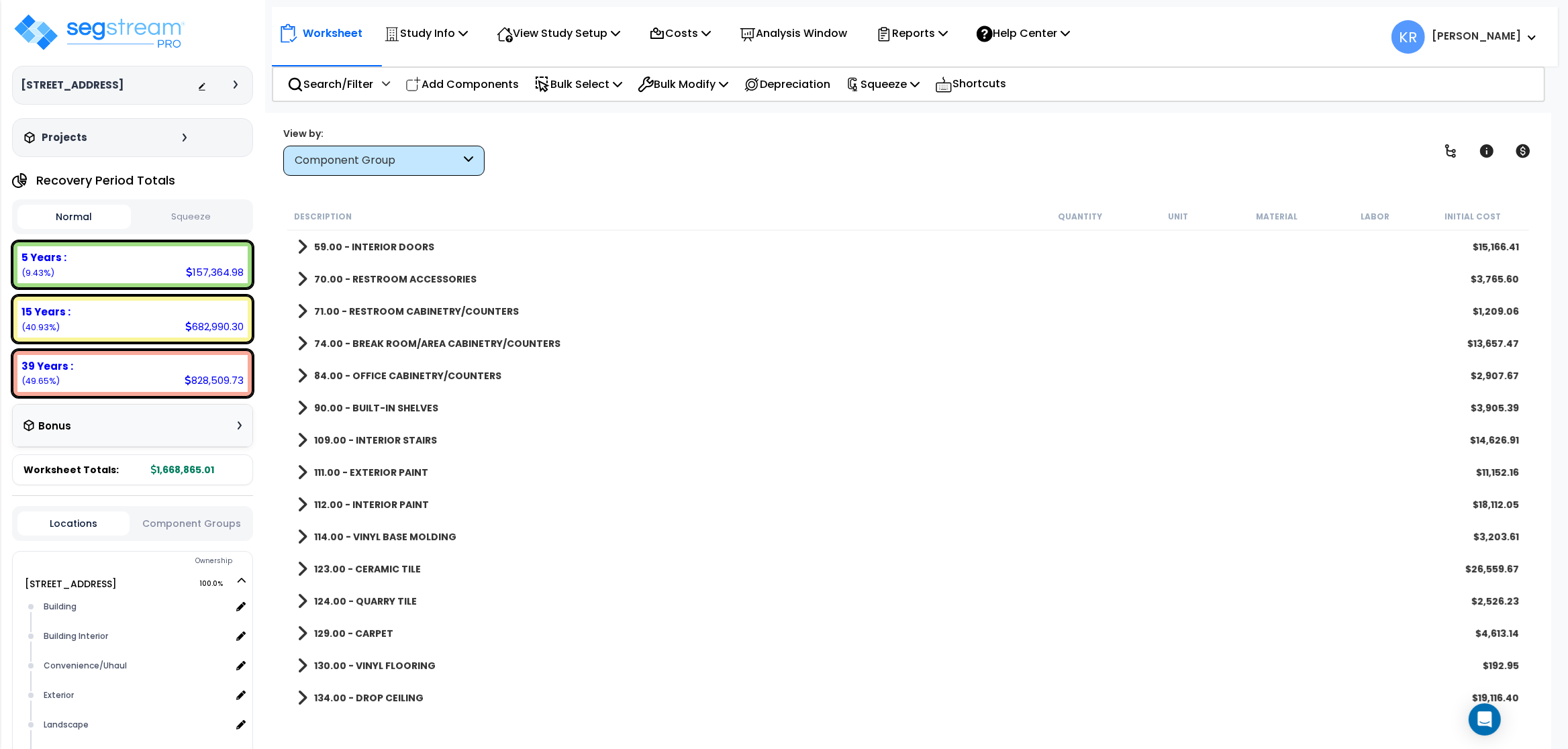
click at [363, 631] on b "129.00 - CARPET" at bounding box center [353, 633] width 80 height 13
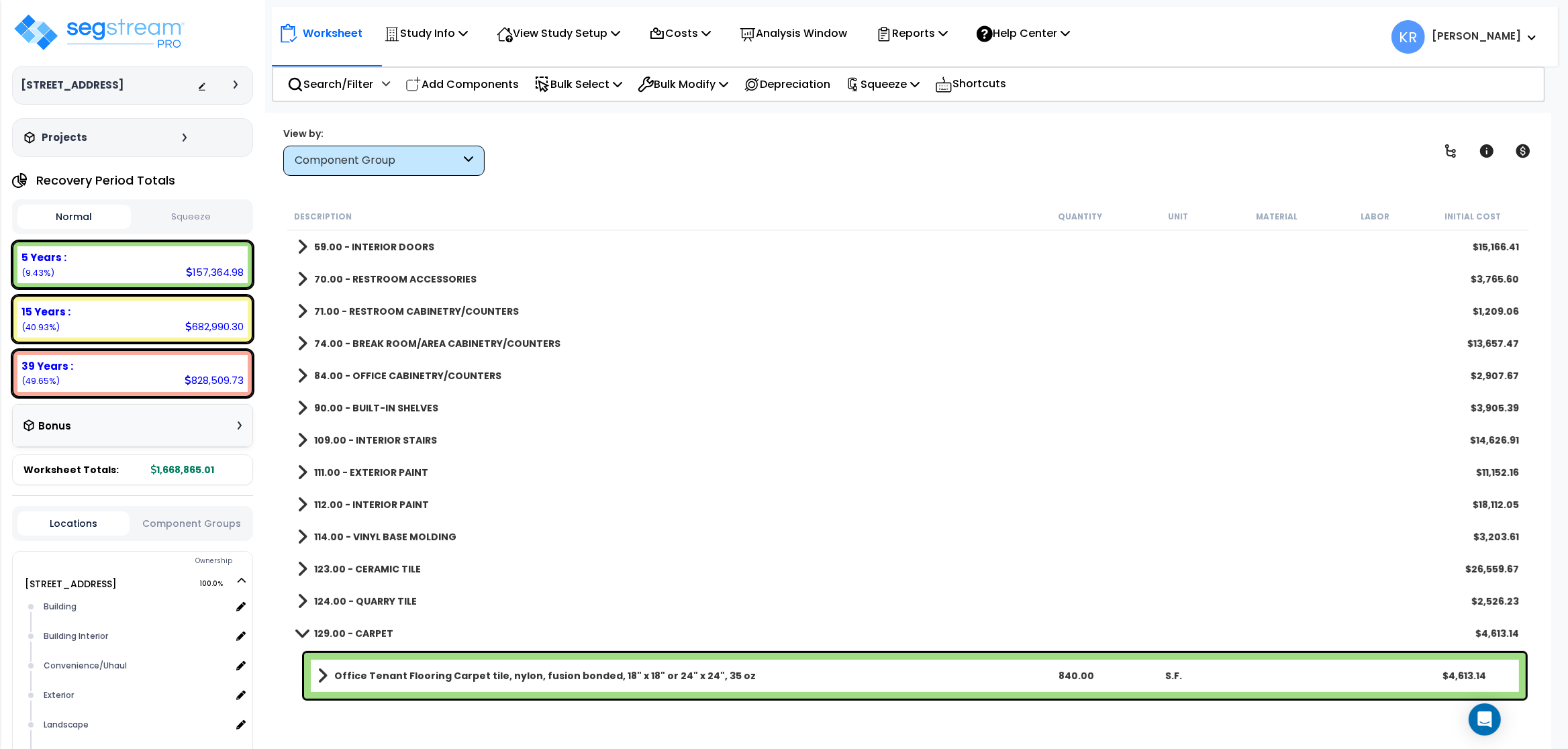
scroll to position [644, 0]
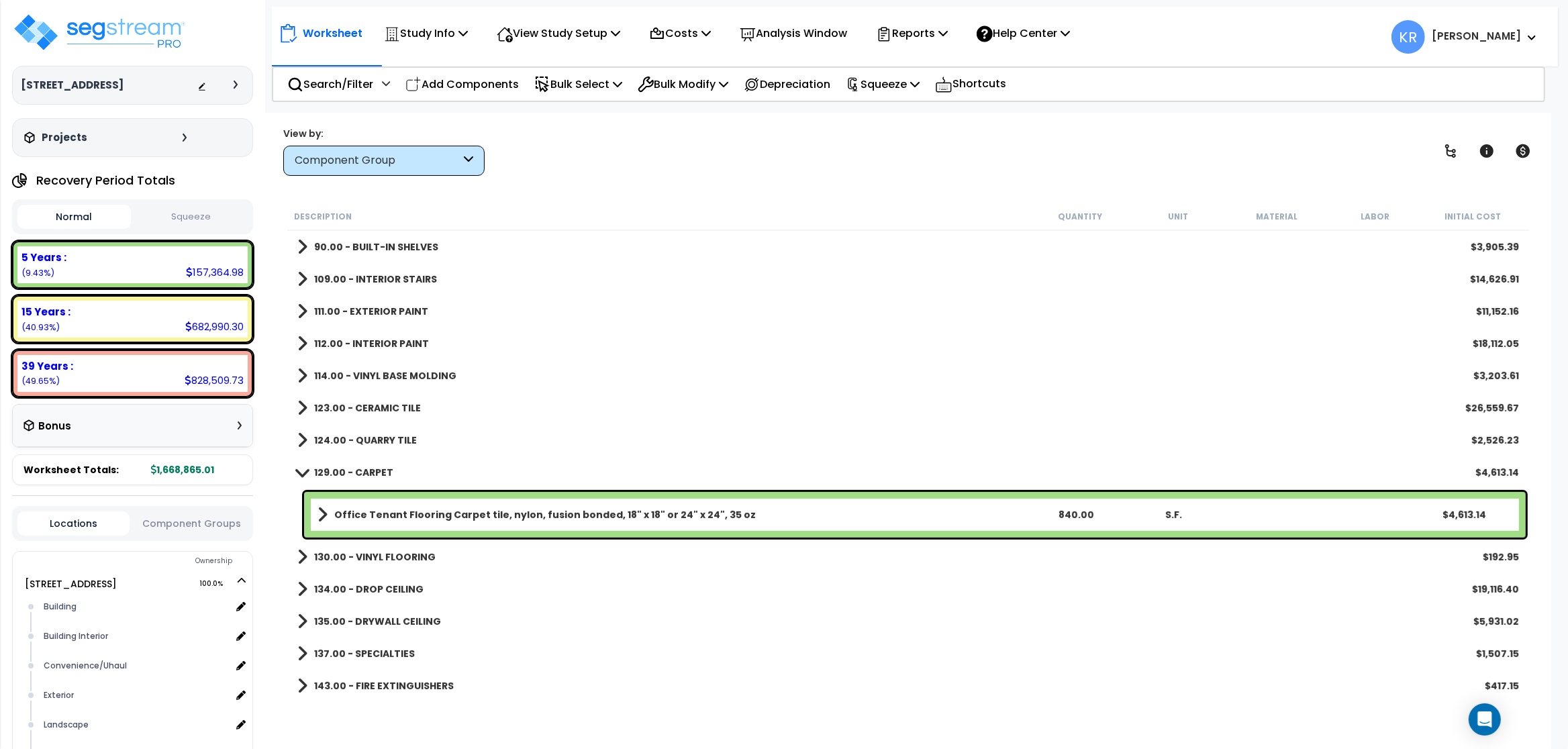
click at [483, 516] on b "Office Tenant Flooring Carpet tile, nylon, fusion bonded, 18" x 18" or 24" x 24…" at bounding box center [545, 514] width 422 height 13
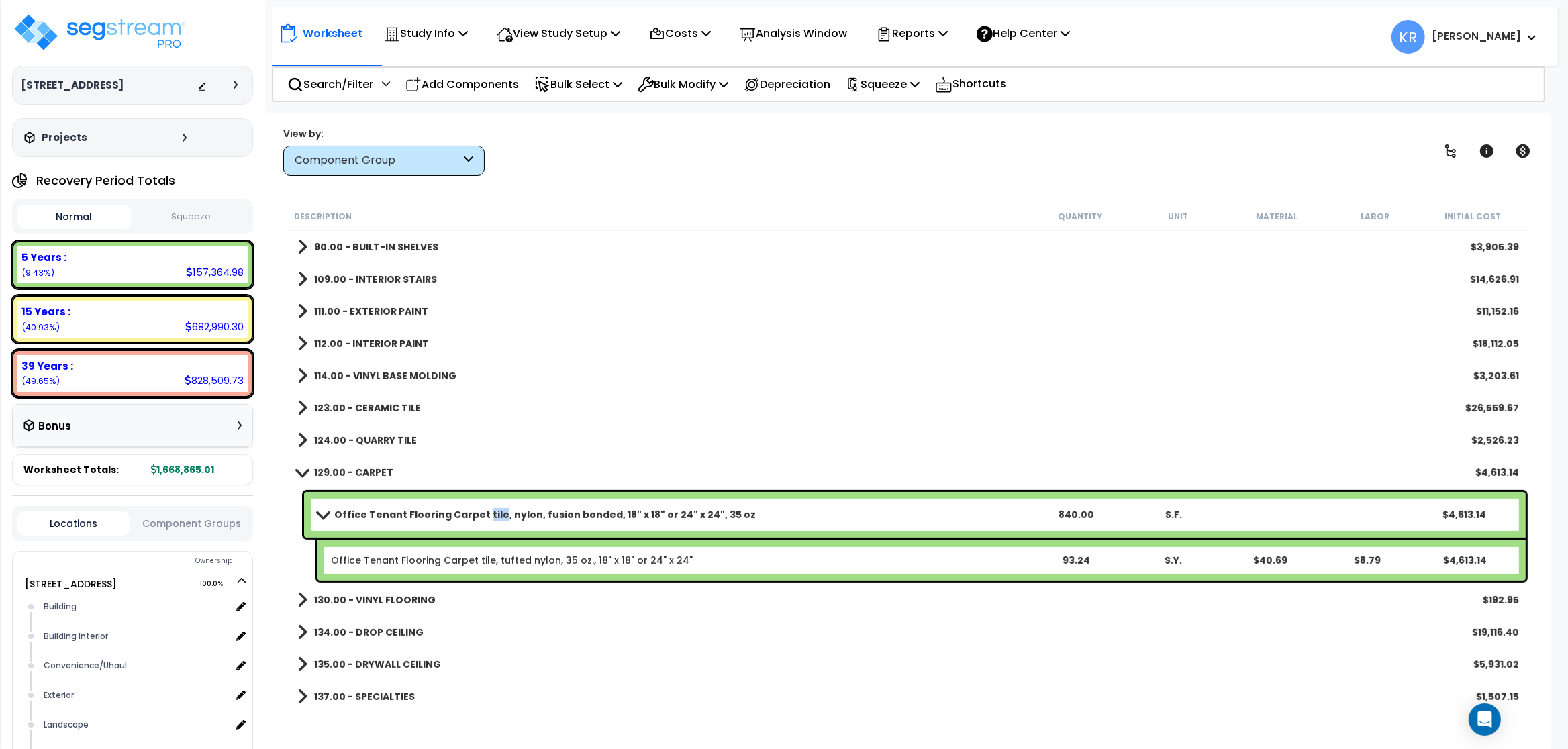
click at [486, 516] on b "Office Tenant Flooring Carpet tile, nylon, fusion bonded, 18" x 18" or 24" x 24…" at bounding box center [545, 514] width 422 height 13
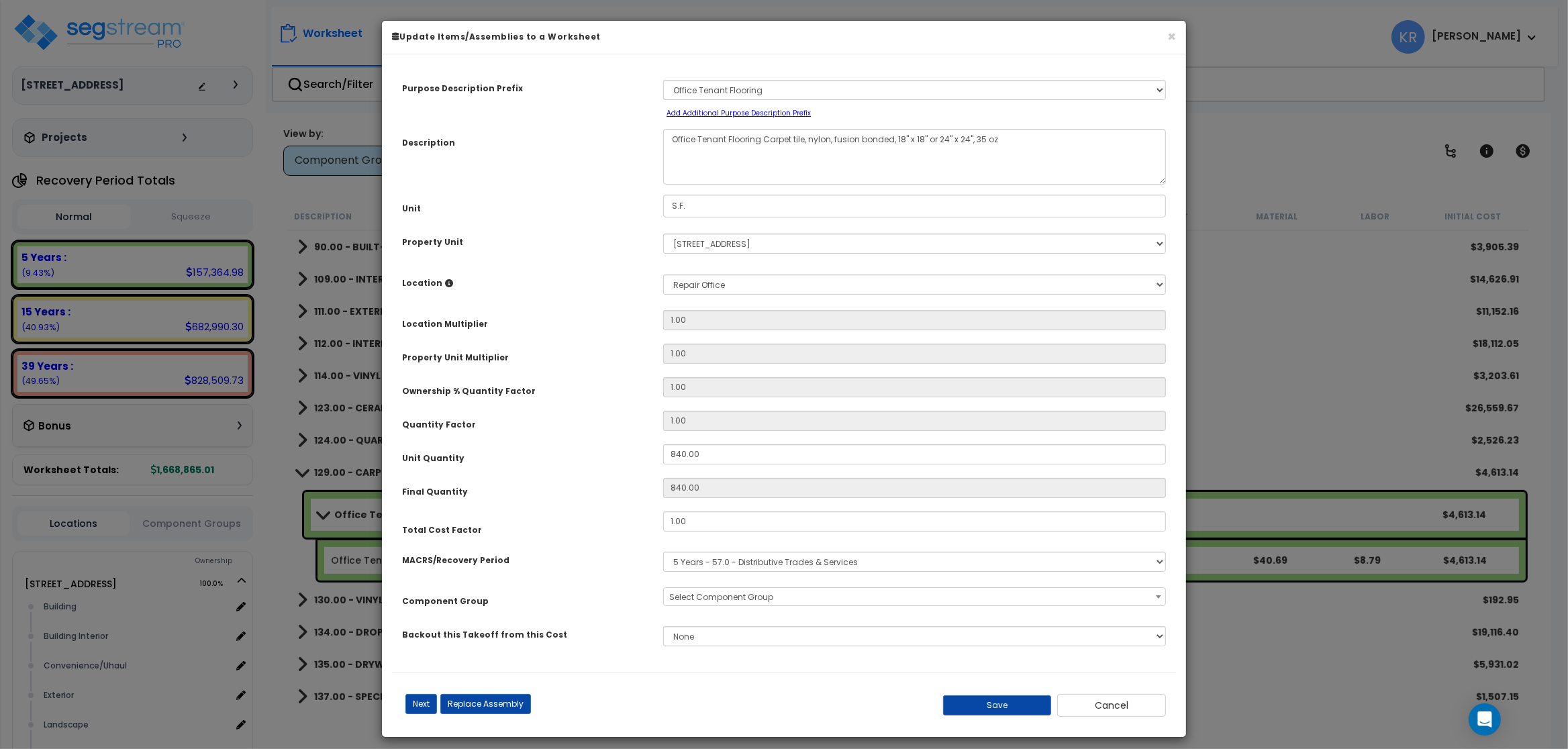
select select "56944"
click at [692, 527] on input "1.00" at bounding box center [914, 521] width 503 height 20
click at [1007, 703] on button "Save" at bounding box center [997, 704] width 108 height 20
type input "0.50"
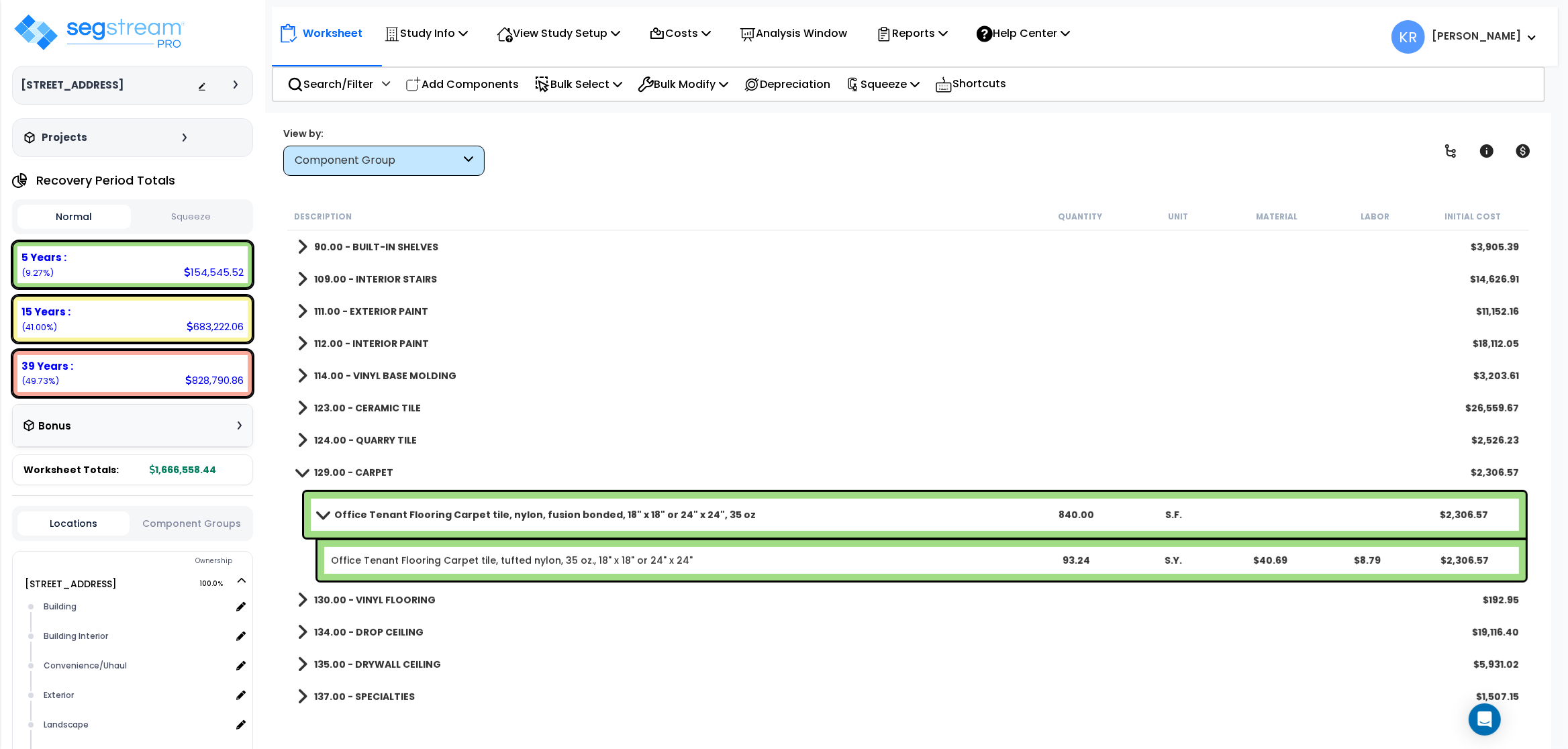
click at [310, 470] on span at bounding box center [302, 472] width 18 height 10
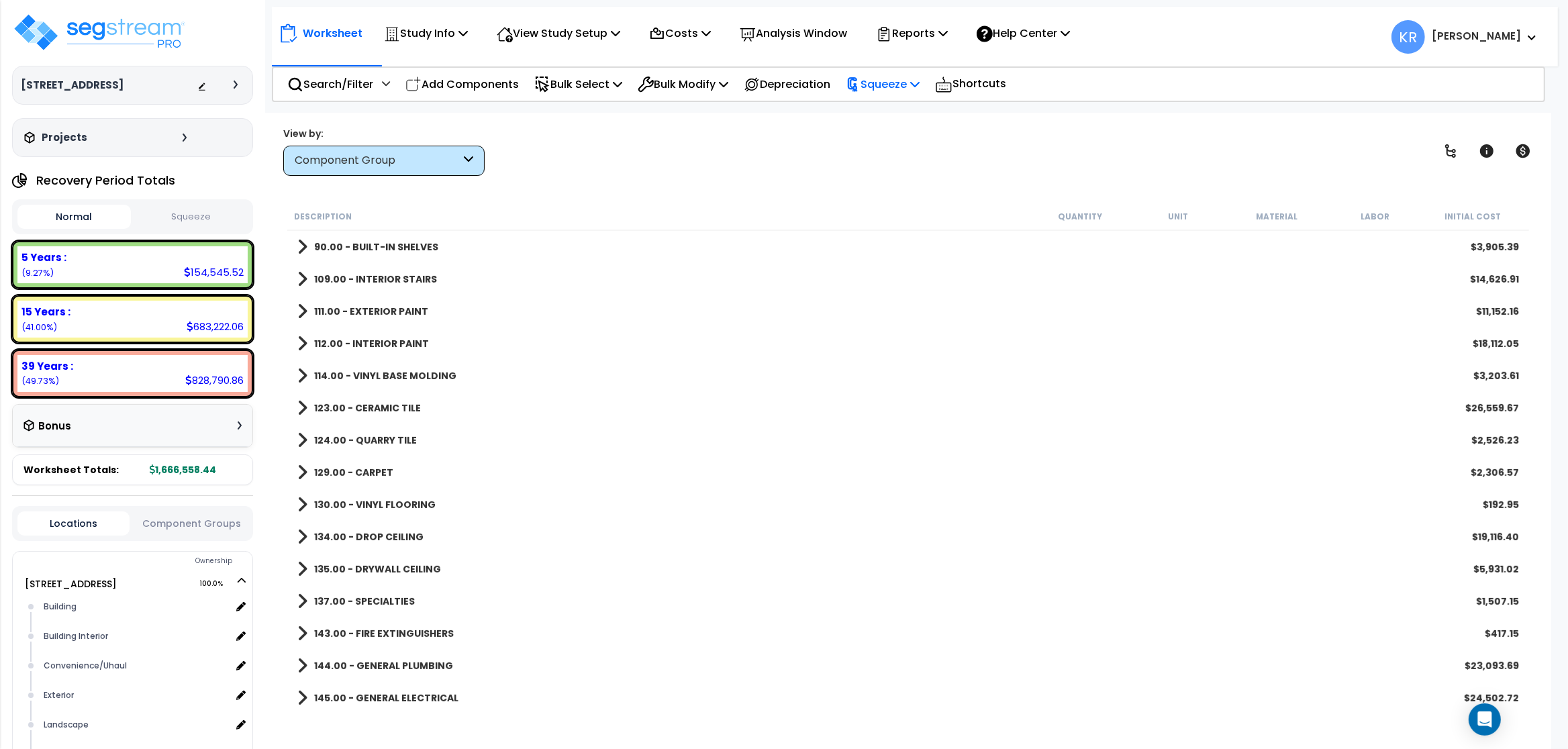
click at [878, 83] on p "Squeeze" at bounding box center [882, 84] width 73 height 18
click at [883, 109] on link "Squeeze" at bounding box center [905, 114] width 133 height 27
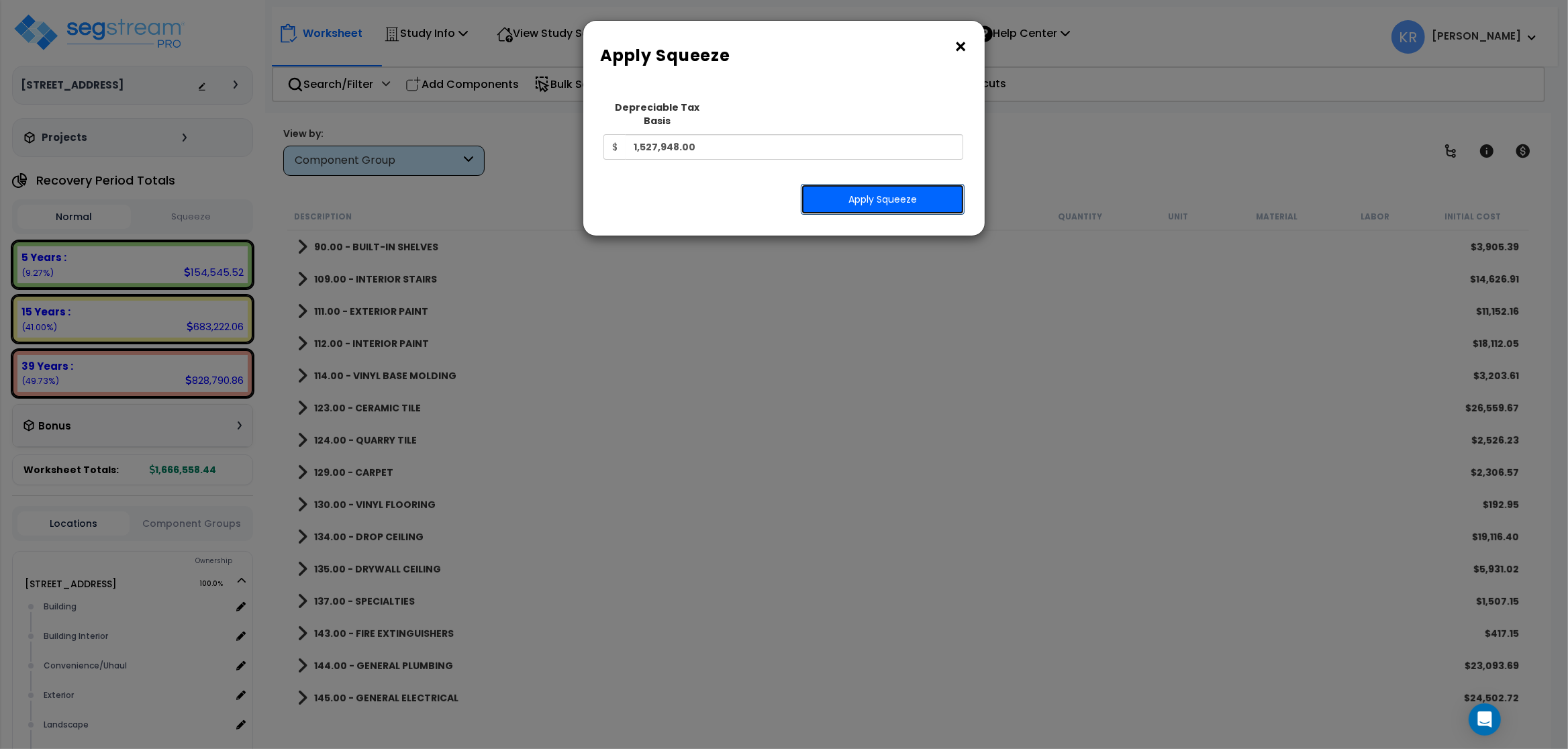
click at [841, 195] on button "Apply Squeeze" at bounding box center [882, 198] width 164 height 31
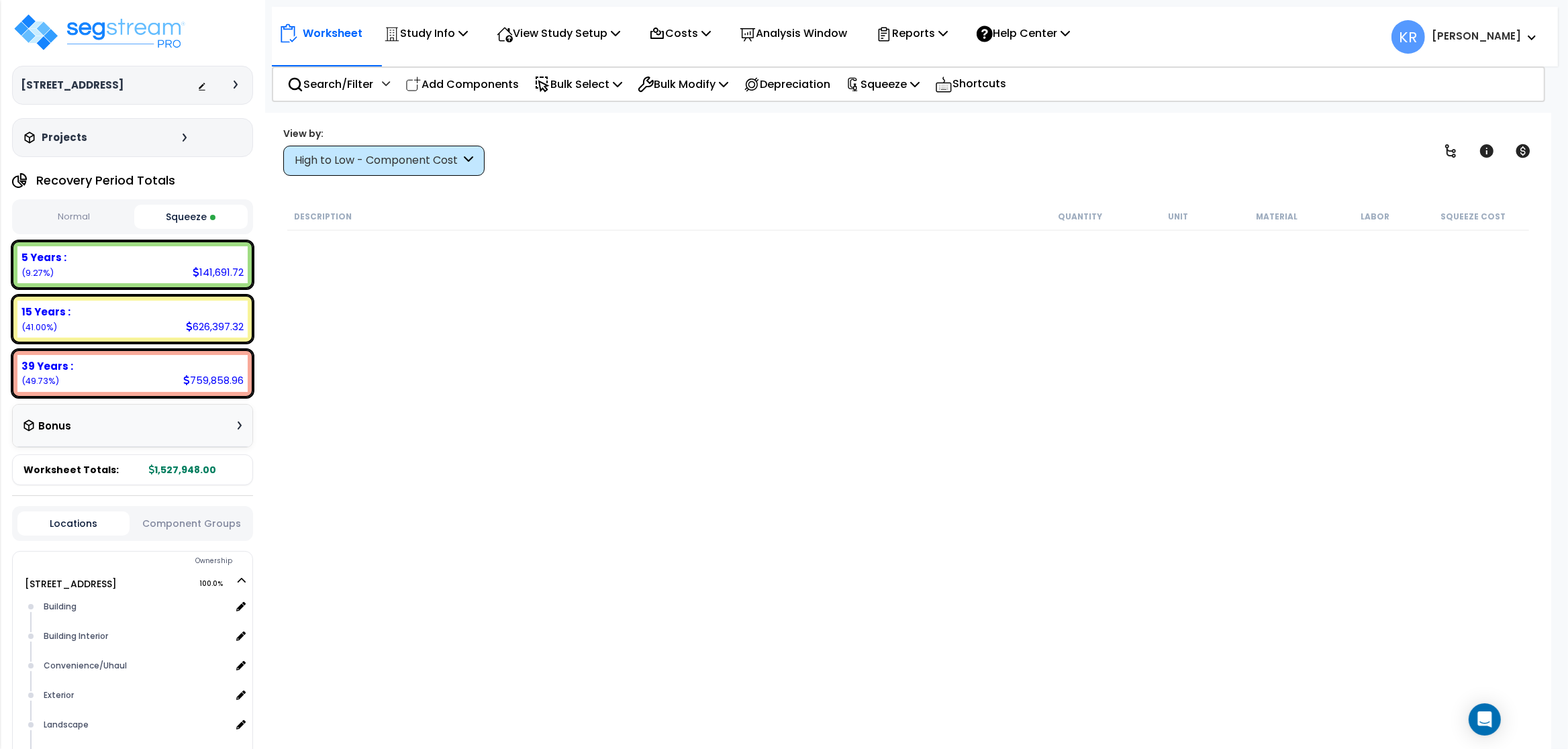
scroll to position [644, 0]
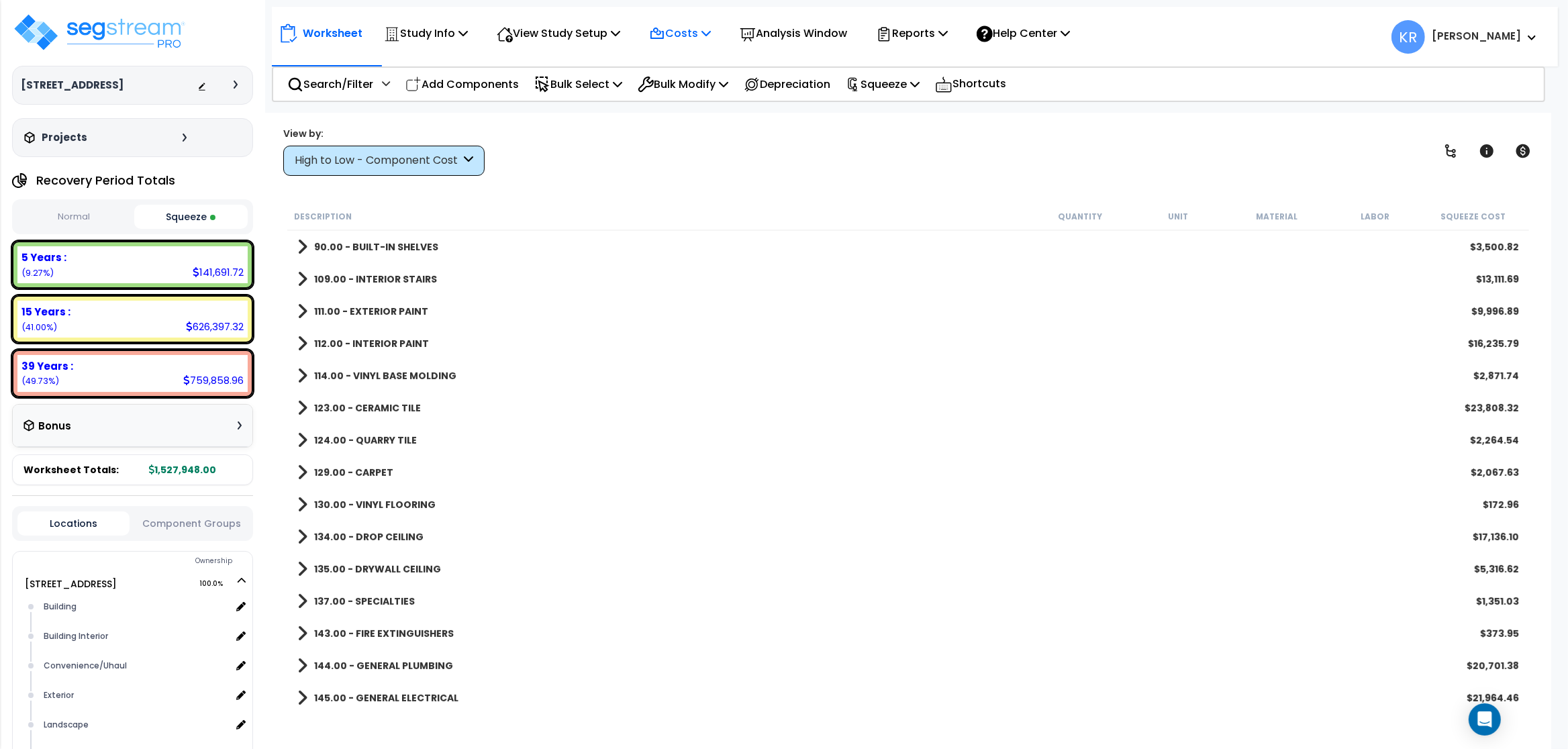
click at [699, 32] on p "Costs" at bounding box center [679, 33] width 62 height 18
click at [886, 93] on p "Squeeze" at bounding box center [882, 84] width 73 height 18
click at [909, 147] on link "Reset Squeeze" at bounding box center [905, 142] width 133 height 27
click at [680, 34] on p "Costs" at bounding box center [679, 33] width 62 height 18
click at [693, 61] on link "Indirect Costs" at bounding box center [709, 64] width 133 height 27
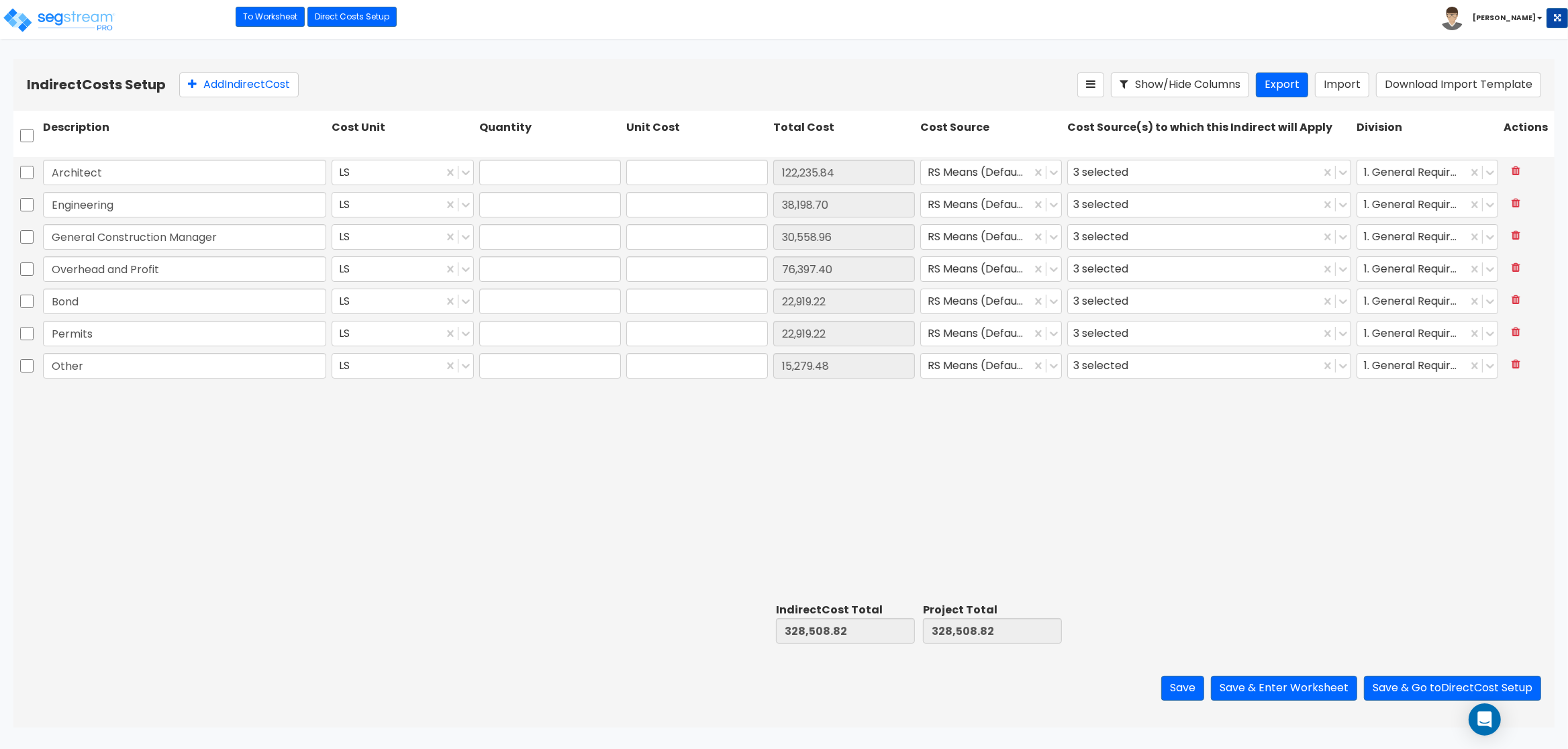
type input "1.00"
type input "122,235.84"
type input "1.00"
type input "38,198.70"
type input "1.00"
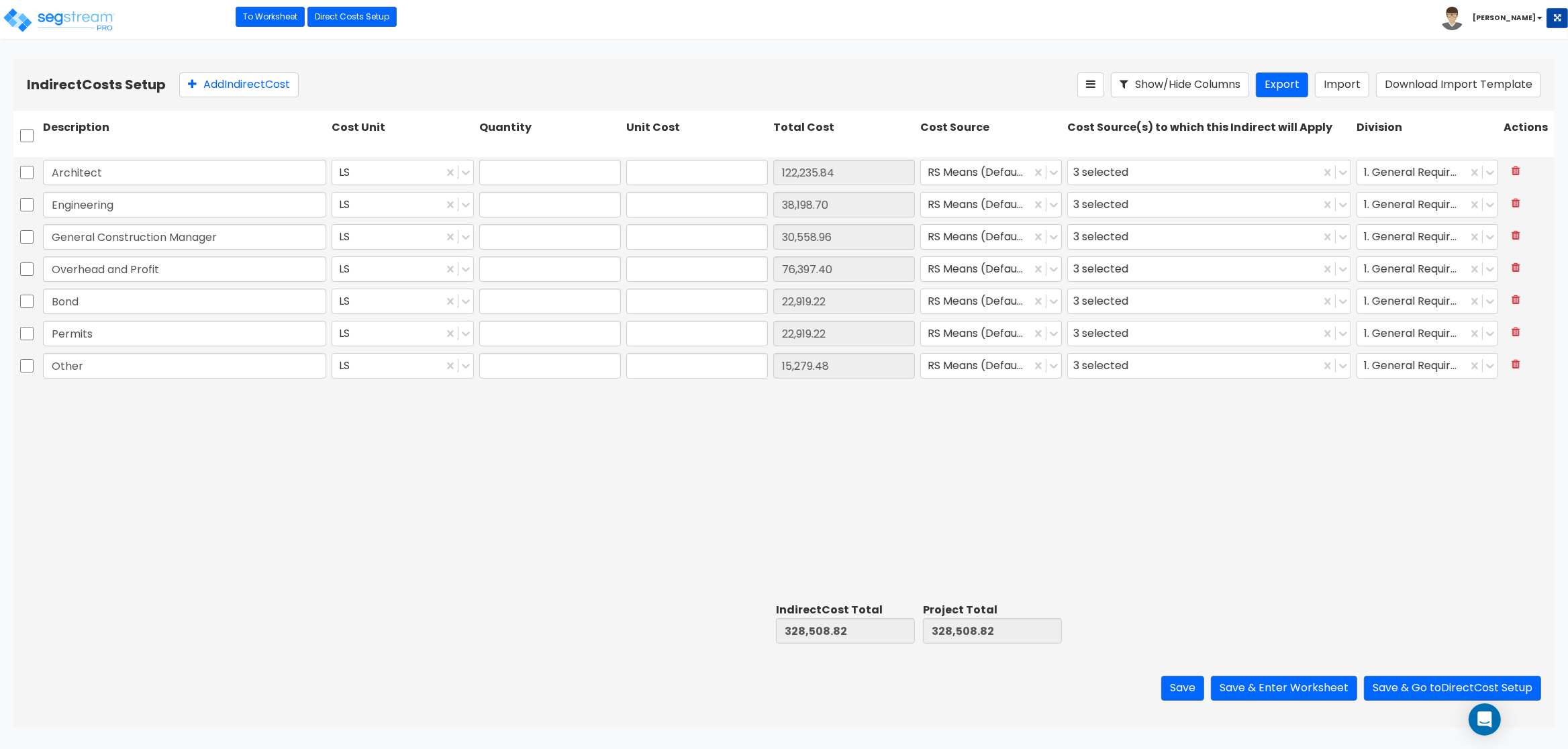
type input "30,558.96"
type input "1.00"
type input "76,397.40"
type input "1.00"
type input "22,919.22"
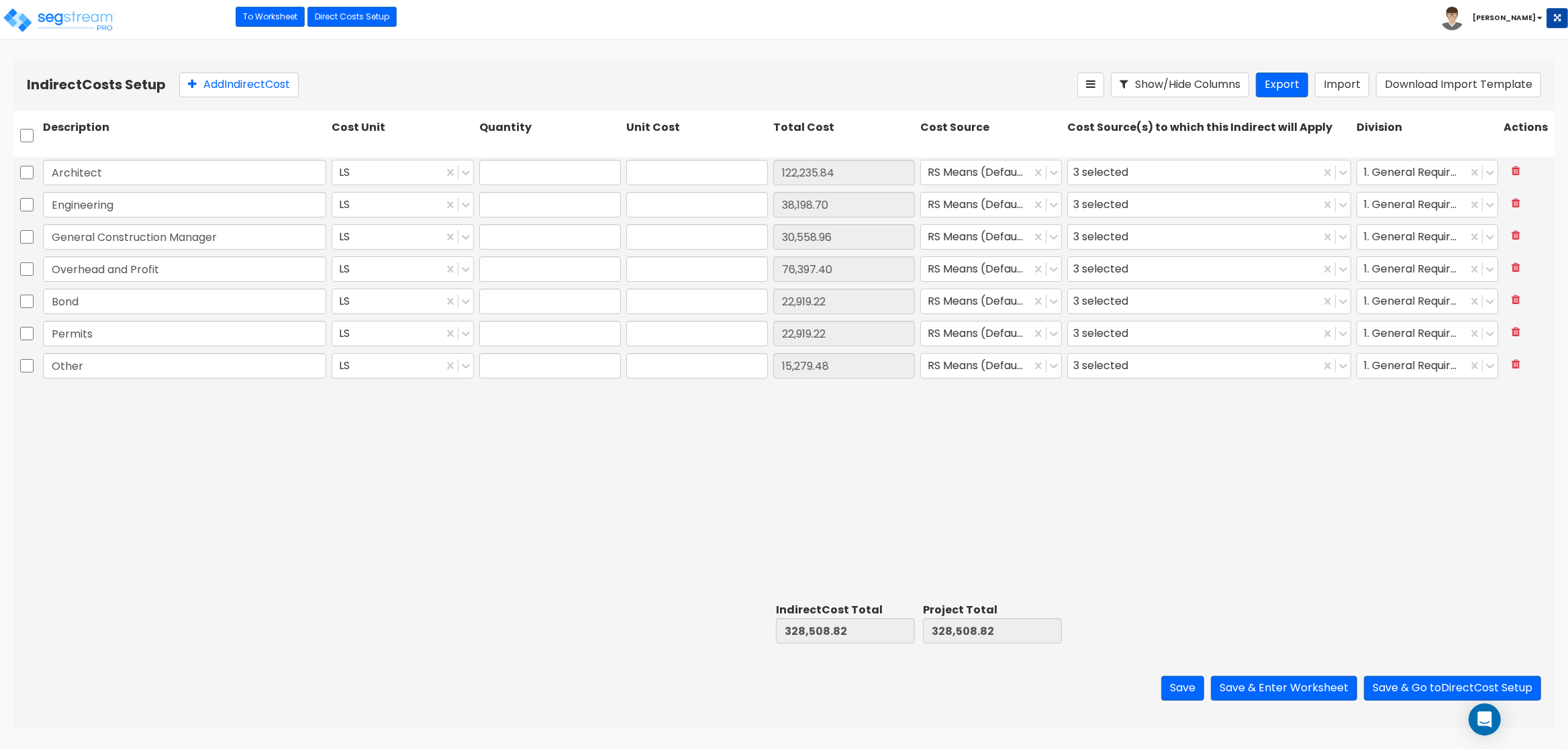
type input "1.00"
type input "22,919.22"
type input "1.00"
type input "15,279.48"
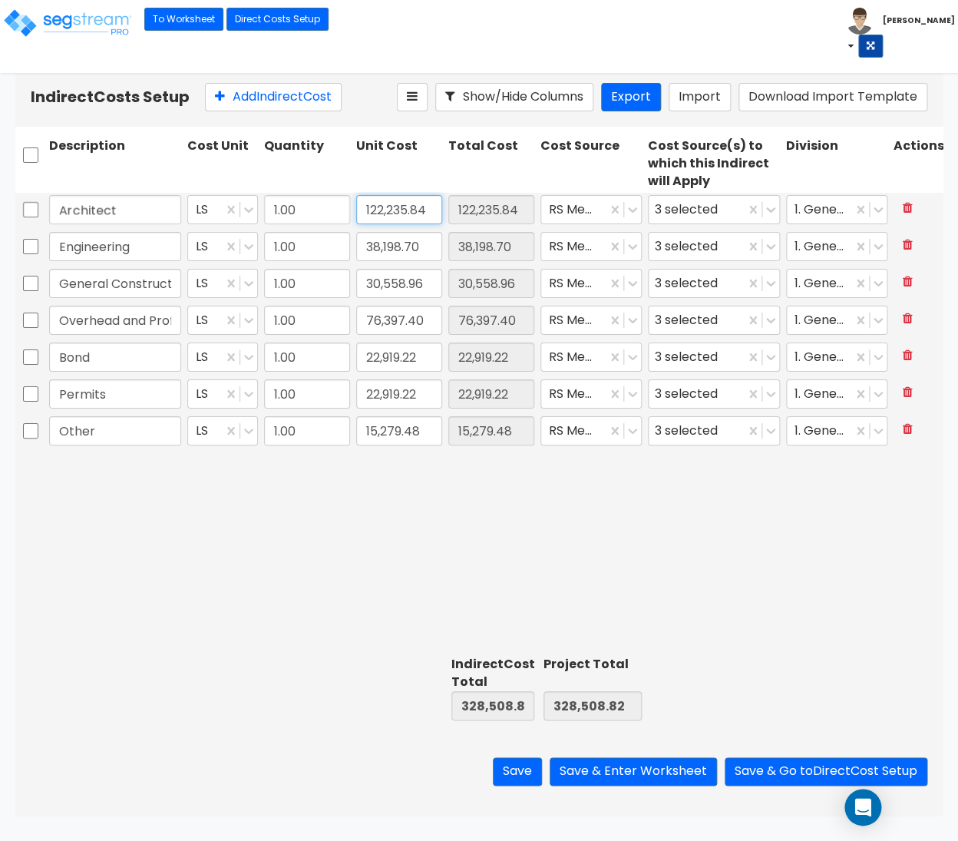
click at [391, 219] on input "122,235.84" at bounding box center [399, 209] width 86 height 29
drag, startPoint x: 431, startPoint y: 207, endPoint x: 279, endPoint y: 192, distance: 152.0
click at [356, 195] on input "122,235.84" at bounding box center [399, 209] width 86 height 29
paste input "0,051.43"
type input "120,051.43"
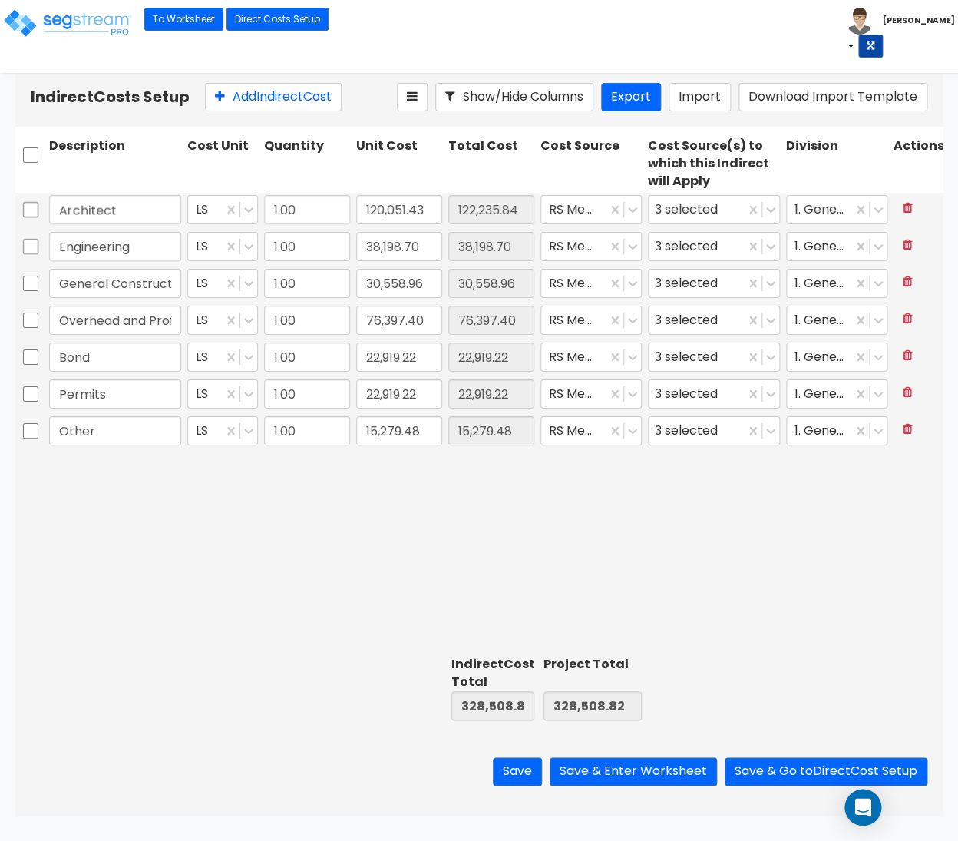
type input "120,051.43"
click at [451, 246] on input "38,198.70" at bounding box center [491, 246] width 86 height 29
drag, startPoint x: 434, startPoint y: 246, endPoint x: 497, endPoint y: 253, distance: 63.4
click at [497, 253] on div "Engineering LS 1.00 38,198.70 38,198.70 RS Means (Default) 3 selected 1. Genera…" at bounding box center [478, 246] width 927 height 35
click at [427, 245] on input "38,198.70" at bounding box center [399, 246] width 86 height 29
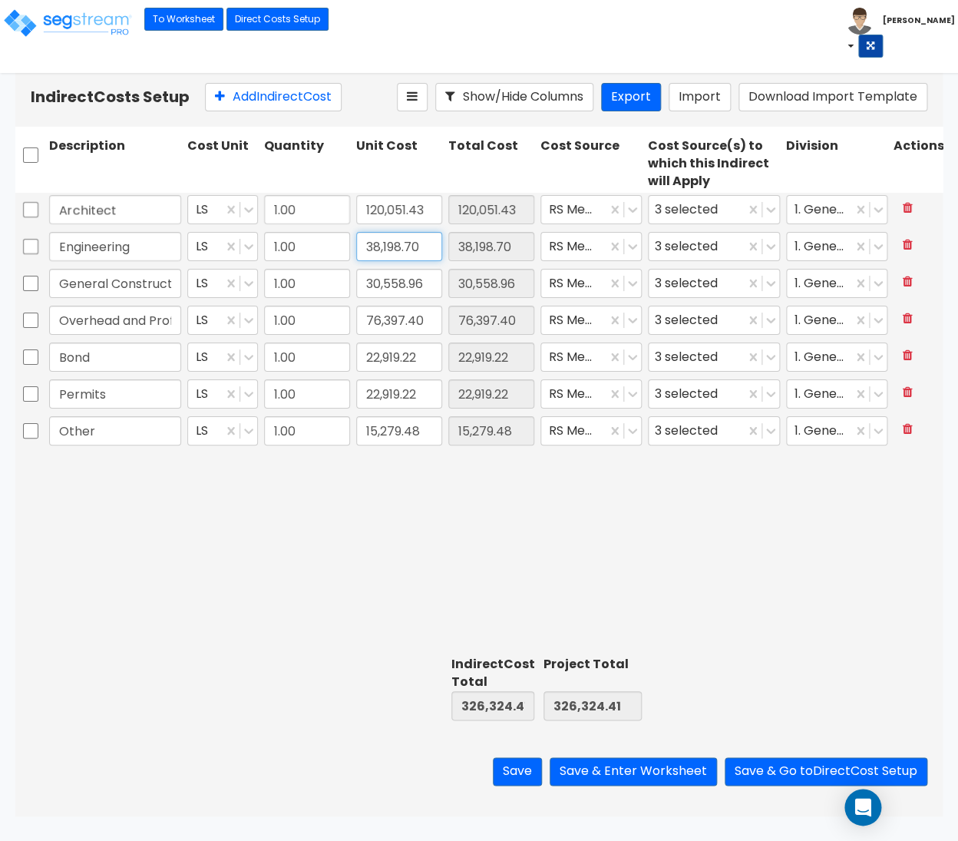
paste input "text"
drag, startPoint x: 431, startPoint y: 249, endPoint x: 308, endPoint y: 231, distance: 124.1
click at [356, 233] on input "38,198.70" at bounding box center [399, 246] width 86 height 29
paste input "7,516.07"
type input "37,516.07"
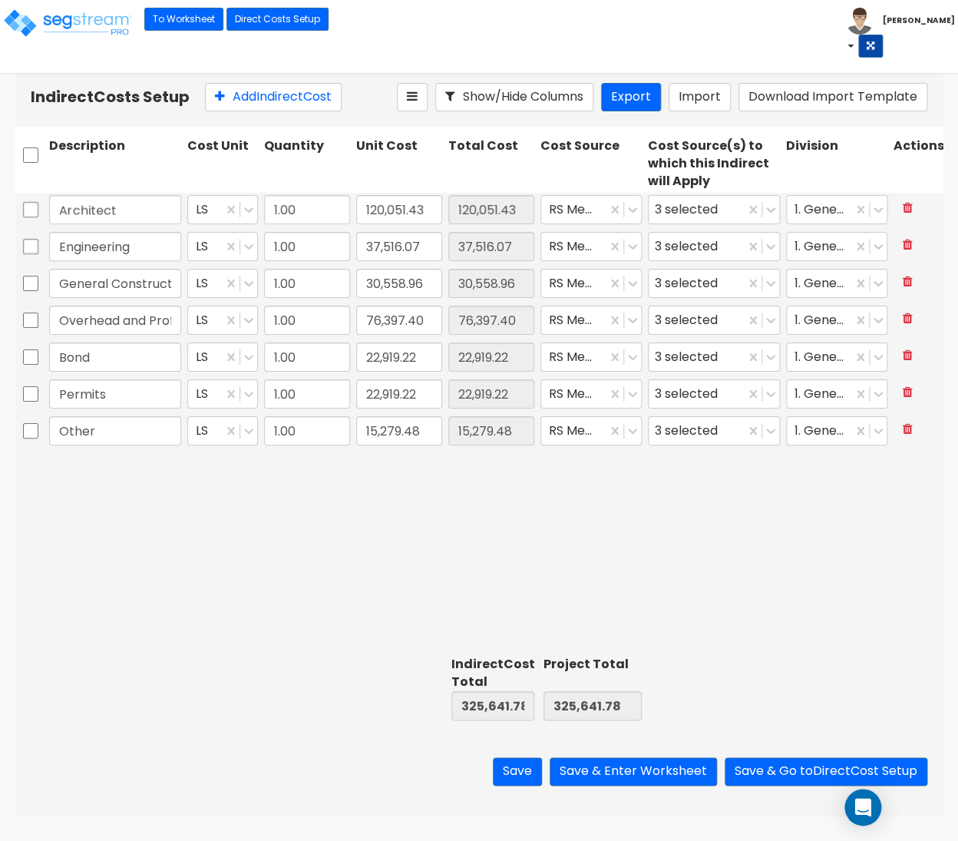
type input "37,516.07"
click at [434, 283] on input "30,558.96" at bounding box center [399, 283] width 86 height 29
paste input "012.8"
type input "30,012.86"
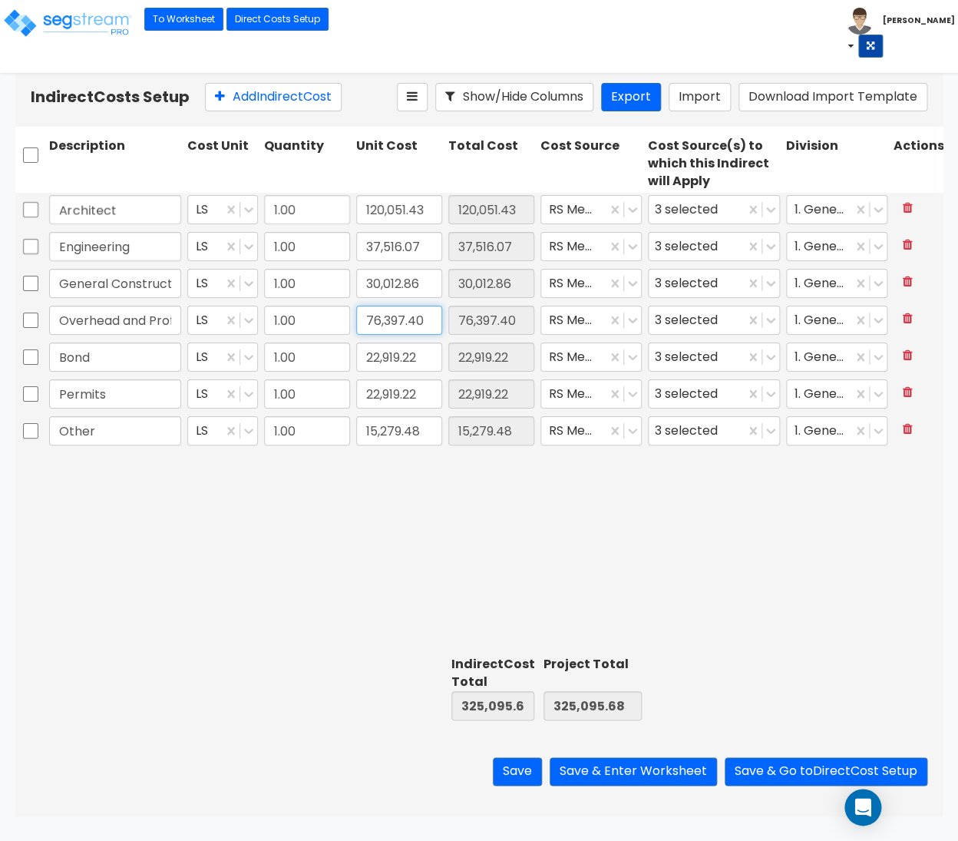
drag, startPoint x: 425, startPoint y: 321, endPoint x: 474, endPoint y: 337, distance: 51.7
click at [442, 331] on input "76,397.40" at bounding box center [399, 320] width 86 height 29
paste input "5,032.14"
type input "75,032.14"
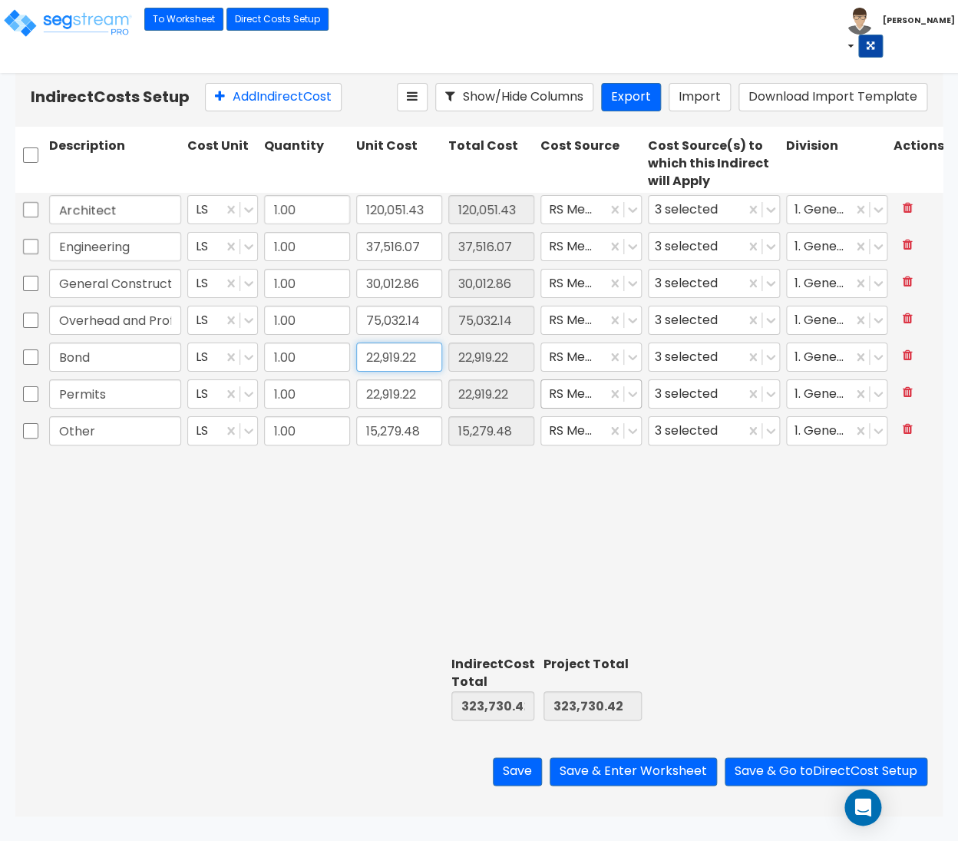
drag, startPoint x: 422, startPoint y: 355, endPoint x: 553, endPoint y: 391, distance: 135.2
click at [442, 372] on input "22,919.22" at bounding box center [399, 356] width 86 height 29
paste input "509.64"
type input "22,509.64"
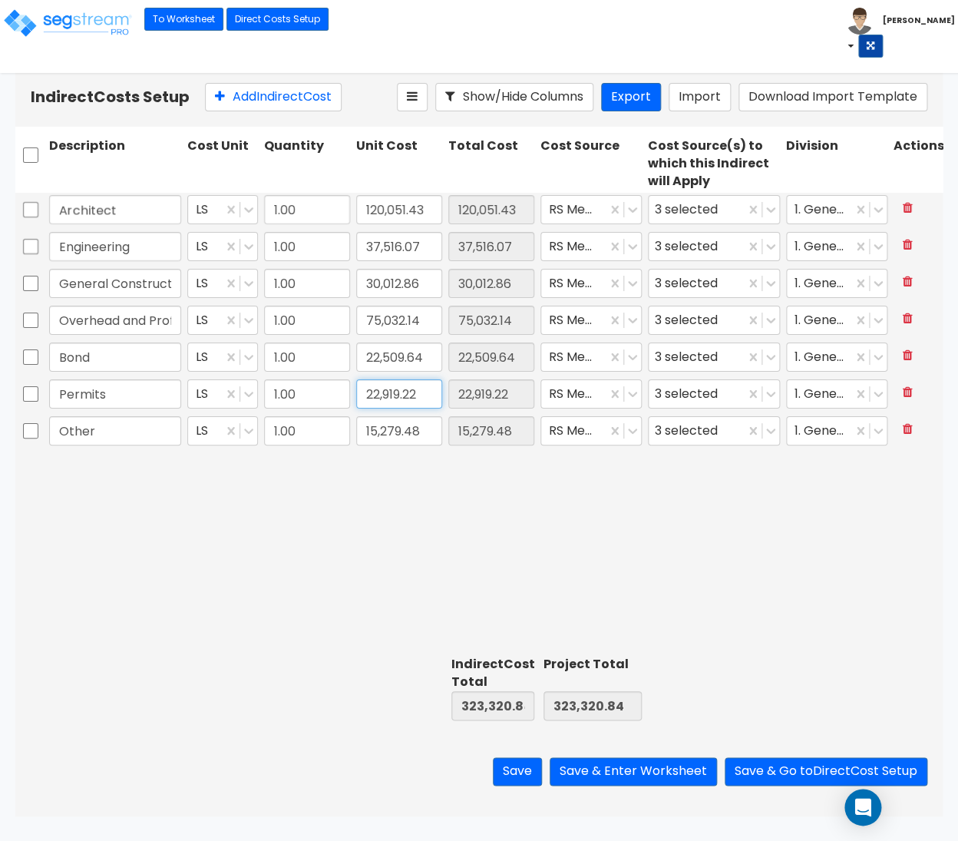
click at [440, 394] on input "22,919.22" at bounding box center [399, 393] width 86 height 29
paste input "509.64"
type input "22,509.64"
click at [429, 431] on input "15,279.48" at bounding box center [399, 430] width 86 height 29
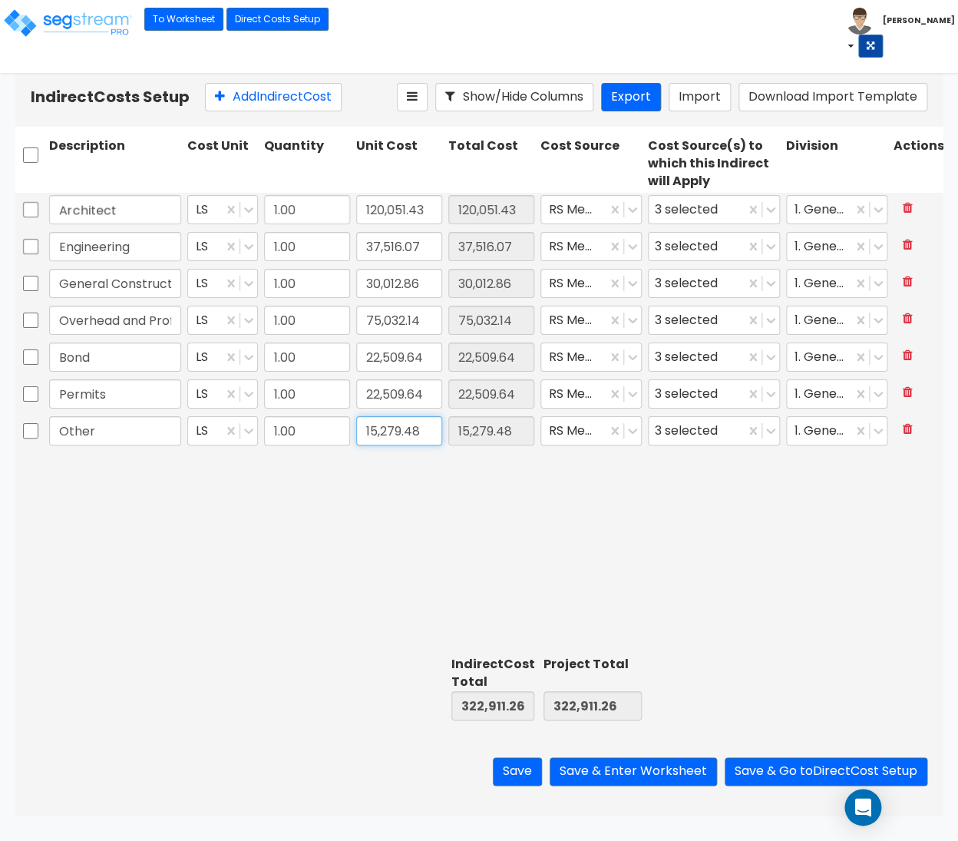
paste input "006.43"
type input "15,006.43"
click at [272, 104] on button "Add Indirect Cost" at bounding box center [273, 97] width 137 height 28
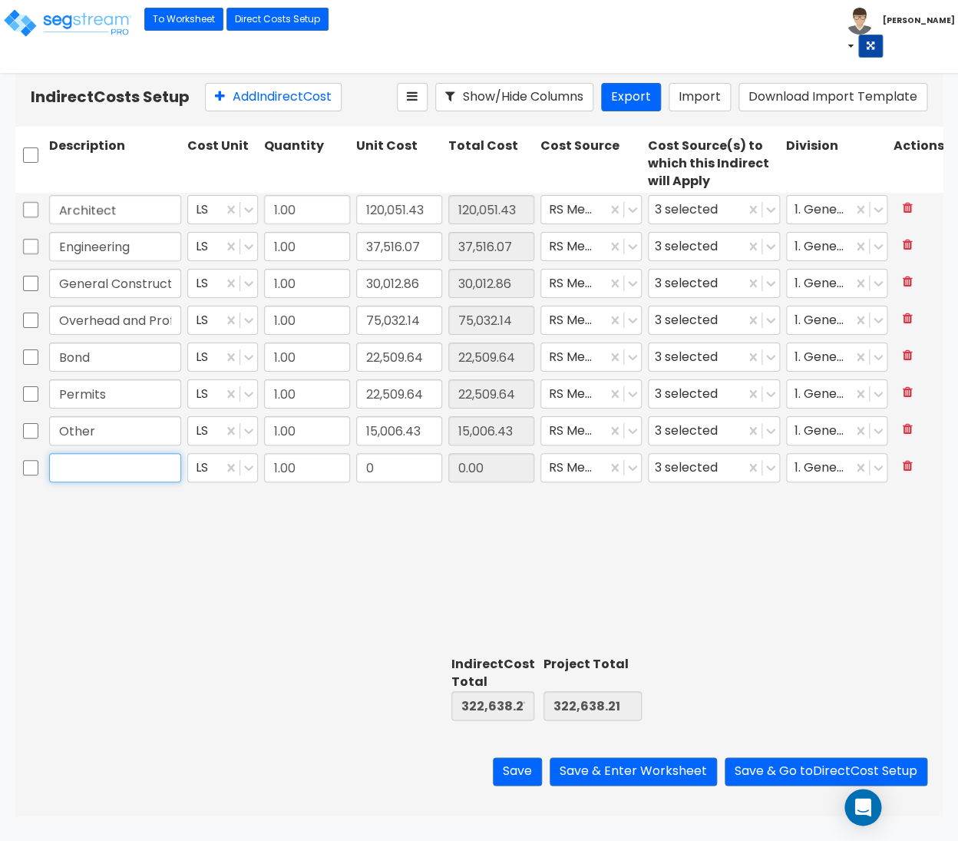
click at [129, 457] on input "text" at bounding box center [115, 467] width 132 height 29
paste input "Title - Owner's Title Insurance"
type input "Title - Owner's Title Insurance"
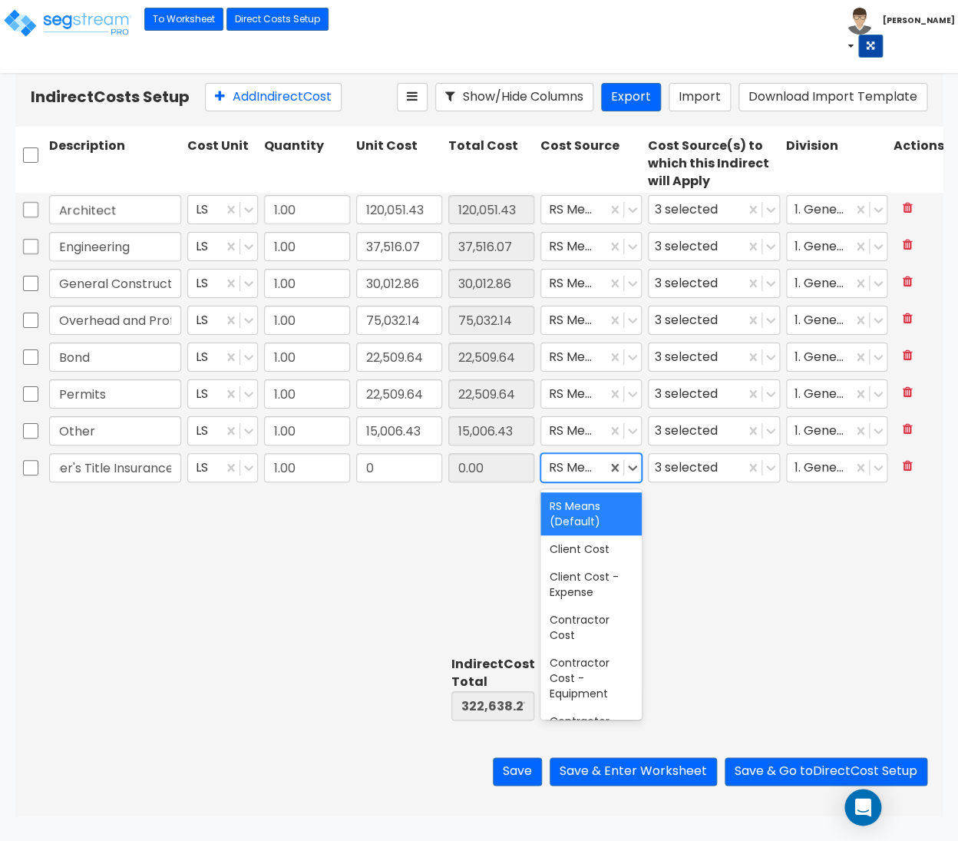
click at [605, 471] on div "RS Means (Default)" at bounding box center [573, 467] width 65 height 27
click at [590, 550] on div "Client Cost" at bounding box center [590, 549] width 101 height 28
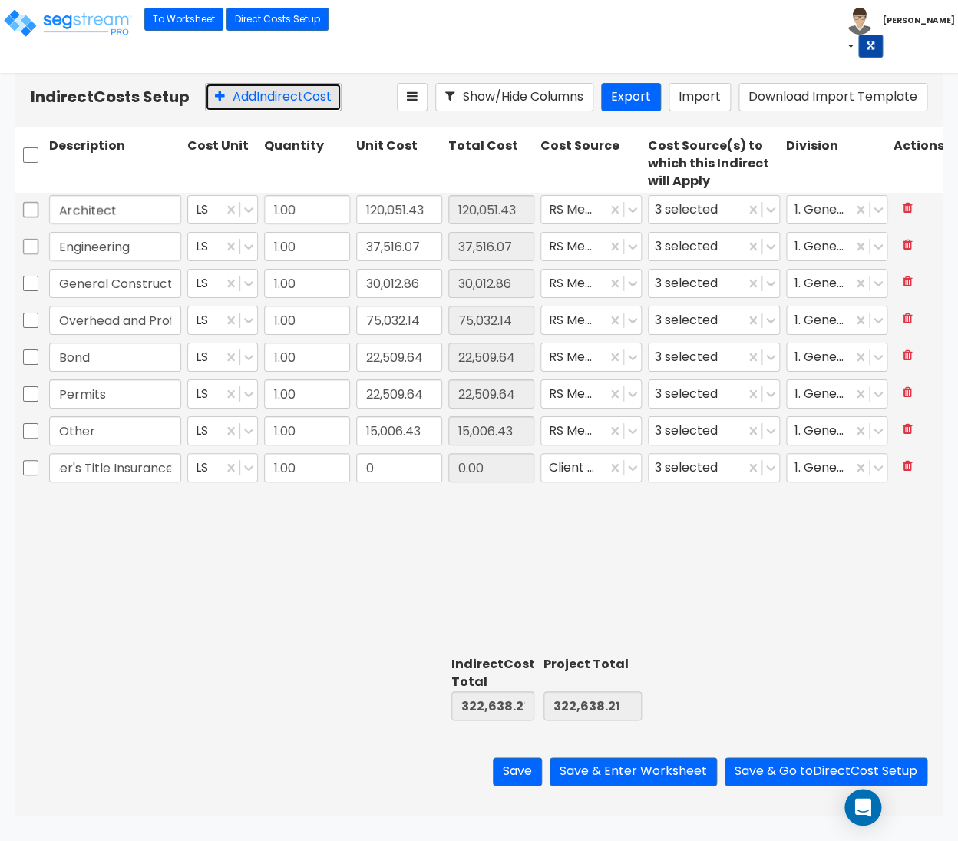
click at [246, 97] on button "Add Indirect Cost" at bounding box center [273, 97] width 137 height 28
click at [248, 97] on button "Add Indirect Cost" at bounding box center [273, 97] width 137 height 28
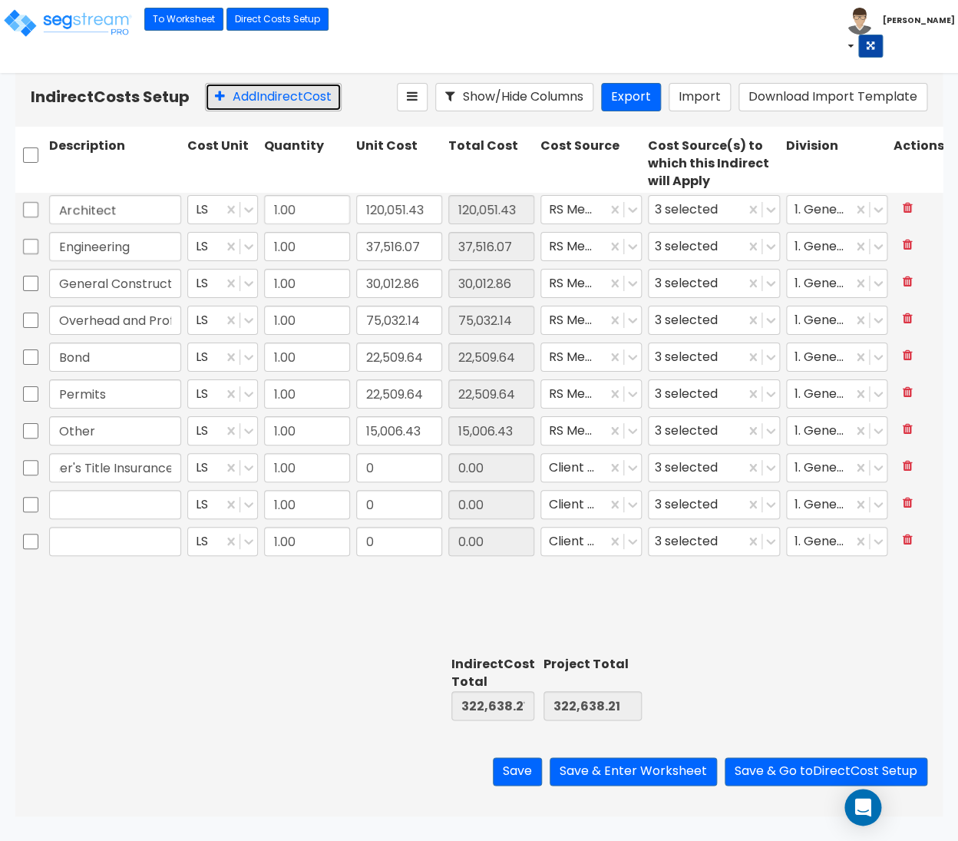
click at [248, 97] on button "Add Indirect Cost" at bounding box center [273, 97] width 137 height 28
drag, startPoint x: 248, startPoint y: 97, endPoint x: 569, endPoint y: 433, distance: 464.7
click at [249, 97] on button "Add Indirect Cost" at bounding box center [273, 97] width 137 height 28
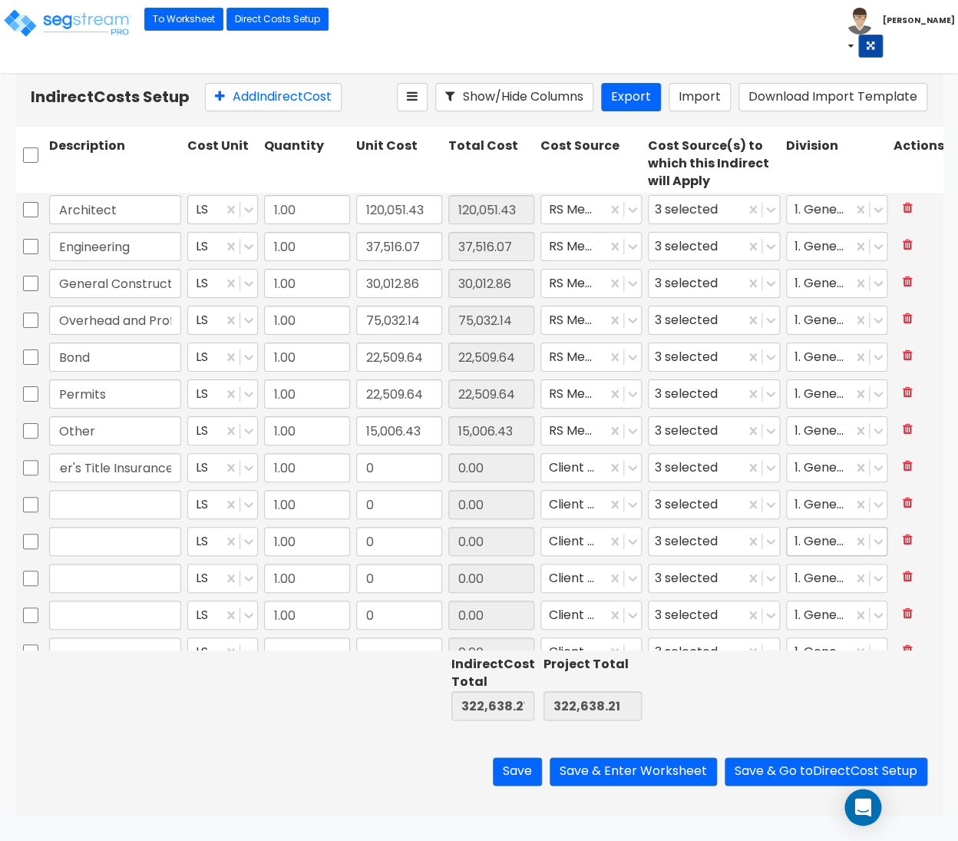
type input "1.00"
type input "0"
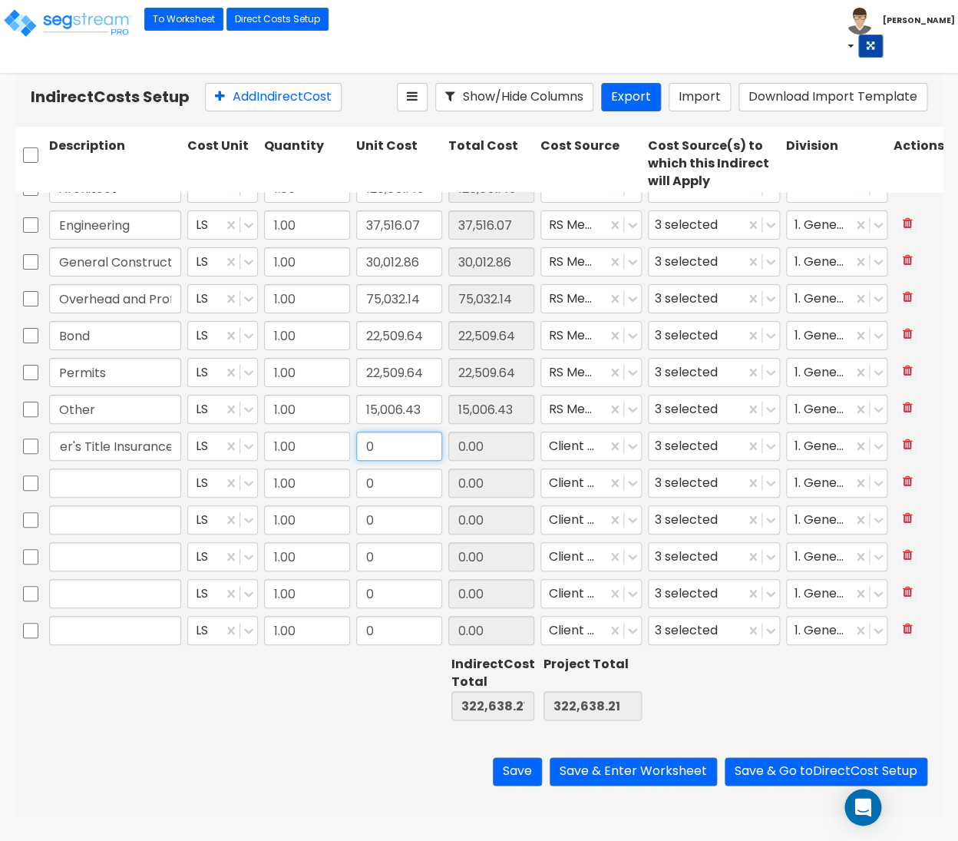
click at [409, 448] on input "0" at bounding box center [399, 445] width 86 height 29
paste input "4,733.0"
type input "4,733.00"
drag, startPoint x: 119, startPoint y: 483, endPoint x: 138, endPoint y: 483, distance: 19.2
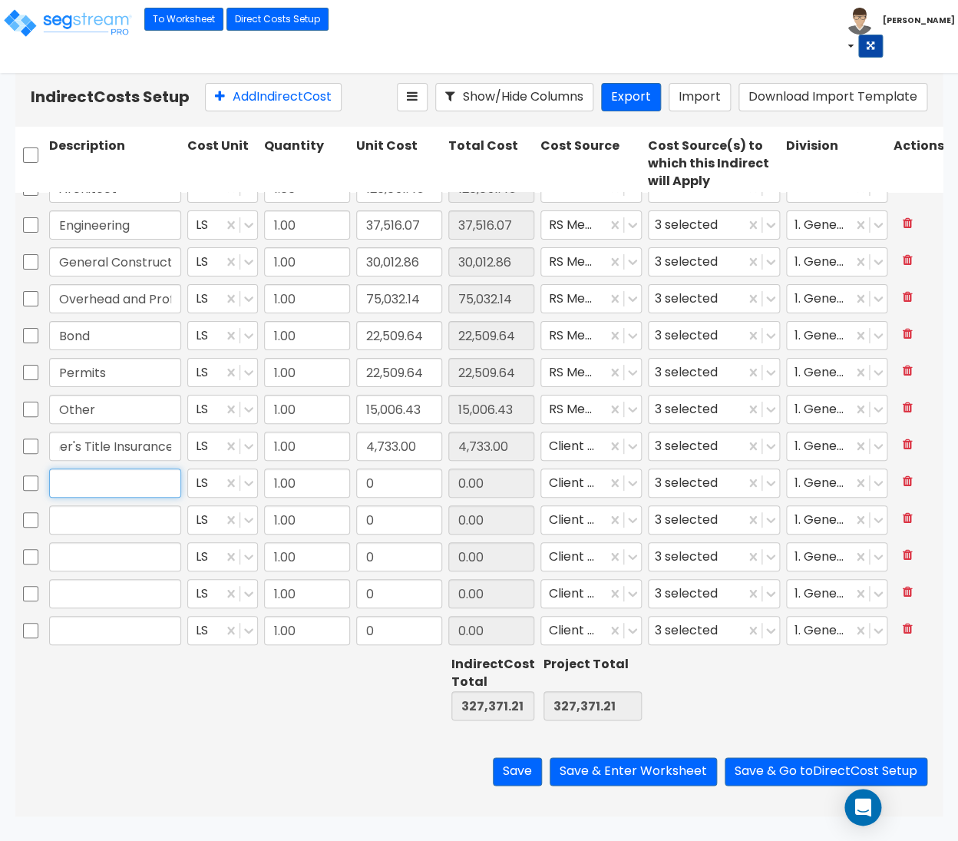
click at [123, 483] on input "text" at bounding box center [115, 482] width 132 height 29
paste input "Title - Recording Service"
type input "Title - Recording Service"
click at [172, 502] on div at bounding box center [115, 519] width 138 height 35
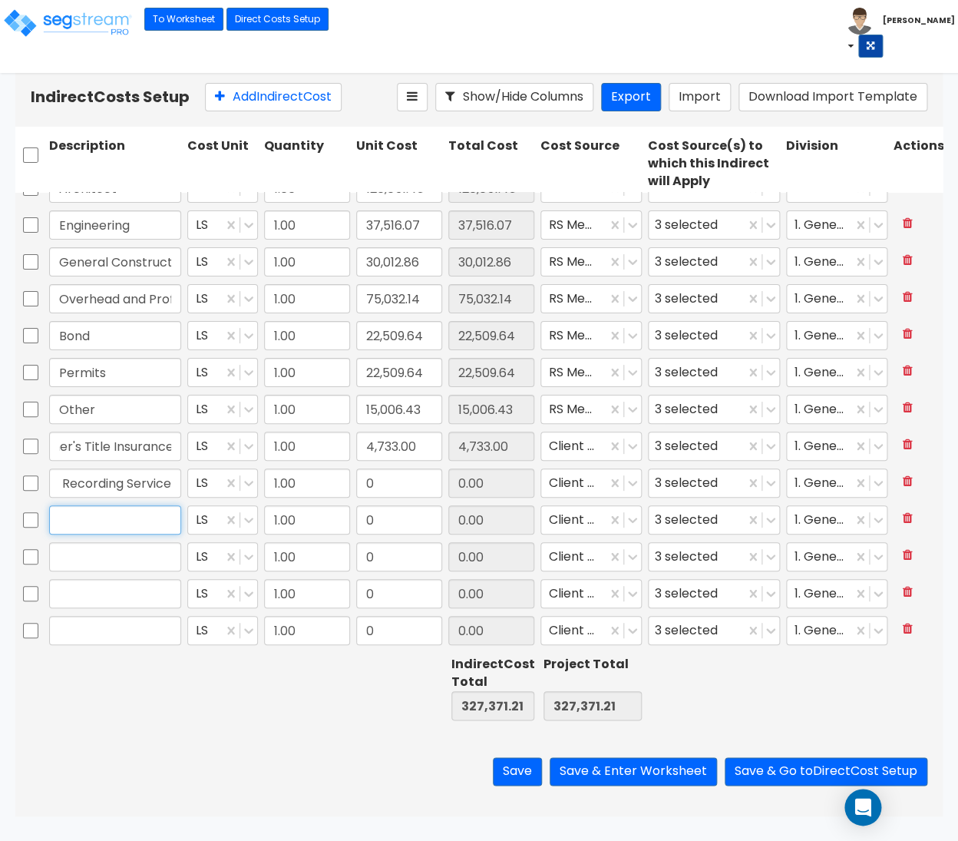
click at [87, 525] on input "text" at bounding box center [115, 519] width 132 height 29
paste input "Escrow Fee"
type input "Escrow Fee"
click at [104, 548] on input "text" at bounding box center [115, 556] width 132 height 29
paste input "Title - Notary/Signing Fee"
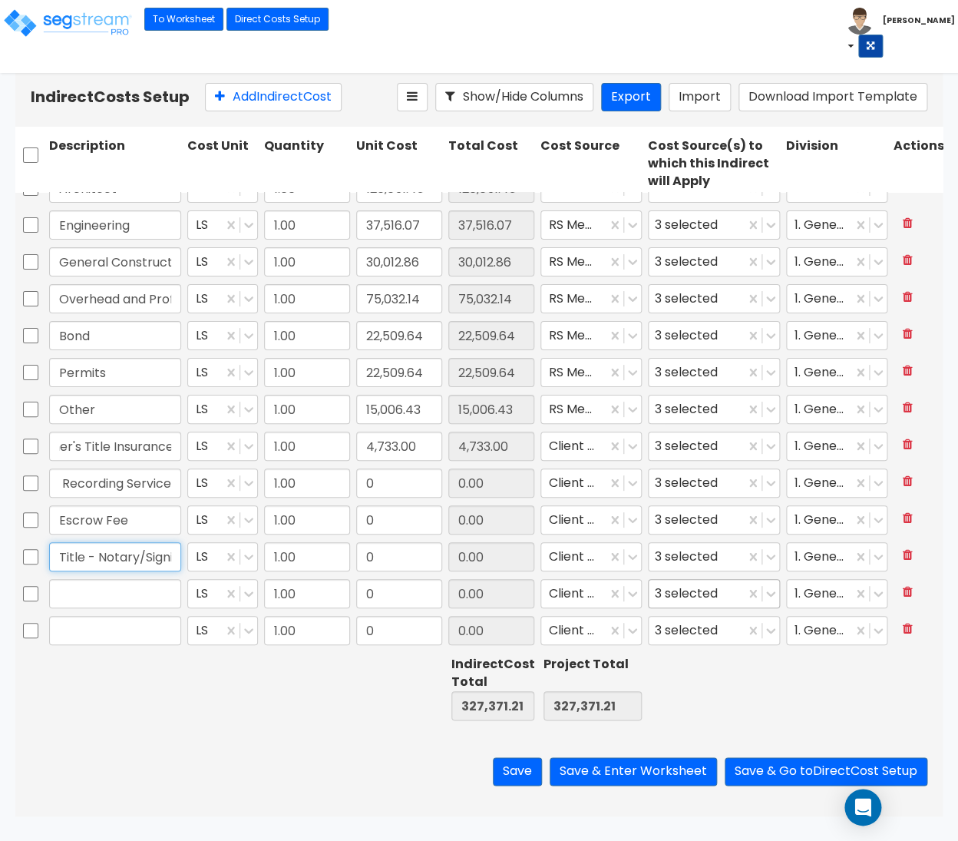
scroll to position [0, 43]
type input "Title - Notary/Signing Fee"
click at [142, 591] on input "text" at bounding box center [115, 593] width 132 height 29
paste input "Real Estate Broker"
type input "Real Estate Broker"
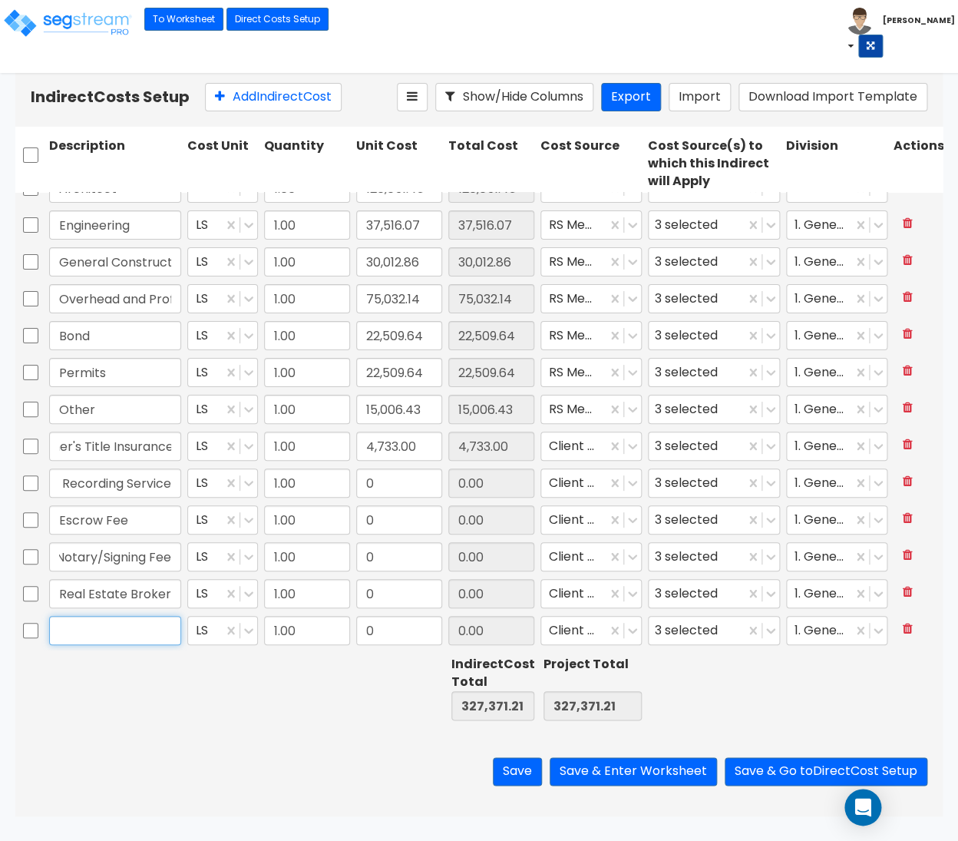
click at [134, 626] on input "text" at bounding box center [115, 630] width 132 height 29
paste input "Record Deed"
type input "Record Deed"
drag, startPoint x: 266, startPoint y: 115, endPoint x: 275, endPoint y: 111, distance: 10.0
click at [268, 114] on div "Indirect Costs Setup Add Indirect Cost Show/Hide Columns Export Import Download…" at bounding box center [478, 97] width 927 height 59
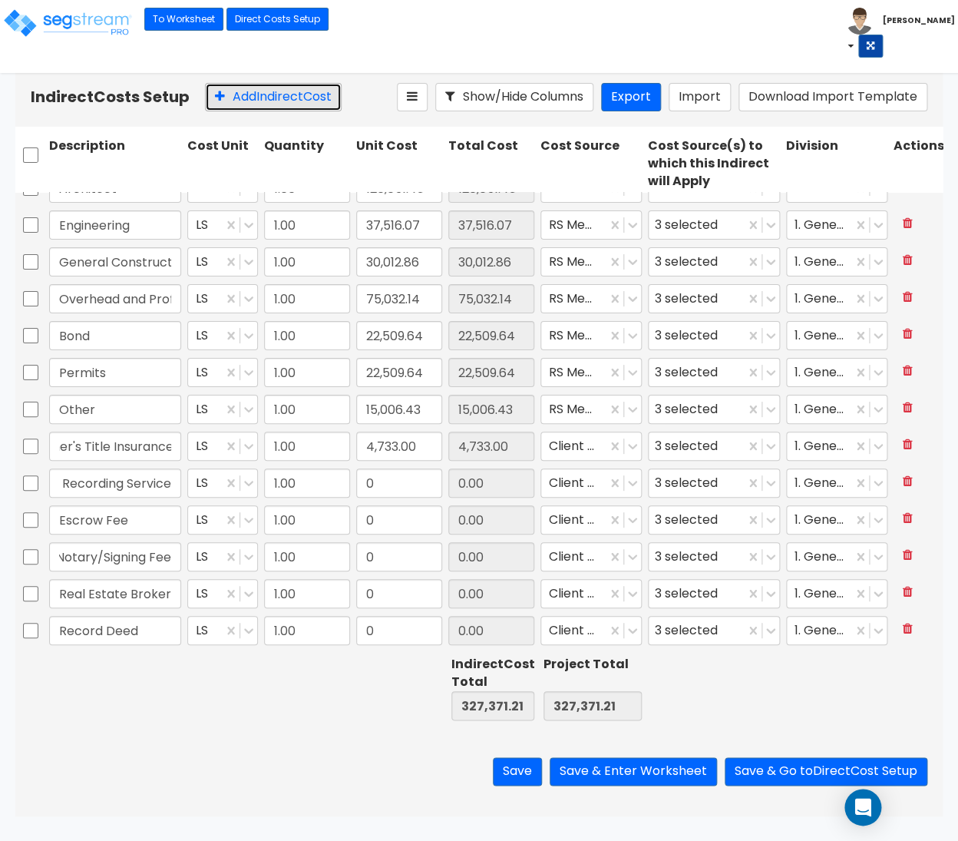
click at [287, 96] on button "Add Indirect Cost" at bounding box center [273, 97] width 137 height 28
type input "1.00"
type input "0"
click at [284, 110] on button "Add Indirect Cost" at bounding box center [273, 97] width 137 height 28
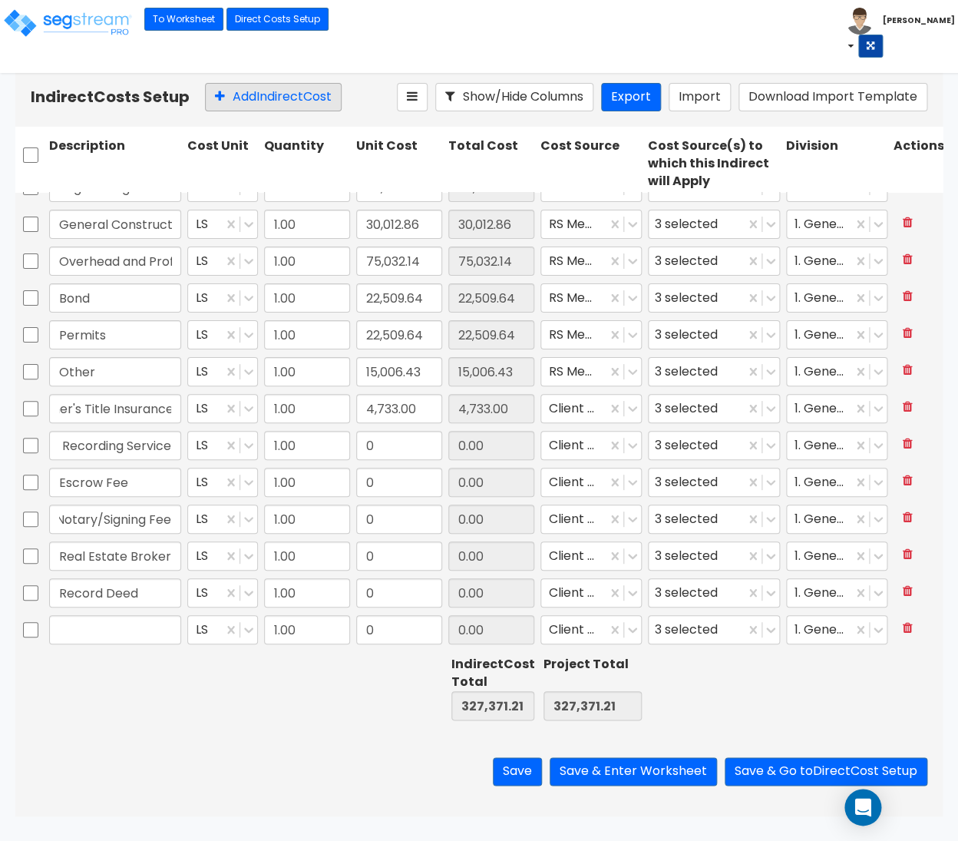
scroll to position [96, 0]
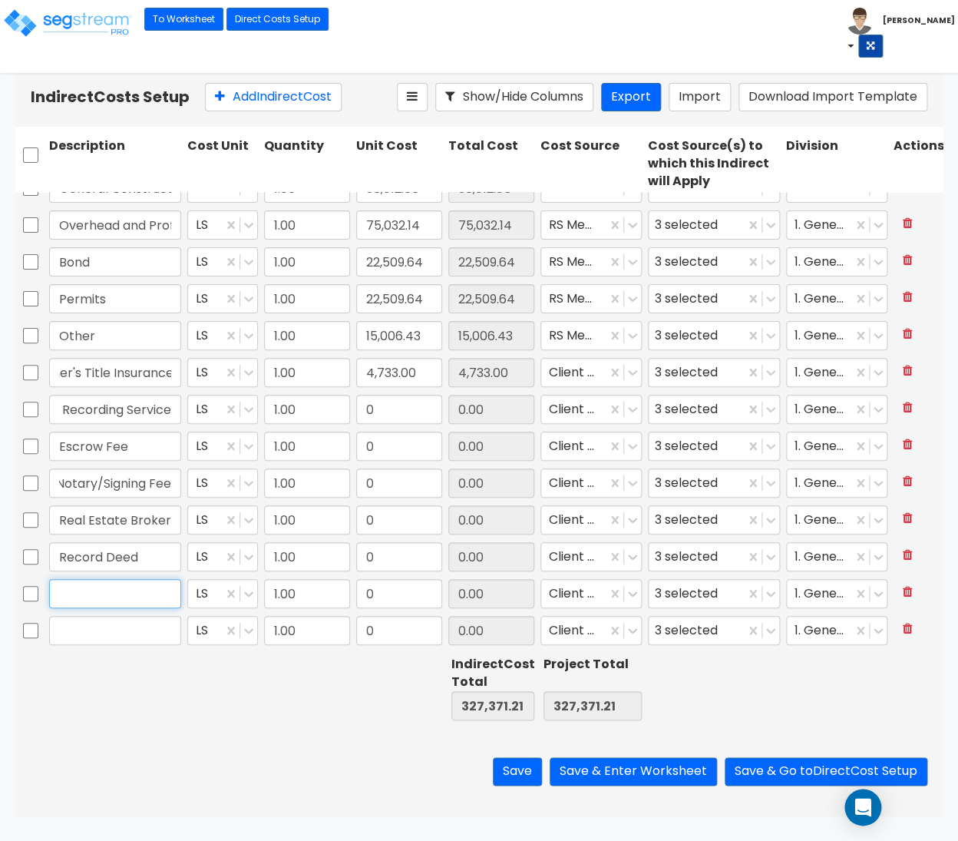
click at [102, 590] on input "text" at bounding box center [115, 593] width 132 height 29
paste input "Record Deed"
type input "Record Deed"
click at [81, 634] on input "text" at bounding box center [115, 630] width 132 height 29
paste input "Record Deed"
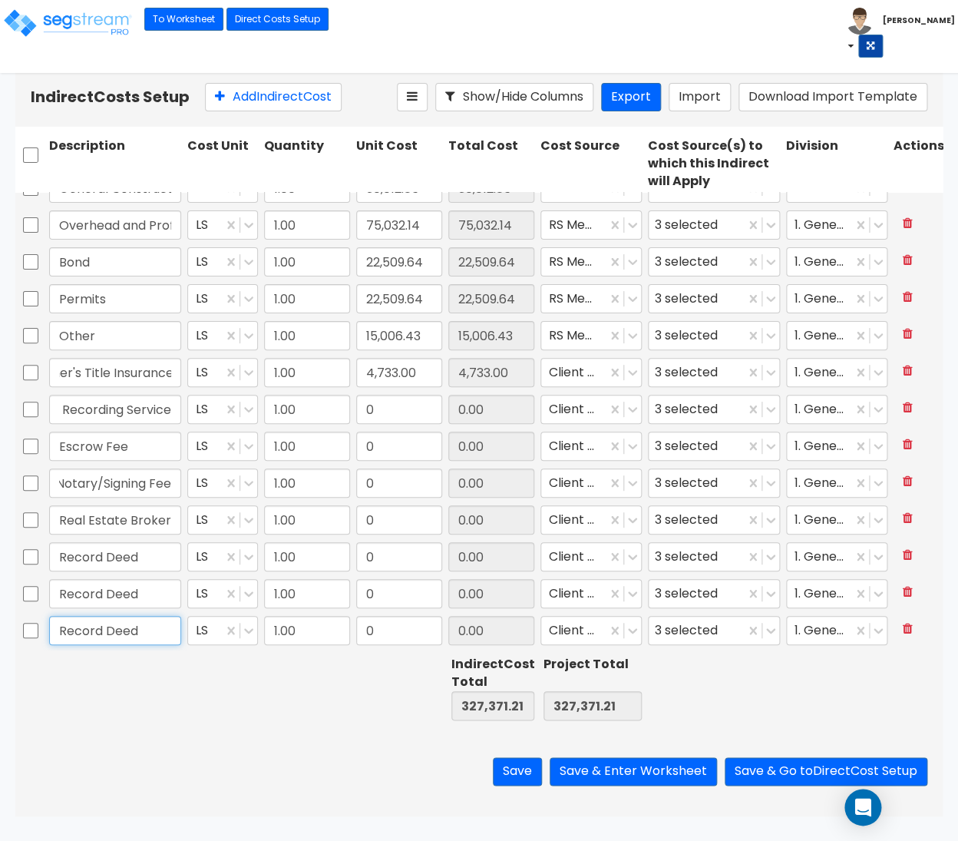
type input "Record Deed"
click at [249, 92] on button "Add Indirect Cost" at bounding box center [273, 97] width 137 height 28
click at [256, 94] on button "Add Indirect Cost" at bounding box center [273, 97] width 137 height 28
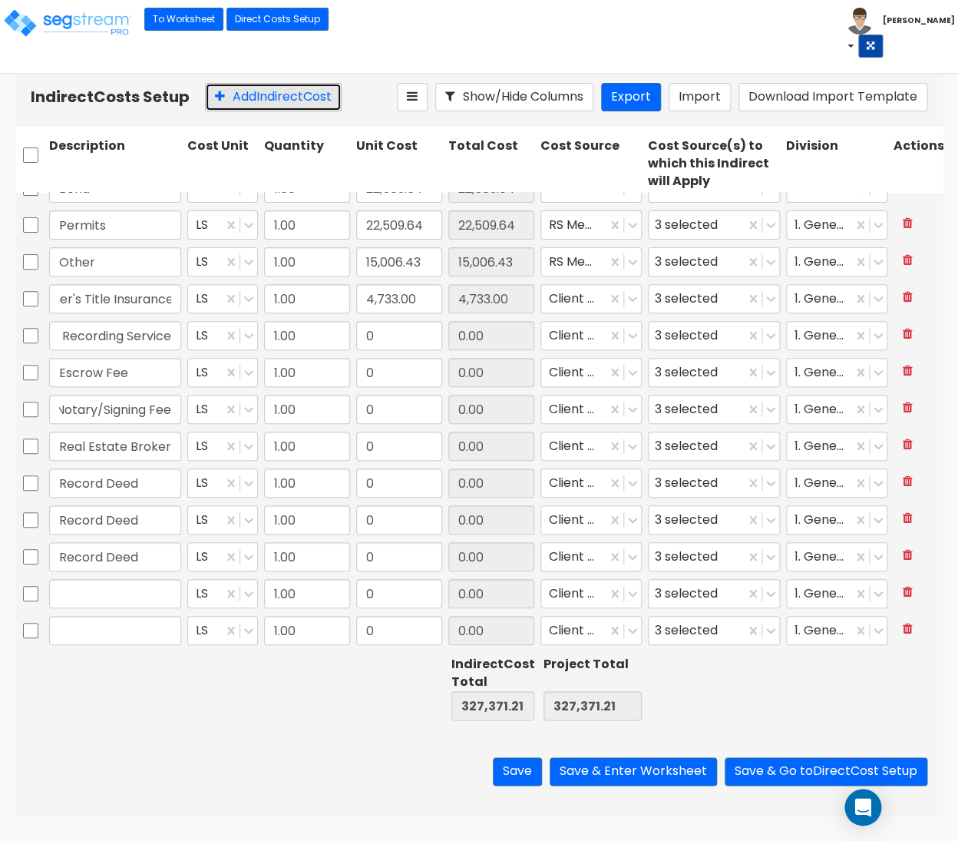
click at [256, 94] on button "Add Indirect Cost" at bounding box center [273, 97] width 137 height 28
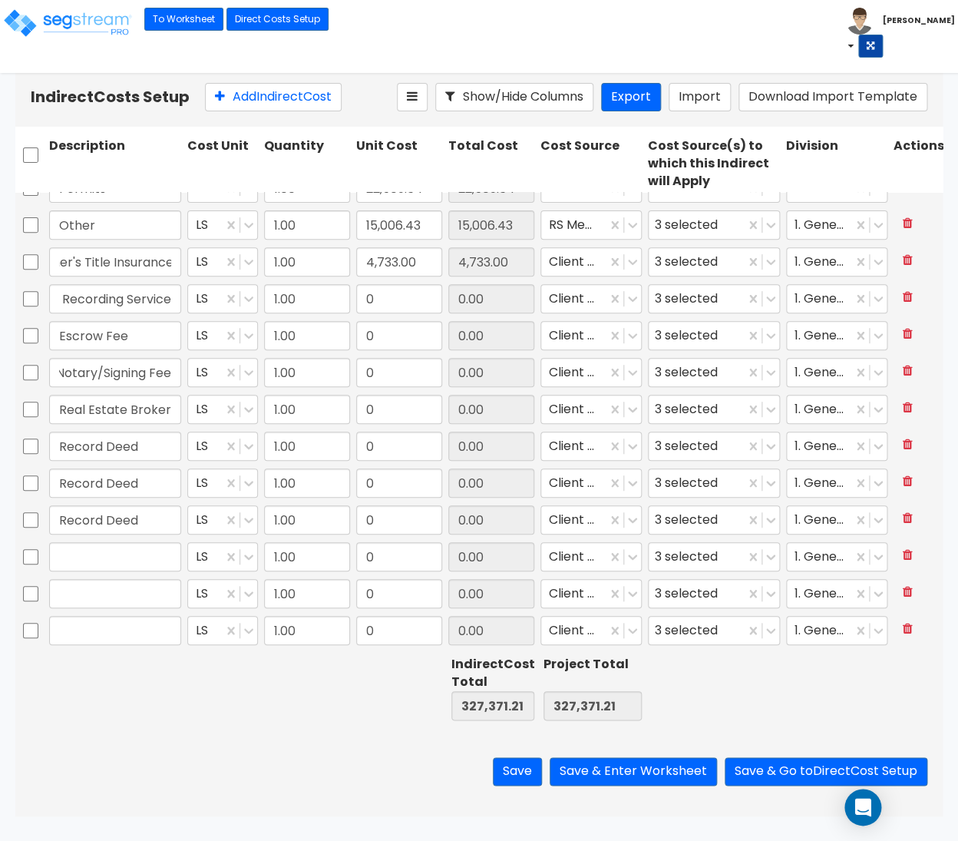
type input "1.00"
type input "75,032.14"
click at [160, 546] on input "text" at bounding box center [115, 556] width 132 height 29
paste input "Record First Deed of Trust"
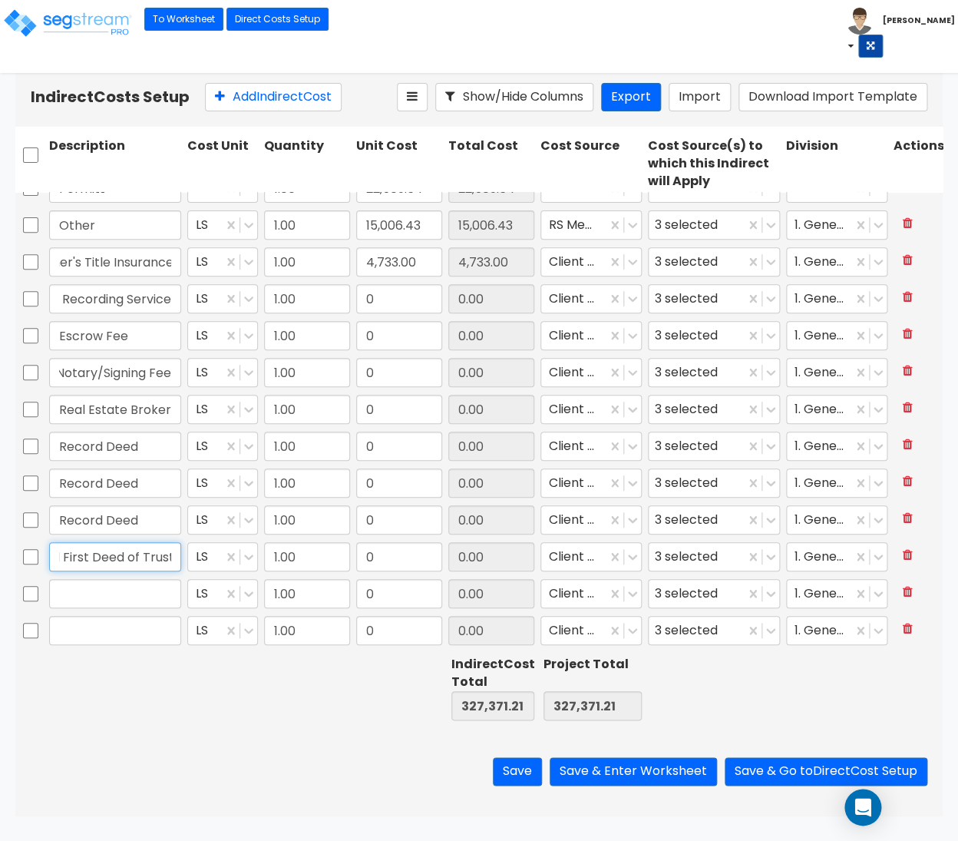
type input "Record First Deed of Trust"
click at [111, 590] on input "text" at bounding box center [115, 593] width 132 height 29
paste input "Record Assignment"
type input "Record Assignment"
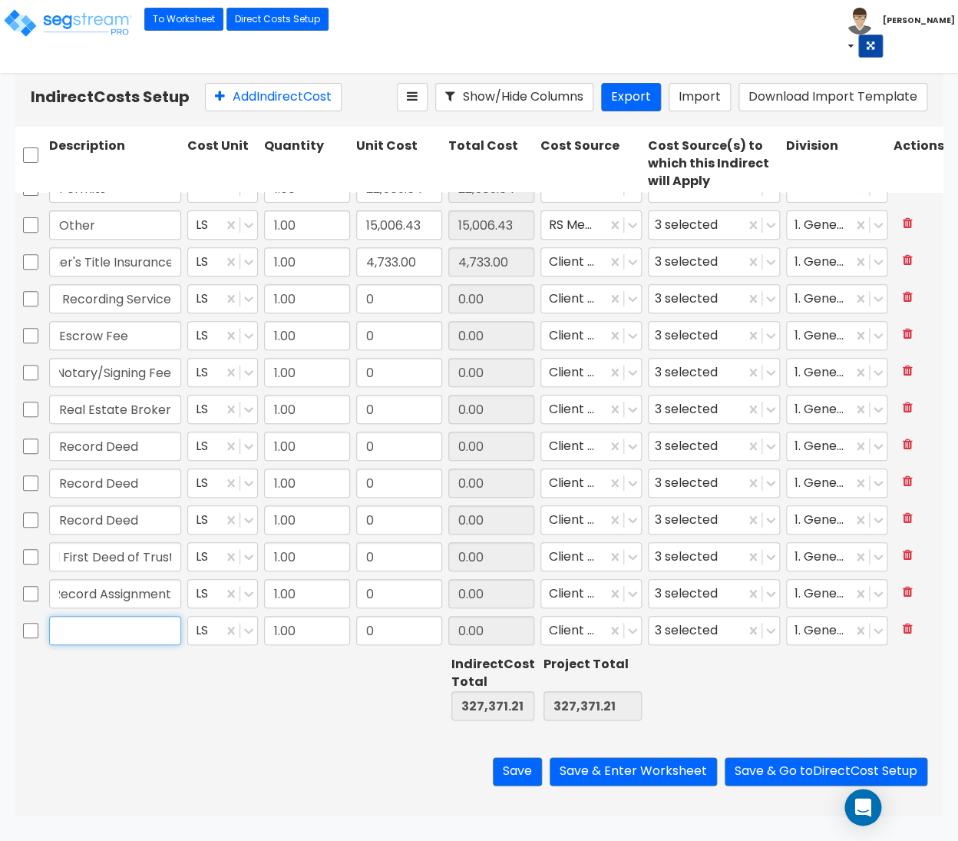
click at [91, 619] on input "text" at bounding box center [115, 630] width 132 height 29
paste input "City Transfer tax"
type input "City Transfer tax"
click at [268, 100] on button "Add Indirect Cost" at bounding box center [273, 97] width 137 height 28
click at [276, 97] on button "Add Indirect Cost" at bounding box center [273, 97] width 137 height 28
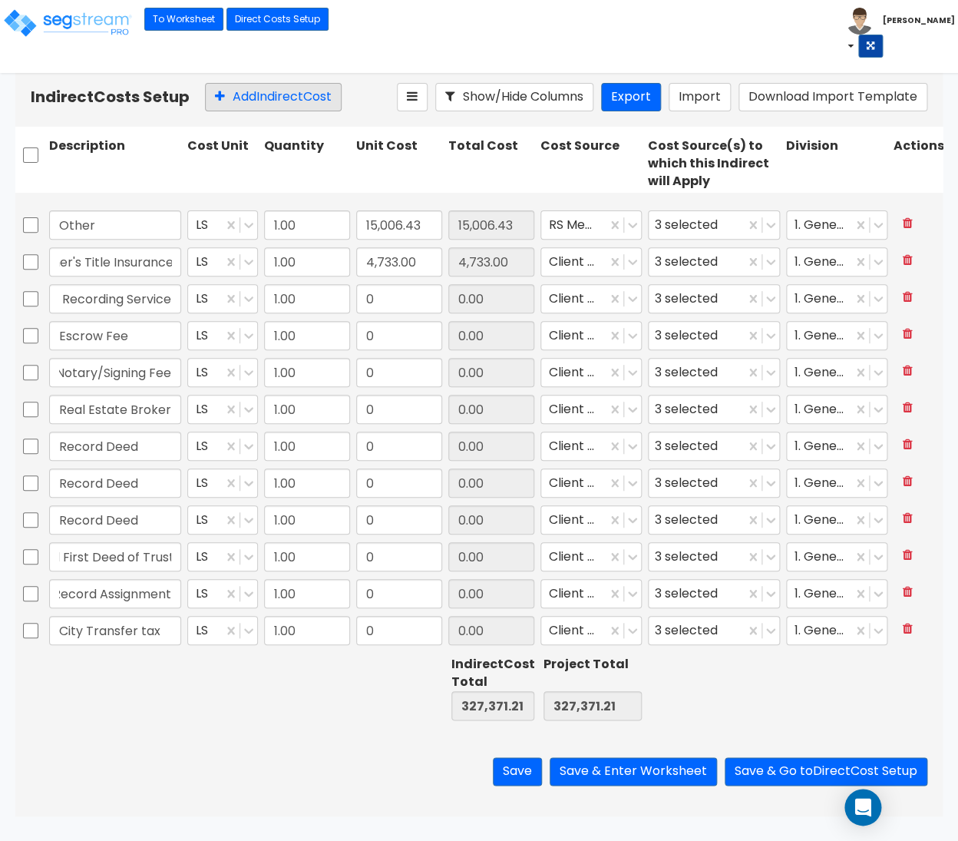
type input "1.00"
type input "0"
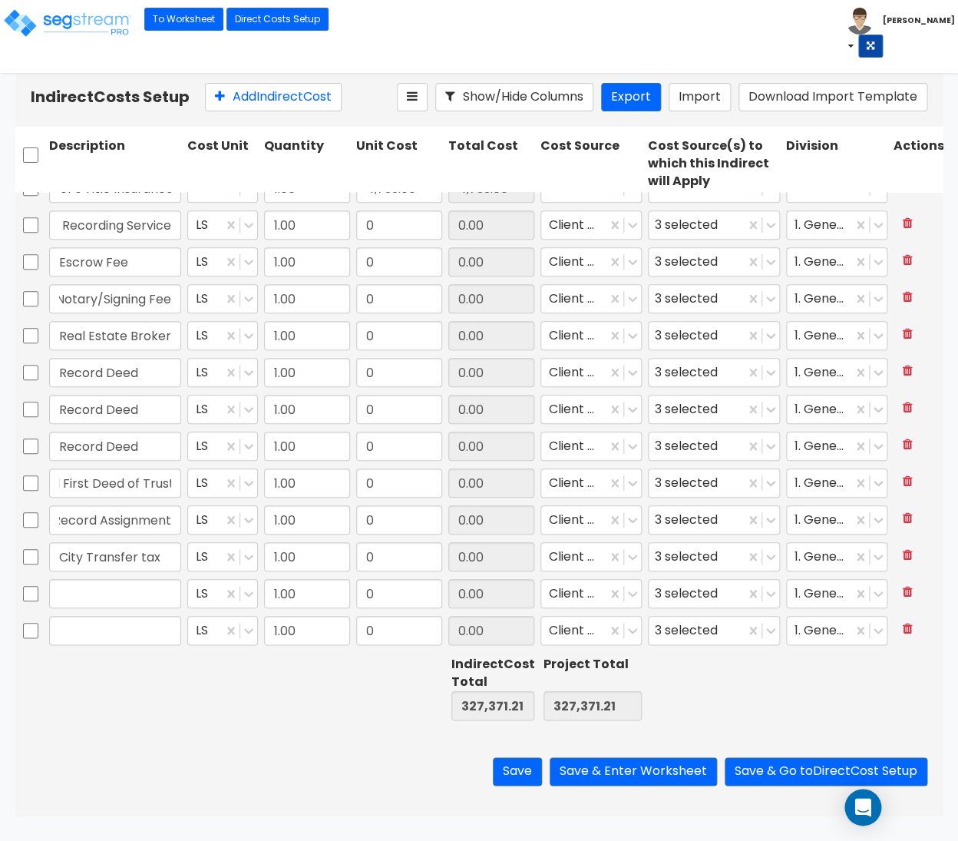
type input "1.00"
type input "22,509.64"
click at [131, 599] on input "text" at bounding box center [115, 593] width 132 height 29
paste input "County Documentary Transfer Tax"
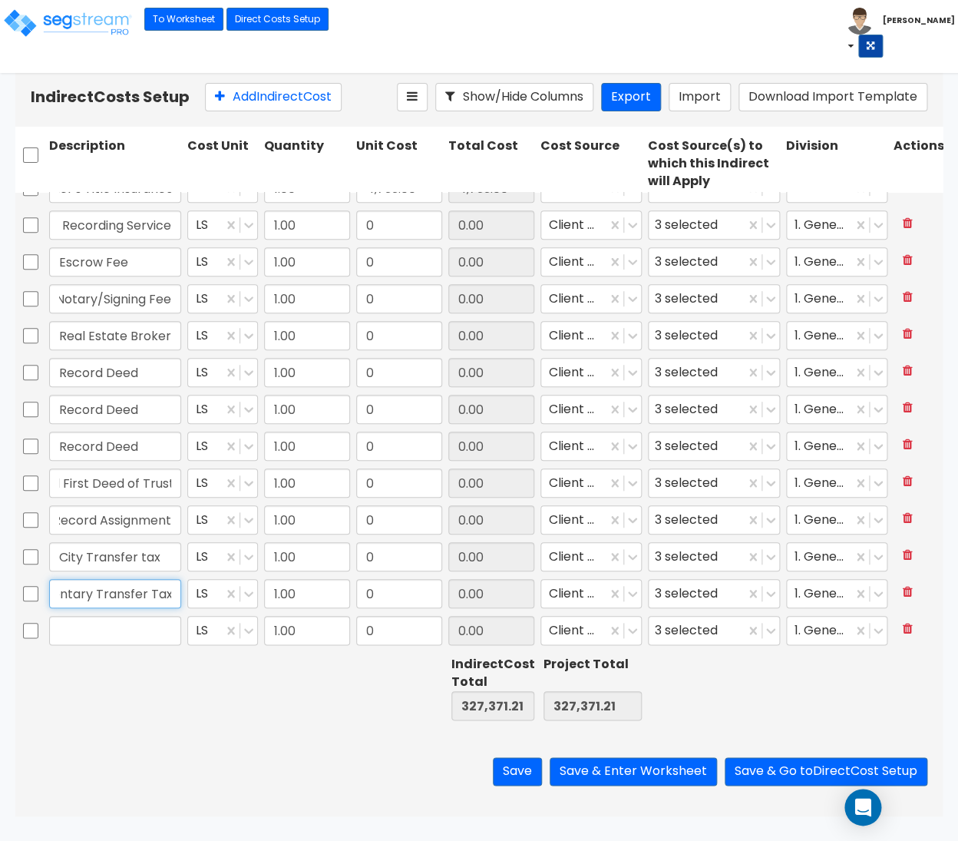
type input "County Documentary Transfer Tax"
click at [152, 636] on input "text" at bounding box center [115, 630] width 132 height 29
paste input "Special Hazard Disclosure"
type input "Special Hazard Disclosure"
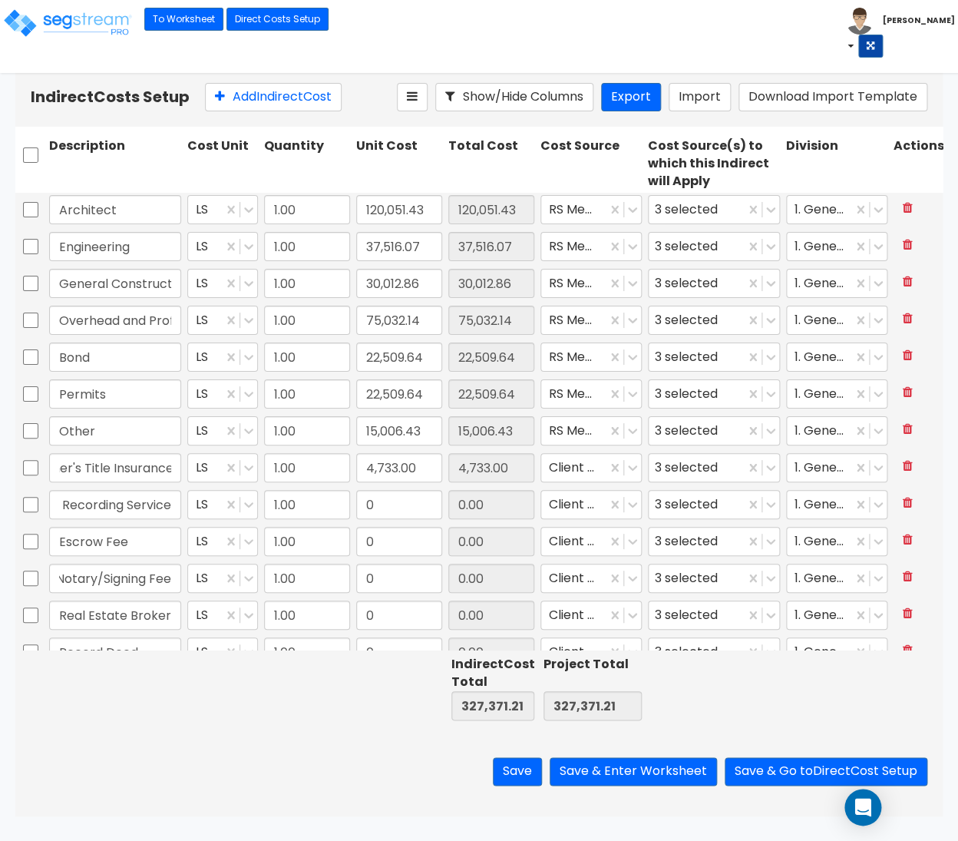
type input "1.00"
type input "0"
drag, startPoint x: 384, startPoint y: 505, endPoint x: 392, endPoint y: 501, distance: 9.3
click at [392, 501] on input "0" at bounding box center [399, 504] width 86 height 29
paste input "126.0"
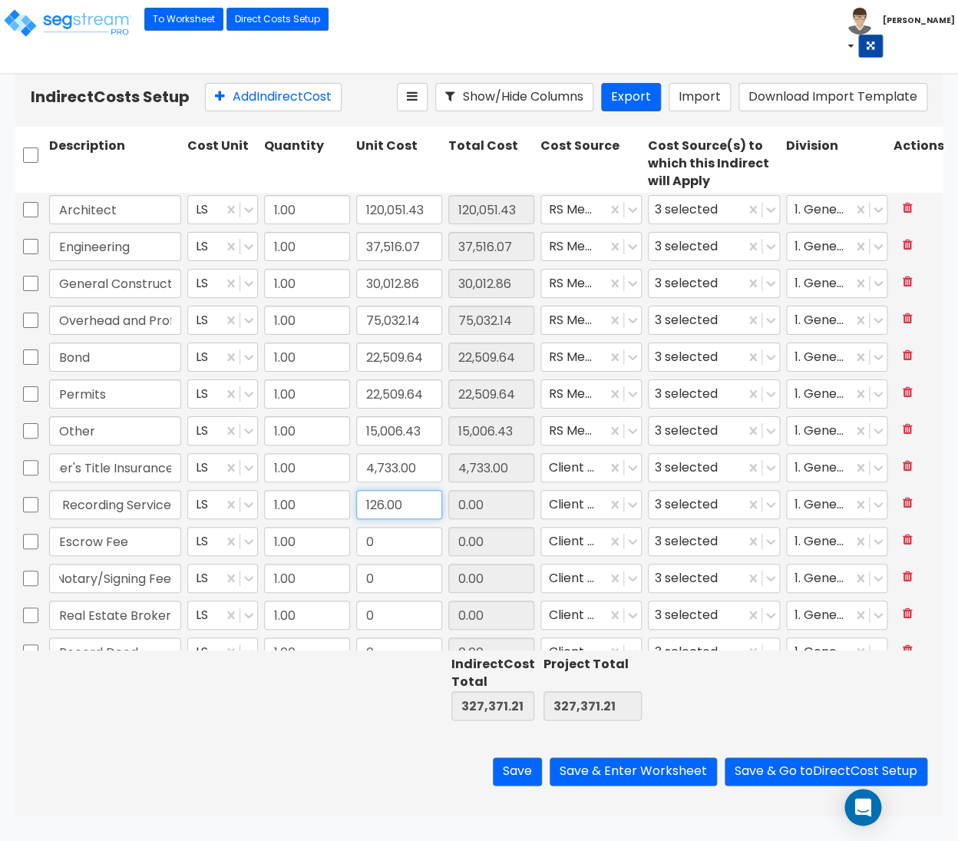
type input "126.00"
drag, startPoint x: 391, startPoint y: 537, endPoint x: 407, endPoint y: 540, distance: 16.4
click at [390, 537] on input "0" at bounding box center [399, 541] width 86 height 29
paste input "2,700.0"
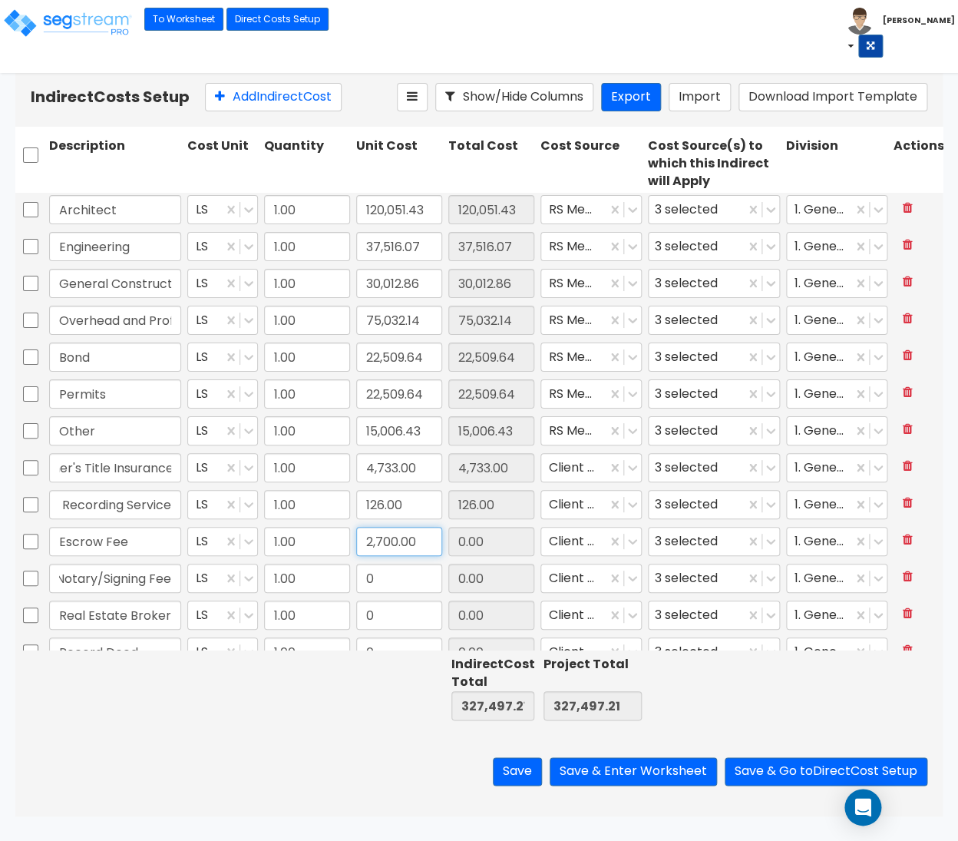
type input "2,700.00"
click at [386, 580] on input "0" at bounding box center [399, 577] width 86 height 29
paste input "300.0"
type input "300.00"
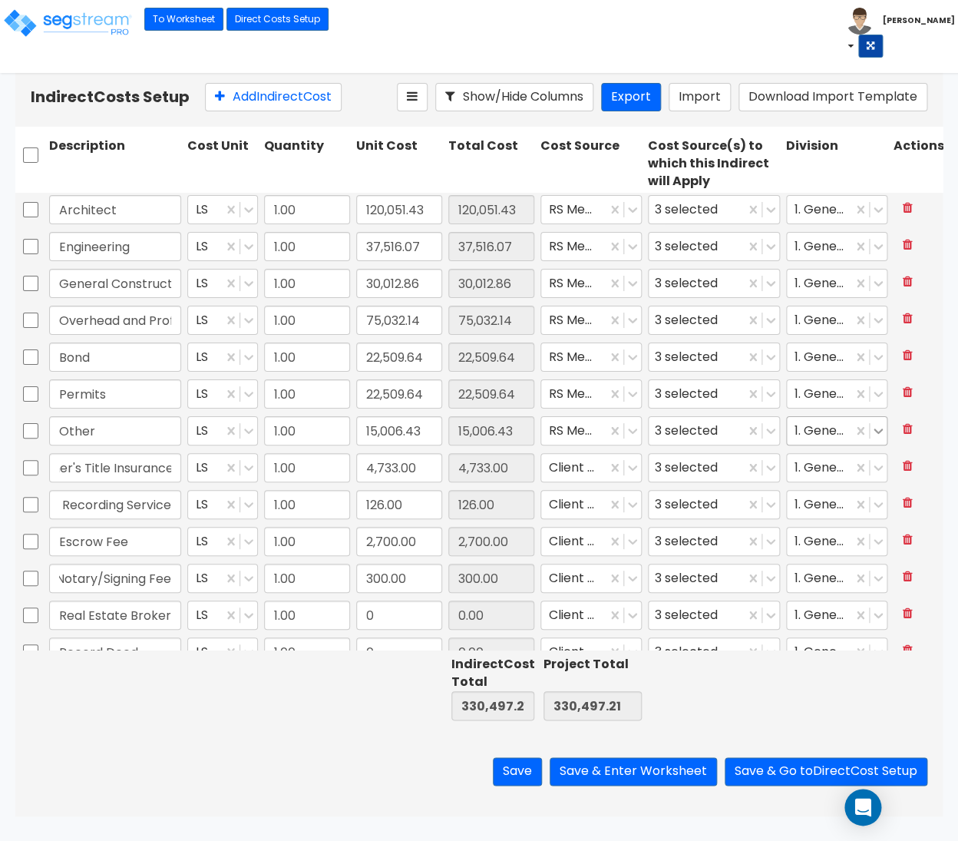
type input "300.00"
click at [369, 603] on input "0" at bounding box center [399, 614] width 86 height 29
drag, startPoint x: 382, startPoint y: 615, endPoint x: 348, endPoint y: 610, distance: 34.8
click at [356, 610] on input "0" at bounding box center [399, 614] width 86 height 29
paste input "20,000.0"
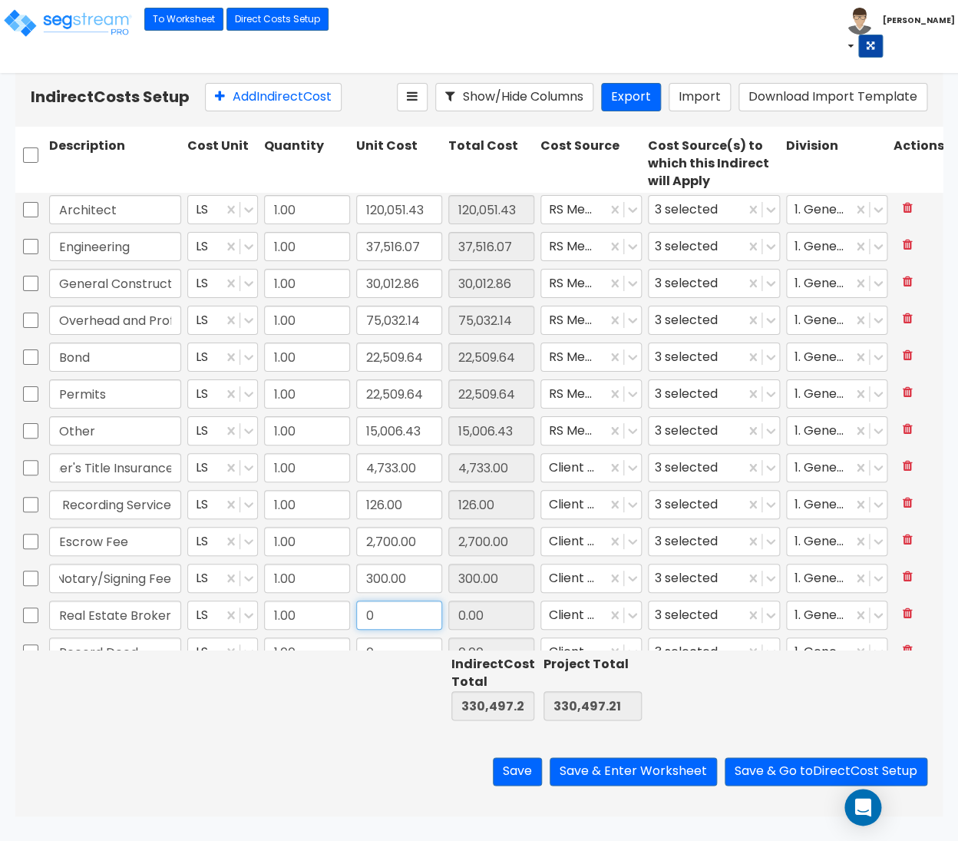
type input "20,000.00"
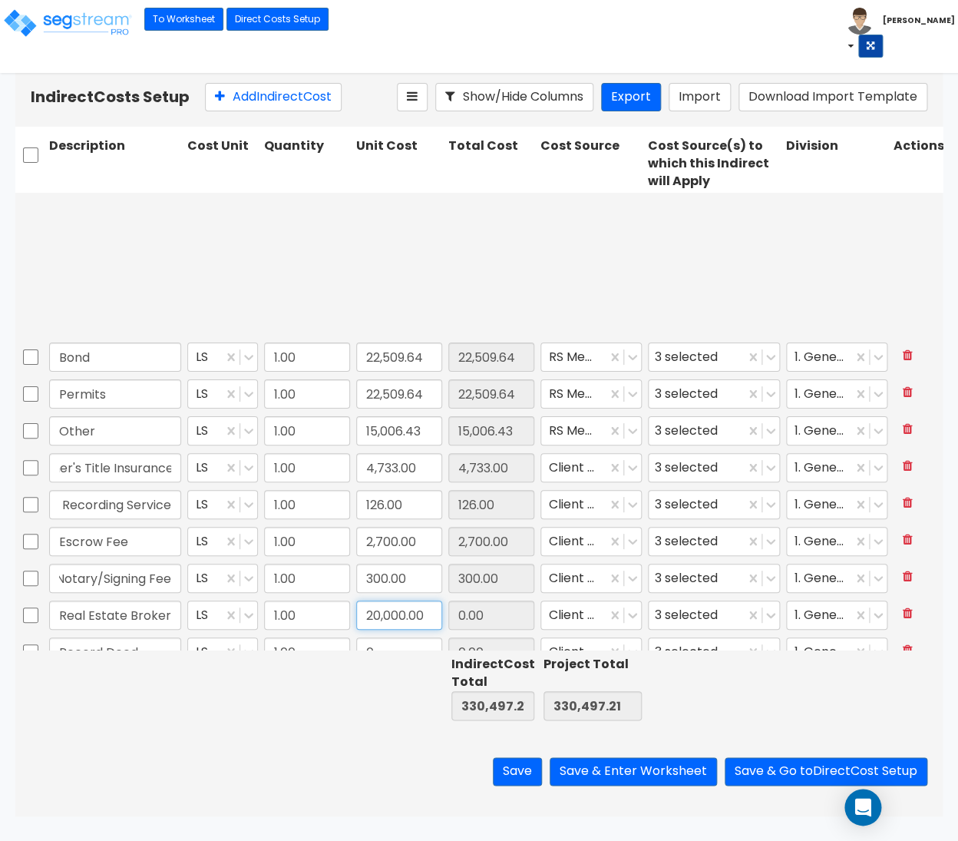
type input "1.00"
type input "0"
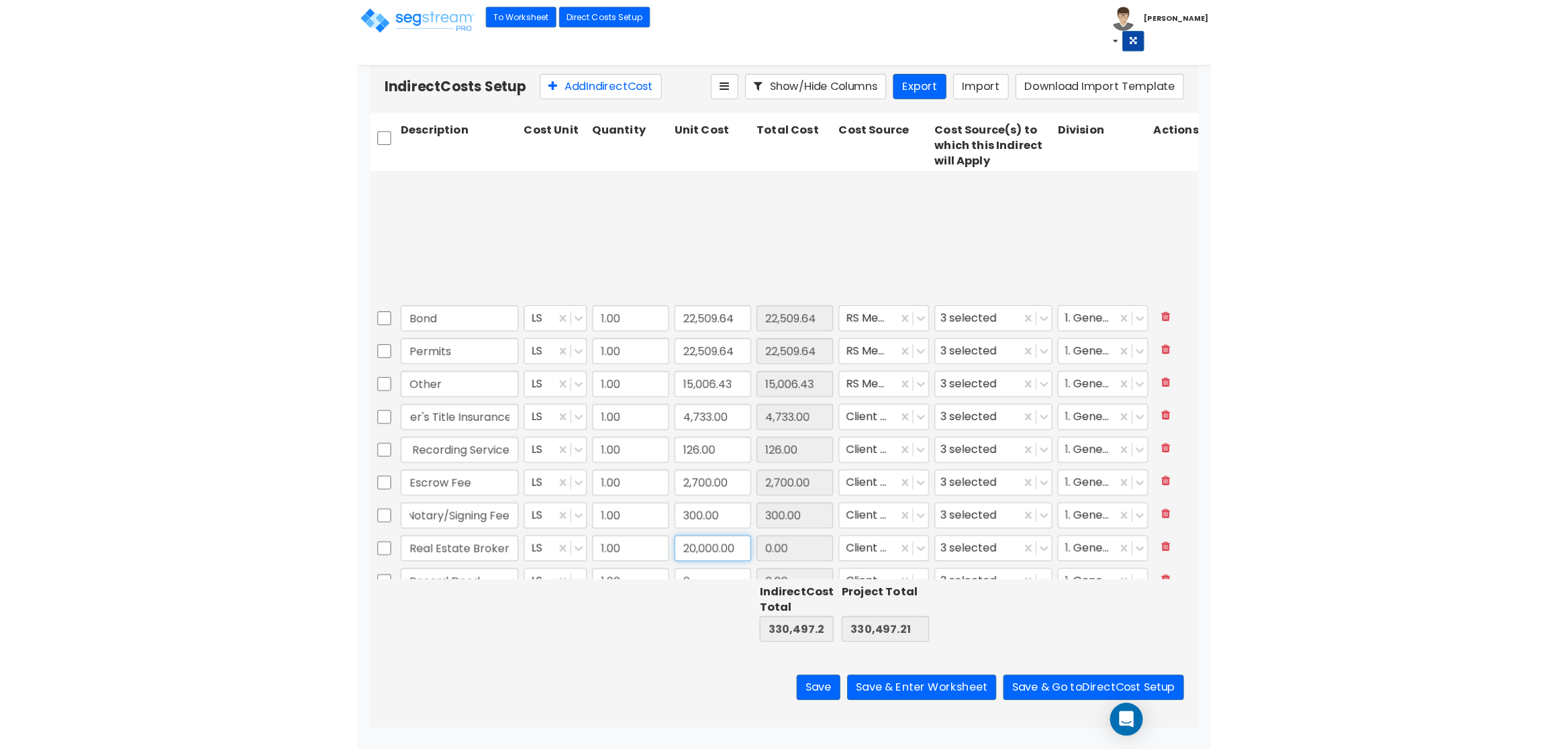
scroll to position [245, 0]
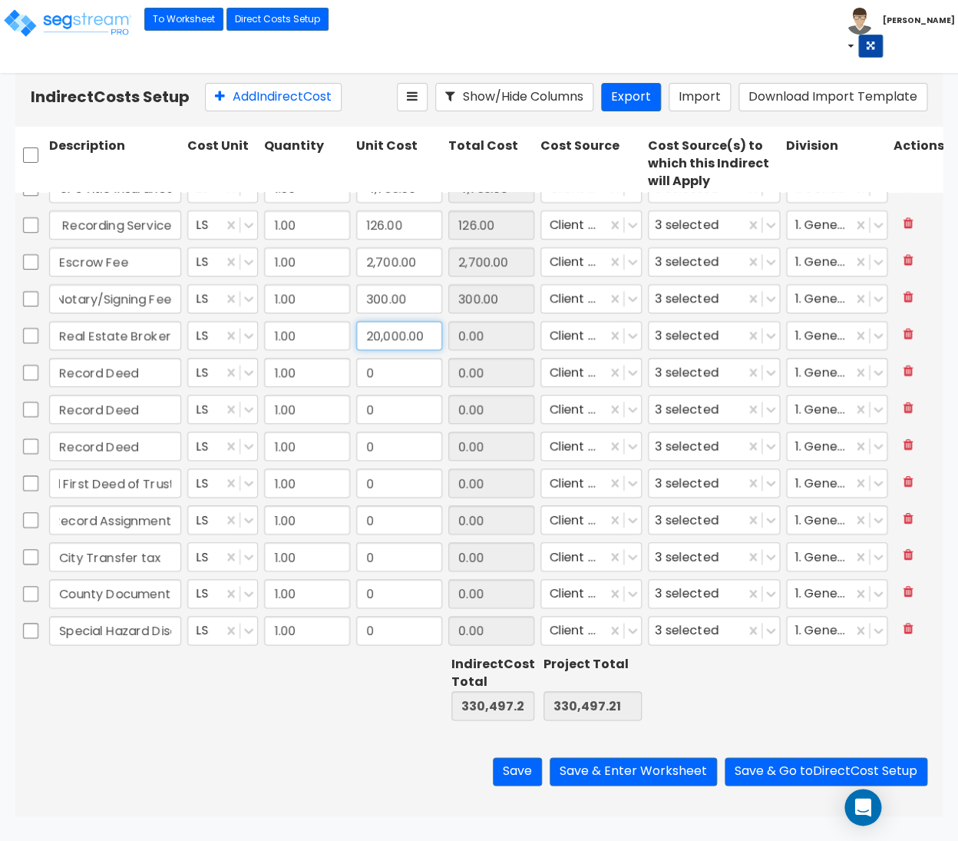
type input "1.00"
type input "22,509.64"
type input "20,000.00"
drag, startPoint x: 381, startPoint y: 372, endPoint x: 391, endPoint y: 375, distance: 11.4
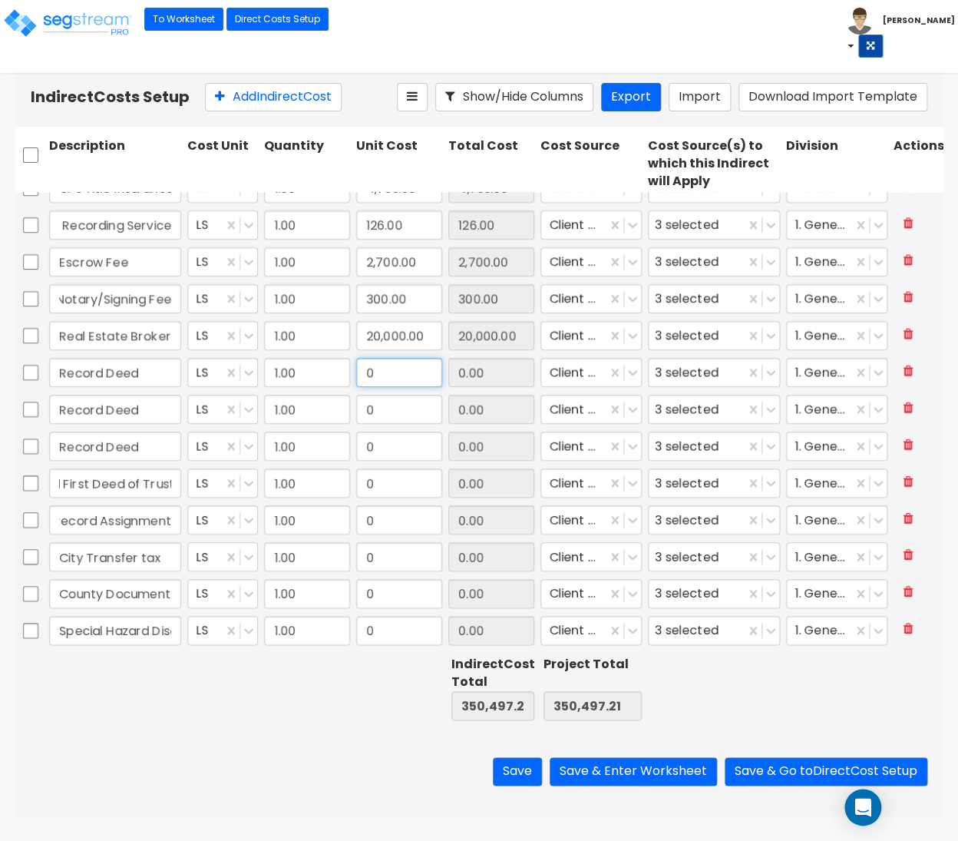
click at [391, 375] on input "0" at bounding box center [399, 372] width 86 height 29
paste input "33.85"
type input "33.85"
click at [381, 415] on input "0" at bounding box center [399, 409] width 86 height 29
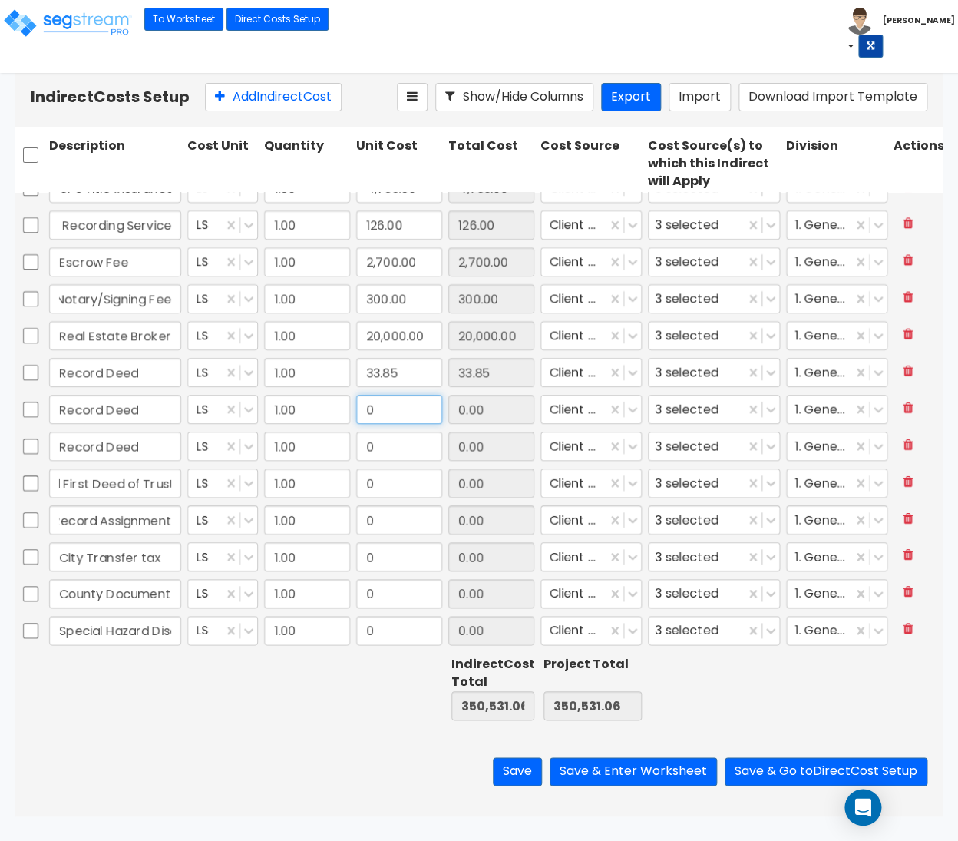
paste input "33.85"
type input "33.85"
click at [399, 437] on input "0" at bounding box center [399, 445] width 86 height 29
paste input "27.85"
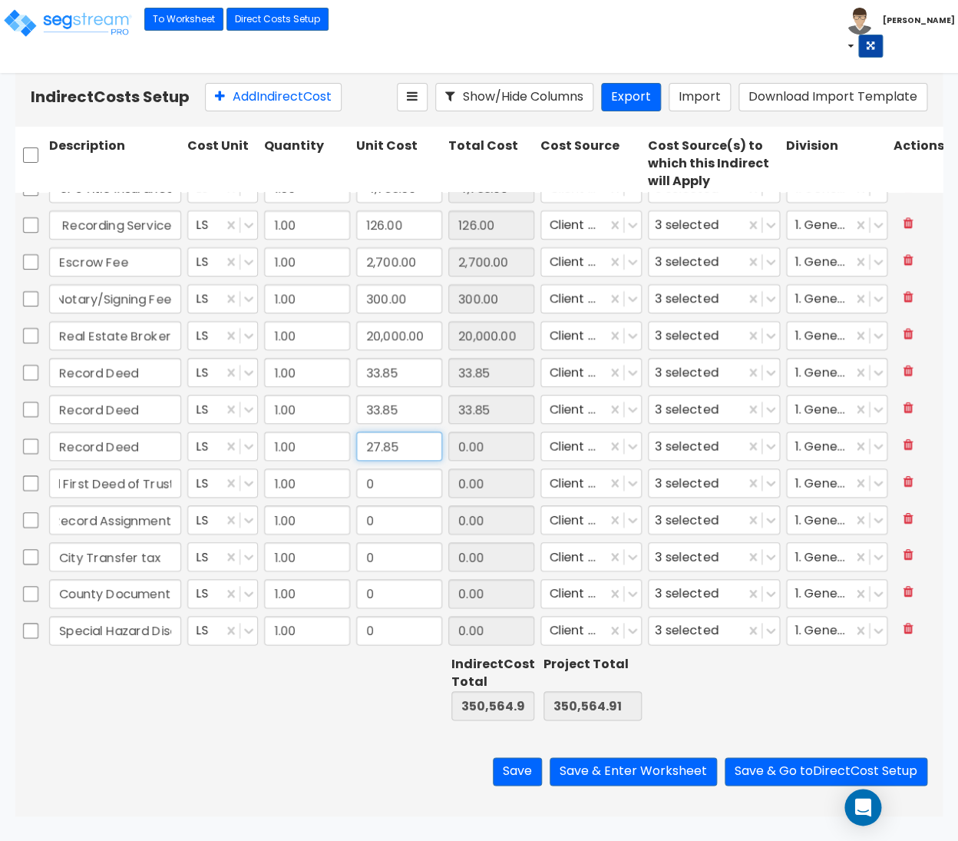
type input "27.85"
click at [387, 484] on input "0" at bounding box center [399, 482] width 86 height 29
paste input "57.85"
type input "57.85"
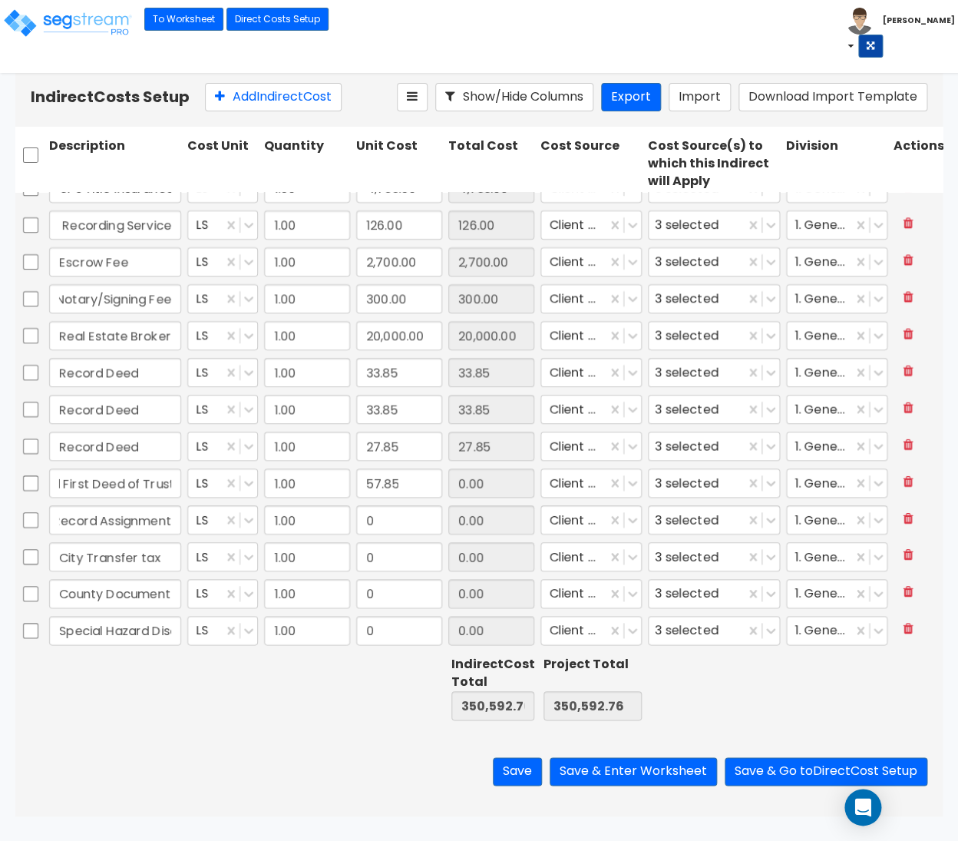
type input "57.85"
click at [382, 517] on input "0" at bounding box center [399, 519] width 86 height 29
paste input "42.85"
type input "42.85"
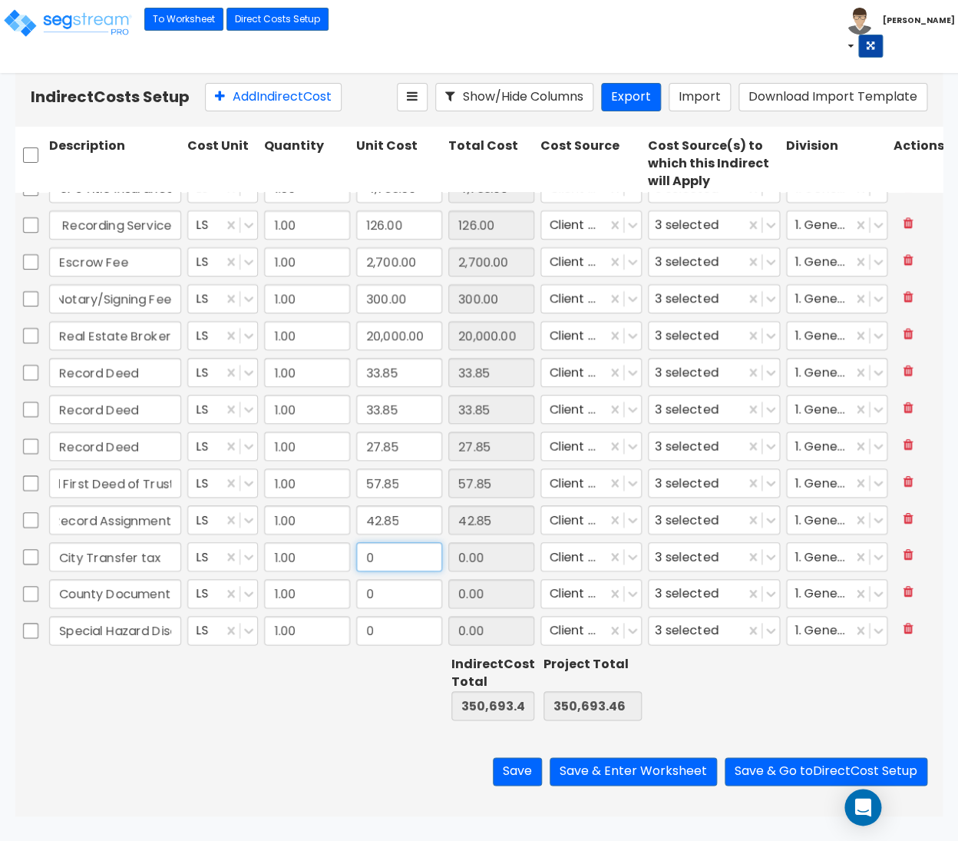
click at [380, 557] on input "0" at bounding box center [399, 556] width 86 height 29
paste input "30,800.0"
type input "30,800.00"
click at [381, 599] on input "0" at bounding box center [399, 593] width 86 height 29
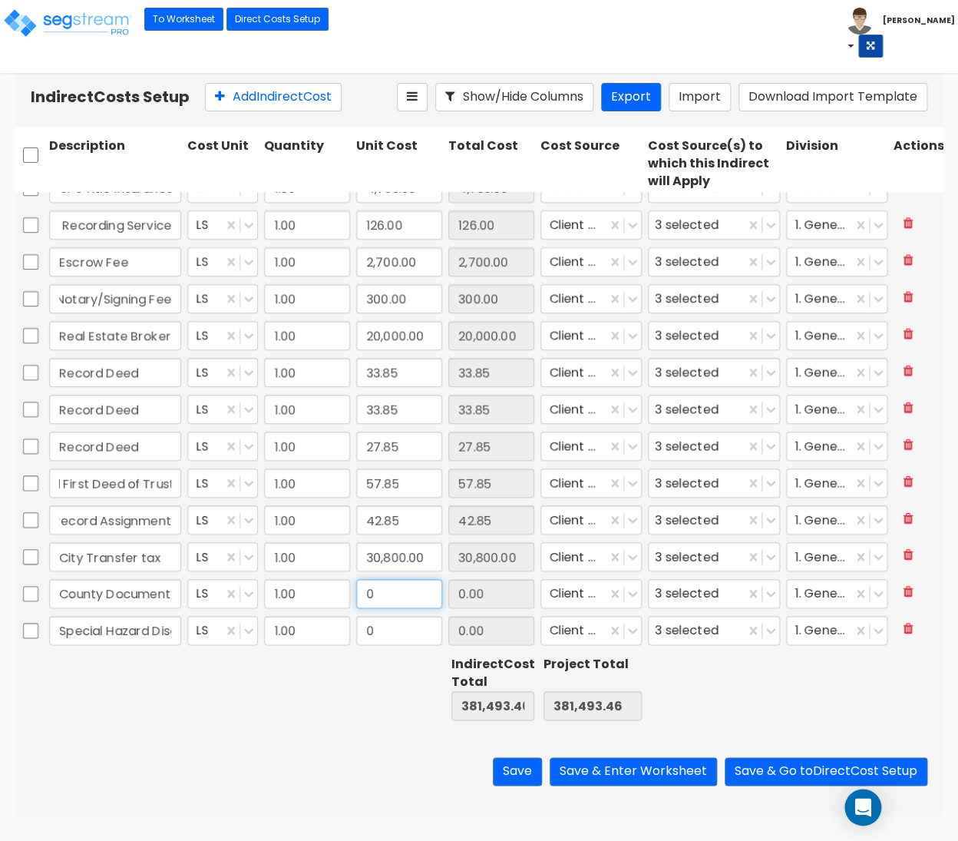
paste input "3,080.0"
type input "3,080.00"
click at [384, 630] on input "0" at bounding box center [399, 630] width 86 height 29
paste input "84.95"
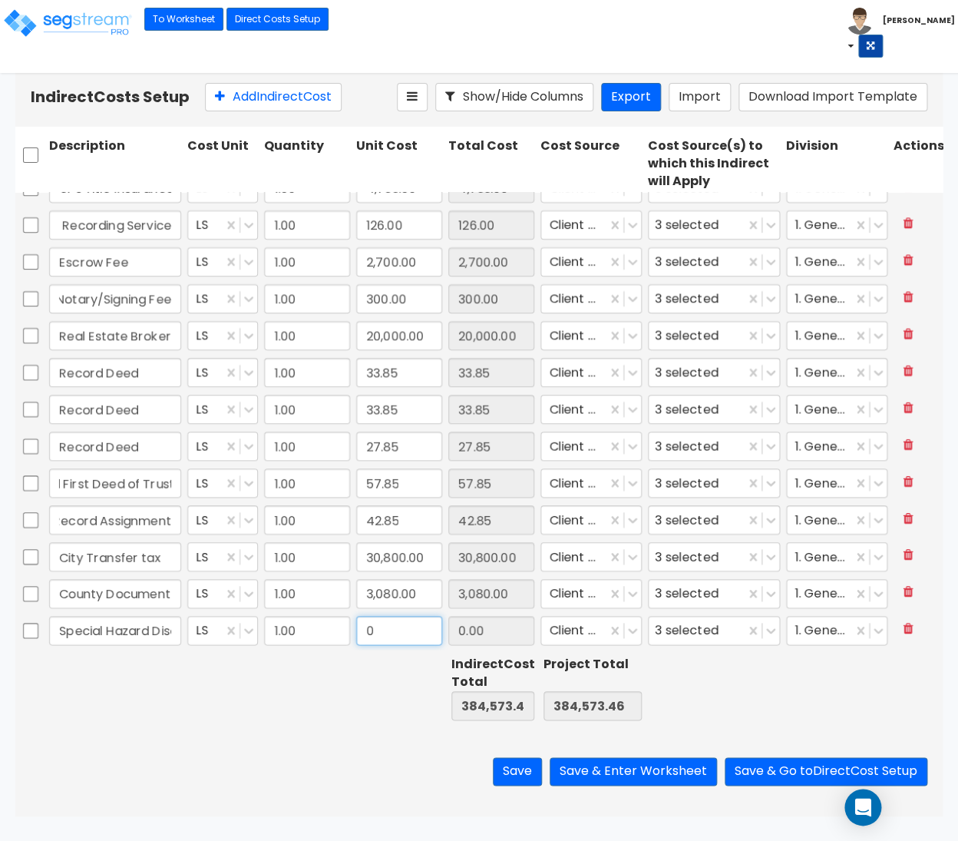
type input "84.95"
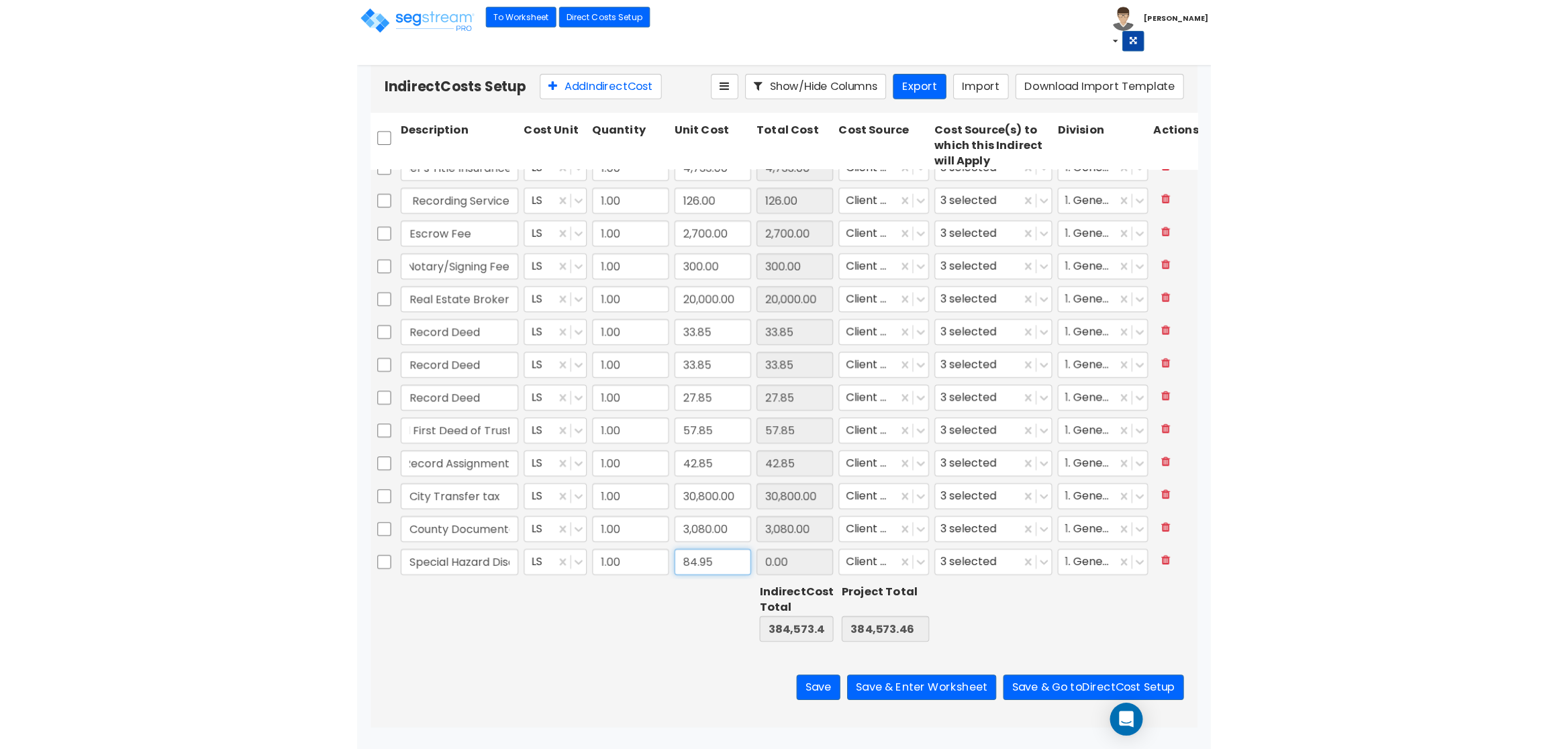
scroll to position [0, 0]
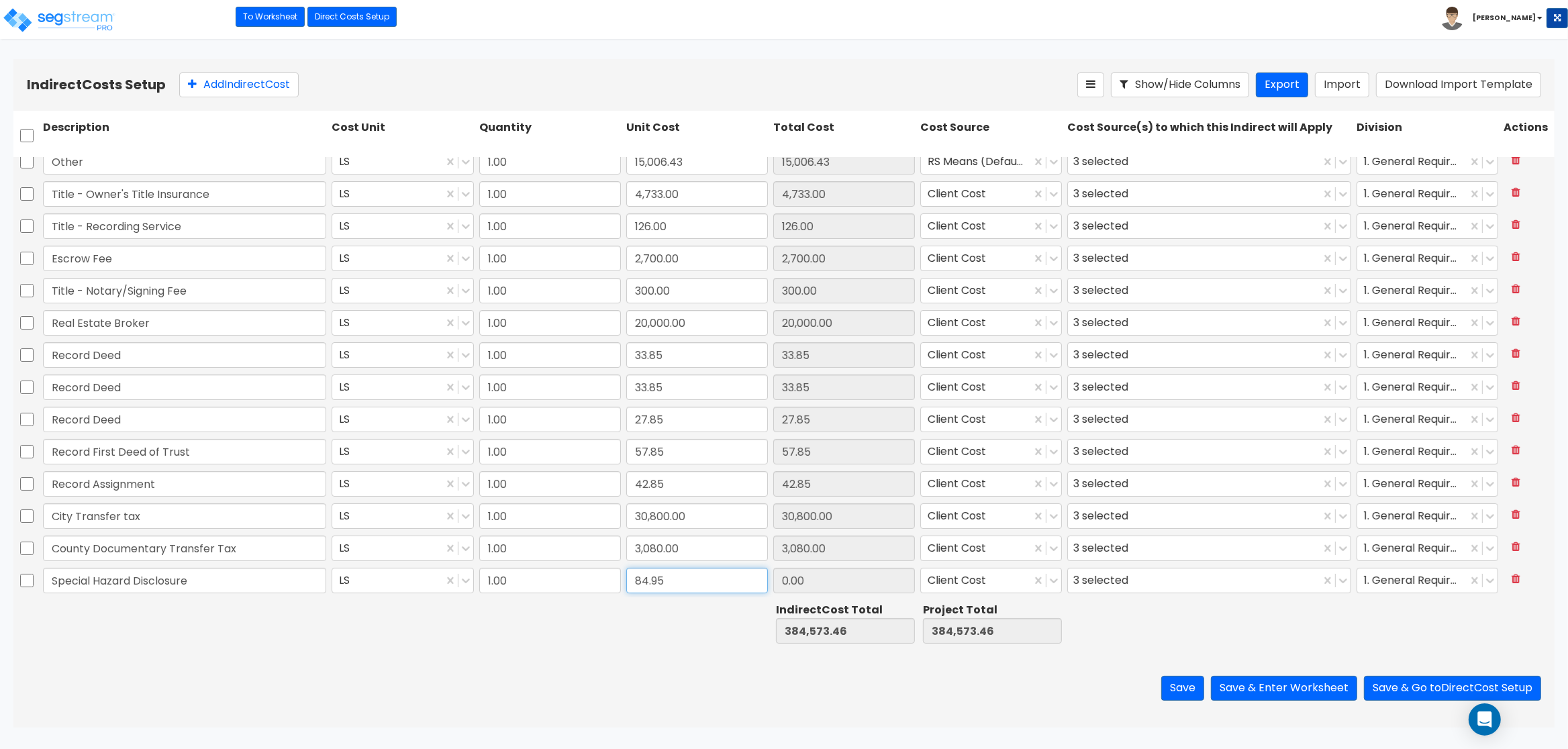
type input "1.00"
type input "22,509.64"
type input "84.95"
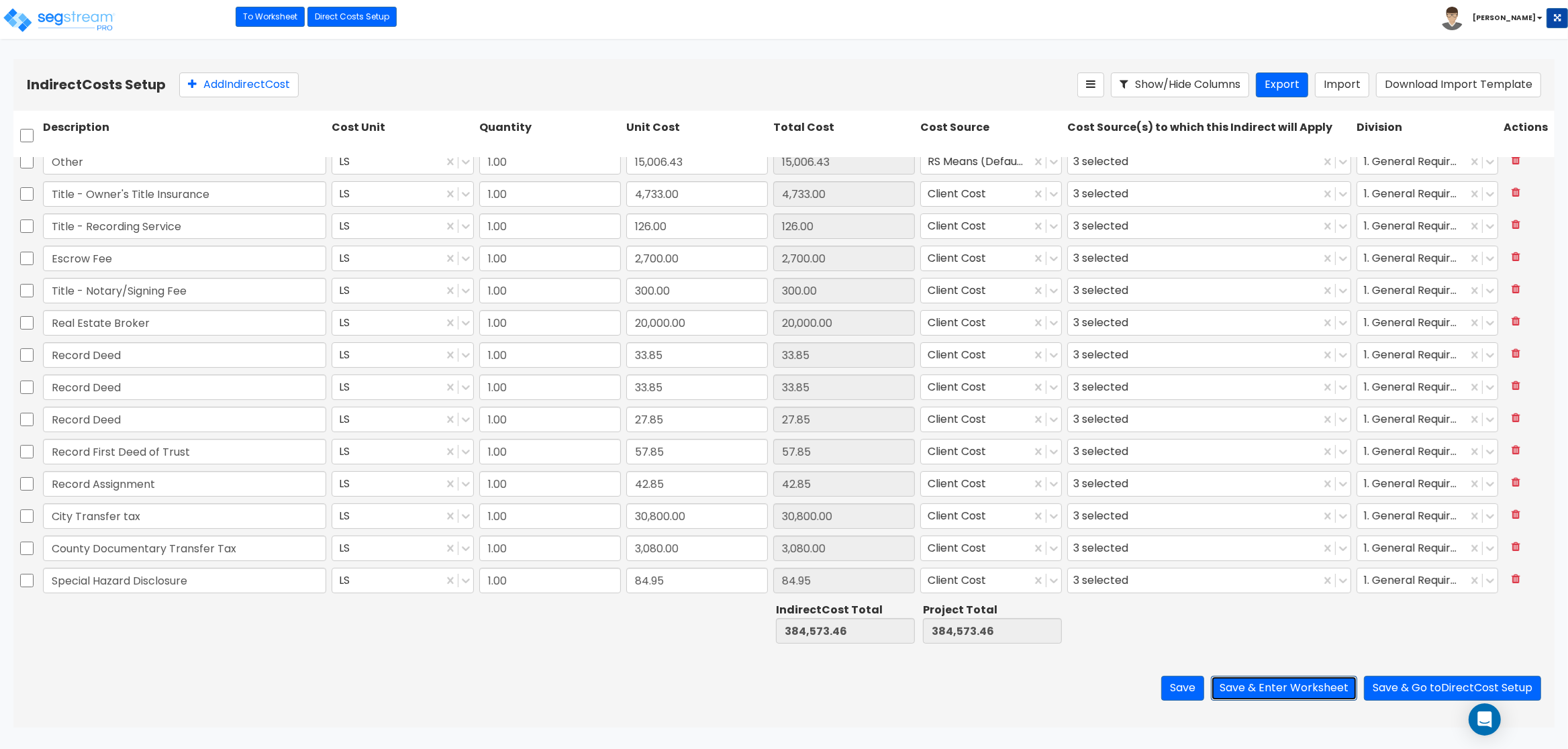
click at [1293, 697] on button "Save & Enter Worksheet" at bounding box center [1284, 688] width 146 height 24
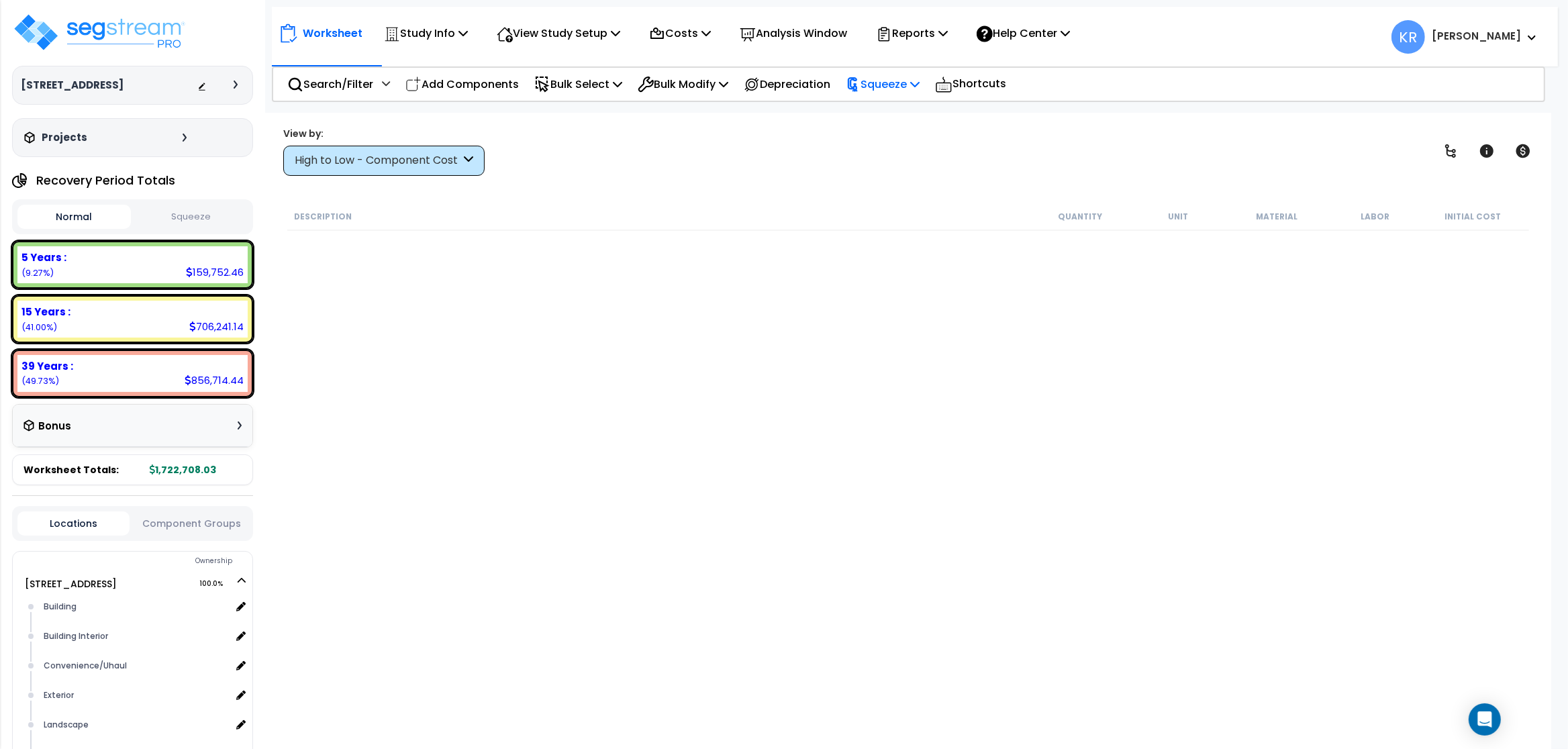
click at [896, 81] on p "Squeeze" at bounding box center [882, 84] width 73 height 18
click at [897, 117] on link "Squeeze" at bounding box center [905, 114] width 133 height 27
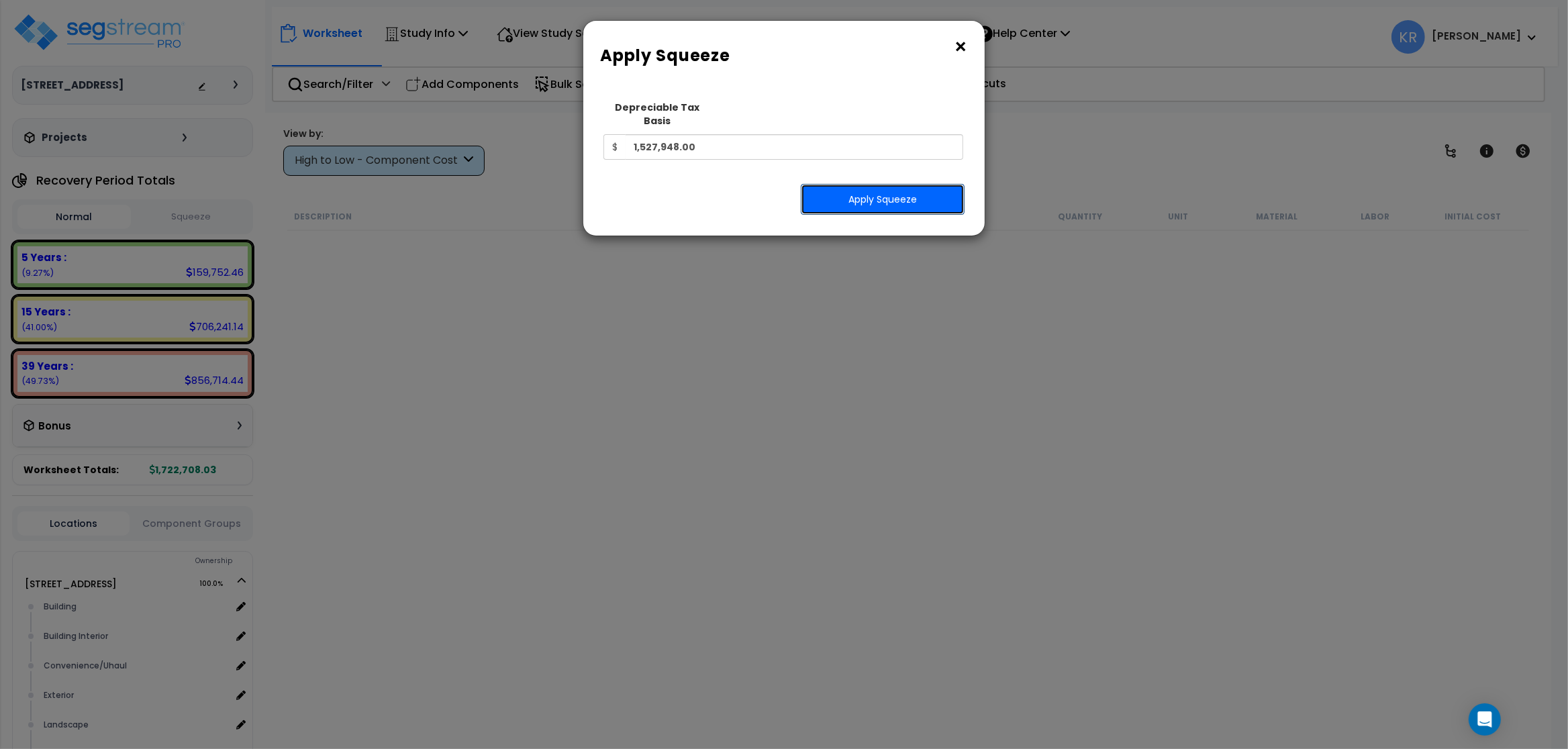
click at [832, 188] on button "Apply Squeeze" at bounding box center [882, 198] width 164 height 31
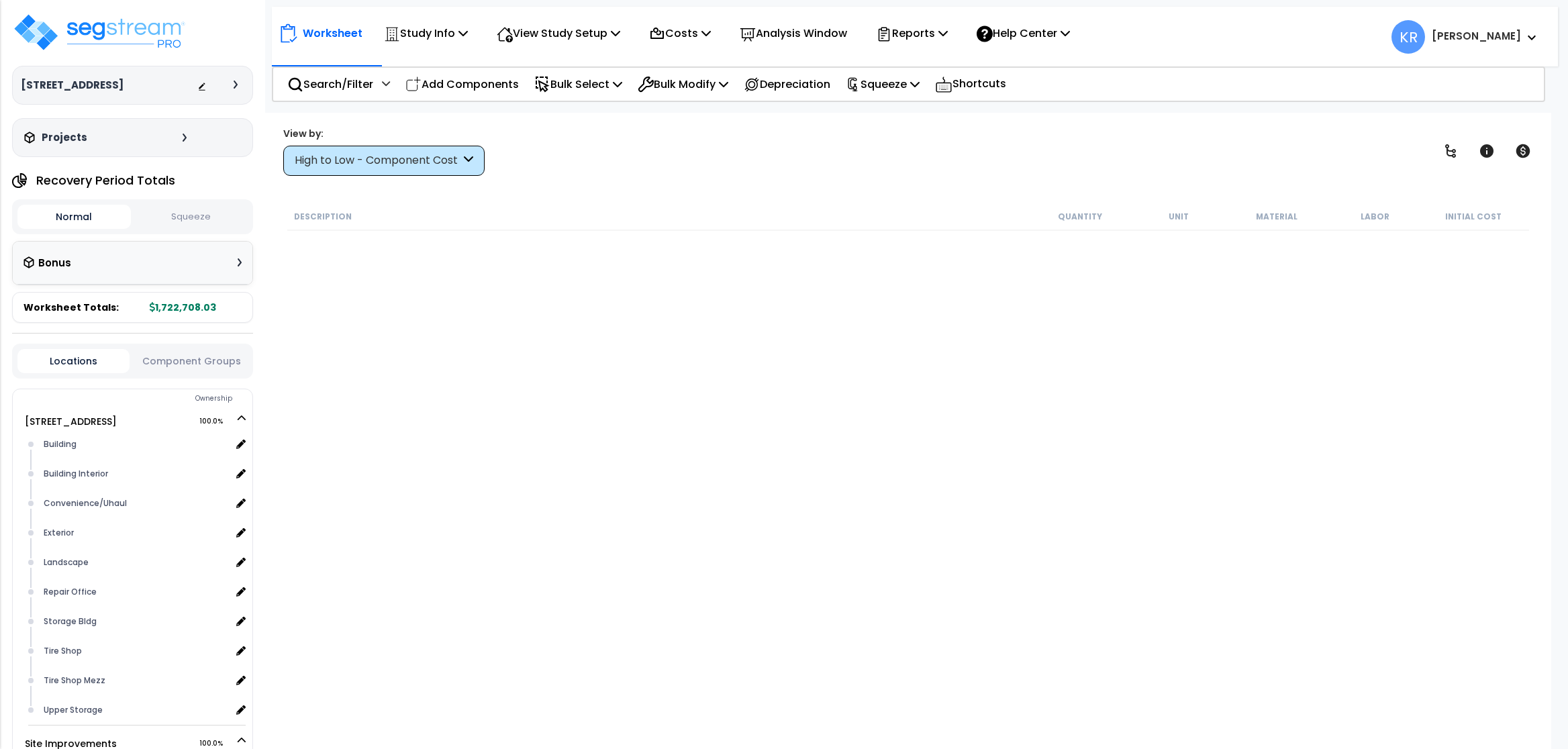
click at [895, 96] on div "Squeeze" at bounding box center [882, 84] width 73 height 31
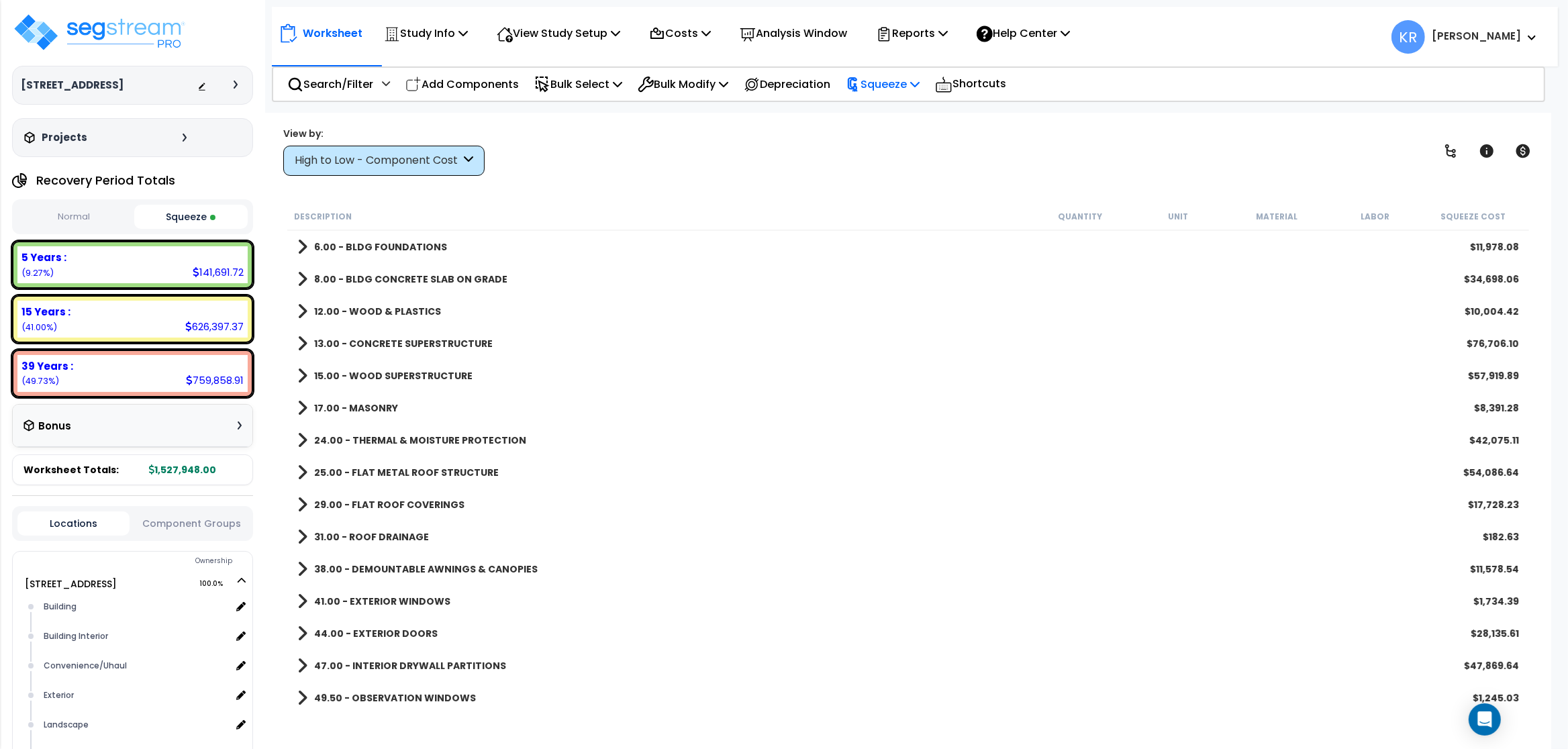
click at [907, 85] on p "Squeeze" at bounding box center [882, 84] width 73 height 18
click at [905, 142] on link "Reset Squeeze" at bounding box center [905, 142] width 133 height 27
click at [910, 80] on p "Squeeze" at bounding box center [882, 84] width 73 height 18
click at [916, 114] on link "Re-squeeze" at bounding box center [905, 114] width 133 height 27
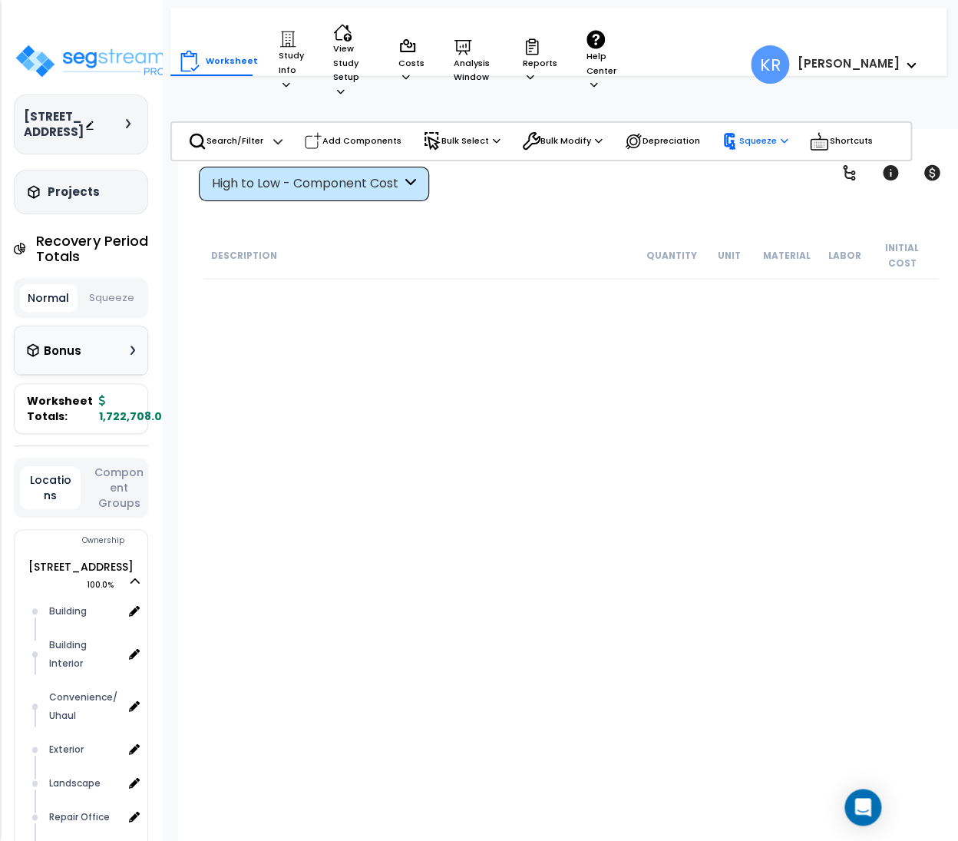
click at [762, 133] on p "Squeeze" at bounding box center [755, 141] width 66 height 17
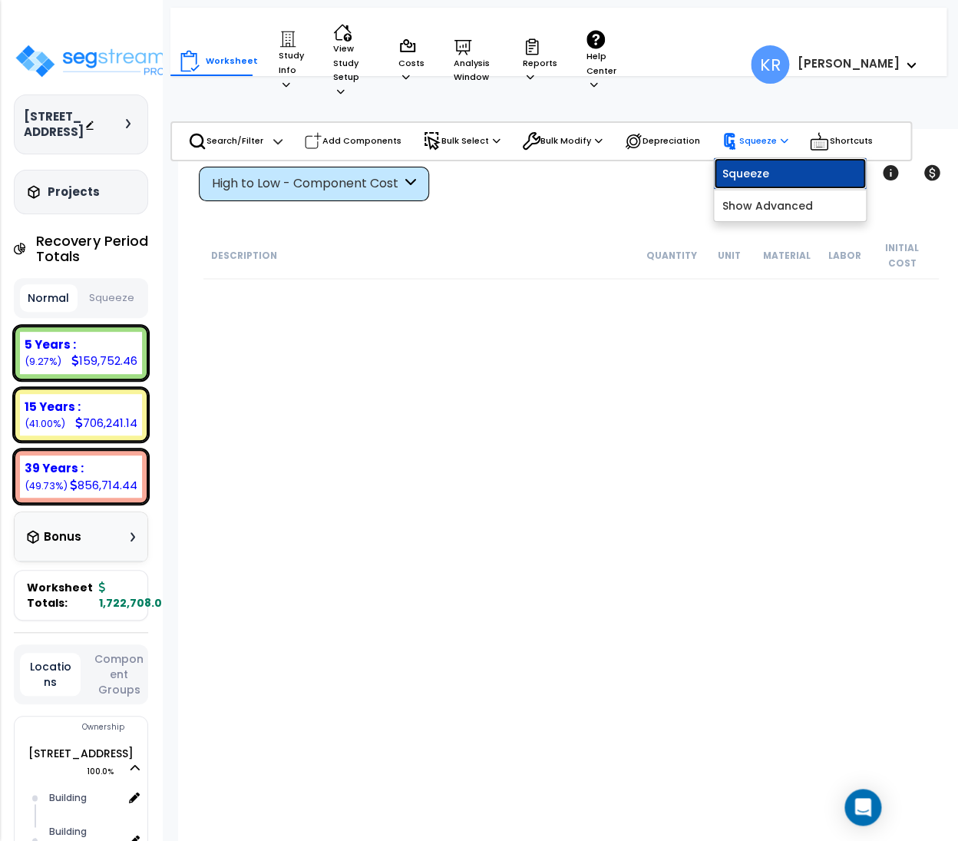
click at [752, 158] on link "Squeeze" at bounding box center [790, 173] width 152 height 31
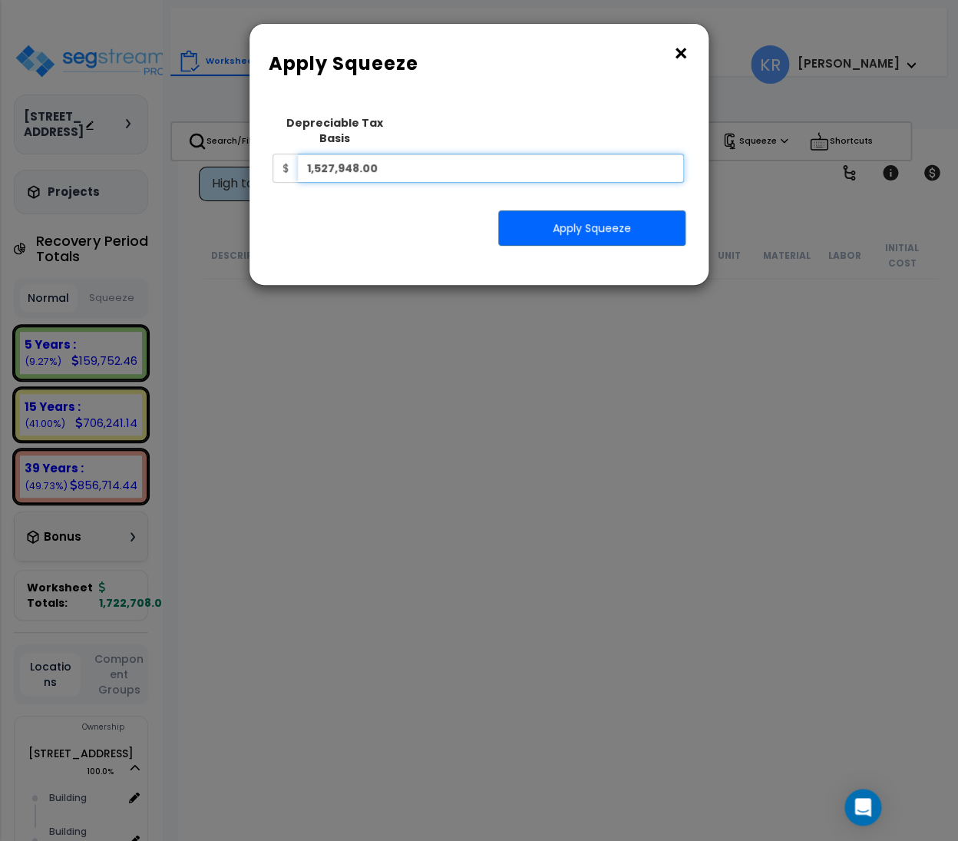
click at [405, 156] on input "1,527,948.00" at bounding box center [491, 168] width 386 height 29
drag, startPoint x: 415, startPoint y: 156, endPoint x: 125, endPoint y: 110, distance: 293.0
click at [298, 154] on input "1,527,948.00" at bounding box center [491, 168] width 386 height 29
type input "1,562,663.03"
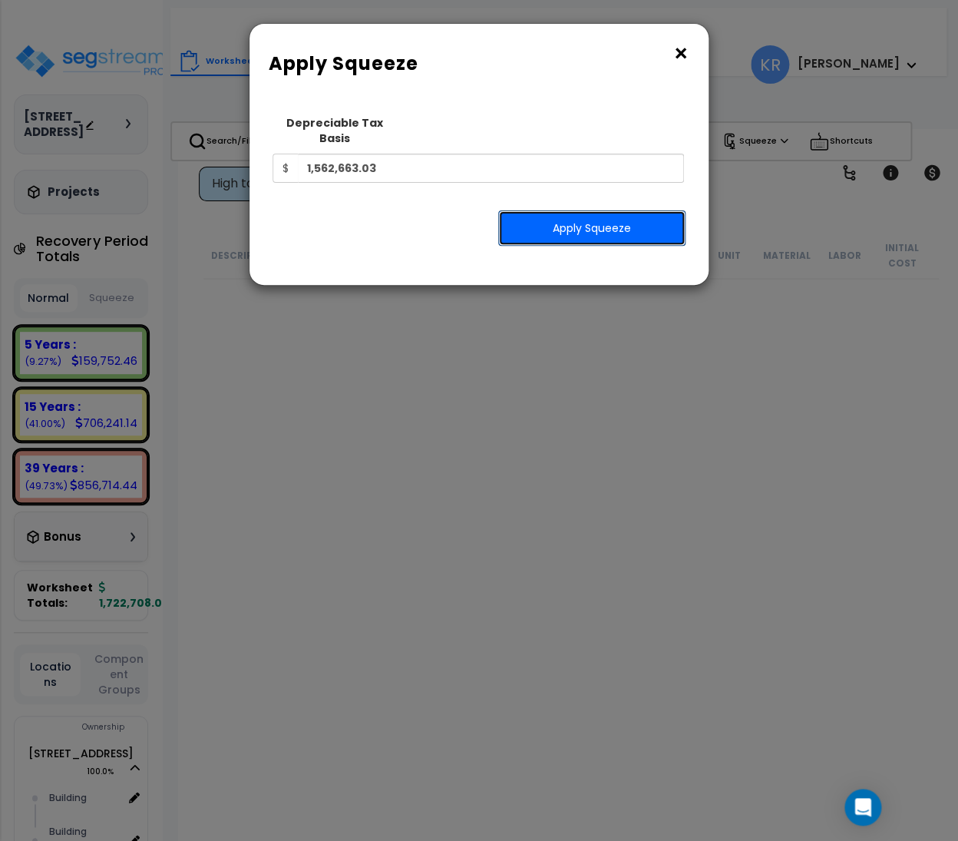
click at [593, 215] on button "Apply Squeeze" at bounding box center [591, 227] width 187 height 35
